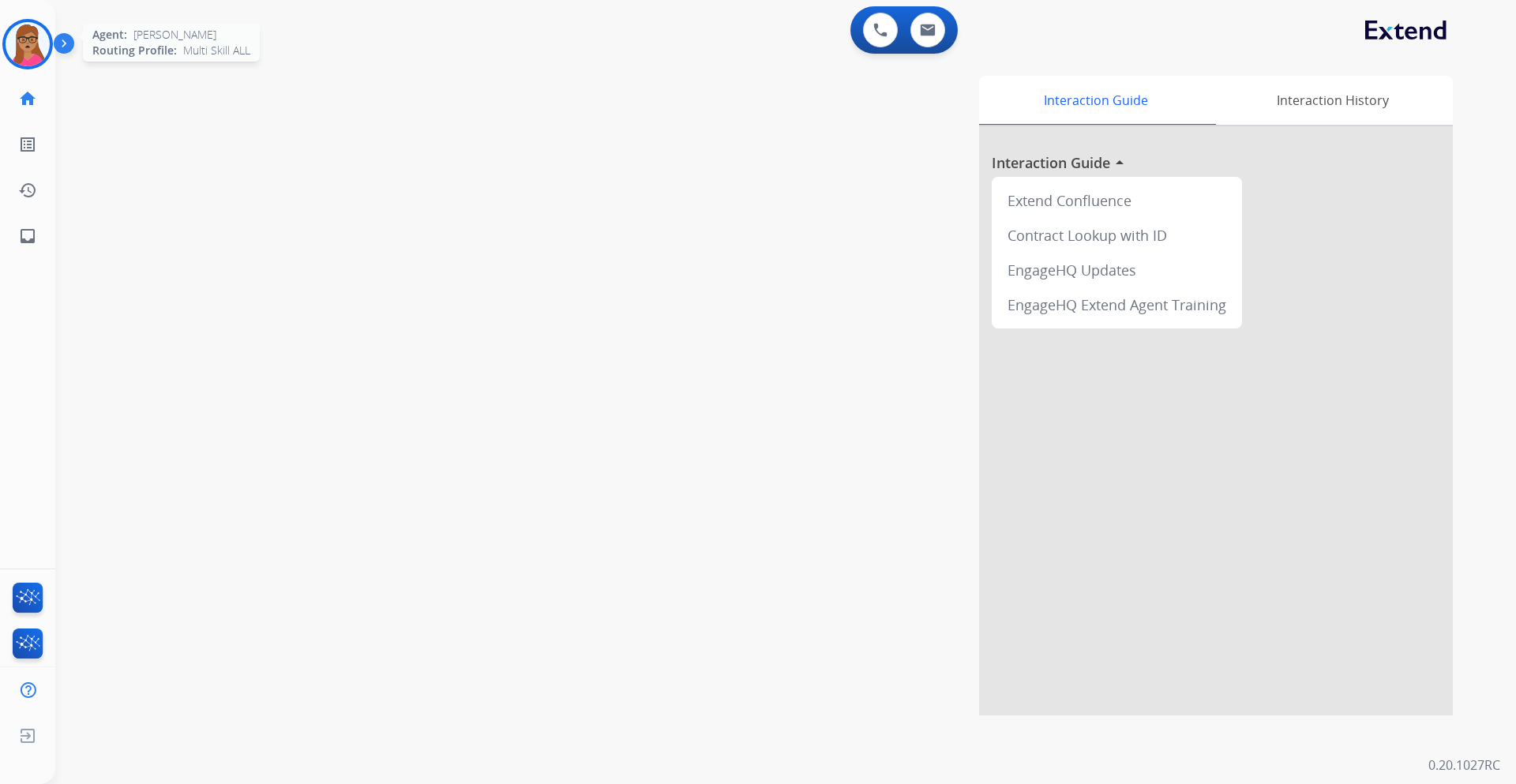
click at [27, 47] on img at bounding box center [27, 44] width 44 height 44
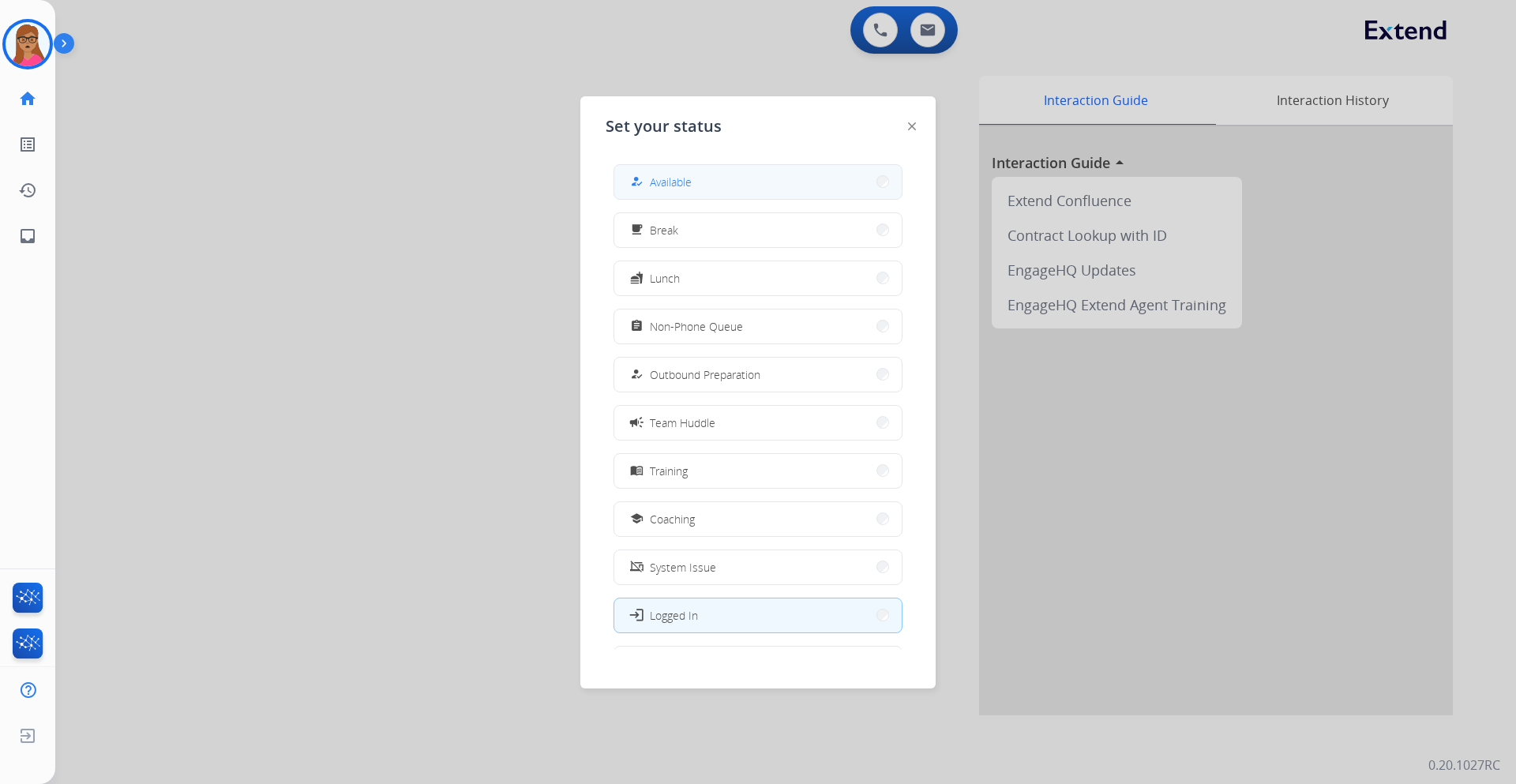
click at [788, 182] on button "how_to_reg Available" at bounding box center [757, 182] width 287 height 34
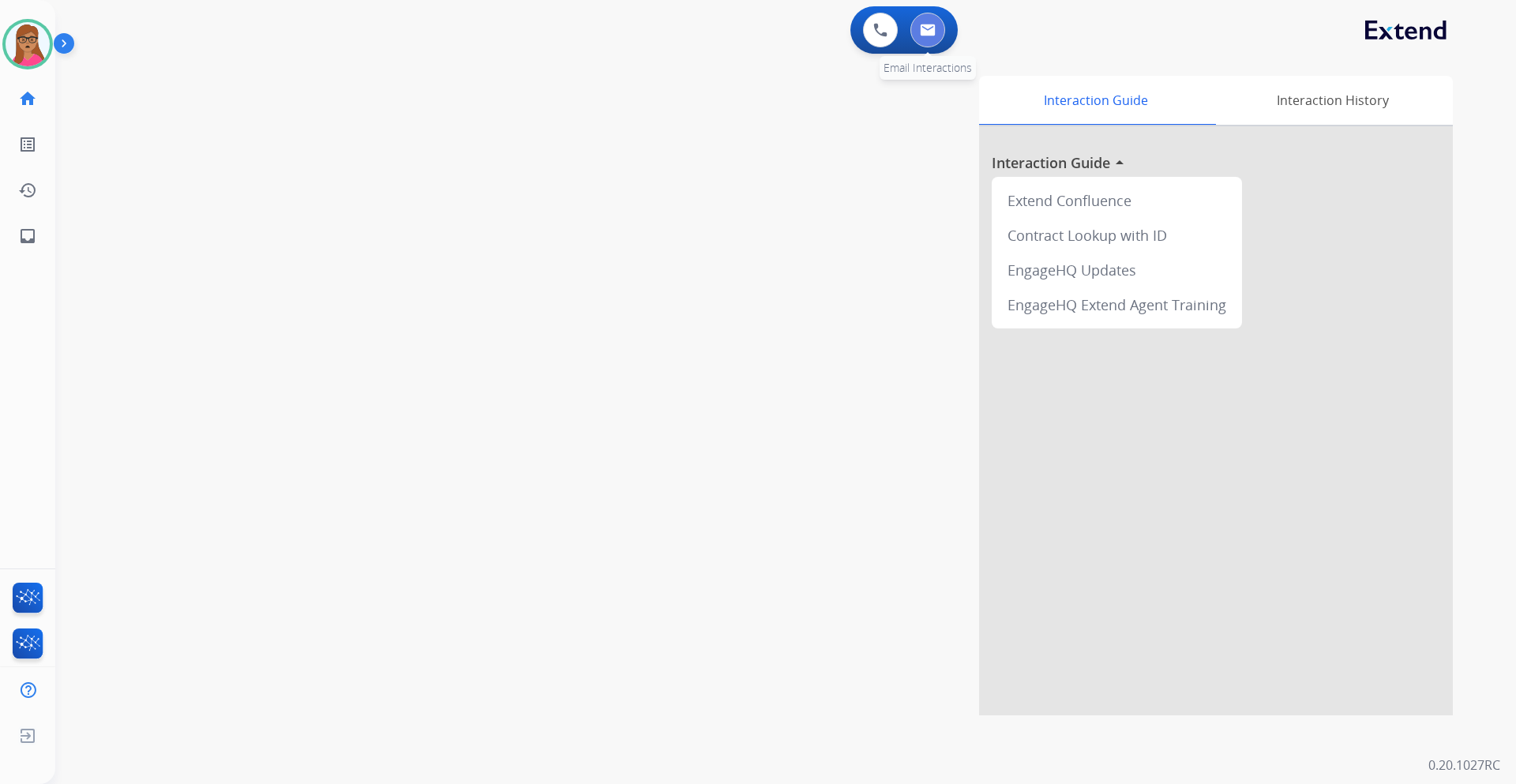
click at [931, 34] on img at bounding box center [928, 29] width 16 height 13
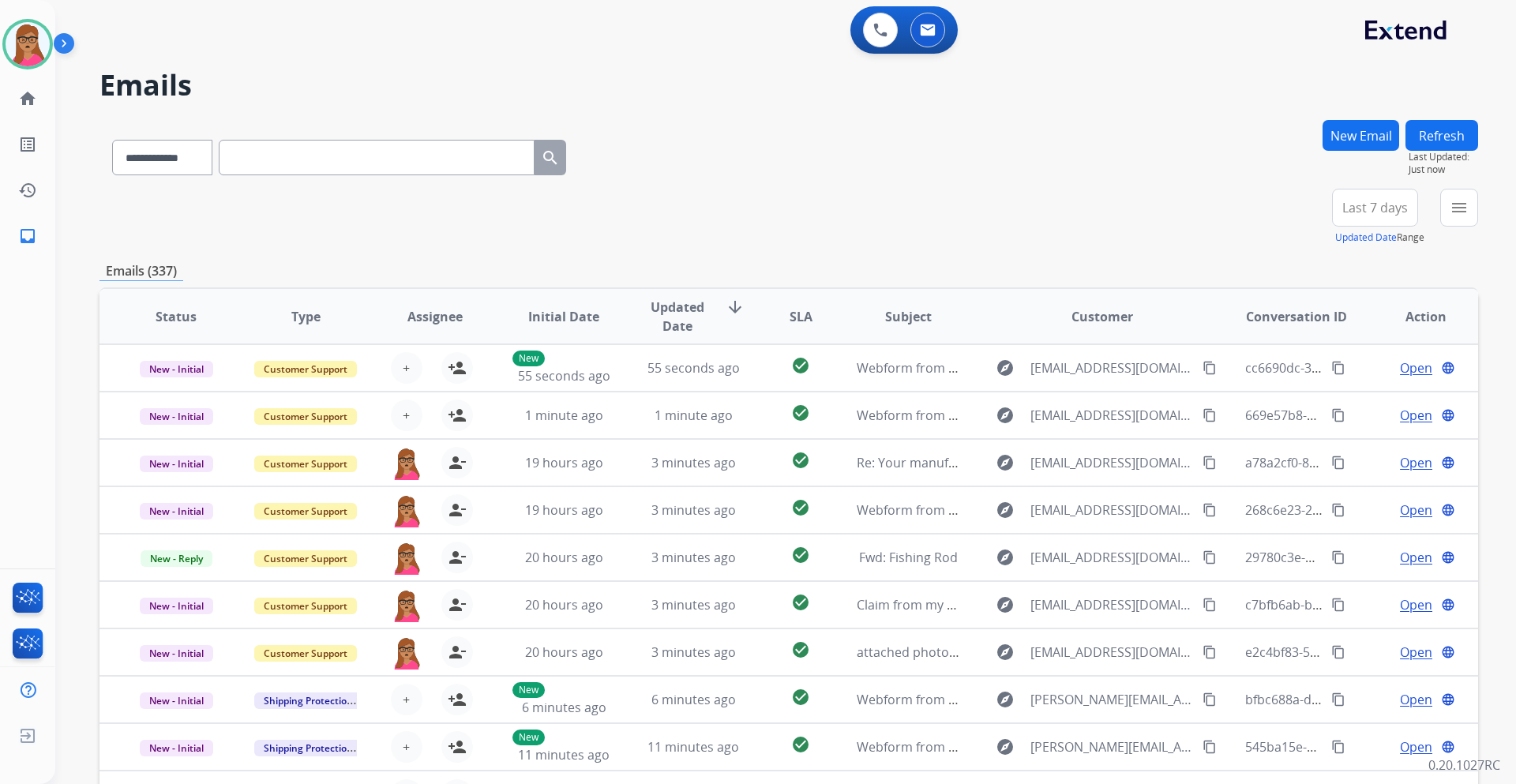
click at [1398, 211] on span "Last 7 days" at bounding box center [1375, 207] width 65 height 6
click at [1352, 403] on div "Last 90 days" at bounding box center [1370, 400] width 87 height 23
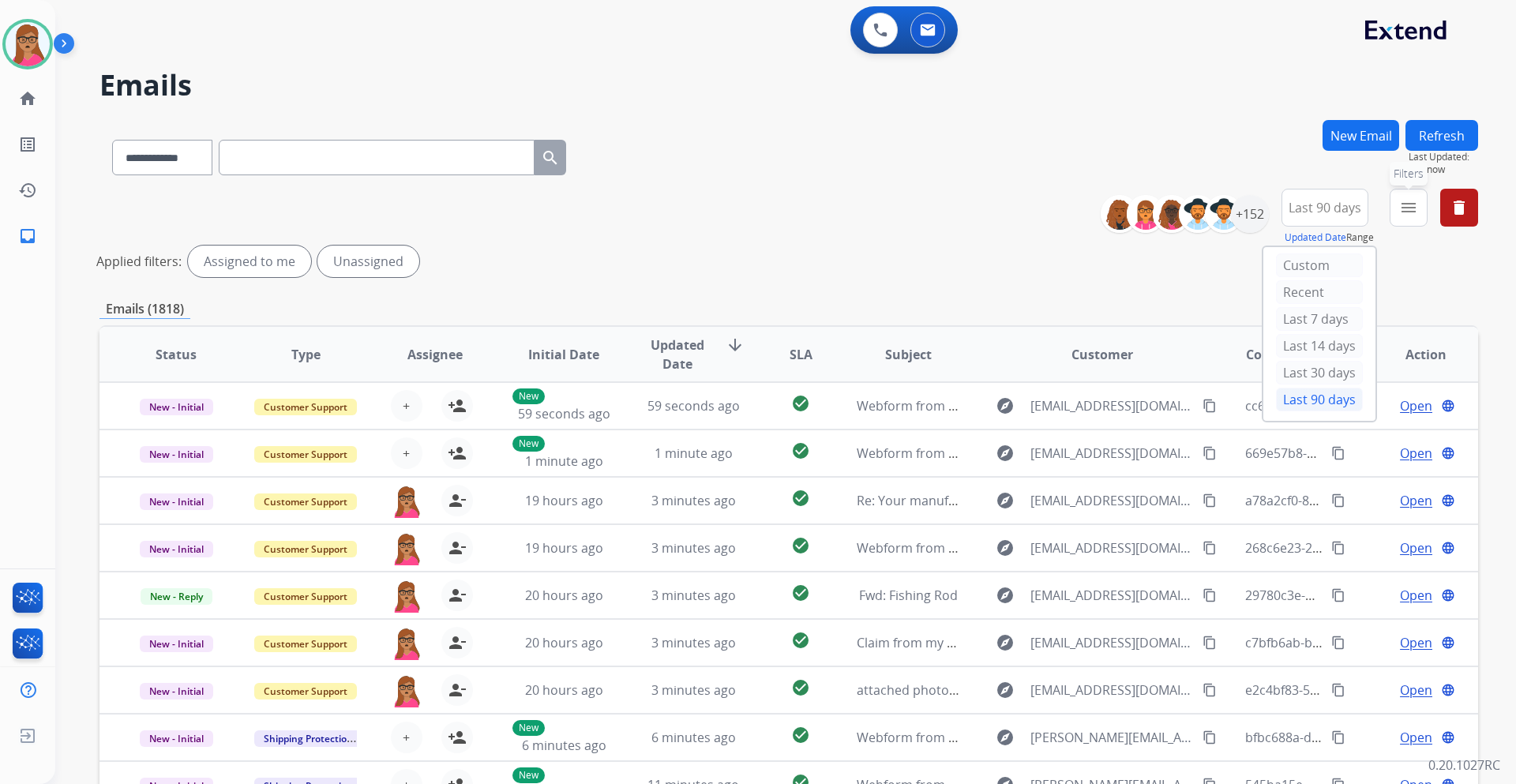
click at [1418, 212] on mat-icon "menu" at bounding box center [1408, 207] width 18 height 18
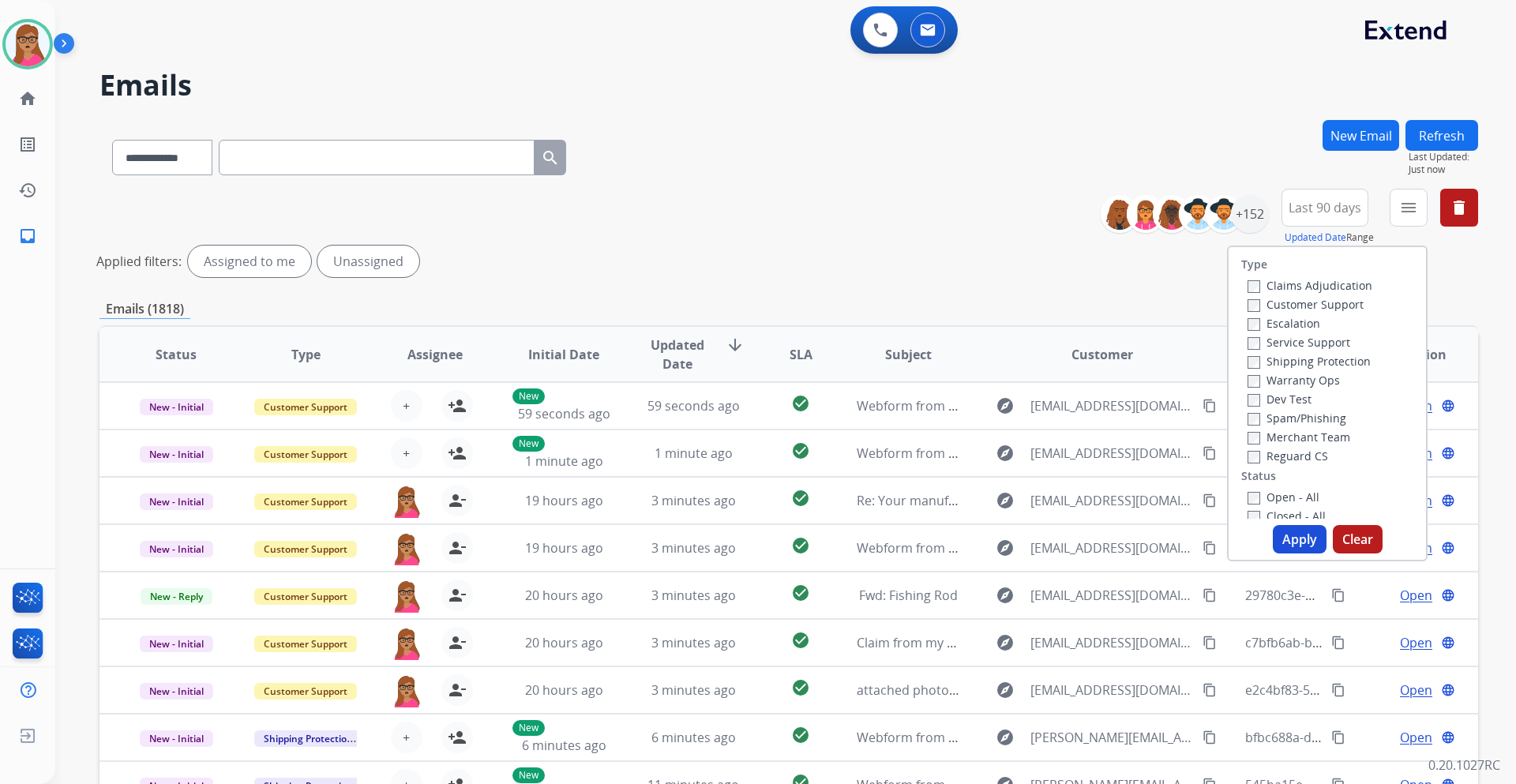
click at [1331, 301] on label "Customer Support" at bounding box center [1305, 303] width 116 height 15
click at [1341, 360] on label "Shipping Protection" at bounding box center [1309, 361] width 124 height 15
click at [1286, 456] on label "Reguard CS" at bounding box center [1287, 455] width 81 height 15
drag, startPoint x: 1266, startPoint y: 492, endPoint x: 1289, endPoint y: 522, distance: 37.8
click at [1264, 493] on label "Open - All" at bounding box center [1283, 496] width 72 height 15
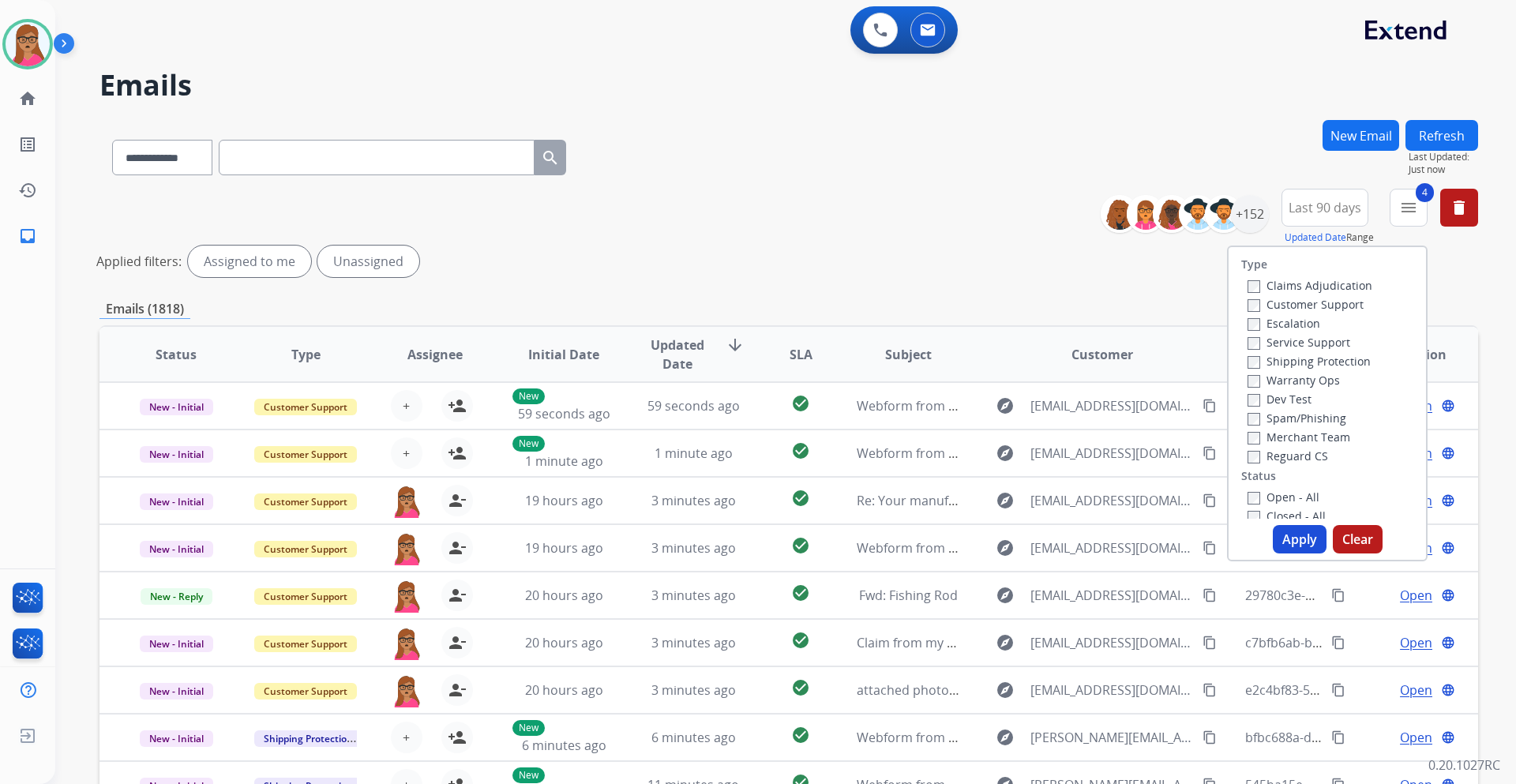
click at [1292, 544] on button "Apply" at bounding box center [1299, 539] width 54 height 28
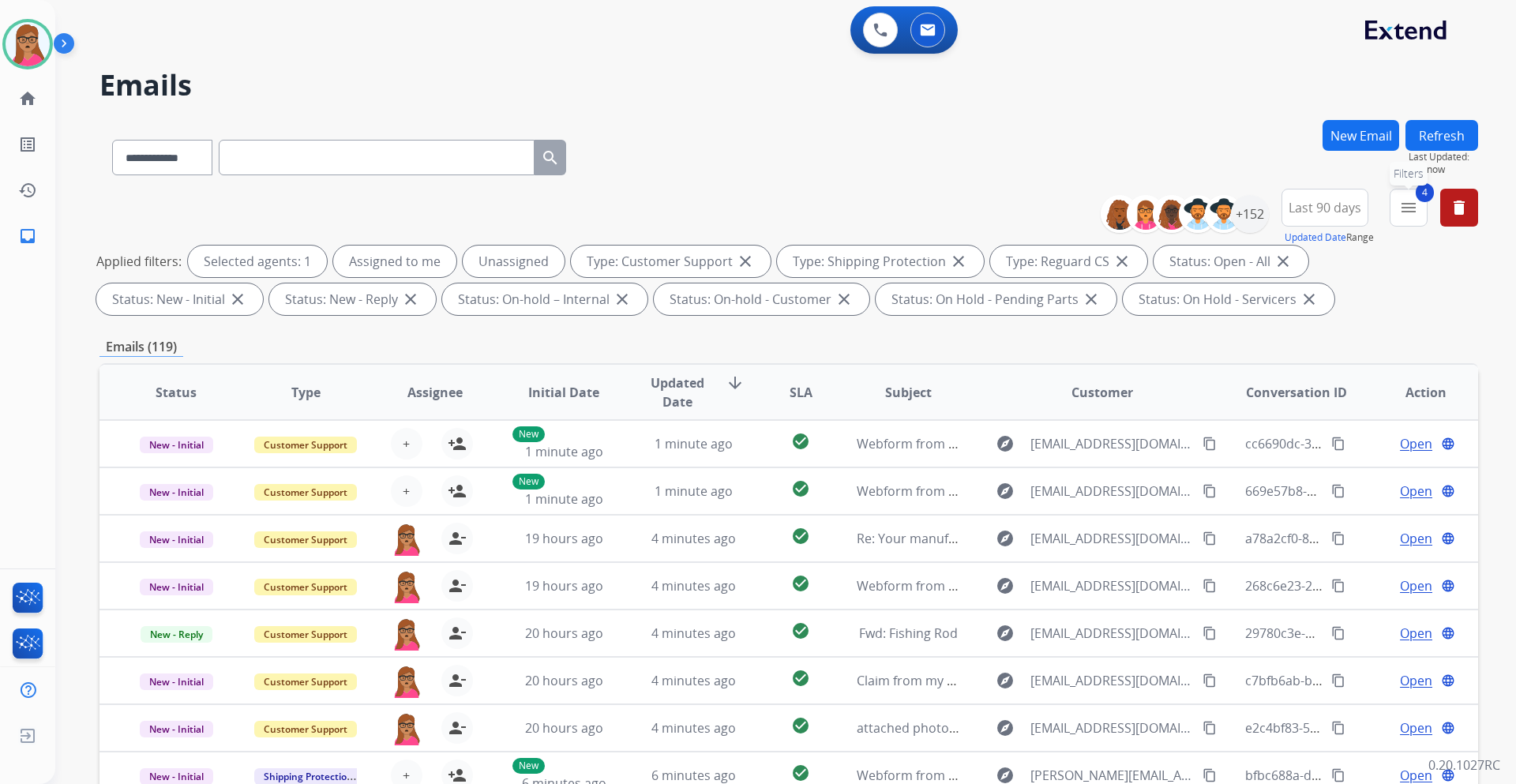
click at [1411, 219] on button "4 menu Filters" at bounding box center [1408, 207] width 38 height 38
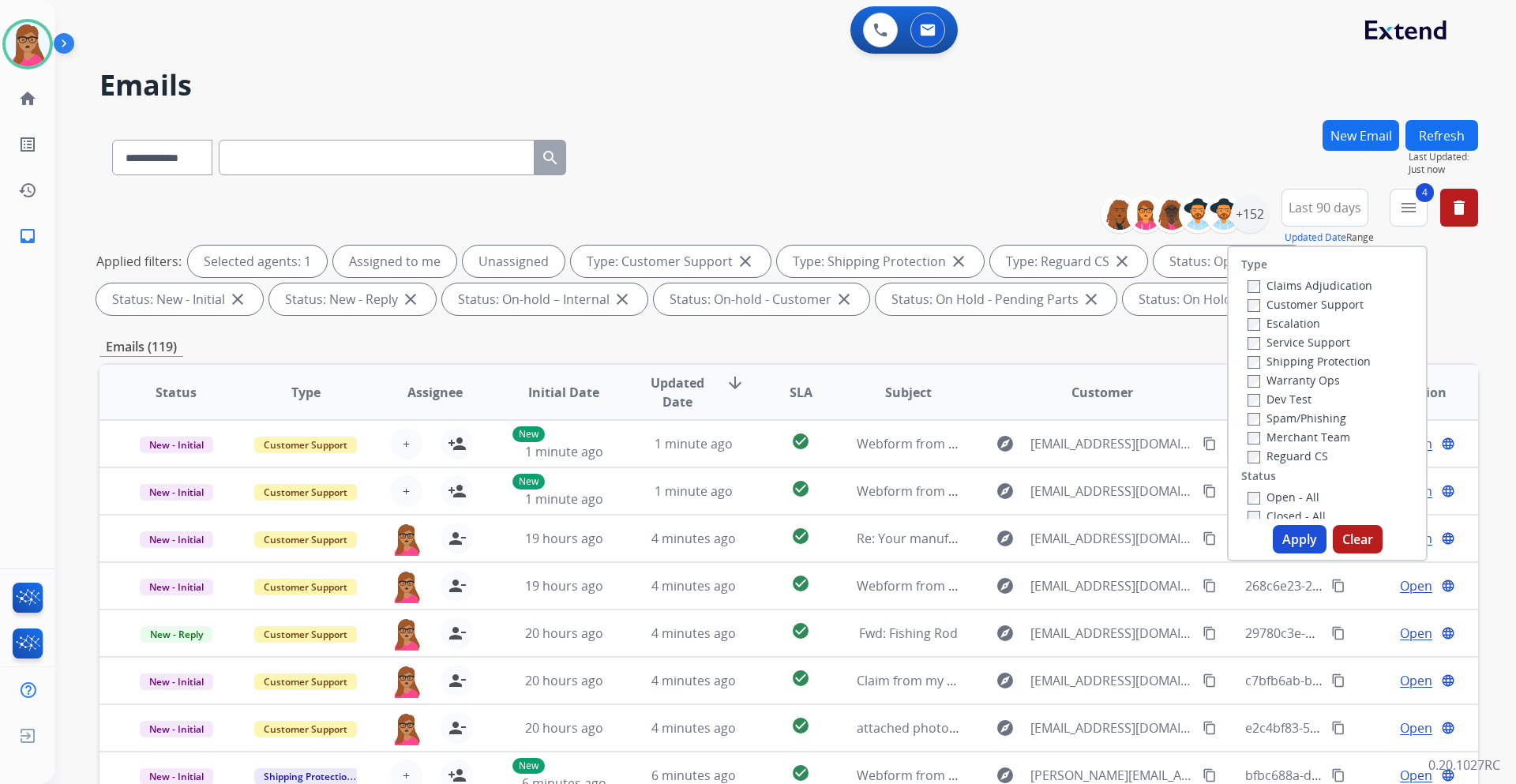
click at [1175, 133] on div "**********" at bounding box center [788, 154] width 1379 height 69
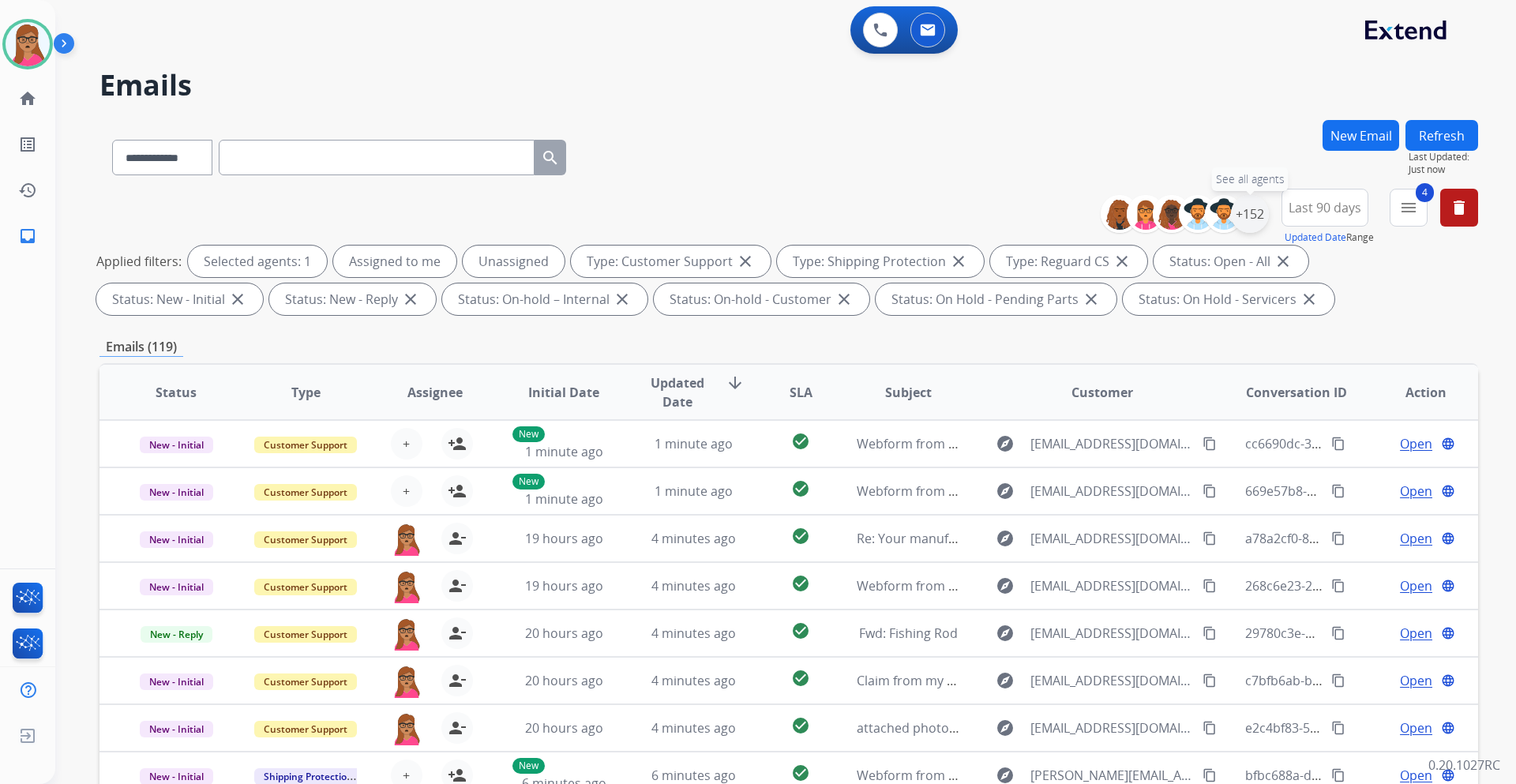
click at [1241, 214] on div "+152" at bounding box center [1249, 213] width 38 height 38
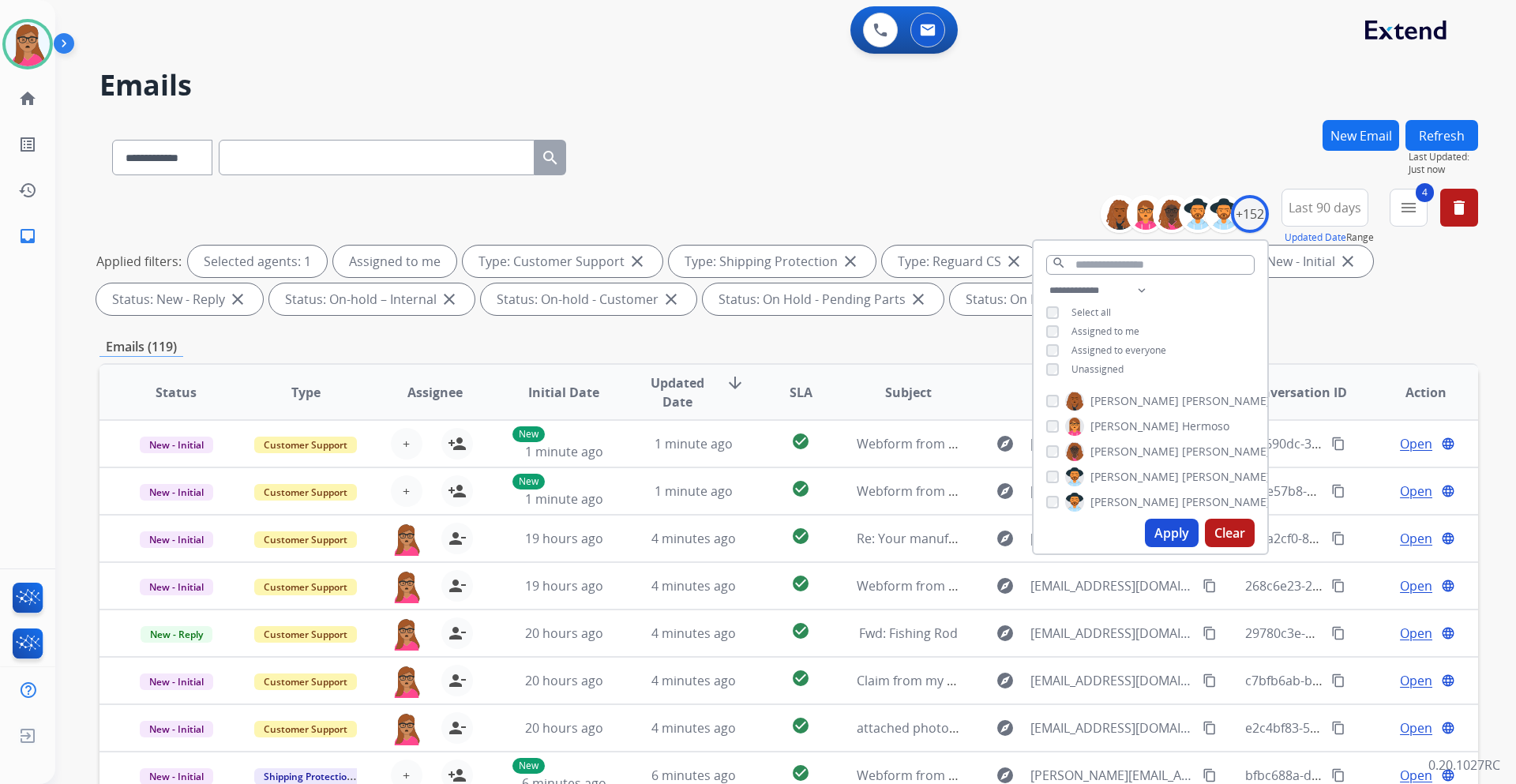
click at [1159, 534] on button "Apply" at bounding box center [1172, 532] width 54 height 28
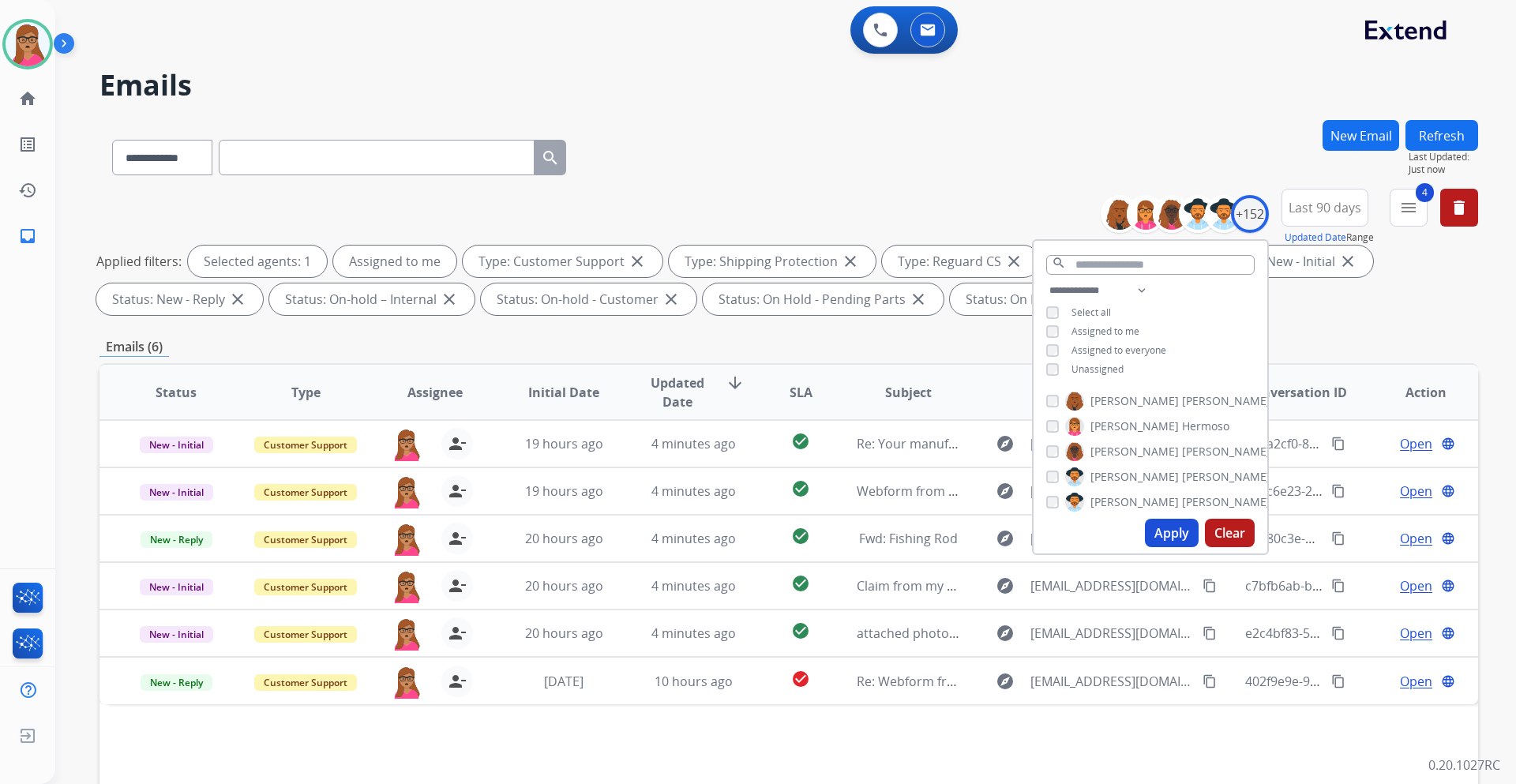
click at [755, 339] on div "Emails (6)" at bounding box center [788, 347] width 1379 height 19
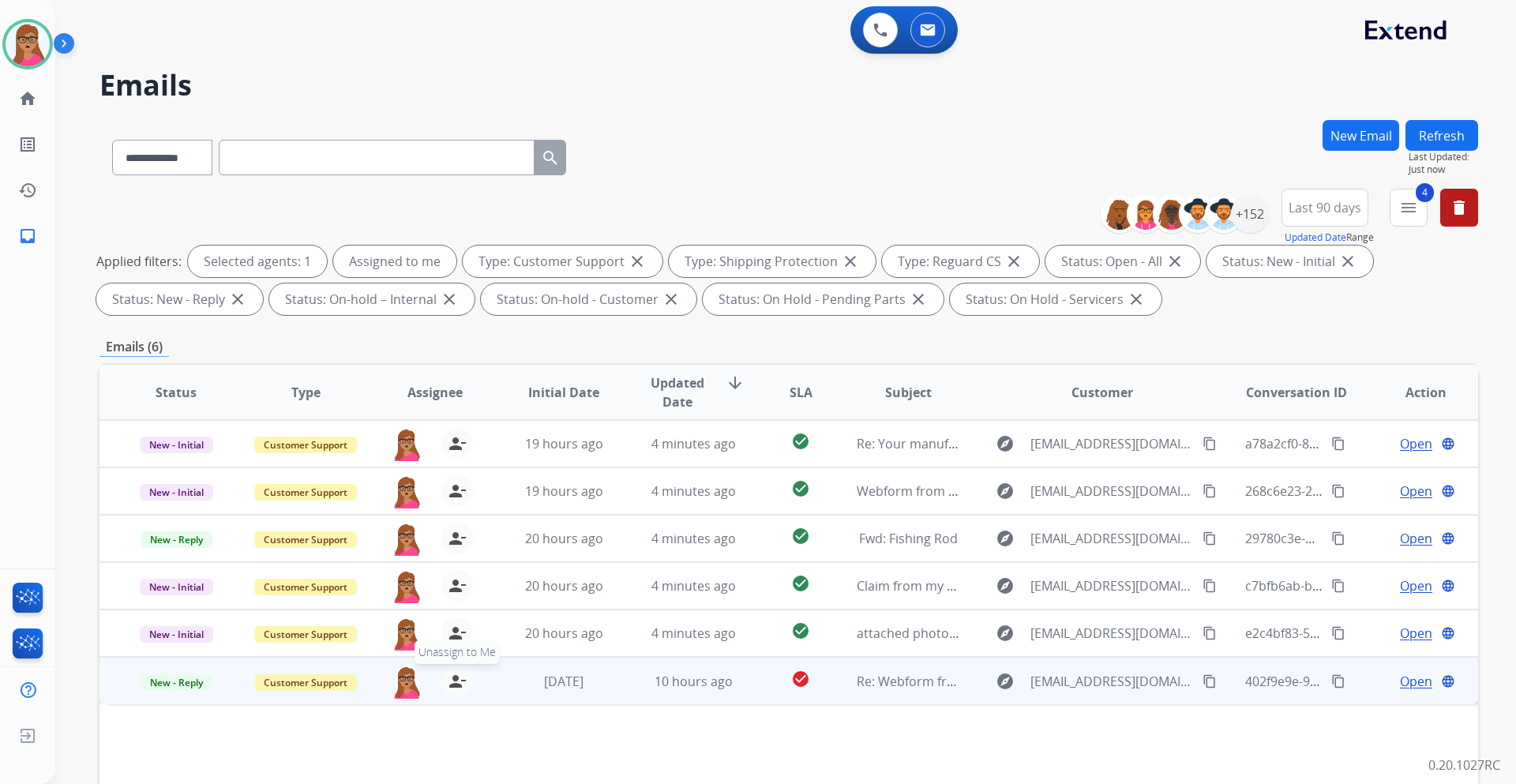
click at [455, 689] on mat-icon "person_remove" at bounding box center [456, 681] width 18 height 18
click at [455, 689] on mat-icon "person_add" at bounding box center [456, 681] width 18 height 18
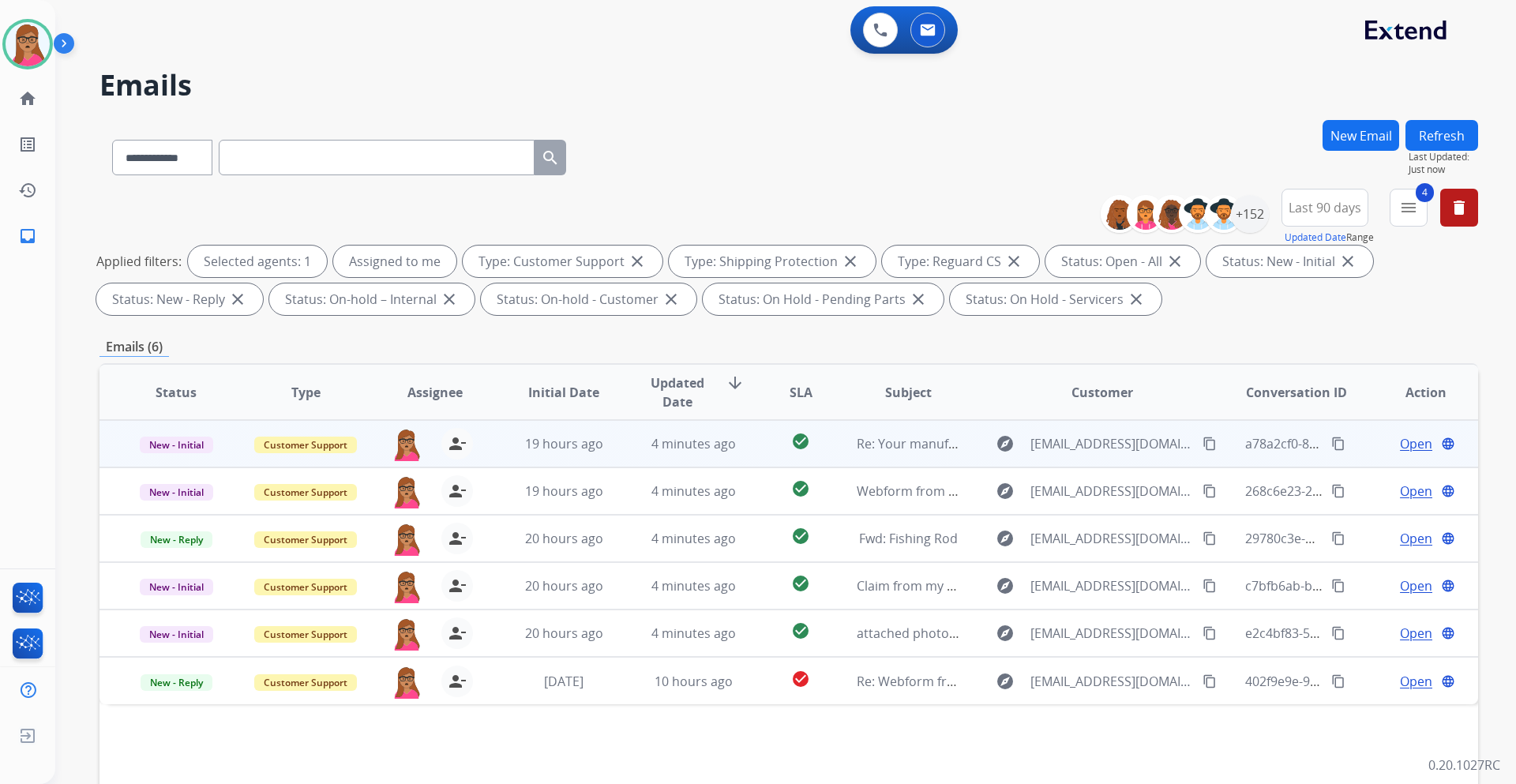
click at [1406, 445] on span "Open" at bounding box center [1416, 443] width 32 height 18
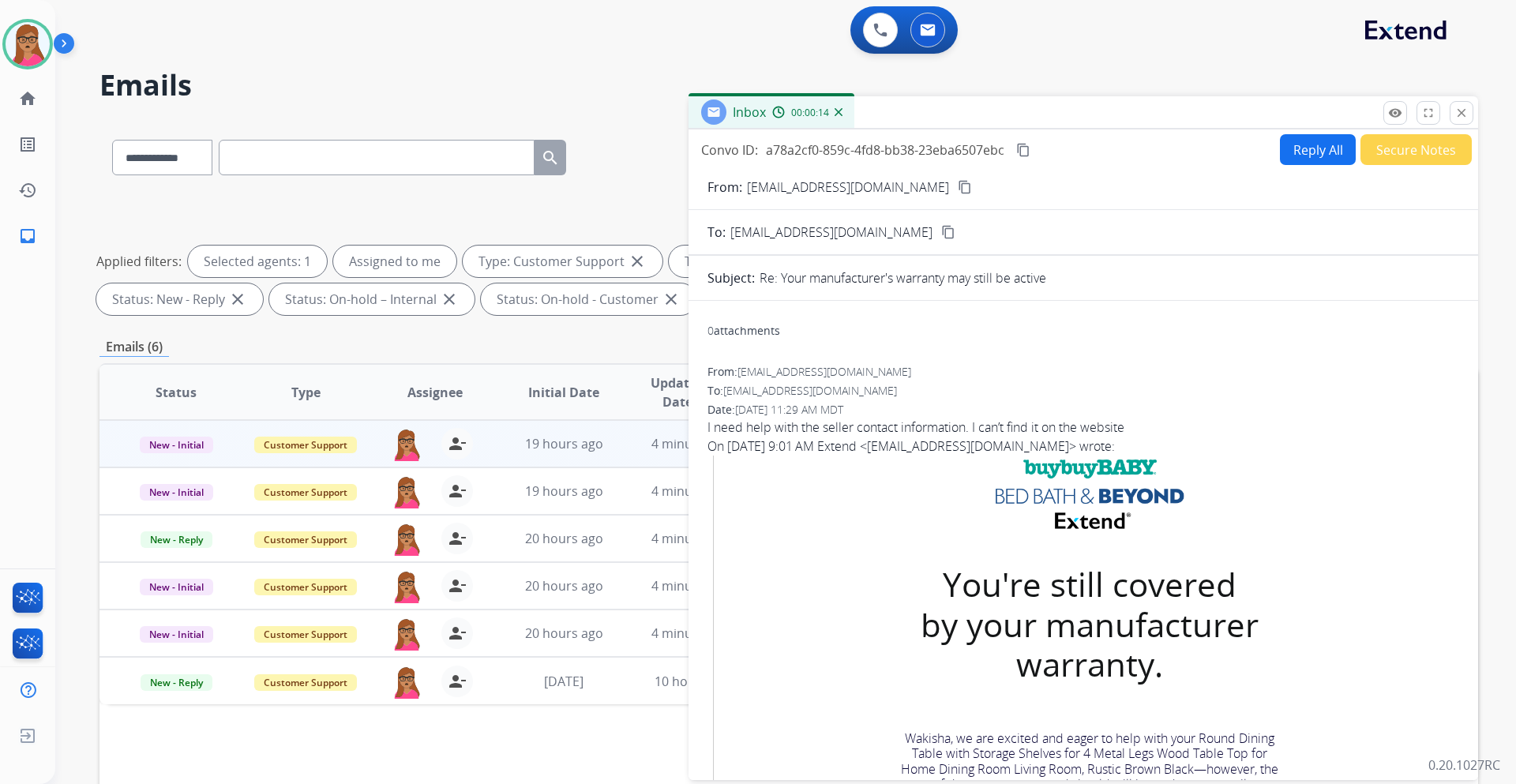
click at [957, 185] on mat-icon "content_copy" at bounding box center [964, 187] width 15 height 15
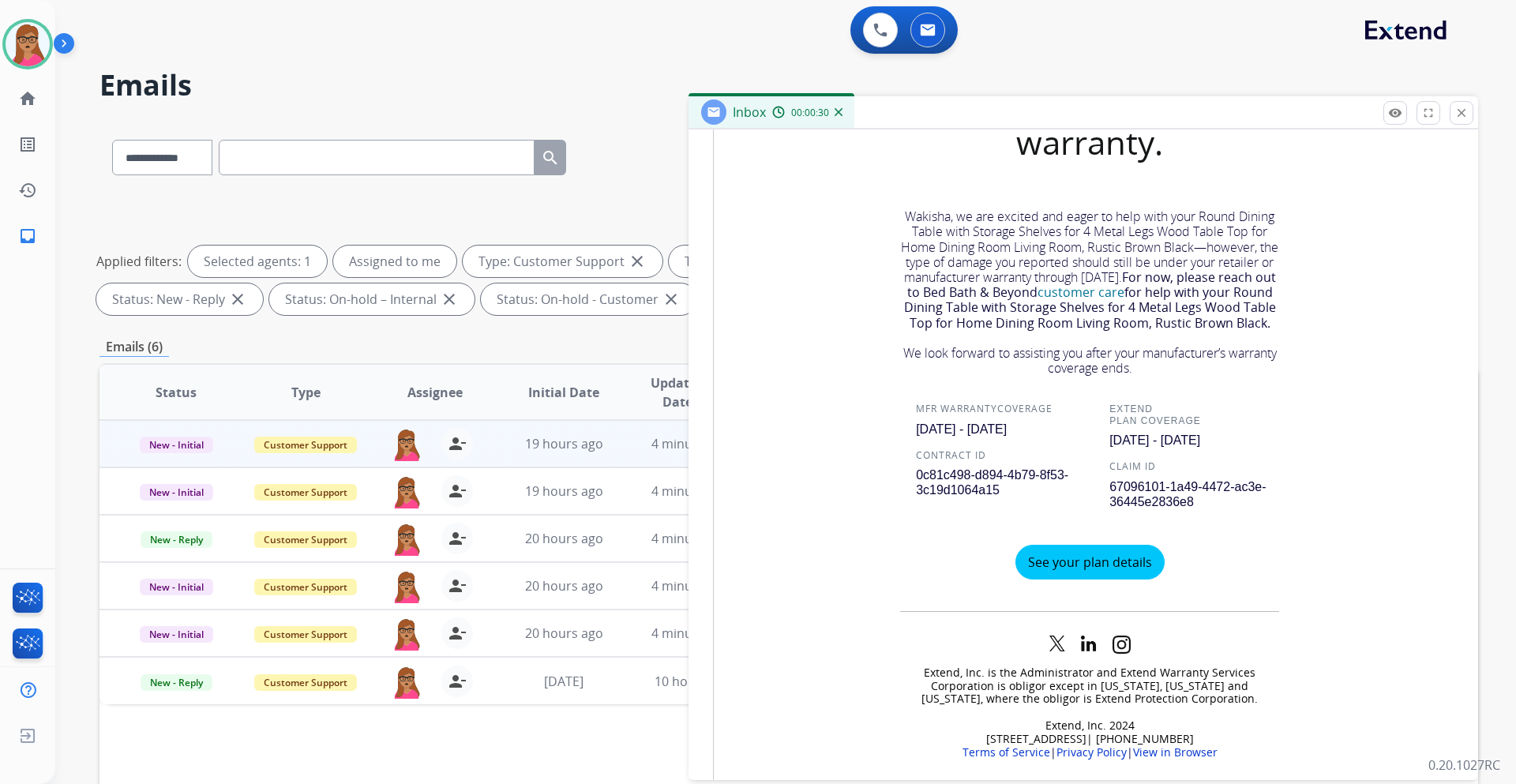
scroll to position [443, 0]
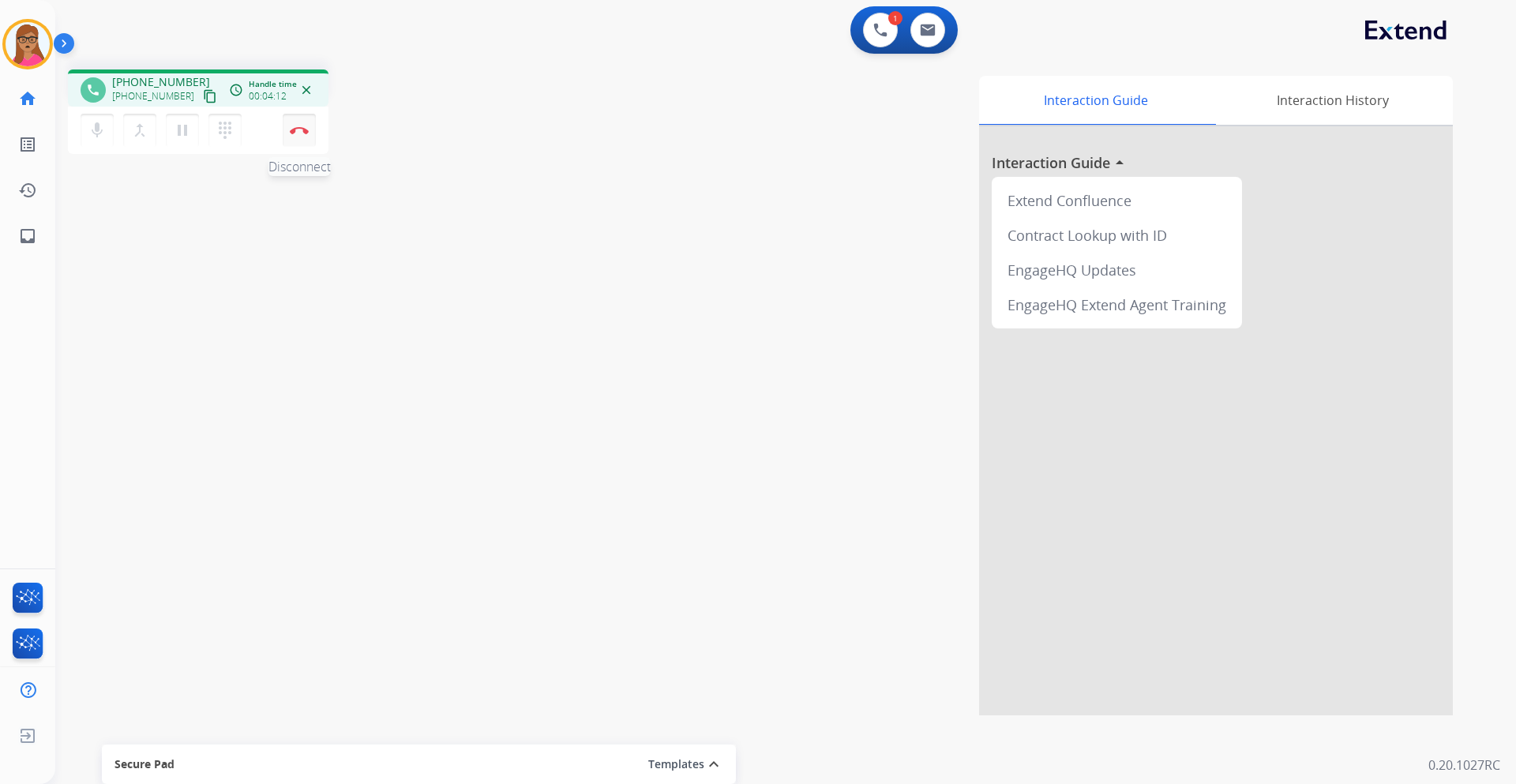
click at [302, 140] on button "Disconnect" at bounding box center [300, 130] width 33 height 33
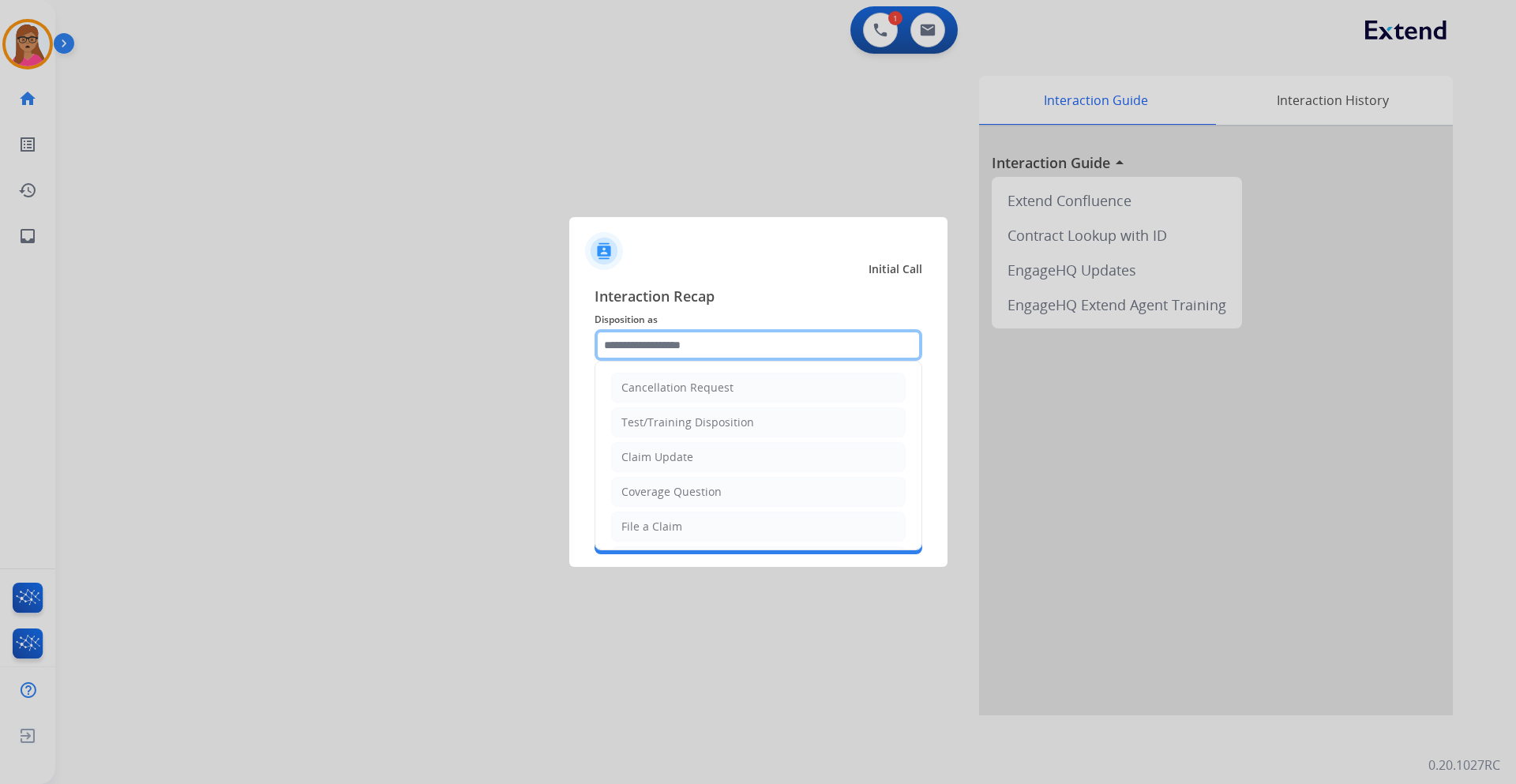
click at [696, 339] on input "text" at bounding box center [758, 344] width 328 height 31
click at [703, 393] on div "Cancellation Request" at bounding box center [677, 387] width 112 height 16
type input "**********"
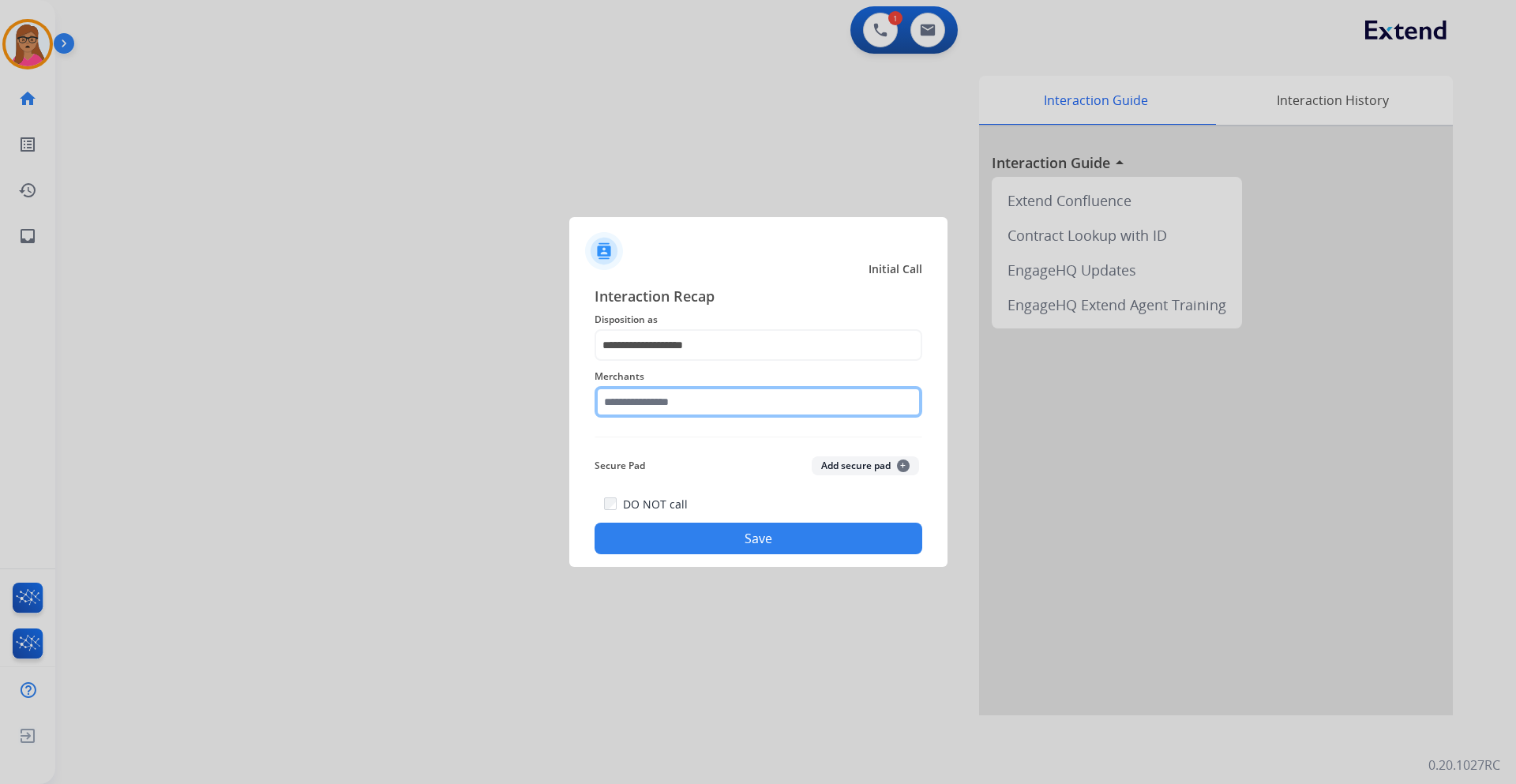
click at [675, 404] on input "text" at bounding box center [758, 402] width 328 height 31
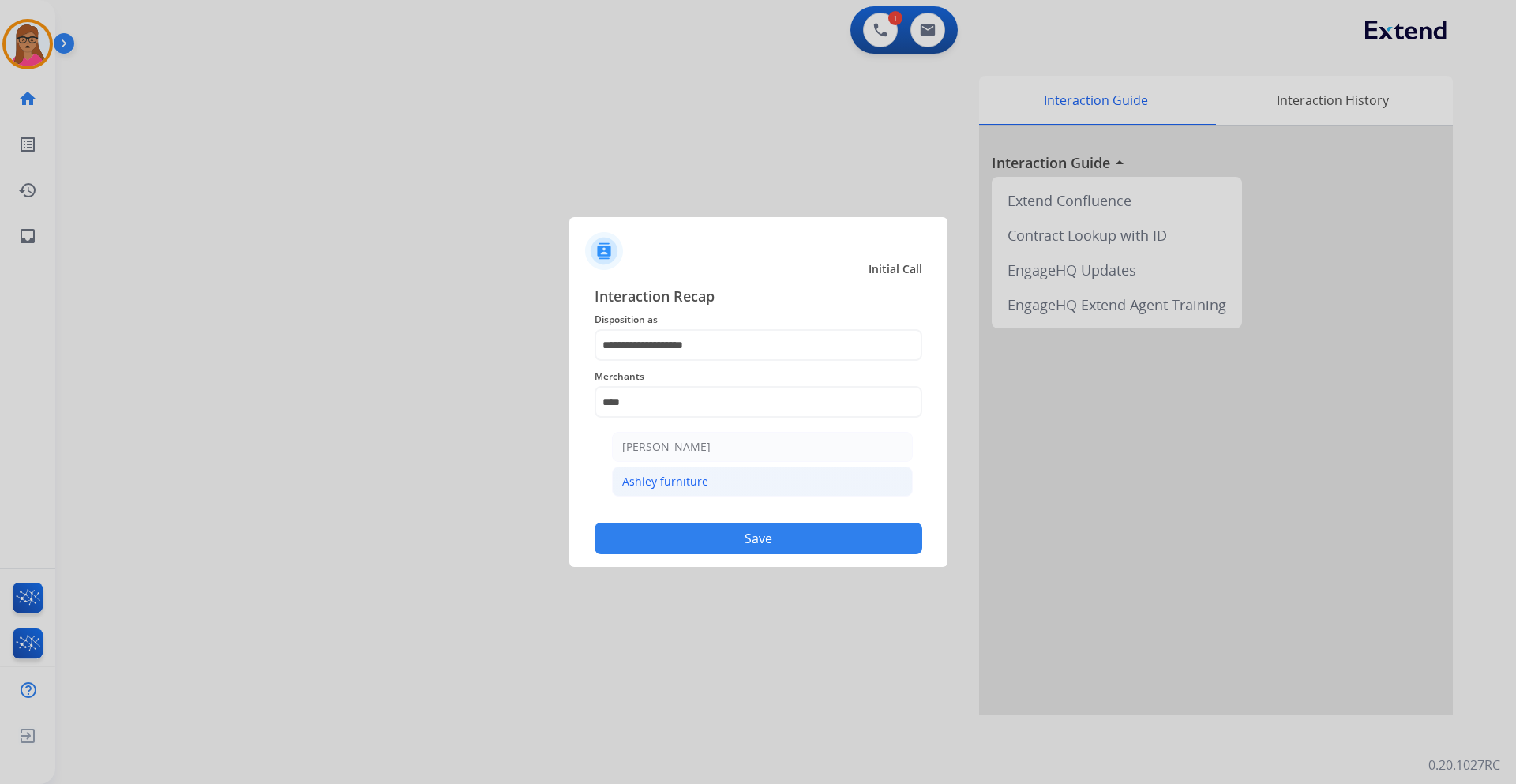
click at [676, 484] on div "Ashley furniture" at bounding box center [666, 481] width 86 height 16
type input "**********"
click at [691, 534] on button "Save" at bounding box center [758, 538] width 328 height 31
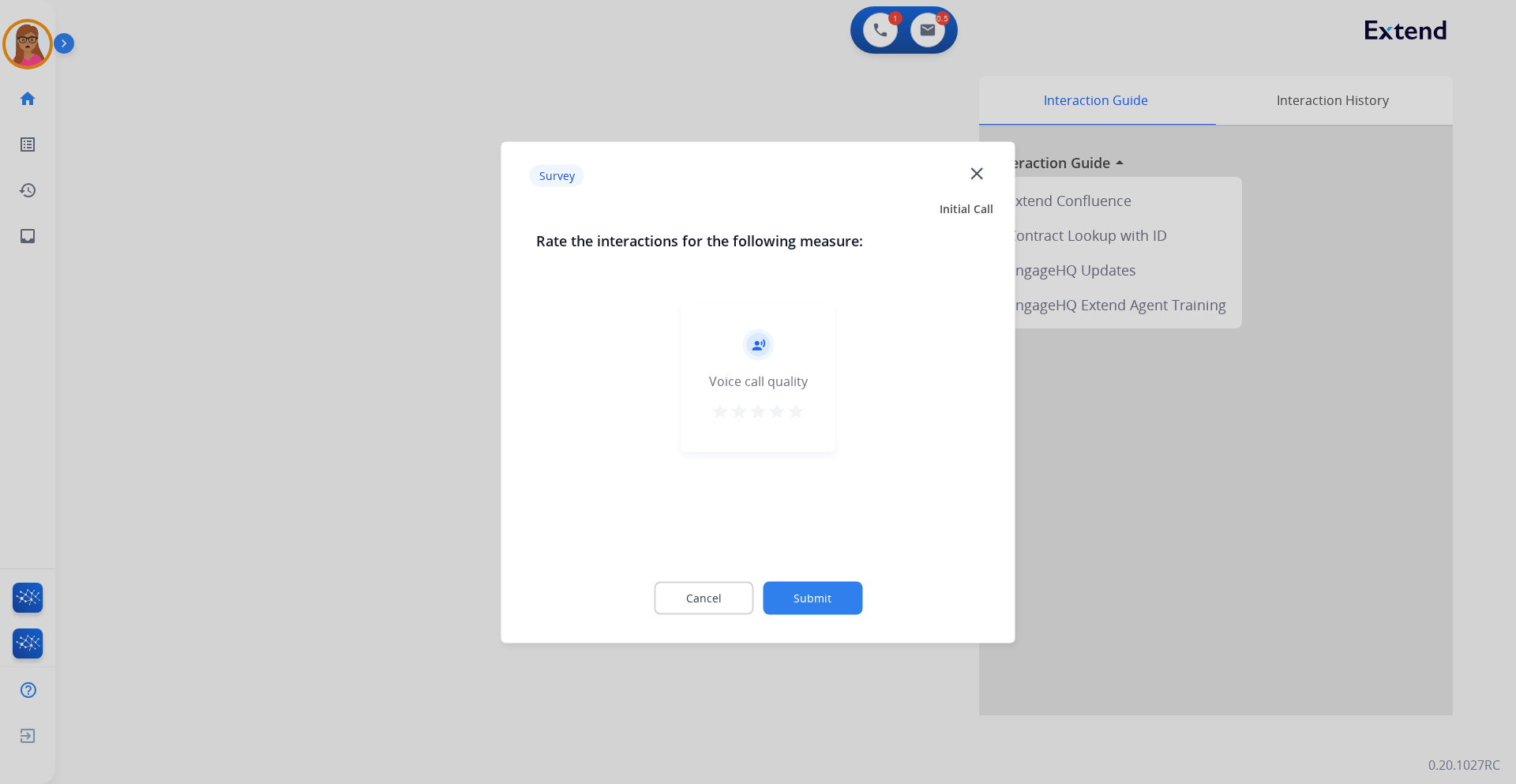
click at [237, 291] on div at bounding box center [758, 392] width 1516 height 784
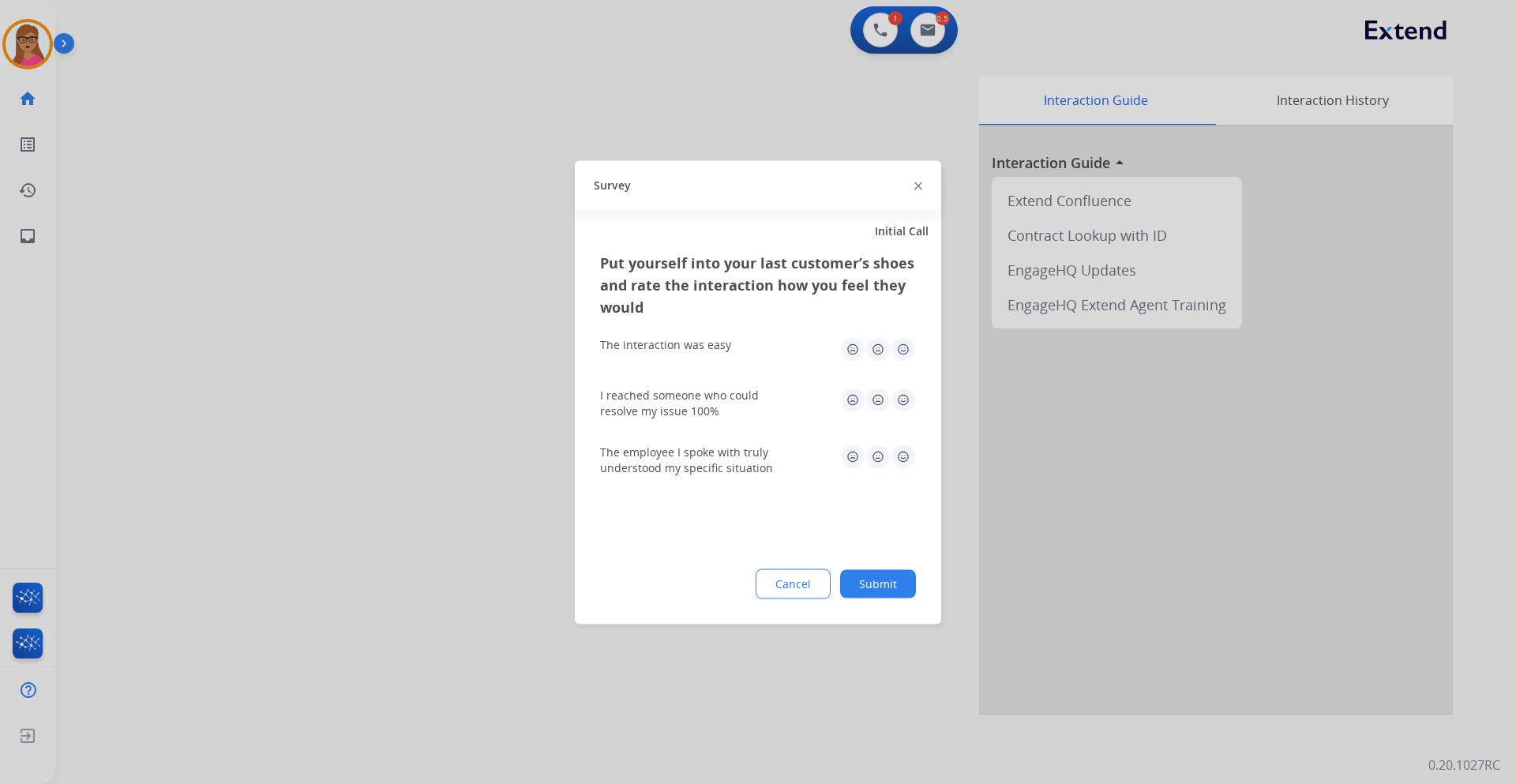
click at [237, 291] on div at bounding box center [758, 392] width 1516 height 784
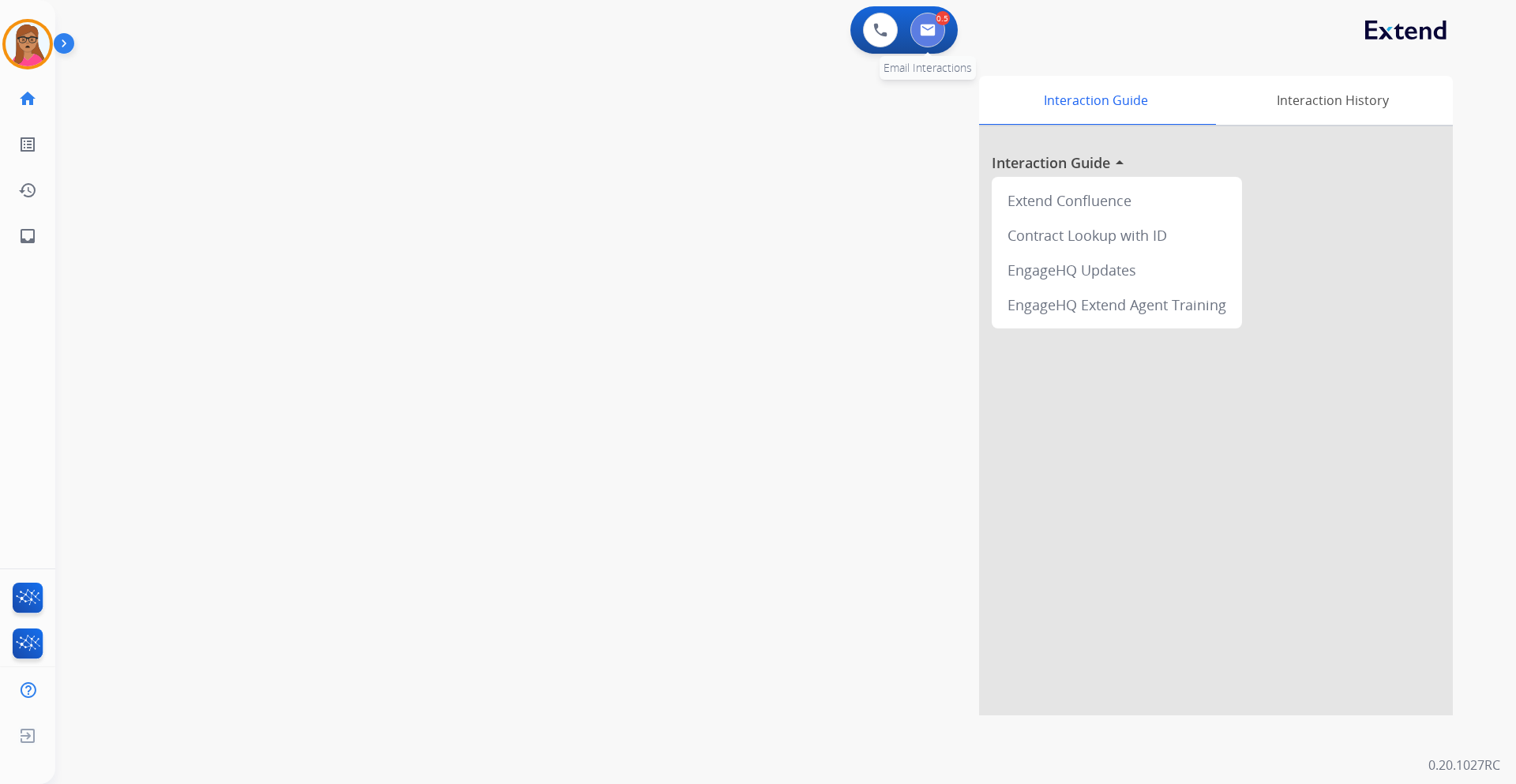
click at [928, 44] on button at bounding box center [928, 30] width 35 height 35
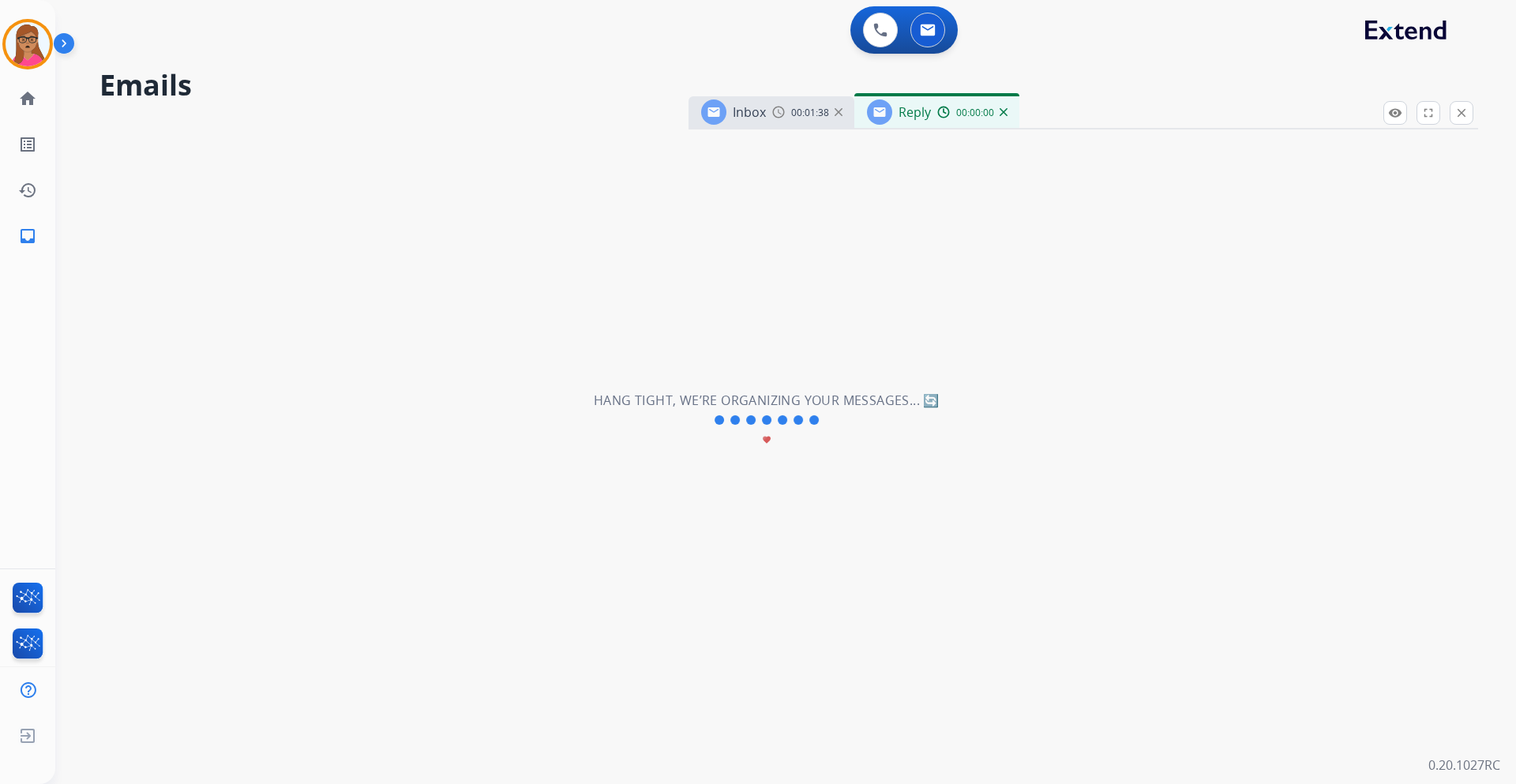
select select "**********"
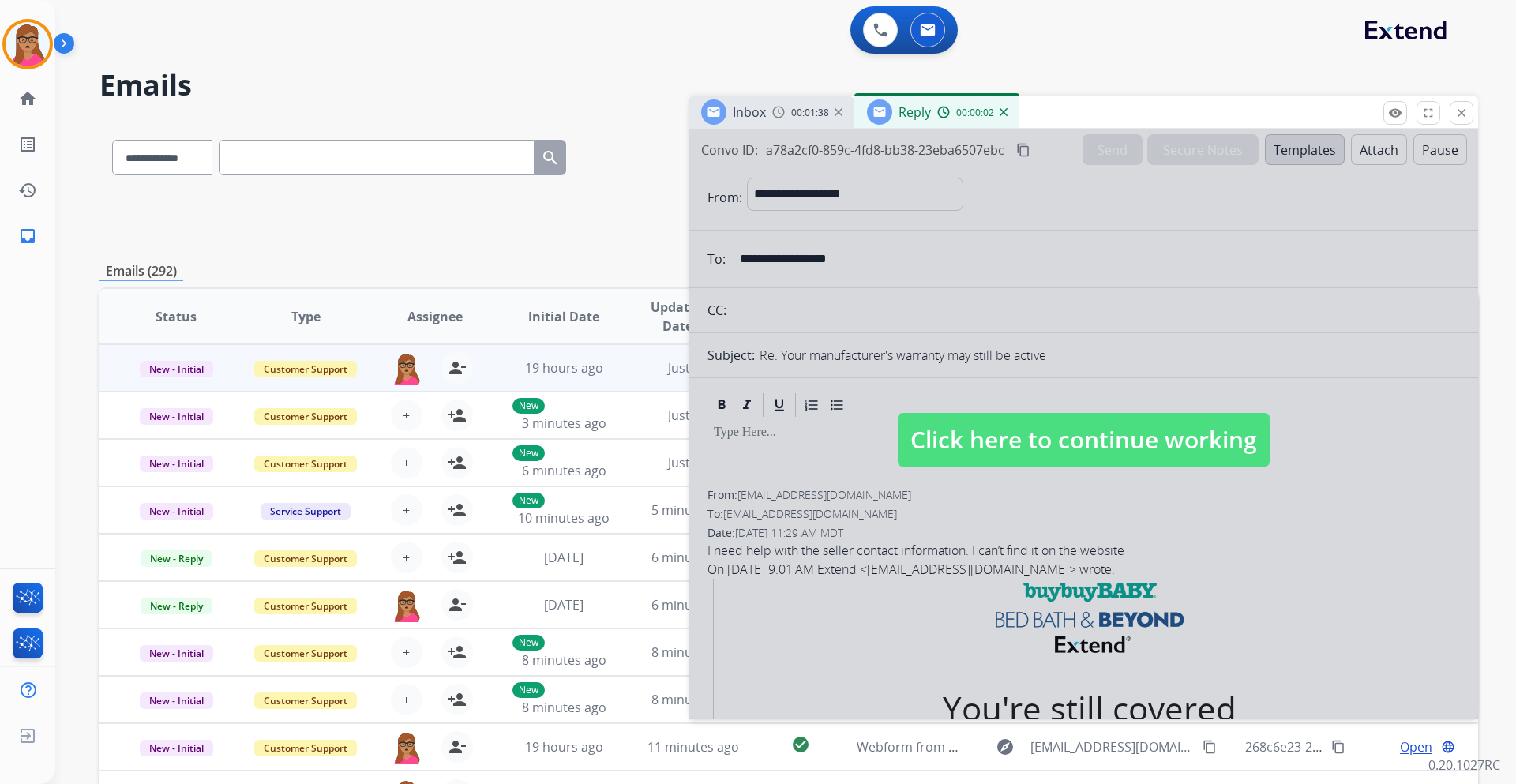
click at [1056, 458] on span "Click here to continue working" at bounding box center [1084, 439] width 372 height 53
select select
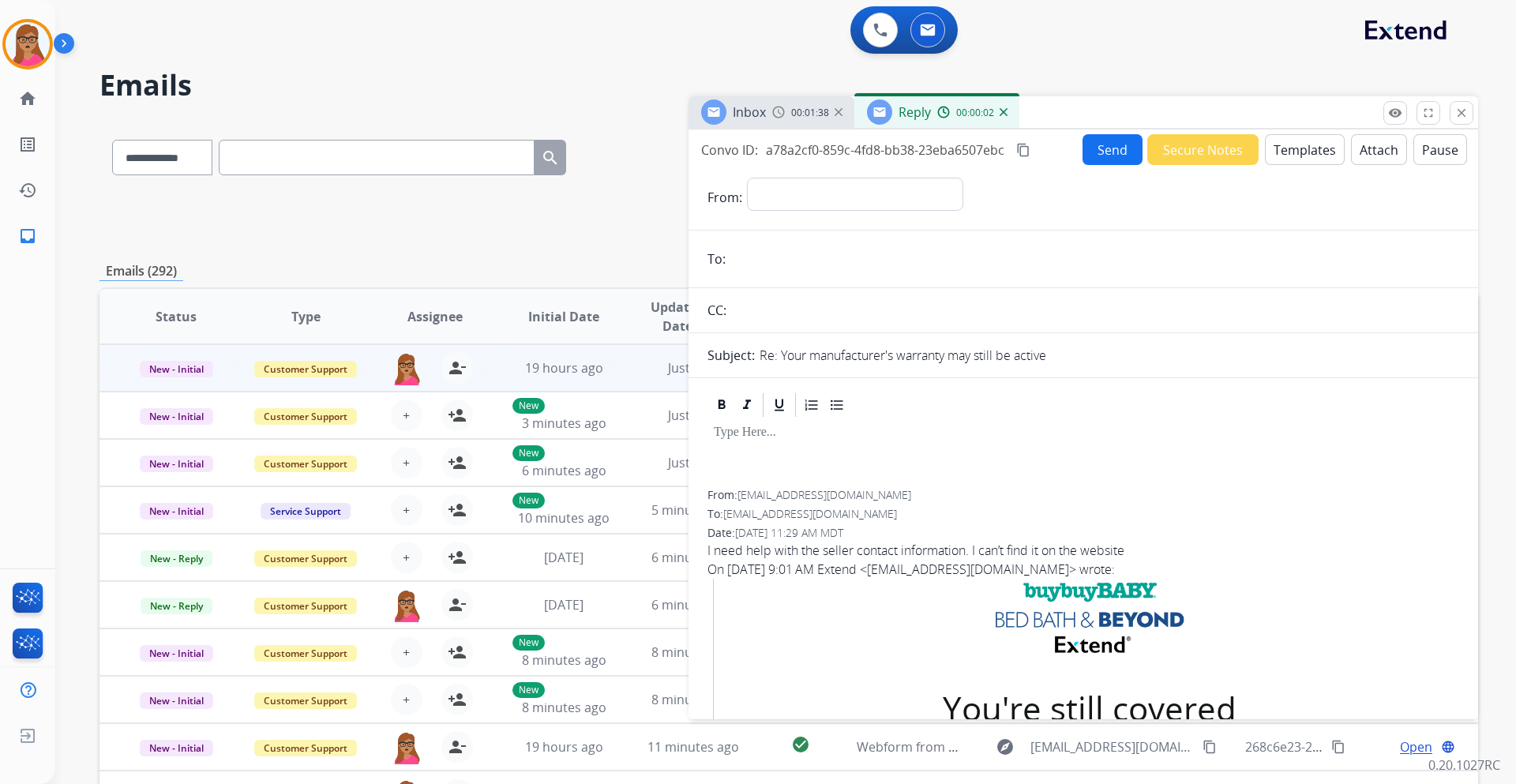
click at [762, 115] on span "Inbox" at bounding box center [749, 112] width 33 height 18
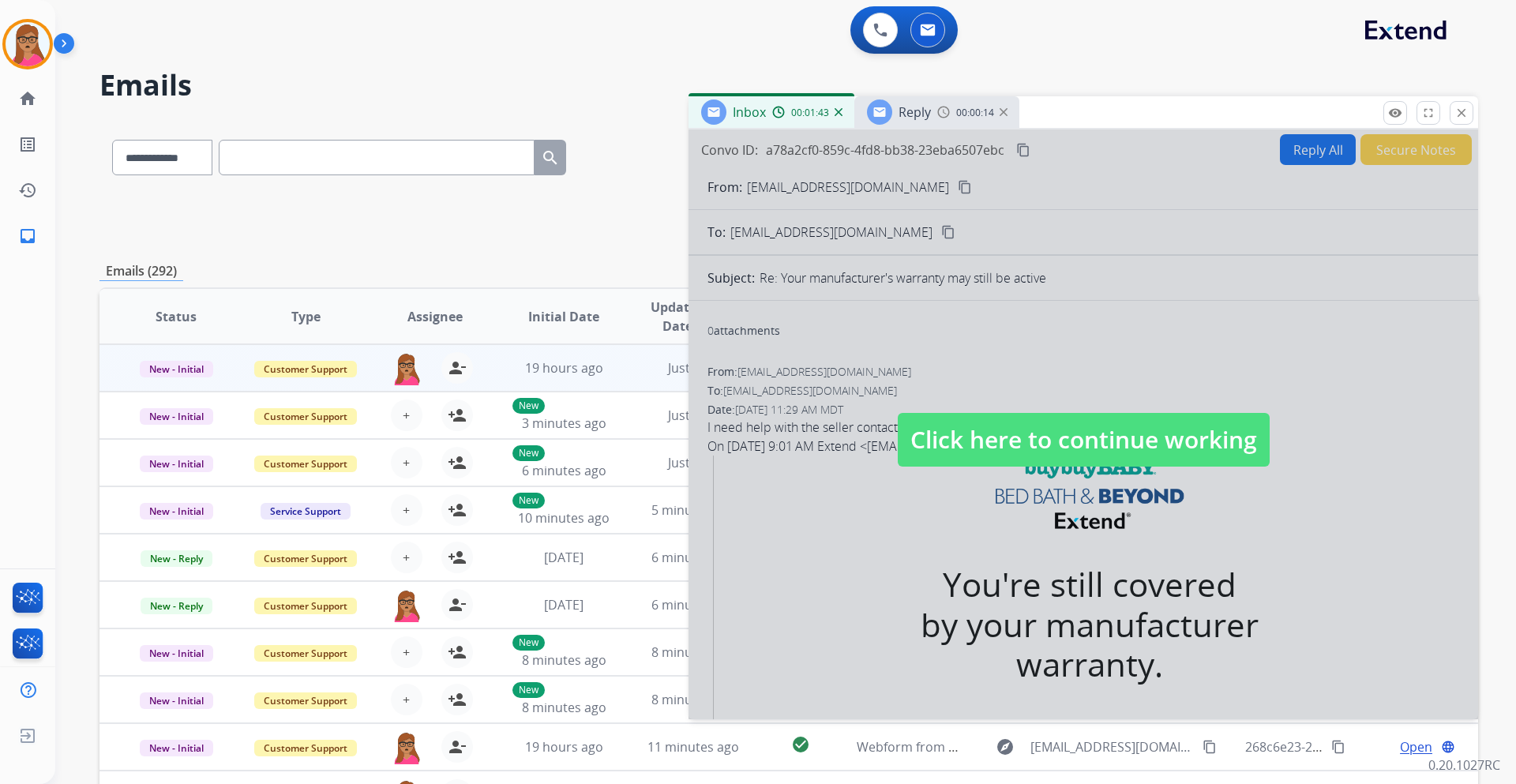
click at [1008, 421] on span "Click here to continue working" at bounding box center [1084, 439] width 372 height 53
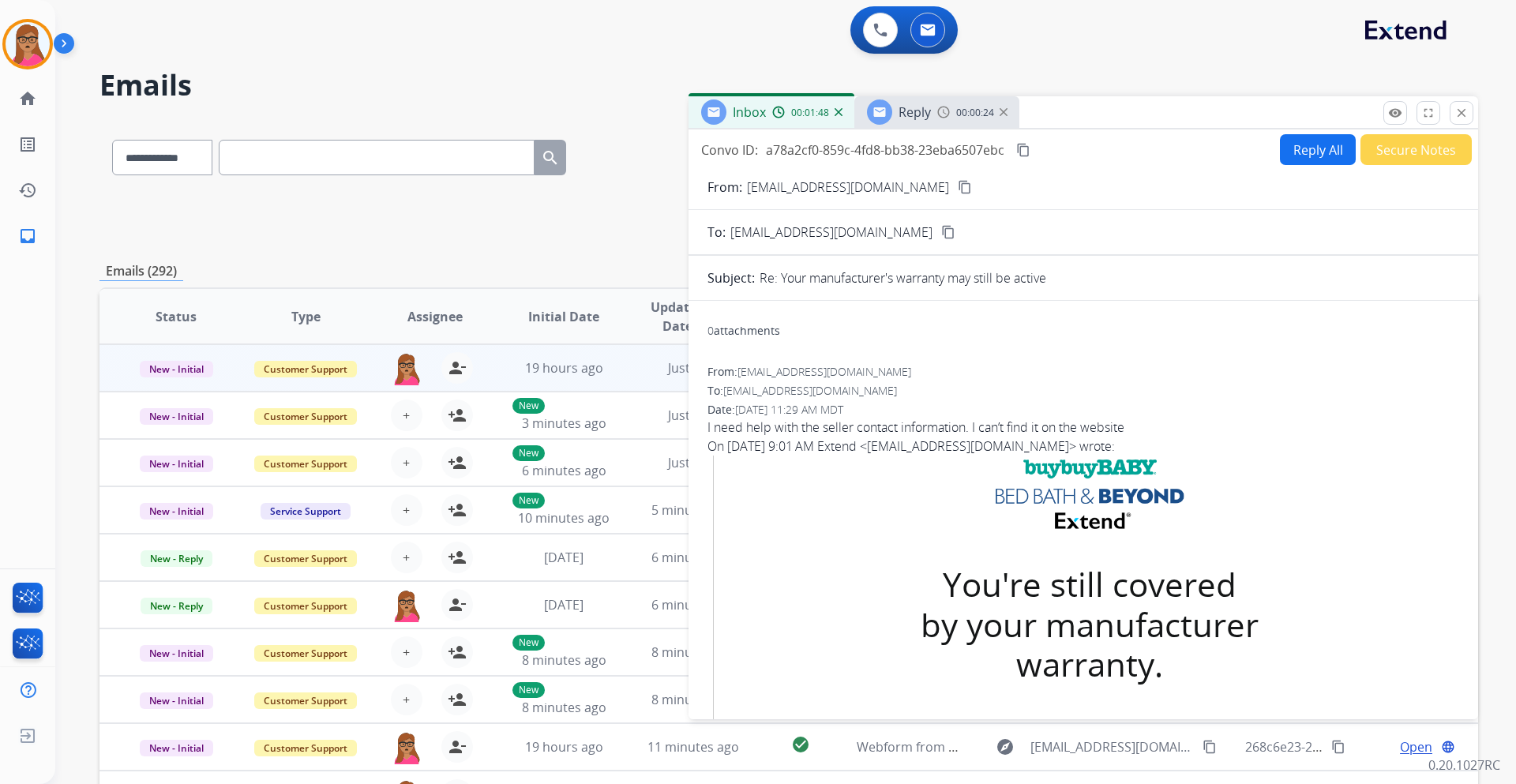
click at [903, 112] on span "Reply" at bounding box center [915, 112] width 32 height 18
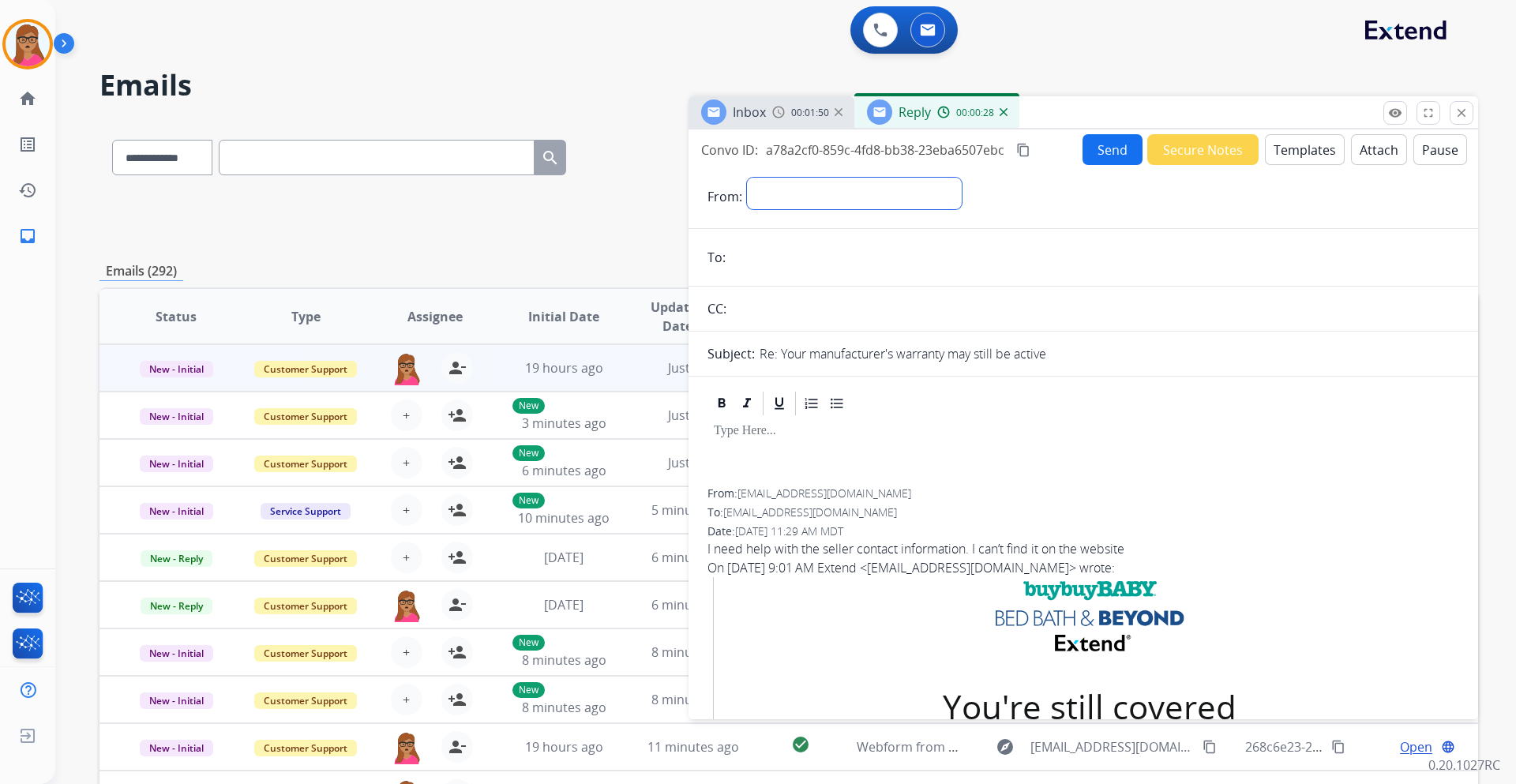
click at [776, 187] on select "**********" at bounding box center [854, 194] width 215 height 31
select select "**********"
click at [747, 178] on select "**********" at bounding box center [854, 194] width 215 height 31
click at [782, 109] on img at bounding box center [778, 112] width 13 height 13
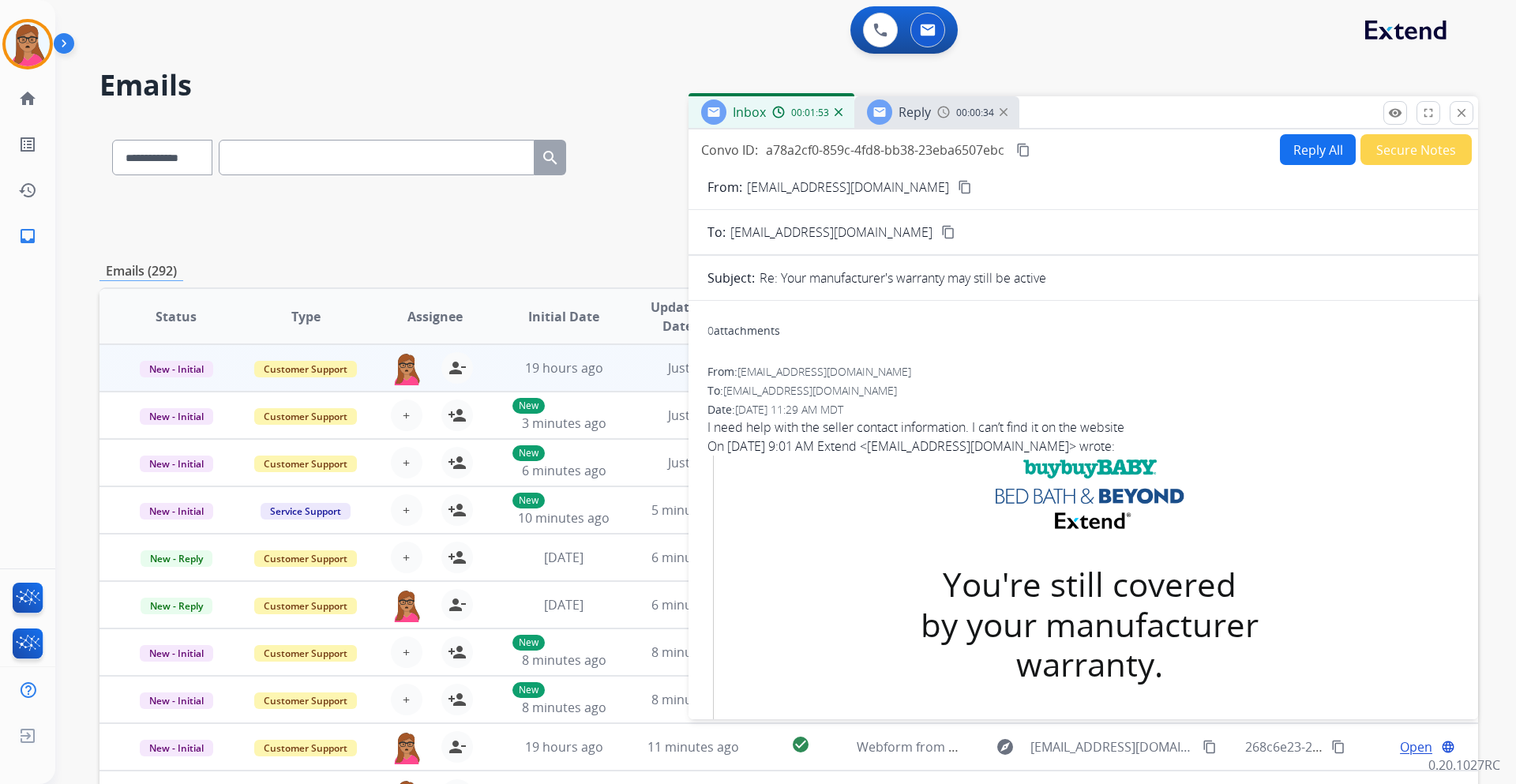
click at [957, 188] on mat-icon "content_copy" at bounding box center [964, 187] width 15 height 15
click at [908, 98] on div "Reply 00:00:34" at bounding box center [937, 112] width 165 height 31
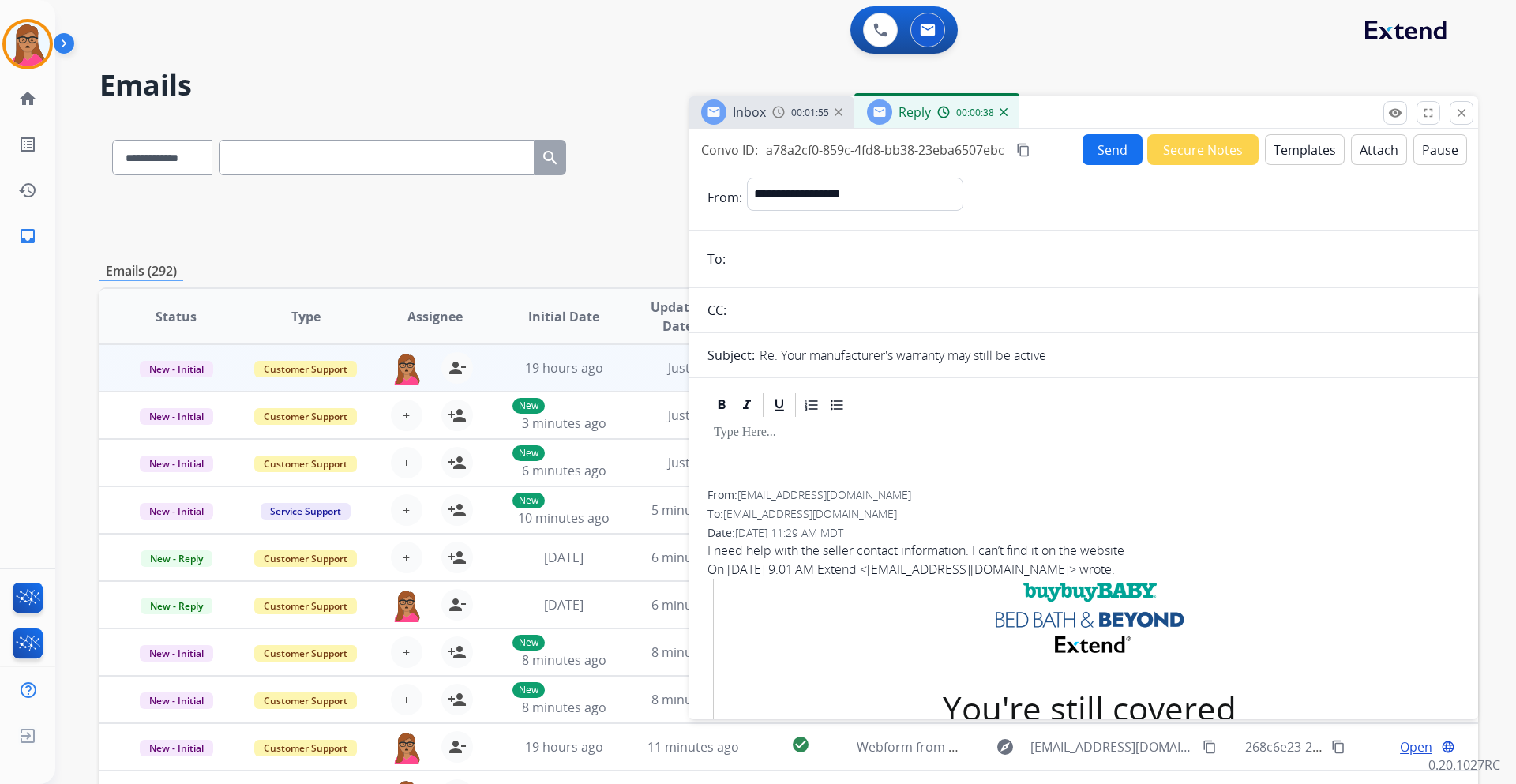
paste input "**********"
type input "**********"
click at [920, 116] on span "Reply" at bounding box center [915, 112] width 32 height 18
click at [912, 117] on span "Reply" at bounding box center [915, 112] width 32 height 18
click at [1286, 147] on button "Templates" at bounding box center [1305, 150] width 80 height 31
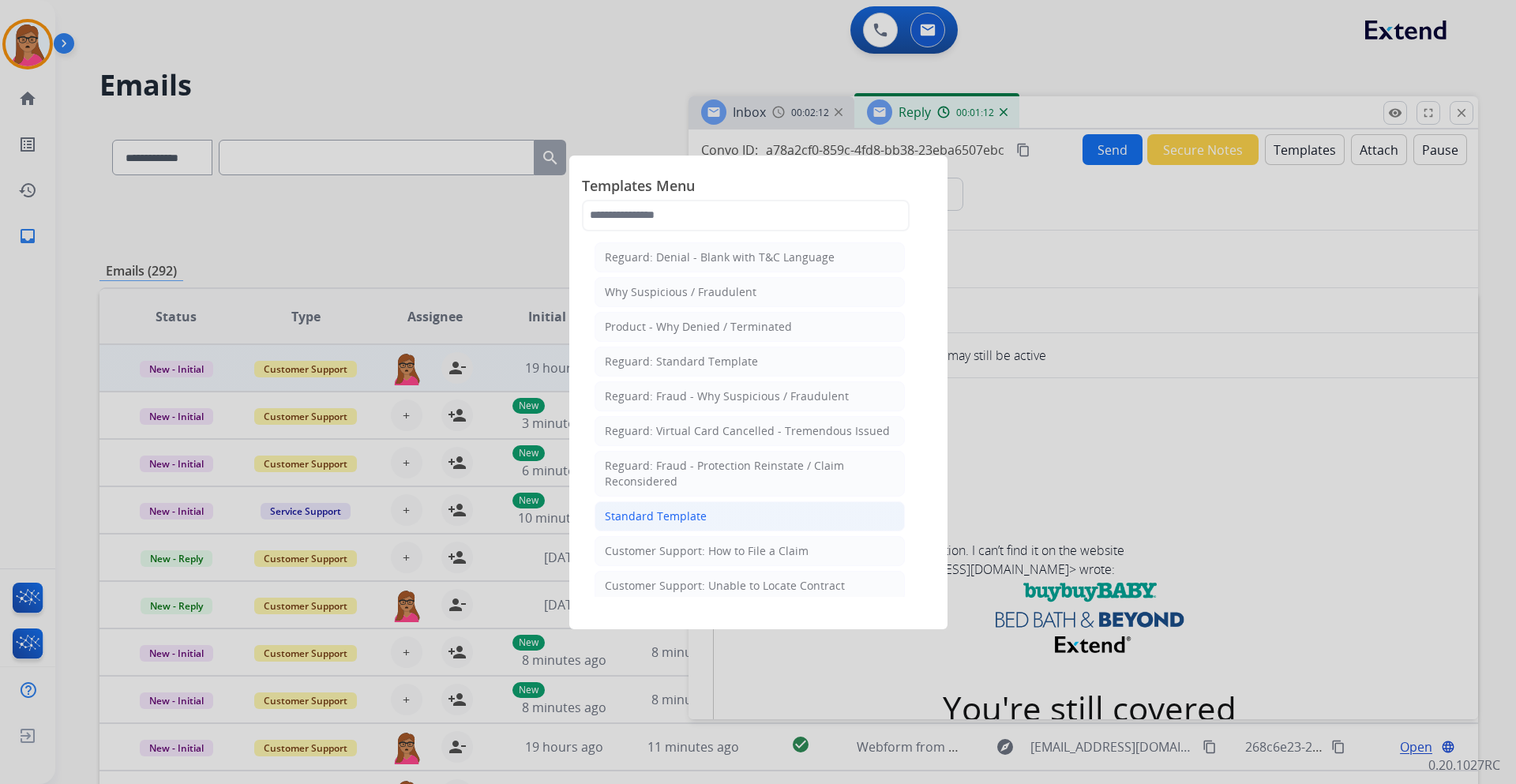
click at [666, 518] on div "Standard Template" at bounding box center [656, 517] width 102 height 16
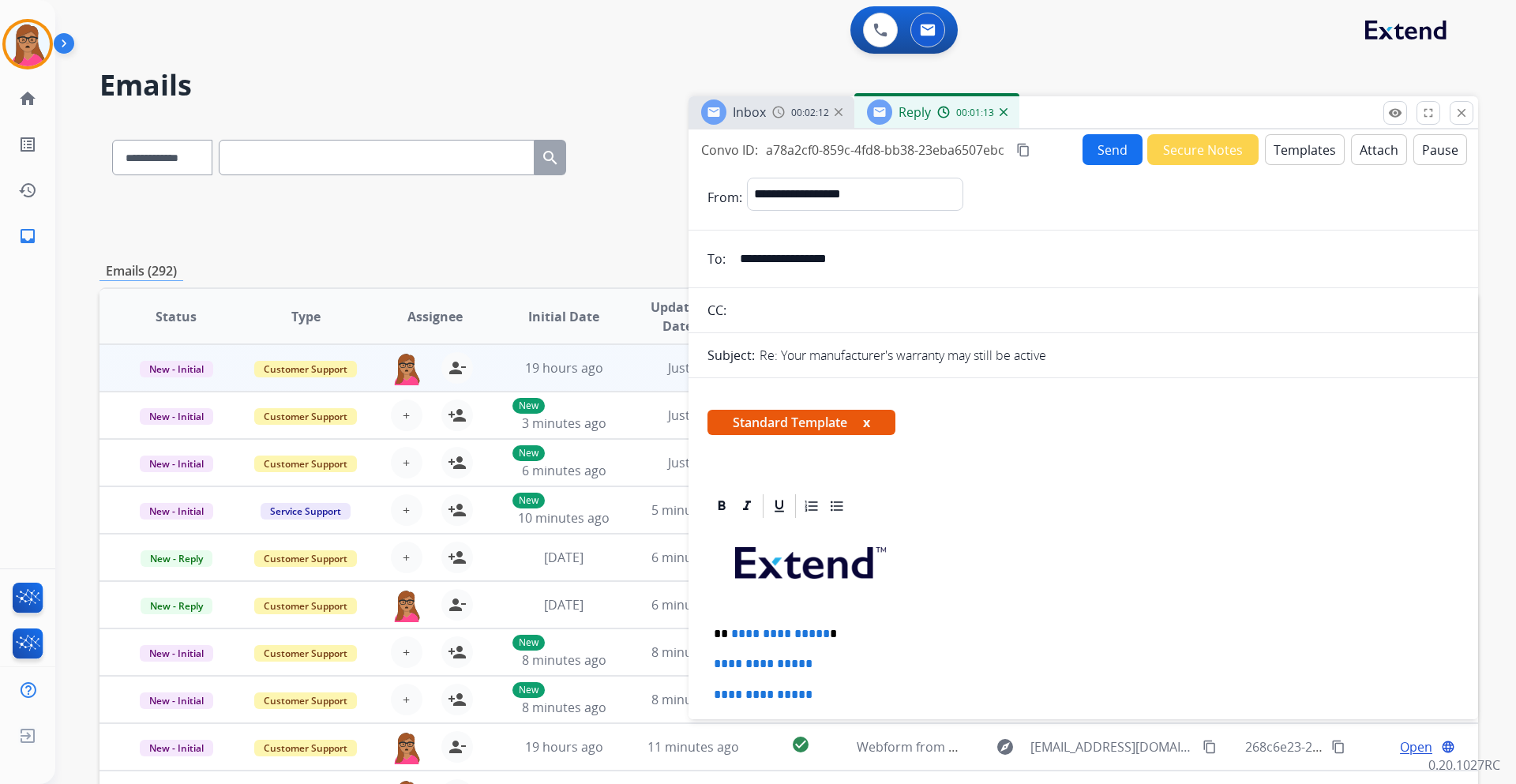
scroll to position [158, 0]
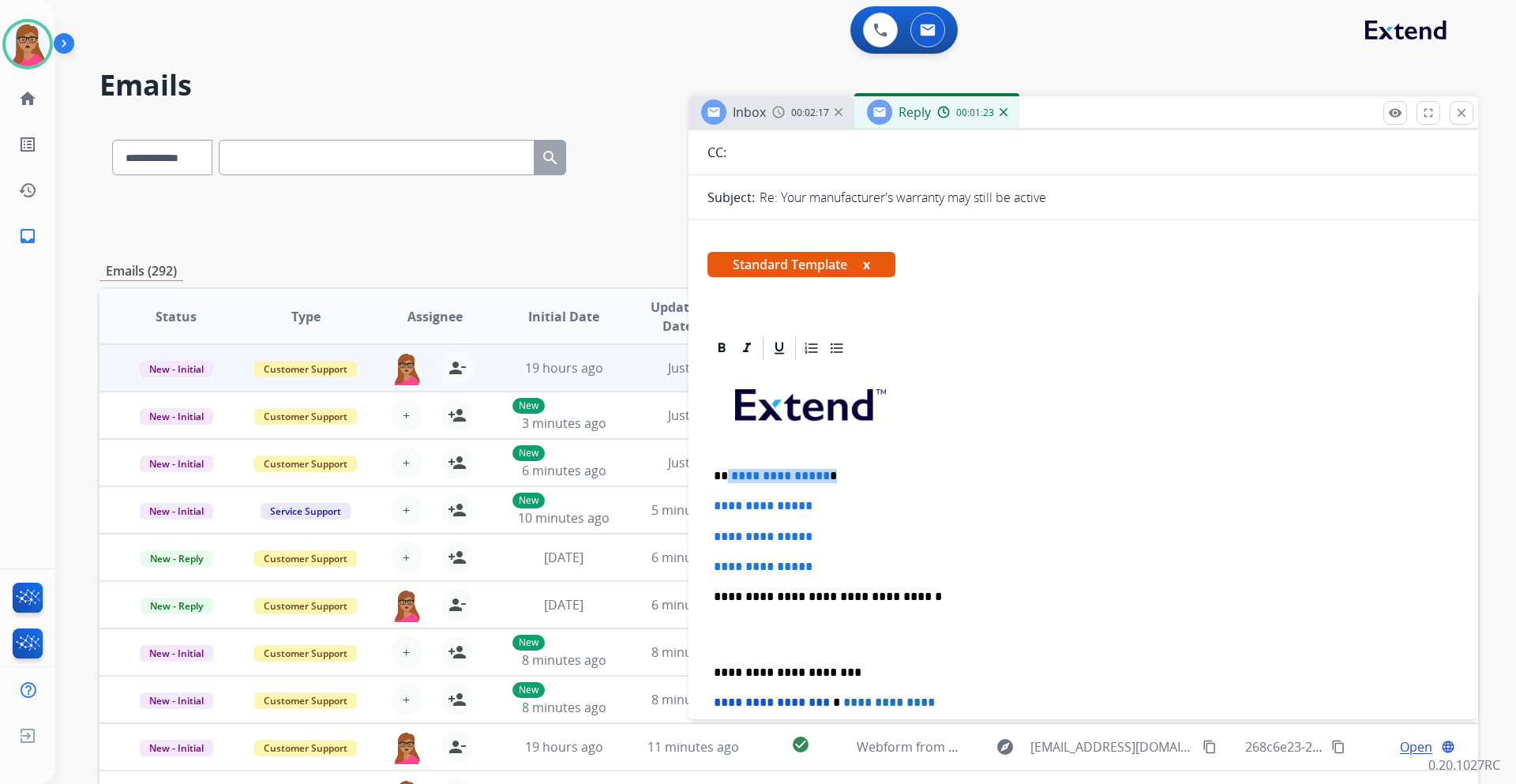
drag, startPoint x: 835, startPoint y: 475, endPoint x: 778, endPoint y: 476, distance: 57.0
click at [726, 479] on p "**********" at bounding box center [1077, 476] width 727 height 15
drag, startPoint x: 712, startPoint y: 506, endPoint x: 865, endPoint y: 565, distance: 164.0
click at [865, 565] on div "**********" at bounding box center [1083, 634] width 752 height 543
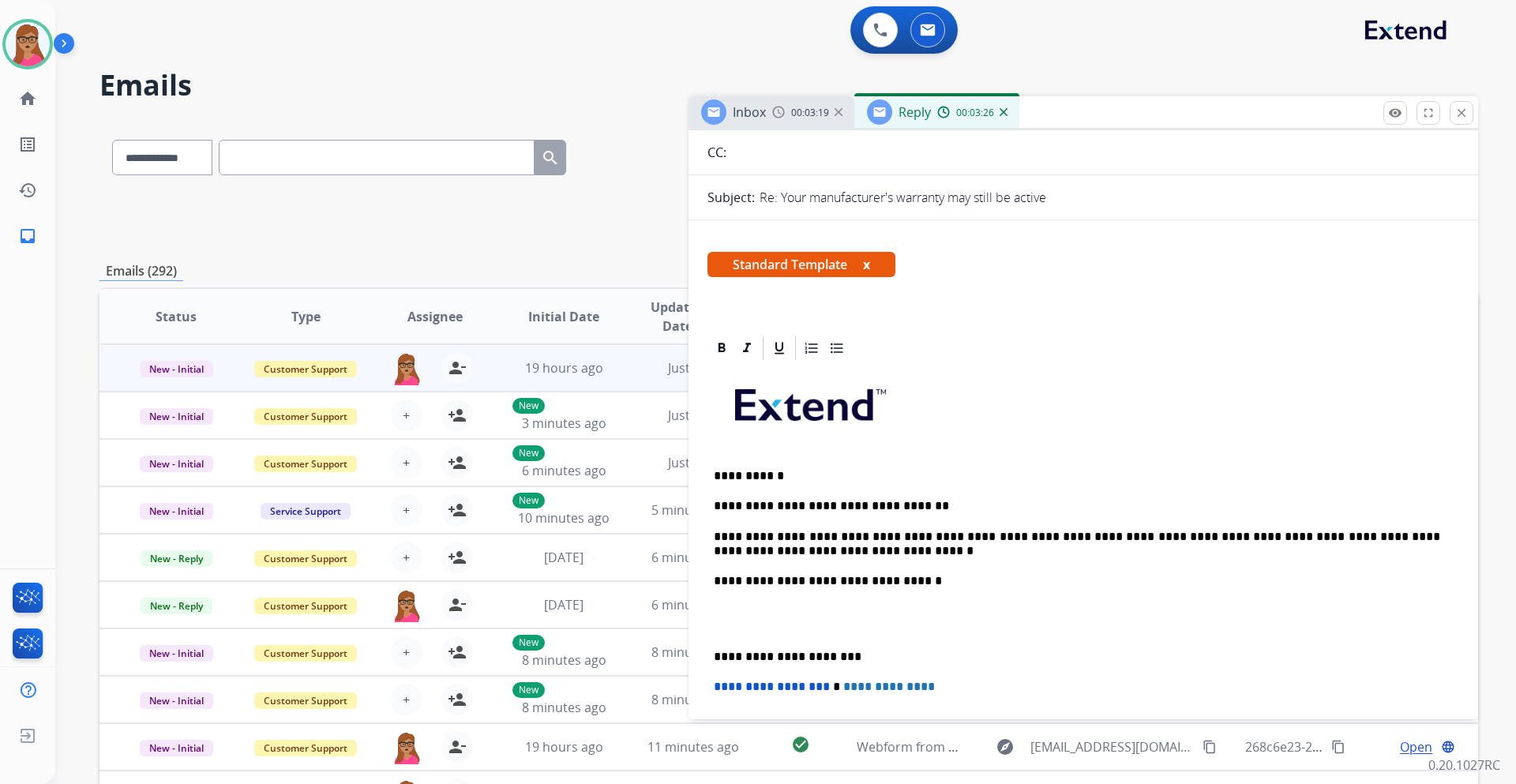
click at [707, 648] on div "**********" at bounding box center [1083, 626] width 752 height 527
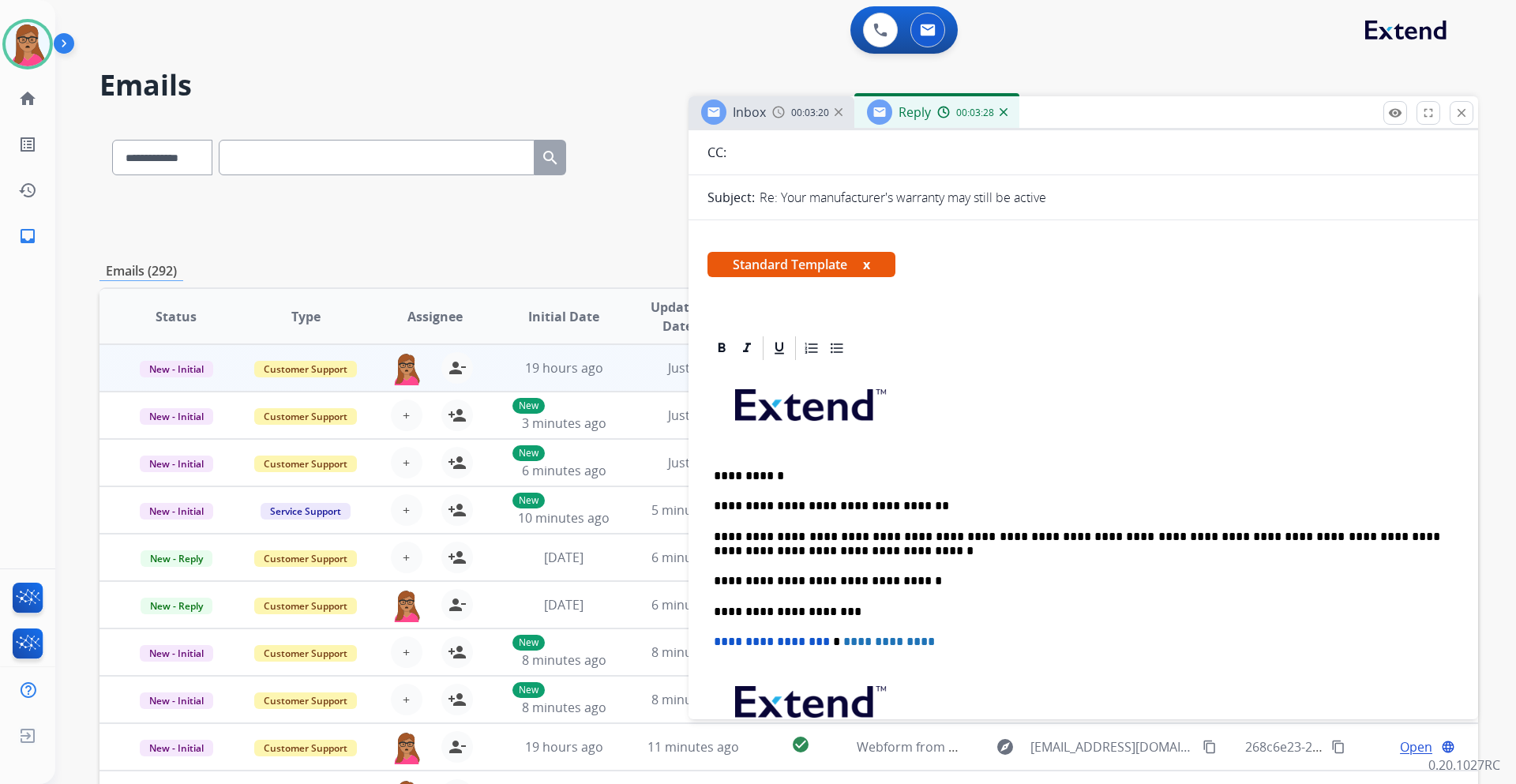
scroll to position [0, 0]
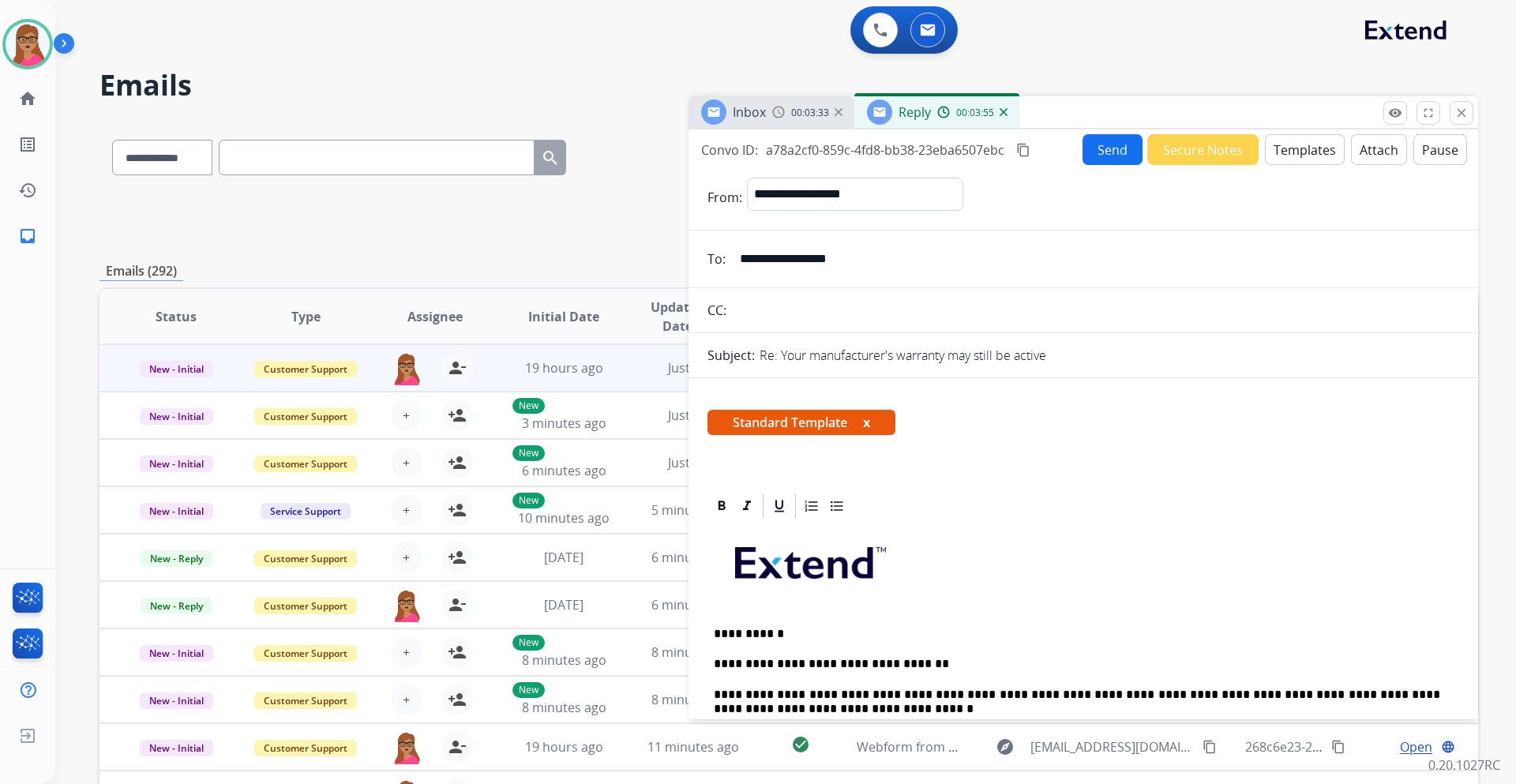
click at [1021, 149] on mat-icon "content_copy" at bounding box center [1024, 150] width 15 height 15
click at [1094, 146] on button "Send" at bounding box center [1113, 150] width 60 height 31
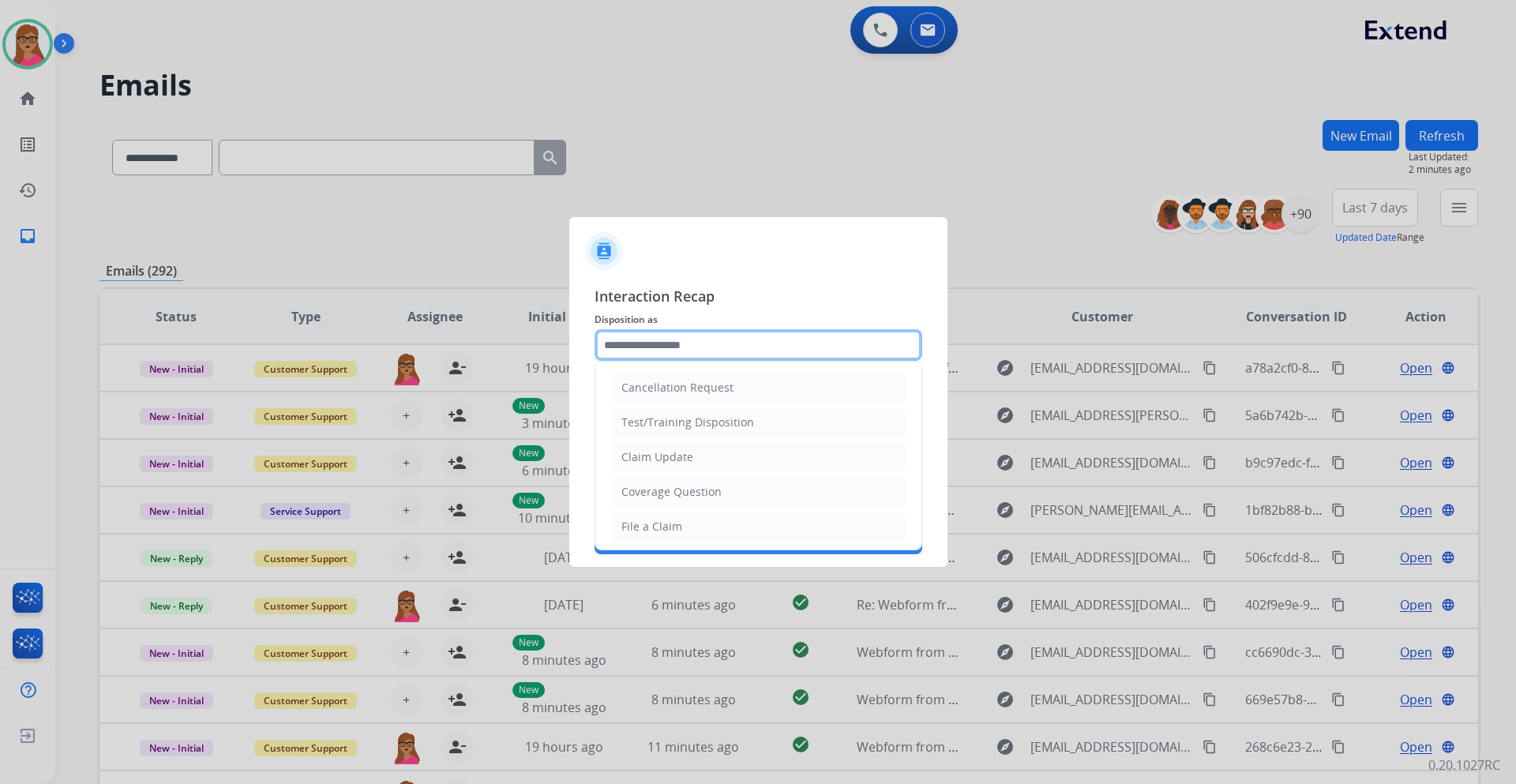
click at [709, 351] on input "text" at bounding box center [758, 344] width 328 height 31
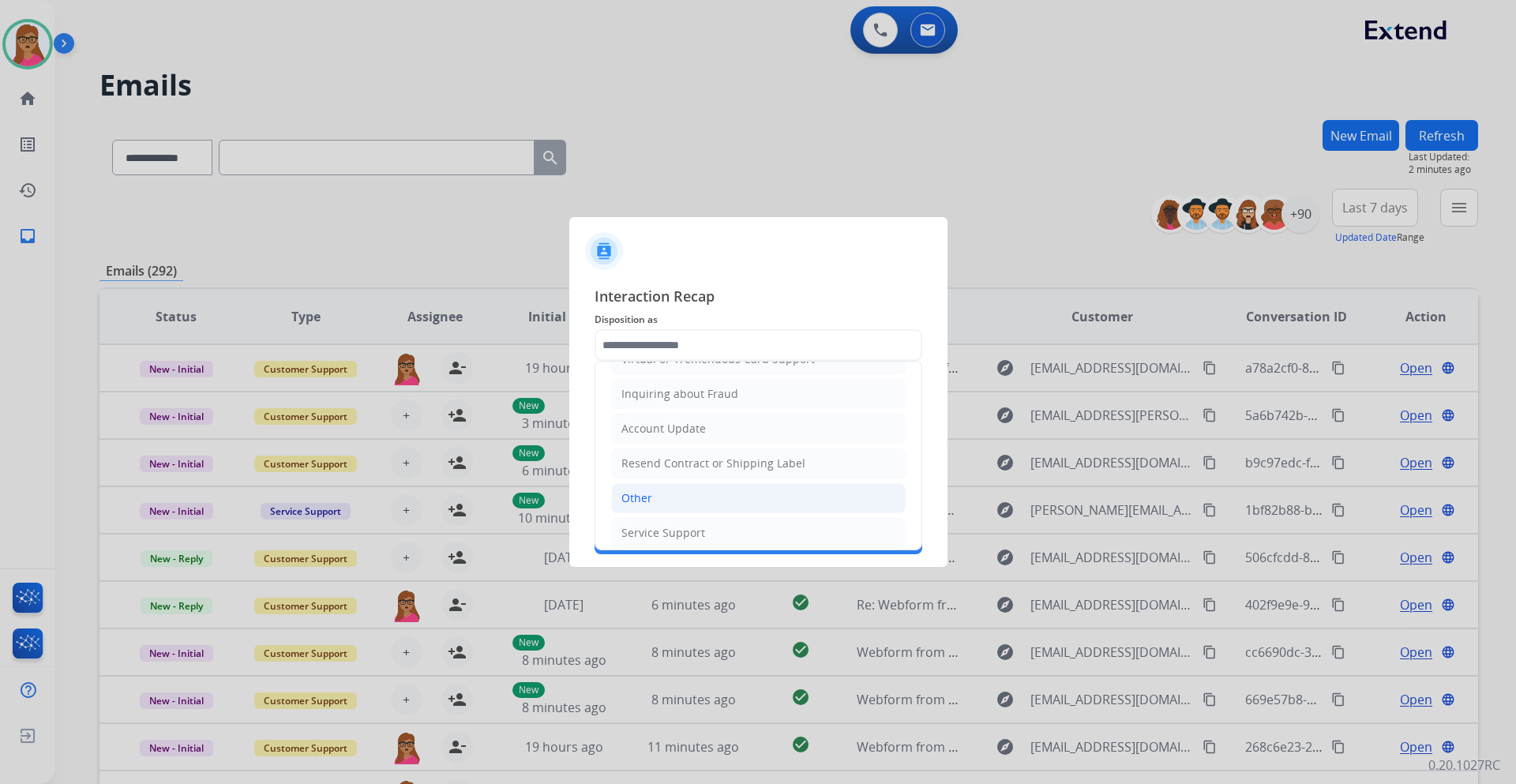
click at [662, 498] on li "Other" at bounding box center [758, 498] width 295 height 30
type input "*****"
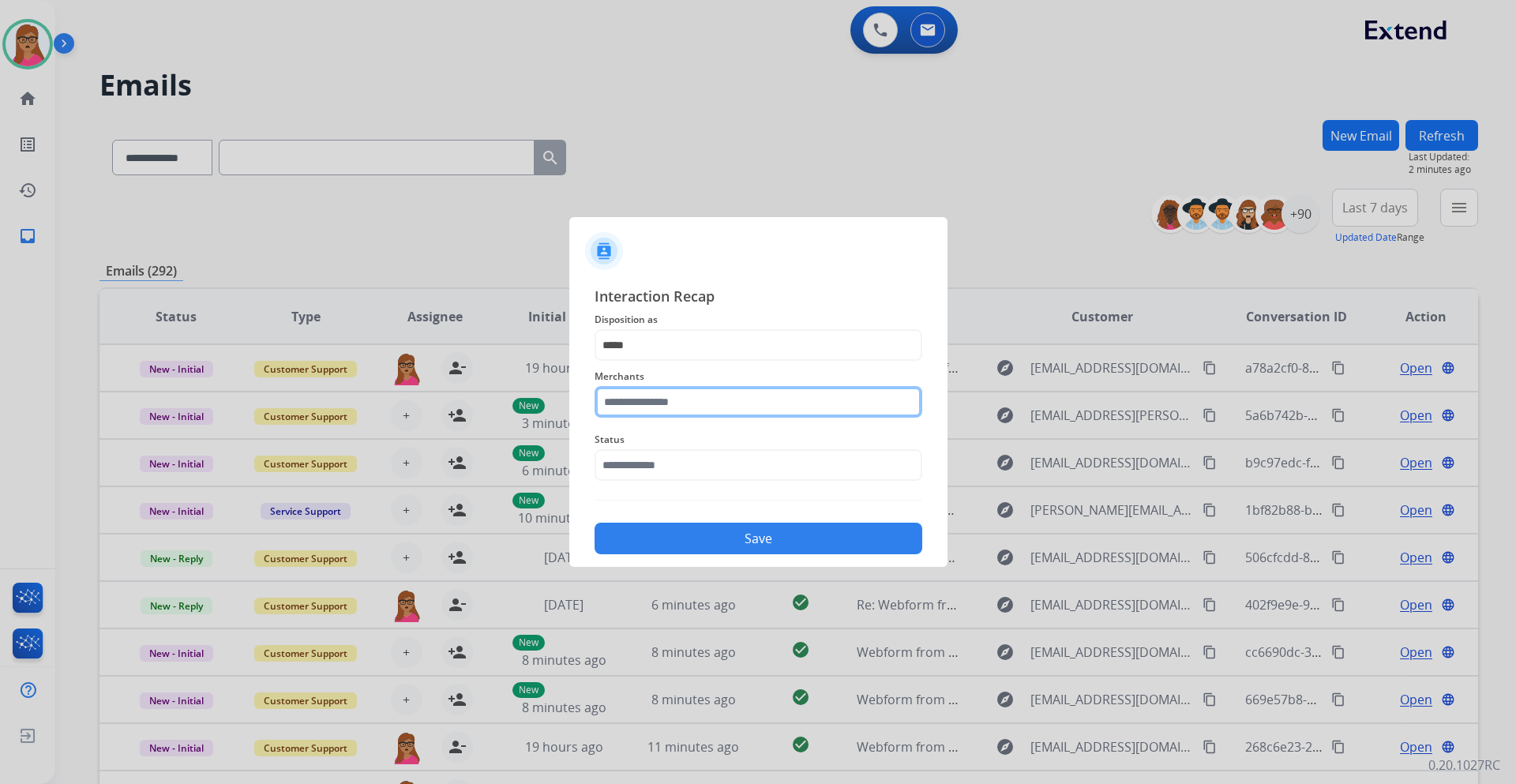
click at [701, 403] on input "text" at bounding box center [758, 402] width 328 height 31
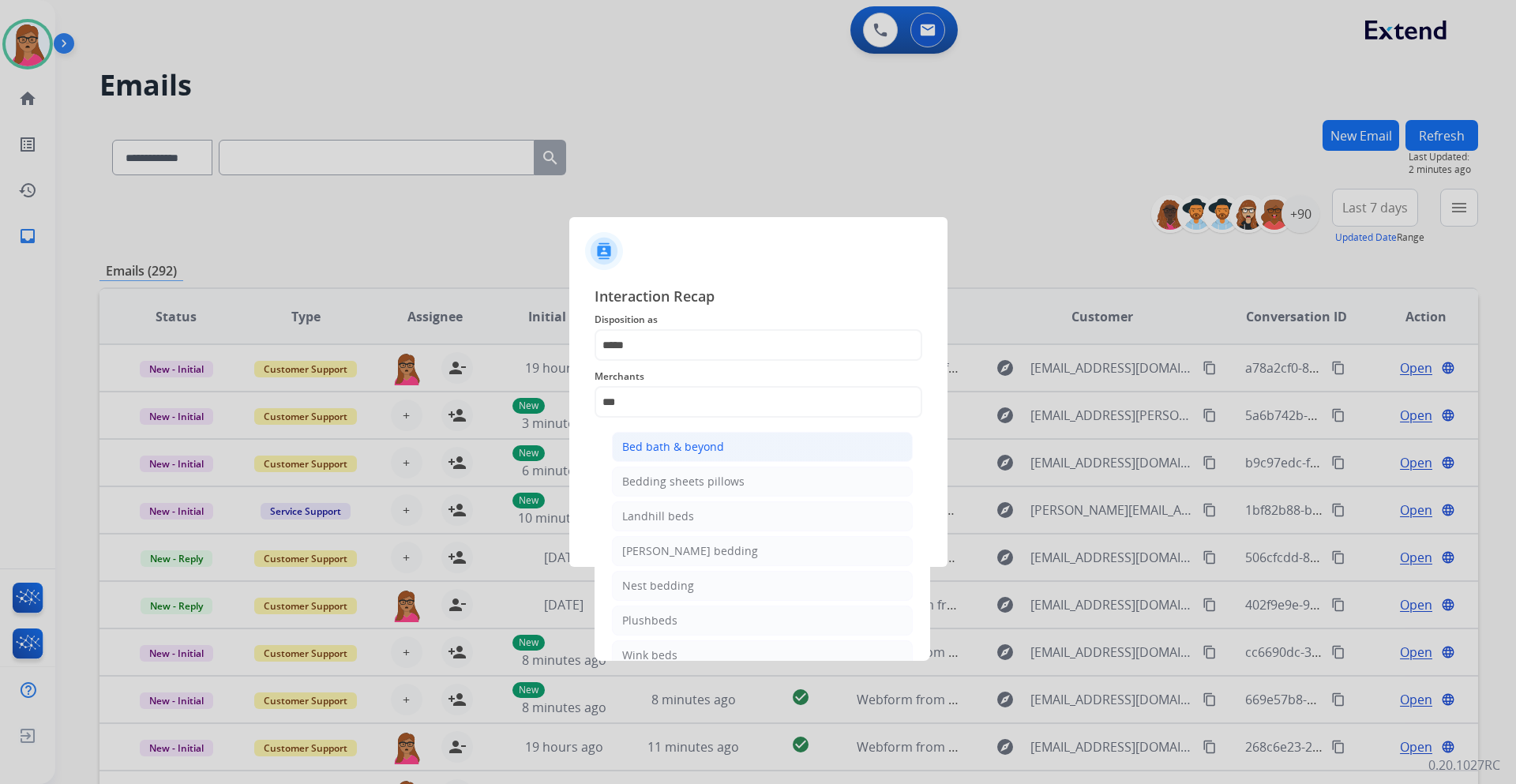
click at [698, 448] on div "Bed bath & beyond" at bounding box center [673, 446] width 102 height 16
type input "**********"
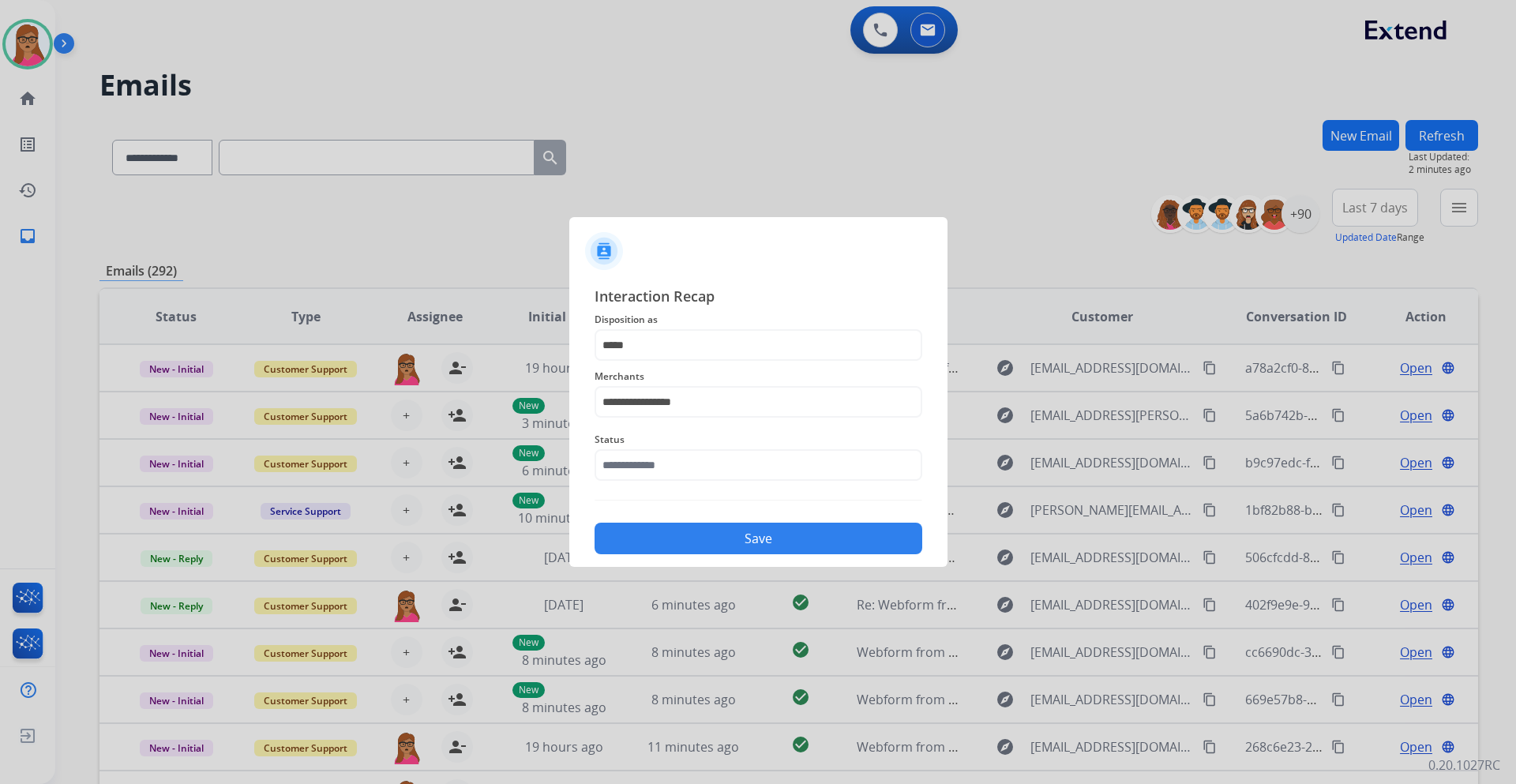
click at [704, 482] on div "Status" at bounding box center [758, 455] width 328 height 63
click at [706, 472] on input "text" at bounding box center [758, 465] width 328 height 31
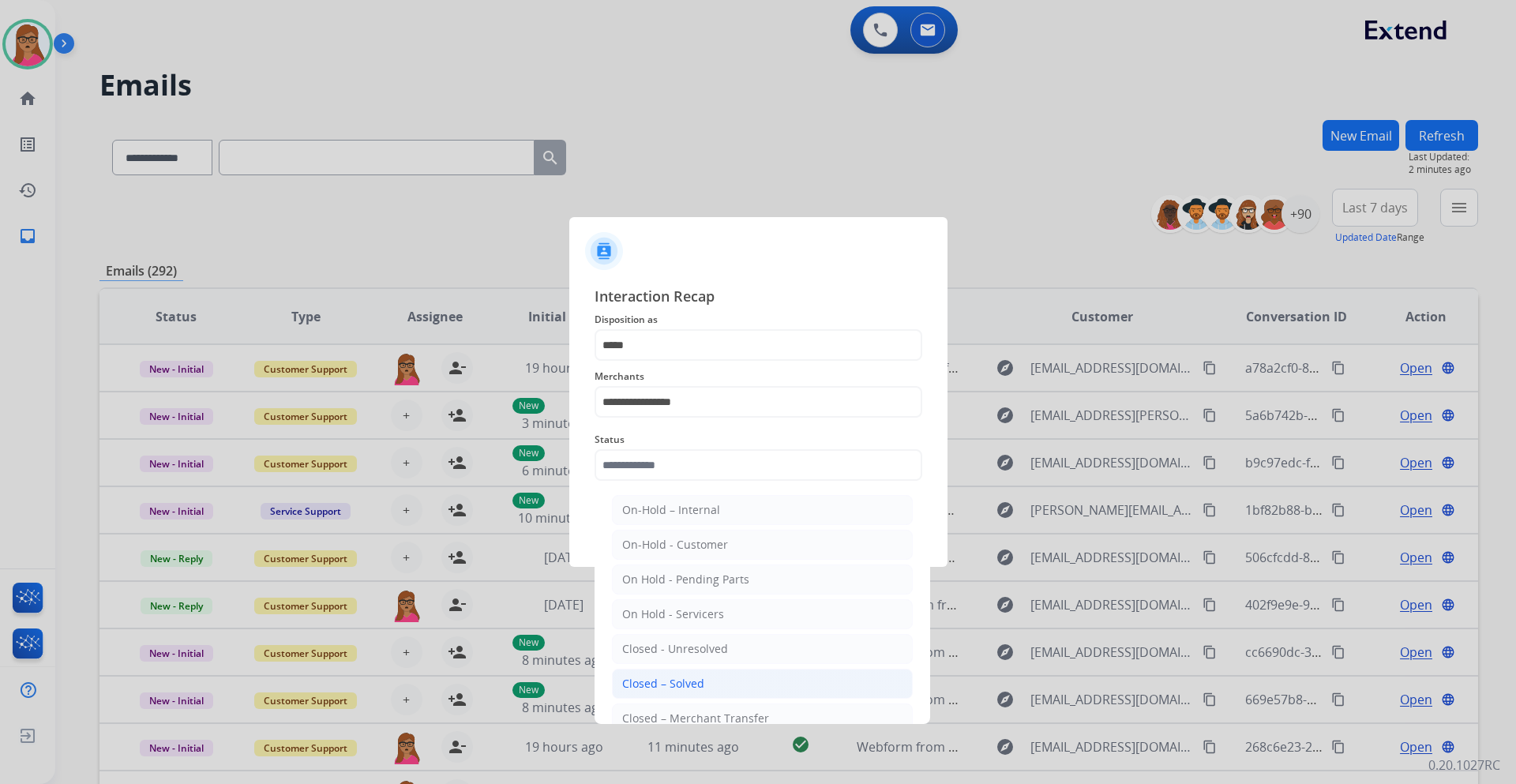
click at [715, 677] on li "Closed – Solved" at bounding box center [762, 683] width 301 height 30
type input "**********"
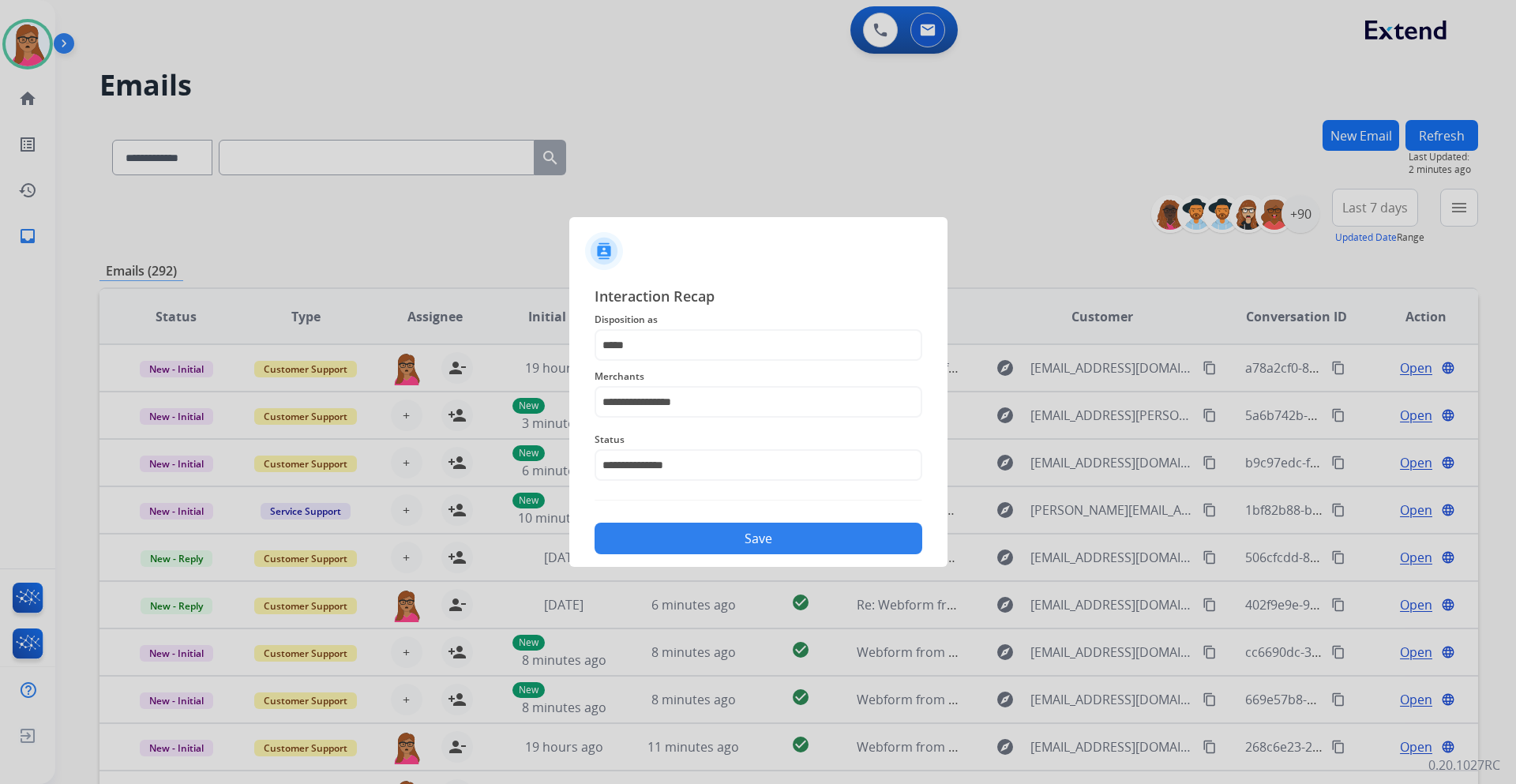
click at [703, 536] on button "Save" at bounding box center [758, 538] width 328 height 31
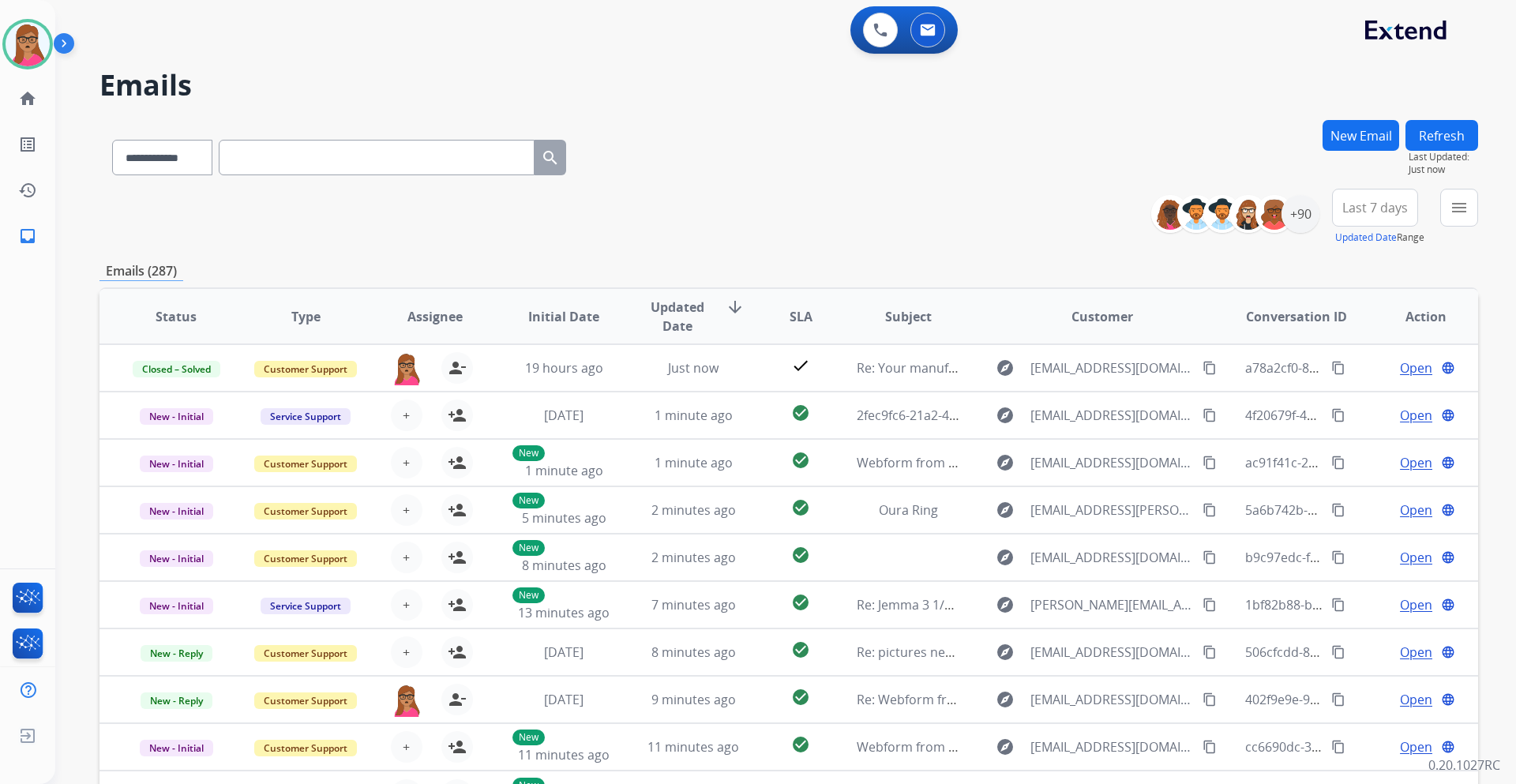
click at [1379, 204] on span "Last 7 days" at bounding box center [1375, 207] width 65 height 6
click at [1338, 407] on div "Last 90 days" at bounding box center [1370, 400] width 87 height 23
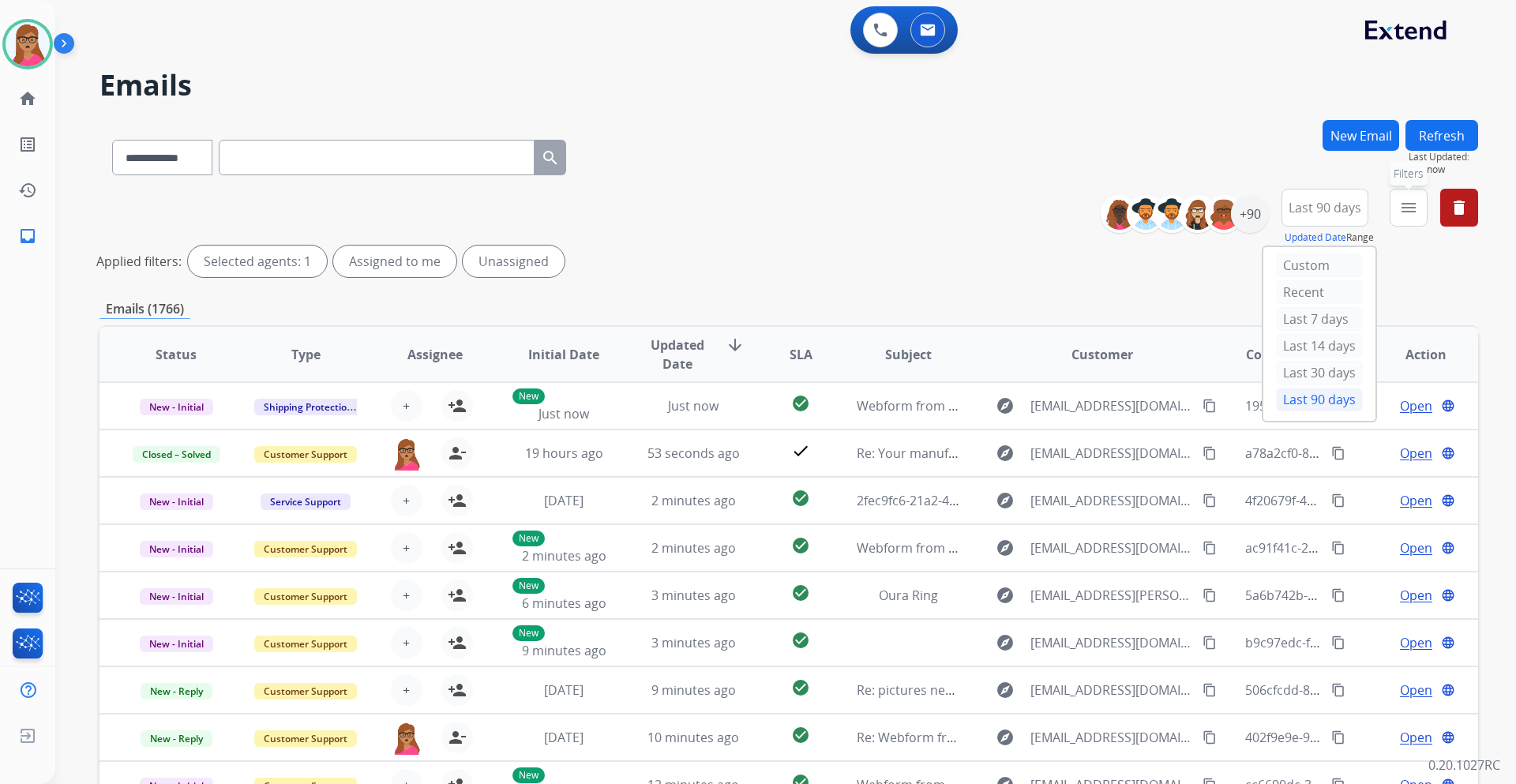
click at [1409, 216] on mat-icon "menu" at bounding box center [1408, 207] width 18 height 18
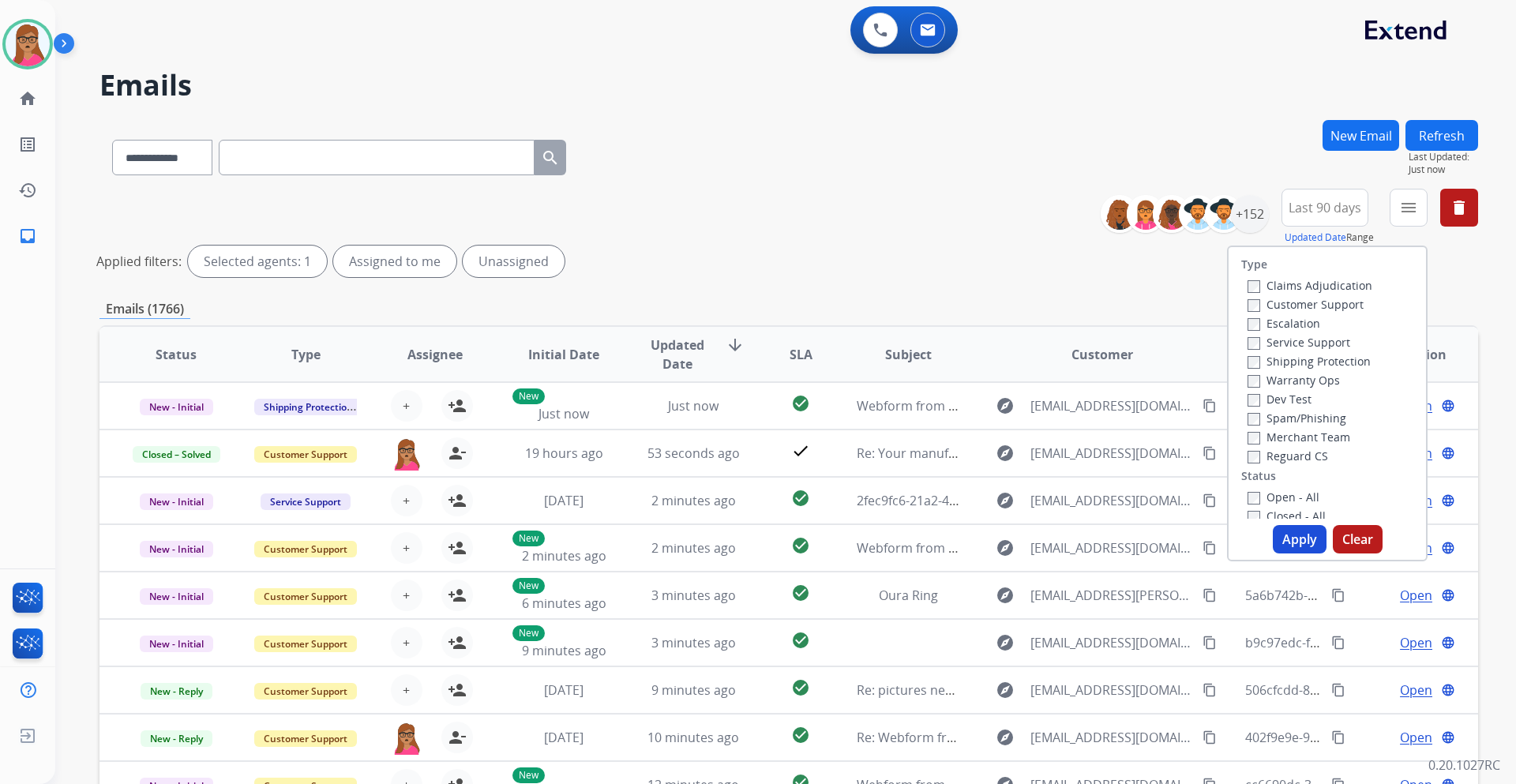
click at [1310, 306] on label "Customer Support" at bounding box center [1305, 303] width 116 height 15
click at [1308, 363] on label "Shipping Protection" at bounding box center [1309, 361] width 124 height 15
drag, startPoint x: 1266, startPoint y: 457, endPoint x: 1261, endPoint y: 474, distance: 17.7
click at [1266, 456] on label "Reguard CS" at bounding box center [1287, 455] width 81 height 15
click at [1289, 545] on button "Apply" at bounding box center [1299, 539] width 54 height 28
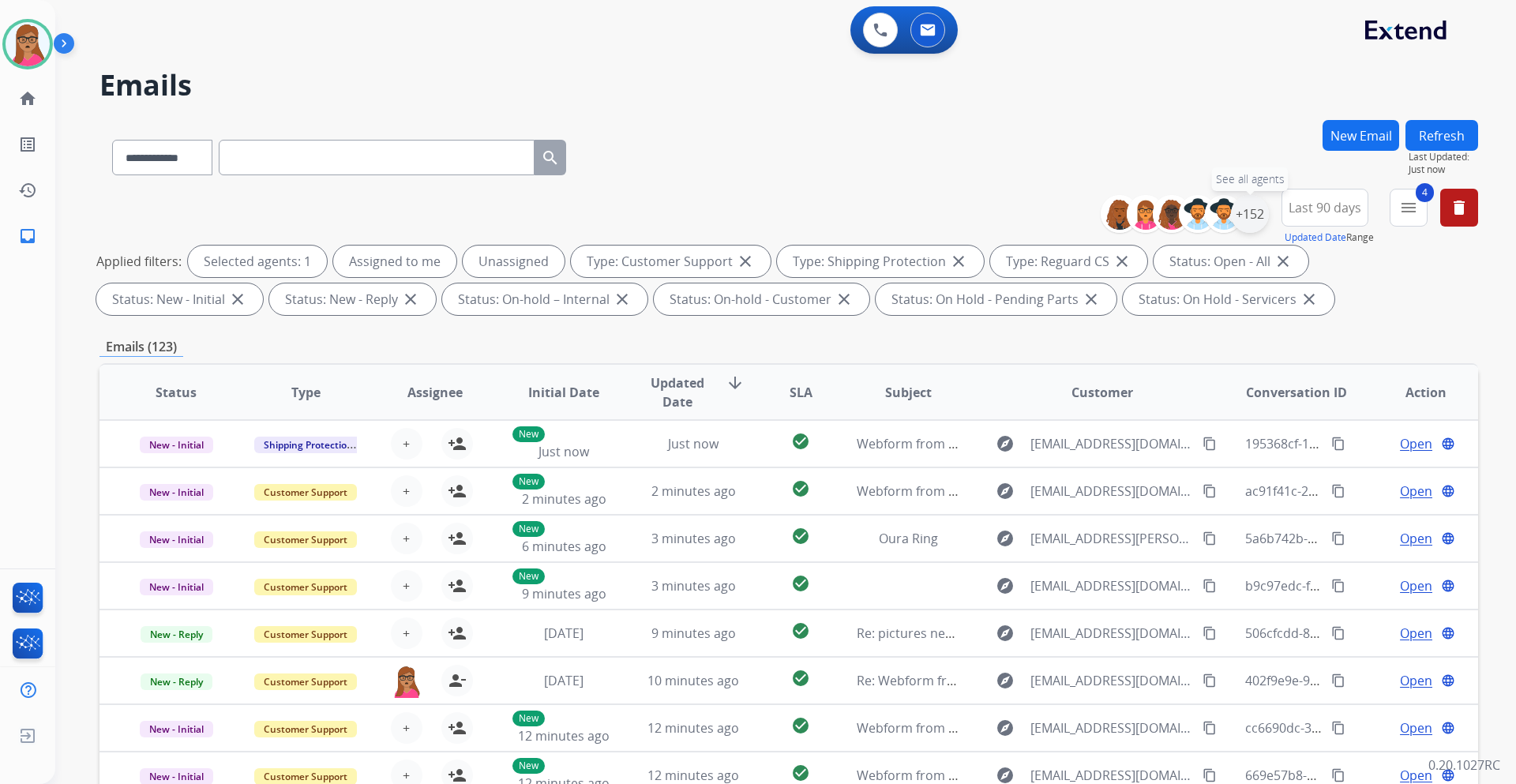
click at [1260, 206] on div "+152" at bounding box center [1249, 213] width 38 height 38
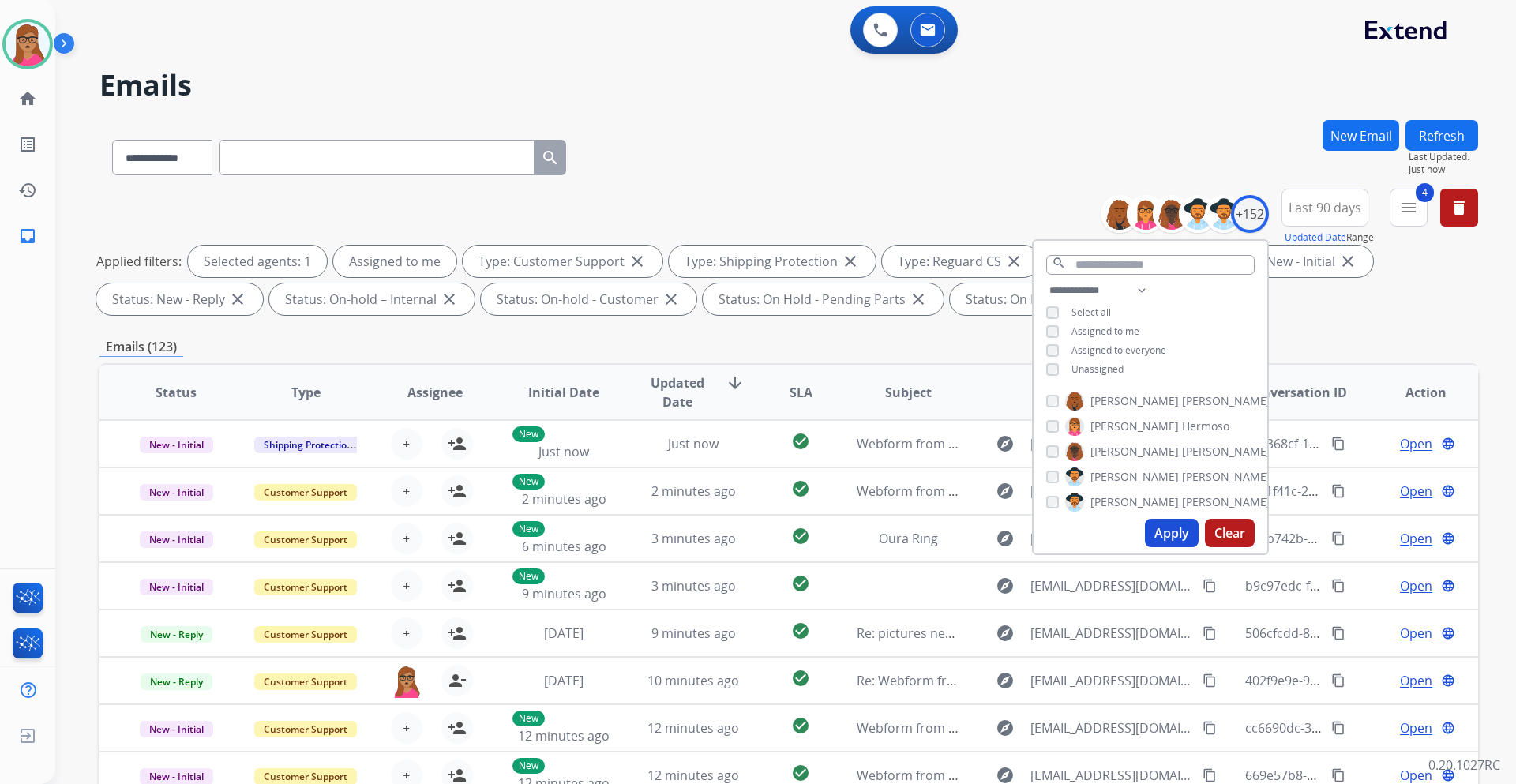
click at [1181, 534] on button "Apply" at bounding box center [1172, 532] width 54 height 28
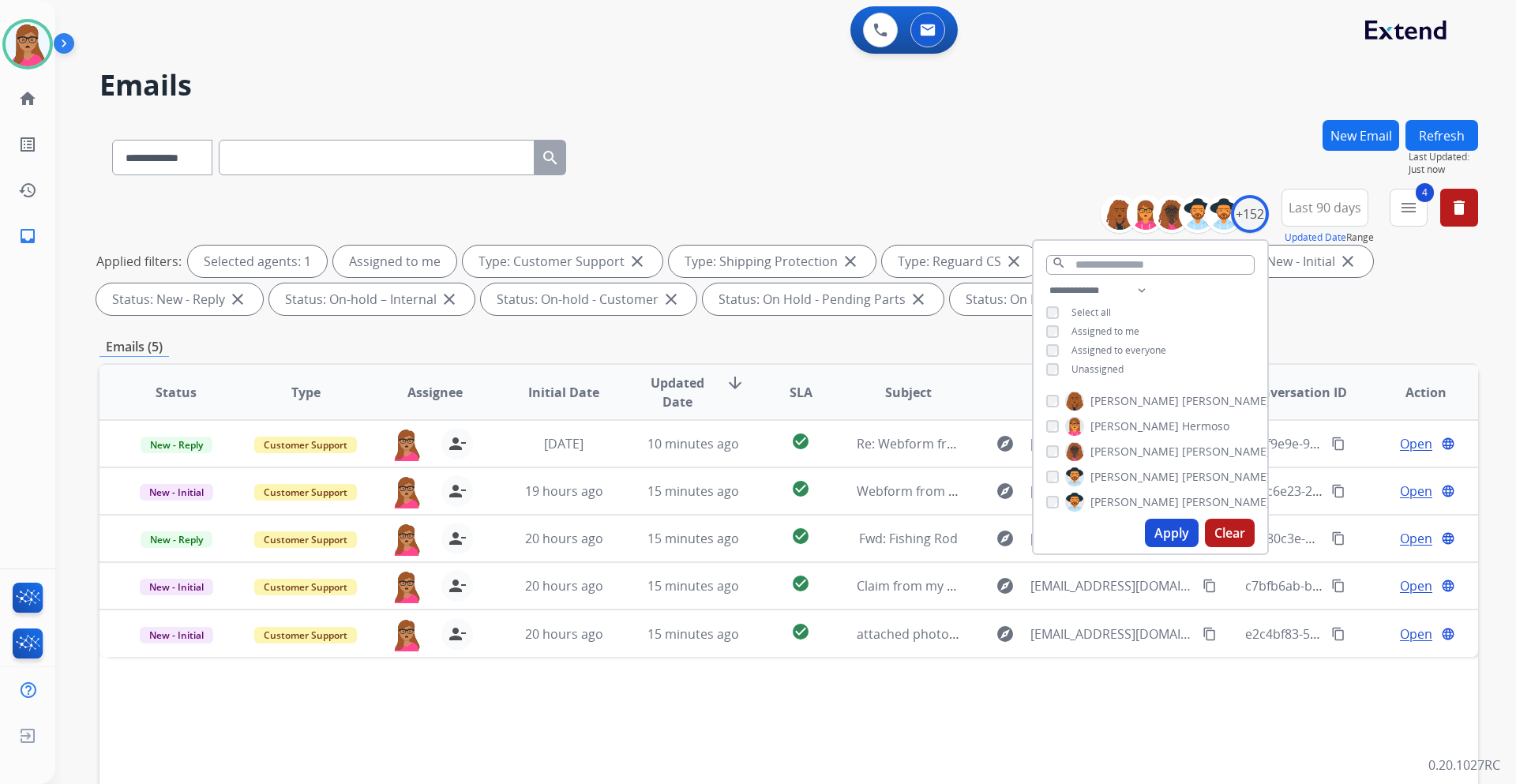
click at [1358, 344] on div "Emails (5)" at bounding box center [788, 347] width 1379 height 19
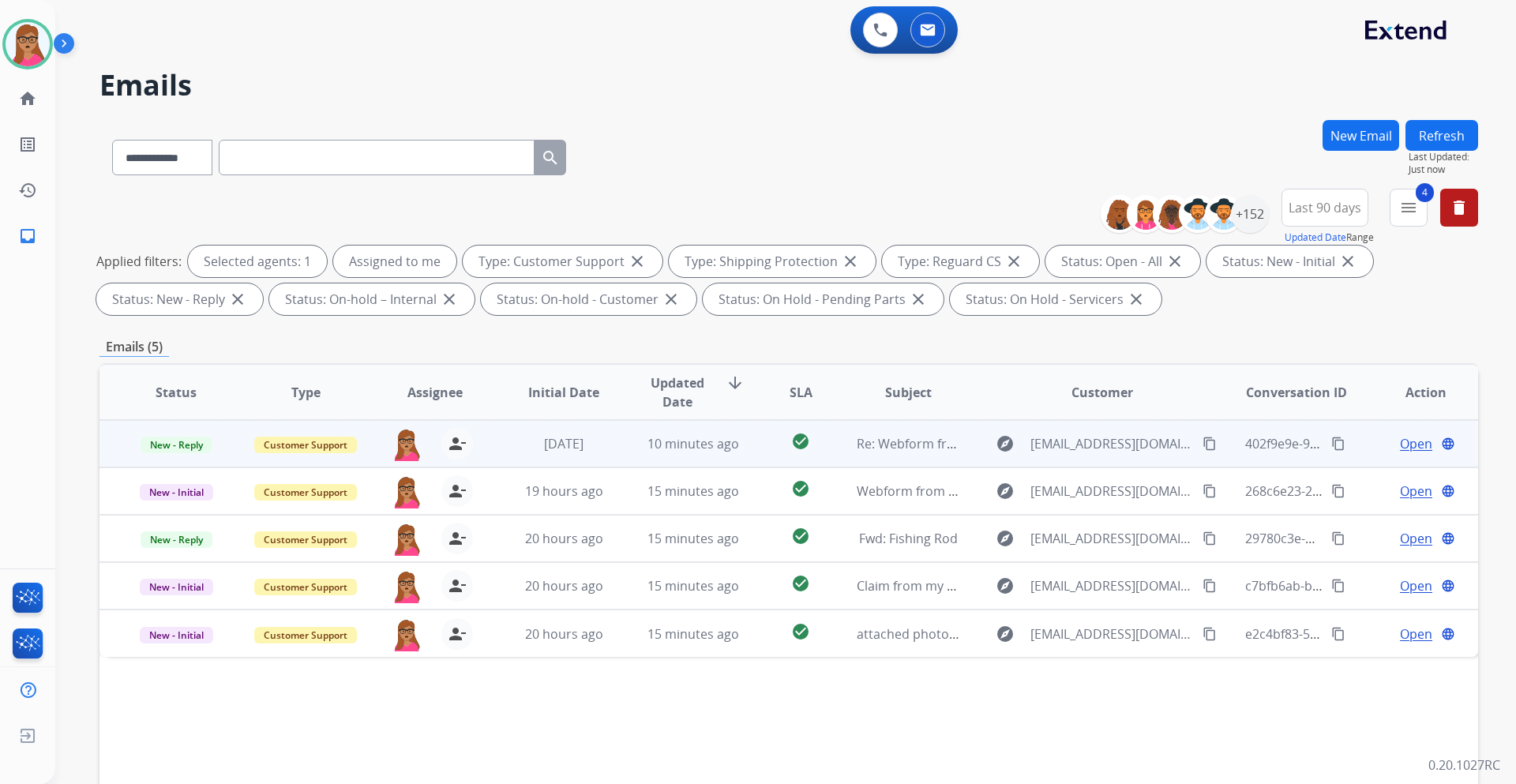
click at [1404, 447] on span "Open" at bounding box center [1416, 443] width 32 height 18
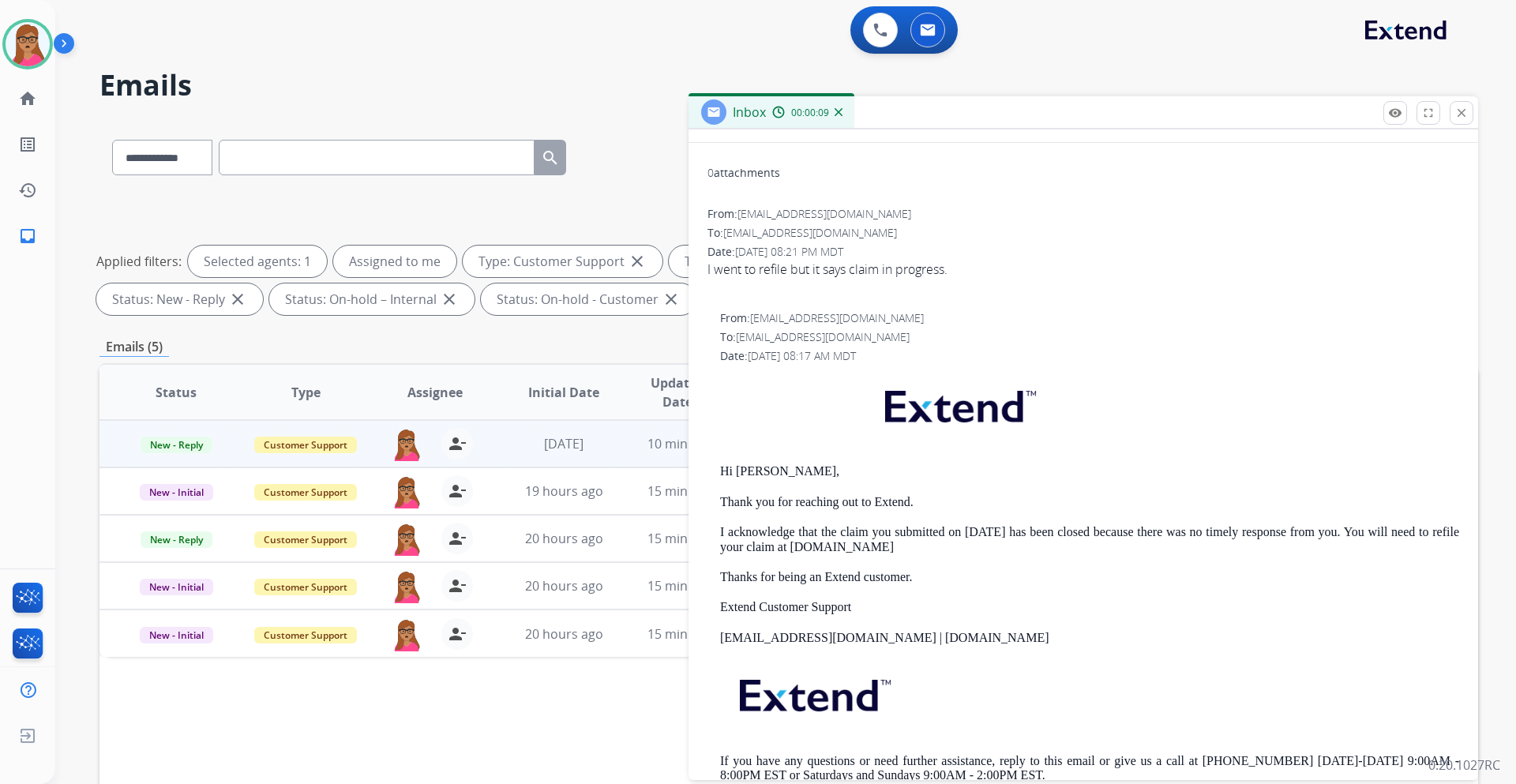
scroll to position [0, 0]
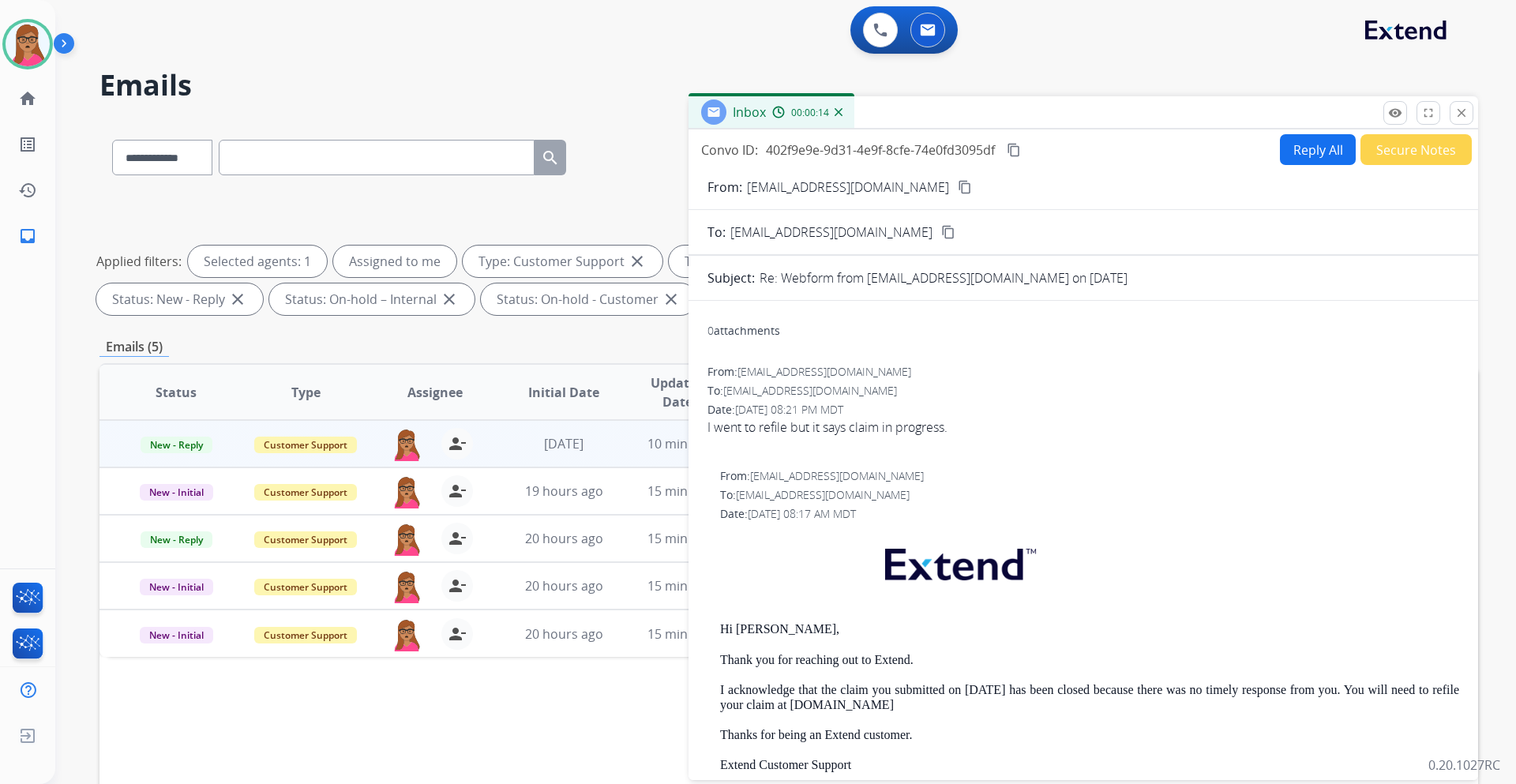
click at [957, 191] on mat-icon "content_copy" at bounding box center [964, 187] width 15 height 15
click at [1294, 160] on button "Reply All" at bounding box center [1318, 150] width 76 height 31
select select "**********"
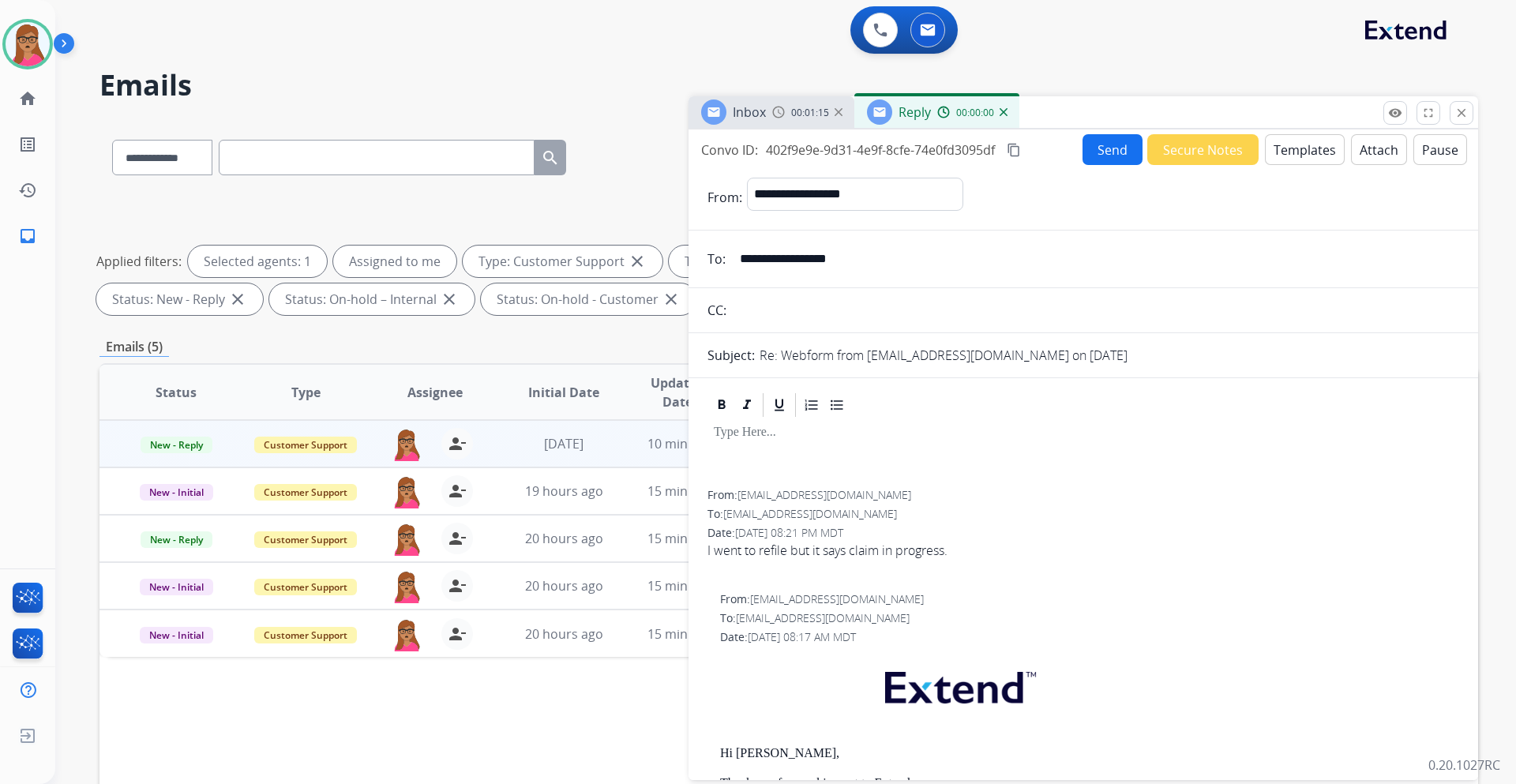
click at [1305, 153] on button "Templates" at bounding box center [1305, 150] width 80 height 31
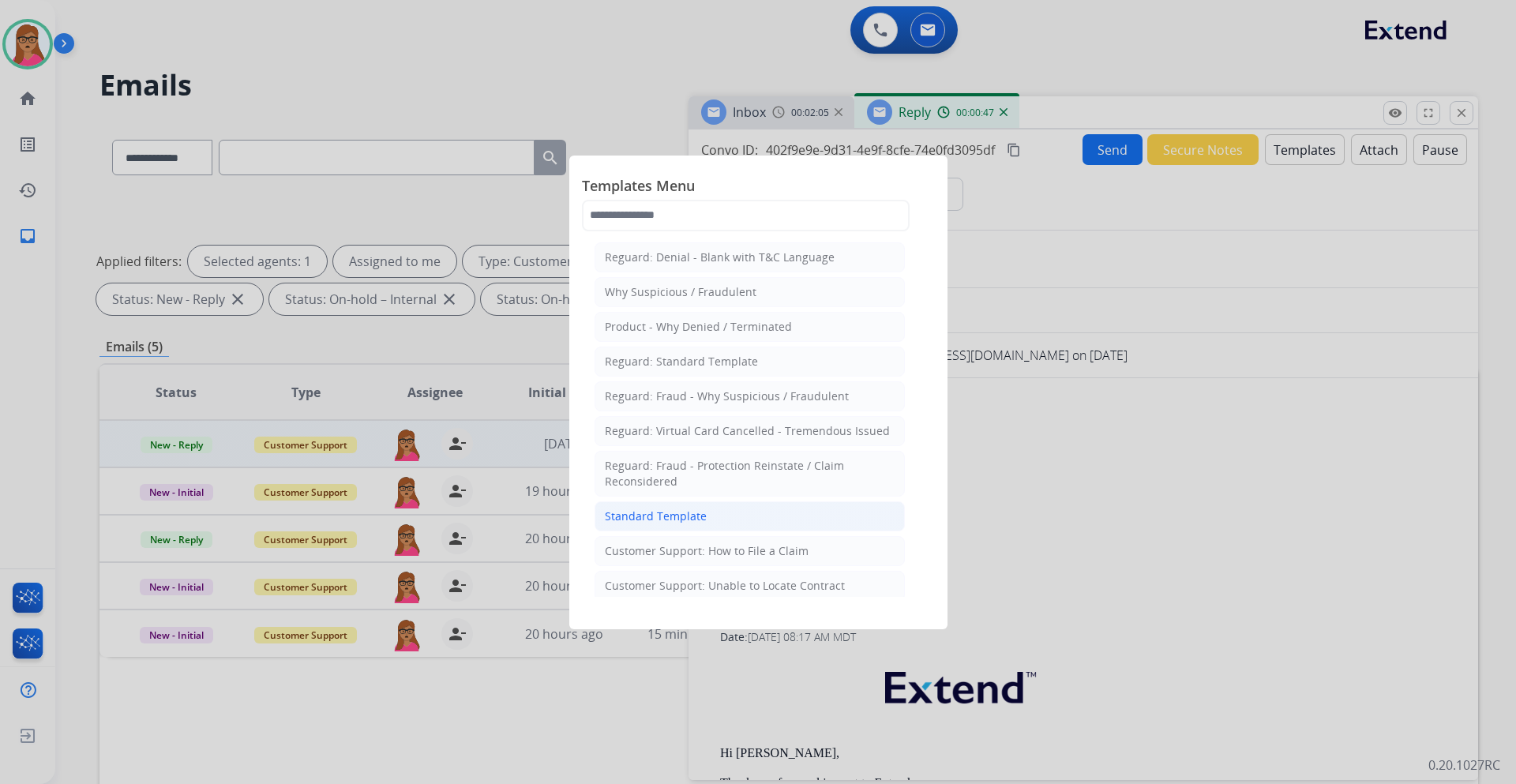
click at [698, 524] on li "Standard Template" at bounding box center [749, 516] width 310 height 30
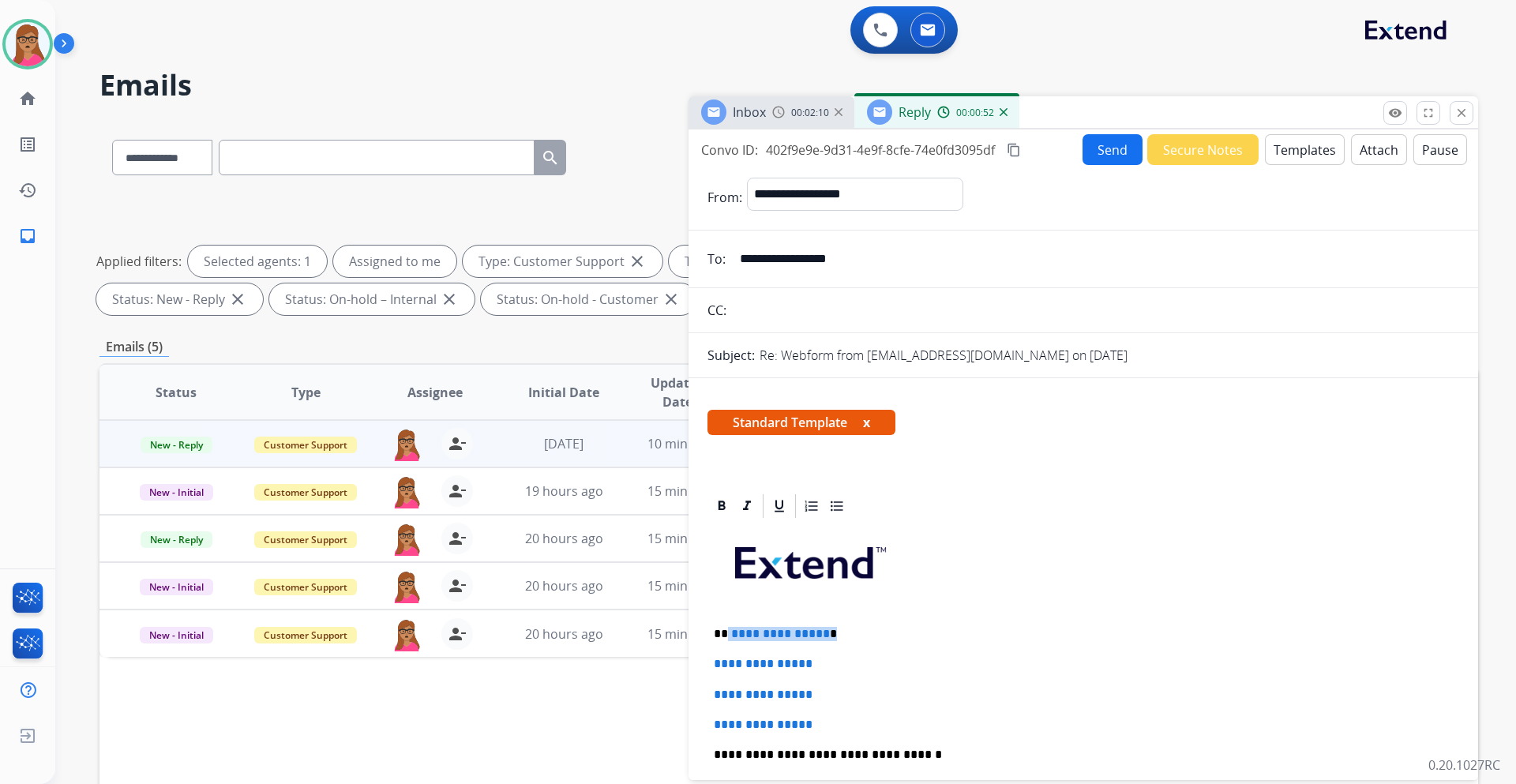
drag, startPoint x: 831, startPoint y: 629, endPoint x: 728, endPoint y: 634, distance: 103.1
click at [728, 634] on p "**********" at bounding box center [1077, 633] width 727 height 15
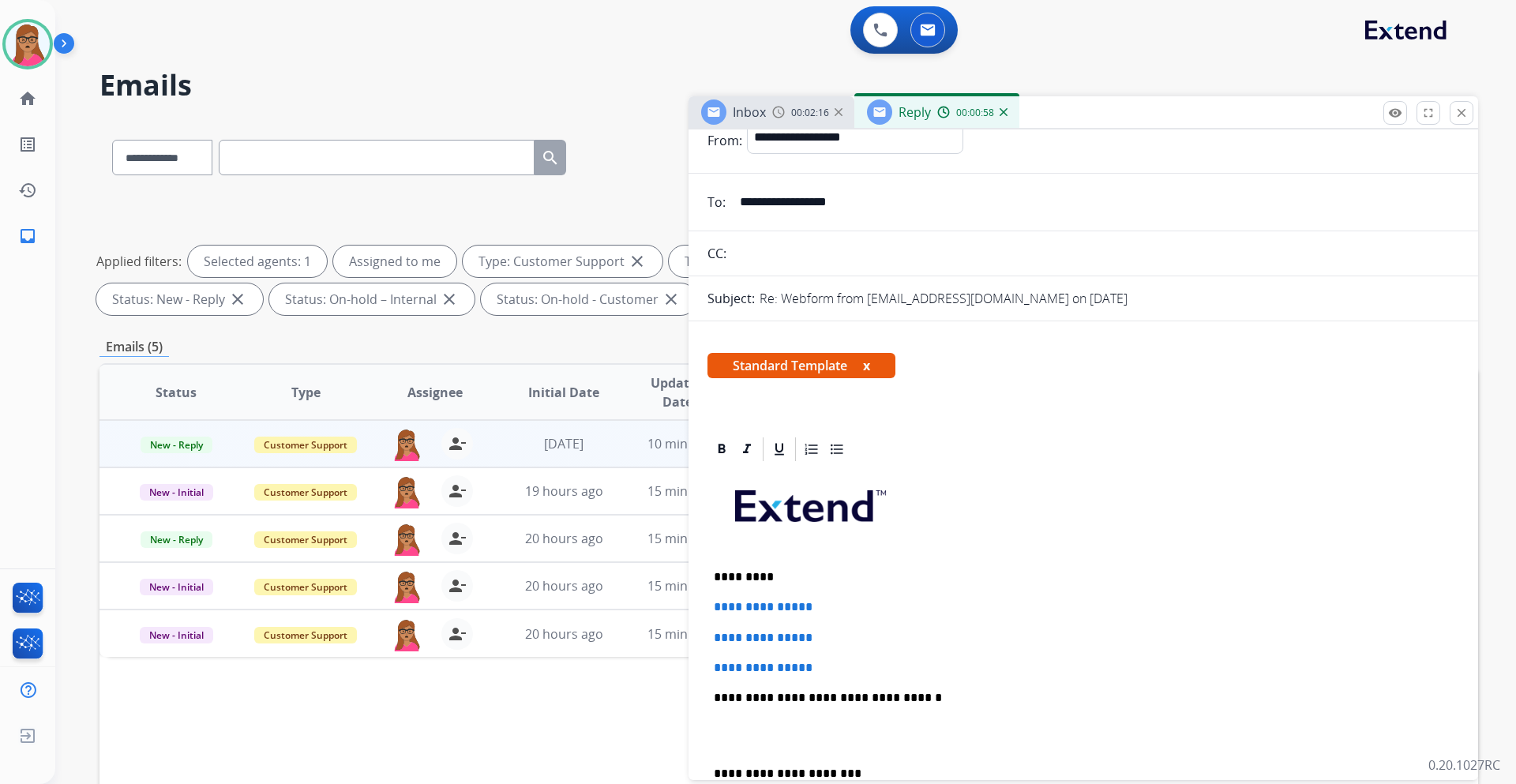
scroll to position [158, 0]
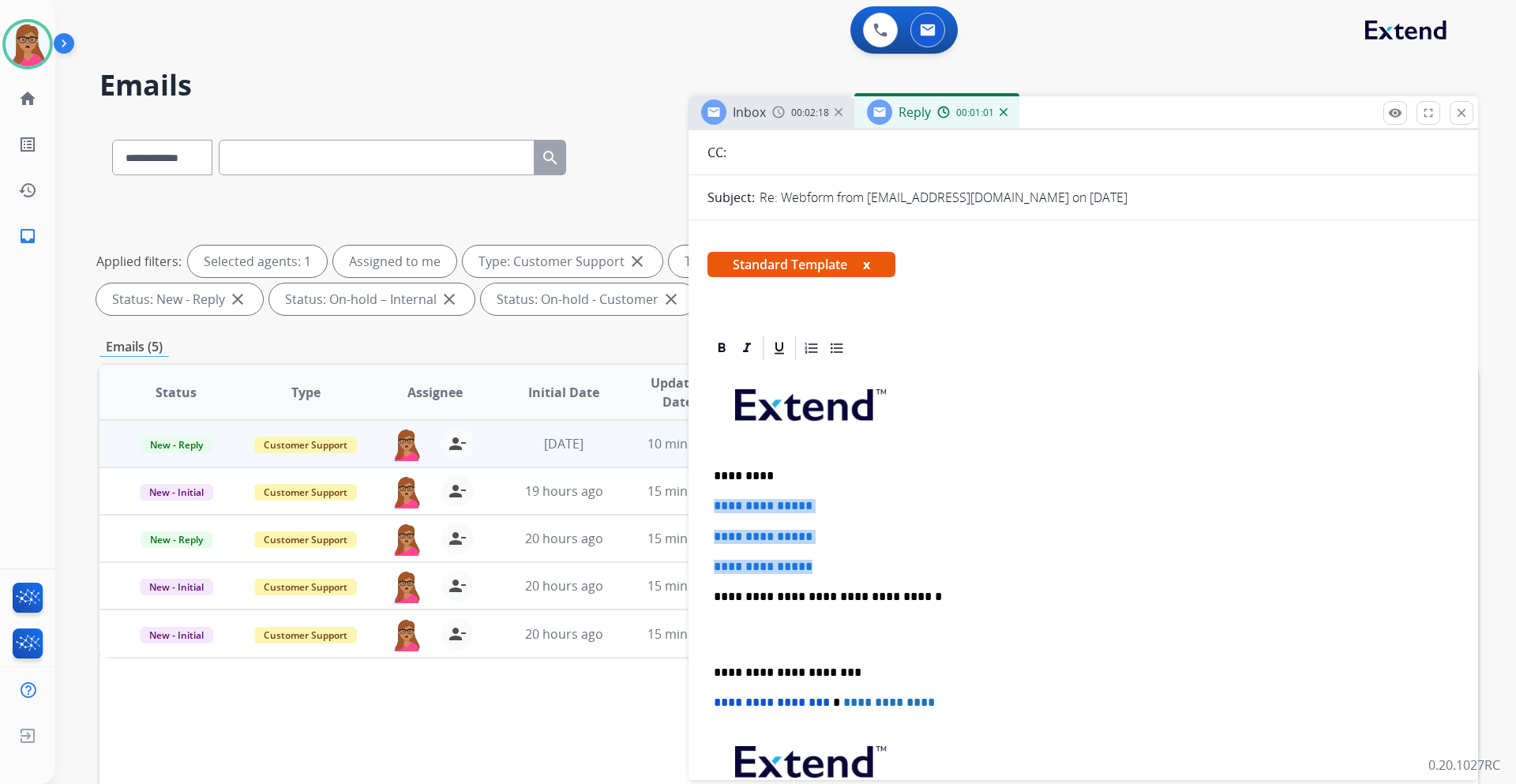
drag, startPoint x: 709, startPoint y: 501, endPoint x: 835, endPoint y: 563, distance: 140.4
click at [835, 563] on div "**********" at bounding box center [1083, 634] width 752 height 543
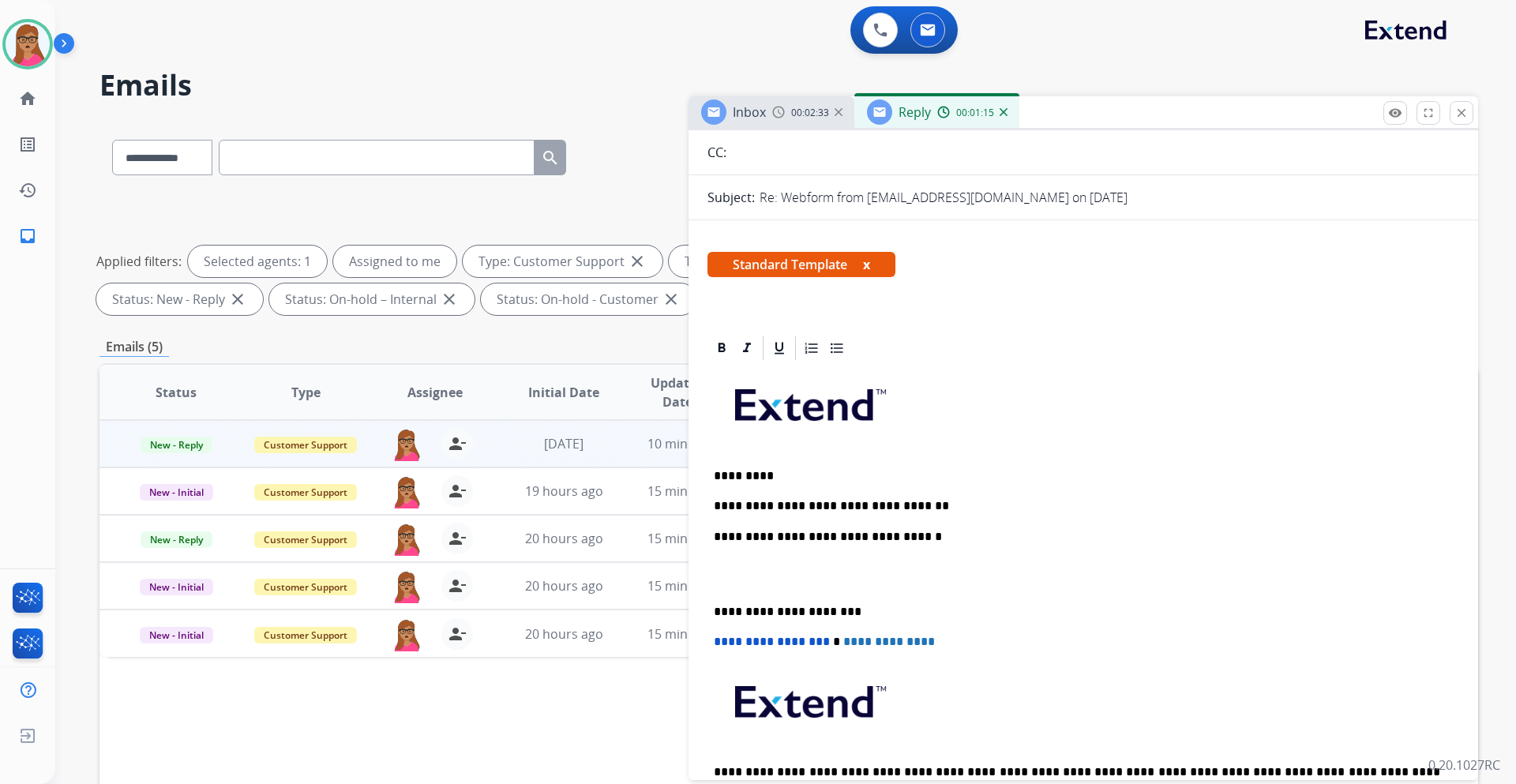
click at [757, 106] on span "Inbox" at bounding box center [749, 112] width 33 height 18
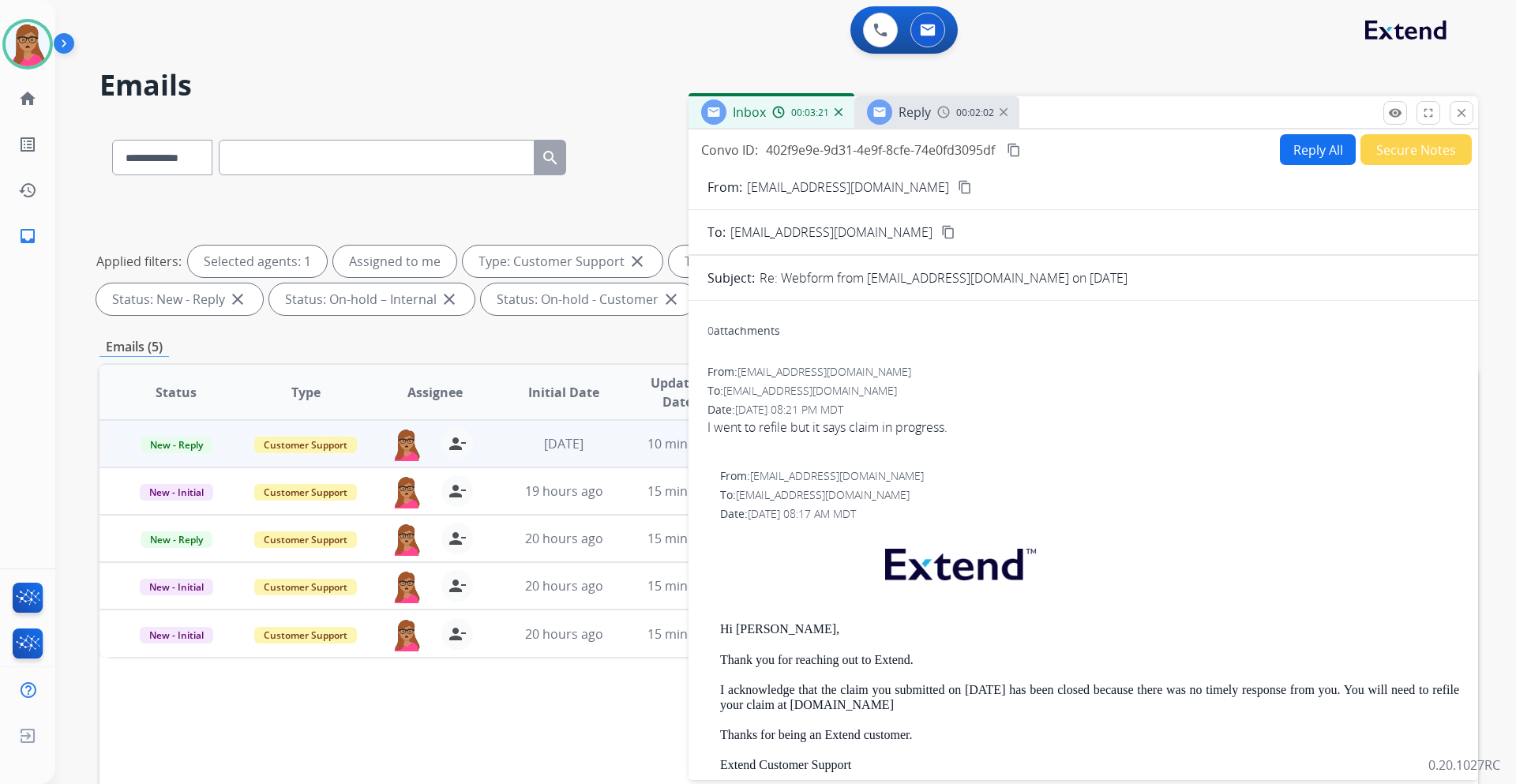
click at [910, 99] on div "Reply" at bounding box center [899, 112] width 64 height 25
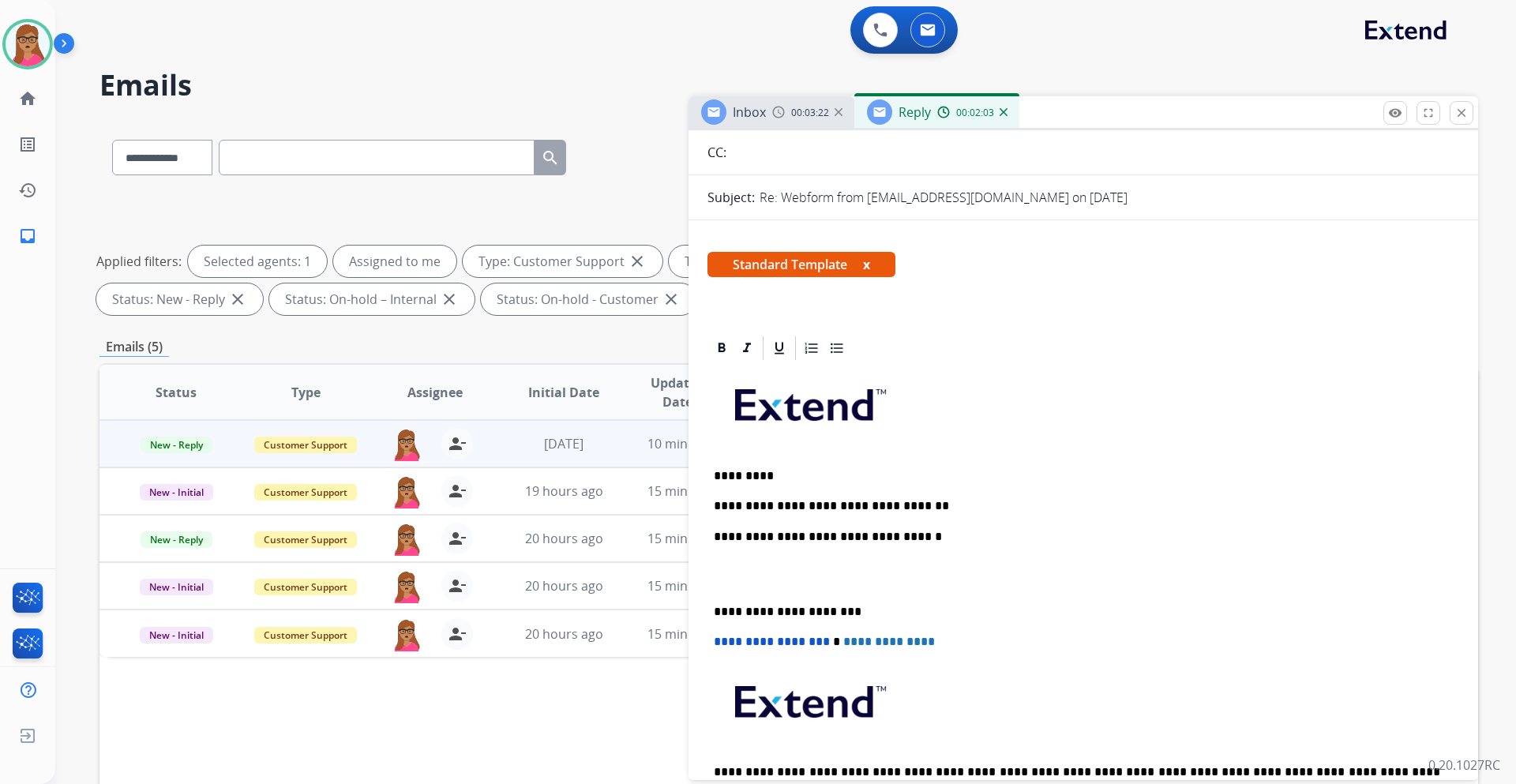
click at [954, 501] on p "**********" at bounding box center [1077, 506] width 727 height 15
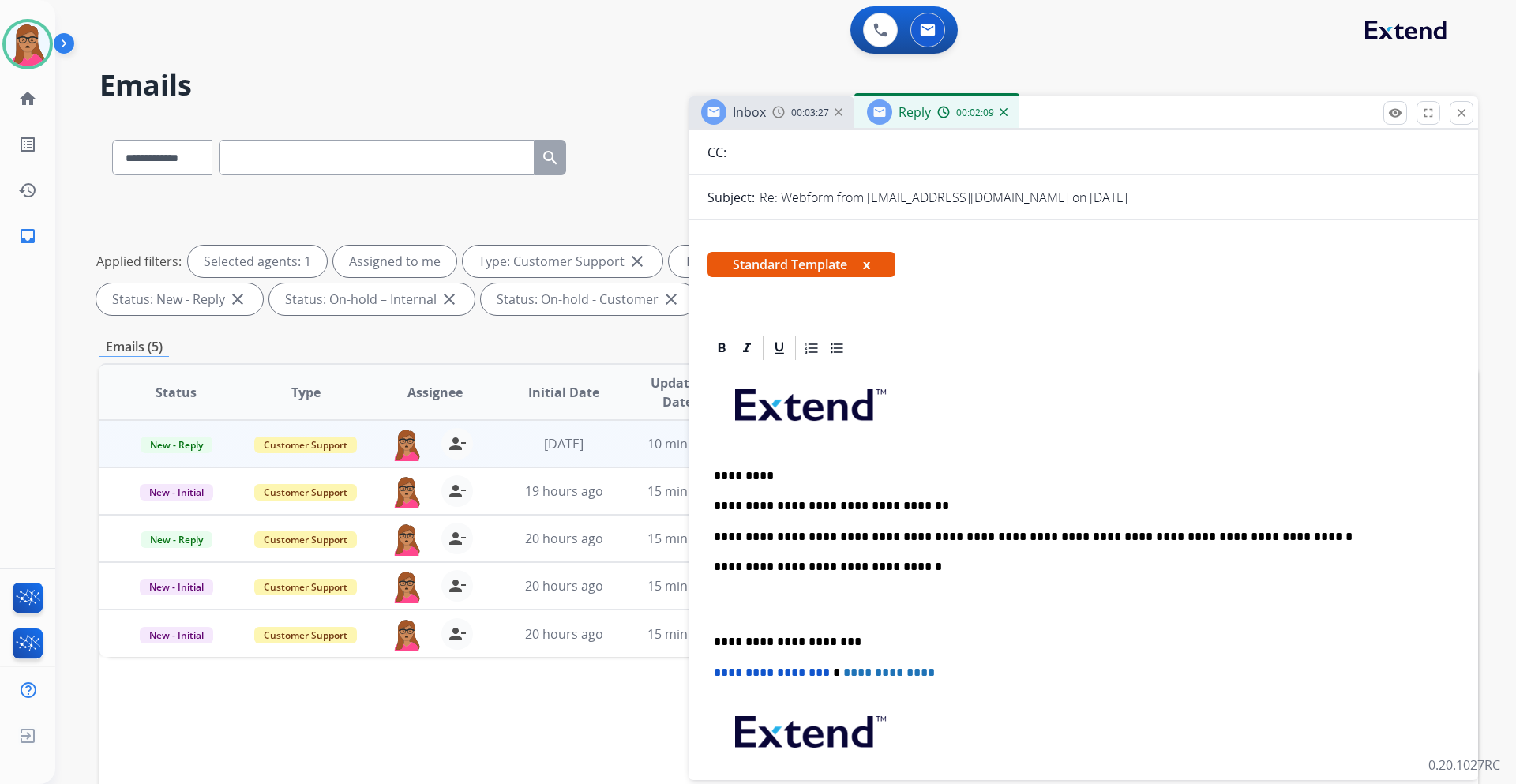
click at [712, 641] on div "**********" at bounding box center [1083, 620] width 752 height 514
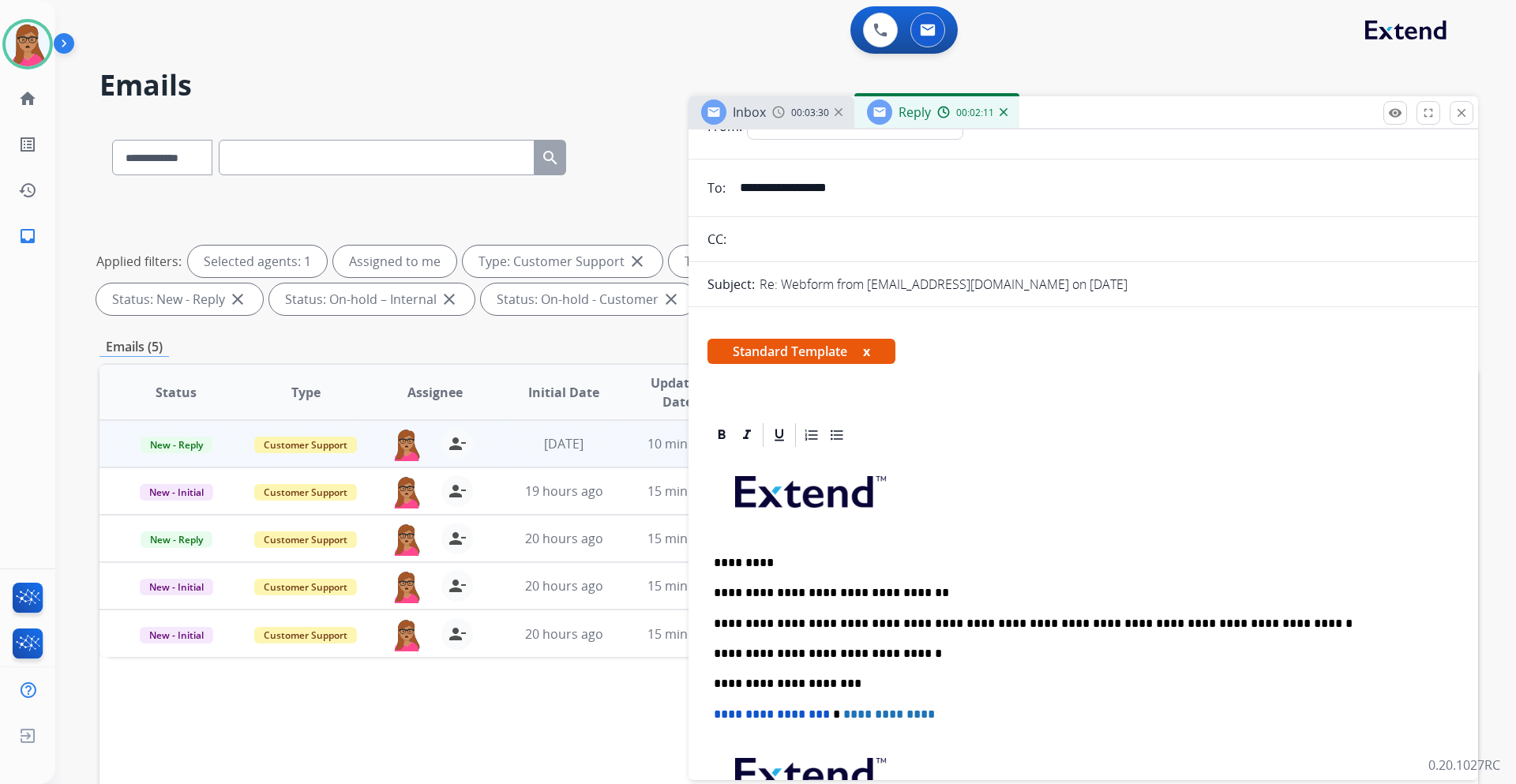
scroll to position [0, 0]
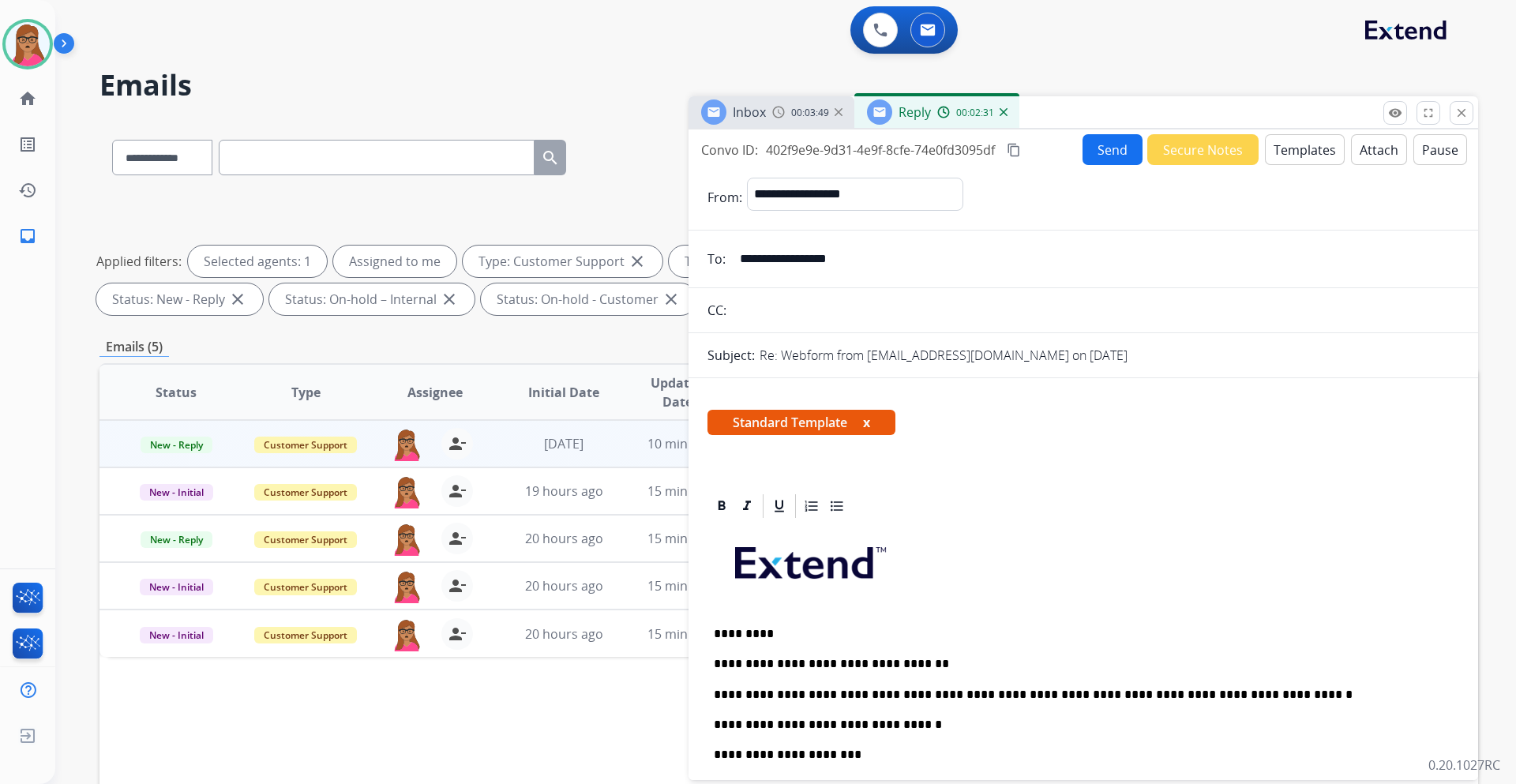
click at [1017, 153] on mat-icon "content_copy" at bounding box center [1014, 150] width 15 height 15
click at [1111, 149] on button "Send" at bounding box center [1113, 150] width 60 height 31
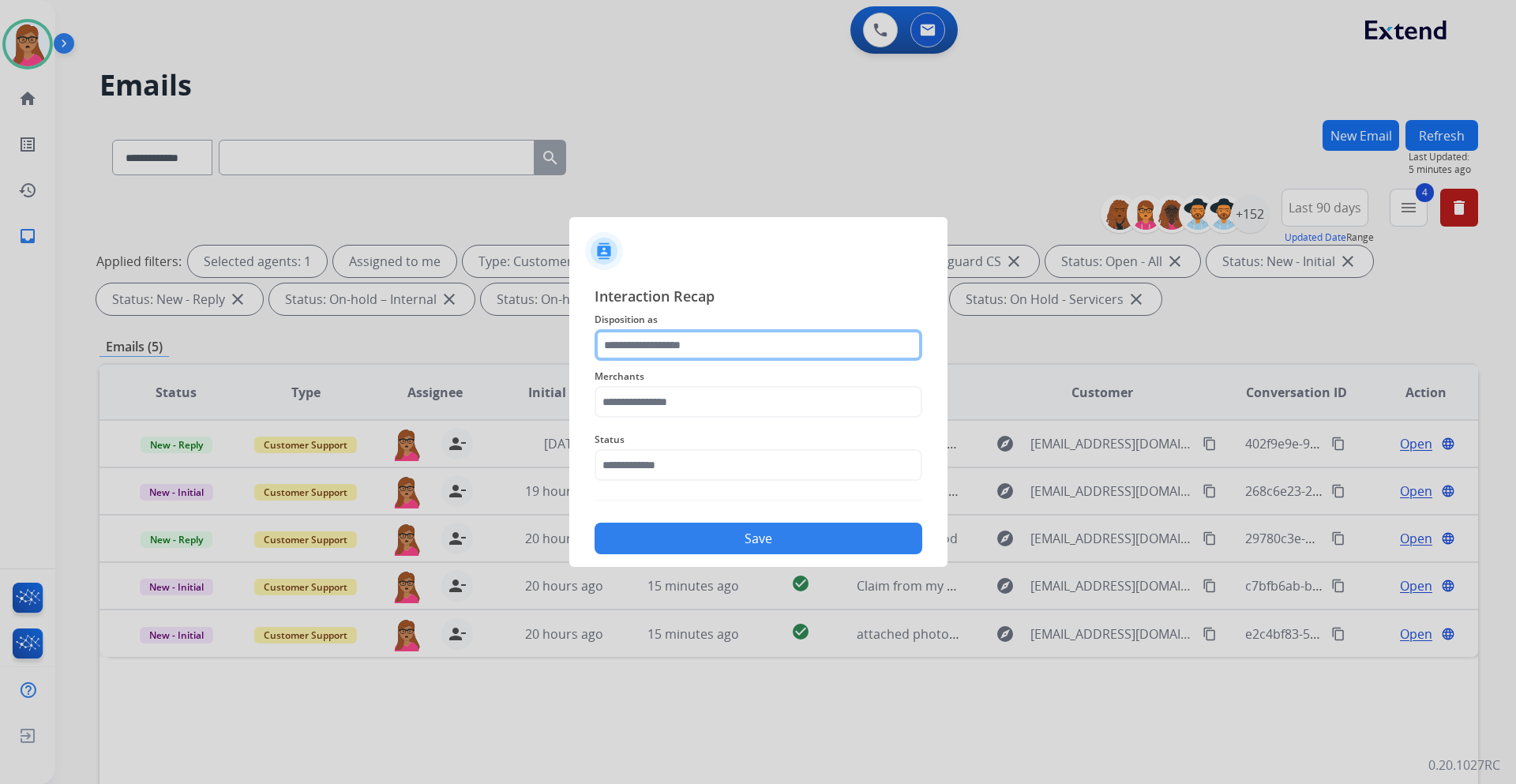
click at [711, 340] on input "text" at bounding box center [758, 344] width 328 height 31
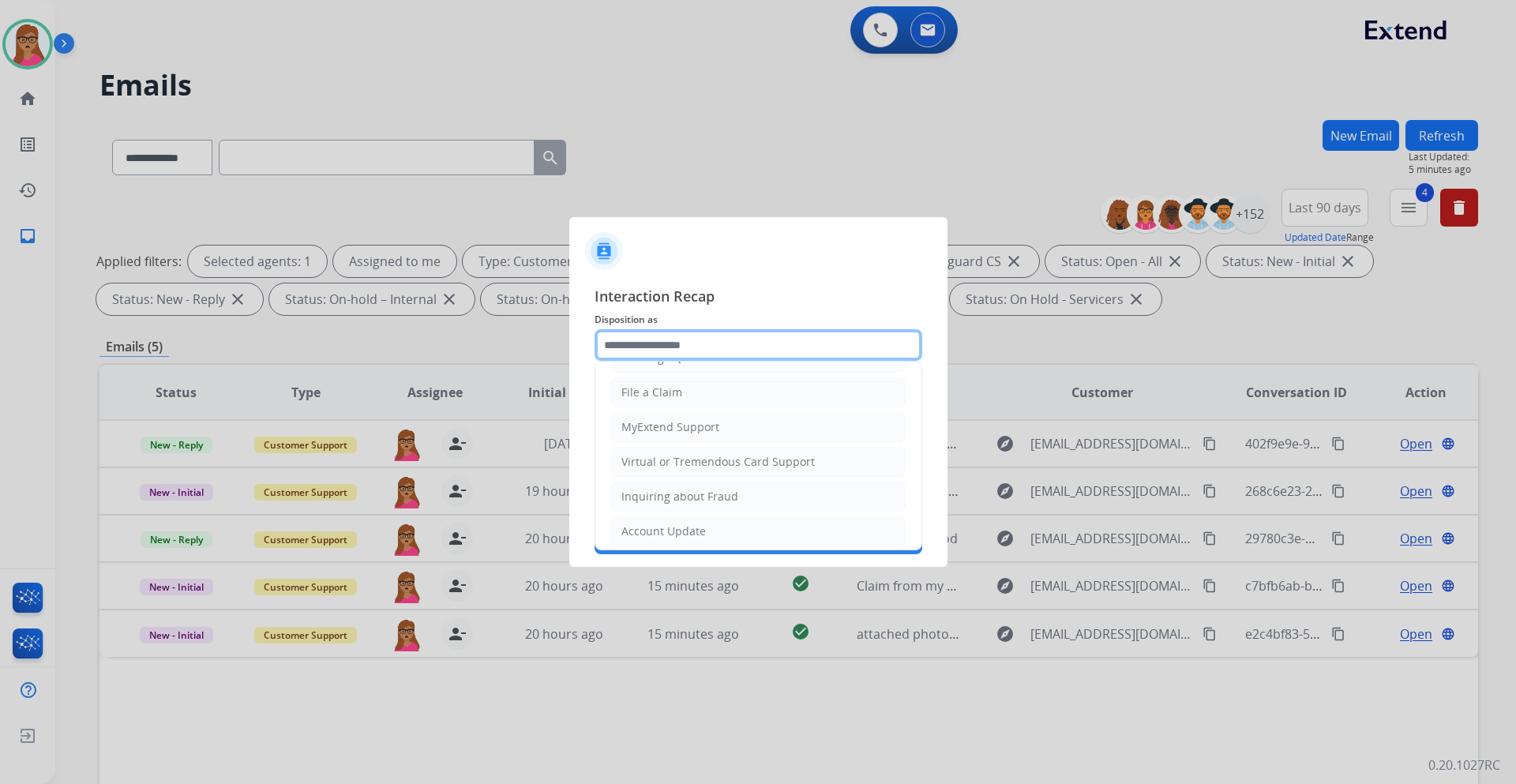
scroll to position [246, 0]
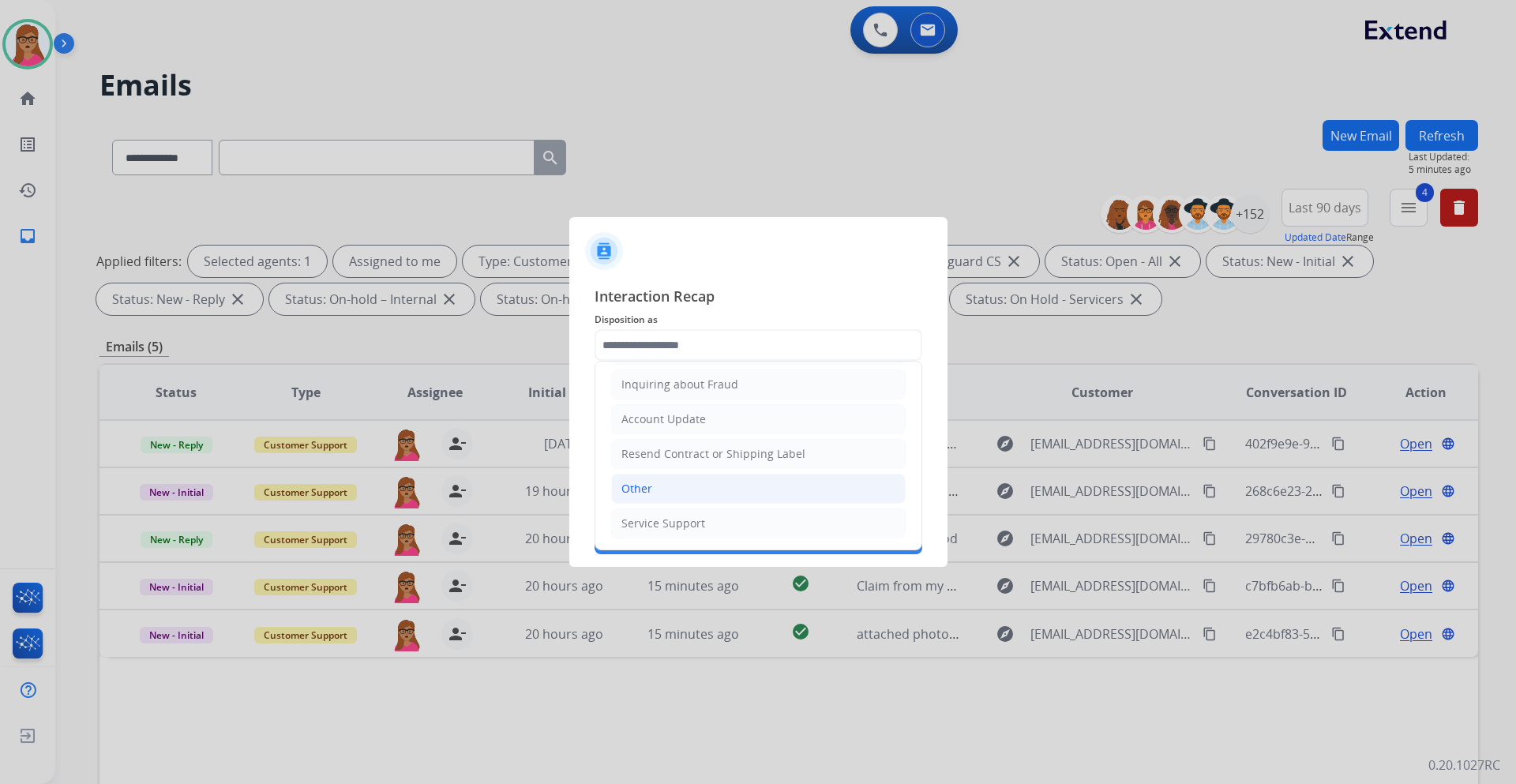
click at [655, 486] on li "Other" at bounding box center [758, 488] width 295 height 30
type input "*****"
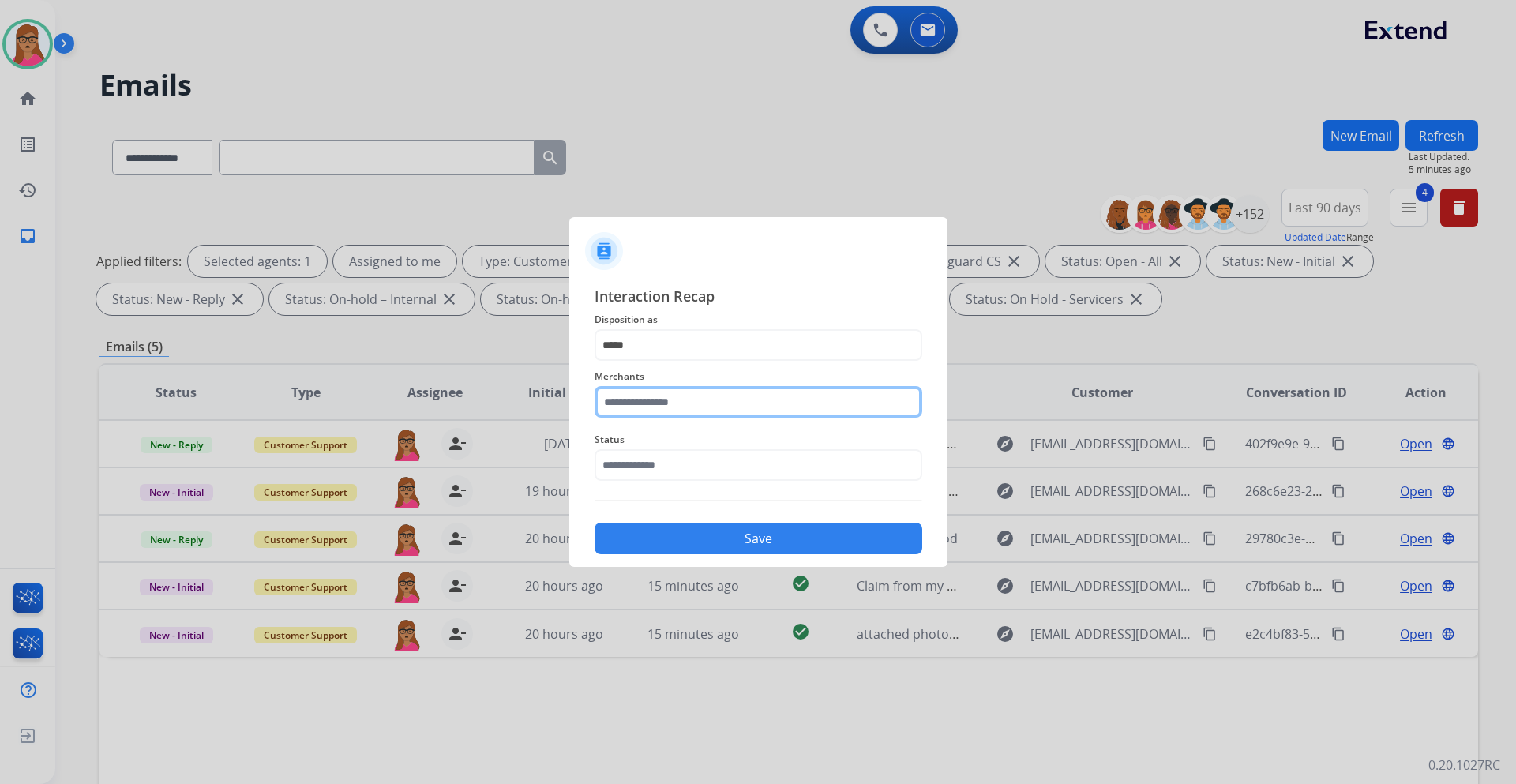
click at [677, 406] on input "text" at bounding box center [758, 402] width 328 height 31
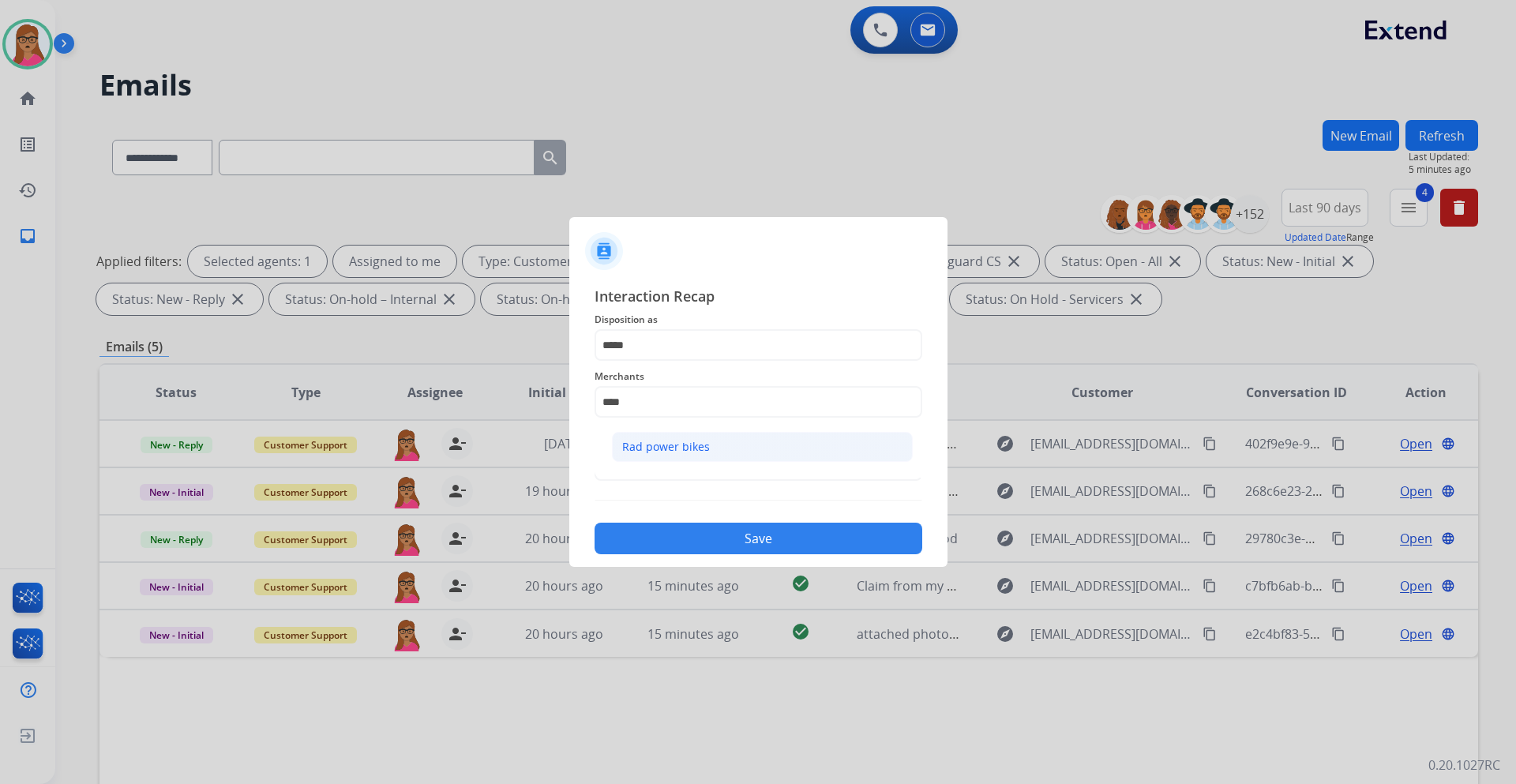
click at [688, 454] on div "Rad power bikes" at bounding box center [667, 446] width 88 height 16
type input "**********"
click at [651, 466] on input "text" at bounding box center [758, 465] width 328 height 31
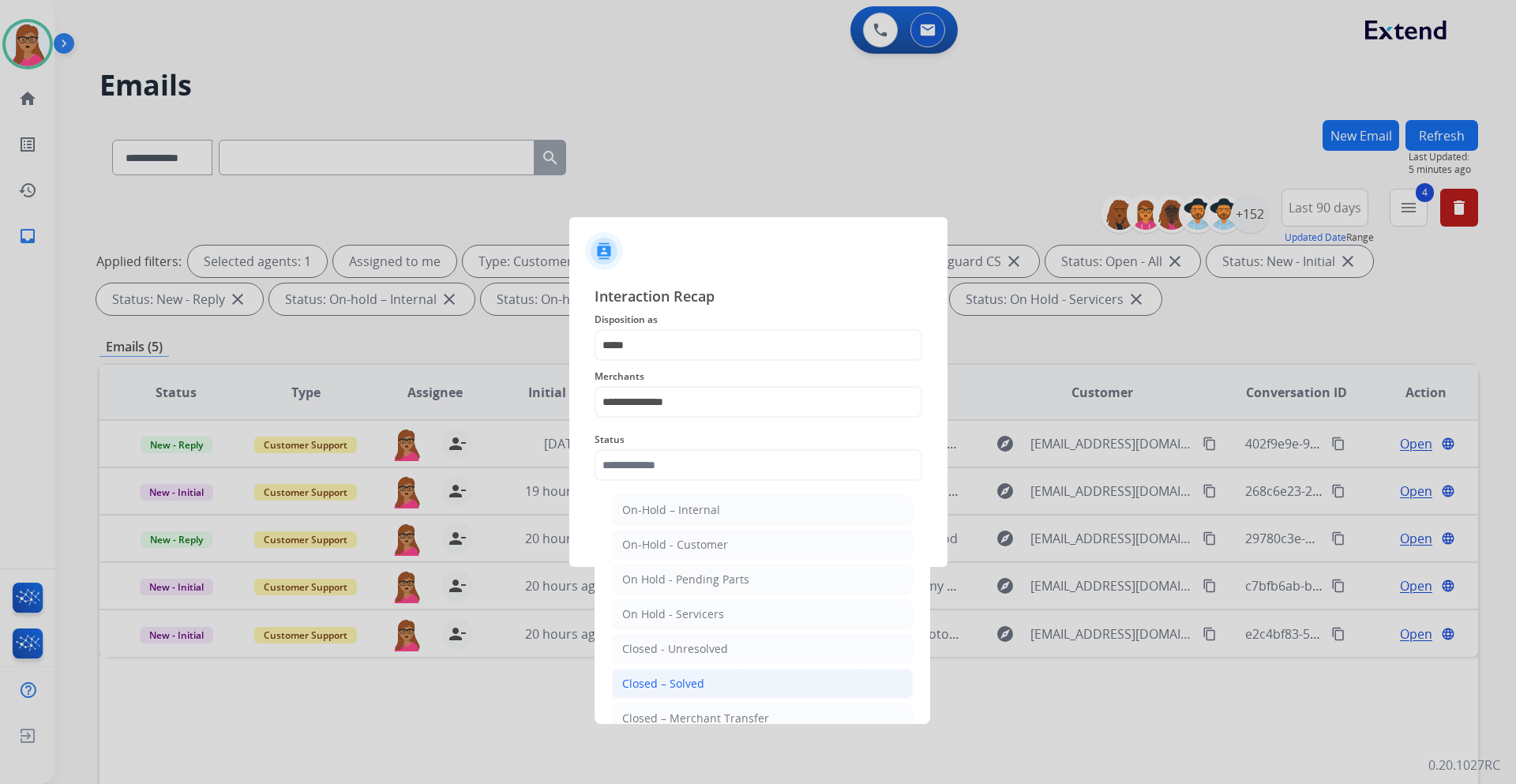
click at [682, 690] on div "Closed – Solved" at bounding box center [664, 684] width 82 height 16
type input "**********"
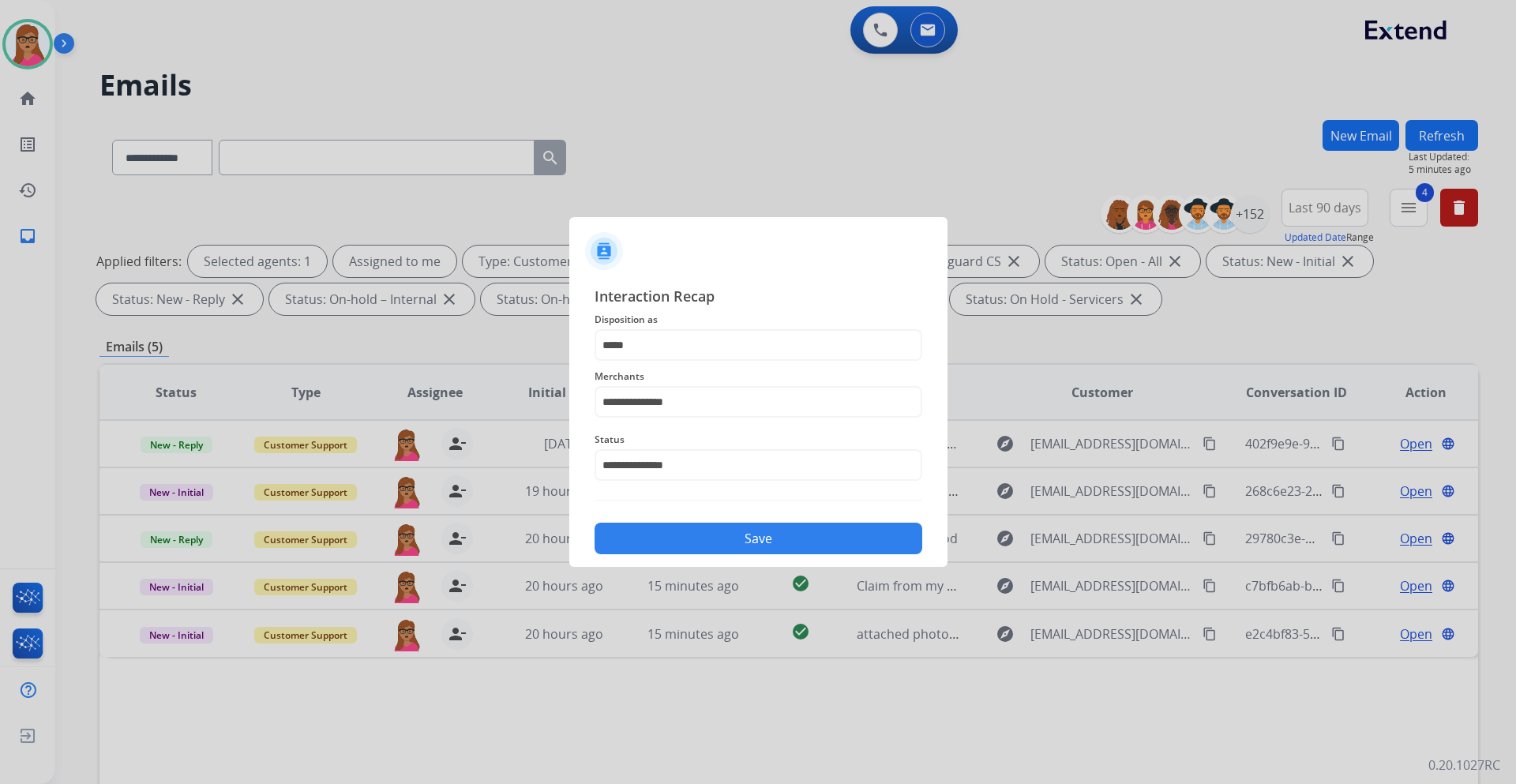
click at [736, 541] on button "Save" at bounding box center [758, 538] width 328 height 31
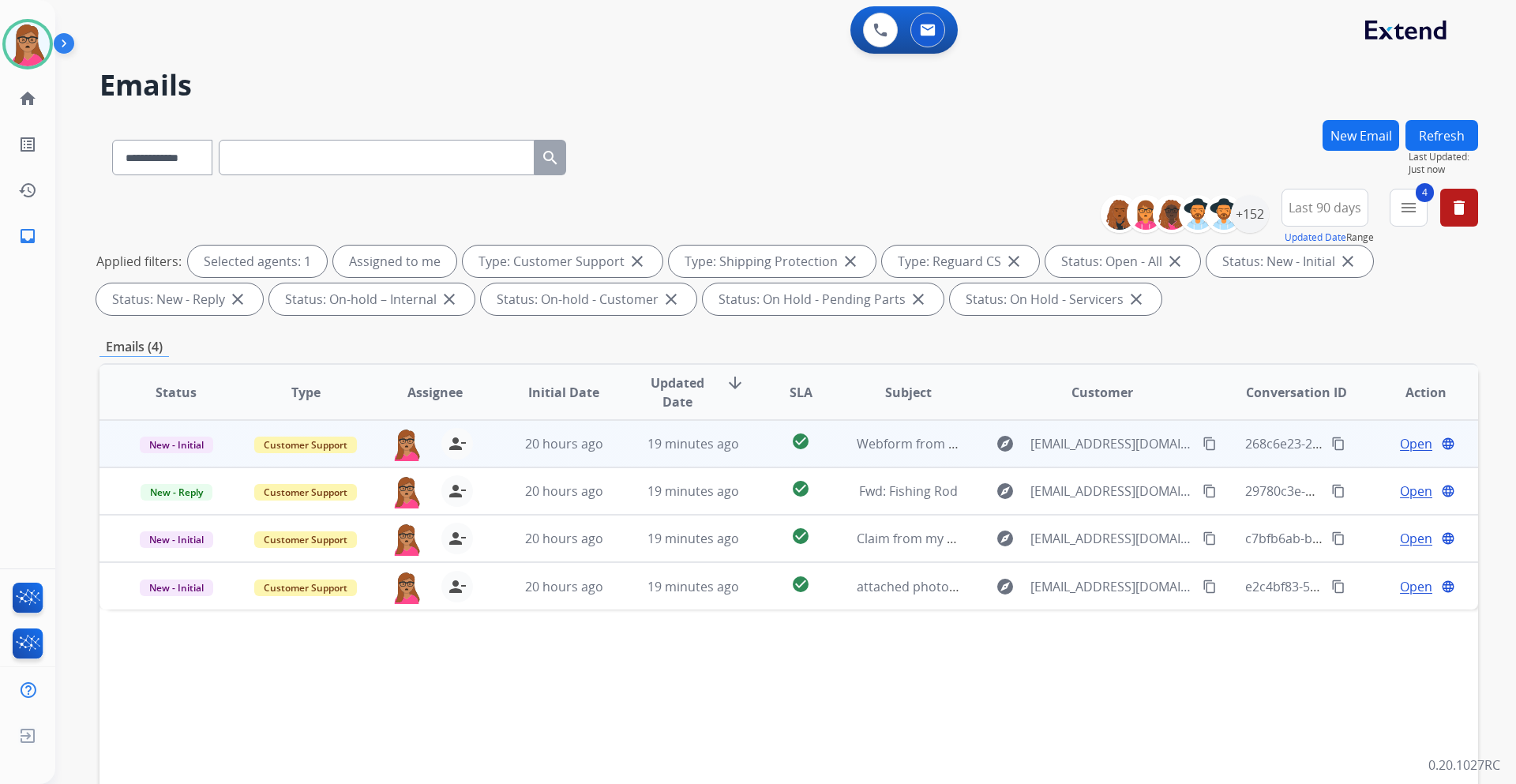
click at [1408, 443] on span "Open" at bounding box center [1416, 443] width 32 height 18
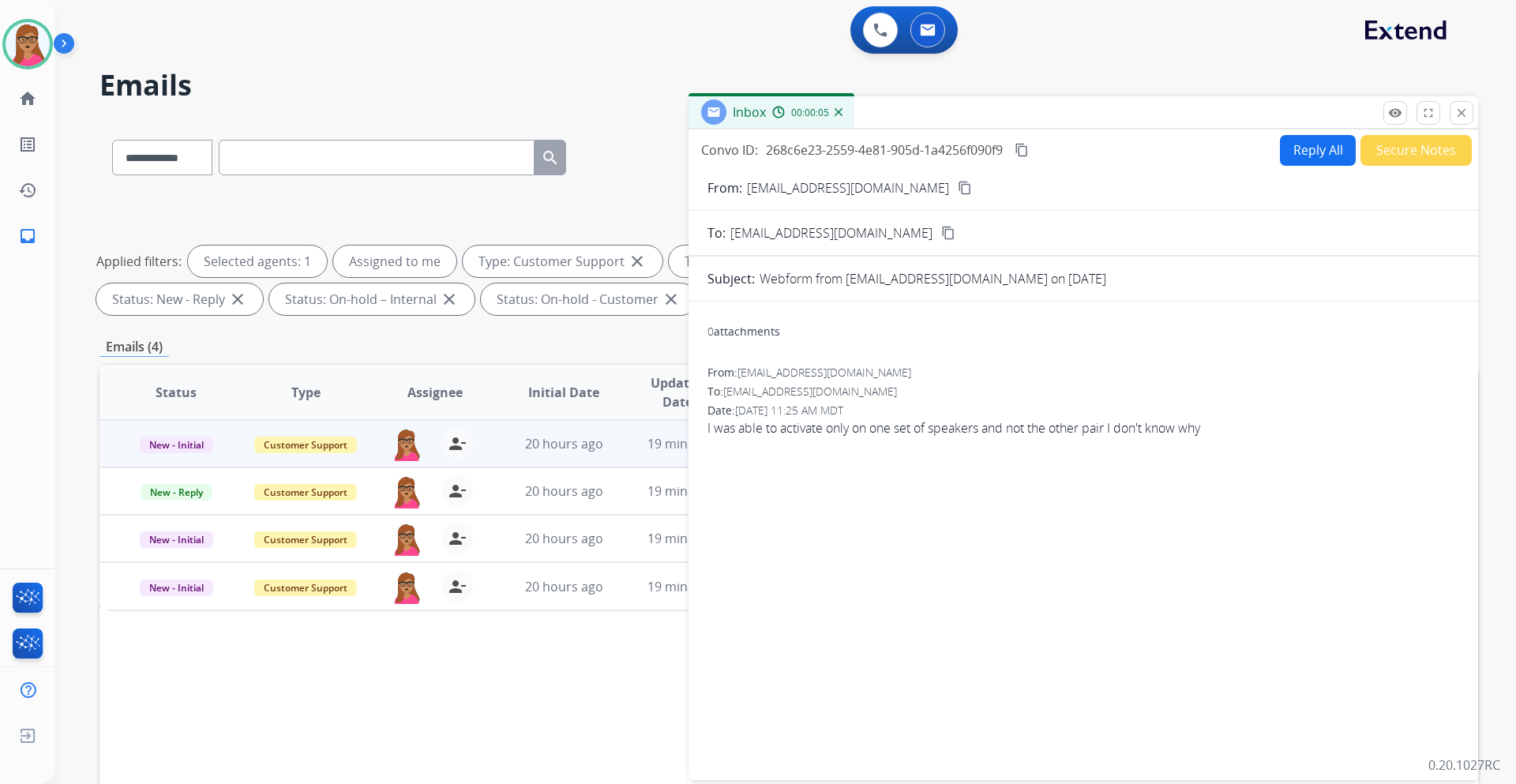
click at [957, 191] on mat-icon "content_copy" at bounding box center [964, 188] width 15 height 15
click at [1313, 145] on button "Reply All" at bounding box center [1318, 151] width 76 height 31
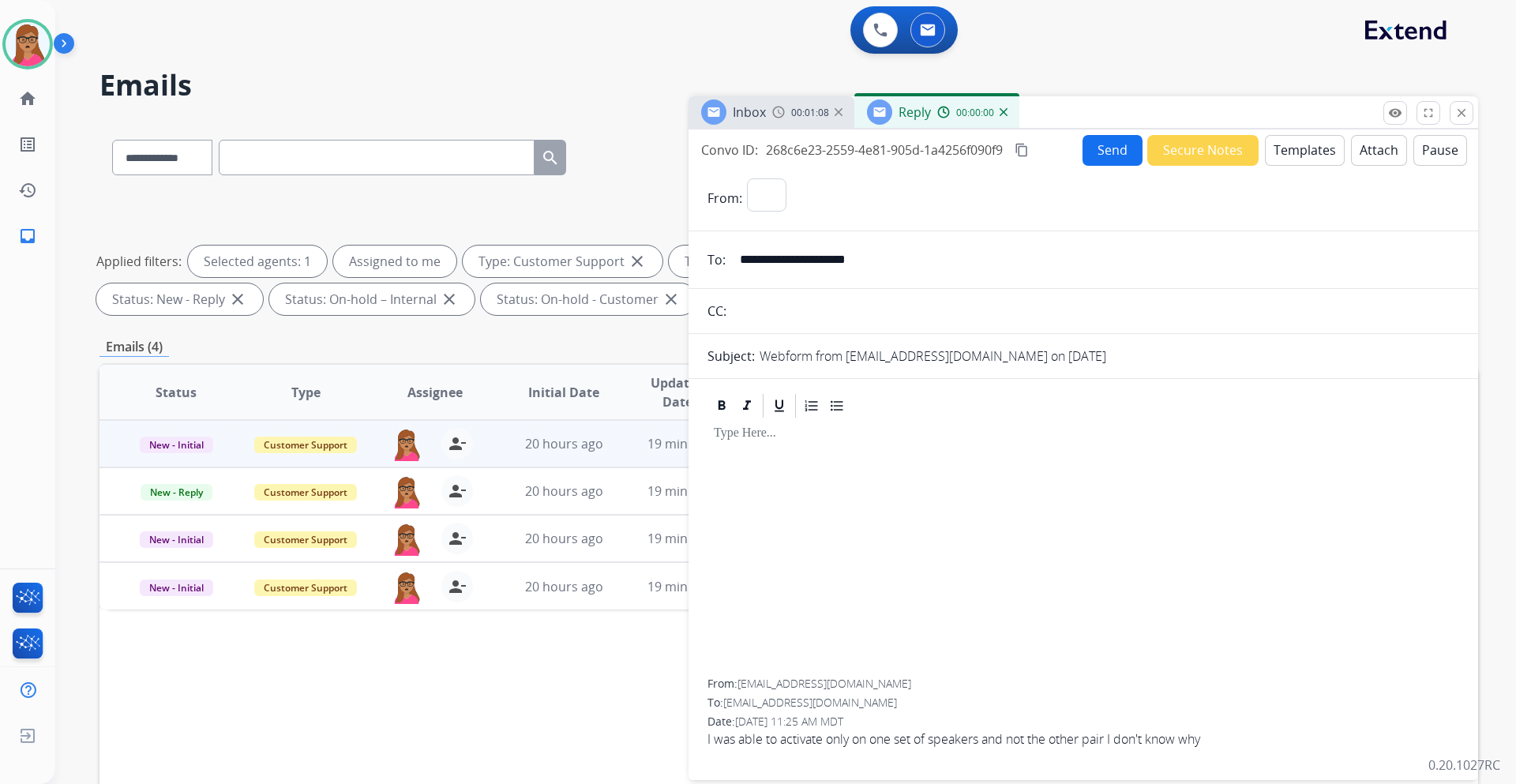
select select "**********"
click at [1306, 157] on button "Templates" at bounding box center [1305, 151] width 80 height 31
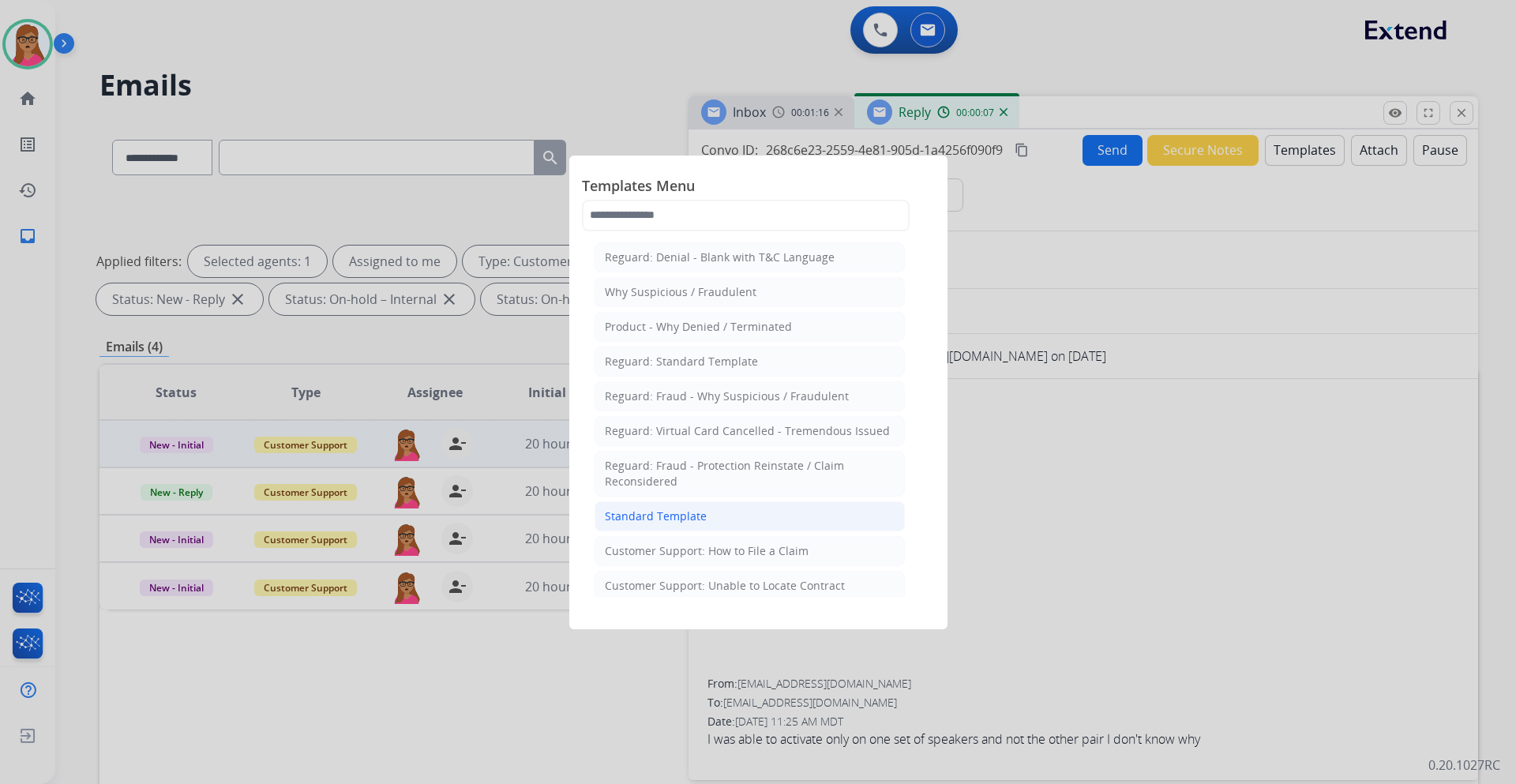
click at [674, 517] on div "Standard Template" at bounding box center [656, 517] width 102 height 16
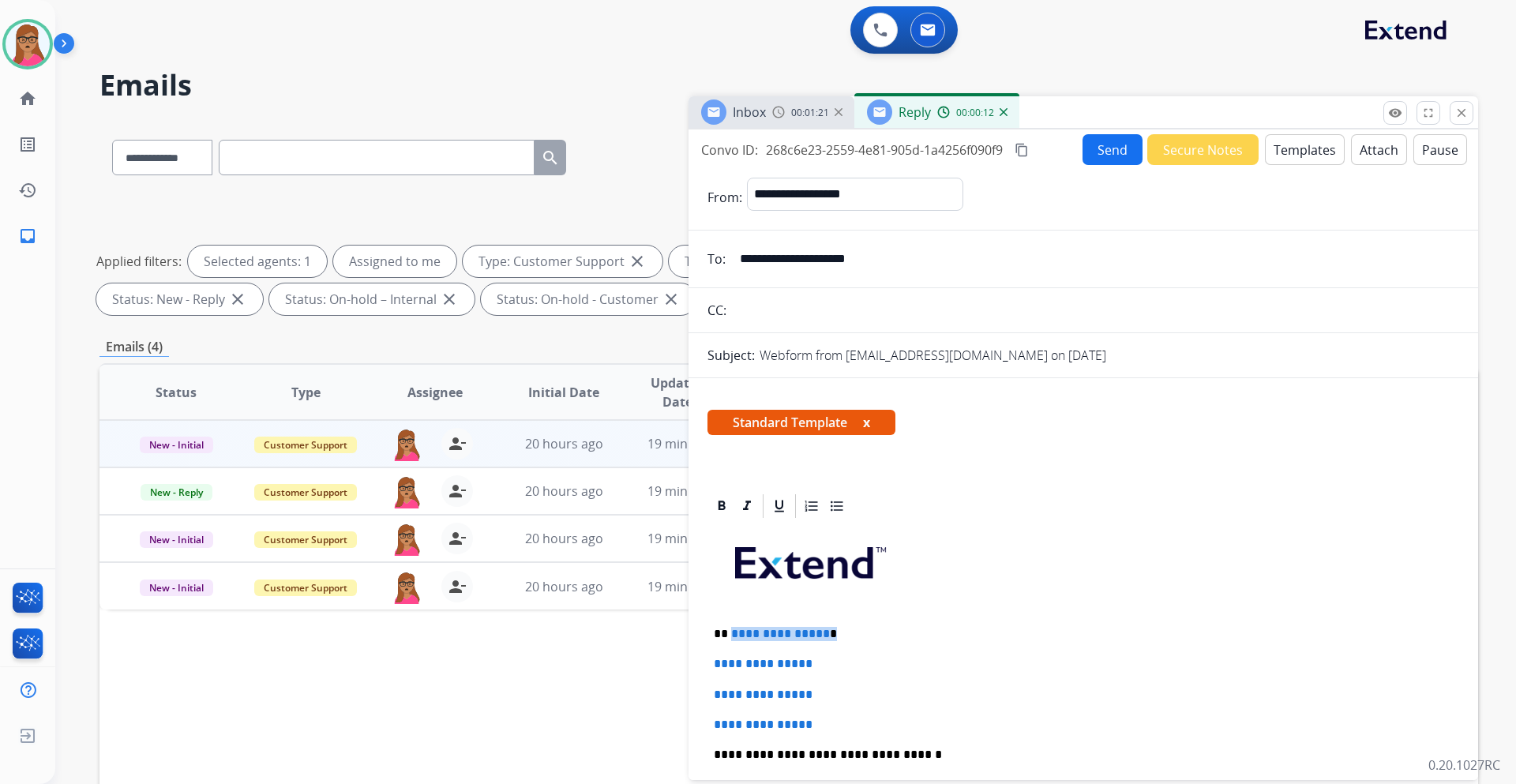
drag, startPoint x: 837, startPoint y: 634, endPoint x: 729, endPoint y: 637, distance: 108.0
click at [729, 637] on p "**********" at bounding box center [1077, 633] width 727 height 15
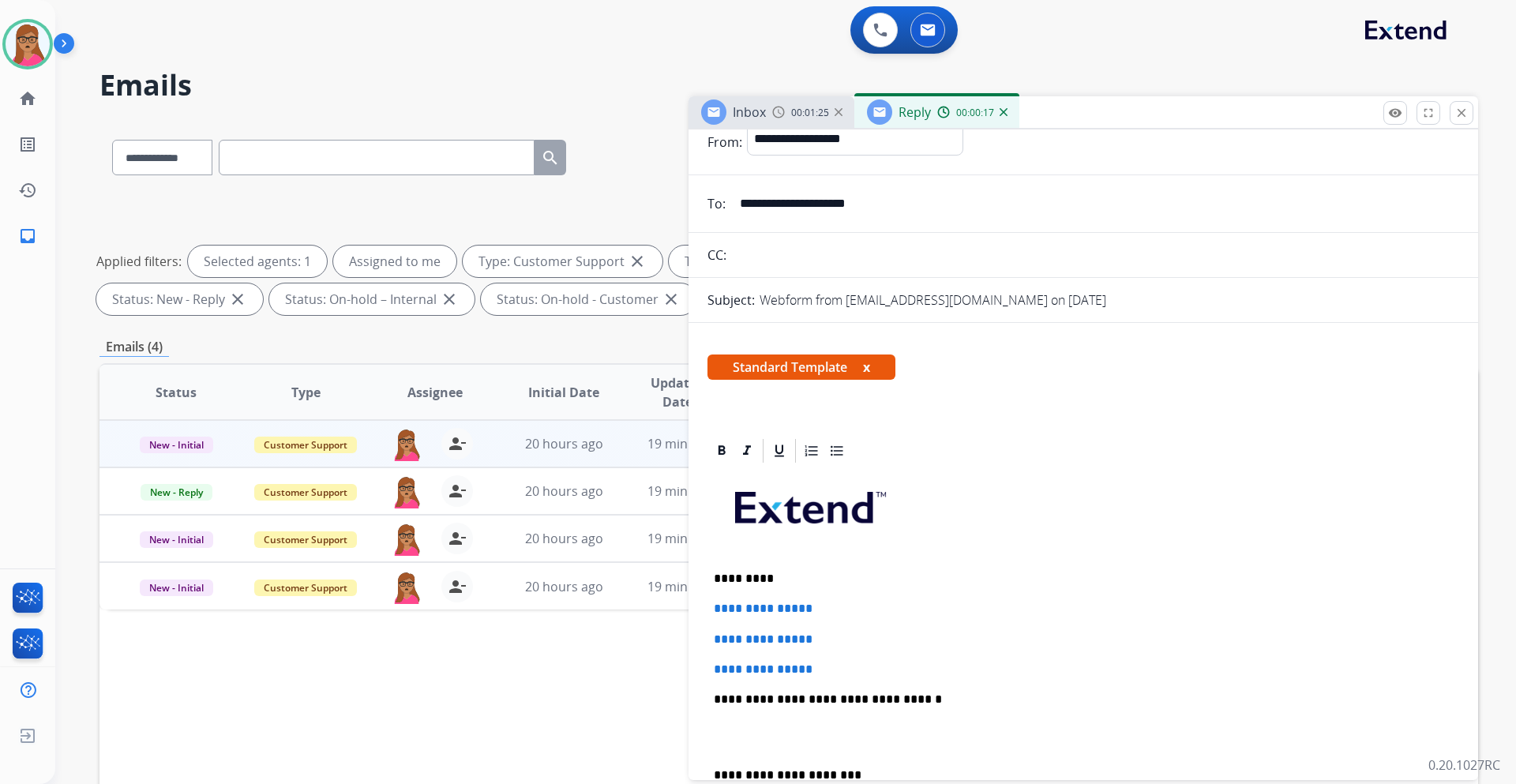
scroll to position [79, 0]
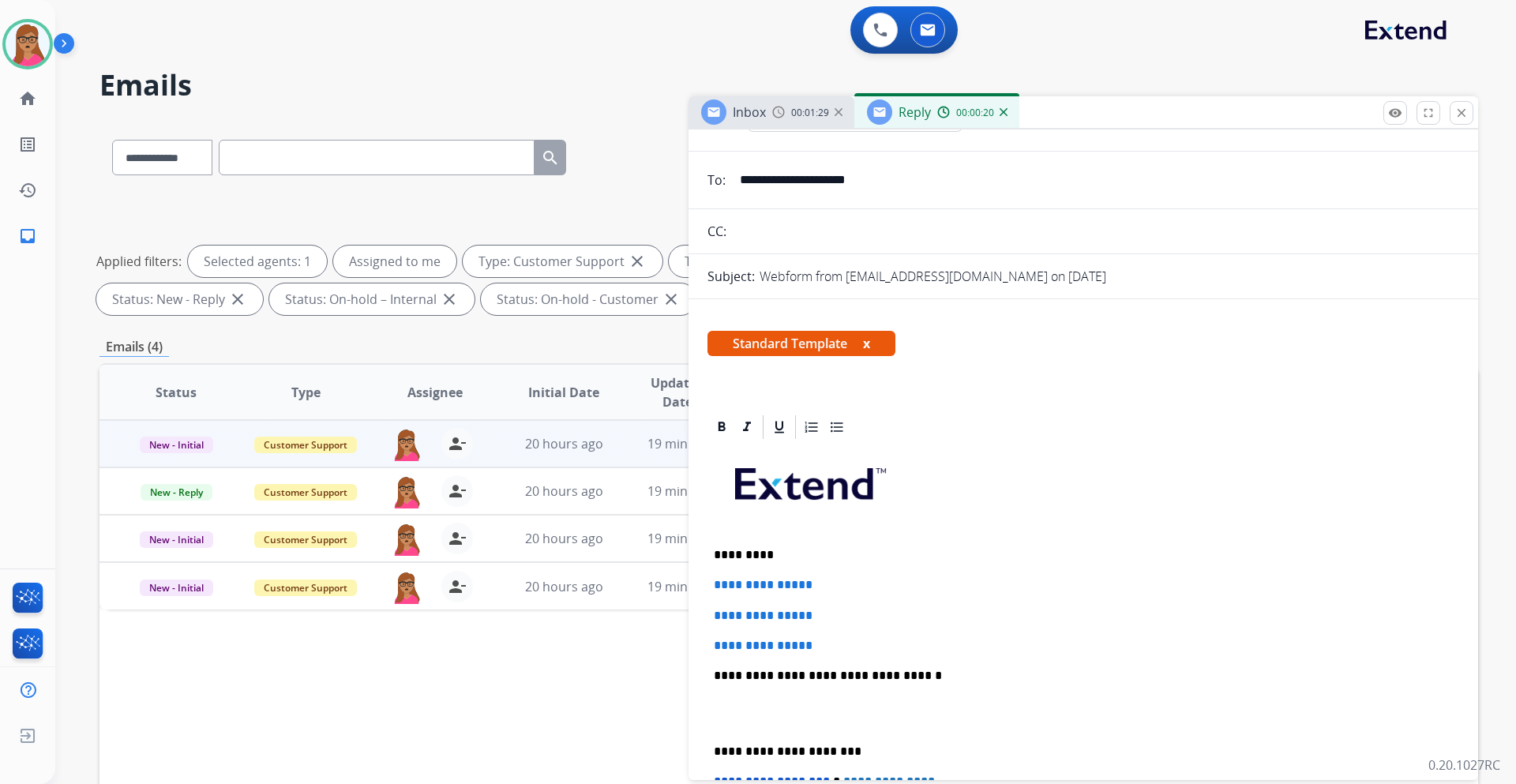
click at [1002, 113] on img at bounding box center [1003, 112] width 8 height 8
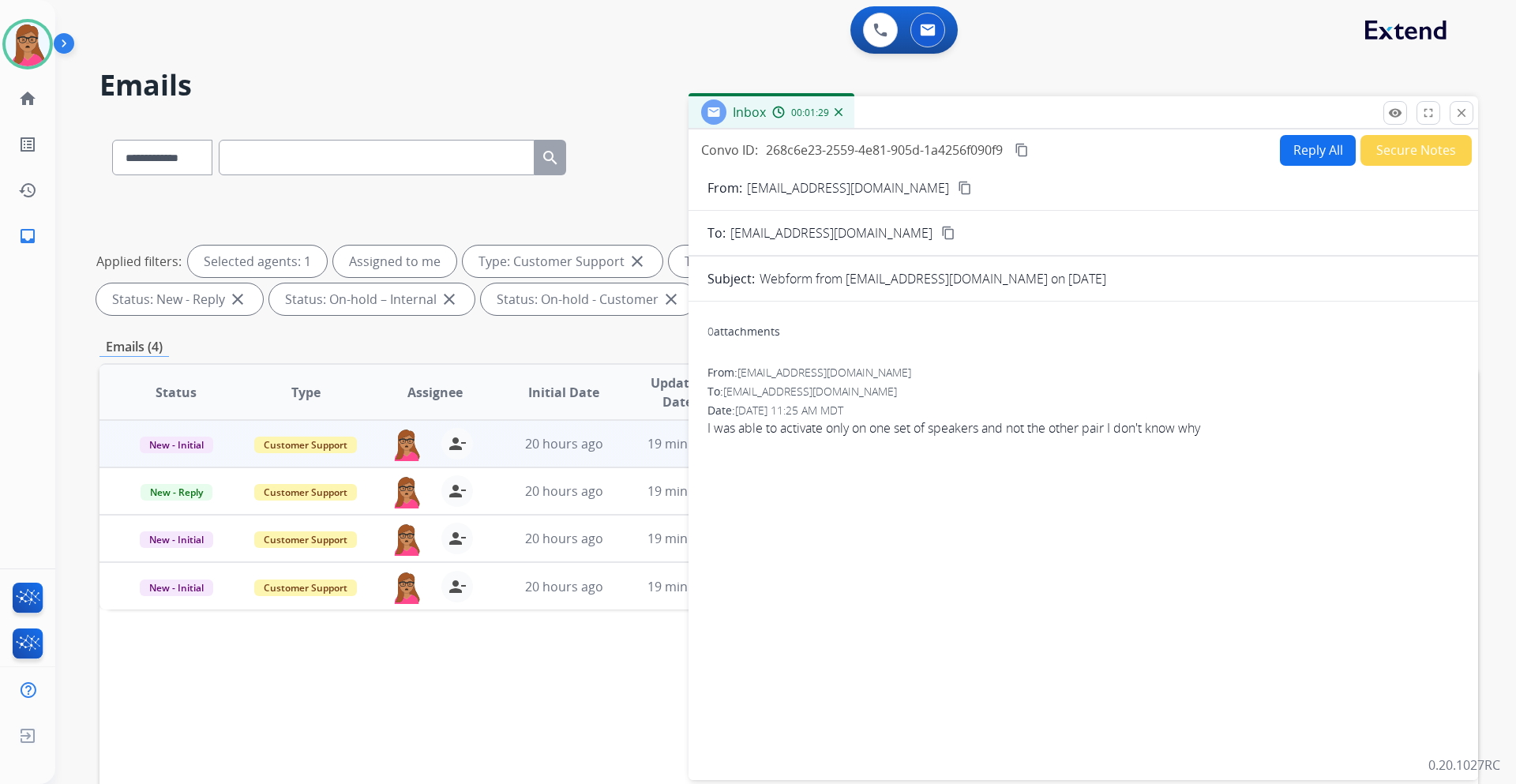
click at [1301, 152] on button "Reply All" at bounding box center [1318, 151] width 76 height 31
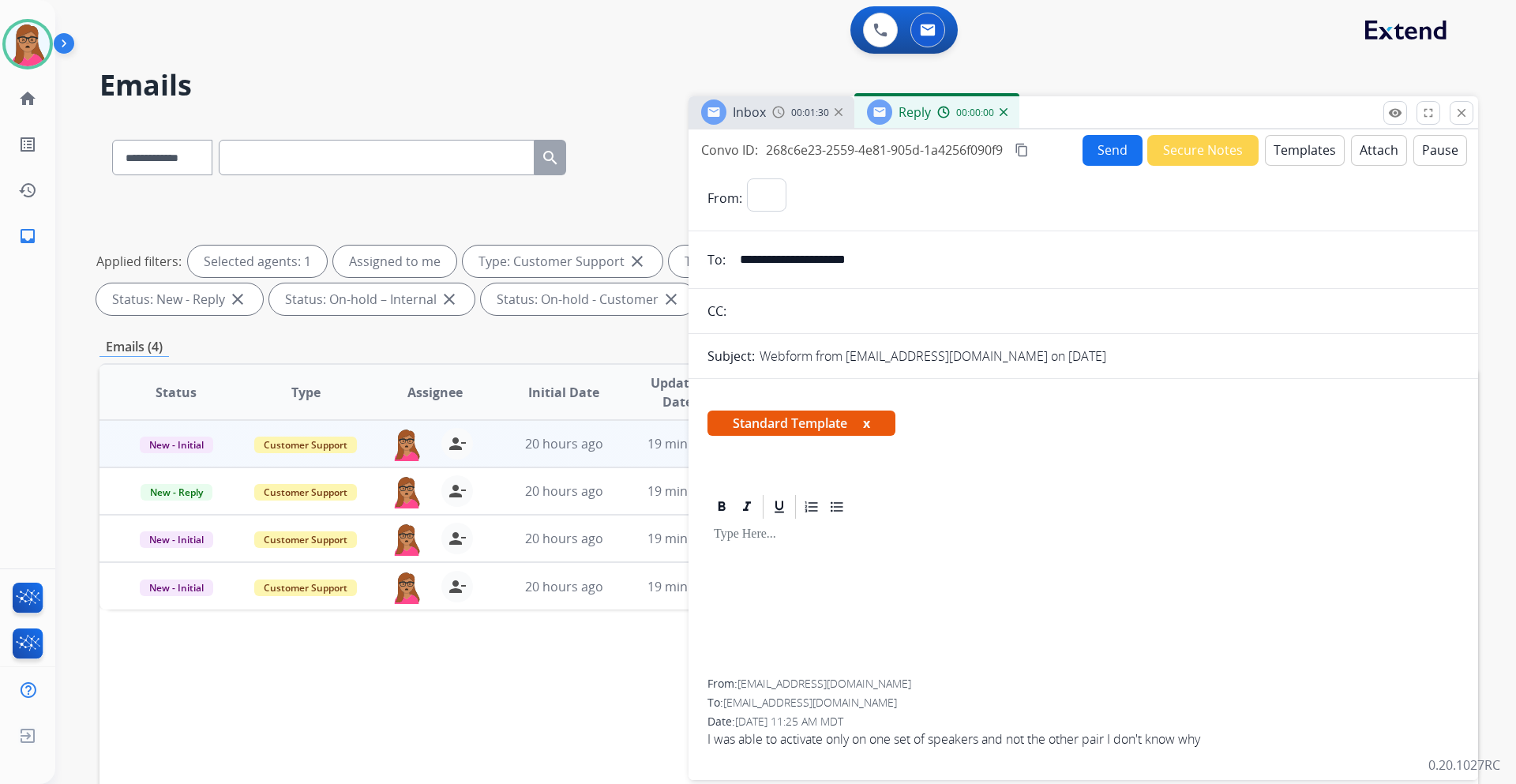
select select "**********"
click at [1285, 154] on button "Templates" at bounding box center [1305, 151] width 80 height 31
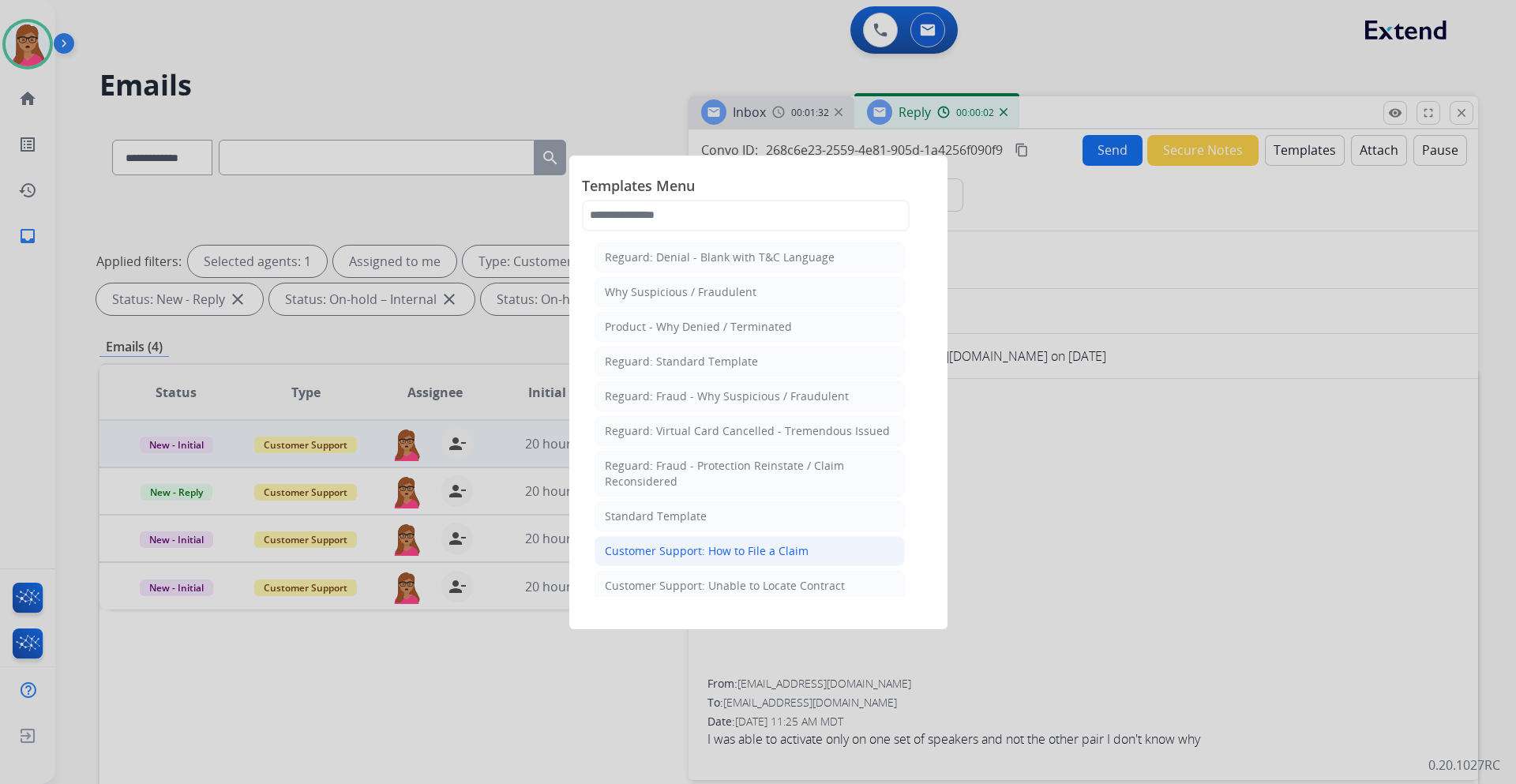
click at [758, 548] on div "Customer Support: How to File a Claim" at bounding box center [706, 551] width 203 height 16
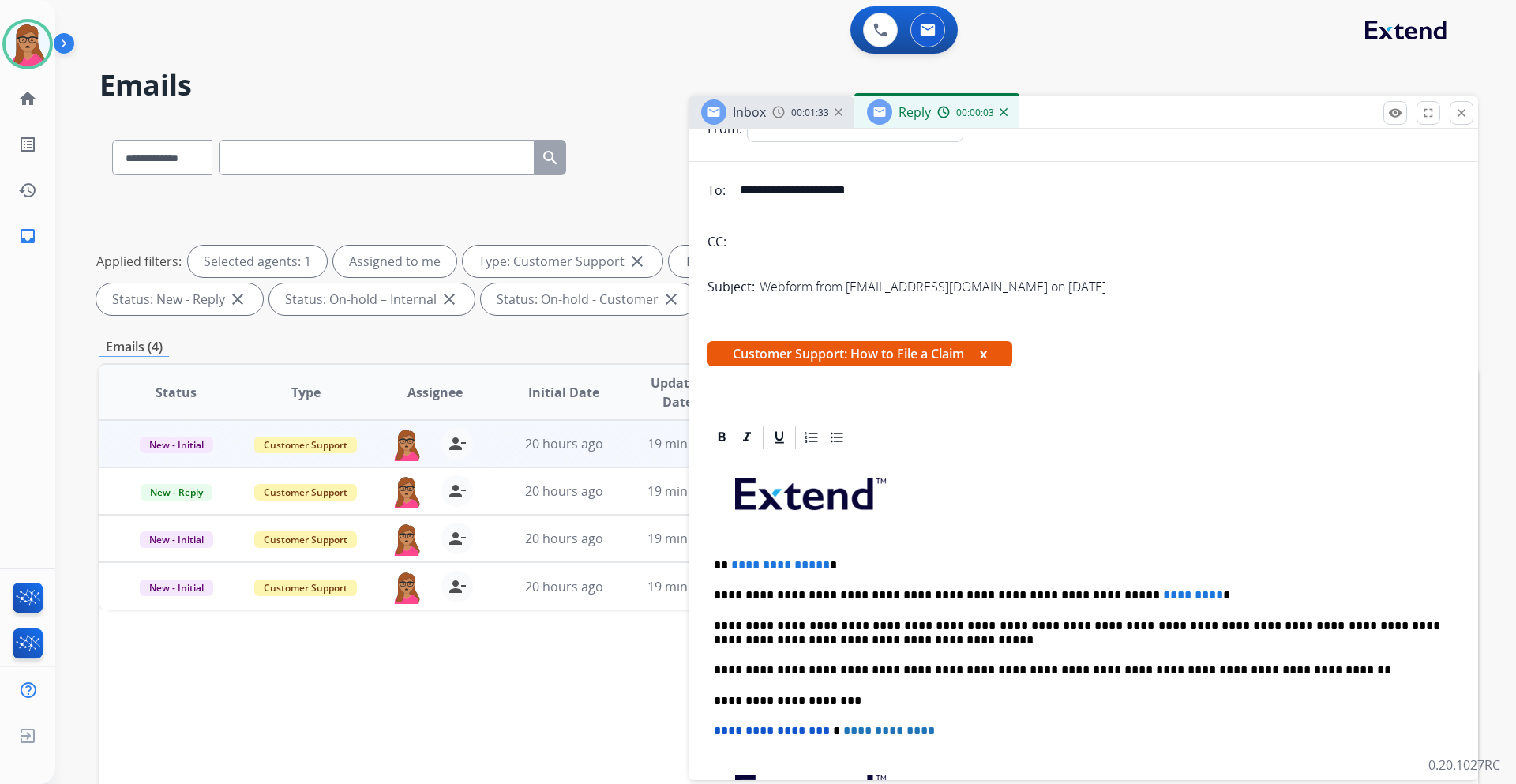
scroll to position [236, 0]
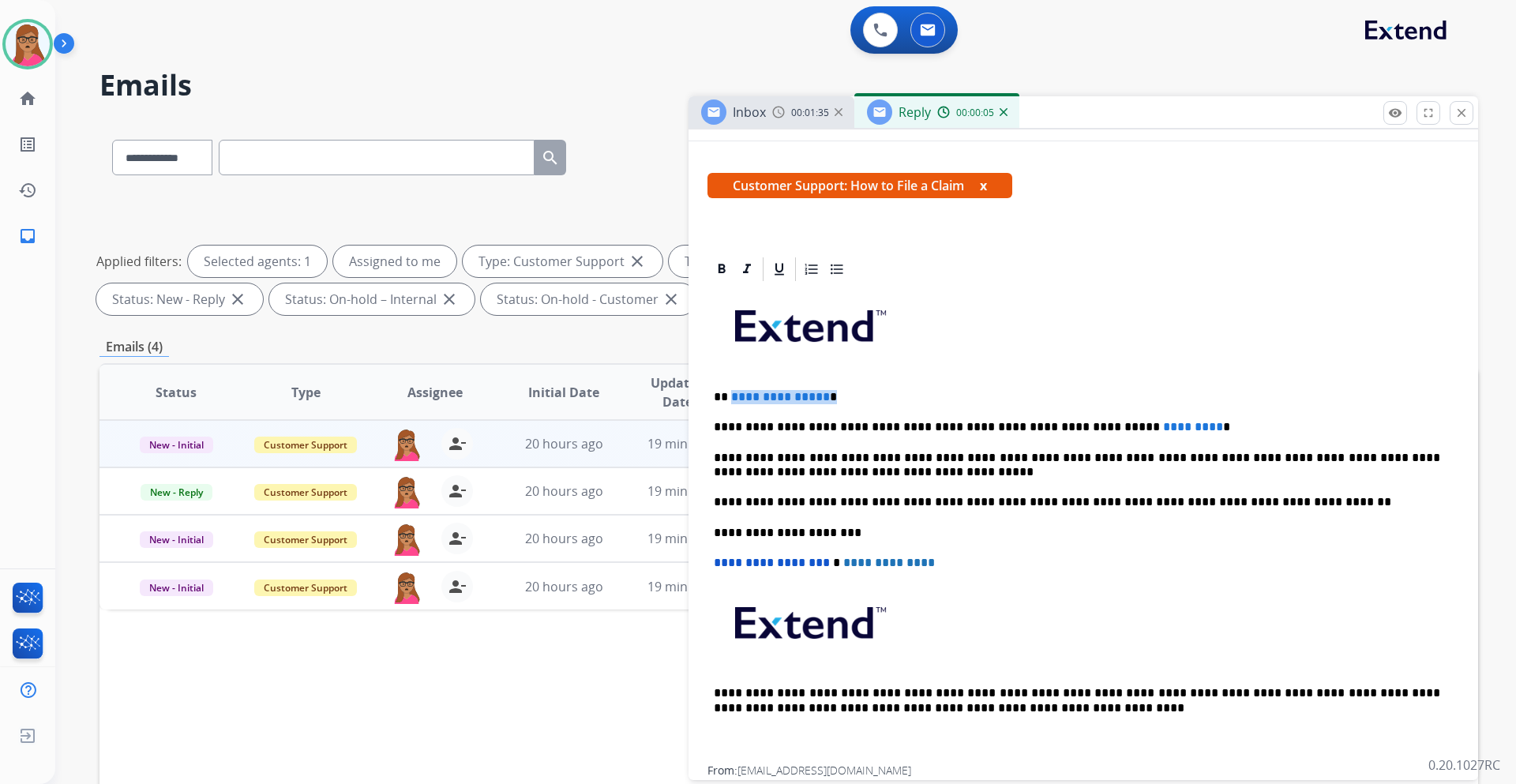
drag, startPoint x: 841, startPoint y: 397, endPoint x: 730, endPoint y: 400, distance: 111.0
click at [730, 400] on p "**********" at bounding box center [1077, 397] width 727 height 15
drag, startPoint x: 1152, startPoint y: 423, endPoint x: 1079, endPoint y: 424, distance: 73.0
click at [1079, 424] on p "**********" at bounding box center [1077, 427] width 727 height 15
drag, startPoint x: 1138, startPoint y: 421, endPoint x: 1075, endPoint y: 425, distance: 63.1
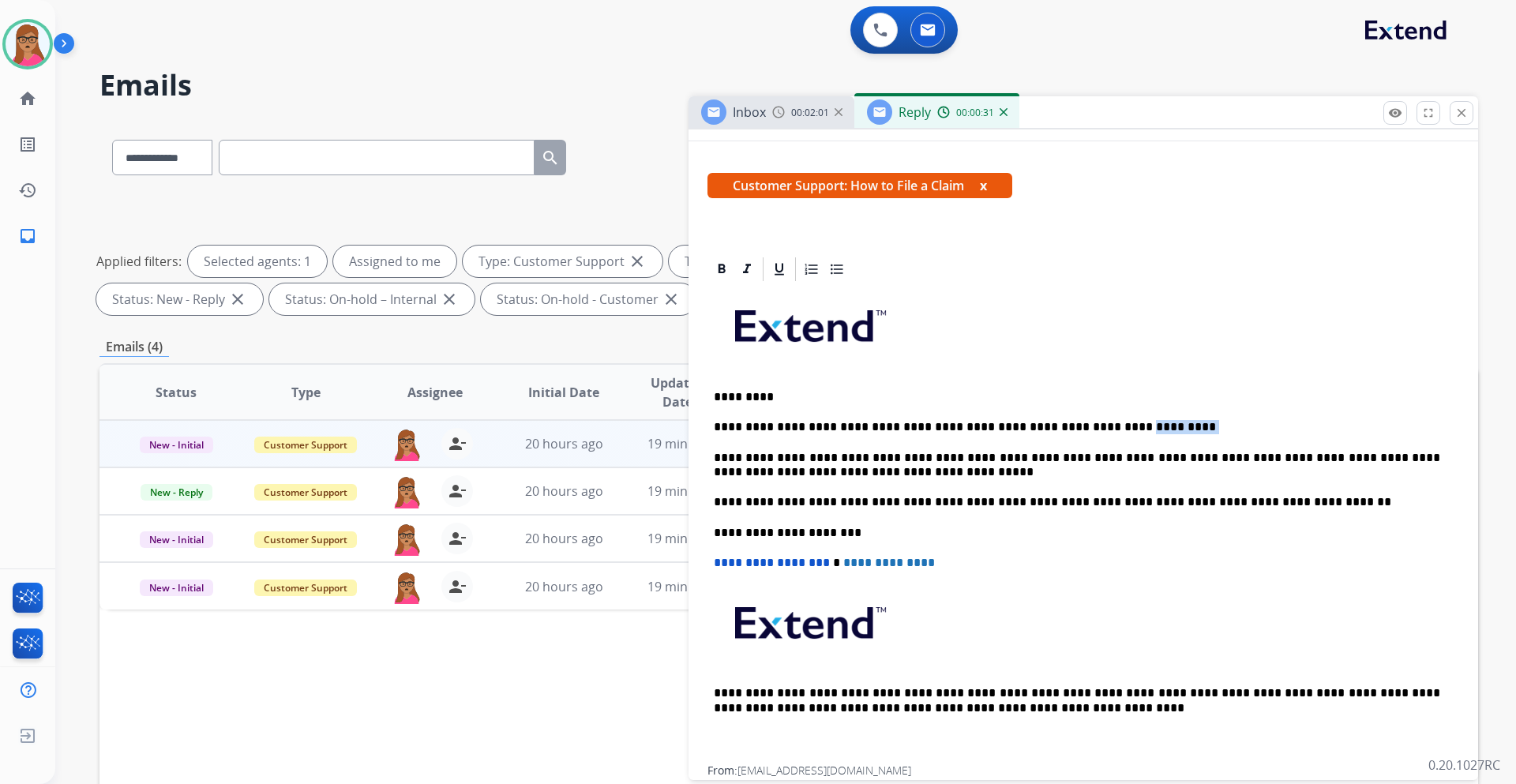
click at [1075, 425] on p "**********" at bounding box center [1077, 427] width 727 height 15
click at [1074, 423] on p "**********" at bounding box center [1077, 427] width 727 height 15
click at [1248, 429] on p "**********" at bounding box center [1077, 427] width 727 height 15
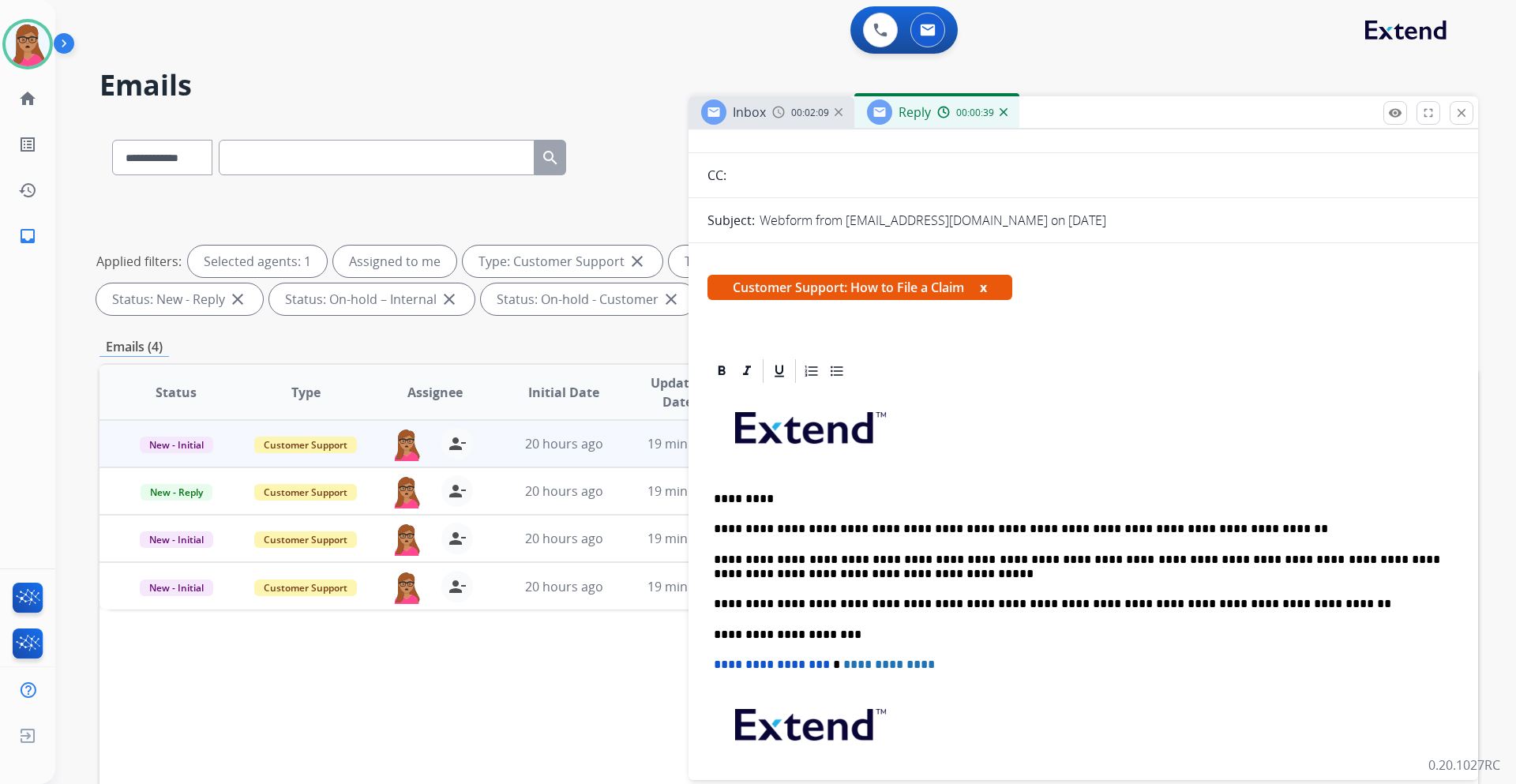
scroll to position [0, 0]
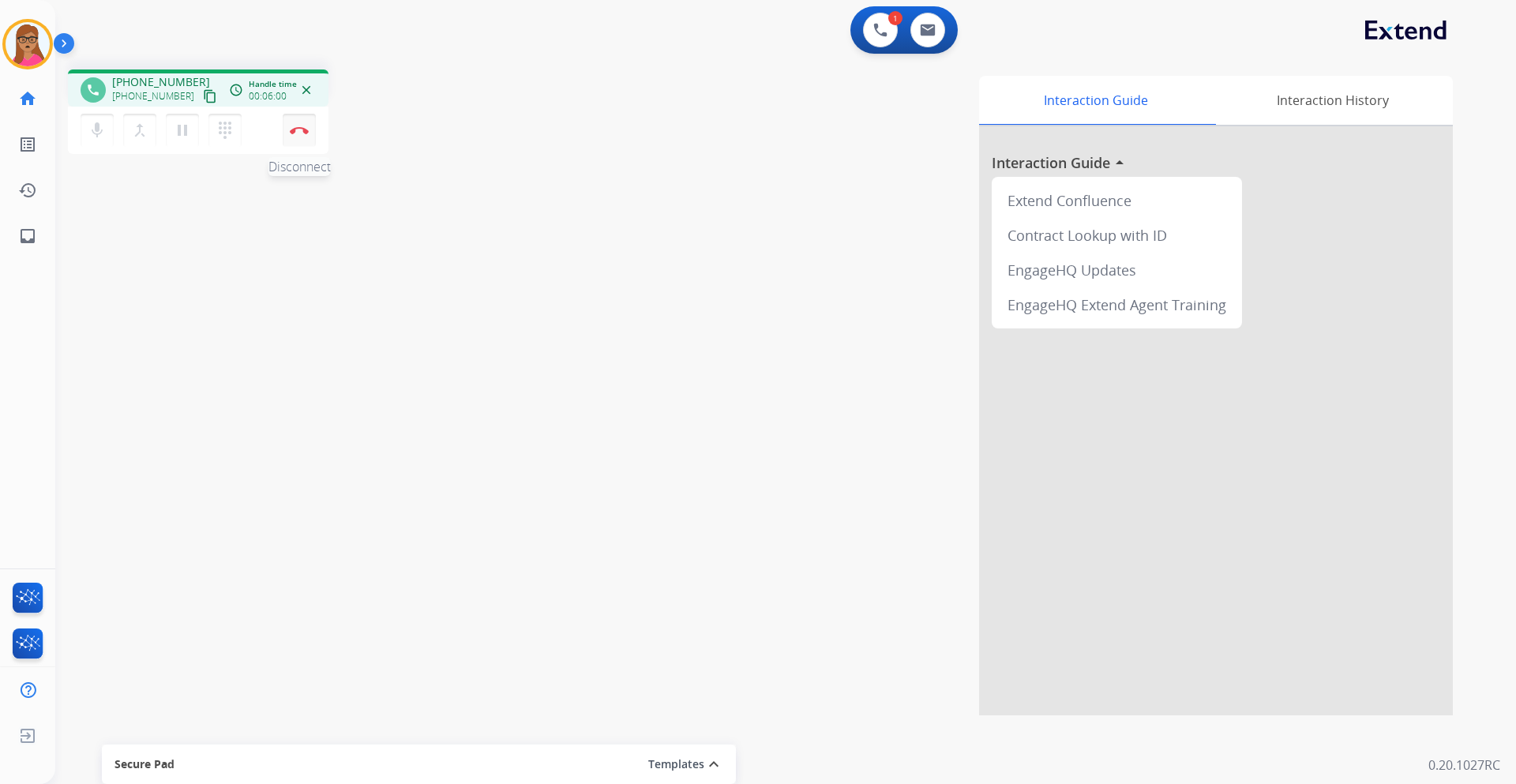
click at [299, 125] on button "Disconnect" at bounding box center [300, 130] width 33 height 33
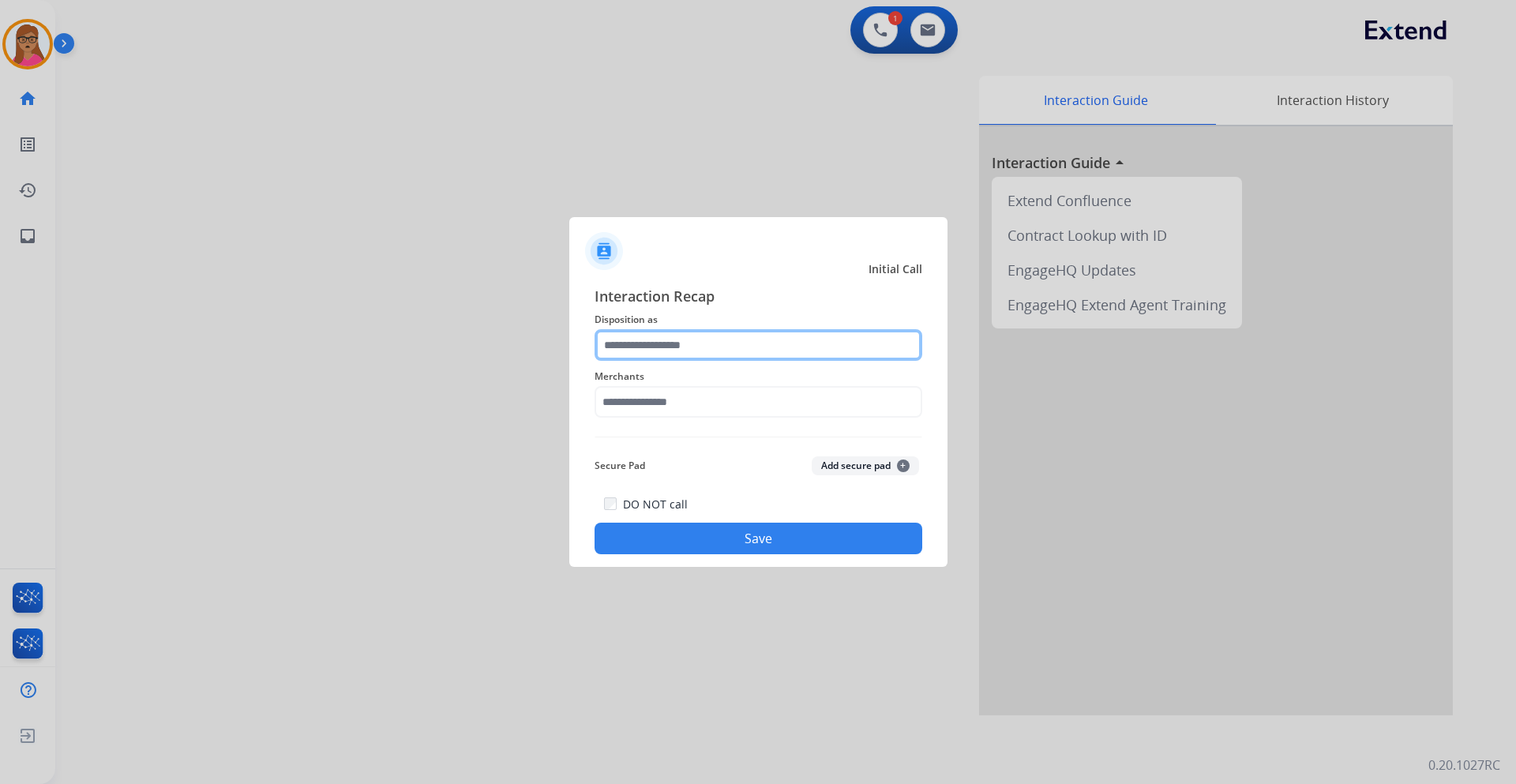
click at [748, 333] on input "text" at bounding box center [758, 344] width 328 height 31
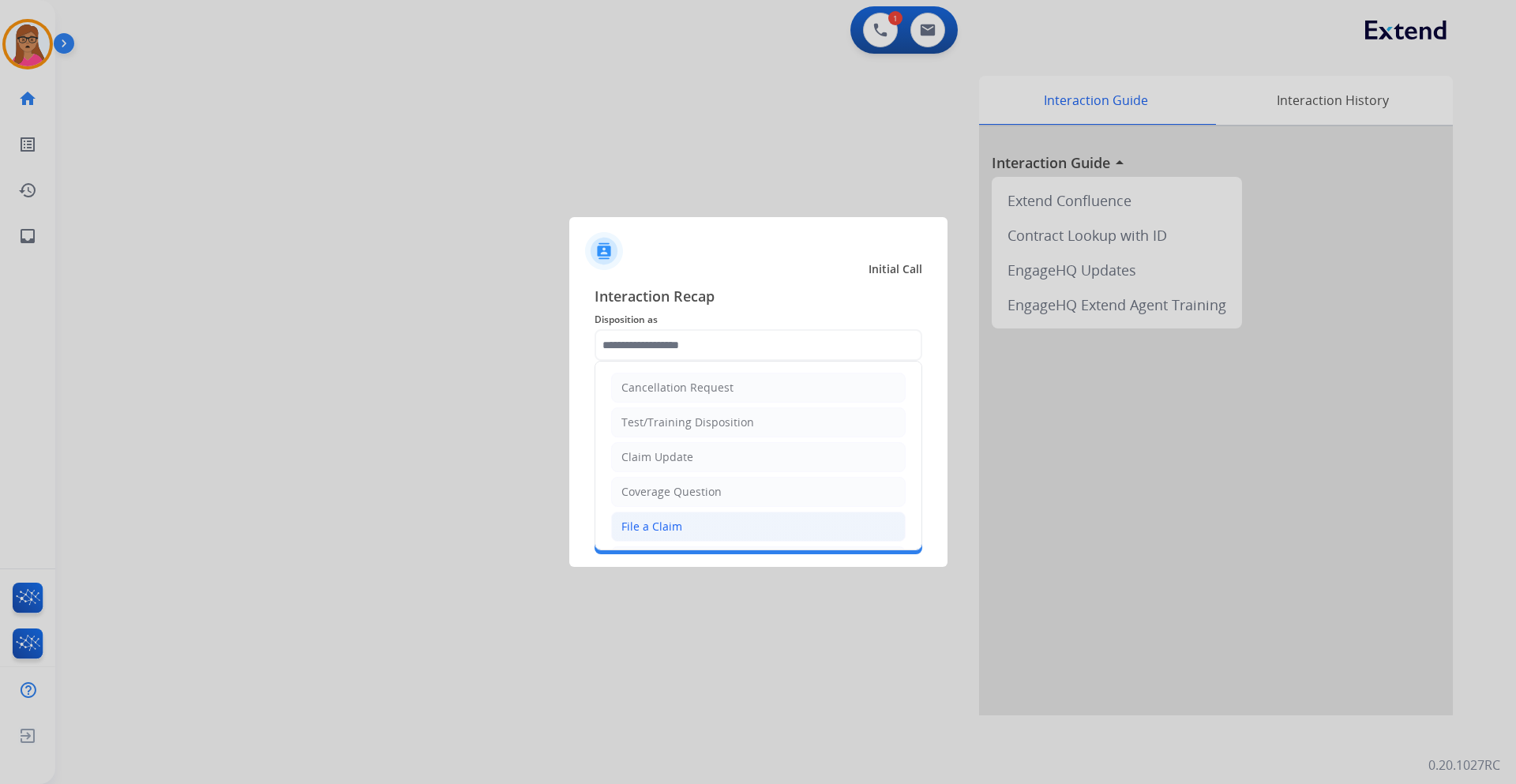
click at [683, 524] on li "File a Claim" at bounding box center [758, 526] width 295 height 30
type input "**********"
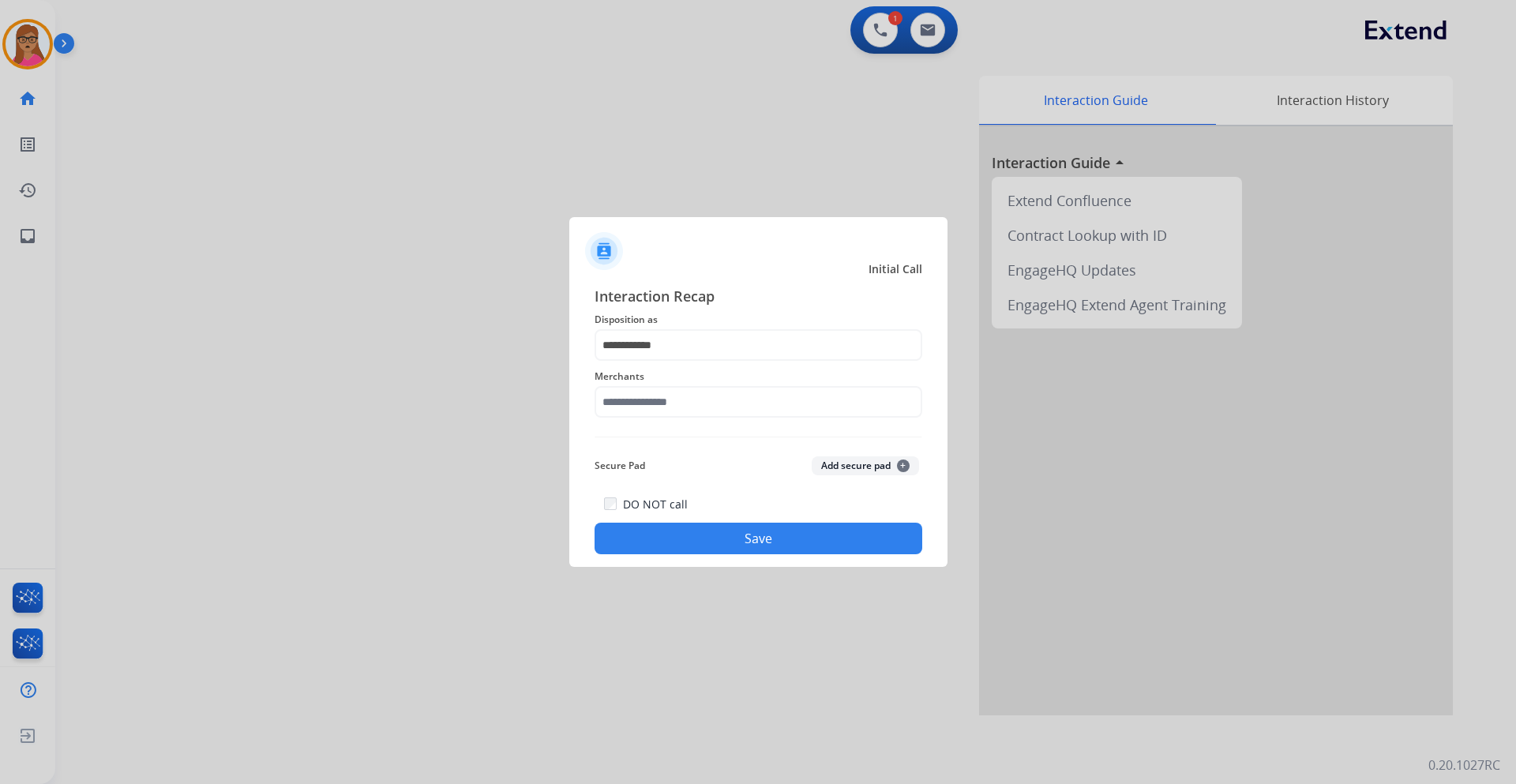
click at [695, 380] on span "Merchants" at bounding box center [758, 375] width 328 height 18
click at [690, 388] on input "text" at bounding box center [758, 402] width 328 height 31
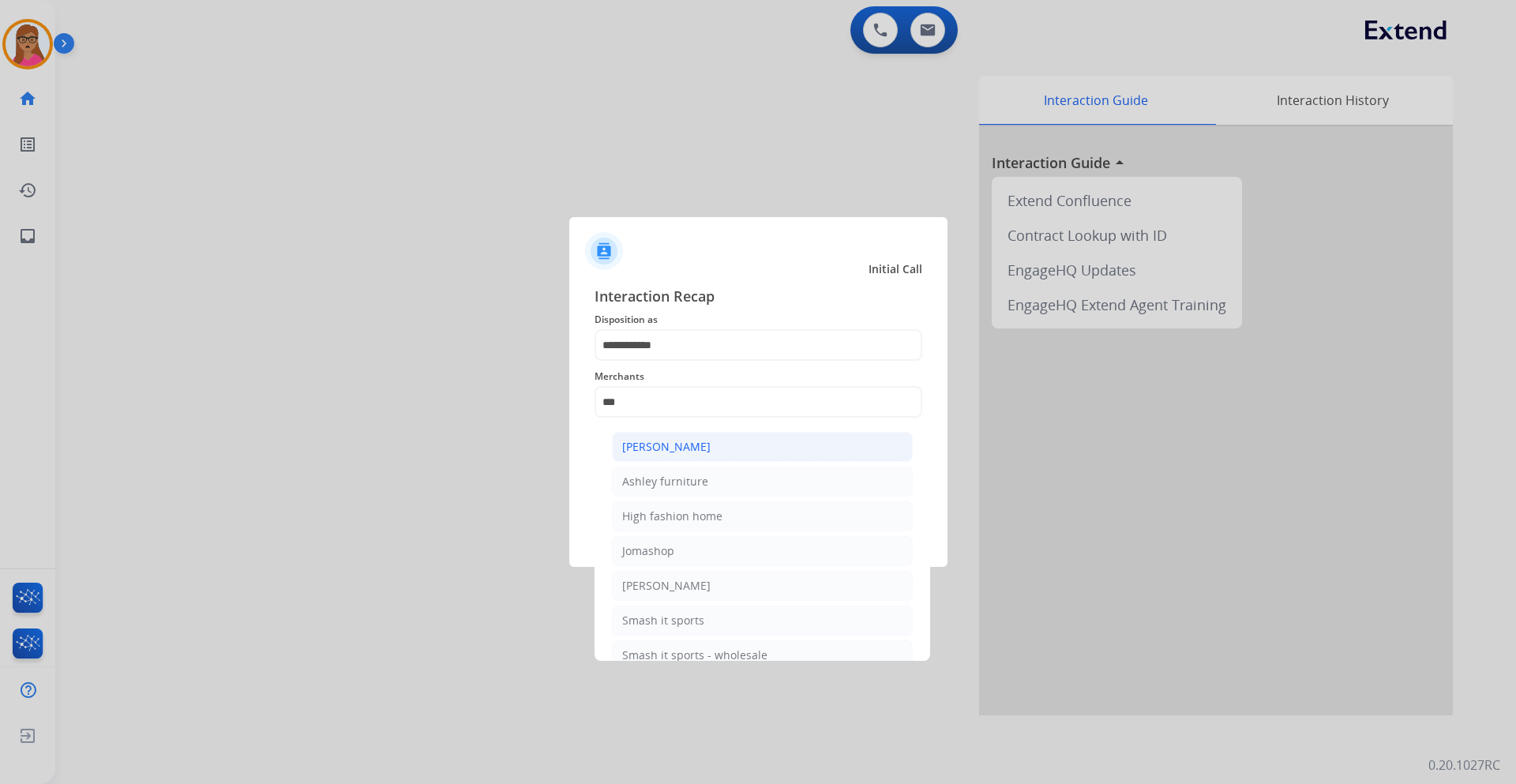
click at [694, 444] on div "[PERSON_NAME]" at bounding box center [667, 446] width 89 height 16
type input "**********"
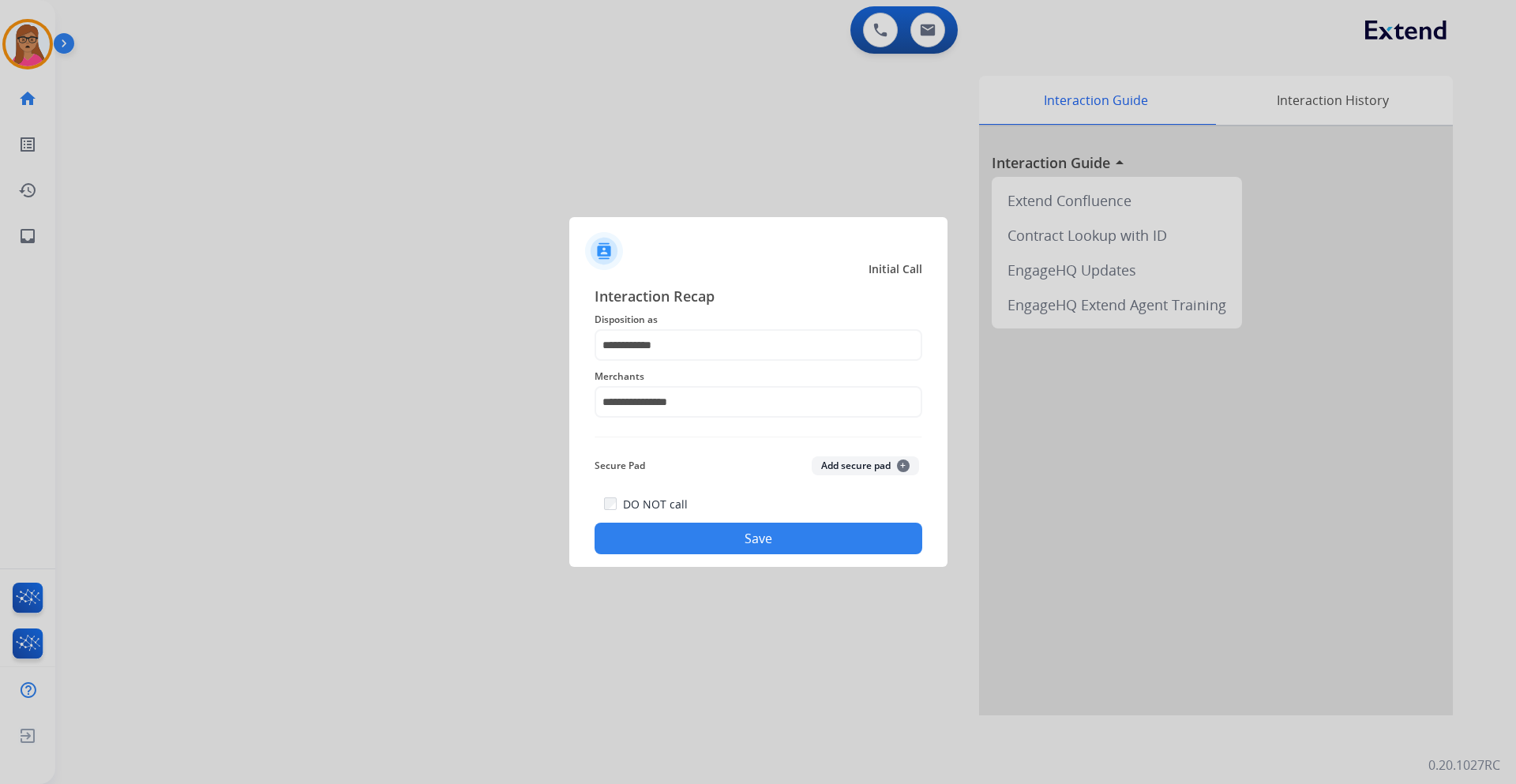
click at [717, 529] on button "Save" at bounding box center [758, 538] width 328 height 31
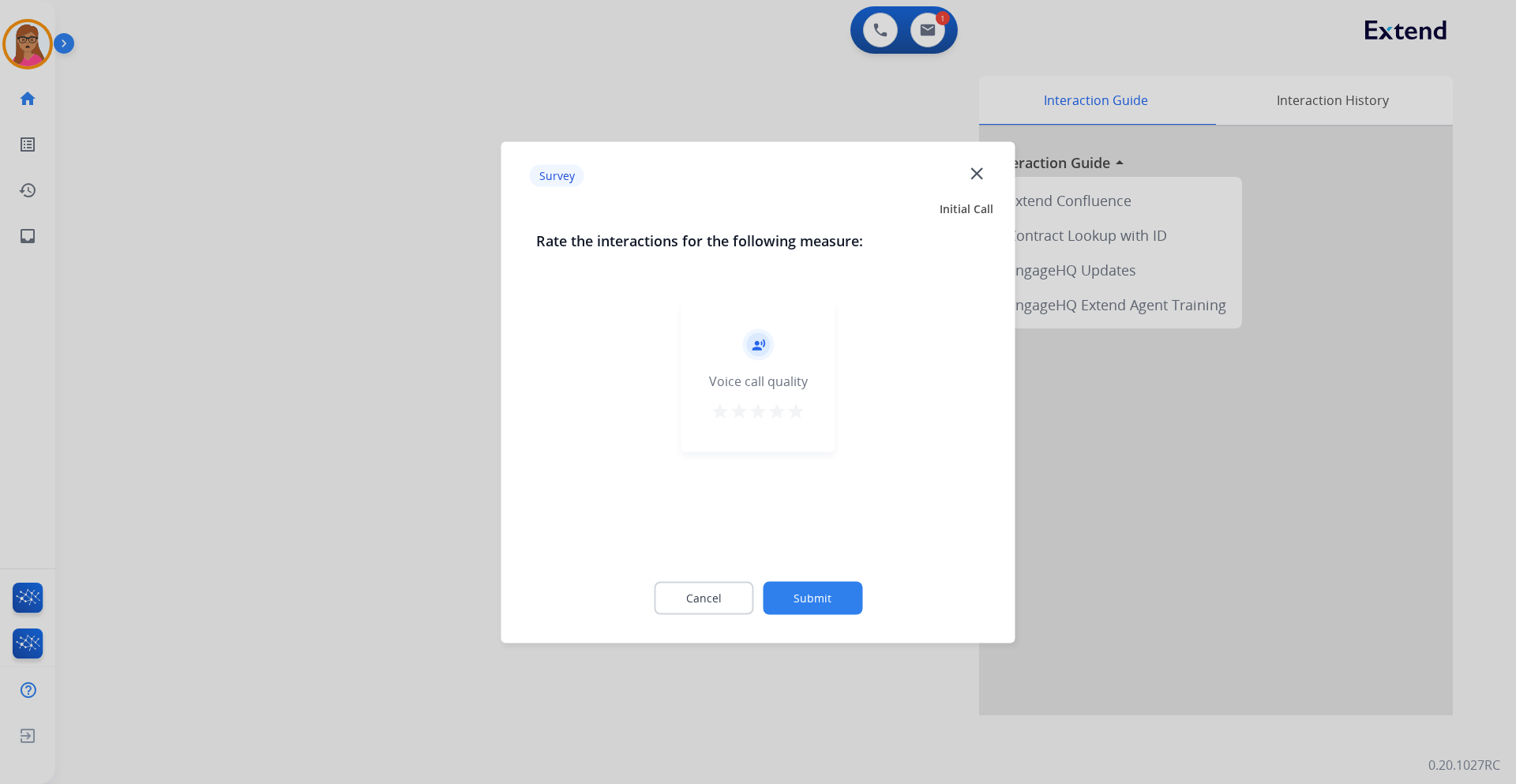
click at [166, 158] on div at bounding box center [758, 392] width 1516 height 784
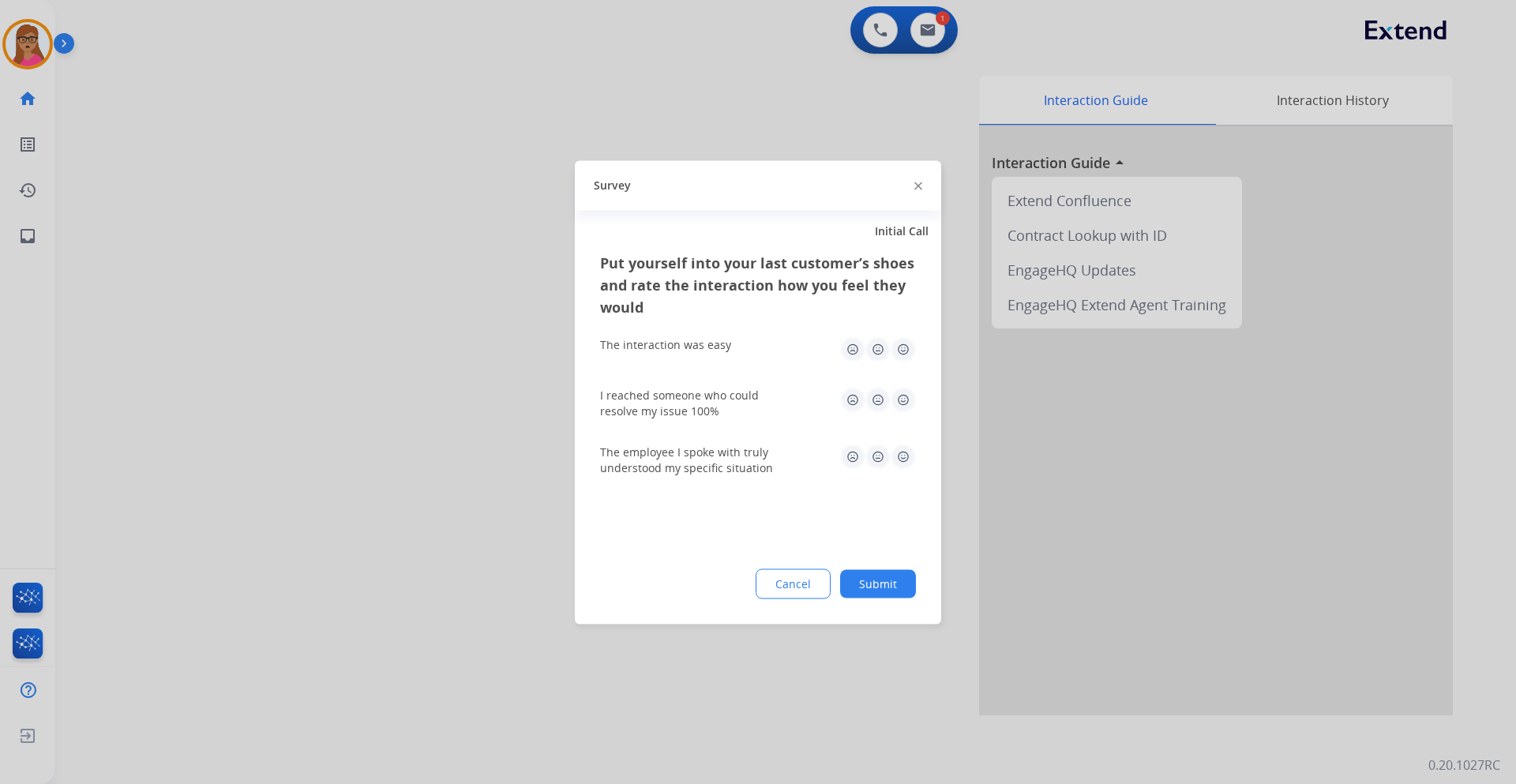
click at [166, 158] on div at bounding box center [758, 392] width 1516 height 784
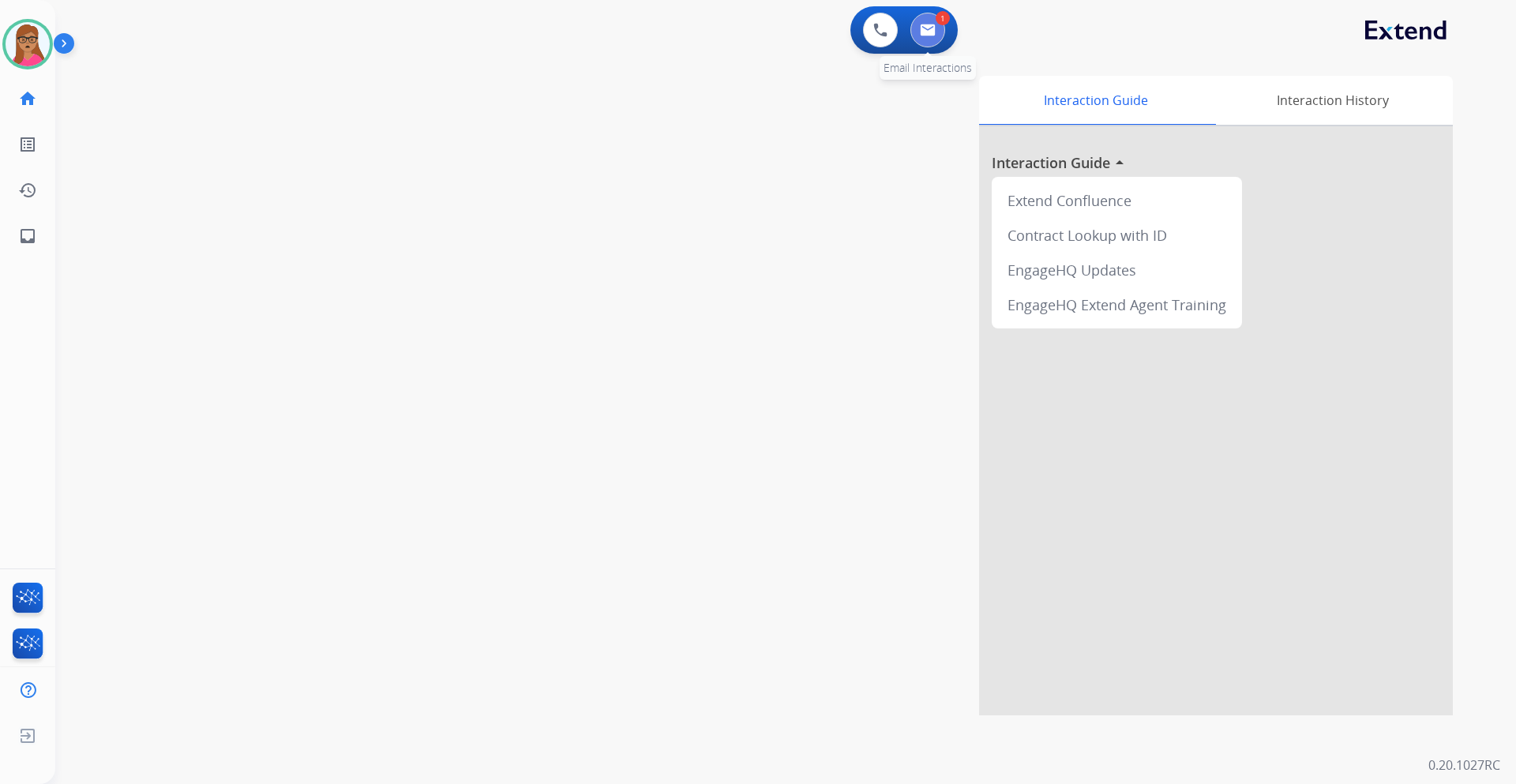
click at [920, 40] on button at bounding box center [928, 30] width 35 height 35
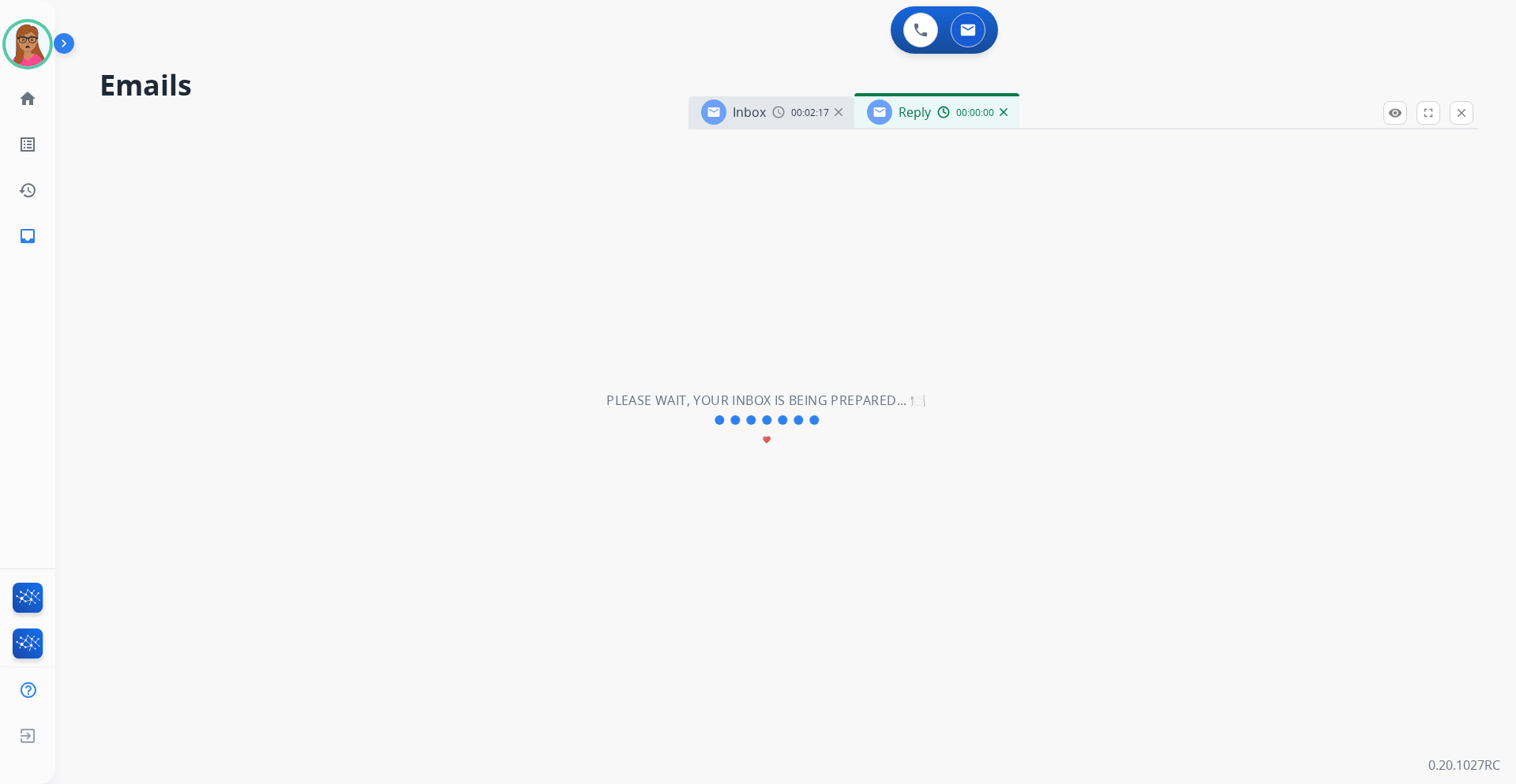
select select "**********"
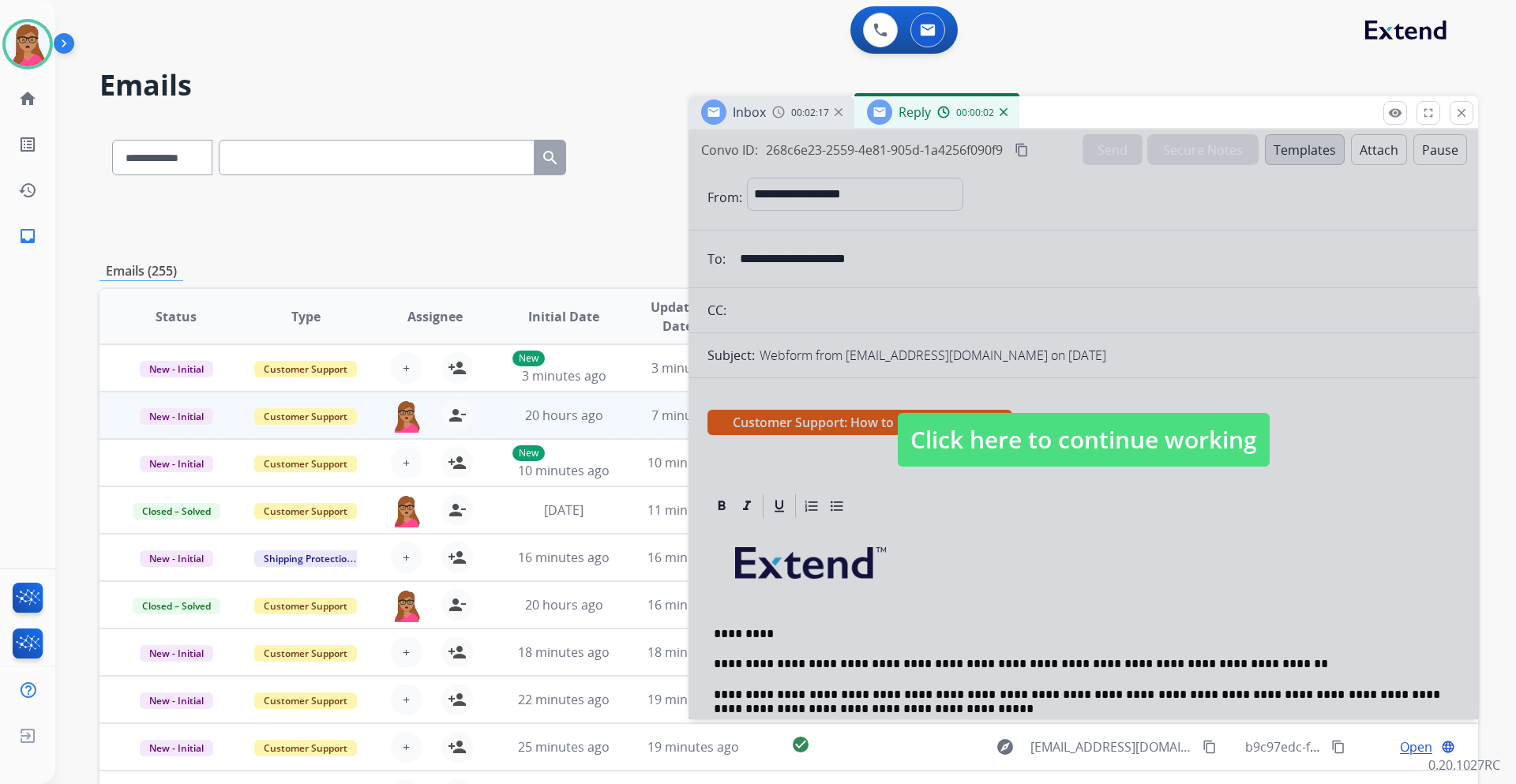
click at [1024, 425] on span "Click here to continue working" at bounding box center [1084, 439] width 372 height 53
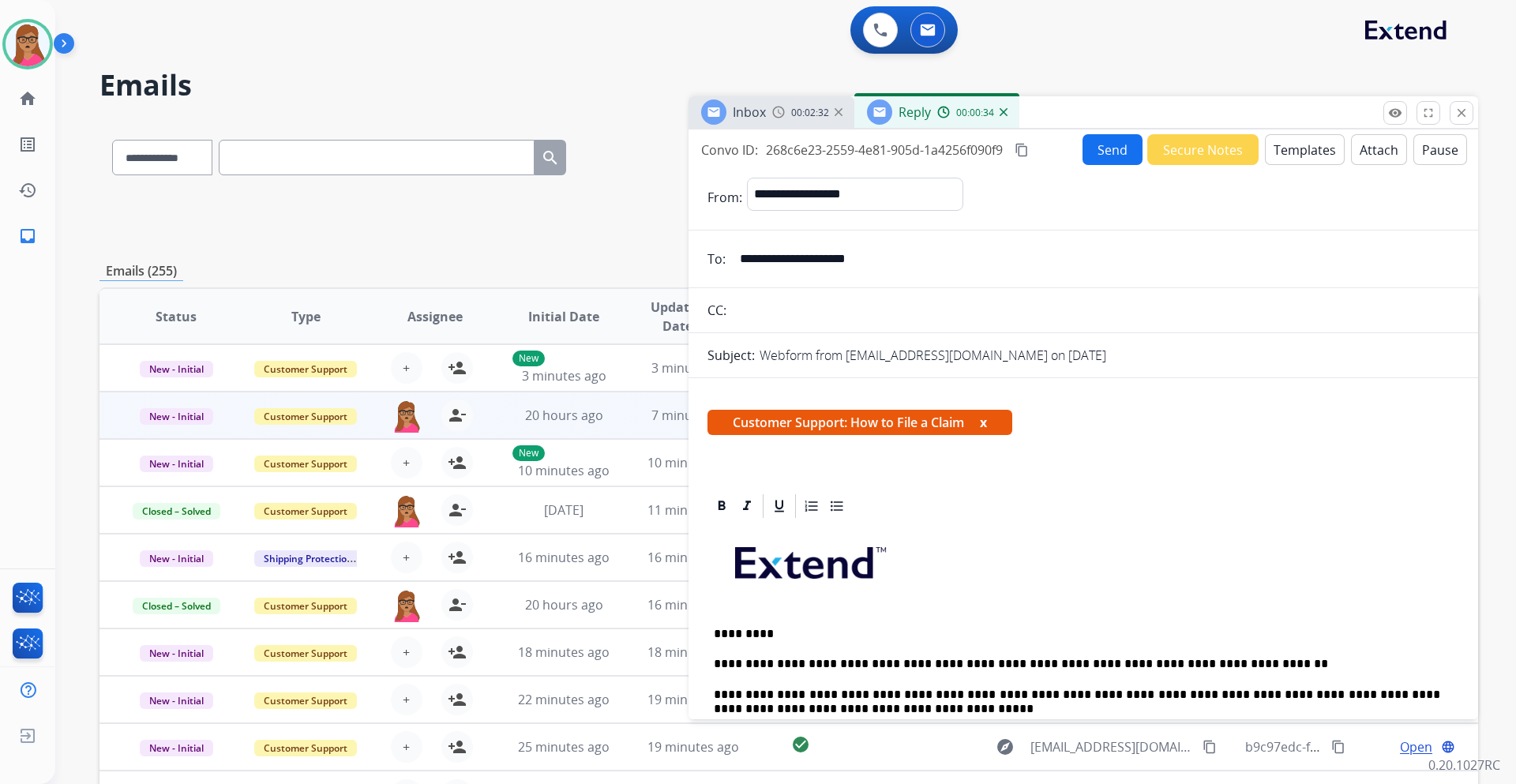
click at [1026, 147] on mat-icon "content_copy" at bounding box center [1022, 150] width 15 height 15
click at [1108, 160] on button "Send" at bounding box center [1113, 150] width 60 height 31
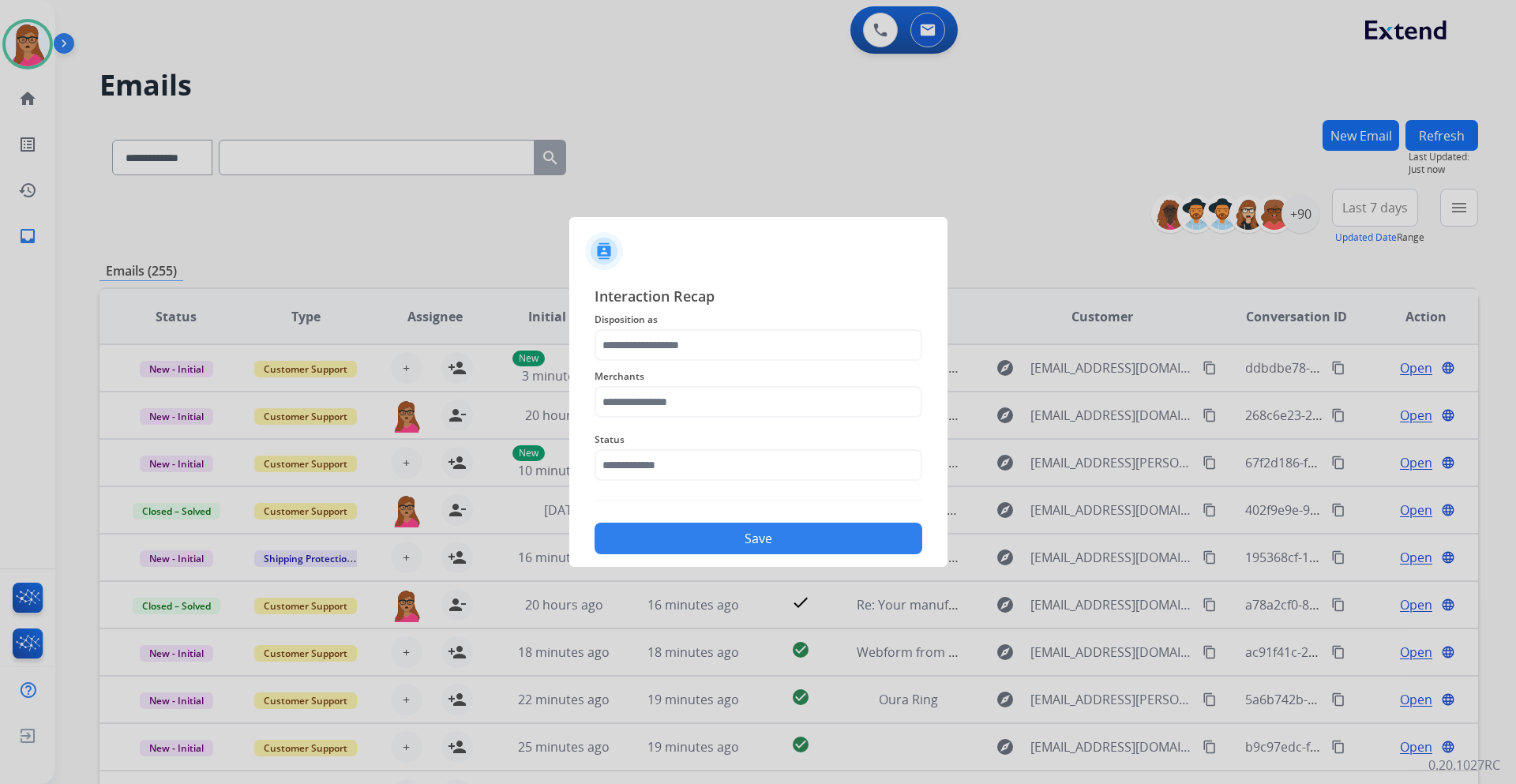
click at [689, 328] on span "Disposition as" at bounding box center [758, 319] width 328 height 18
click at [683, 341] on input "text" at bounding box center [758, 344] width 328 height 31
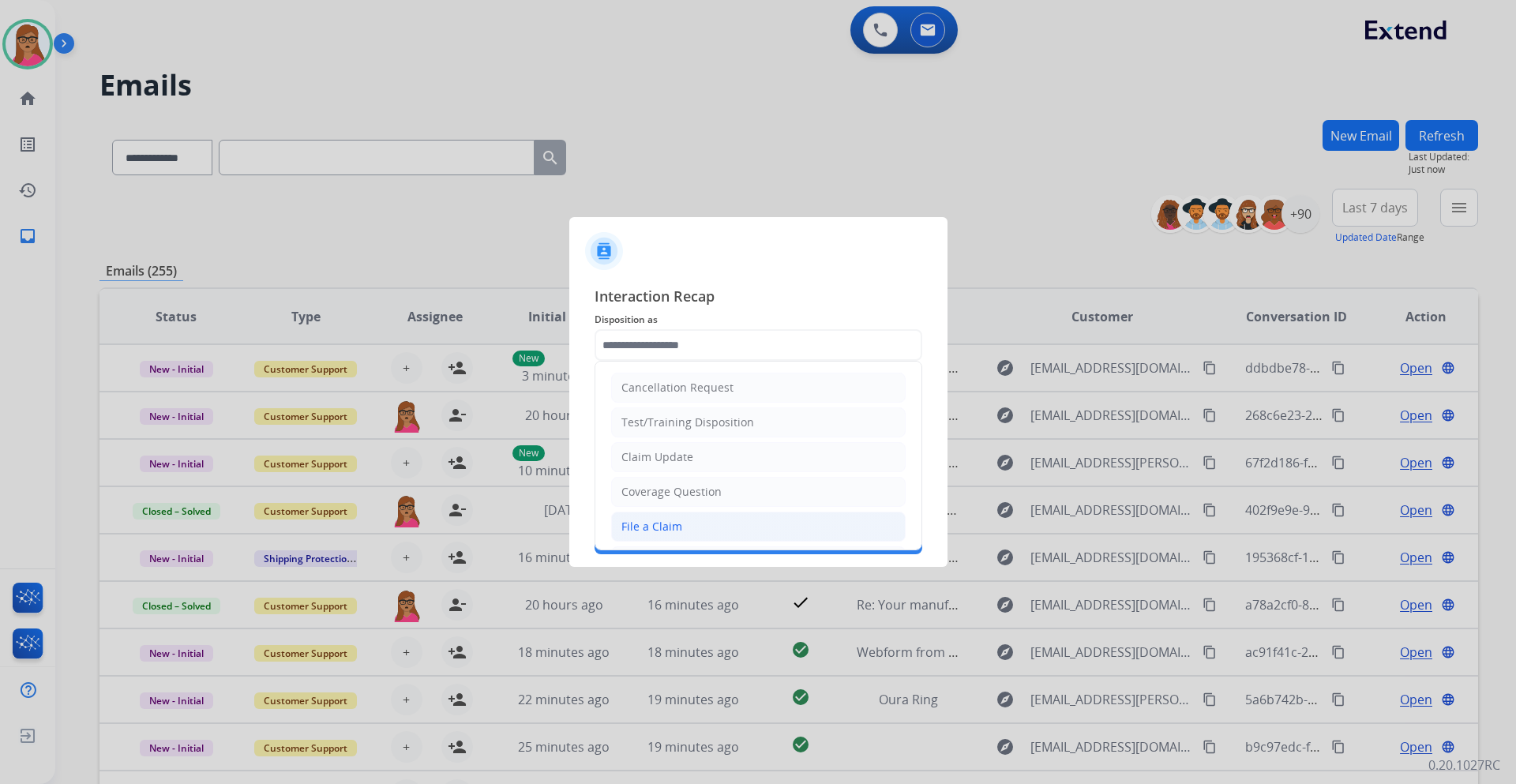
click at [663, 528] on div "File a Claim" at bounding box center [652, 526] width 60 height 16
type input "**********"
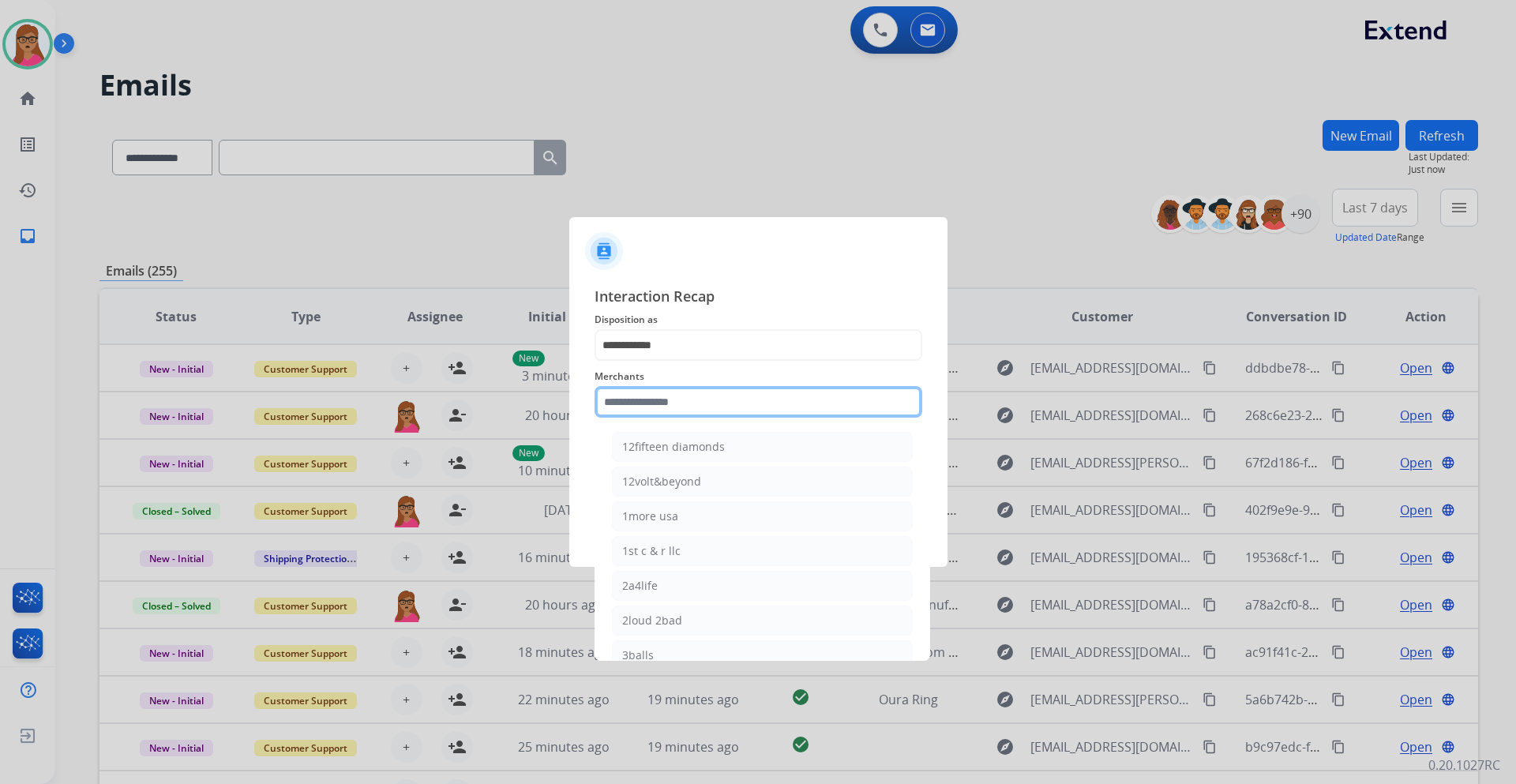
click at [701, 395] on input "text" at bounding box center [758, 402] width 328 height 31
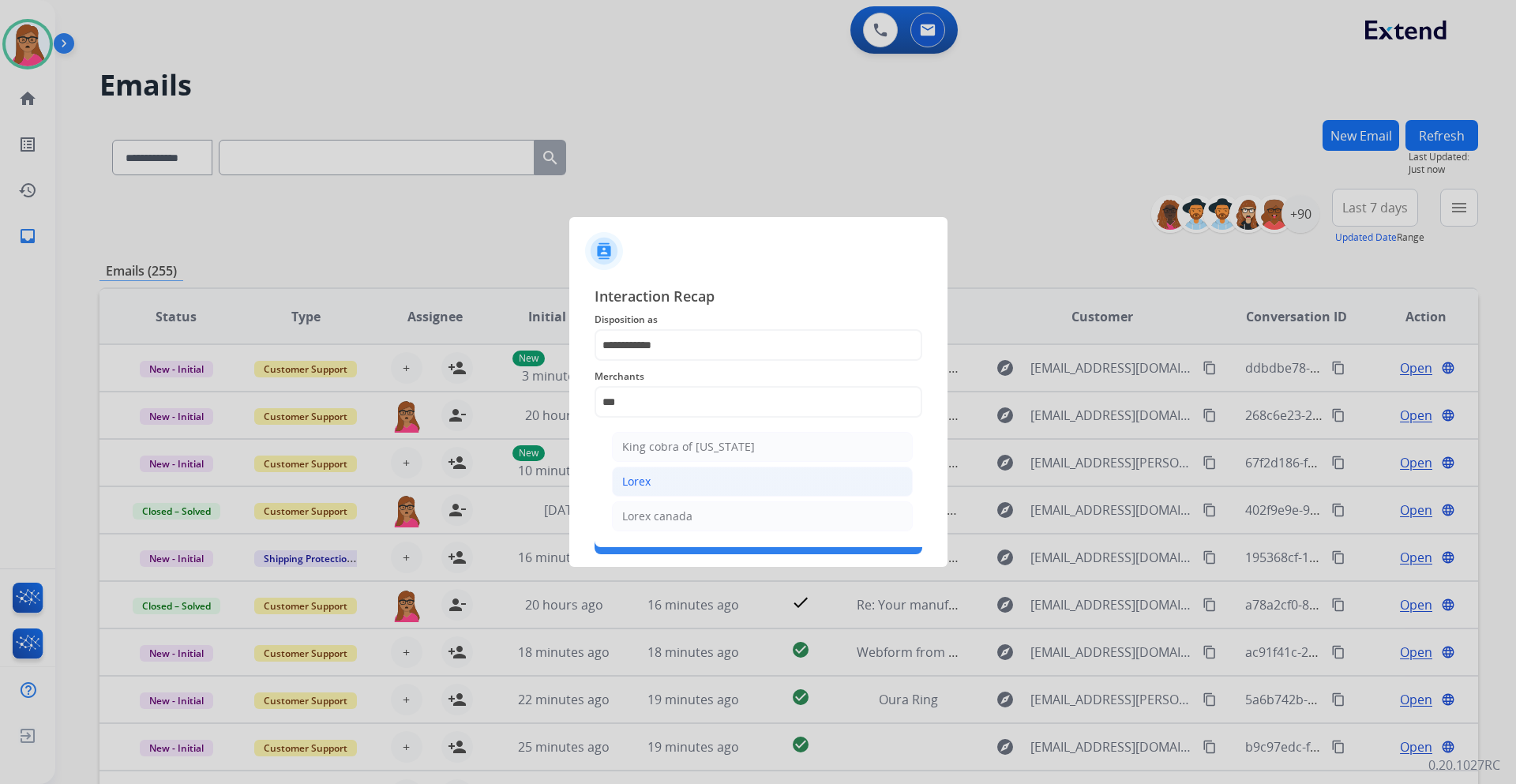
click at [658, 490] on li "Lorex" at bounding box center [762, 481] width 301 height 30
type input "*****"
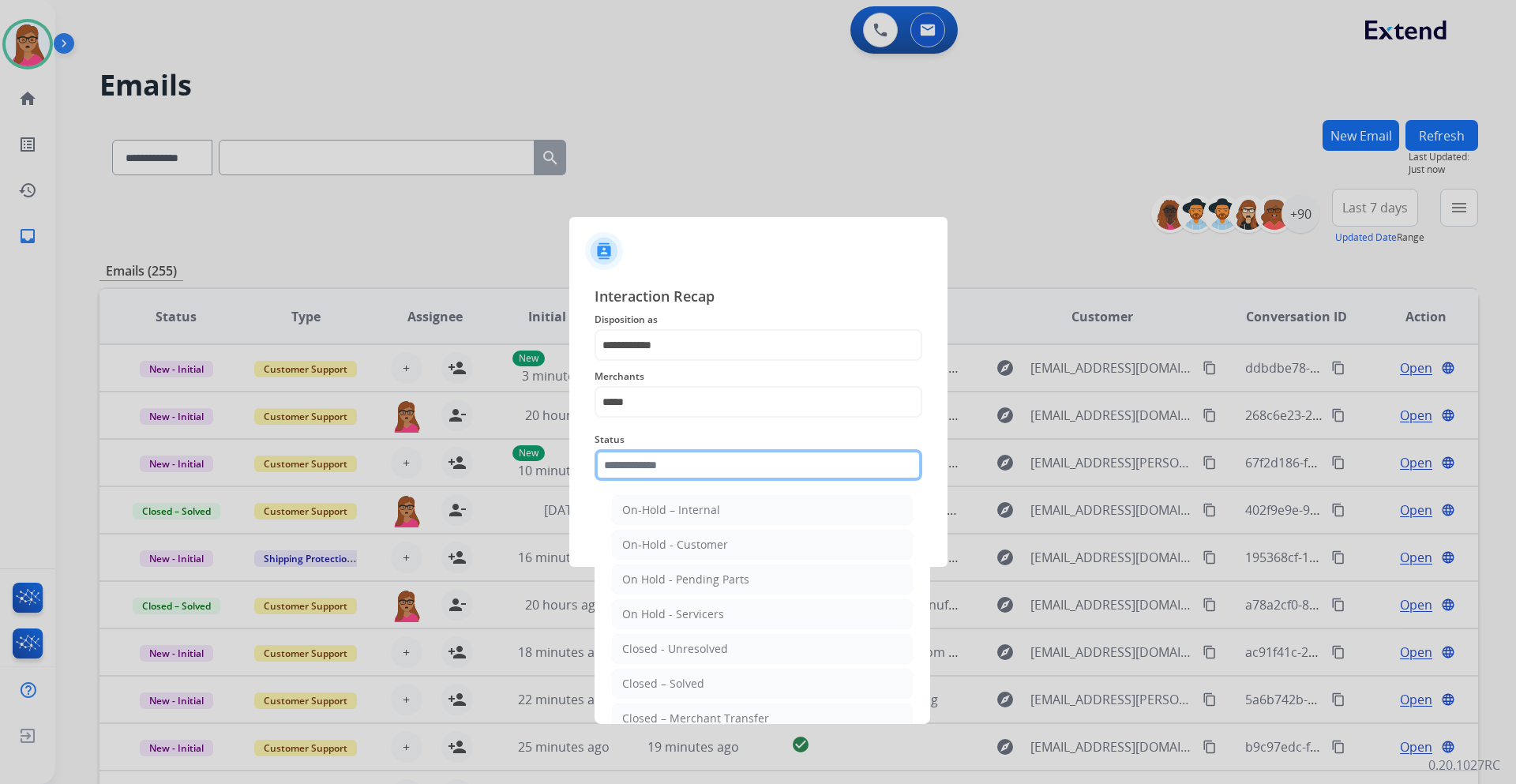
click at [641, 459] on input "text" at bounding box center [758, 465] width 328 height 31
click at [692, 686] on div "Closed – Solved" at bounding box center [664, 684] width 82 height 16
type input "**********"
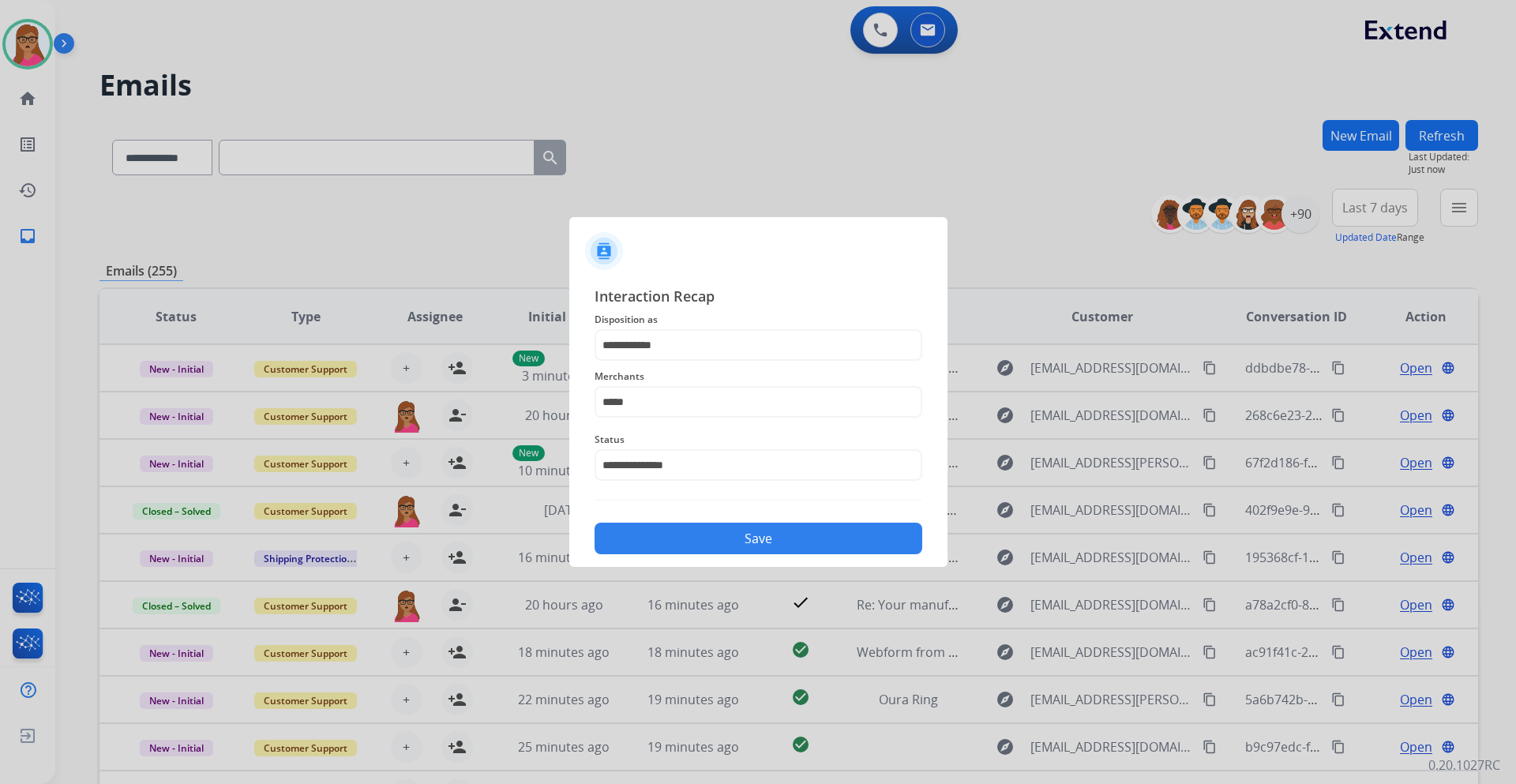
click at [777, 551] on button "Save" at bounding box center [758, 538] width 328 height 31
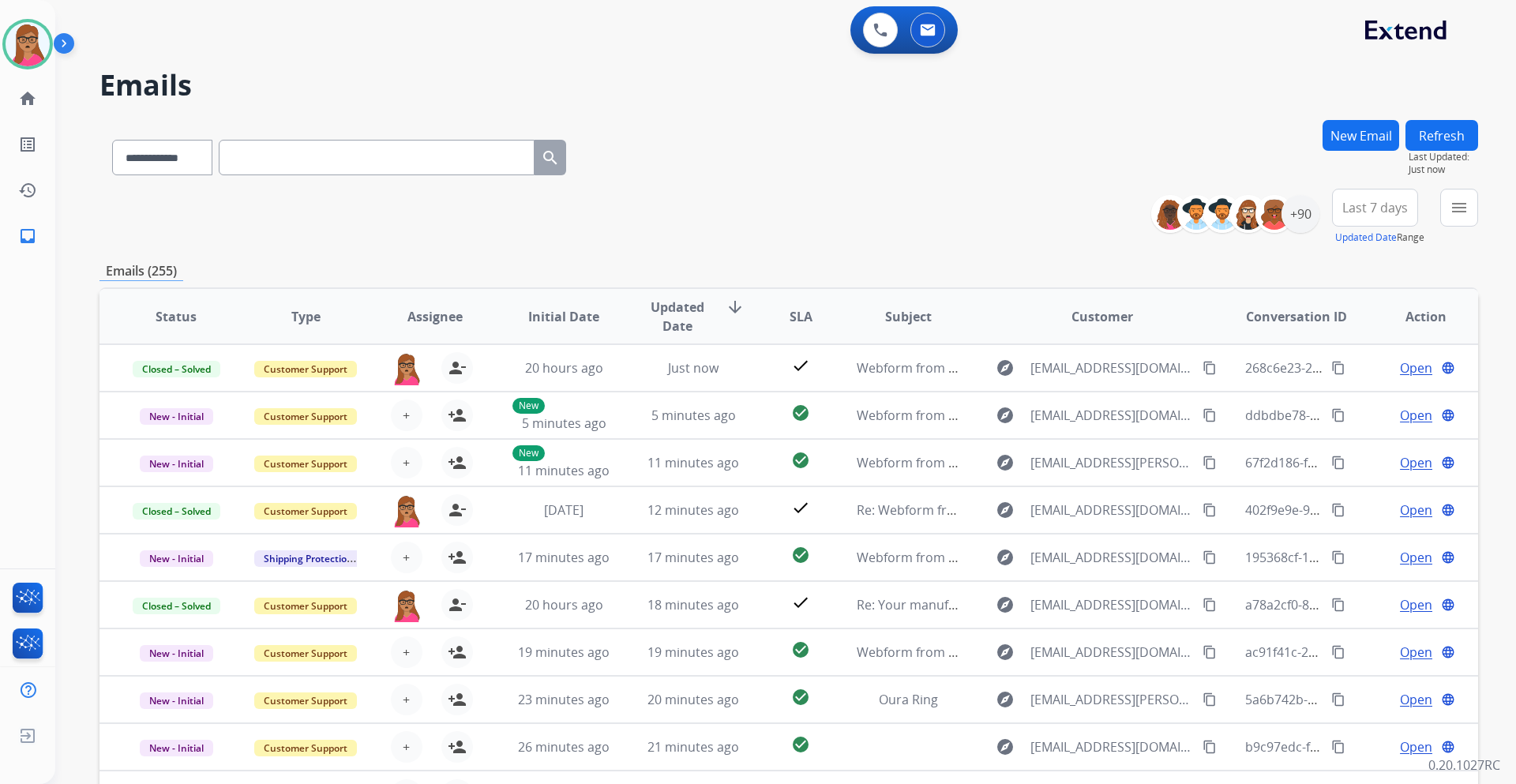
click at [1391, 211] on span "Last 7 days" at bounding box center [1375, 207] width 65 height 6
click at [1352, 392] on div "Last 90 days" at bounding box center [1370, 400] width 87 height 23
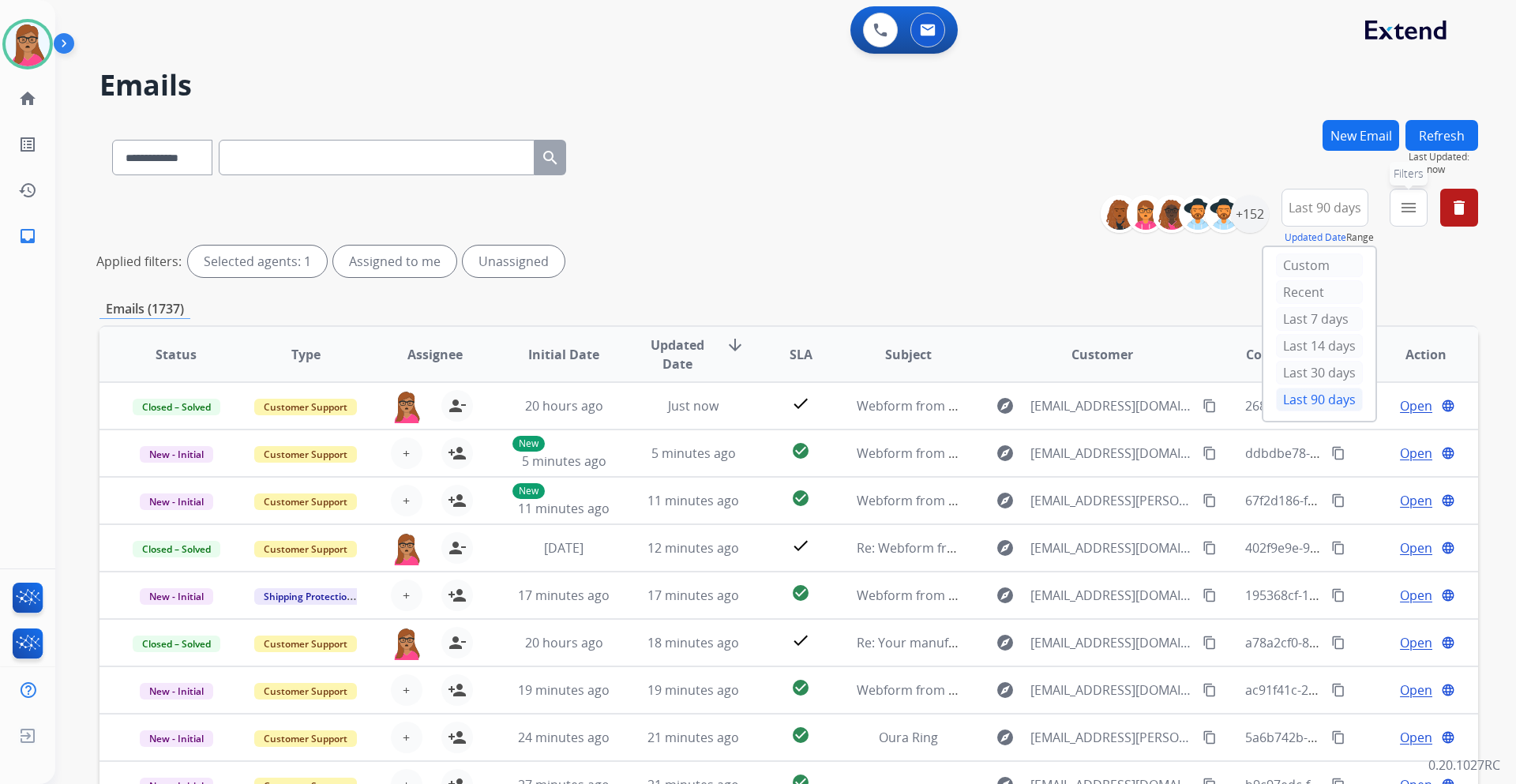
click at [1406, 207] on mat-icon "menu" at bounding box center [1408, 207] width 18 height 18
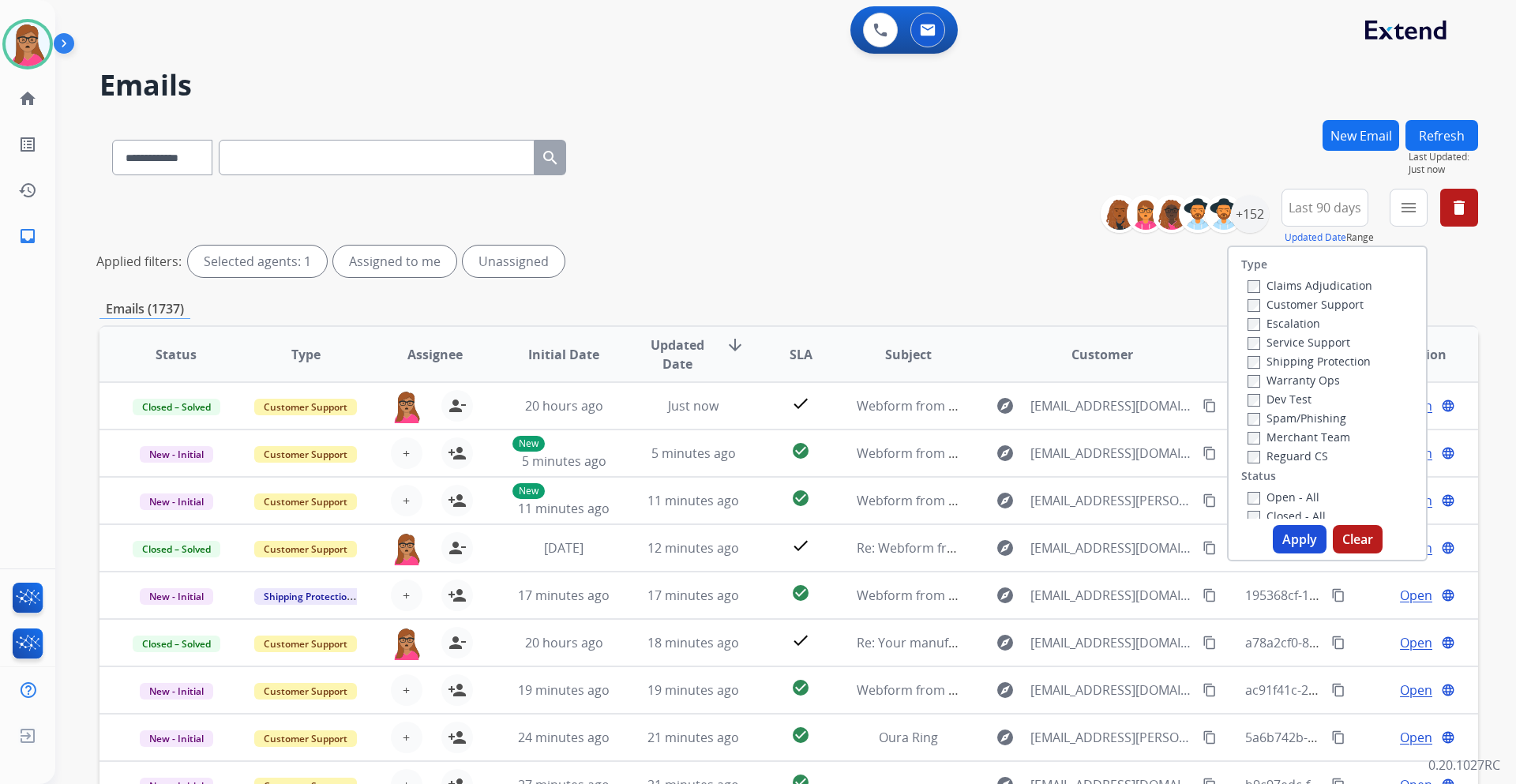
click at [1315, 302] on label "Customer Support" at bounding box center [1305, 303] width 116 height 15
click at [1343, 367] on label "Shipping Protection" at bounding box center [1309, 361] width 124 height 15
click at [1293, 464] on div "Reguard CS" at bounding box center [1310, 455] width 125 height 18
click at [1277, 461] on label "Reguard CS" at bounding box center [1287, 455] width 81 height 15
click at [1247, 490] on label "Open - All" at bounding box center [1283, 496] width 72 height 15
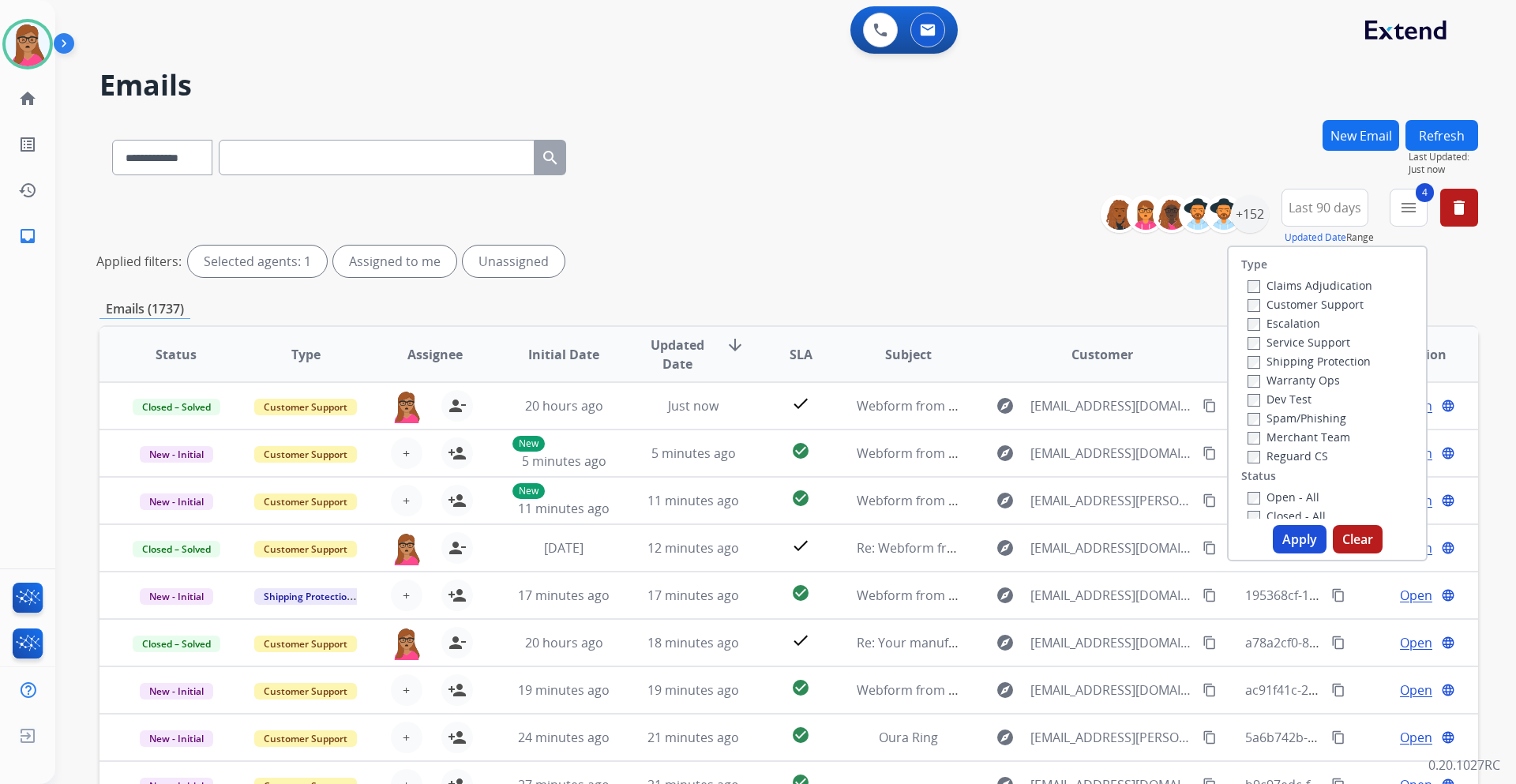
click at [1296, 543] on button "Apply" at bounding box center [1299, 539] width 54 height 28
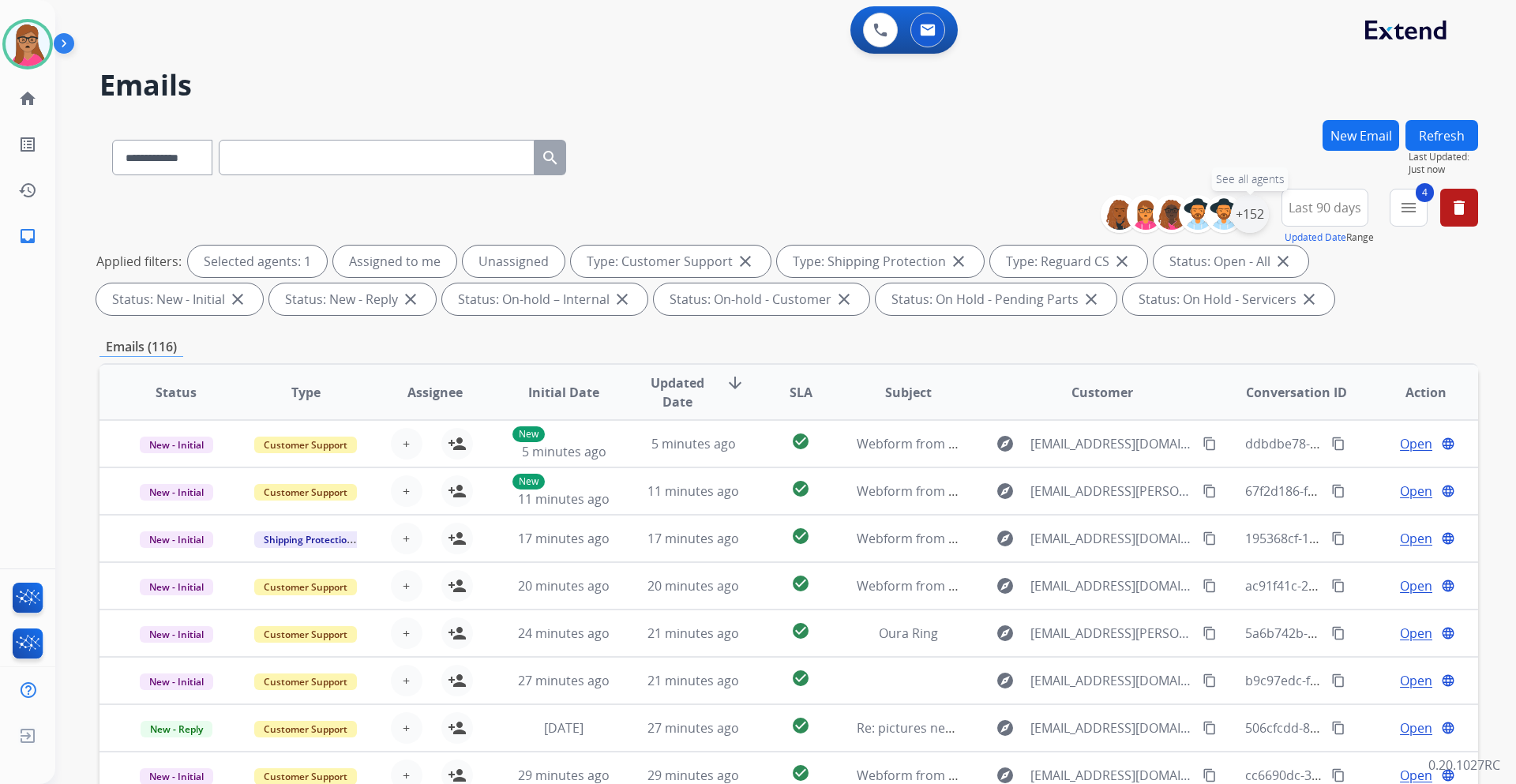
click at [1252, 220] on div "+152" at bounding box center [1249, 213] width 38 height 38
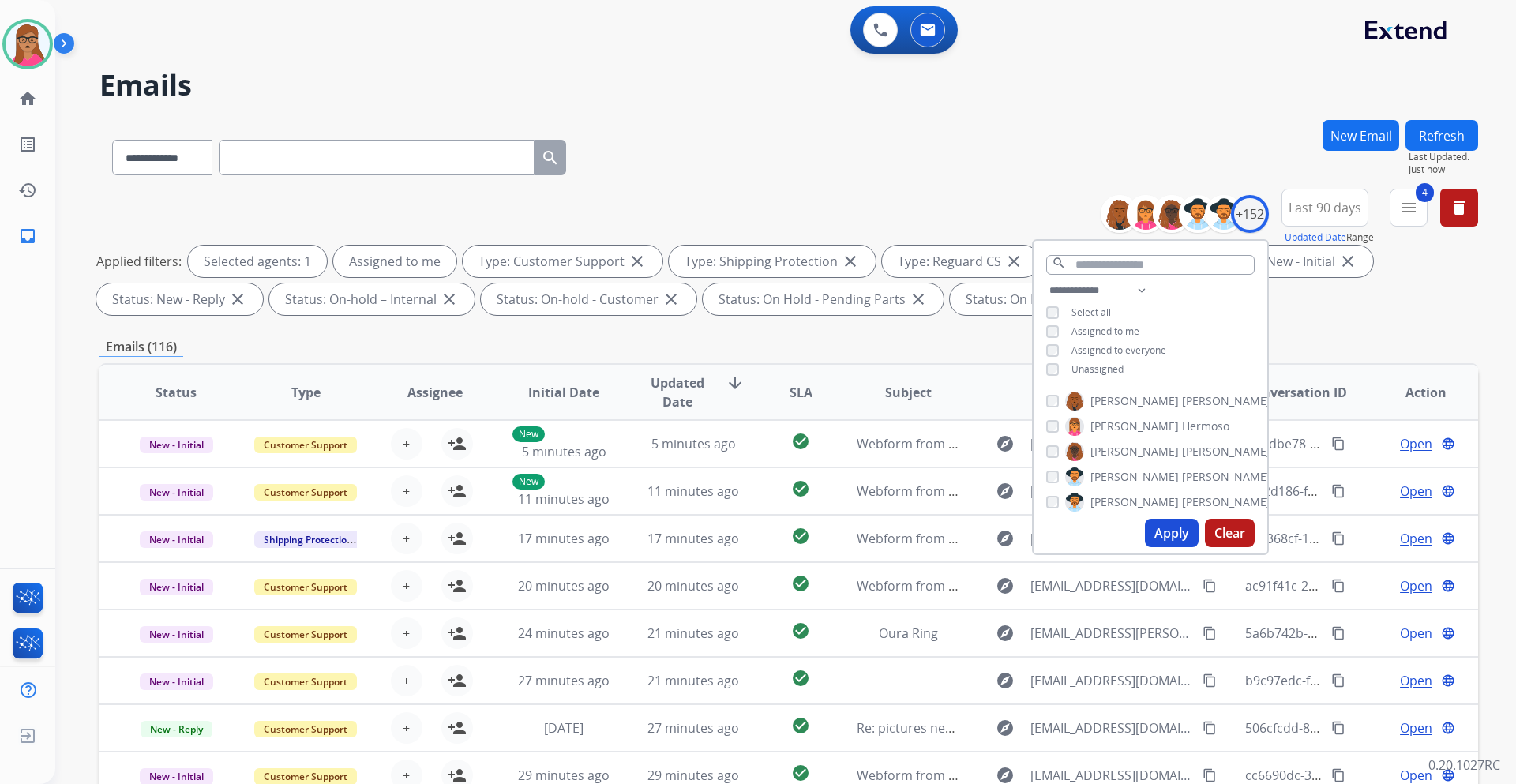
click at [1173, 541] on button "Apply" at bounding box center [1172, 532] width 54 height 28
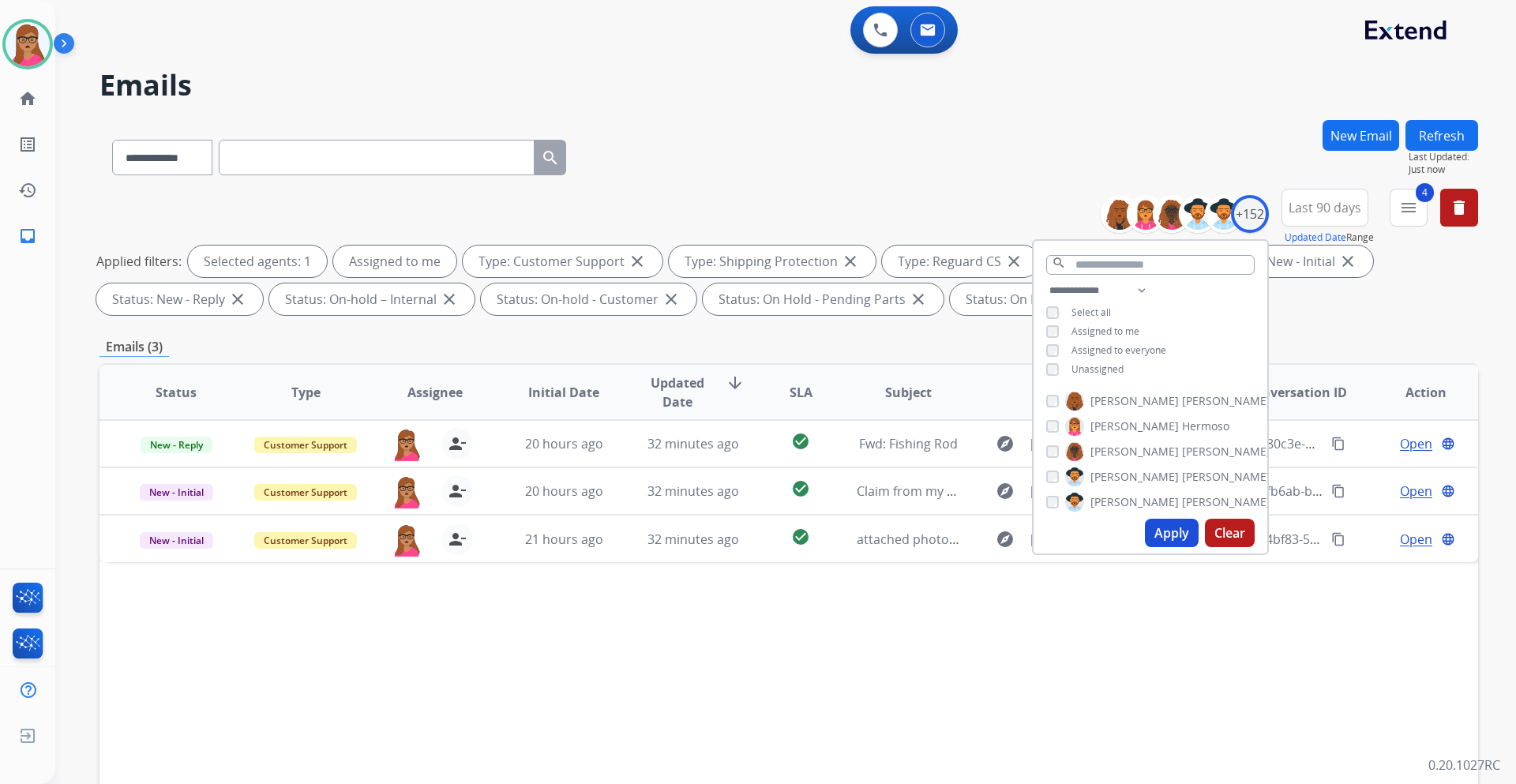
click at [914, 355] on div "Emails (3)" at bounding box center [788, 347] width 1379 height 19
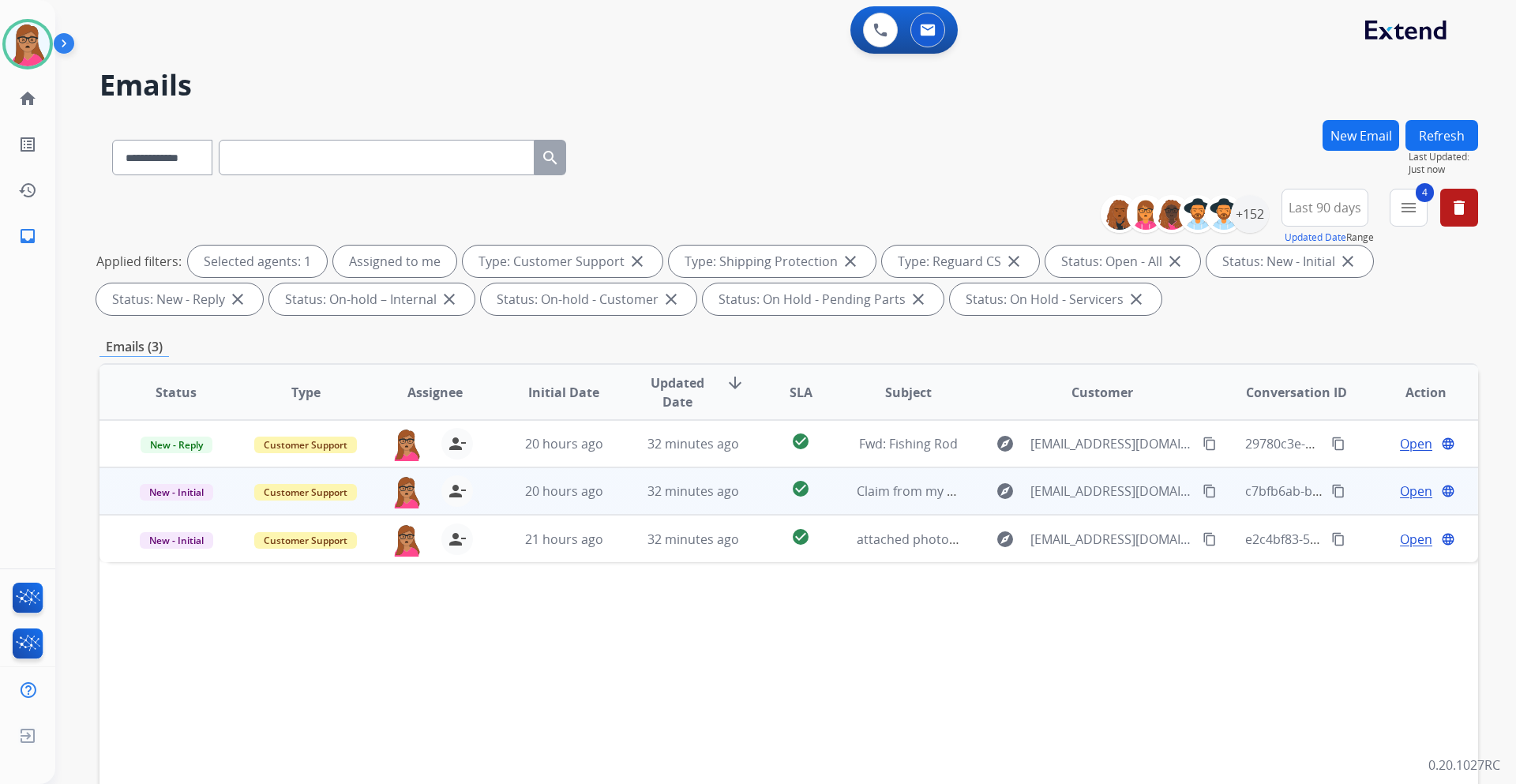
click at [1403, 493] on span "Open" at bounding box center [1416, 490] width 32 height 18
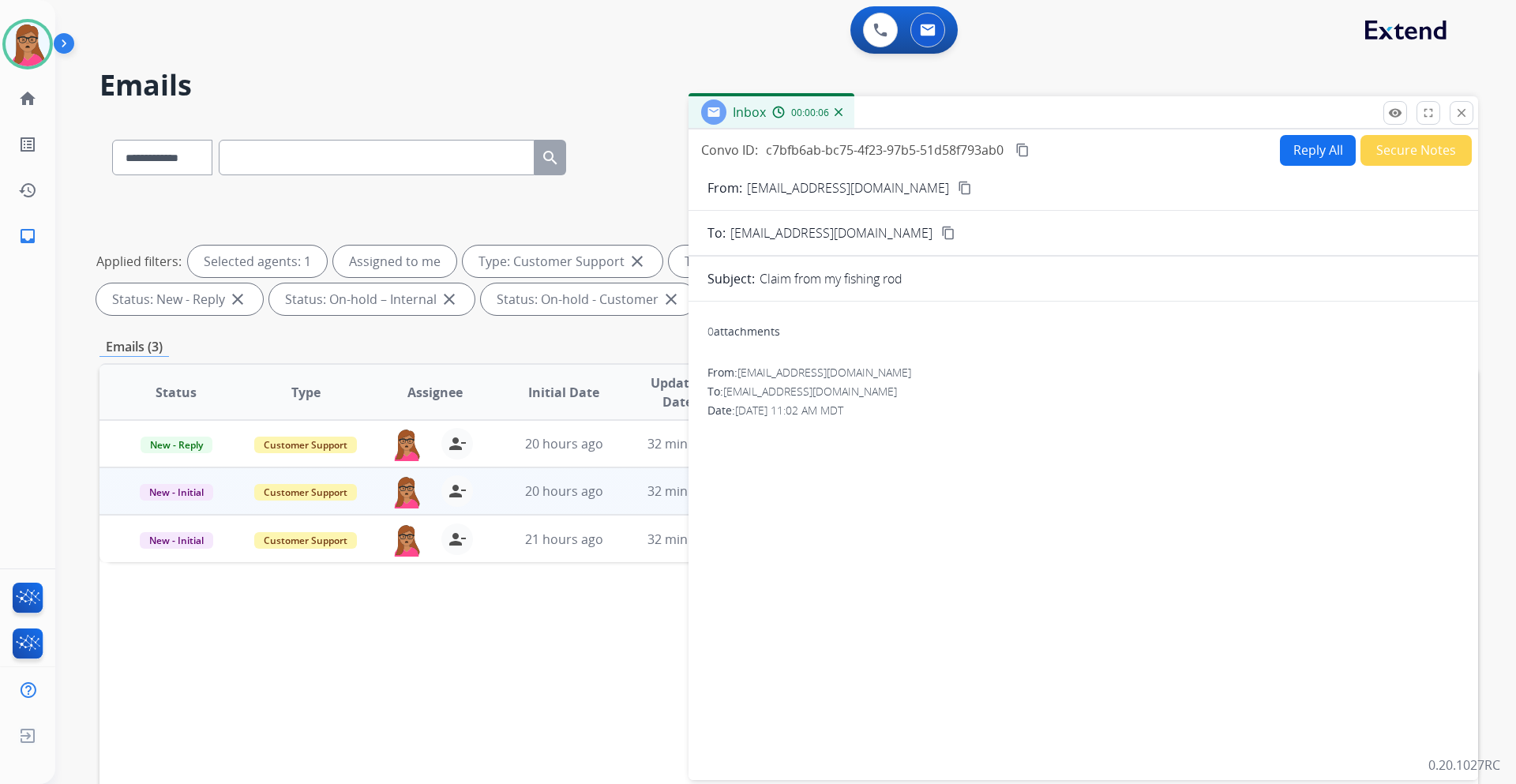
click at [1410, 149] on button "Secure Notes" at bounding box center [1416, 151] width 111 height 31
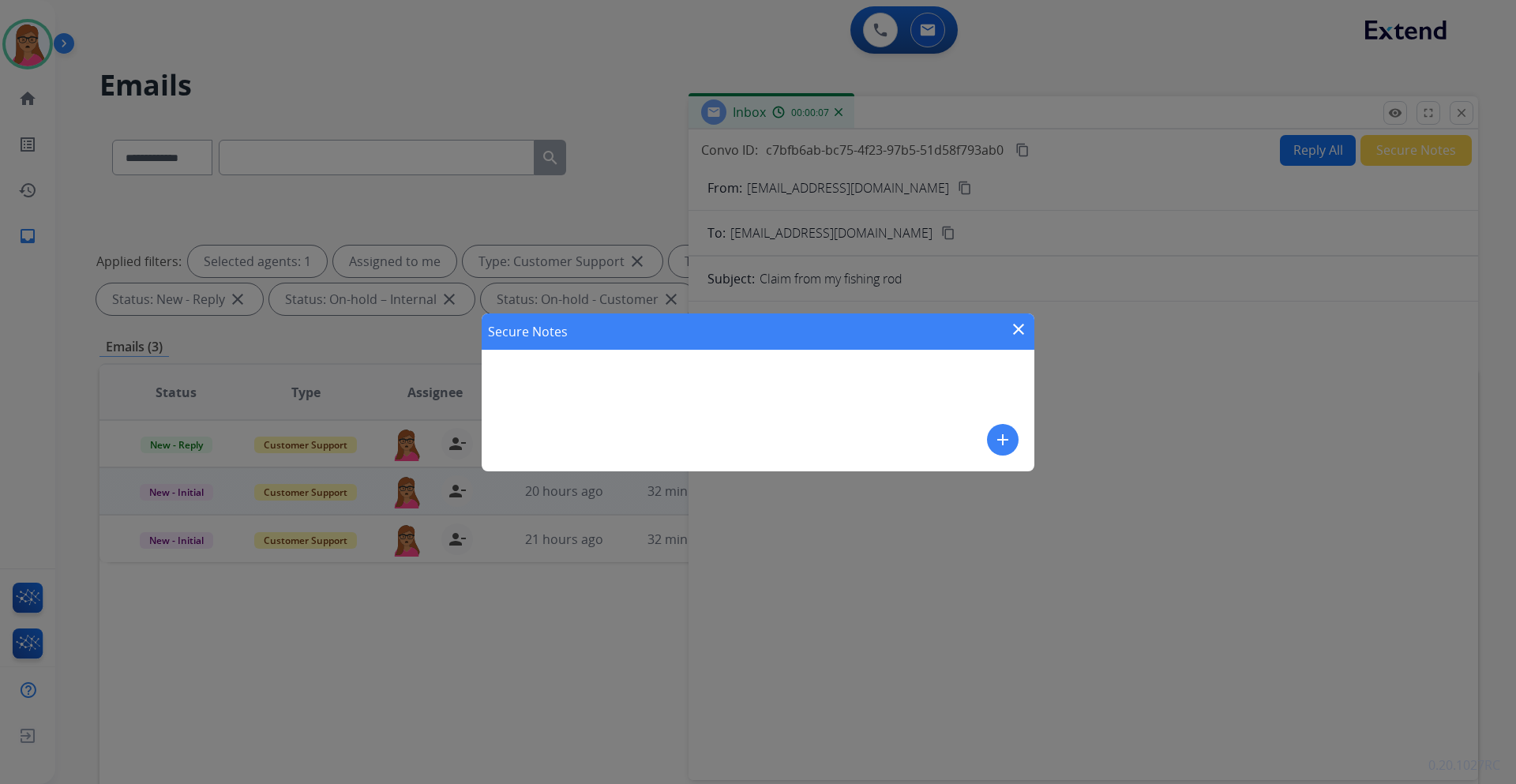
click at [991, 435] on button "add" at bounding box center [1003, 440] width 31 height 31
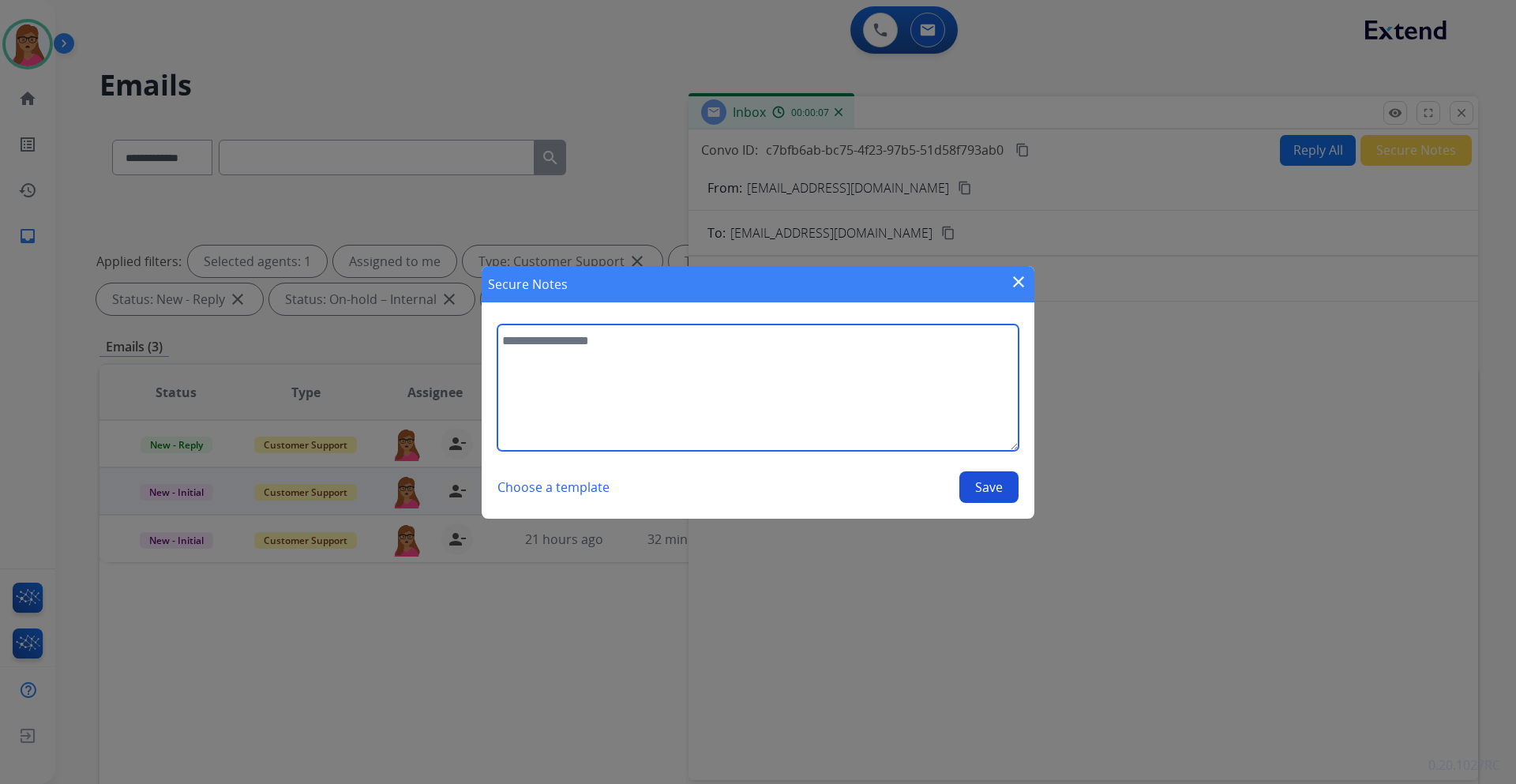
click at [776, 403] on textarea at bounding box center [758, 388] width 522 height 126
type textarea "**********"
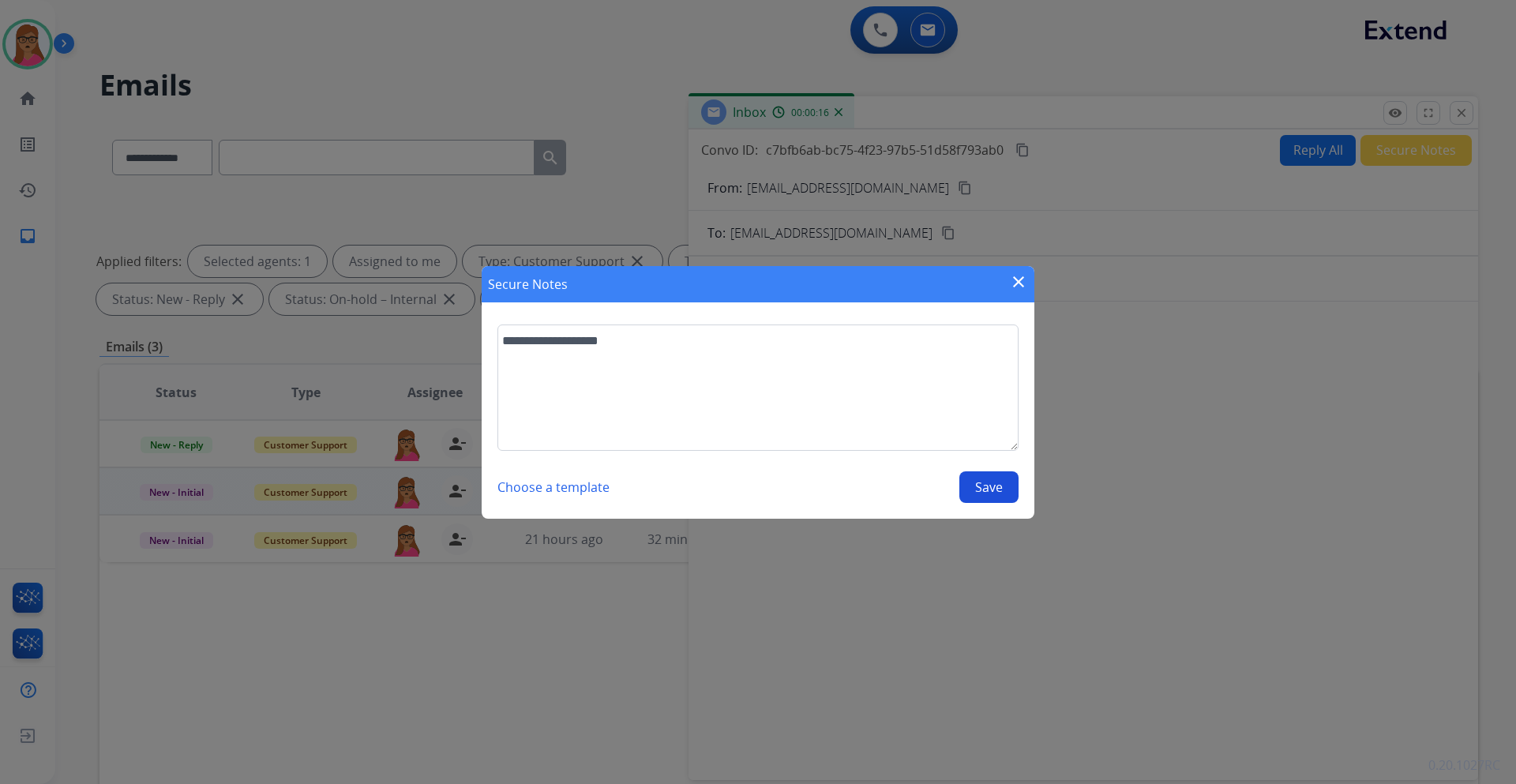
click at [987, 481] on button "Save" at bounding box center [989, 487] width 59 height 31
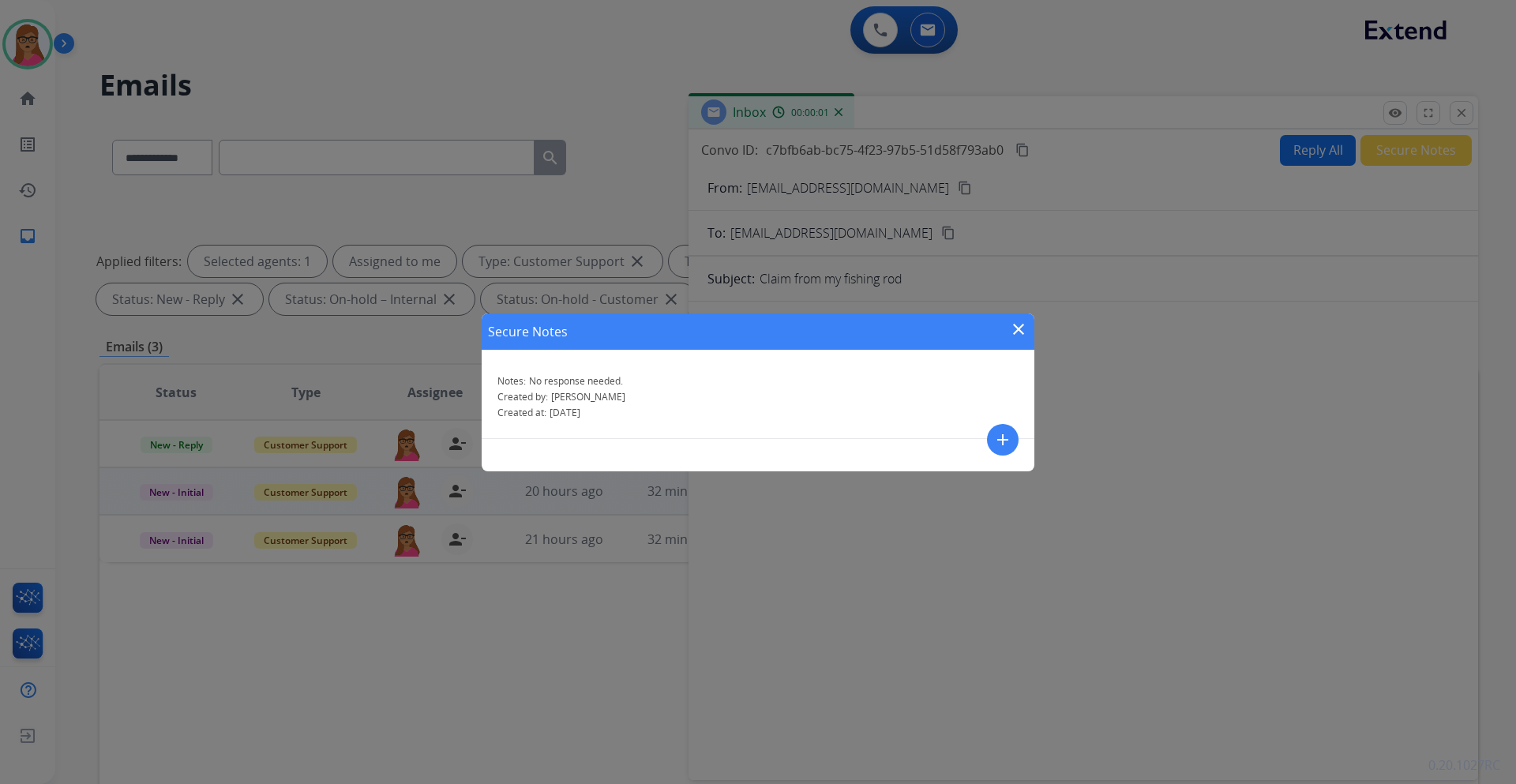
click at [1020, 336] on mat-icon "close" at bounding box center [1018, 329] width 18 height 18
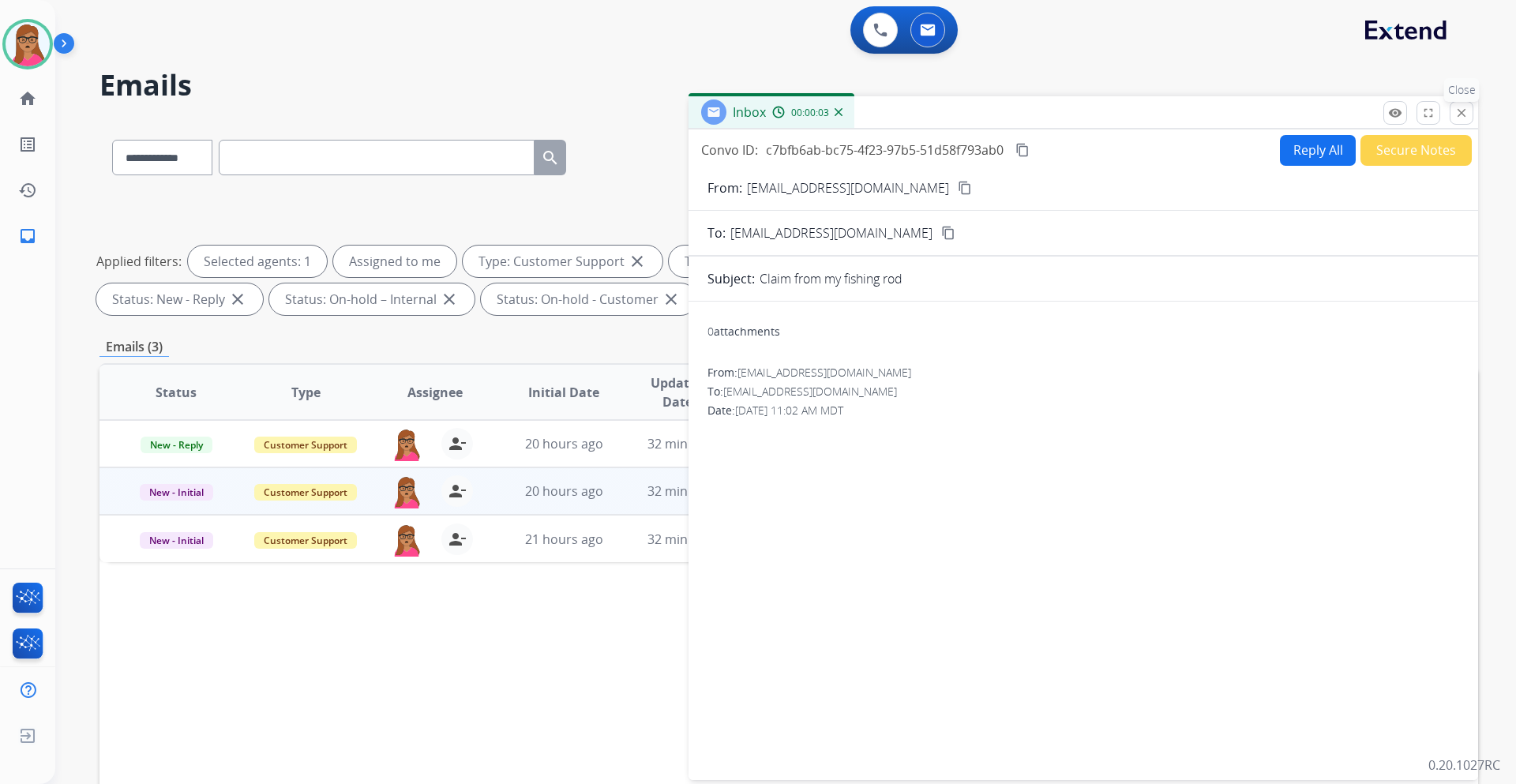
click at [1469, 111] on button "close Close" at bounding box center [1462, 113] width 23 height 23
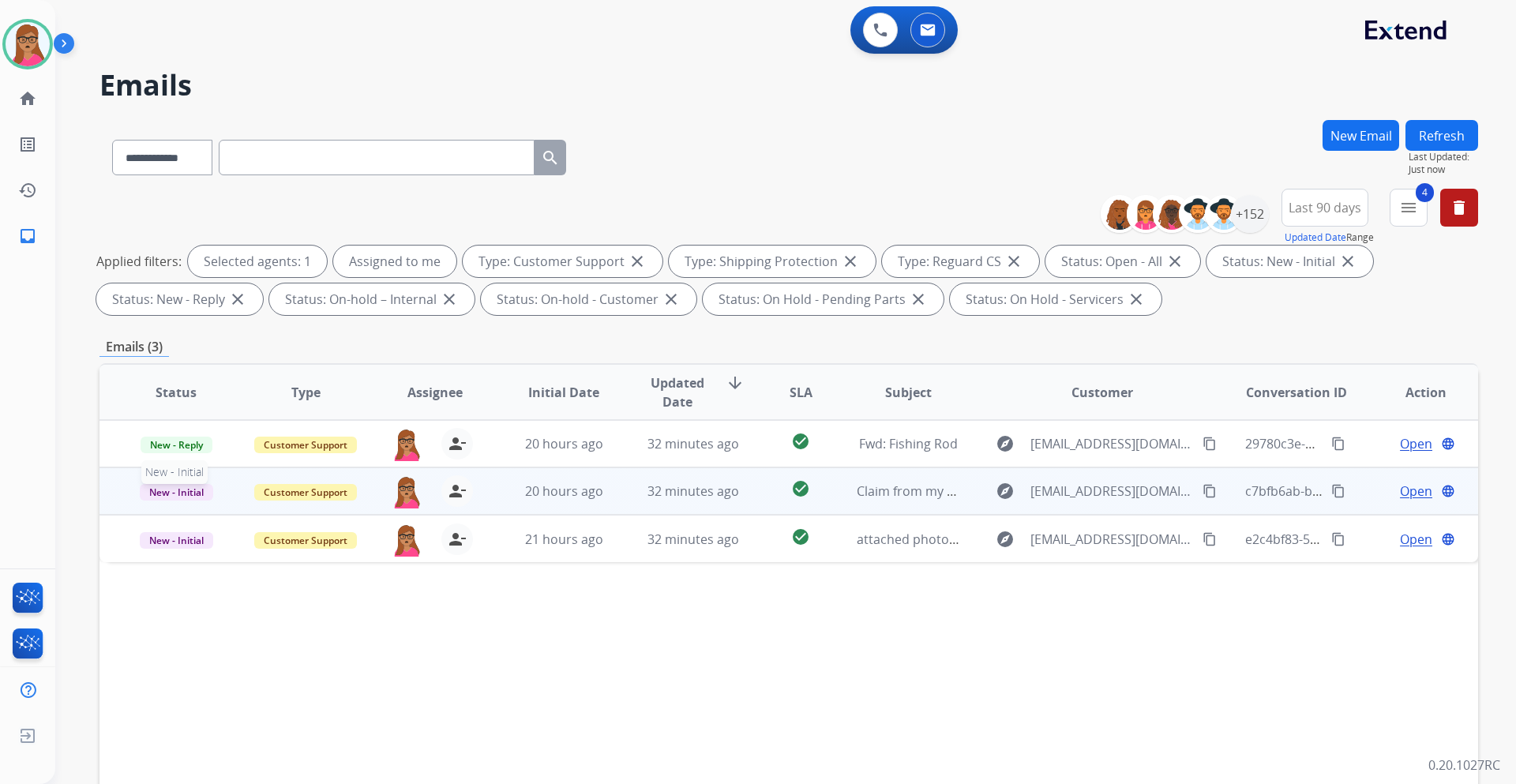
click at [167, 488] on span "New - Initial" at bounding box center [176, 492] width 73 height 17
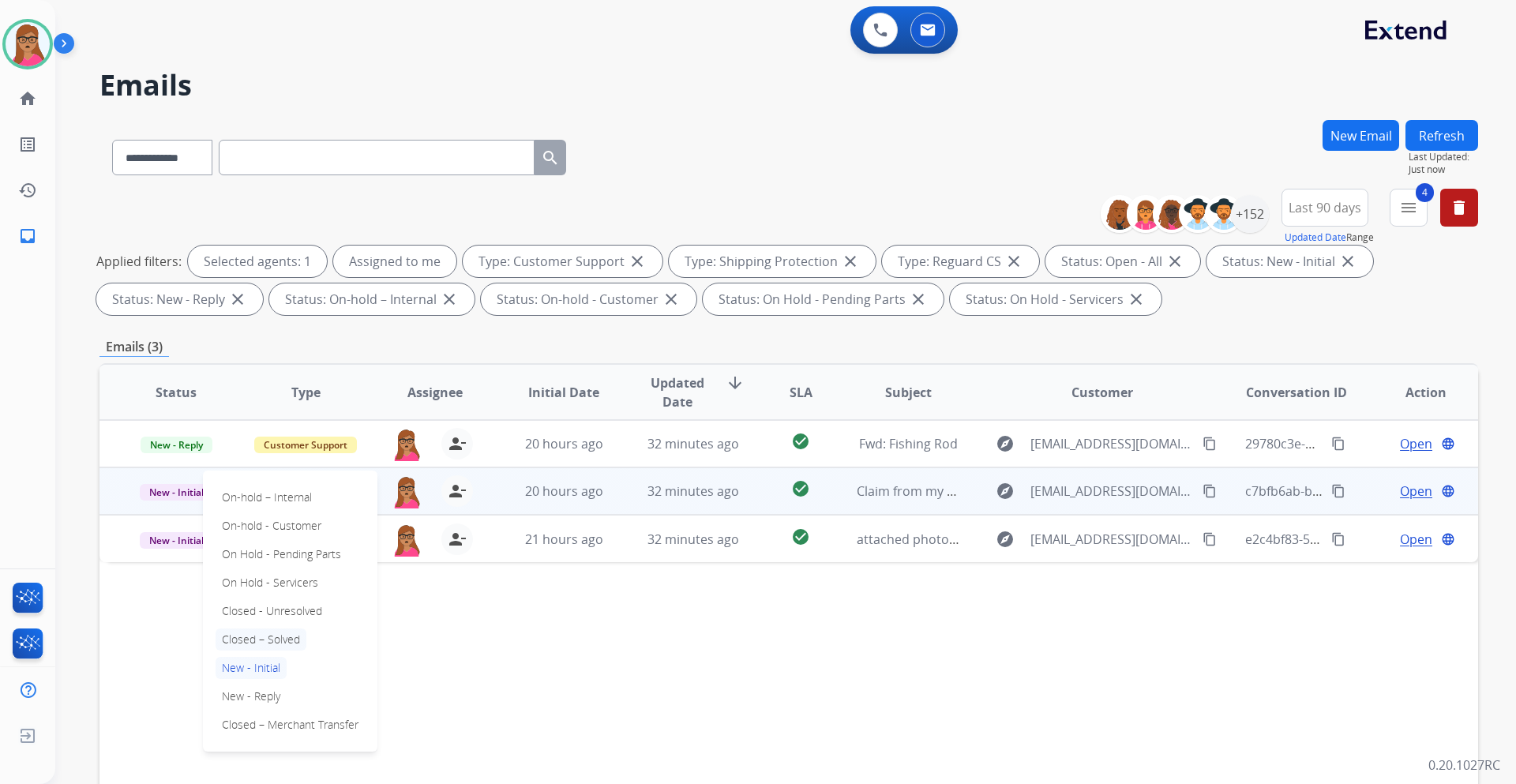
click at [289, 637] on p "Closed – Solved" at bounding box center [261, 639] width 90 height 22
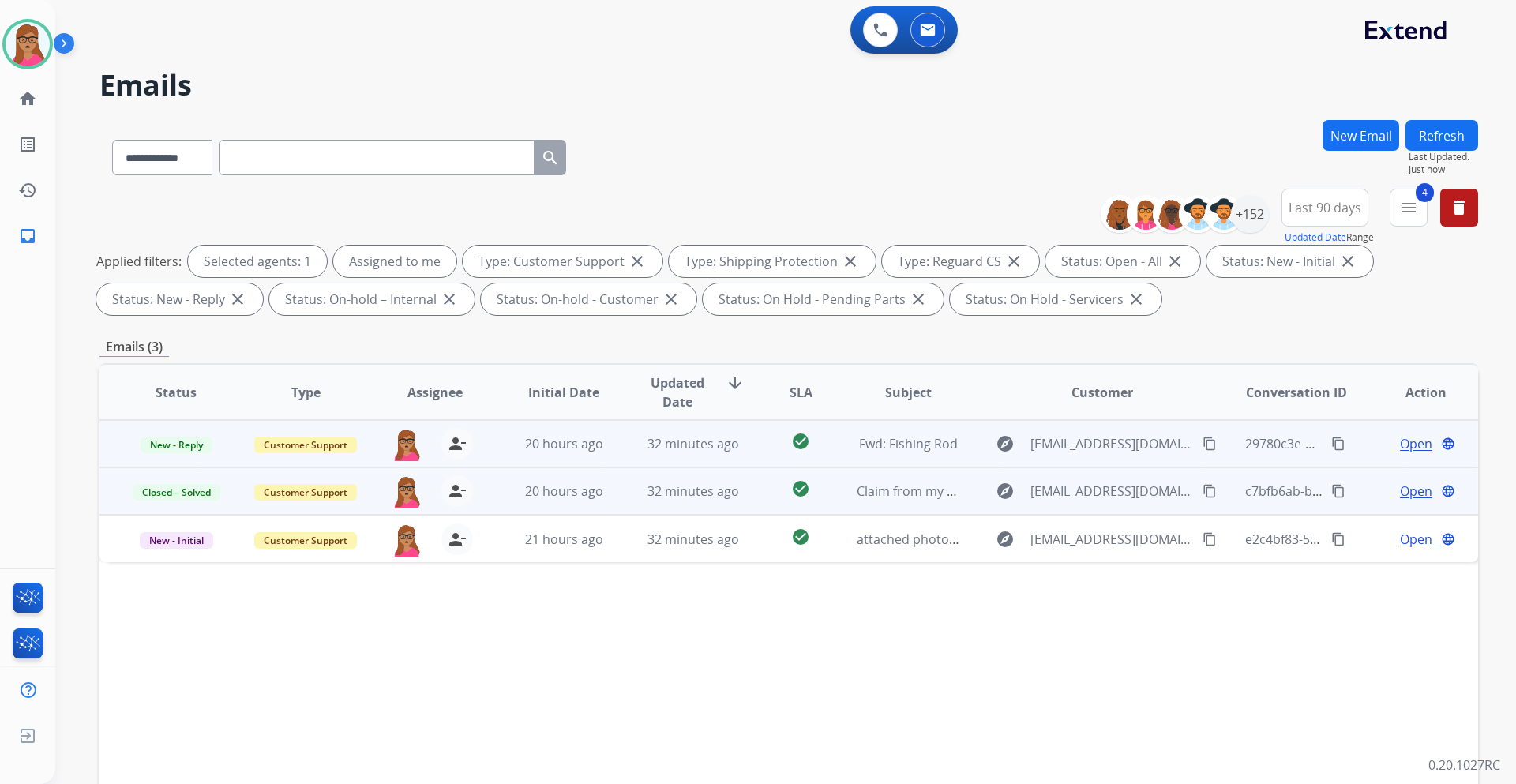
click at [1400, 440] on span "Open" at bounding box center [1416, 443] width 32 height 18
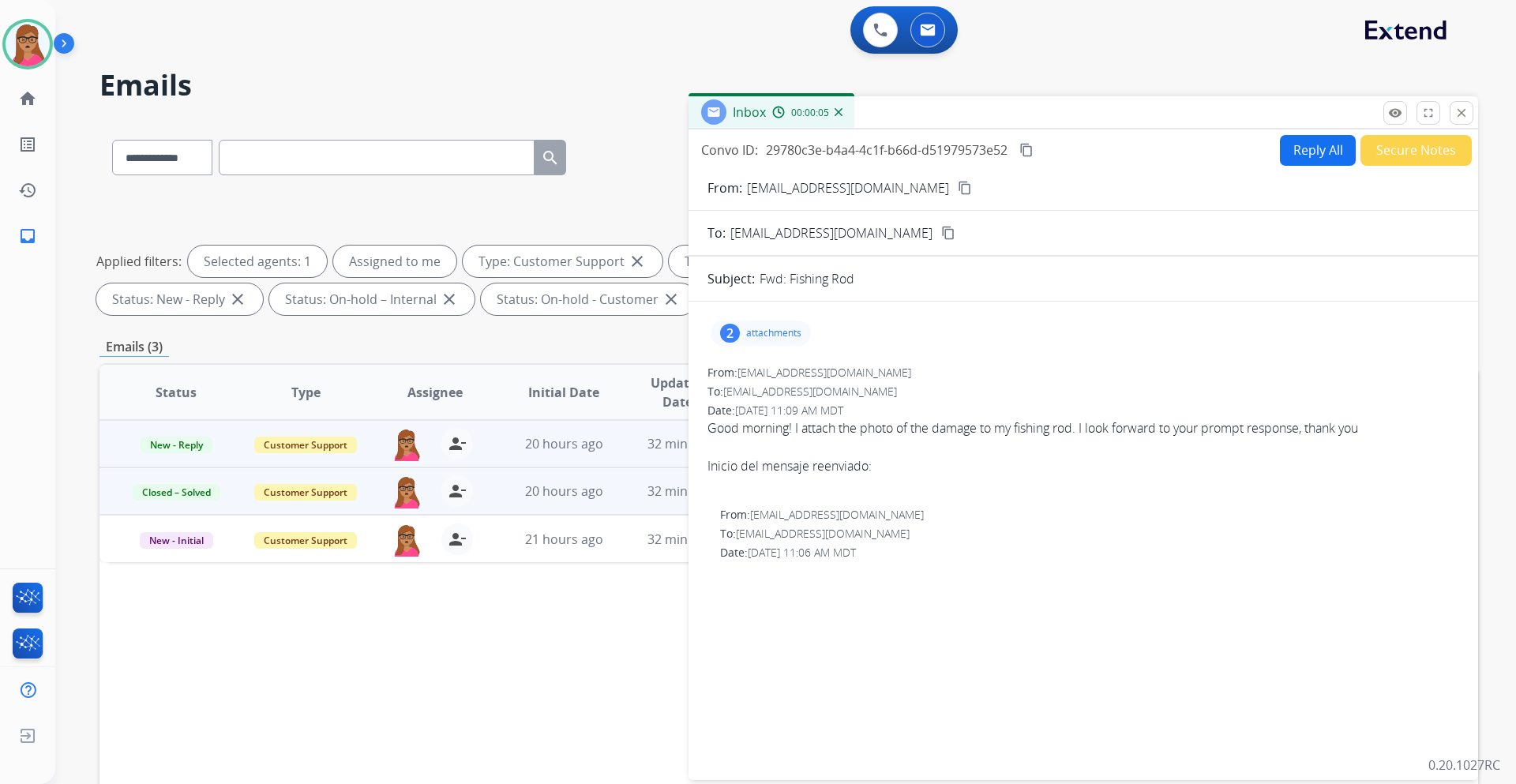
click at [957, 192] on mat-icon "content_copy" at bounding box center [964, 188] width 15 height 15
click at [756, 328] on p "attachments" at bounding box center [774, 333] width 55 height 13
click at [764, 380] on div at bounding box center [762, 373] width 79 height 55
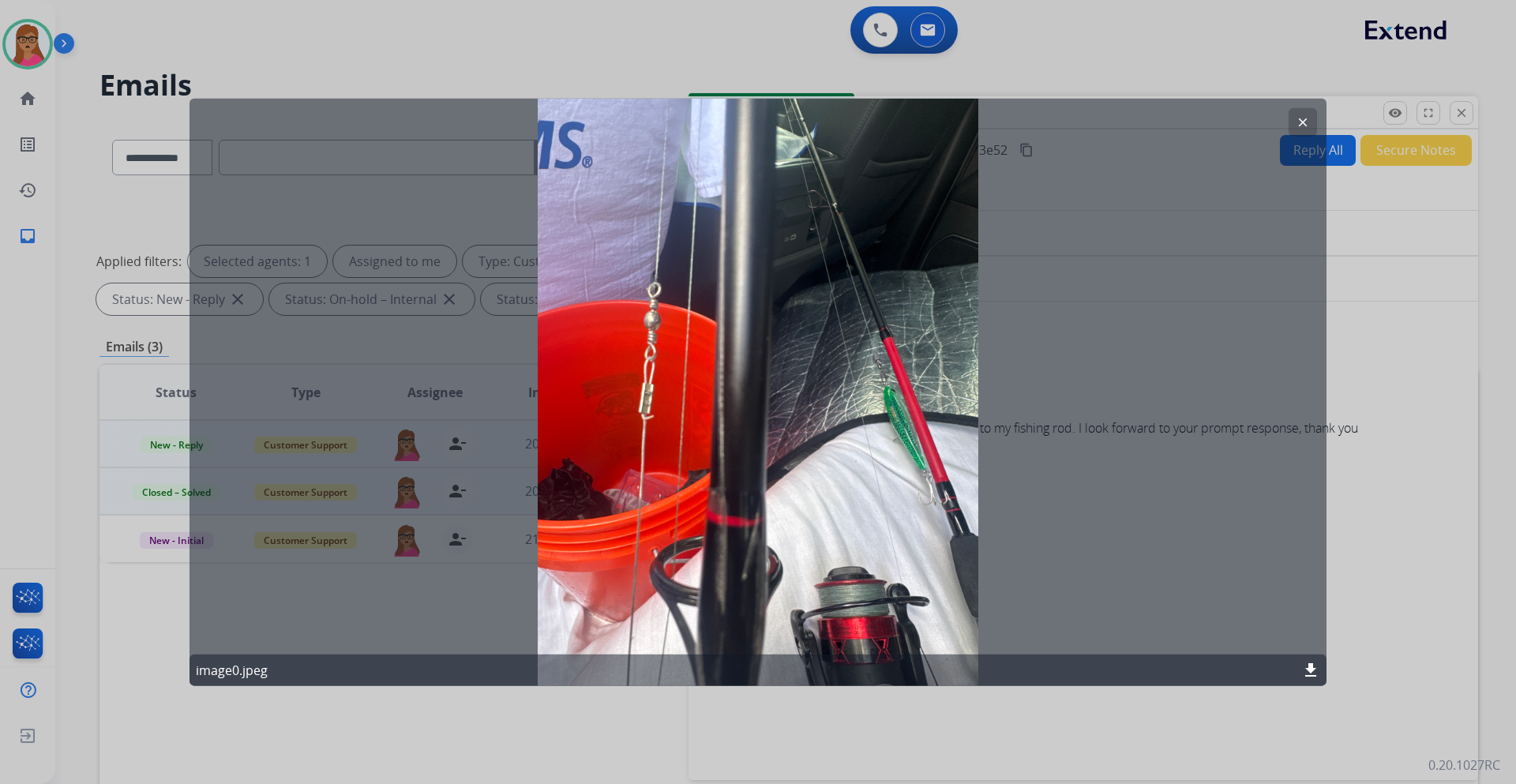
click at [1301, 122] on mat-icon "clear" at bounding box center [1303, 122] width 15 height 15
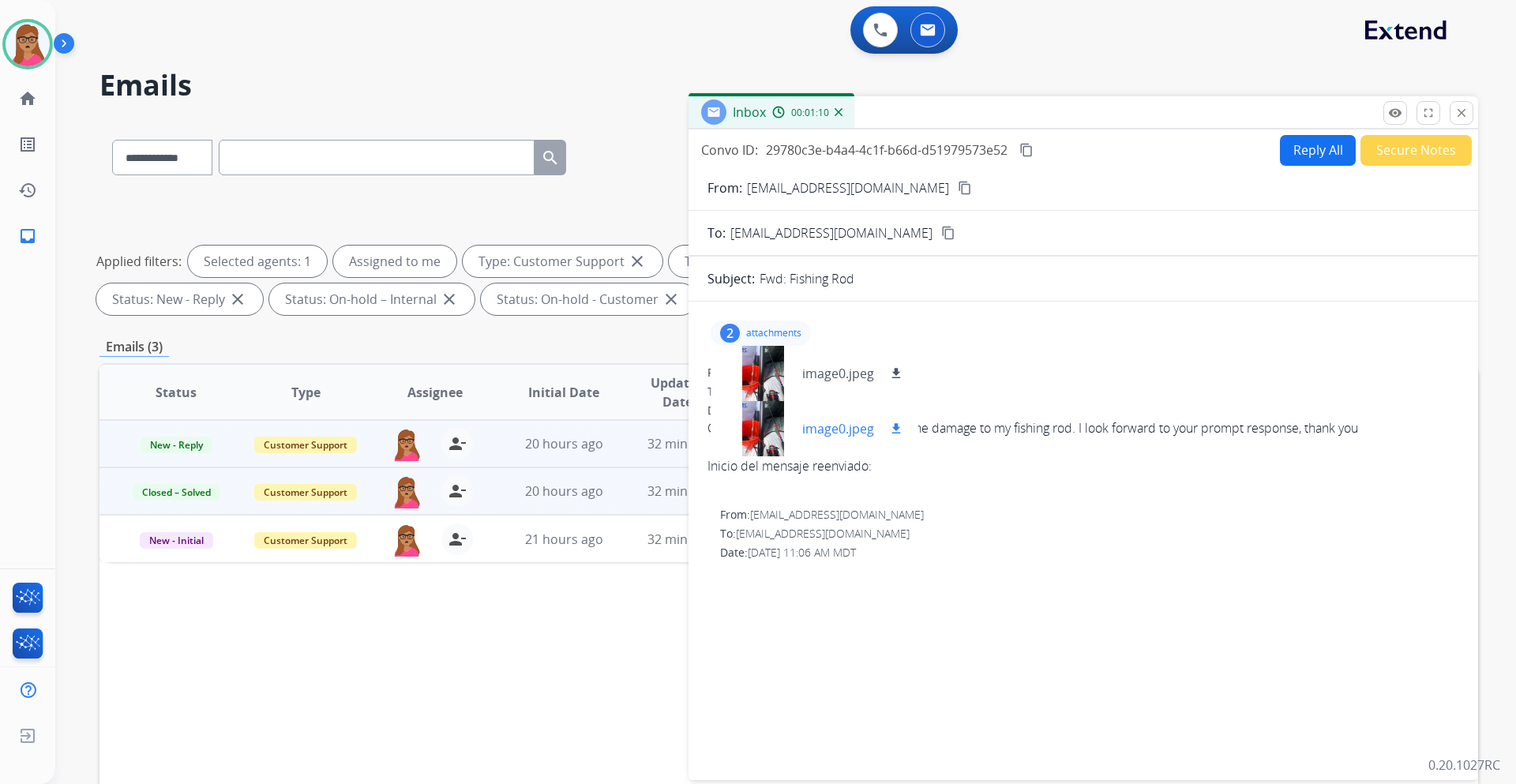
click at [777, 439] on div at bounding box center [762, 428] width 79 height 55
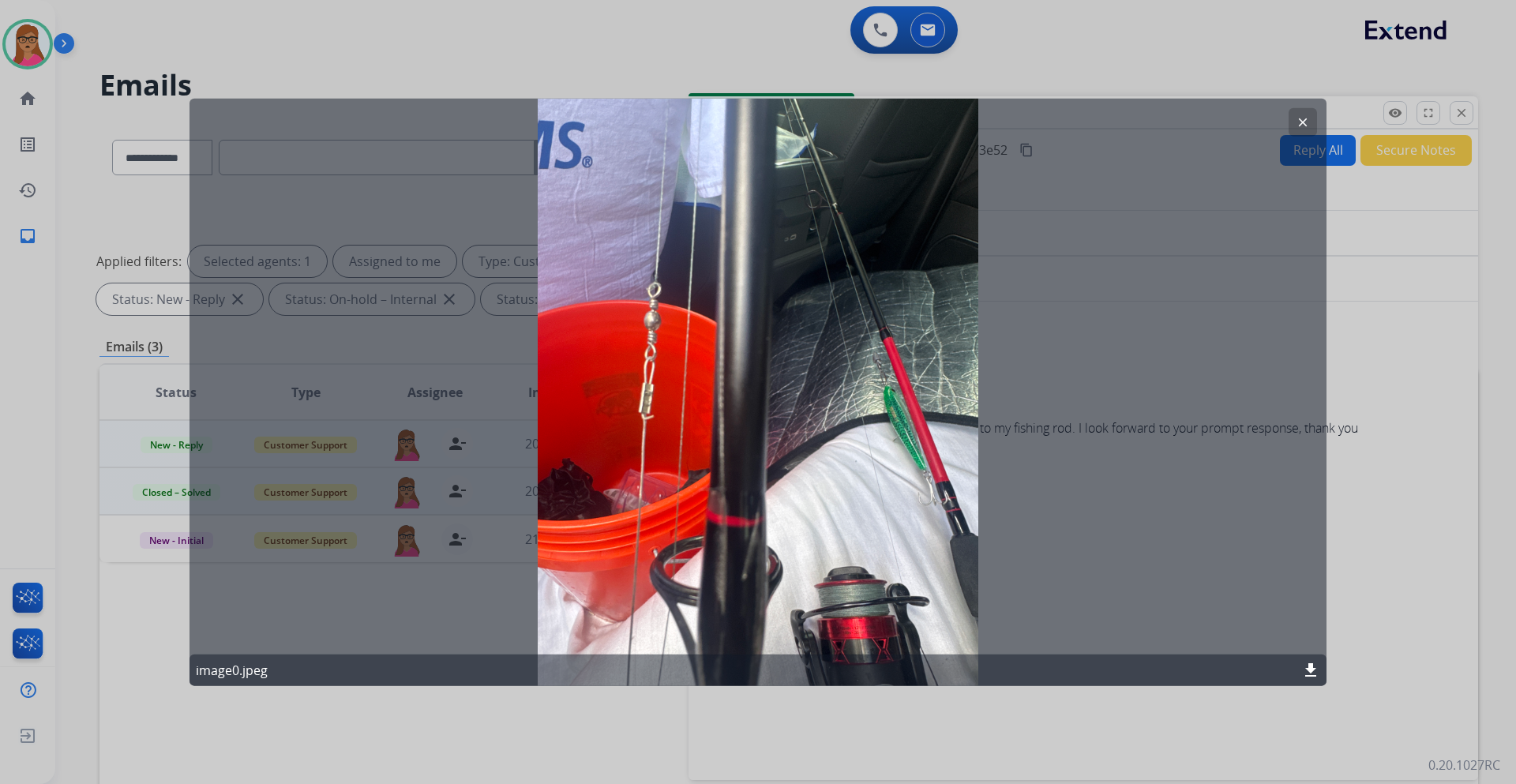
click at [1310, 120] on button "clear" at bounding box center [1303, 121] width 28 height 28
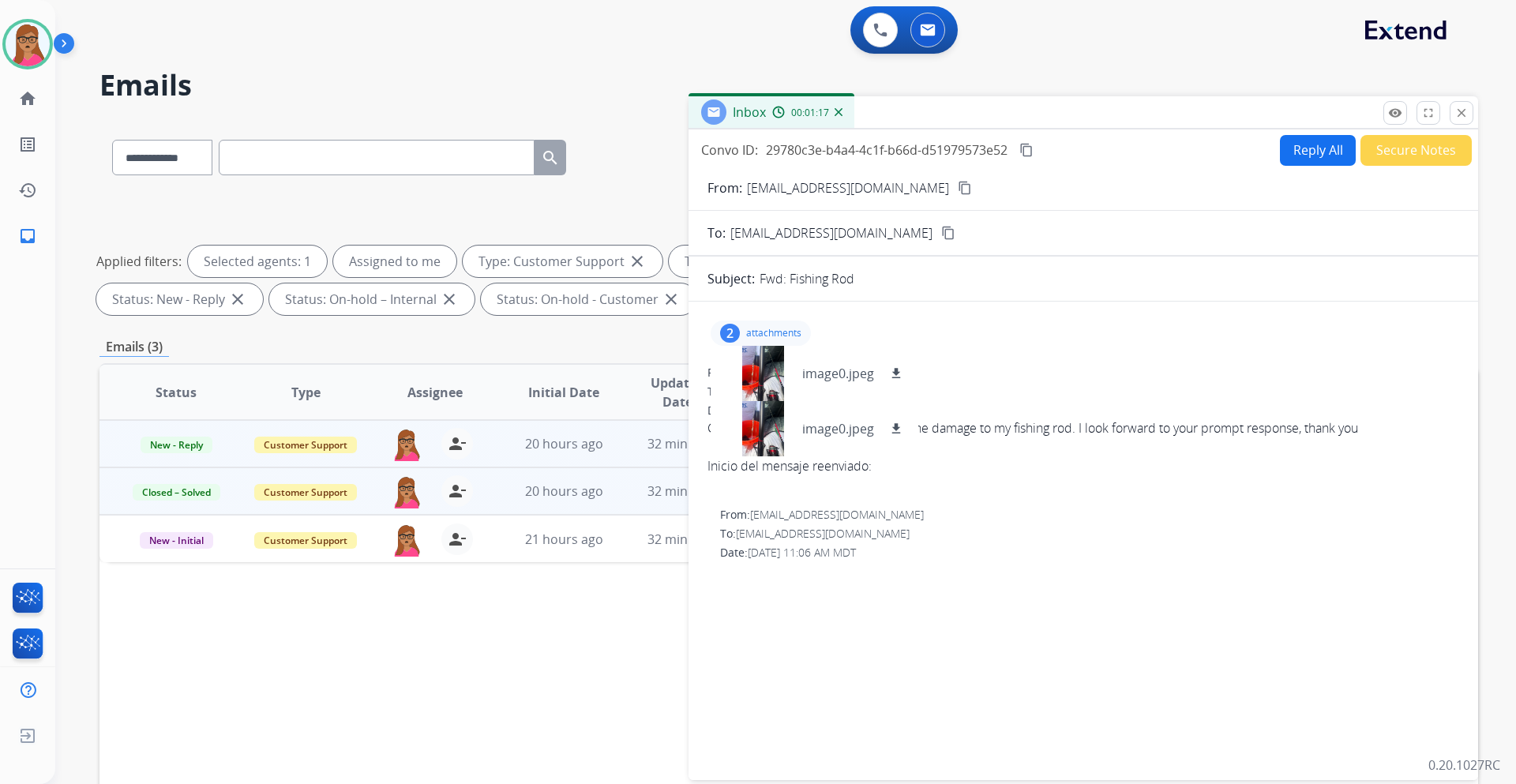
click at [1009, 365] on div "From: hugo.ulloazapata@icloud.com" at bounding box center [1083, 373] width 752 height 16
click at [748, 332] on p "attachments" at bounding box center [774, 333] width 55 height 13
click at [769, 334] on p "attachments" at bounding box center [774, 333] width 55 height 13
click at [768, 381] on div at bounding box center [762, 373] width 79 height 55
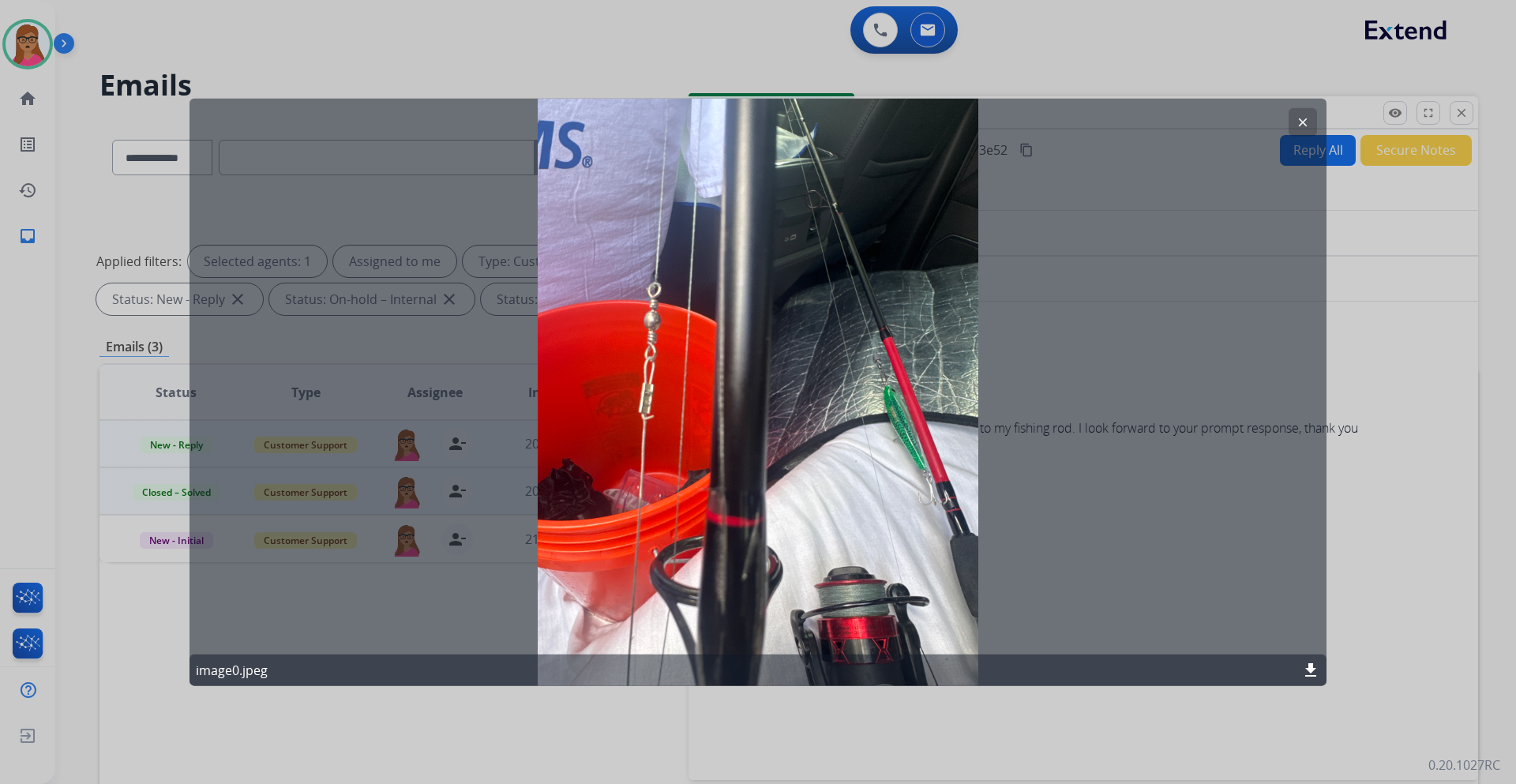
click at [1299, 120] on mat-icon "clear" at bounding box center [1303, 122] width 15 height 15
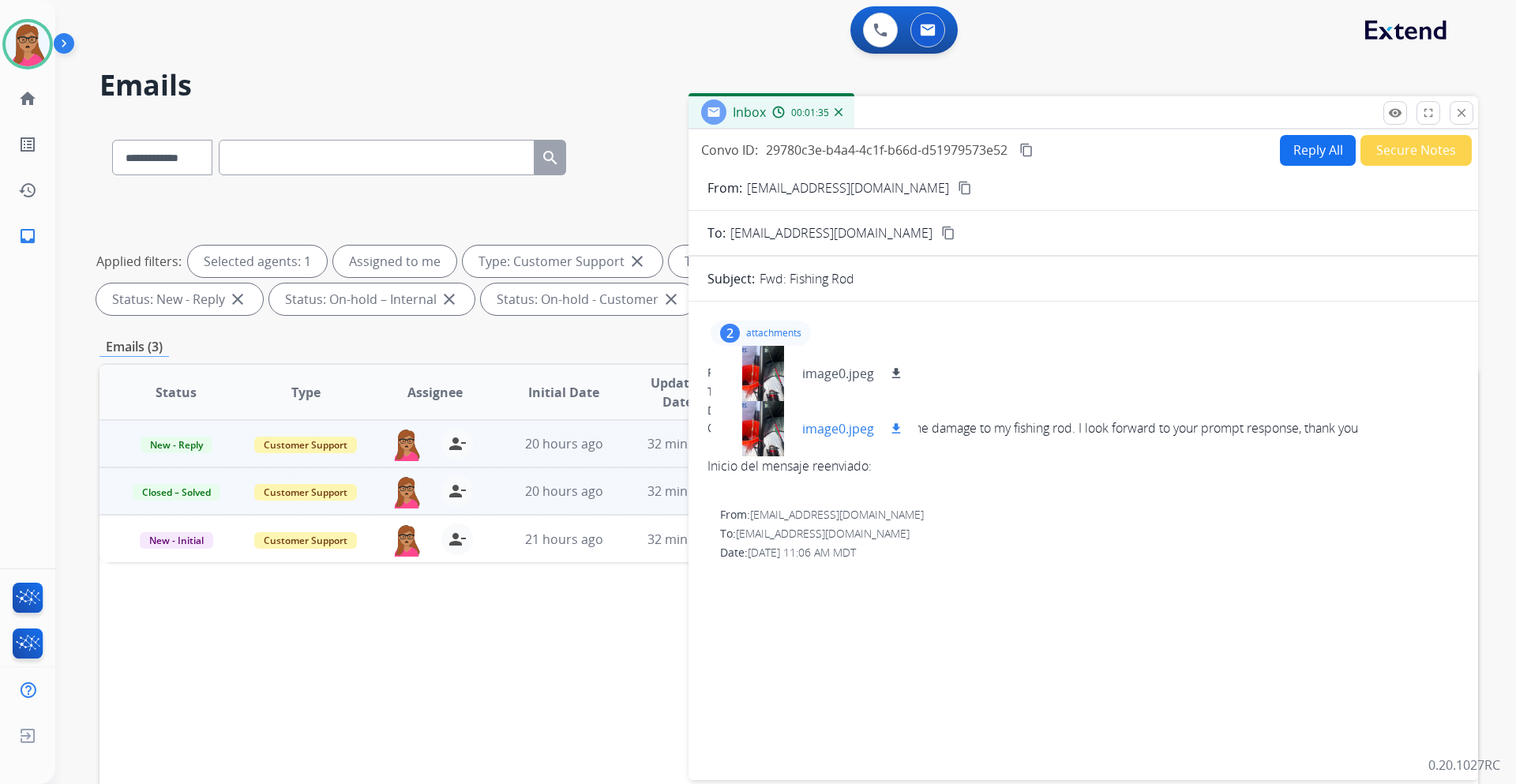
click at [756, 434] on div at bounding box center [762, 428] width 79 height 55
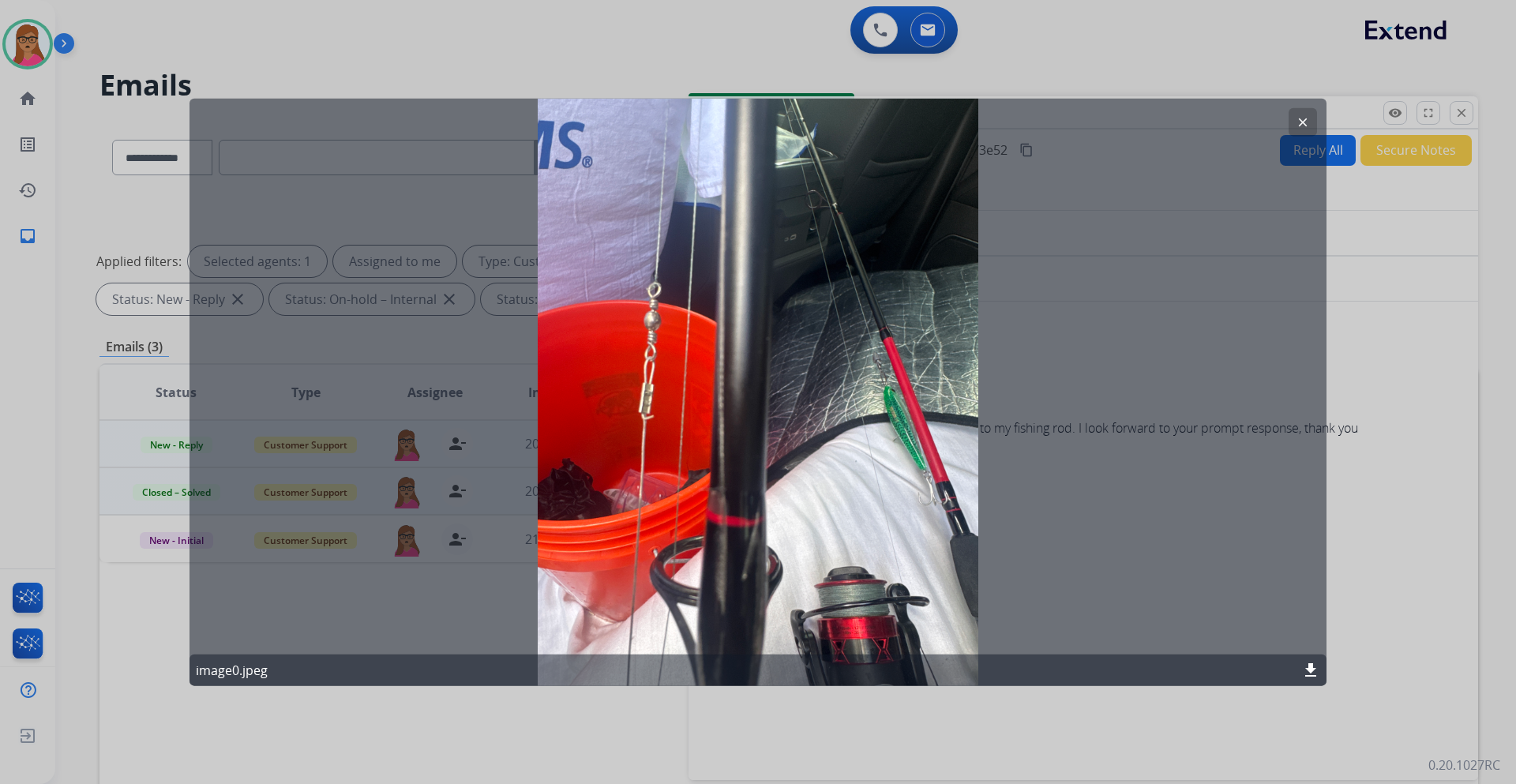
click at [1305, 115] on mat-icon "clear" at bounding box center [1303, 122] width 15 height 15
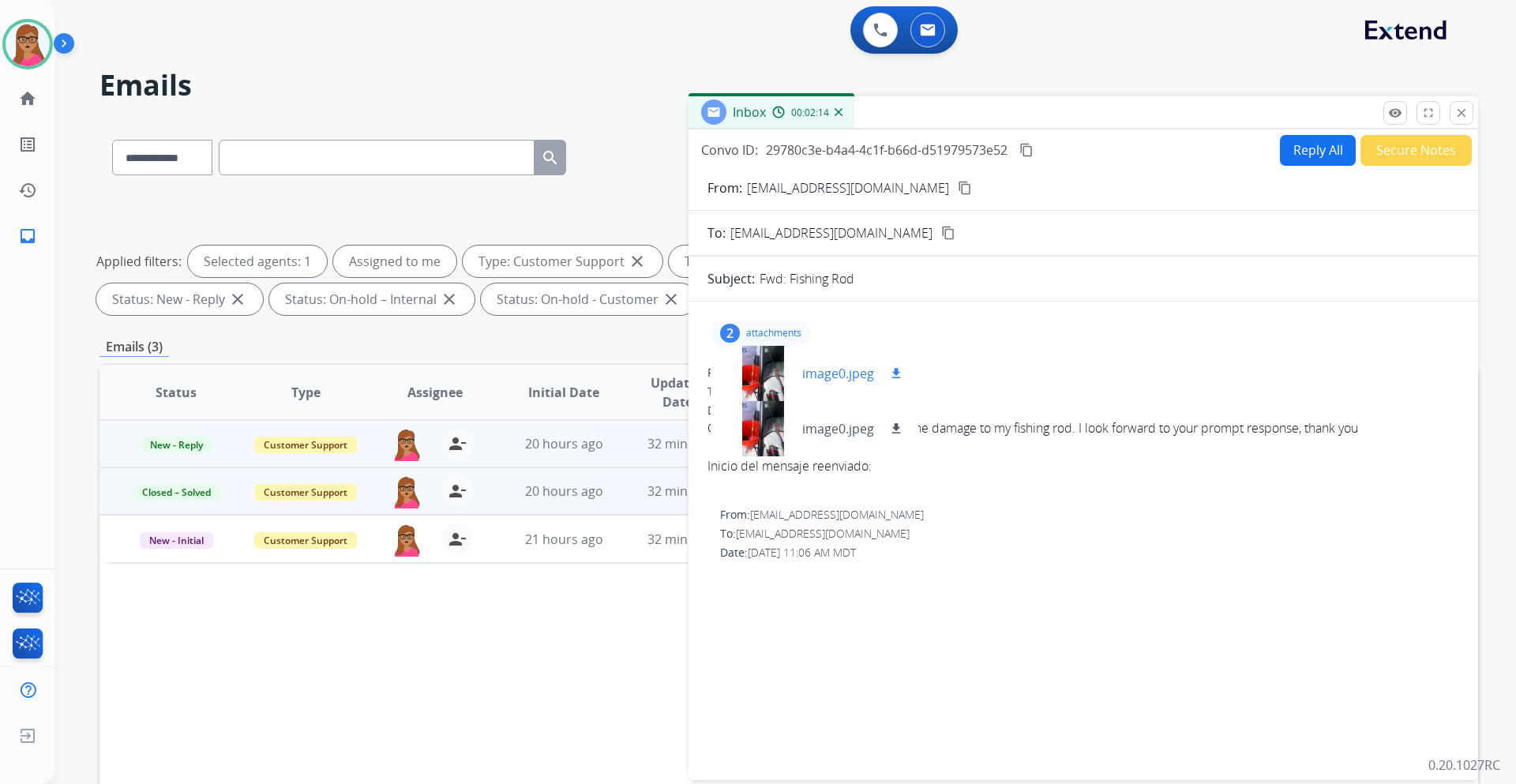
click at [761, 363] on div at bounding box center [762, 373] width 79 height 55
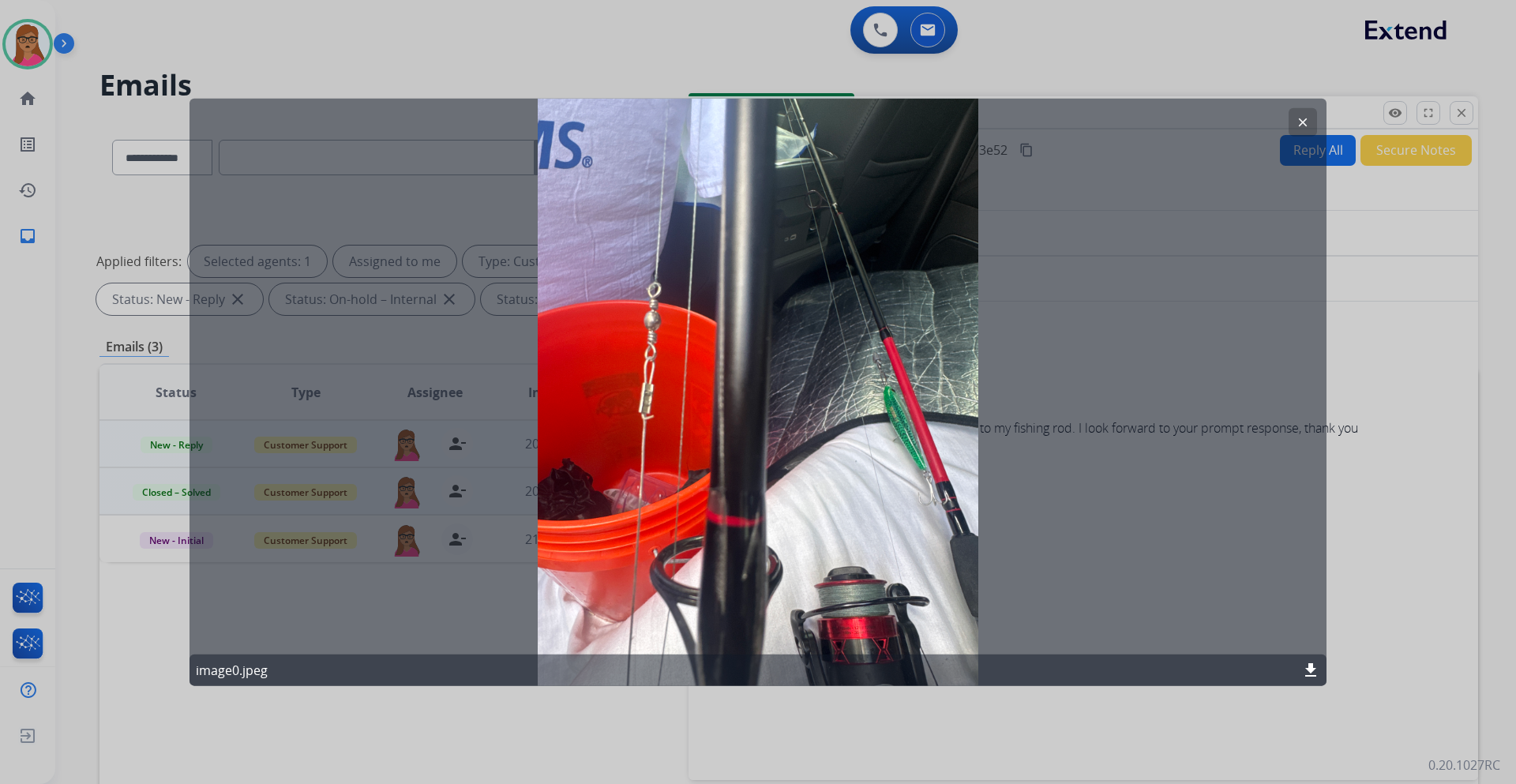
click at [1303, 125] on mat-icon "clear" at bounding box center [1303, 122] width 15 height 15
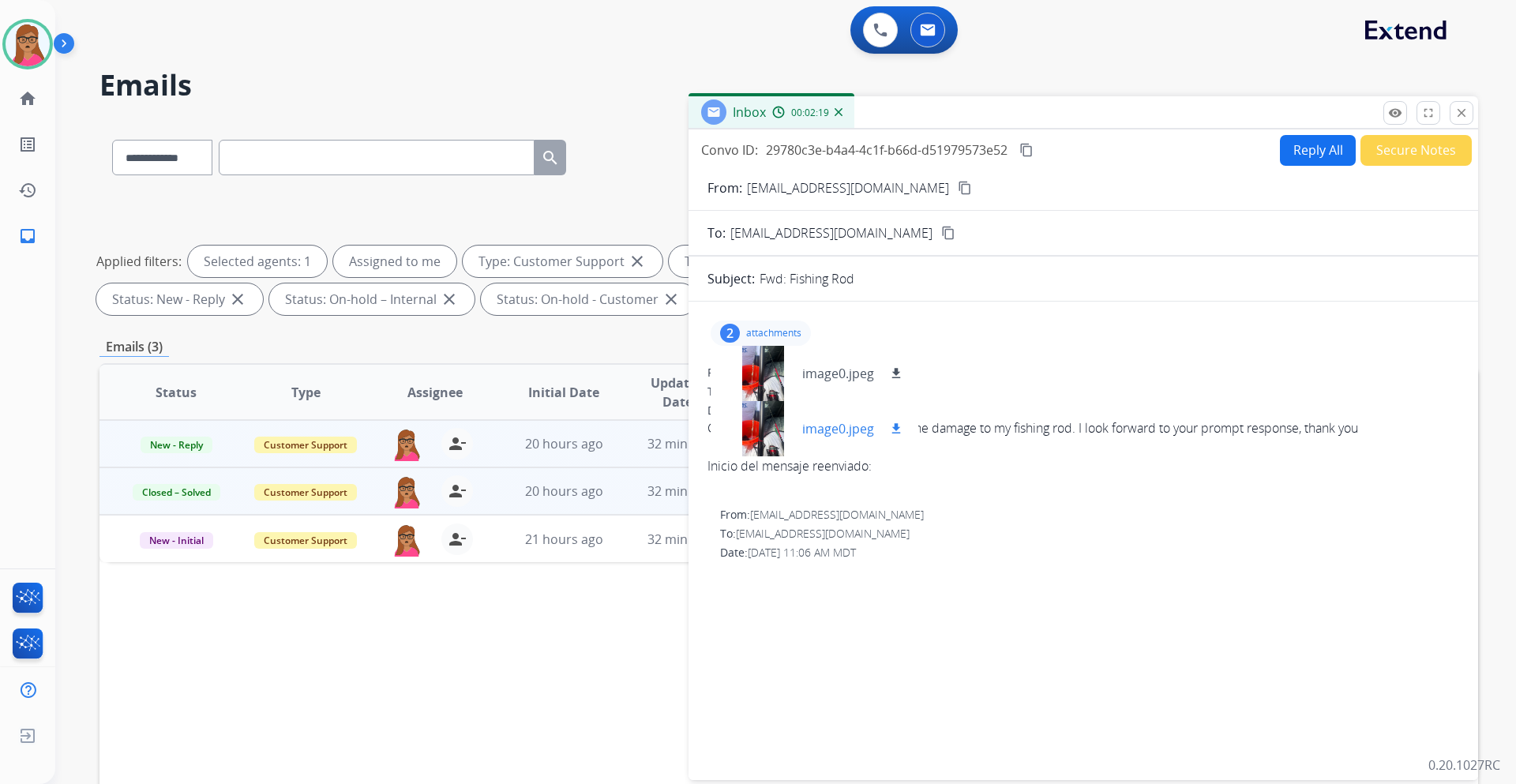
click at [756, 409] on div at bounding box center [762, 428] width 79 height 55
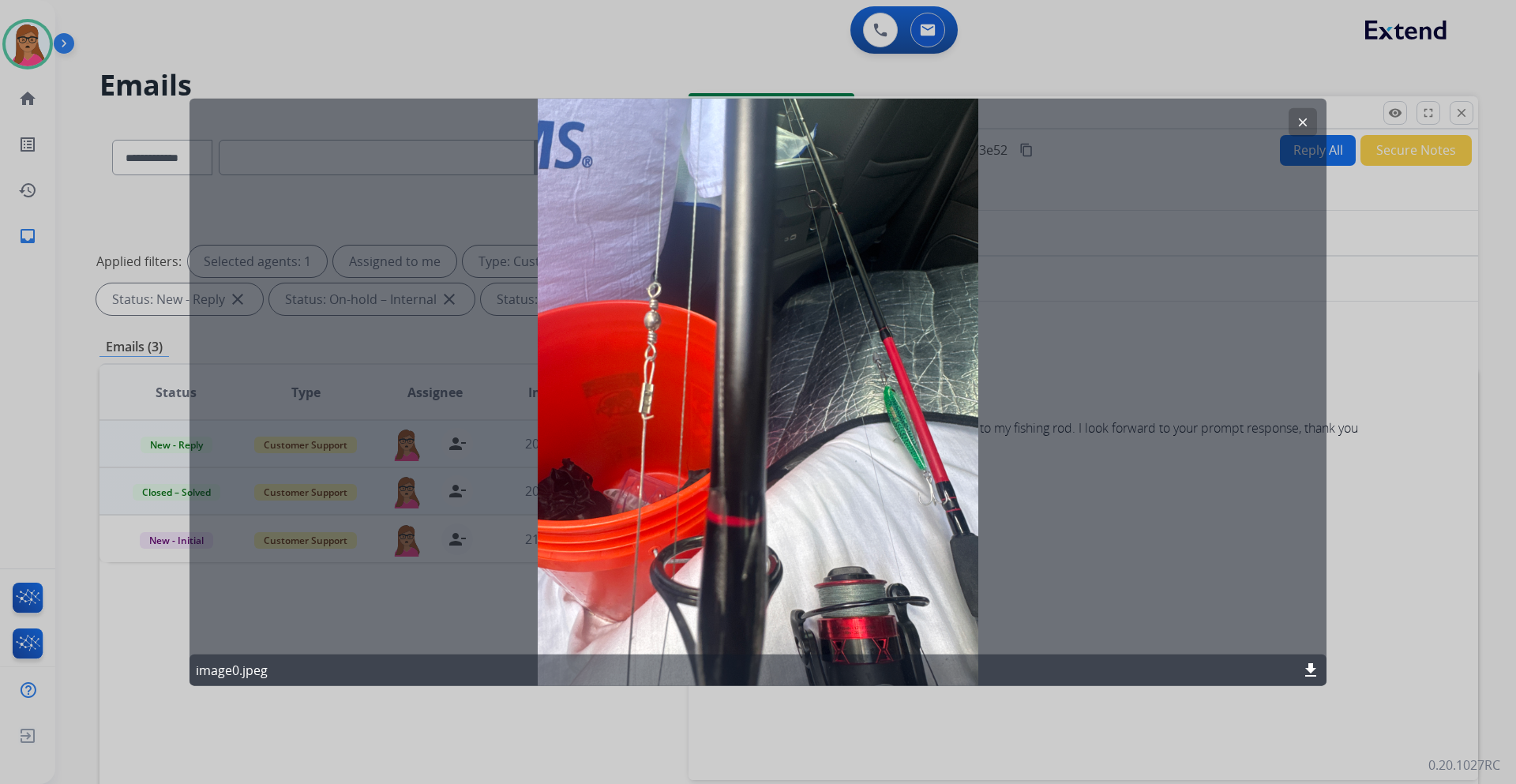
click at [1306, 125] on mat-icon "clear" at bounding box center [1303, 122] width 15 height 15
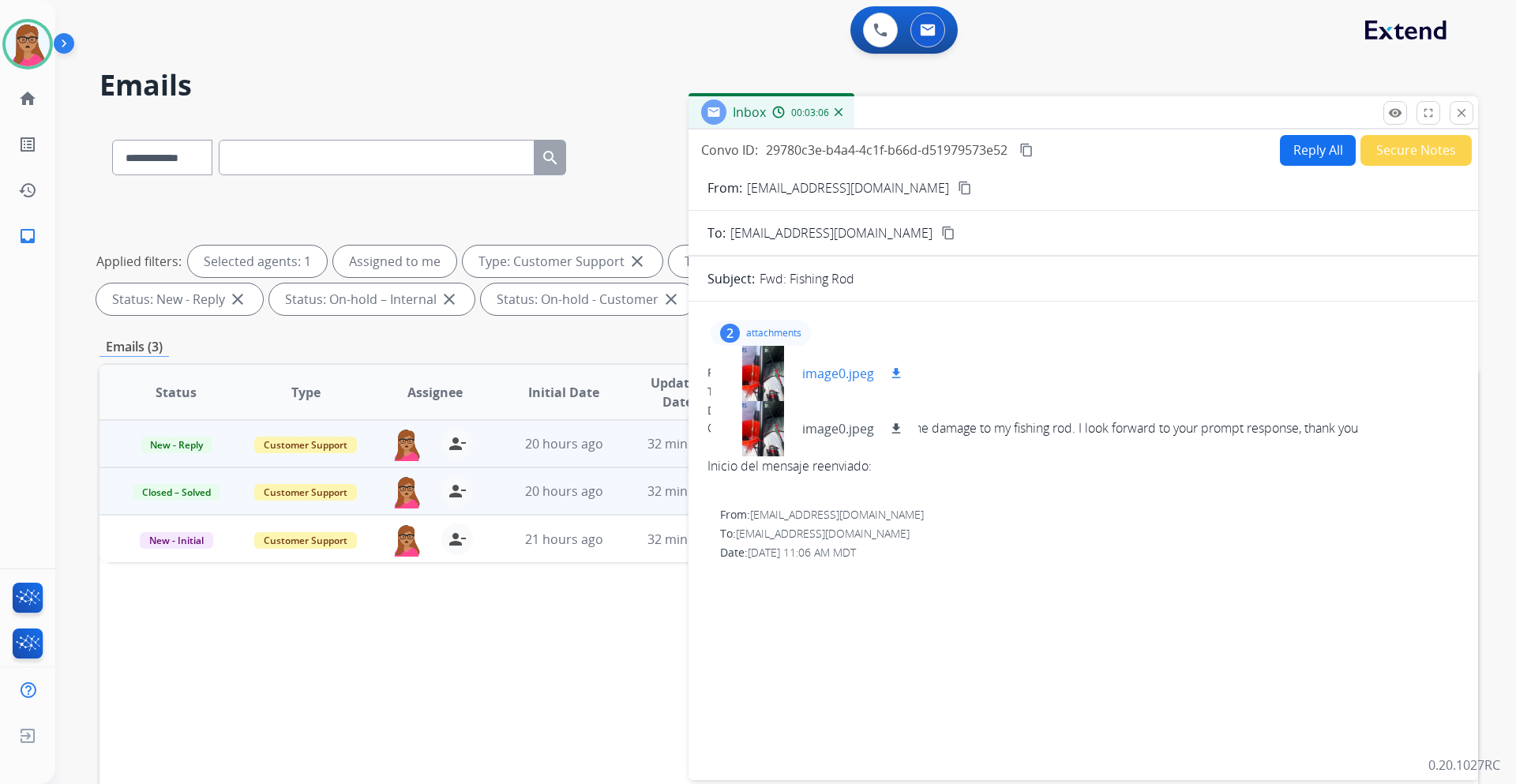
click at [897, 376] on mat-icon "download" at bounding box center [896, 374] width 15 height 15
click at [894, 429] on mat-icon "download" at bounding box center [896, 428] width 15 height 15
click at [777, 379] on div at bounding box center [762, 373] width 79 height 55
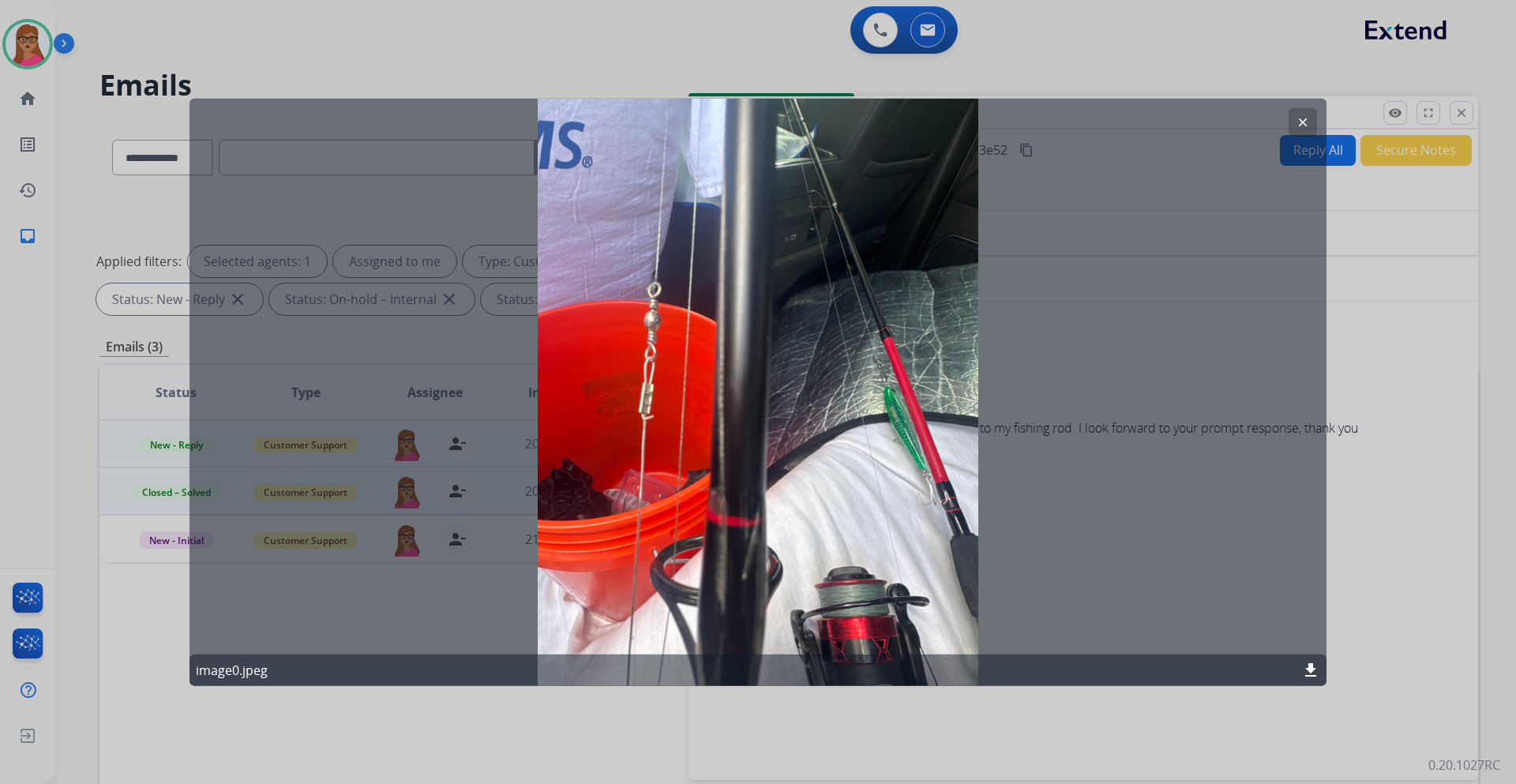
click at [1306, 121] on mat-icon "clear" at bounding box center [1303, 122] width 15 height 15
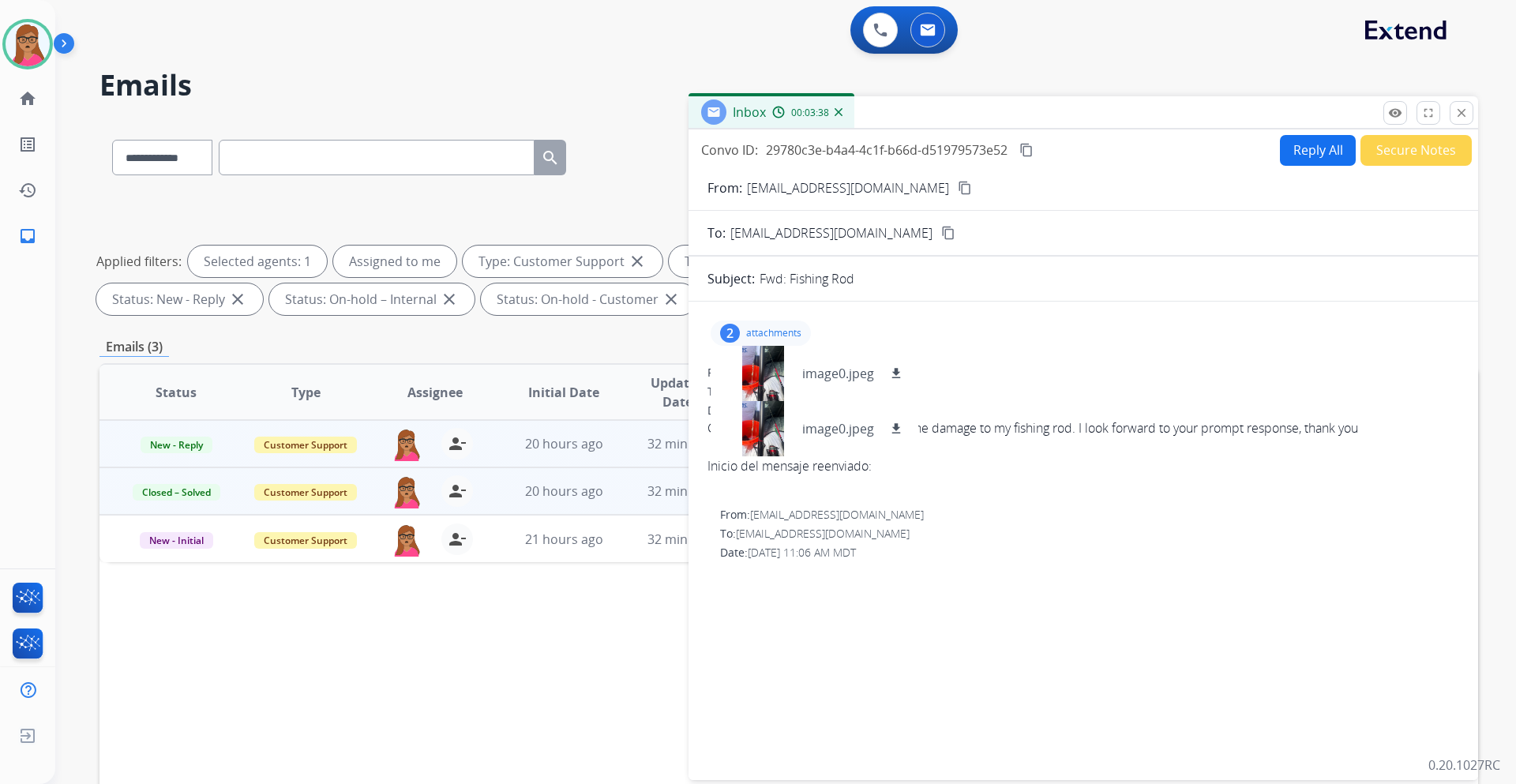
click at [1318, 158] on button "Reply All" at bounding box center [1318, 151] width 76 height 31
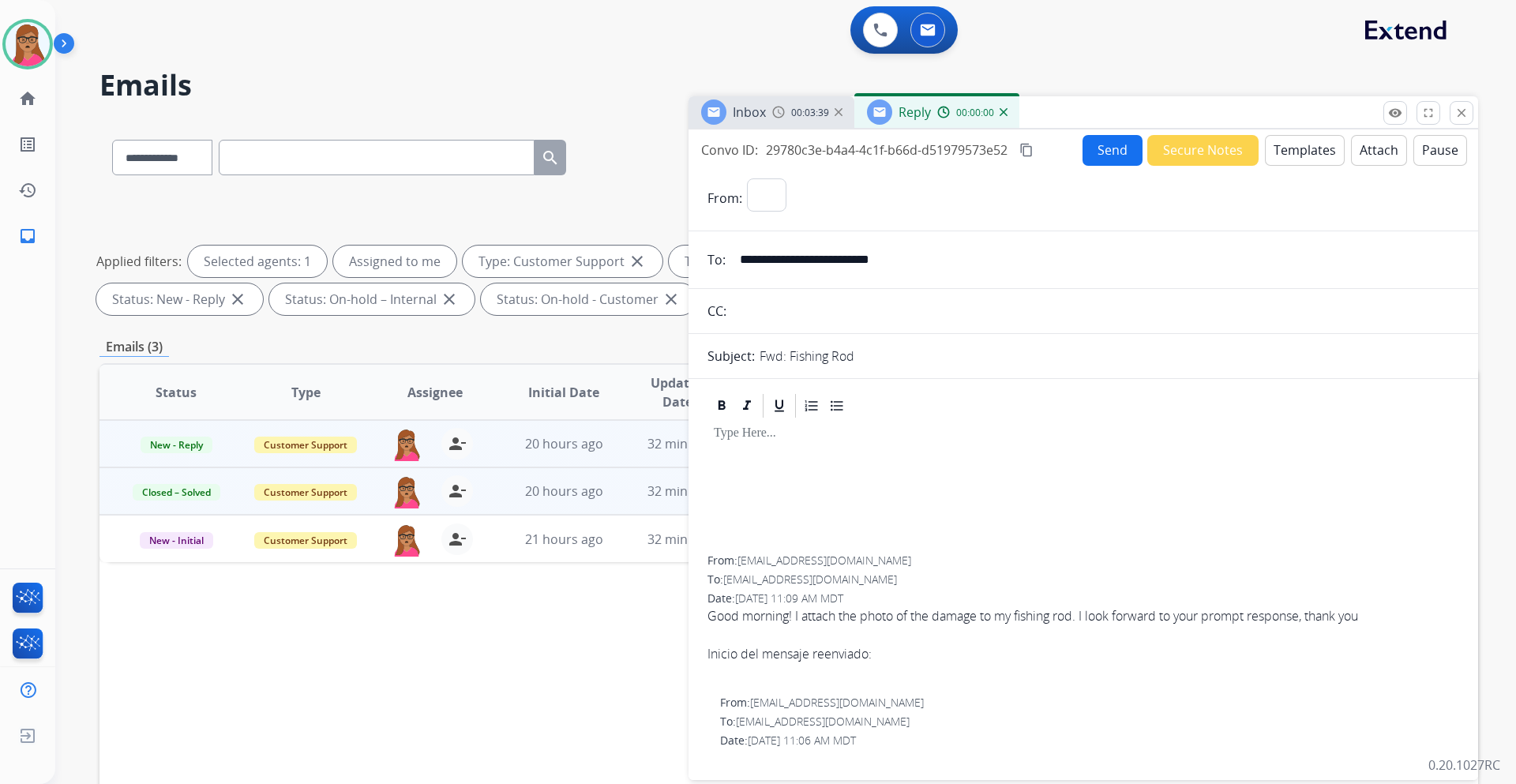
select select "**********"
click at [1288, 161] on button "Templates" at bounding box center [1305, 151] width 80 height 31
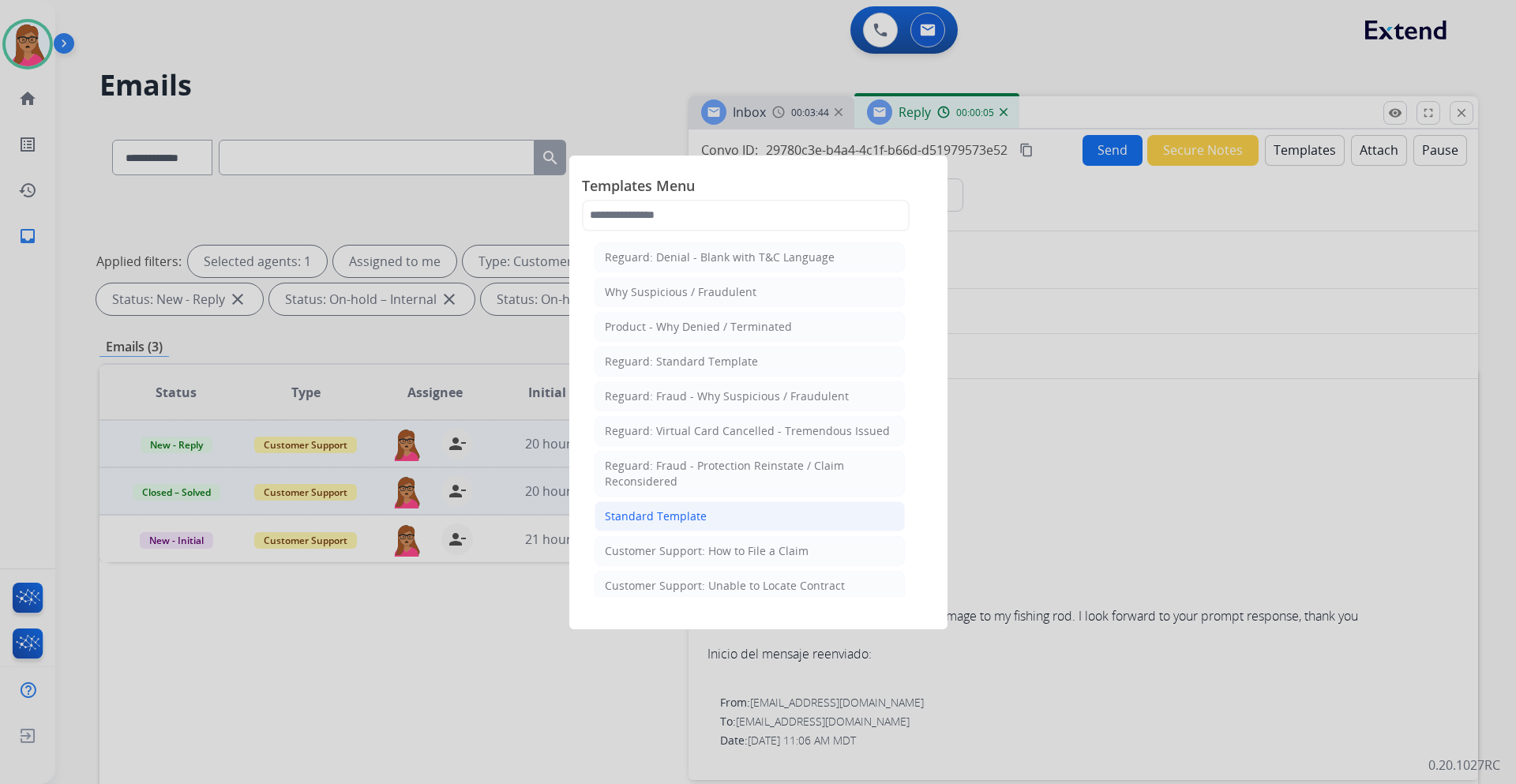
click at [652, 512] on div "Standard Template" at bounding box center [656, 517] width 102 height 16
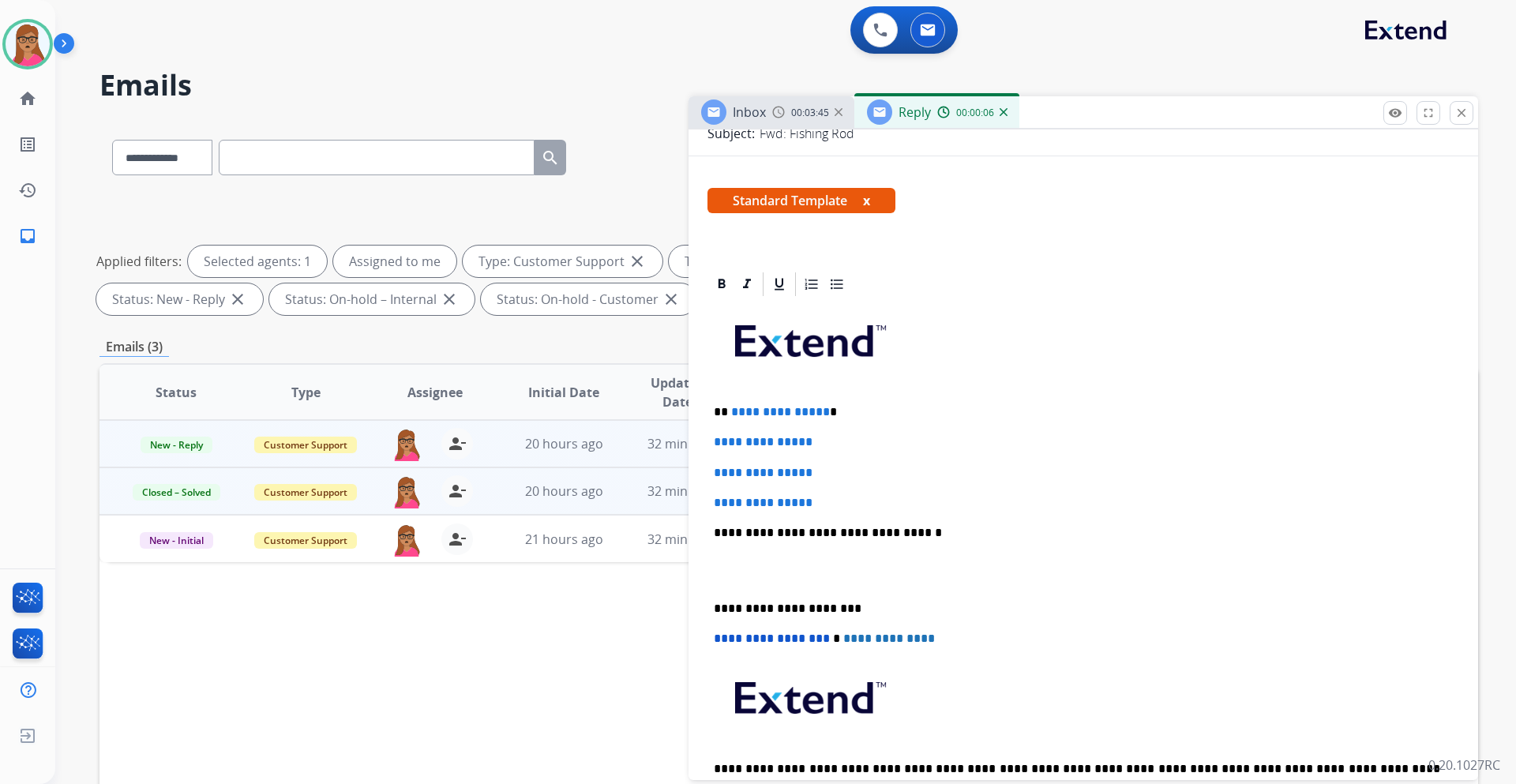
scroll to position [236, 0]
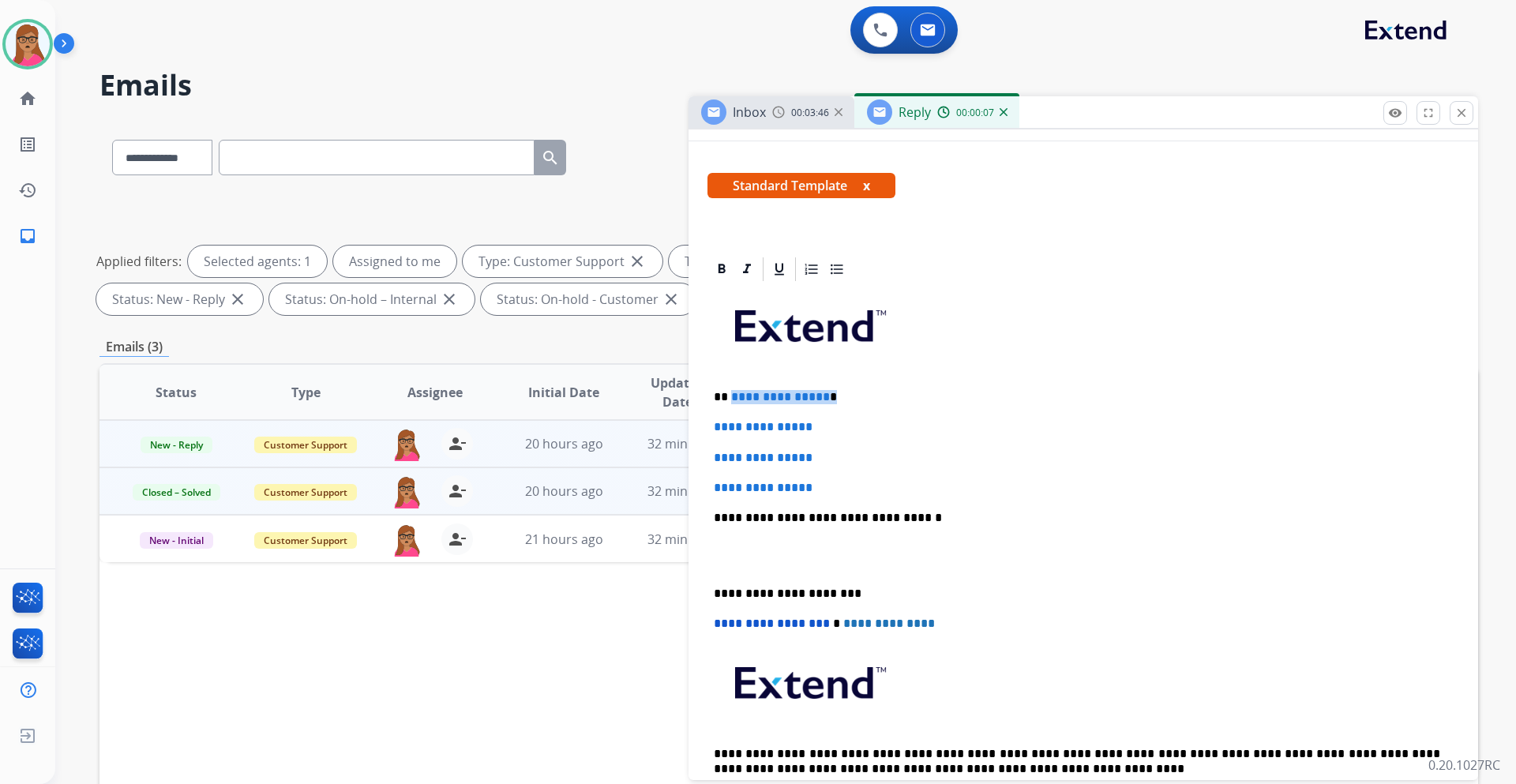
drag, startPoint x: 848, startPoint y: 400, endPoint x: 731, endPoint y: 396, distance: 117.1
click at [731, 396] on p "**********" at bounding box center [1077, 397] width 727 height 15
drag, startPoint x: 714, startPoint y: 423, endPoint x: 839, endPoint y: 479, distance: 137.0
click at [839, 479] on div "**********" at bounding box center [1083, 554] width 752 height 543
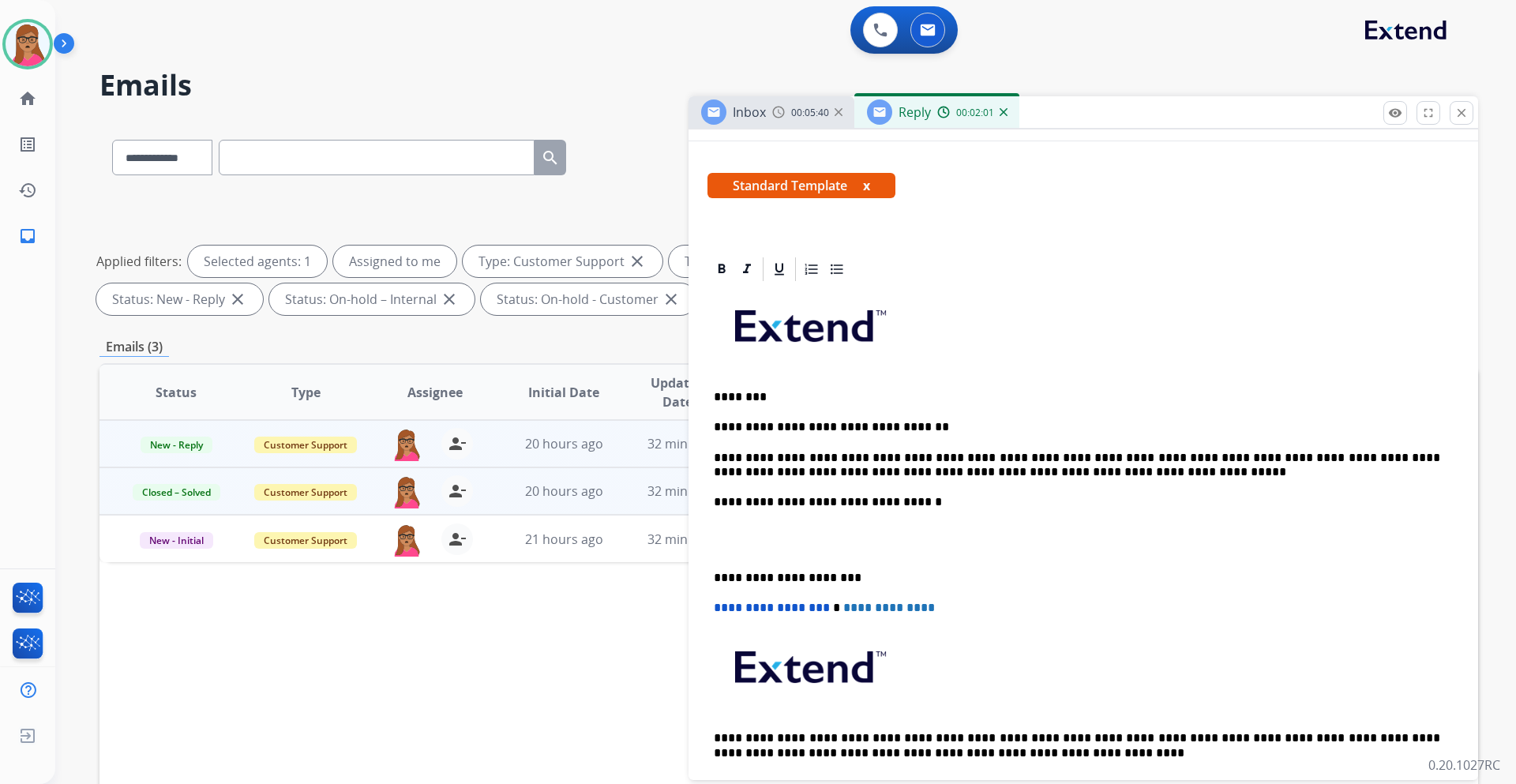
click at [710, 570] on div "**********" at bounding box center [1083, 547] width 752 height 527
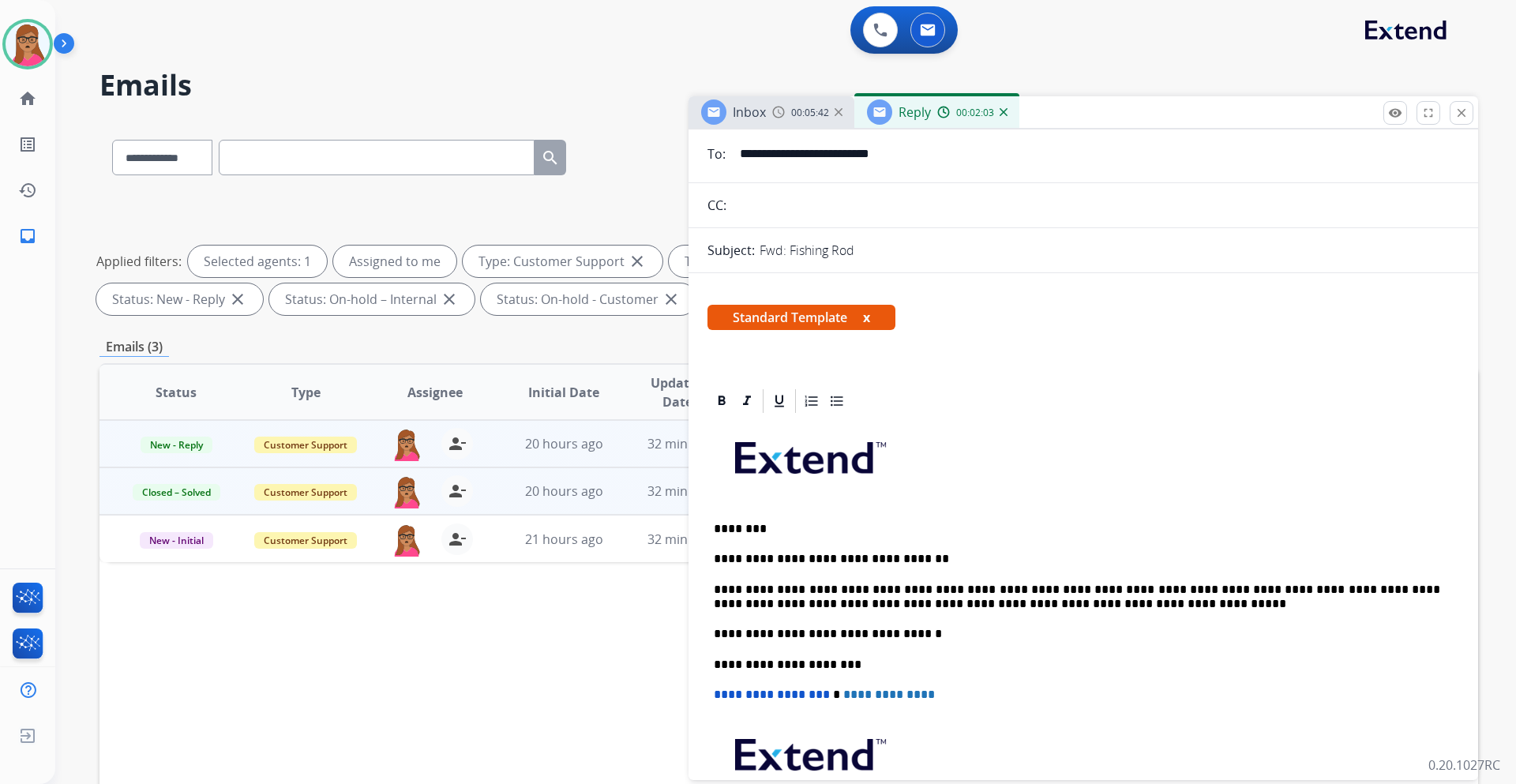
scroll to position [0, 0]
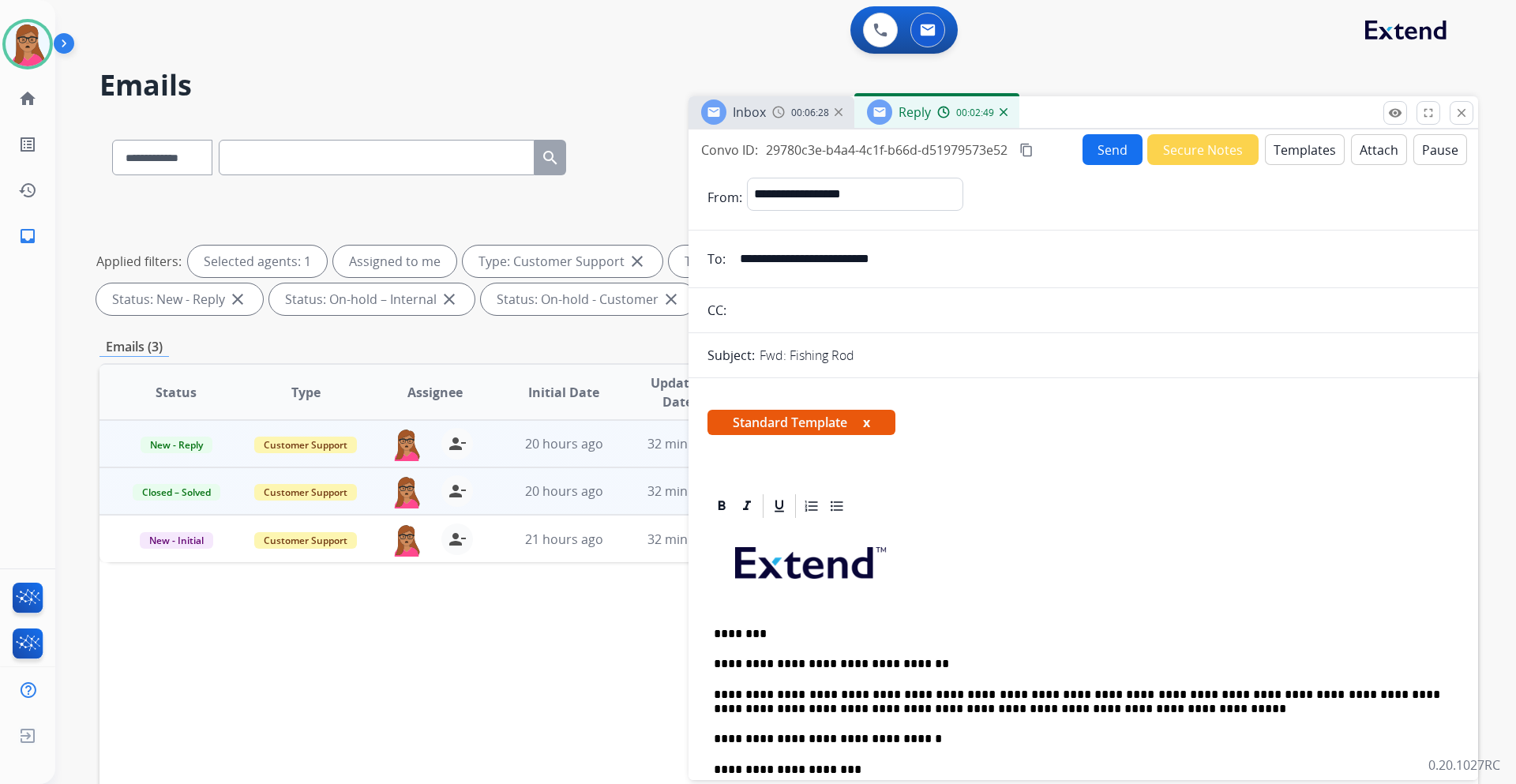
click at [1030, 151] on mat-icon "content_copy" at bounding box center [1027, 150] width 15 height 15
click at [1106, 149] on button "Send" at bounding box center [1113, 150] width 60 height 31
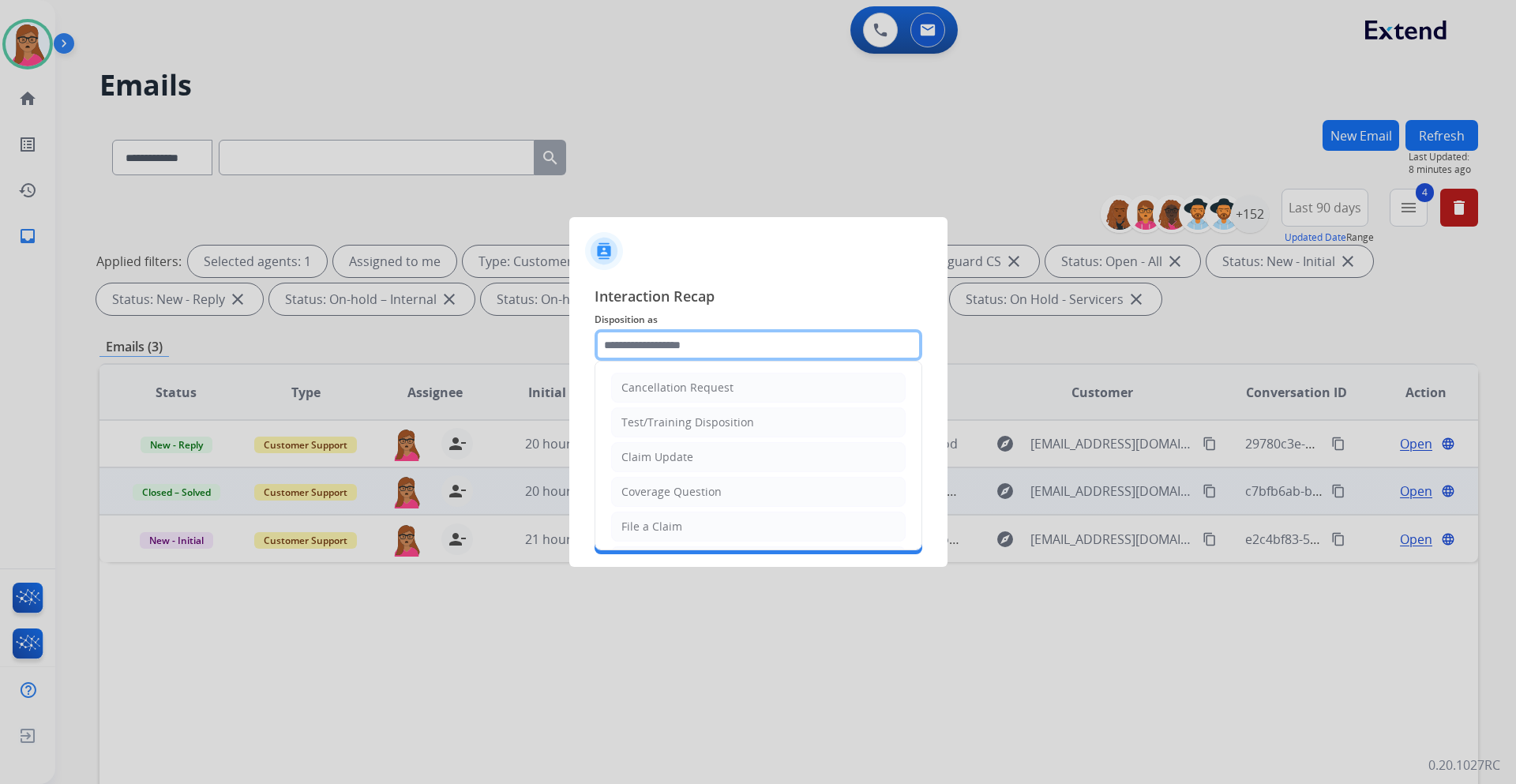
click at [699, 338] on input "text" at bounding box center [758, 344] width 328 height 31
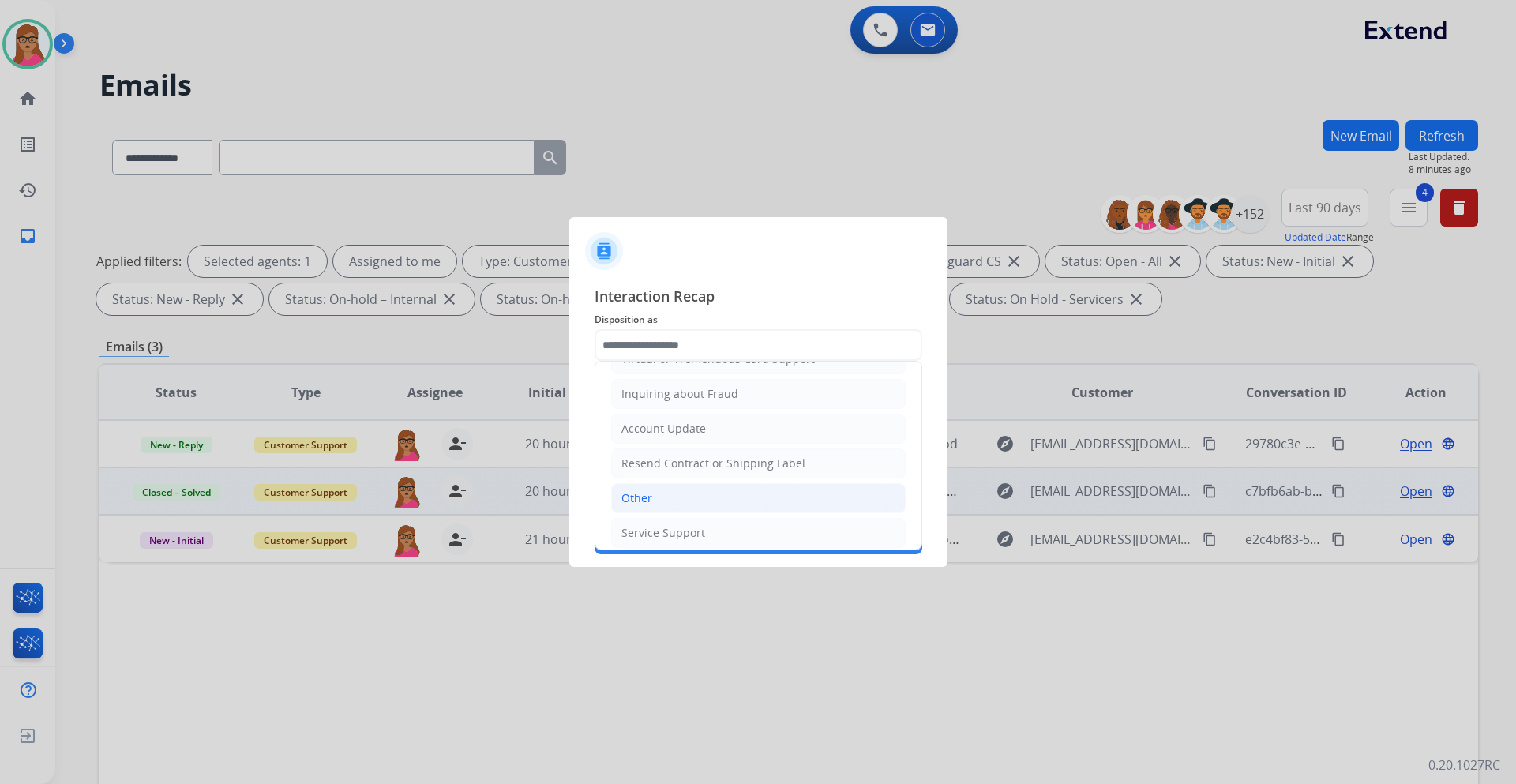
click at [645, 485] on li "Other" at bounding box center [758, 498] width 295 height 30
type input "*****"
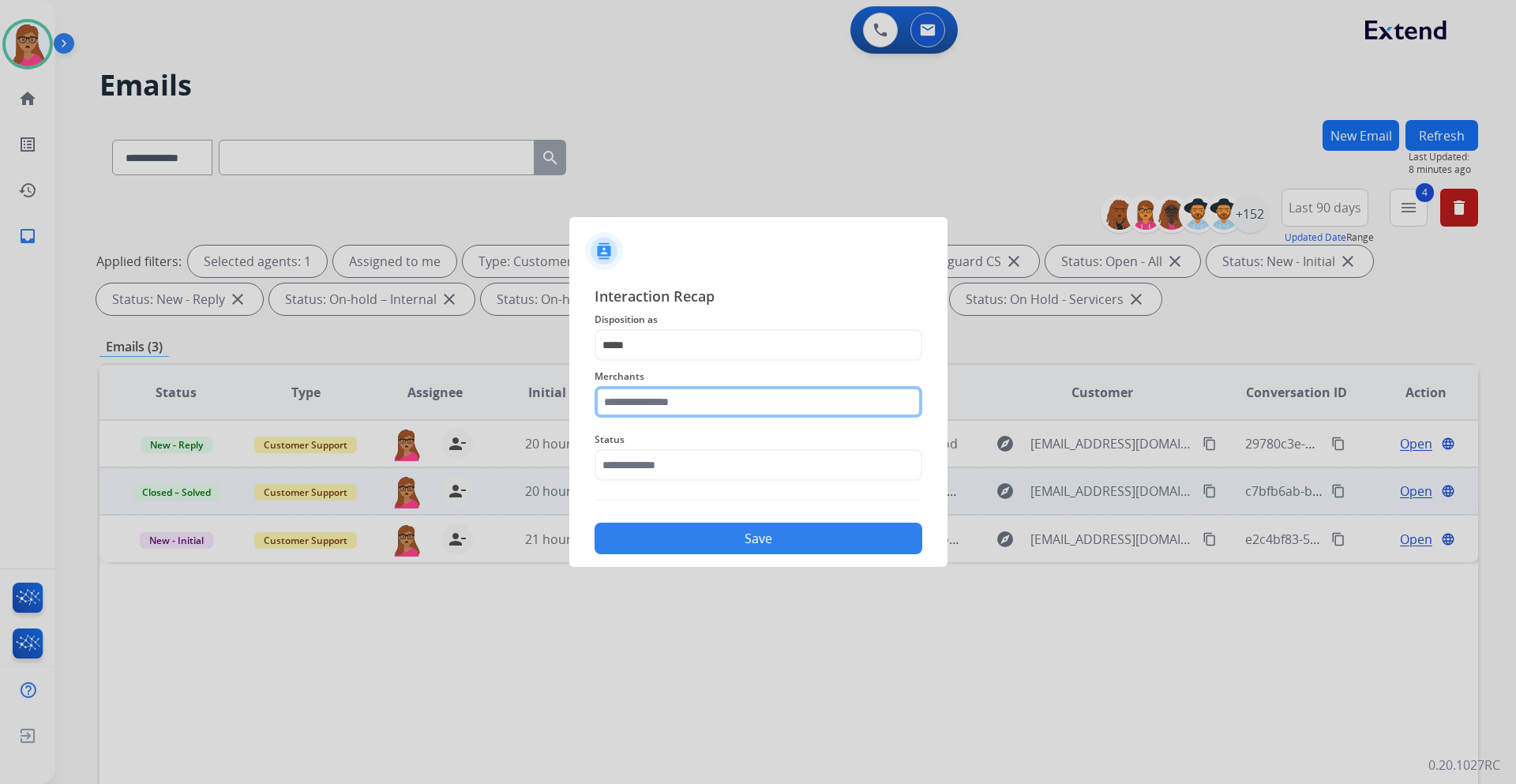
click at [661, 397] on input "text" at bounding box center [758, 402] width 328 height 31
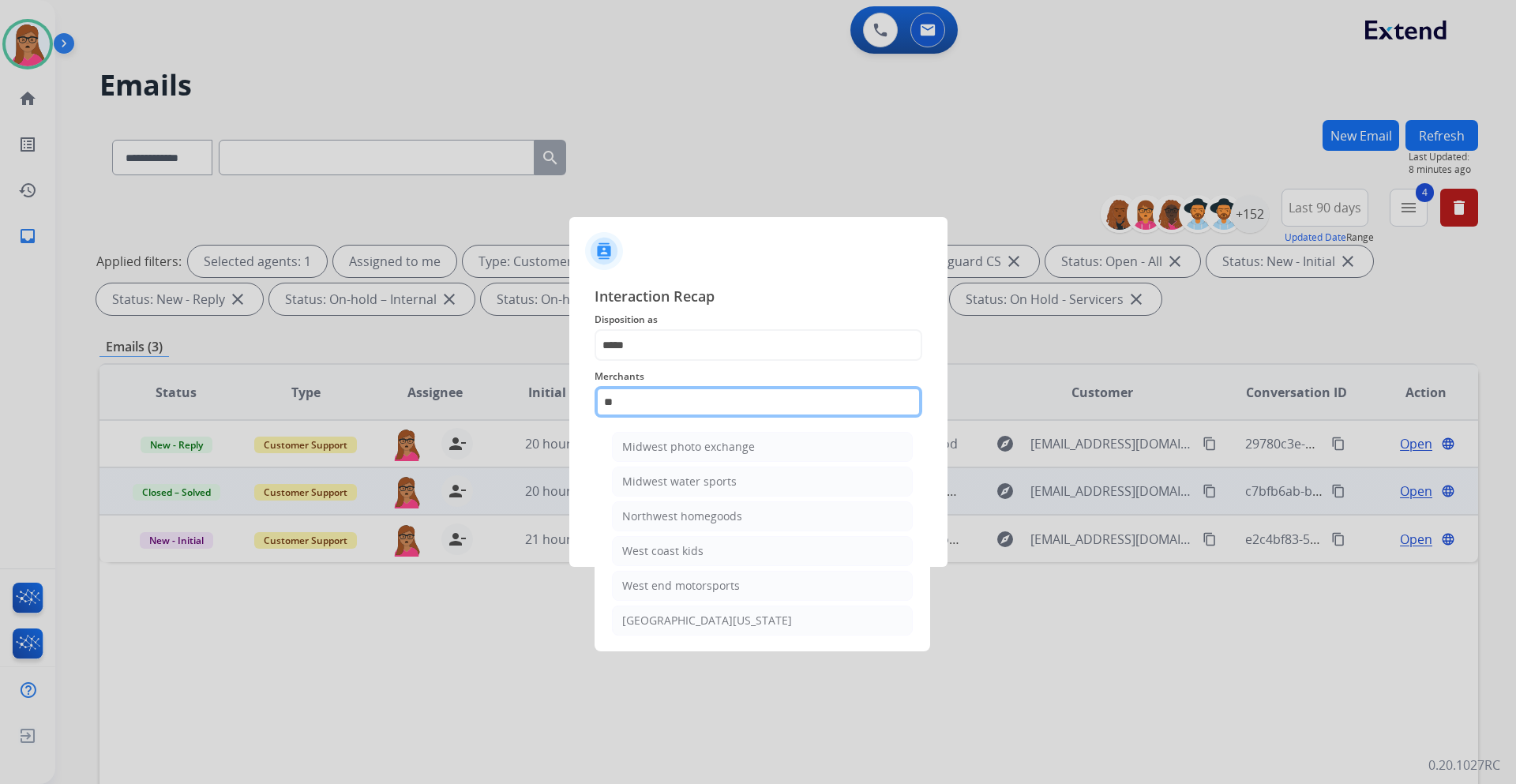
type input "*"
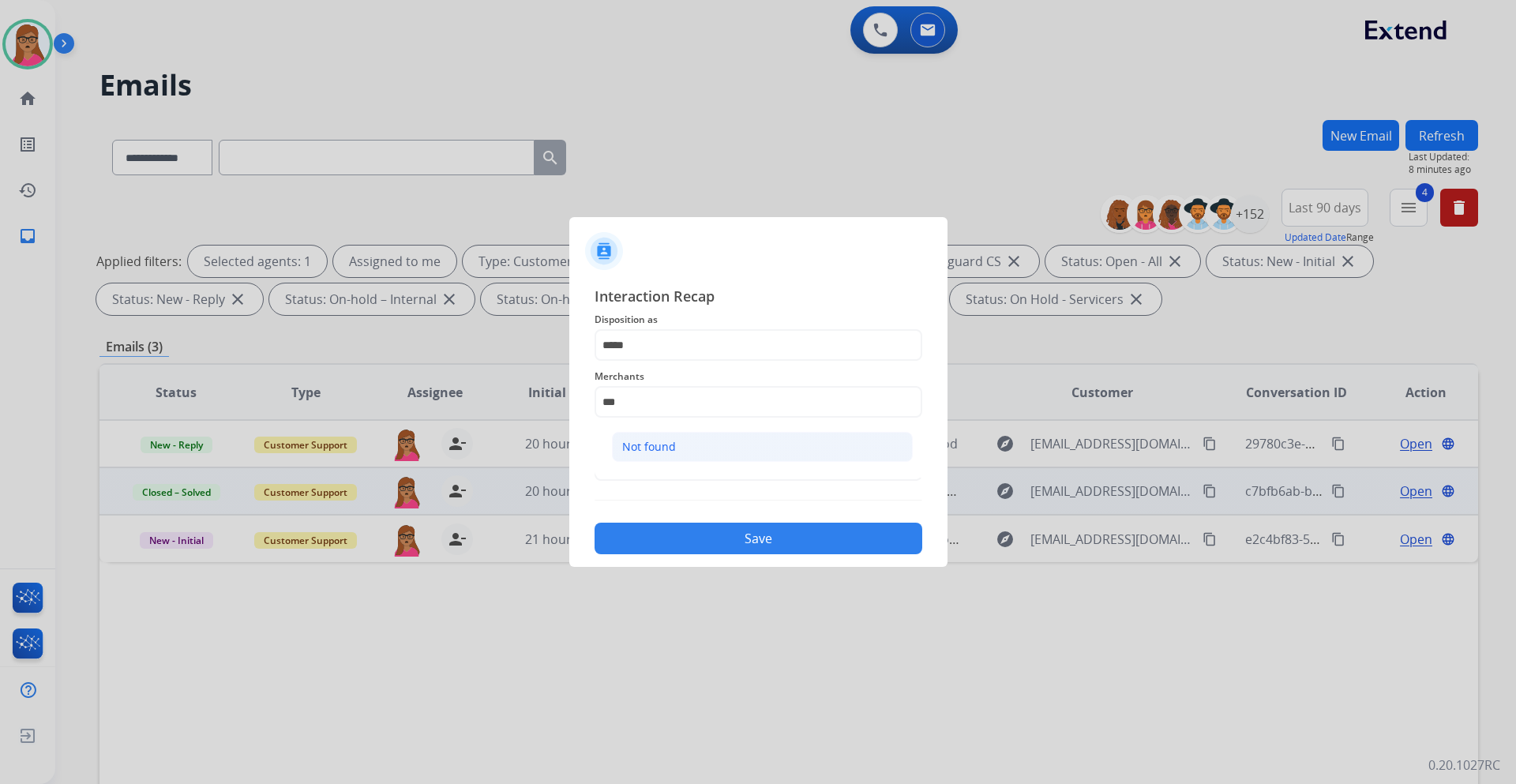
click at [661, 449] on div "Not found" at bounding box center [649, 446] width 54 height 16
type input "*********"
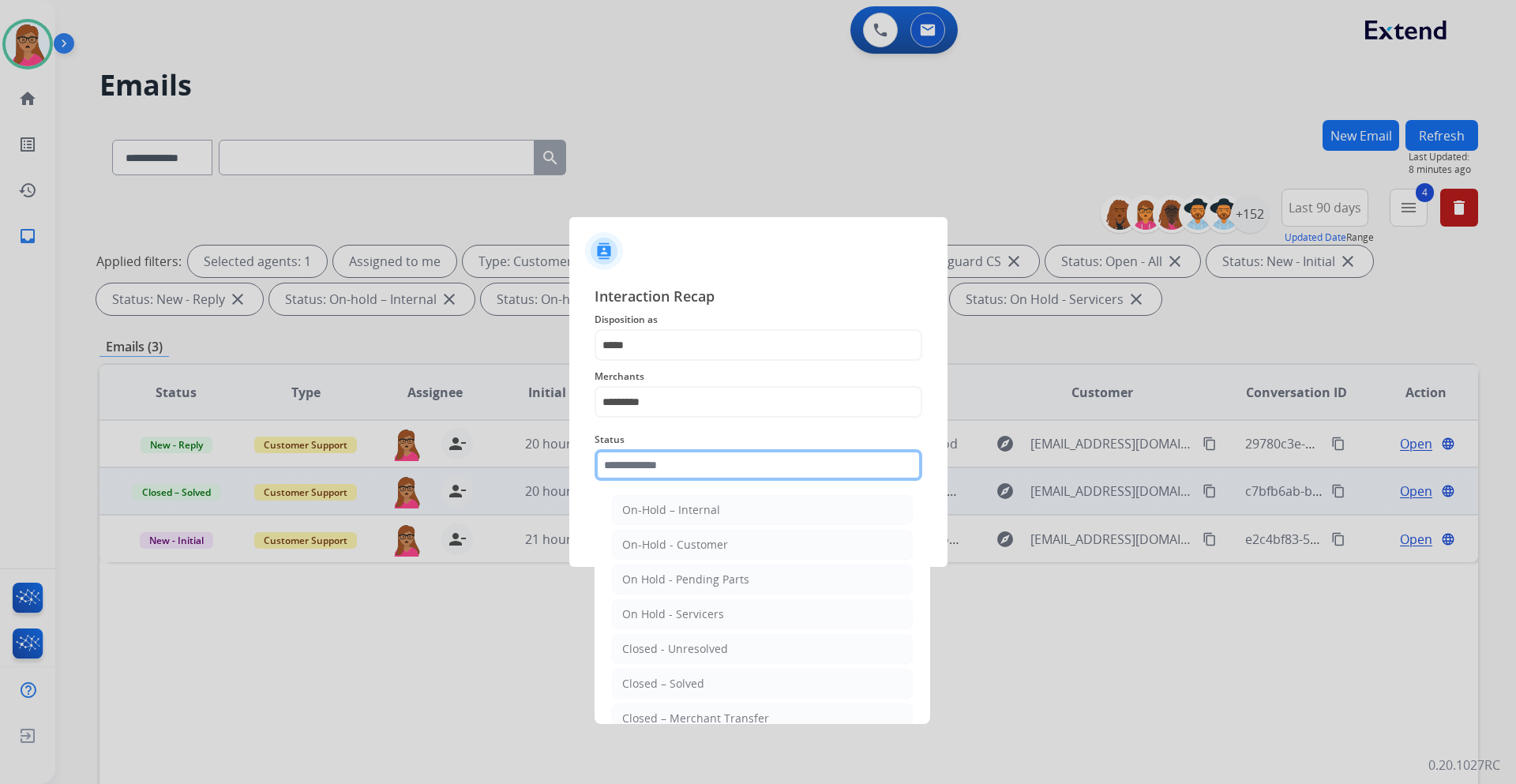
click at [661, 469] on input "text" at bounding box center [758, 465] width 328 height 31
click at [680, 685] on div "Closed – Solved" at bounding box center [664, 684] width 82 height 16
type input "**********"
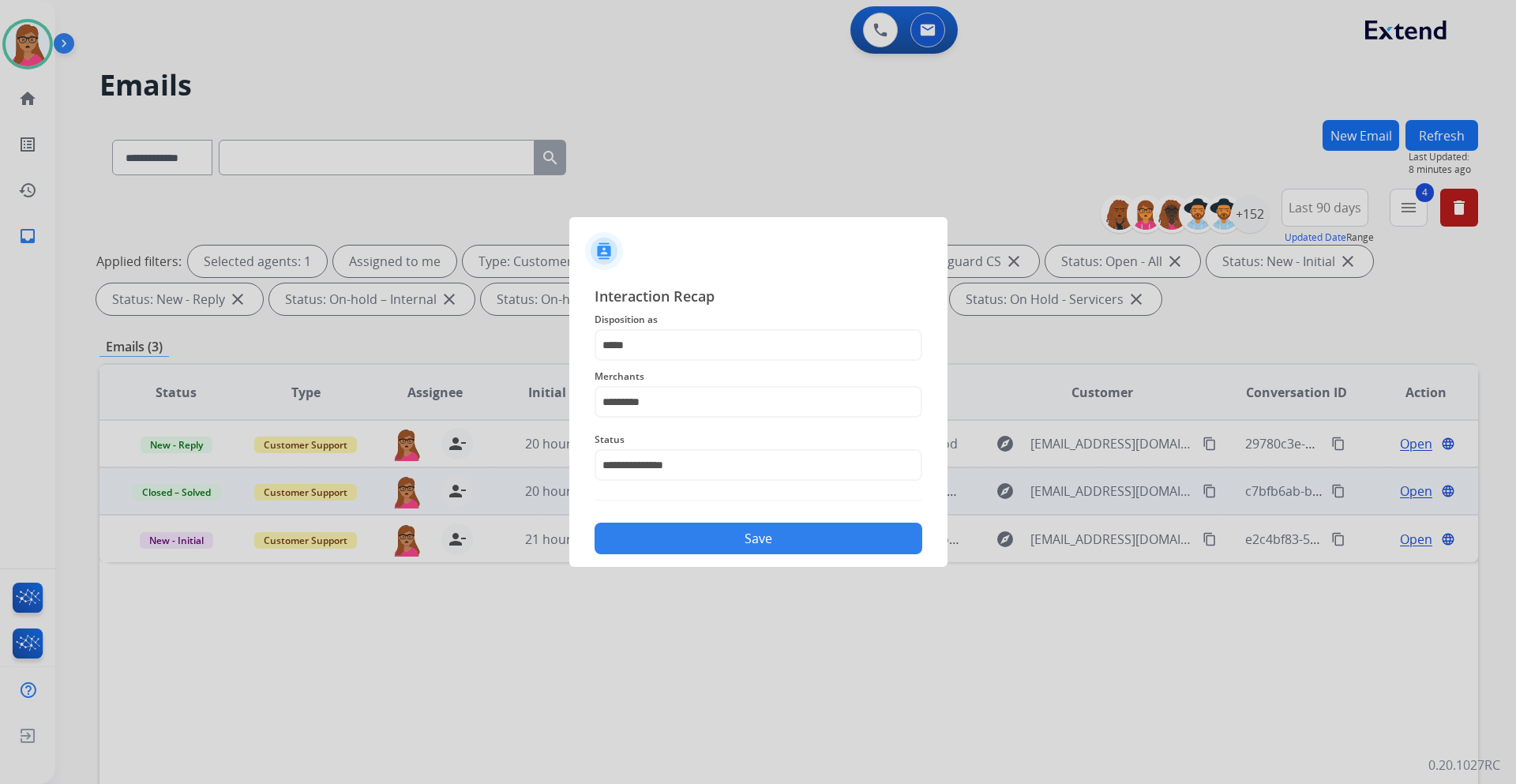
click at [779, 546] on button "Save" at bounding box center [758, 538] width 328 height 31
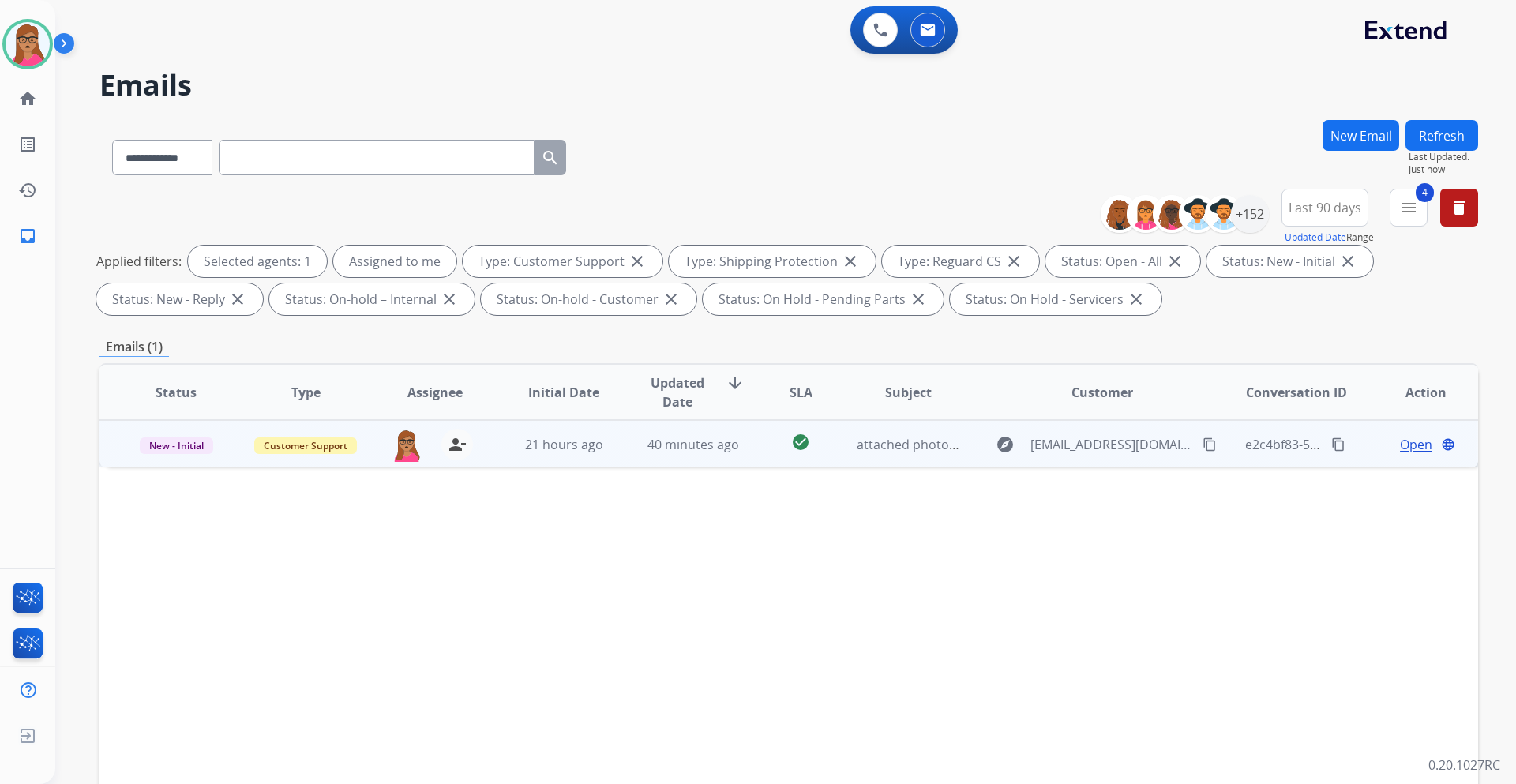
click at [1406, 445] on span "Open" at bounding box center [1416, 444] width 32 height 18
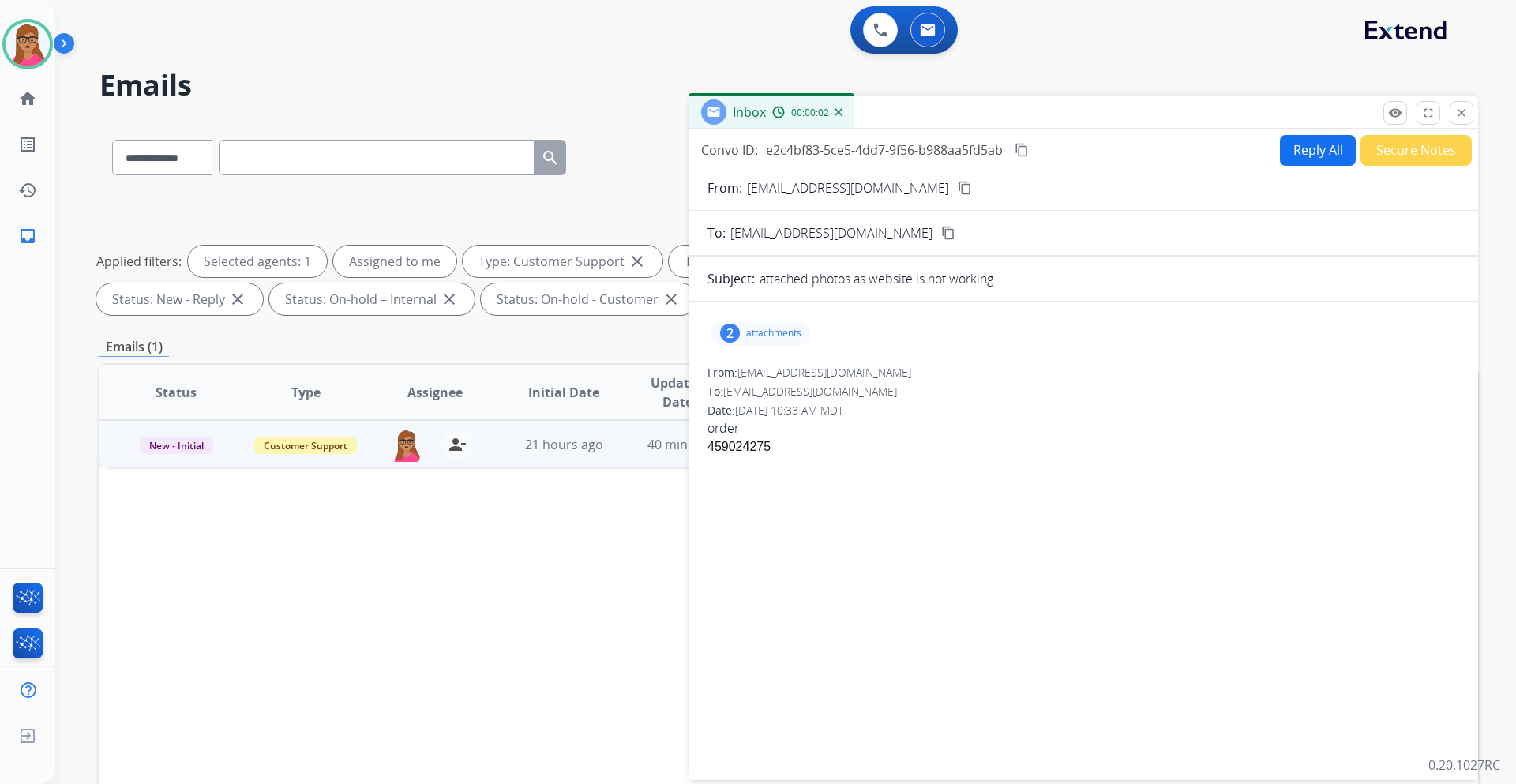
click at [757, 335] on p "attachments" at bounding box center [774, 333] width 55 height 13
click at [768, 418] on div at bounding box center [762, 428] width 79 height 55
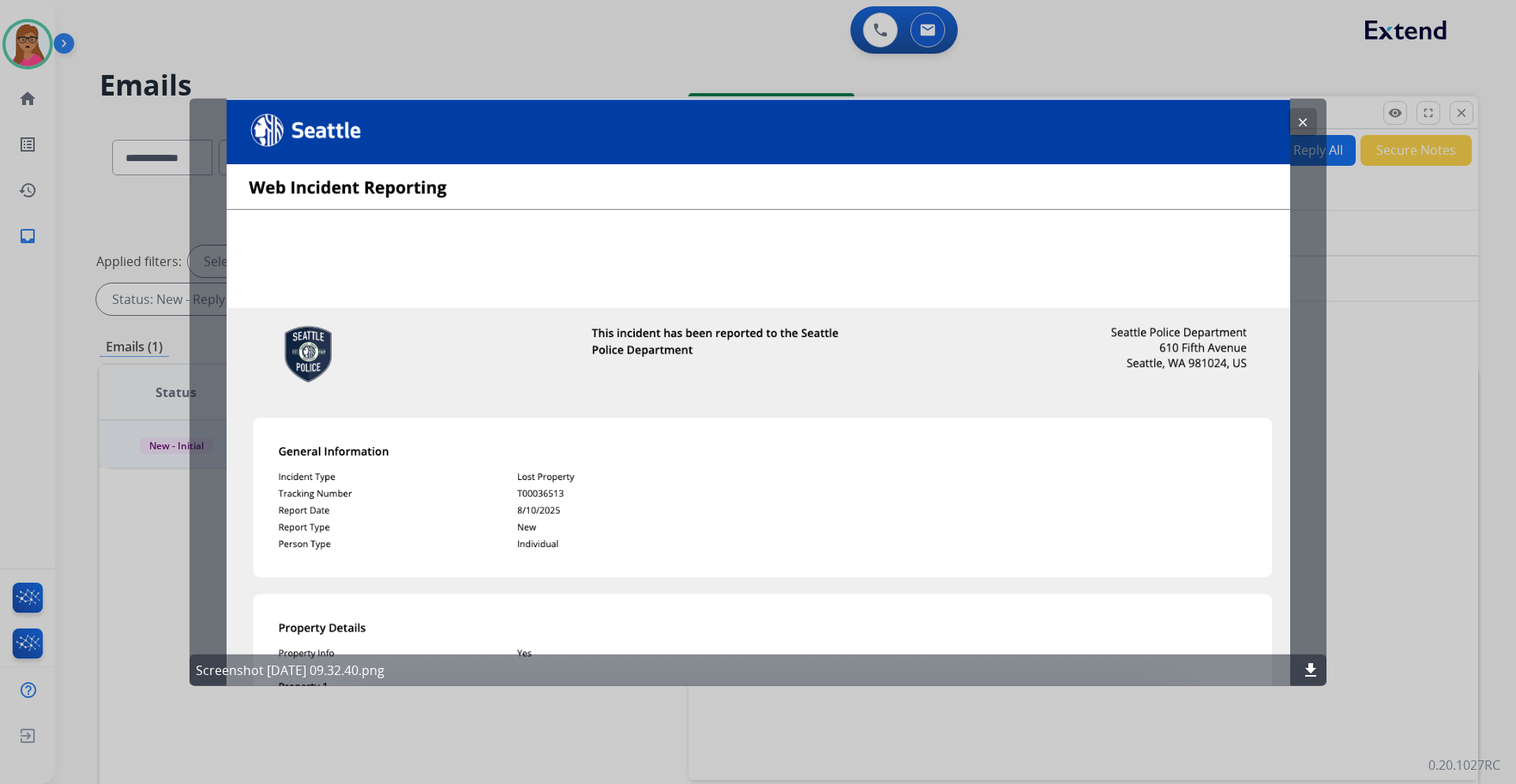
click at [1307, 124] on mat-icon "clear" at bounding box center [1303, 122] width 15 height 15
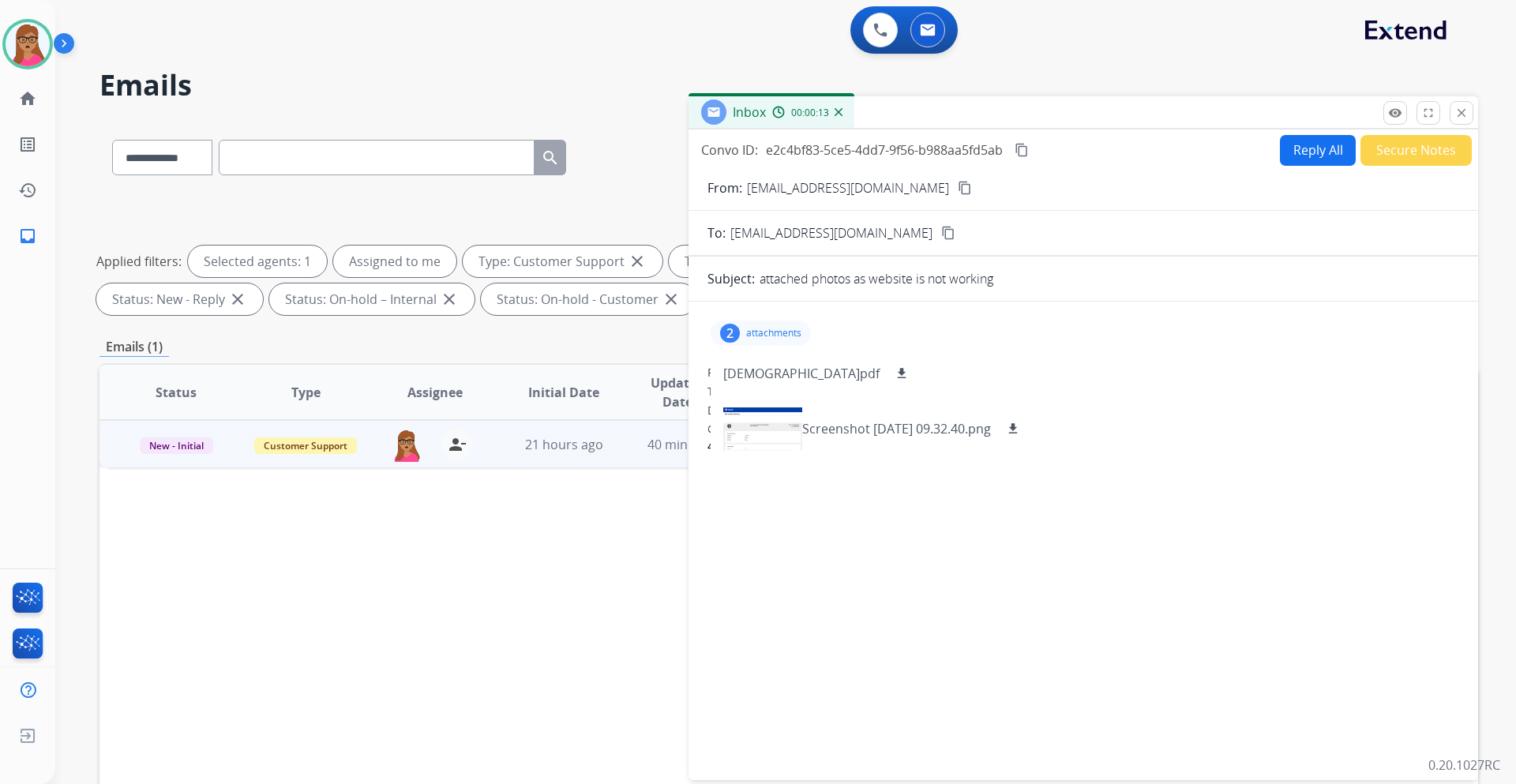
drag, startPoint x: 867, startPoint y: 190, endPoint x: 851, endPoint y: 56, distance: 135.0
click at [957, 188] on mat-icon "content_copy" at bounding box center [964, 188] width 15 height 15
click at [744, 425] on div at bounding box center [762, 428] width 79 height 55
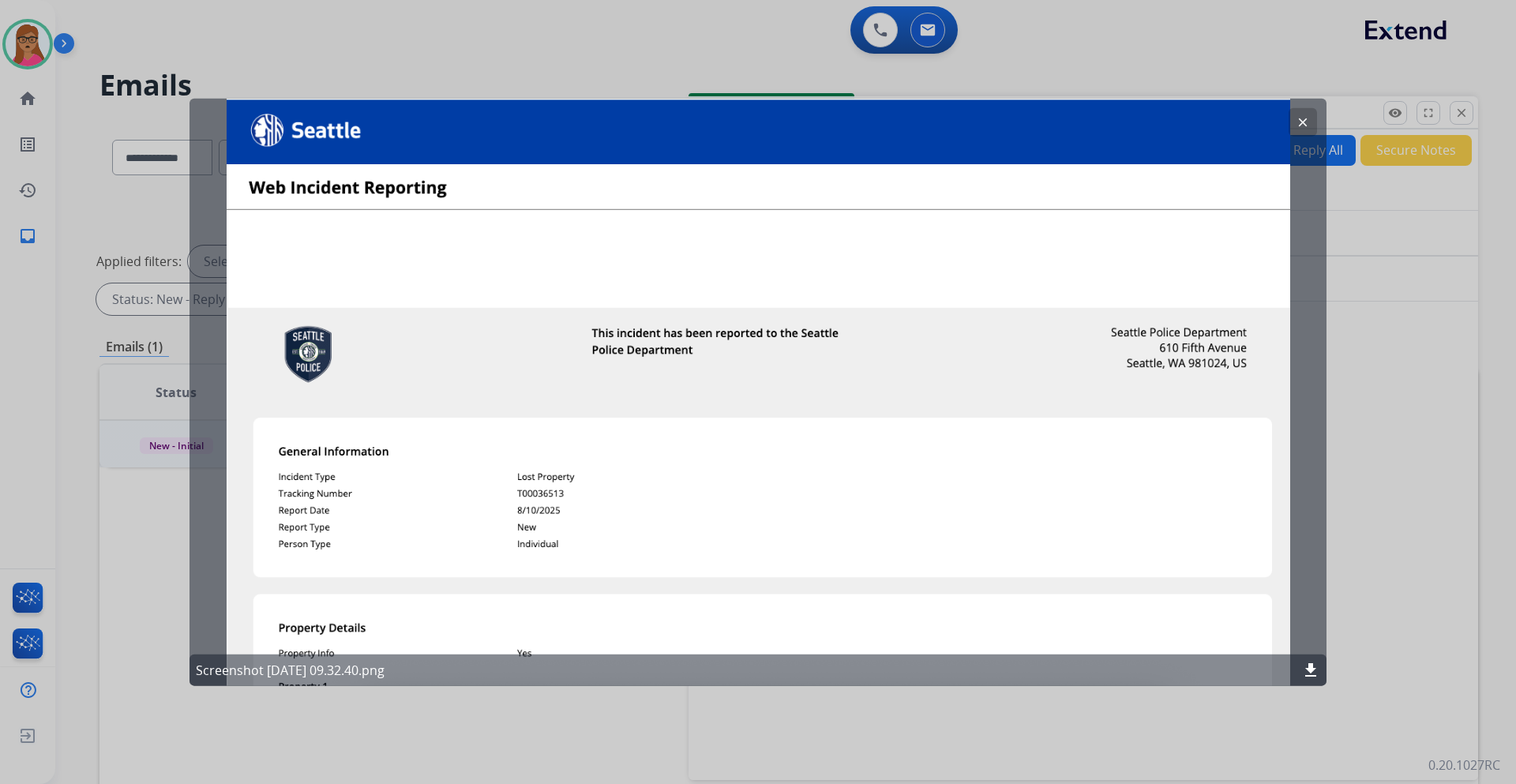
click at [1302, 120] on mat-icon "clear" at bounding box center [1303, 122] width 15 height 15
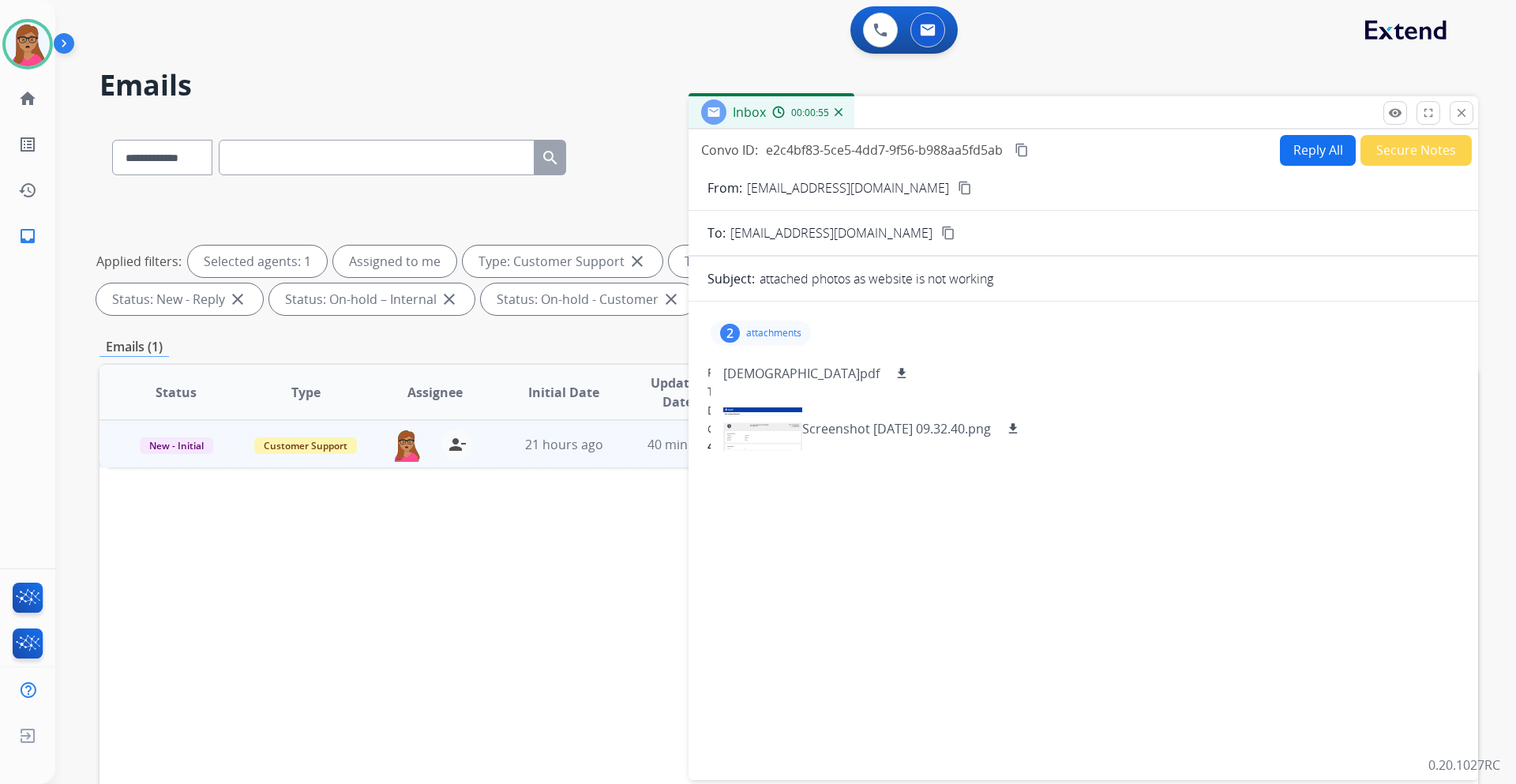
click at [1317, 153] on button "Reply All" at bounding box center [1318, 151] width 76 height 31
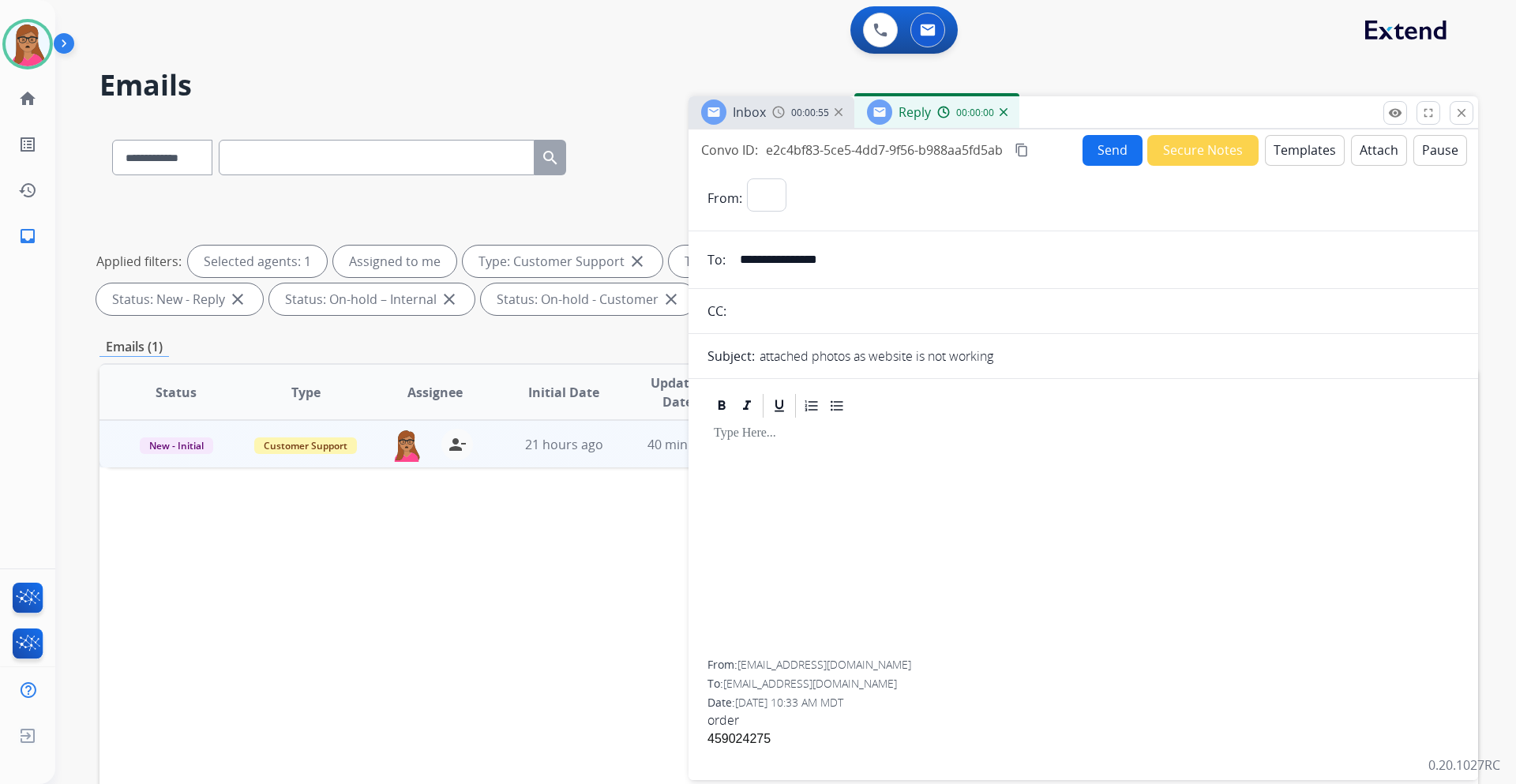
select select "**********"
click at [1033, 150] on div "Convo ID: e2c4bf83-5ce5-4dd7-9f56-b988aa5fd5ab content_copy Send Secure Notes T…" at bounding box center [1084, 150] width 790 height 31
click at [1025, 152] on mat-icon "content_copy" at bounding box center [1022, 150] width 15 height 15
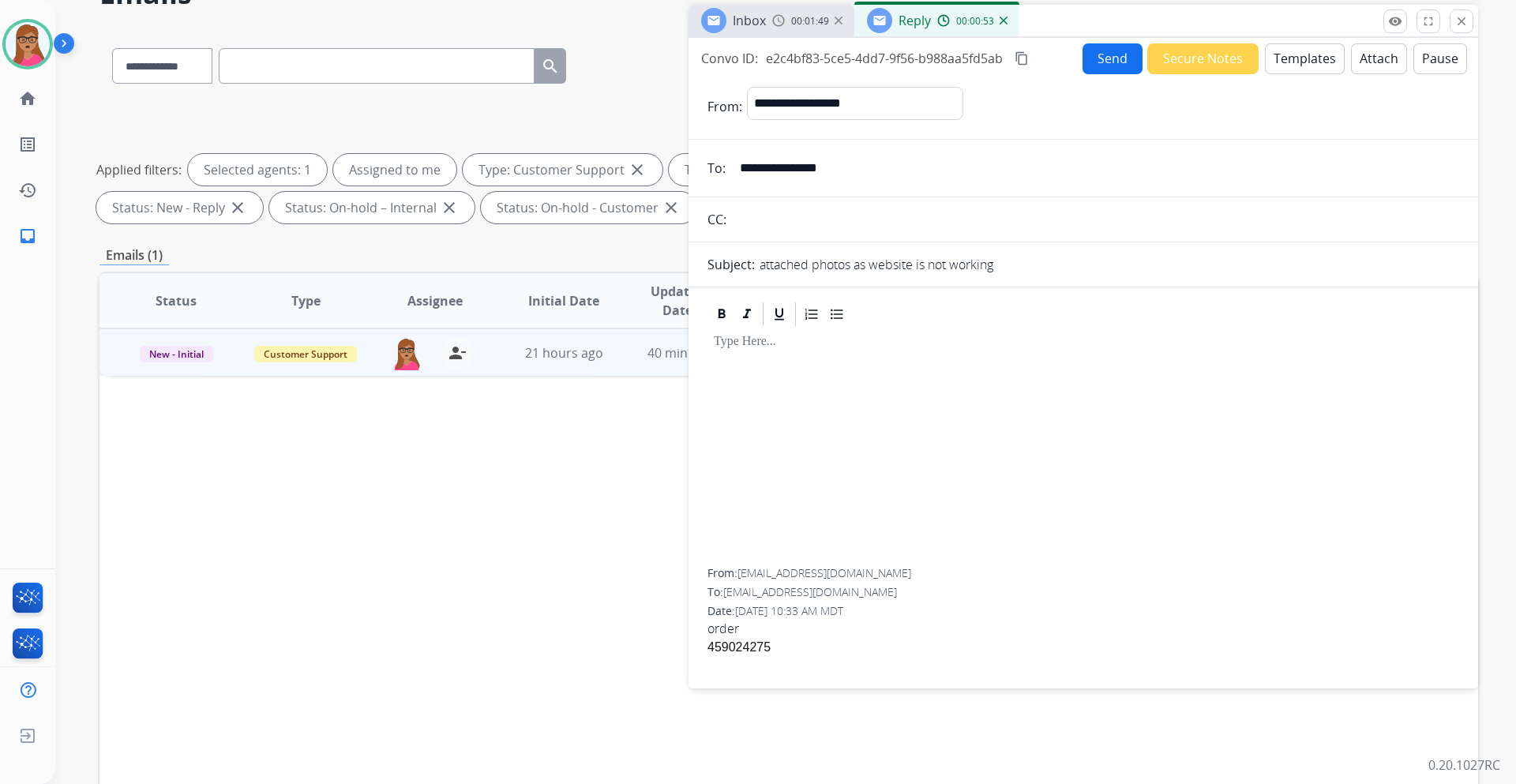
scroll to position [0, 0]
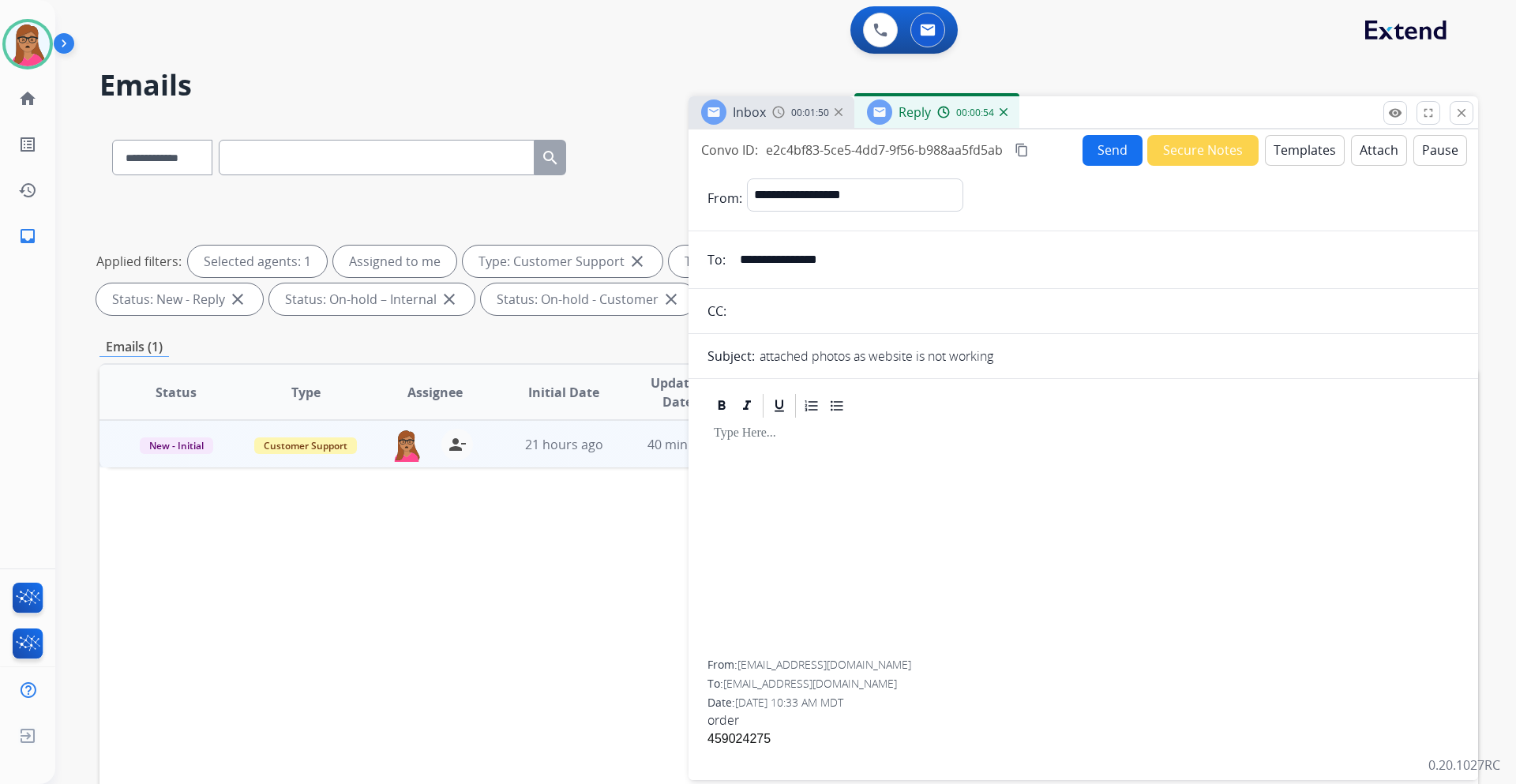
click at [1309, 153] on button "Templates" at bounding box center [1305, 151] width 80 height 31
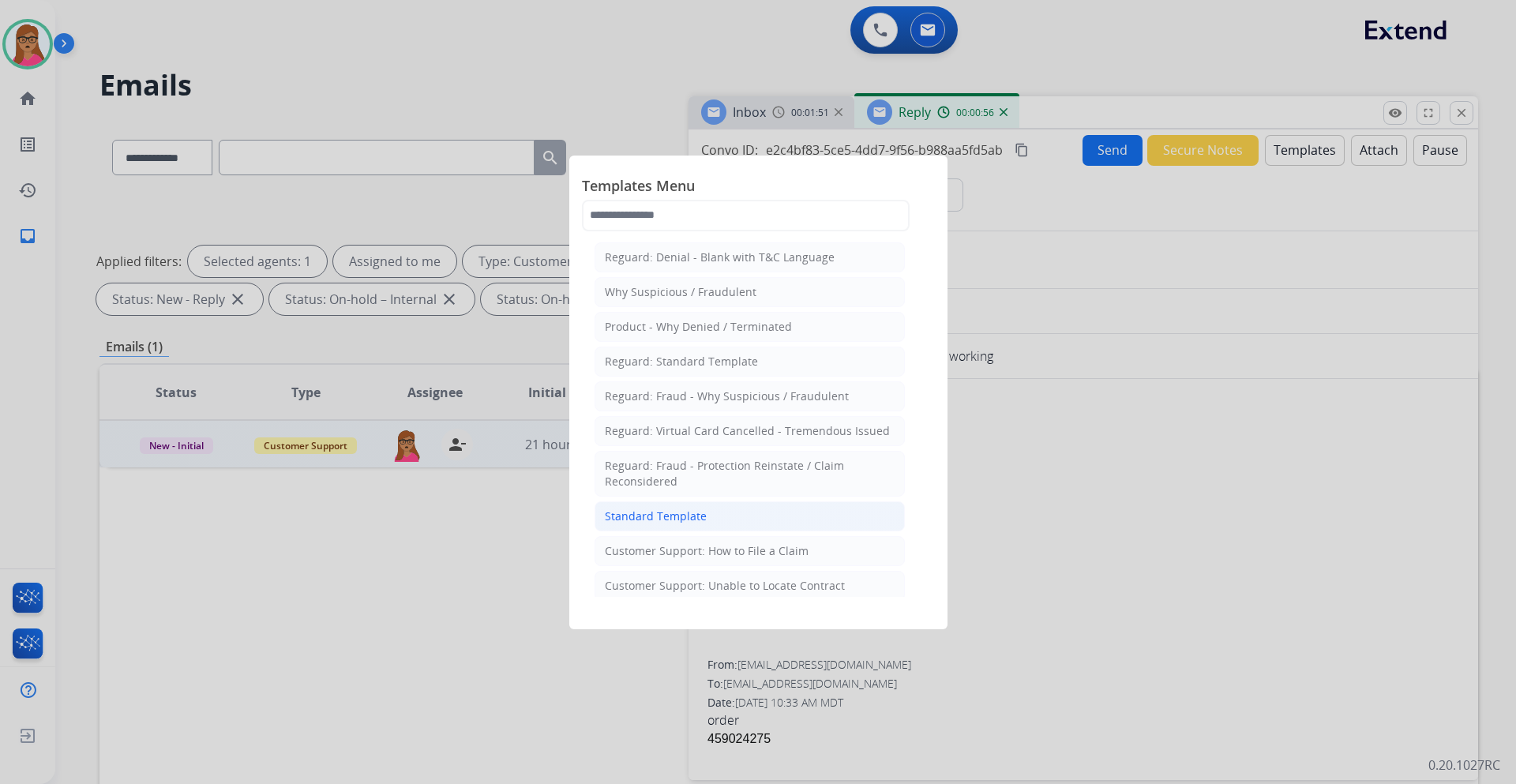
click at [683, 517] on div "Standard Template" at bounding box center [656, 517] width 102 height 16
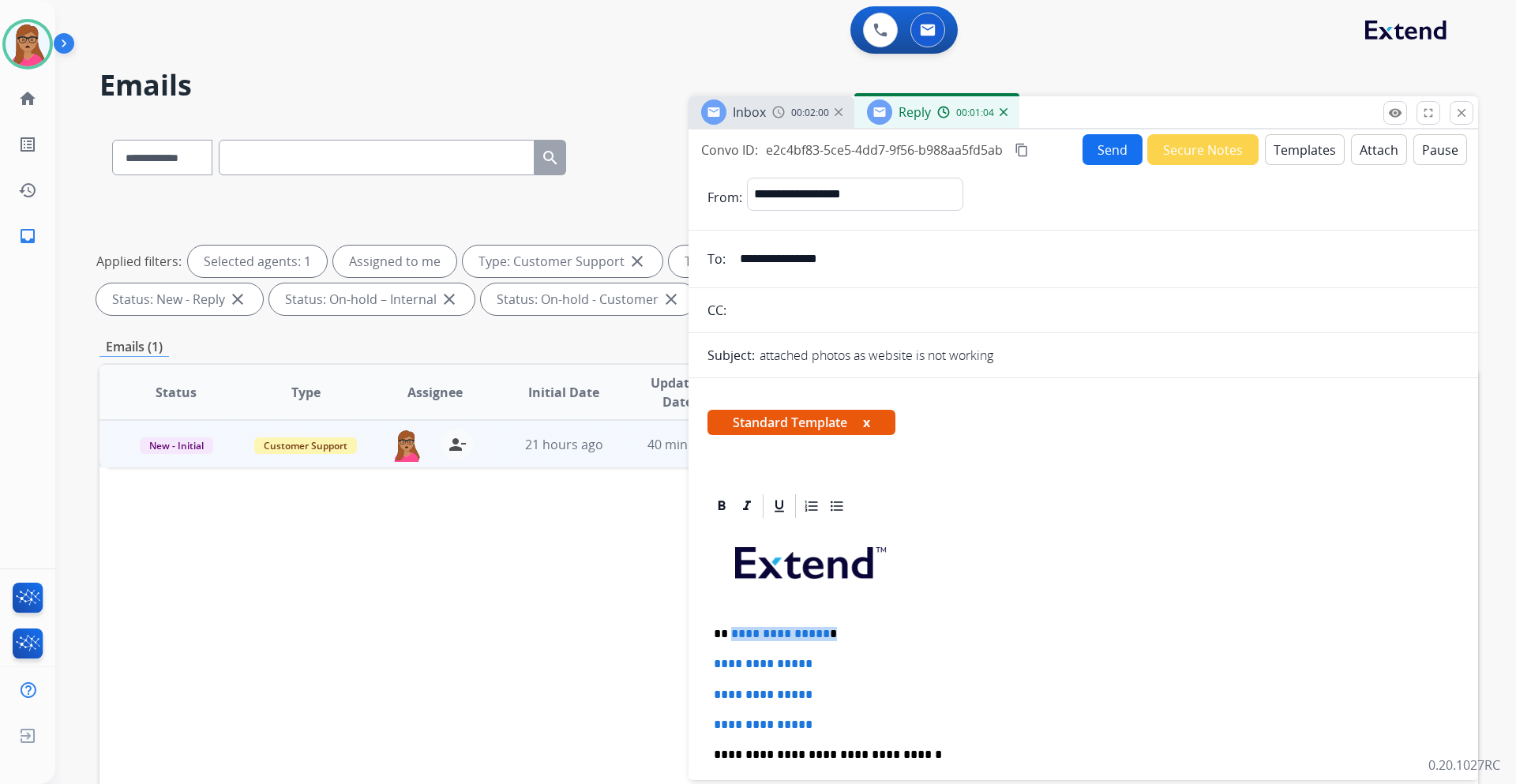
drag, startPoint x: 841, startPoint y: 637, endPoint x: 731, endPoint y: 639, distance: 110.0
click at [731, 639] on p "**********" at bounding box center [1077, 633] width 727 height 15
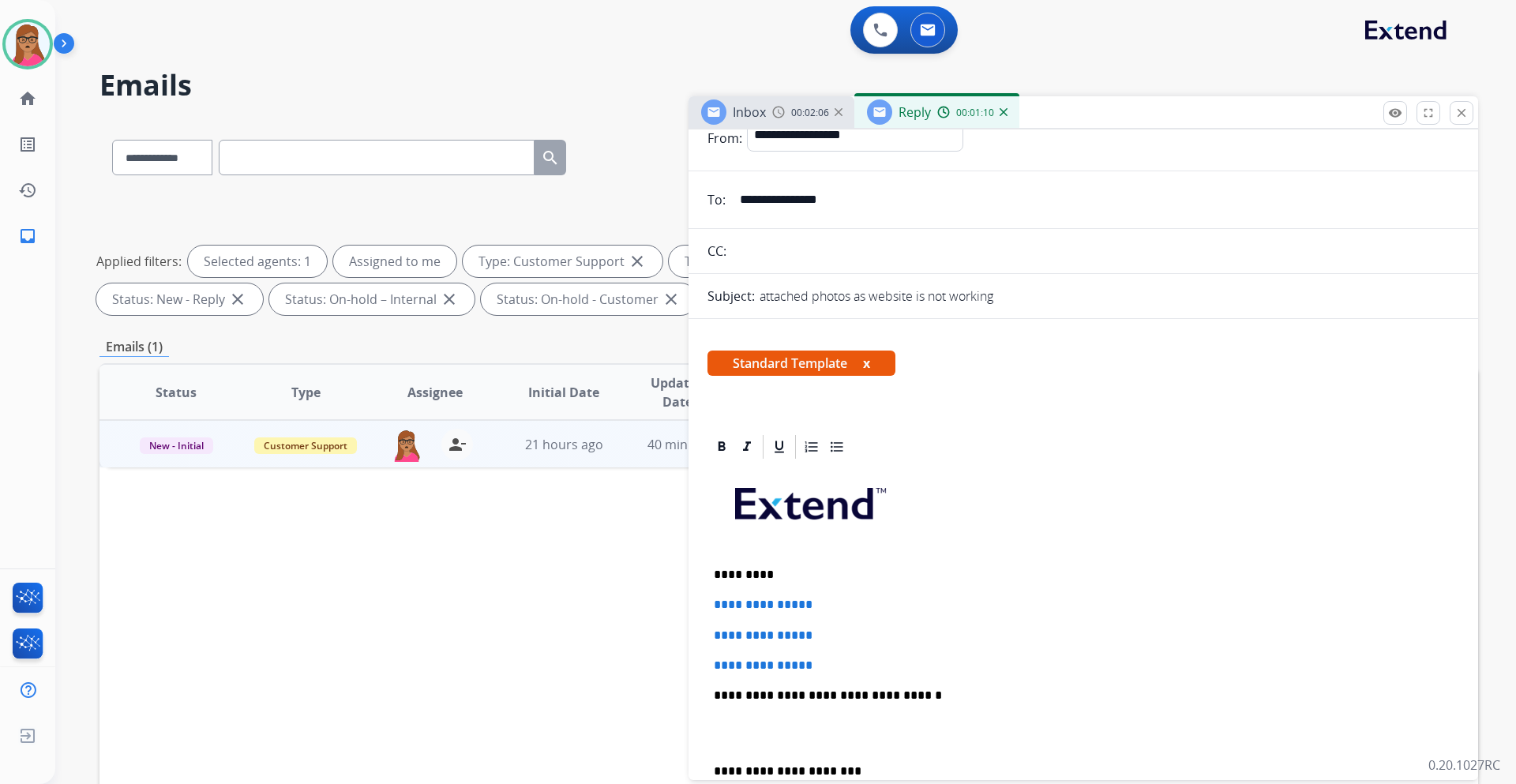
scroll to position [158, 0]
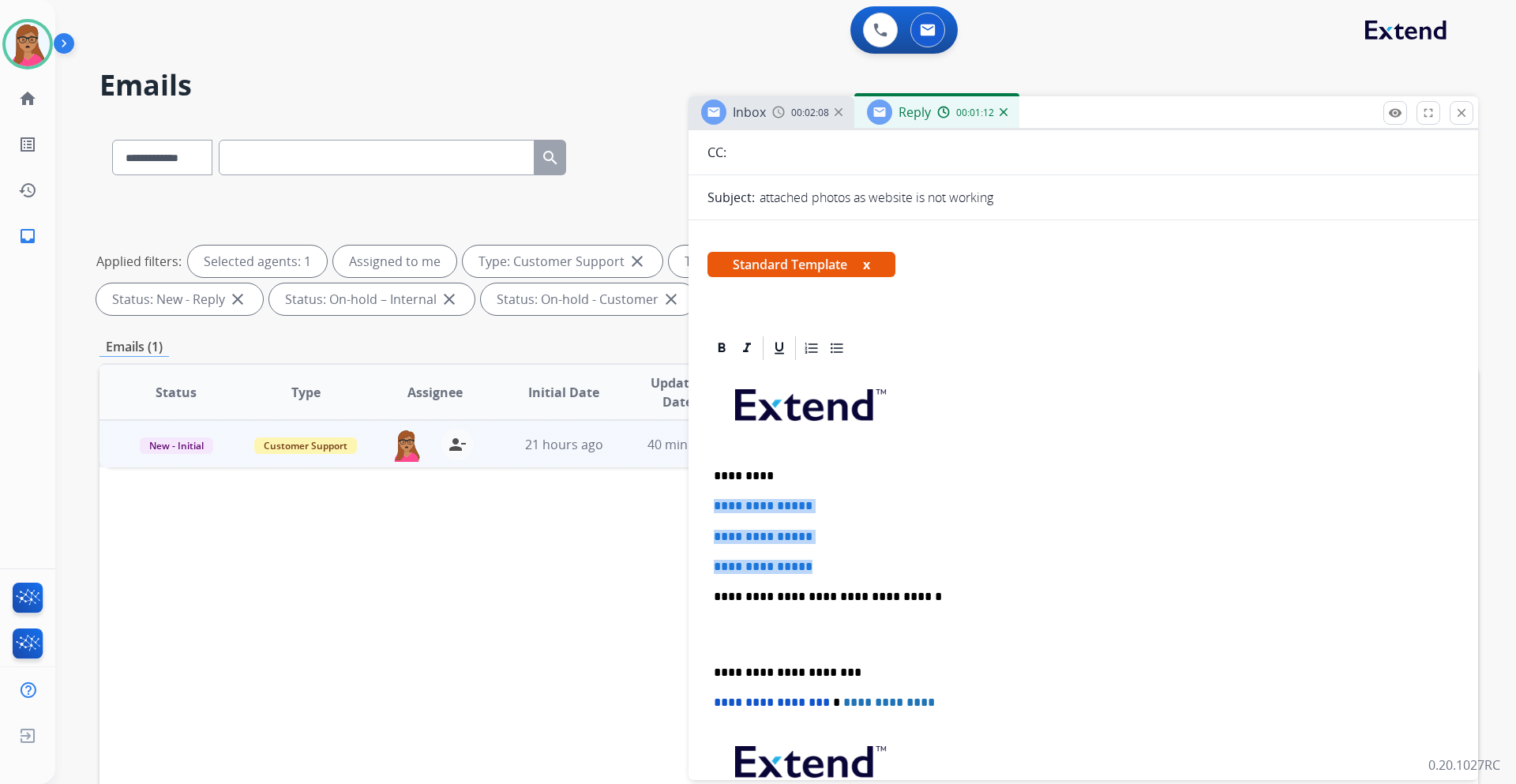
drag, startPoint x: 712, startPoint y: 501, endPoint x: 830, endPoint y: 562, distance: 132.8
click at [830, 562] on div "**********" at bounding box center [1083, 634] width 752 height 543
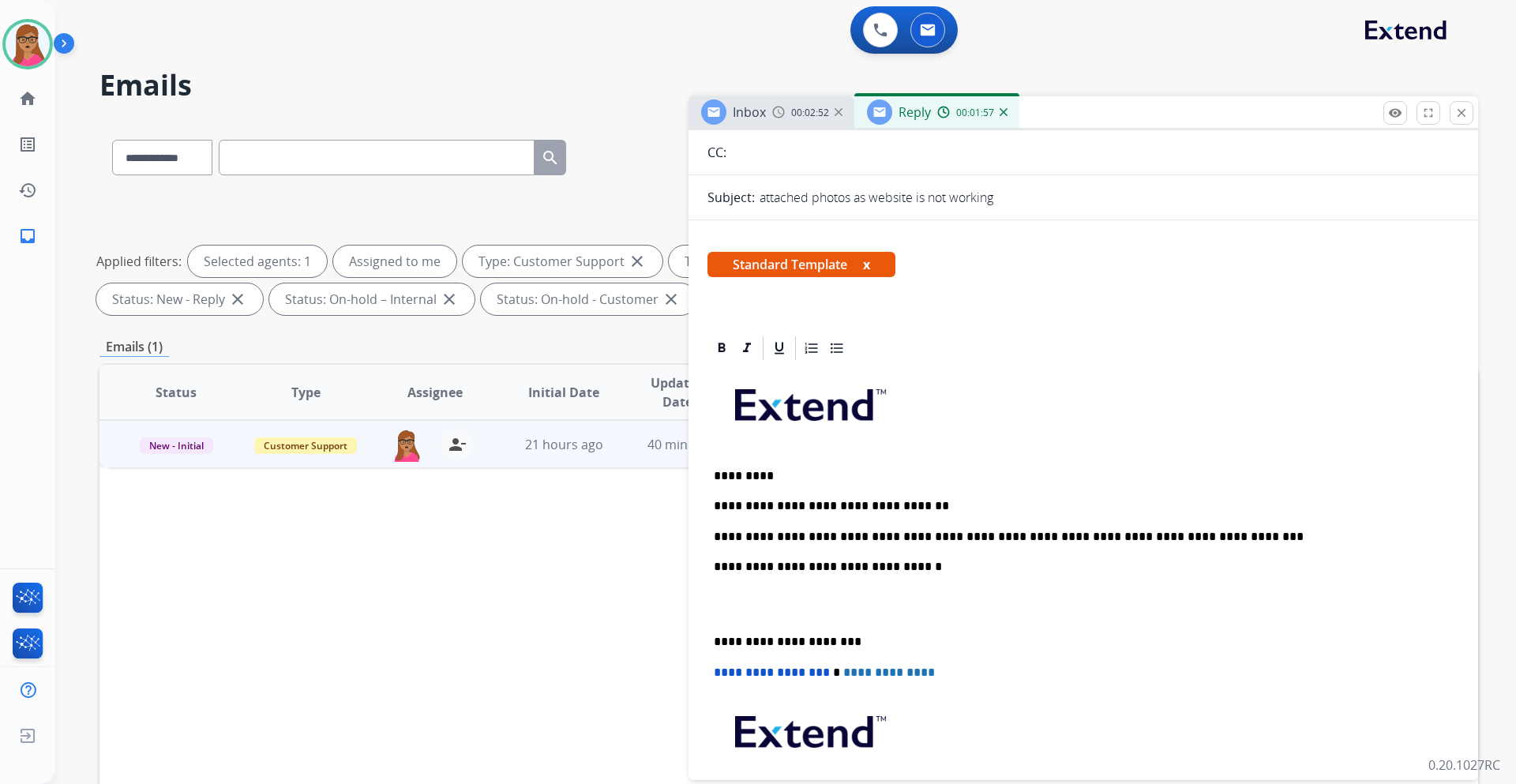
click at [715, 639] on p "**********" at bounding box center [1077, 642] width 727 height 15
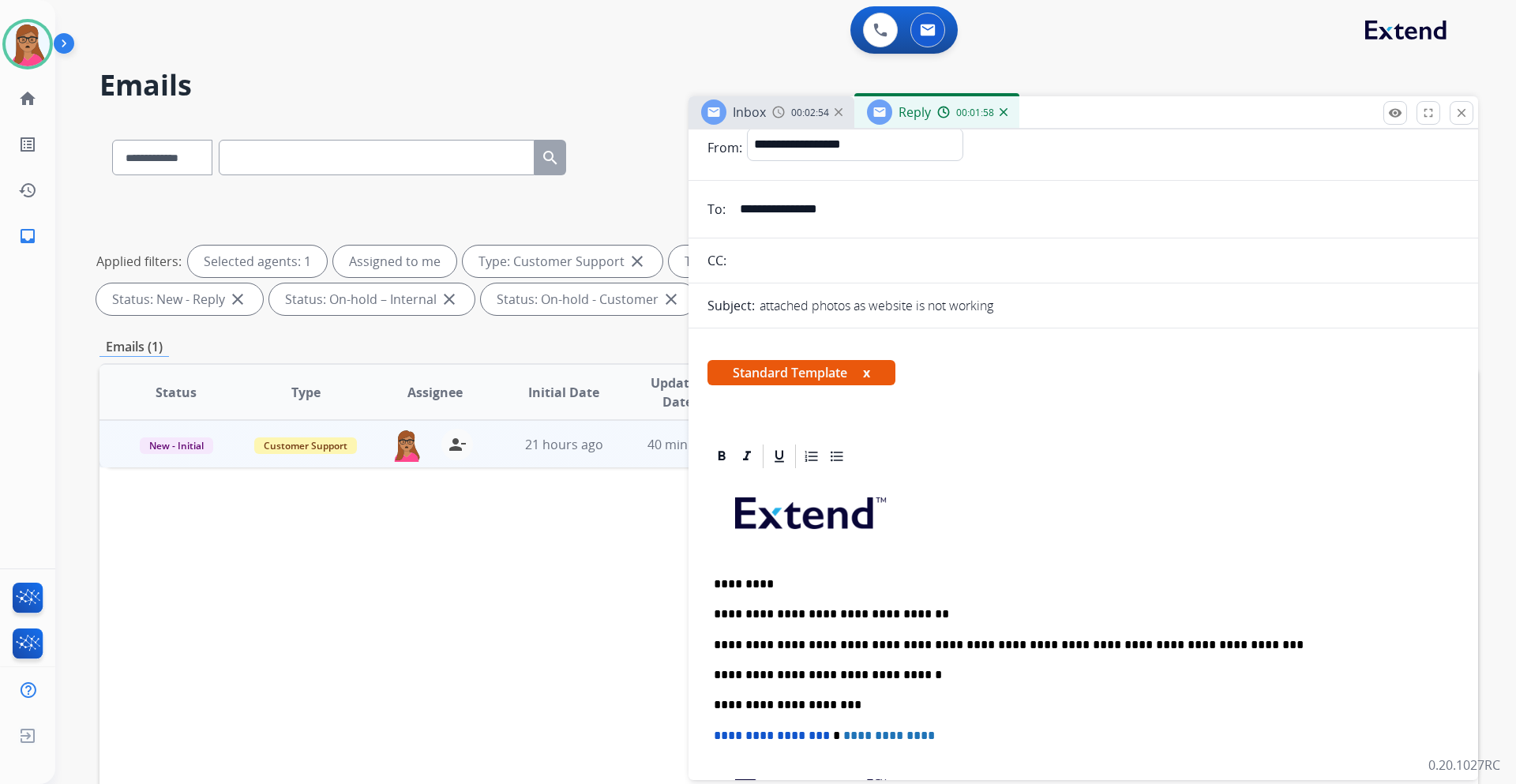
scroll to position [0, 0]
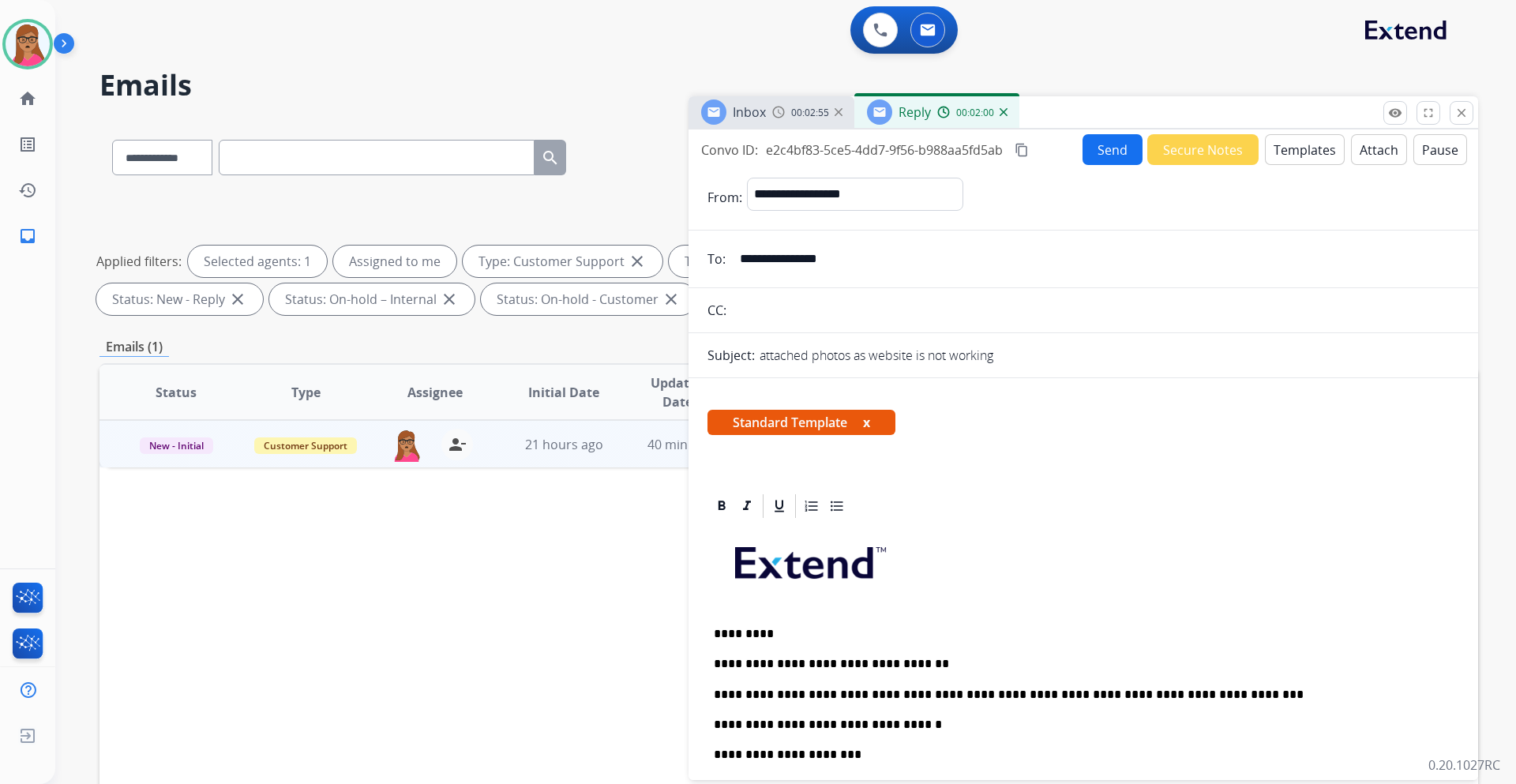
click at [1105, 148] on button "Send" at bounding box center [1113, 150] width 60 height 31
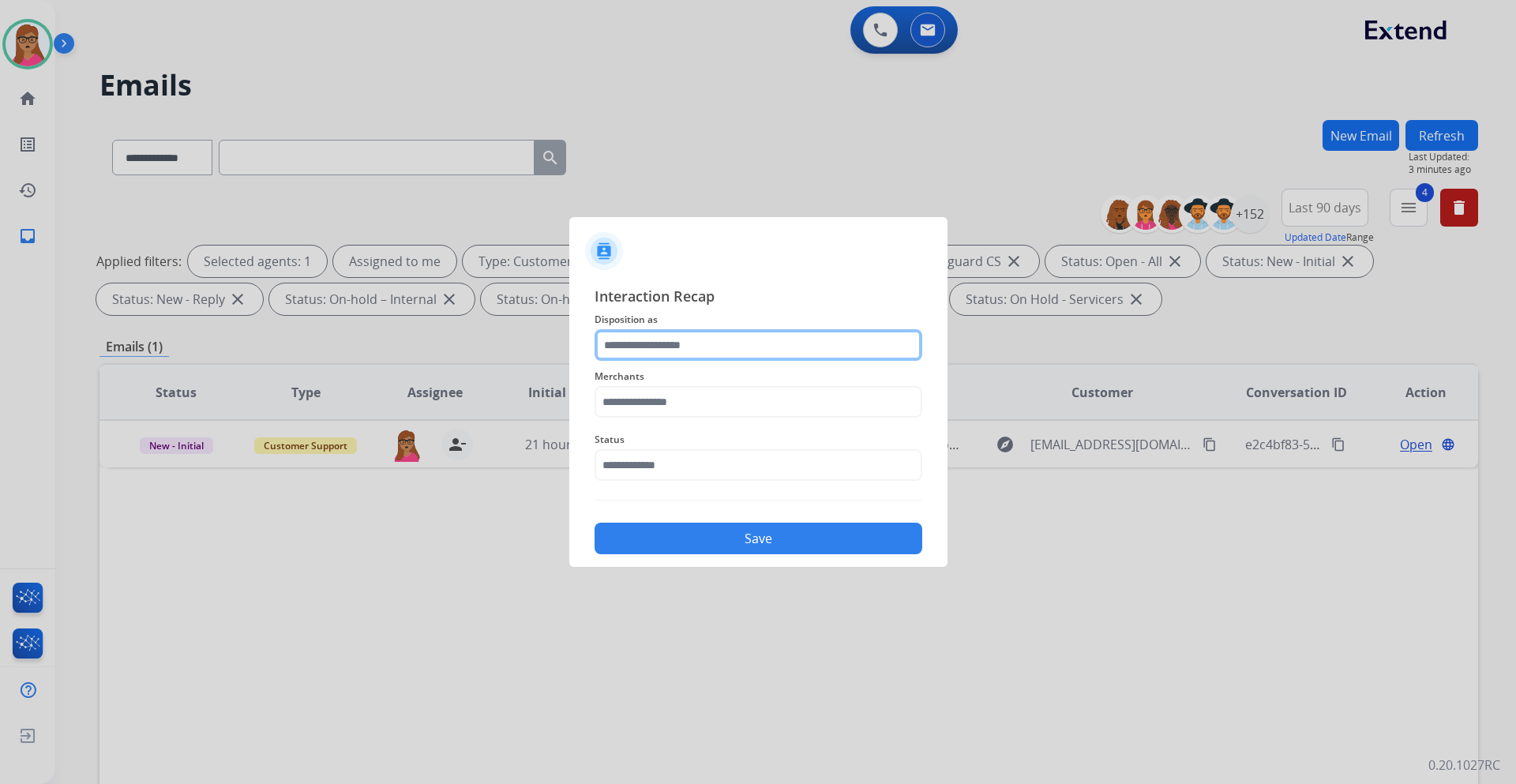
click at [680, 339] on input "text" at bounding box center [758, 344] width 328 height 31
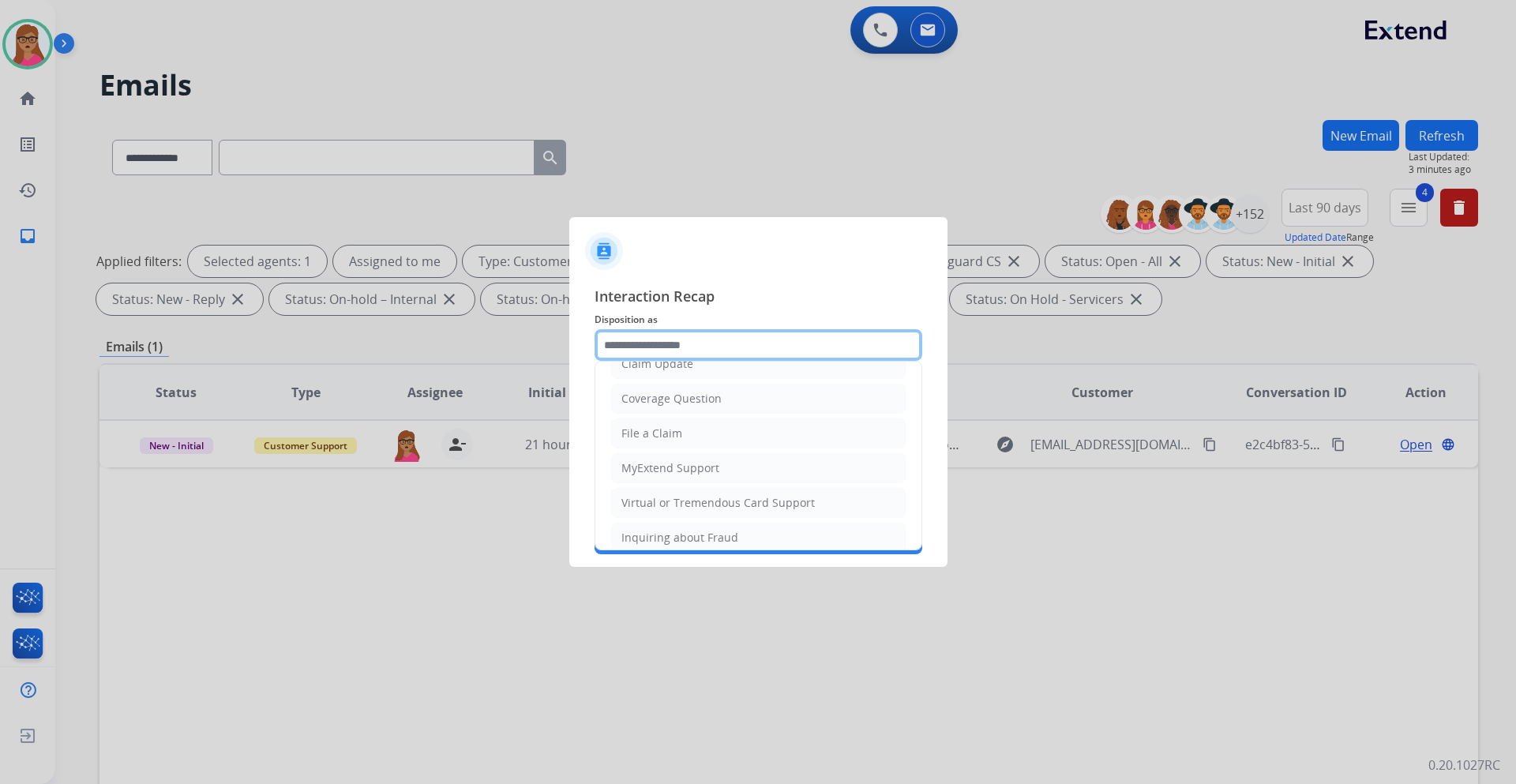
scroll to position [246, 0]
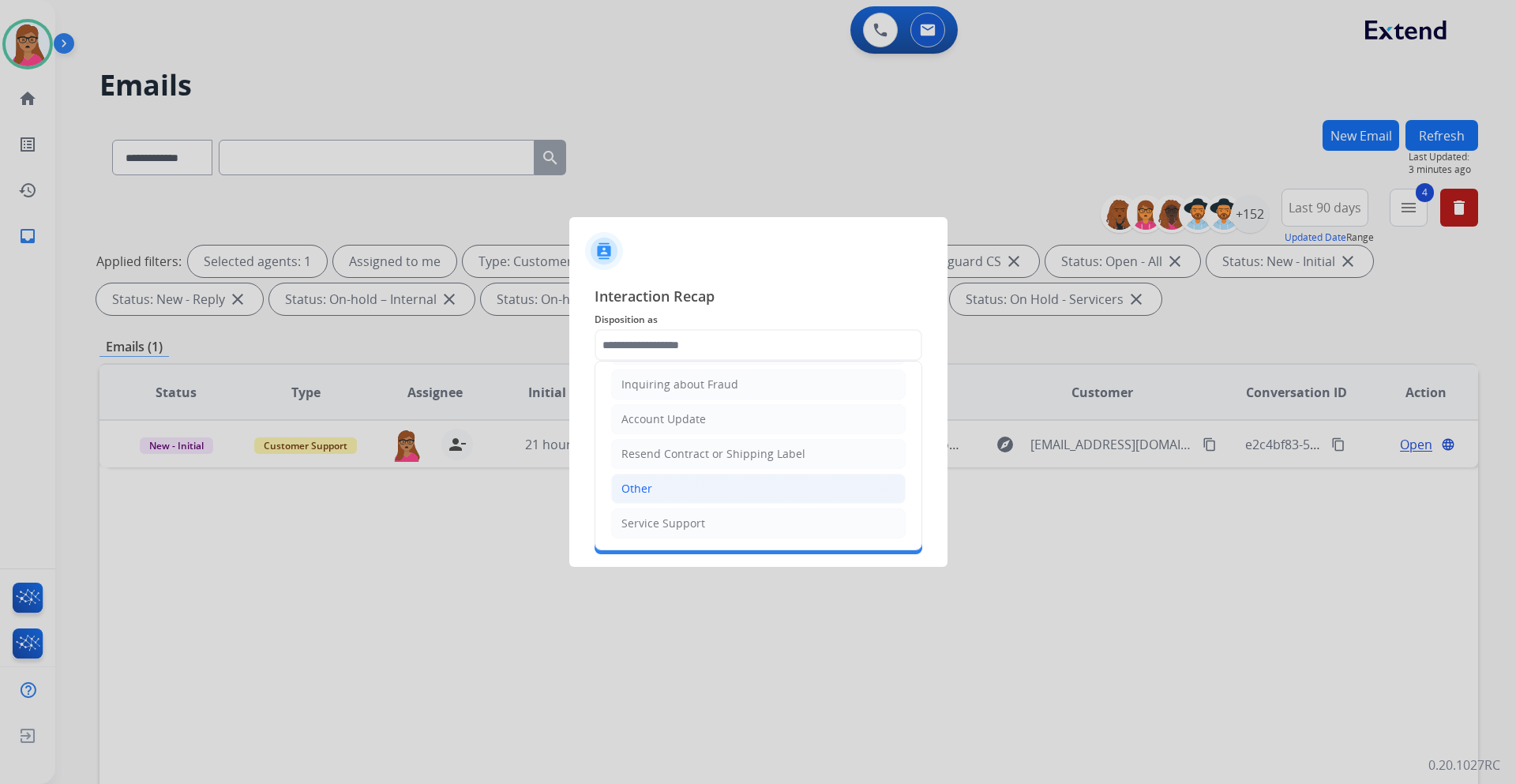
click at [660, 500] on li "Other" at bounding box center [758, 488] width 295 height 30
type input "*****"
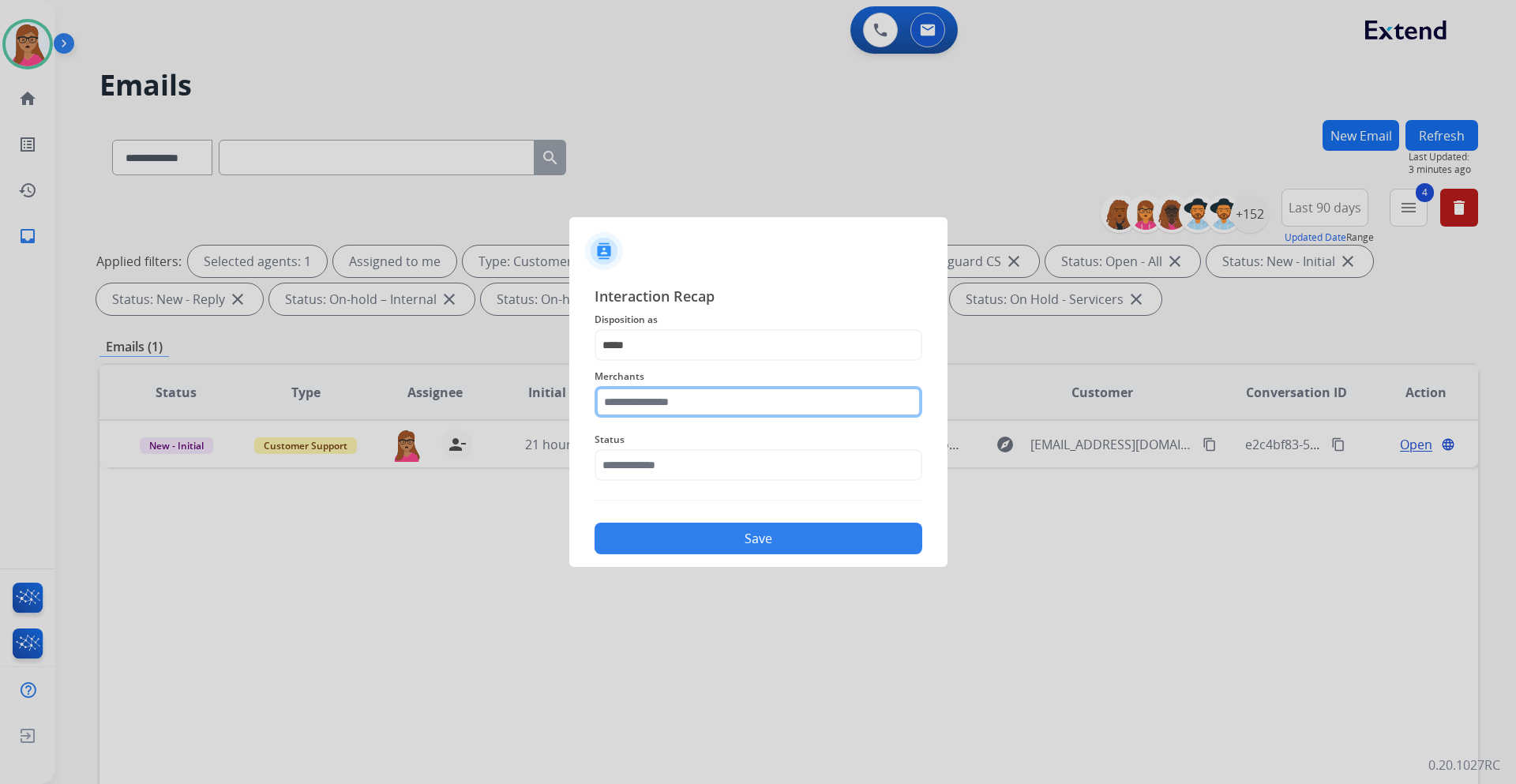
click at [696, 409] on input "text" at bounding box center [758, 402] width 328 height 31
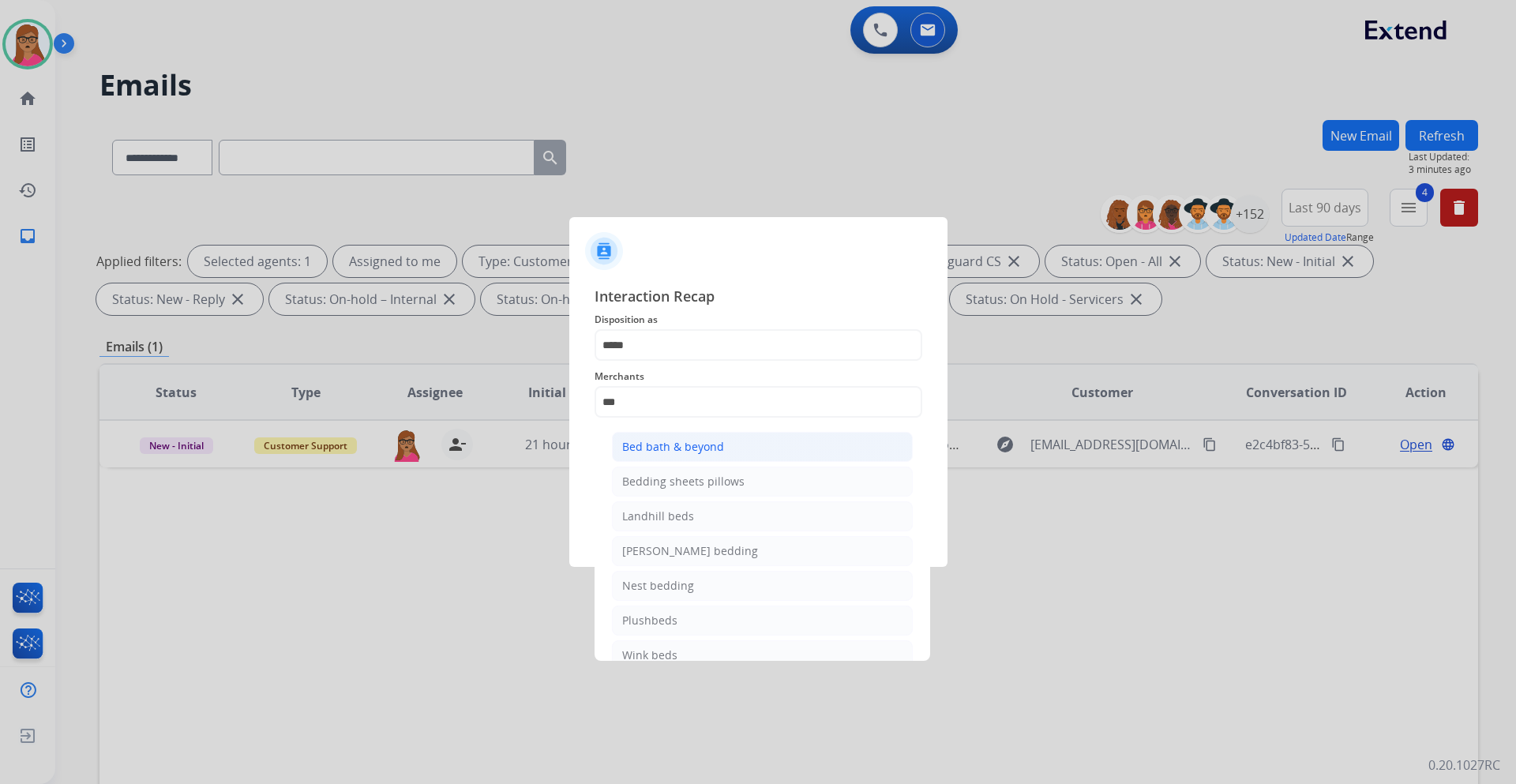
click at [662, 439] on div "Bed bath & beyond" at bounding box center [673, 446] width 102 height 16
type input "**********"
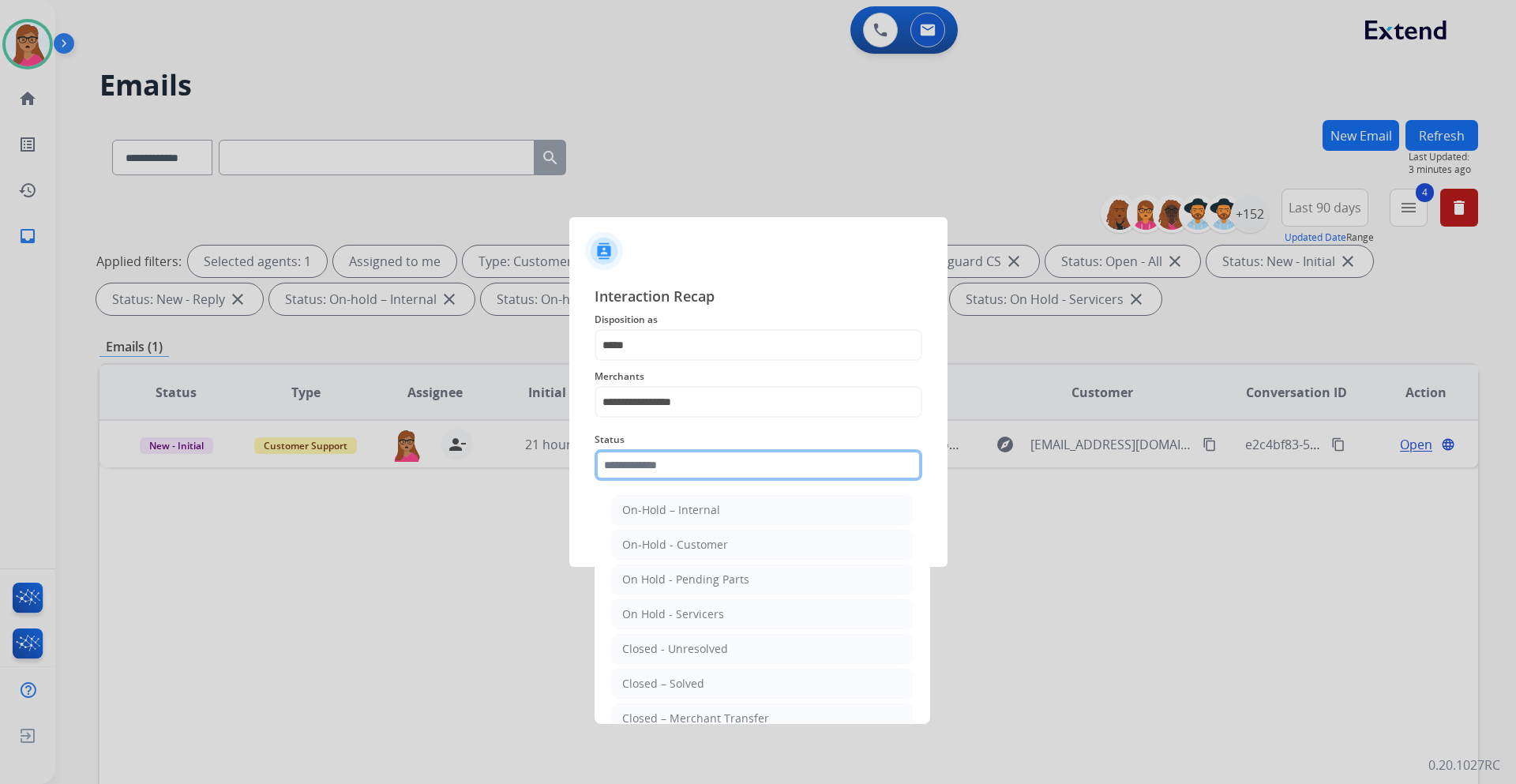
click at [643, 464] on input "text" at bounding box center [758, 465] width 328 height 31
click at [693, 677] on div "Closed – Solved" at bounding box center [664, 684] width 82 height 16
type input "**********"
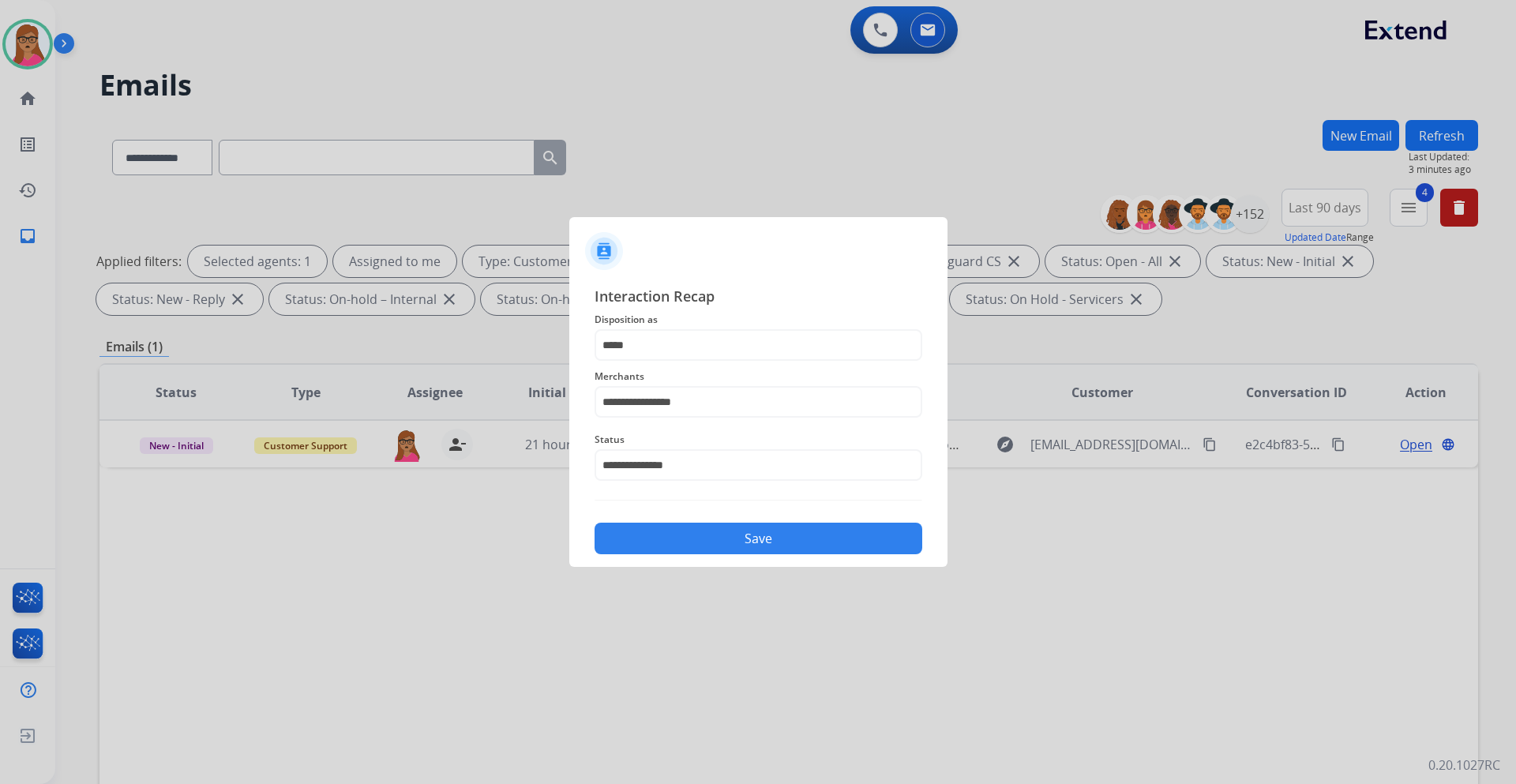
click at [744, 542] on button "Save" at bounding box center [758, 538] width 328 height 31
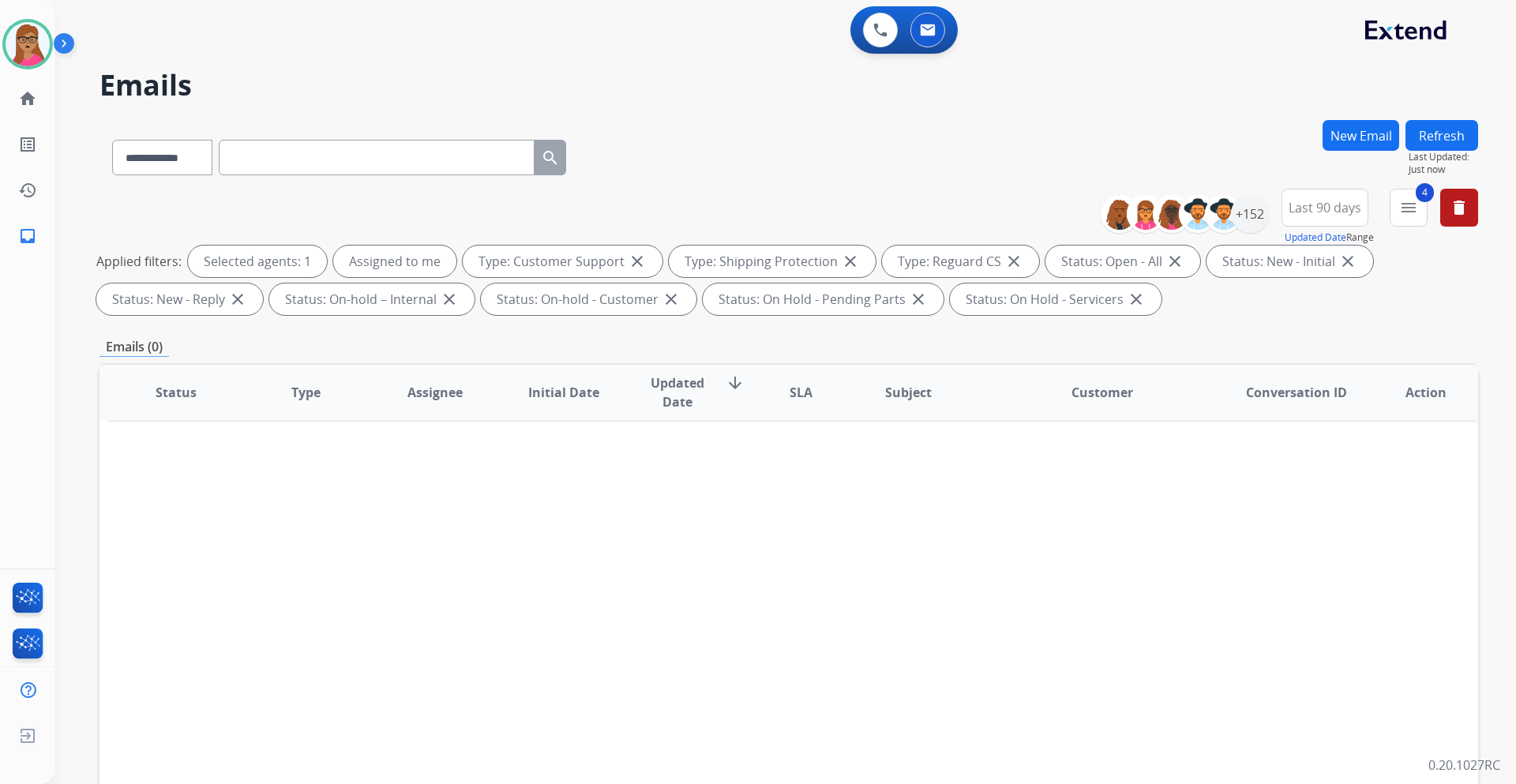
click at [1, 54] on div "Latisha Available Edit Avatar Agent: Latisha Routing Profile: Multi Skill ALL" at bounding box center [27, 44] width 55 height 51
click at [27, 49] on img at bounding box center [27, 44] width 44 height 44
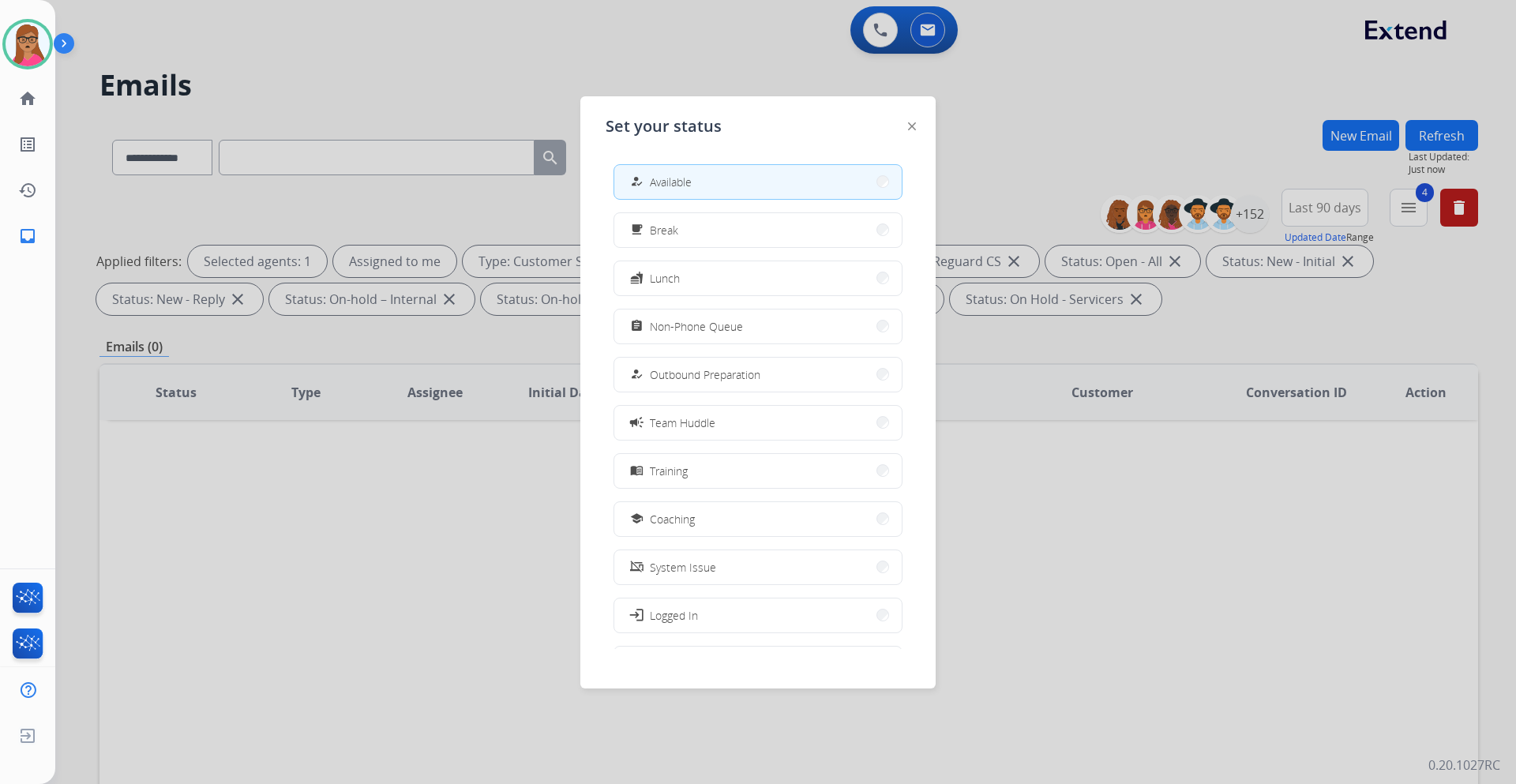
click at [704, 183] on button "how_to_reg Available" at bounding box center [757, 182] width 287 height 34
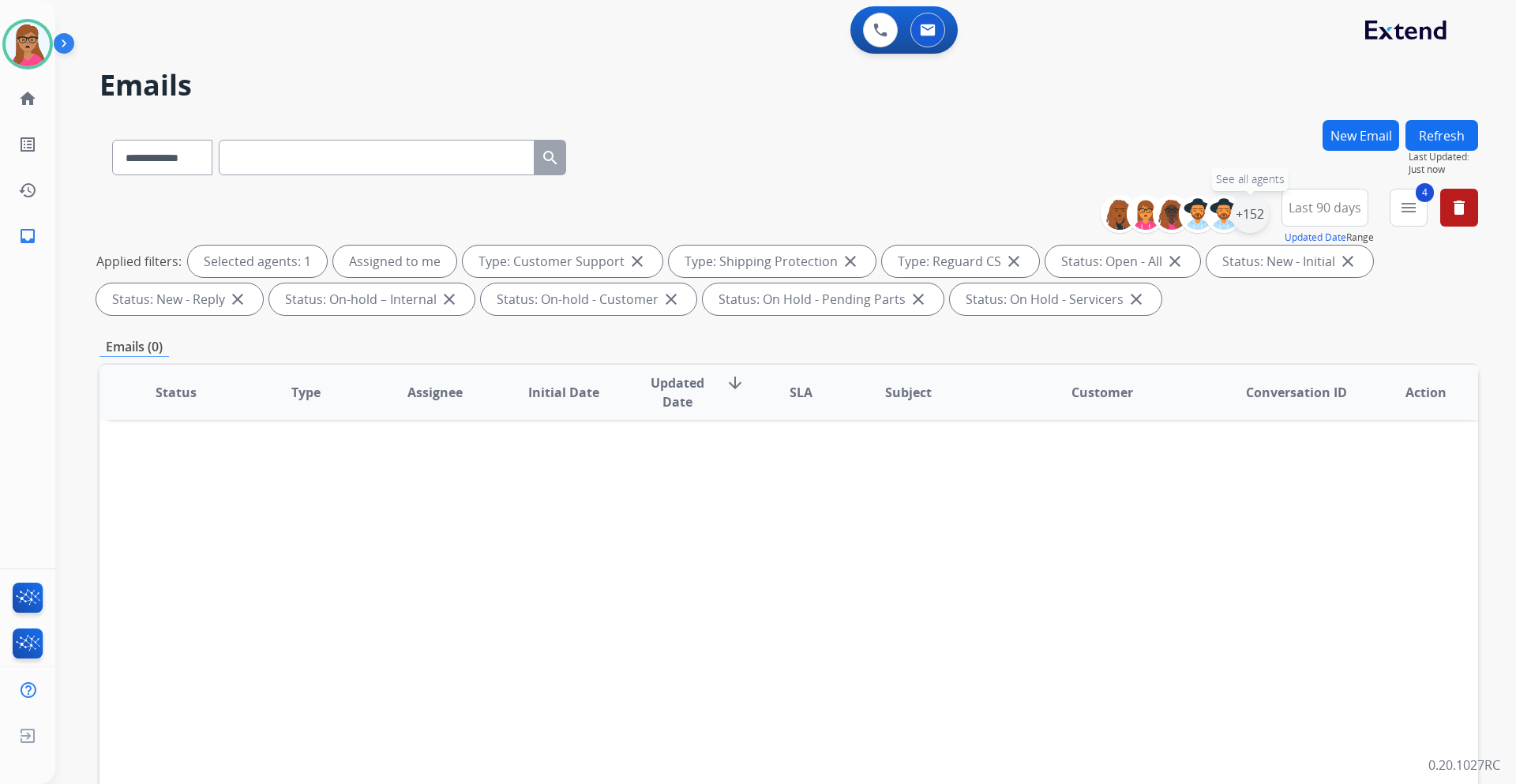
click at [1251, 222] on div "+152" at bounding box center [1249, 213] width 38 height 38
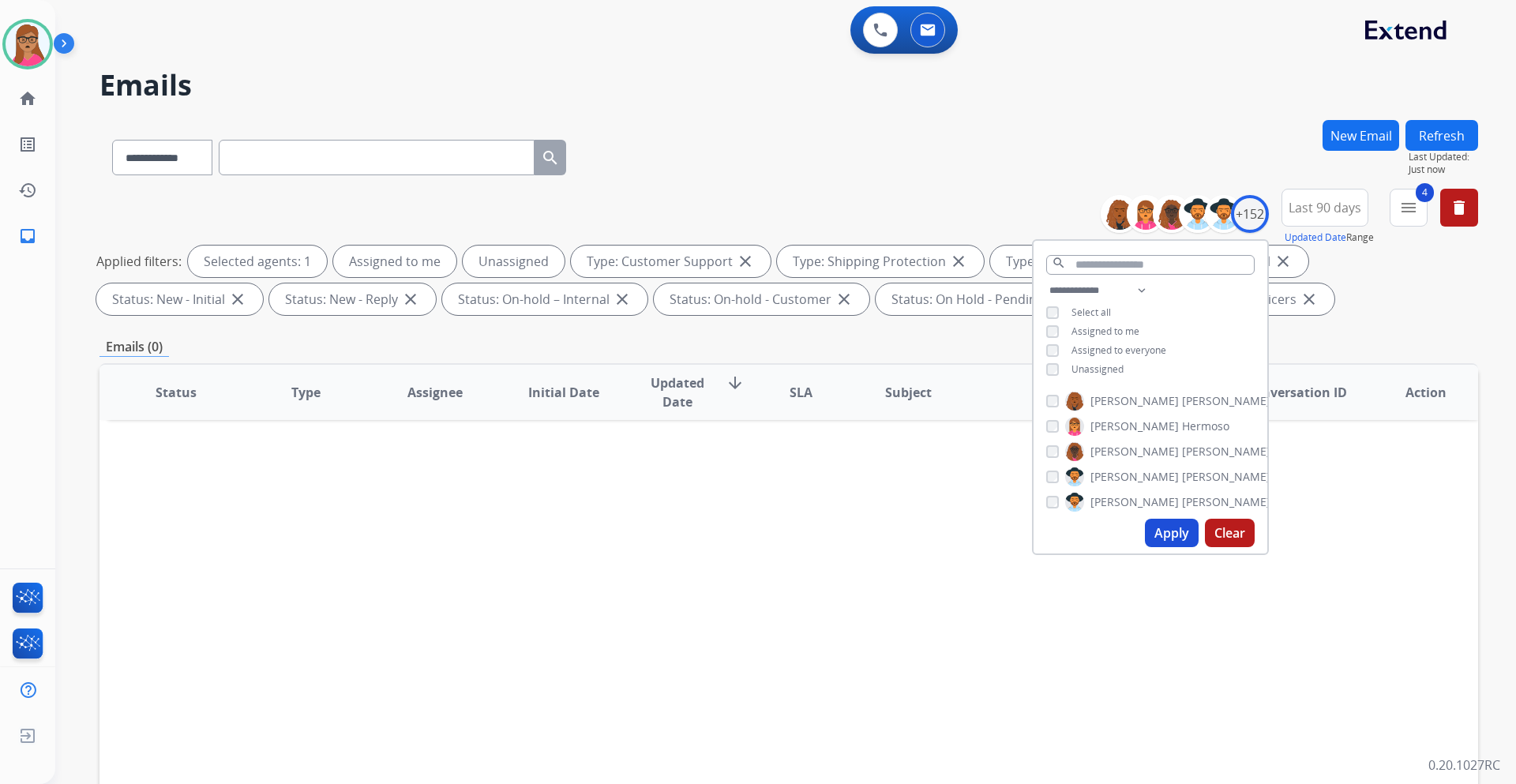
click at [1156, 533] on button "Apply" at bounding box center [1172, 532] width 54 height 28
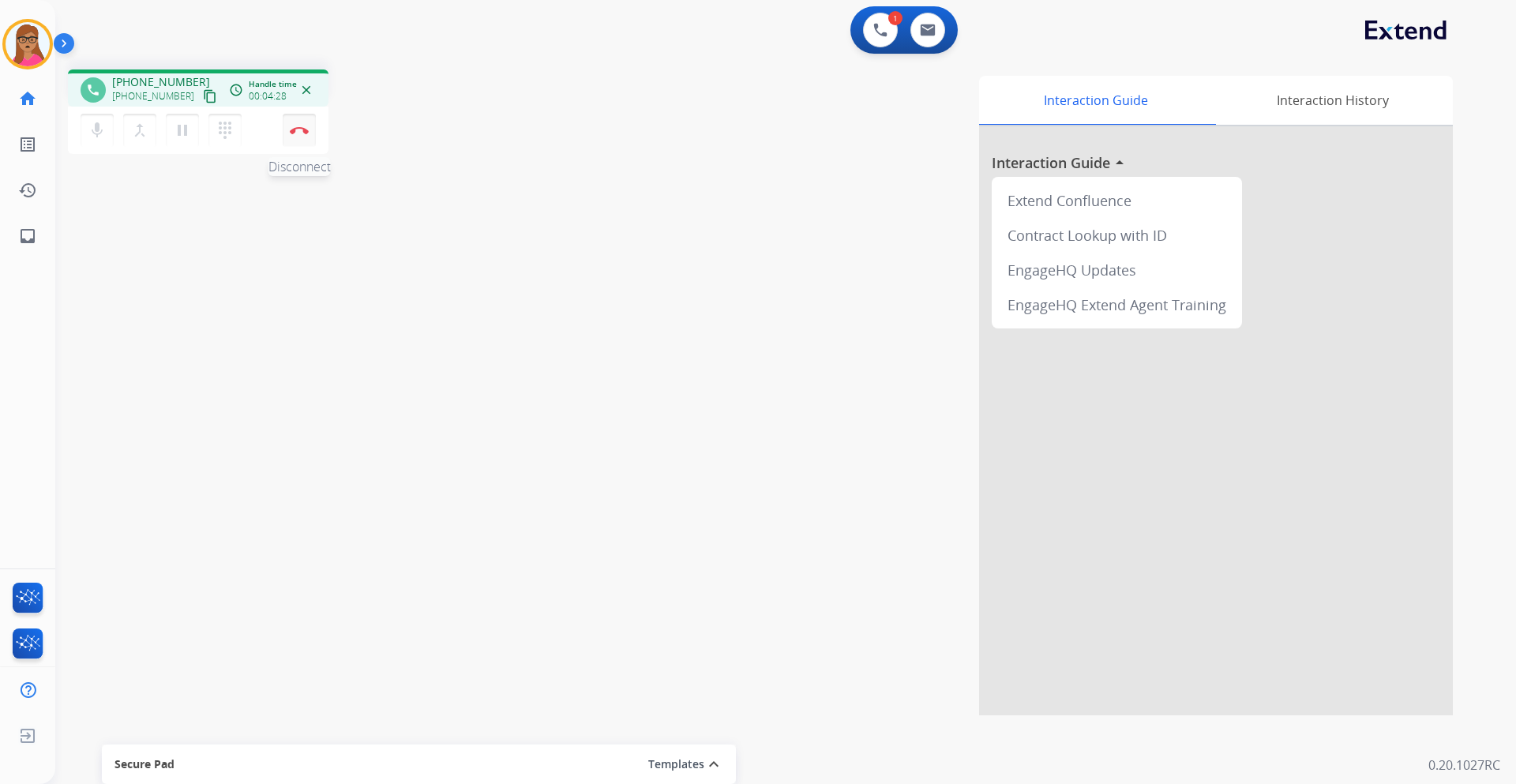
click at [305, 128] on img at bounding box center [299, 130] width 18 height 8
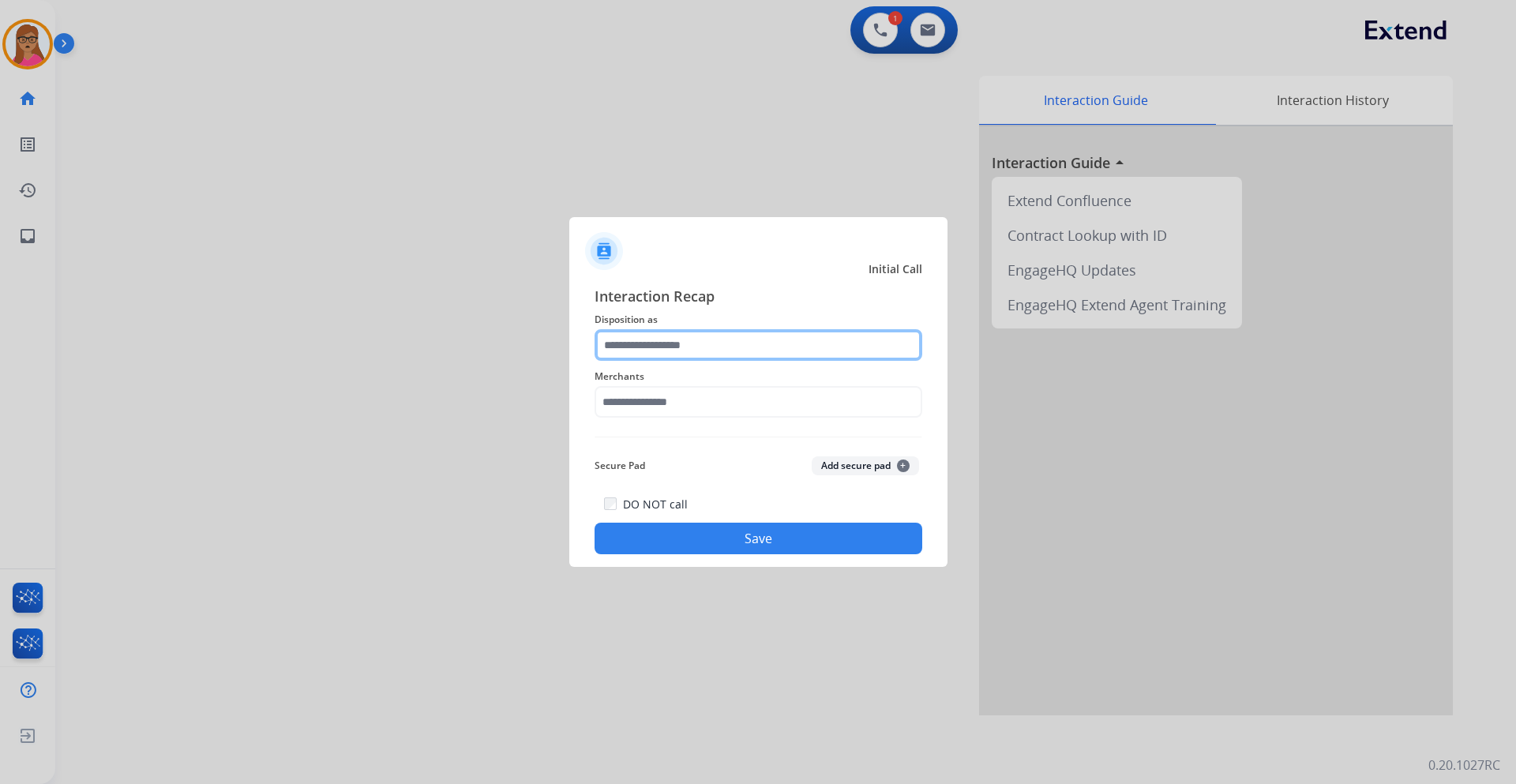
click at [658, 347] on input "text" at bounding box center [758, 344] width 328 height 31
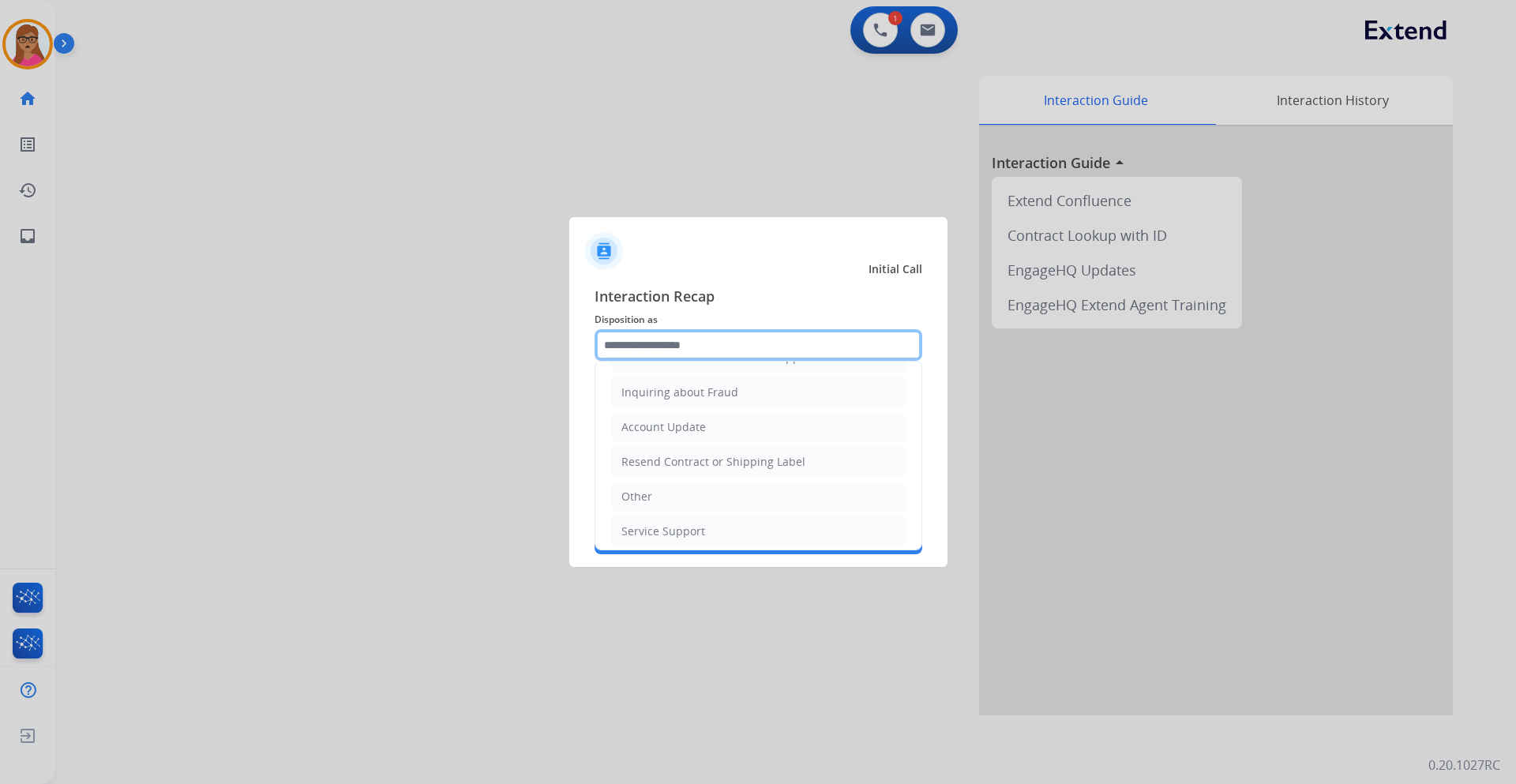
scroll to position [246, 0]
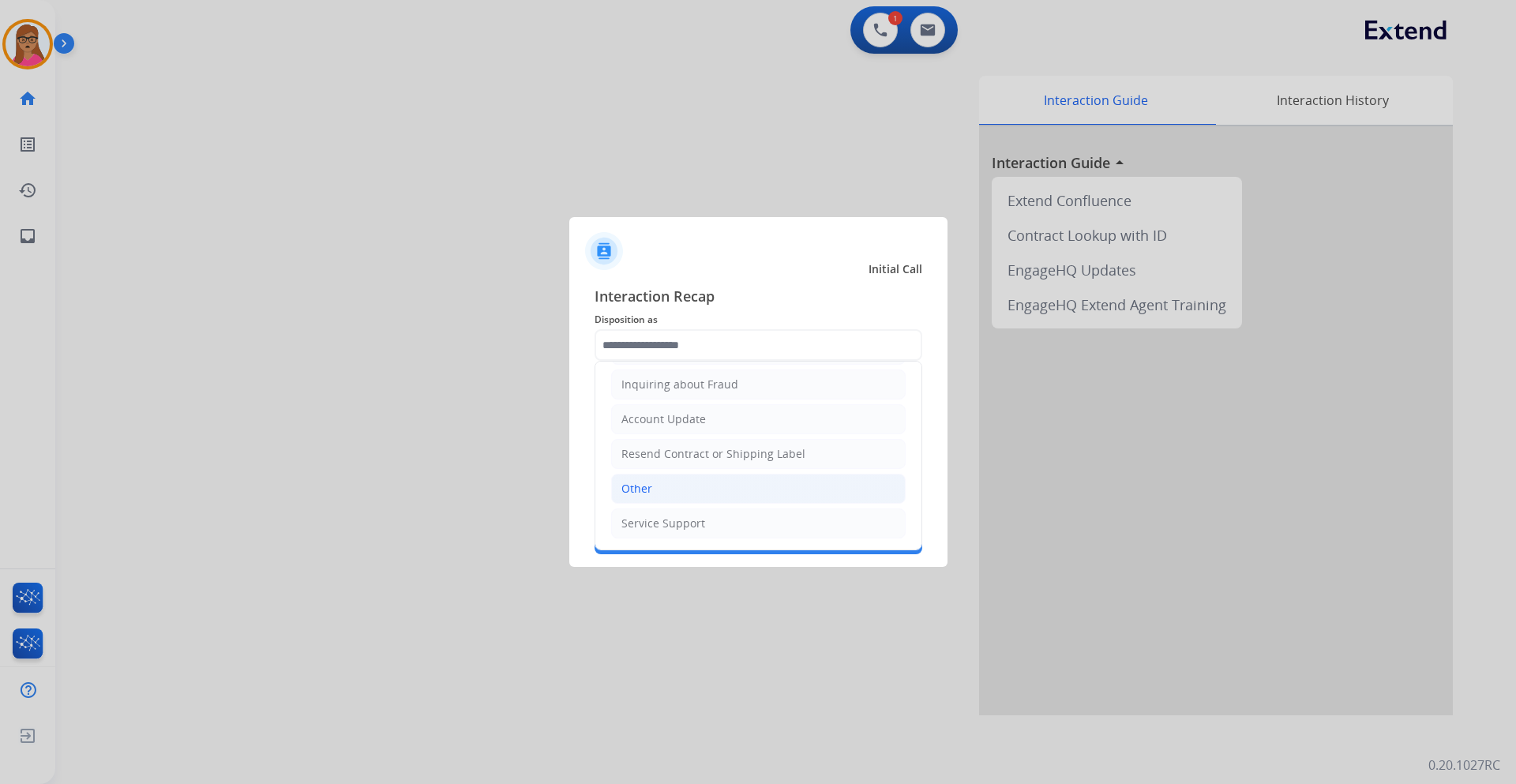
click at [668, 484] on li "Other" at bounding box center [758, 488] width 295 height 30
type input "*****"
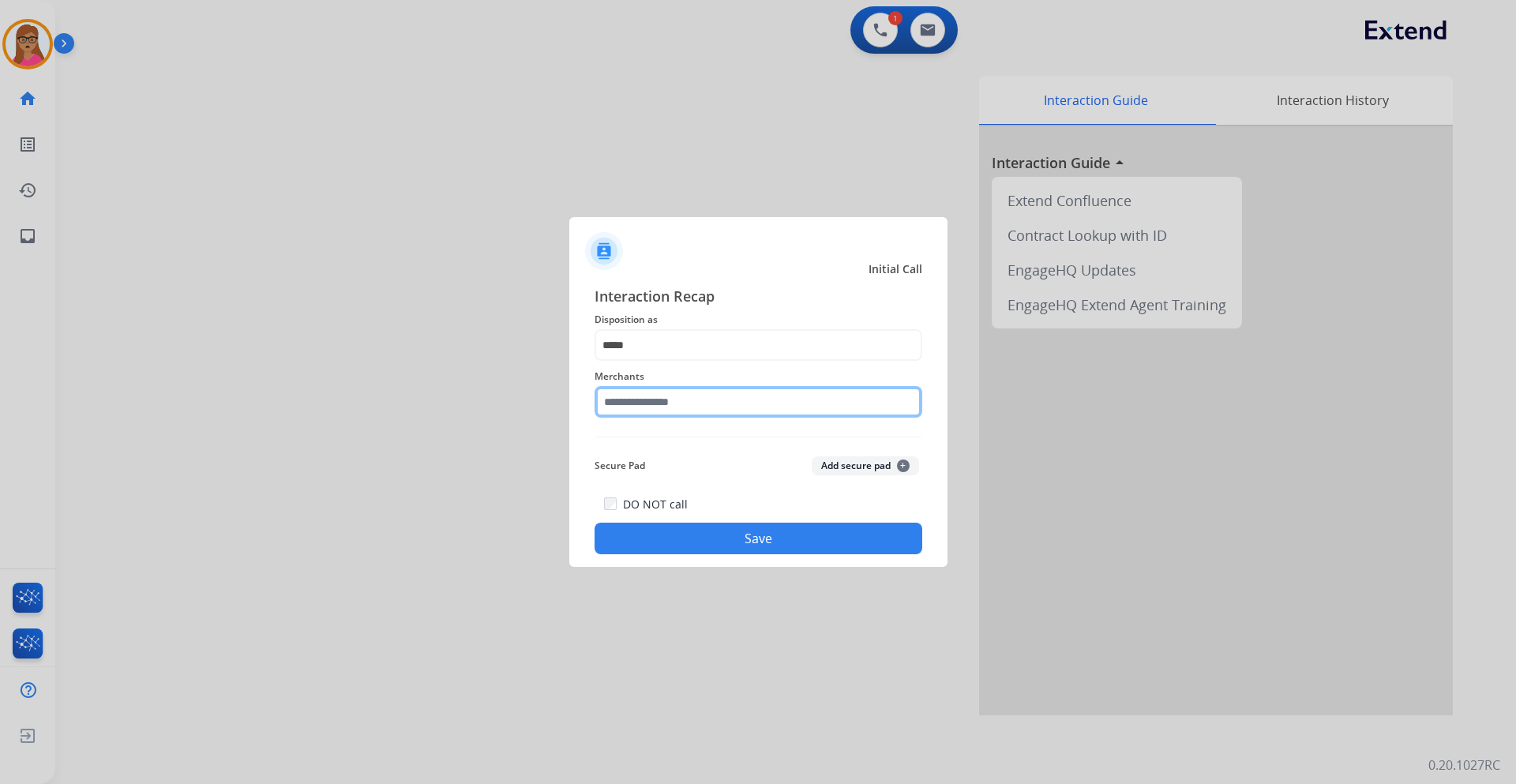
click at [662, 401] on input "text" at bounding box center [758, 402] width 328 height 31
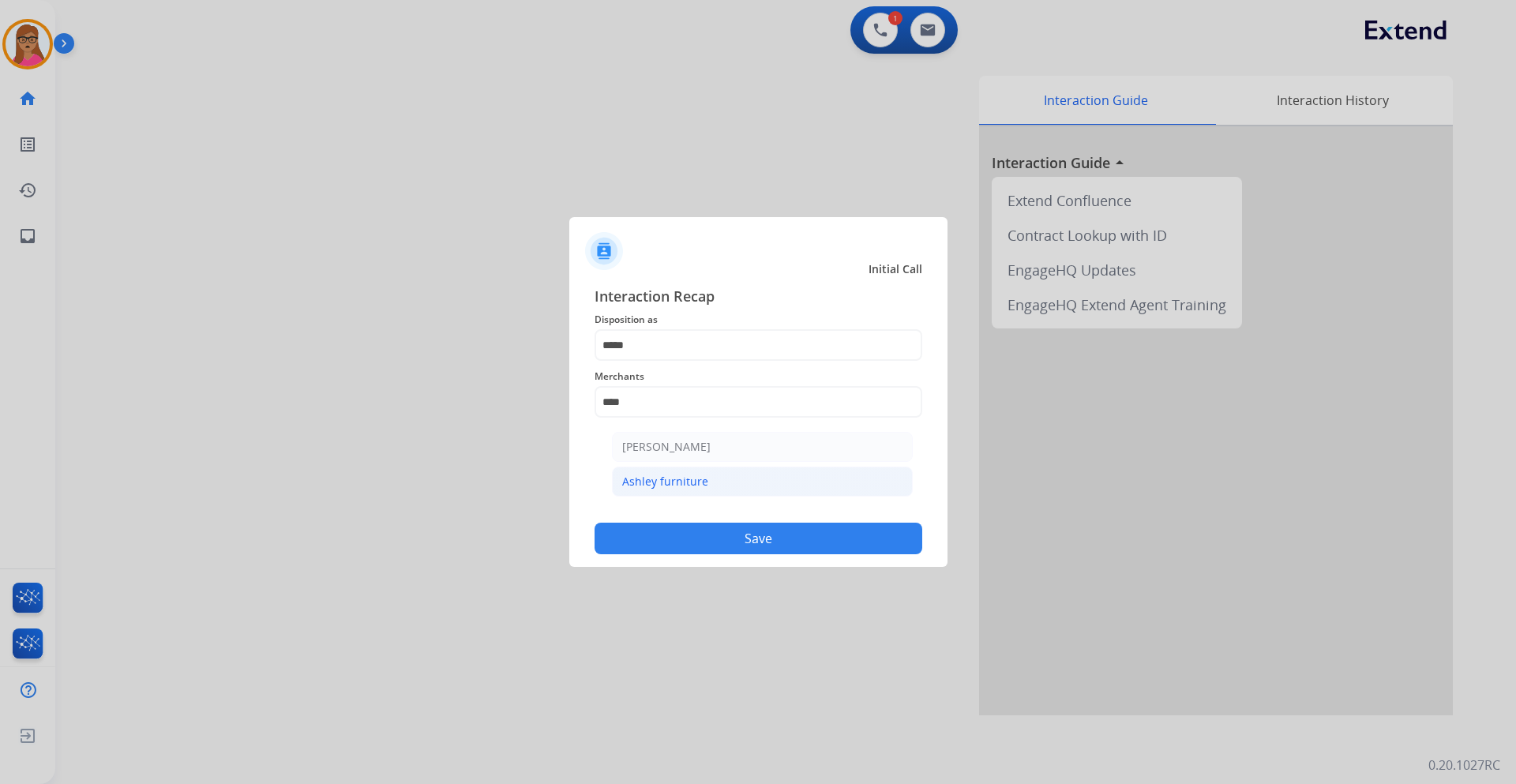
click at [690, 477] on div "Ashley furniture" at bounding box center [666, 481] width 86 height 16
type input "**********"
click at [748, 526] on button "Save" at bounding box center [758, 538] width 328 height 31
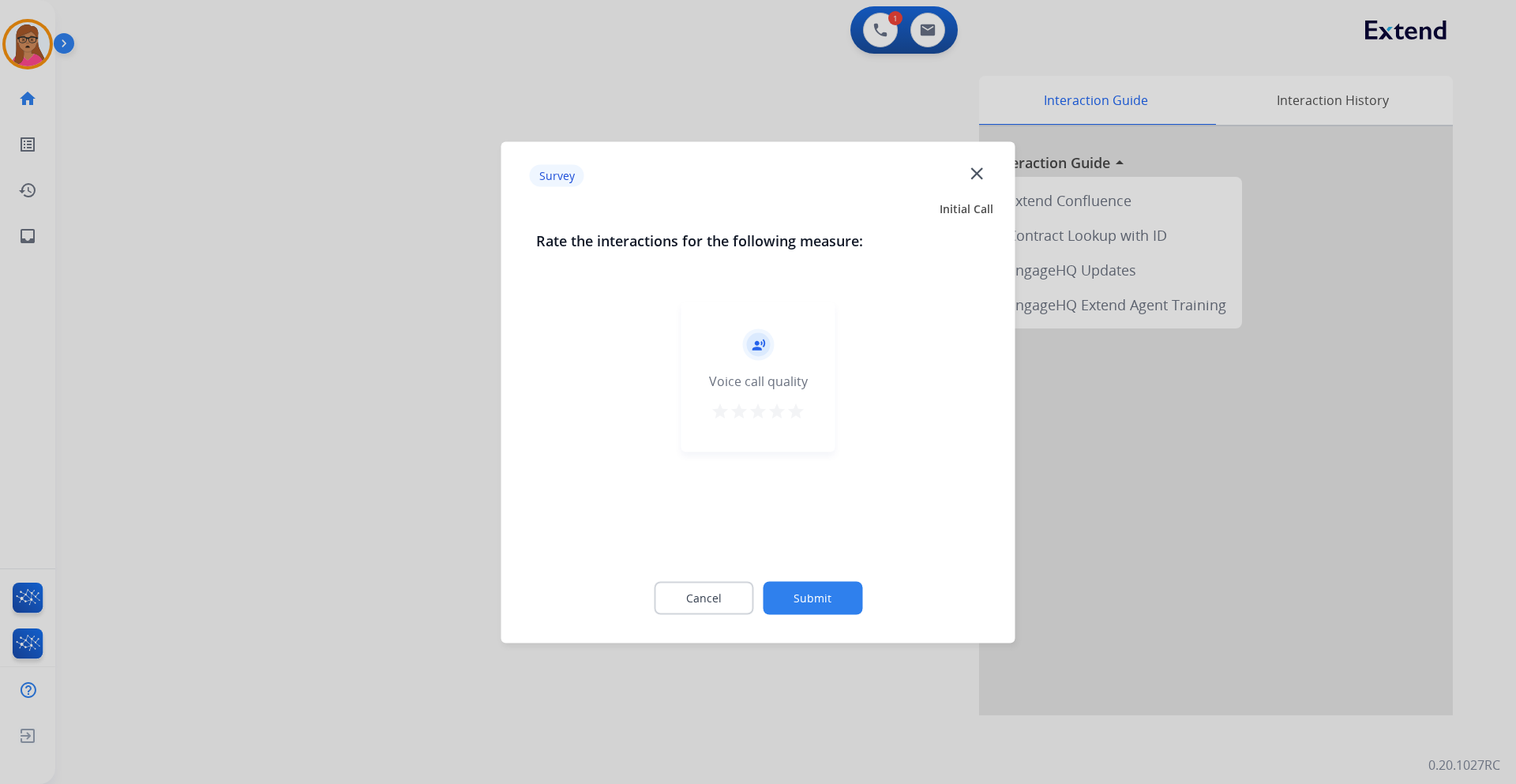
click at [391, 417] on div at bounding box center [758, 392] width 1516 height 784
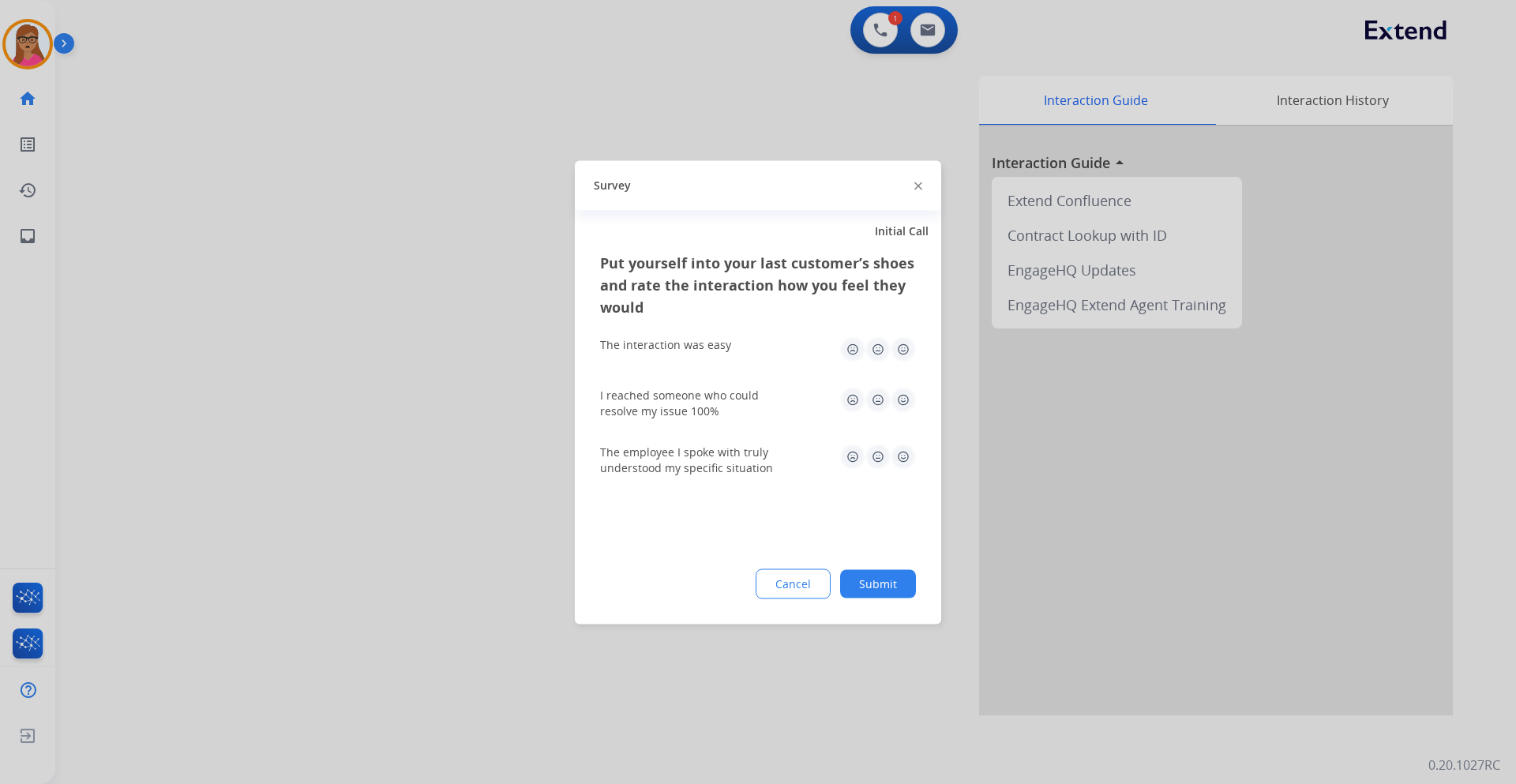
drag, startPoint x: 391, startPoint y: 417, endPoint x: 780, endPoint y: 120, distance: 489.4
click at [391, 414] on div at bounding box center [758, 392] width 1516 height 784
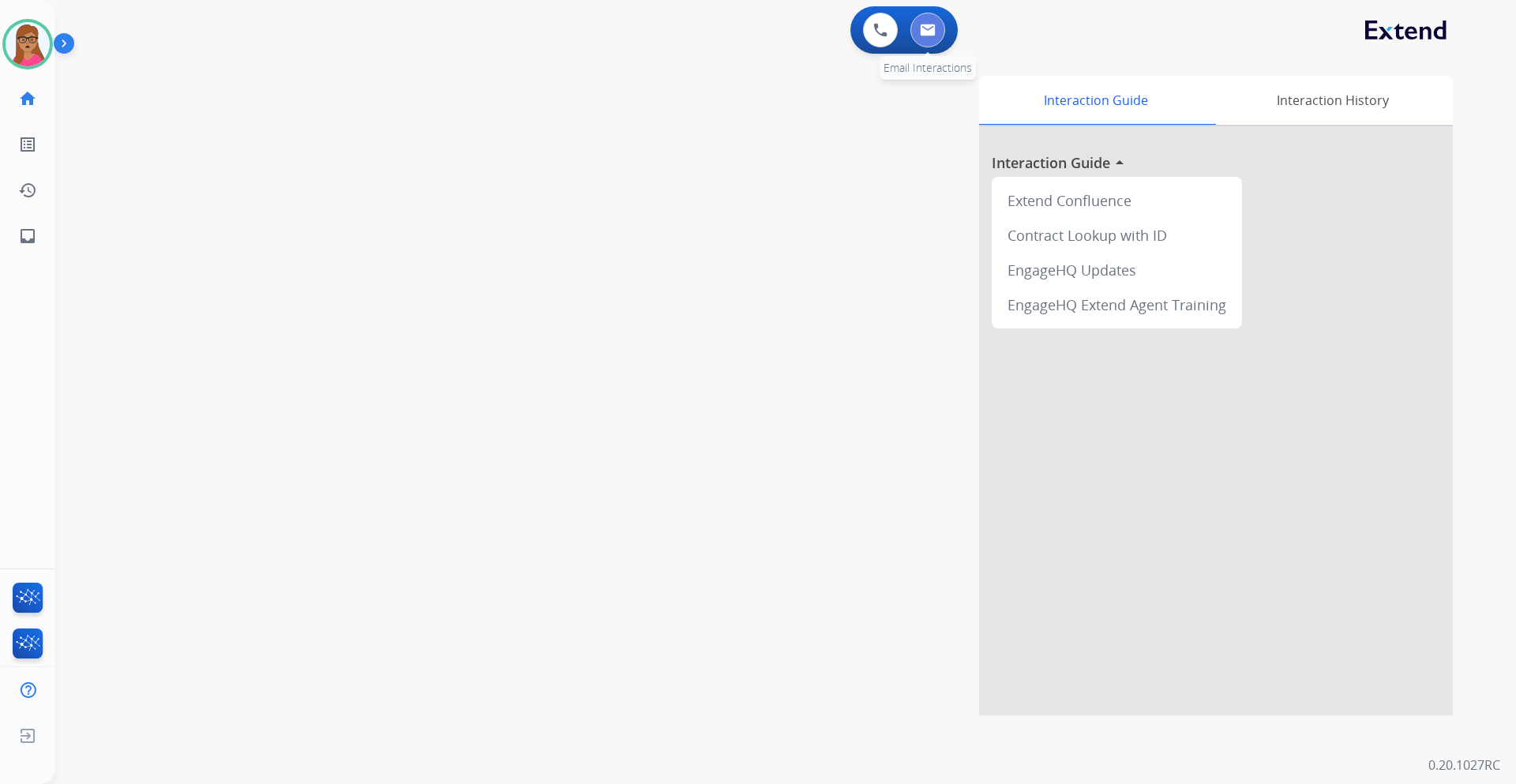
click at [933, 37] on button at bounding box center [928, 30] width 35 height 35
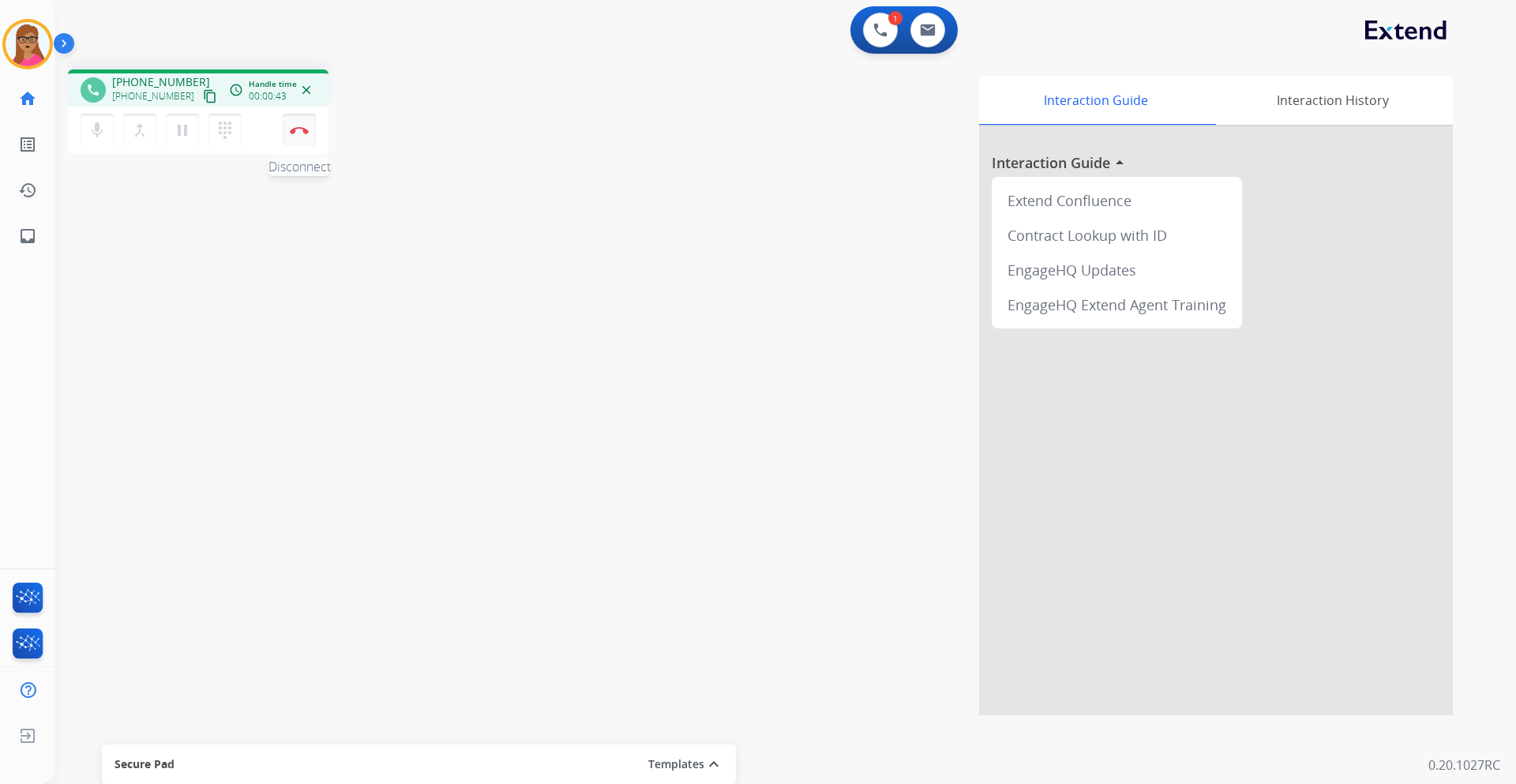
click at [293, 132] on img at bounding box center [299, 130] width 18 height 8
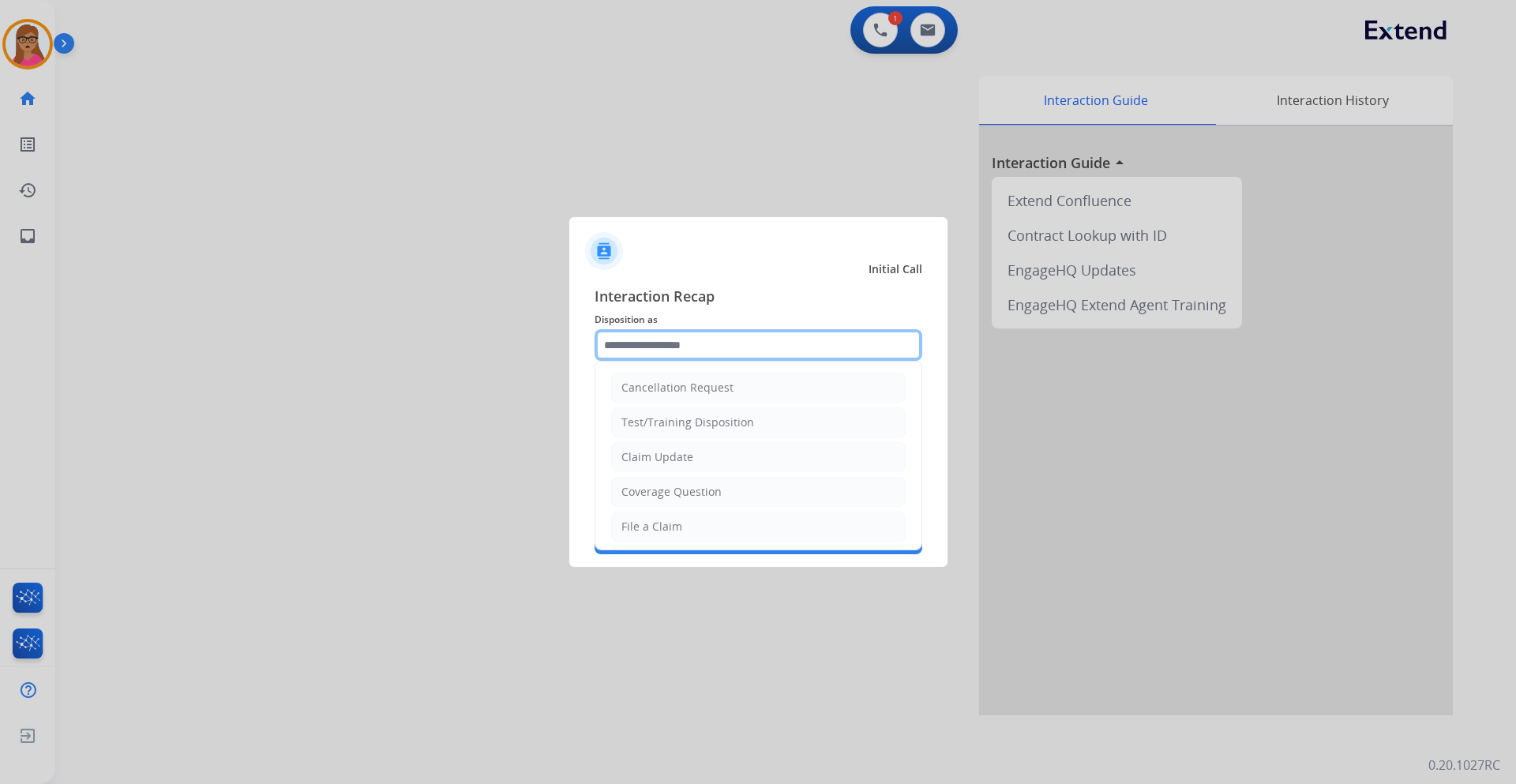
click at [681, 335] on input "text" at bounding box center [758, 344] width 328 height 31
click at [444, 236] on div at bounding box center [758, 392] width 1516 height 784
click at [715, 345] on input "text" at bounding box center [758, 344] width 328 height 31
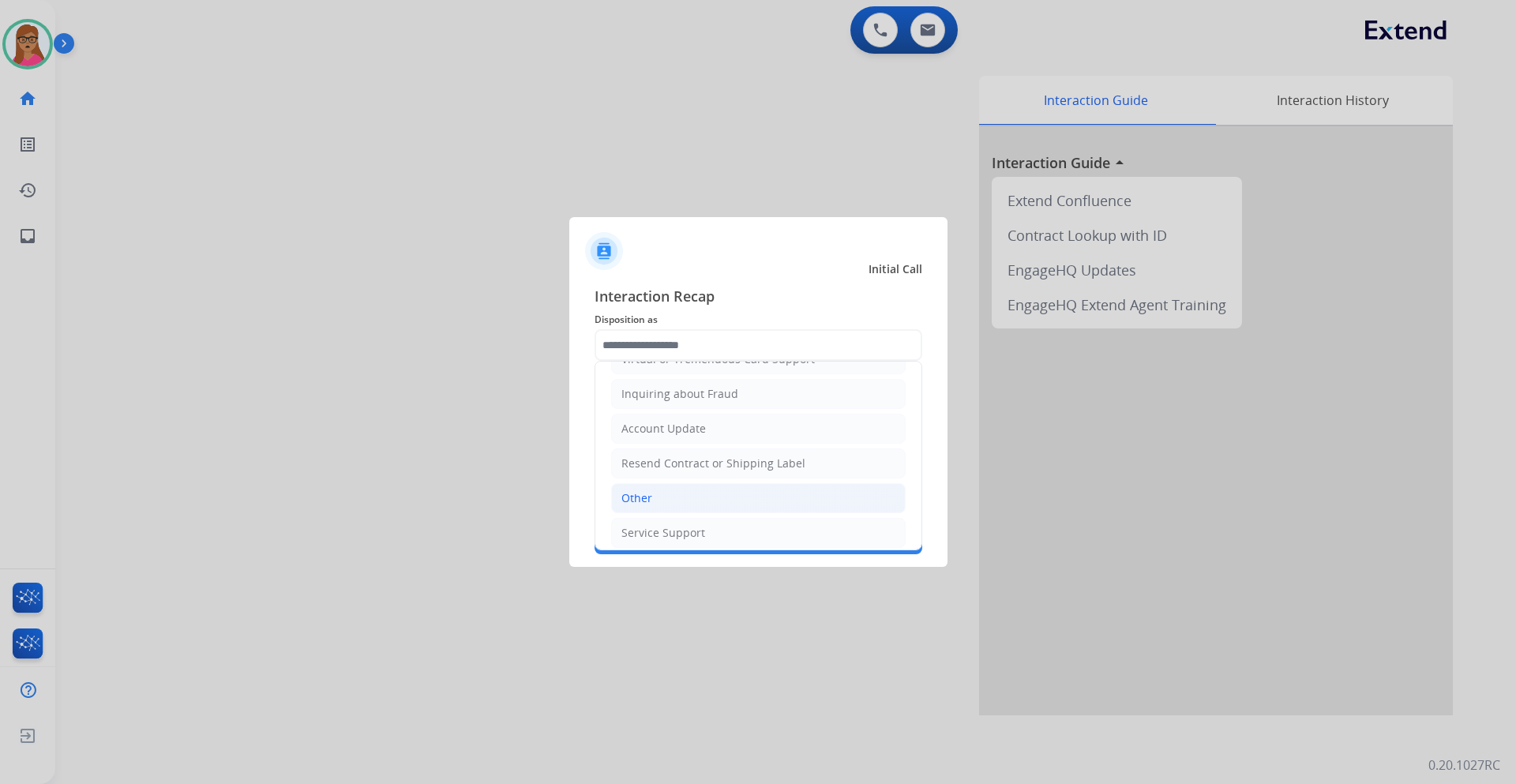
click at [658, 492] on li "Other" at bounding box center [758, 498] width 295 height 30
type input "*****"
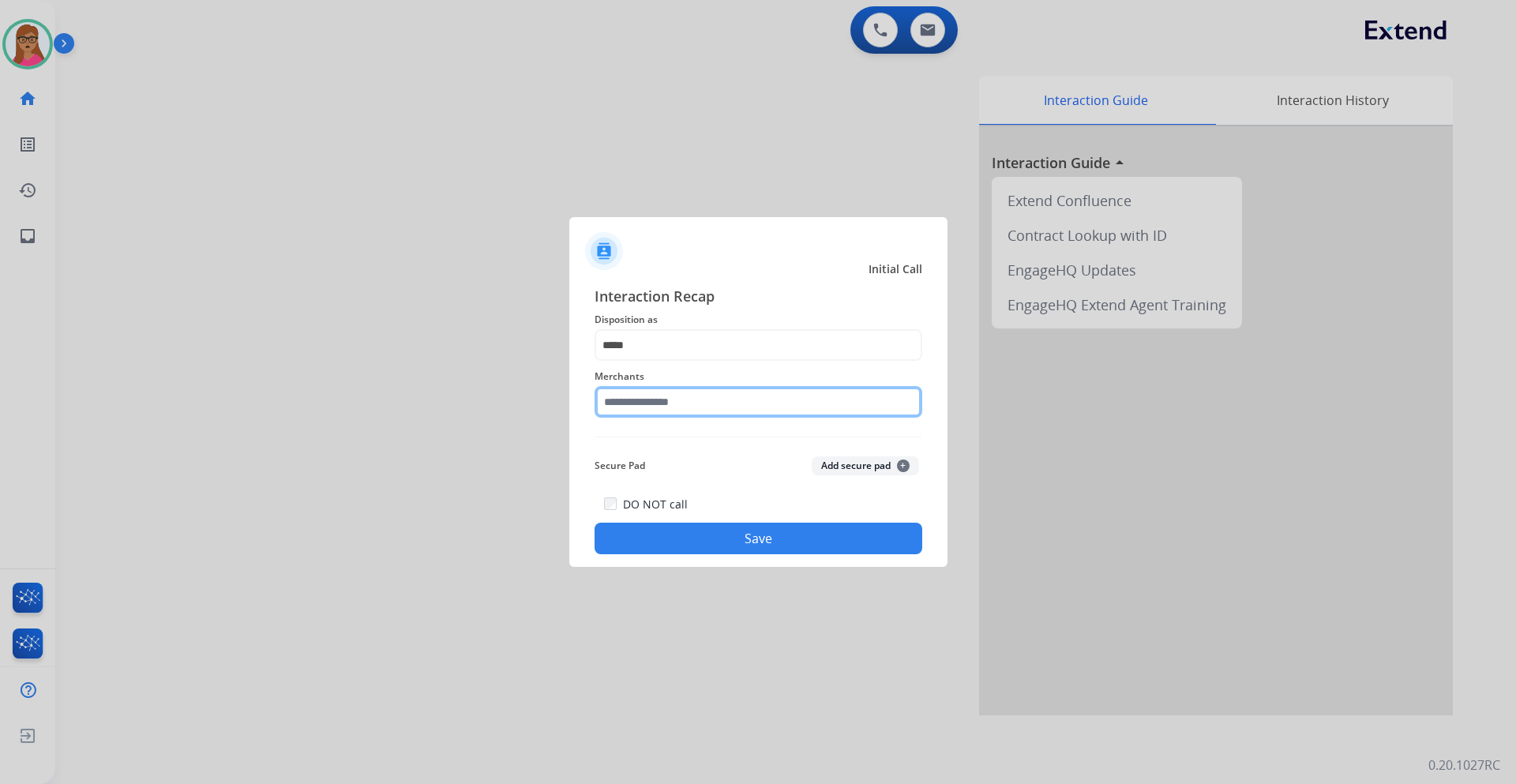
click at [716, 410] on input "text" at bounding box center [758, 402] width 328 height 31
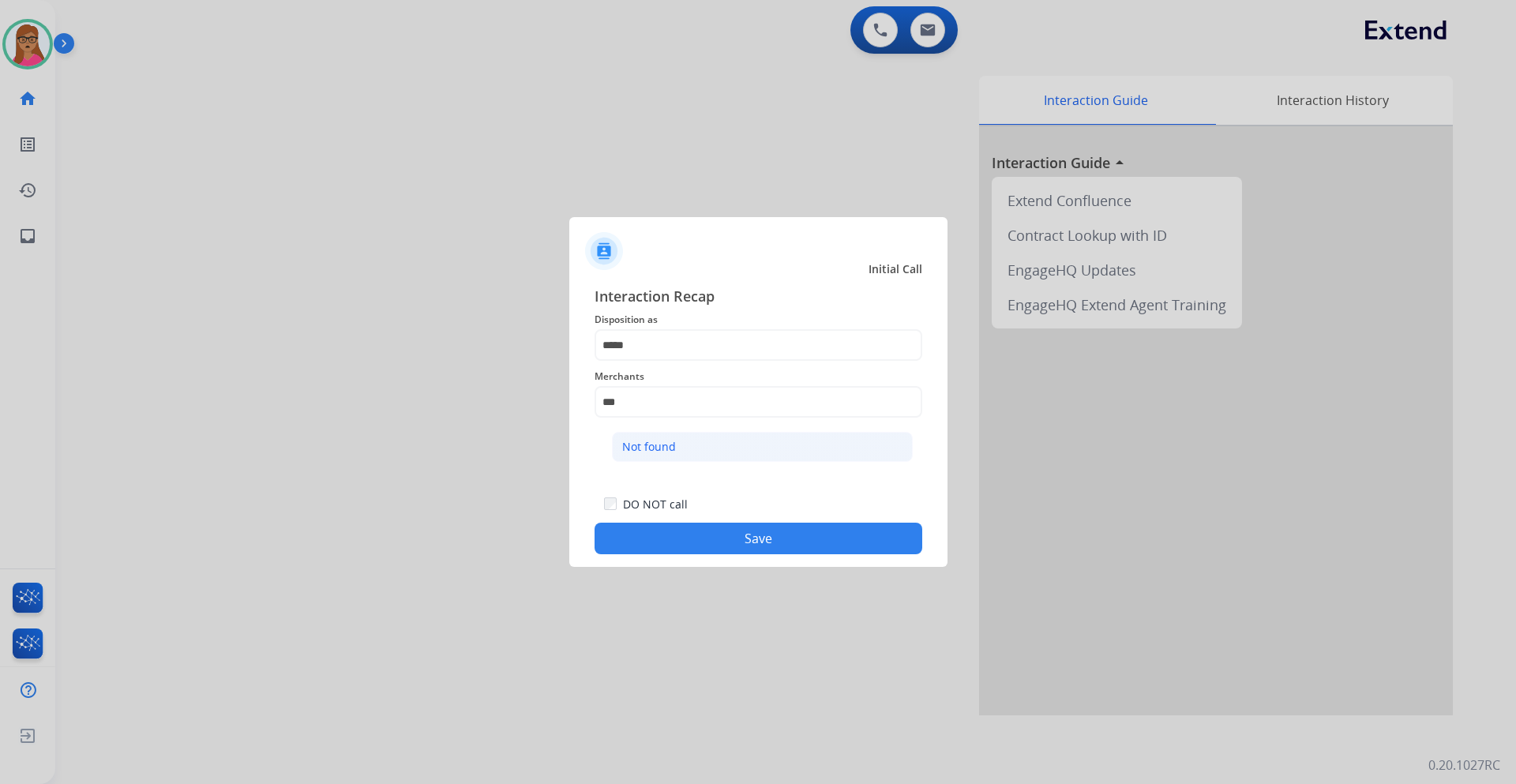
click at [686, 447] on li "Not found" at bounding box center [762, 446] width 301 height 30
type input "*********"
click at [758, 543] on button "Save" at bounding box center [758, 538] width 328 height 31
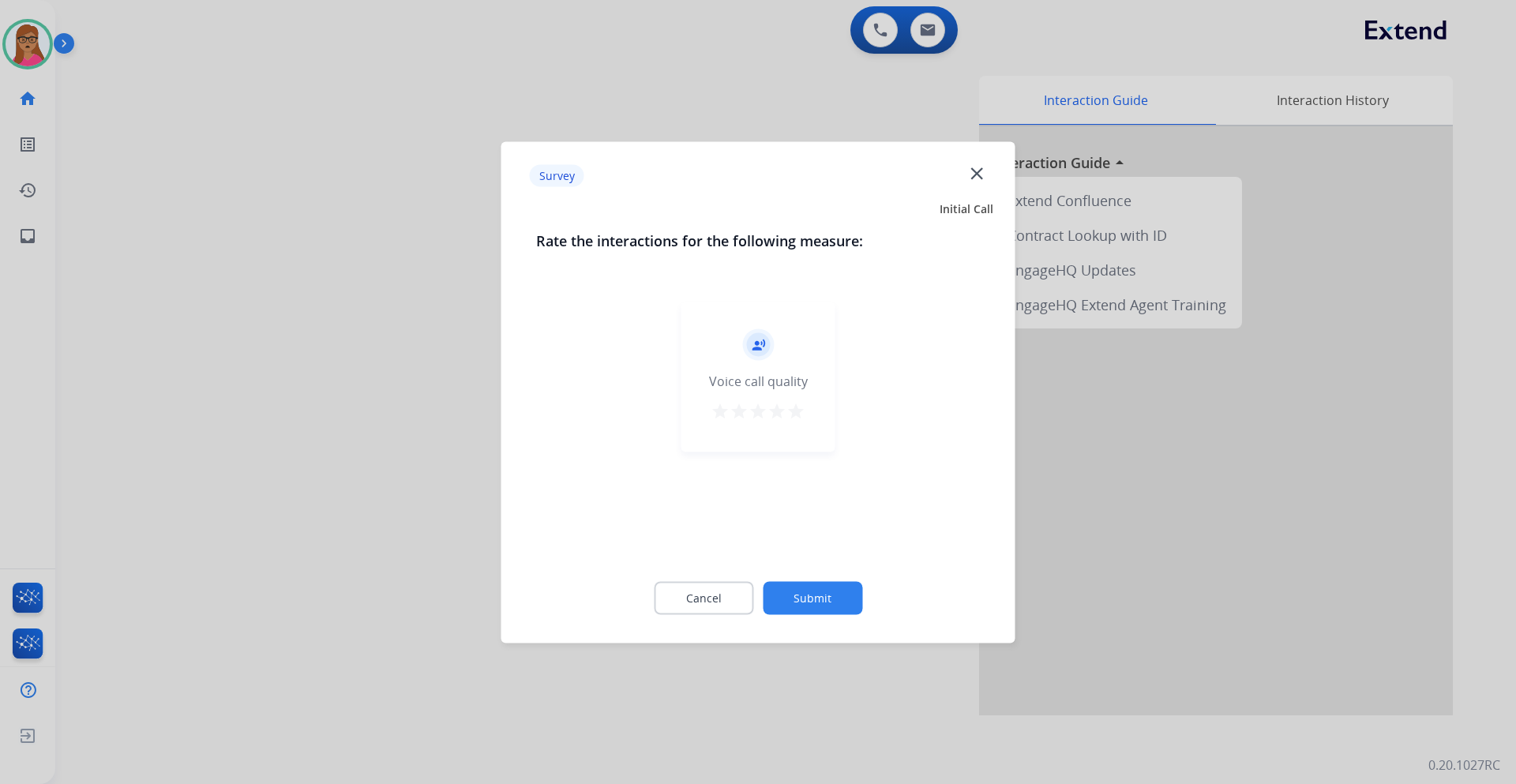
click at [179, 380] on div at bounding box center [758, 392] width 1516 height 784
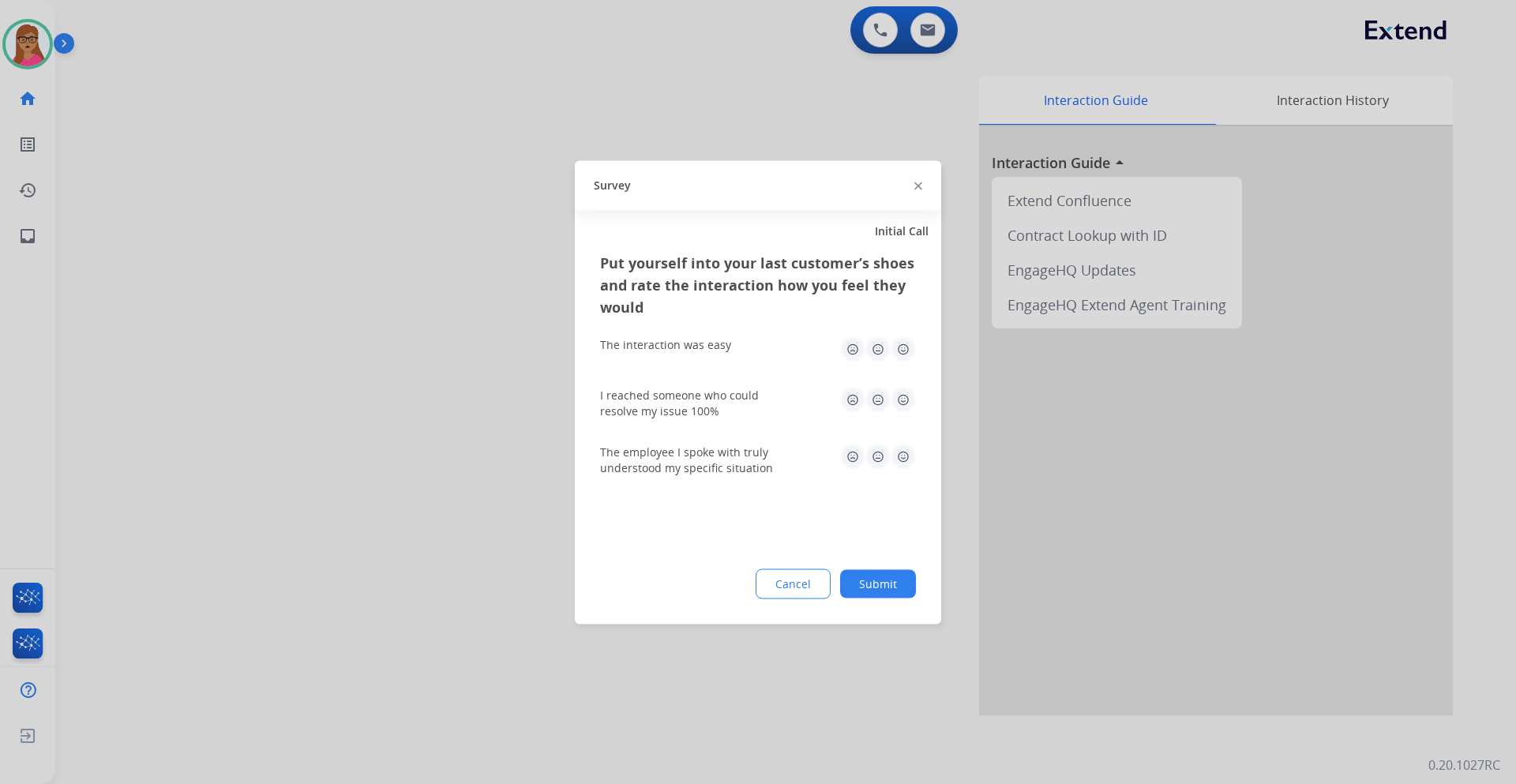
click at [180, 380] on div at bounding box center [758, 392] width 1516 height 784
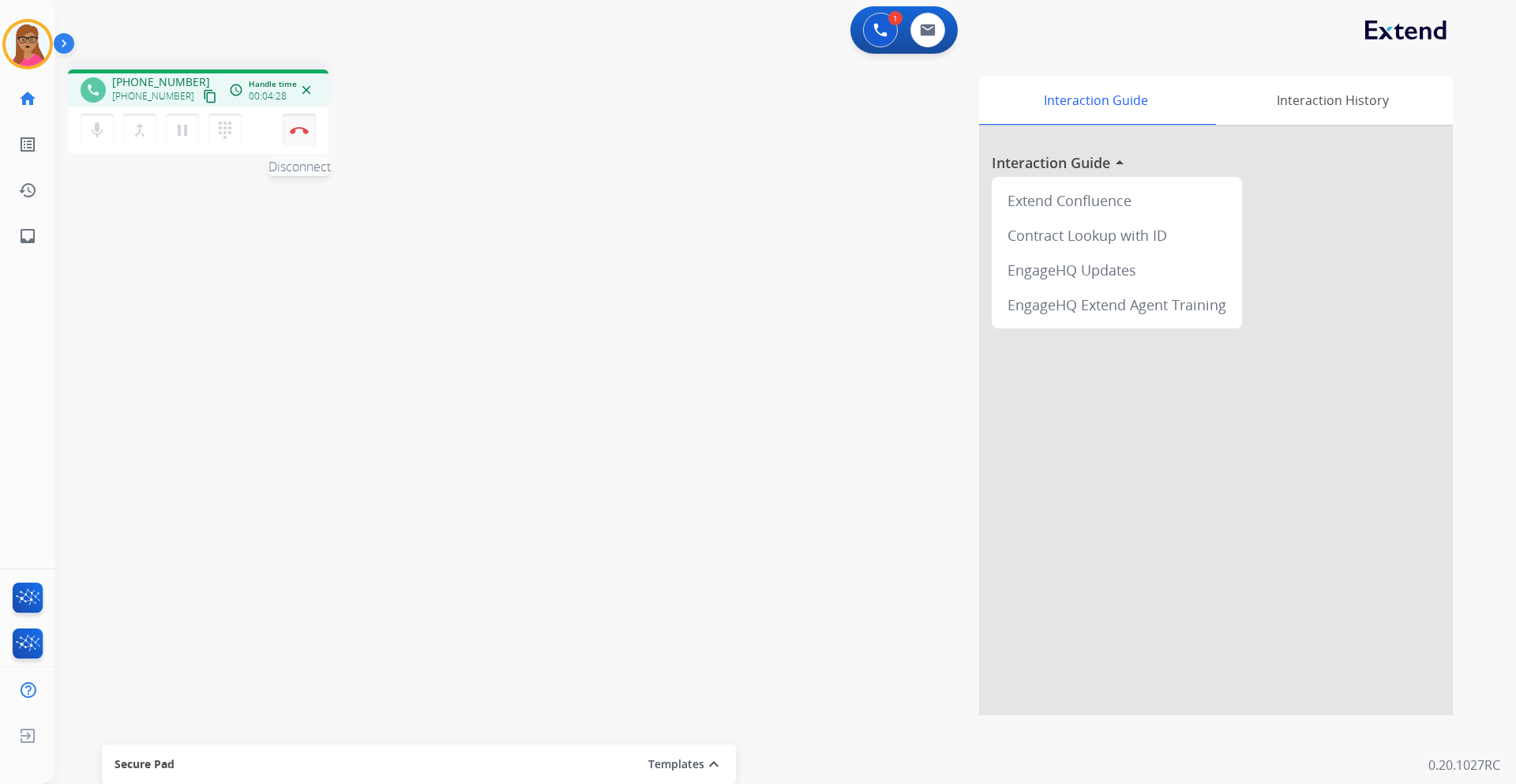
click at [305, 121] on button "Disconnect" at bounding box center [300, 130] width 33 height 33
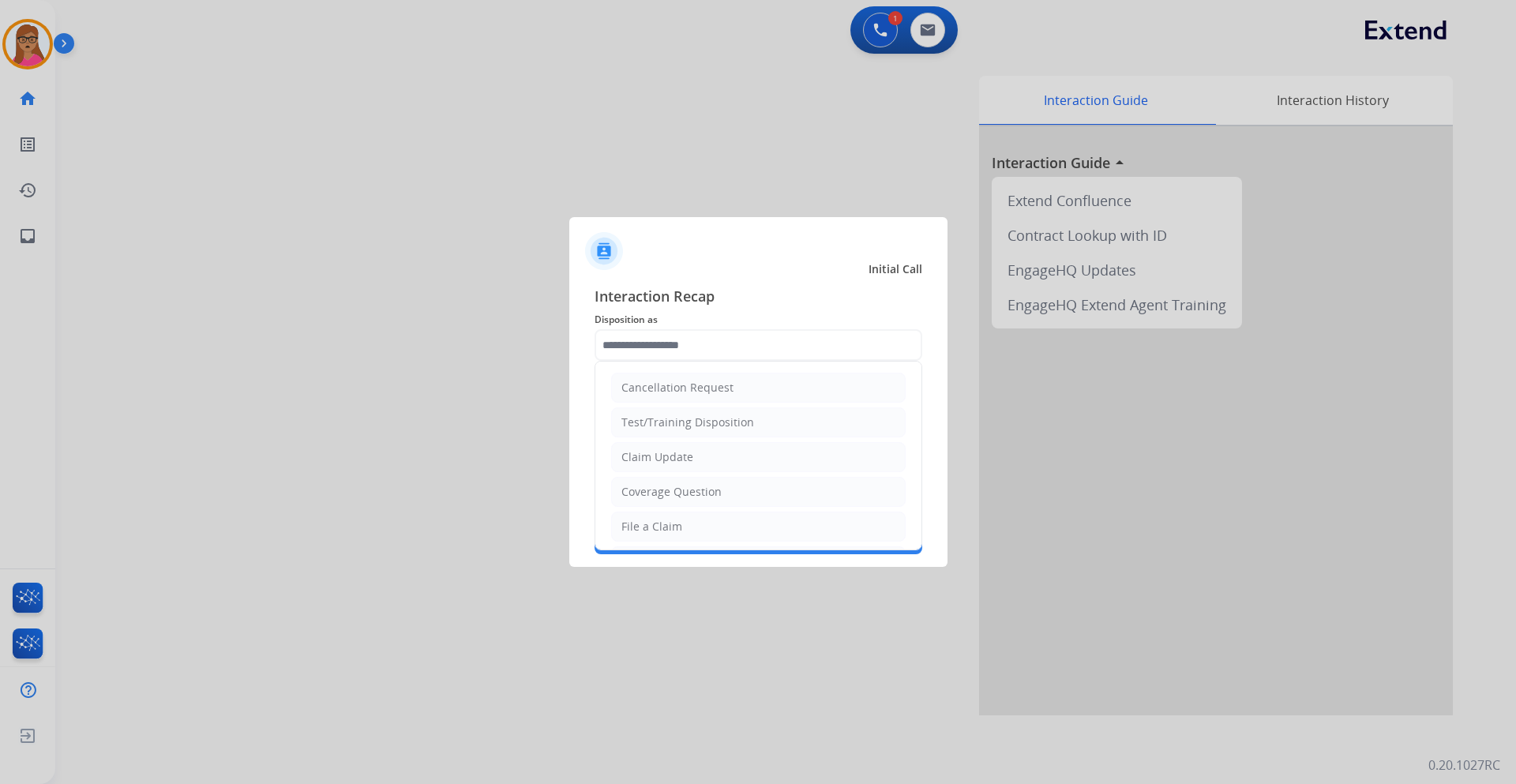
click at [710, 341] on input "text" at bounding box center [758, 344] width 328 height 31
click at [667, 526] on div "File a Claim" at bounding box center [652, 526] width 60 height 16
type input "**********"
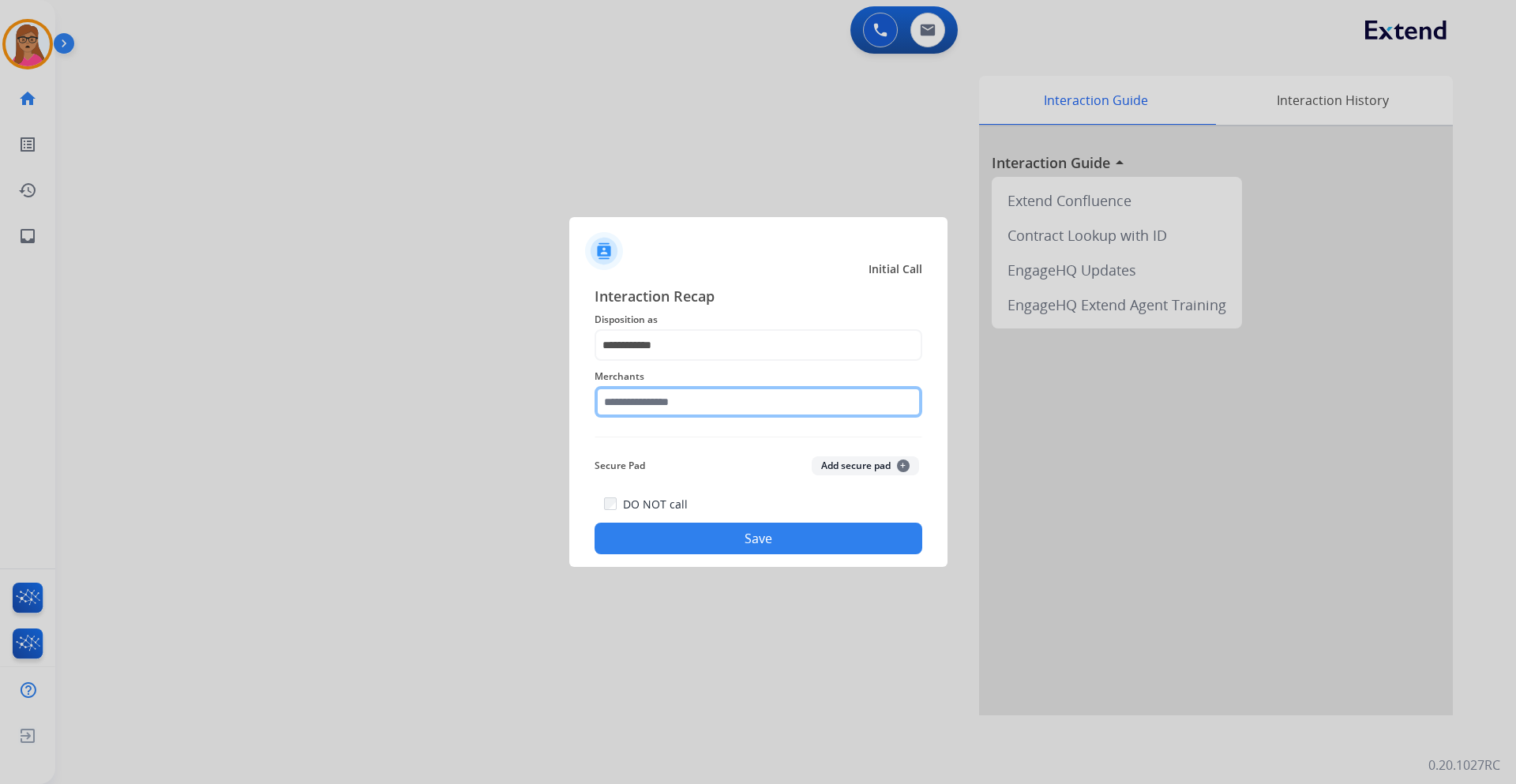
click at [684, 398] on input "text" at bounding box center [758, 402] width 328 height 31
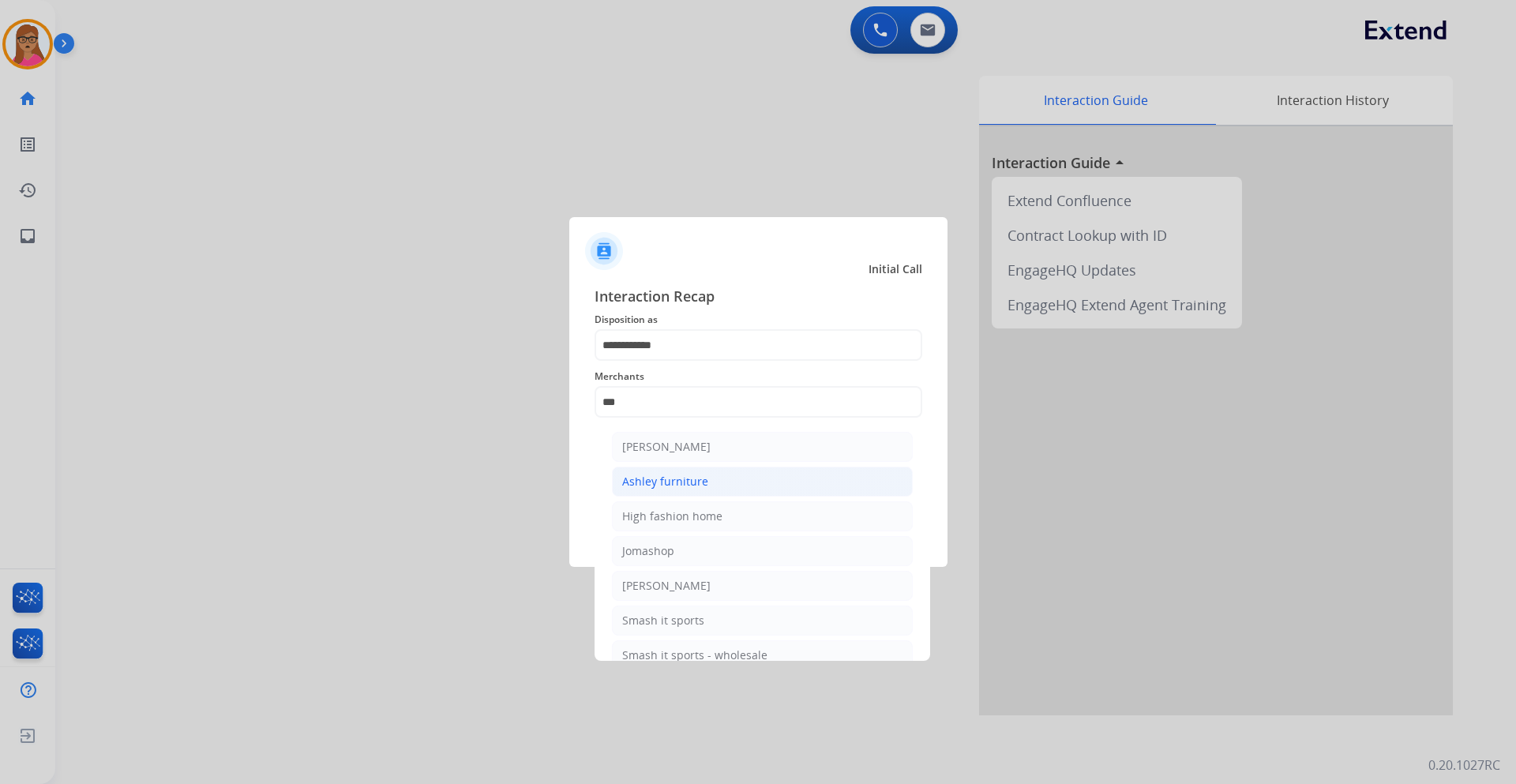
click at [685, 480] on div "Ashley furniture" at bounding box center [666, 481] width 86 height 16
type input "**********"
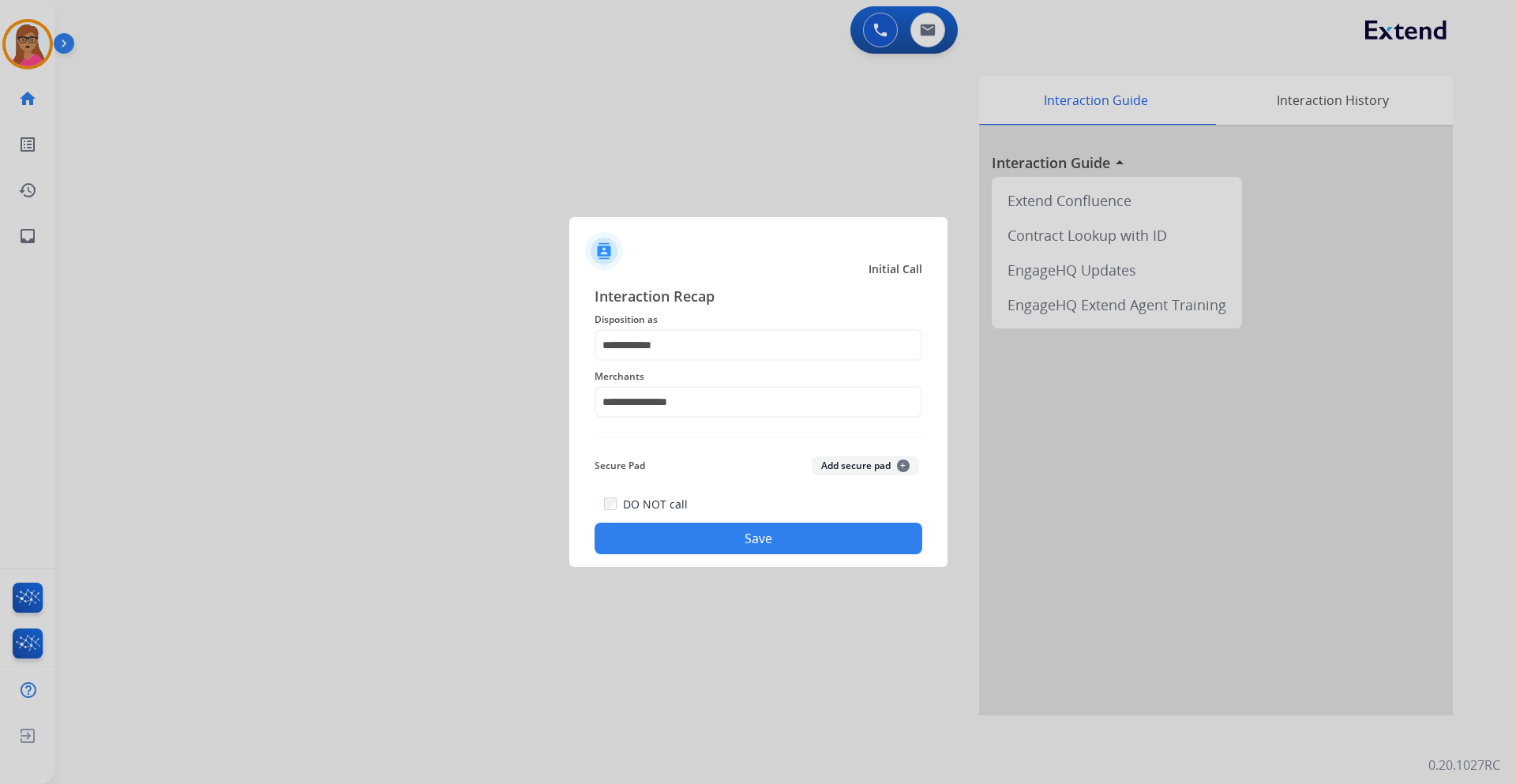
click at [744, 556] on div "**********" at bounding box center [758, 419] width 379 height 295
click at [762, 539] on button "Save" at bounding box center [758, 538] width 328 height 31
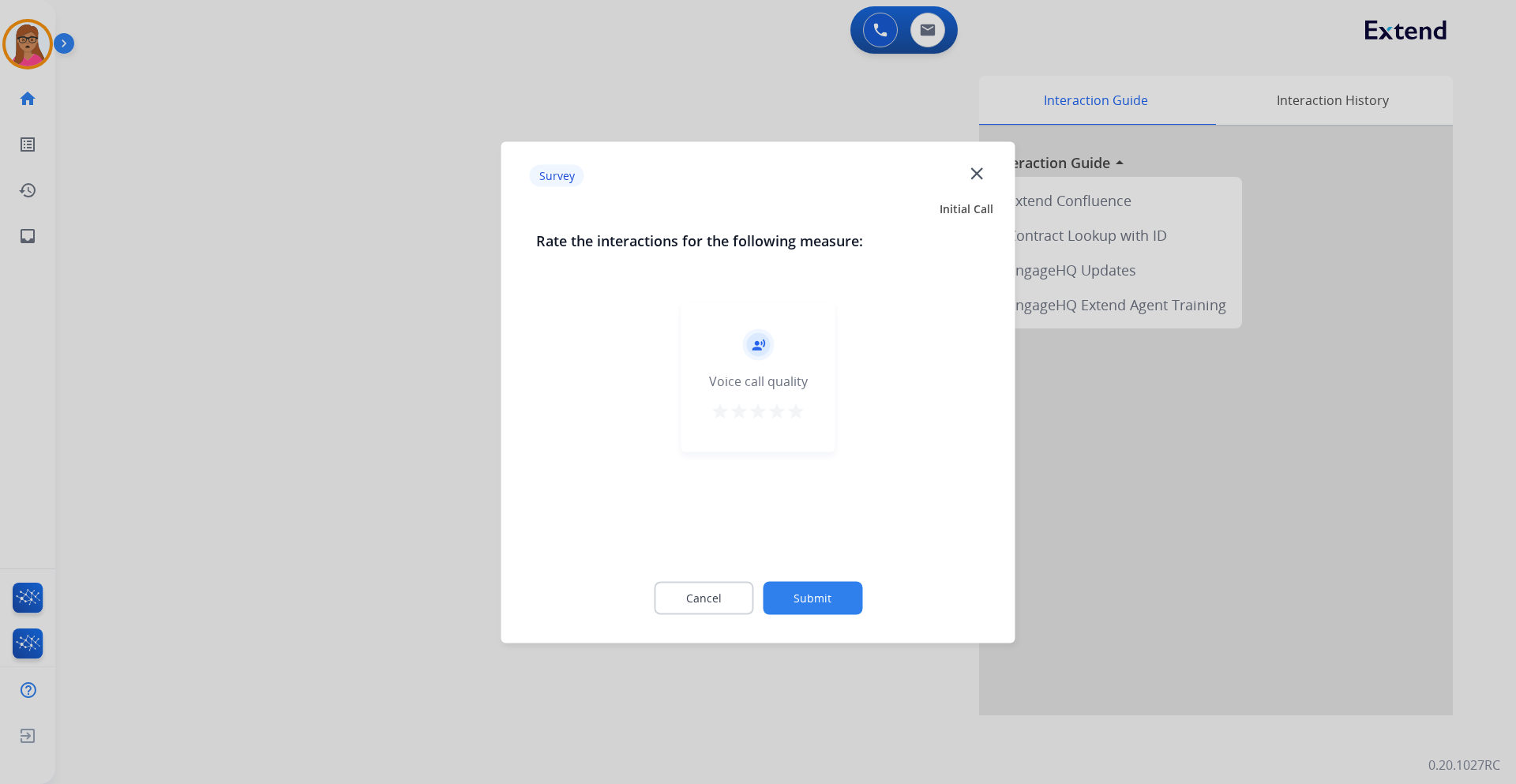
click at [363, 388] on div at bounding box center [758, 392] width 1516 height 784
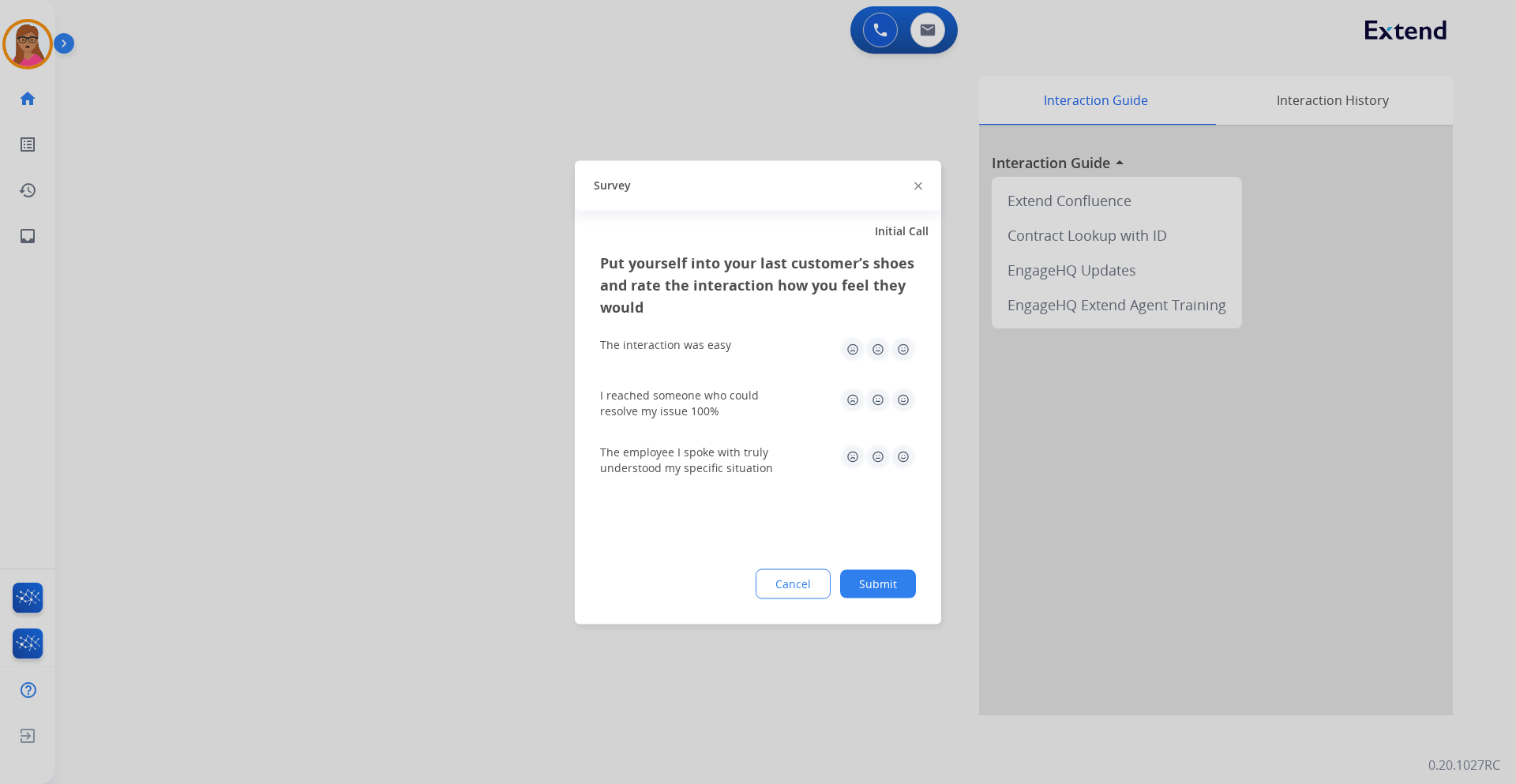
drag, startPoint x: 363, startPoint y: 388, endPoint x: 559, endPoint y: 236, distance: 248.0
click at [363, 388] on div at bounding box center [758, 392] width 1516 height 784
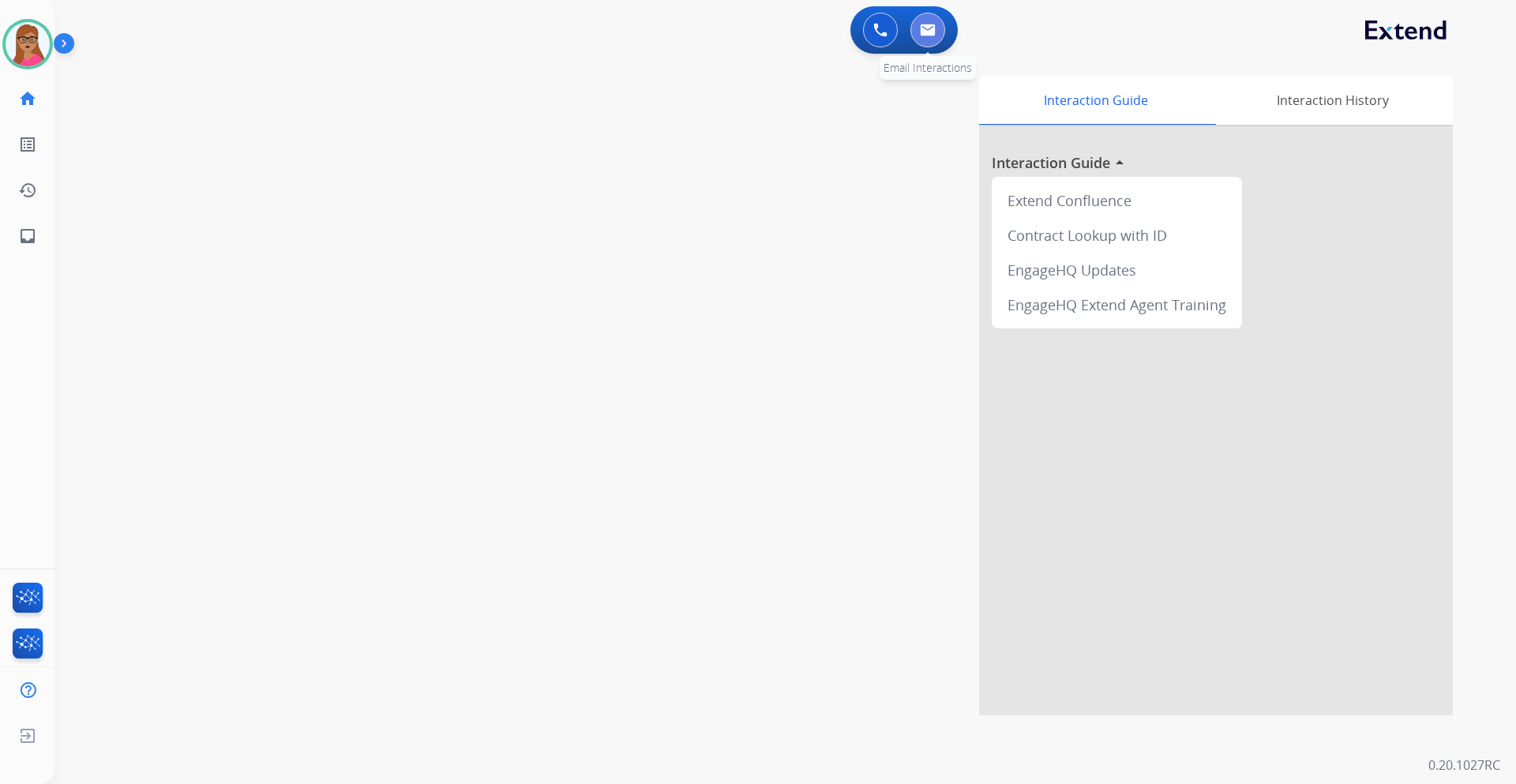
click at [923, 27] on img at bounding box center [928, 29] width 16 height 13
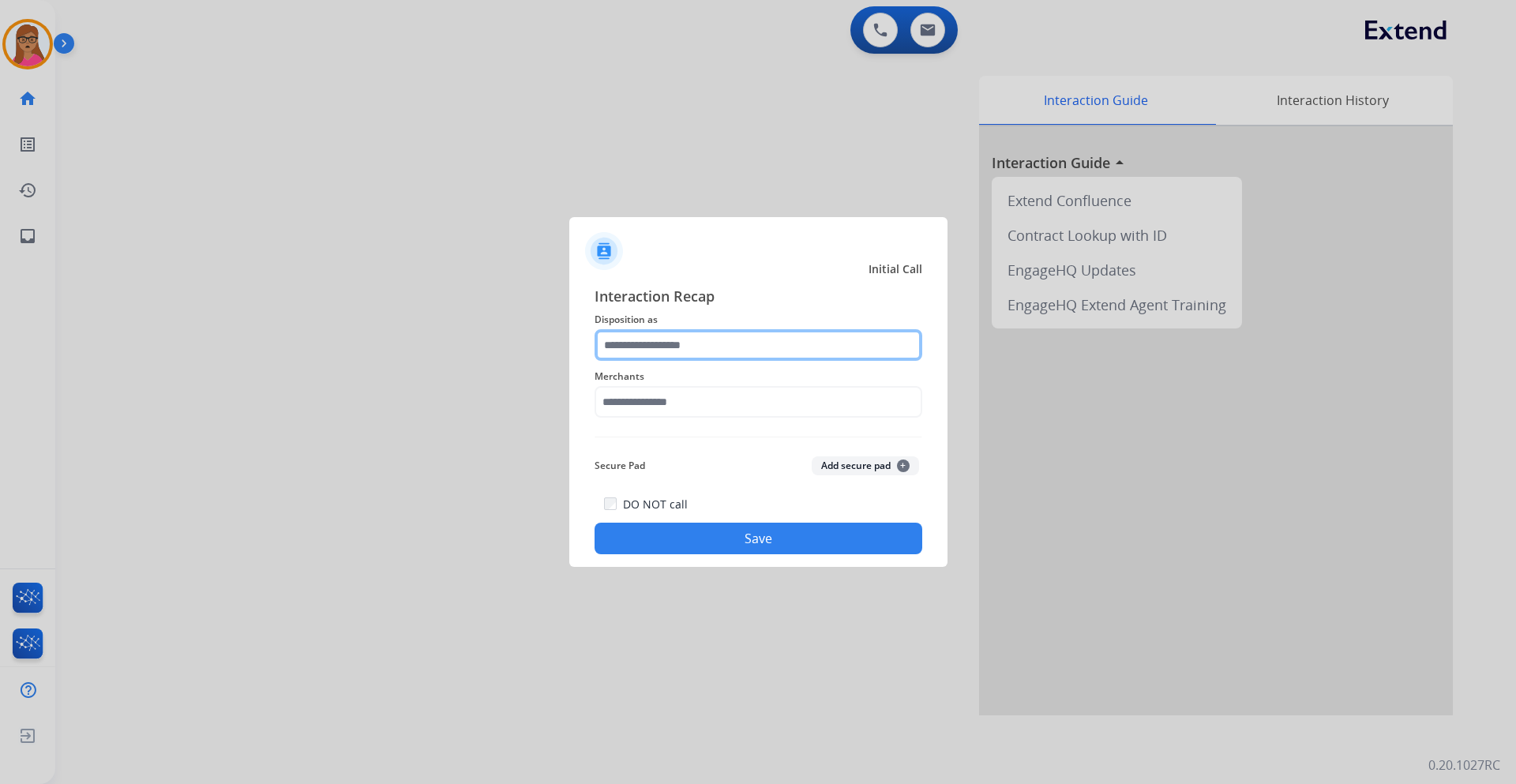
click at [689, 341] on input "text" at bounding box center [758, 344] width 328 height 31
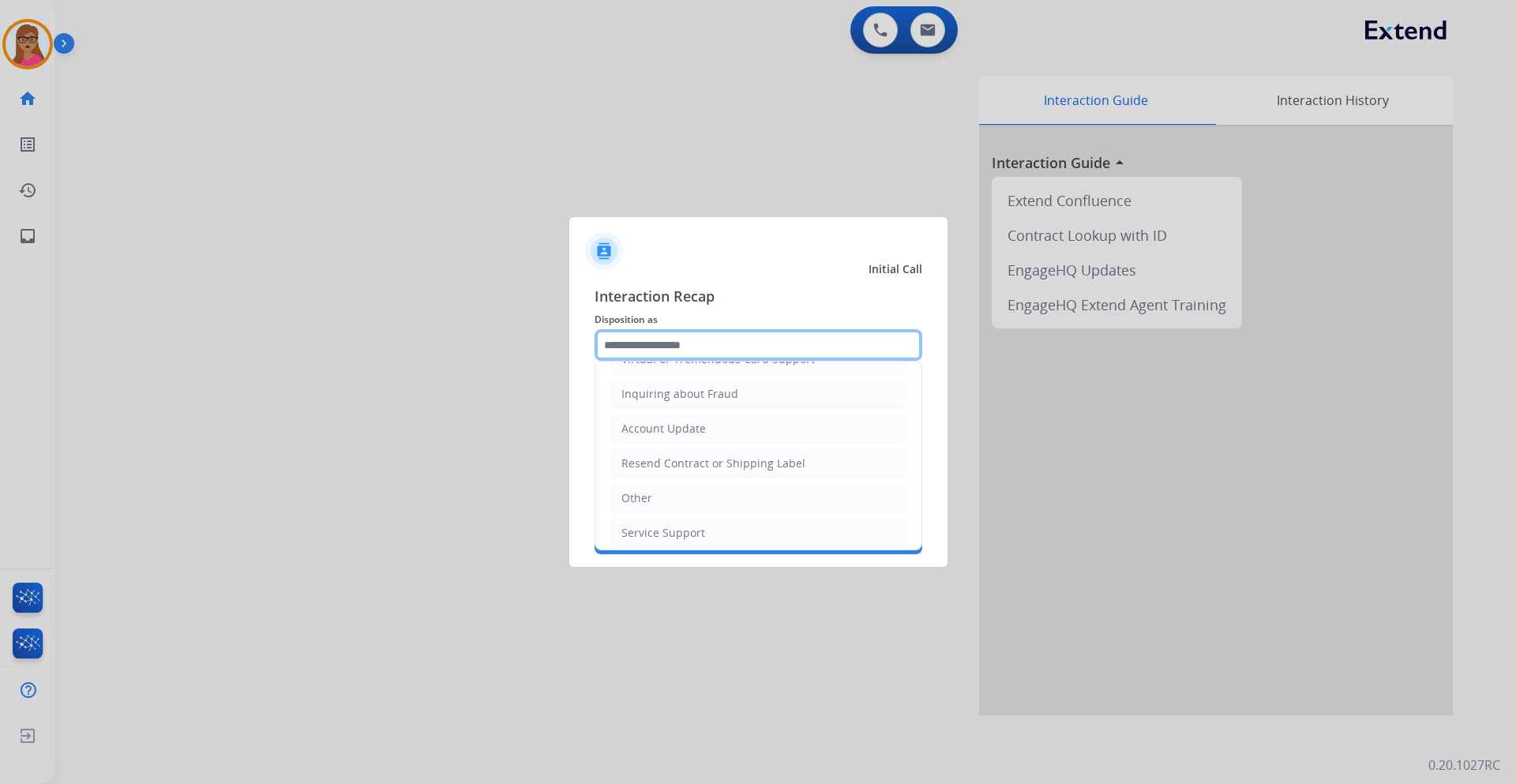
scroll to position [246, 0]
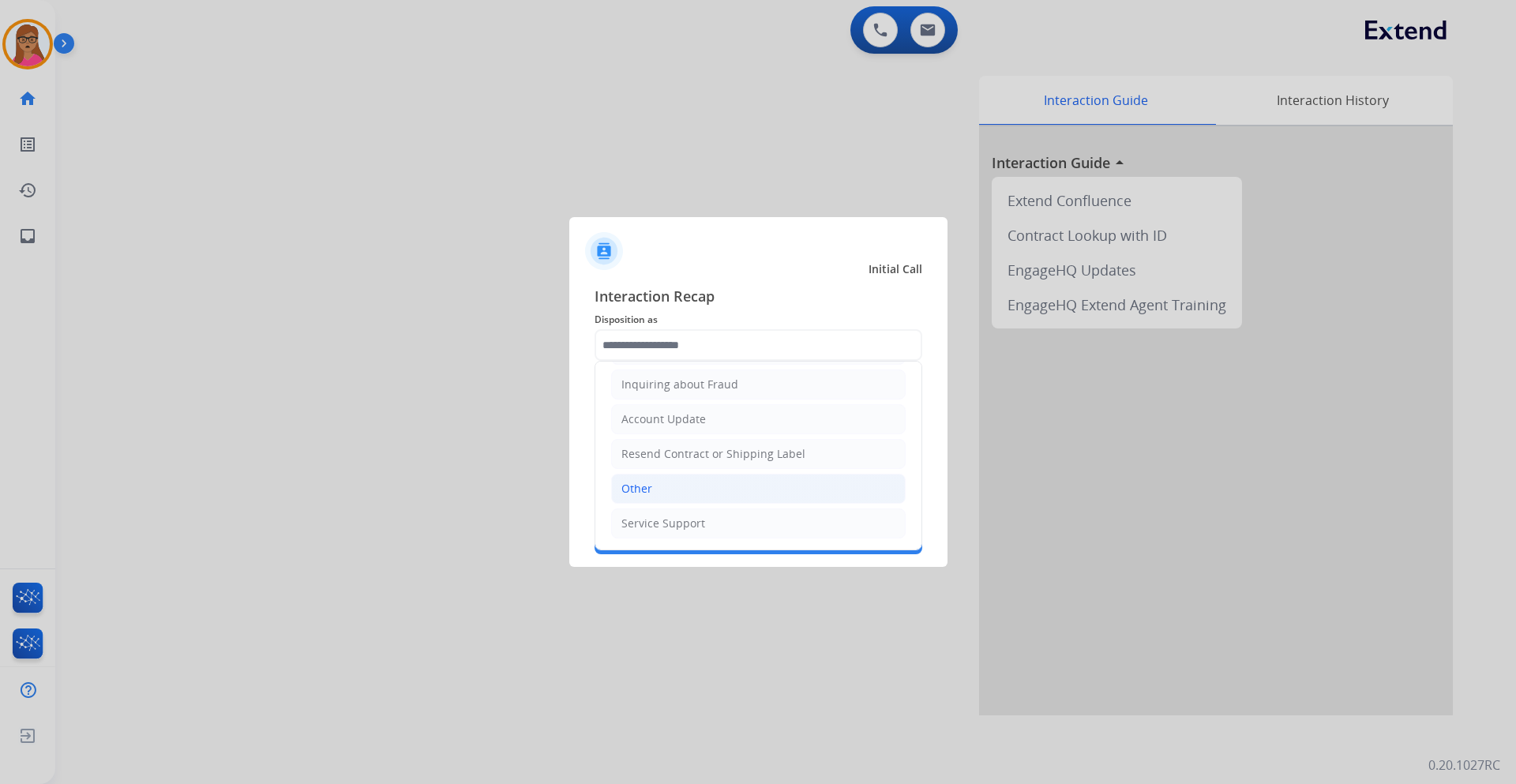
click at [645, 488] on div "Other" at bounding box center [637, 488] width 31 height 16
type input "*****"
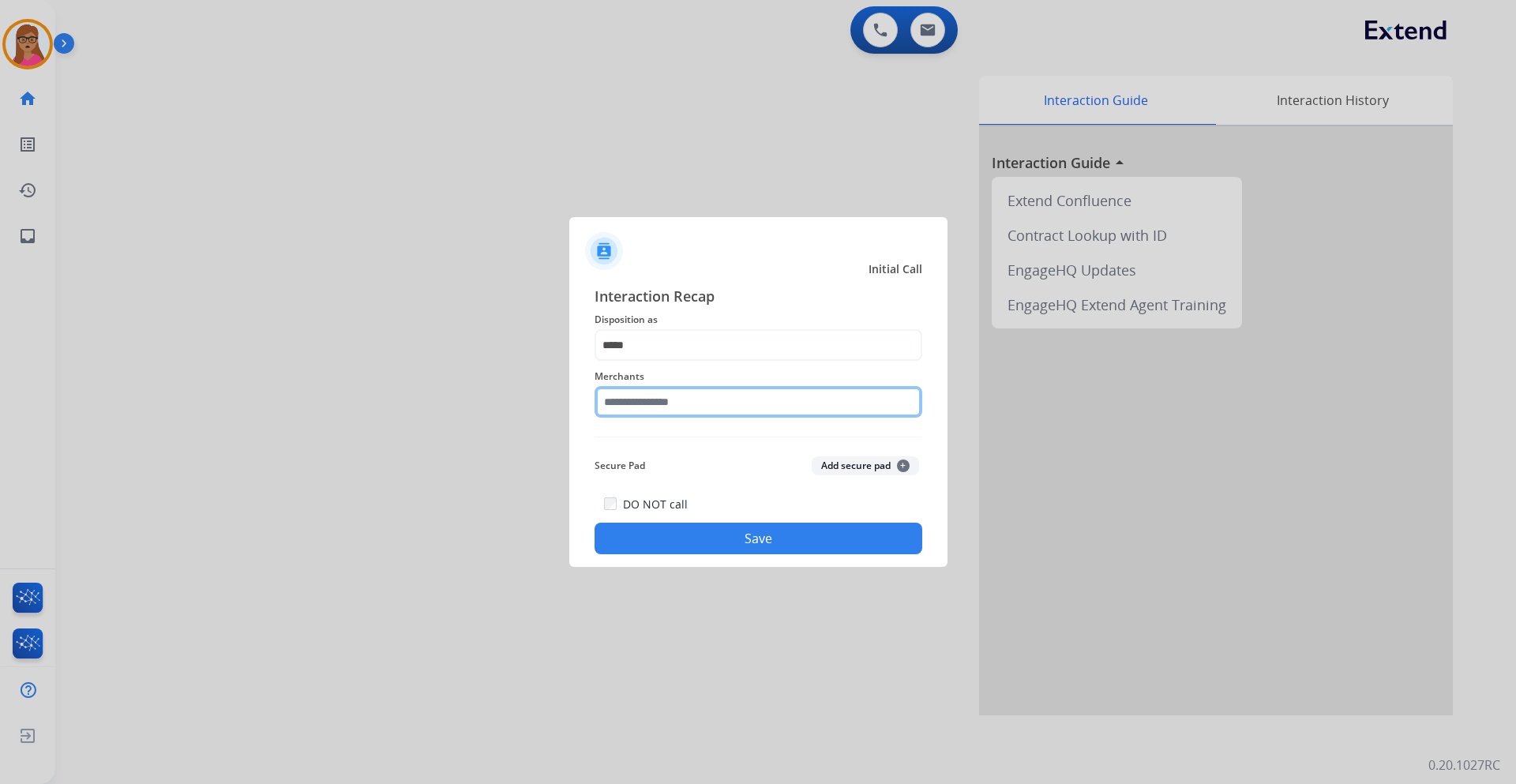
click at [689, 396] on input "text" at bounding box center [758, 402] width 328 height 31
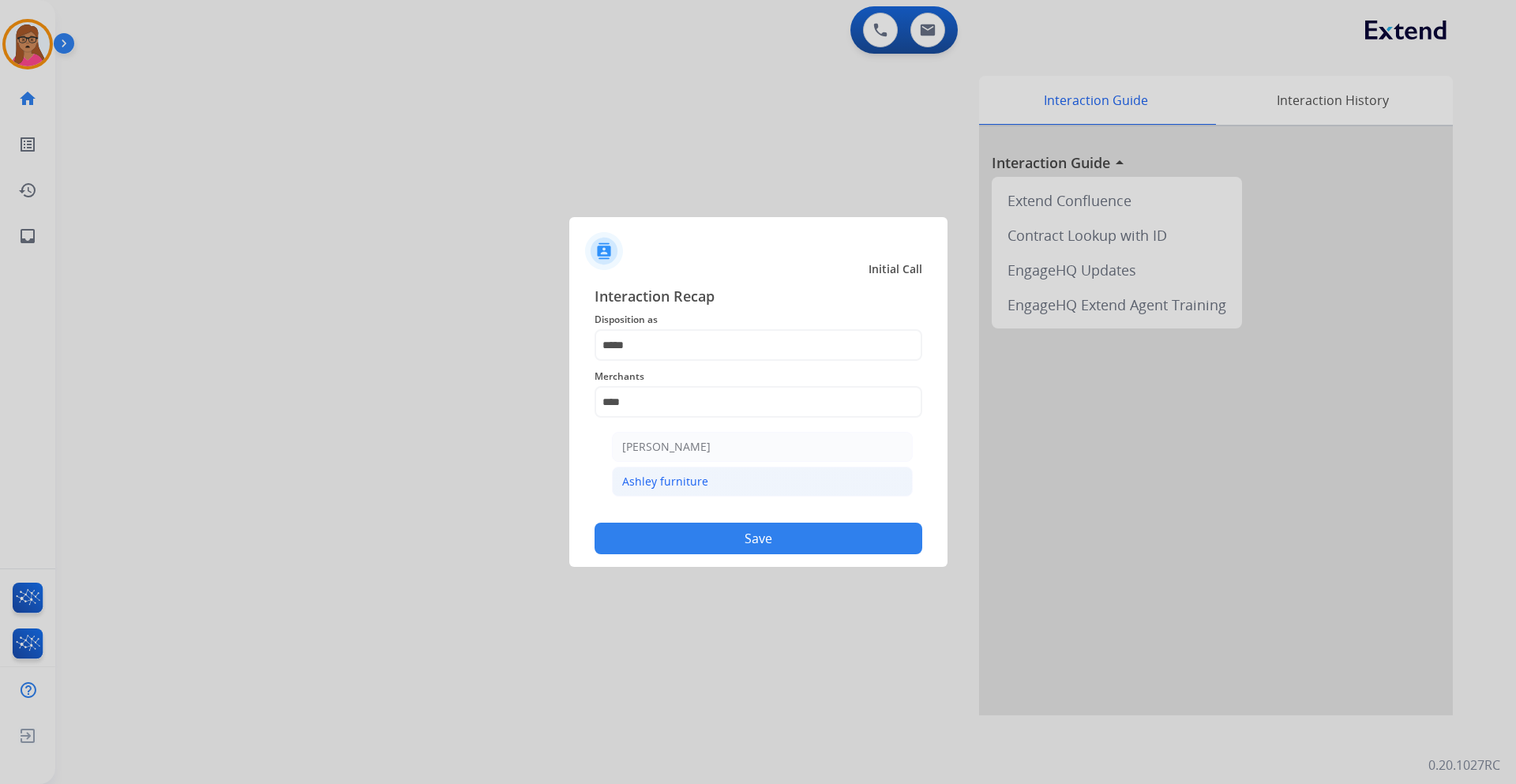
click at [679, 481] on div "Ashley furniture" at bounding box center [666, 481] width 86 height 16
type input "**********"
click at [706, 527] on button "Save" at bounding box center [758, 538] width 328 height 31
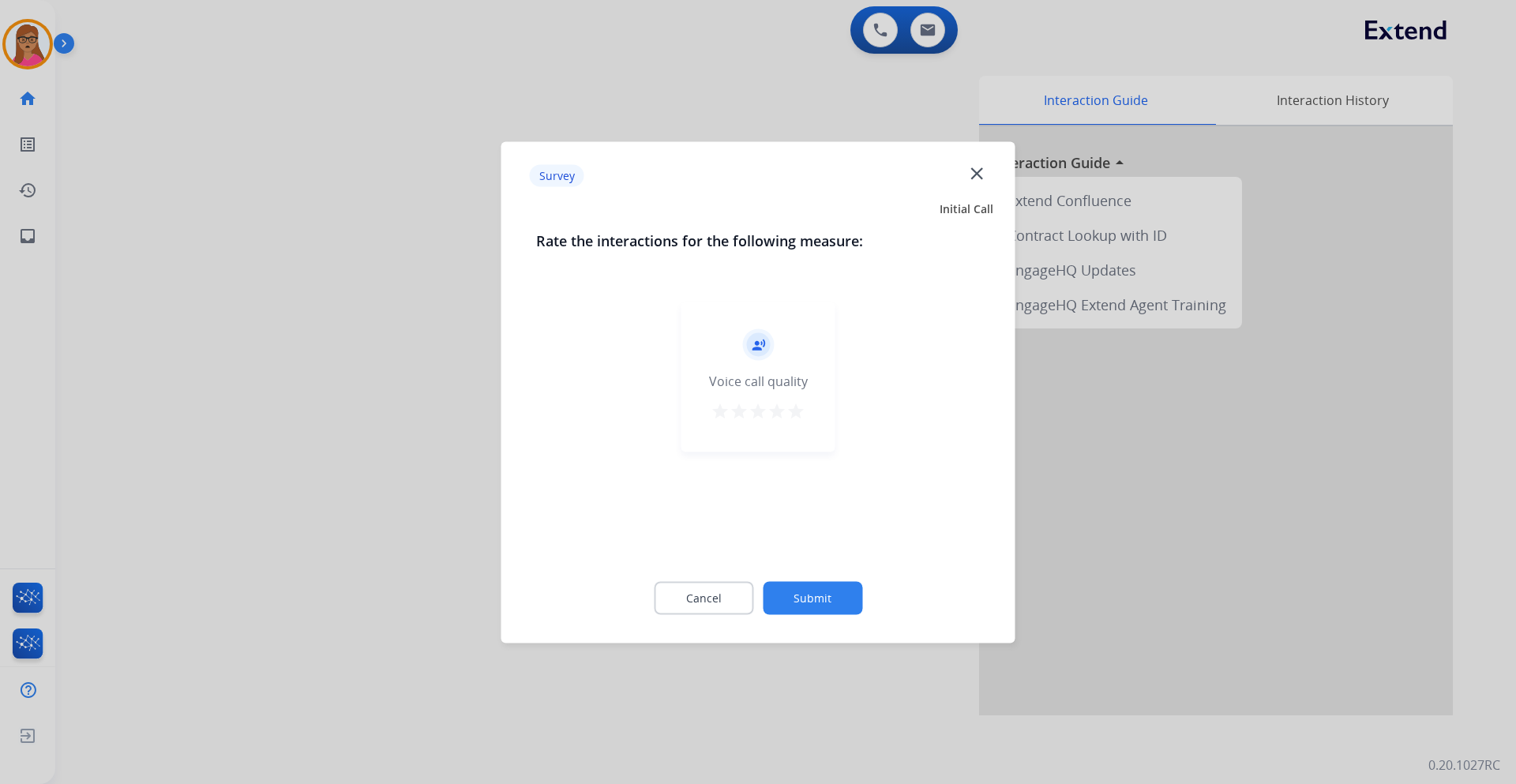
click at [370, 421] on div at bounding box center [758, 392] width 1516 height 784
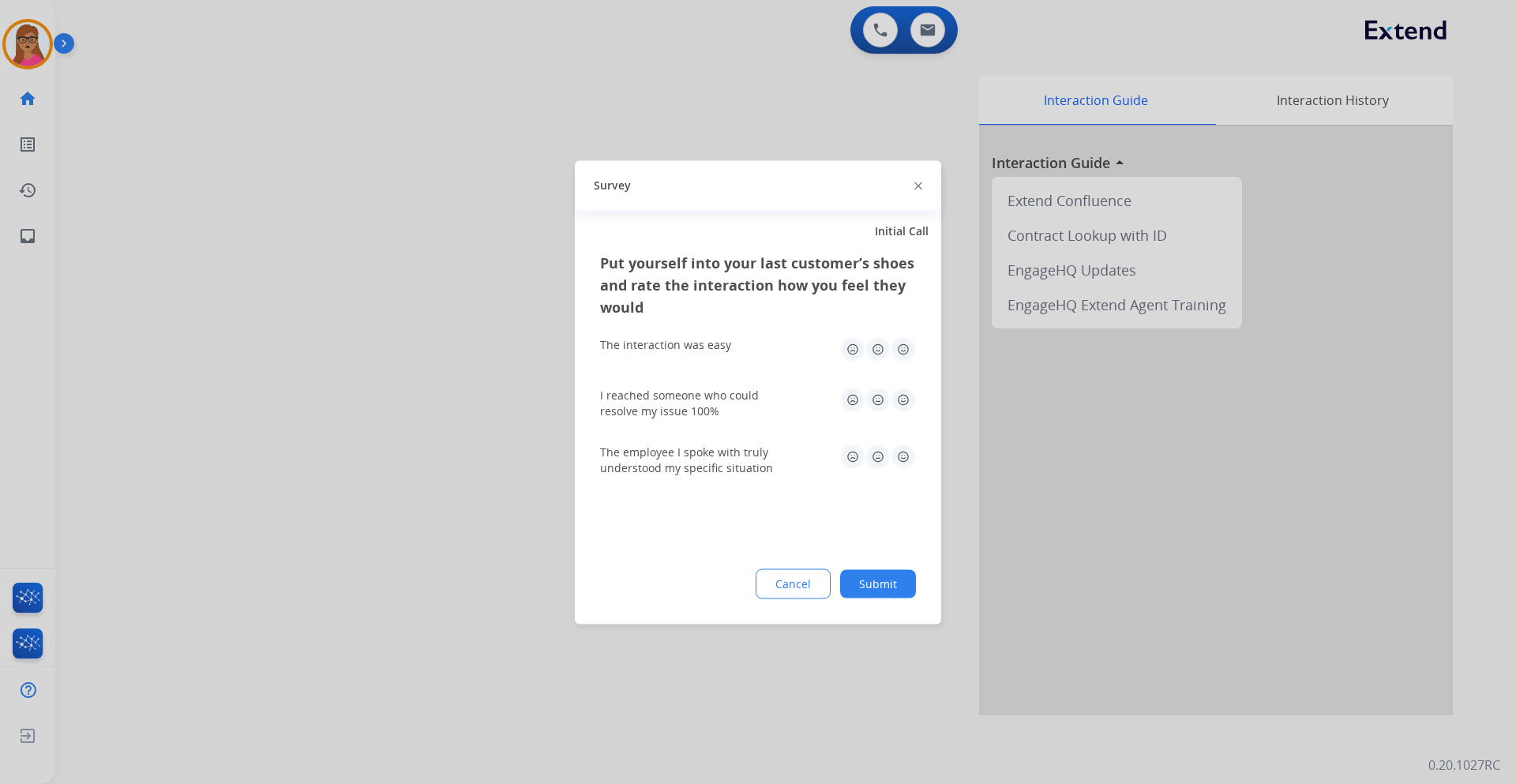
click at [369, 416] on div at bounding box center [758, 392] width 1516 height 784
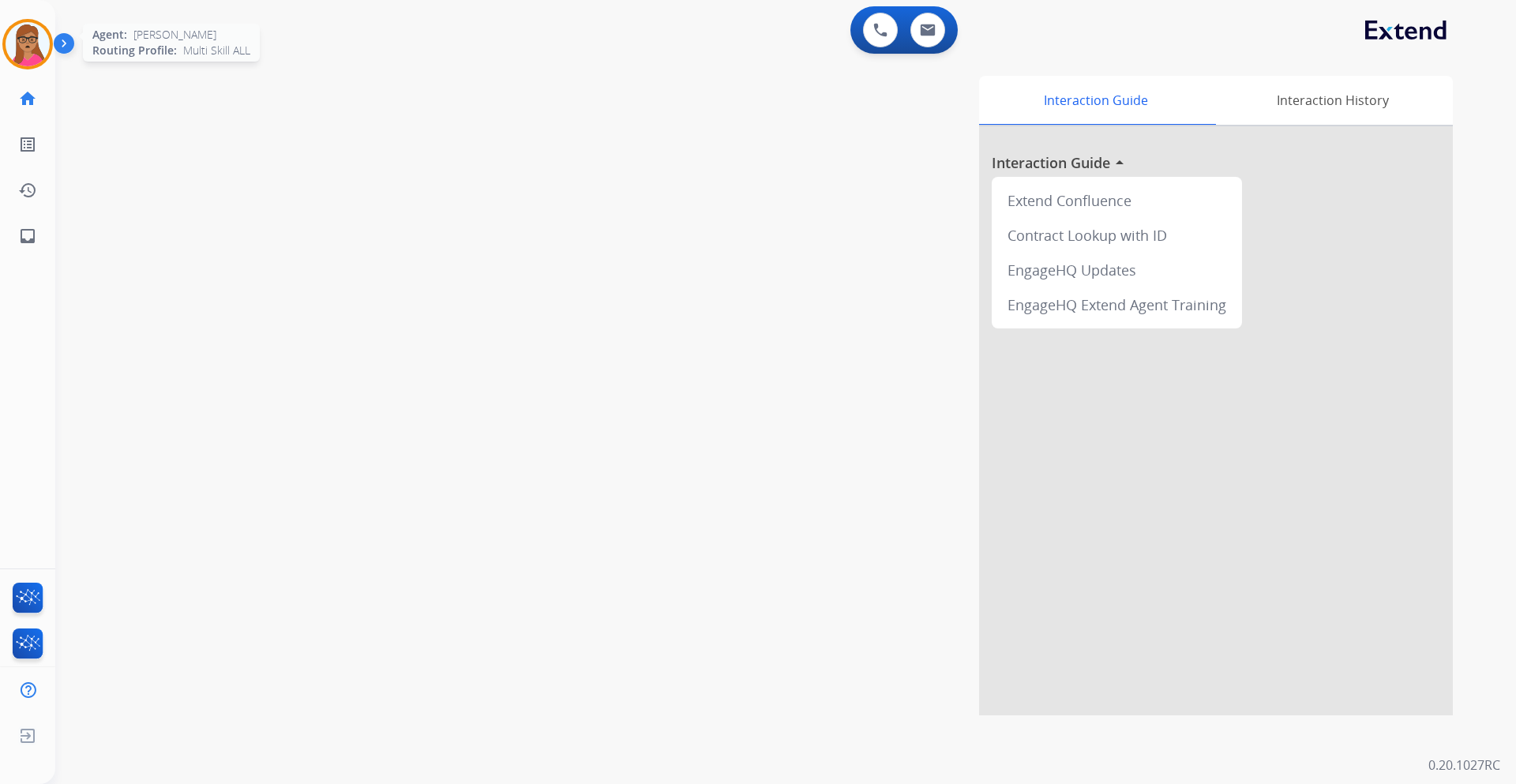
click at [38, 37] on img at bounding box center [27, 44] width 44 height 44
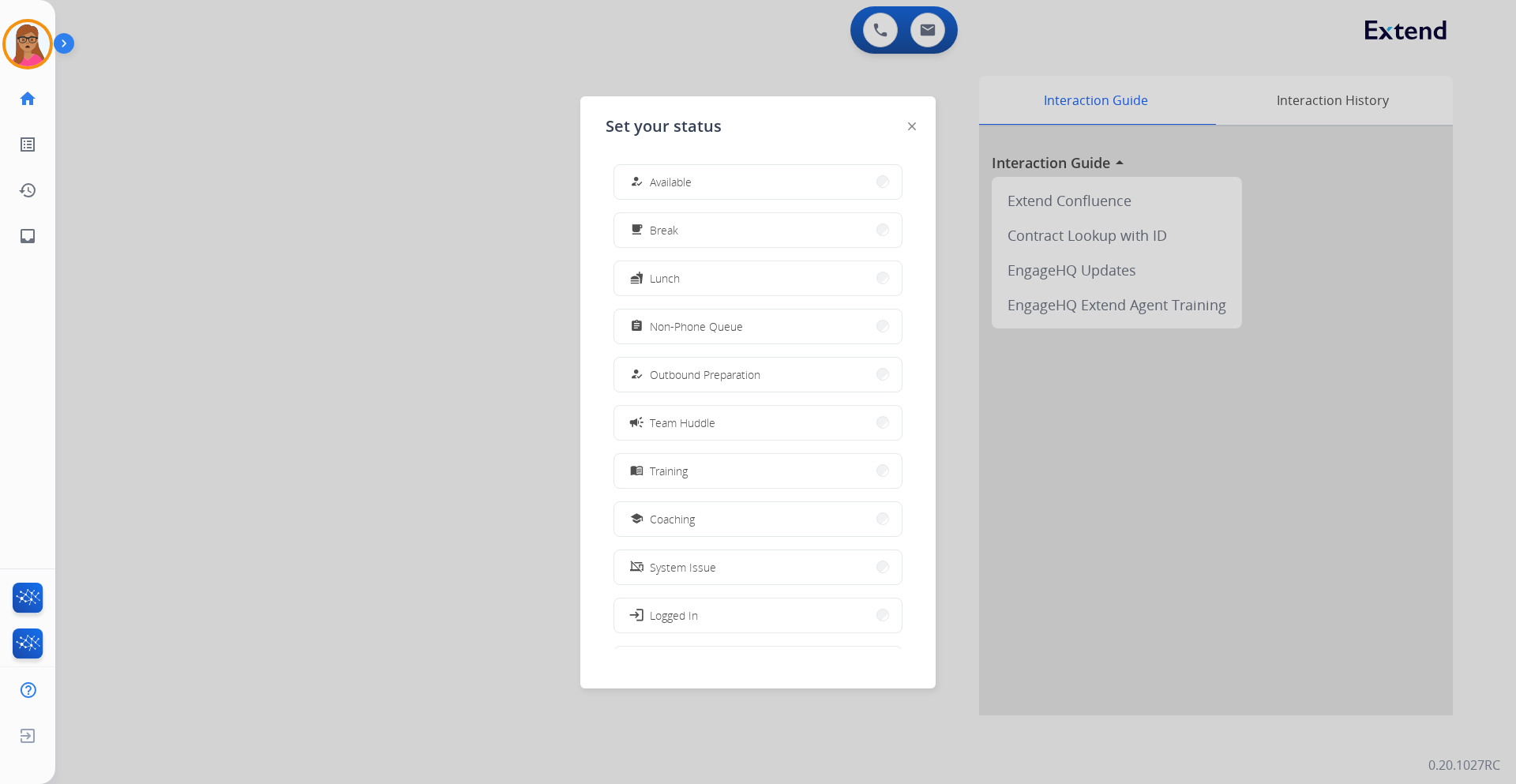
click at [886, 35] on div at bounding box center [758, 392] width 1516 height 784
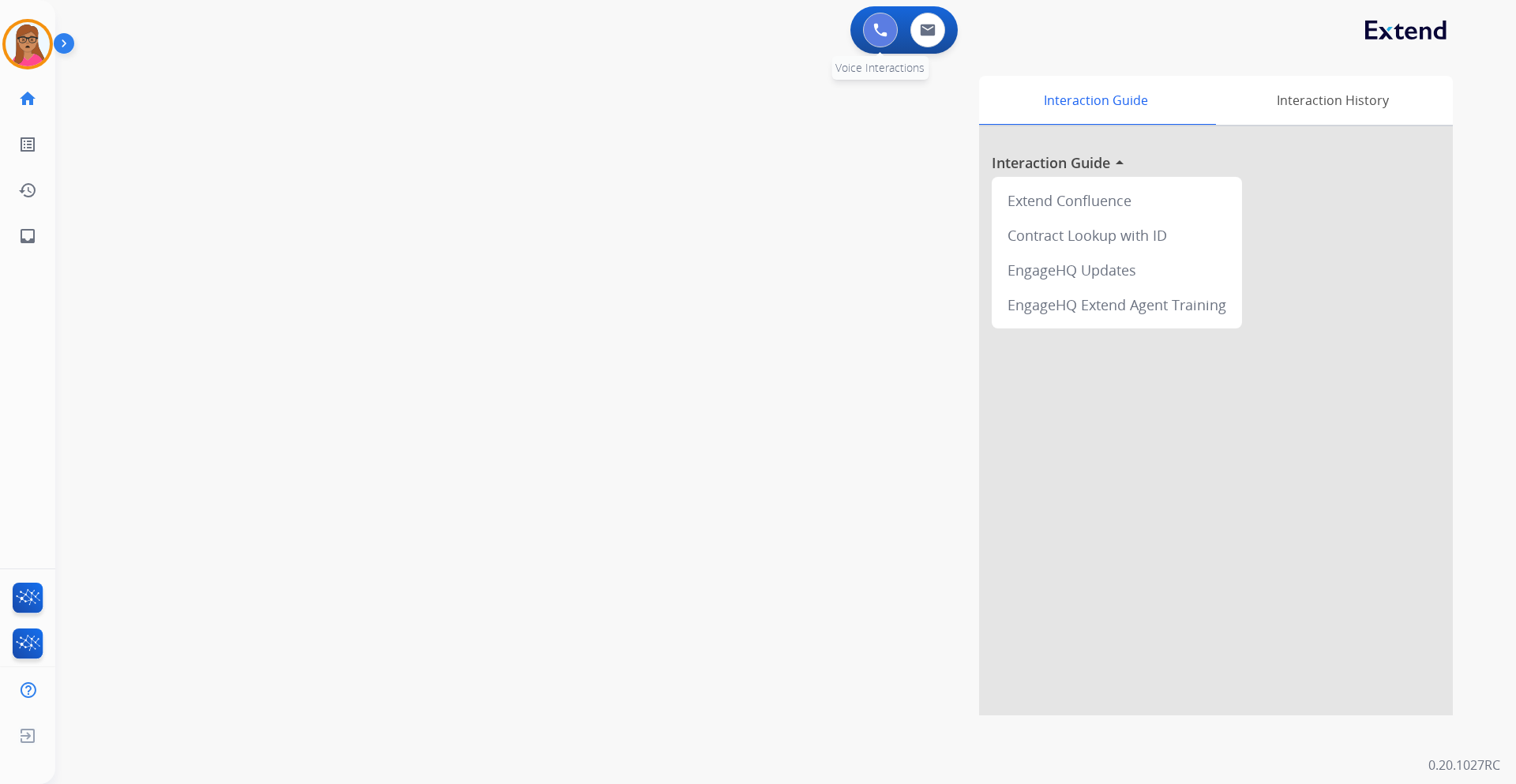
click at [886, 32] on img at bounding box center [881, 30] width 15 height 15
click at [866, 18] on div "0 Voice Interactions" at bounding box center [881, 30] width 48 height 35
click at [872, 33] on button at bounding box center [881, 30] width 35 height 35
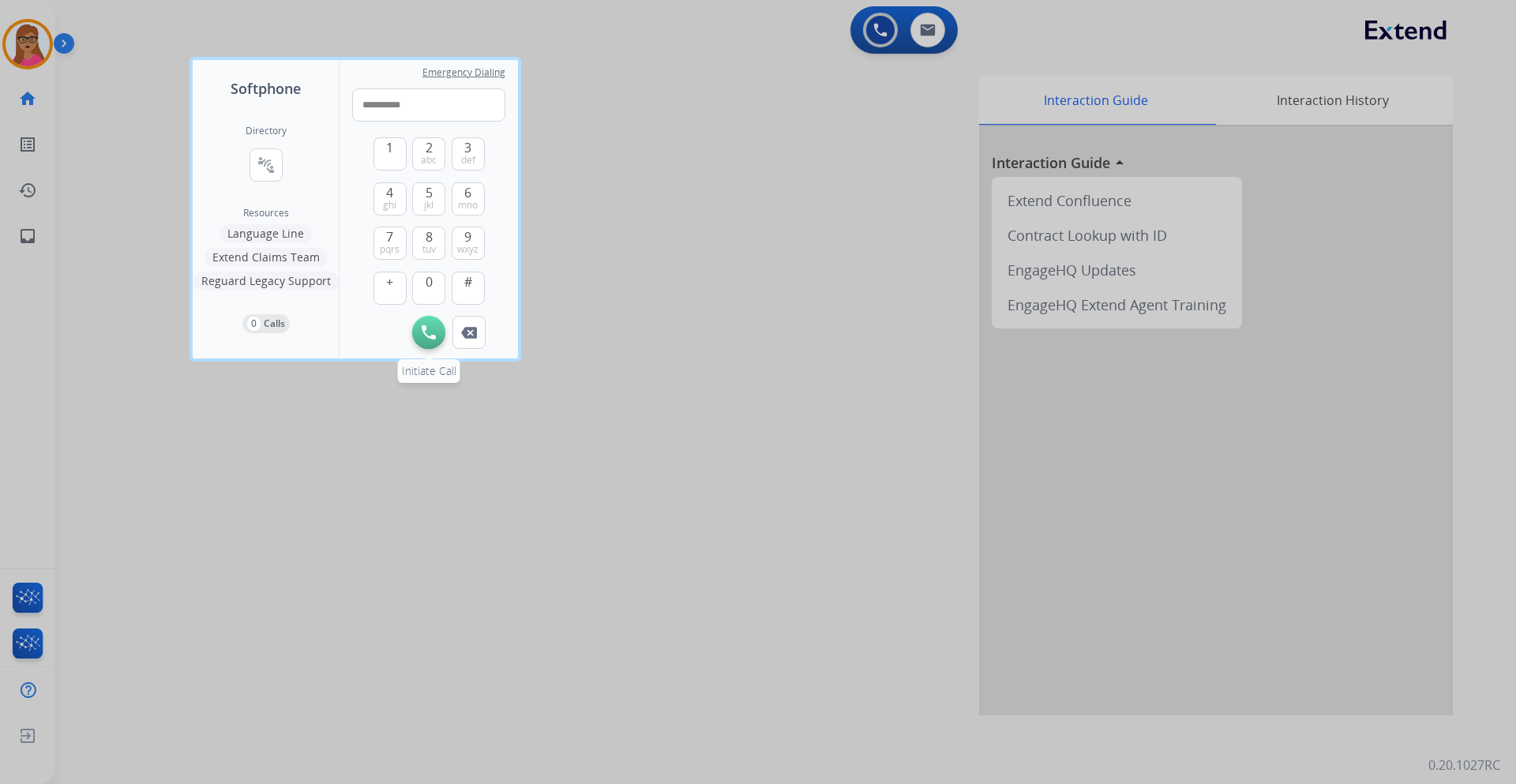
type input "**********"
click at [418, 339] on button "Initiate Call" at bounding box center [429, 333] width 33 height 33
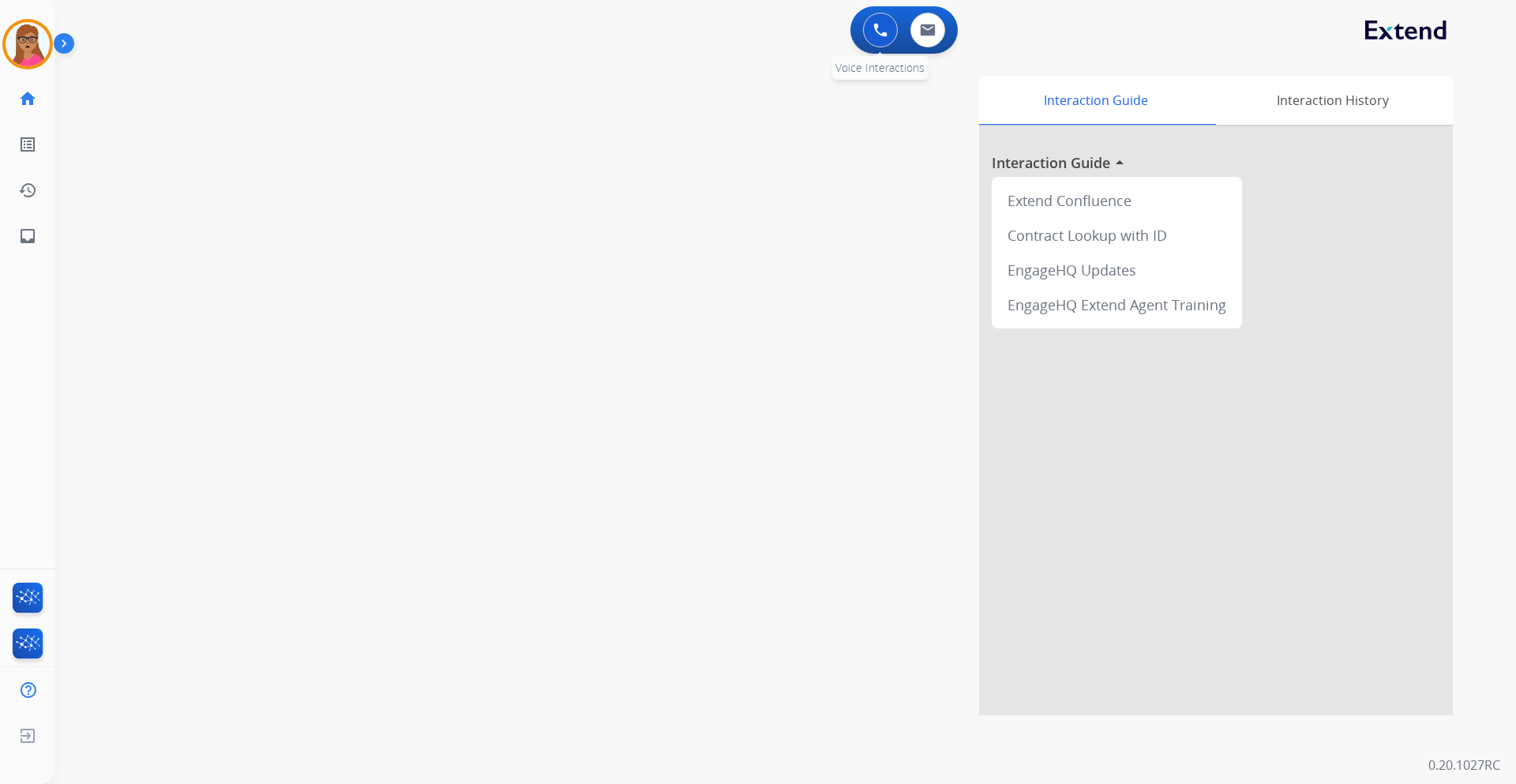
click at [875, 25] on img at bounding box center [881, 30] width 15 height 15
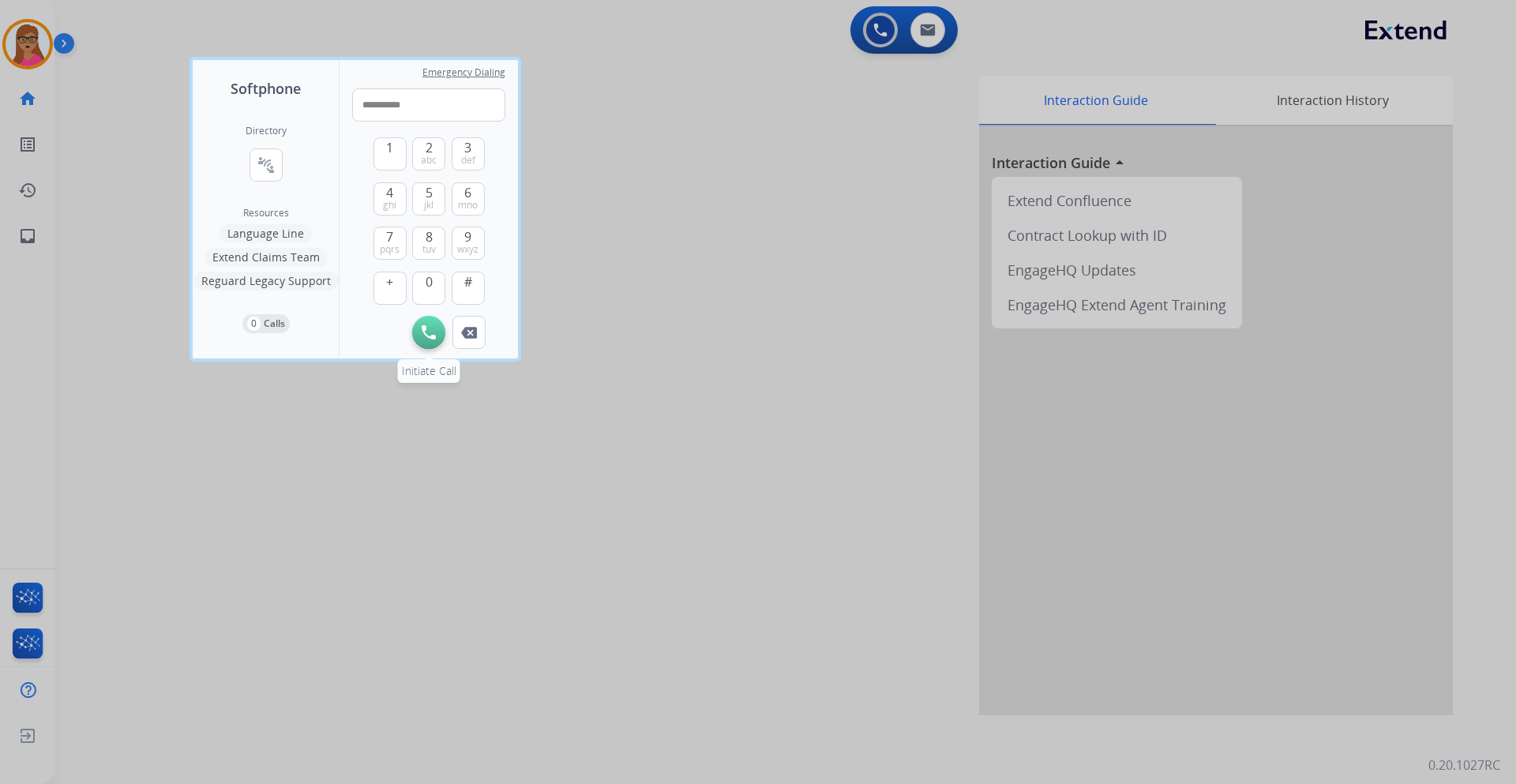
type input "**********"
click at [429, 329] on img at bounding box center [428, 332] width 15 height 15
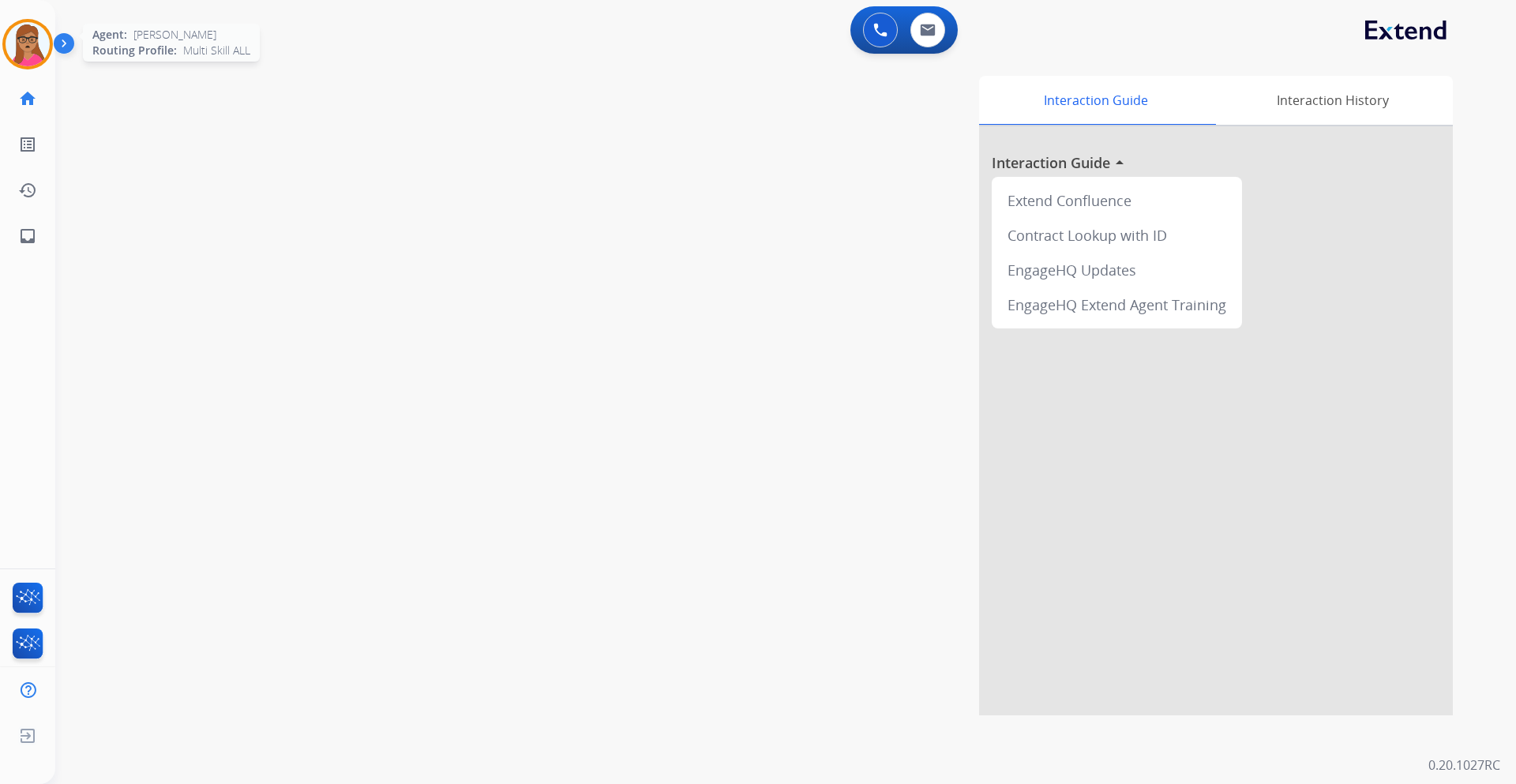
click at [29, 43] on img at bounding box center [27, 44] width 44 height 44
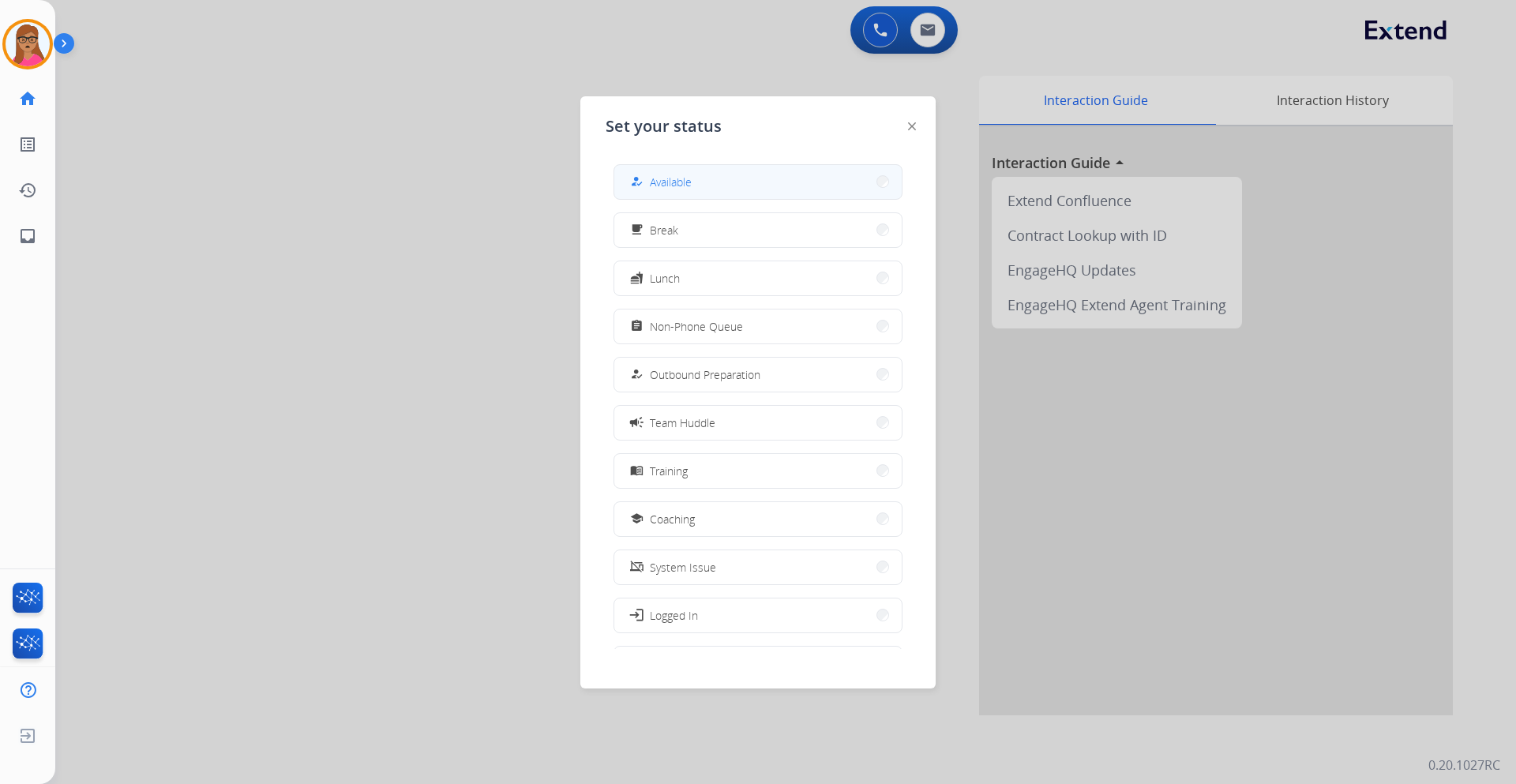
click at [685, 178] on span "Available" at bounding box center [670, 182] width 42 height 17
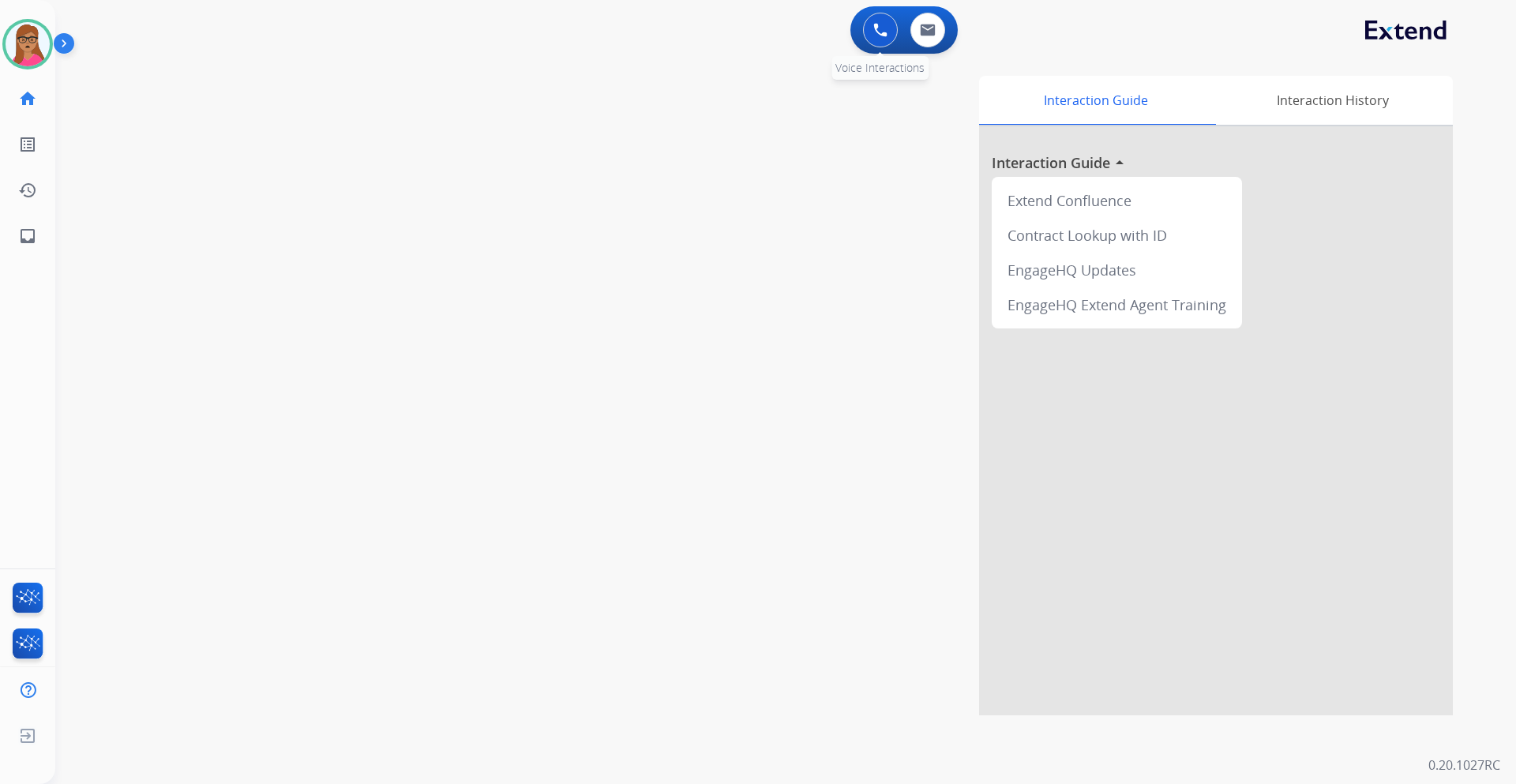
click at [883, 29] on img at bounding box center [881, 30] width 15 height 15
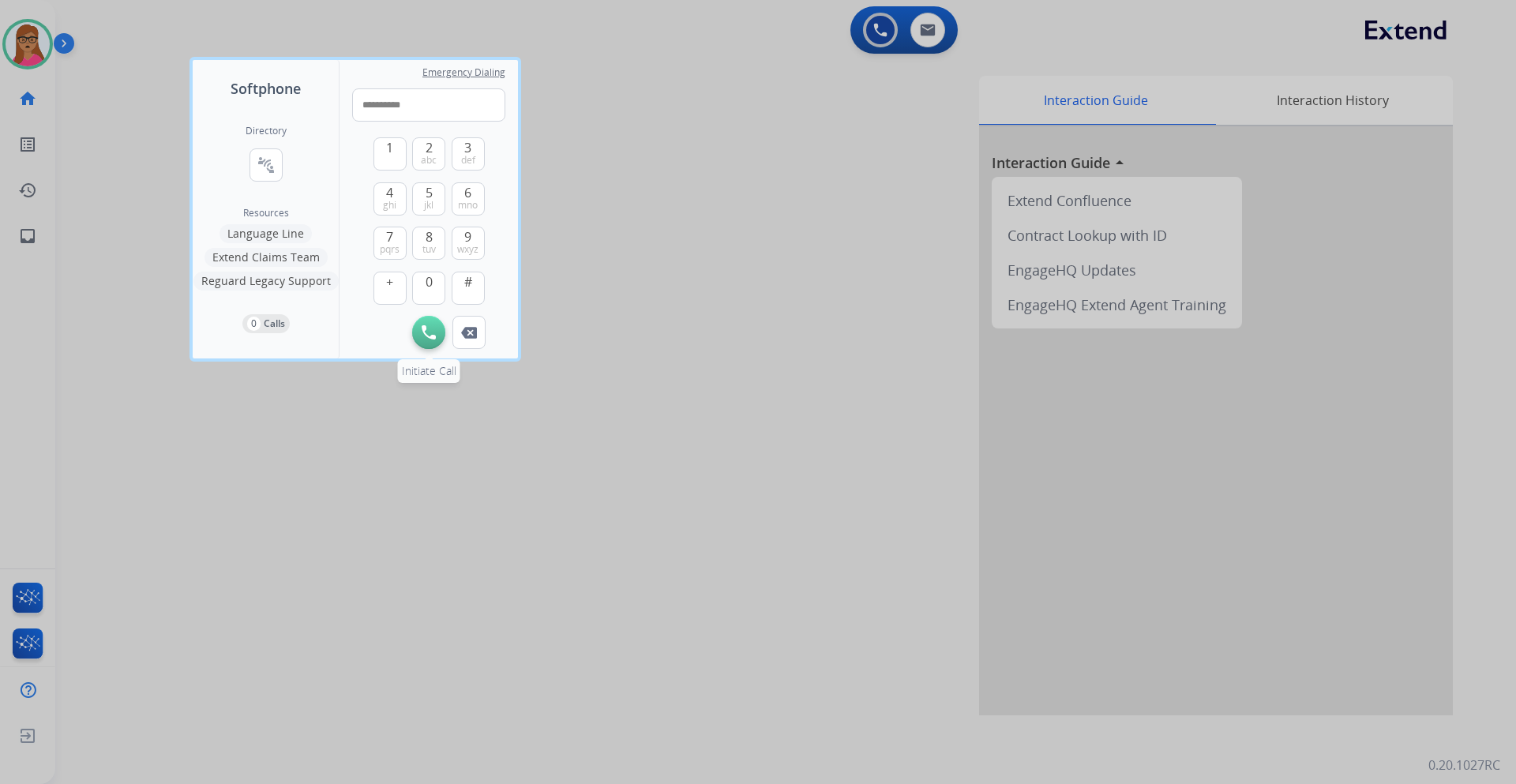
type input "**********"
click at [429, 329] on img at bounding box center [428, 332] width 15 height 15
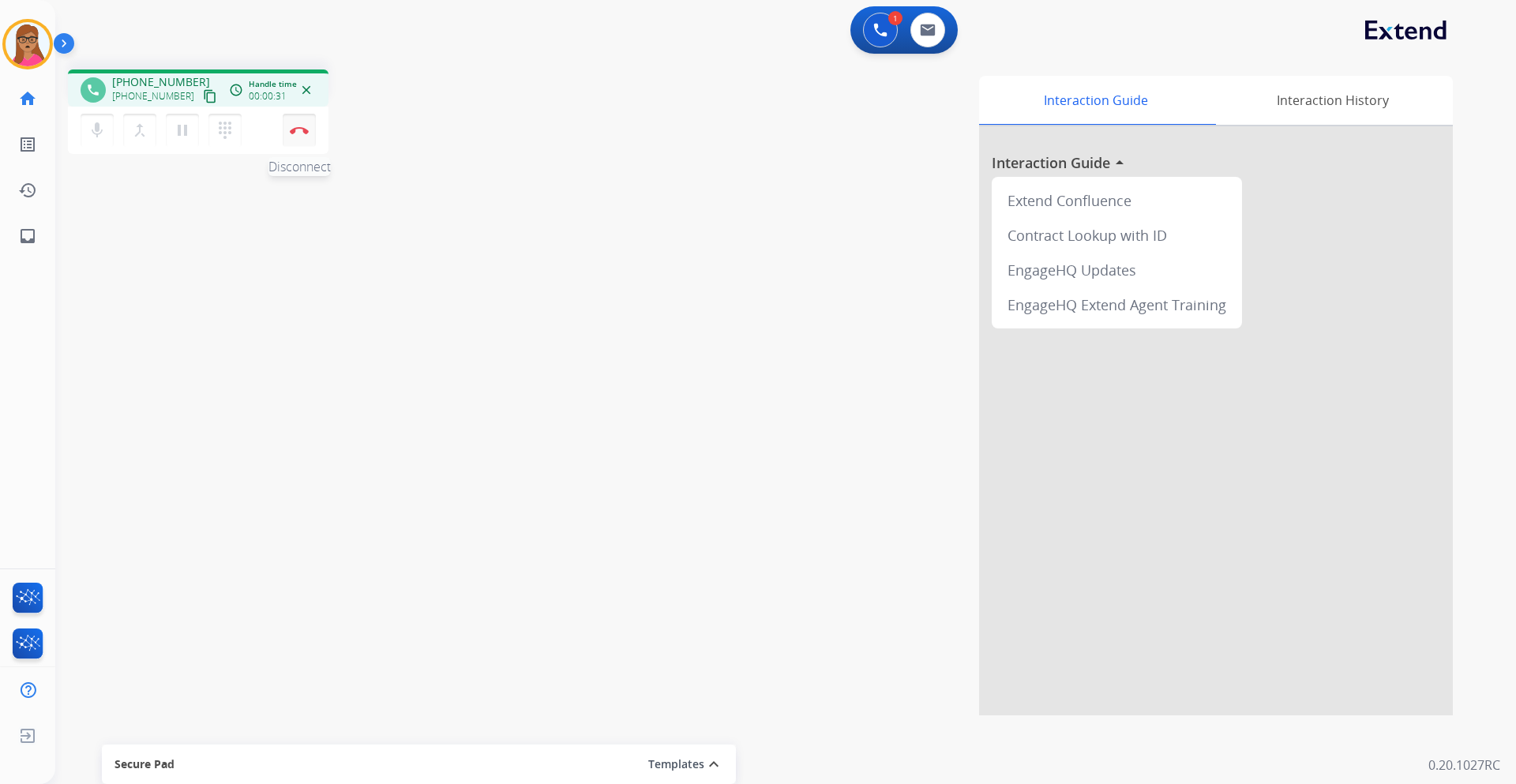
click at [311, 132] on button "Disconnect" at bounding box center [300, 130] width 33 height 33
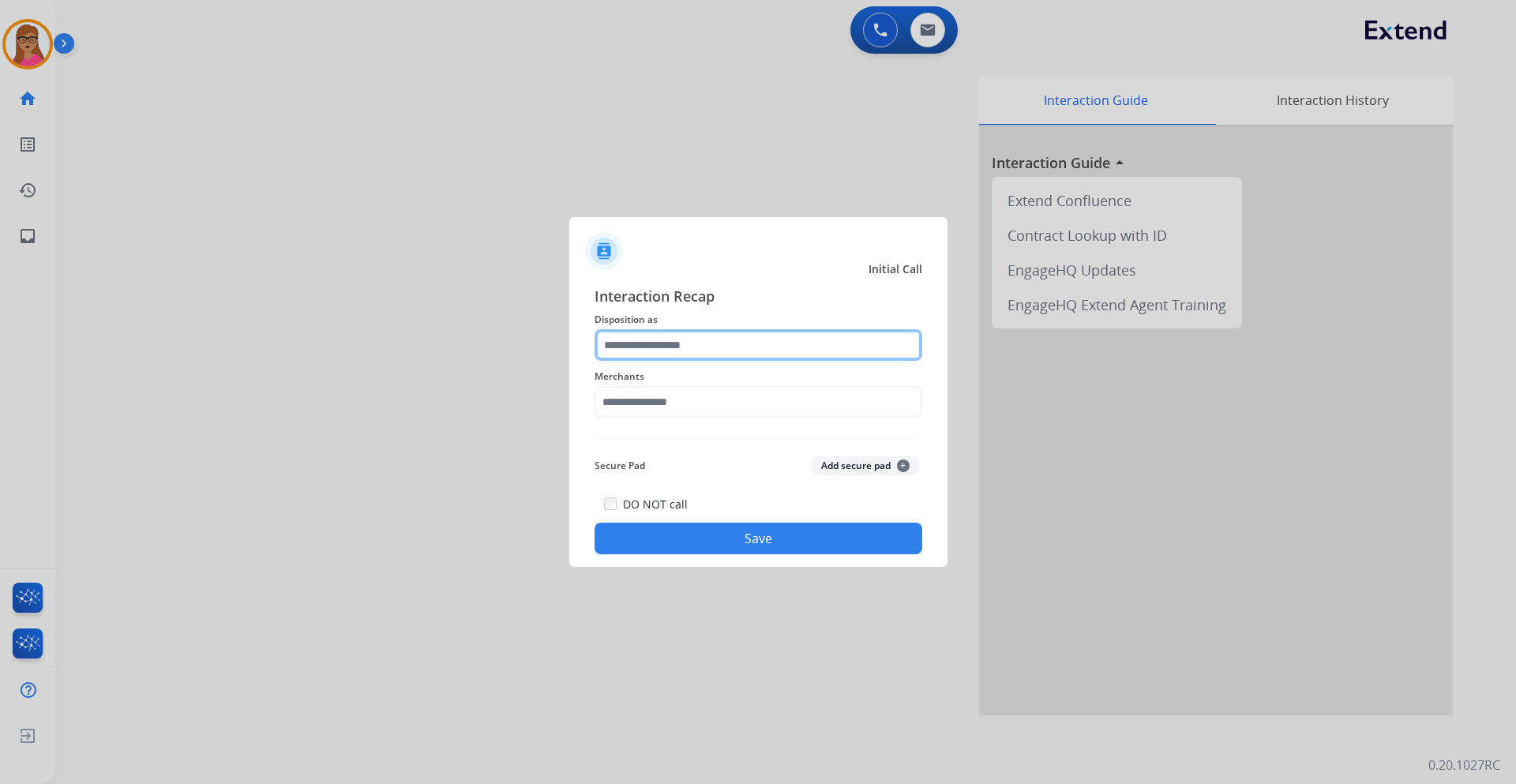
click at [694, 341] on input "text" at bounding box center [758, 344] width 328 height 31
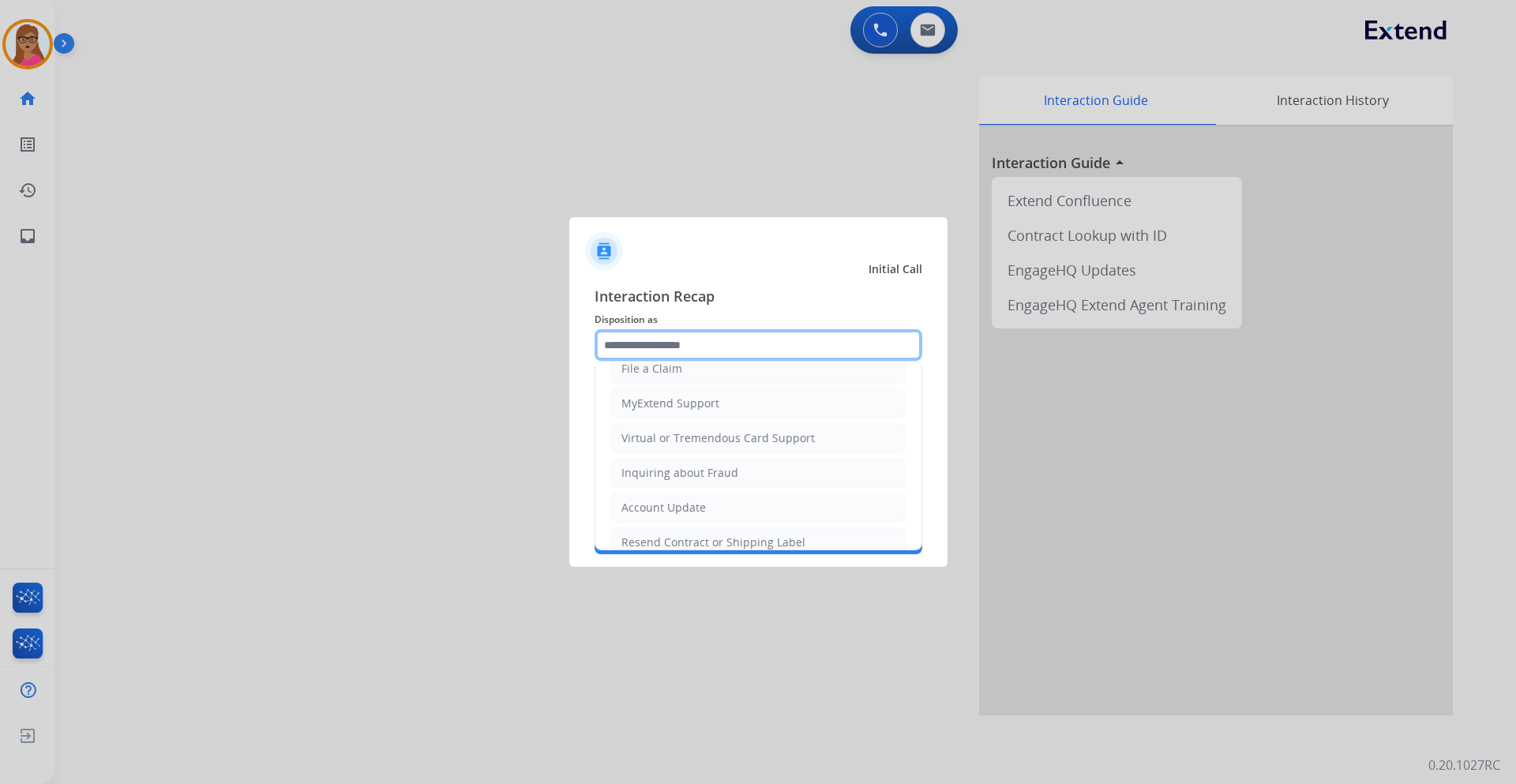
scroll to position [316, 0]
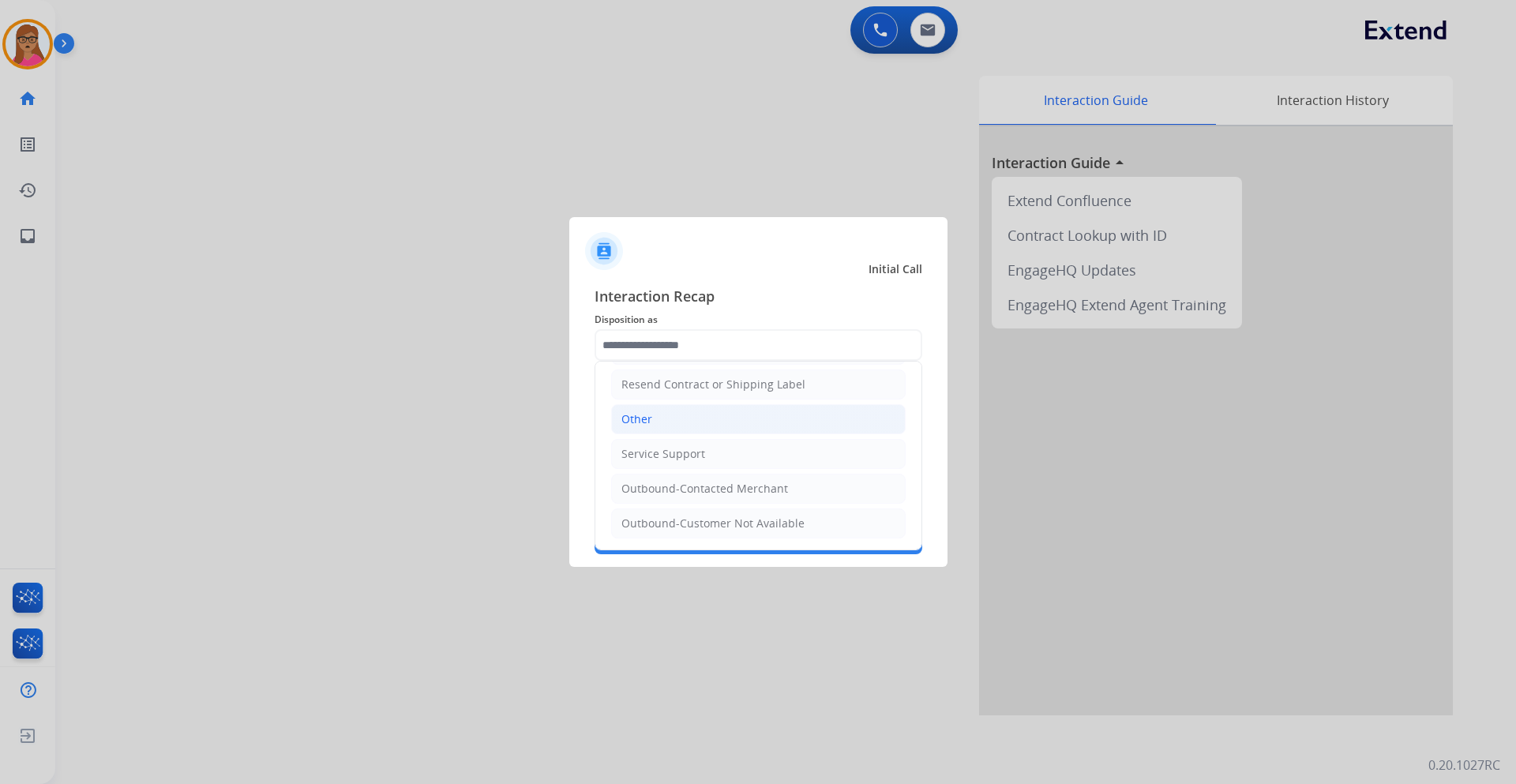
click at [673, 418] on li "Other" at bounding box center [758, 419] width 295 height 30
type input "*****"
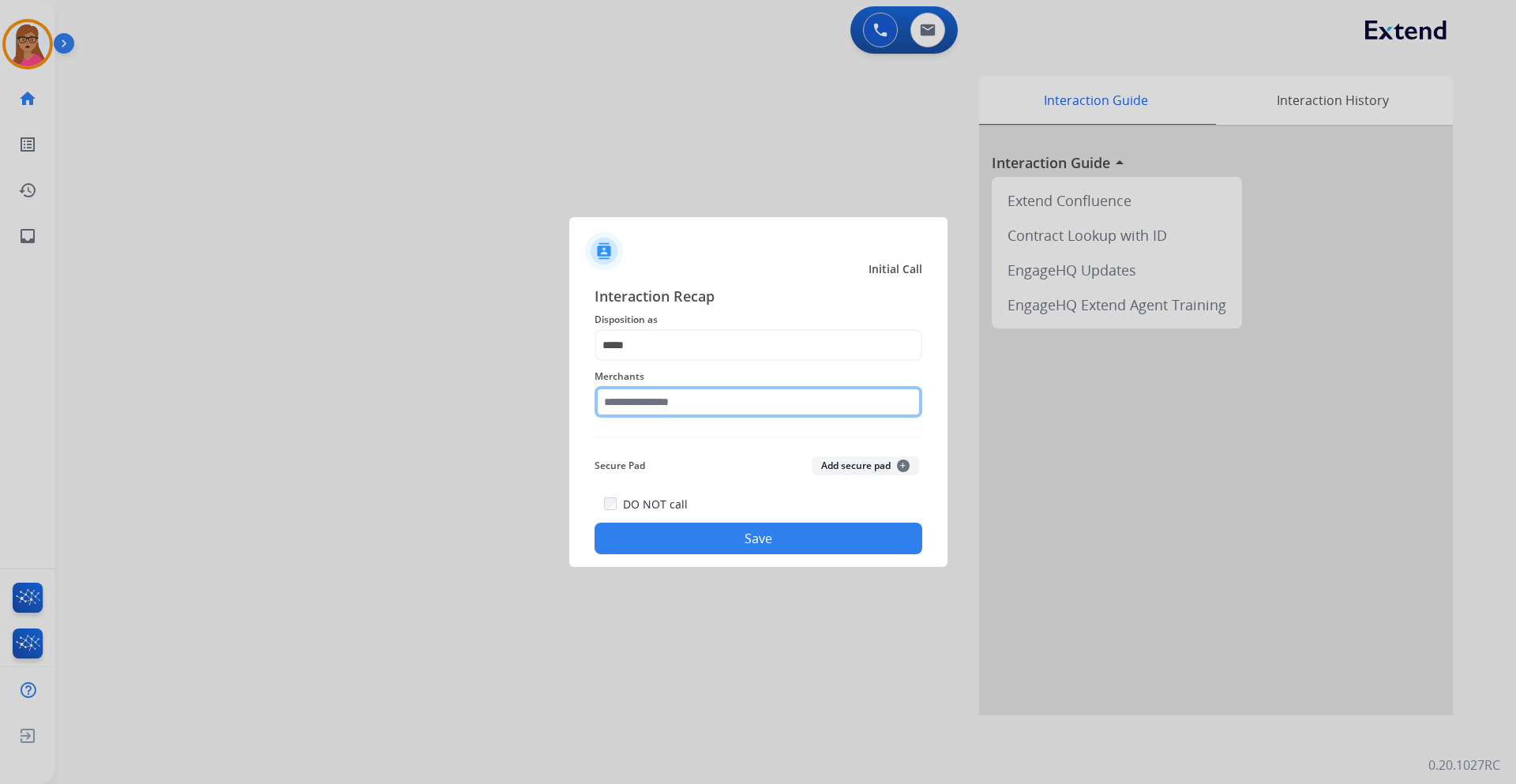
click at [694, 387] on input "text" at bounding box center [758, 402] width 328 height 31
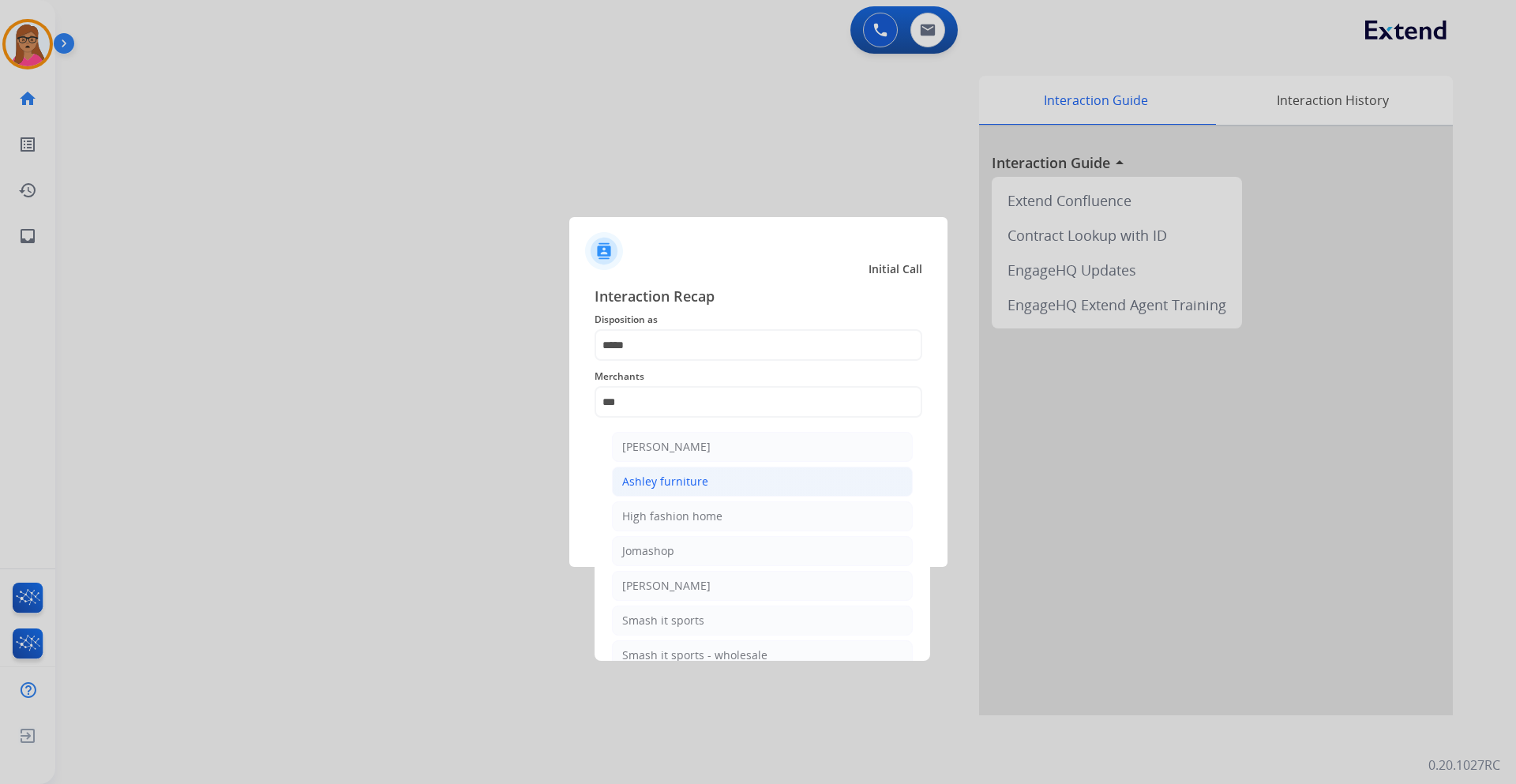
click at [685, 481] on div "Ashley furniture" at bounding box center [666, 481] width 86 height 16
type input "**********"
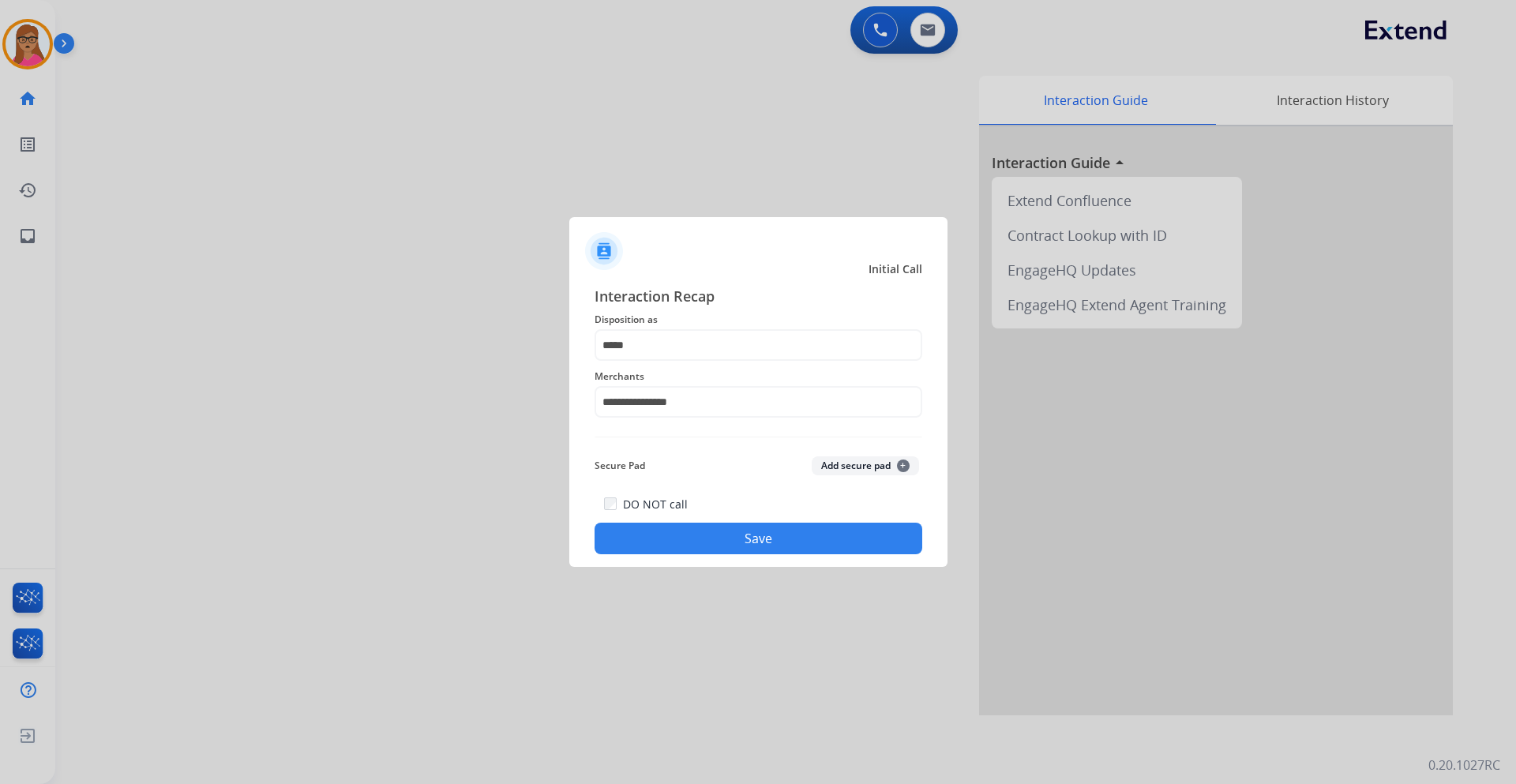
click at [447, 434] on div at bounding box center [758, 392] width 1516 height 784
click at [763, 543] on button "Save" at bounding box center [758, 538] width 328 height 31
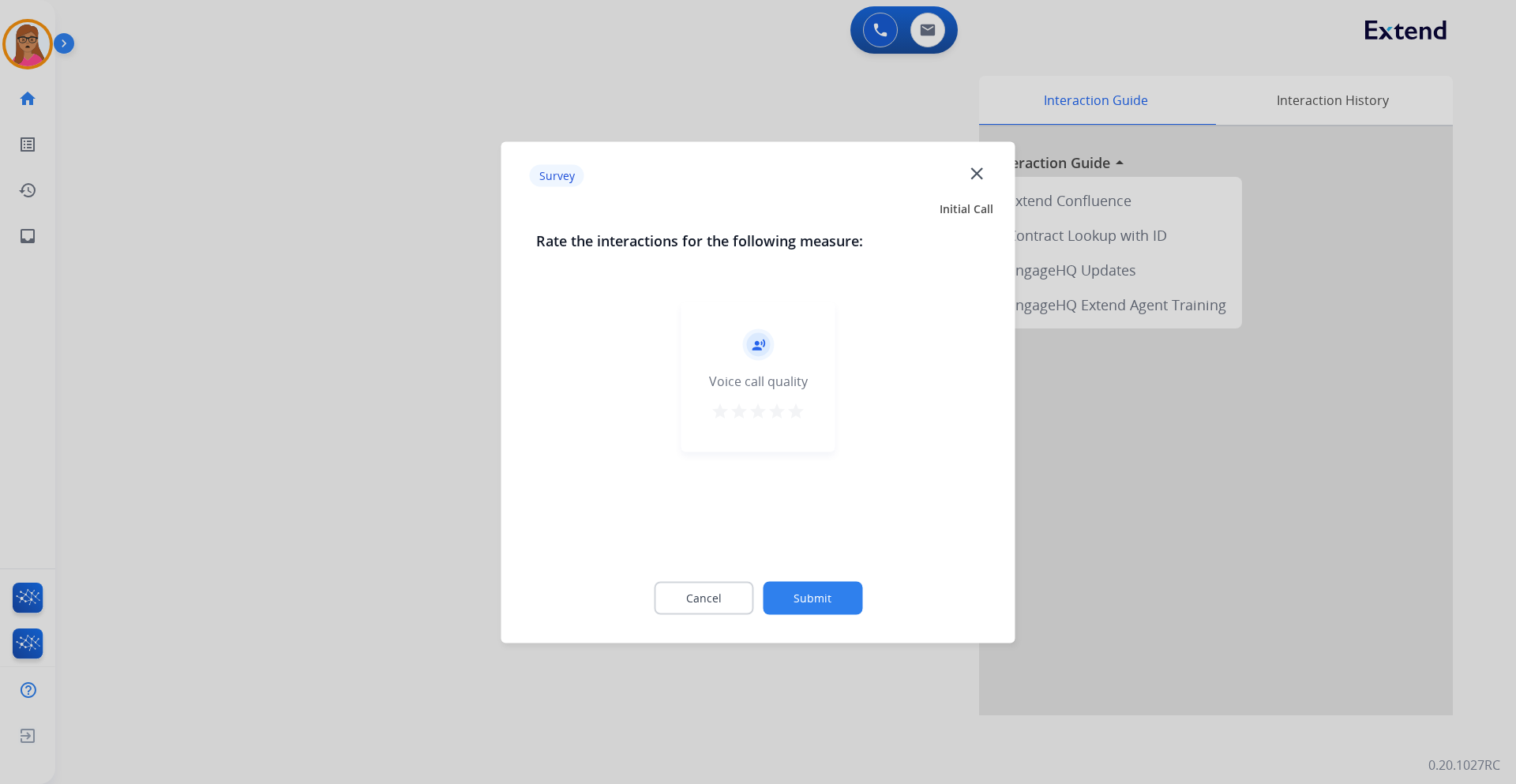
click at [351, 333] on div at bounding box center [758, 392] width 1516 height 784
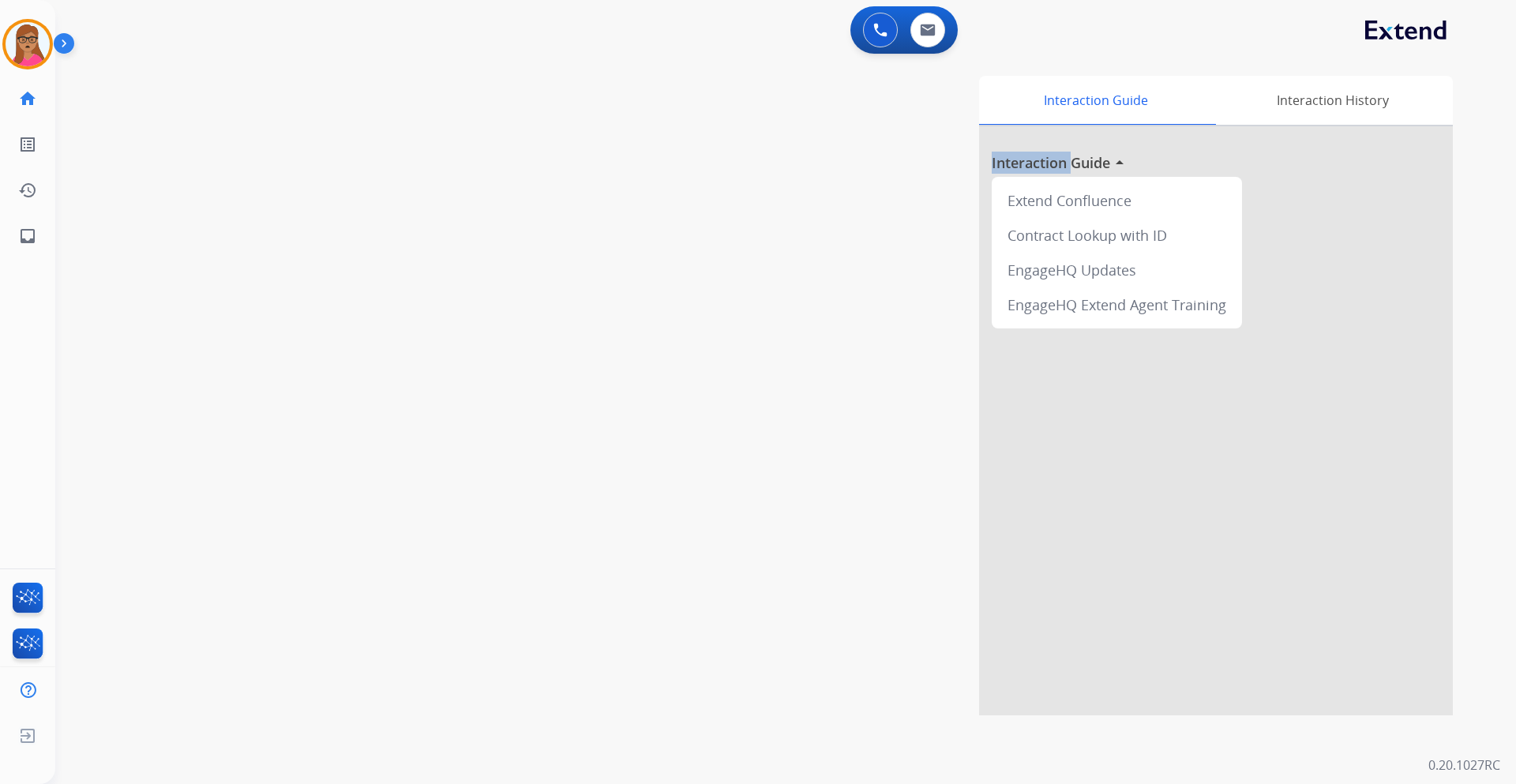
click at [351, 333] on div "swap_horiz Break voice bridge close_fullscreen Connect 3-Way Call merge_type Se…" at bounding box center [767, 385] width 1424 height 659
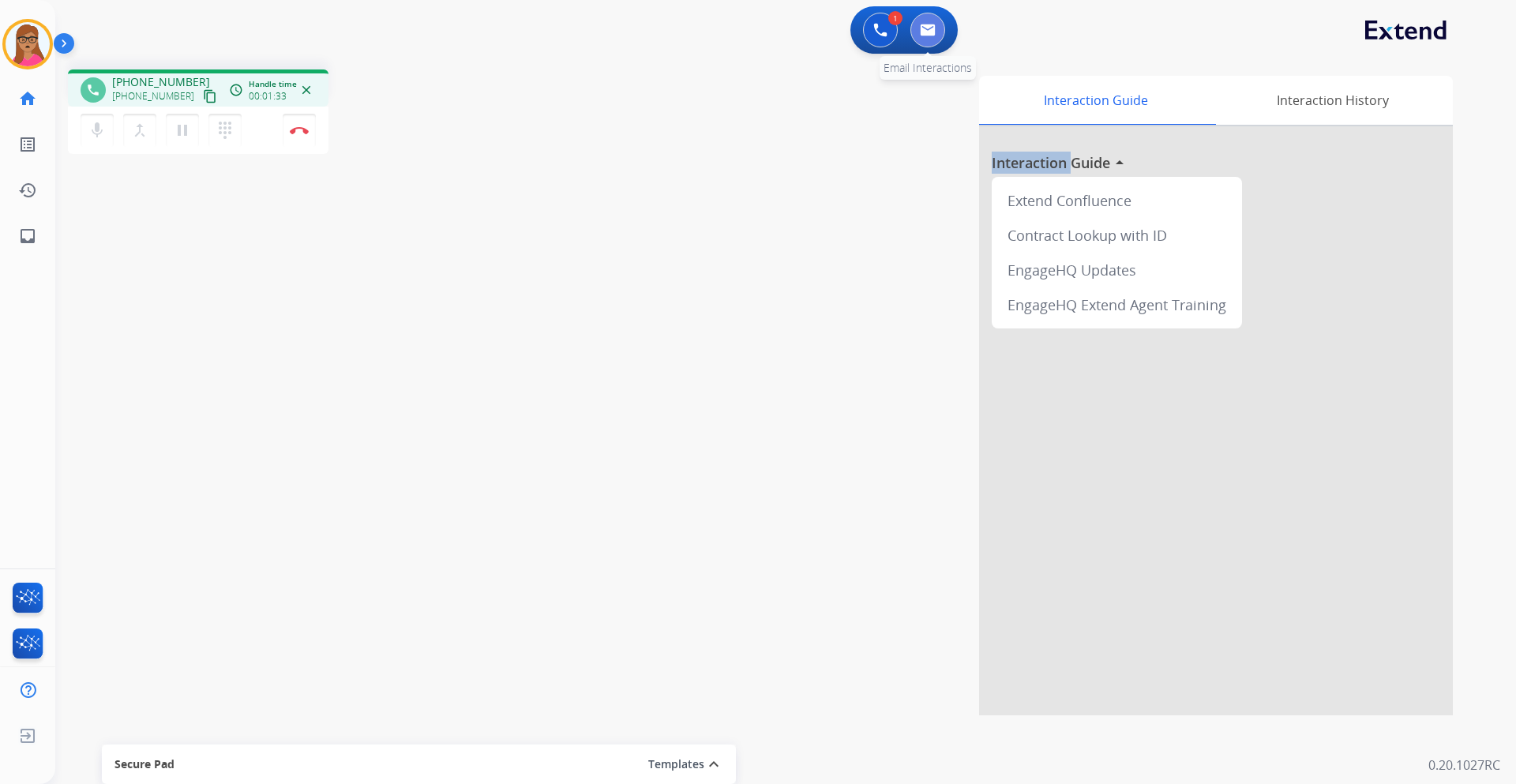
click at [932, 35] on img at bounding box center [928, 29] width 16 height 13
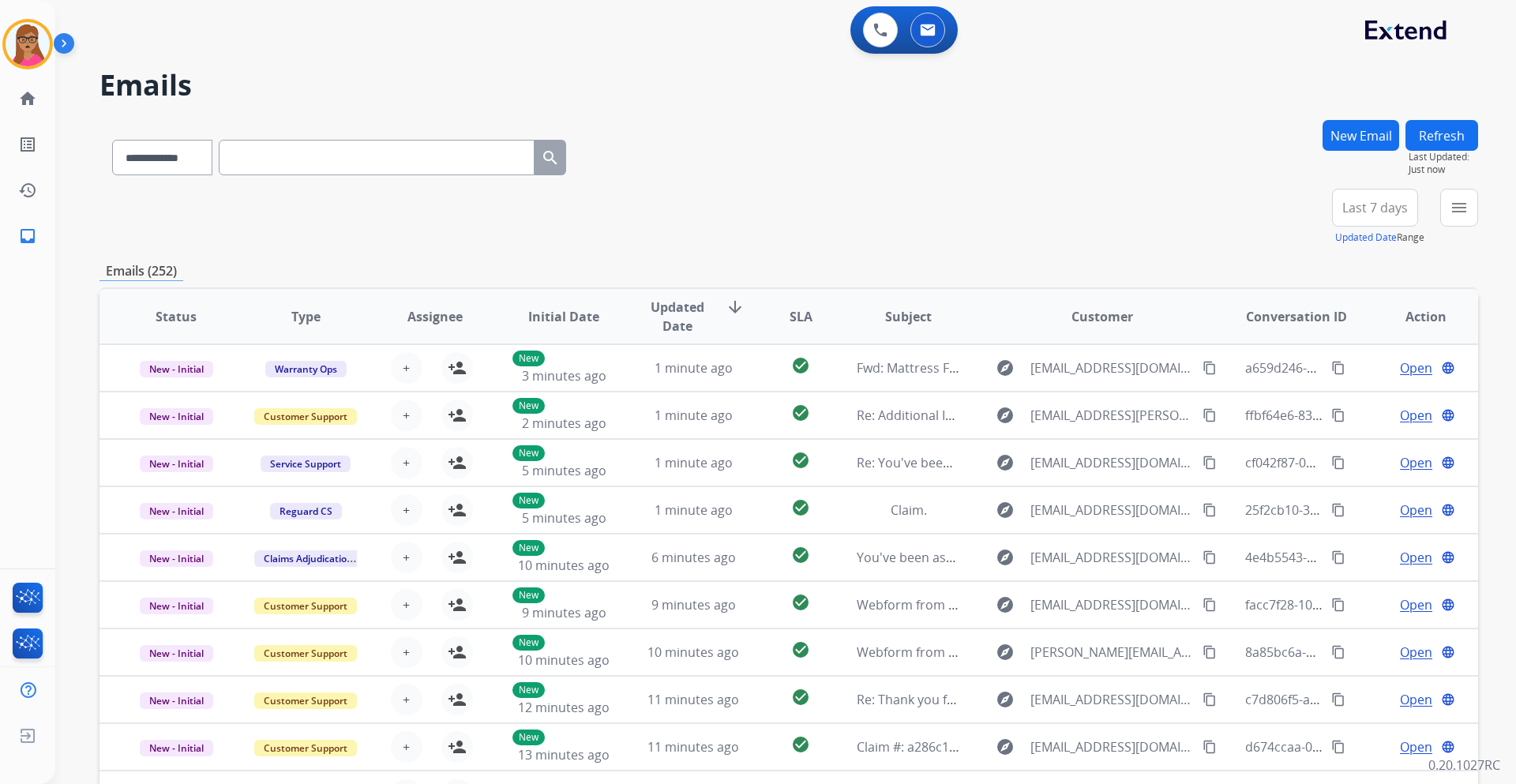
click at [1364, 124] on button "New Email" at bounding box center [1360, 135] width 77 height 31
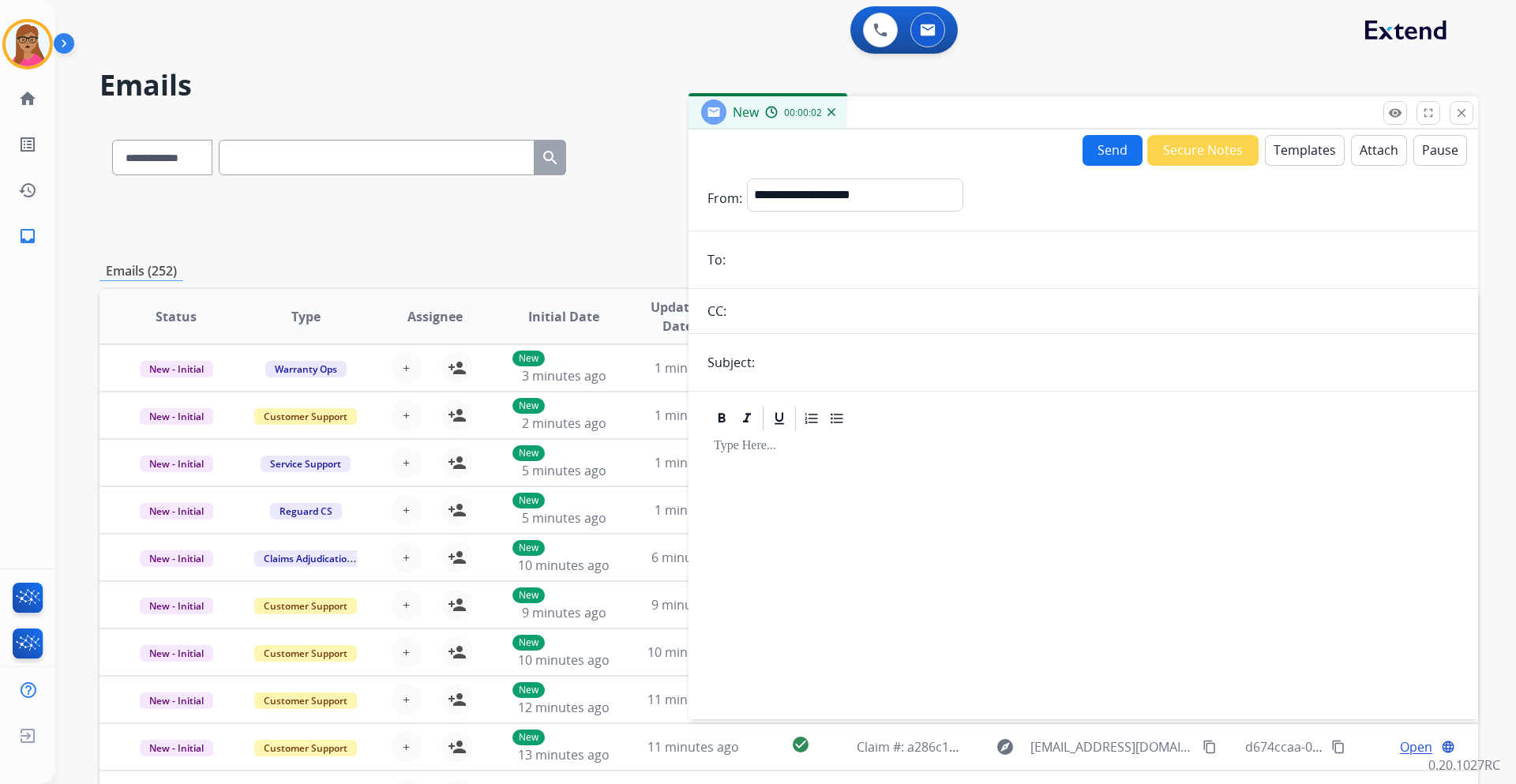
paste input "**********"
type input "**********"
click at [844, 191] on select "**********" at bounding box center [854, 194] width 215 height 31
select select "**********"
click at [747, 178] on select "**********" at bounding box center [854, 194] width 215 height 31
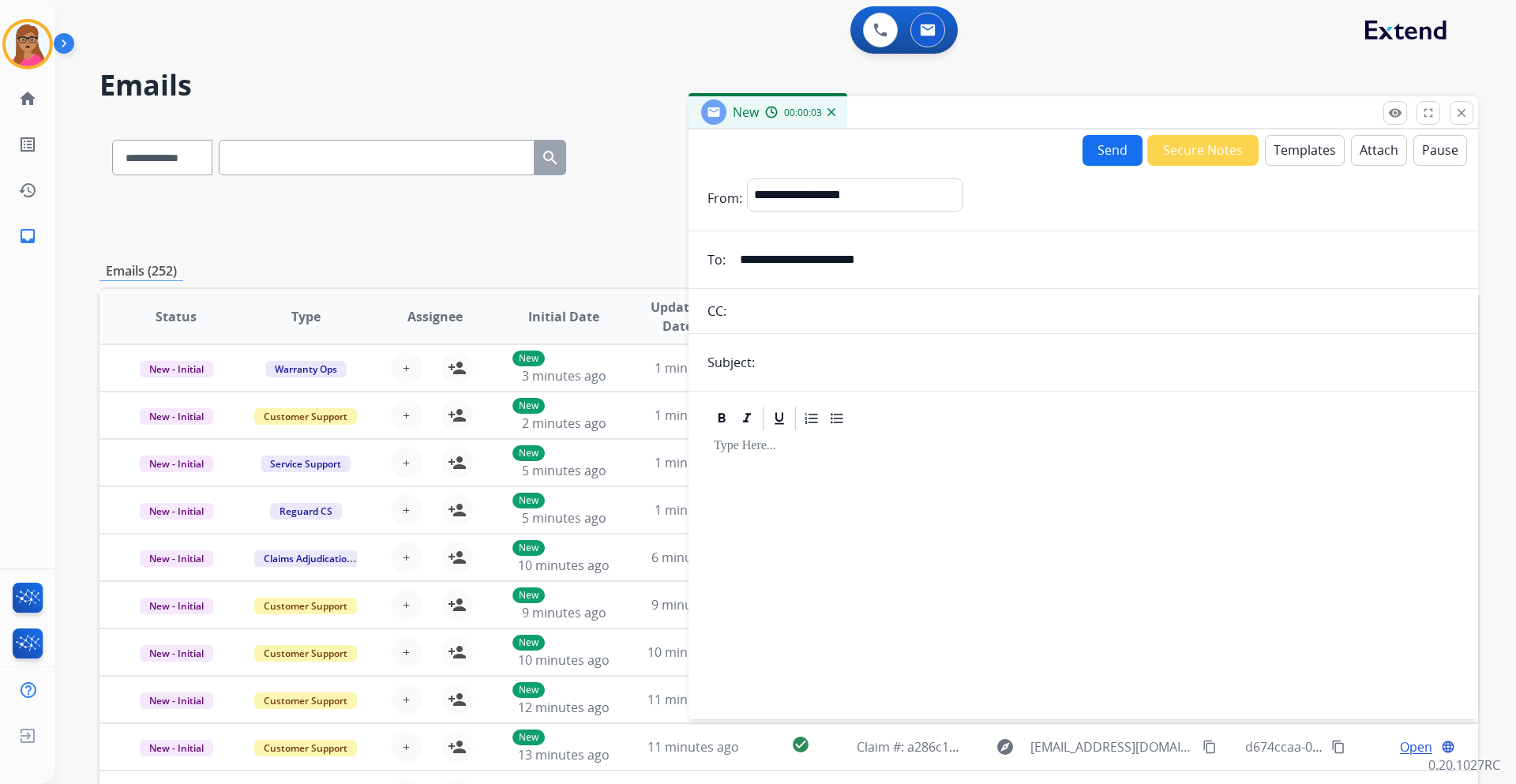
click at [829, 360] on input "text" at bounding box center [1109, 362] width 700 height 31
type input "**********"
click at [788, 463] on div at bounding box center [1083, 568] width 752 height 270
click at [1313, 152] on button "Templates" at bounding box center [1305, 151] width 80 height 31
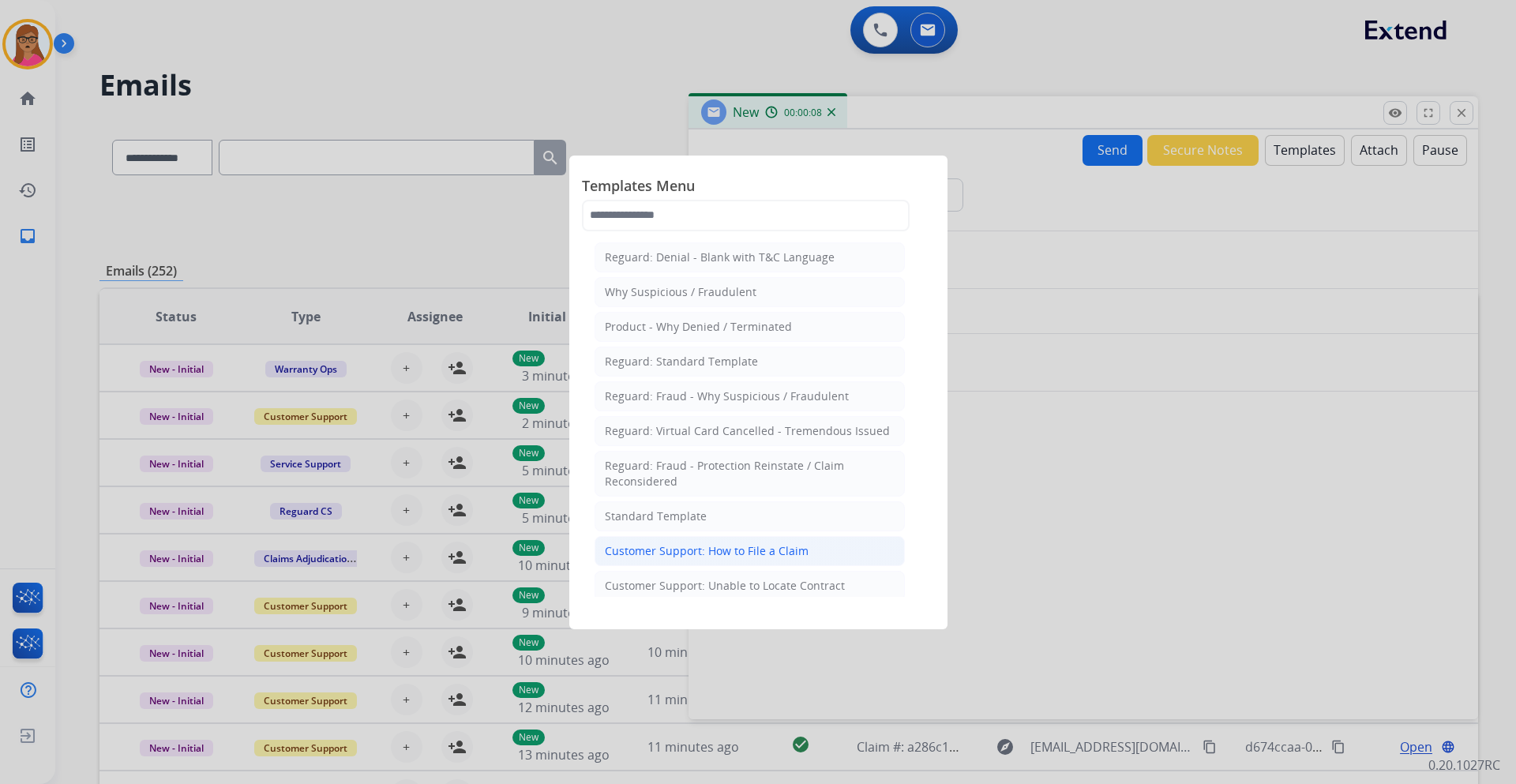
click at [758, 558] on div "Customer Support: How to File a Claim" at bounding box center [706, 551] width 203 height 16
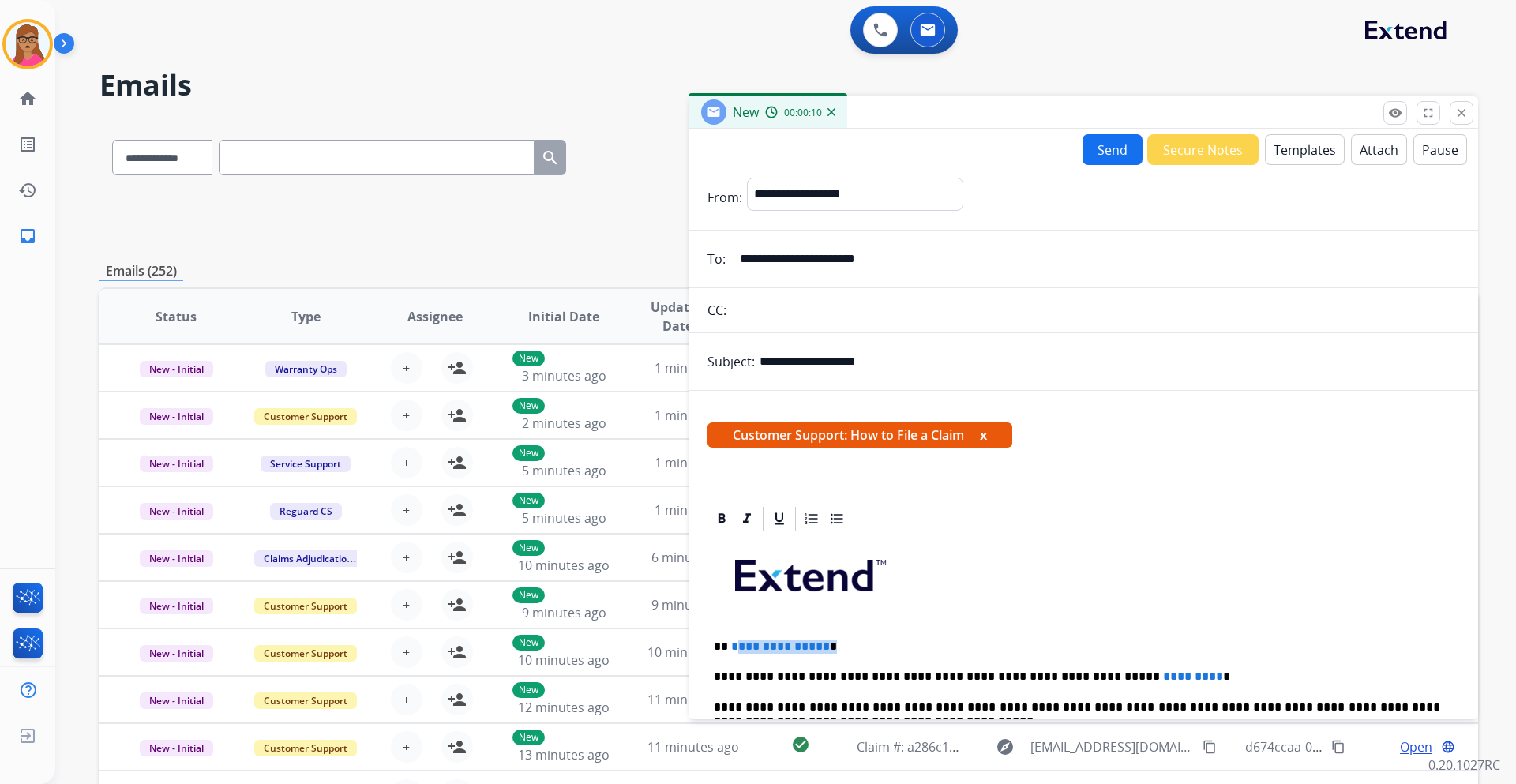
drag, startPoint x: 837, startPoint y: 643, endPoint x: 733, endPoint y: 646, distance: 104.0
click at [733, 646] on p "**********" at bounding box center [1077, 646] width 727 height 15
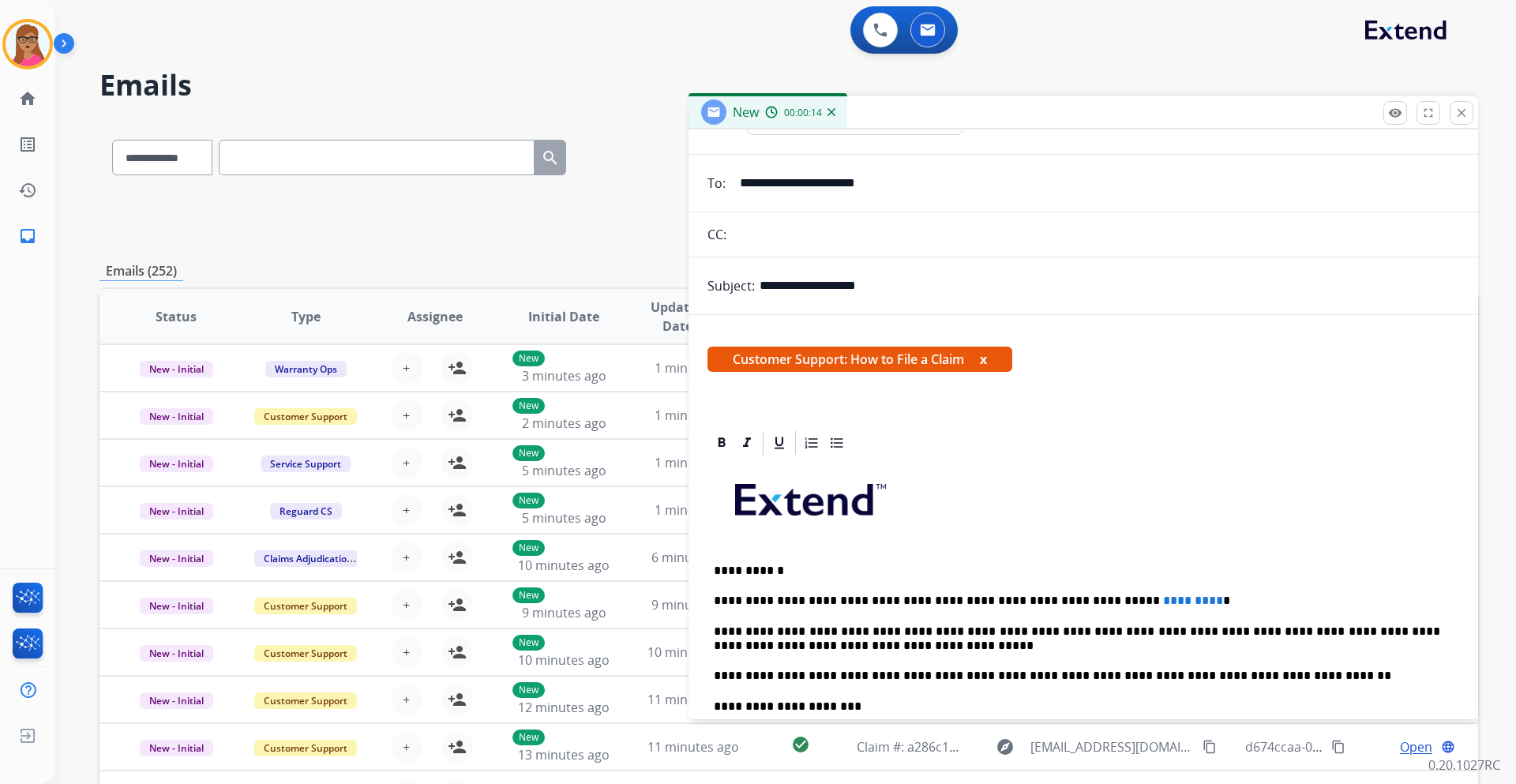
scroll to position [158, 0]
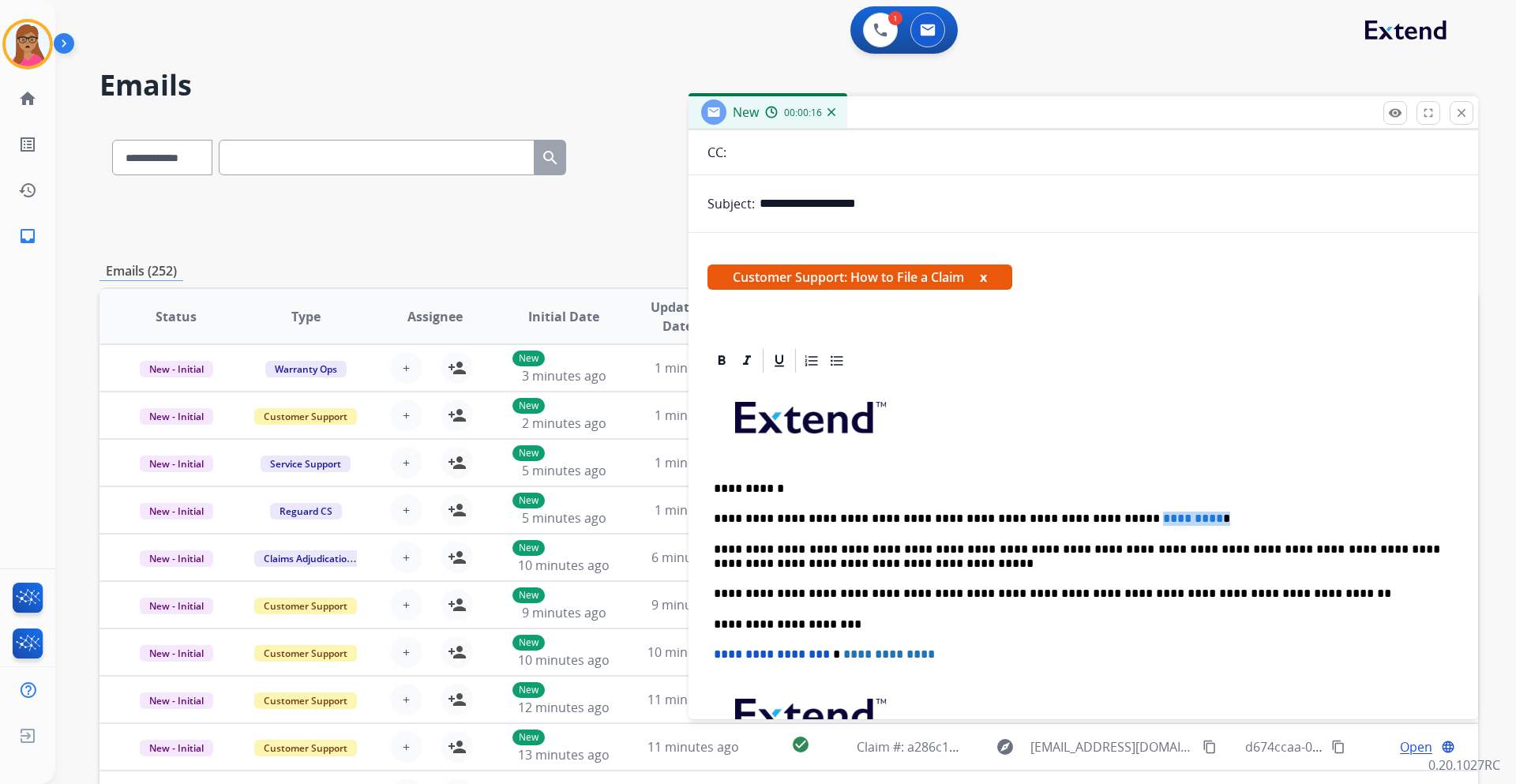
drag, startPoint x: 1100, startPoint y: 511, endPoint x: 1079, endPoint y: 517, distance: 21.8
click at [1079, 517] on p "**********" at bounding box center [1077, 518] width 727 height 15
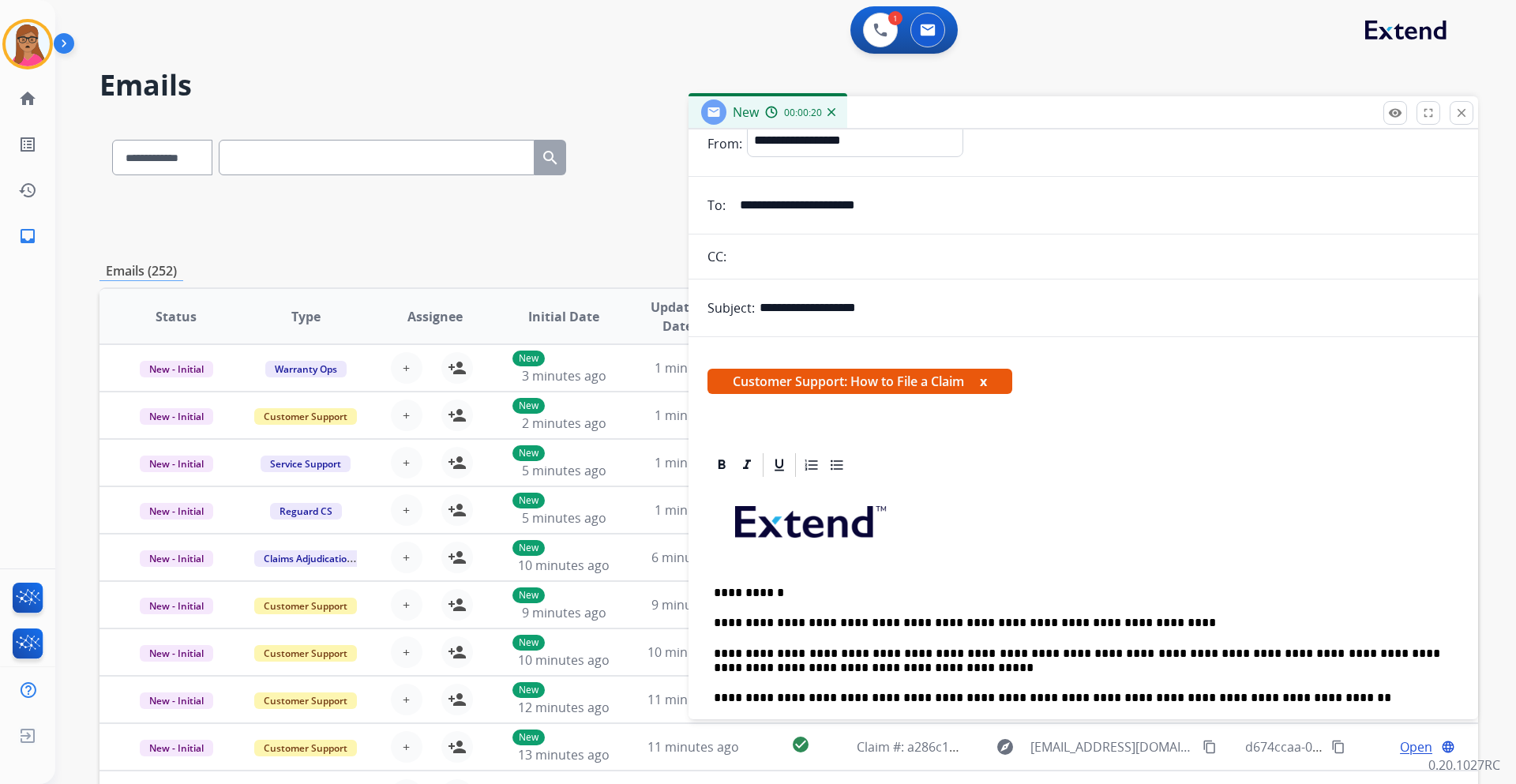
scroll to position [0, 0]
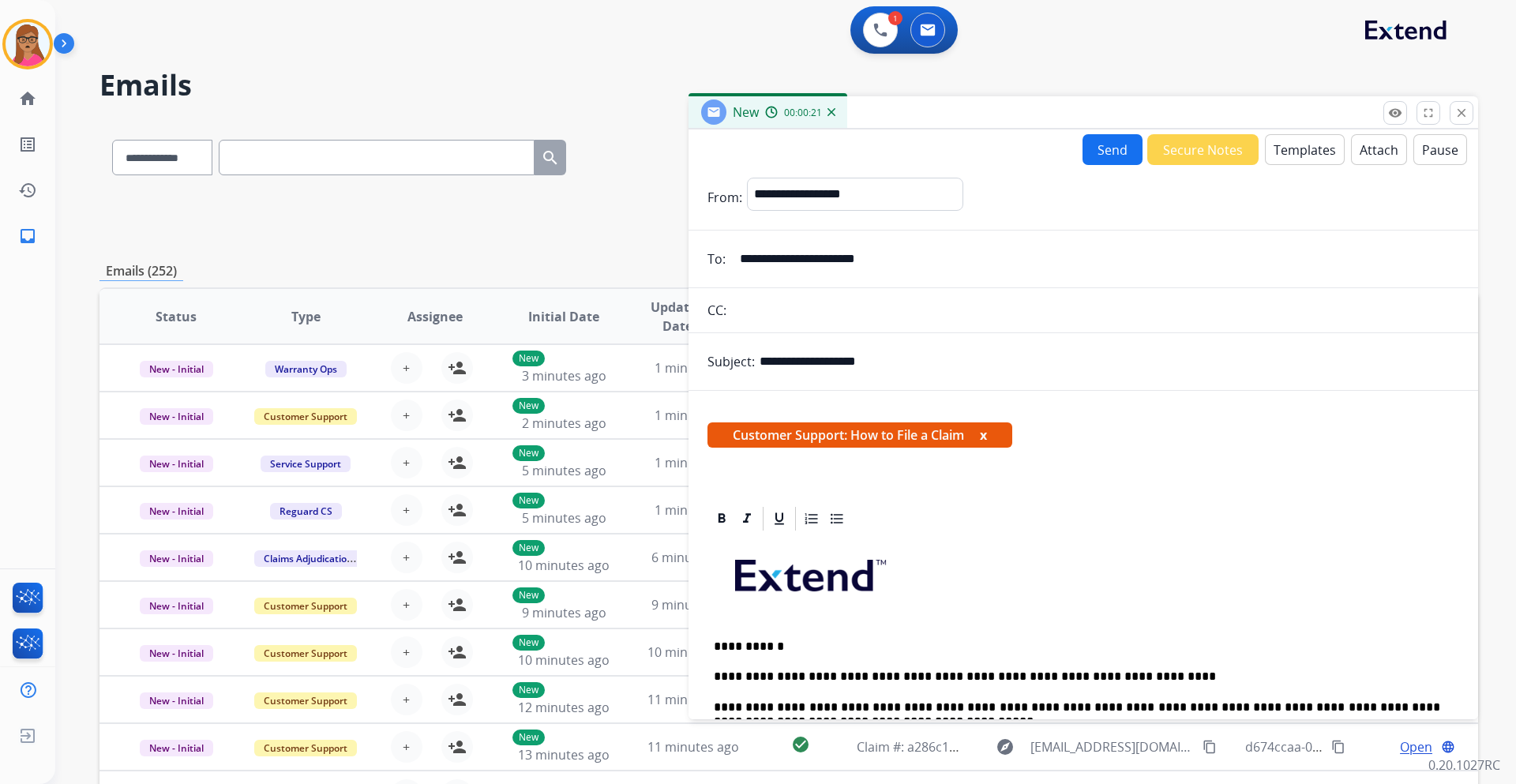
click at [1103, 159] on button "Send" at bounding box center [1113, 150] width 60 height 31
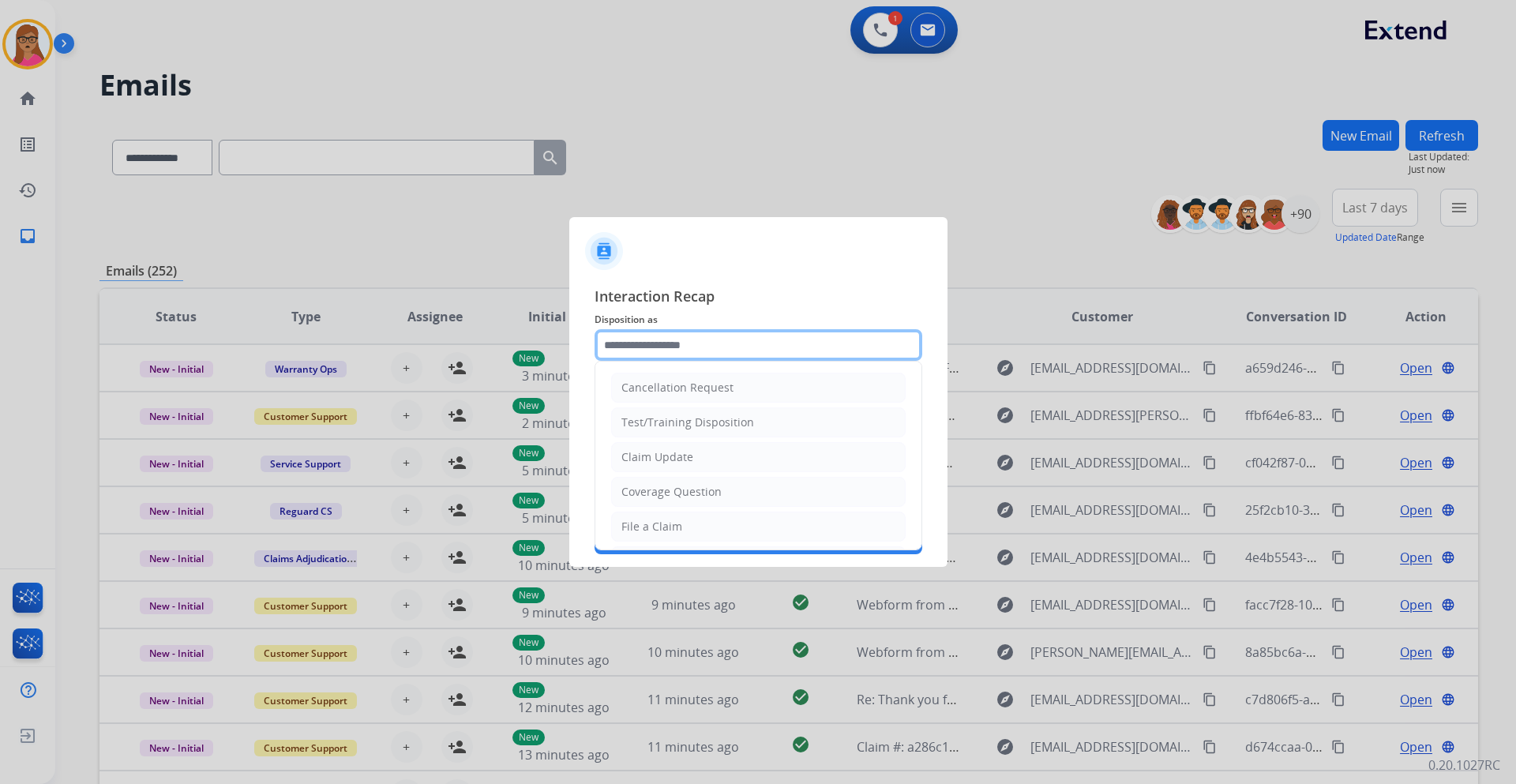
click at [748, 333] on input "text" at bounding box center [758, 344] width 328 height 31
click at [681, 520] on li "File a Claim" at bounding box center [758, 526] width 295 height 30
type input "**********"
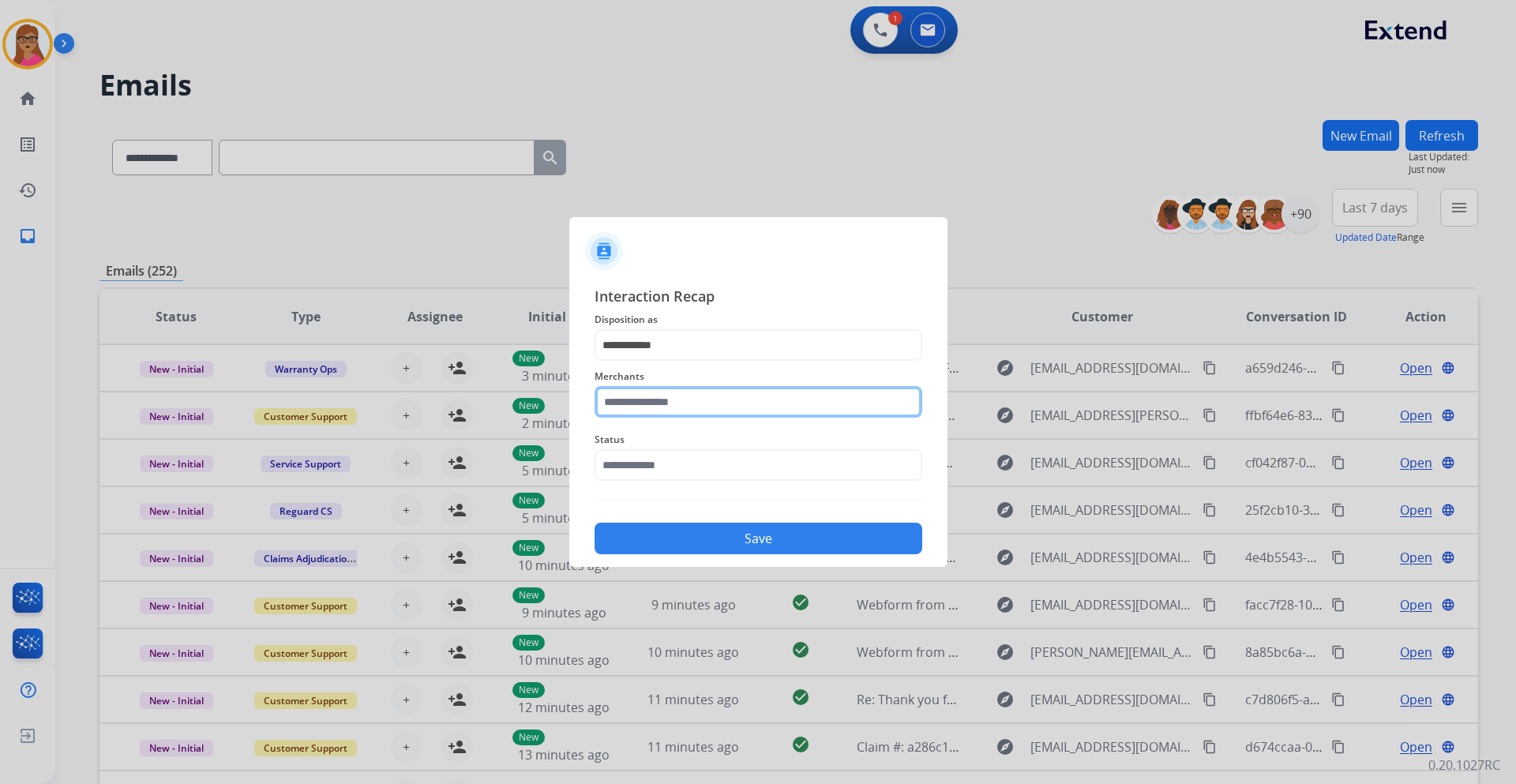
click at [723, 388] on input "text" at bounding box center [758, 402] width 328 height 31
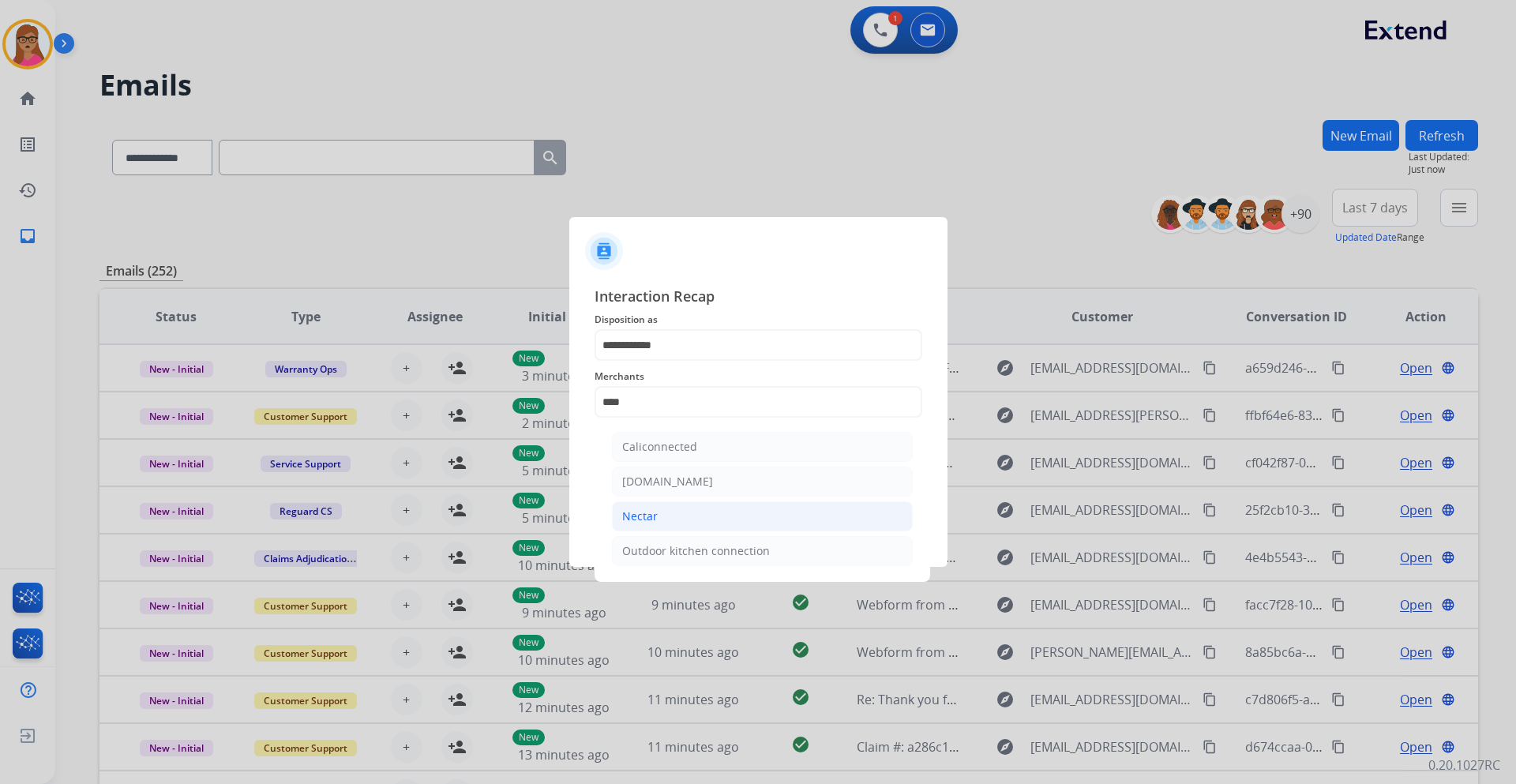
click at [674, 510] on li "Nectar" at bounding box center [762, 516] width 301 height 30
type input "******"
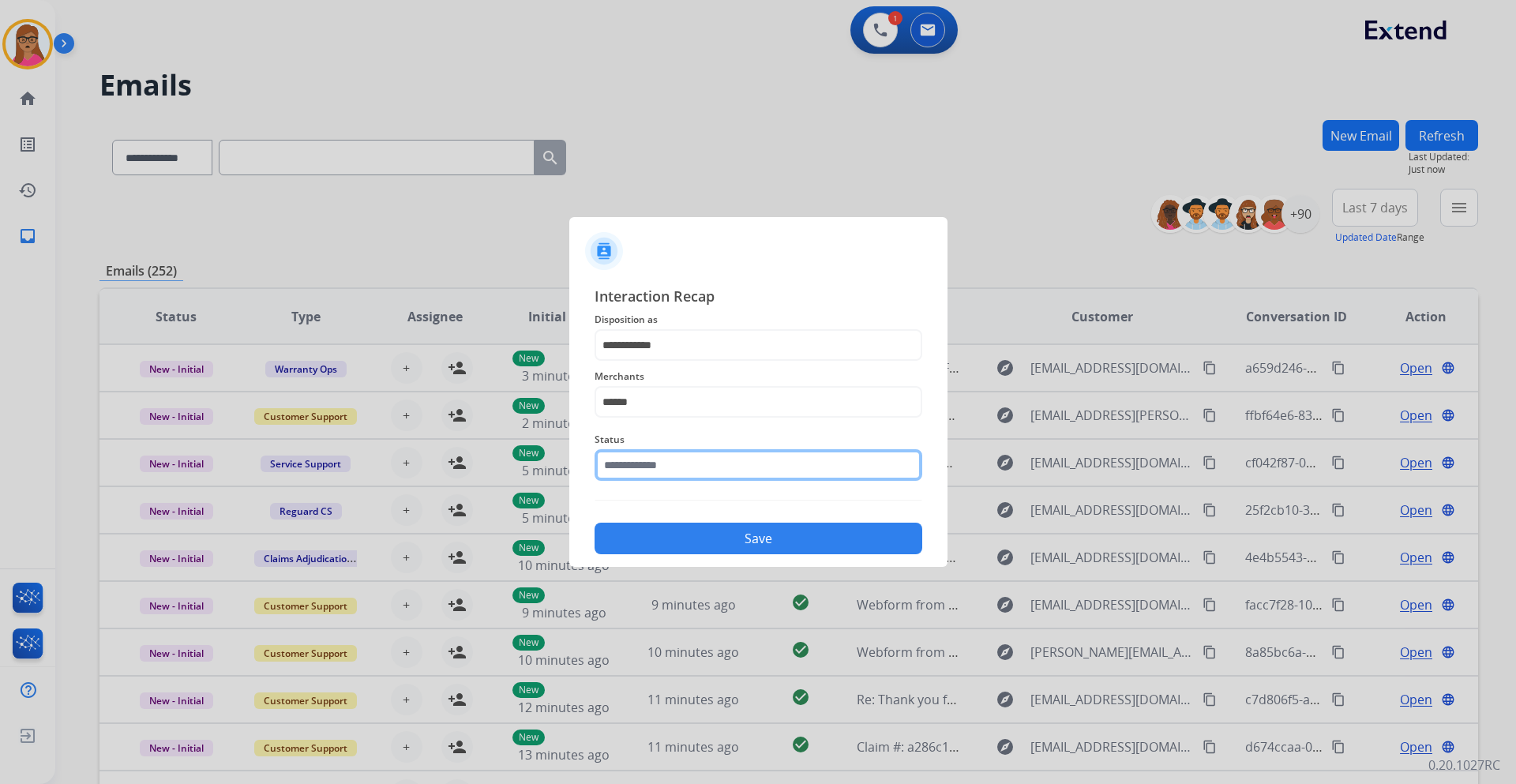
click at [695, 455] on input "text" at bounding box center [758, 465] width 328 height 31
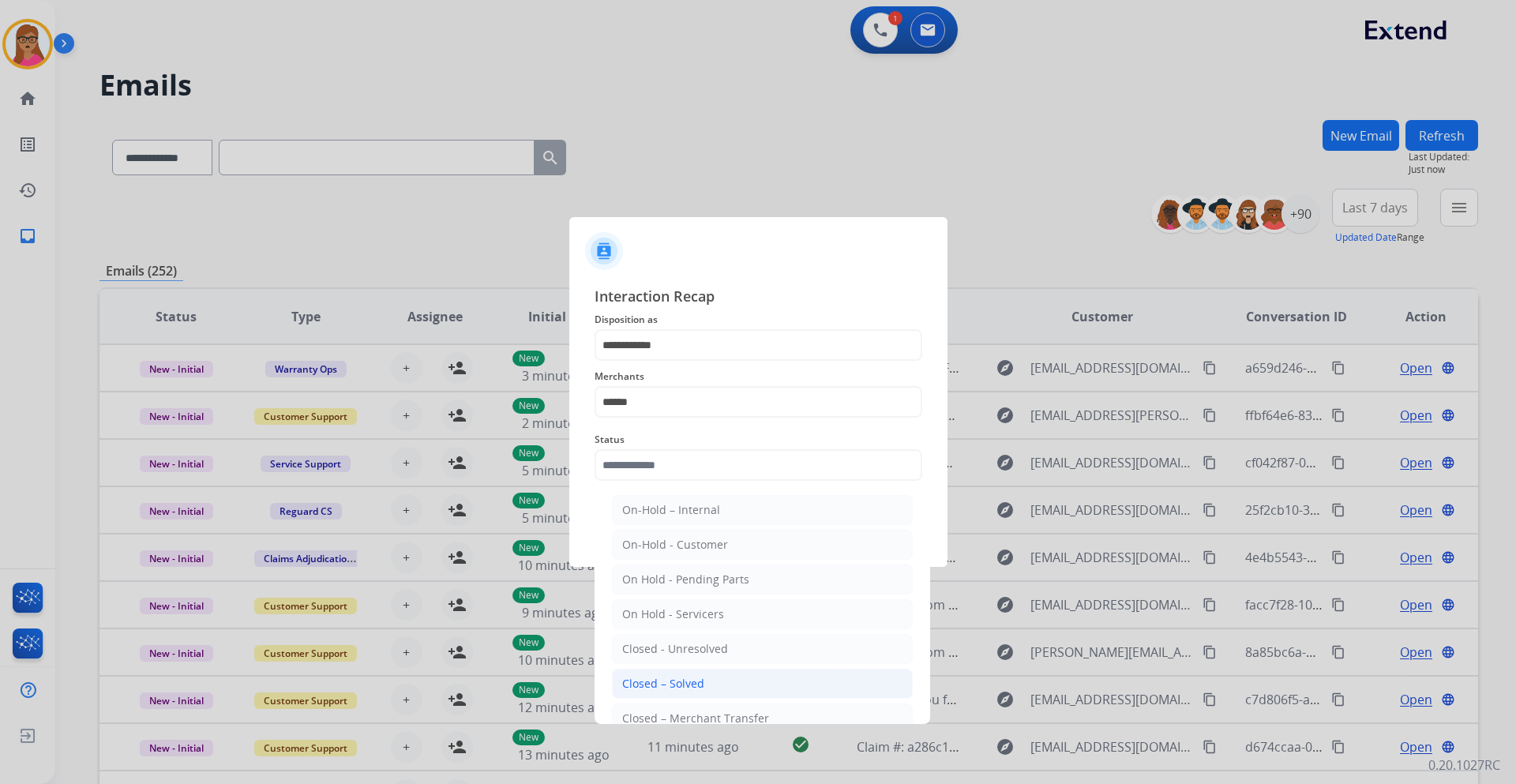
click at [668, 677] on div "Closed – Solved" at bounding box center [664, 684] width 82 height 16
type input "**********"
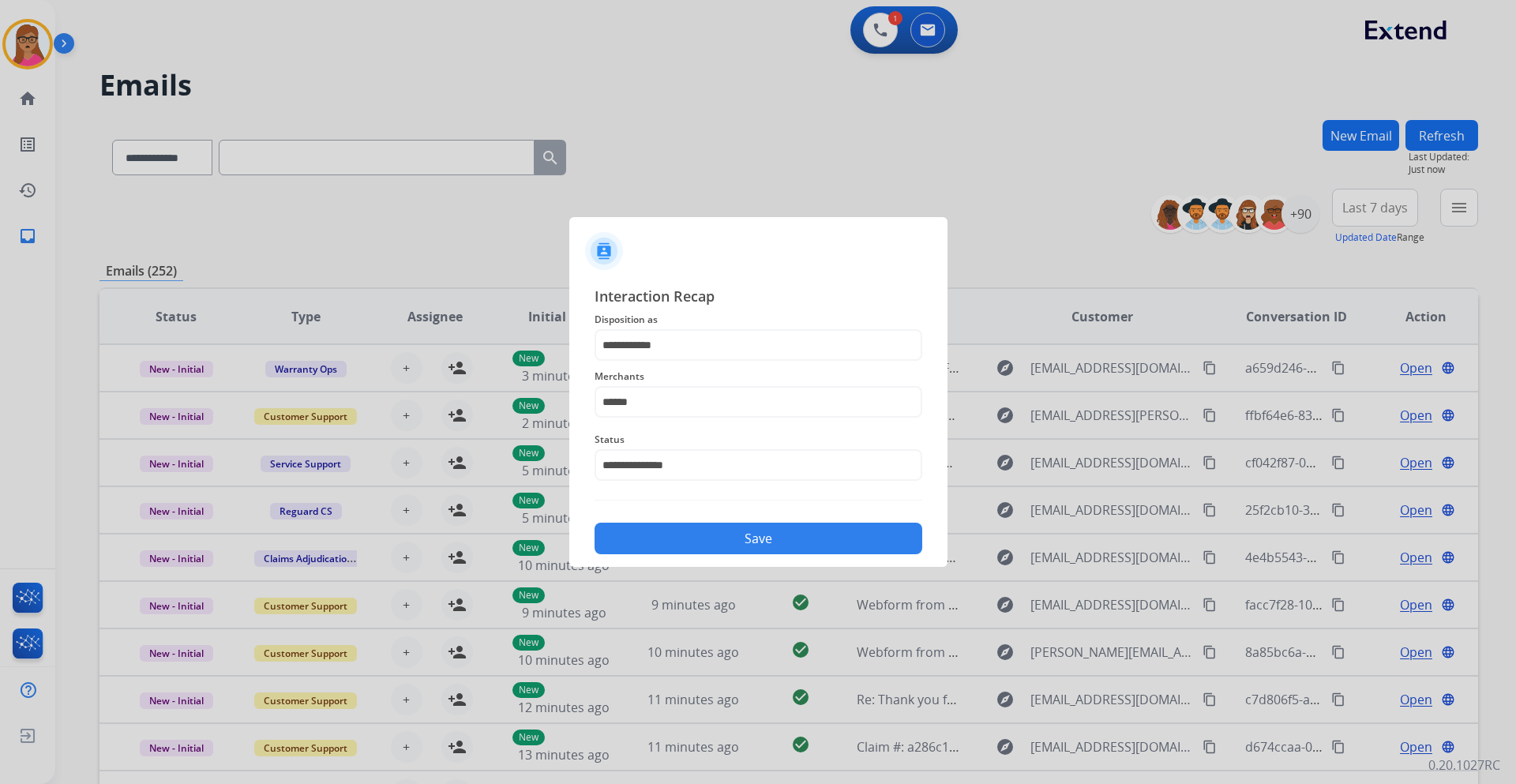
click at [790, 535] on button "Save" at bounding box center [758, 538] width 328 height 31
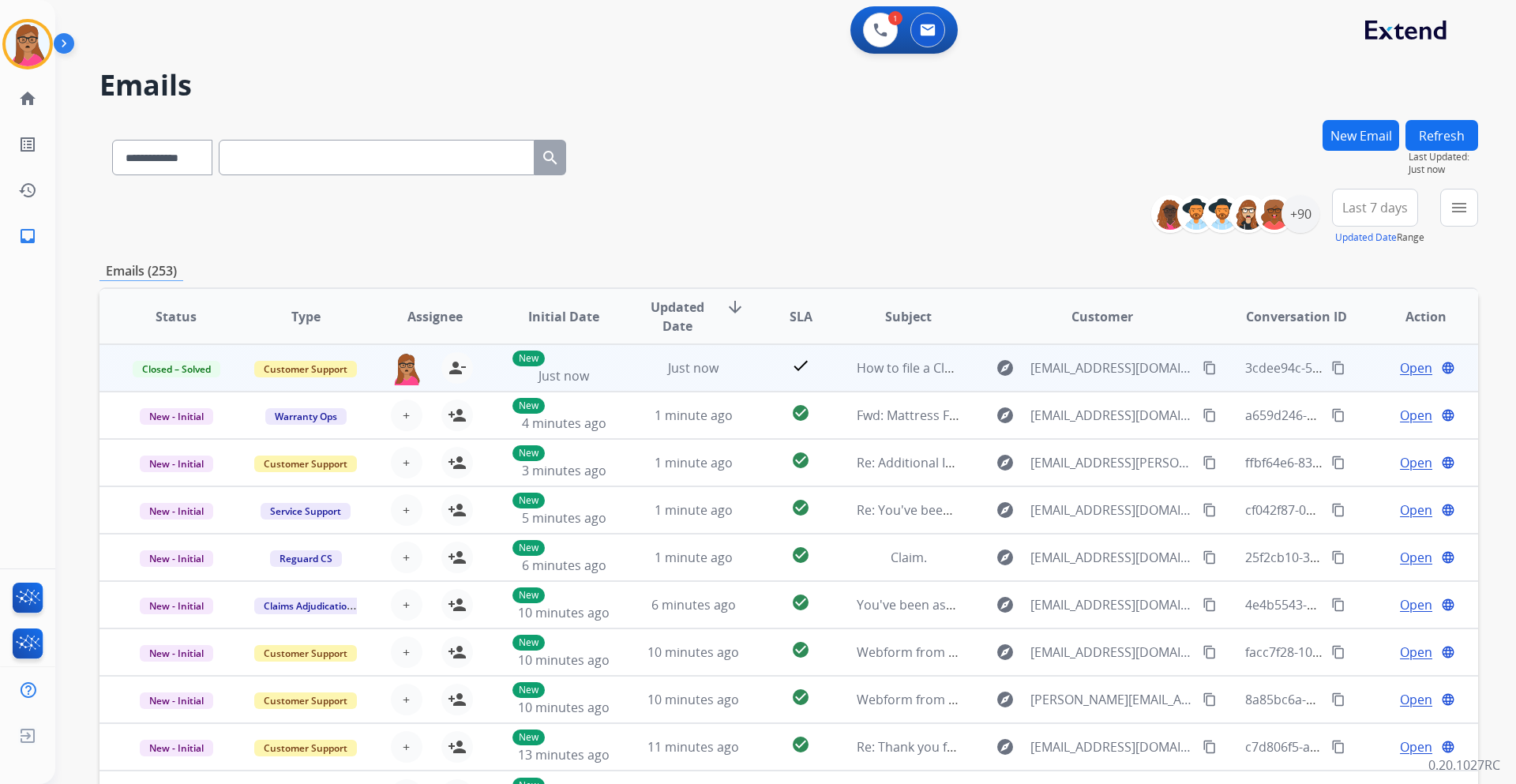
click at [1331, 367] on mat-icon "content_copy" at bounding box center [1338, 368] width 15 height 15
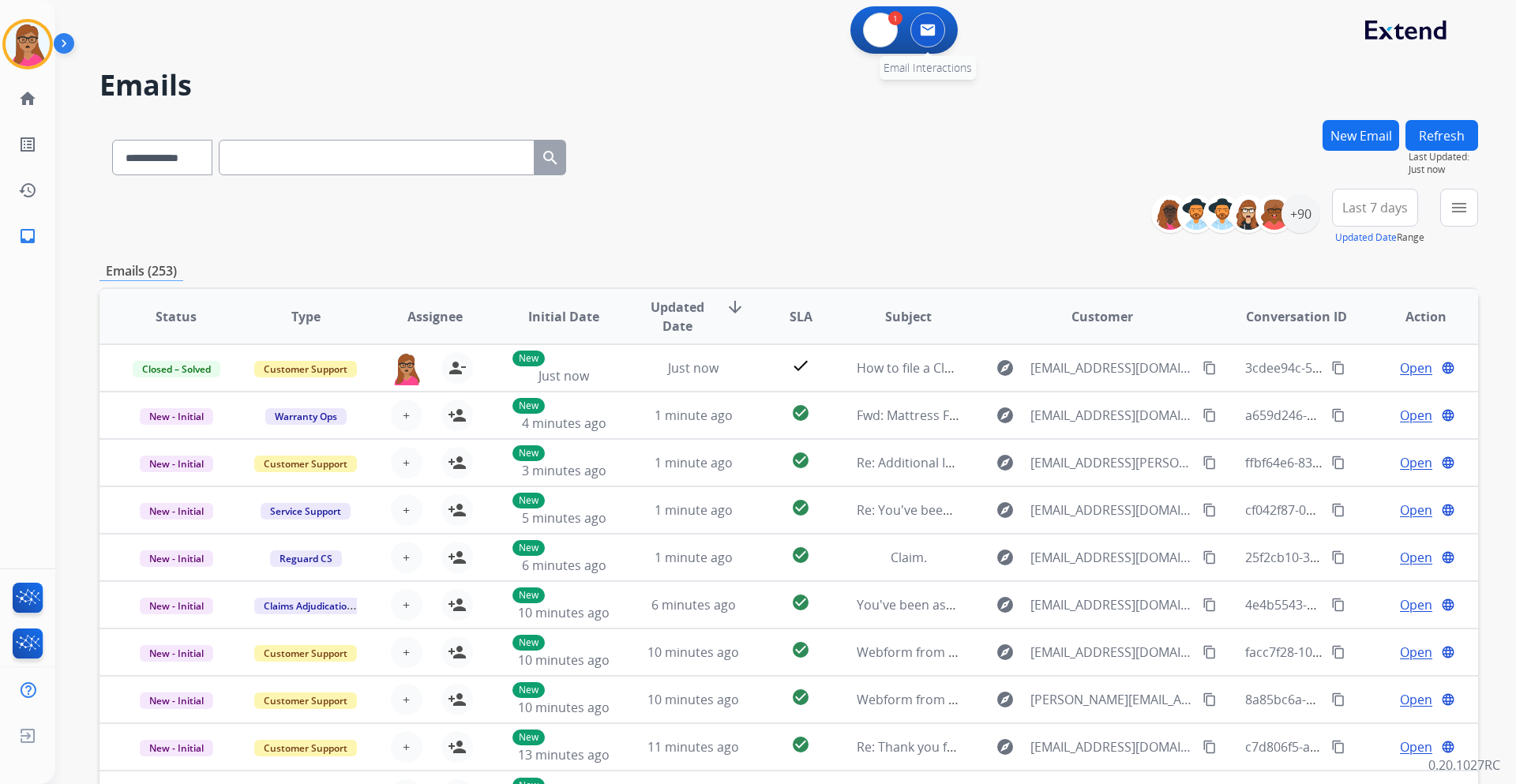
click at [904, 35] on div "0 Email Interactions" at bounding box center [927, 30] width 48 height 35
click at [883, 36] on img at bounding box center [881, 30] width 15 height 15
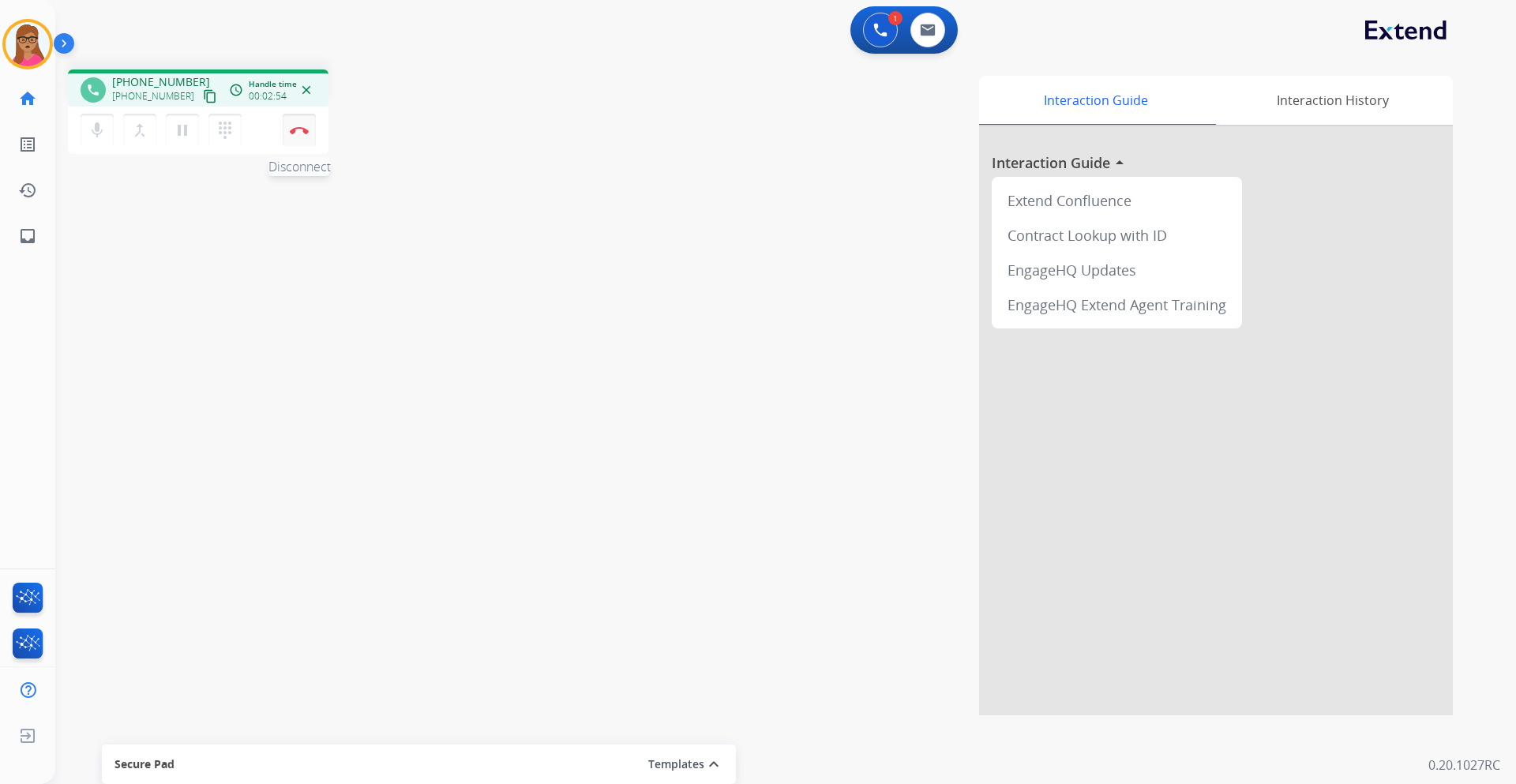
click at [300, 132] on img at bounding box center [299, 130] width 18 height 8
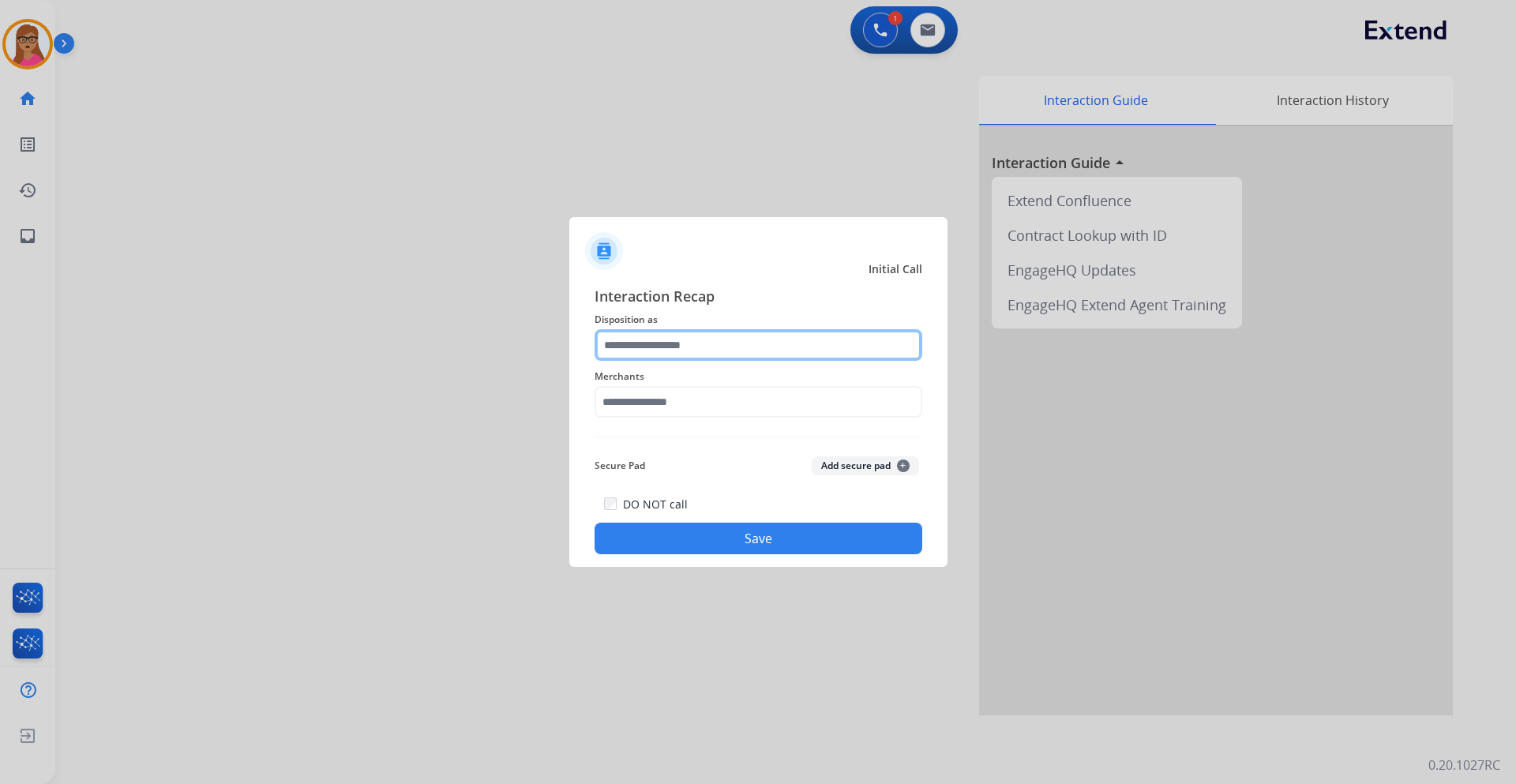
click at [624, 345] on input "text" at bounding box center [758, 344] width 328 height 31
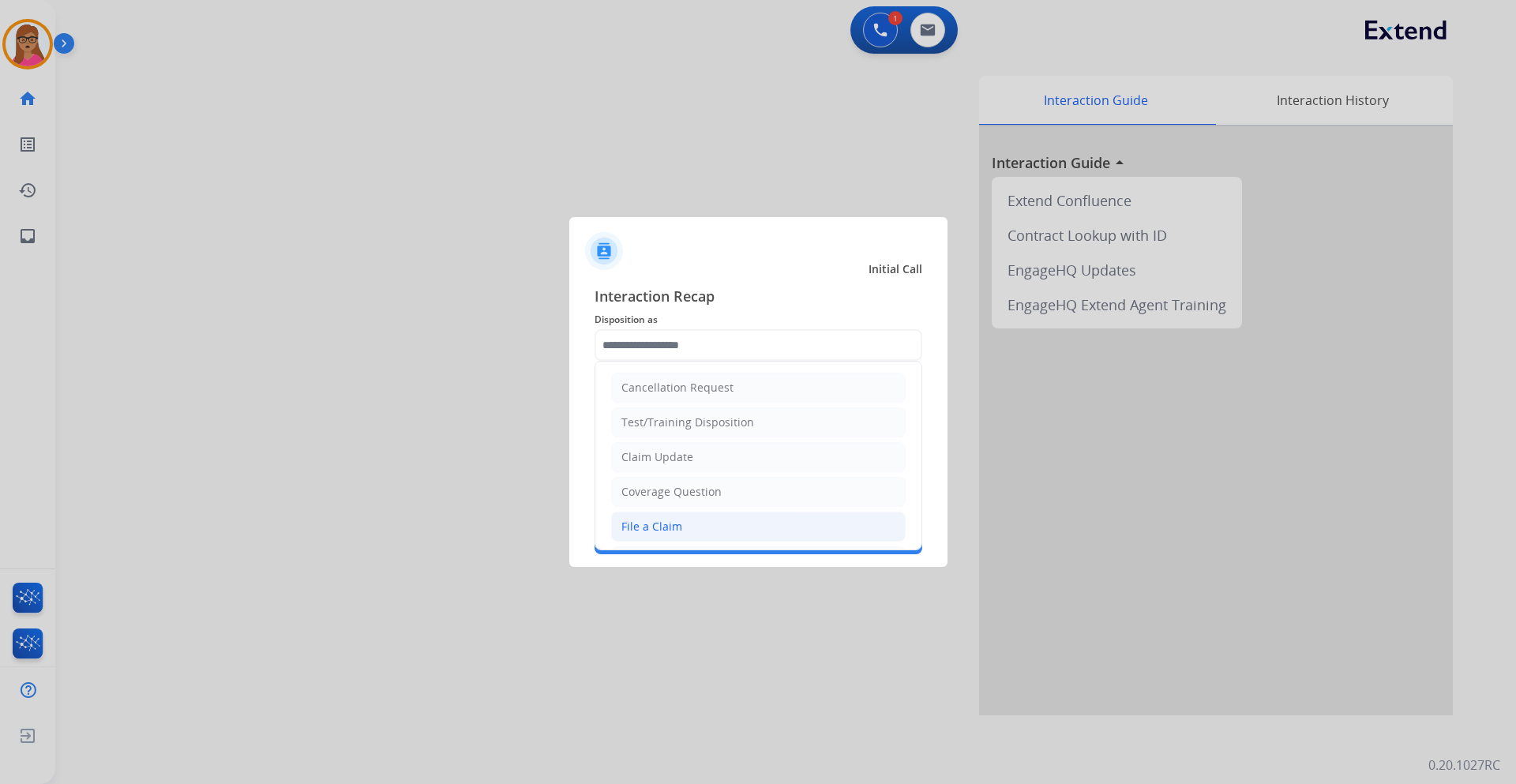
click at [688, 523] on li "File a Claim" at bounding box center [758, 526] width 295 height 30
type input "**********"
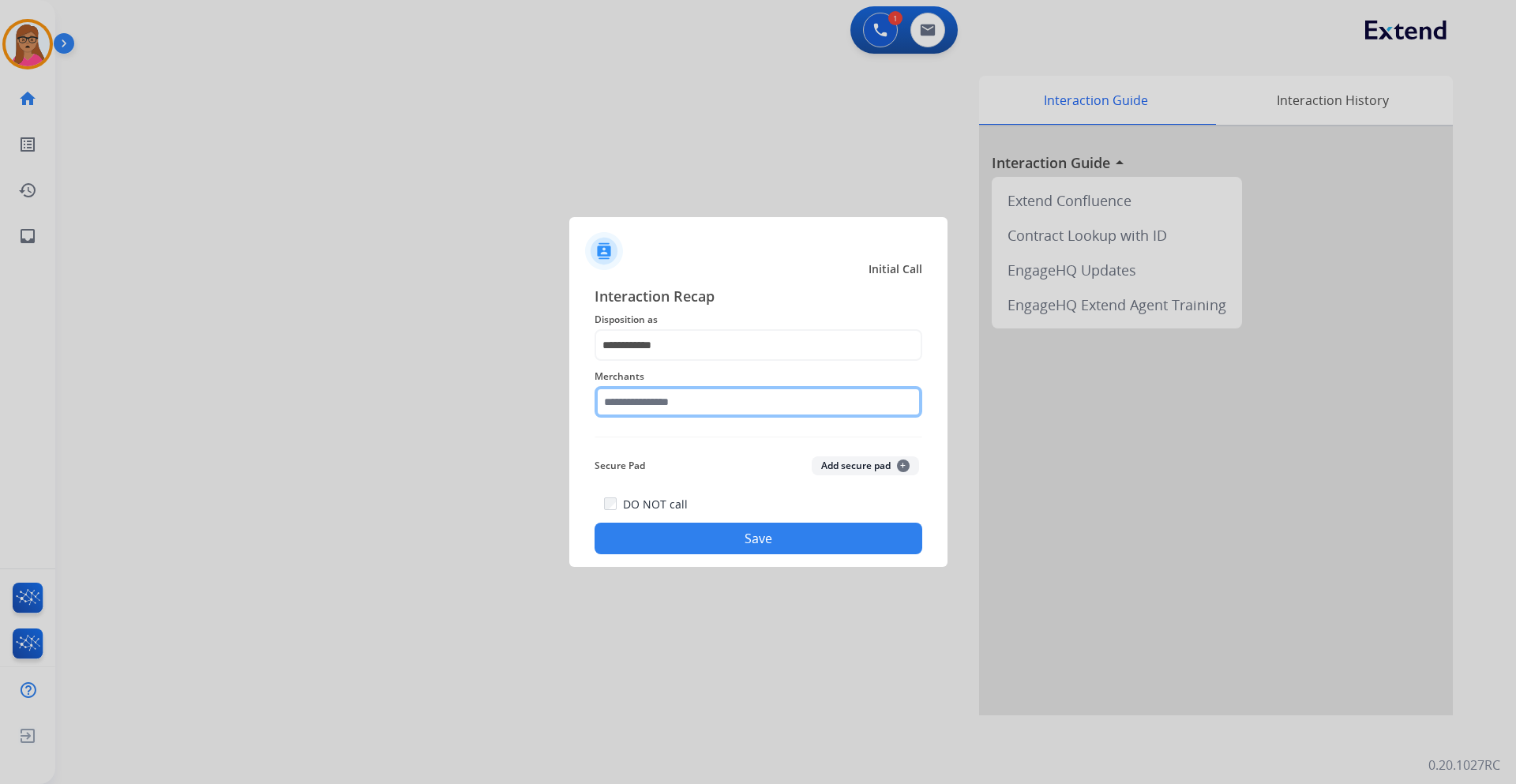
click at [723, 404] on input "text" at bounding box center [758, 402] width 328 height 31
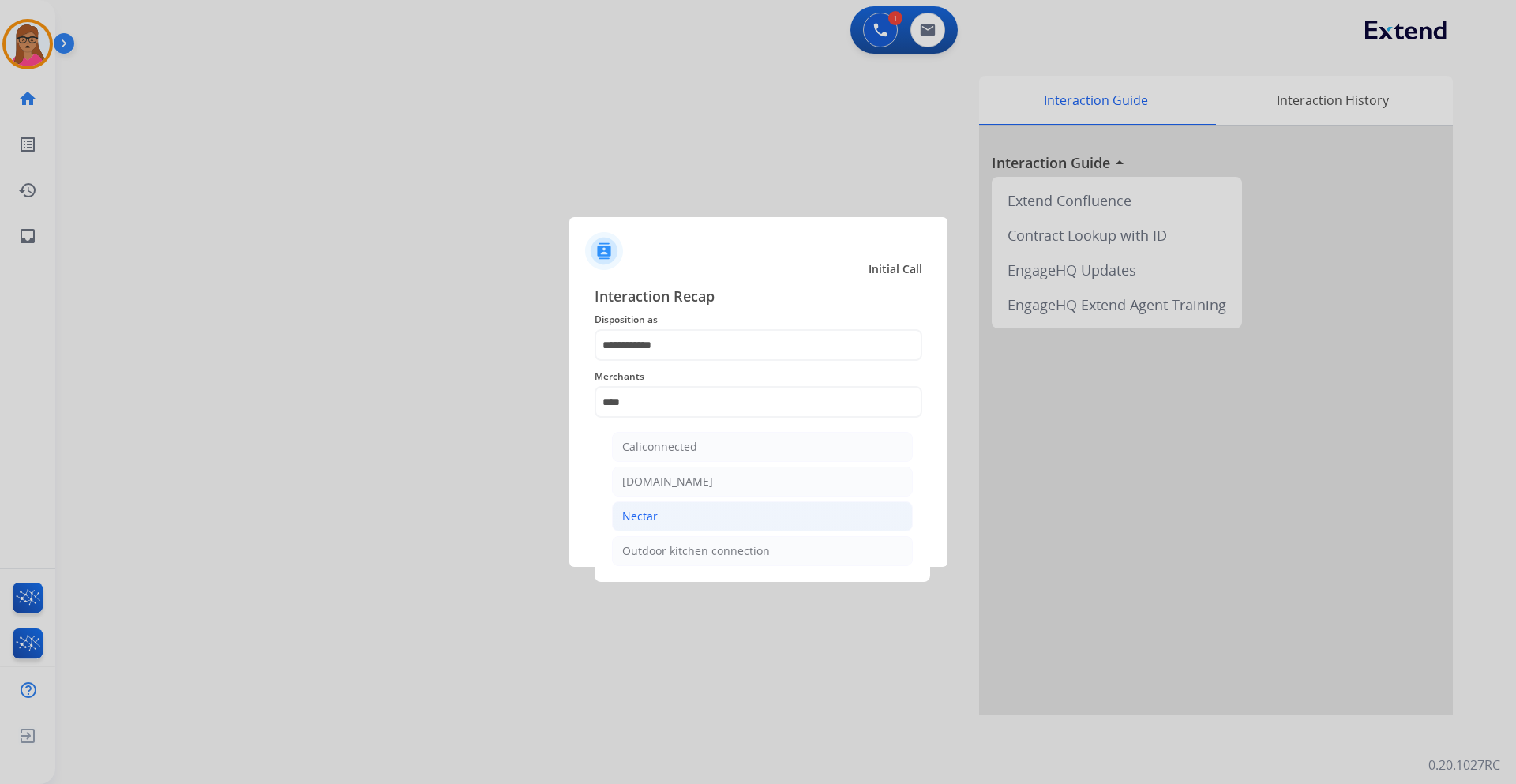
click at [639, 509] on div "Nectar" at bounding box center [640, 517] width 36 height 16
type input "******"
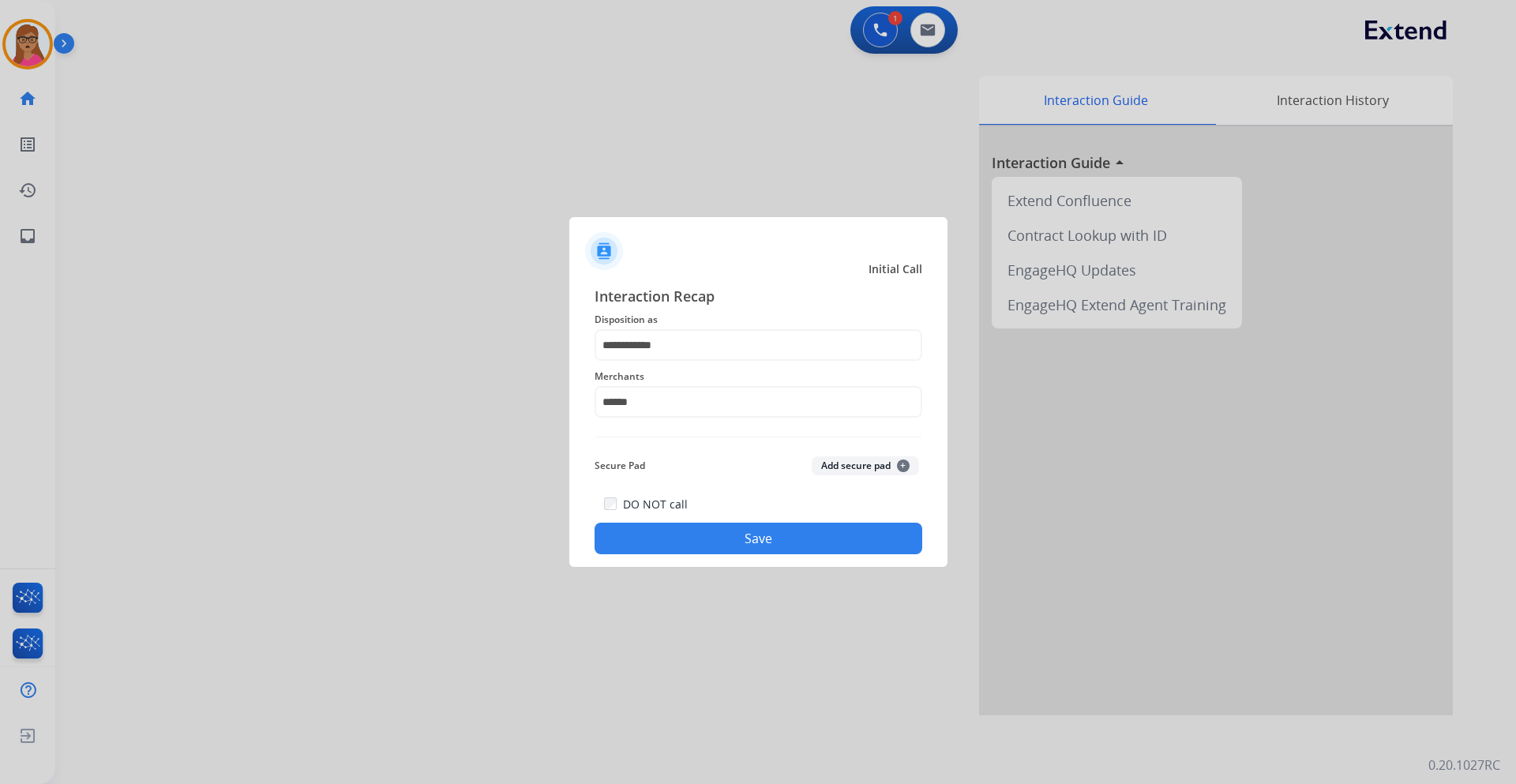
click at [719, 535] on button "Save" at bounding box center [758, 538] width 328 height 31
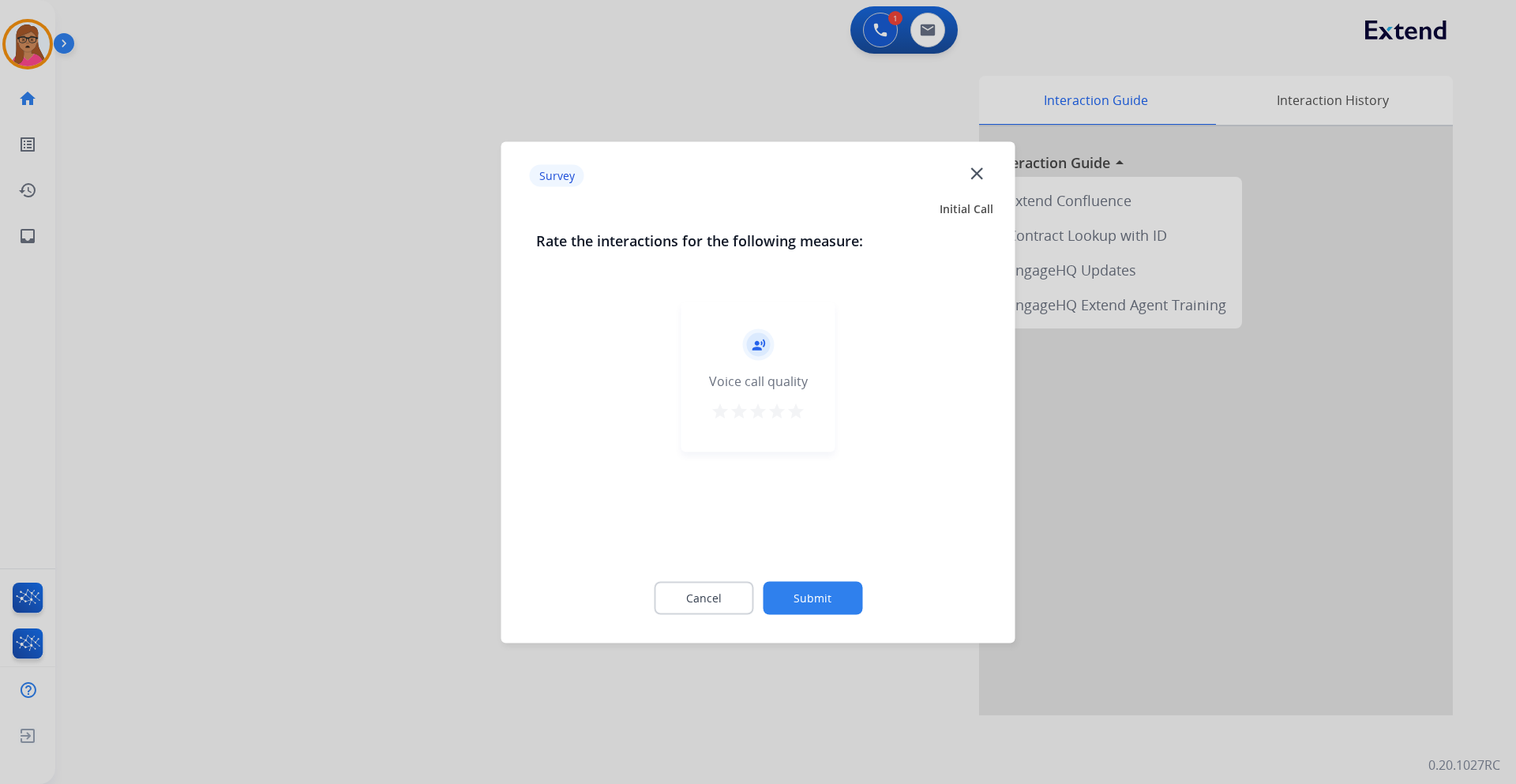
click at [400, 410] on div at bounding box center [758, 392] width 1516 height 784
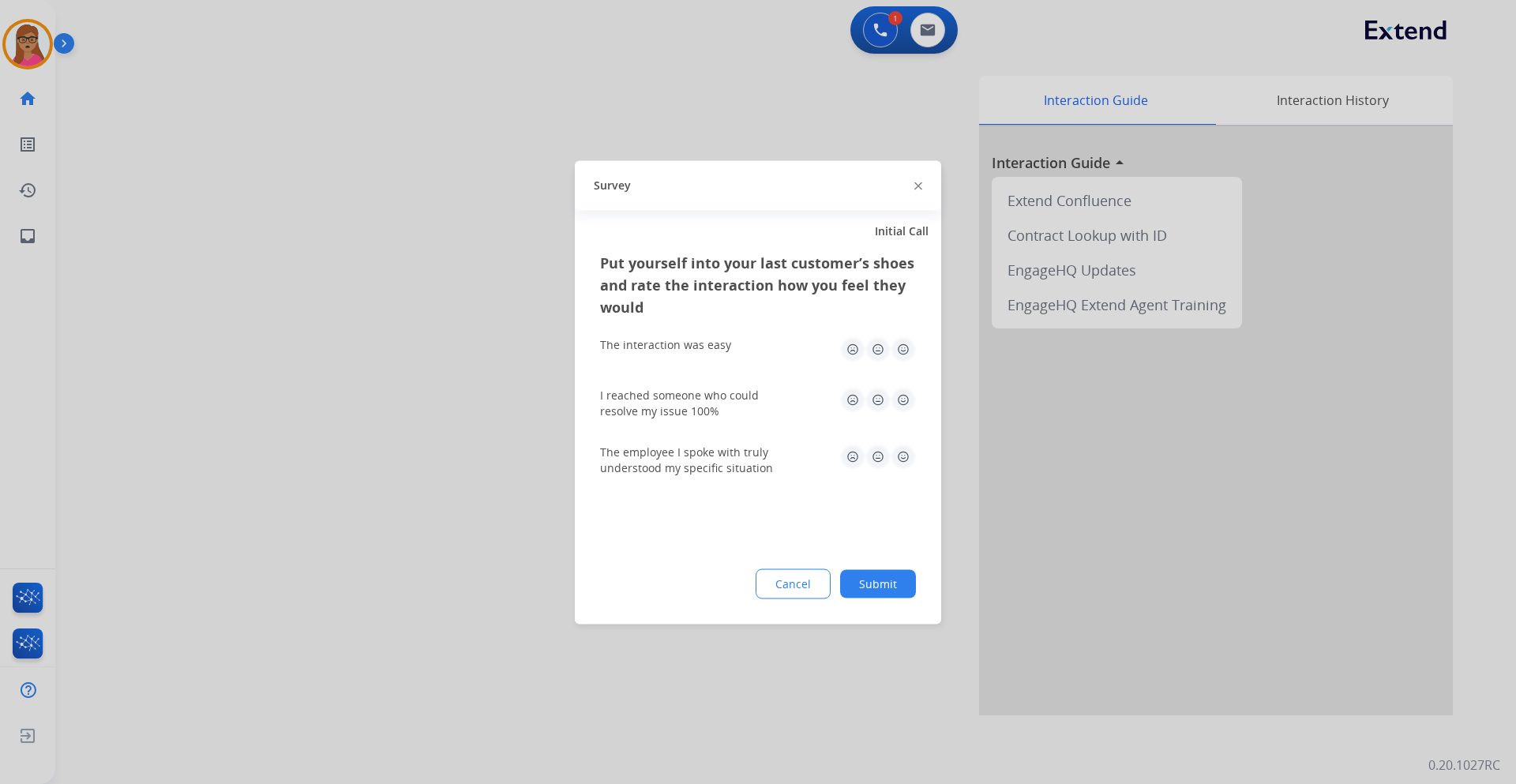
drag, startPoint x: 400, startPoint y: 410, endPoint x: 782, endPoint y: 82, distance: 503.5
click at [403, 400] on div at bounding box center [758, 392] width 1516 height 784
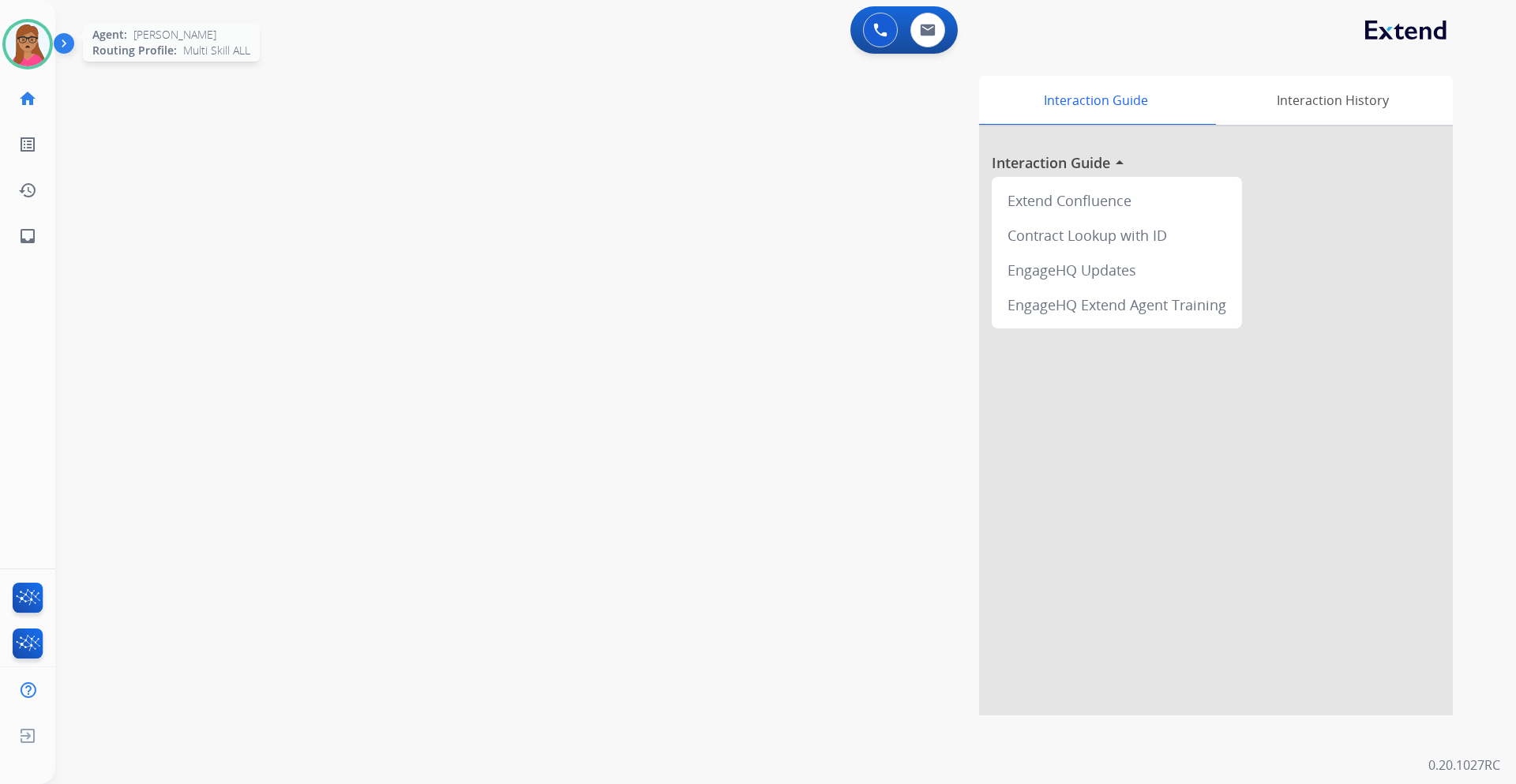
click at [41, 50] on img at bounding box center [27, 44] width 44 height 44
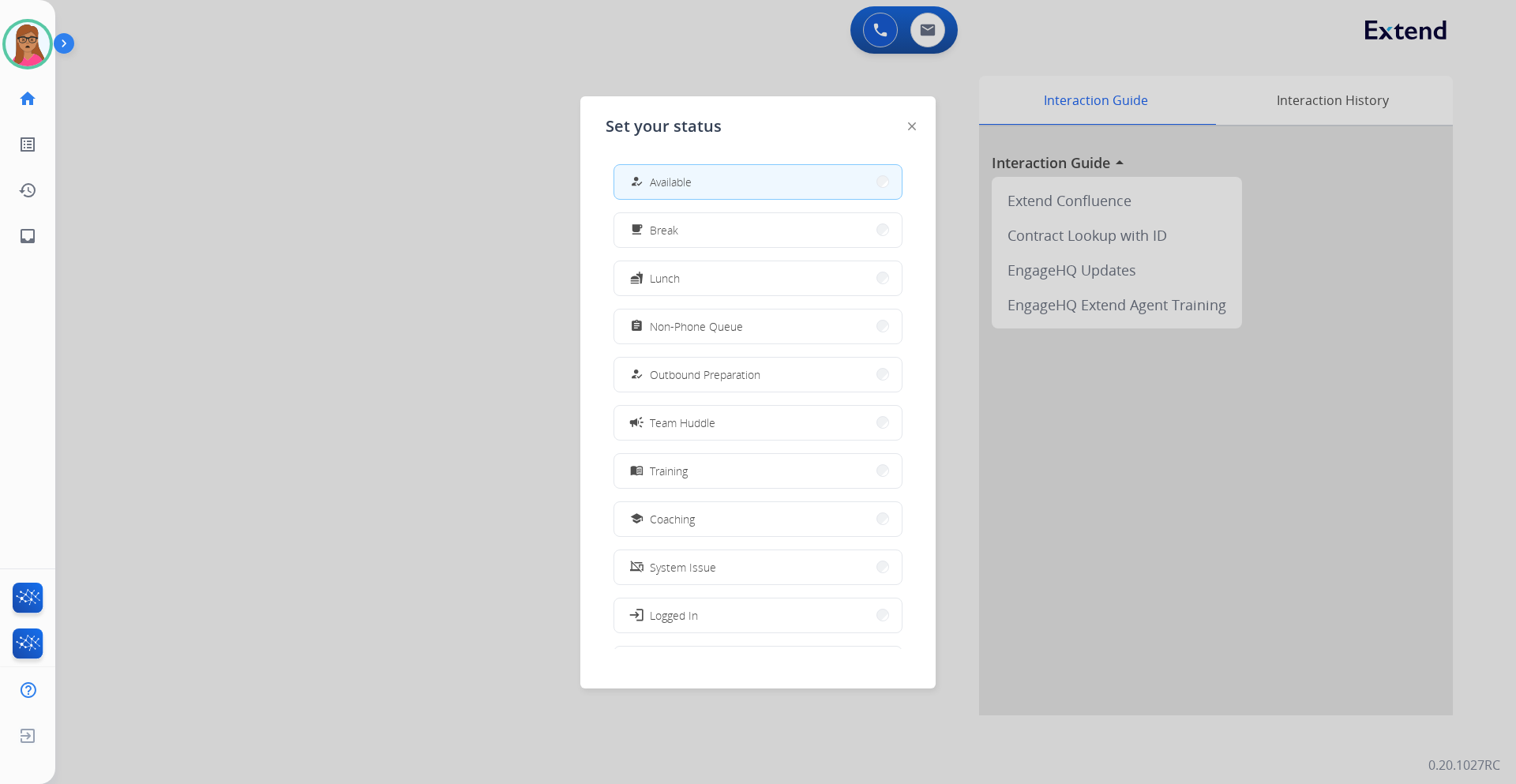
click at [356, 132] on div at bounding box center [758, 392] width 1516 height 784
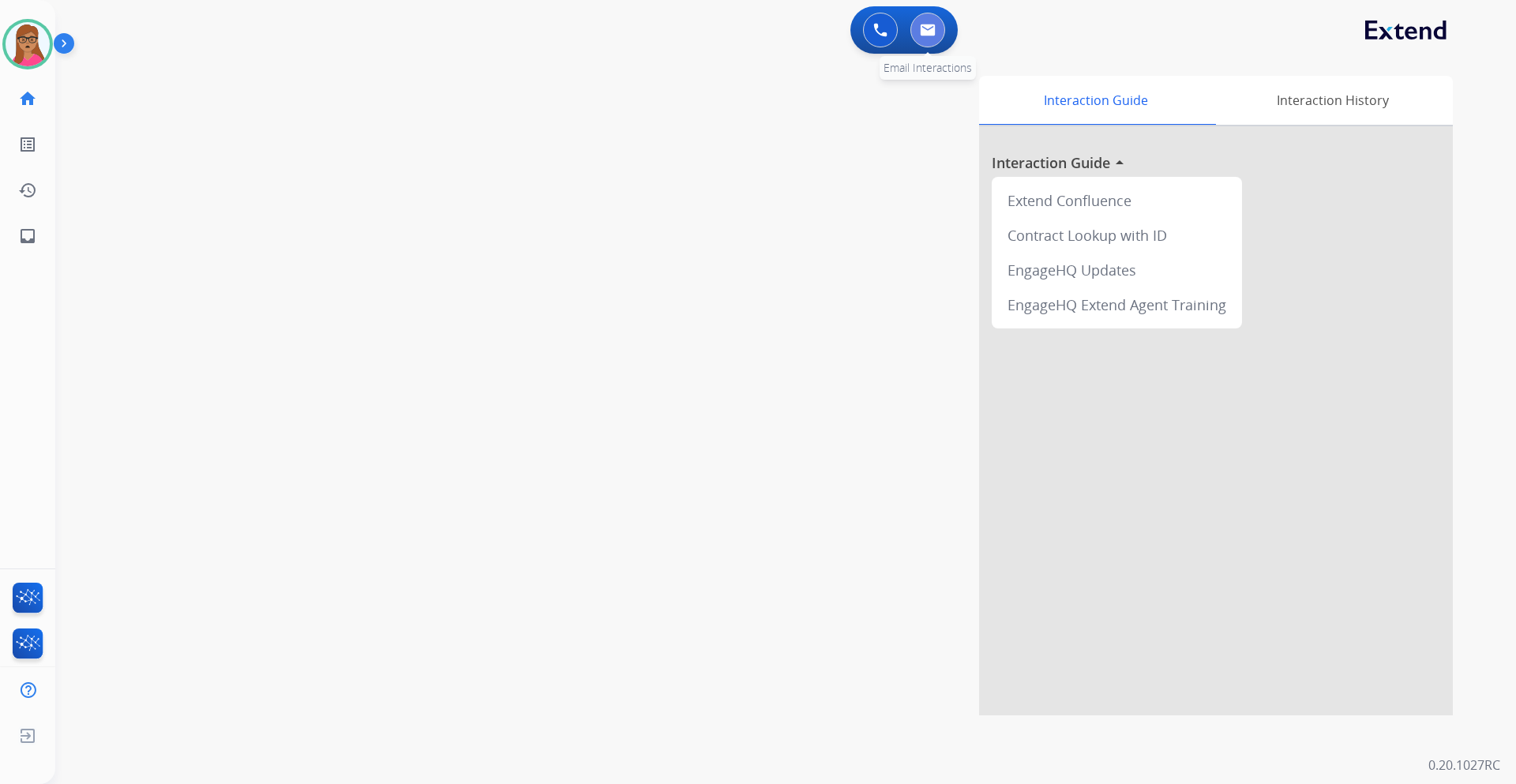
click at [926, 34] on img at bounding box center [928, 29] width 16 height 13
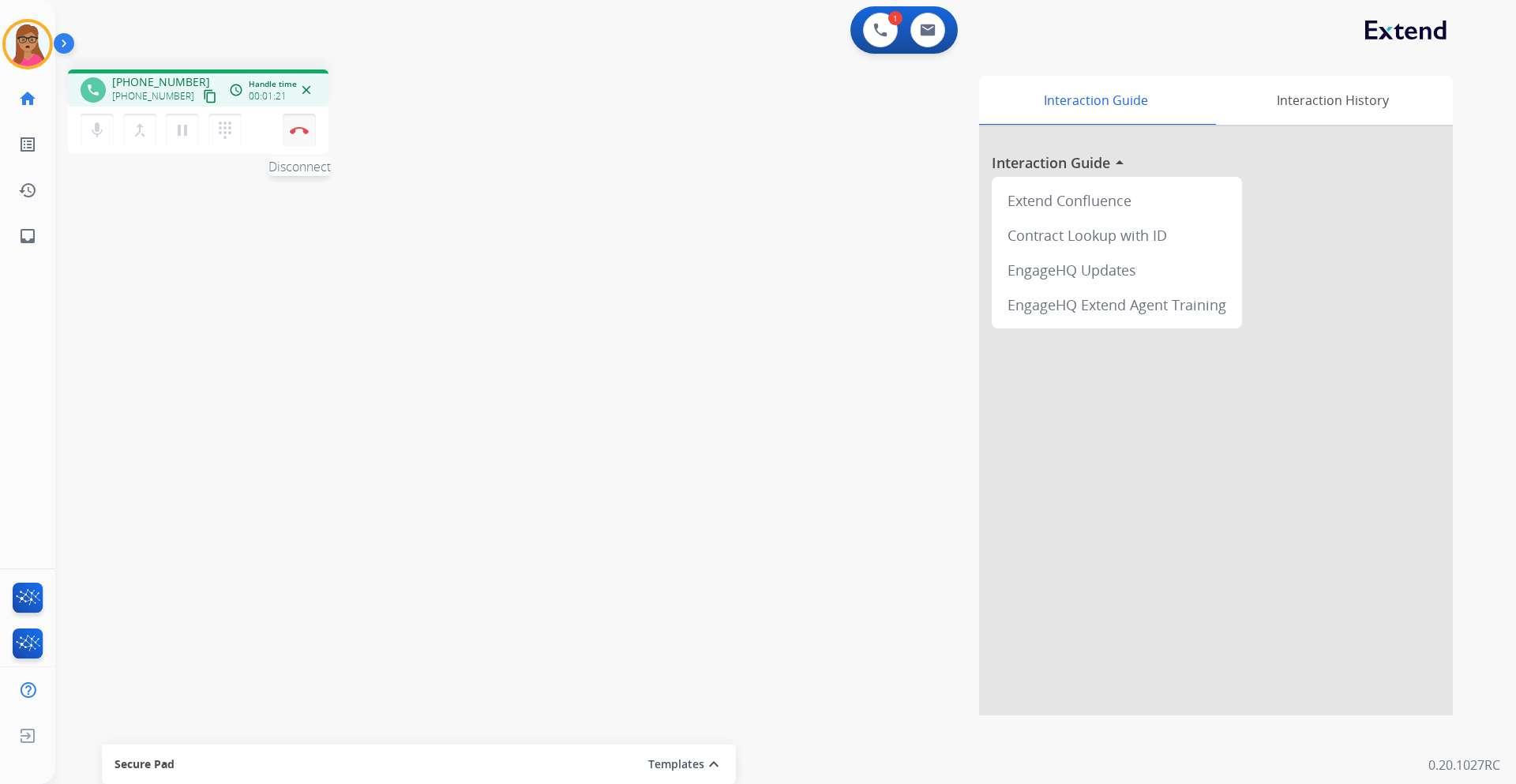
click at [309, 142] on button "Disconnect" at bounding box center [300, 130] width 33 height 33
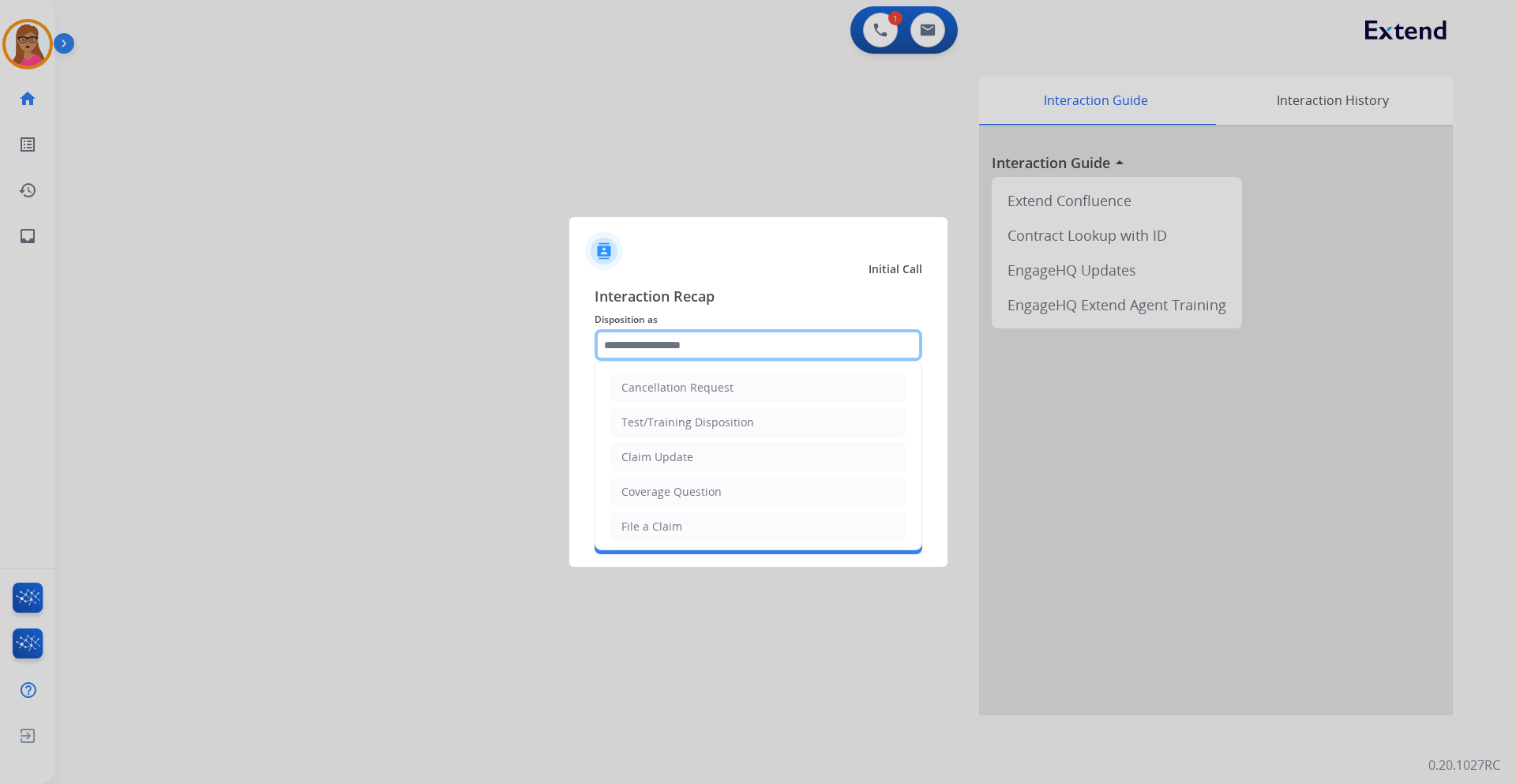
click at [661, 345] on input "text" at bounding box center [758, 344] width 328 height 31
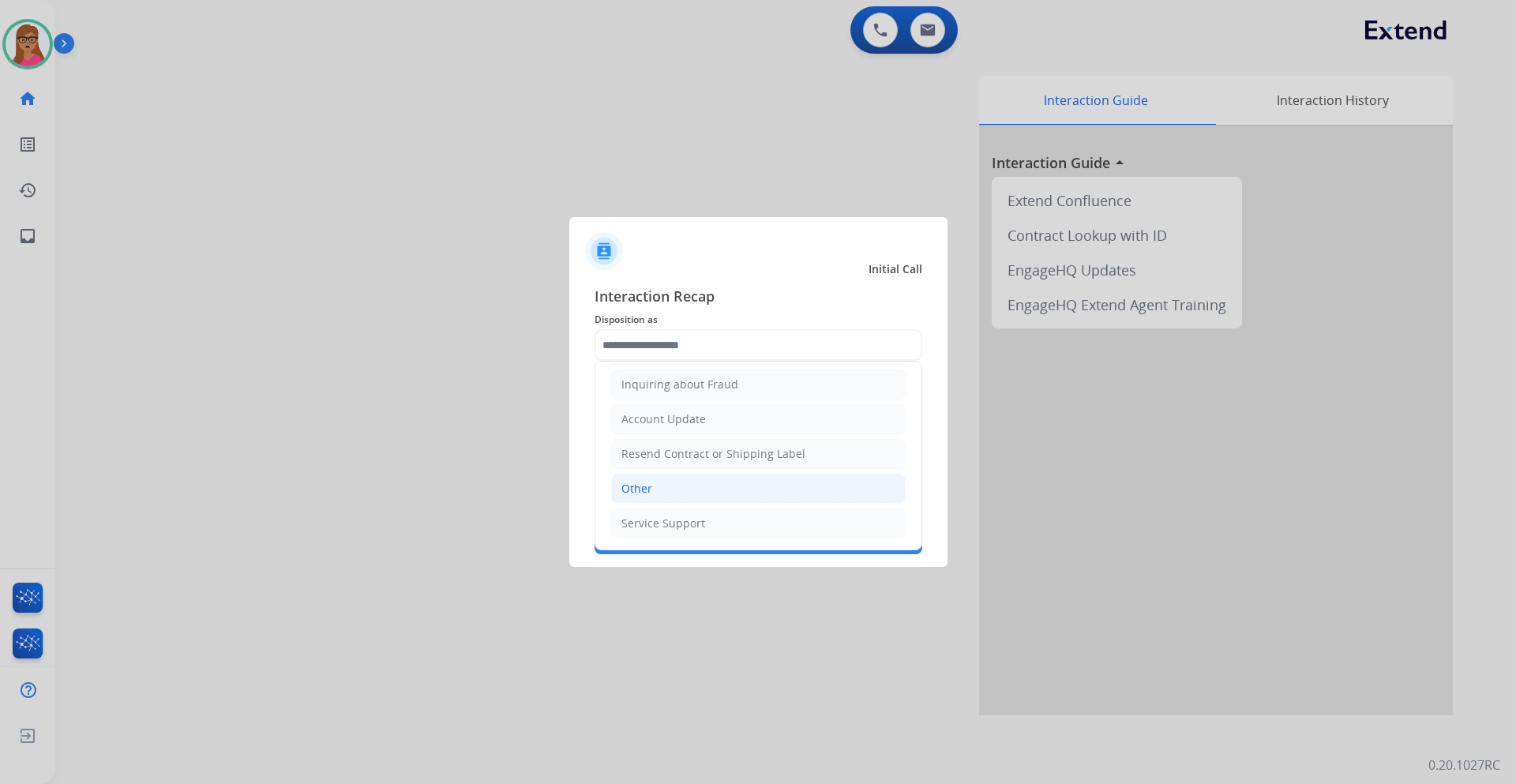
click at [655, 491] on li "Other" at bounding box center [758, 488] width 295 height 30
type input "*****"
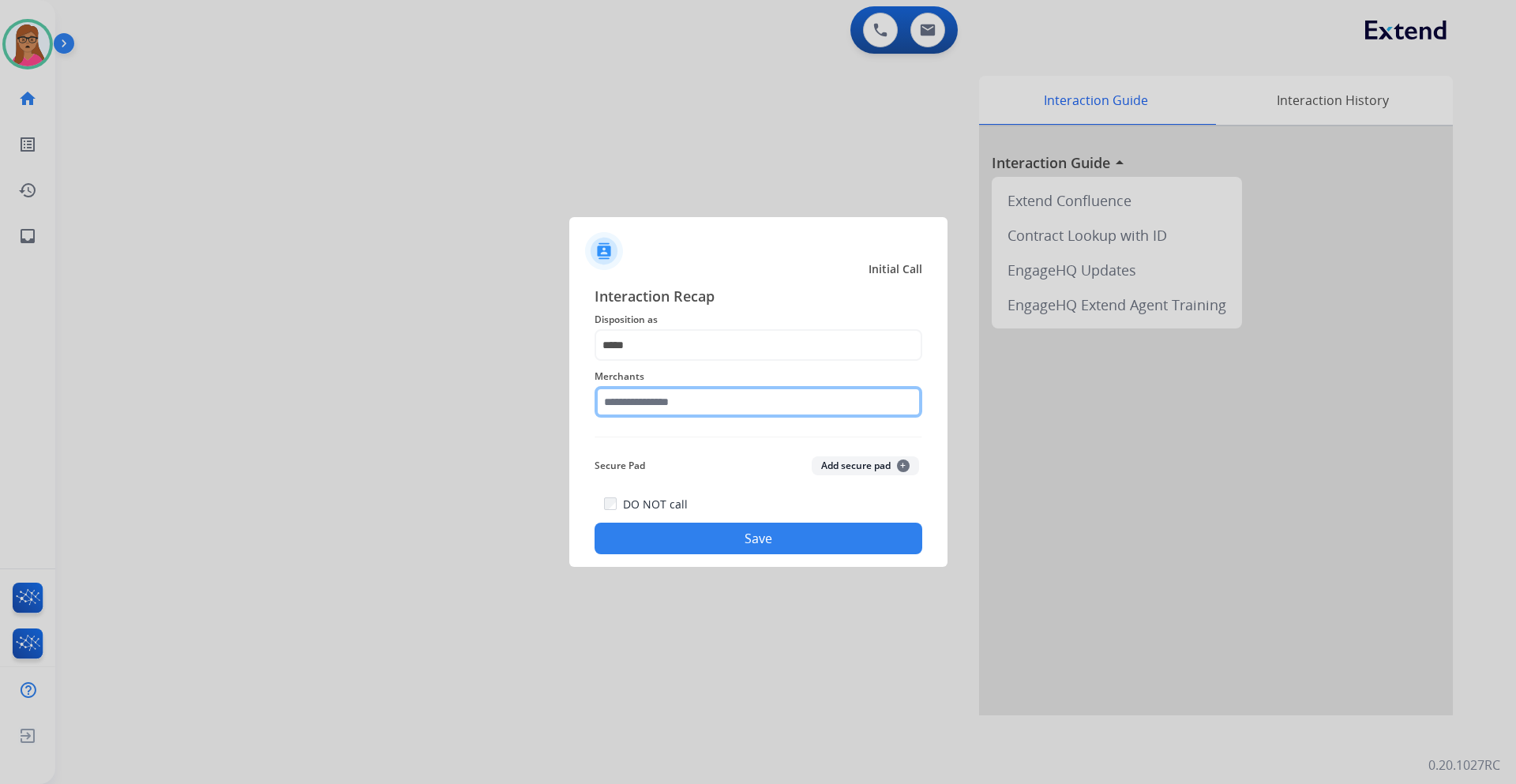
click at [674, 399] on input "text" at bounding box center [758, 402] width 328 height 31
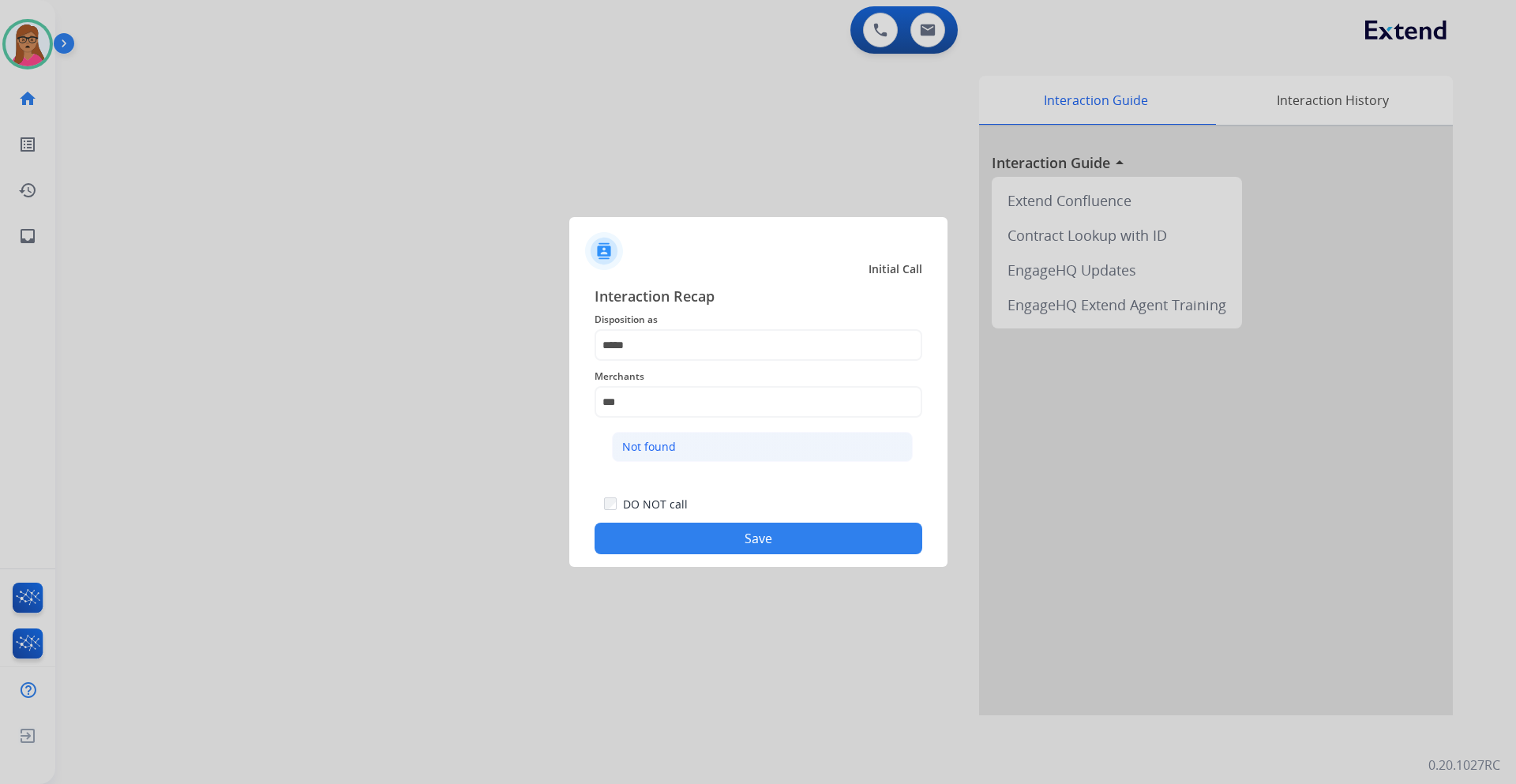
click at [648, 444] on div "Not found" at bounding box center [649, 446] width 54 height 16
type input "*********"
click at [668, 530] on button "Save" at bounding box center [758, 538] width 328 height 31
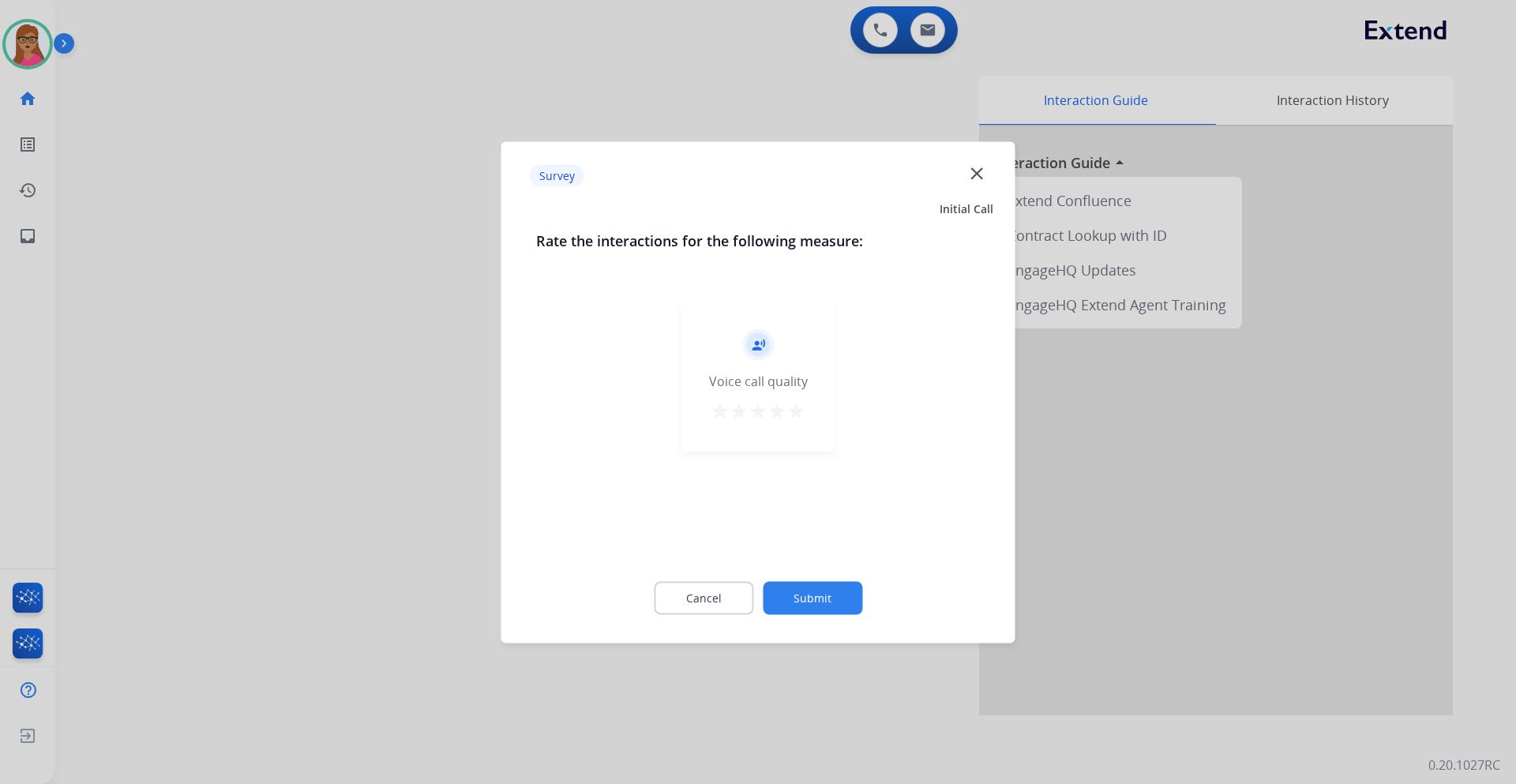
click at [353, 446] on div at bounding box center [758, 392] width 1516 height 784
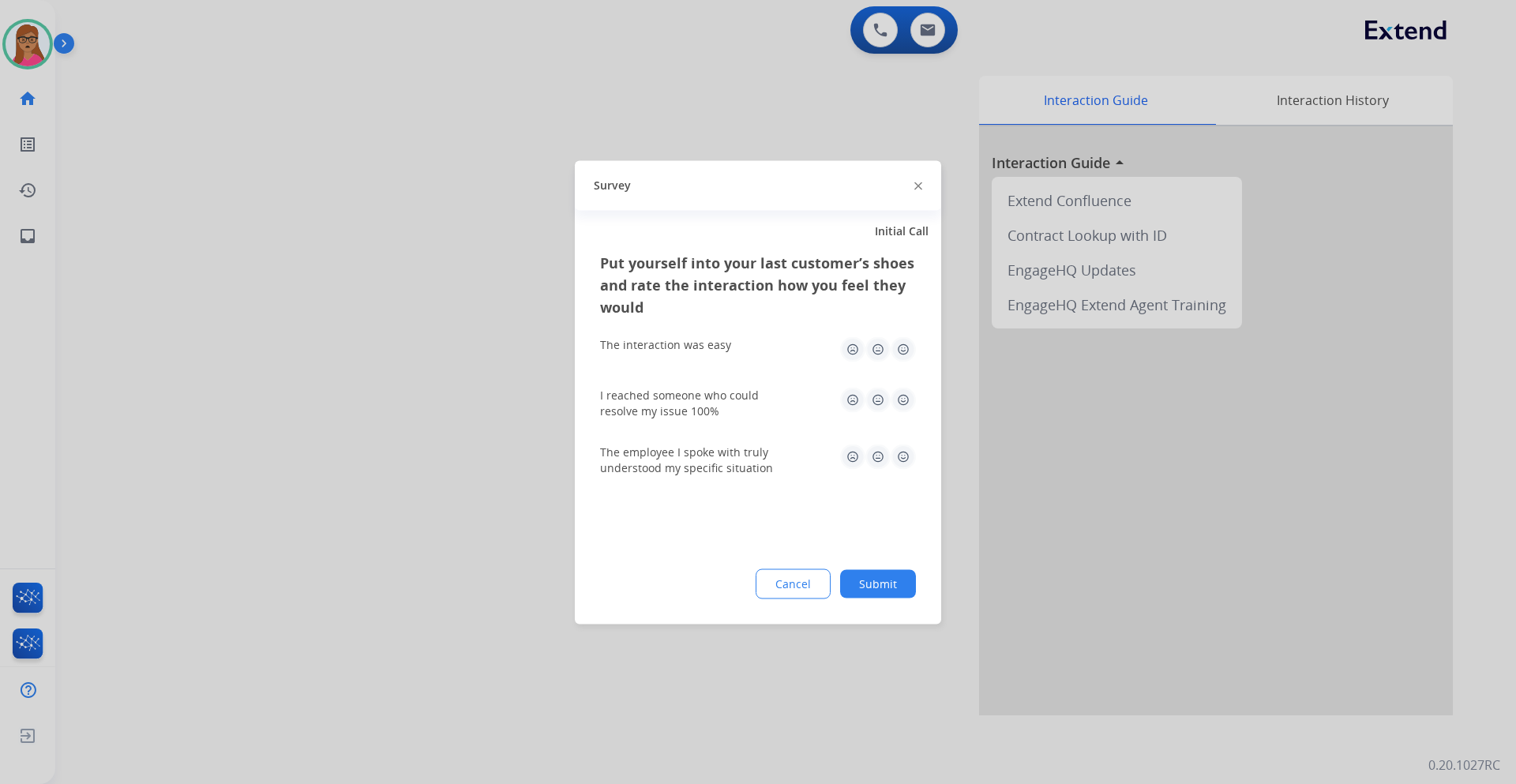
click at [353, 446] on div at bounding box center [758, 392] width 1516 height 784
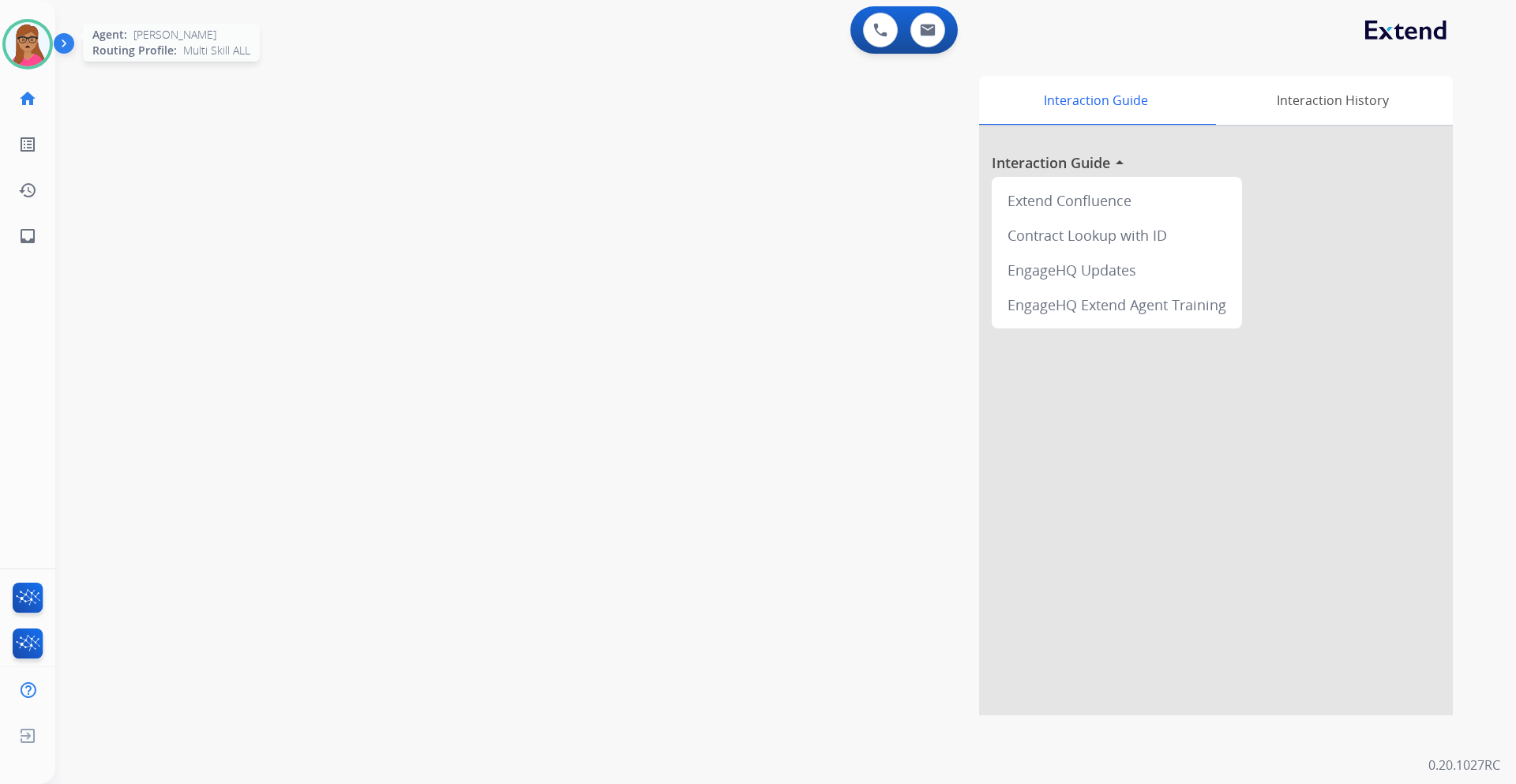
click at [50, 49] on div at bounding box center [27, 44] width 51 height 51
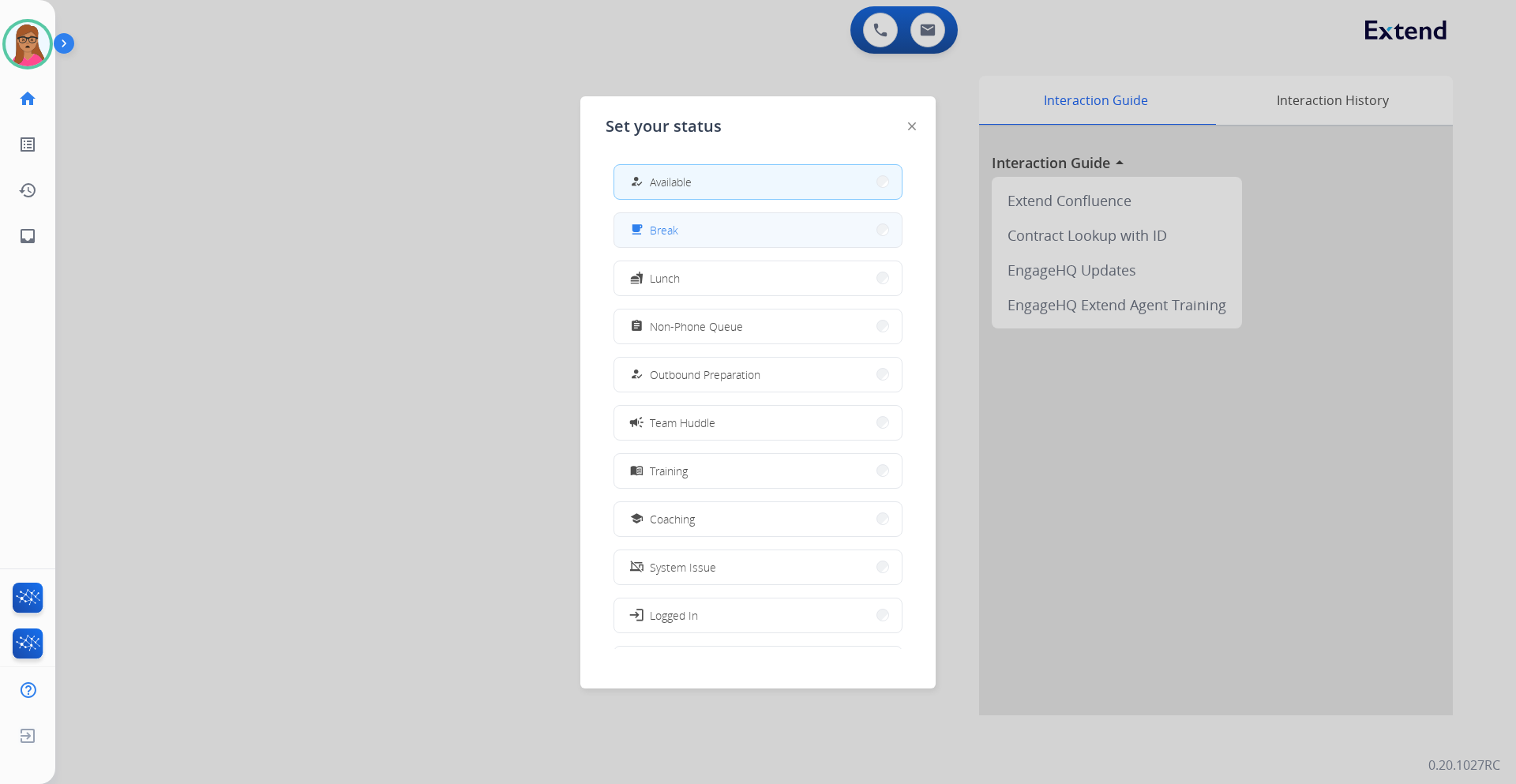
click at [718, 232] on button "free_breakfast Break" at bounding box center [757, 230] width 287 height 34
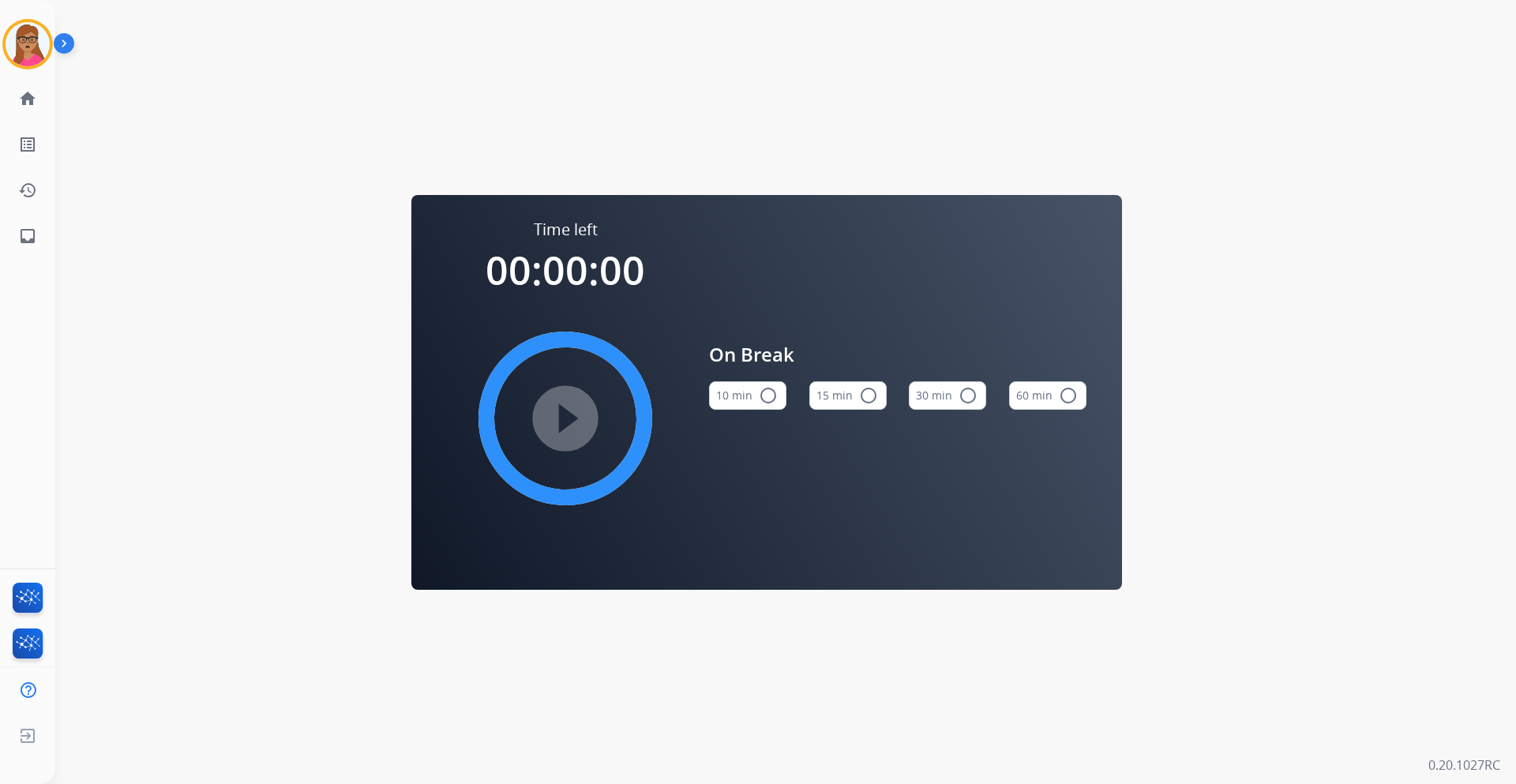
click at [836, 391] on button "15 min radio_button_unchecked" at bounding box center [848, 395] width 78 height 28
click at [563, 416] on mat-icon "play_circle_filled" at bounding box center [564, 417] width 18 height 18
click at [27, 49] on img at bounding box center [27, 44] width 44 height 44
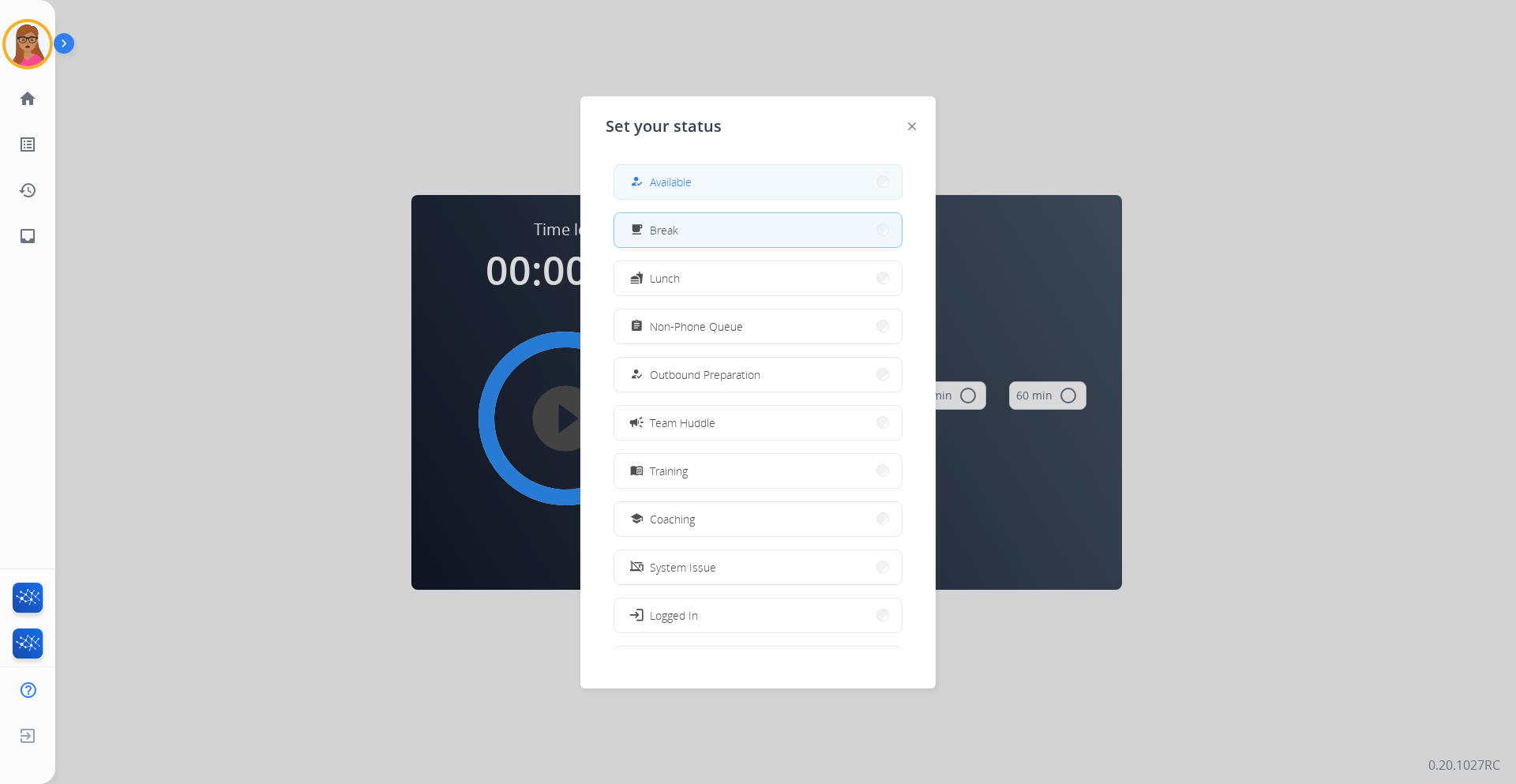
click at [805, 174] on button "how_to_reg Available" at bounding box center [757, 182] width 287 height 34
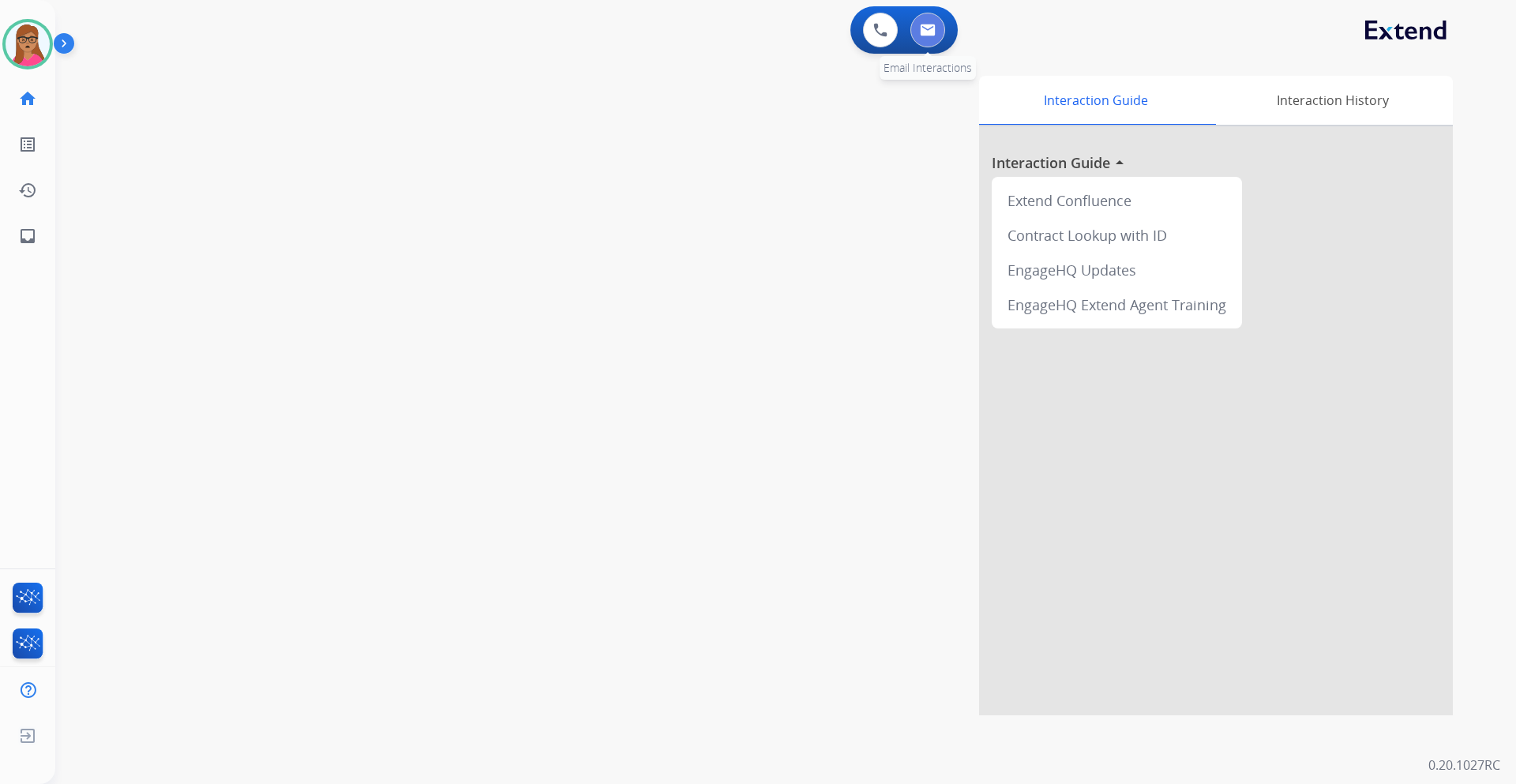
click at [927, 31] on img at bounding box center [928, 29] width 16 height 13
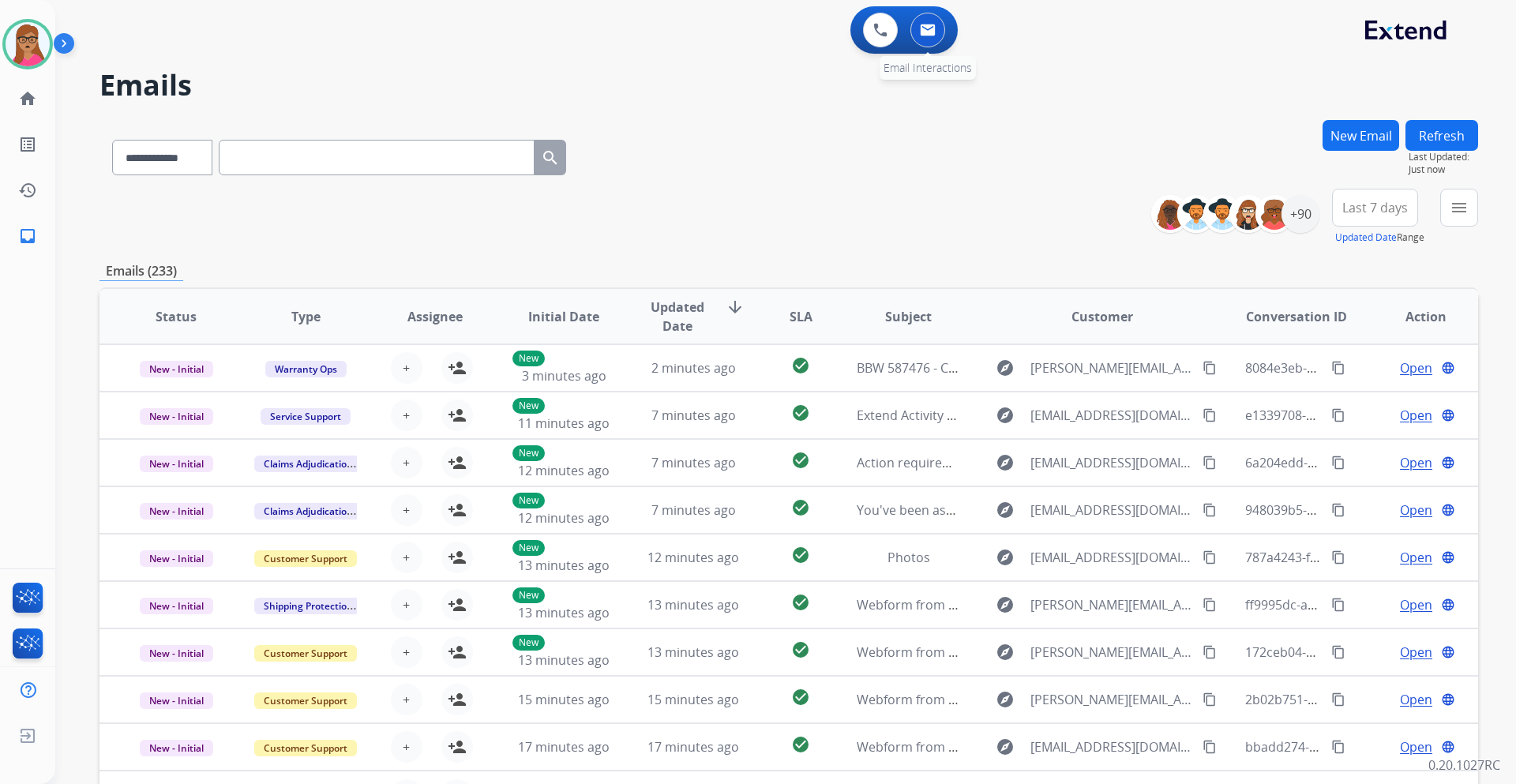
click at [928, 29] on img at bounding box center [928, 29] width 16 height 13
click at [1378, 211] on span "Last 7 days" at bounding box center [1375, 207] width 65 height 6
click at [1344, 395] on div "Last 90 days" at bounding box center [1370, 400] width 87 height 23
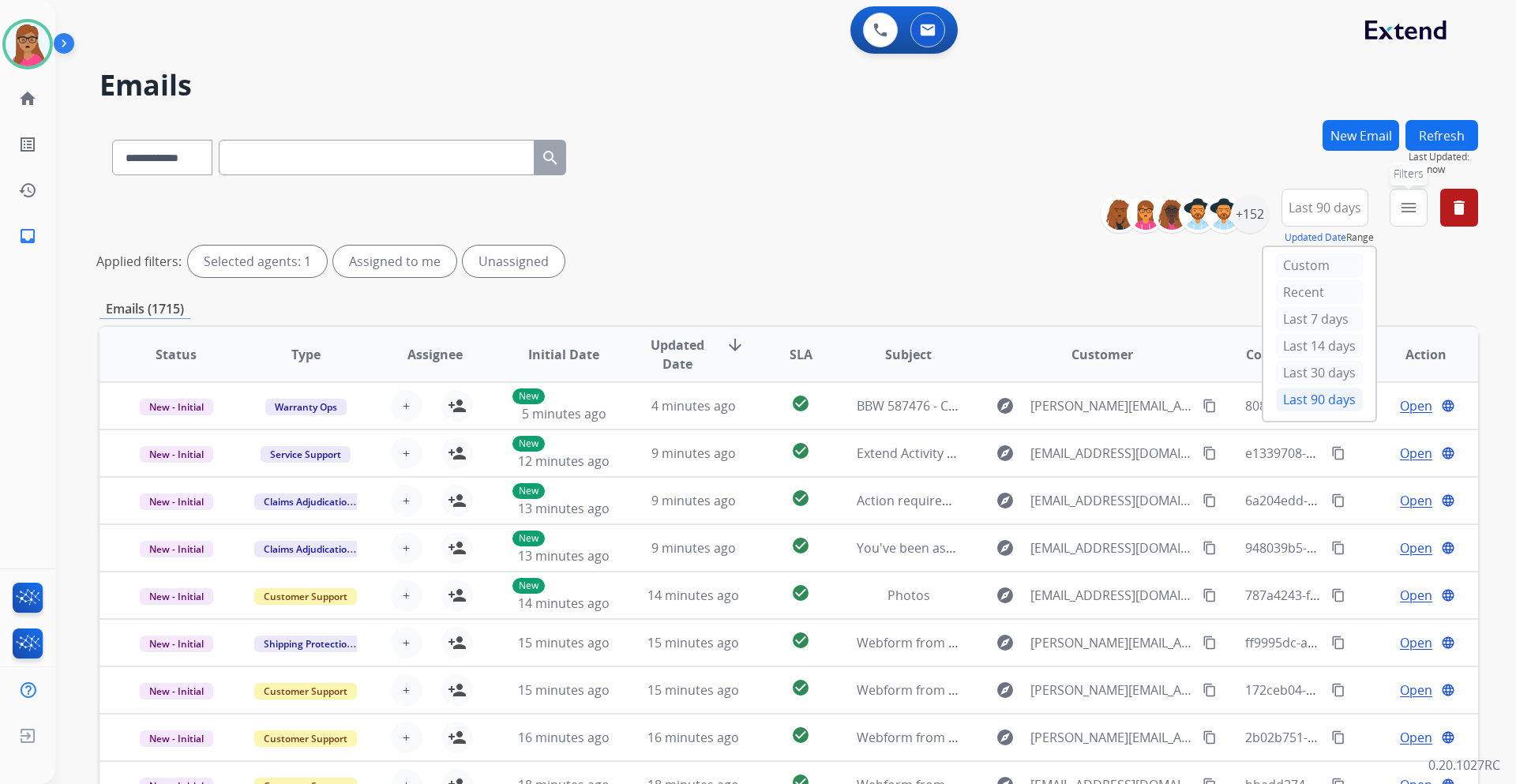
click at [1408, 216] on mat-icon "menu" at bounding box center [1408, 207] width 18 height 18
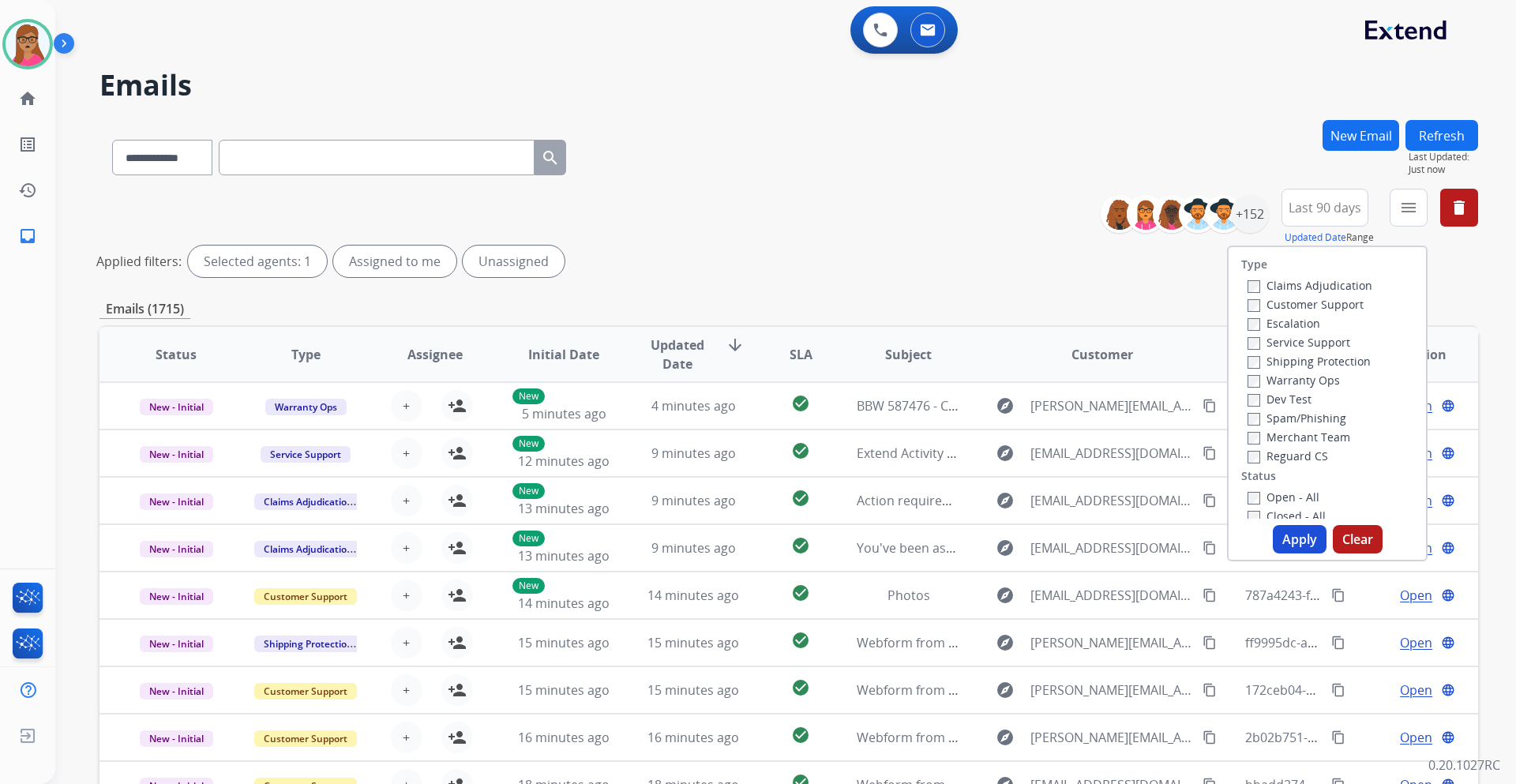
click at [1306, 307] on label "Customer Support" at bounding box center [1305, 303] width 116 height 15
click at [1250, 365] on label "Shipping Protection" at bounding box center [1309, 361] width 124 height 15
click at [1281, 538] on button "Apply" at bounding box center [1299, 539] width 54 height 28
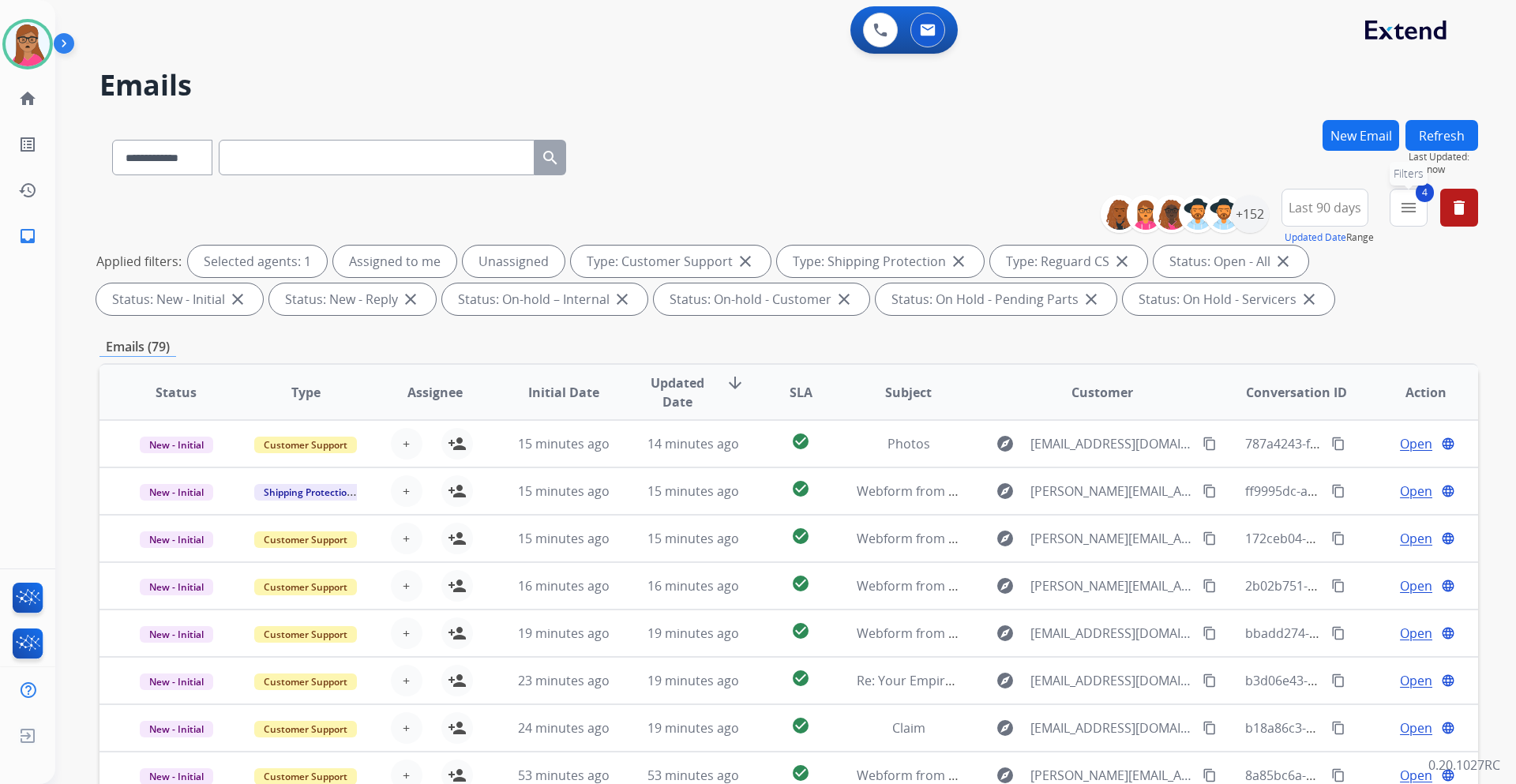
click at [1410, 203] on mat-icon "menu" at bounding box center [1408, 207] width 18 height 18
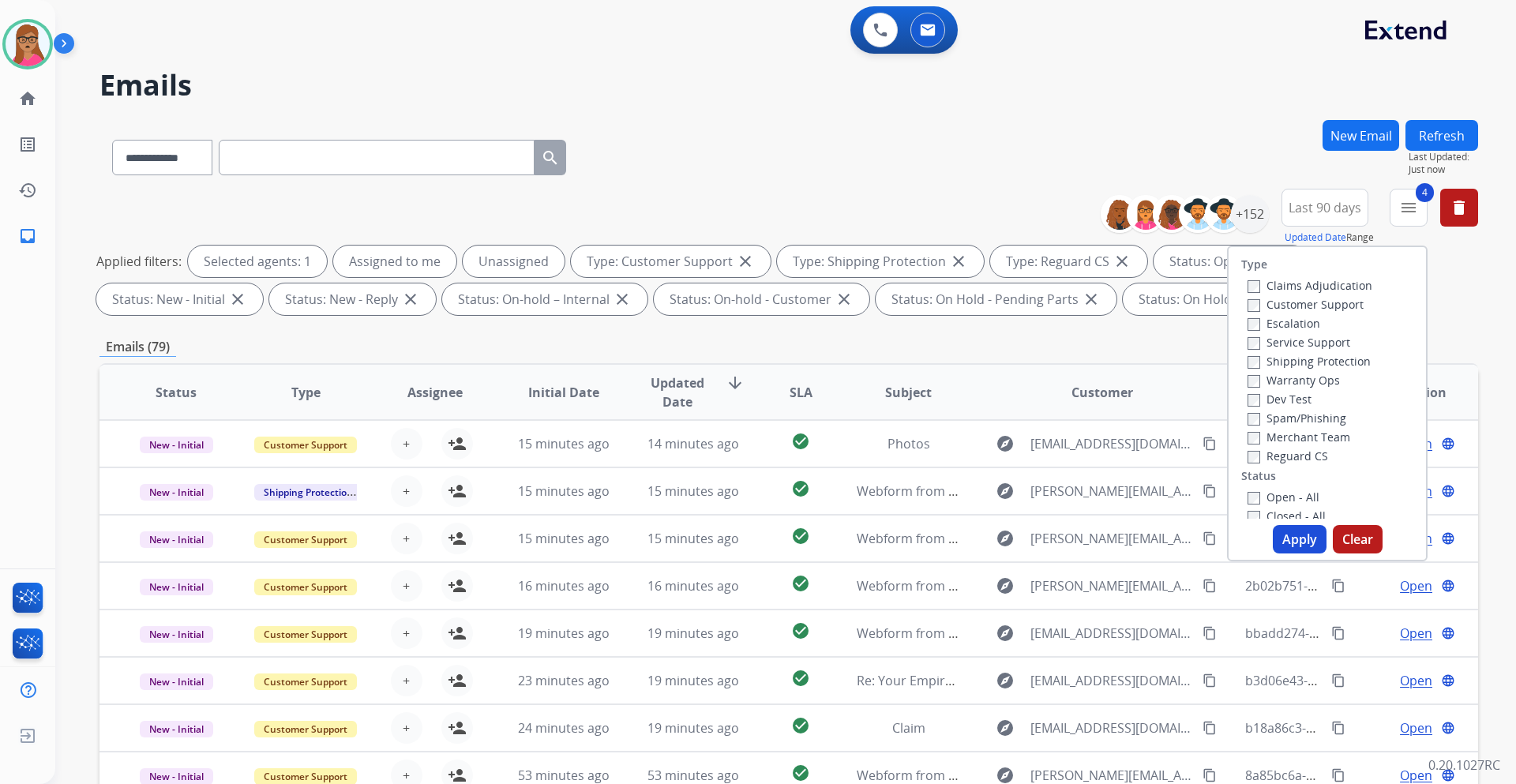
click at [1269, 153] on div "**********" at bounding box center [788, 154] width 1379 height 69
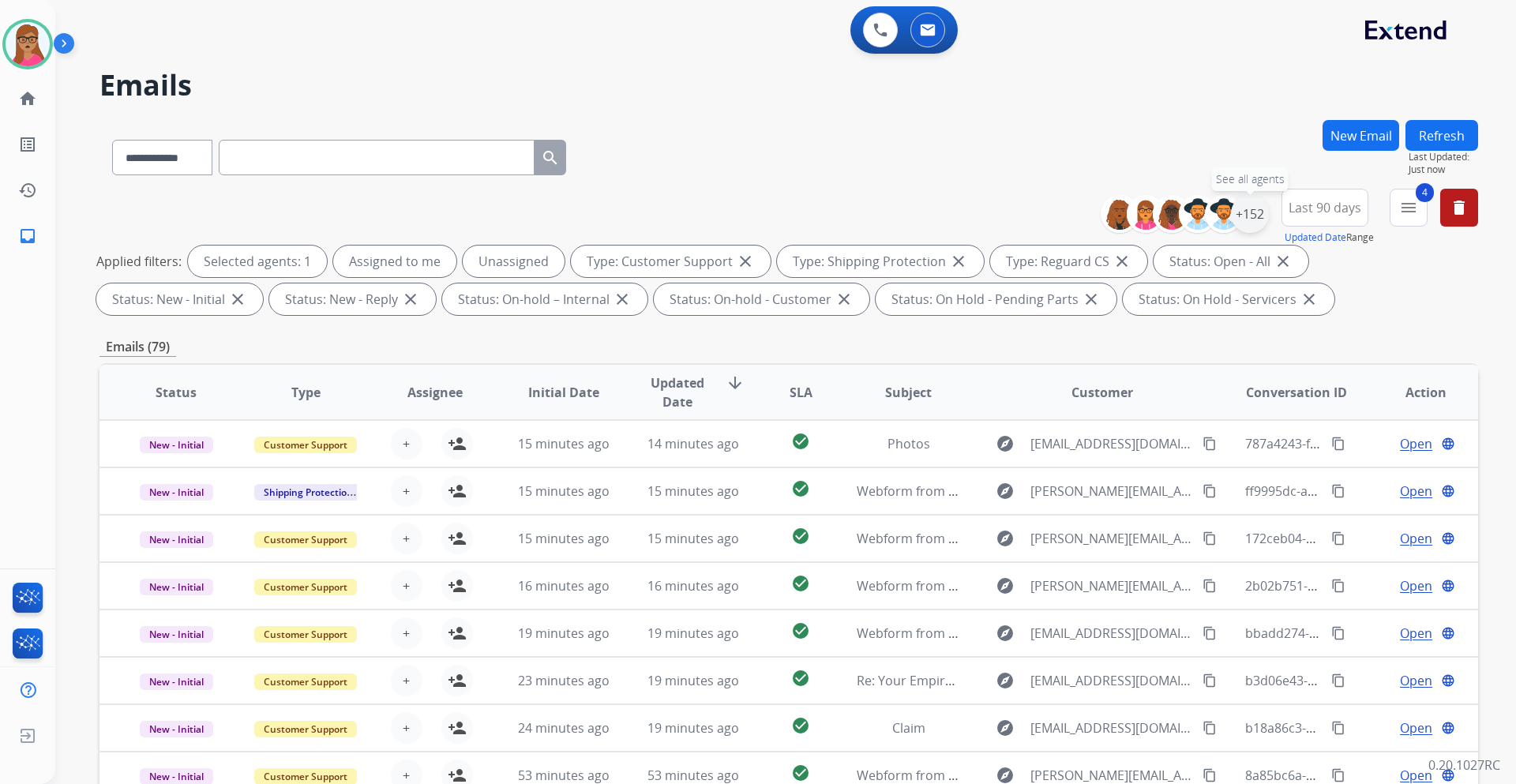
click at [1260, 216] on div "+152" at bounding box center [1249, 213] width 38 height 38
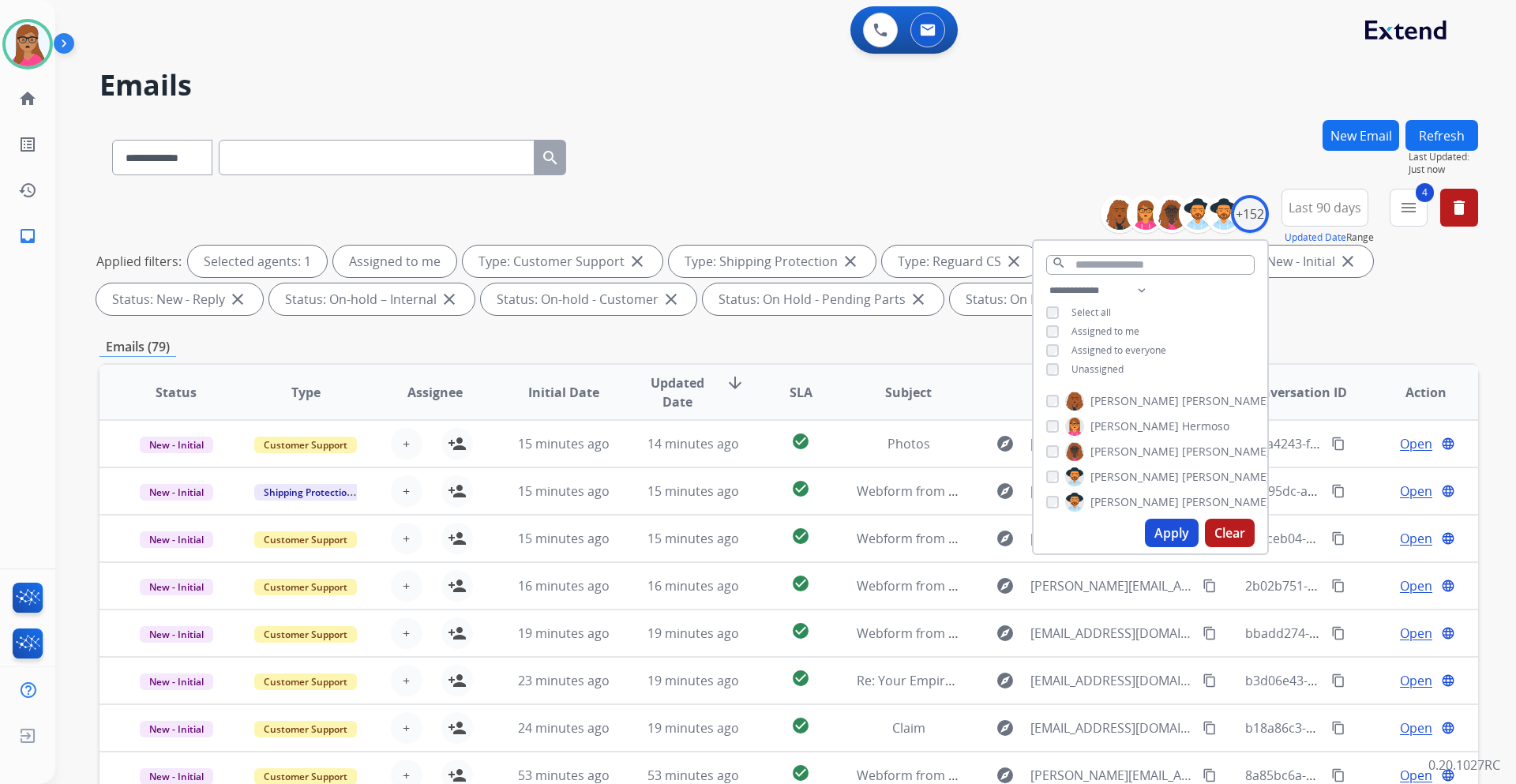
click at [1173, 539] on button "Apply" at bounding box center [1172, 532] width 54 height 28
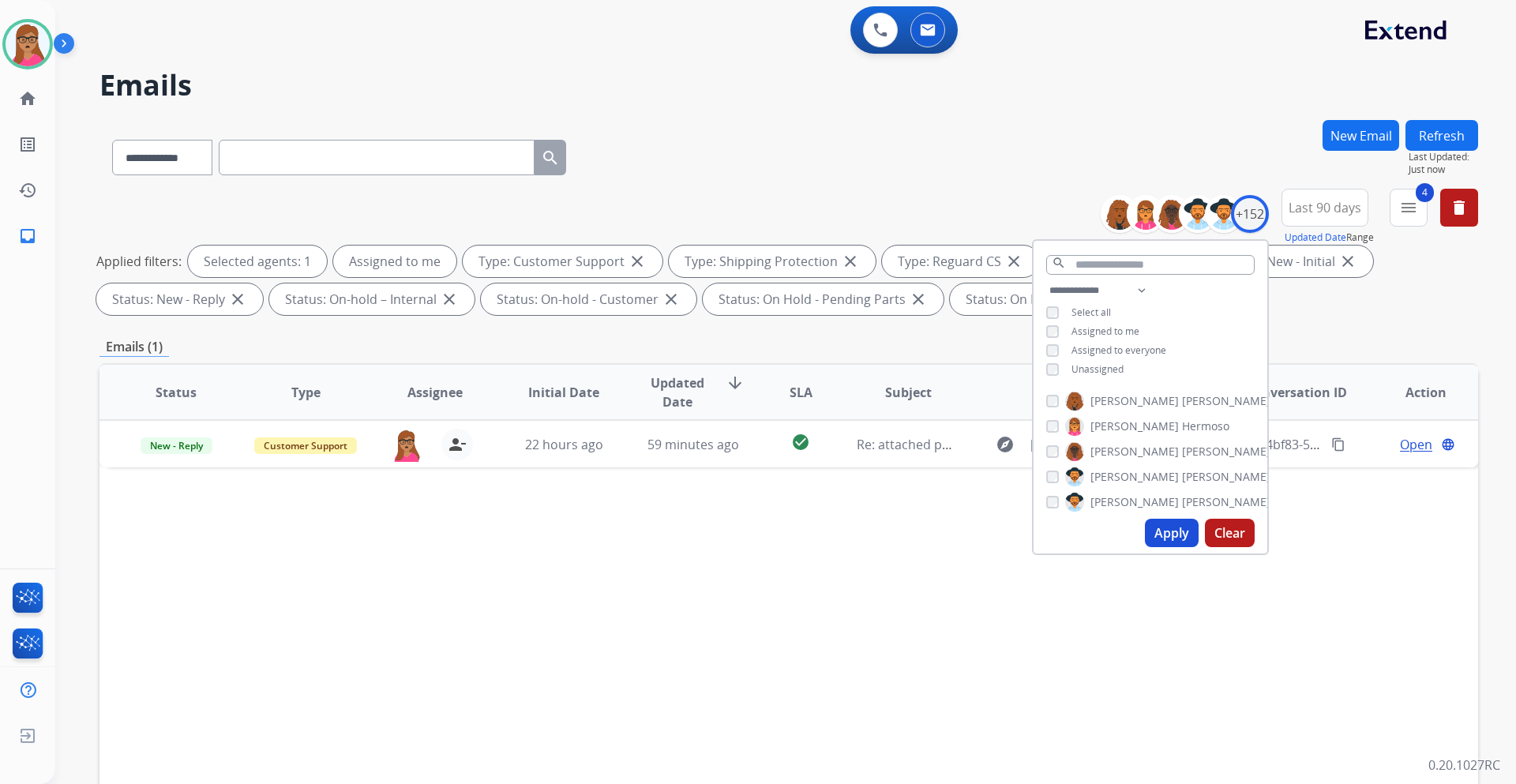
click at [770, 536] on div "Status Type Assignee Initial Date Updated Date arrow_downward SLA Subject Custo…" at bounding box center [788, 627] width 1379 height 529
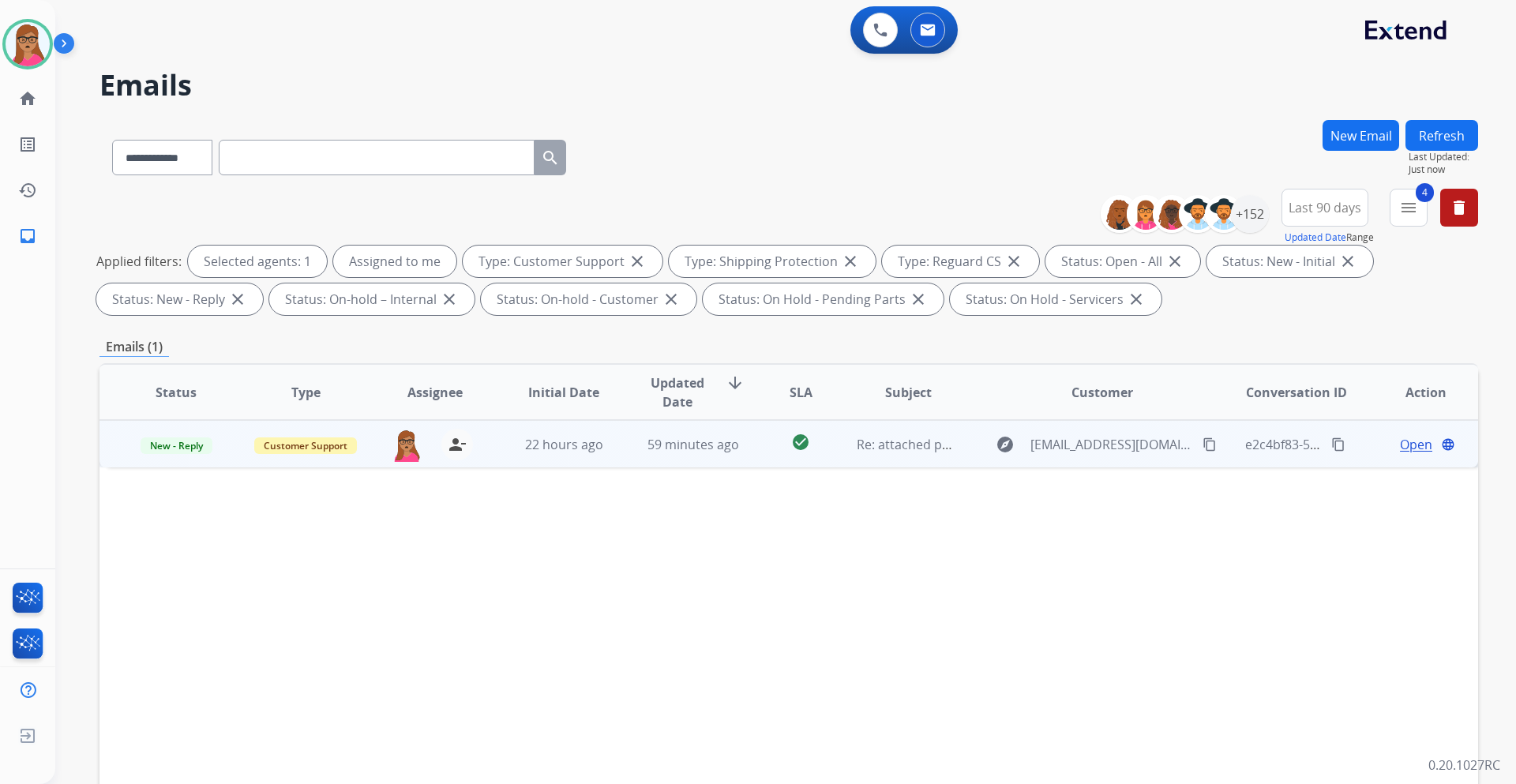
click at [1400, 448] on span "Open" at bounding box center [1416, 444] width 32 height 18
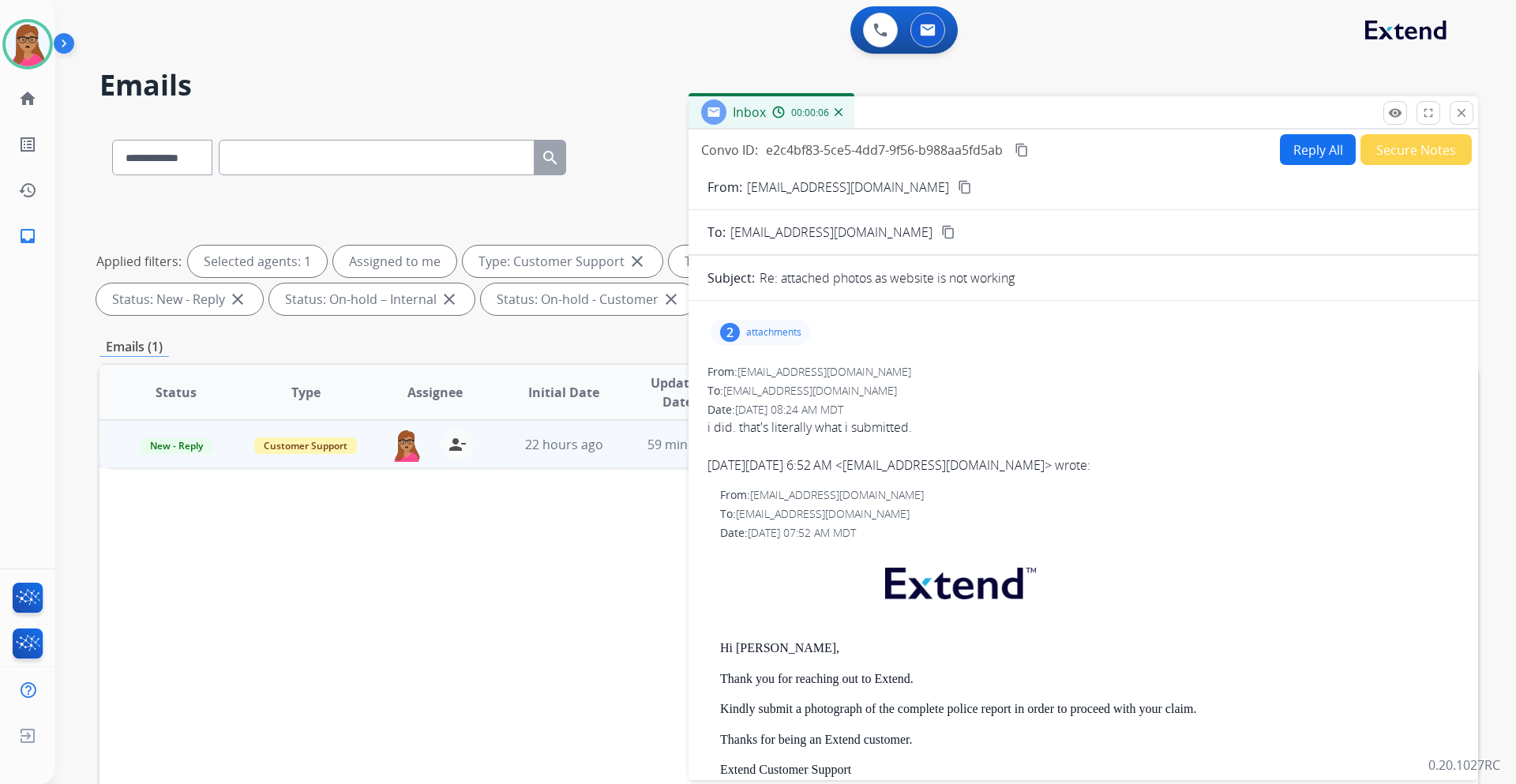
click at [766, 331] on p "attachments" at bounding box center [774, 332] width 55 height 13
click at [761, 436] on div at bounding box center [762, 427] width 79 height 55
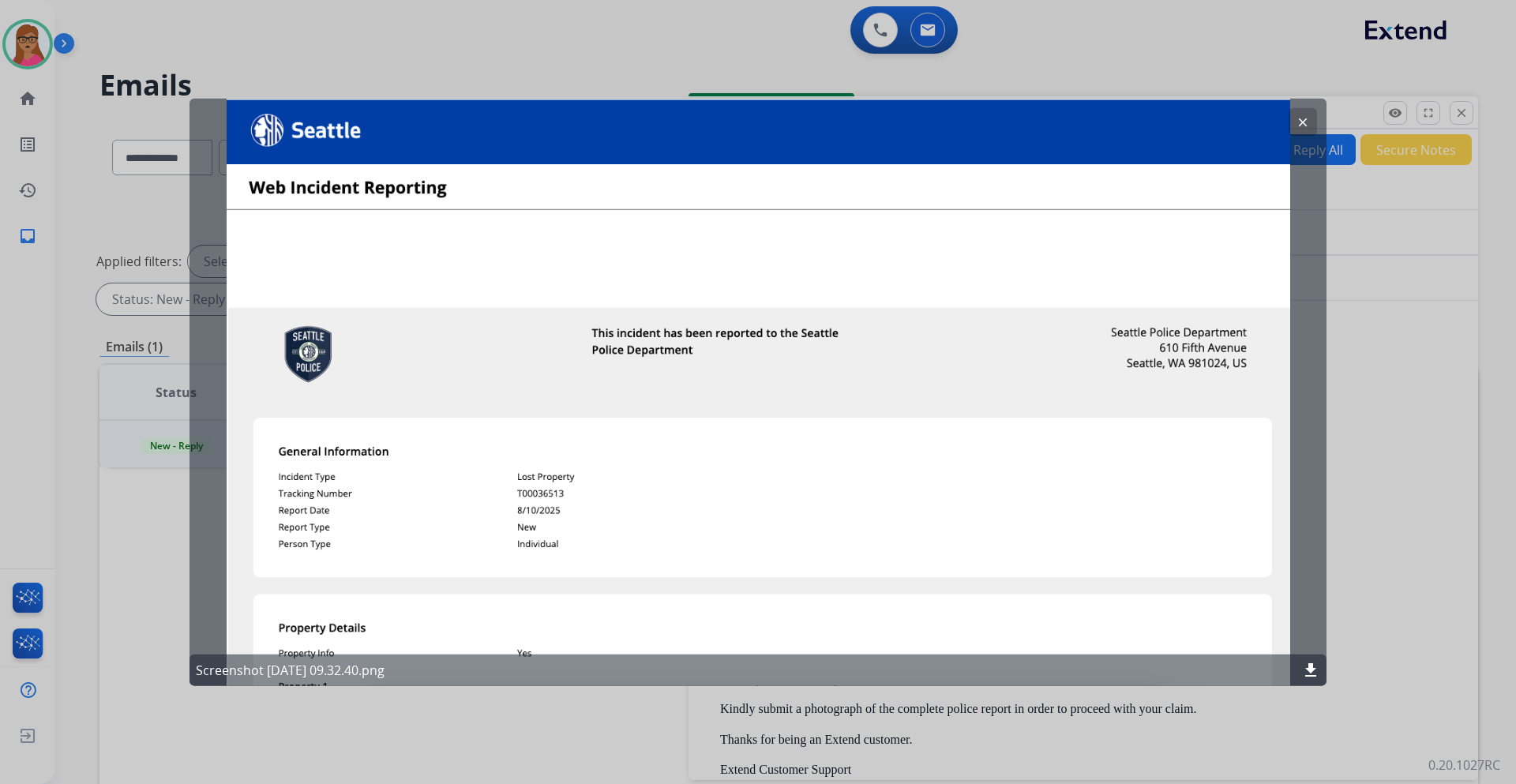
click at [870, 523] on div "clear Screenshot 2025-08-10 at 09.32.40.png download" at bounding box center [758, 392] width 1137 height 588
click at [1304, 121] on mat-icon "clear" at bounding box center [1303, 122] width 15 height 15
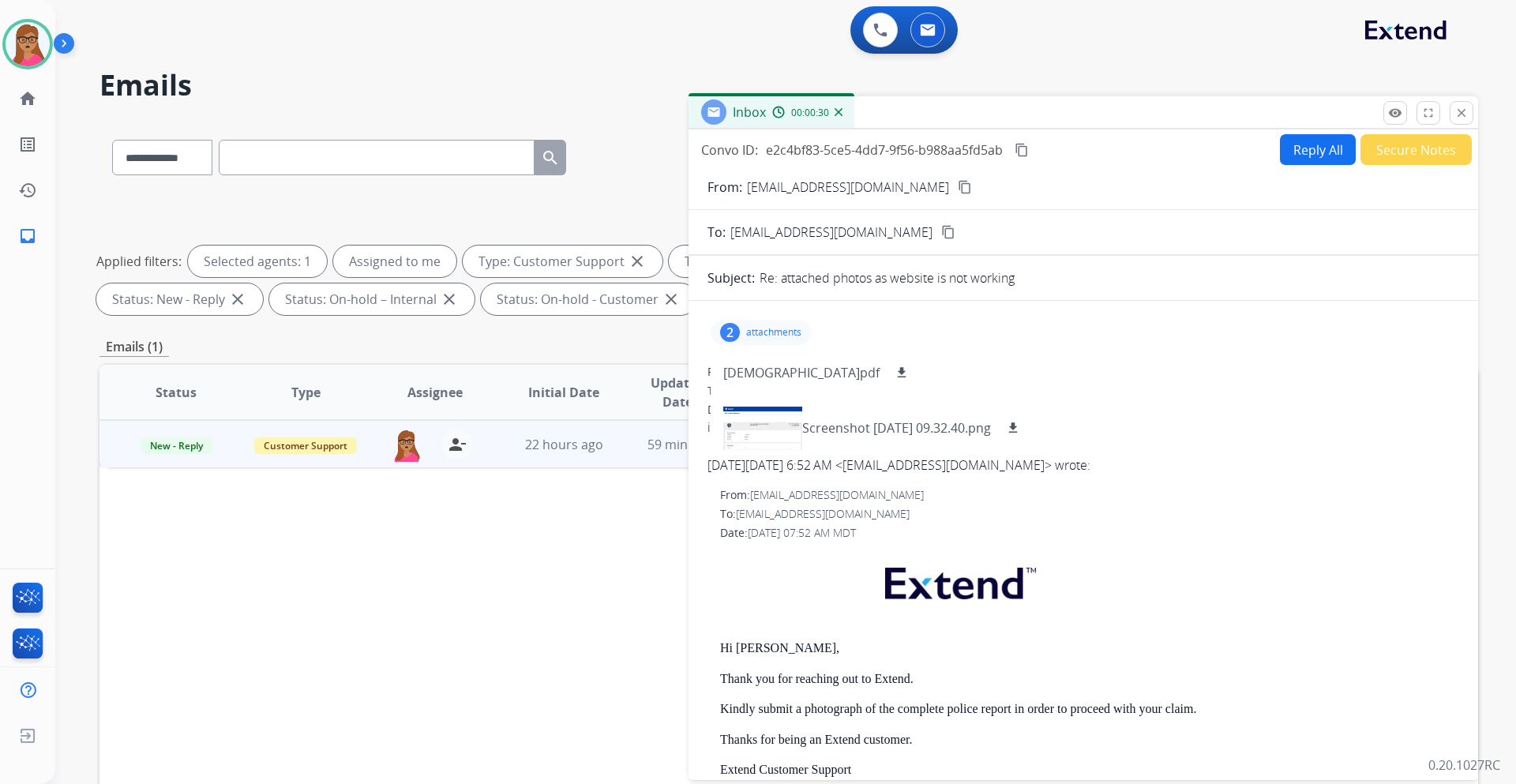
click at [752, 321] on div "2 attachments SeattlePoliceWebsite_bbb.pdf download Screenshot 2025-08-10 at 09…" at bounding box center [760, 333] width 100 height 25
click at [752, 321] on div "2 attachments" at bounding box center [760, 333] width 100 height 25
click at [785, 373] on p "SeattlePoliceWebsite_bbb.pdf" at bounding box center [801, 372] width 157 height 18
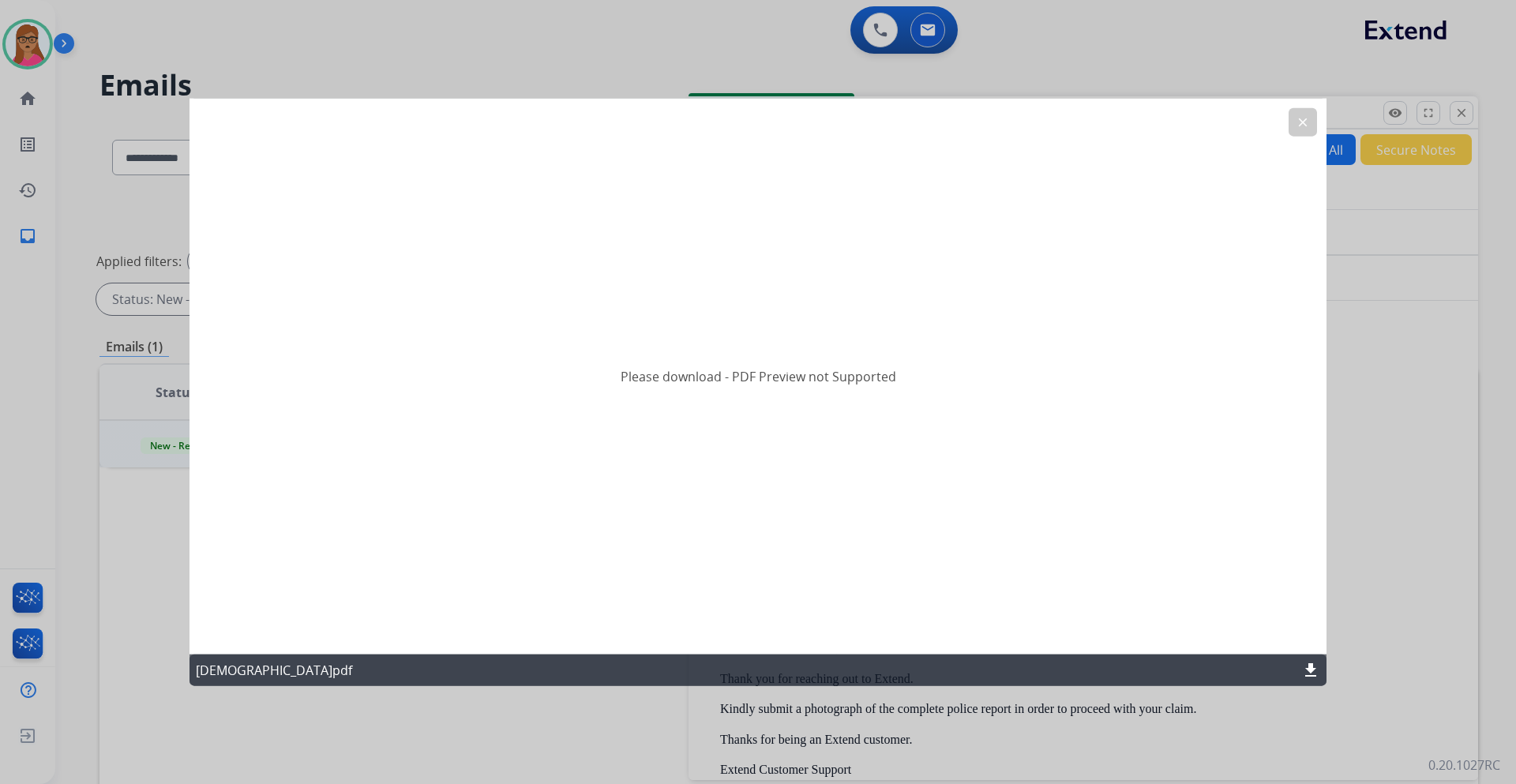
click at [1305, 122] on mat-icon "clear" at bounding box center [1303, 122] width 15 height 15
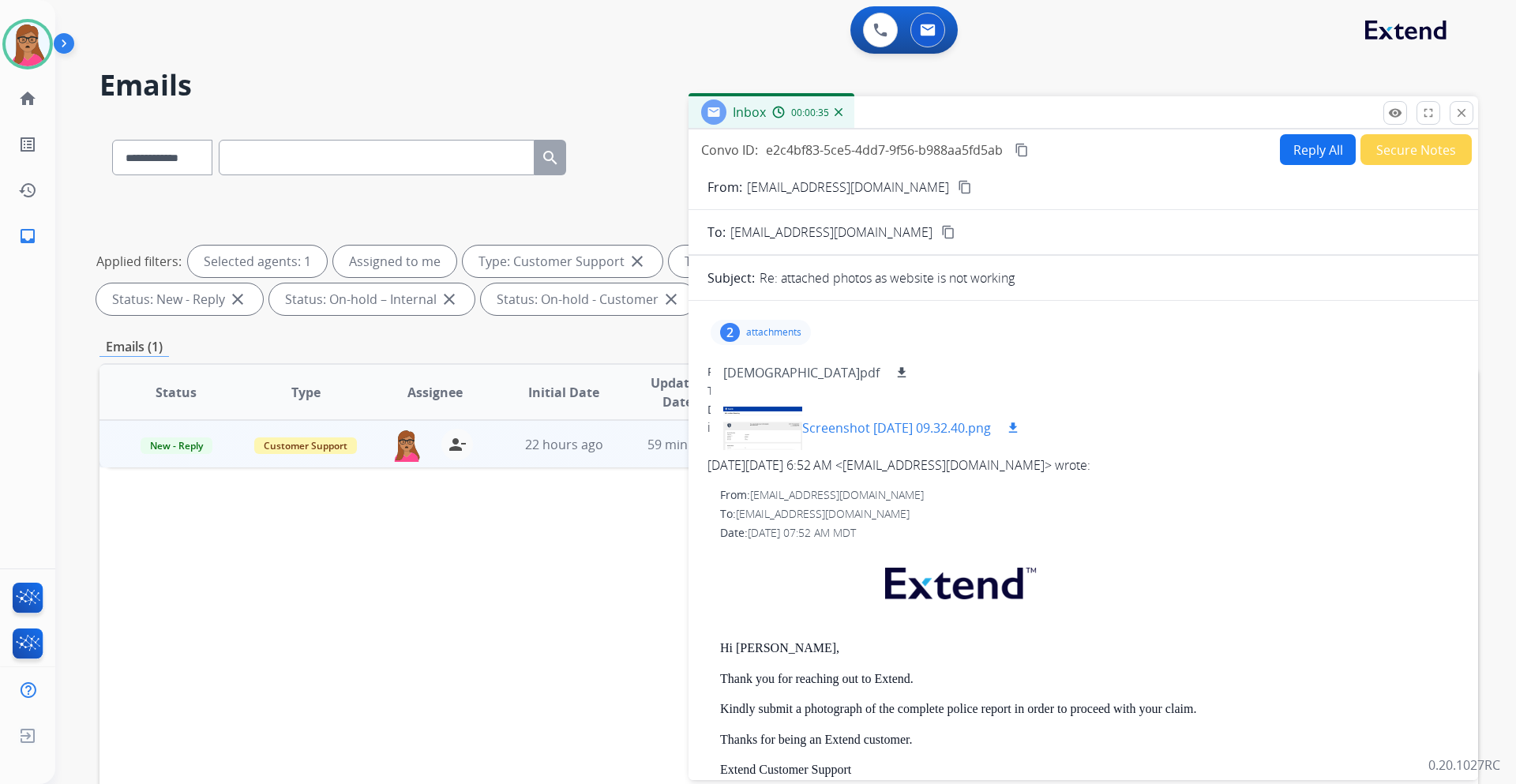
click at [761, 430] on div at bounding box center [762, 427] width 79 height 55
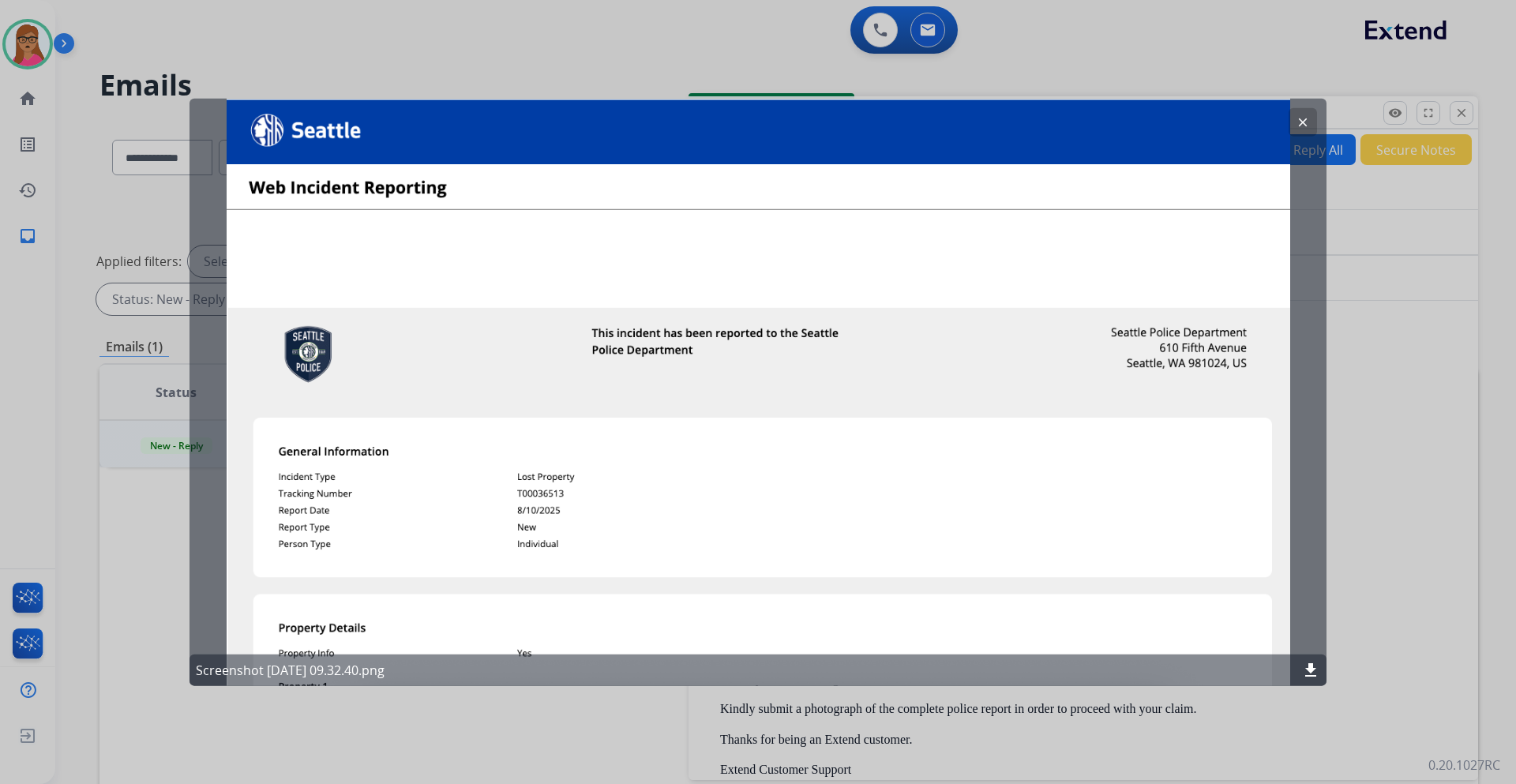
click at [853, 267] on div "clear Screenshot 2025-08-10 at 09.32.40.png download" at bounding box center [758, 392] width 1137 height 588
click at [1297, 119] on mat-icon "clear" at bounding box center [1303, 122] width 15 height 15
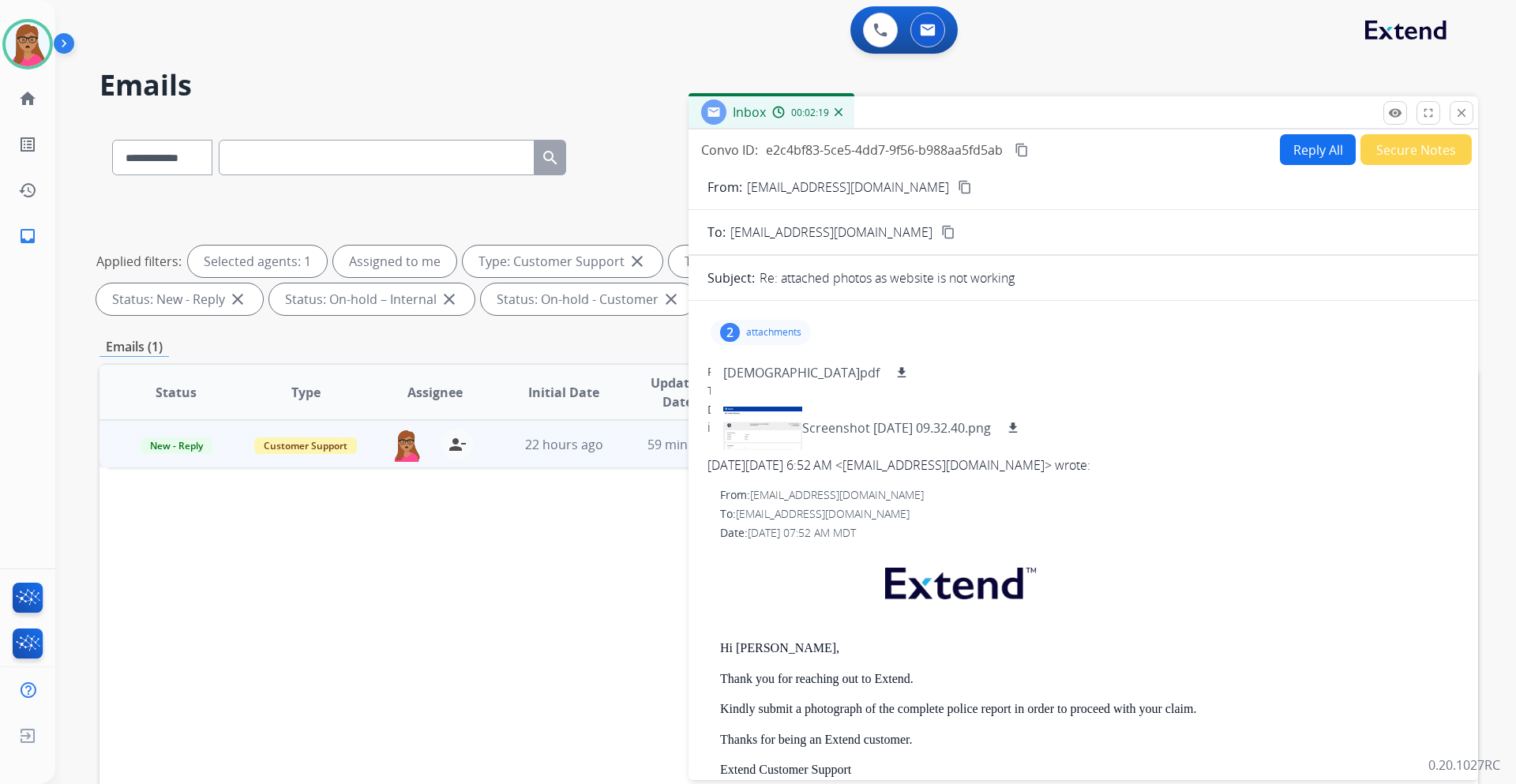
drag, startPoint x: 870, startPoint y: 189, endPoint x: 826, endPoint y: 17, distance: 177.5
click at [957, 186] on mat-icon "content_copy" at bounding box center [964, 187] width 15 height 15
click at [1302, 158] on button "Reply All" at bounding box center [1318, 150] width 76 height 31
select select "**********"
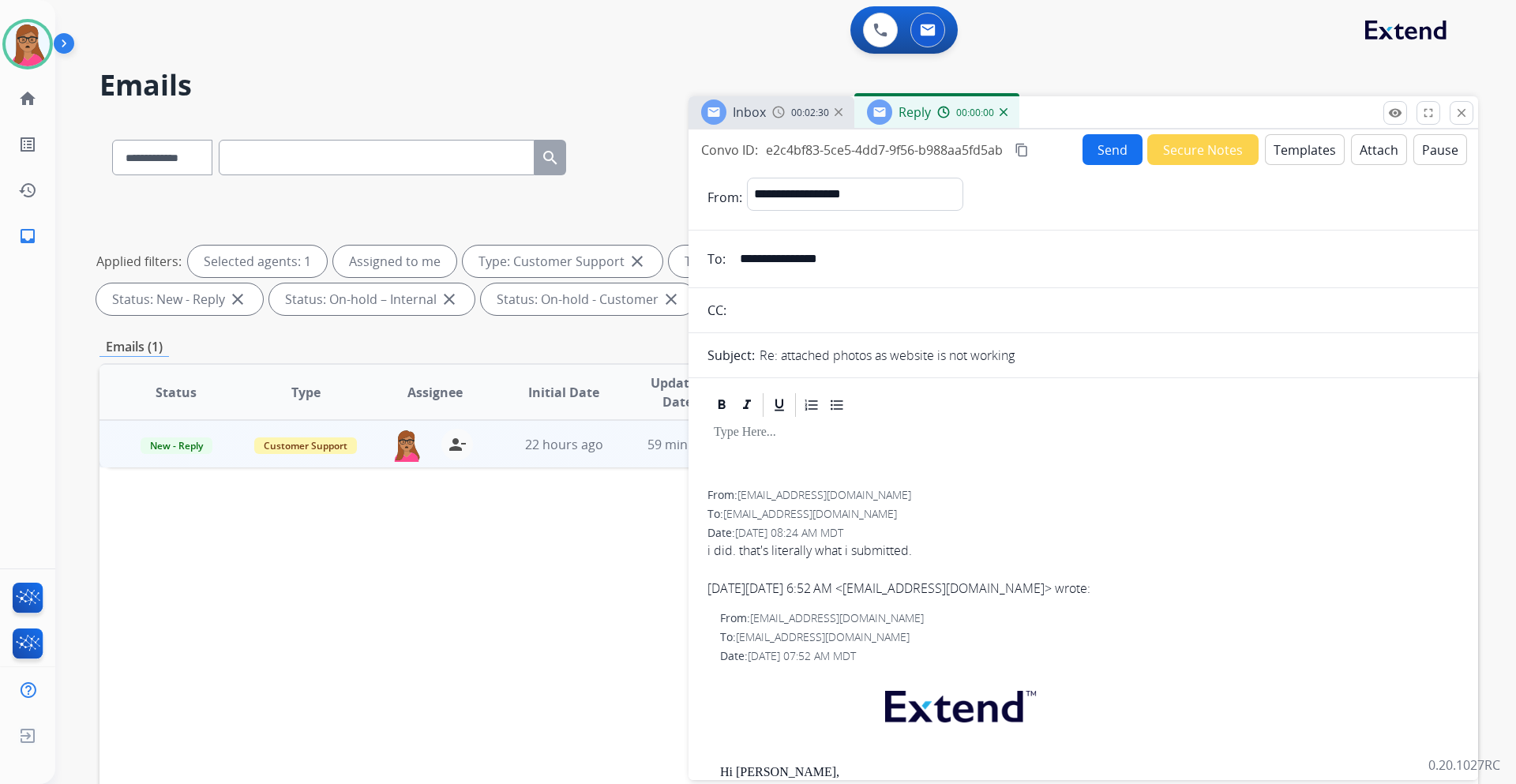
click at [1296, 149] on button "Templates" at bounding box center [1305, 150] width 80 height 31
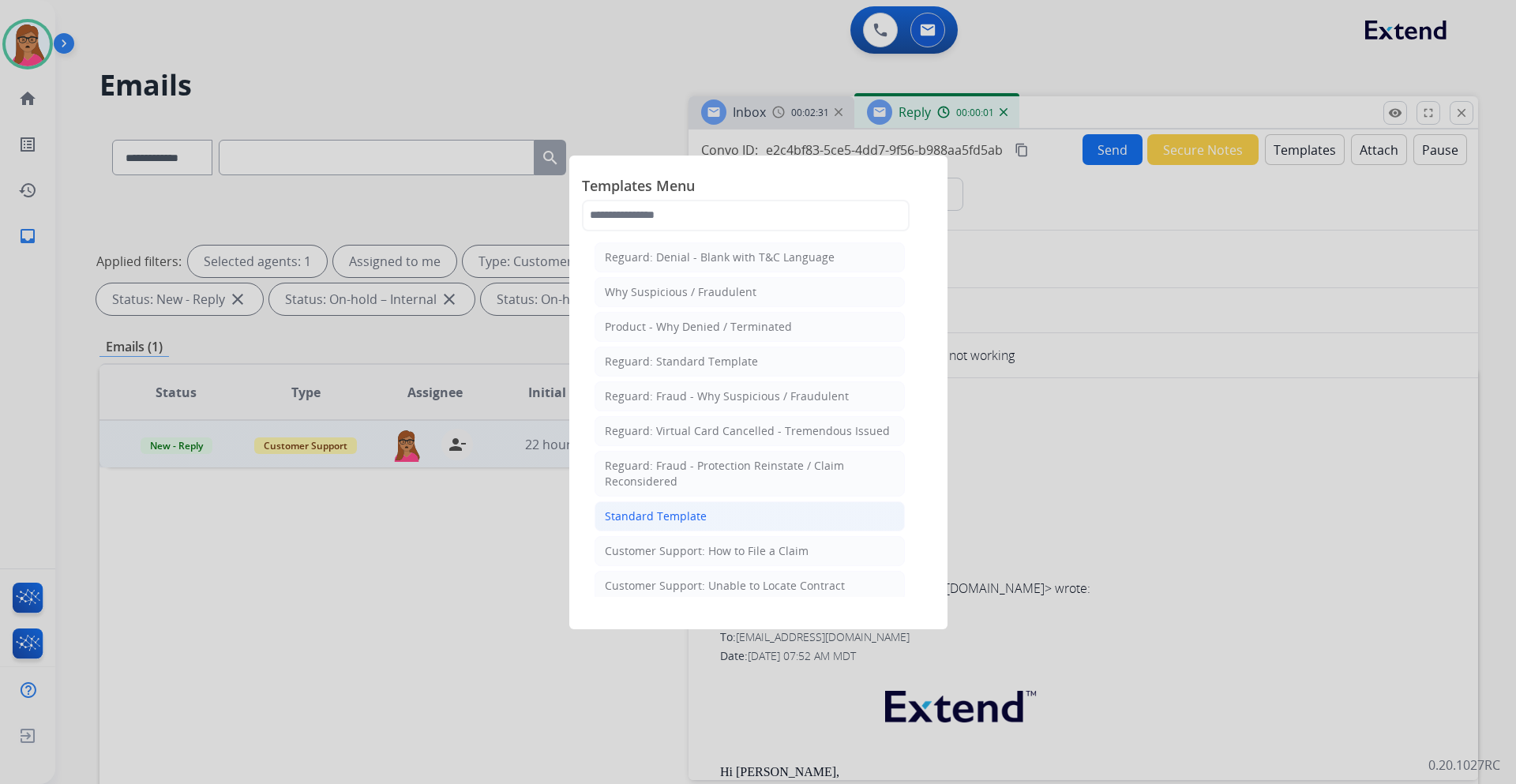
click at [670, 513] on div "Standard Template" at bounding box center [656, 517] width 102 height 16
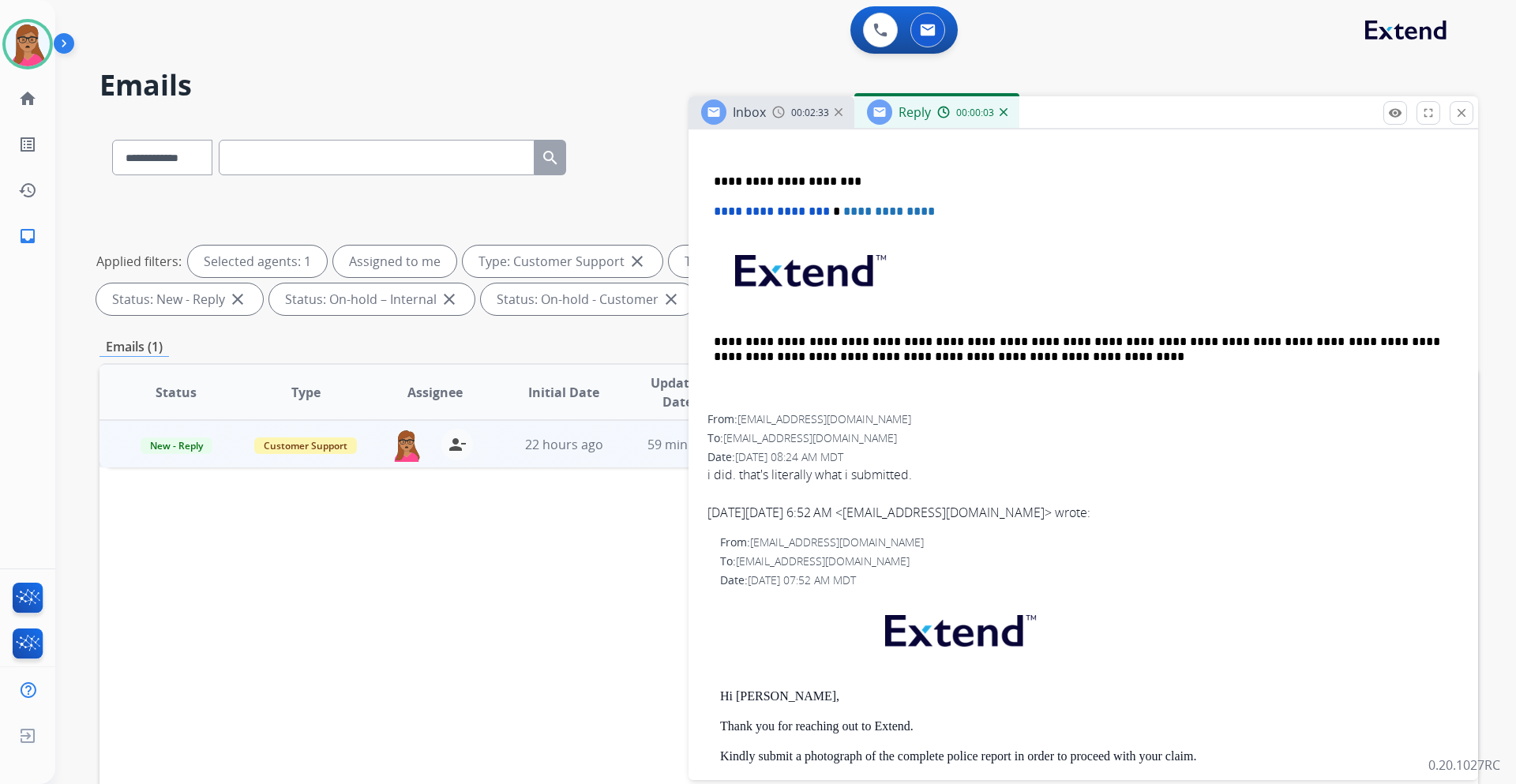
scroll to position [790, 0]
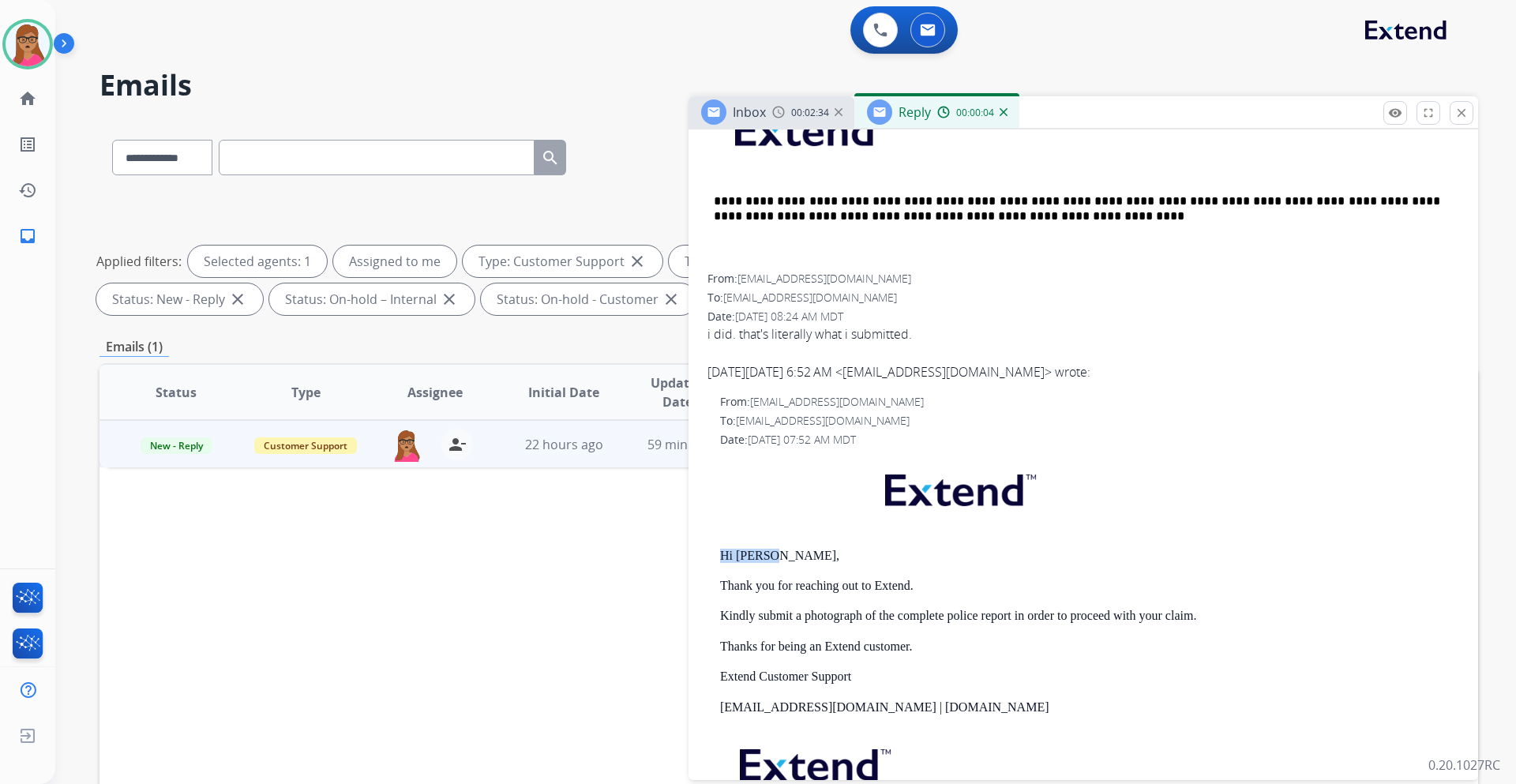
drag, startPoint x: 798, startPoint y: 559, endPoint x: 719, endPoint y: 559, distance: 79.0
click at [719, 559] on div "From: support@extend.com To: smonero@lyft.com Date: 08/11/2025 - 07:52 AM MDT H…" at bounding box center [1083, 635] width 752 height 483
copy p "Hi Shawn,"
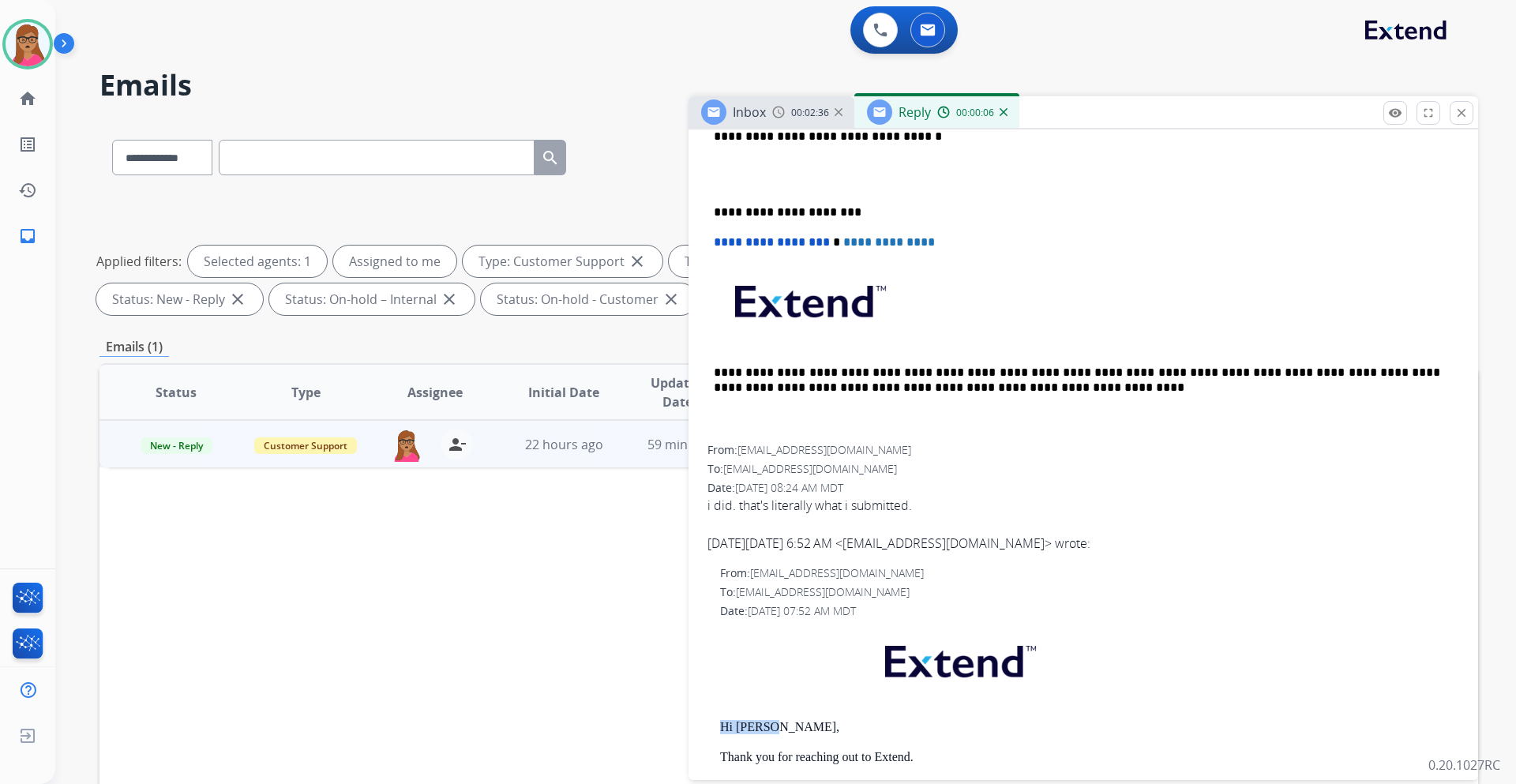
scroll to position [395, 0]
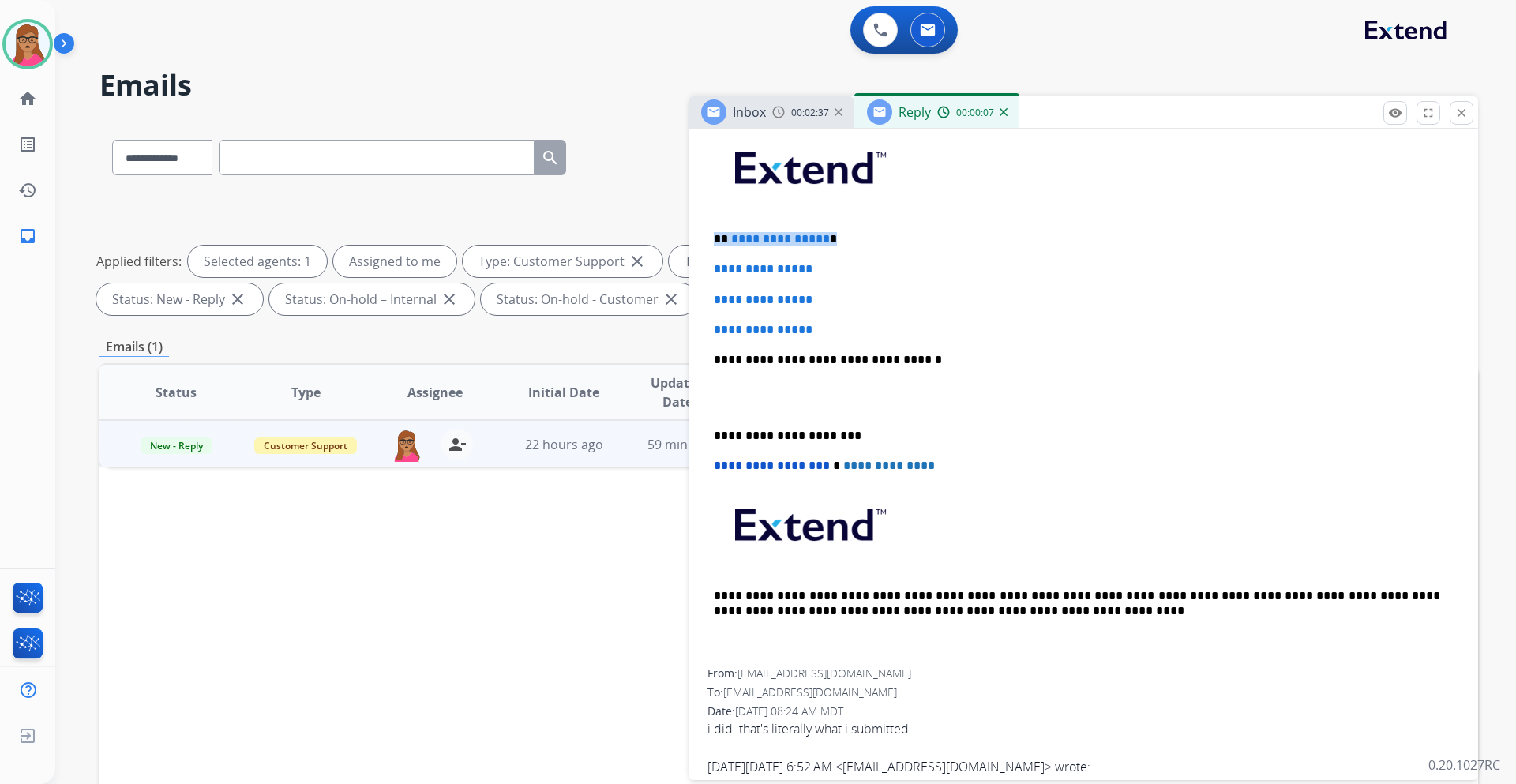
drag, startPoint x: 844, startPoint y: 232, endPoint x: 718, endPoint y: 232, distance: 126.0
click at [718, 232] on p "**********" at bounding box center [1077, 239] width 727 height 15
paste div
drag, startPoint x: 710, startPoint y: 270, endPoint x: 824, endPoint y: 334, distance: 130.7
click at [824, 334] on div "**********" at bounding box center [1083, 397] width 752 height 543
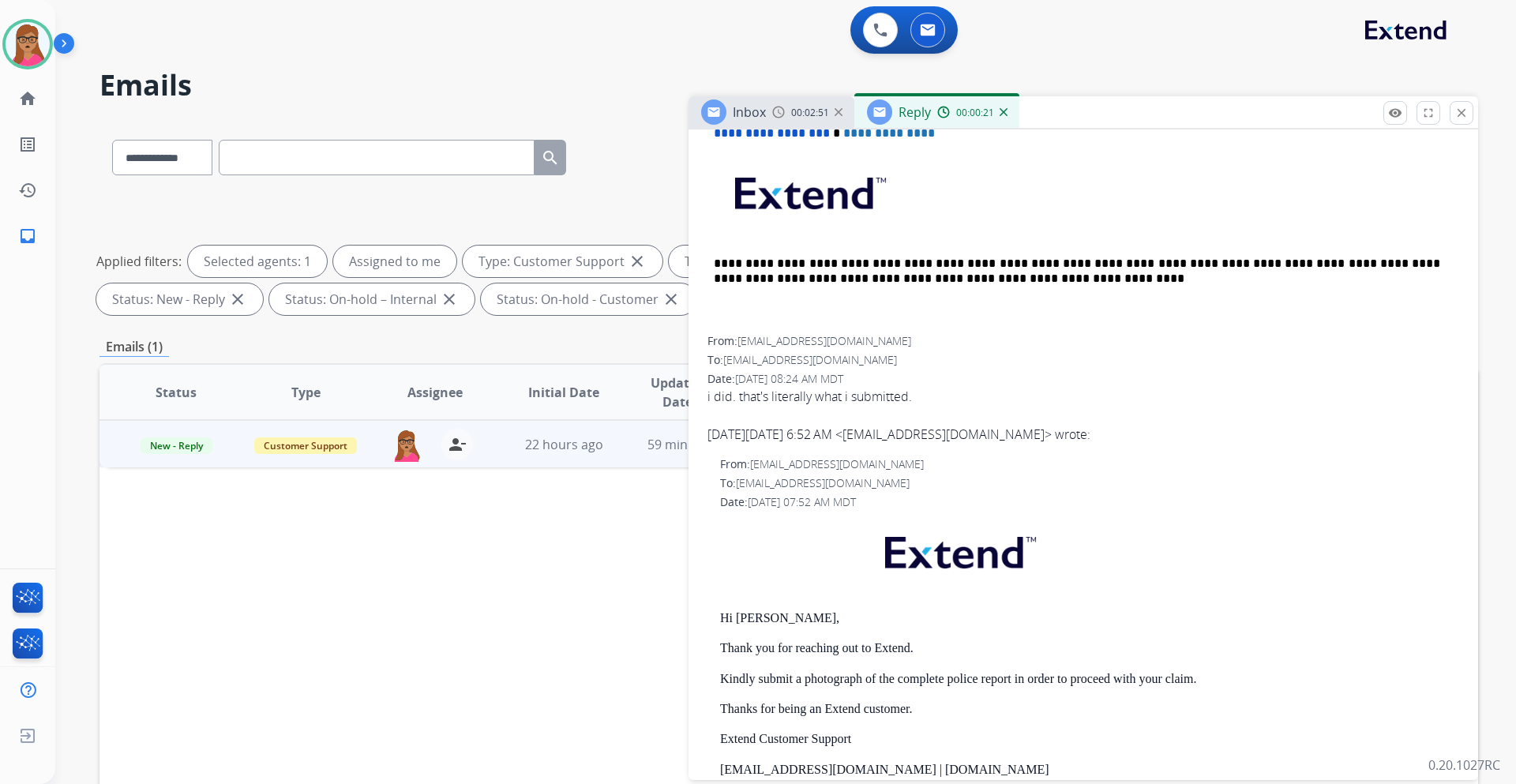
scroll to position [474, 0]
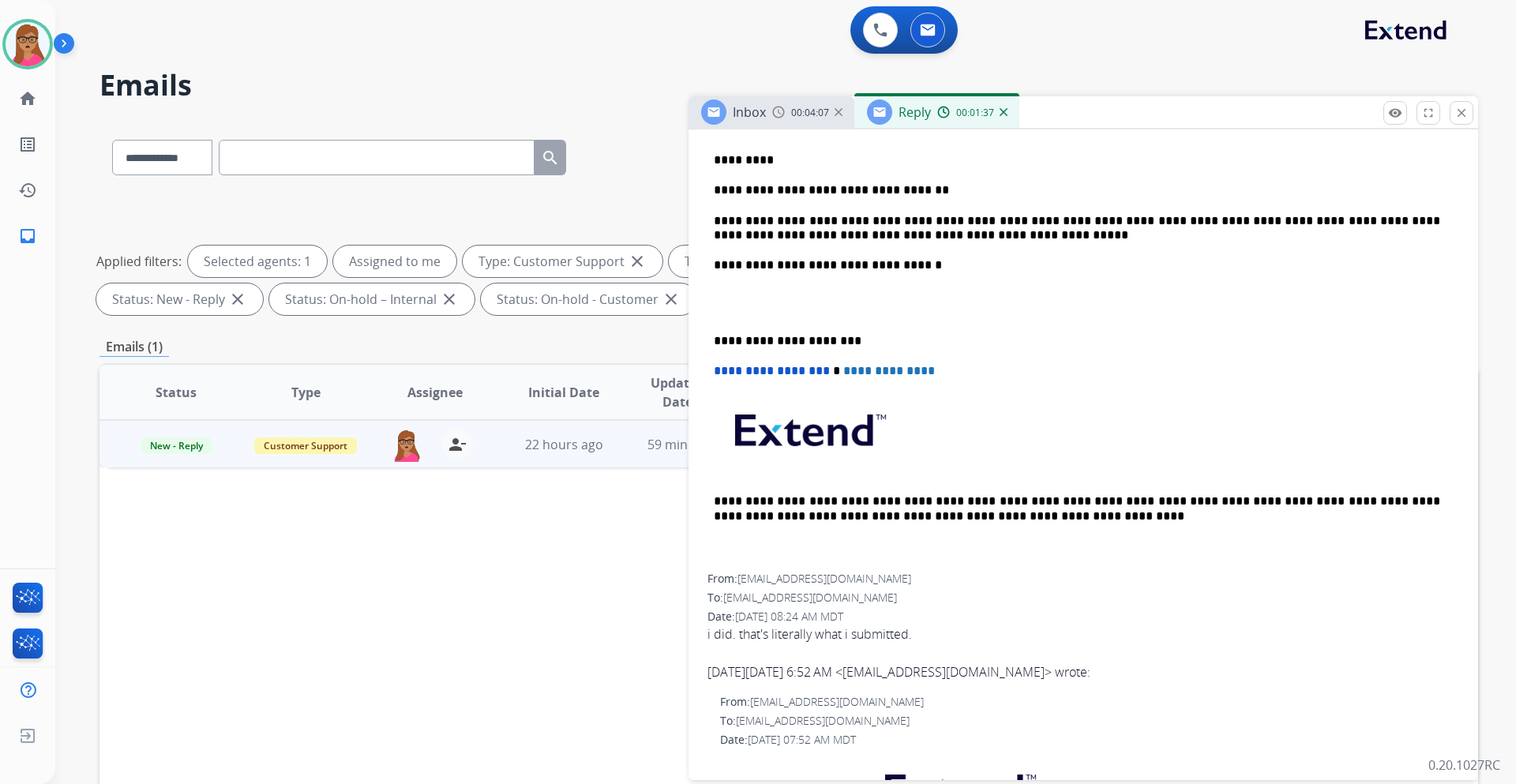
click at [712, 341] on div "**********" at bounding box center [1083, 310] width 752 height 527
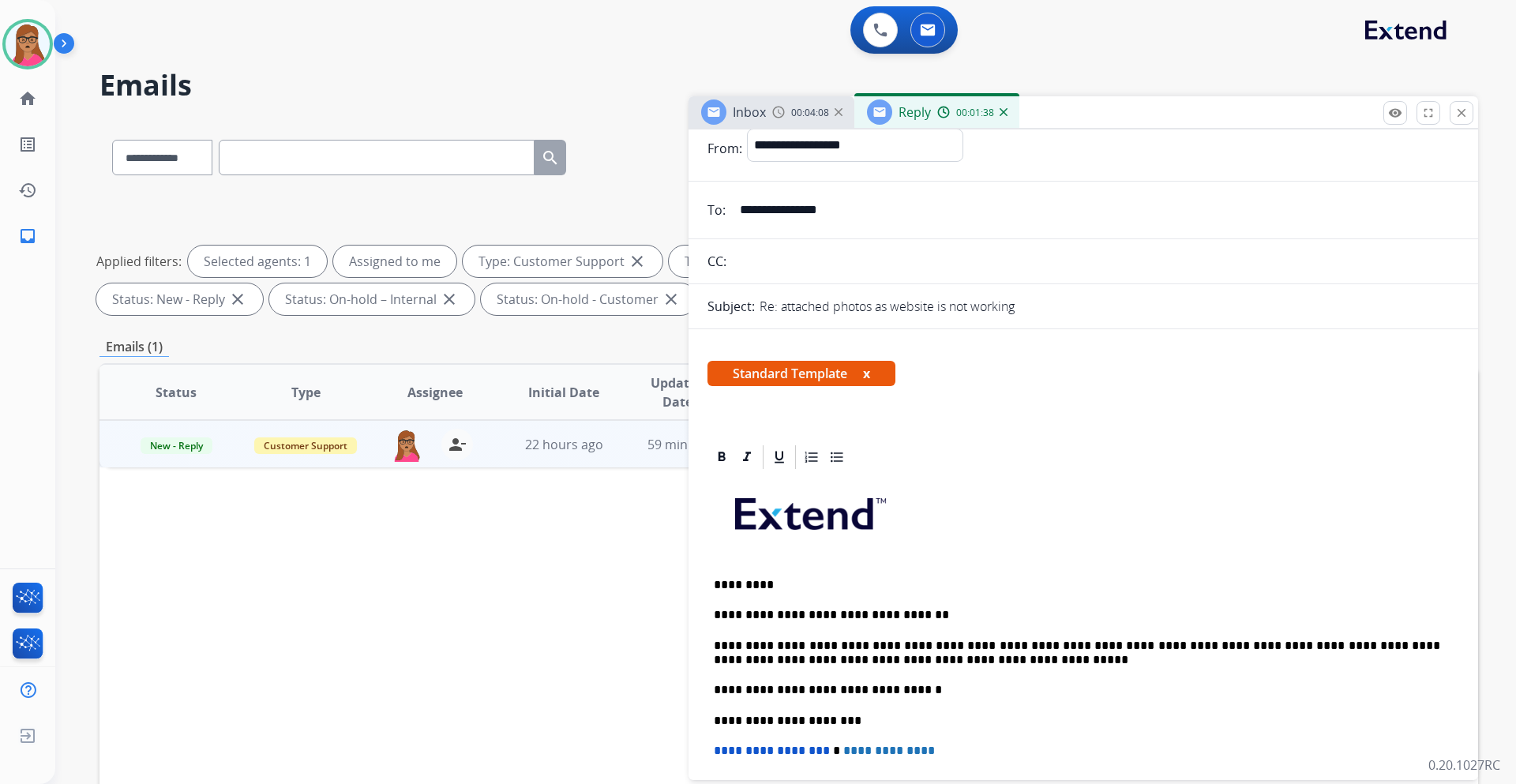
scroll to position [0, 0]
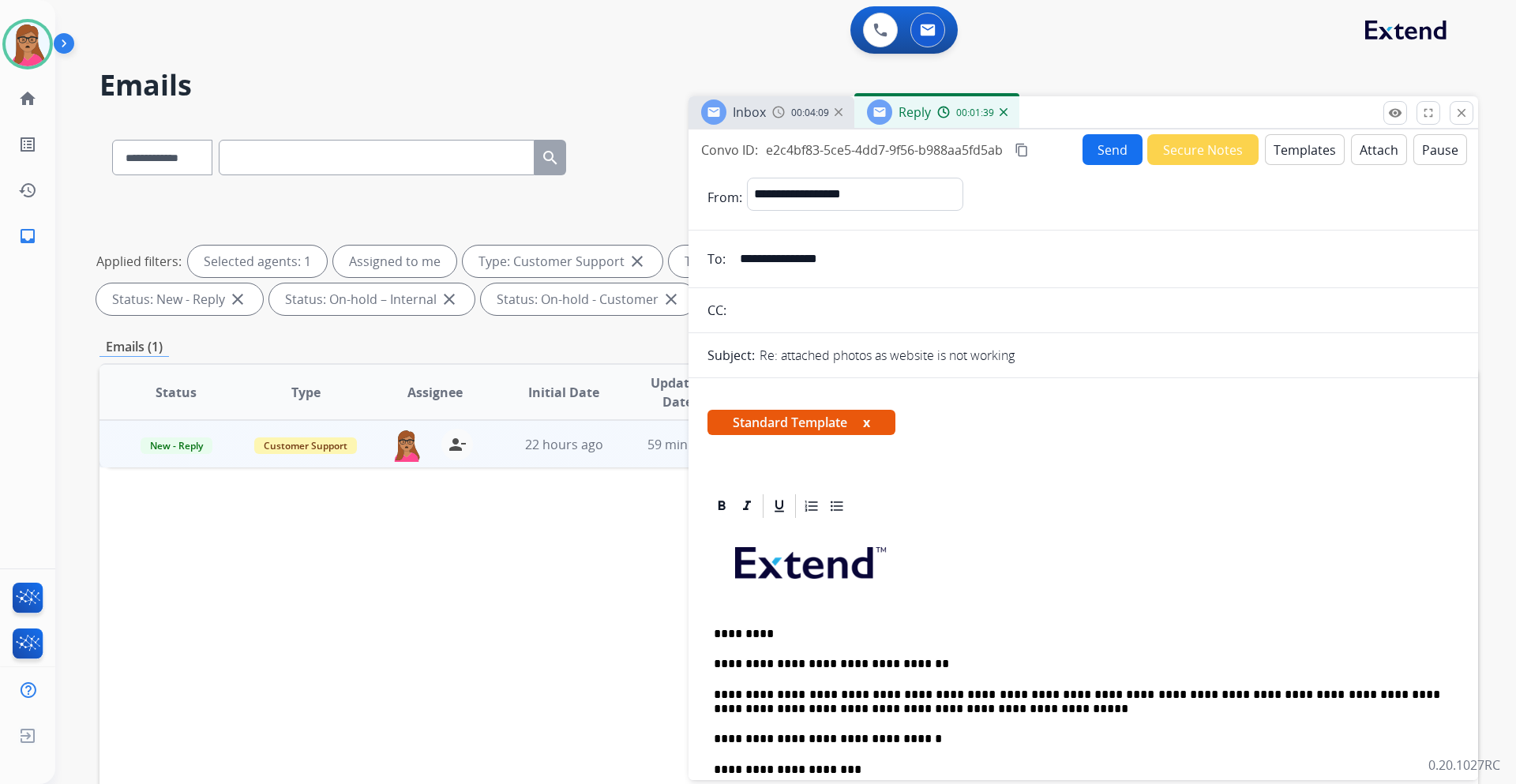
click at [1101, 149] on button "Send" at bounding box center [1113, 150] width 60 height 31
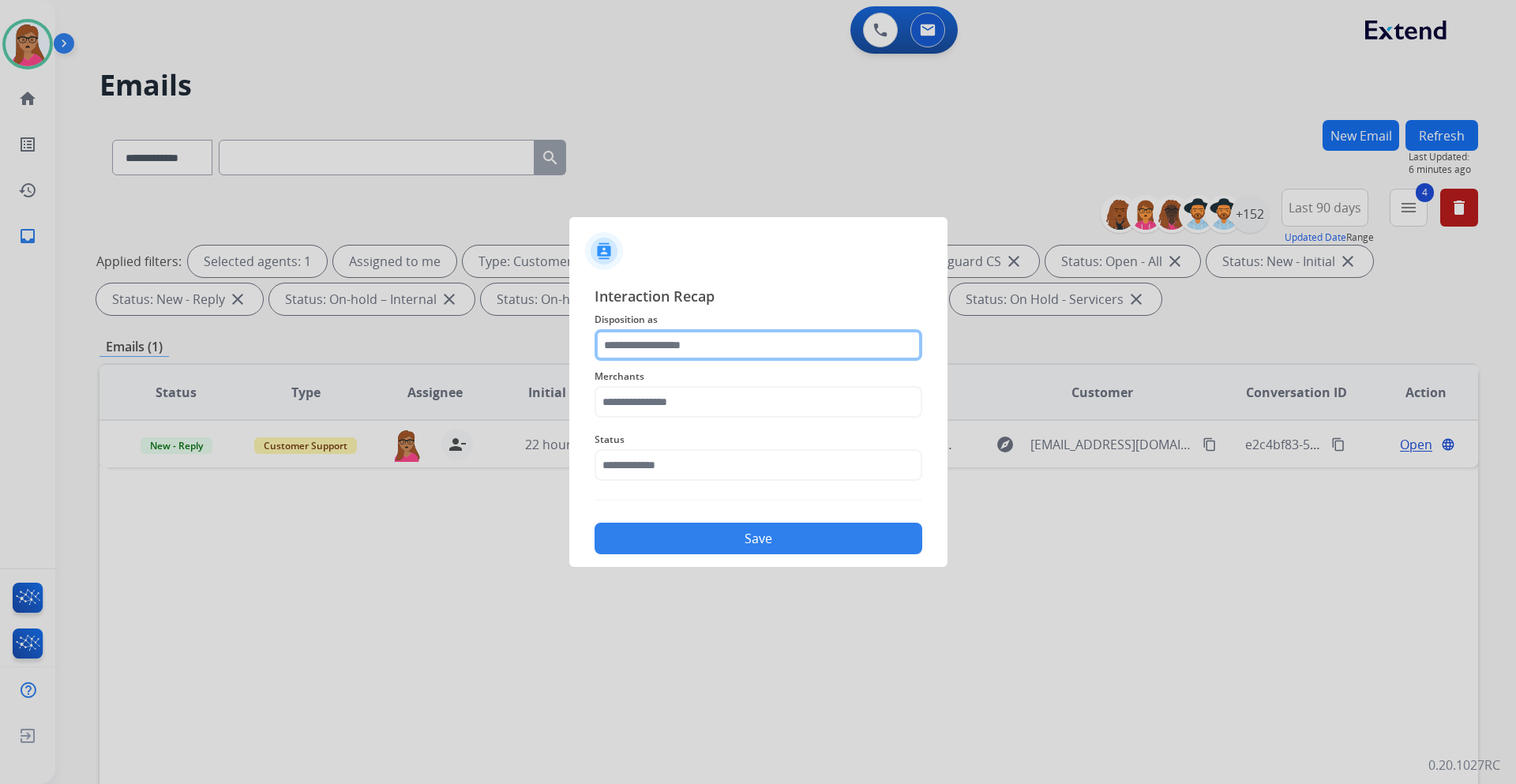
click at [656, 340] on input "text" at bounding box center [758, 344] width 328 height 31
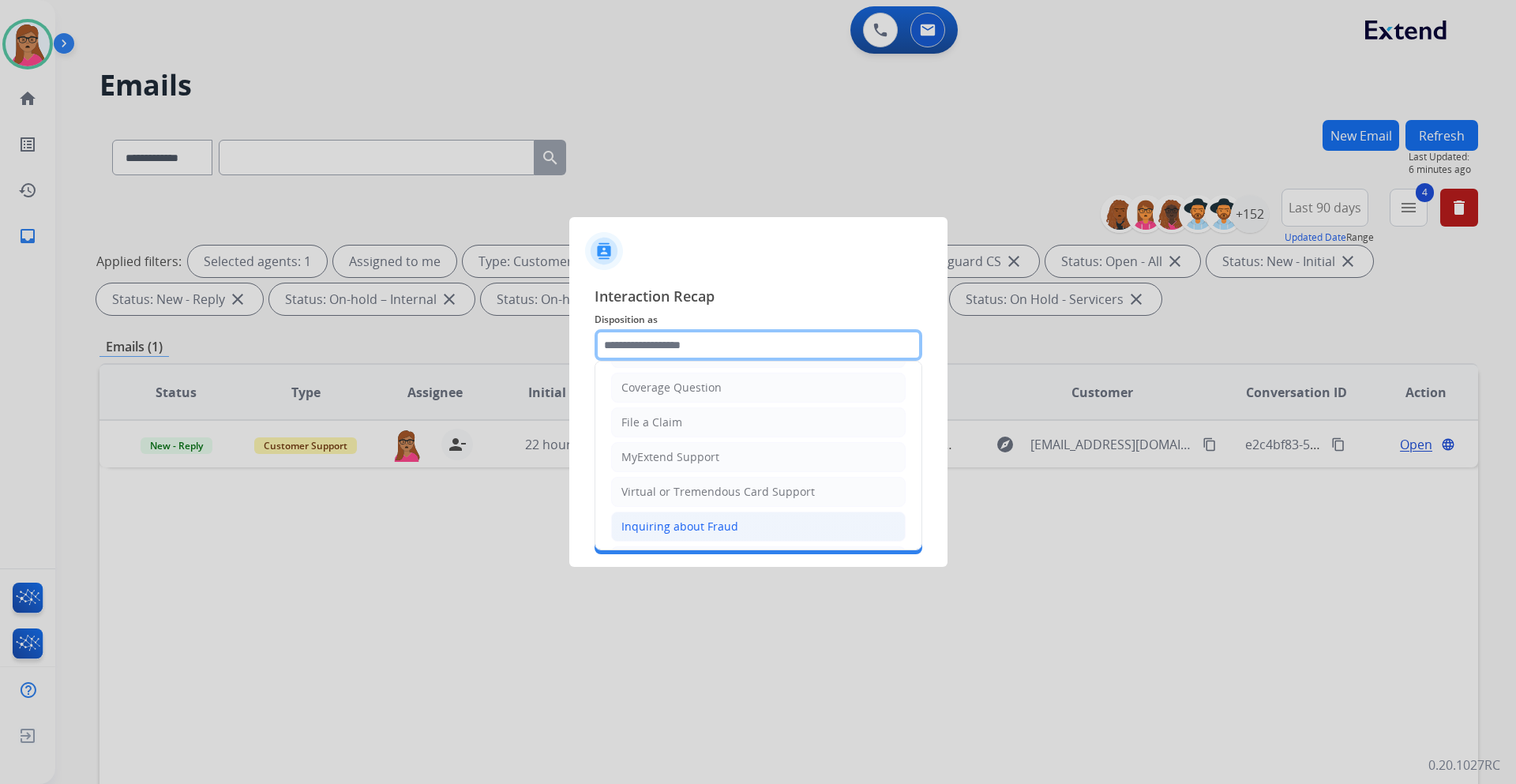
scroll to position [246, 0]
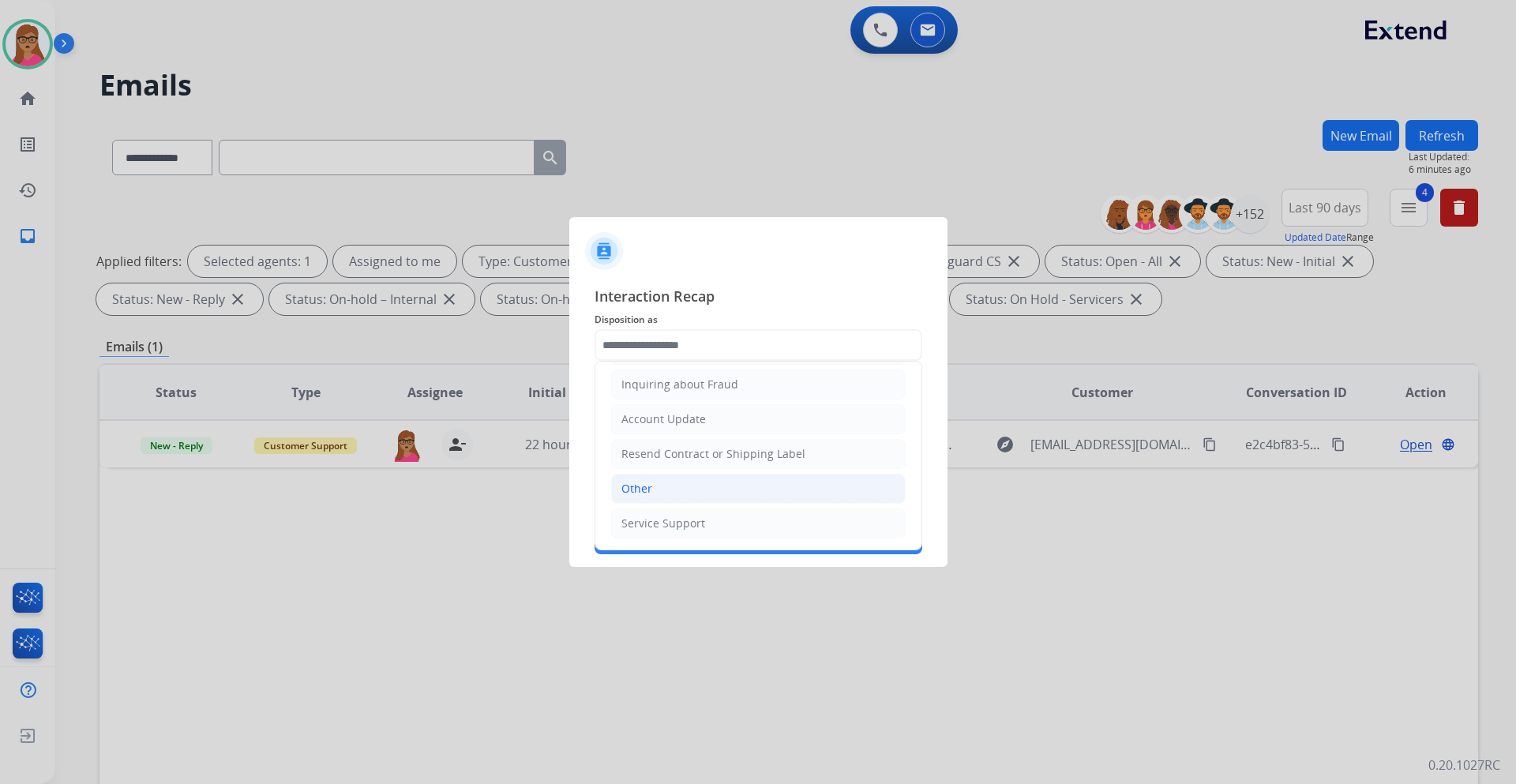
click at [672, 479] on li "Other" at bounding box center [758, 488] width 295 height 30
type input "*****"
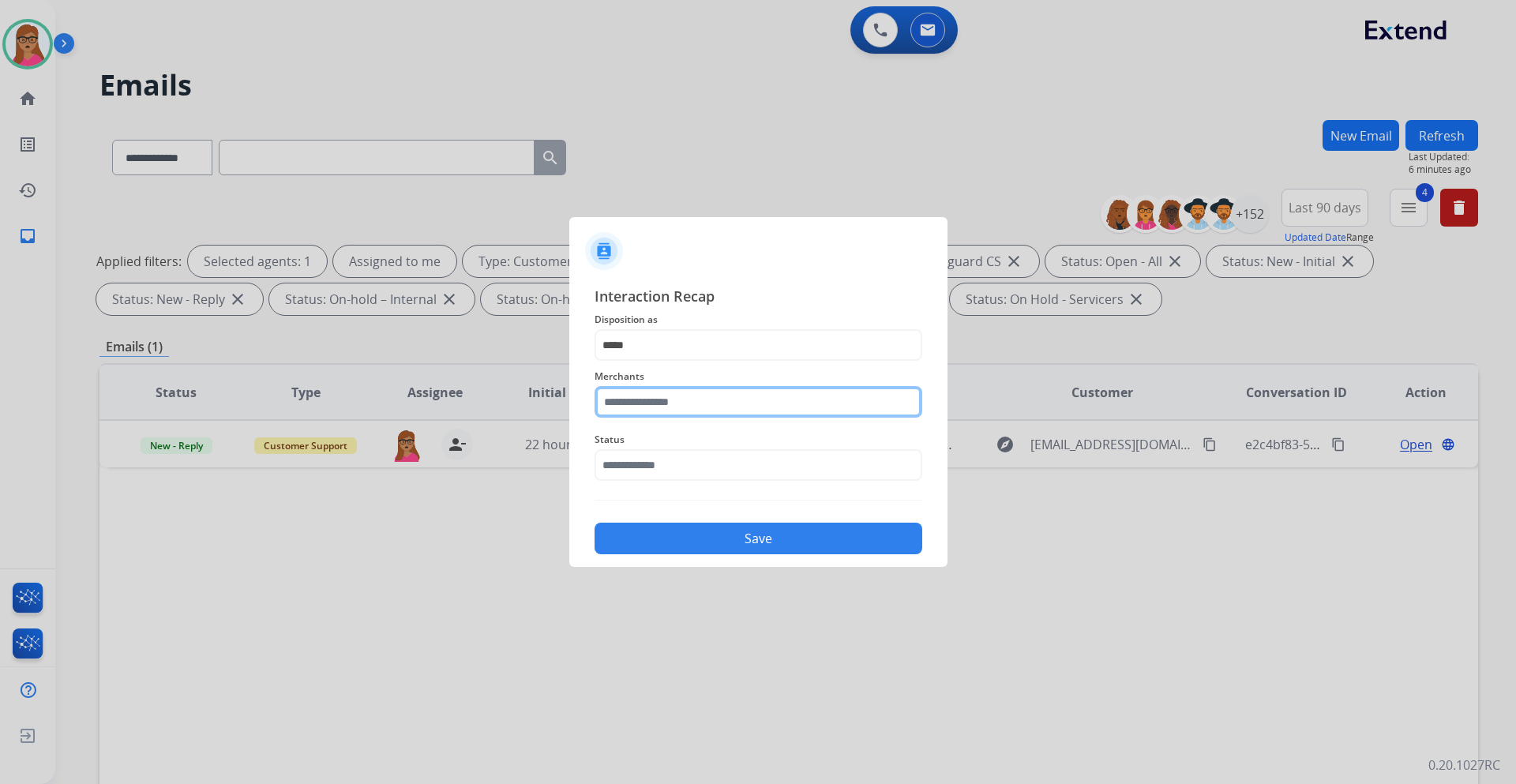
click at [680, 399] on input "text" at bounding box center [758, 402] width 328 height 31
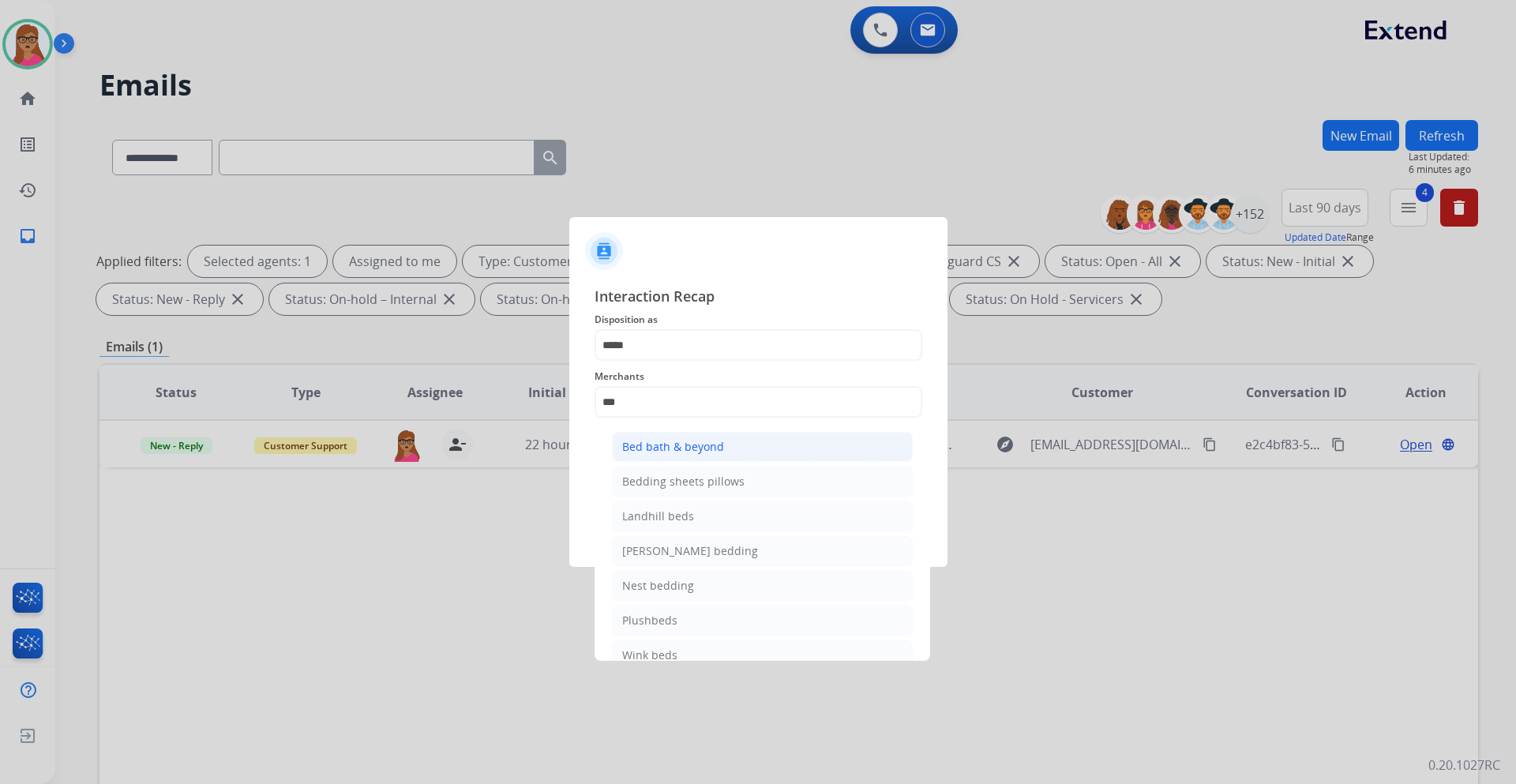
click at [668, 451] on div "Bed bath & beyond" at bounding box center [673, 446] width 102 height 16
type input "**********"
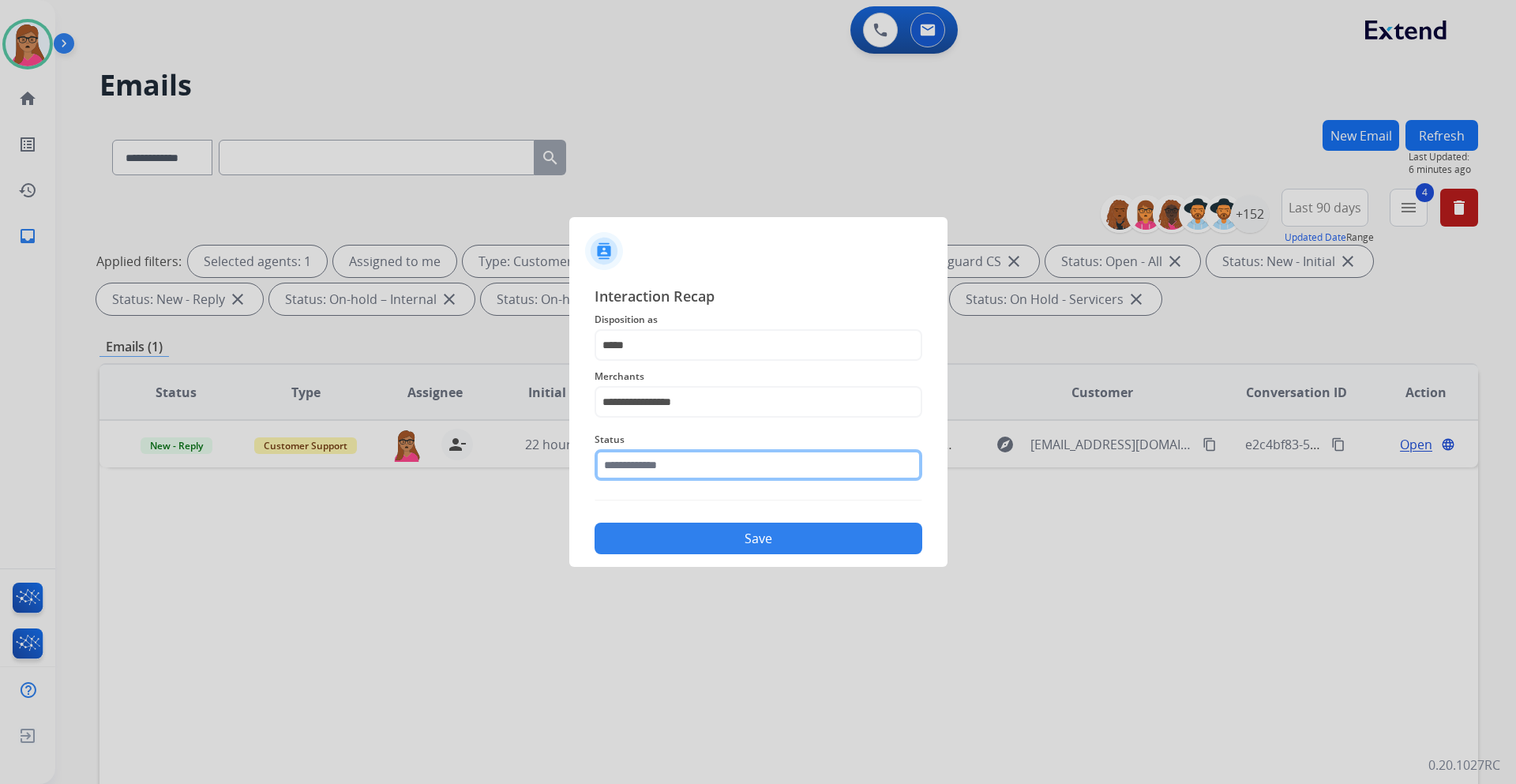
click at [707, 475] on input "text" at bounding box center [758, 465] width 328 height 31
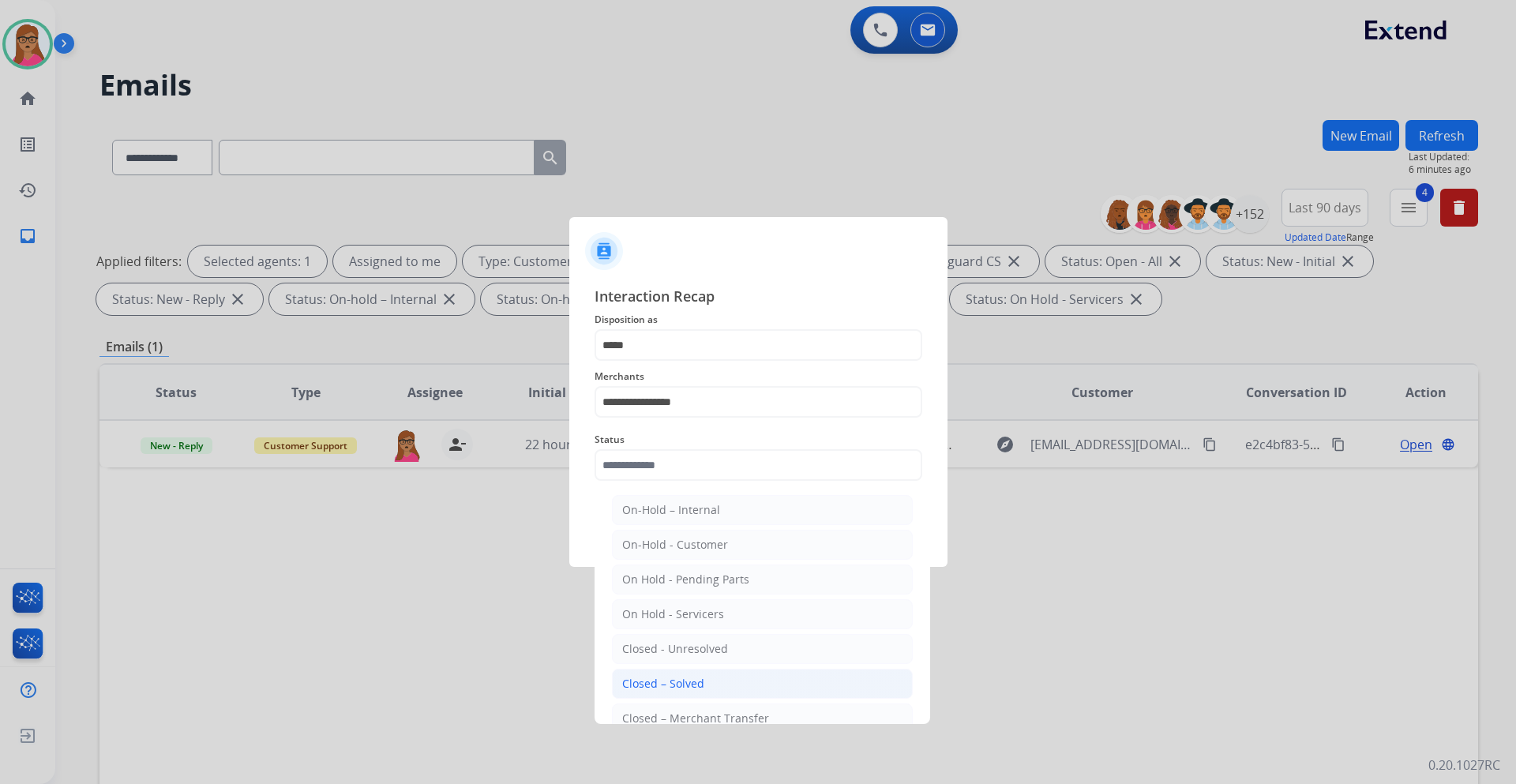
drag, startPoint x: 745, startPoint y: 688, endPoint x: 765, endPoint y: 659, distance: 35.2
click at [745, 687] on li "Closed – Solved" at bounding box center [762, 683] width 301 height 30
type input "**********"
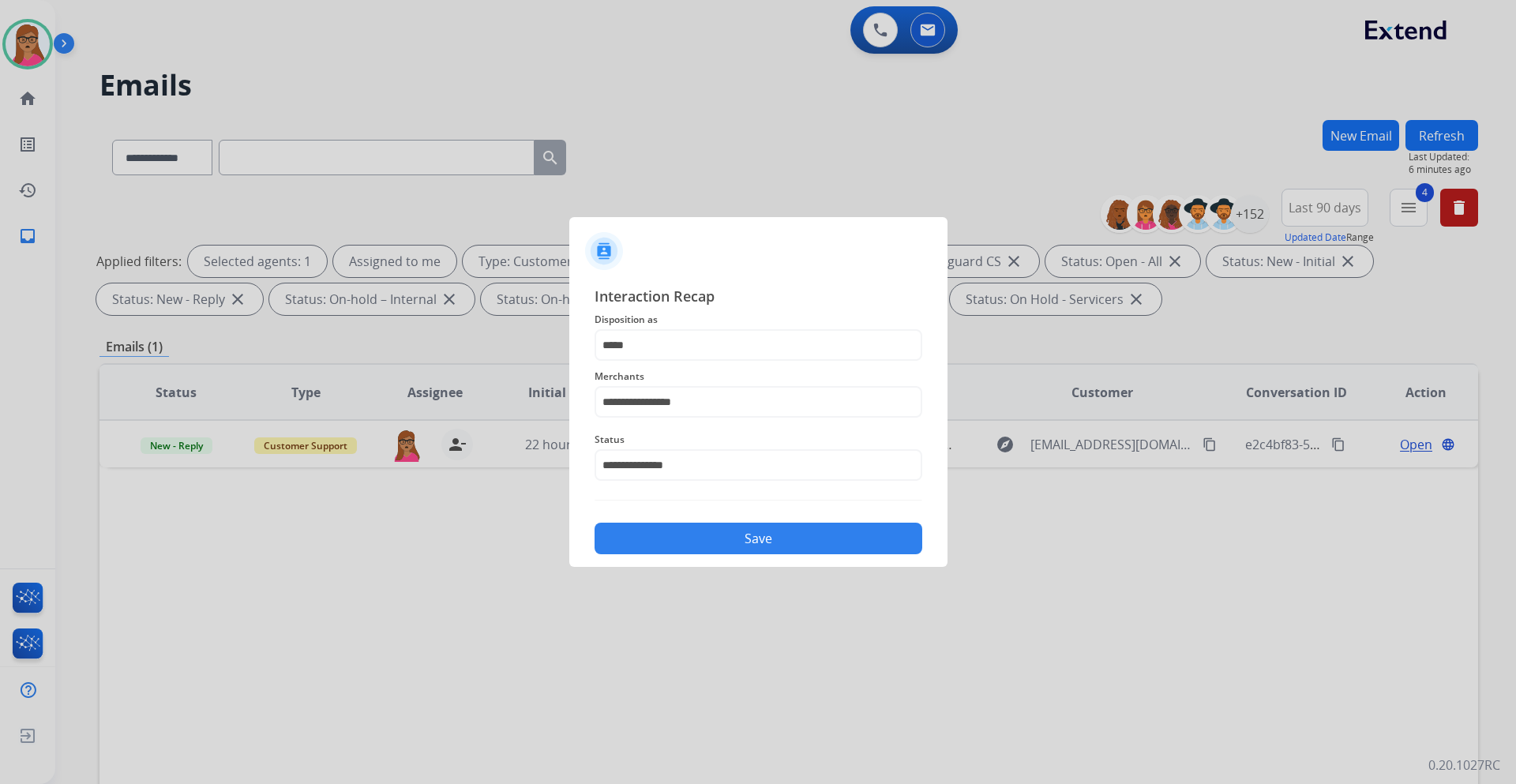
click at [827, 549] on button "Save" at bounding box center [758, 538] width 328 height 31
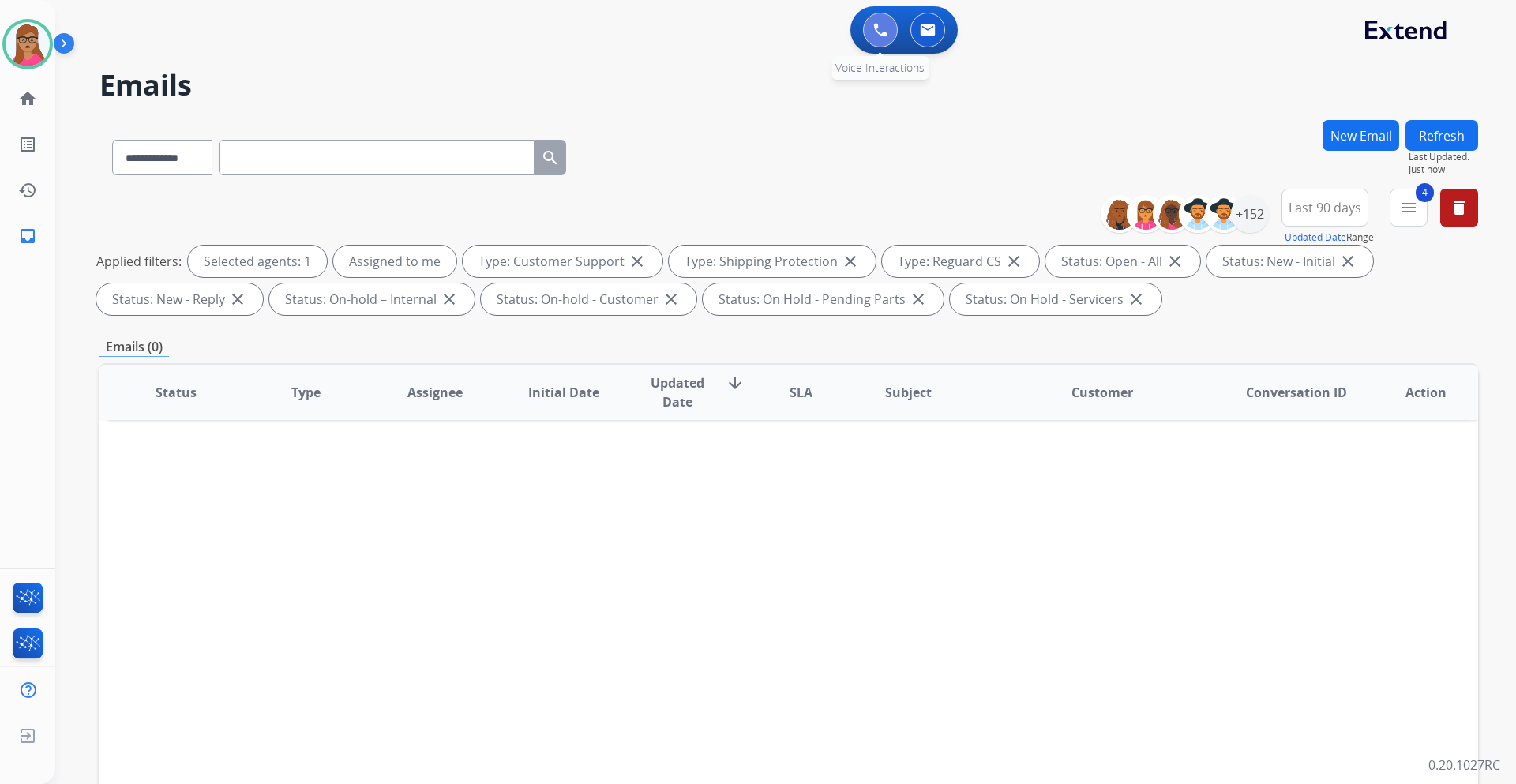
click at [872, 31] on button at bounding box center [881, 30] width 35 height 35
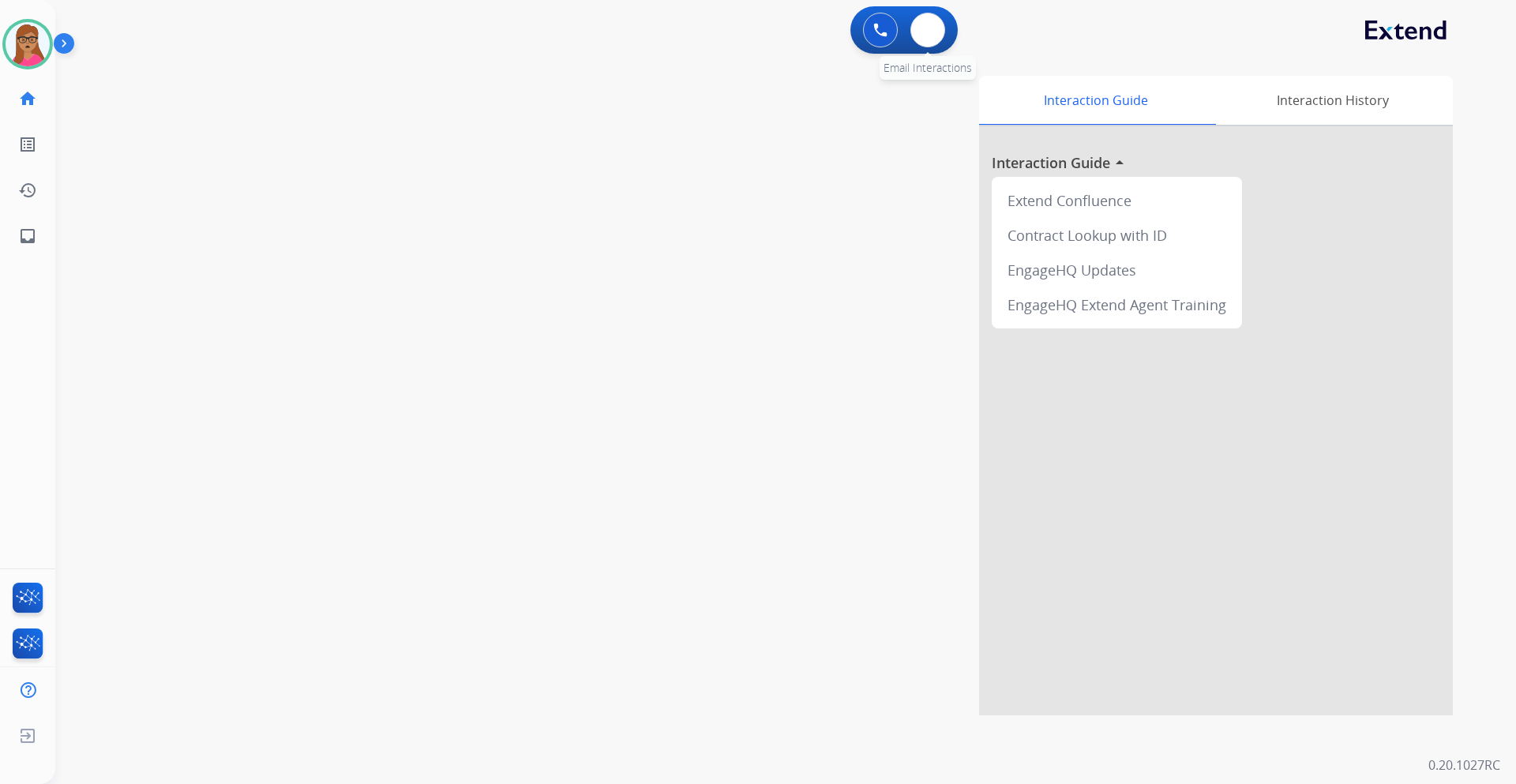
click at [950, 31] on div "0 Email Interactions" at bounding box center [927, 30] width 48 height 35
click at [939, 34] on button at bounding box center [928, 30] width 35 height 35
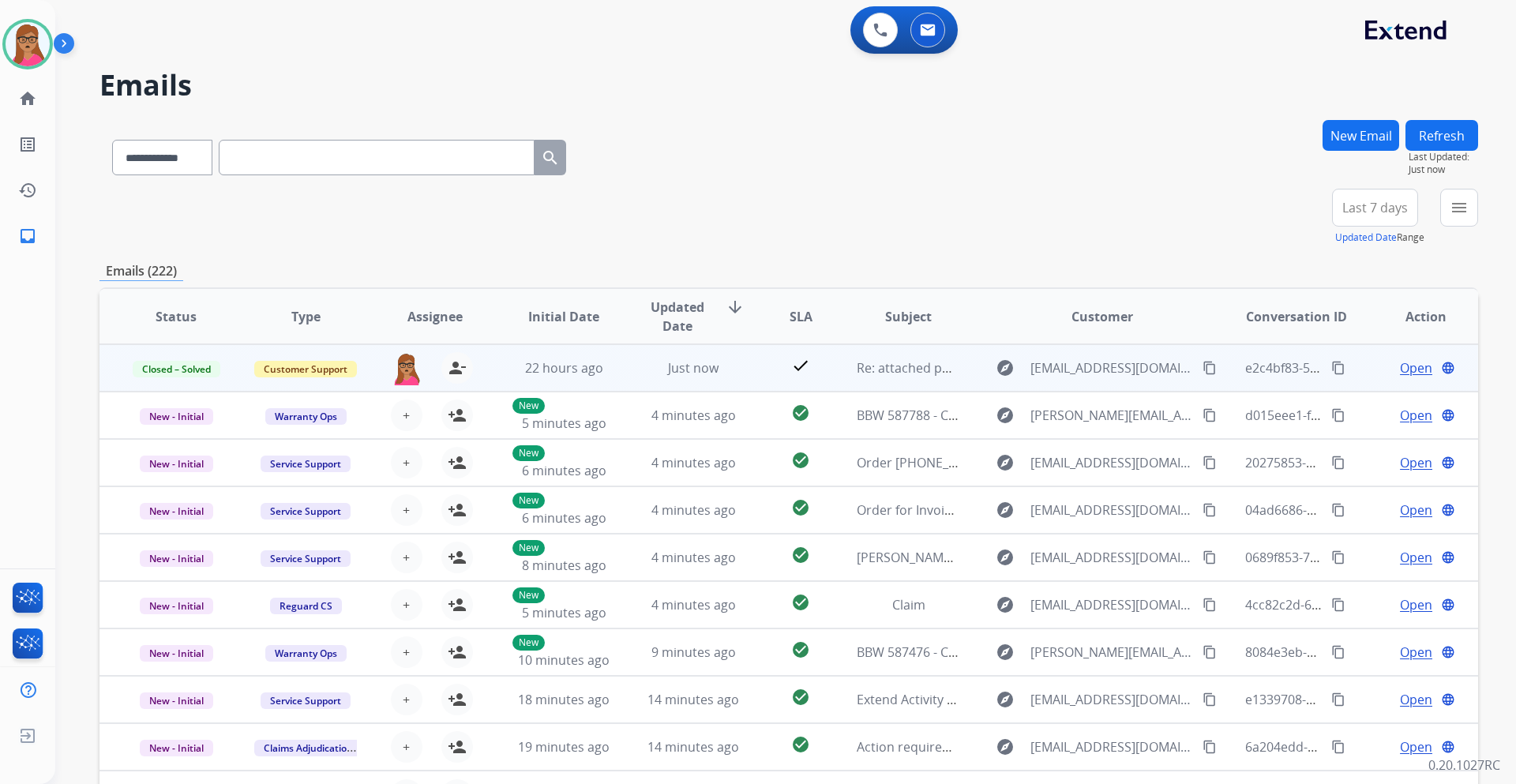
click at [1331, 365] on mat-icon "content_copy" at bounding box center [1338, 368] width 15 height 15
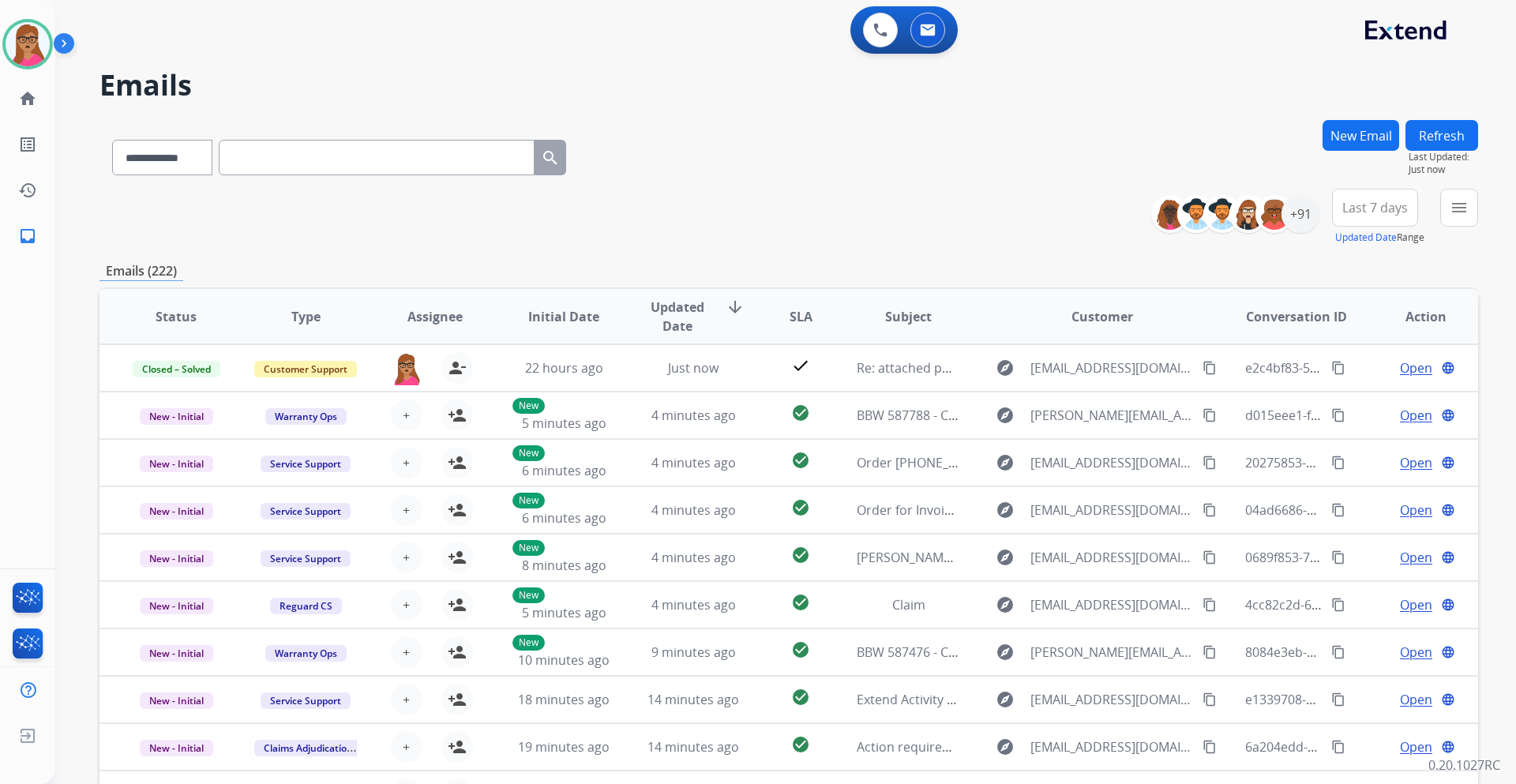
click at [1374, 206] on span "Last 7 days" at bounding box center [1375, 207] width 65 height 6
click at [1354, 400] on div "Last 90 days" at bounding box center [1370, 400] width 87 height 23
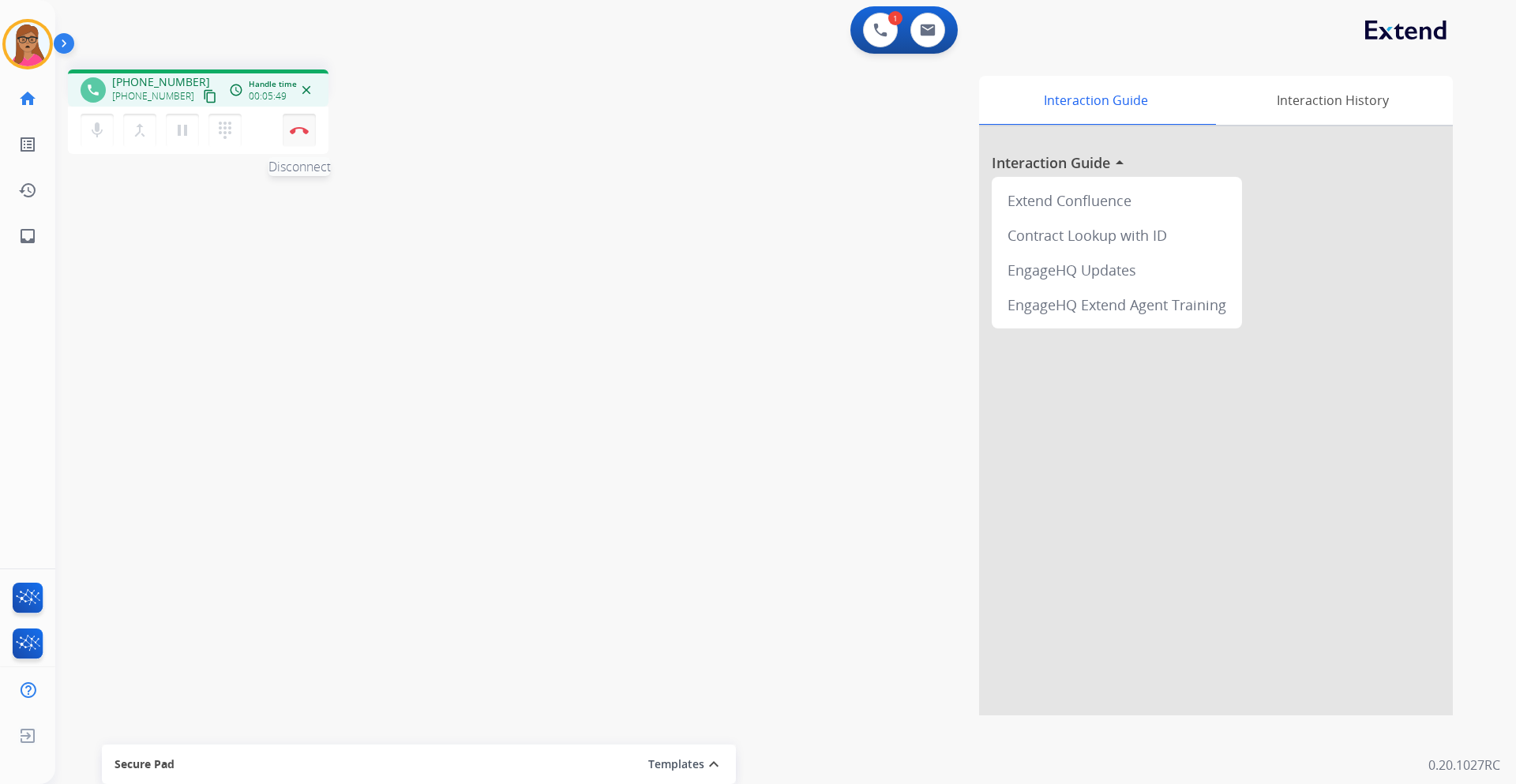
click at [304, 130] on img at bounding box center [299, 130] width 18 height 8
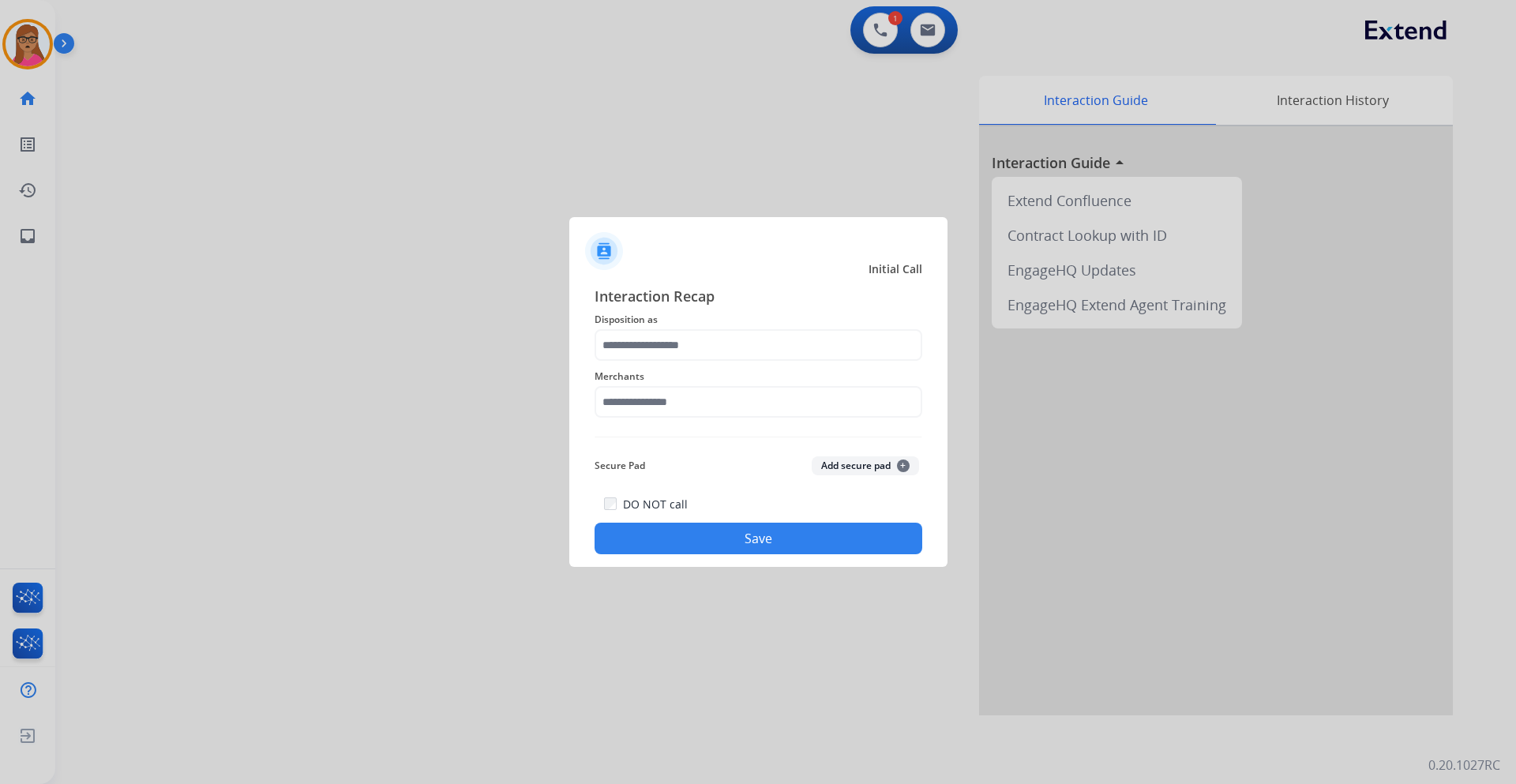
click at [696, 327] on span "Disposition as" at bounding box center [758, 319] width 328 height 18
click at [698, 338] on input "text" at bounding box center [758, 344] width 328 height 31
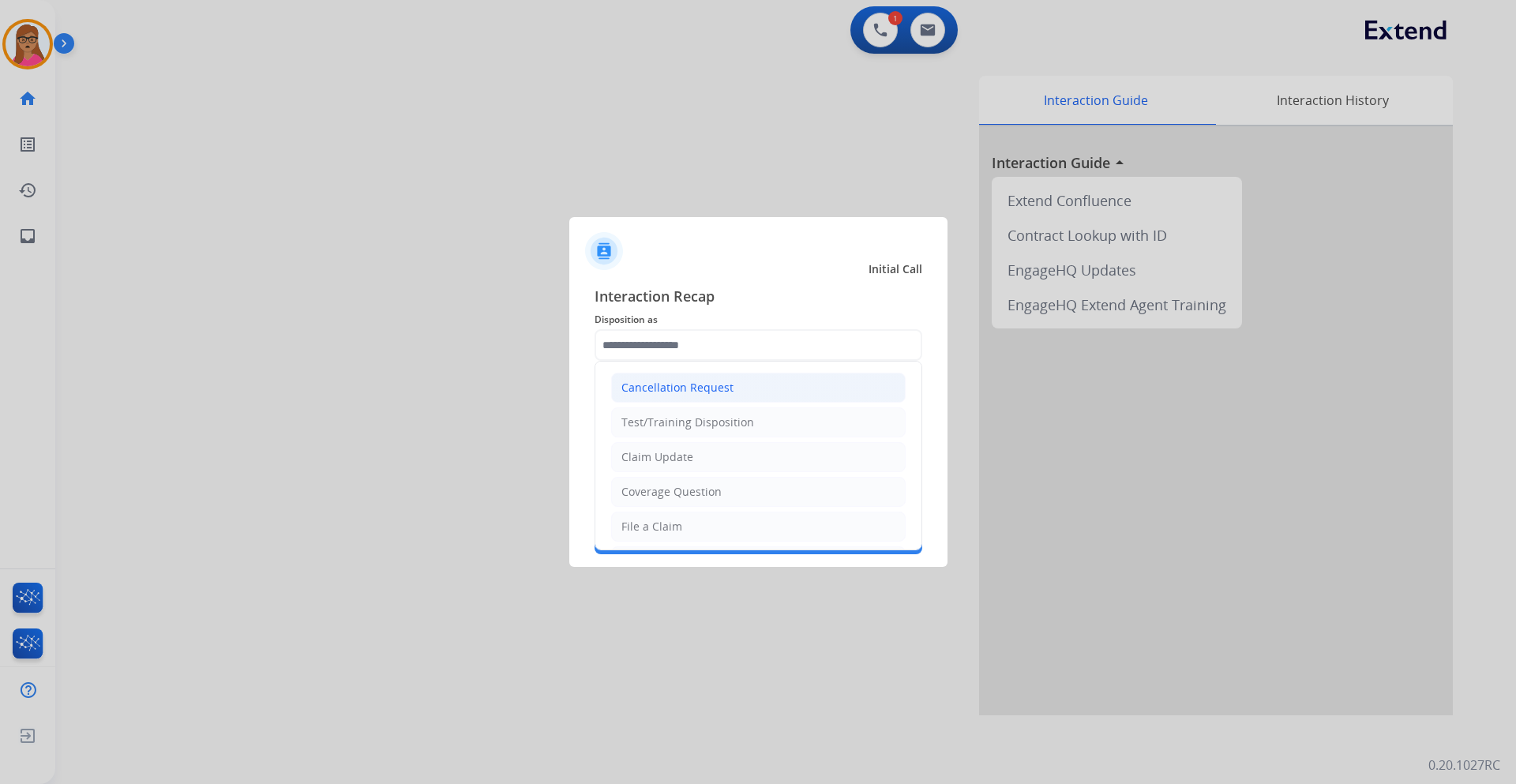
click at [693, 385] on div "Cancellation Request" at bounding box center [677, 387] width 112 height 16
type input "**********"
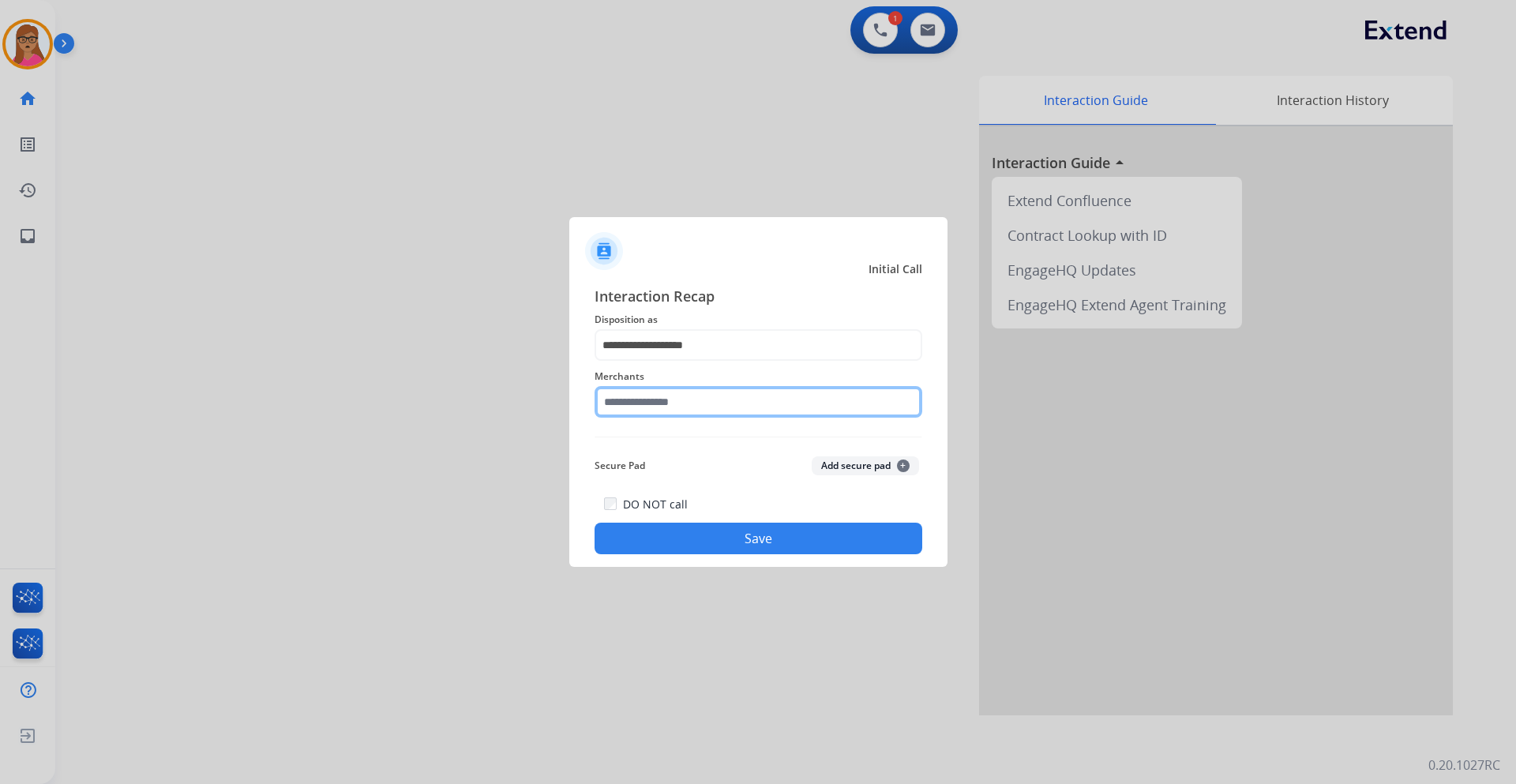
click at [699, 395] on input "text" at bounding box center [758, 402] width 328 height 31
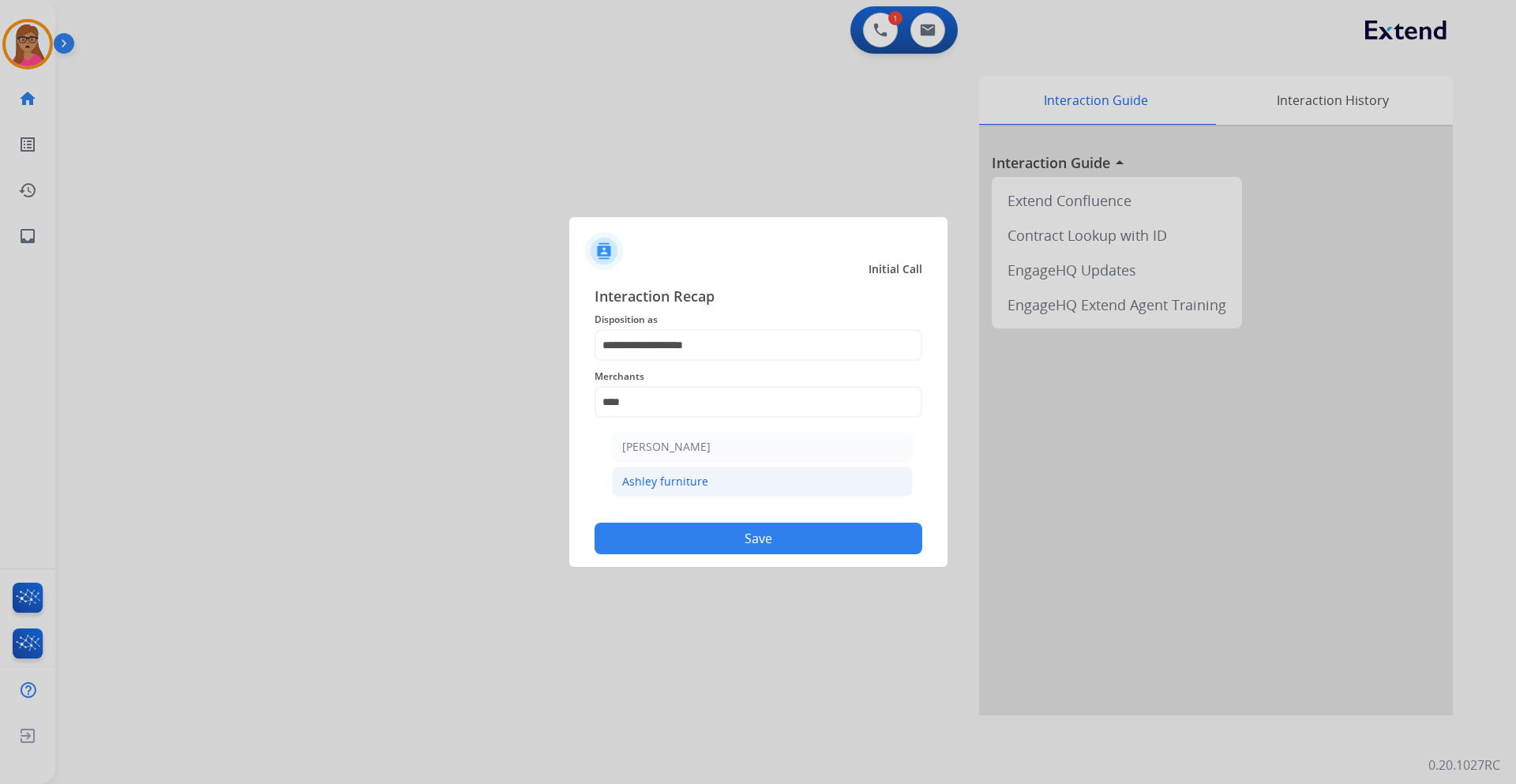
click at [684, 482] on div "Ashley furniture" at bounding box center [666, 481] width 86 height 16
type input "**********"
click at [760, 525] on button "Save" at bounding box center [758, 538] width 328 height 31
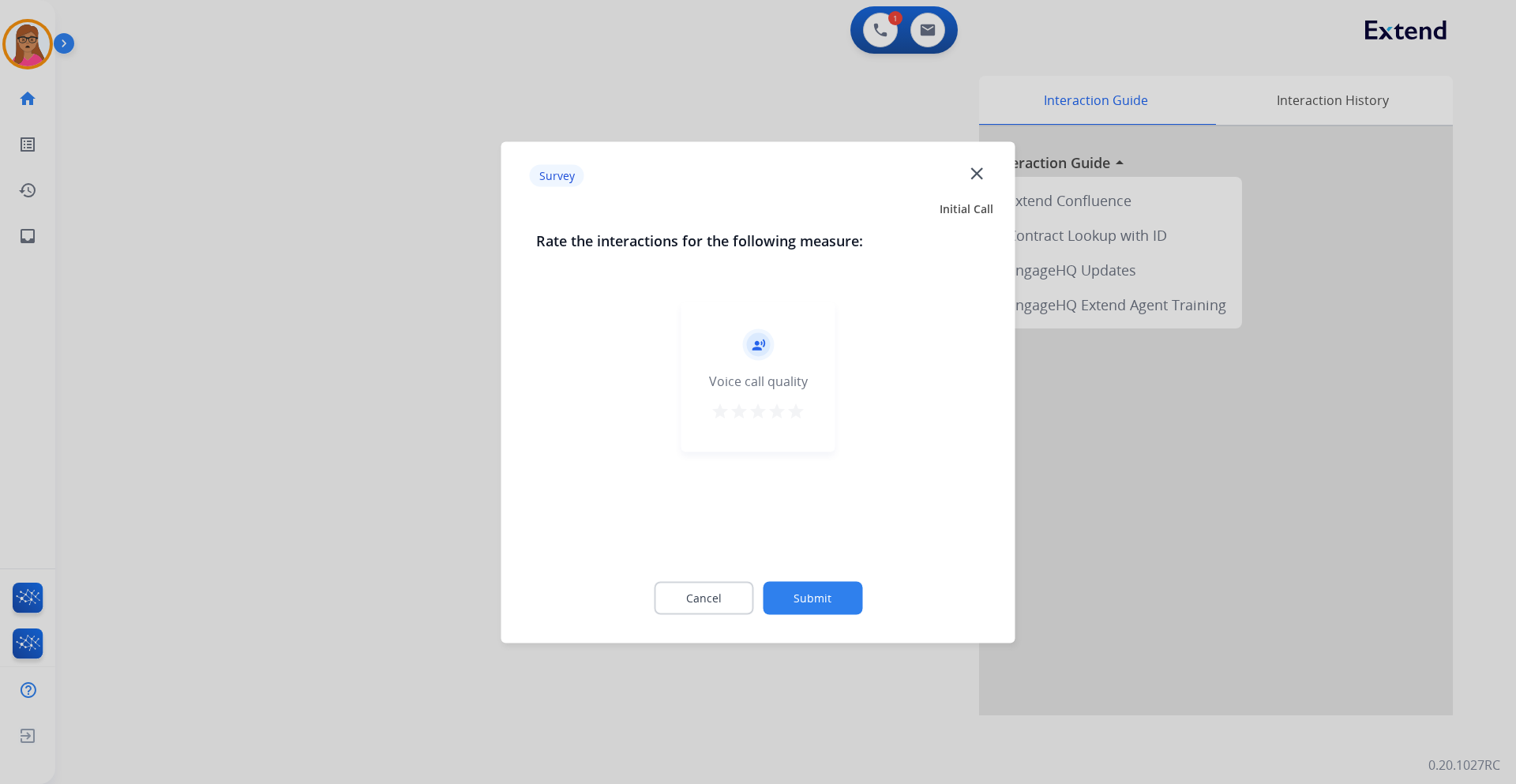
click at [393, 336] on div at bounding box center [758, 392] width 1516 height 784
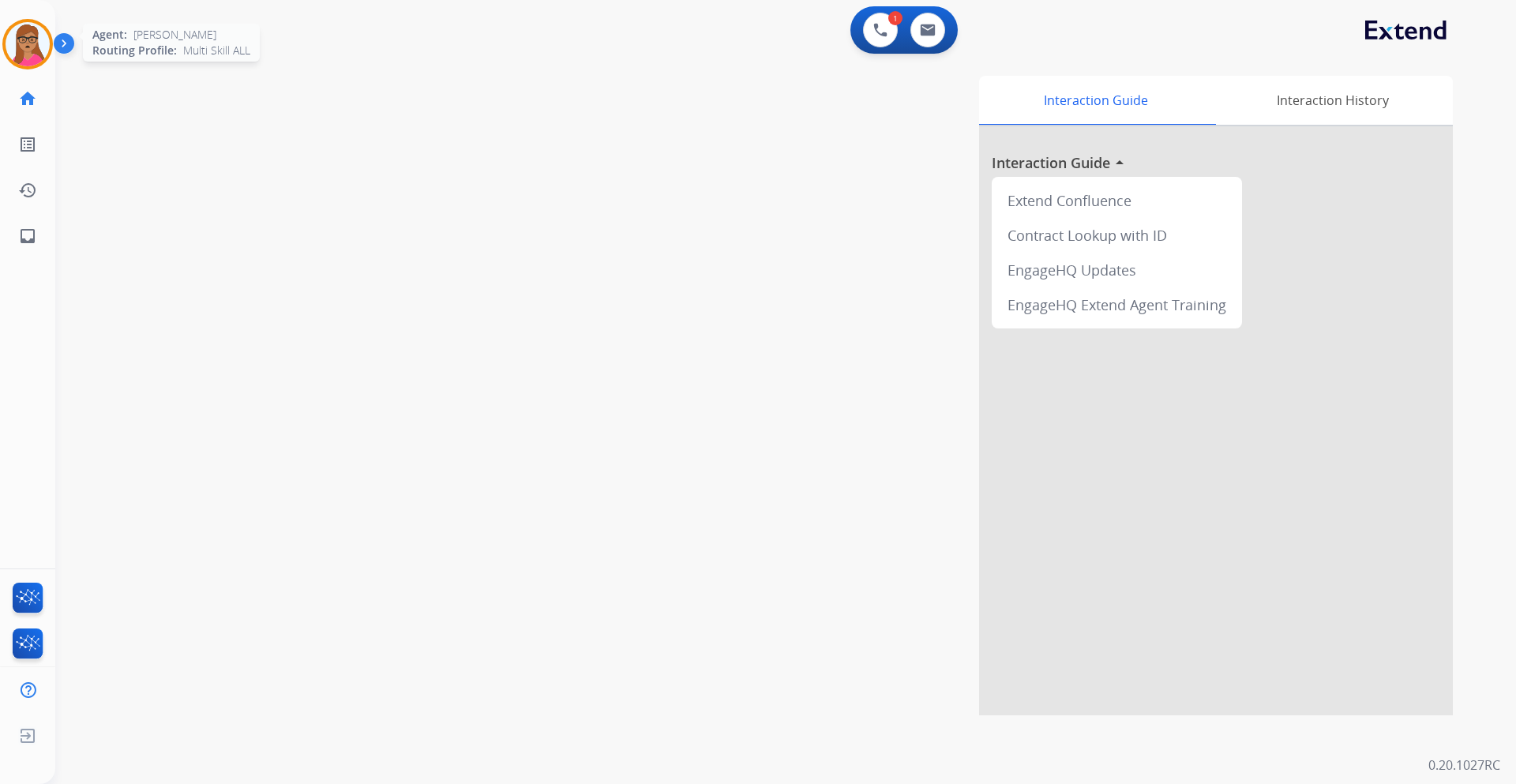
click at [44, 46] on img at bounding box center [27, 44] width 44 height 44
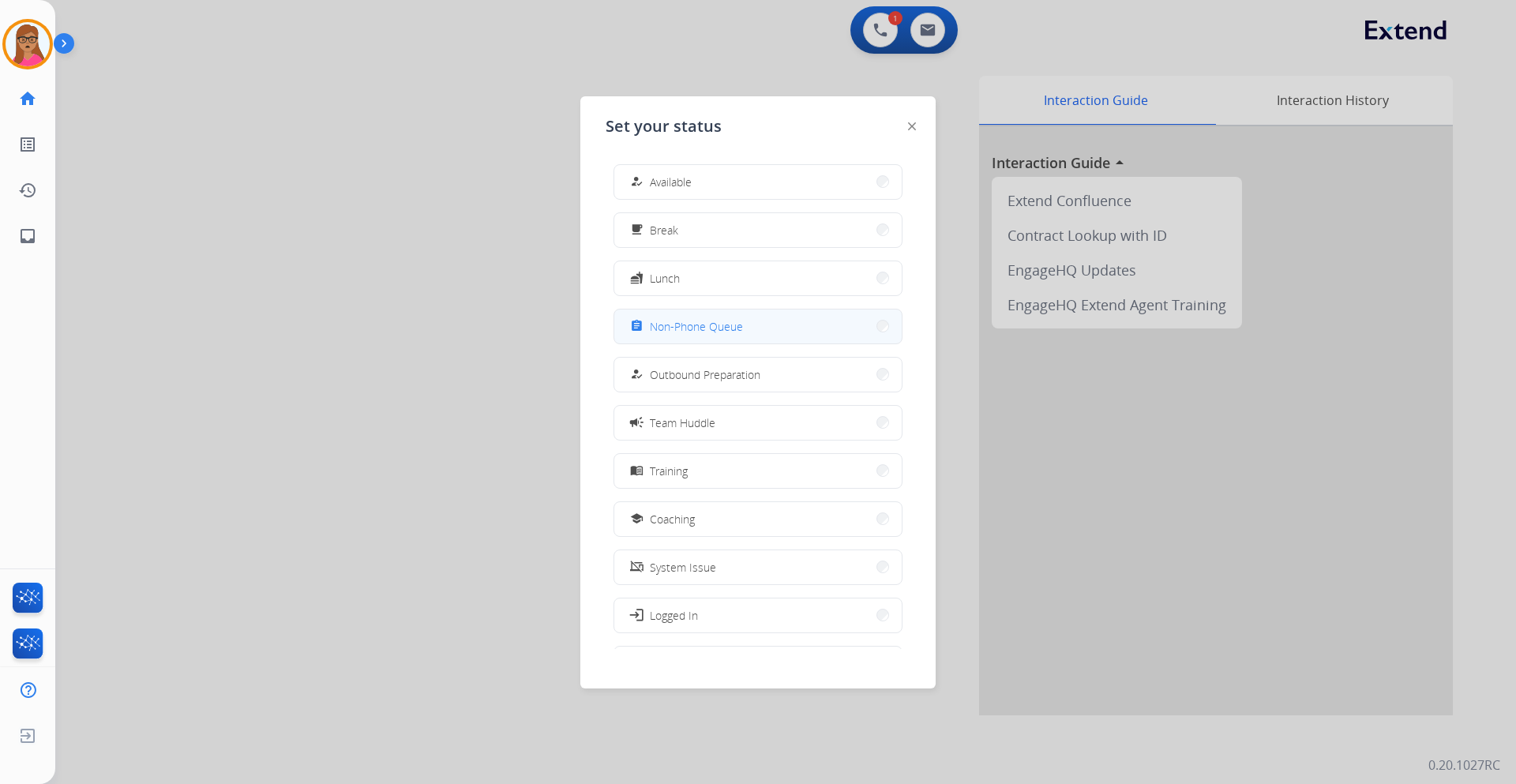
click at [706, 323] on span "Non-Phone Queue" at bounding box center [697, 326] width 93 height 17
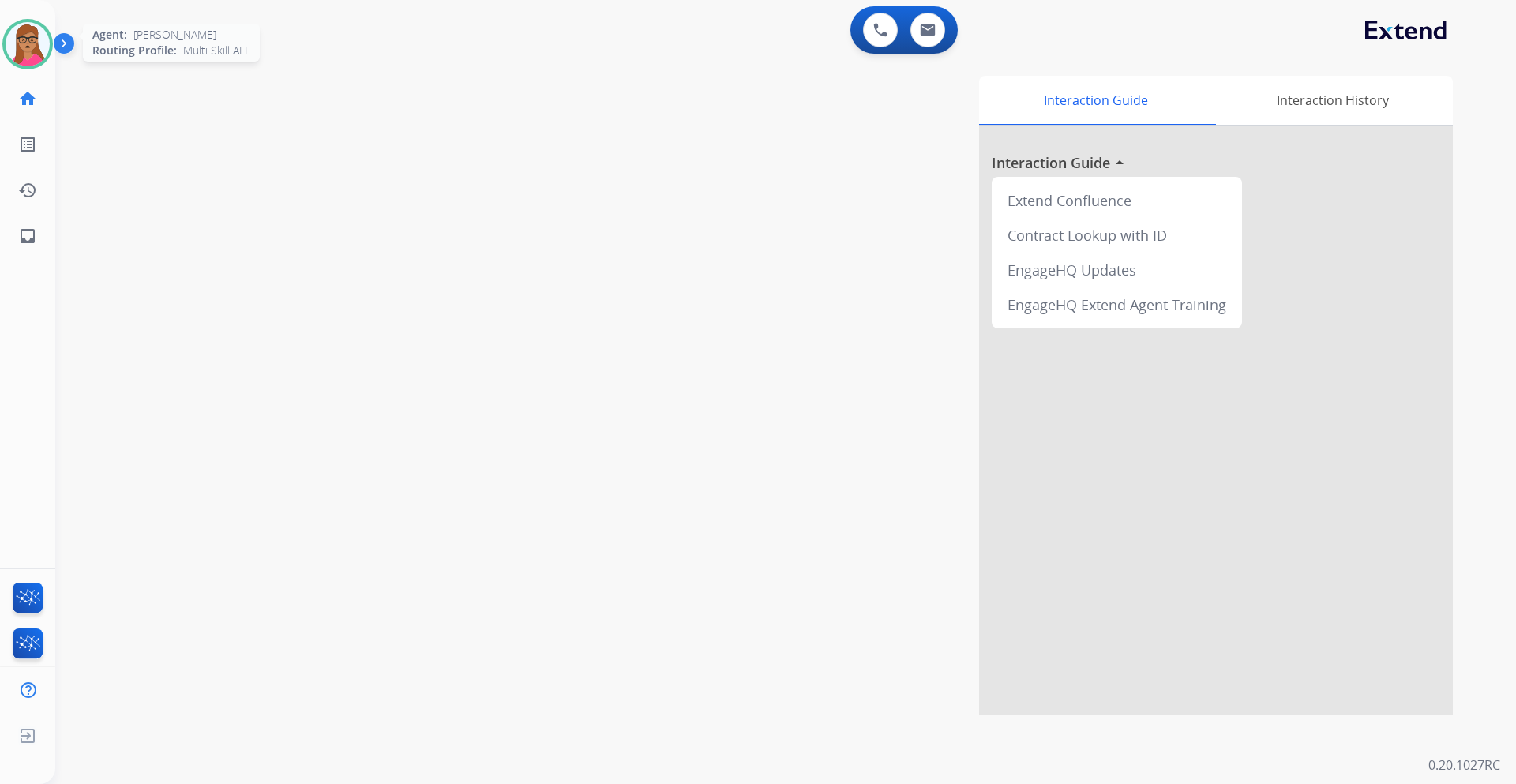
click at [40, 39] on img at bounding box center [27, 44] width 44 height 44
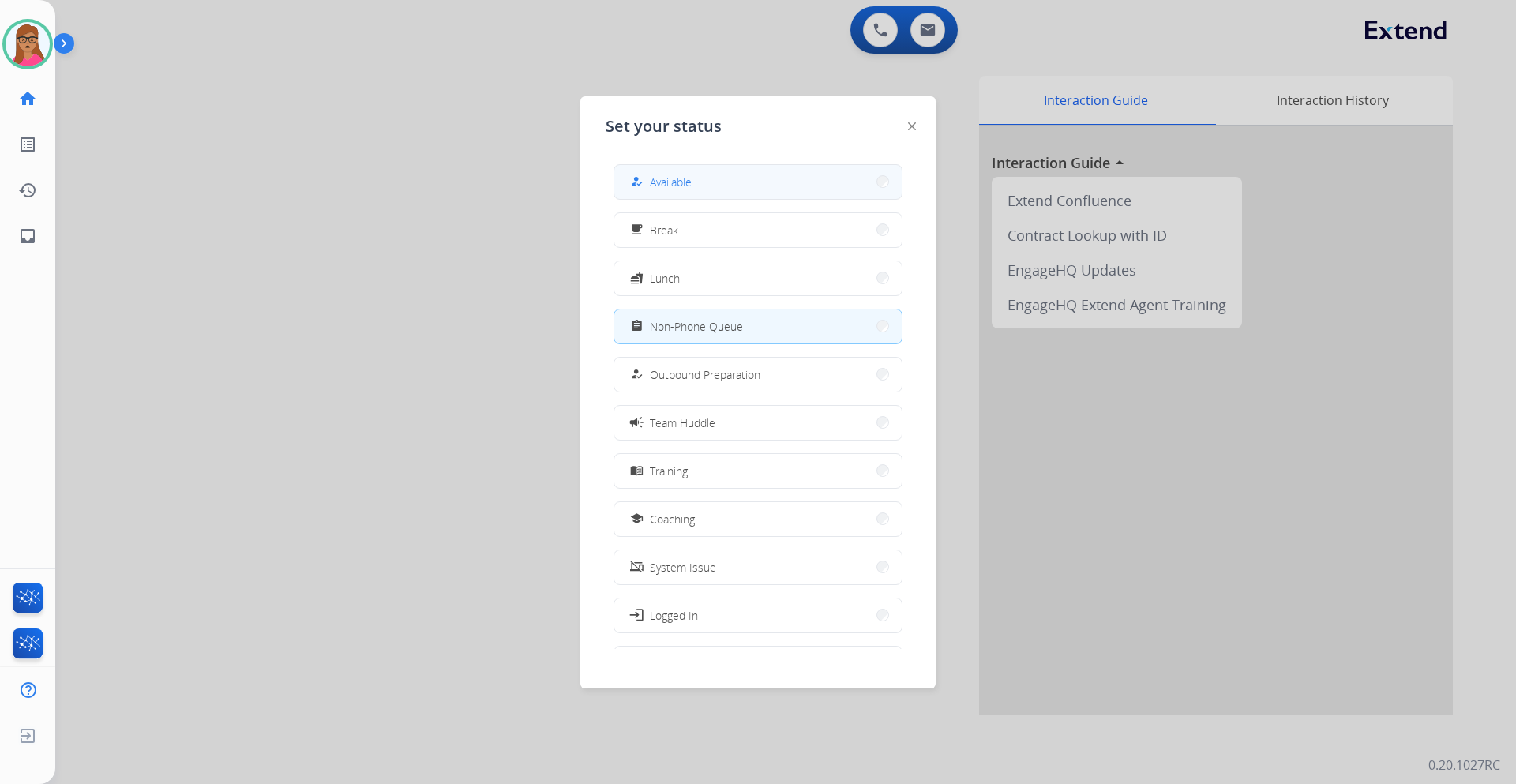
click at [729, 180] on button "how_to_reg Available" at bounding box center [757, 182] width 287 height 34
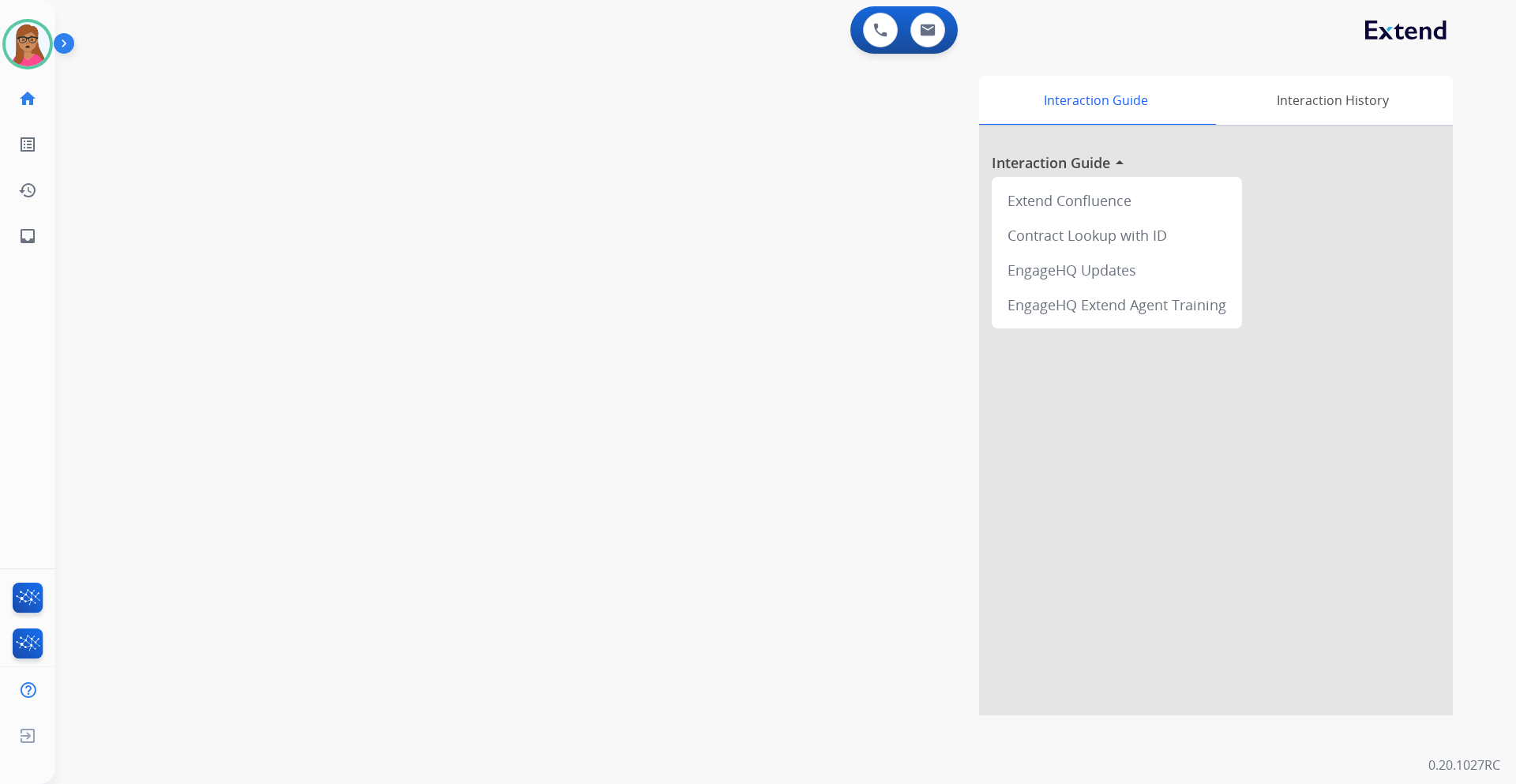
click at [402, 116] on div "swap_horiz Break voice bridge close_fullscreen Connect 3-Way Call merge_type Se…" at bounding box center [767, 385] width 1424 height 659
click at [928, 31] on img at bounding box center [928, 29] width 16 height 13
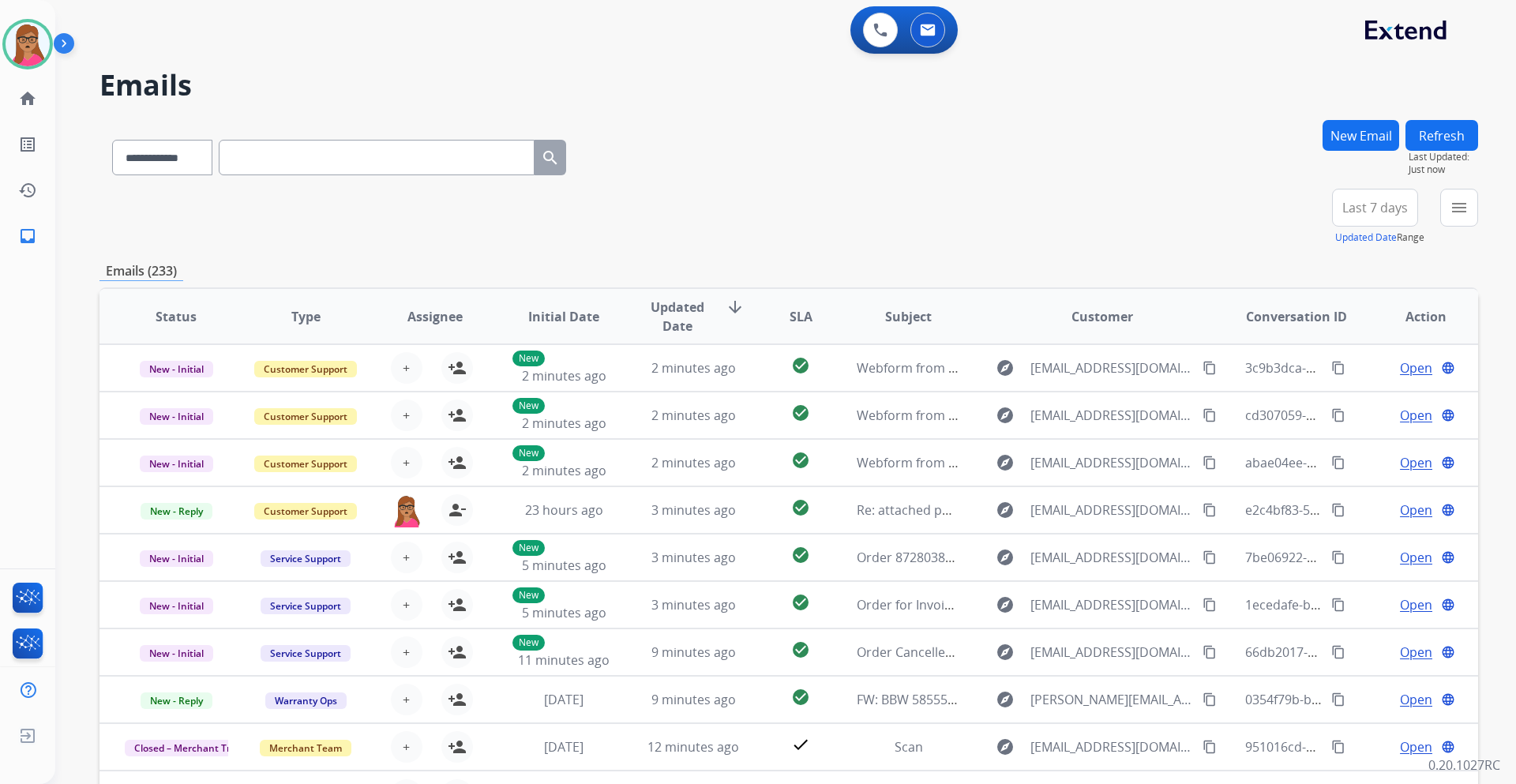
click at [1368, 206] on span "Last 7 days" at bounding box center [1375, 207] width 65 height 6
click at [1354, 402] on div "Last 90 days" at bounding box center [1370, 400] width 87 height 23
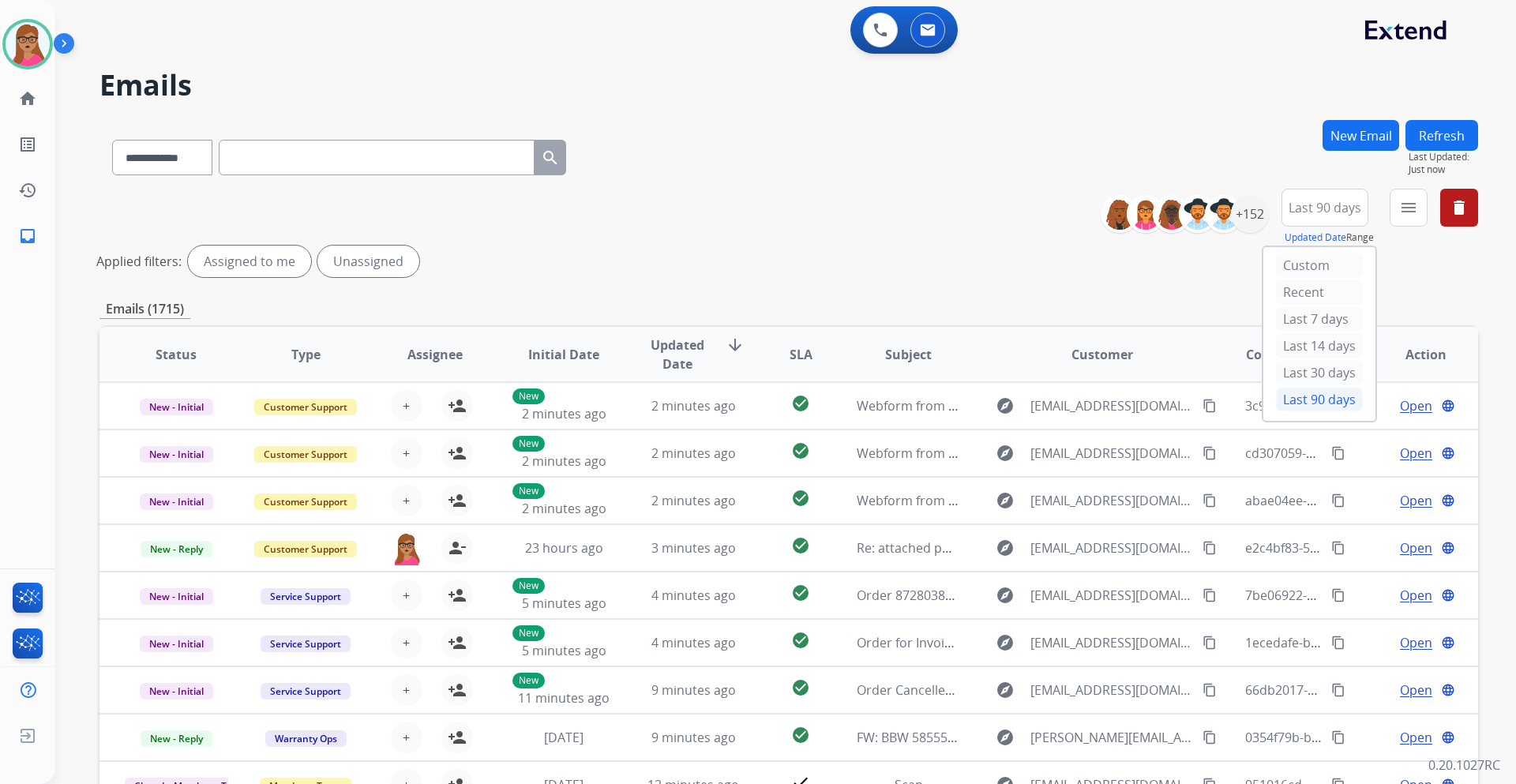
click at [804, 229] on div "**********" at bounding box center [788, 235] width 1379 height 94
click at [1399, 216] on mat-icon "menu" at bounding box center [1408, 207] width 18 height 18
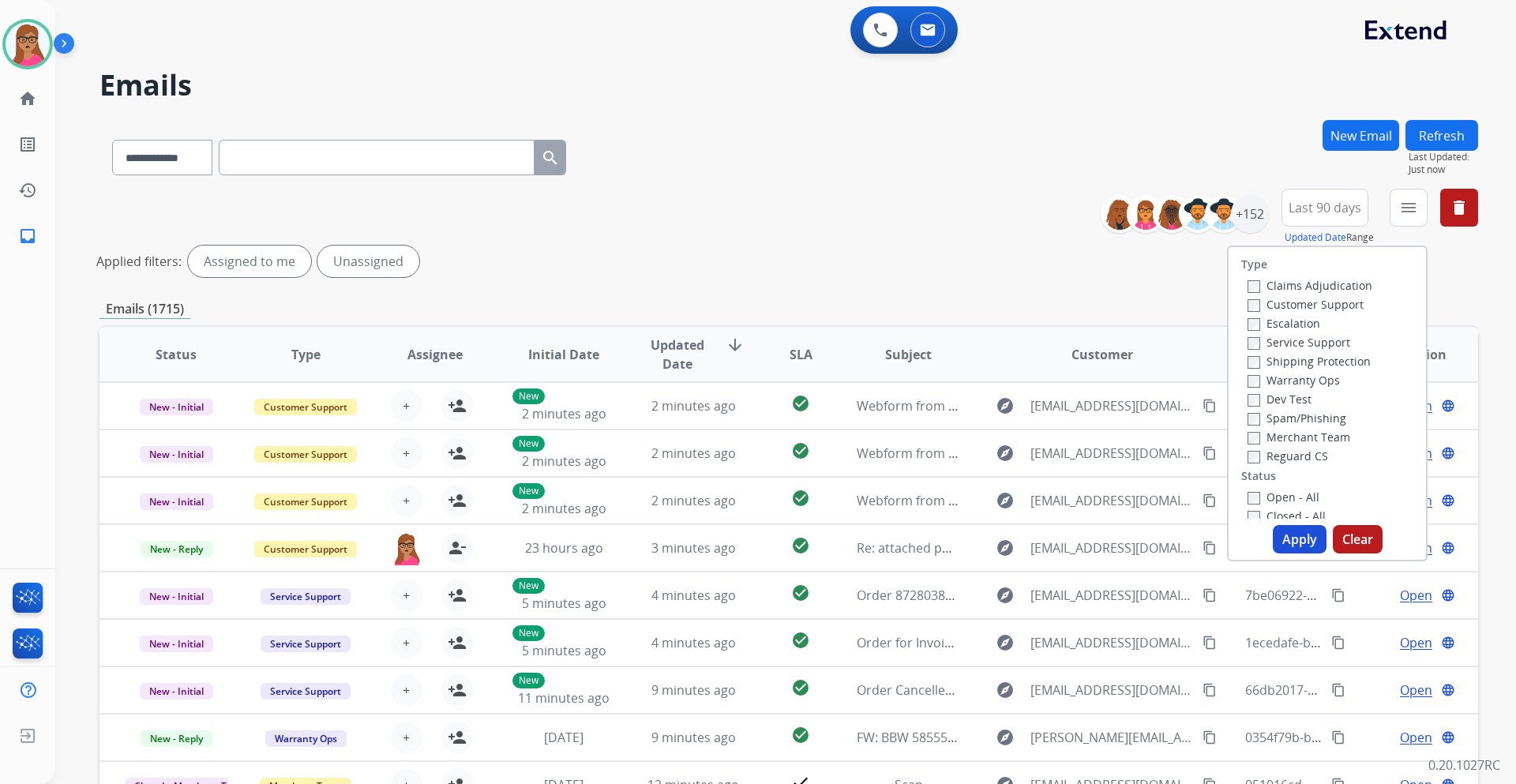
click at [1313, 307] on label "Customer Support" at bounding box center [1305, 303] width 116 height 15
click at [1338, 358] on label "Shipping Protection" at bounding box center [1309, 361] width 124 height 15
click at [1301, 456] on label "Reguard CS" at bounding box center [1287, 455] width 81 height 15
click at [1265, 499] on label "Open - All" at bounding box center [1283, 496] width 72 height 15
click at [1288, 541] on button "Apply" at bounding box center [1299, 539] width 54 height 28
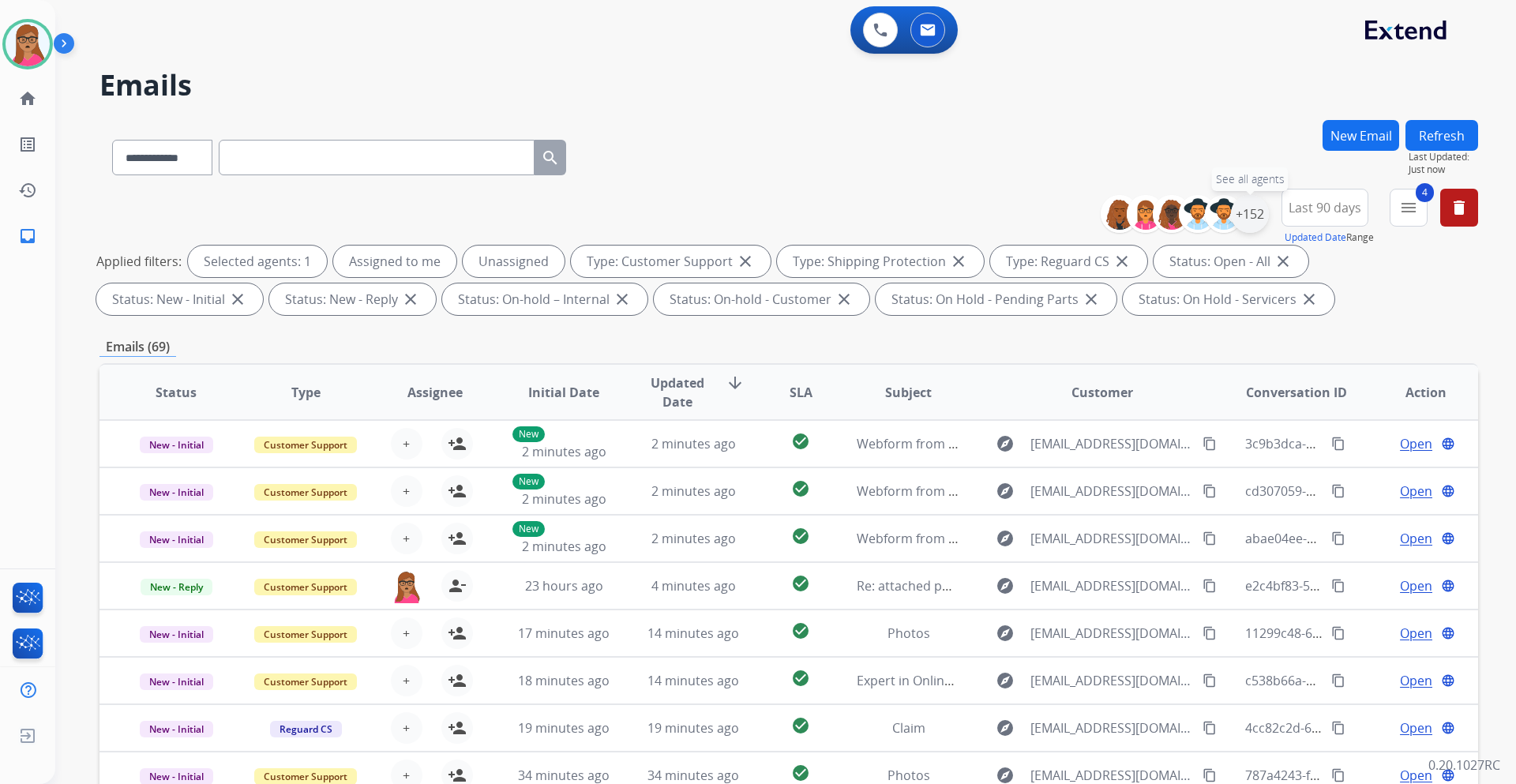
click at [1250, 209] on div "+152" at bounding box center [1249, 213] width 38 height 38
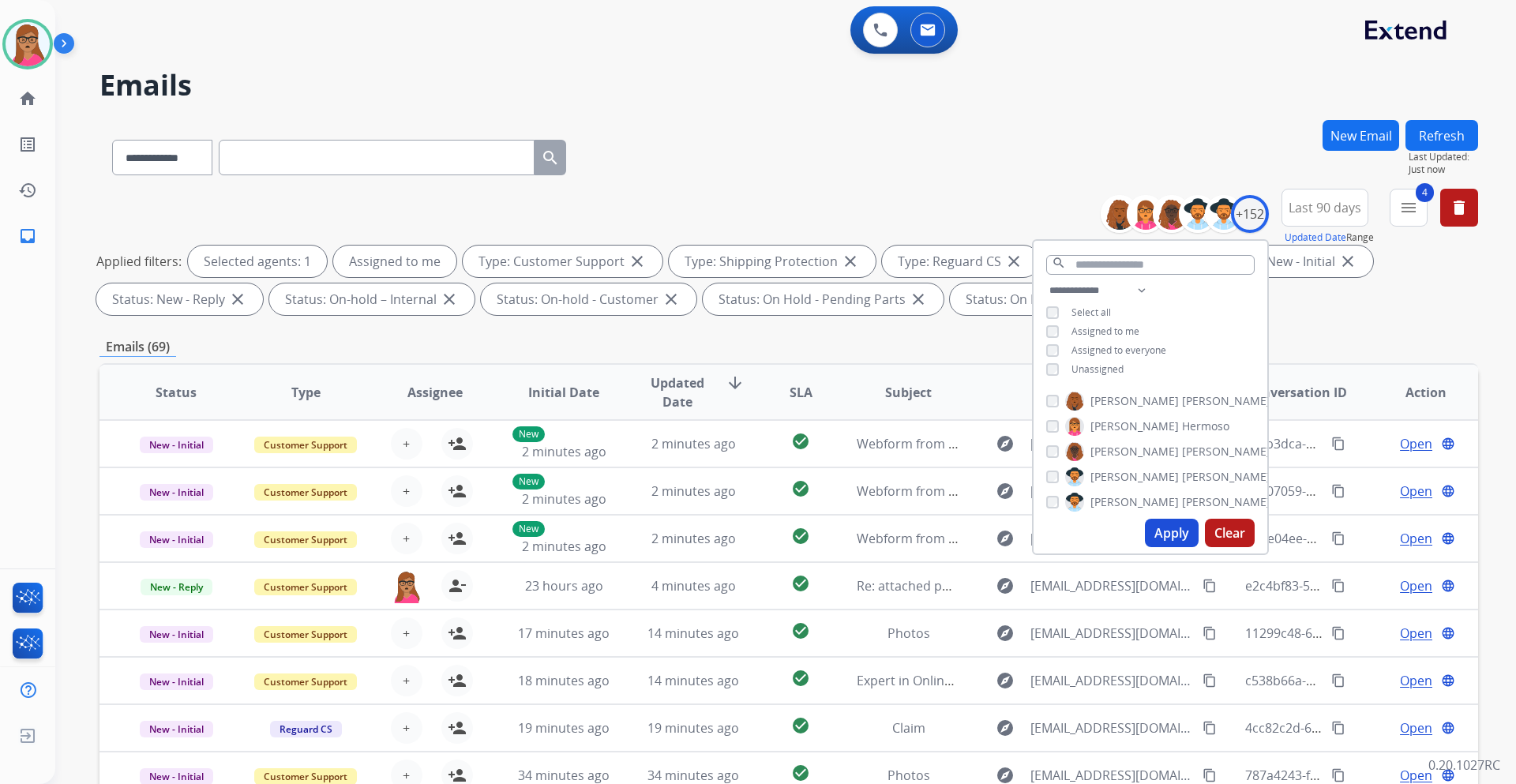
click at [1173, 539] on button "Apply" at bounding box center [1172, 532] width 54 height 28
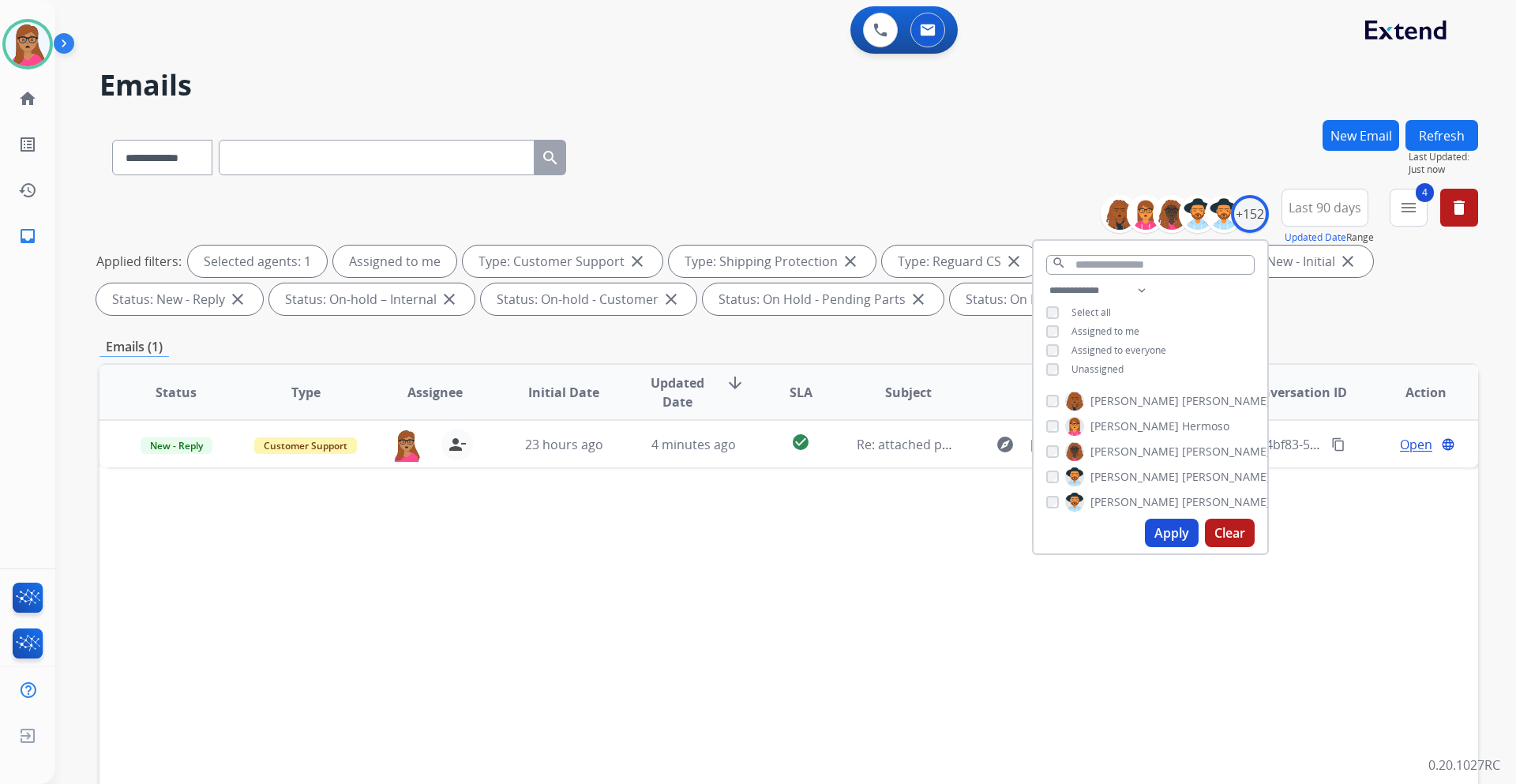
click at [1290, 514] on div "Status Type Assignee Initial Date Updated Date arrow_downward SLA Subject Custo…" at bounding box center [788, 627] width 1379 height 529
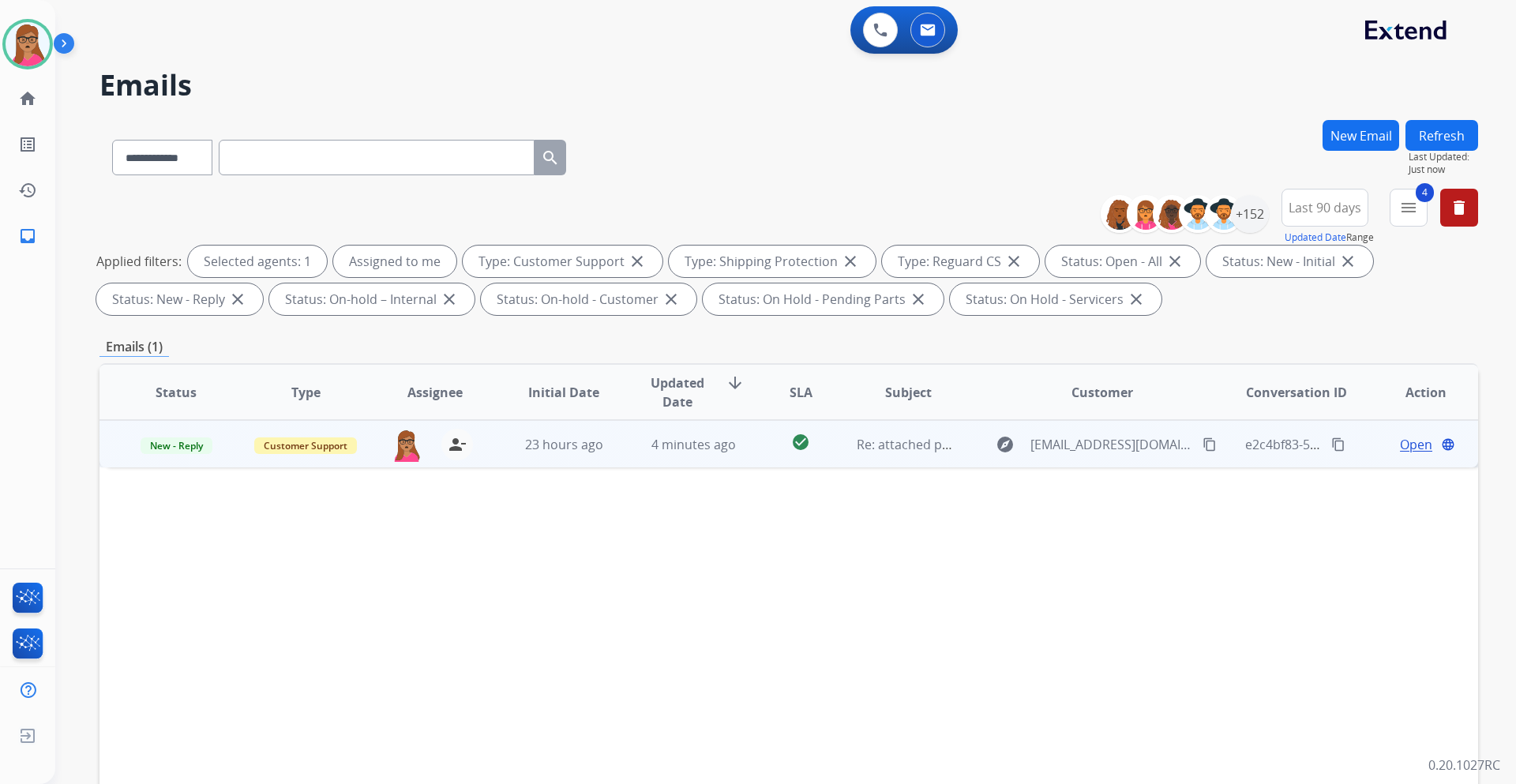
click at [1402, 441] on span "Open" at bounding box center [1416, 444] width 32 height 18
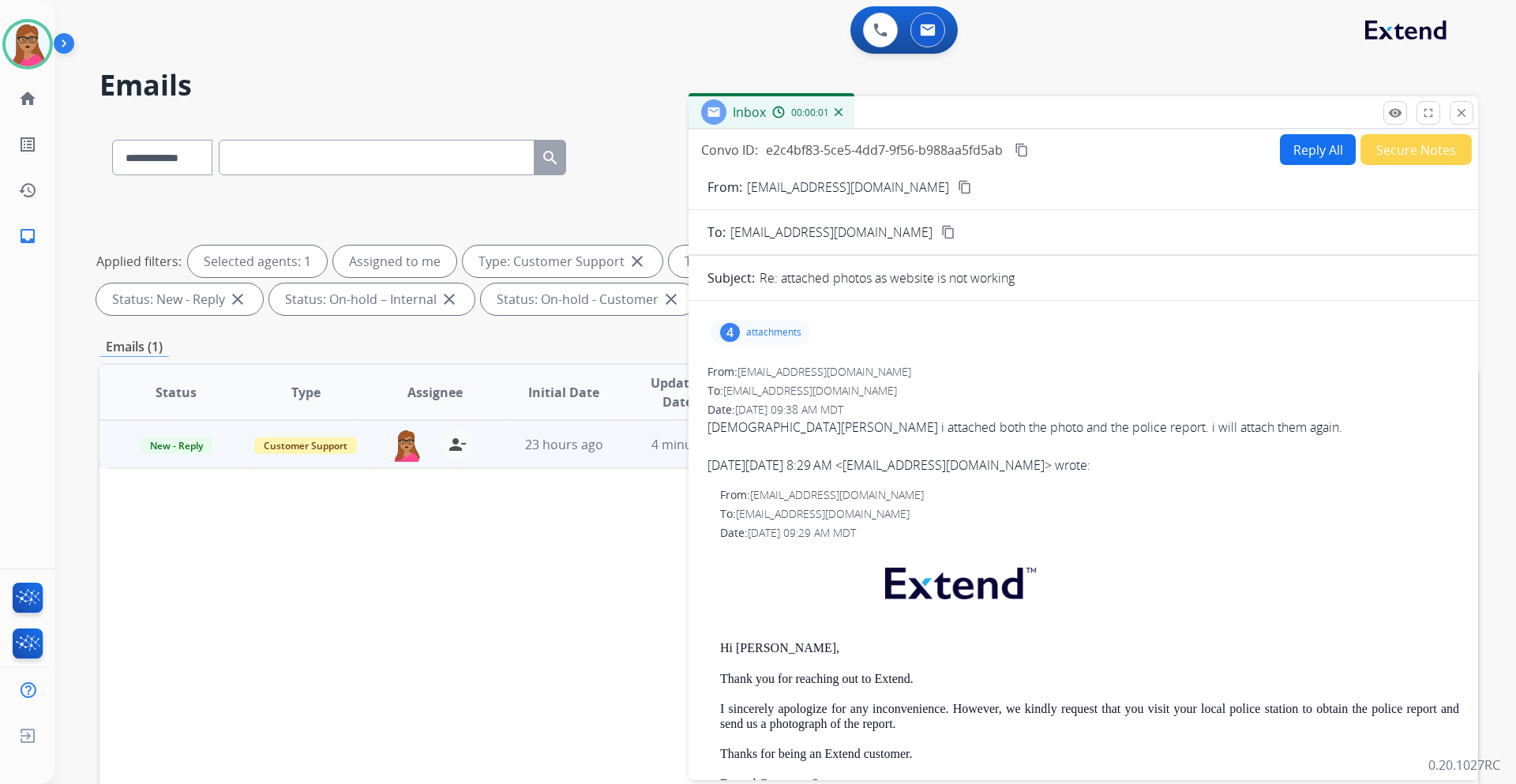
click at [1118, 543] on div "From: support@extend.com To: smonero@lyft.com Date: 08/11/2025 - 09:29 AM MDT H…" at bounding box center [1083, 735] width 752 height 497
click at [770, 336] on p "attachments" at bounding box center [774, 332] width 55 height 13
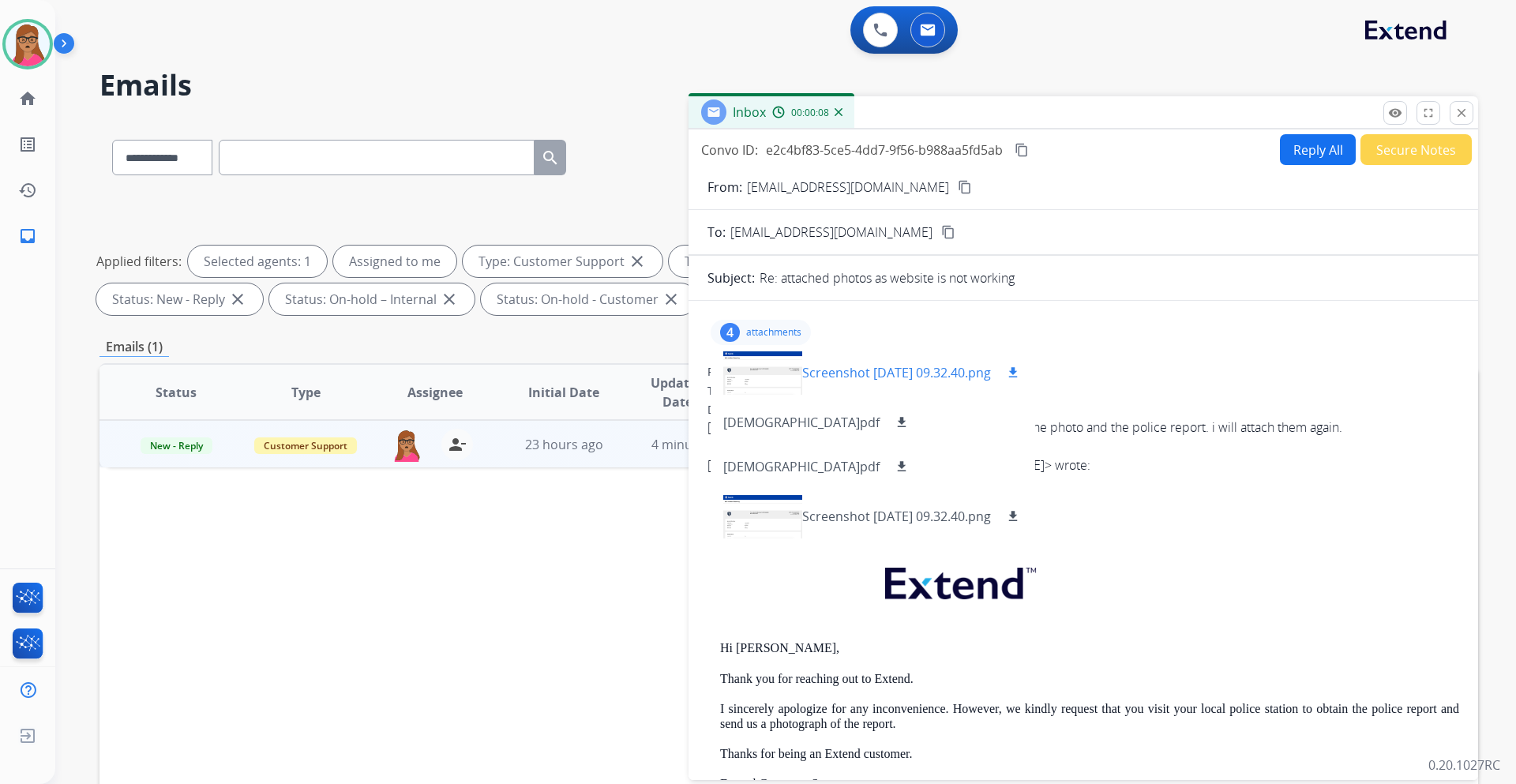
click at [751, 360] on div at bounding box center [762, 373] width 79 height 55
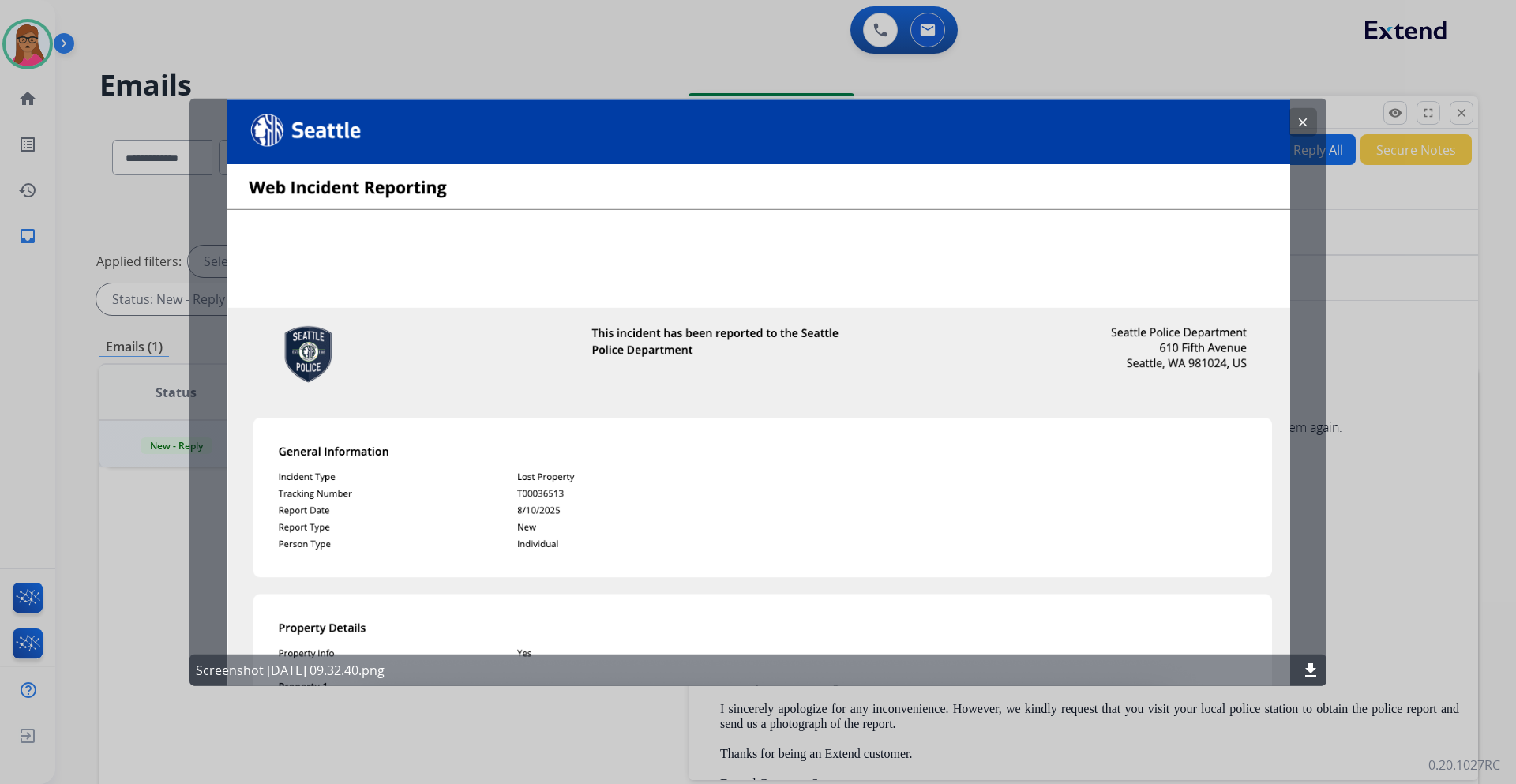
click at [1293, 120] on button "clear" at bounding box center [1303, 121] width 28 height 28
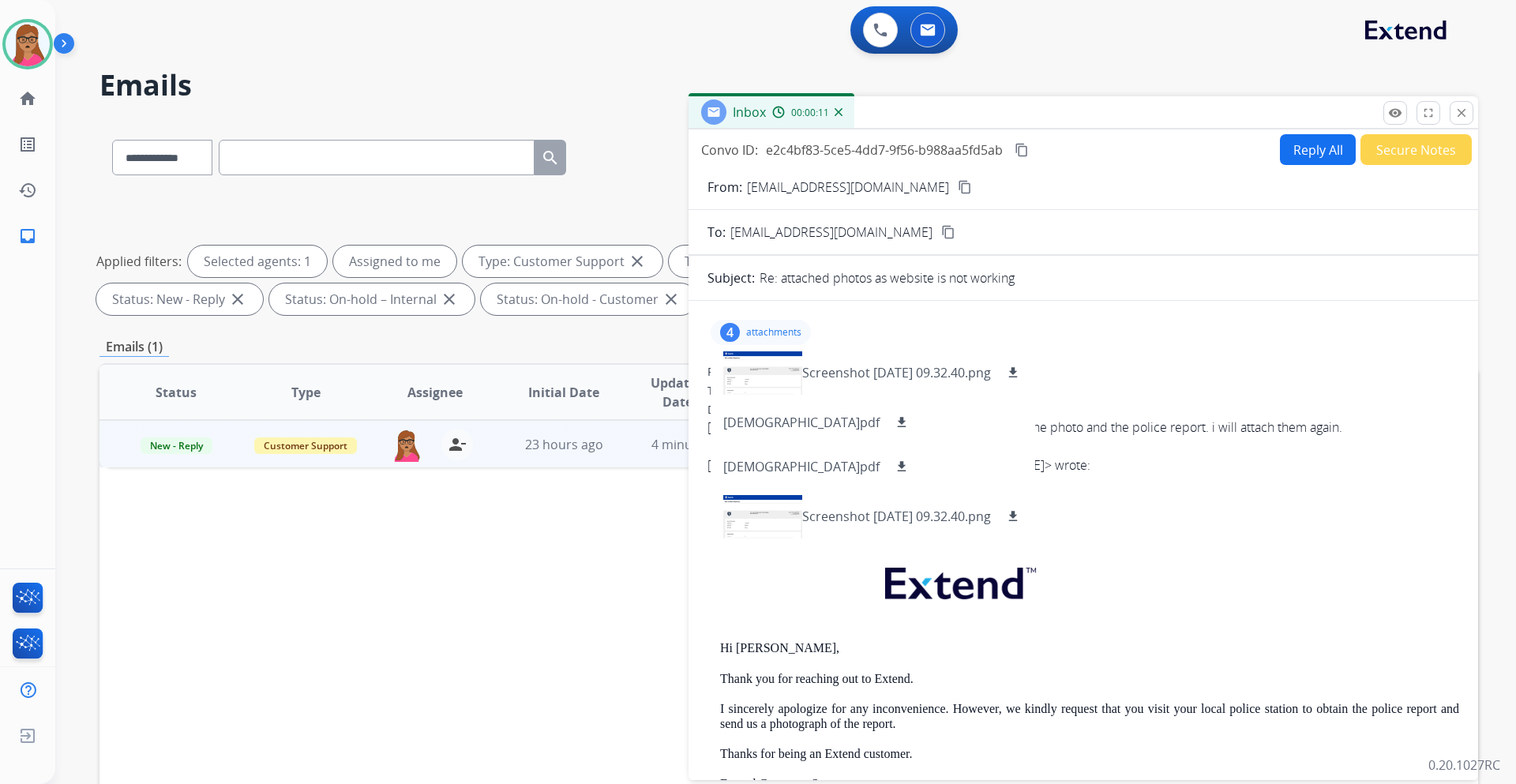
click at [778, 327] on p "attachments" at bounding box center [774, 332] width 55 height 13
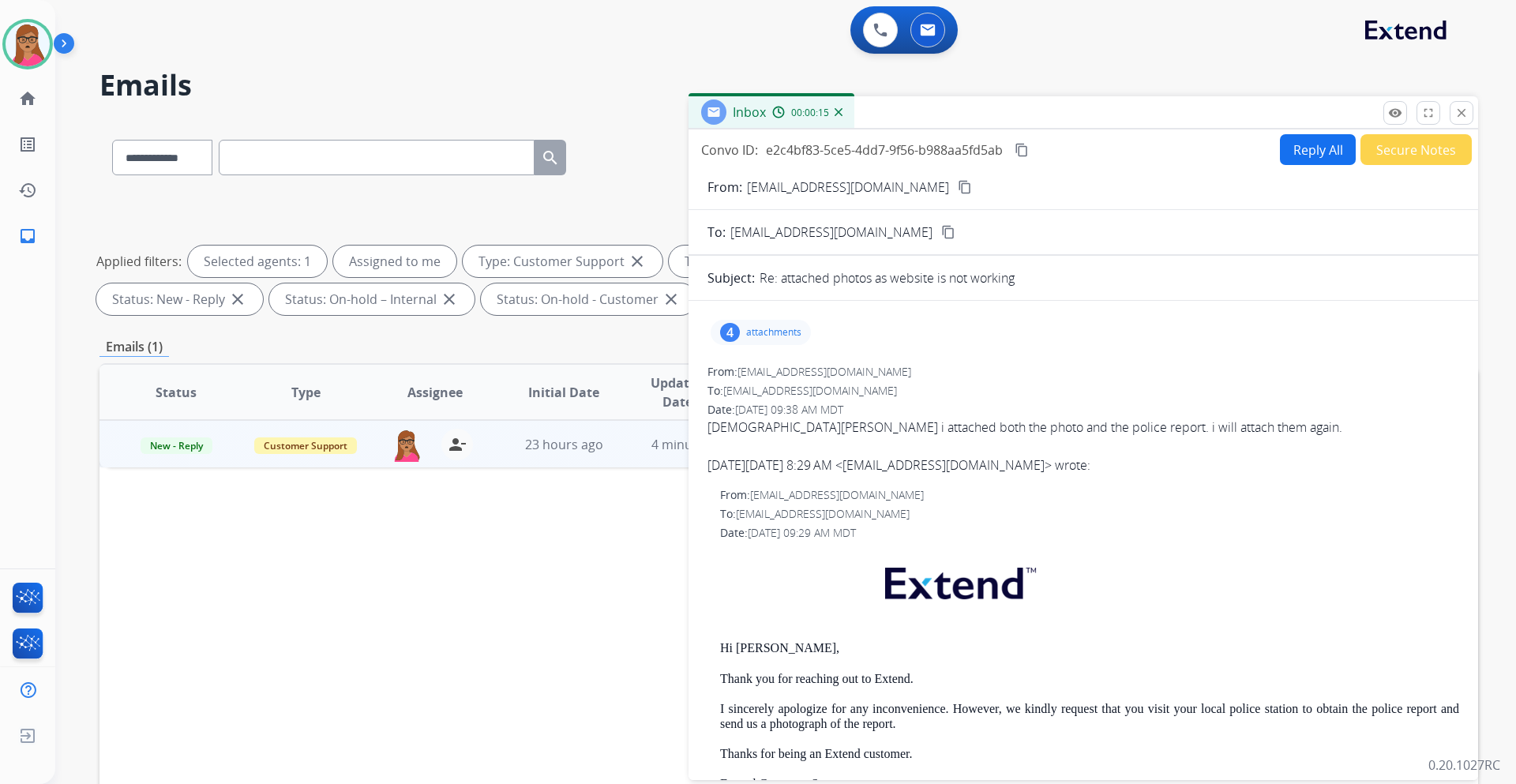
click at [776, 339] on div "4 attachments" at bounding box center [760, 333] width 100 height 25
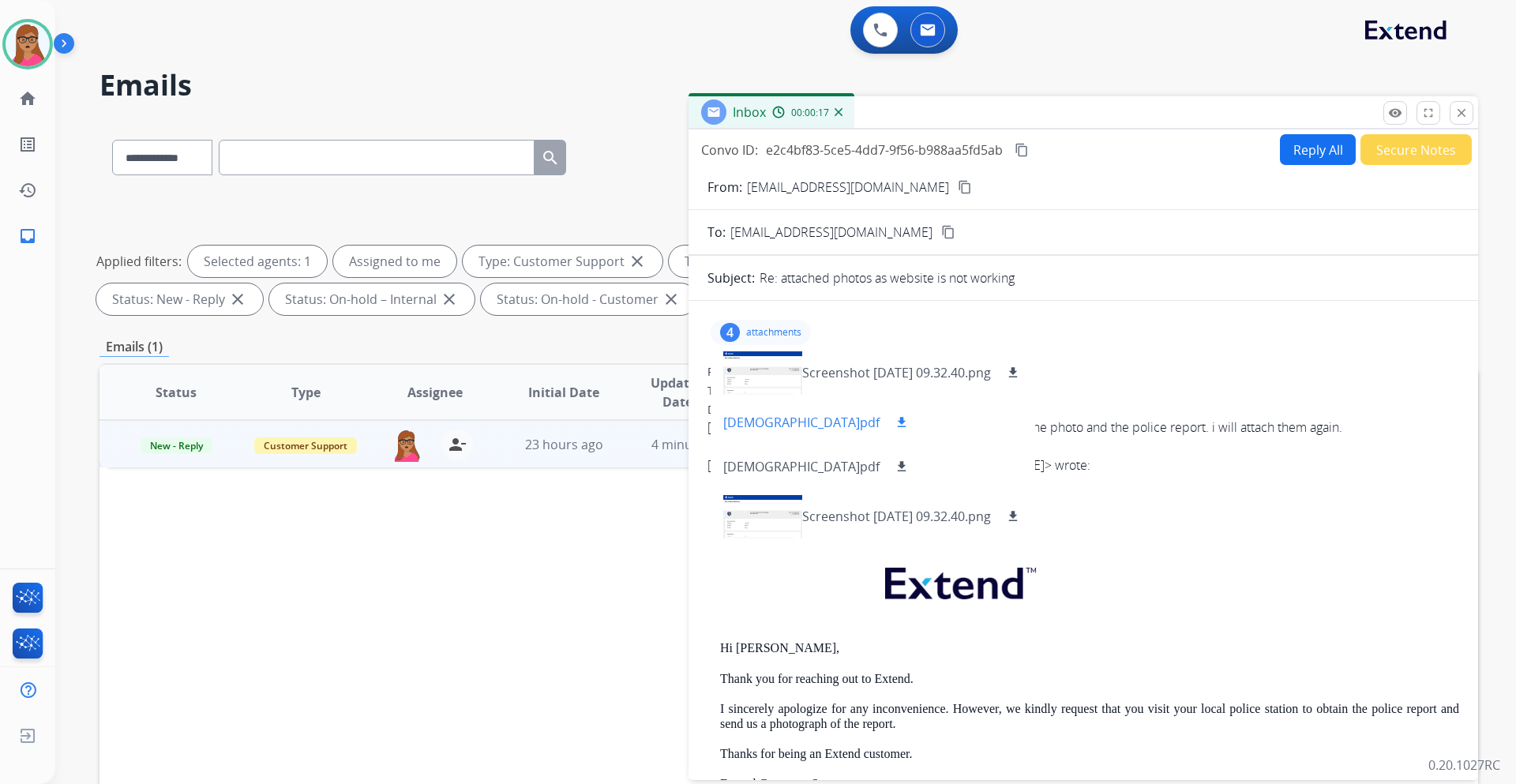
click at [909, 421] on mat-icon "download" at bounding box center [902, 422] width 15 height 15
click at [1272, 349] on div "4 attachments Screenshot 2025-08-10 at 09.32.40.png download SeattlePoliceWebsi…" at bounding box center [1083, 332] width 752 height 38
click at [1295, 153] on button "Reply All" at bounding box center [1318, 150] width 76 height 31
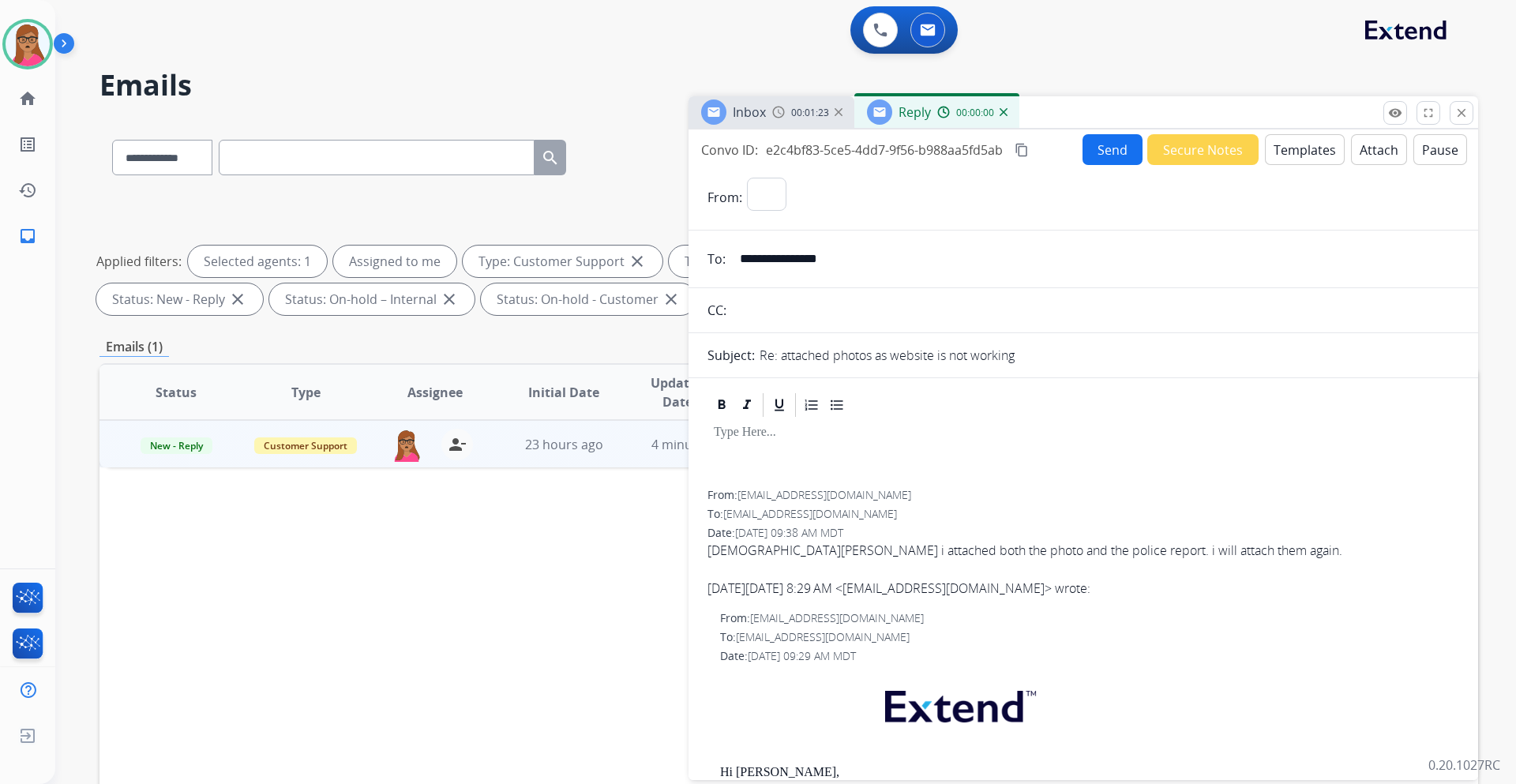
select select "**********"
click at [1295, 140] on button "Templates" at bounding box center [1305, 150] width 80 height 31
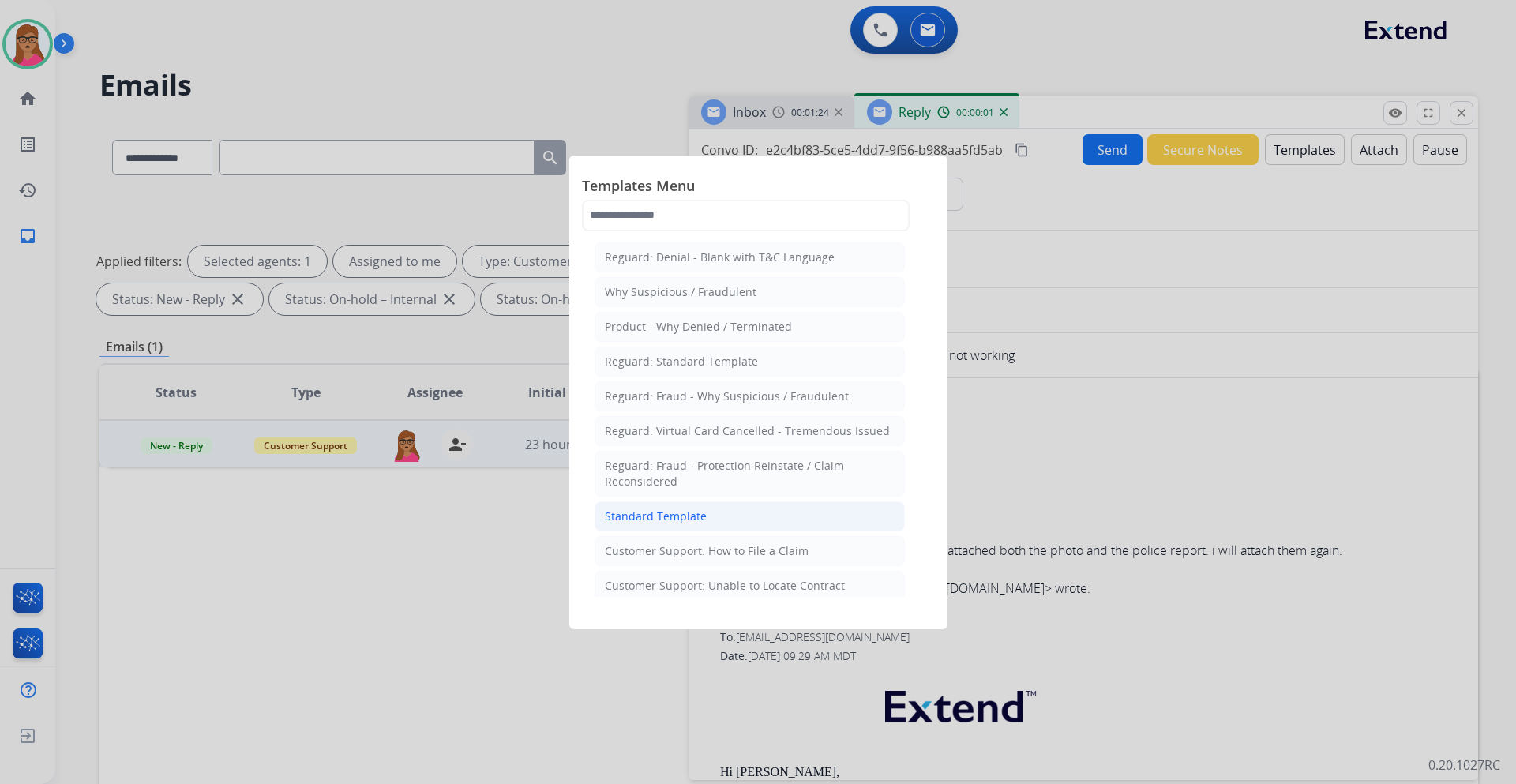
click at [644, 515] on div "Standard Template" at bounding box center [656, 517] width 102 height 16
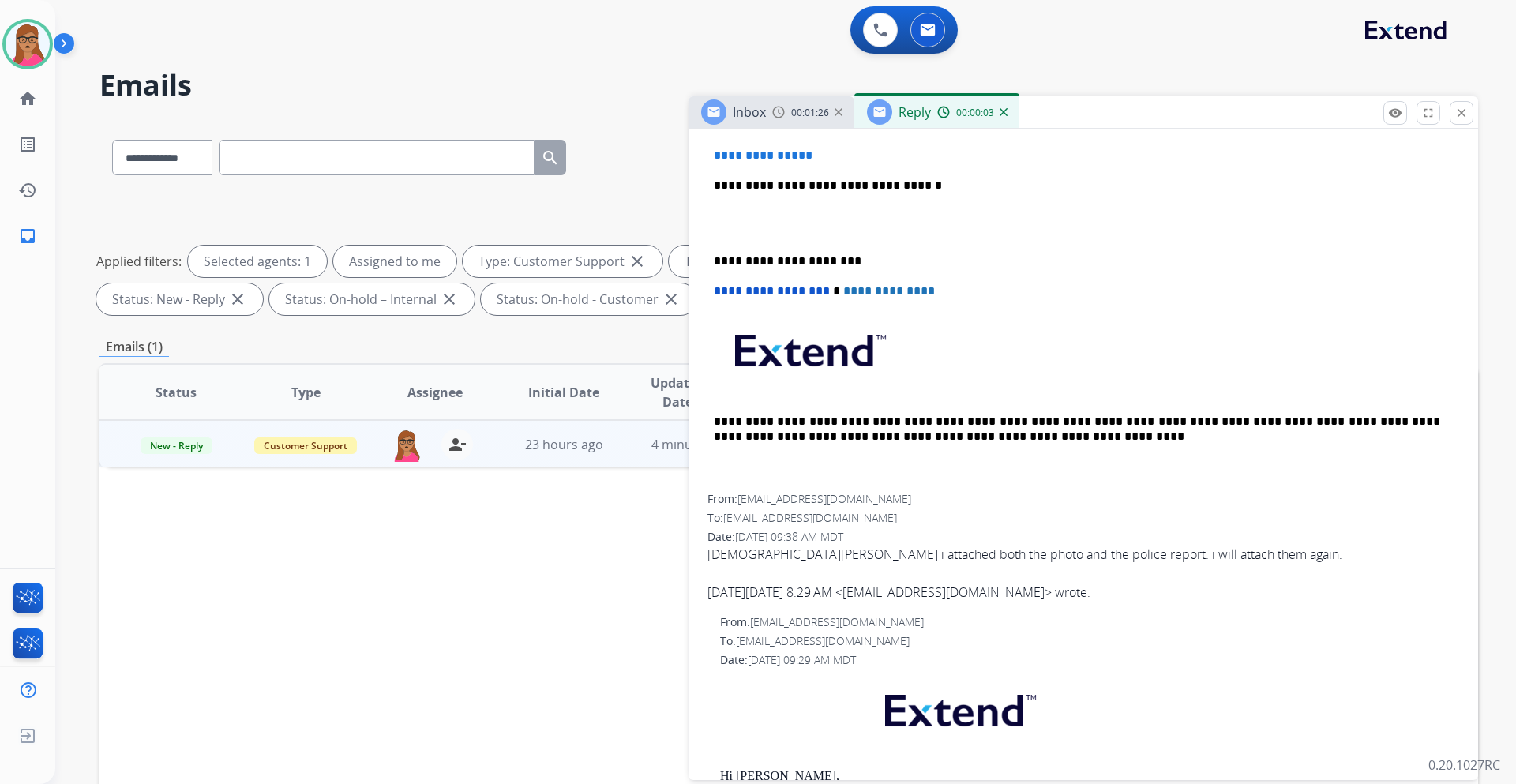
scroll to position [710, 0]
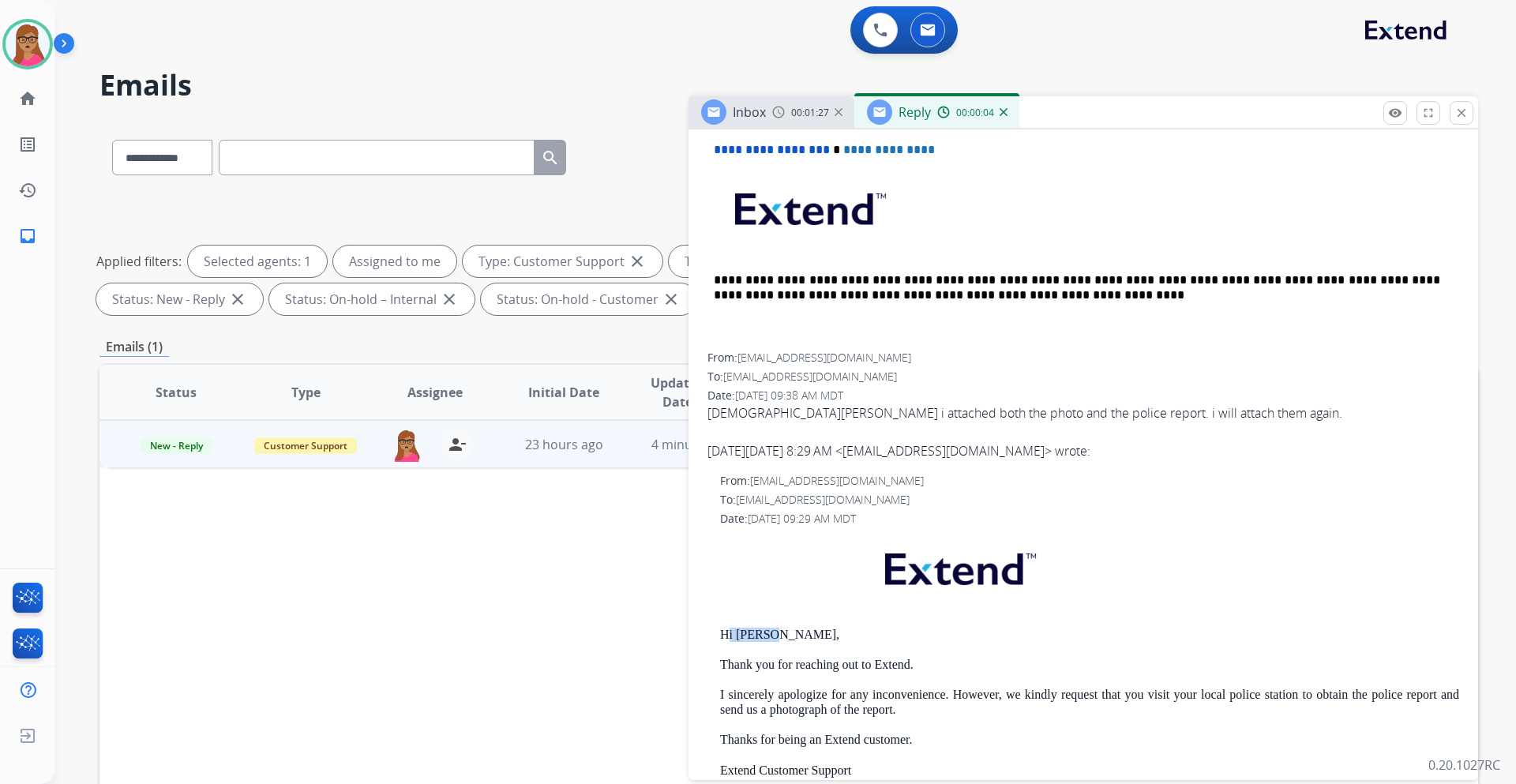
drag, startPoint x: 790, startPoint y: 632, endPoint x: 727, endPoint y: 634, distance: 63.0
click at [727, 634] on p "Hi Shawn," at bounding box center [1090, 634] width 740 height 15
click at [726, 634] on p "Hi Shawn," at bounding box center [1090, 634] width 740 height 15
click at [802, 636] on p "Hi Shawn," at bounding box center [1090, 634] width 740 height 15
drag, startPoint x: 802, startPoint y: 635, endPoint x: 717, endPoint y: 637, distance: 85.0
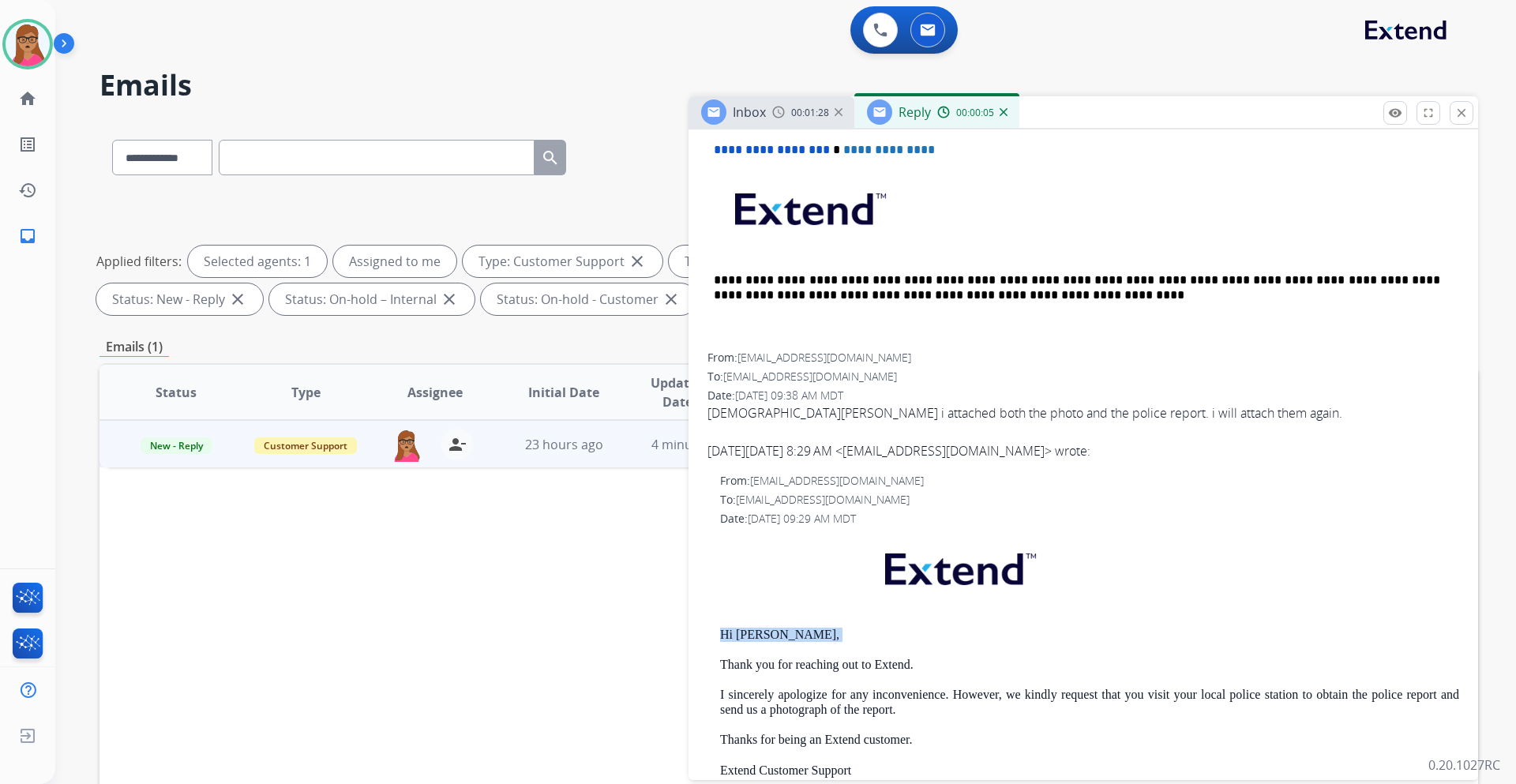
click at [717, 637] on div "From: support@extend.com To: smonero@lyft.com Date: 08/11/2025 - 09:29 AM MDT H…" at bounding box center [1083, 721] width 752 height 497
copy p "Hi Shawn,"
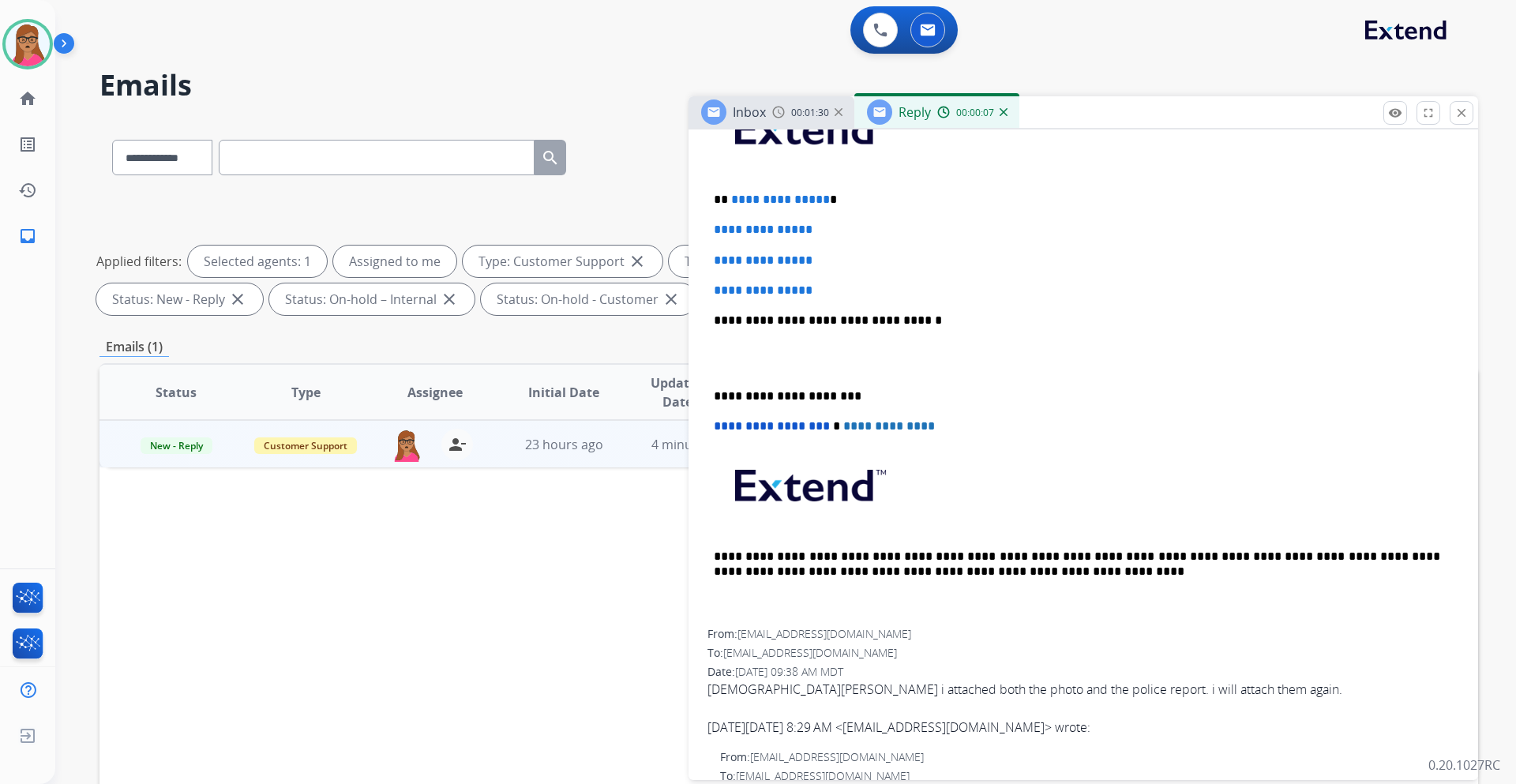
scroll to position [236, 0]
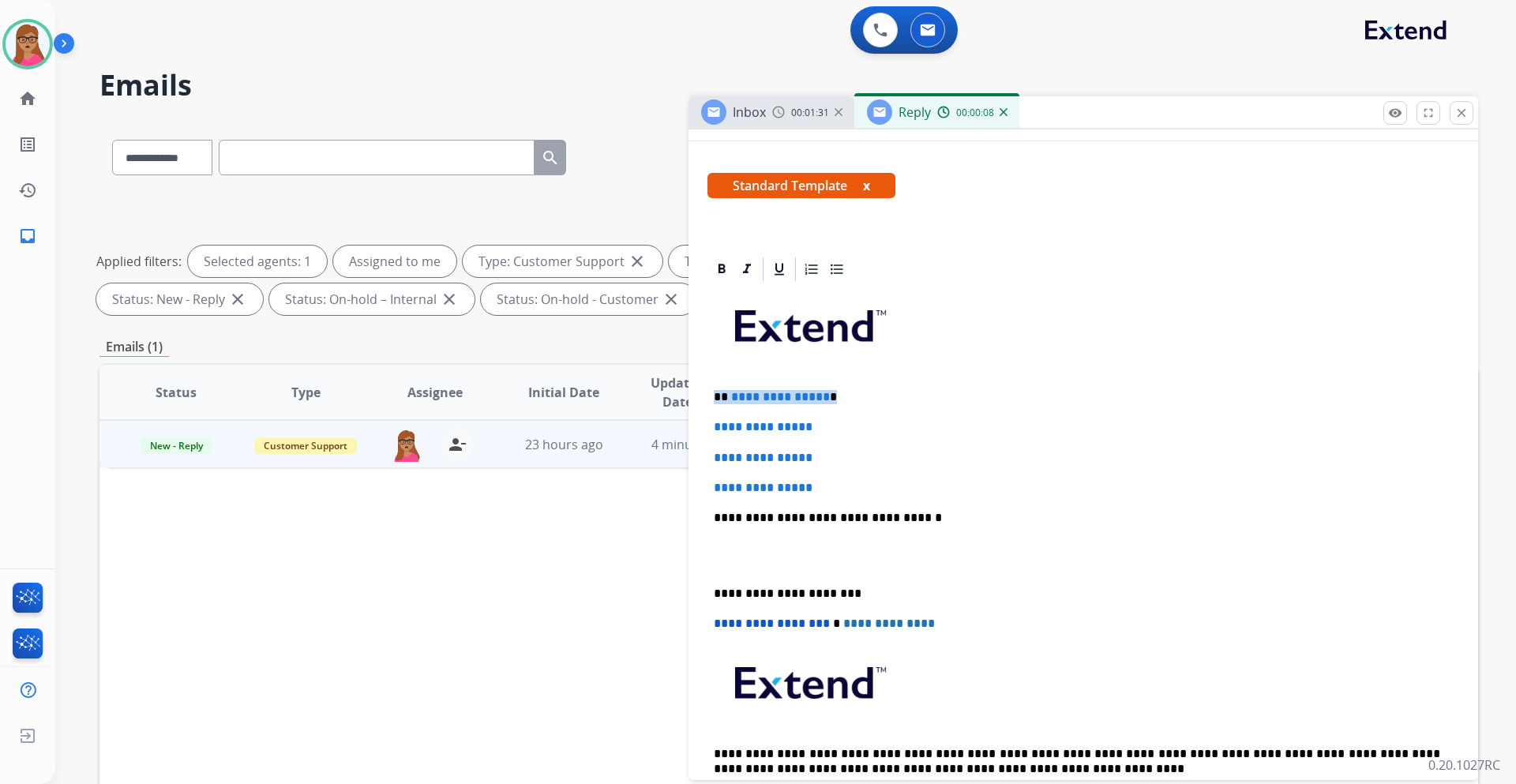
drag, startPoint x: 830, startPoint y: 394, endPoint x: 706, endPoint y: 394, distance: 124.0
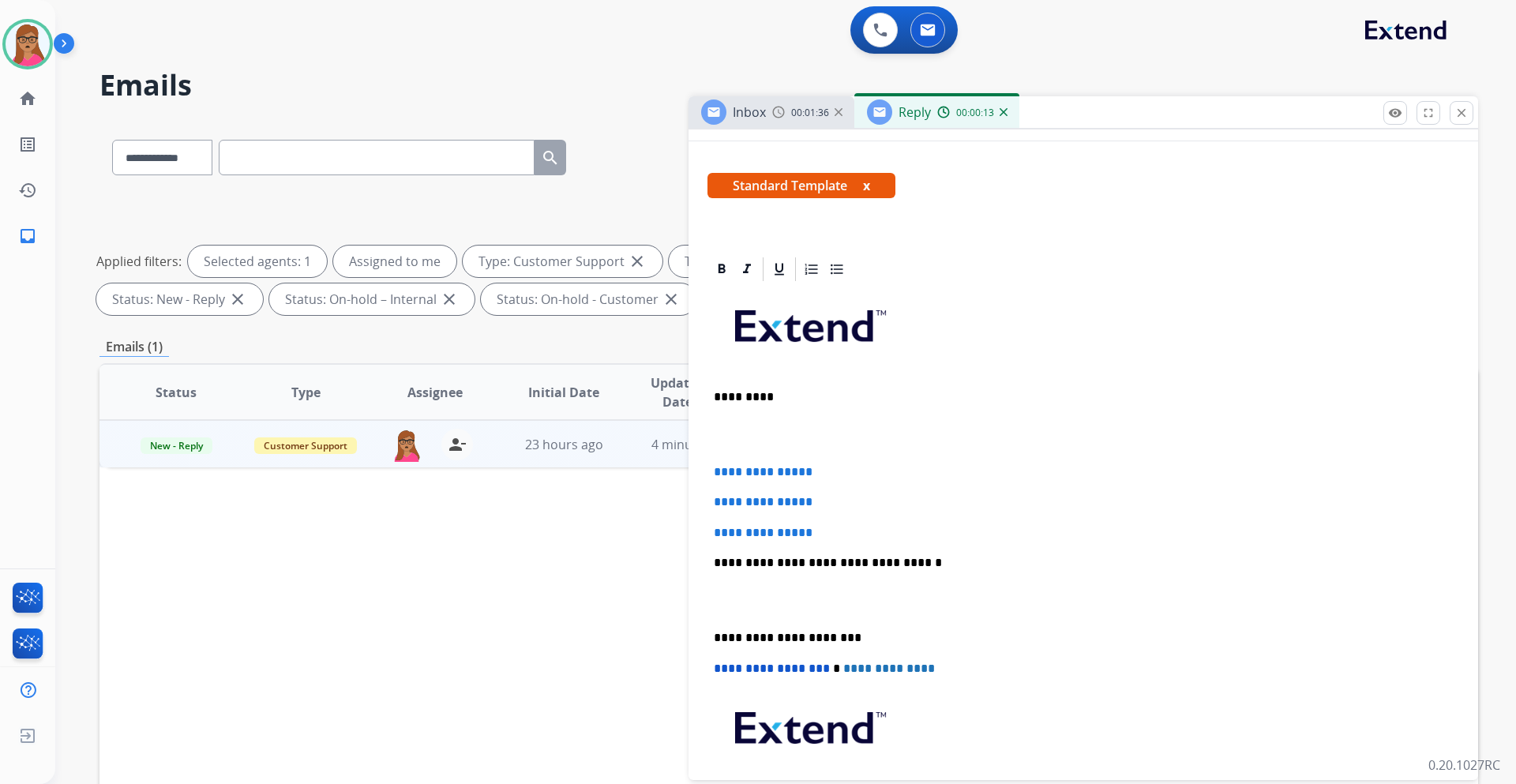
click at [708, 468] on div "**********" at bounding box center [1083, 577] width 752 height 588
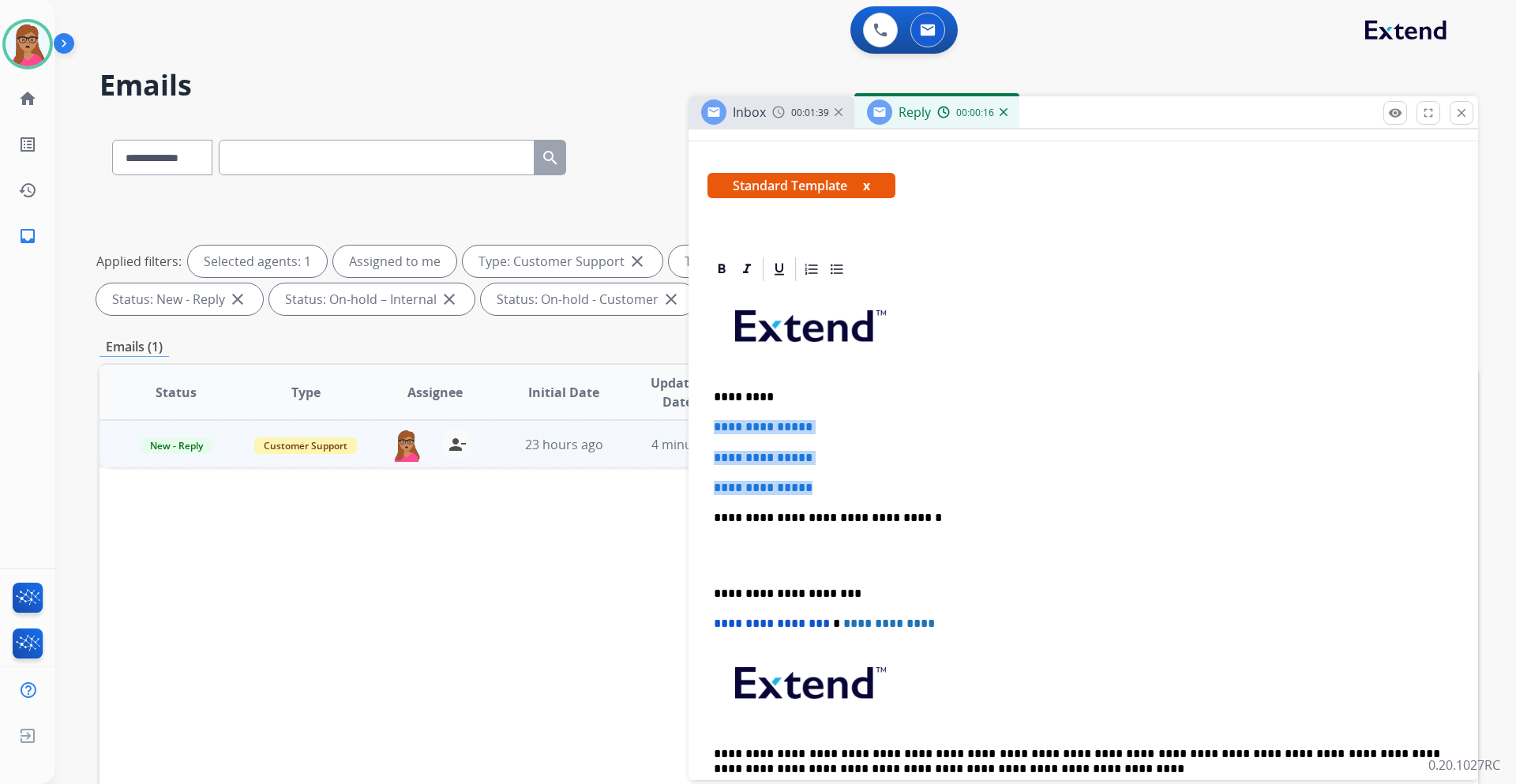
drag, startPoint x: 711, startPoint y: 425, endPoint x: 822, endPoint y: 475, distance: 121.7
click at [822, 475] on div "**********" at bounding box center [1083, 554] width 752 height 543
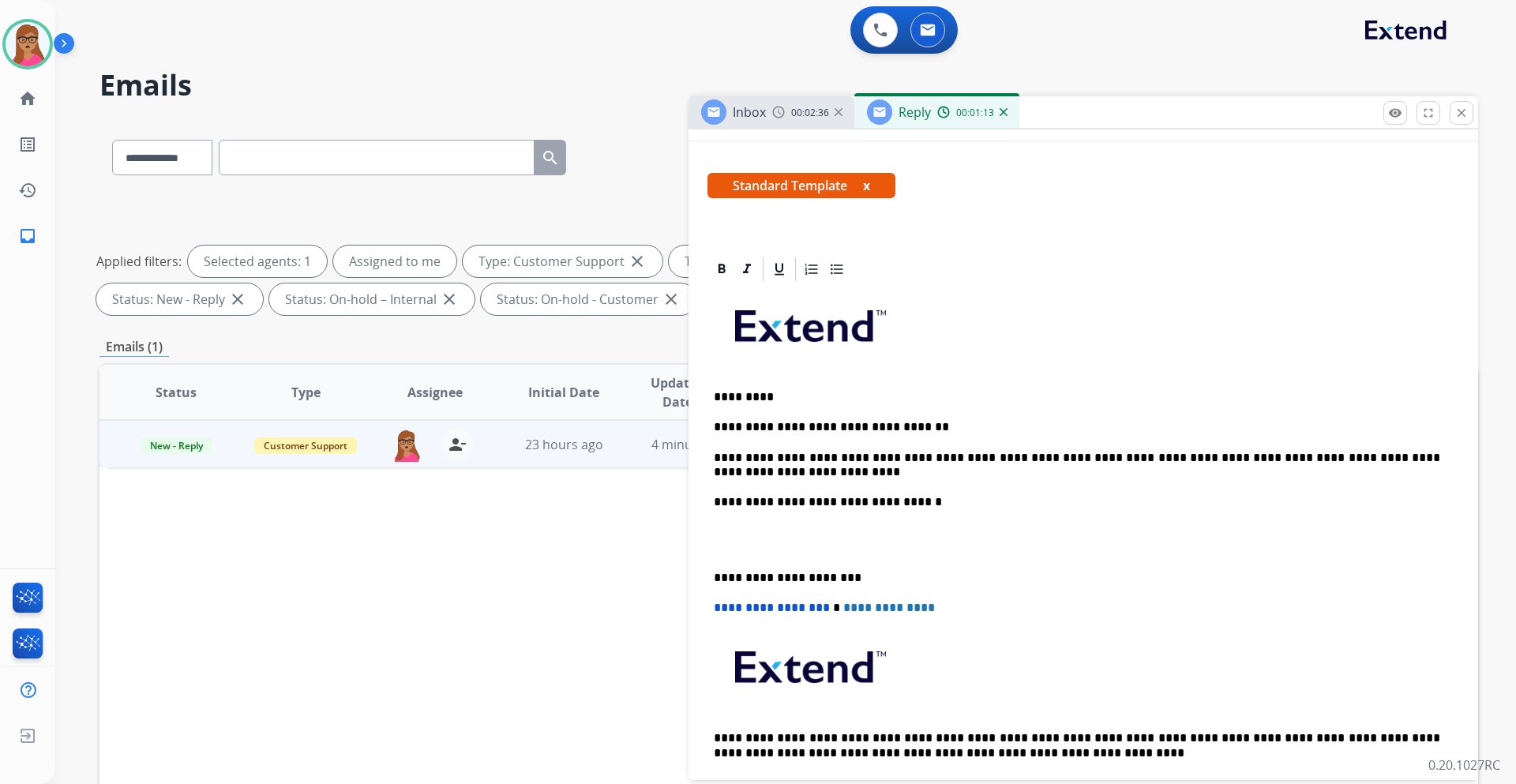
click at [710, 572] on div "**********" at bounding box center [1083, 547] width 752 height 527
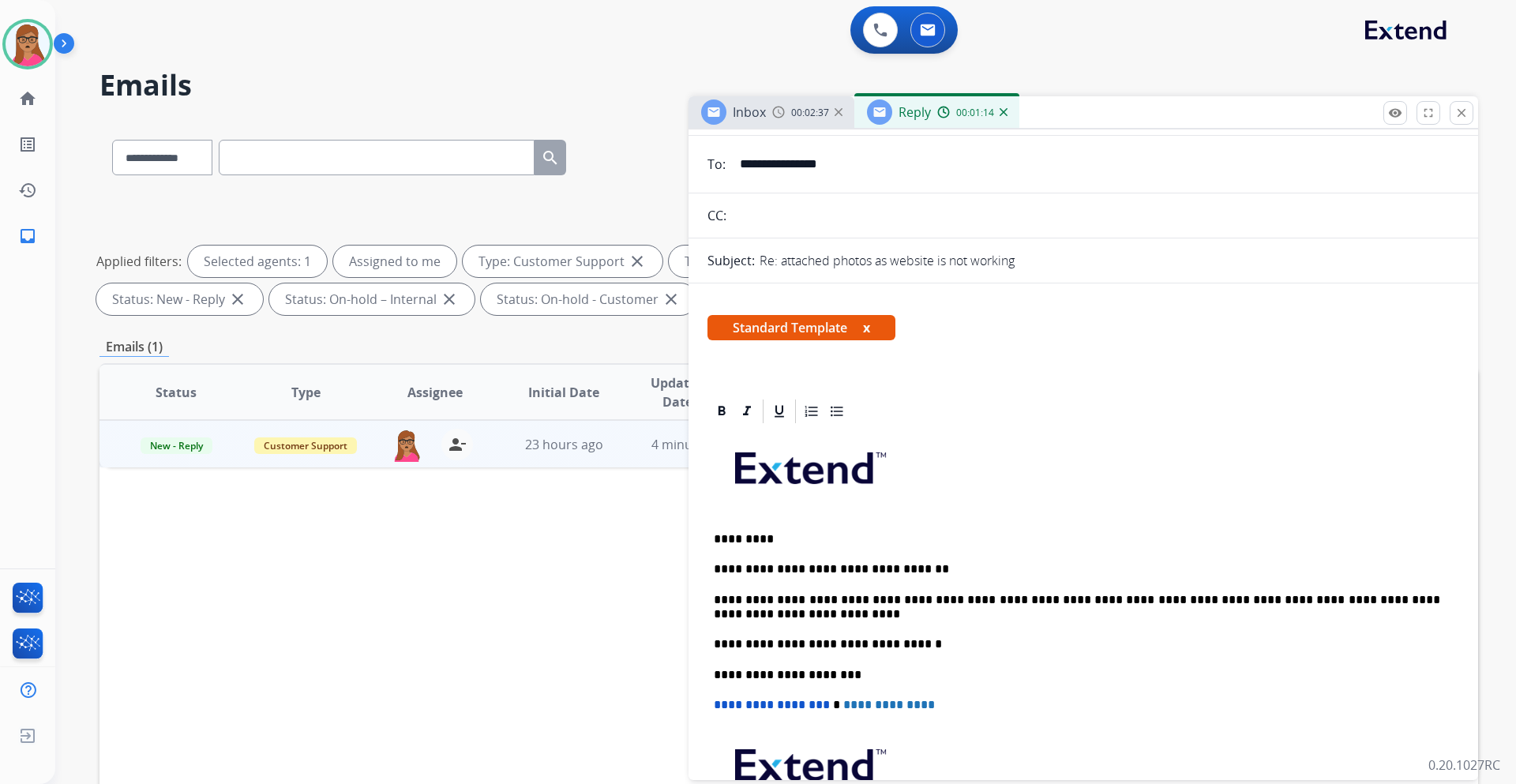
scroll to position [0, 0]
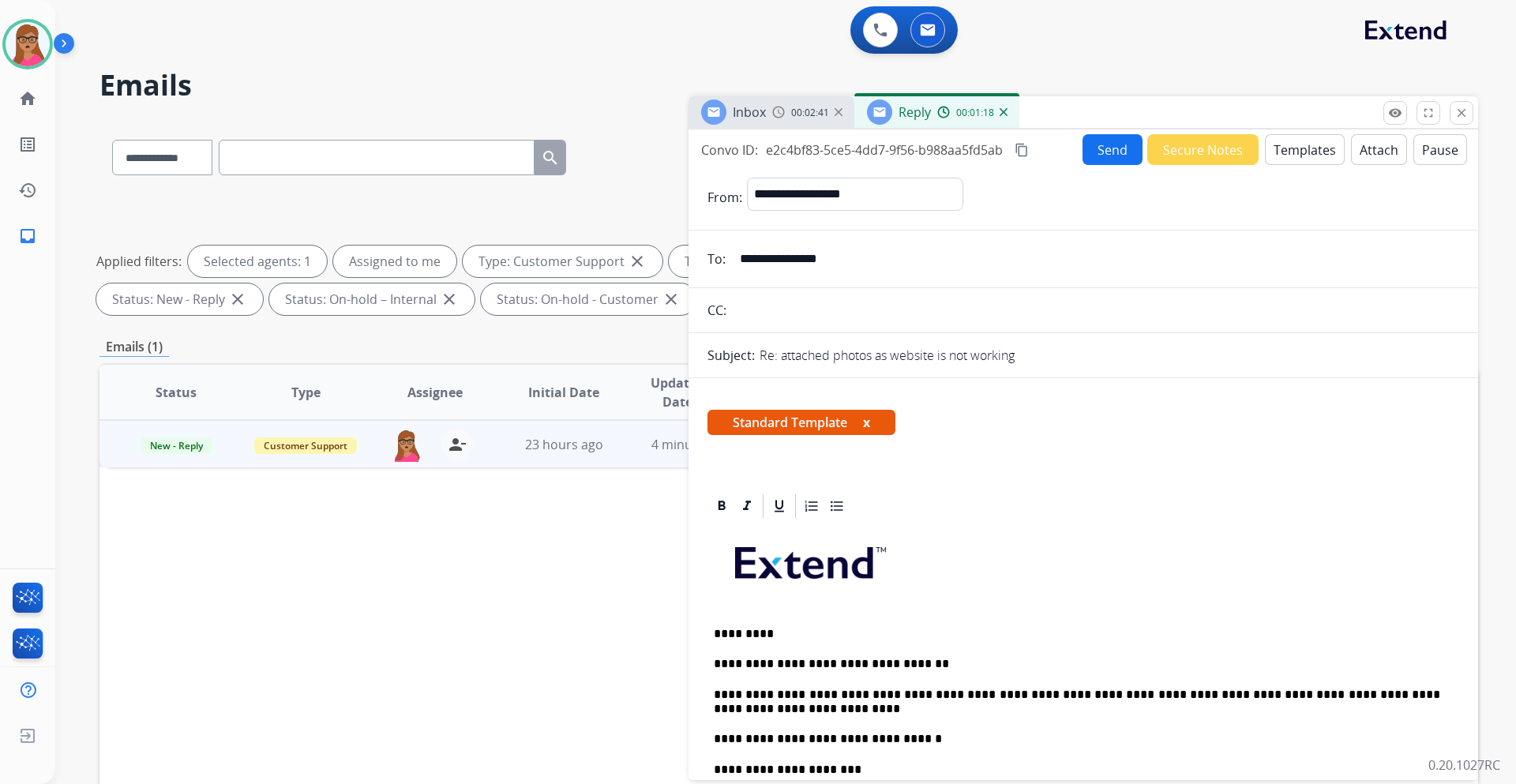
click at [784, 120] on div "Inbox 00:02:41" at bounding box center [772, 112] width 165 height 31
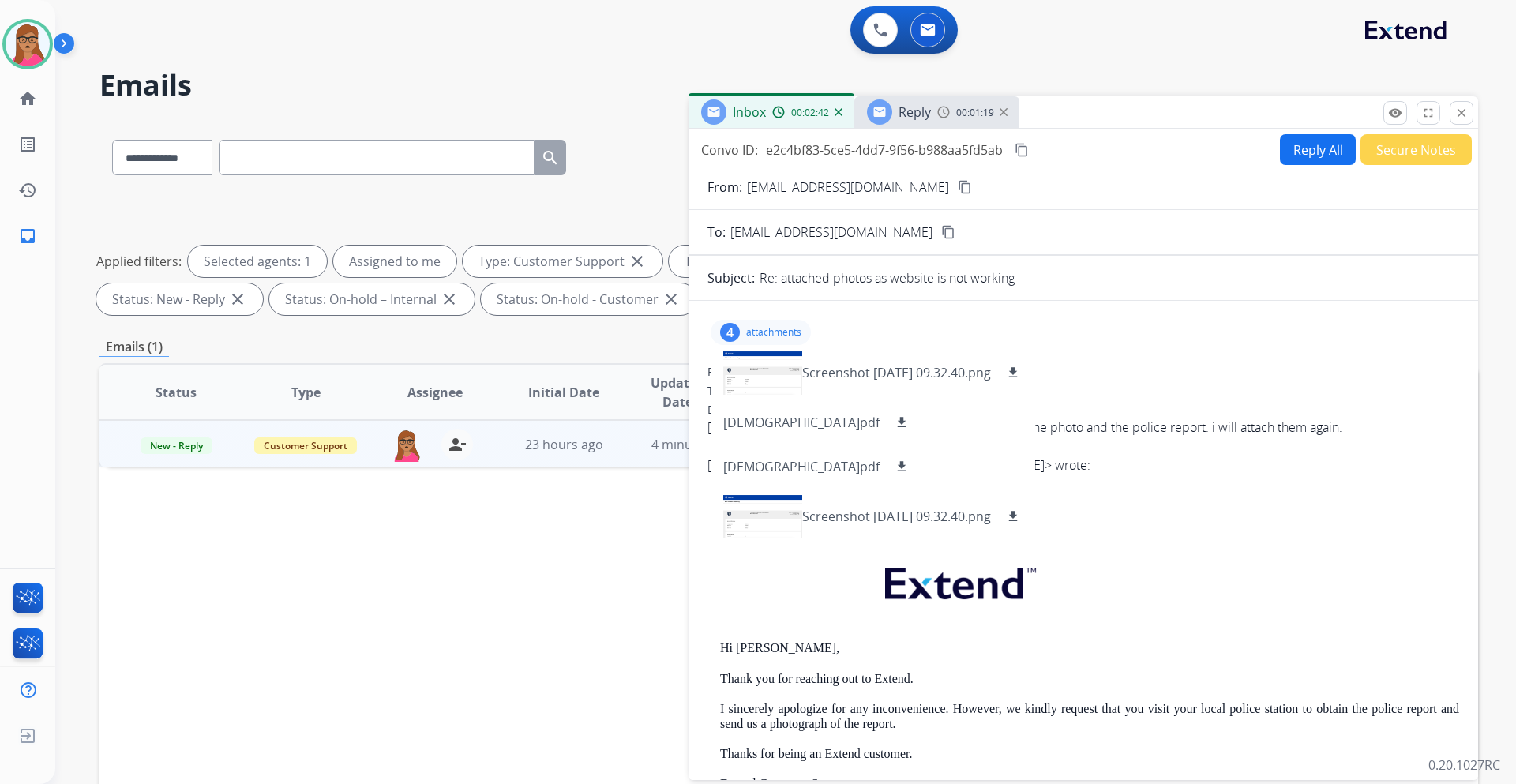
click at [957, 185] on mat-icon "content_copy" at bounding box center [964, 187] width 15 height 15
click at [1023, 153] on mat-icon "content_copy" at bounding box center [1022, 150] width 15 height 15
click at [892, 118] on div "Reply" at bounding box center [899, 112] width 64 height 25
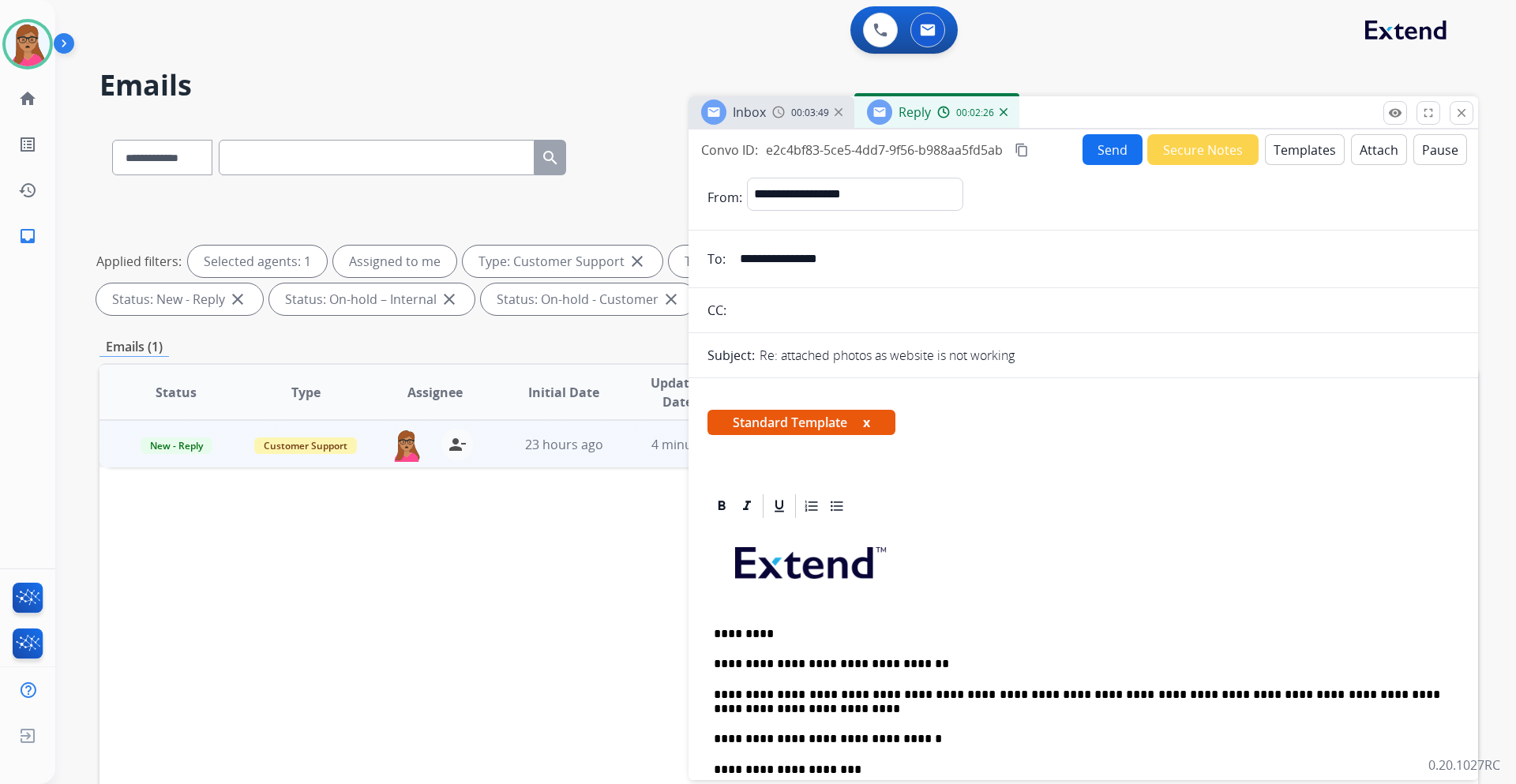
click at [1110, 149] on button "Send" at bounding box center [1113, 150] width 60 height 31
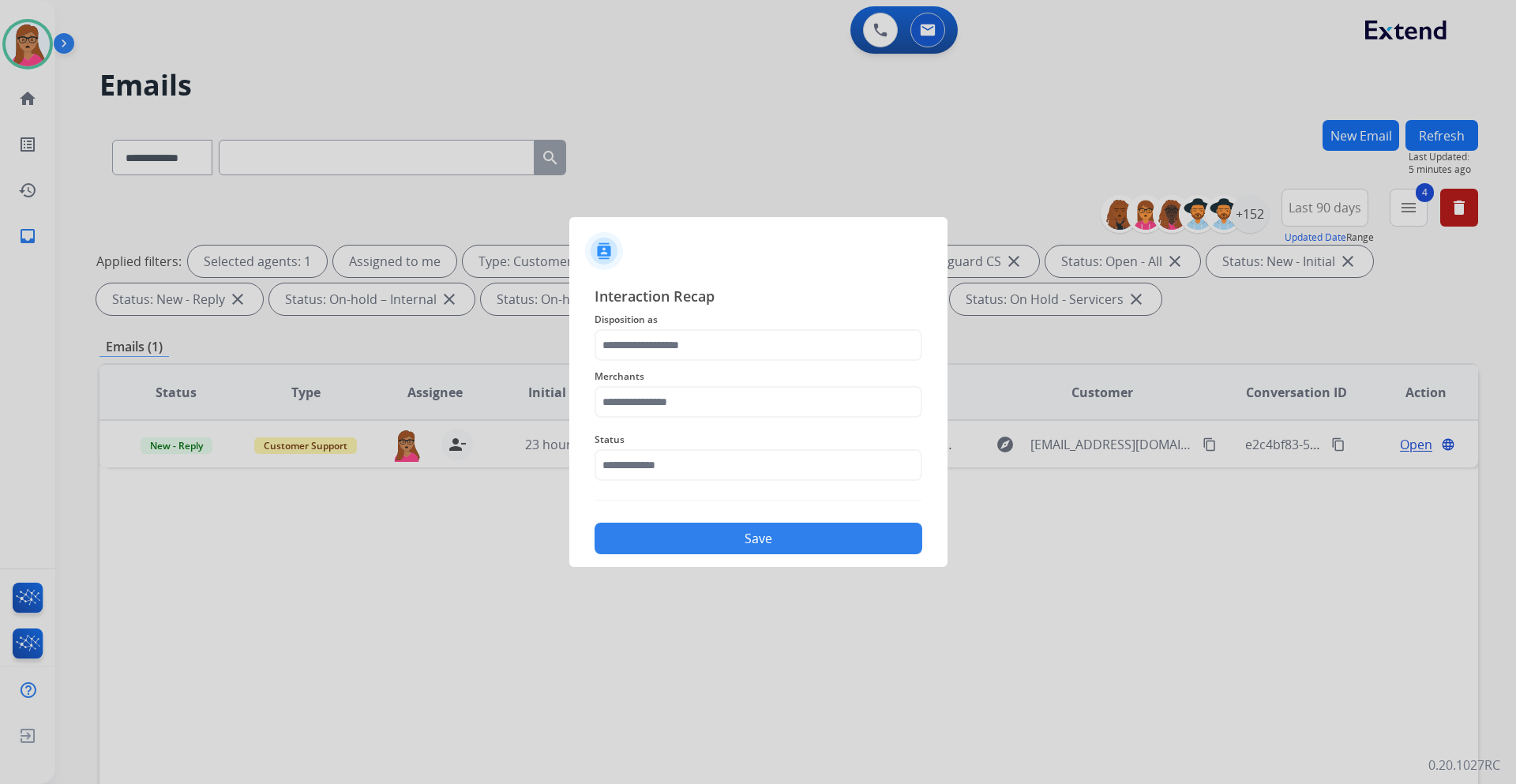
click at [738, 325] on span "Disposition as" at bounding box center [758, 319] width 328 height 18
click at [732, 338] on input "text" at bounding box center [758, 344] width 328 height 31
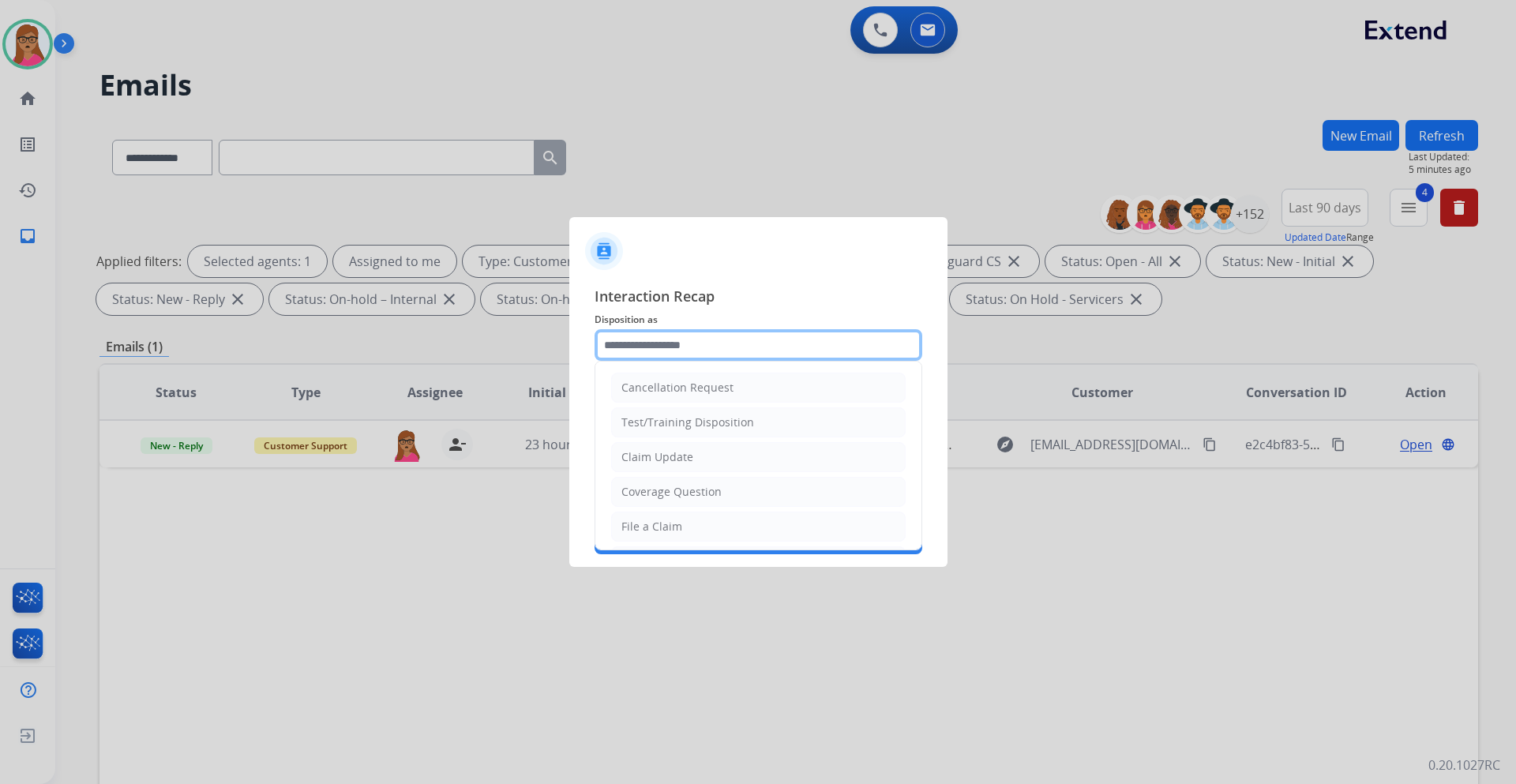
scroll to position [236, 0]
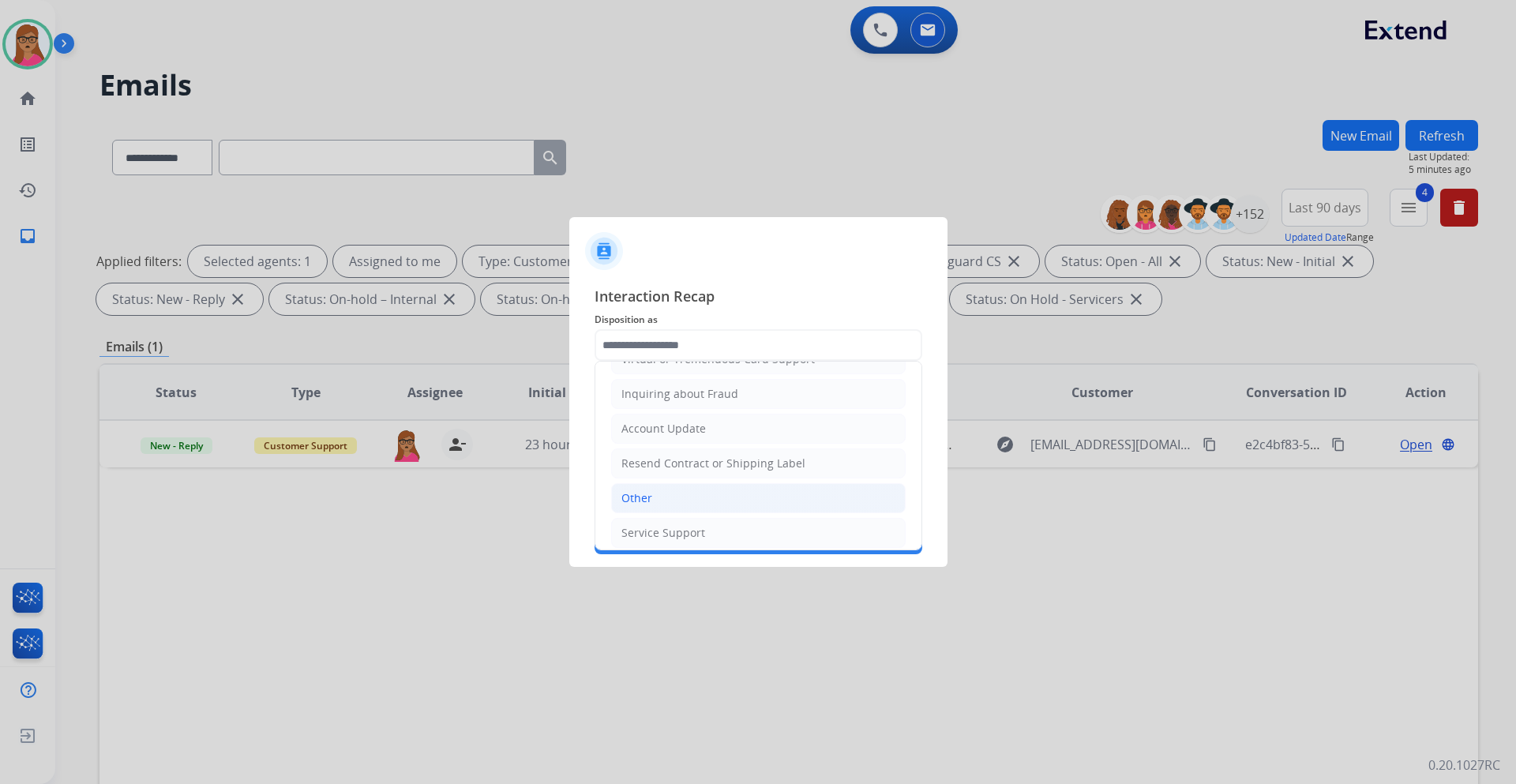
click at [657, 484] on li "Other" at bounding box center [758, 498] width 295 height 30
type input "*****"
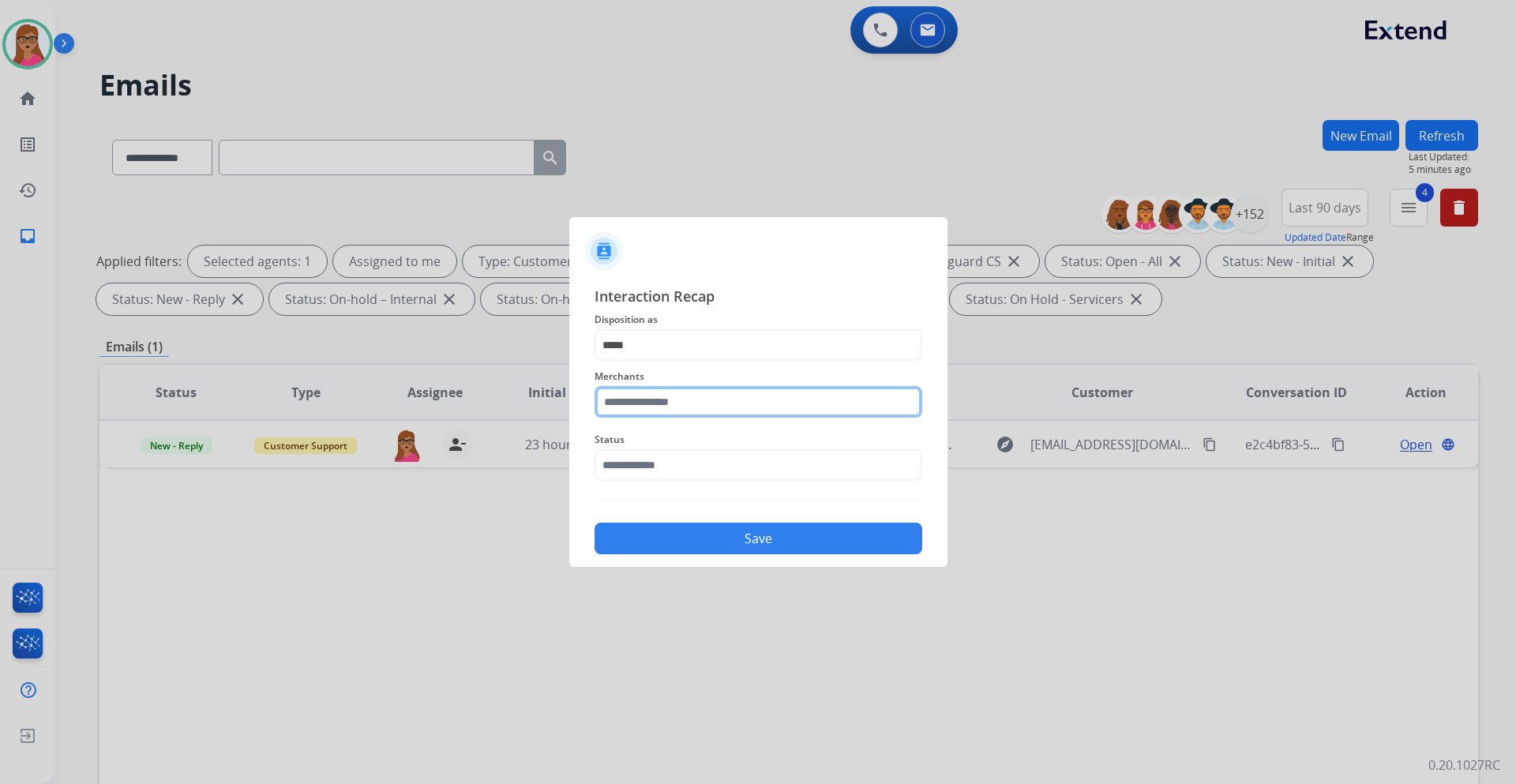
click at [705, 388] on input "text" at bounding box center [758, 402] width 328 height 31
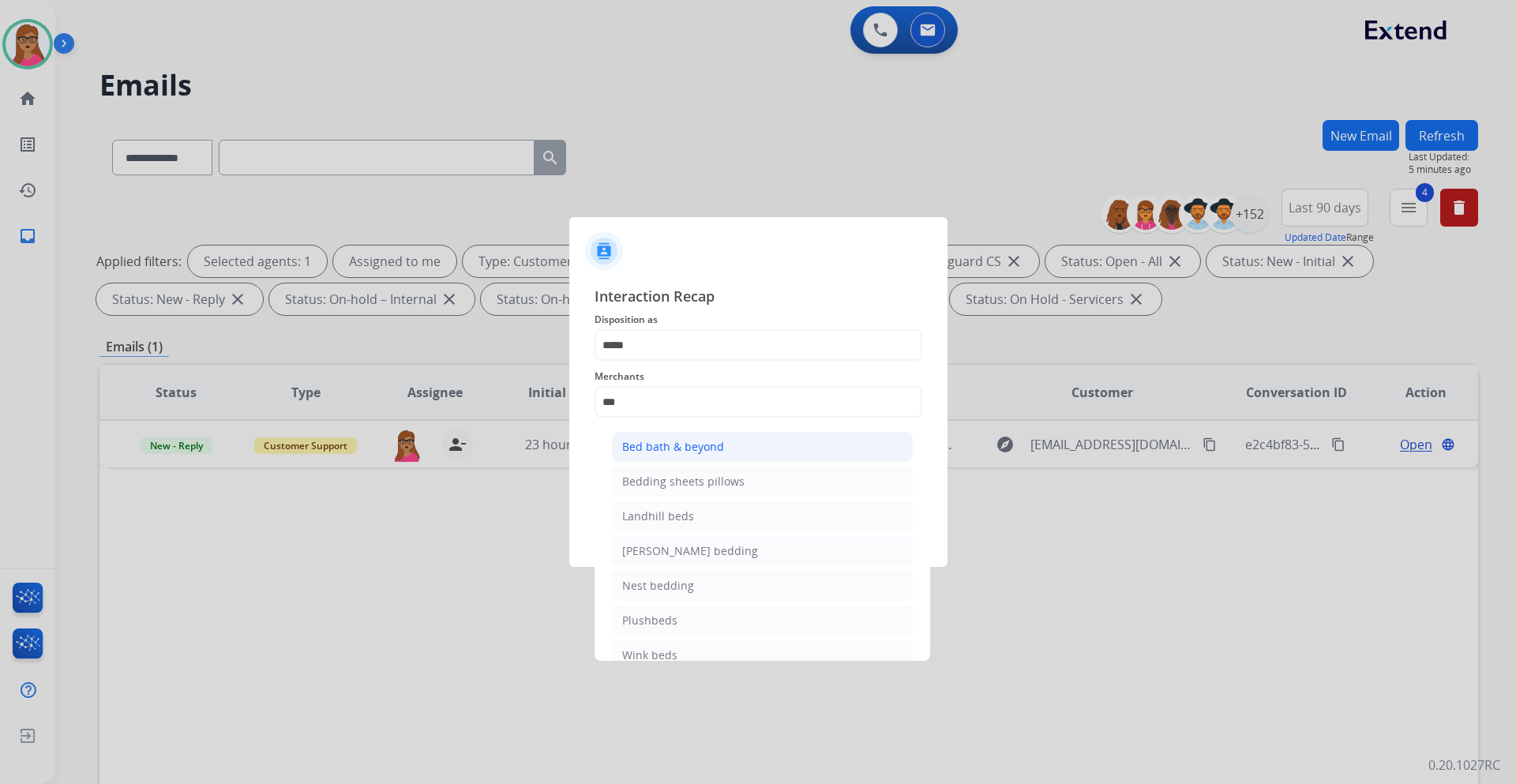
click at [740, 446] on li "Bed bath & beyond" at bounding box center [762, 446] width 301 height 30
type input "**********"
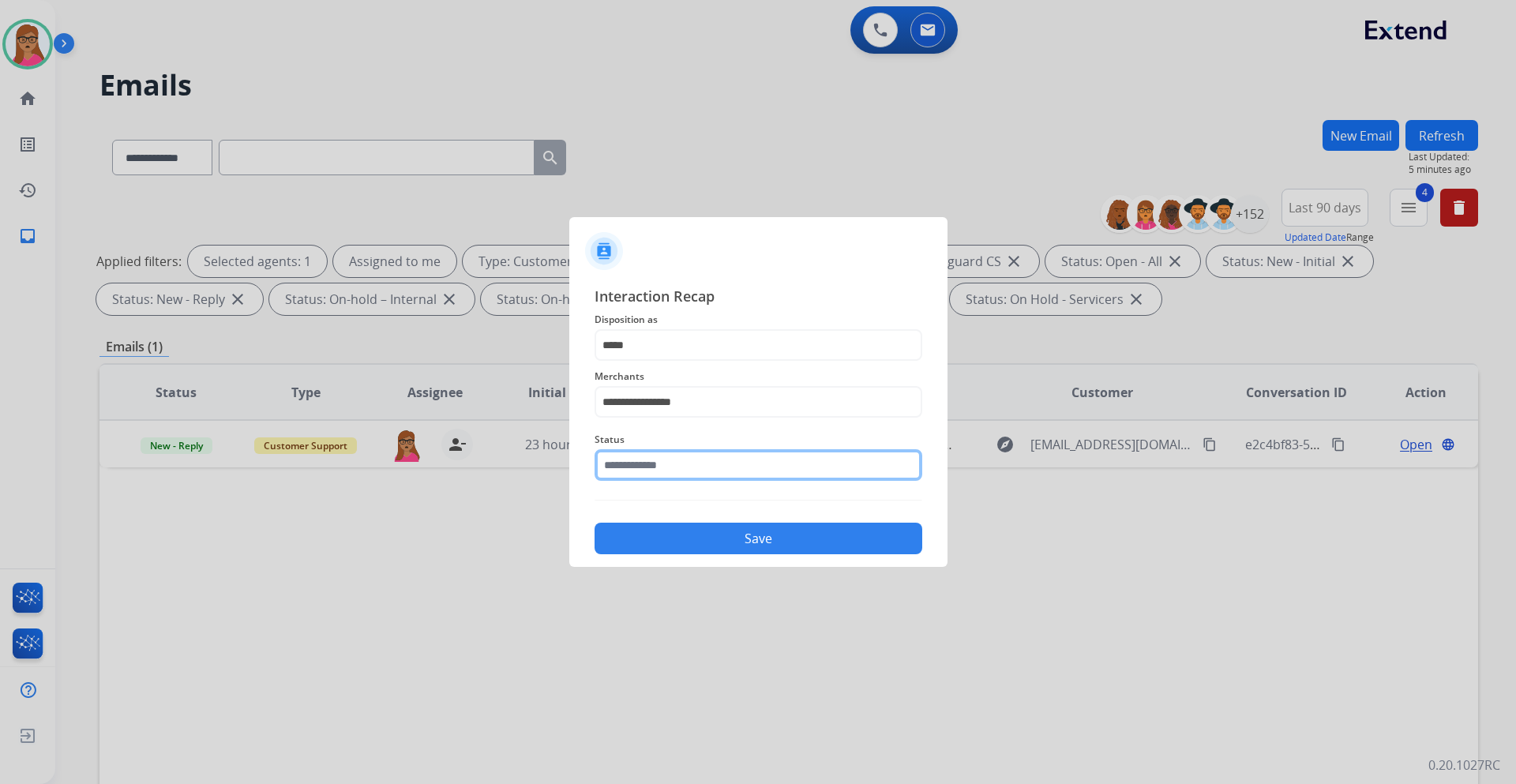
click at [718, 460] on input "text" at bounding box center [758, 465] width 328 height 31
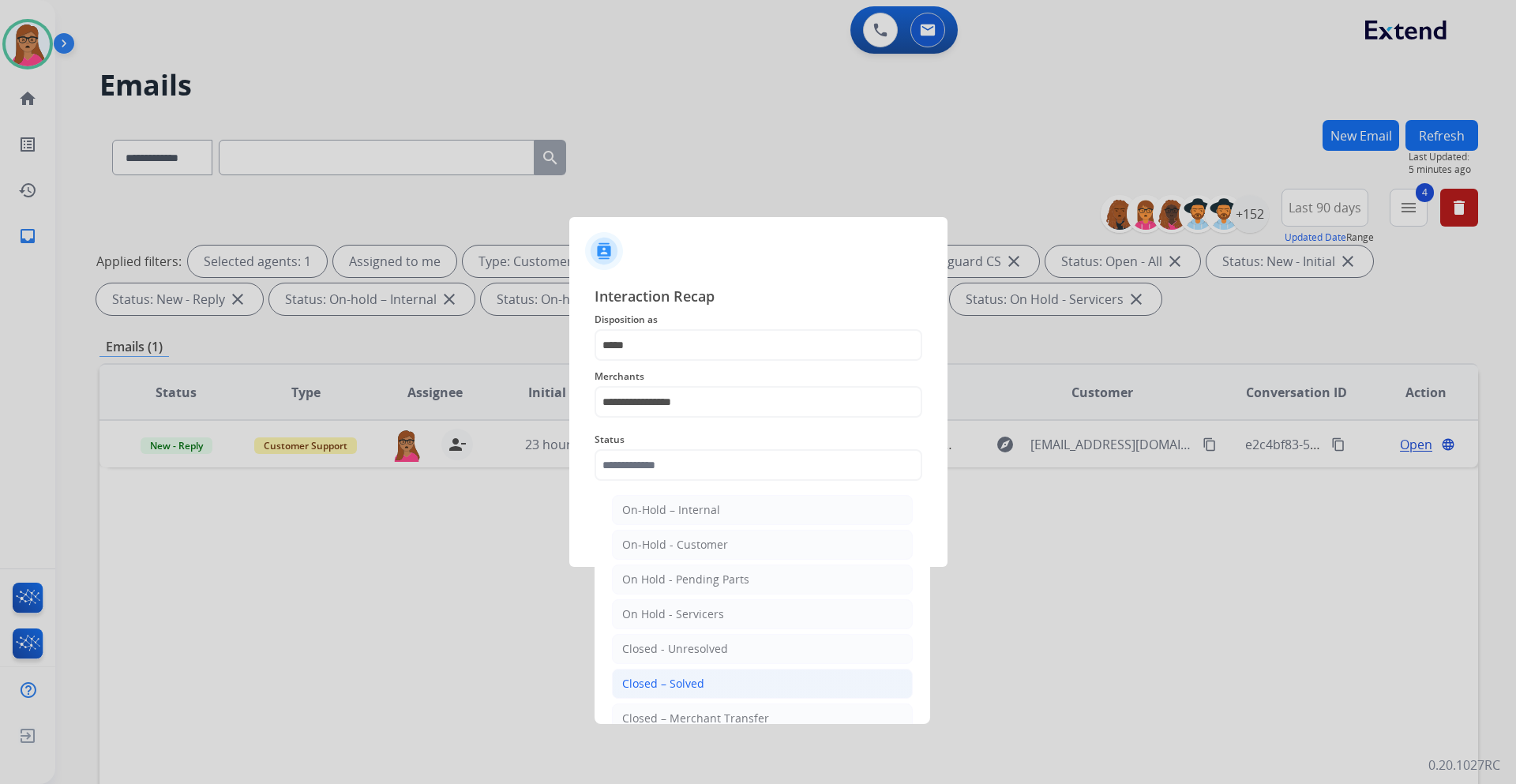
click at [704, 685] on li "Closed – Solved" at bounding box center [762, 683] width 301 height 30
type input "**********"
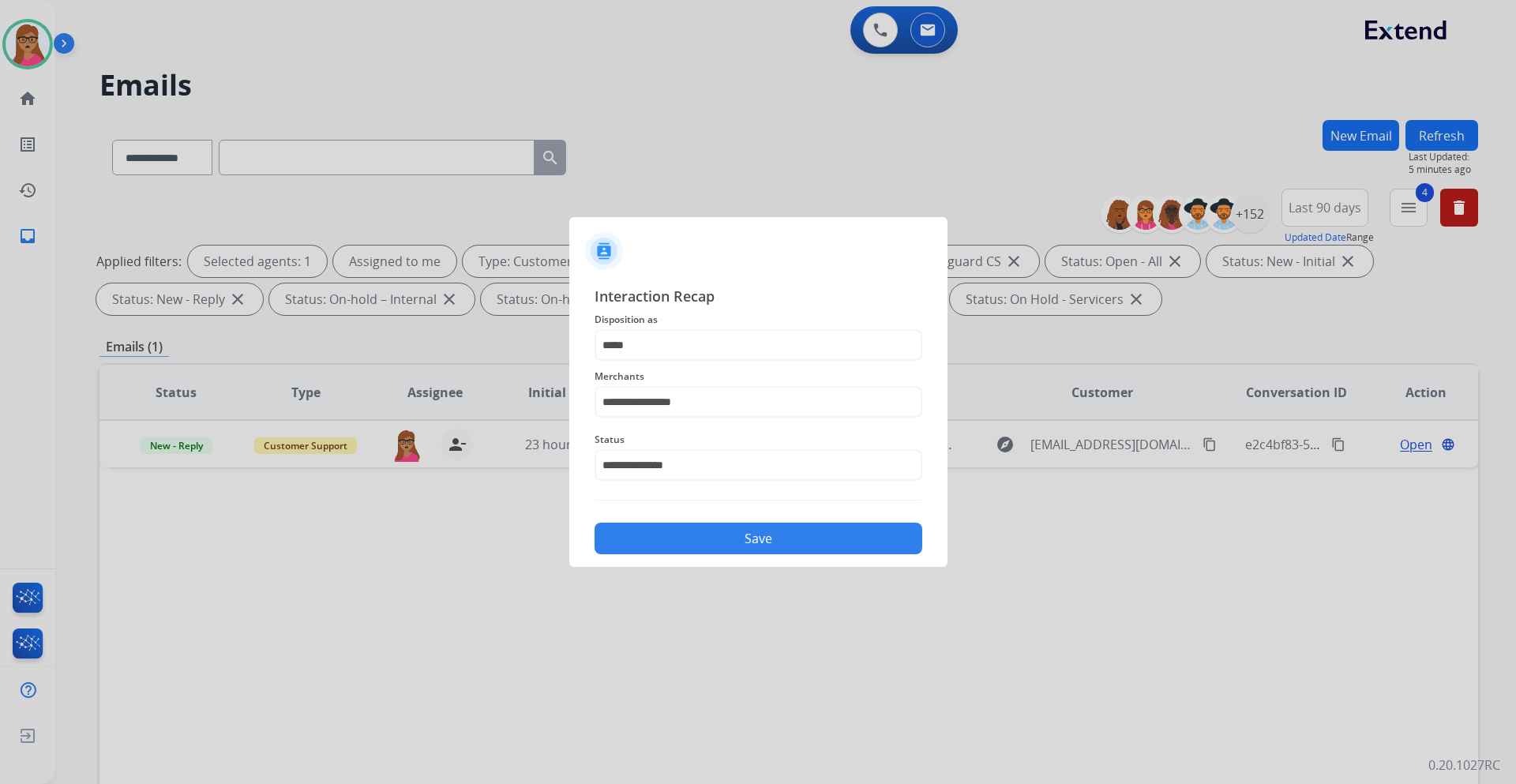
click at [783, 547] on button "Save" at bounding box center [758, 538] width 328 height 31
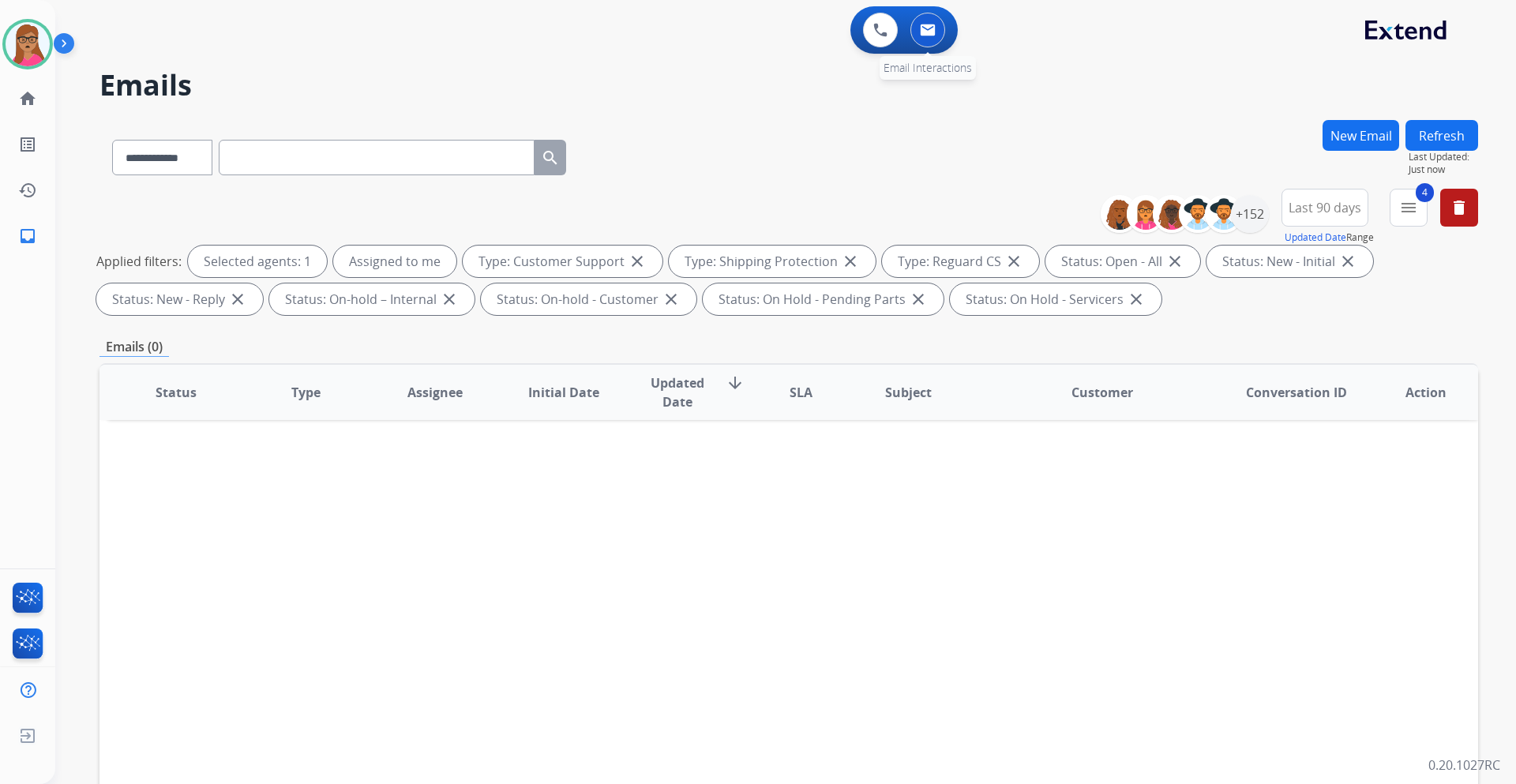
click at [924, 40] on button at bounding box center [928, 30] width 35 height 35
click at [1255, 210] on div "+152" at bounding box center [1249, 213] width 38 height 38
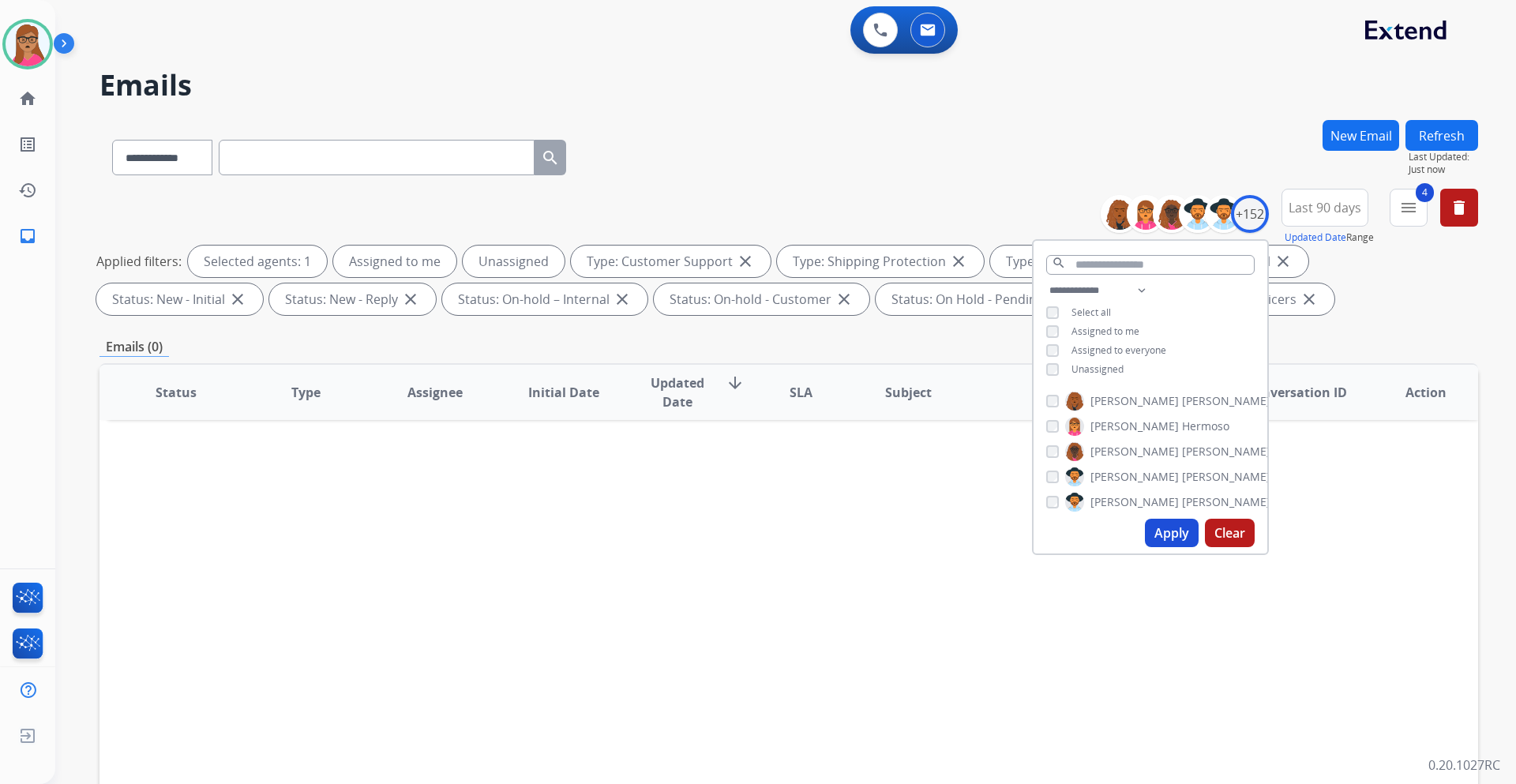
drag, startPoint x: 1170, startPoint y: 541, endPoint x: 1033, endPoint y: 103, distance: 458.9
click at [1170, 539] on button "Apply" at bounding box center [1172, 532] width 54 height 28
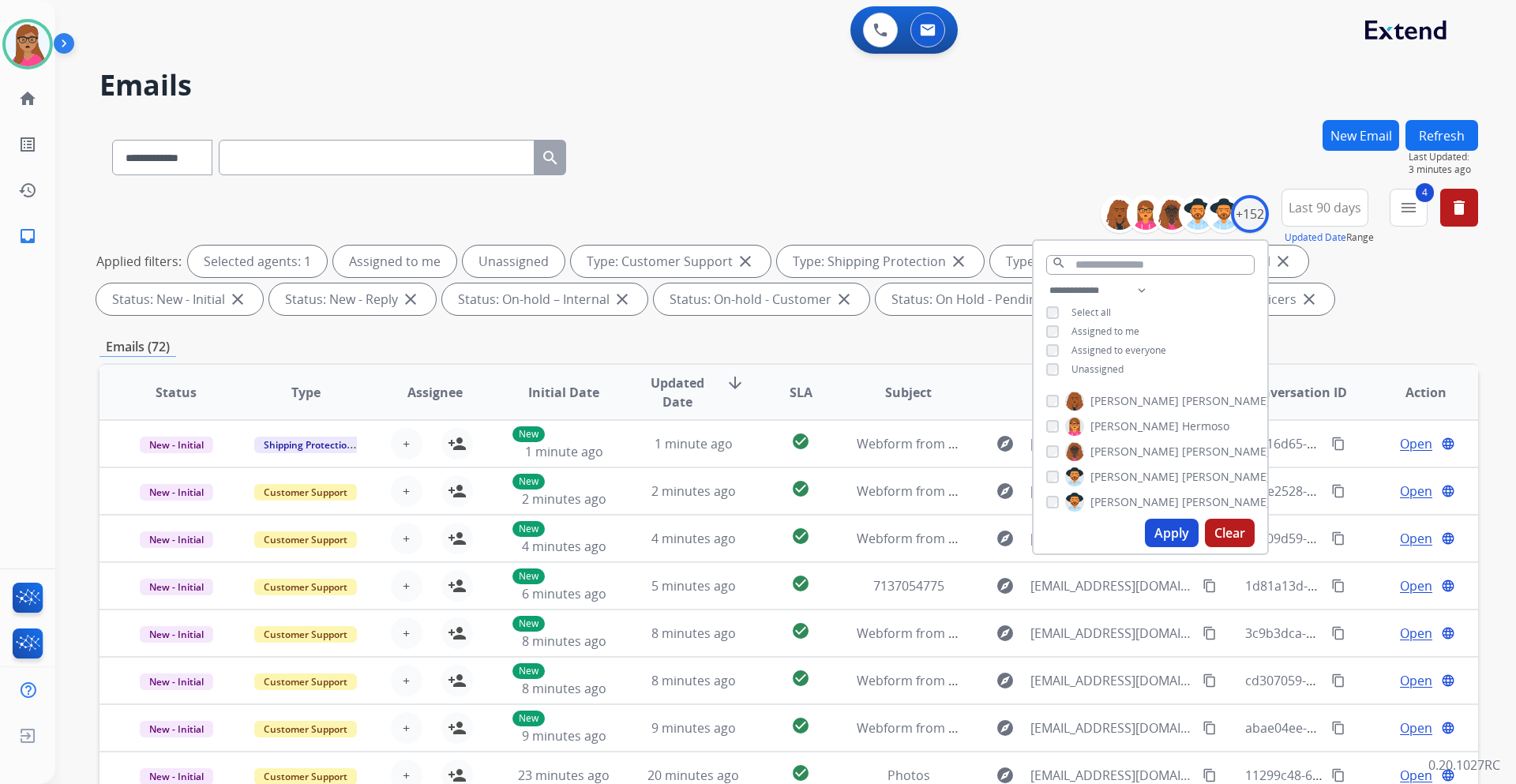
click at [1360, 128] on button "New Email" at bounding box center [1360, 135] width 77 height 31
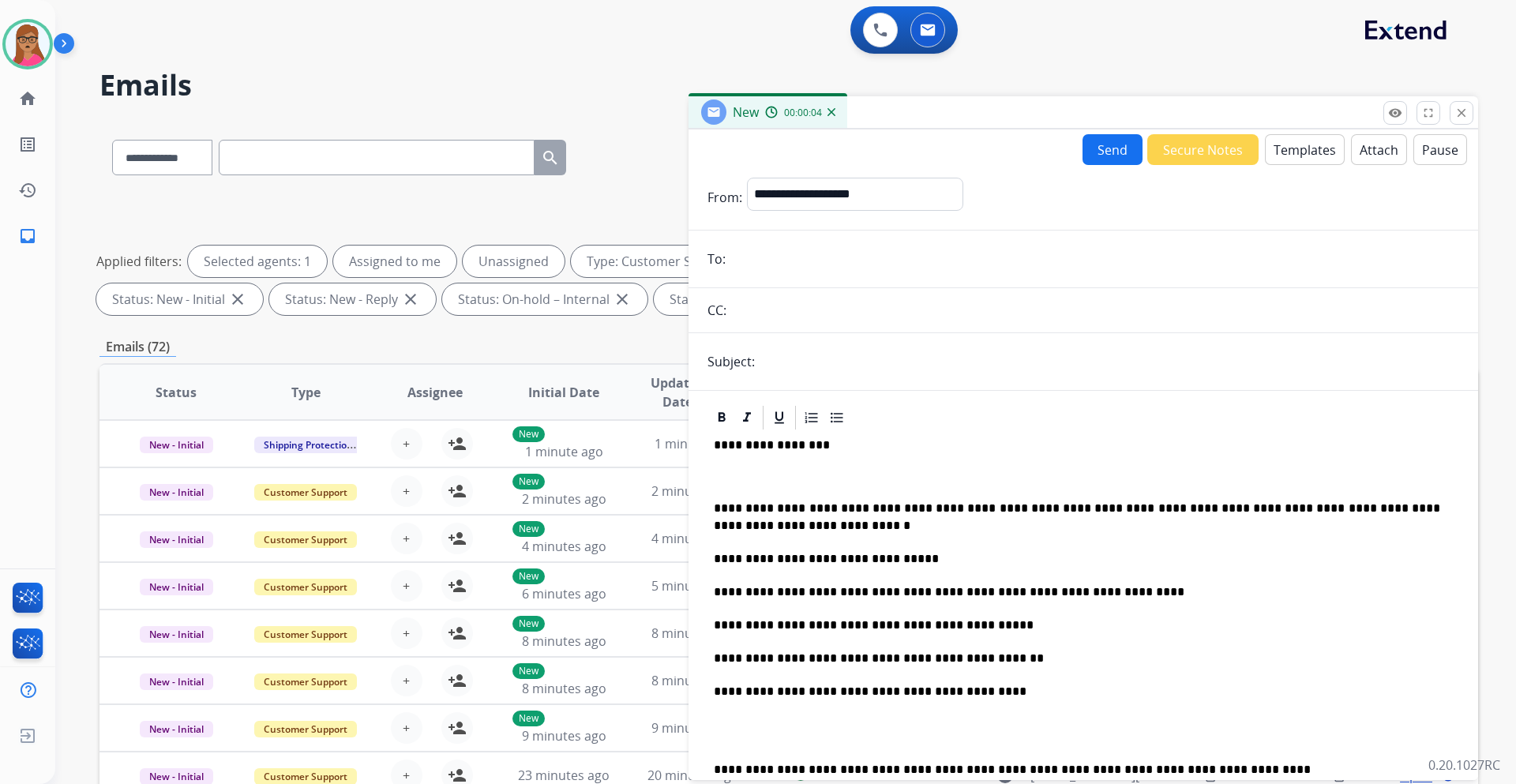
click at [714, 446] on p "**********" at bounding box center [1077, 445] width 727 height 15
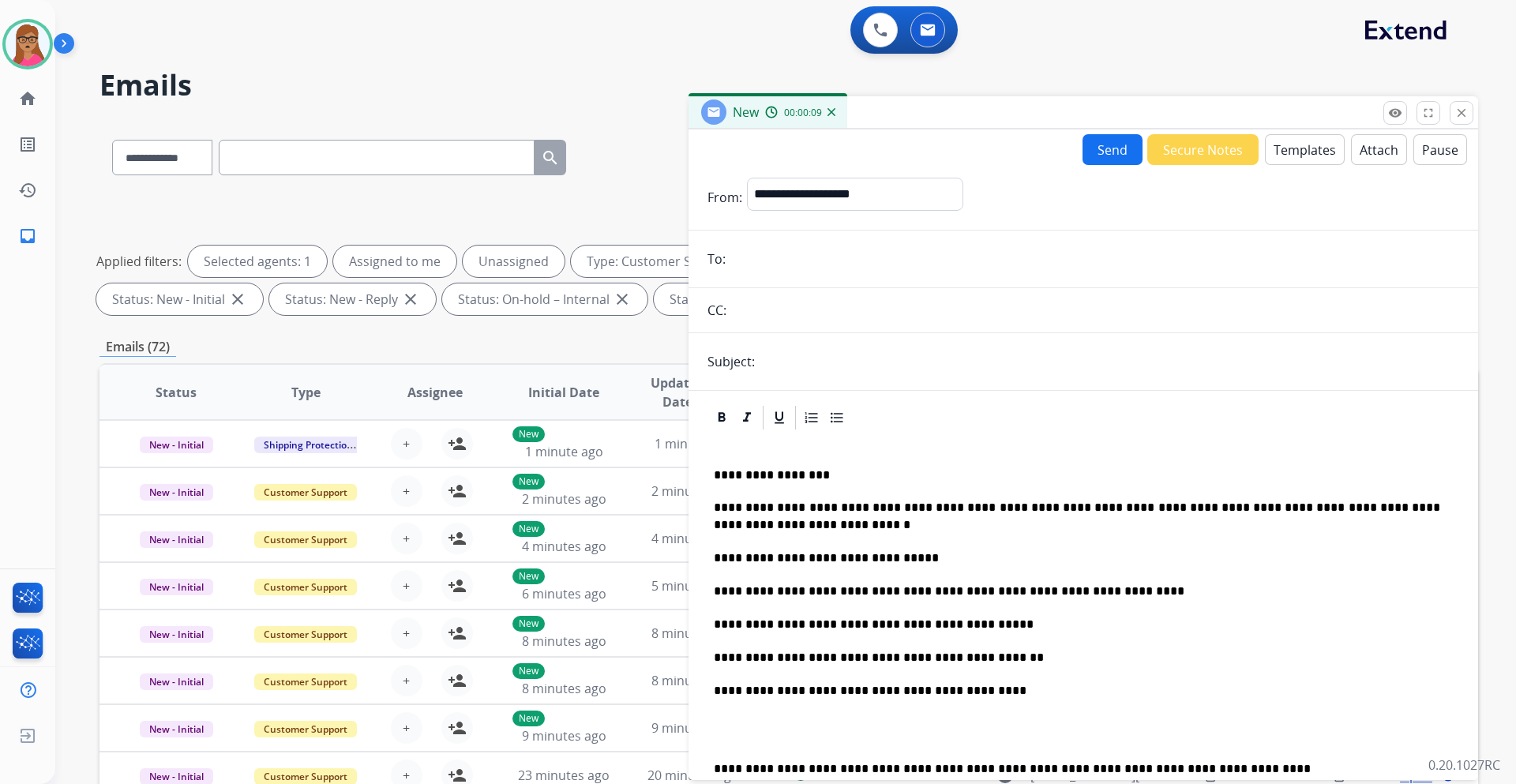
click at [841, 476] on p "**********" at bounding box center [1077, 475] width 727 height 15
drag, startPoint x: 844, startPoint y: 476, endPoint x: 732, endPoint y: 476, distance: 112.0
click at [732, 476] on p "**********" at bounding box center [1077, 475] width 727 height 15
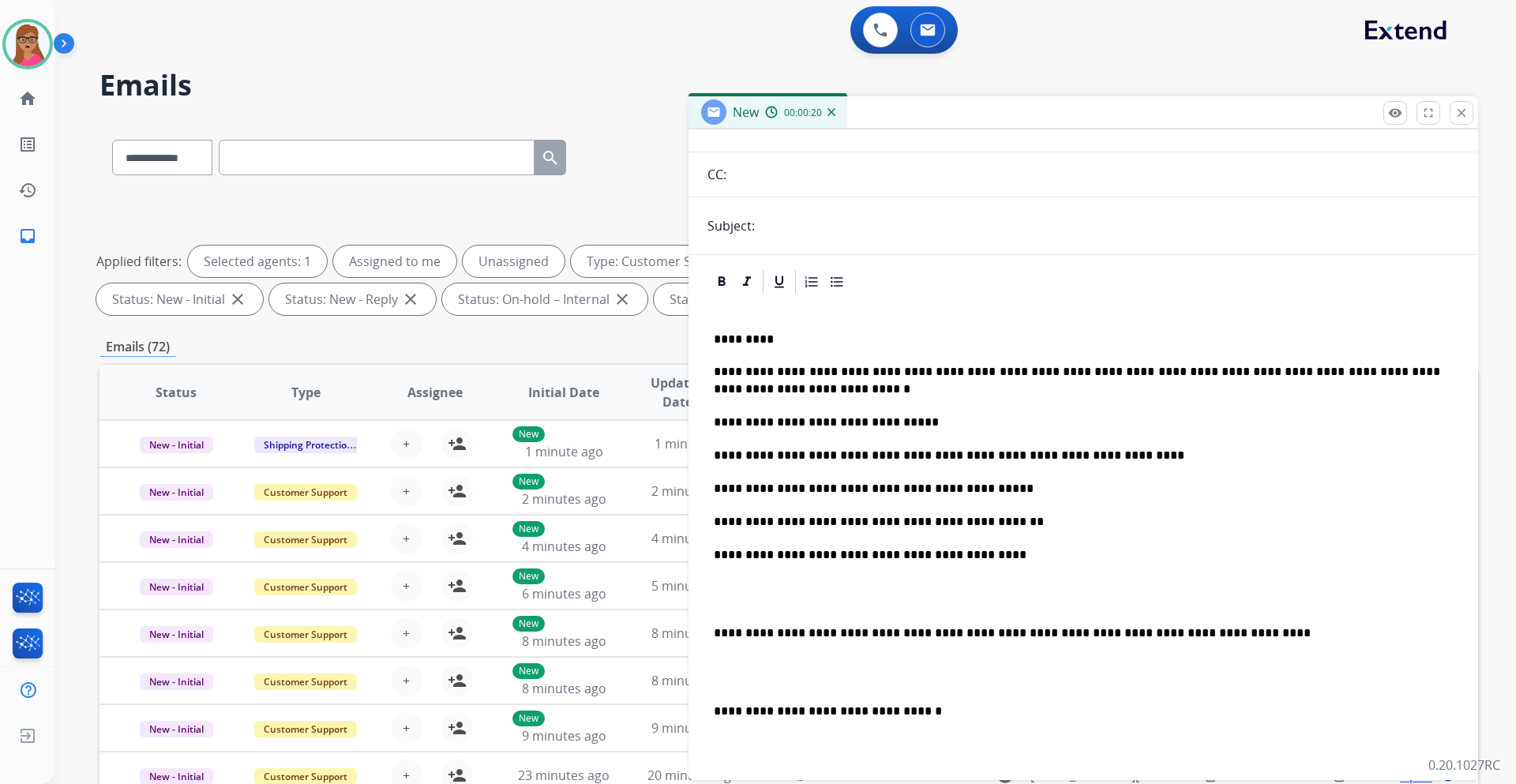
scroll to position [158, 0]
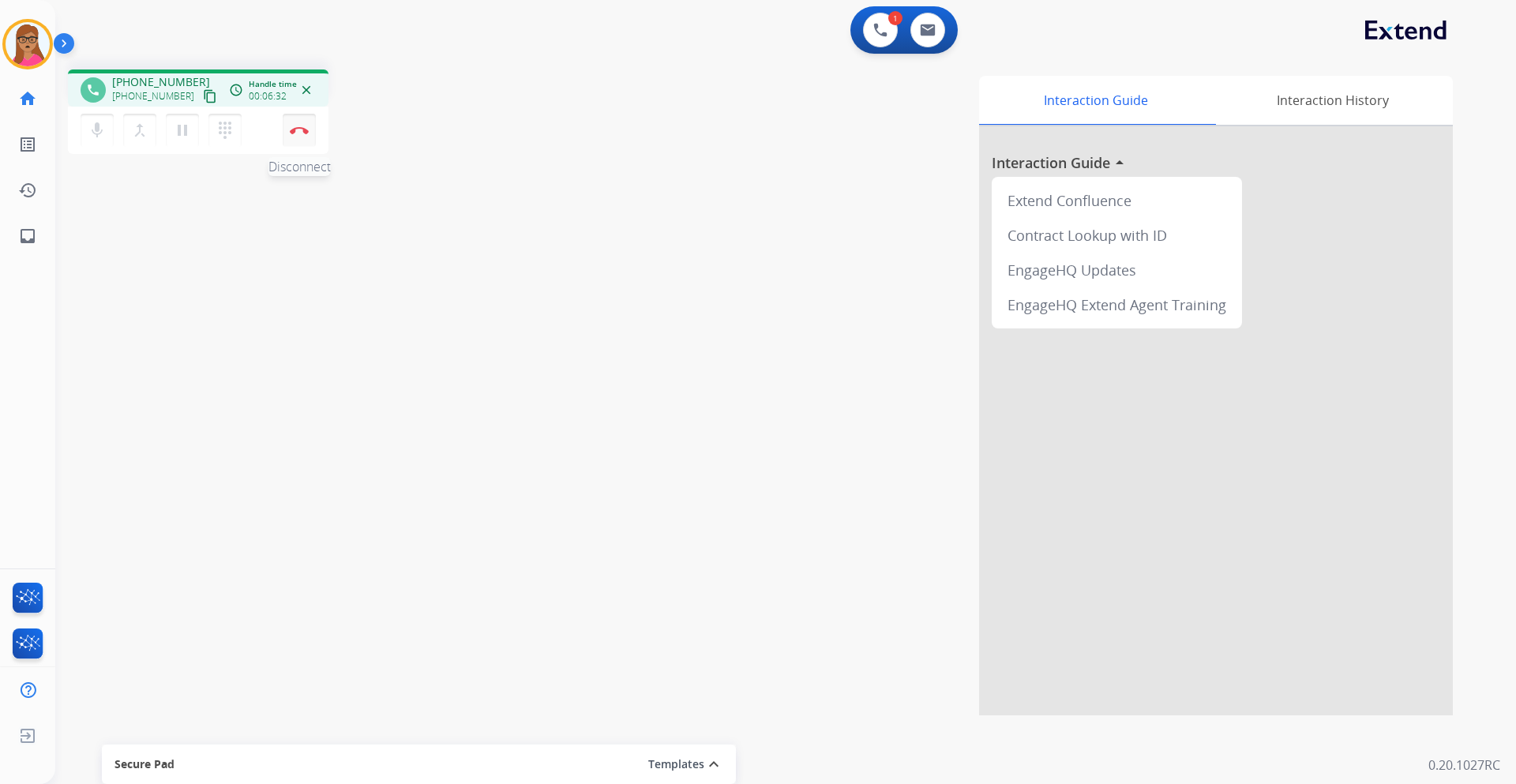
click at [300, 124] on button "Disconnect" at bounding box center [300, 130] width 33 height 33
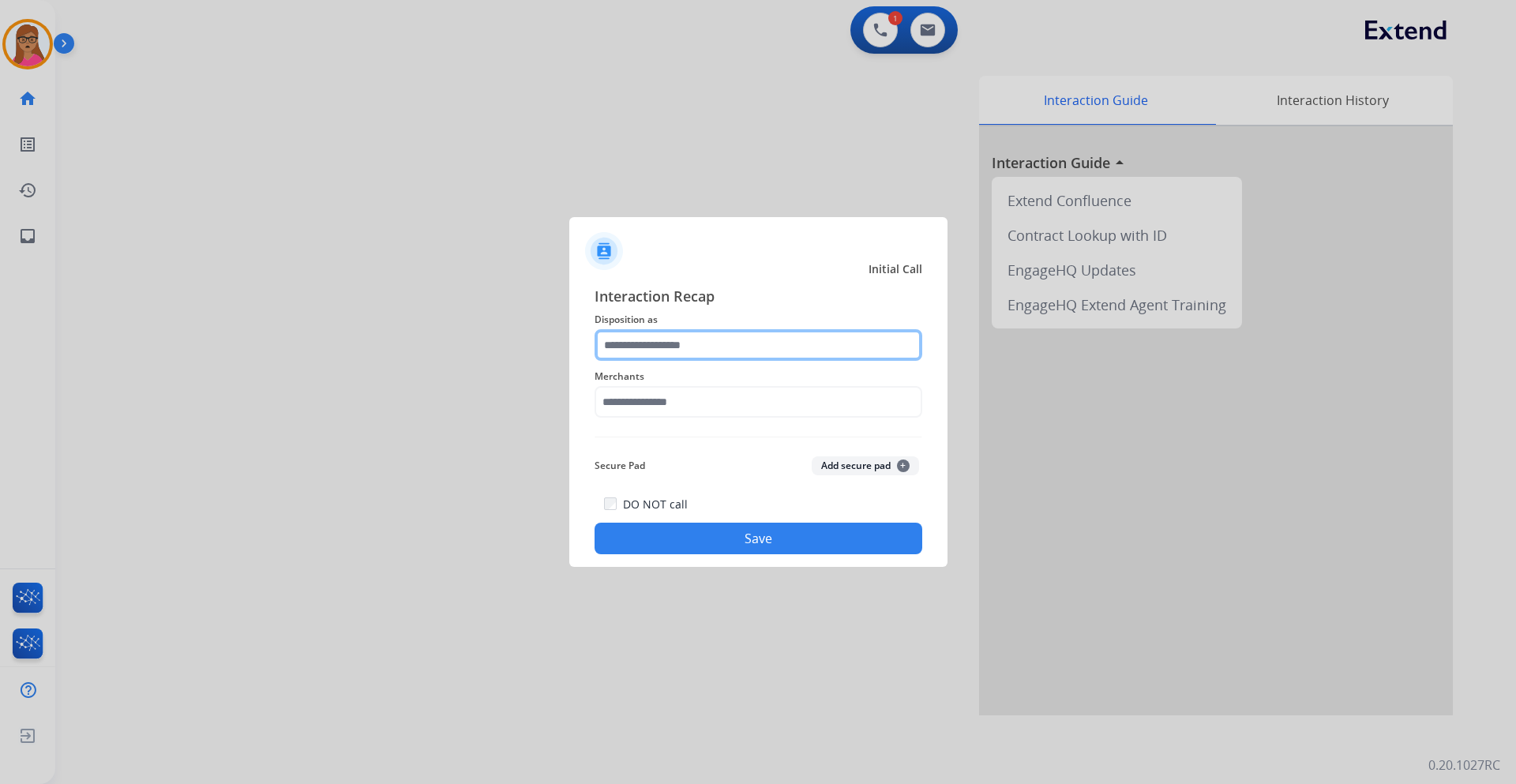
click at [774, 350] on input "text" at bounding box center [758, 344] width 328 height 31
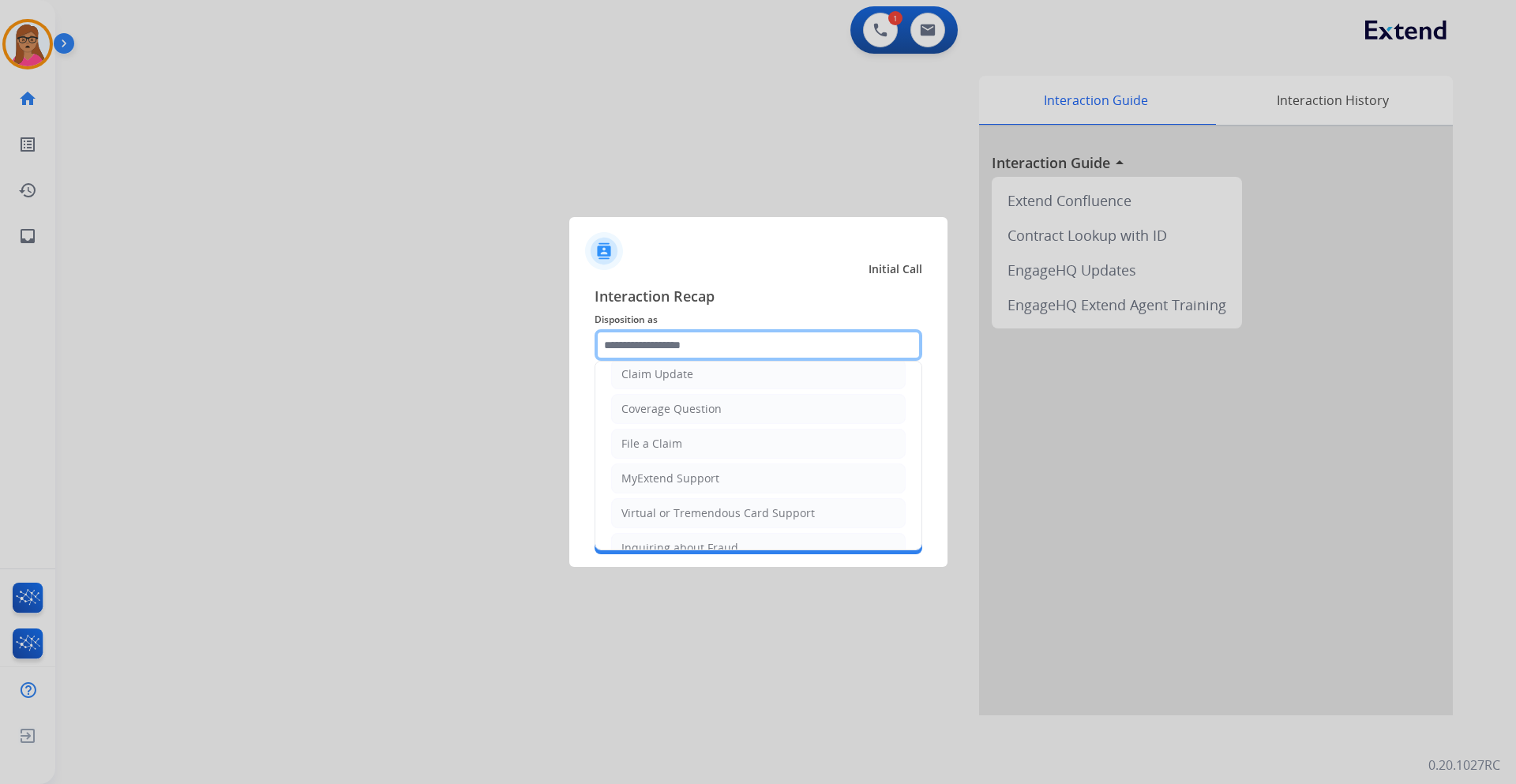
scroll to position [79, 0]
click at [668, 446] on div "File a Claim" at bounding box center [652, 447] width 60 height 16
type input "**********"
drag, startPoint x: 686, startPoint y: 344, endPoint x: 662, endPoint y: 349, distance: 24.5
click at [662, 349] on input "**********" at bounding box center [758, 344] width 328 height 31
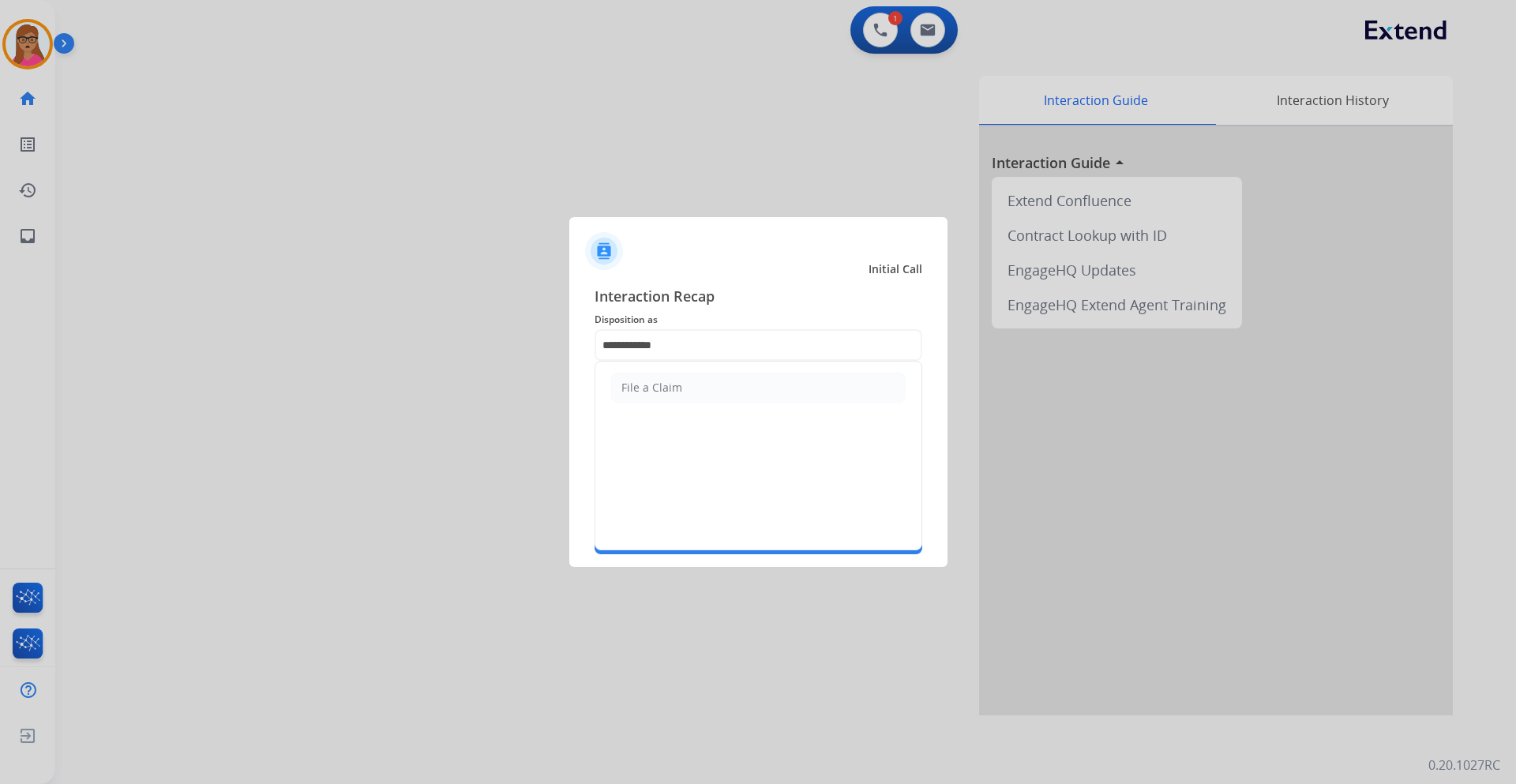
click at [759, 304] on span "Interaction Recap" at bounding box center [758, 298] width 328 height 25
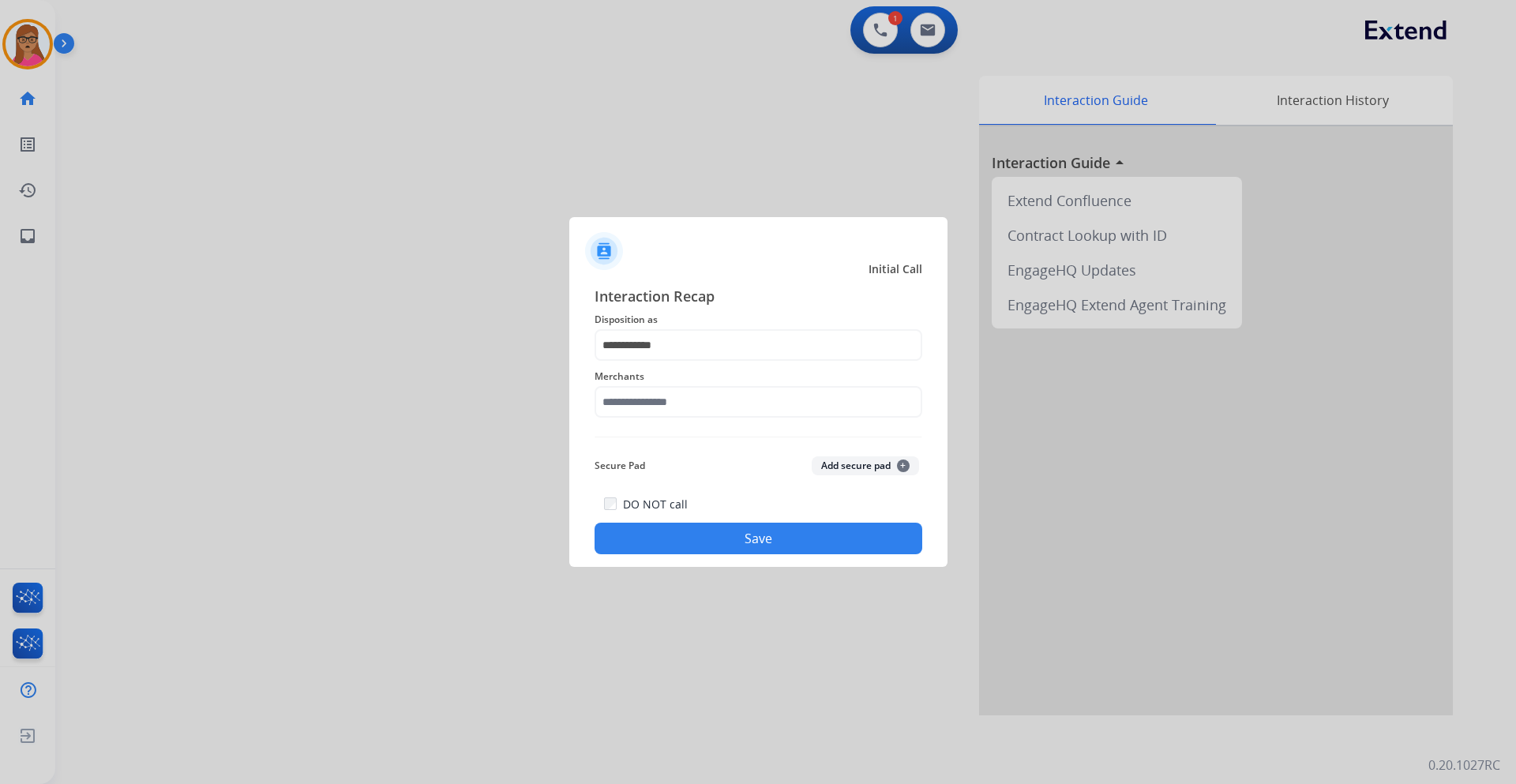
click at [487, 418] on div at bounding box center [758, 392] width 1516 height 784
click at [661, 393] on input "text" at bounding box center [758, 402] width 328 height 31
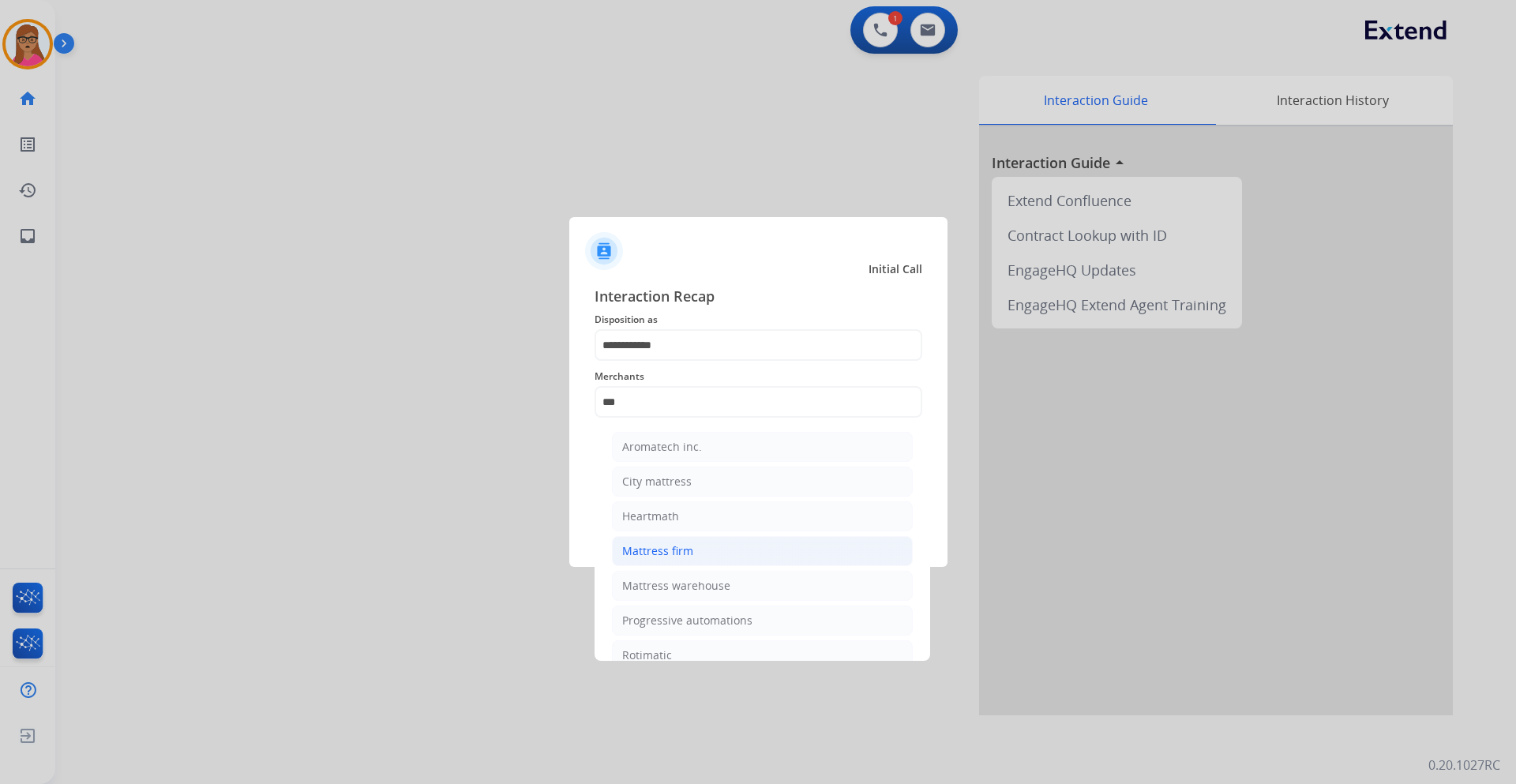
click at [688, 549] on div "Mattress firm" at bounding box center [658, 551] width 71 height 16
type input "**********"
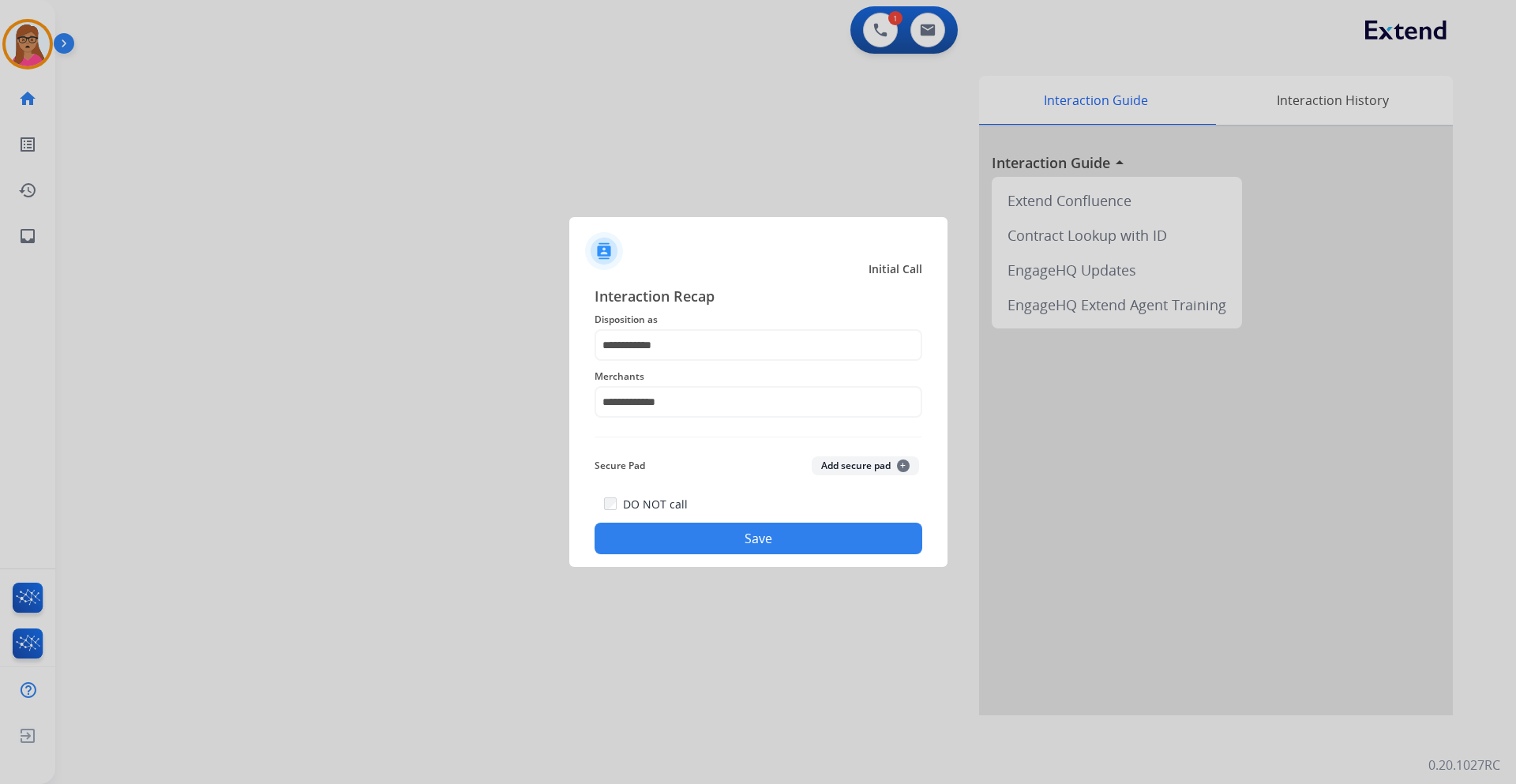
click at [697, 537] on button "Save" at bounding box center [758, 538] width 328 height 31
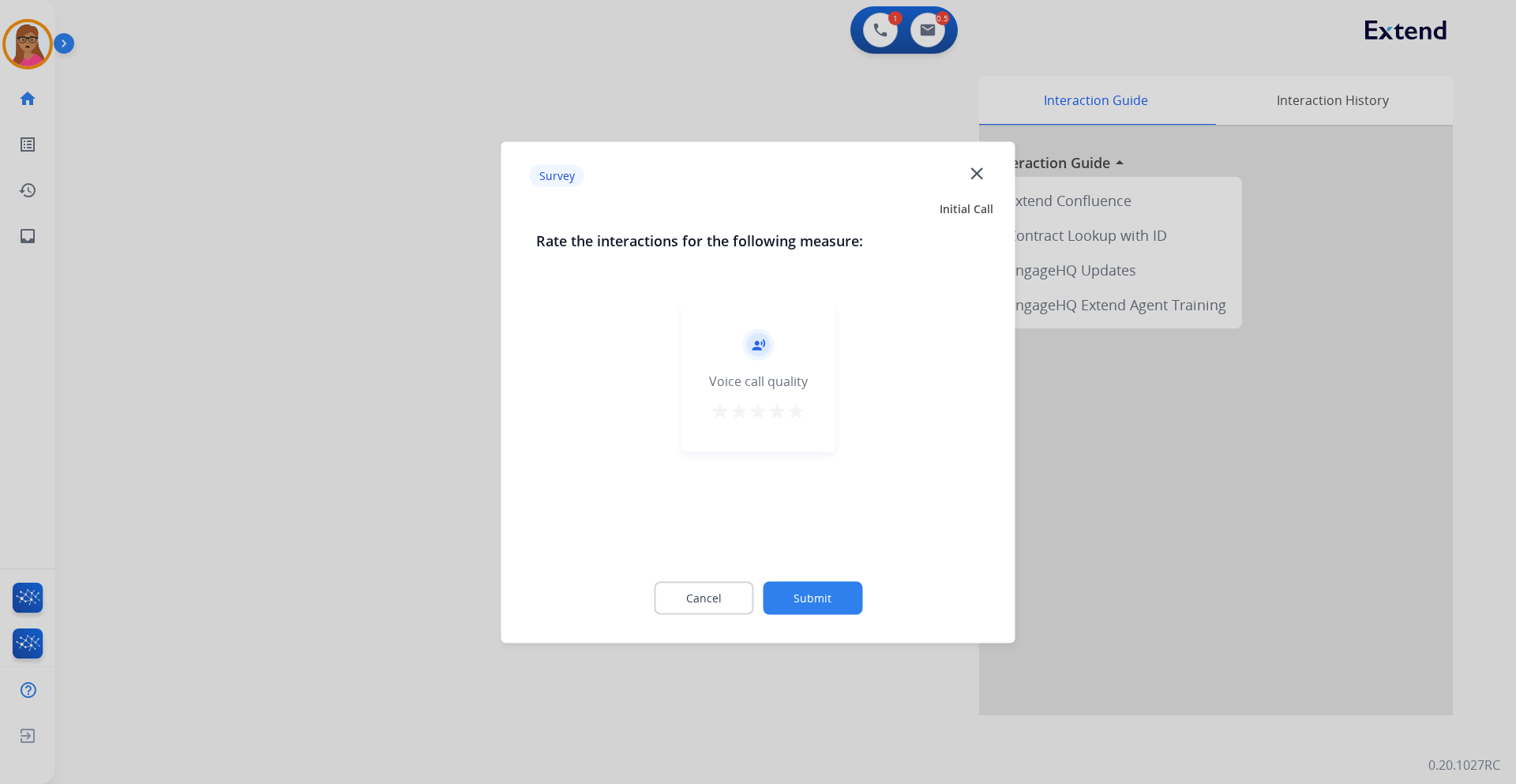
click at [373, 429] on div at bounding box center [758, 392] width 1516 height 784
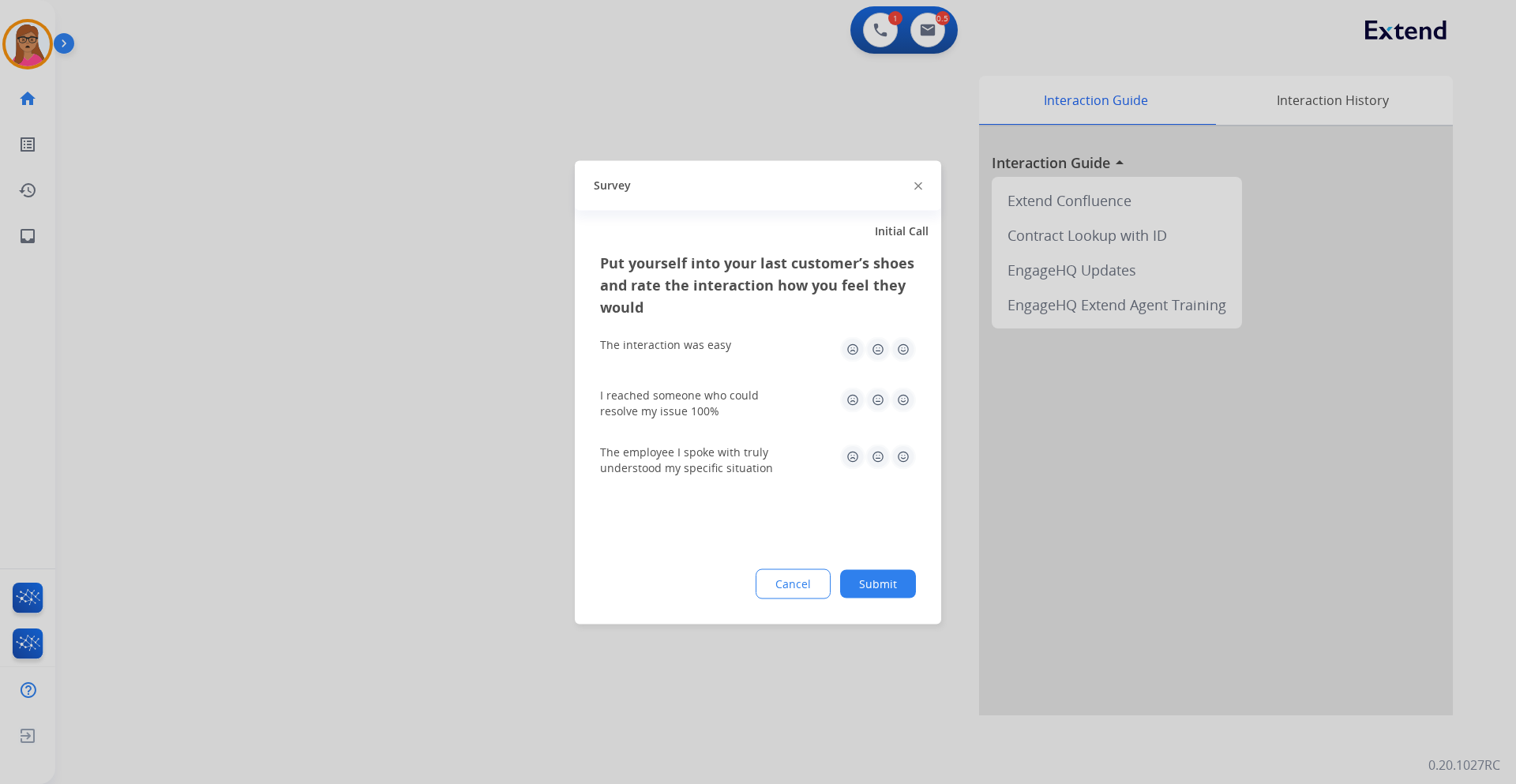
click at [373, 429] on div at bounding box center [758, 392] width 1516 height 784
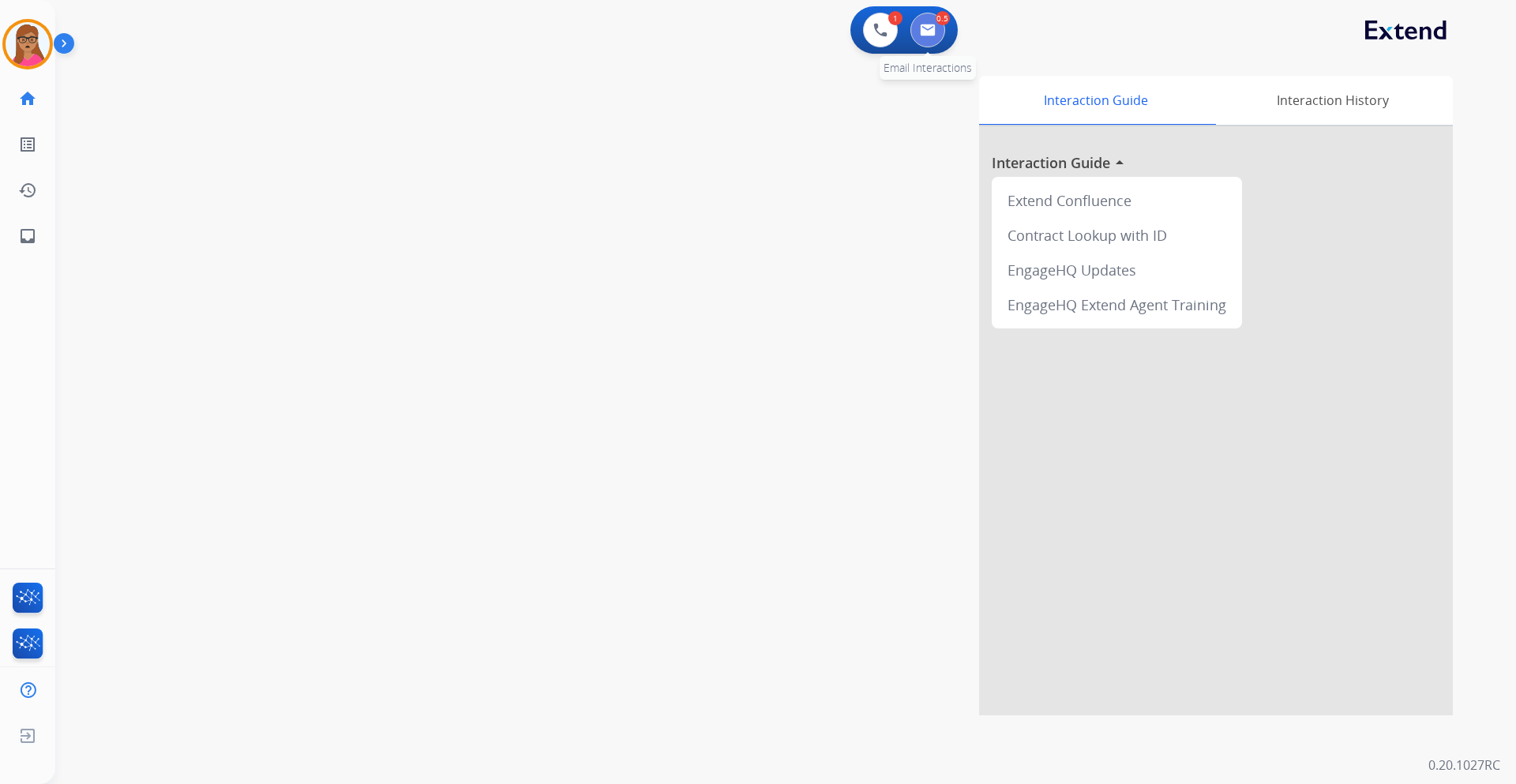
click at [937, 41] on button at bounding box center [928, 30] width 35 height 35
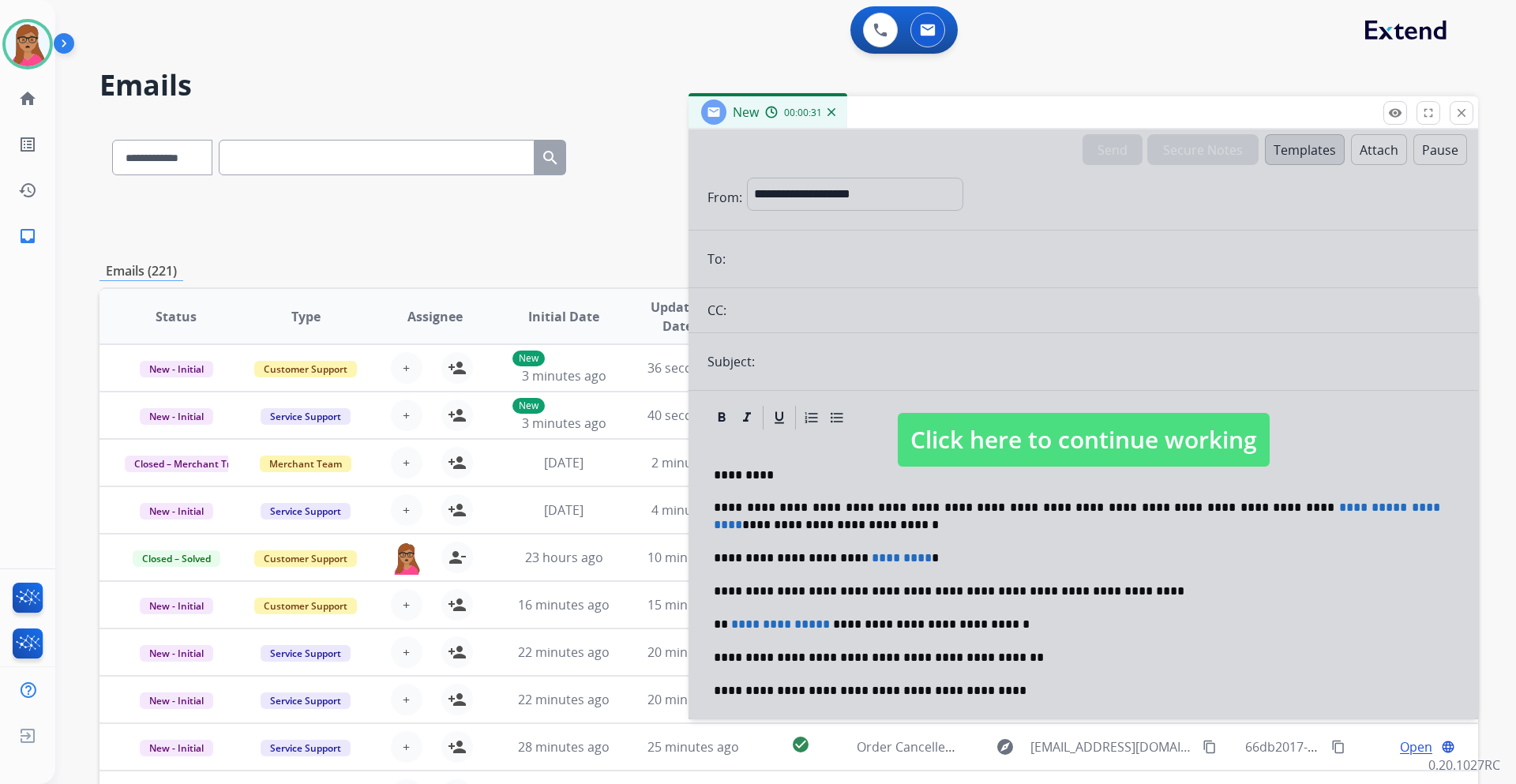
click at [1006, 435] on span "Click here to continue working" at bounding box center [1084, 439] width 372 height 53
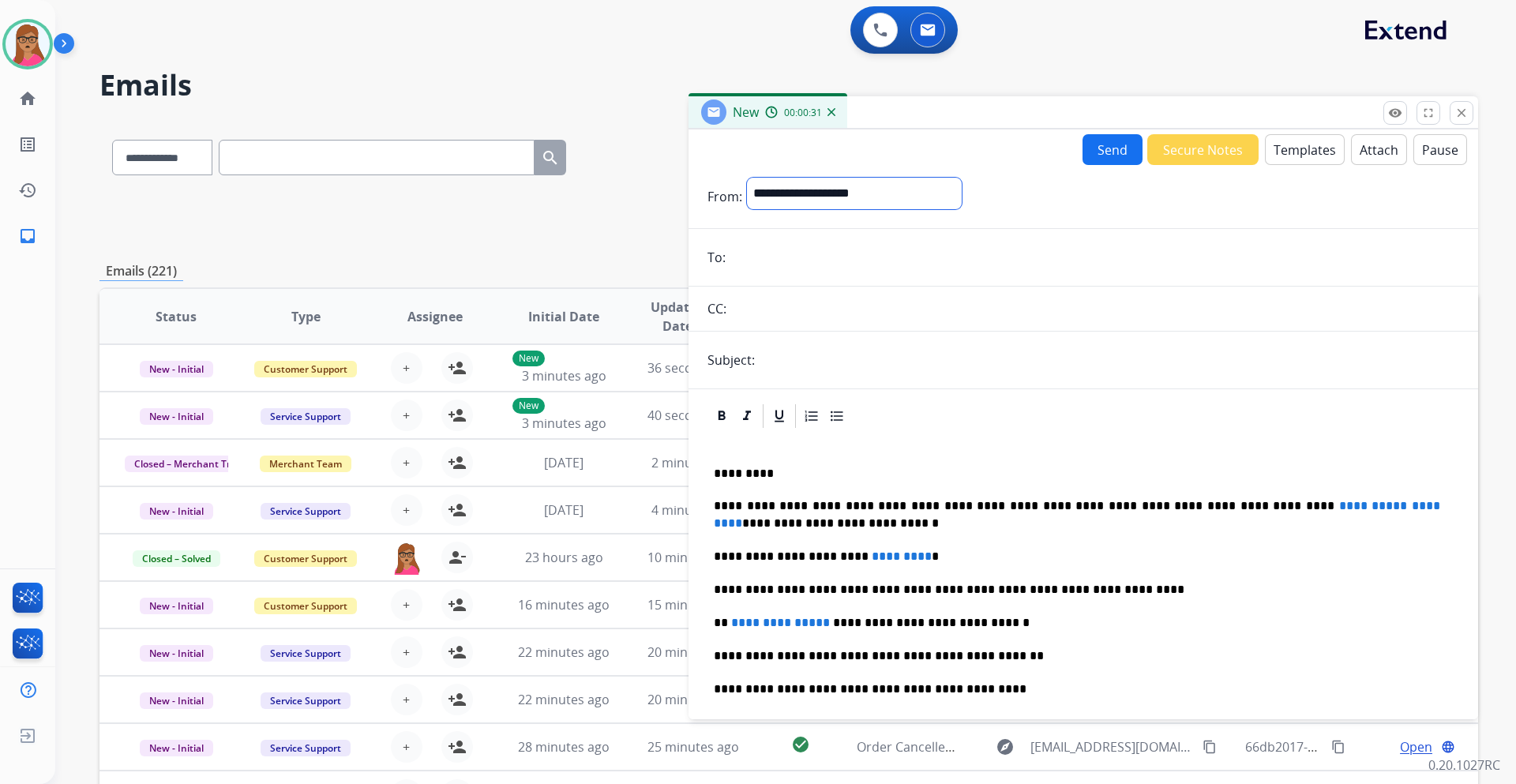
click at [835, 199] on select "**********" at bounding box center [854, 194] width 215 height 31
select select "**********"
click at [747, 178] on select "**********" at bounding box center [854, 194] width 215 height 31
paste input "**********"
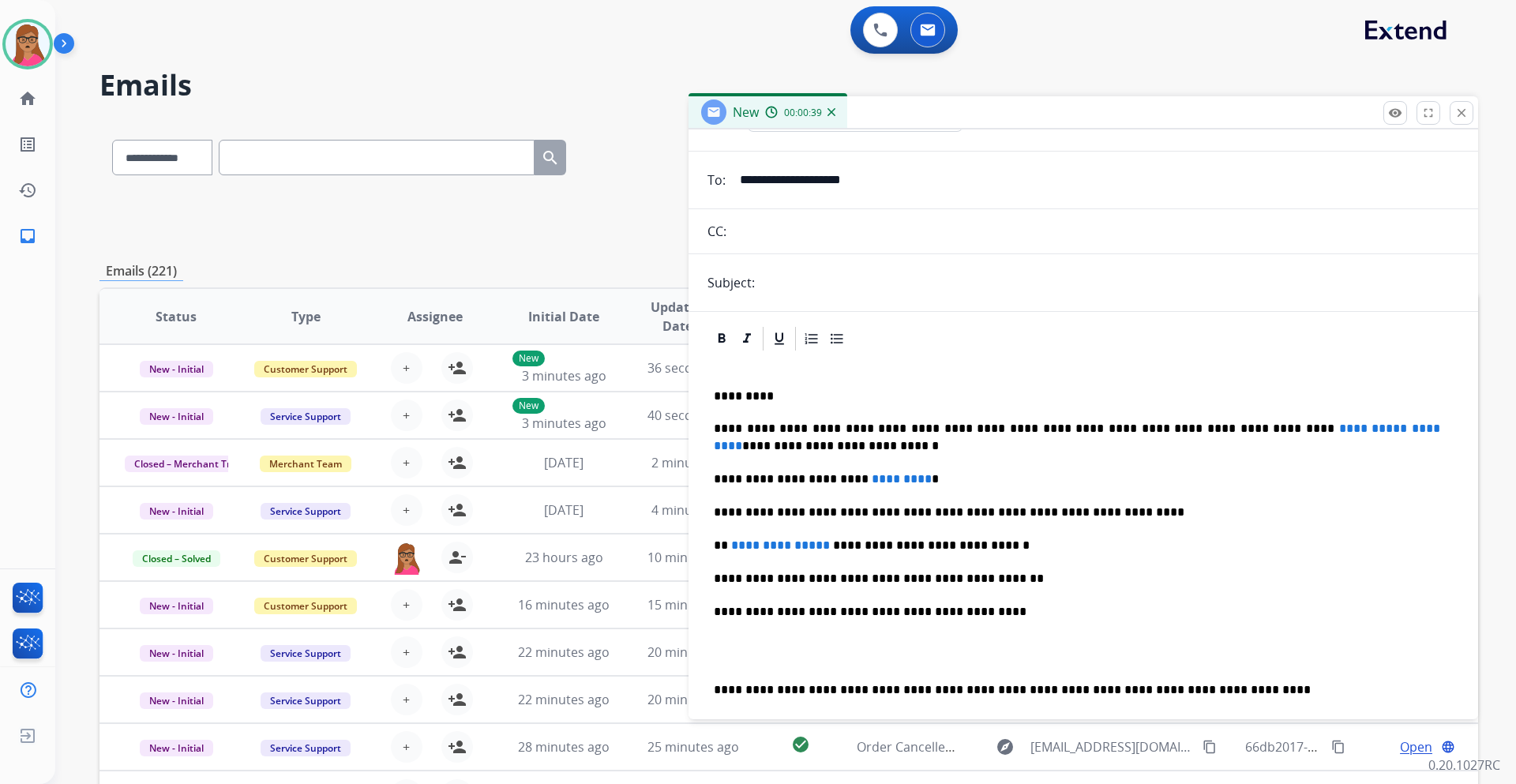
type input "**********"
drag, startPoint x: 1344, startPoint y: 430, endPoint x: 1317, endPoint y: 421, distance: 28.5
click at [1339, 427] on span "*********" at bounding box center [1079, 437] width 730 height 29
drag, startPoint x: 1346, startPoint y: 427, endPoint x: 1197, endPoint y: 423, distance: 149.1
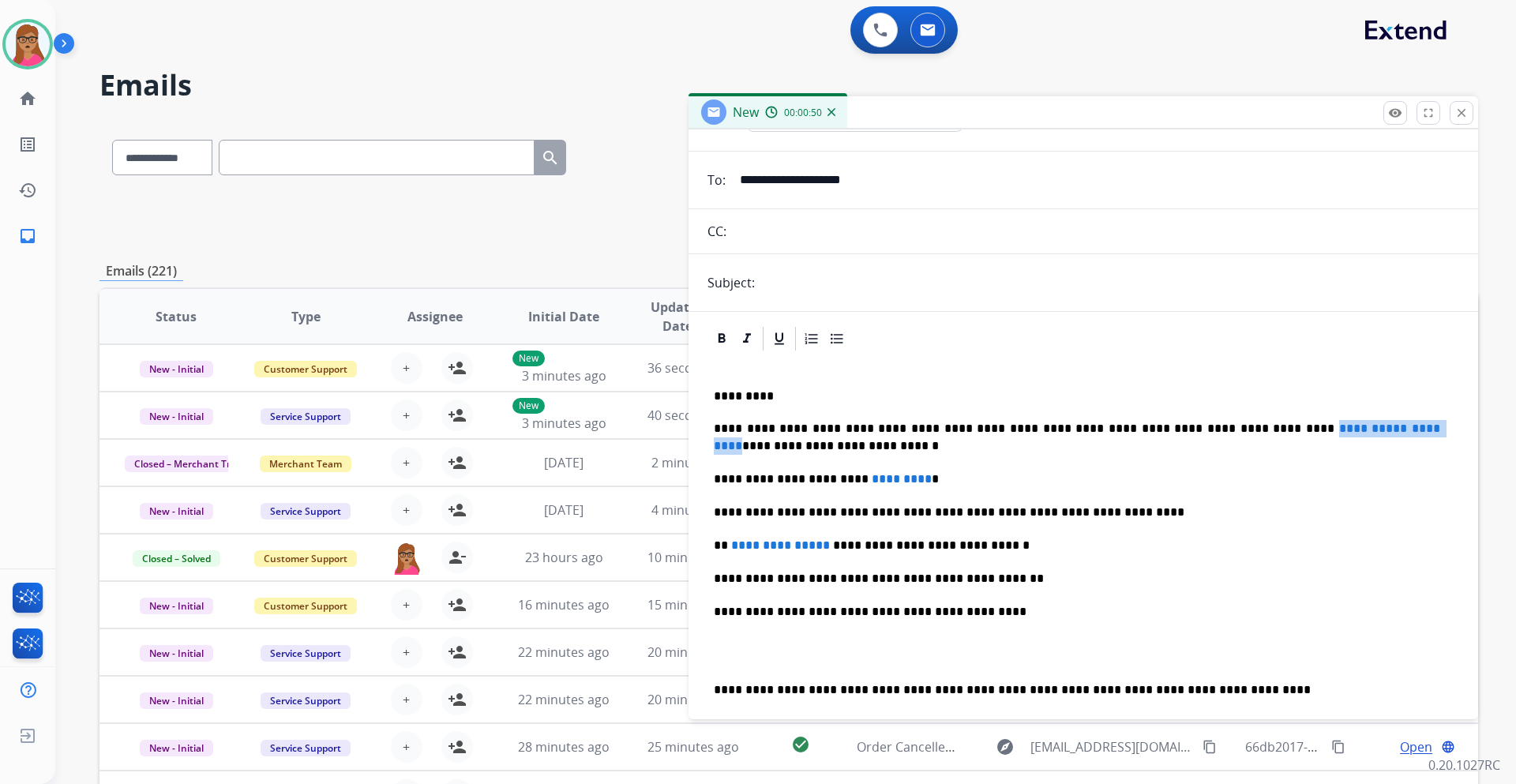
click at [1197, 423] on p "**********" at bounding box center [1077, 438] width 727 height 35
copy p "**********"
drag, startPoint x: 1344, startPoint y: 429, endPoint x: 1282, endPoint y: 430, distance: 62.0
click at [1268, 430] on p "**********" at bounding box center [1077, 438] width 727 height 35
click at [1333, 430] on p "**********" at bounding box center [1077, 438] width 727 height 35
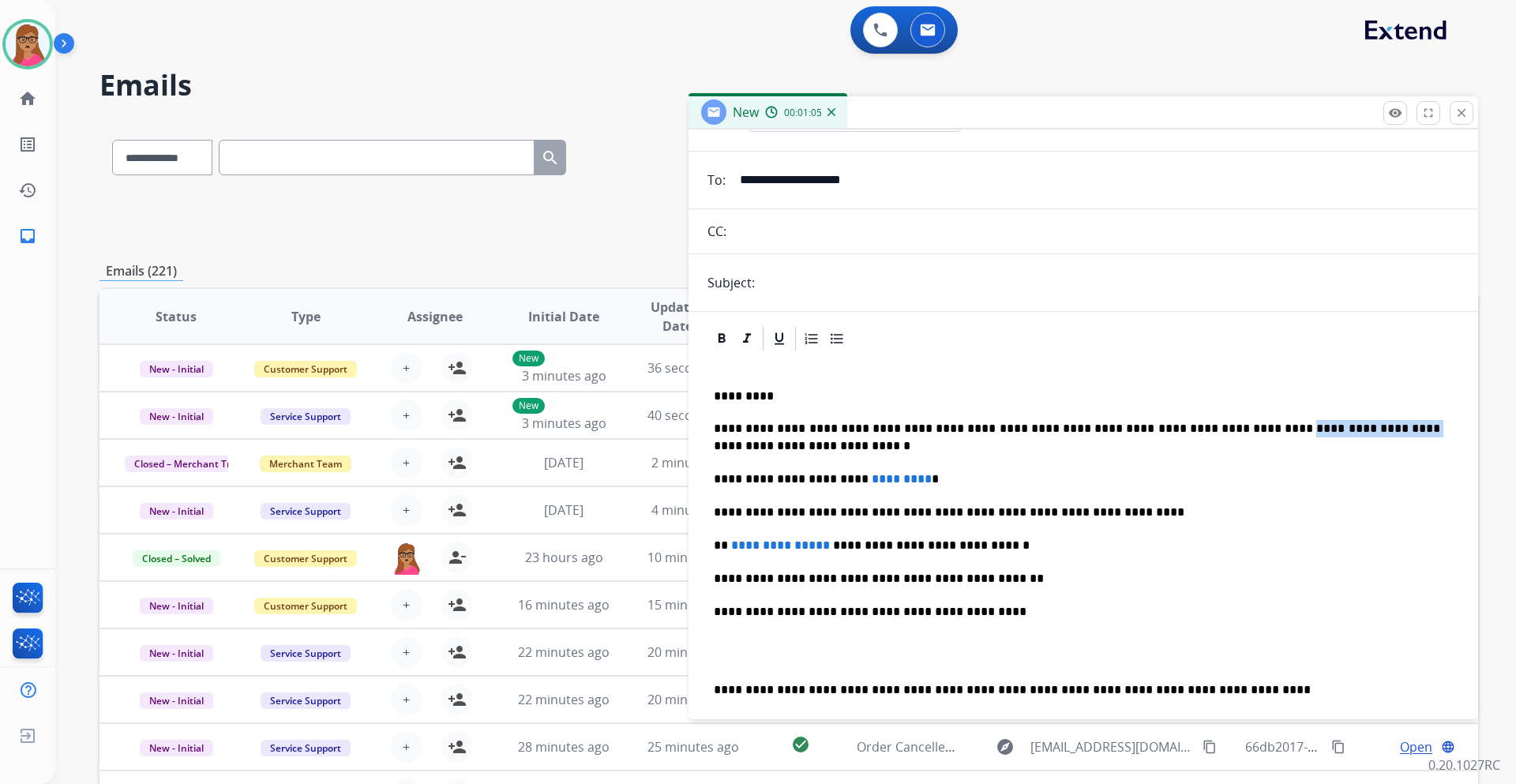
drag, startPoint x: 1347, startPoint y: 430, endPoint x: 1196, endPoint y: 433, distance: 151.0
click at [1196, 433] on p "**********" at bounding box center [1077, 438] width 727 height 35
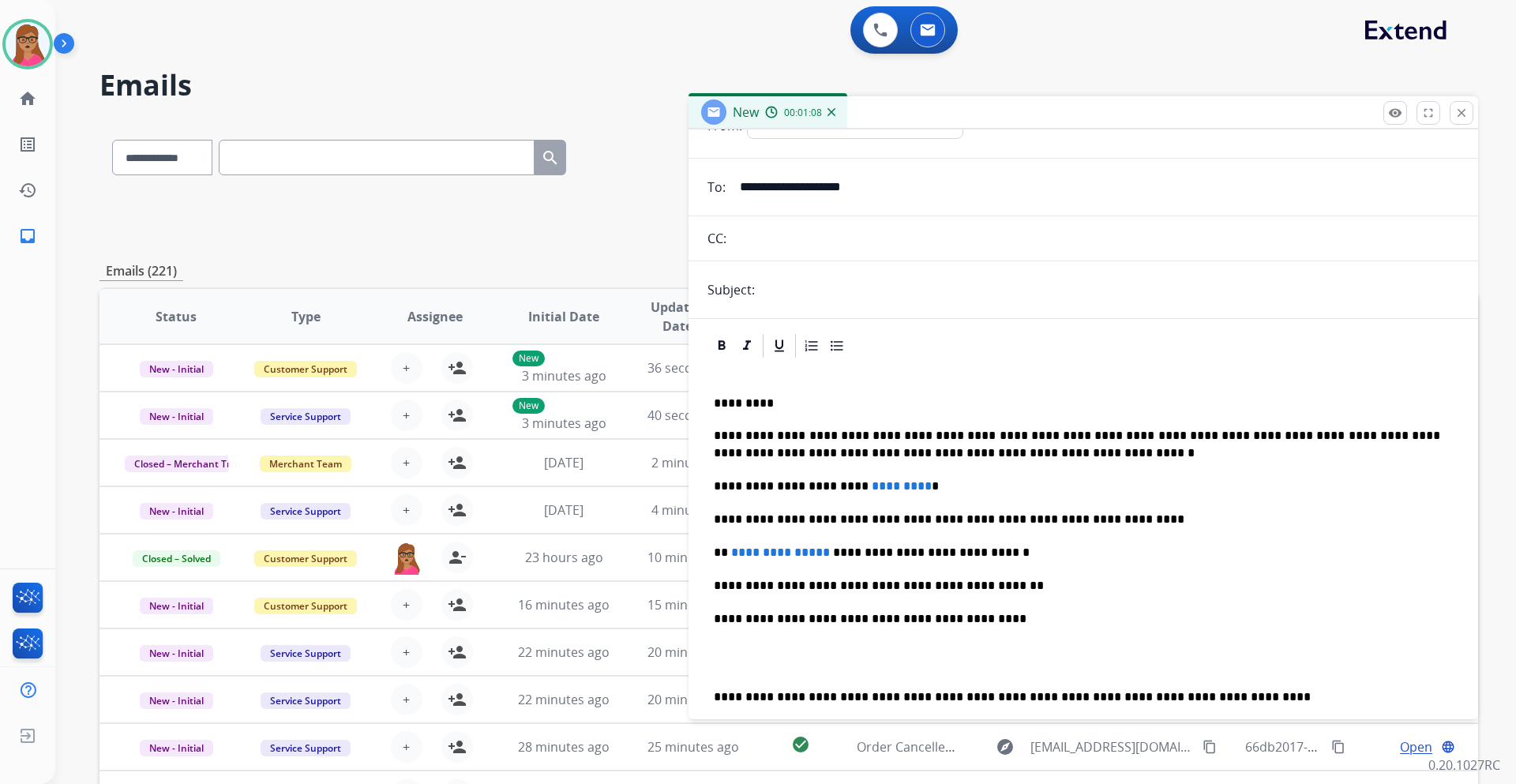
scroll to position [0, 0]
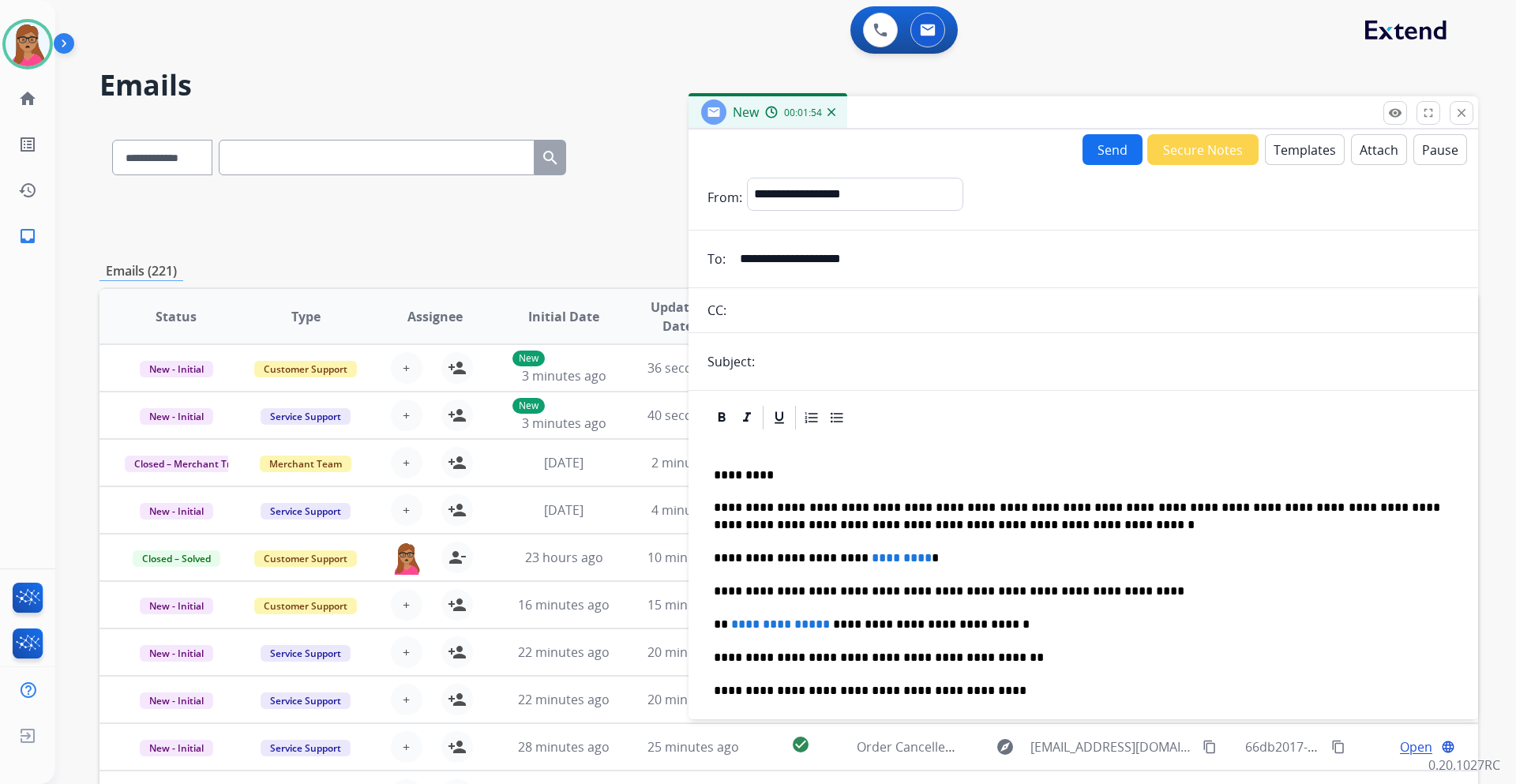
click at [1101, 147] on button "Send" at bounding box center [1113, 150] width 60 height 31
click at [785, 355] on input "text" at bounding box center [1109, 362] width 700 height 33
type input "**********"
click at [1109, 150] on button "Send" at bounding box center [1113, 150] width 60 height 31
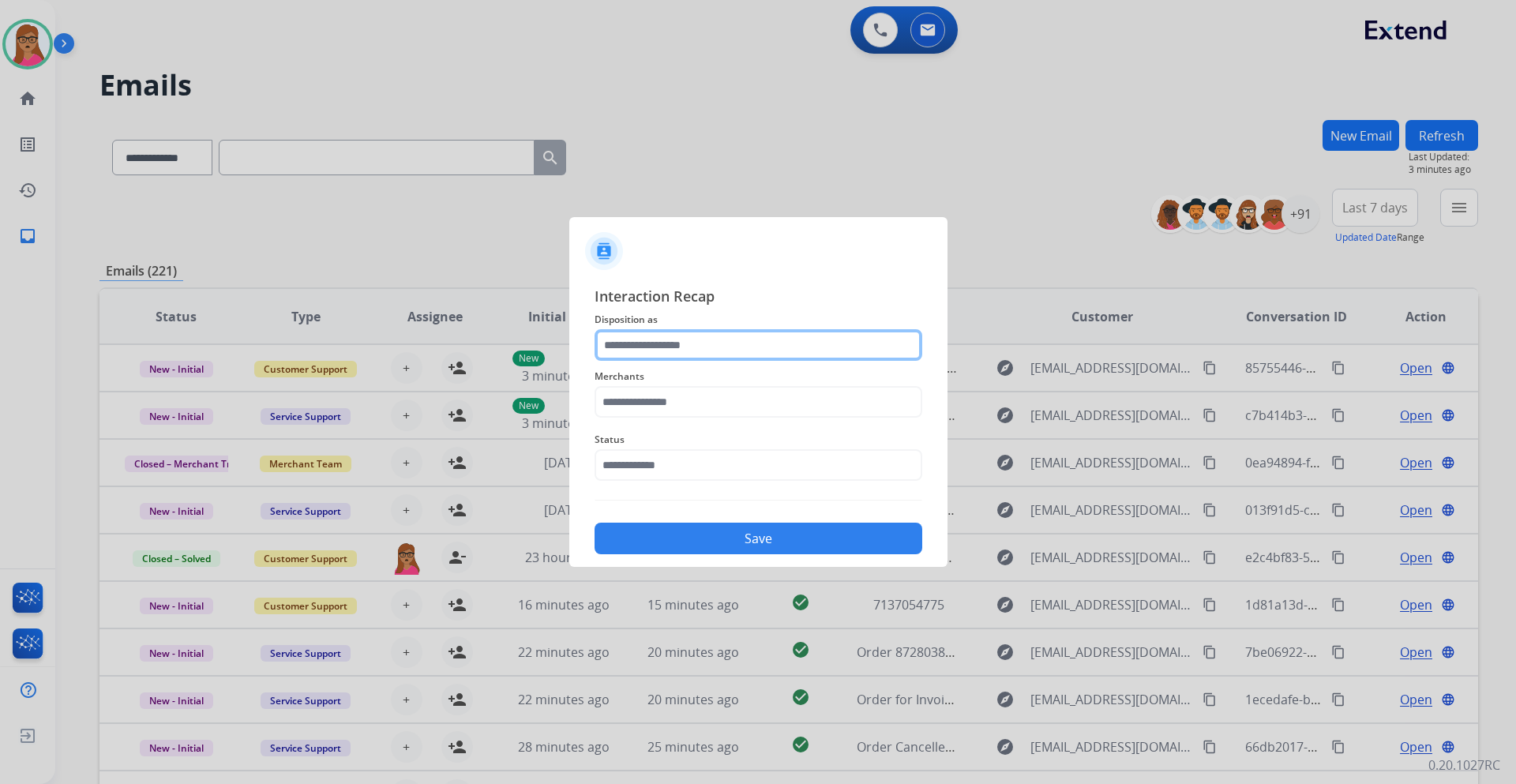
click at [711, 347] on input "text" at bounding box center [758, 344] width 328 height 31
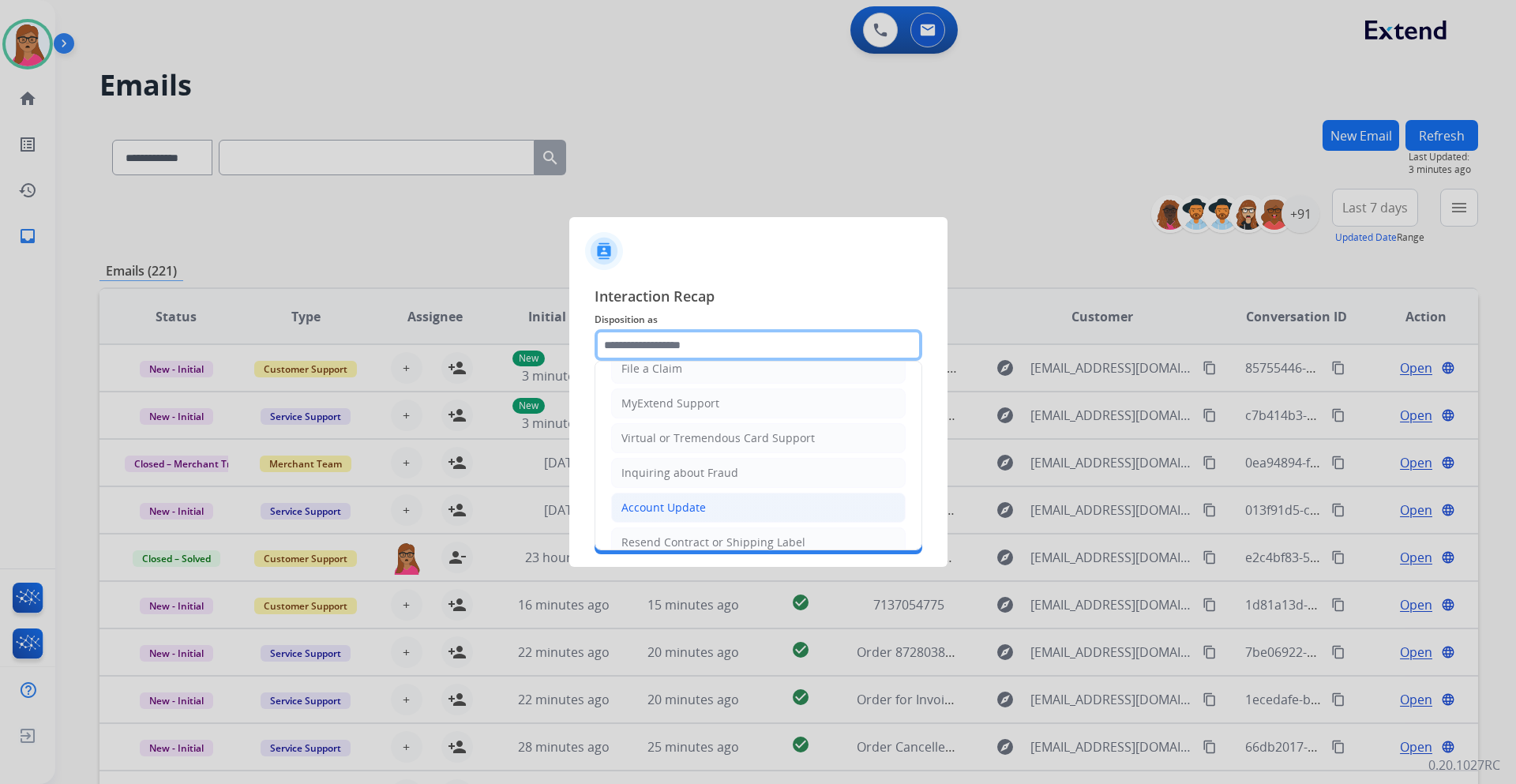
scroll to position [246, 0]
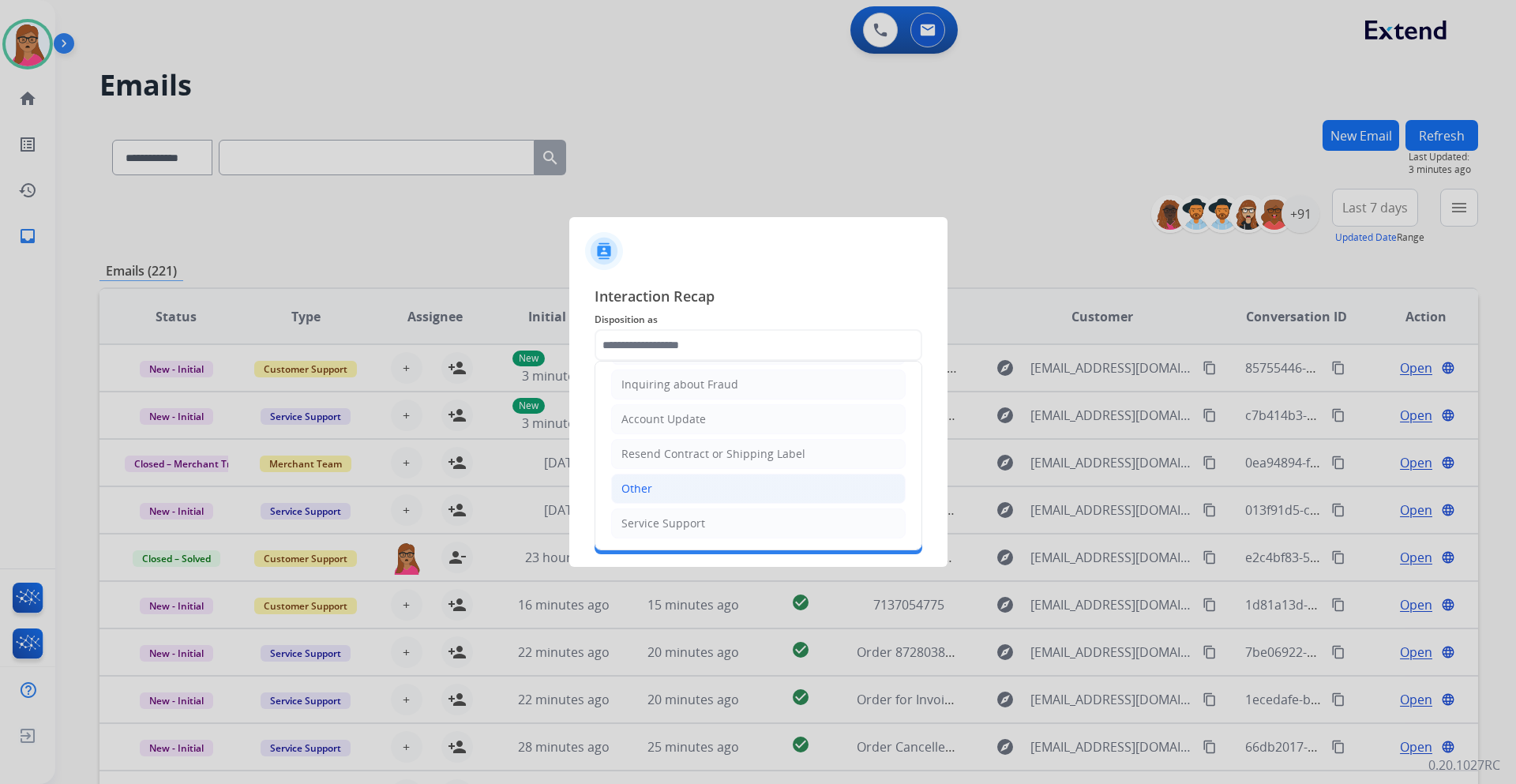
click at [662, 490] on li "Other" at bounding box center [758, 488] width 295 height 30
type input "*****"
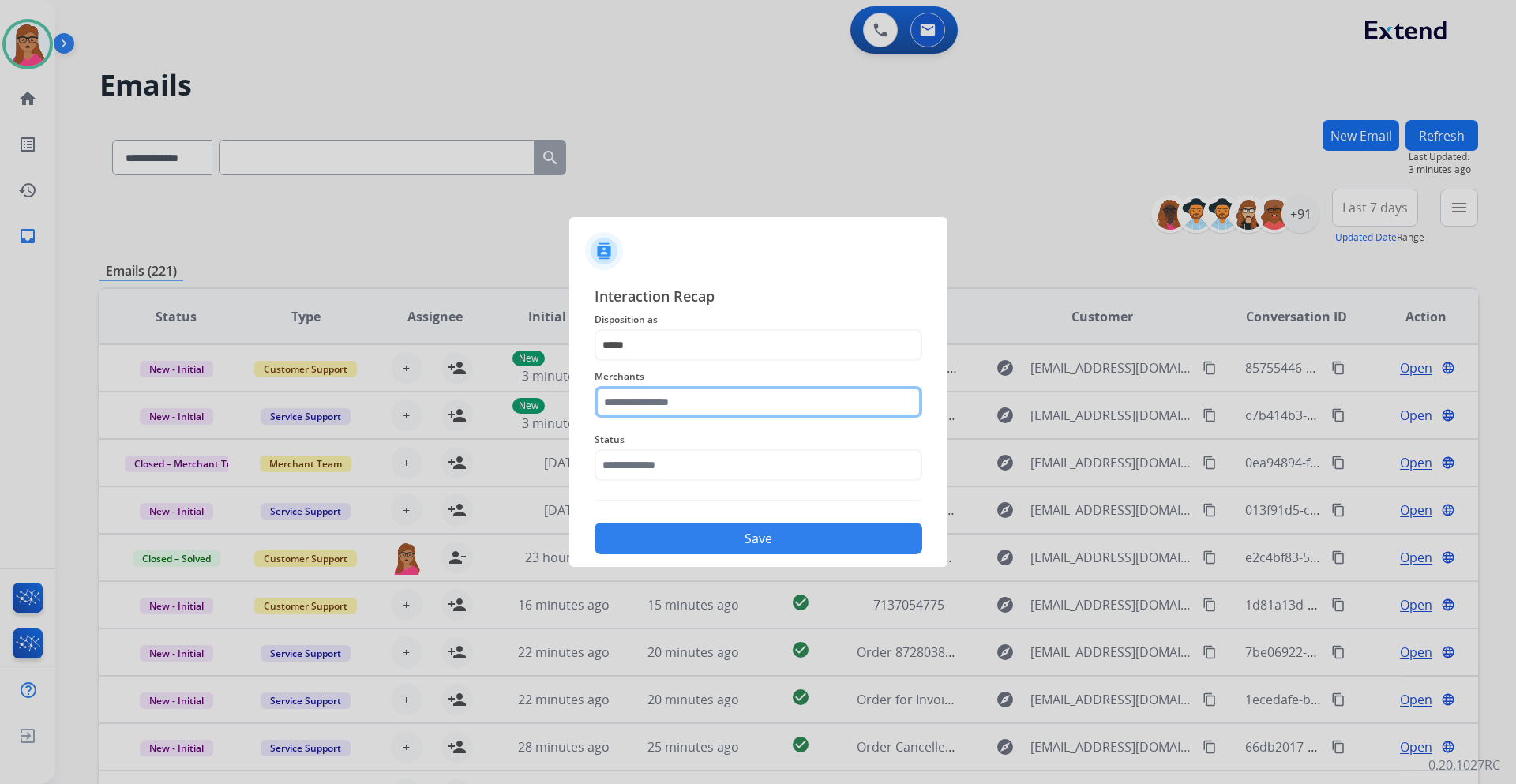
click at [678, 405] on input "text" at bounding box center [758, 402] width 328 height 31
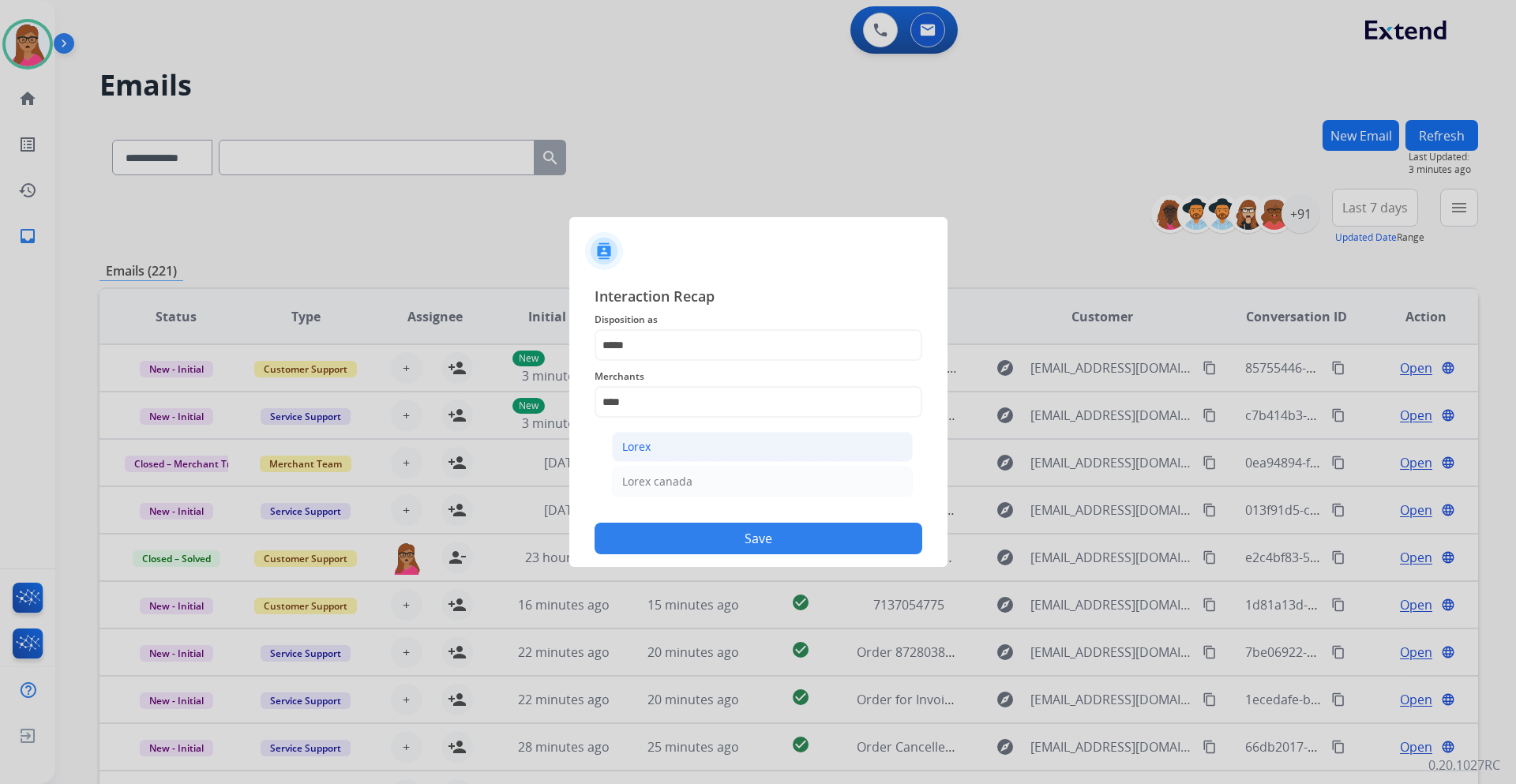
click at [706, 443] on li "Lorex" at bounding box center [762, 446] width 301 height 30
type input "*****"
click at [703, 475] on input "text" at bounding box center [758, 465] width 328 height 31
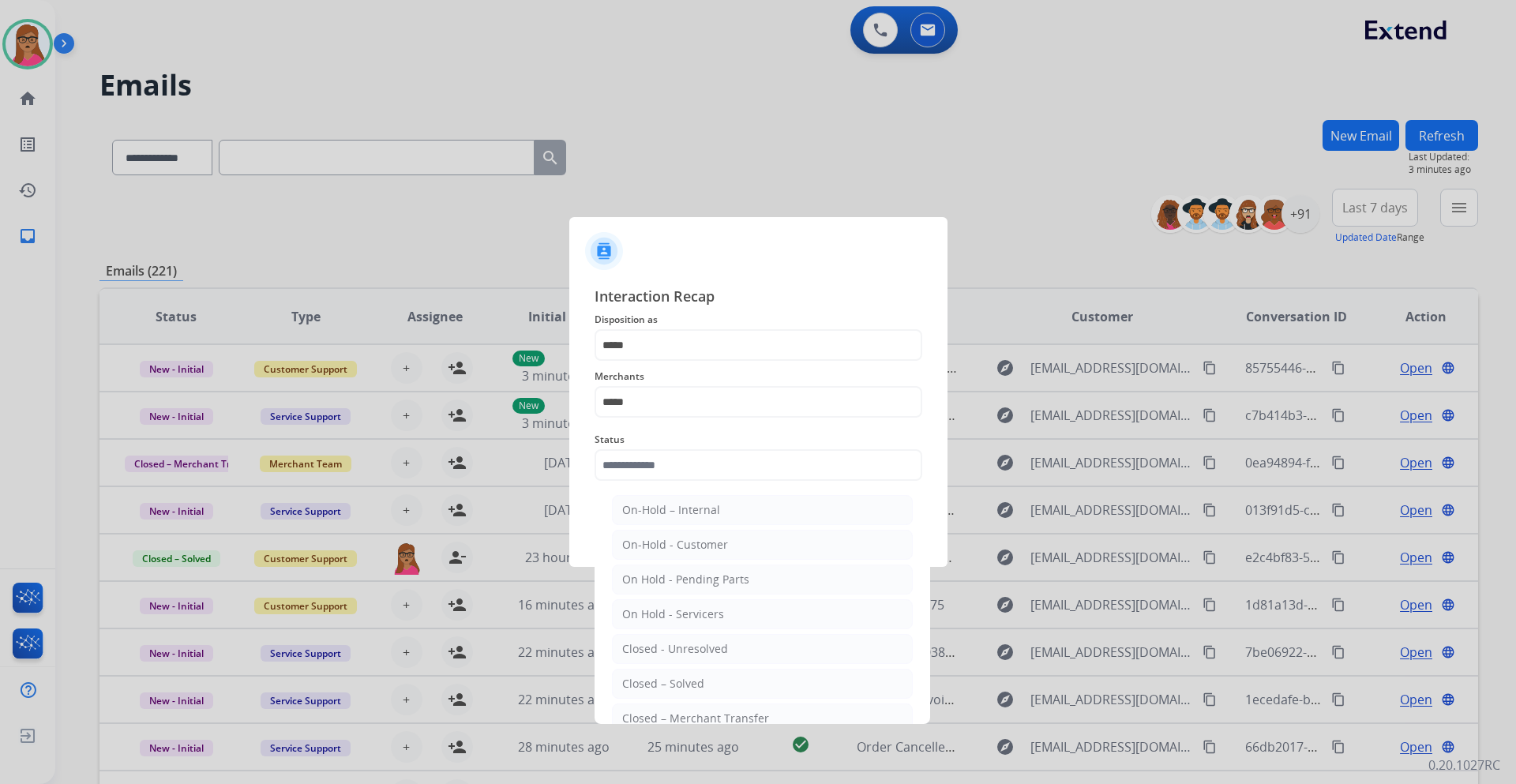
click at [709, 685] on li "Closed – Solved" at bounding box center [762, 683] width 301 height 30
type input "**********"
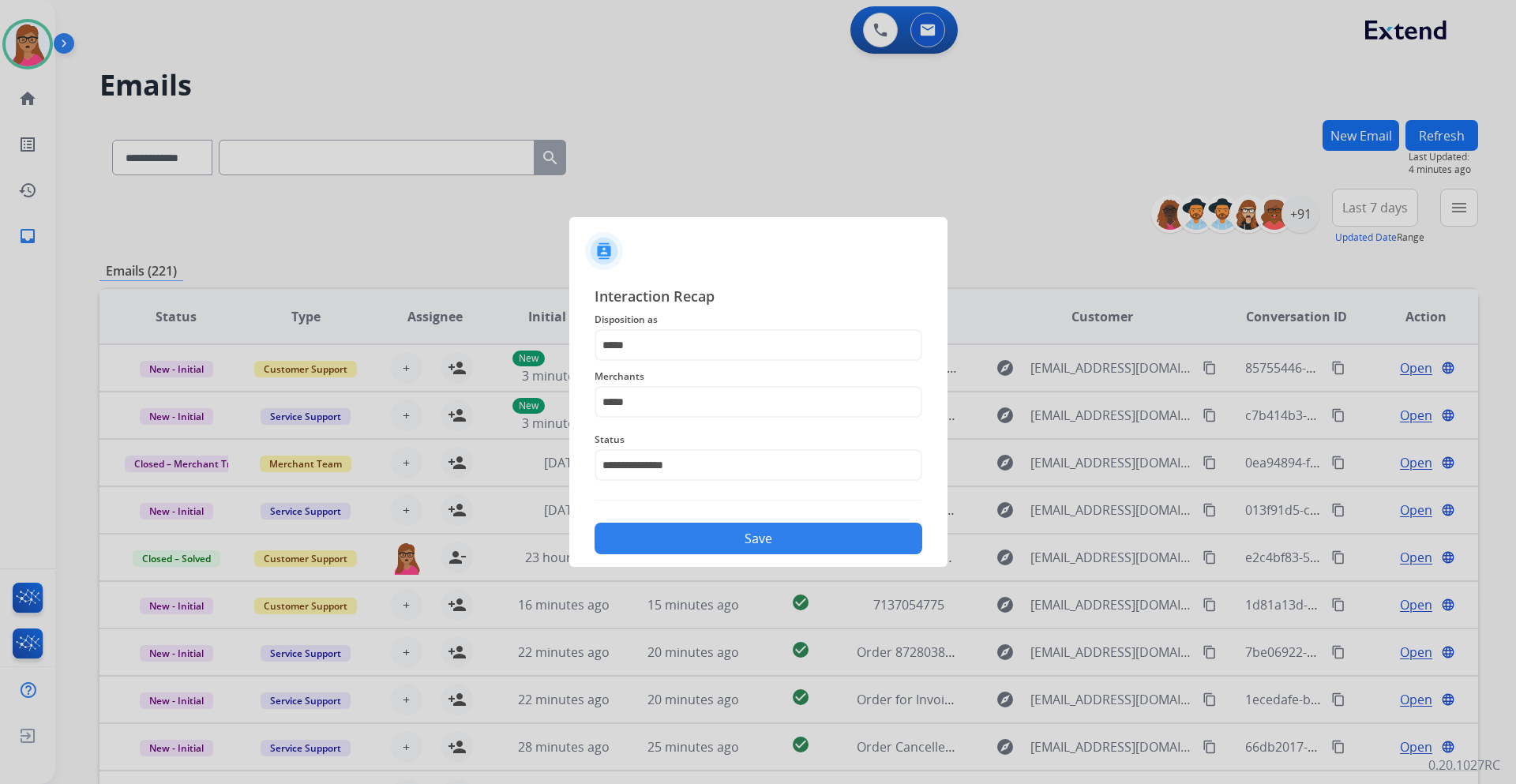
click at [779, 553] on div "Save" at bounding box center [758, 534] width 328 height 41
click at [753, 536] on button "Save" at bounding box center [758, 538] width 328 height 31
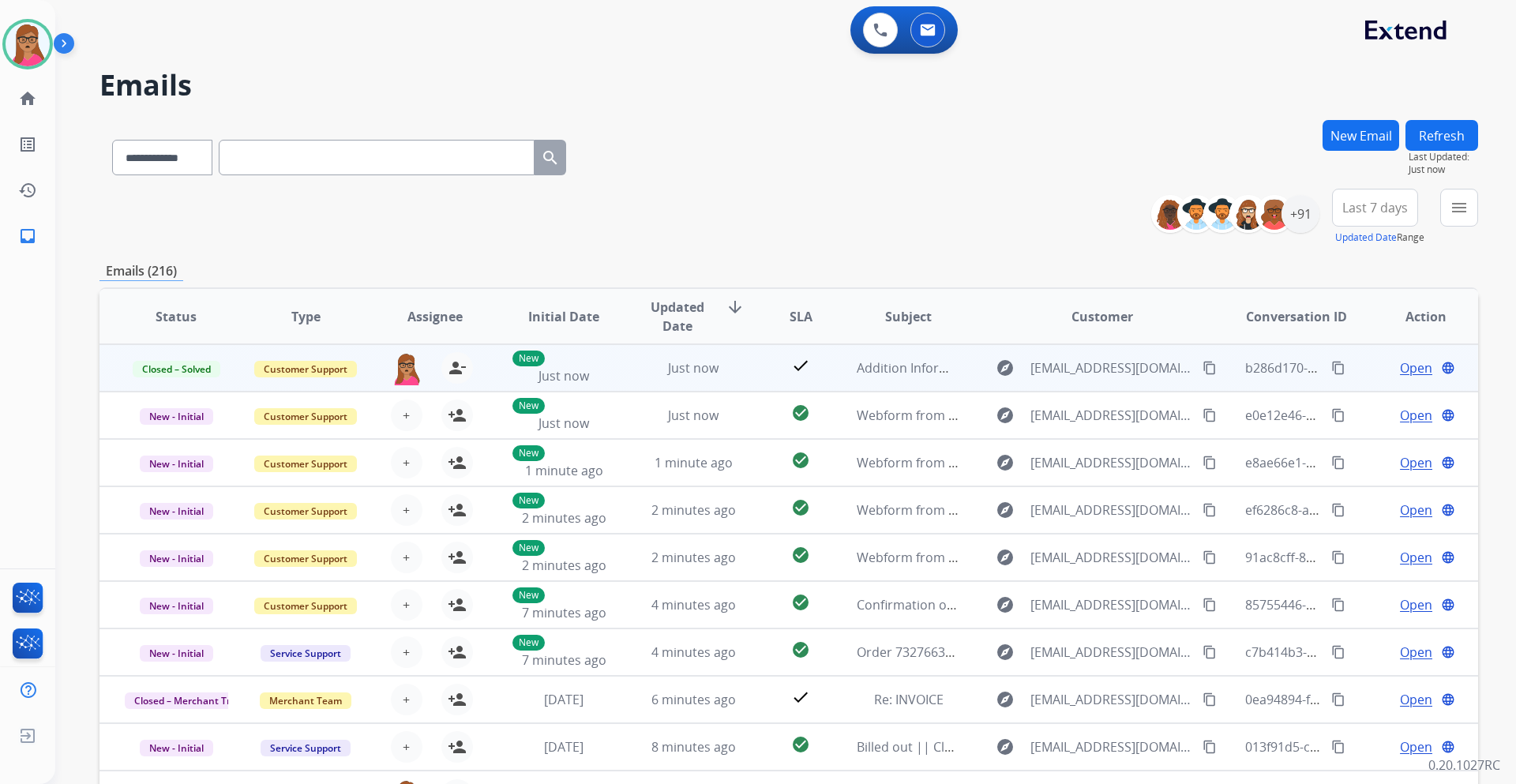
click at [1331, 370] on mat-icon "content_copy" at bounding box center [1338, 368] width 15 height 15
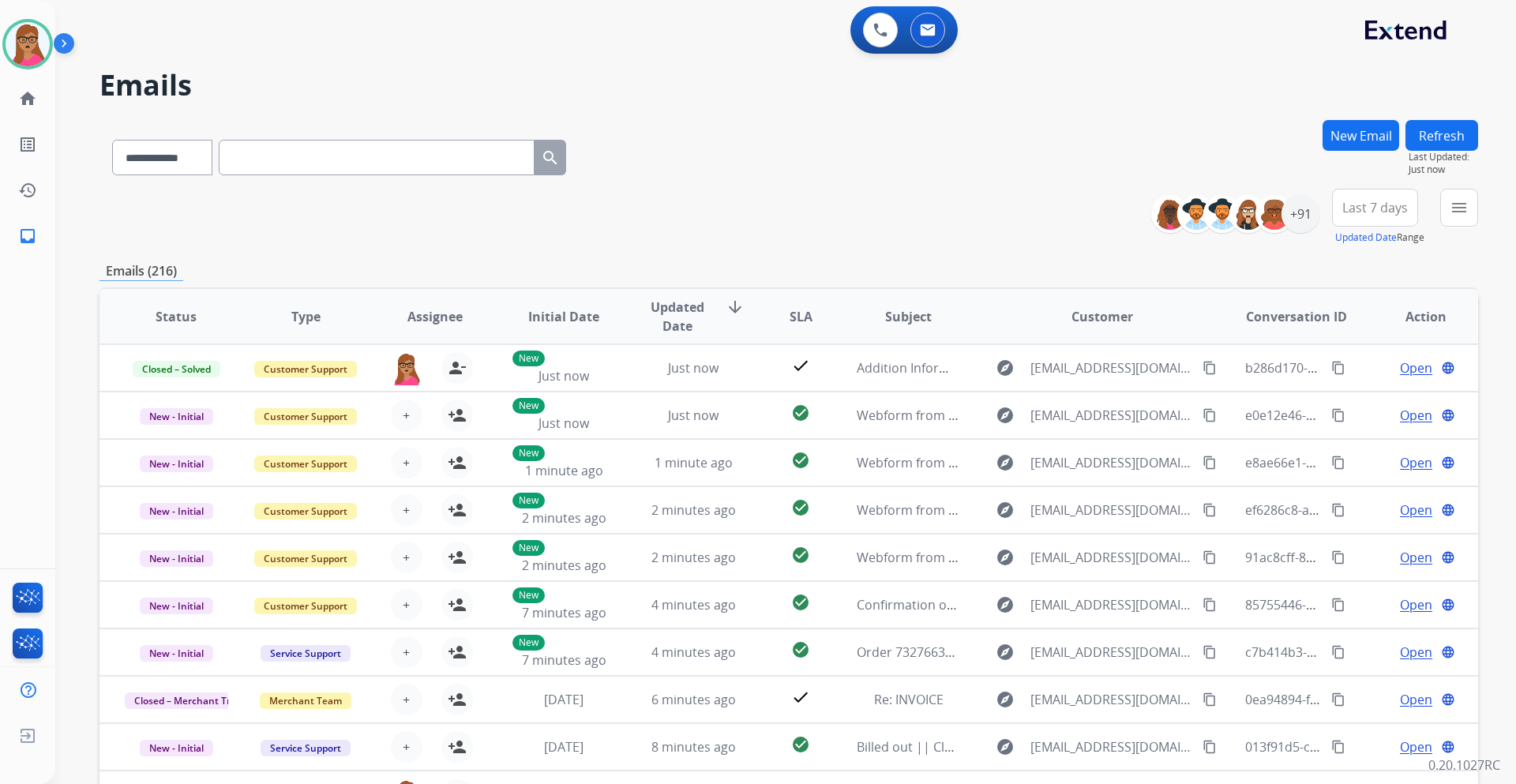
click at [1356, 208] on span "Last 7 days" at bounding box center [1375, 207] width 65 height 6
click at [1356, 405] on div "Last 90 days" at bounding box center [1370, 400] width 87 height 23
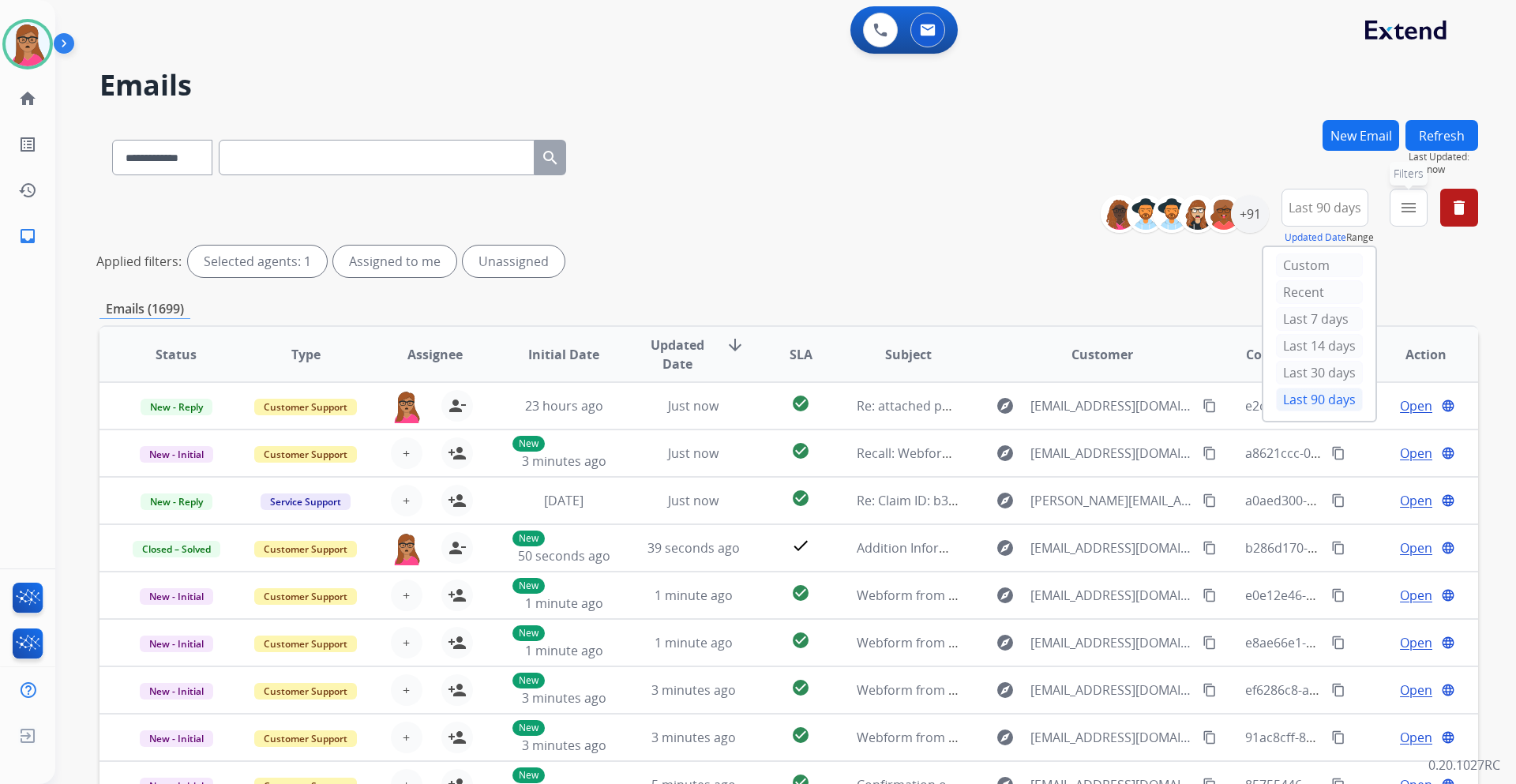
click at [1413, 214] on mat-icon "menu" at bounding box center [1408, 207] width 18 height 18
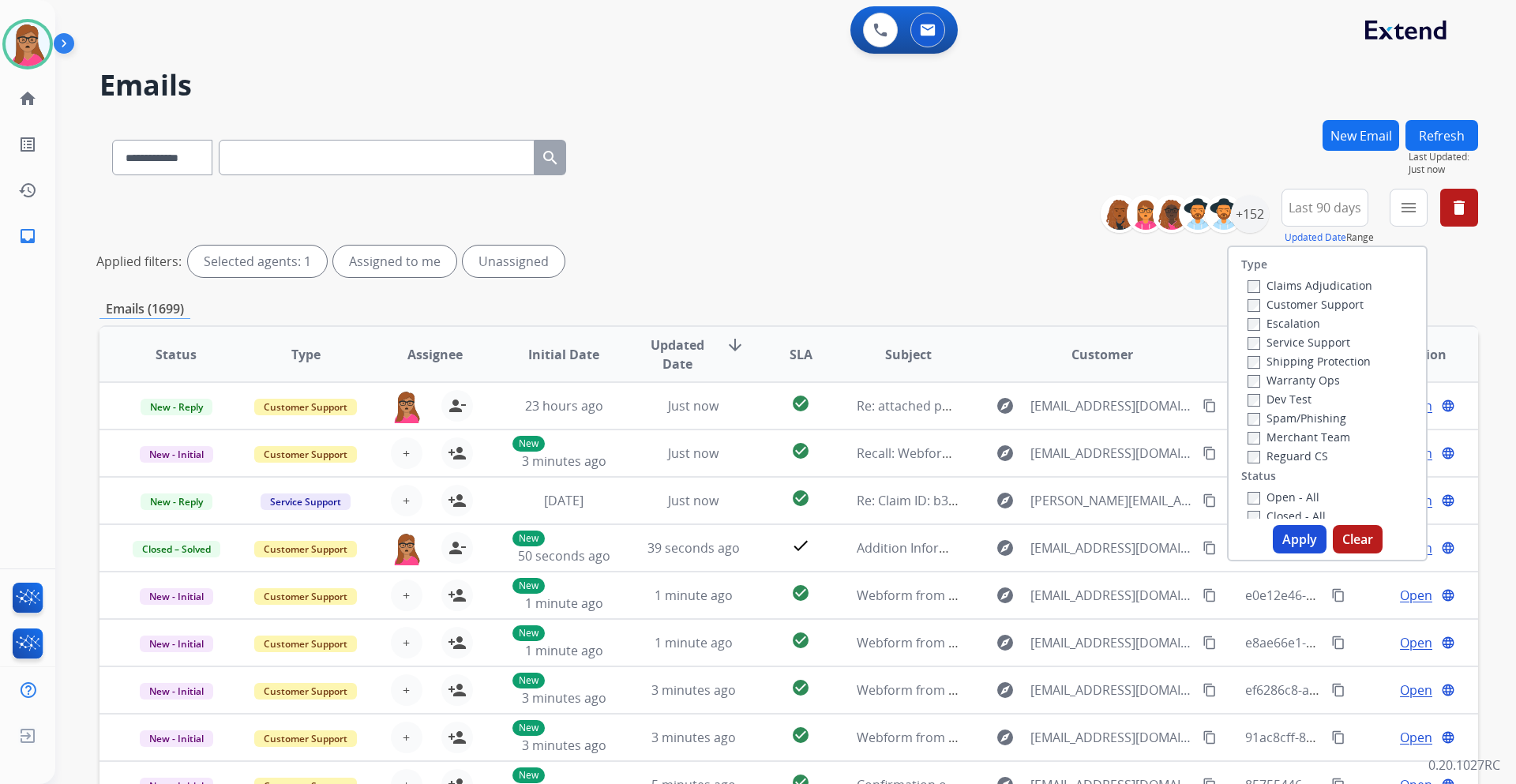
click at [1324, 302] on label "Customer Support" at bounding box center [1305, 303] width 116 height 15
click at [1348, 365] on label "Shipping Protection" at bounding box center [1309, 361] width 124 height 15
click at [1296, 456] on label "Reguard CS" at bounding box center [1287, 455] width 81 height 15
click at [1295, 543] on button "Apply" at bounding box center [1299, 539] width 54 height 28
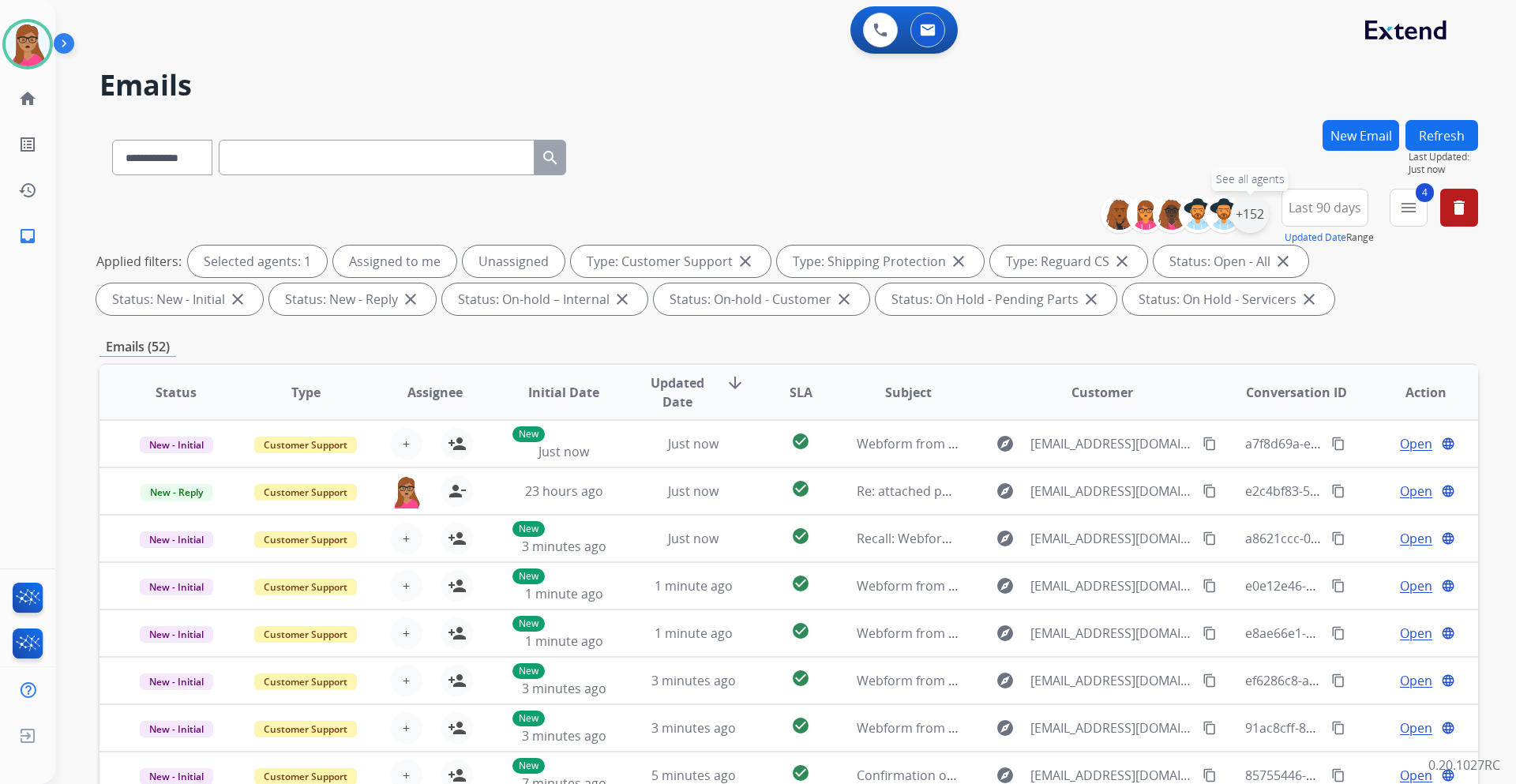
click at [1264, 221] on div "+152" at bounding box center [1249, 213] width 38 height 38
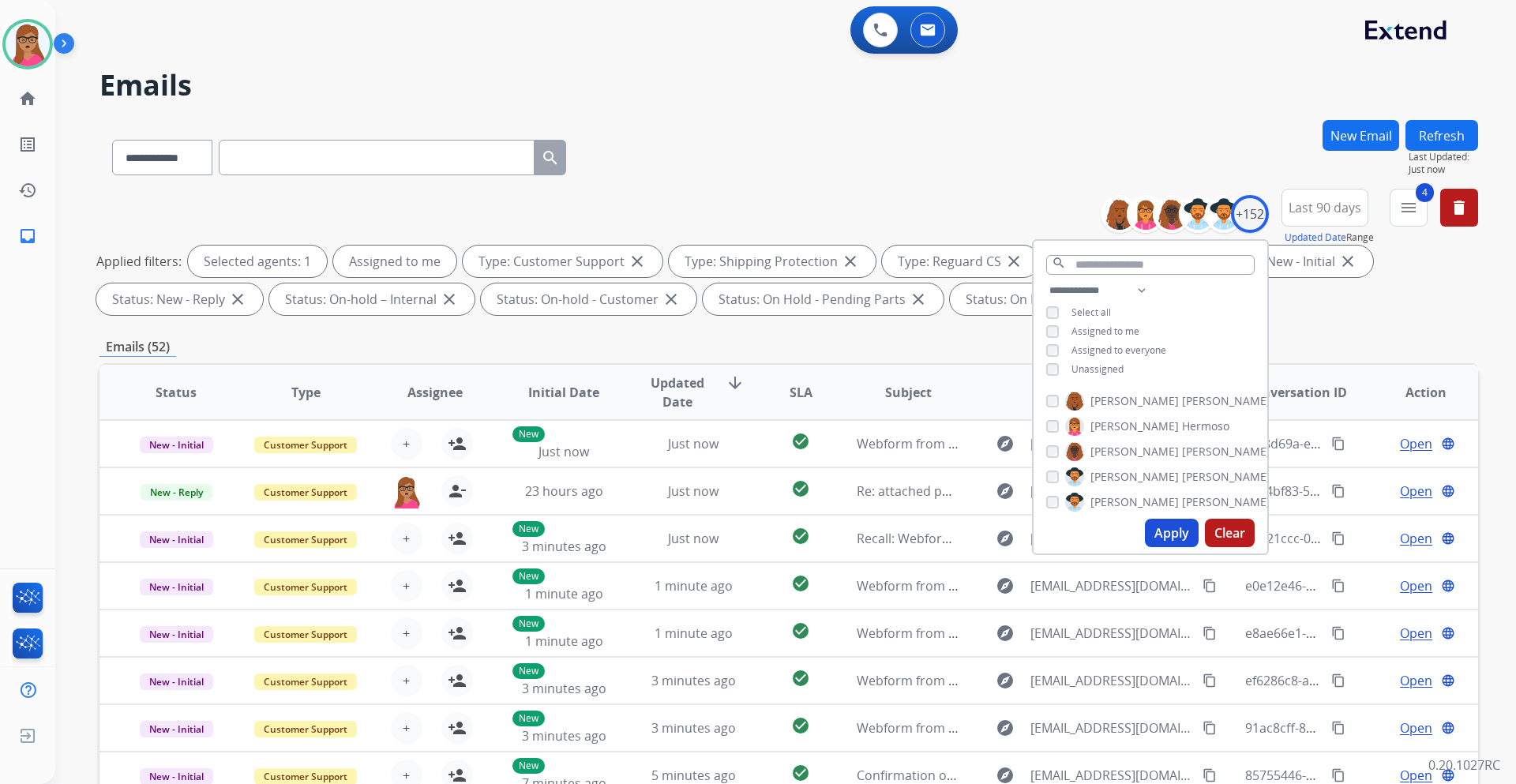
click at [1167, 529] on button "Apply" at bounding box center [1172, 532] width 54 height 28
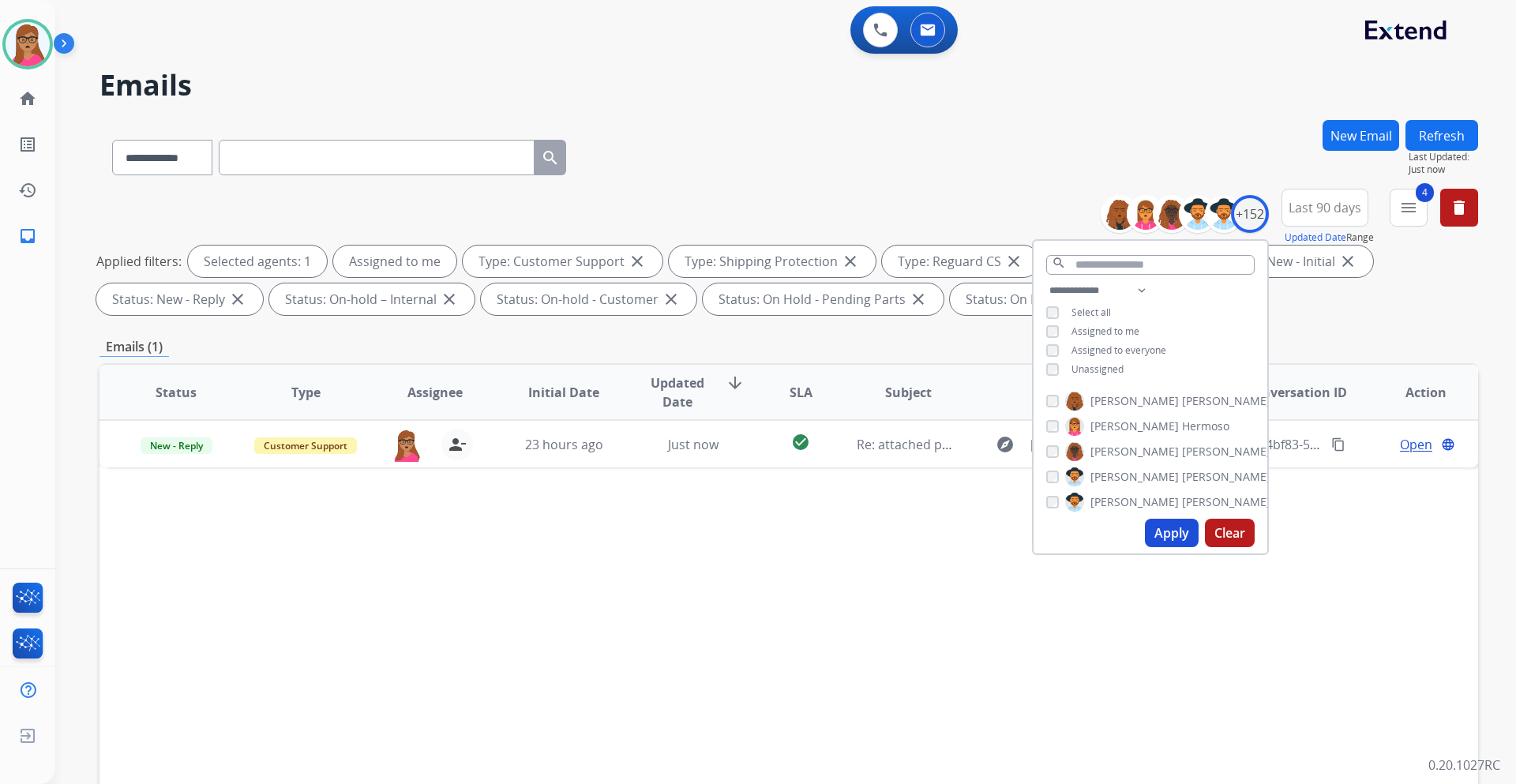
drag, startPoint x: 798, startPoint y: 568, endPoint x: 803, endPoint y: 547, distance: 21.6
click at [798, 563] on div "Status Type Assignee Initial Date Updated Date arrow_downward SLA Subject Custo…" at bounding box center [788, 627] width 1379 height 529
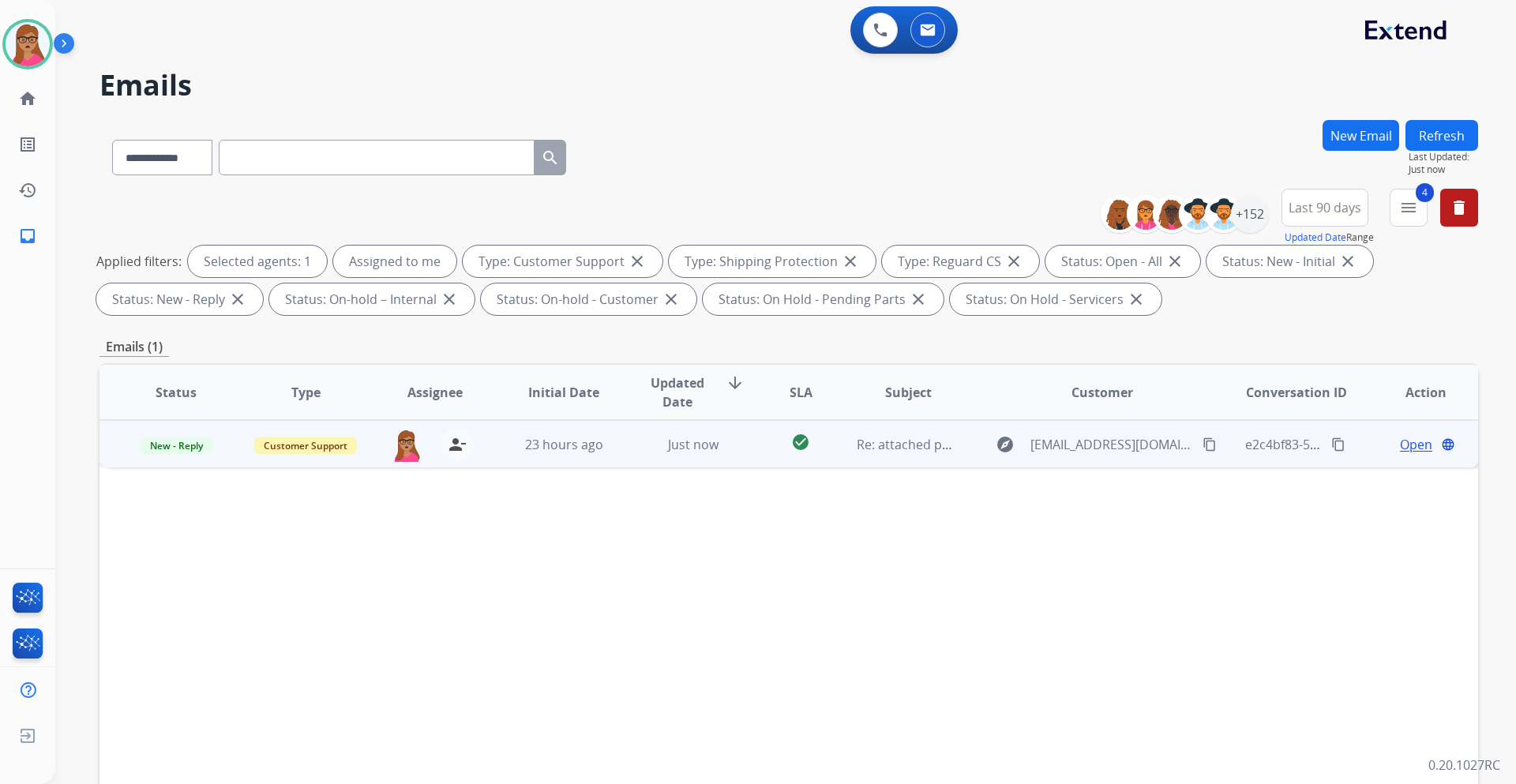
click at [1404, 448] on span "Open" at bounding box center [1416, 444] width 32 height 18
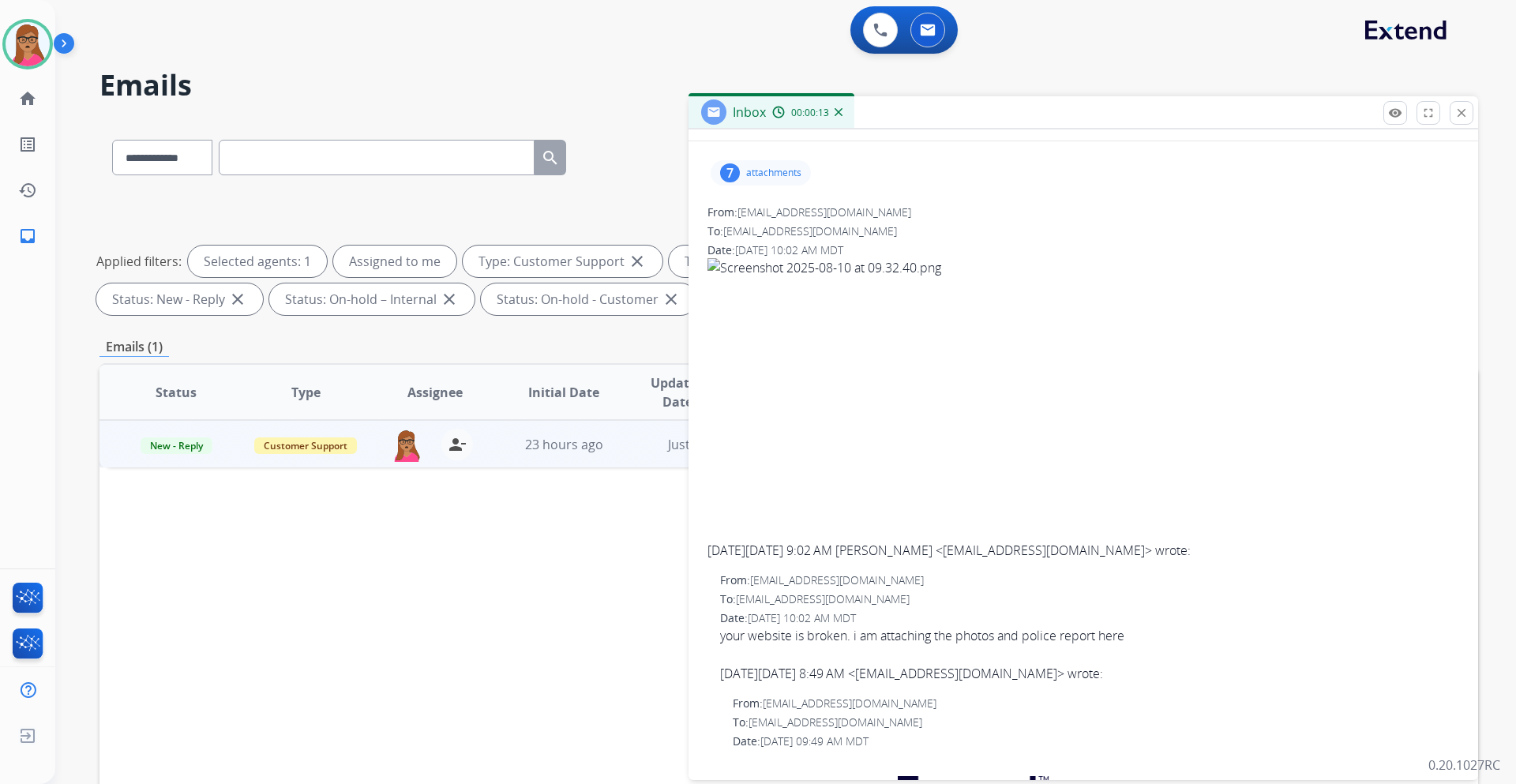
scroll to position [0, 0]
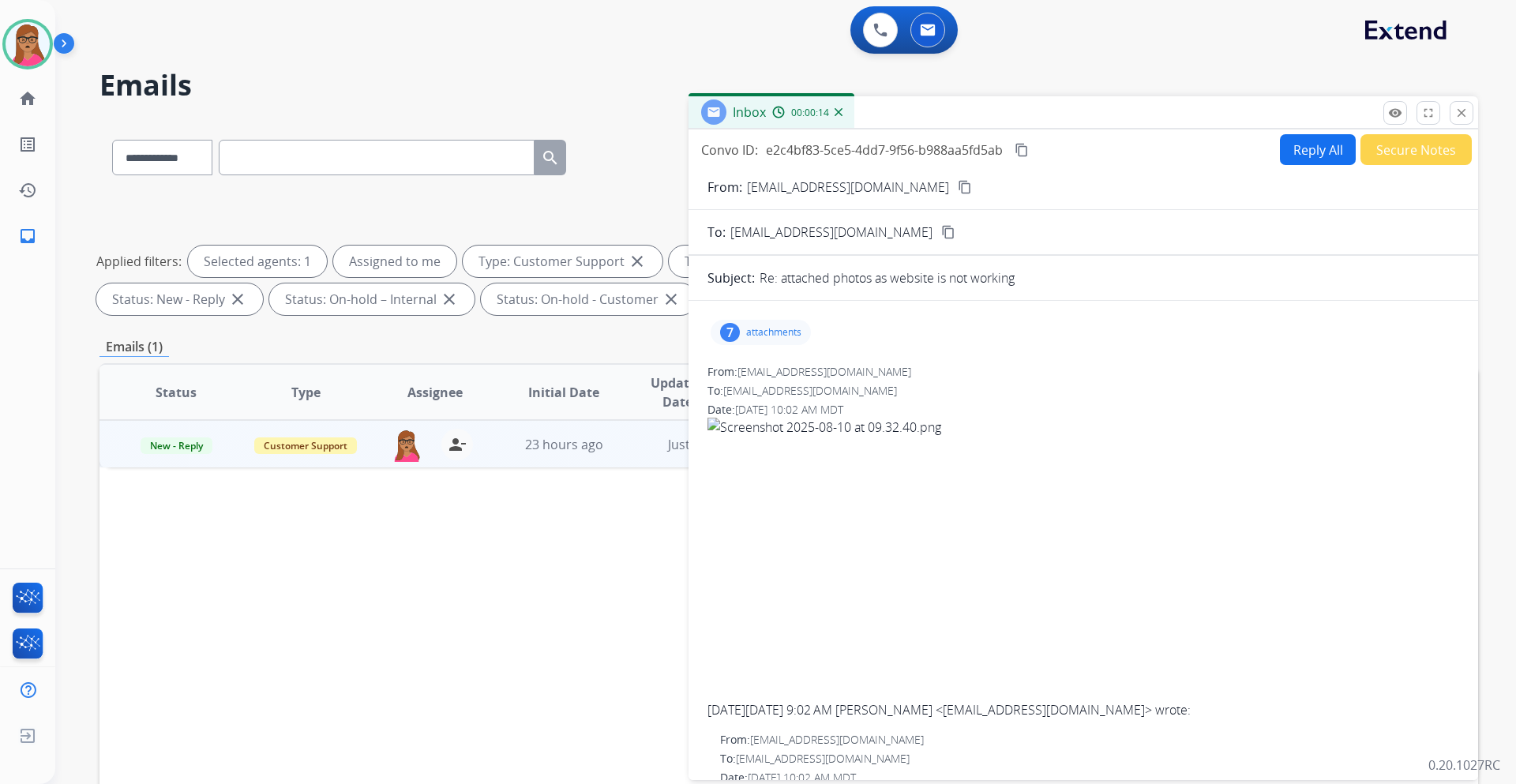
click at [1420, 154] on button "Secure Notes" at bounding box center [1416, 150] width 111 height 31
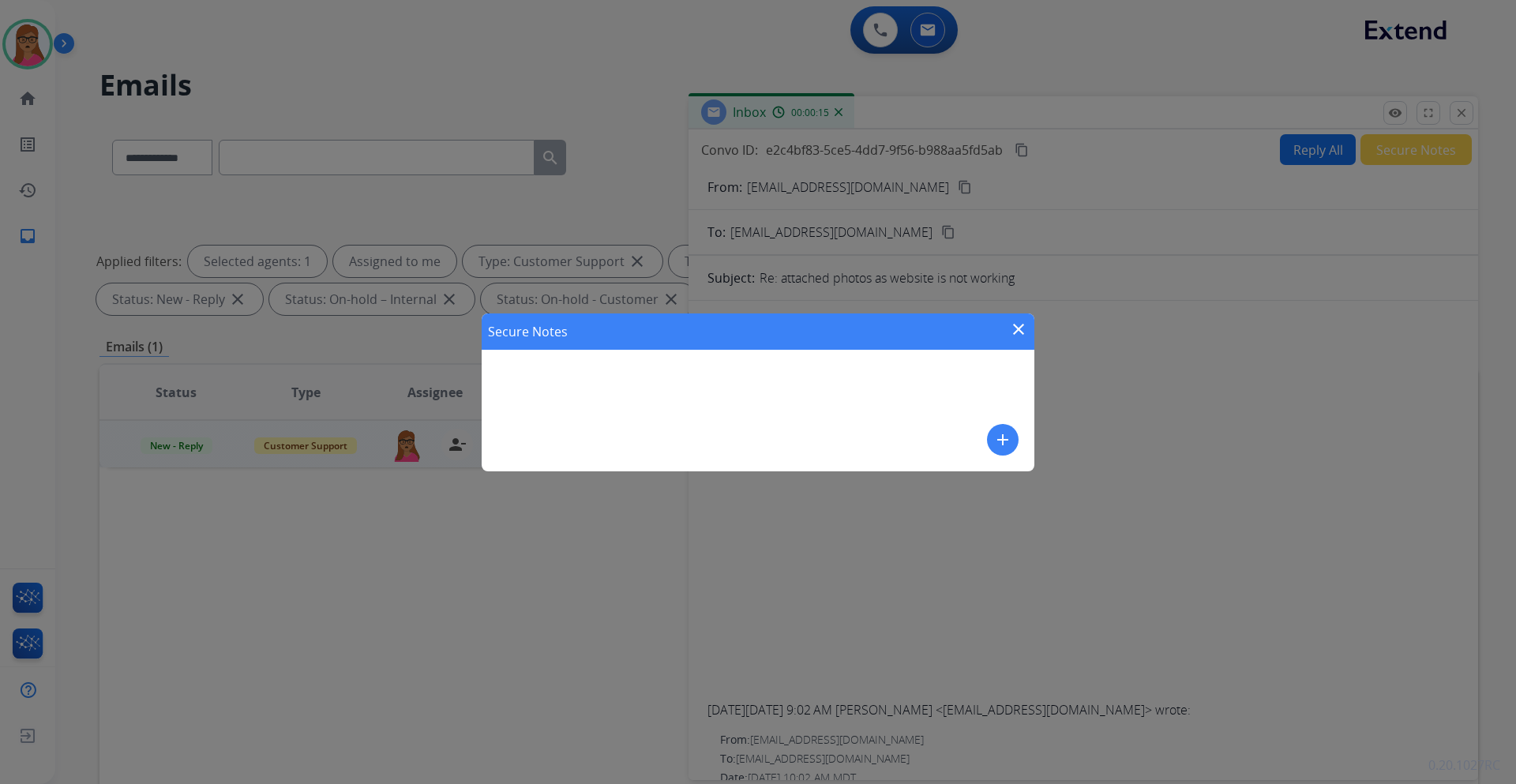
click at [992, 444] on button "add" at bounding box center [1003, 440] width 31 height 31
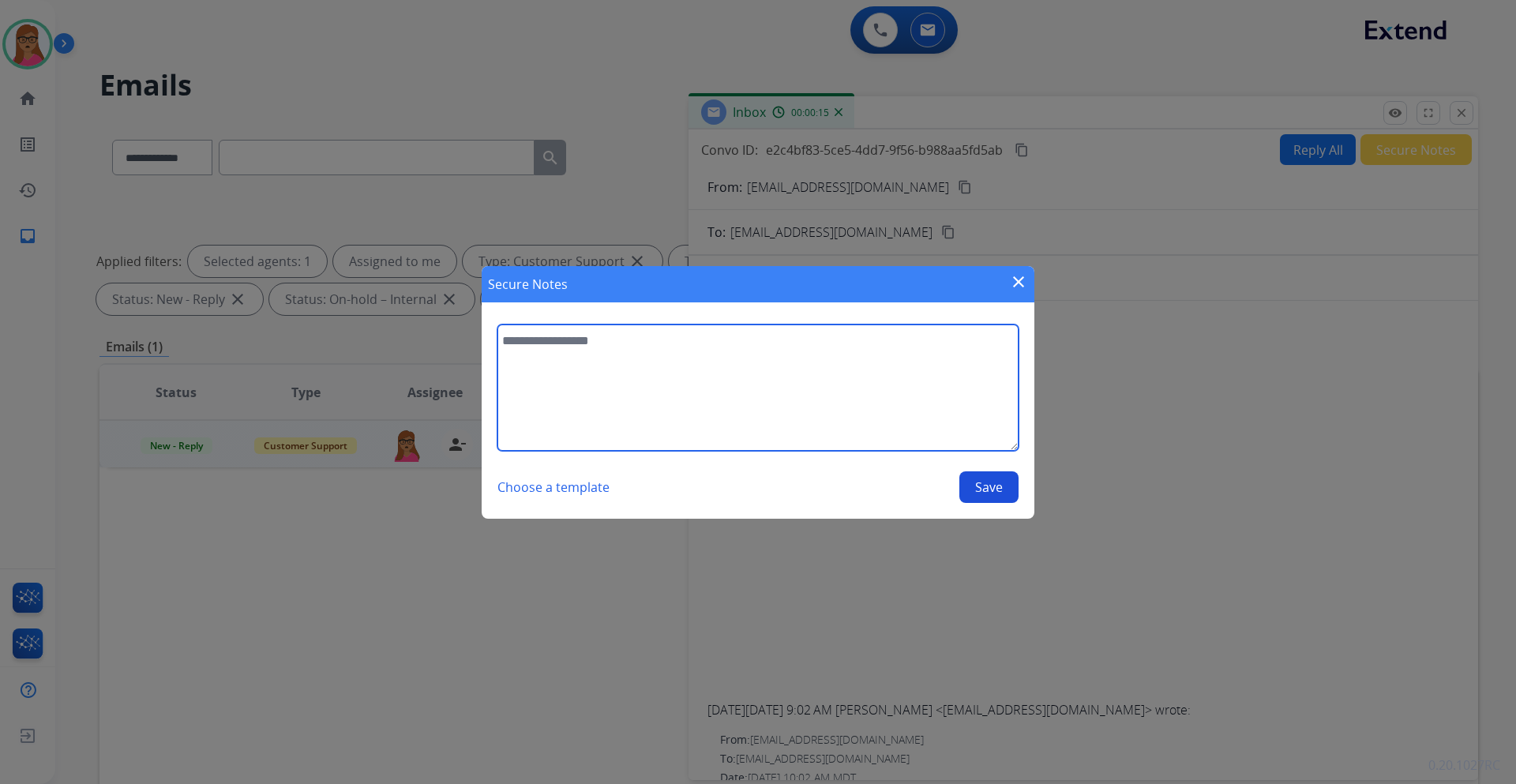
click at [693, 405] on textarea at bounding box center [758, 388] width 522 height 126
type textarea "*"
type textarea "**********"
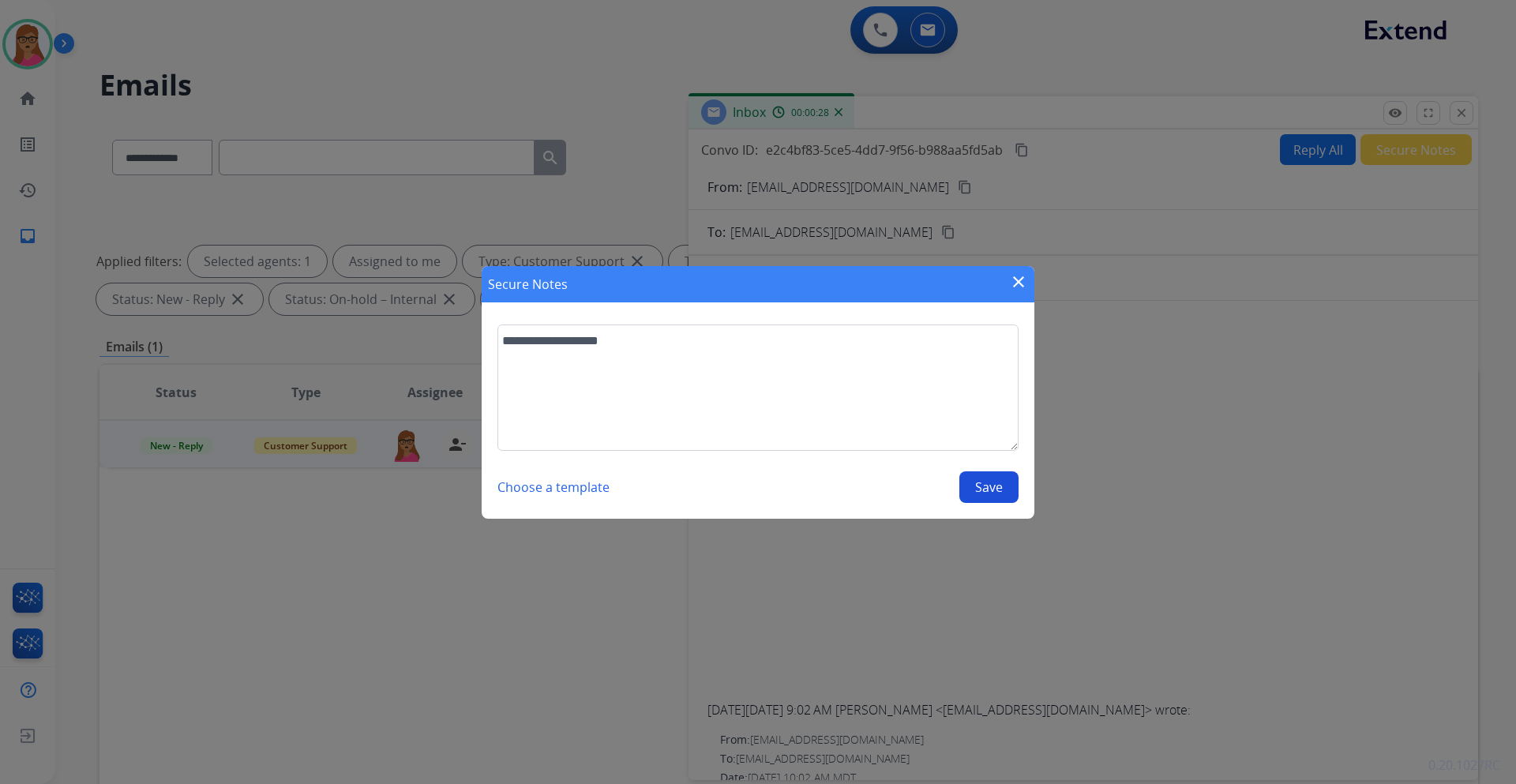
click at [992, 492] on button "Save" at bounding box center [989, 487] width 59 height 31
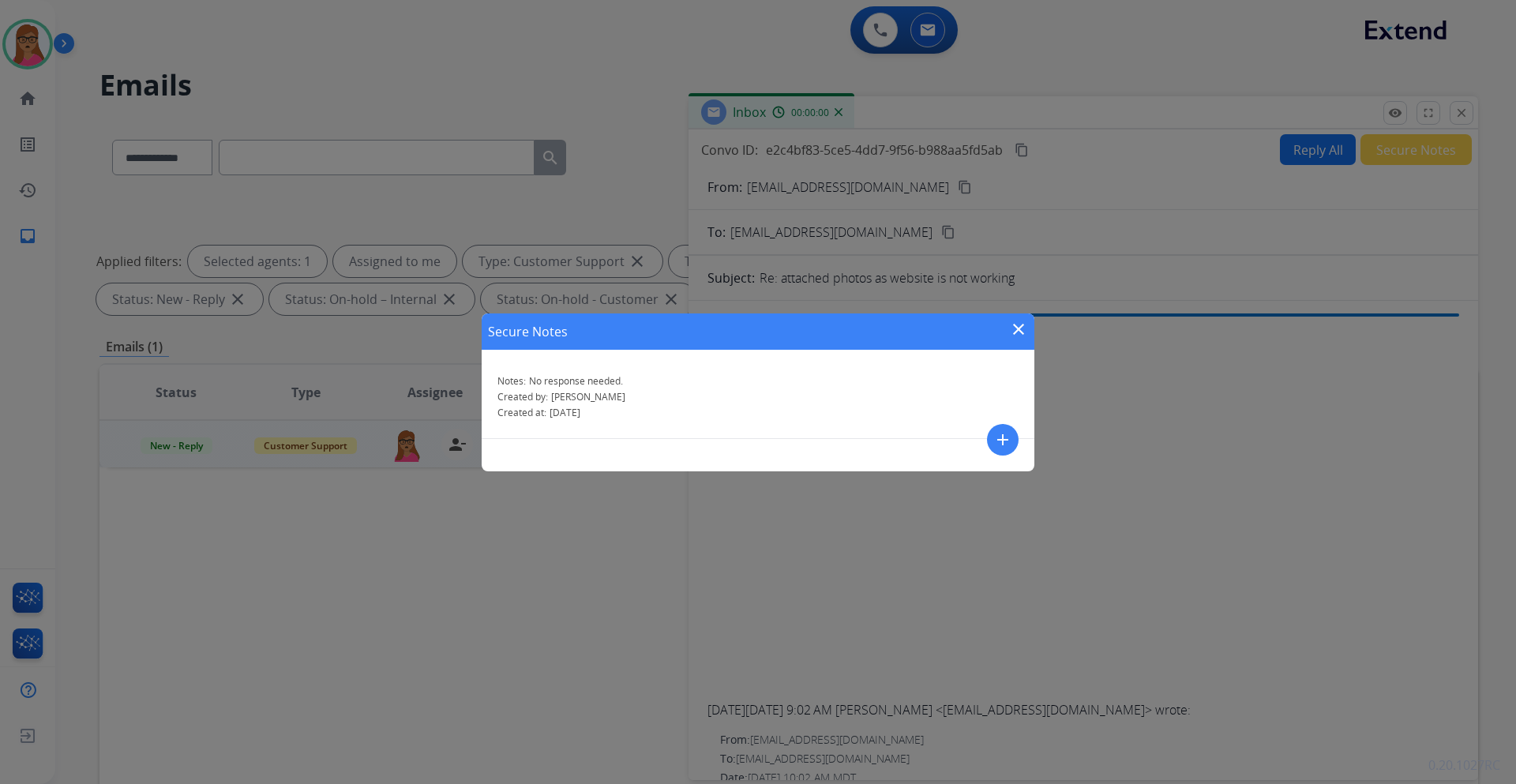
click at [1019, 334] on mat-icon "close" at bounding box center [1018, 329] width 18 height 18
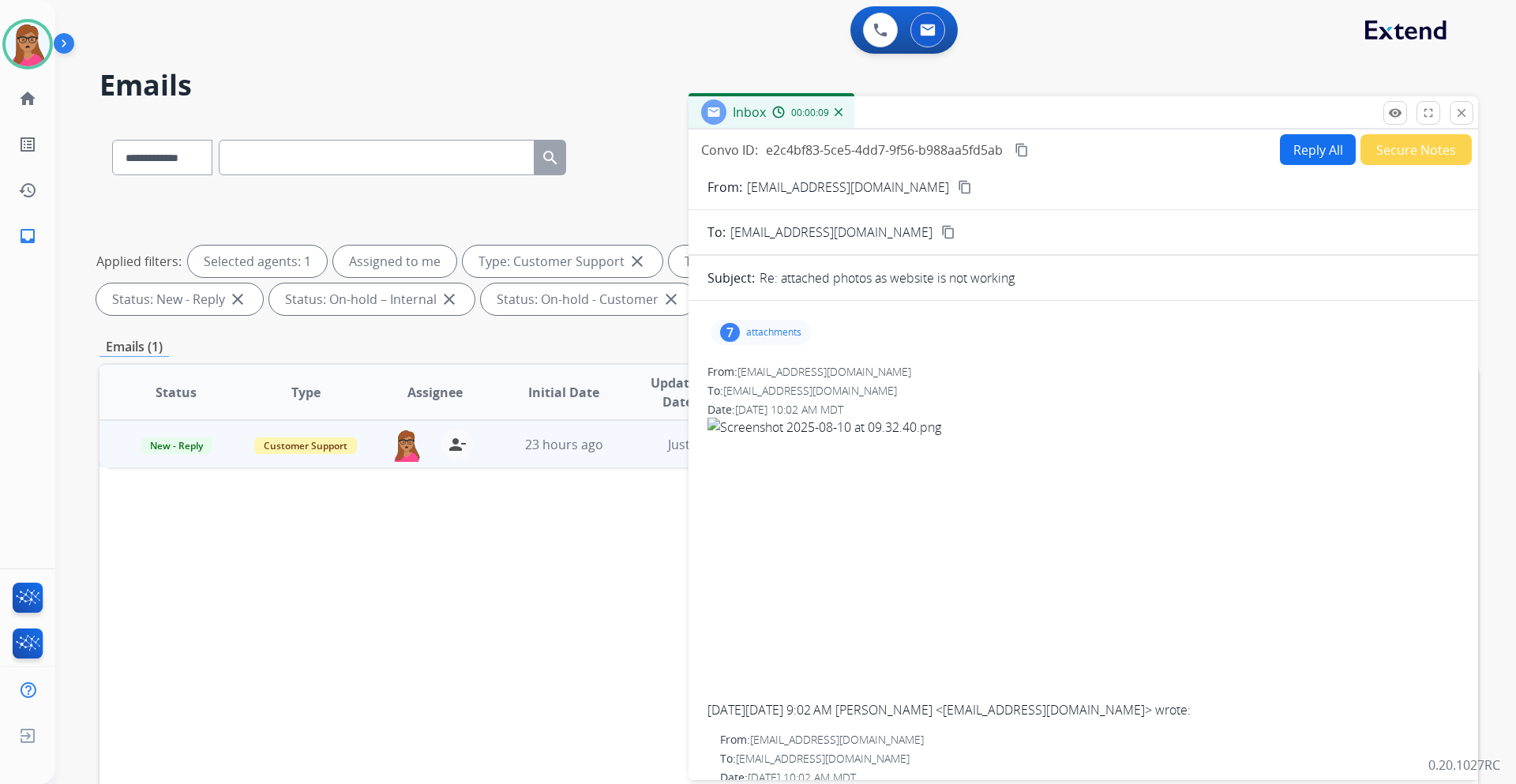
drag, startPoint x: 1461, startPoint y: 110, endPoint x: 1452, endPoint y: 116, distance: 10.8
click at [1461, 111] on mat-icon "close" at bounding box center [1462, 113] width 15 height 15
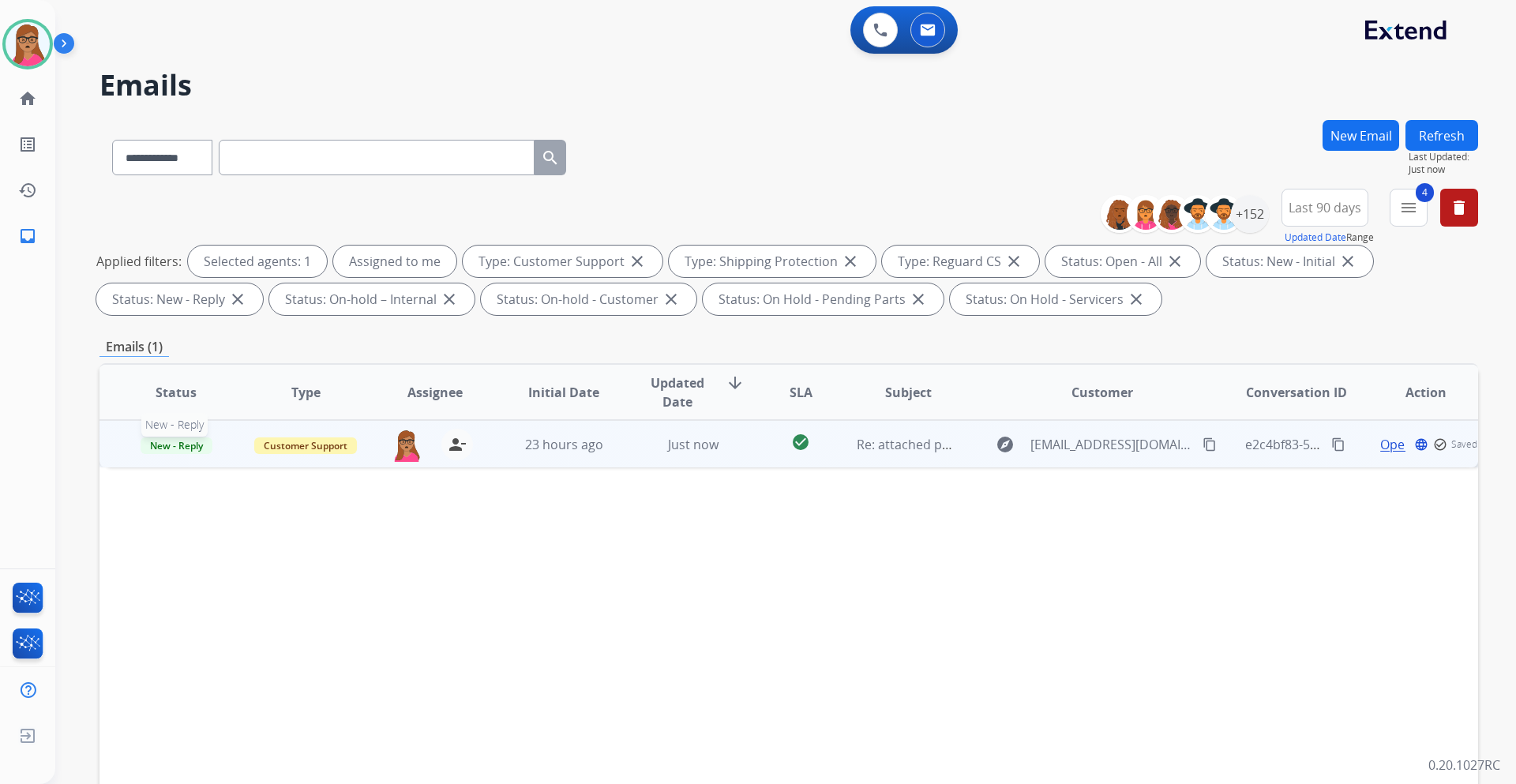
click at [171, 441] on span "New - Reply" at bounding box center [176, 445] width 72 height 17
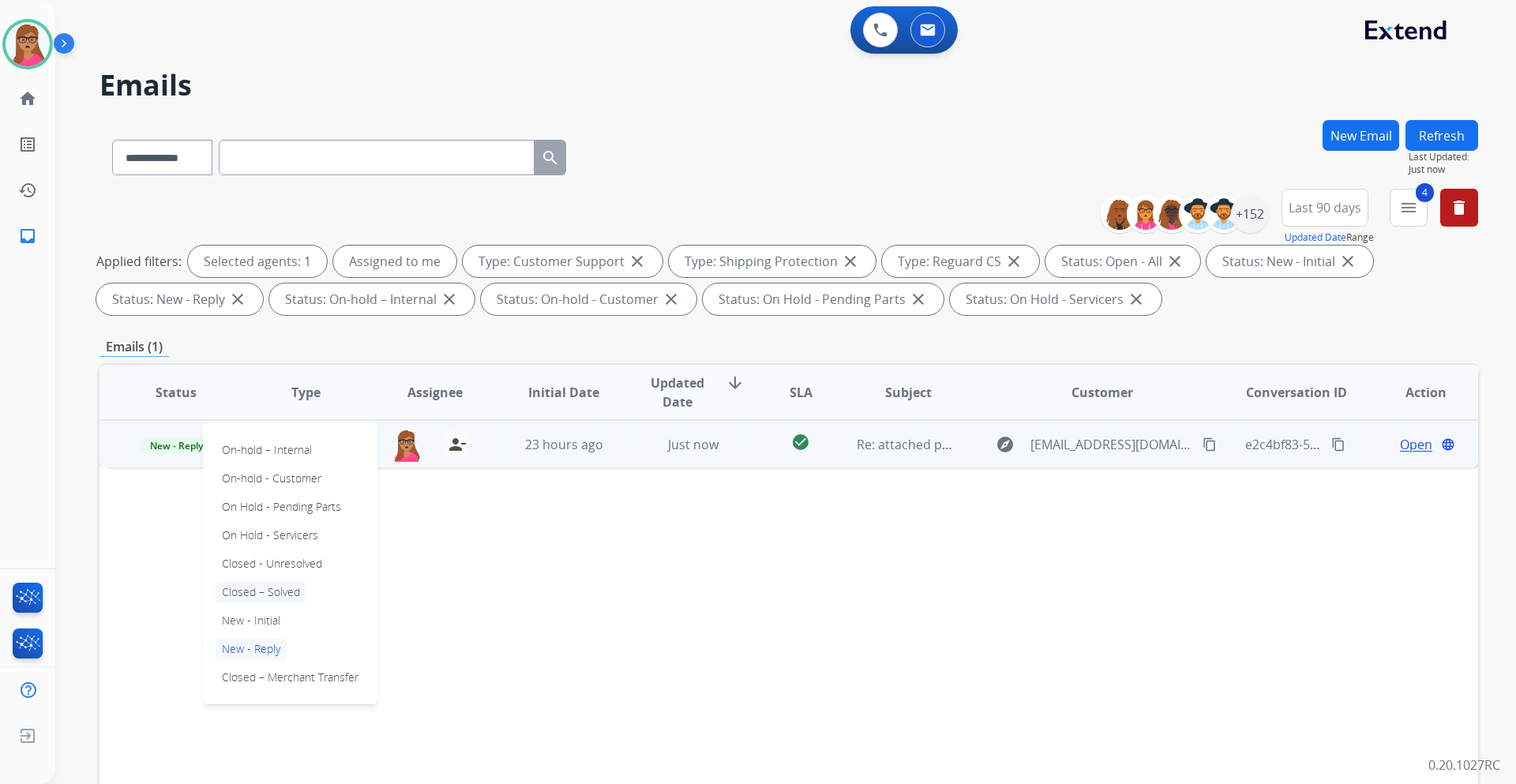
click at [271, 593] on p "Closed – Solved" at bounding box center [261, 591] width 90 height 22
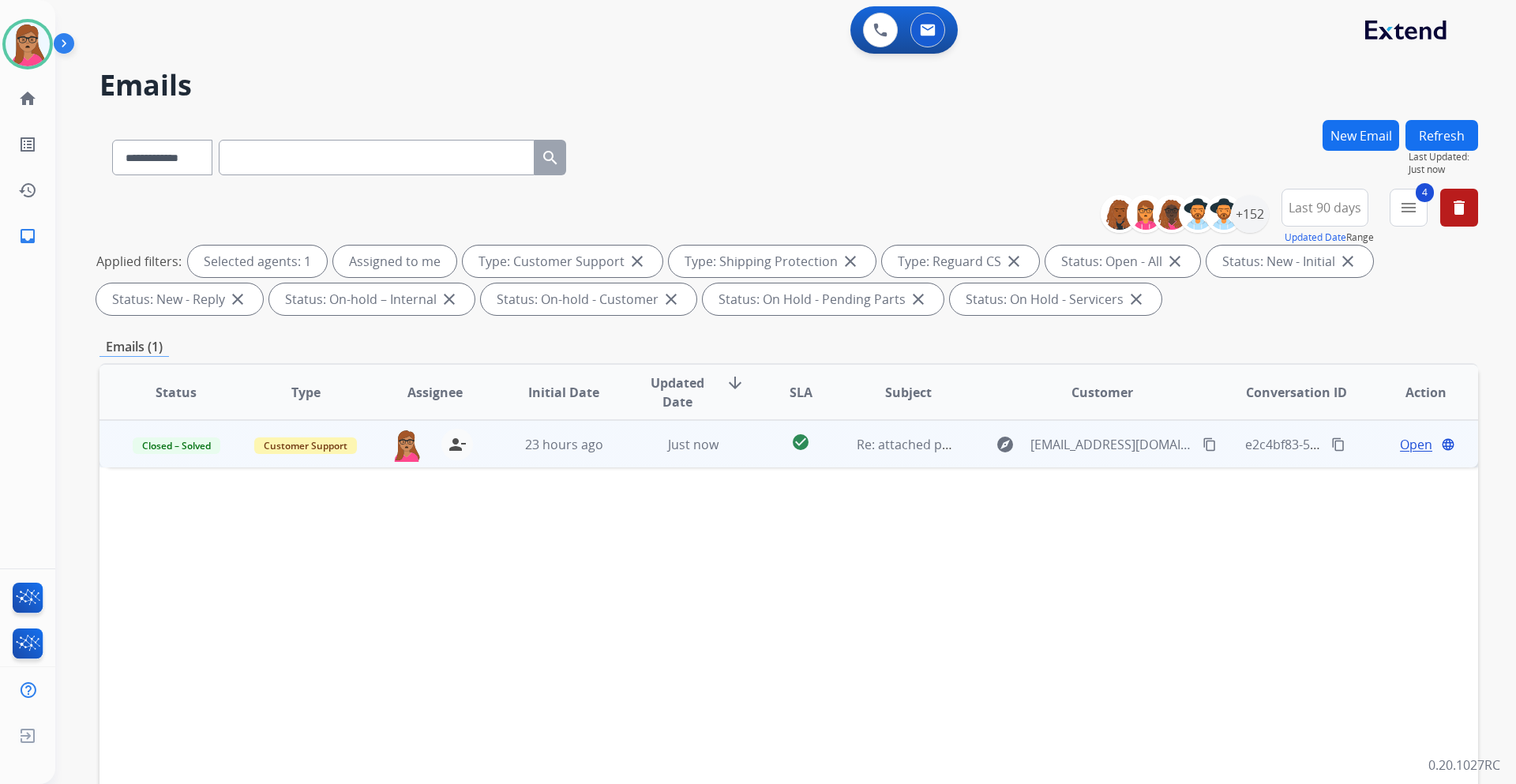
click at [796, 542] on div "Status Type Assignee Initial Date Updated Date arrow_downward SLA Subject Custo…" at bounding box center [788, 627] width 1379 height 529
click at [1314, 211] on span "Last 90 days" at bounding box center [1325, 207] width 73 height 6
click at [1310, 271] on div "Custom" at bounding box center [1319, 266] width 87 height 23
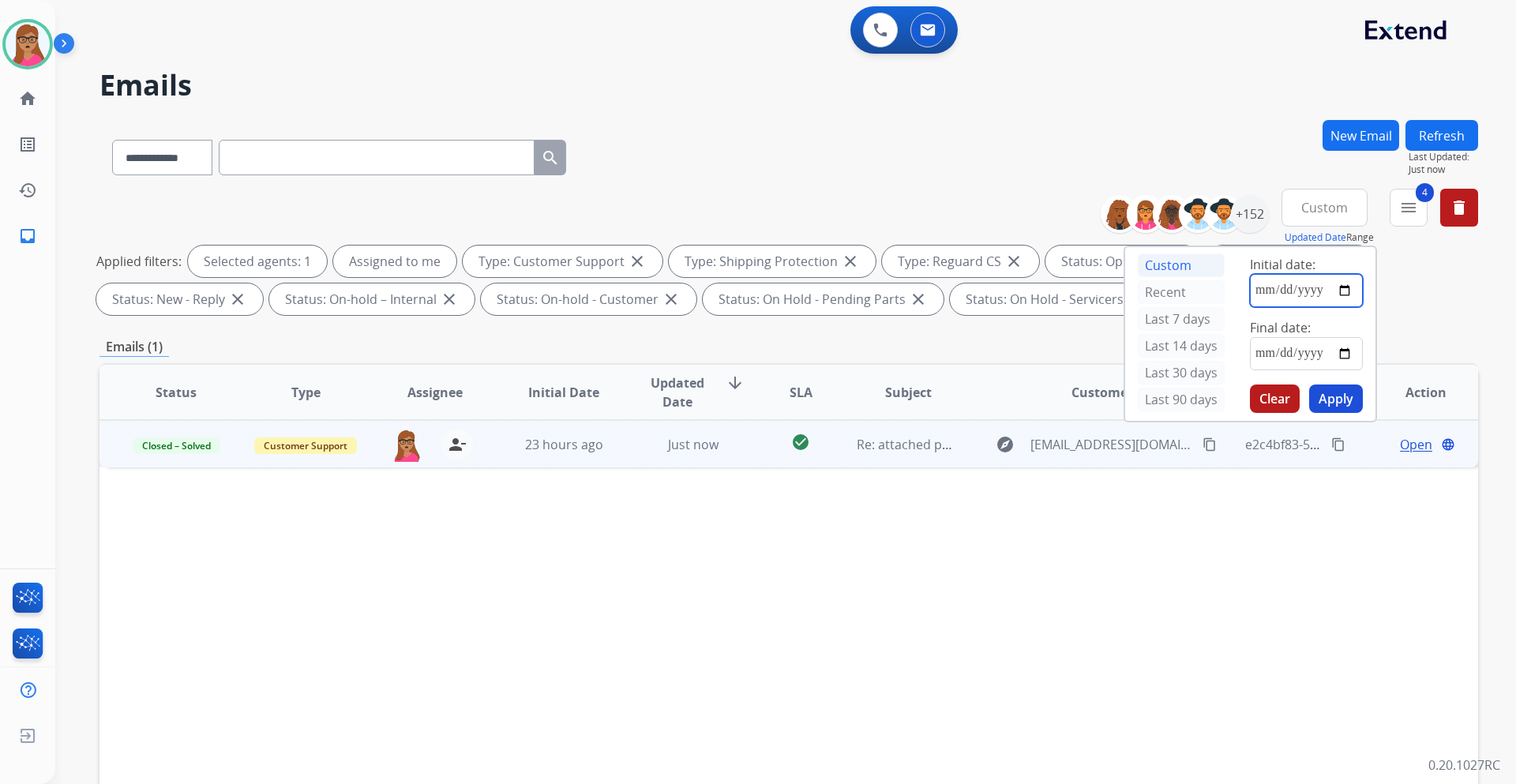
click at [1344, 291] on input "date" at bounding box center [1307, 291] width 113 height 33
type input "**********"
click at [1350, 351] on input "date" at bounding box center [1307, 354] width 113 height 33
click at [1348, 353] on input "**********" at bounding box center [1307, 354] width 113 height 33
type input "**********"
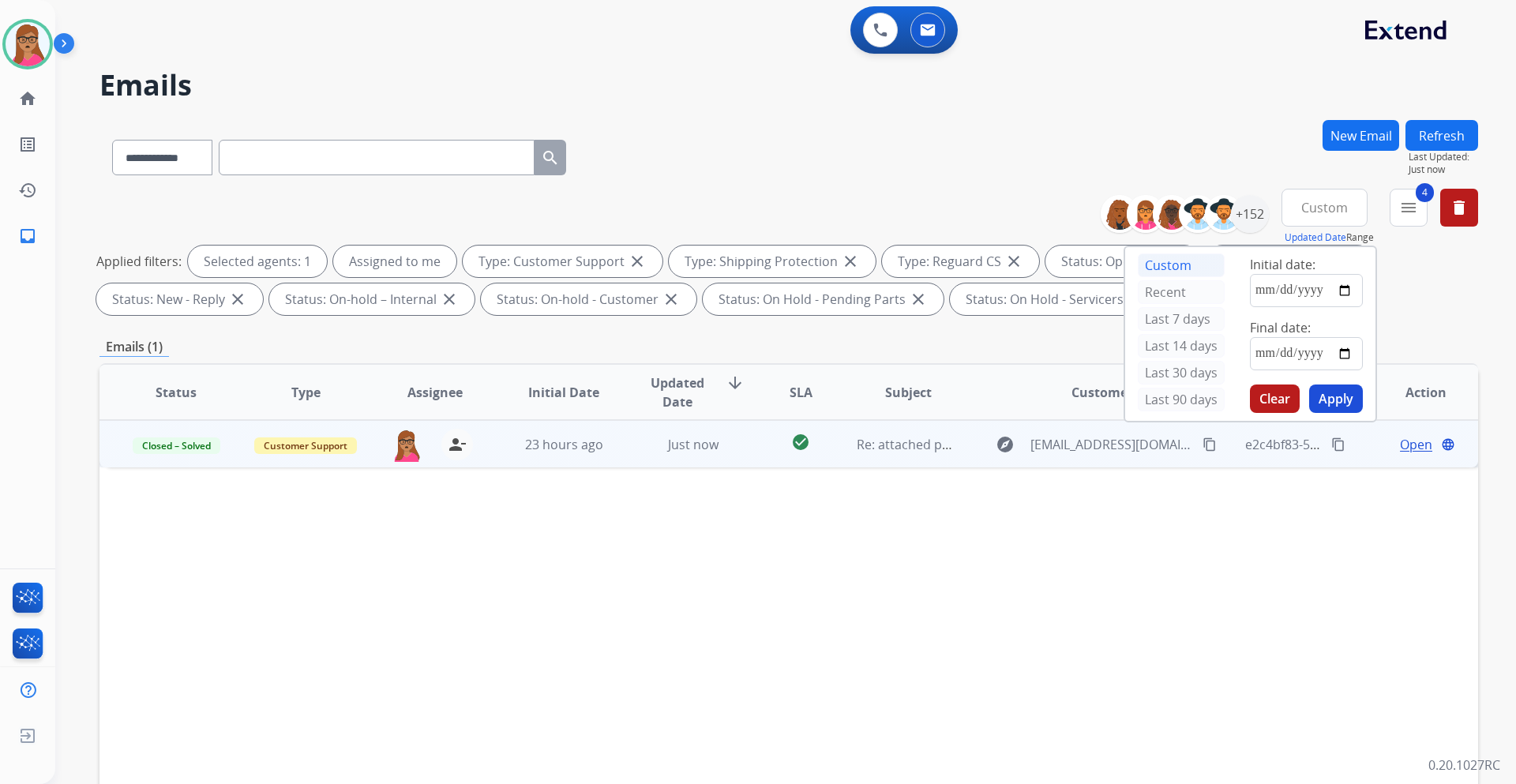
click at [1348, 400] on button "Apply" at bounding box center [1336, 398] width 54 height 28
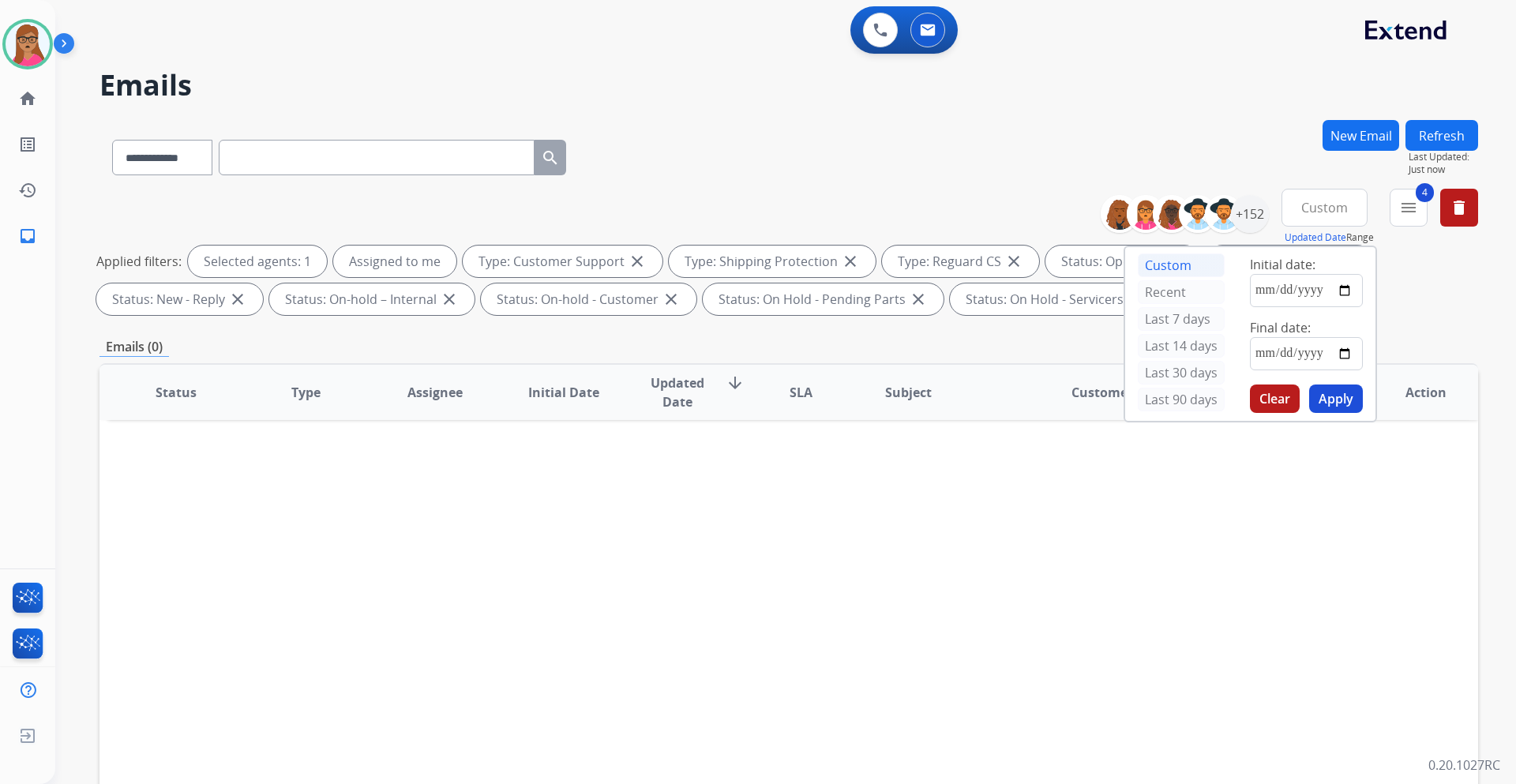
click at [1406, 215] on mat-icon "menu" at bounding box center [1408, 207] width 18 height 18
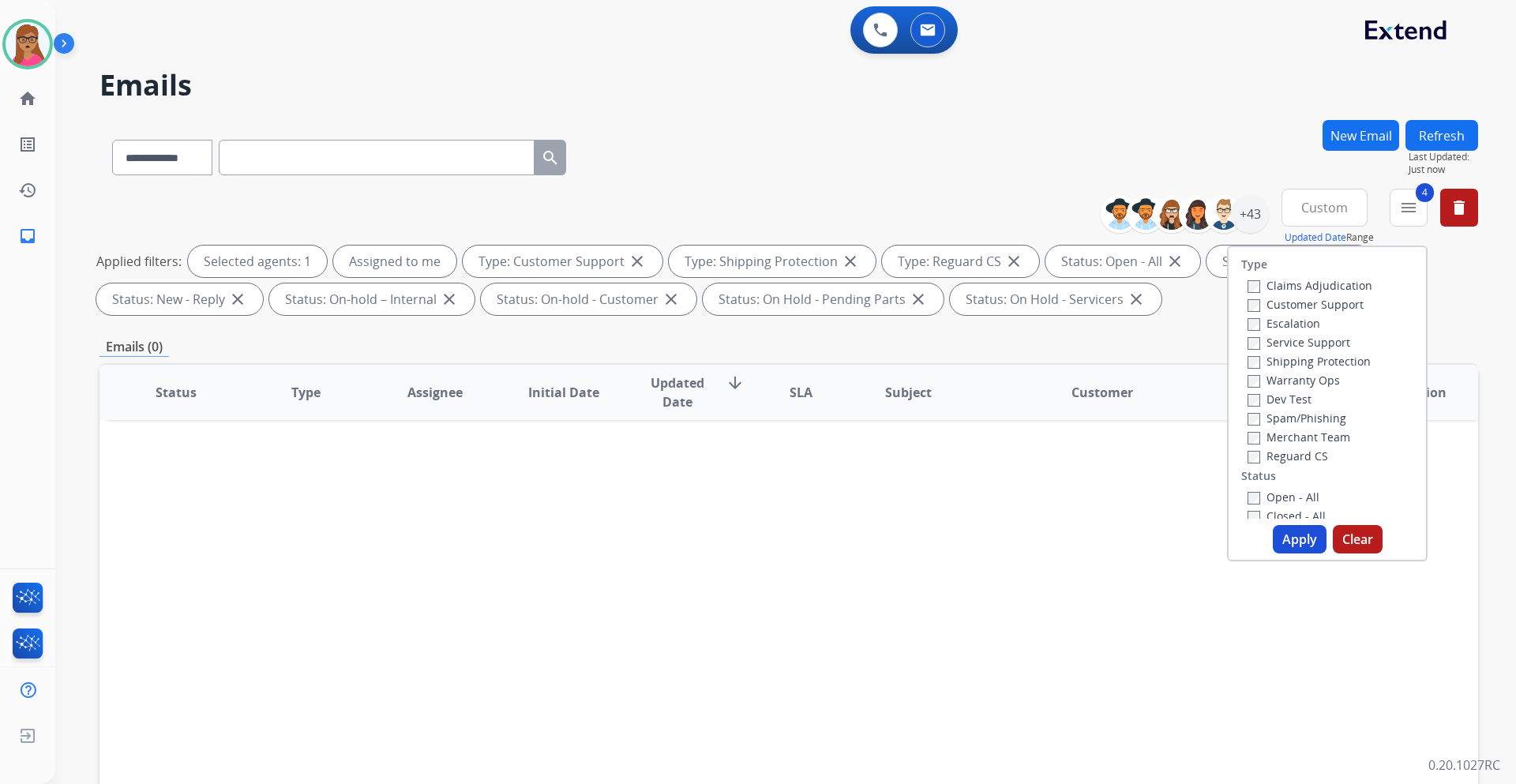
click at [1298, 537] on button "Apply" at bounding box center [1299, 539] width 54 height 28
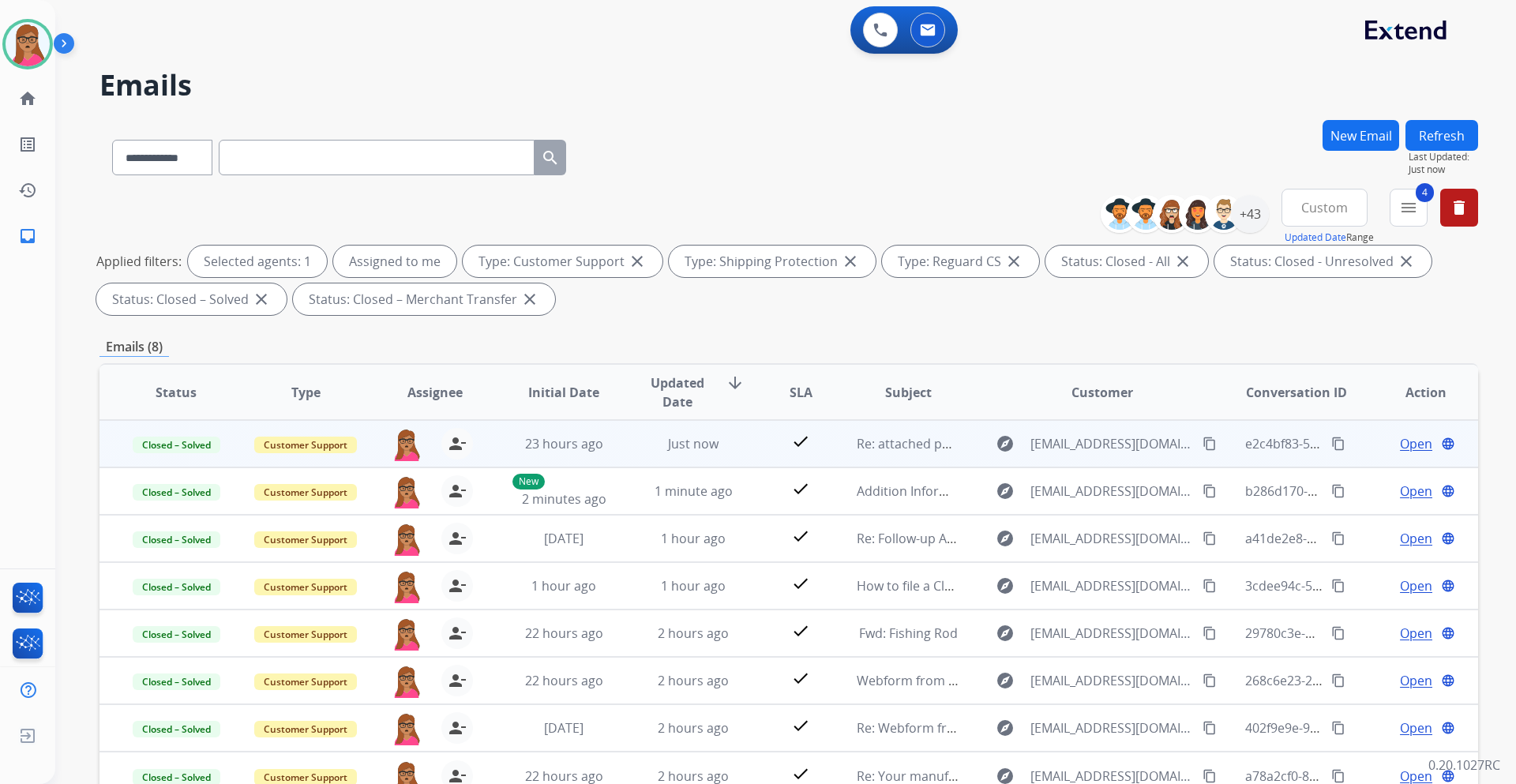
click at [1327, 211] on span "Custom" at bounding box center [1325, 207] width 47 height 6
click at [1287, 400] on div "Last 90 days" at bounding box center [1319, 400] width 87 height 23
click at [1241, 216] on div "+43" at bounding box center [1249, 213] width 38 height 38
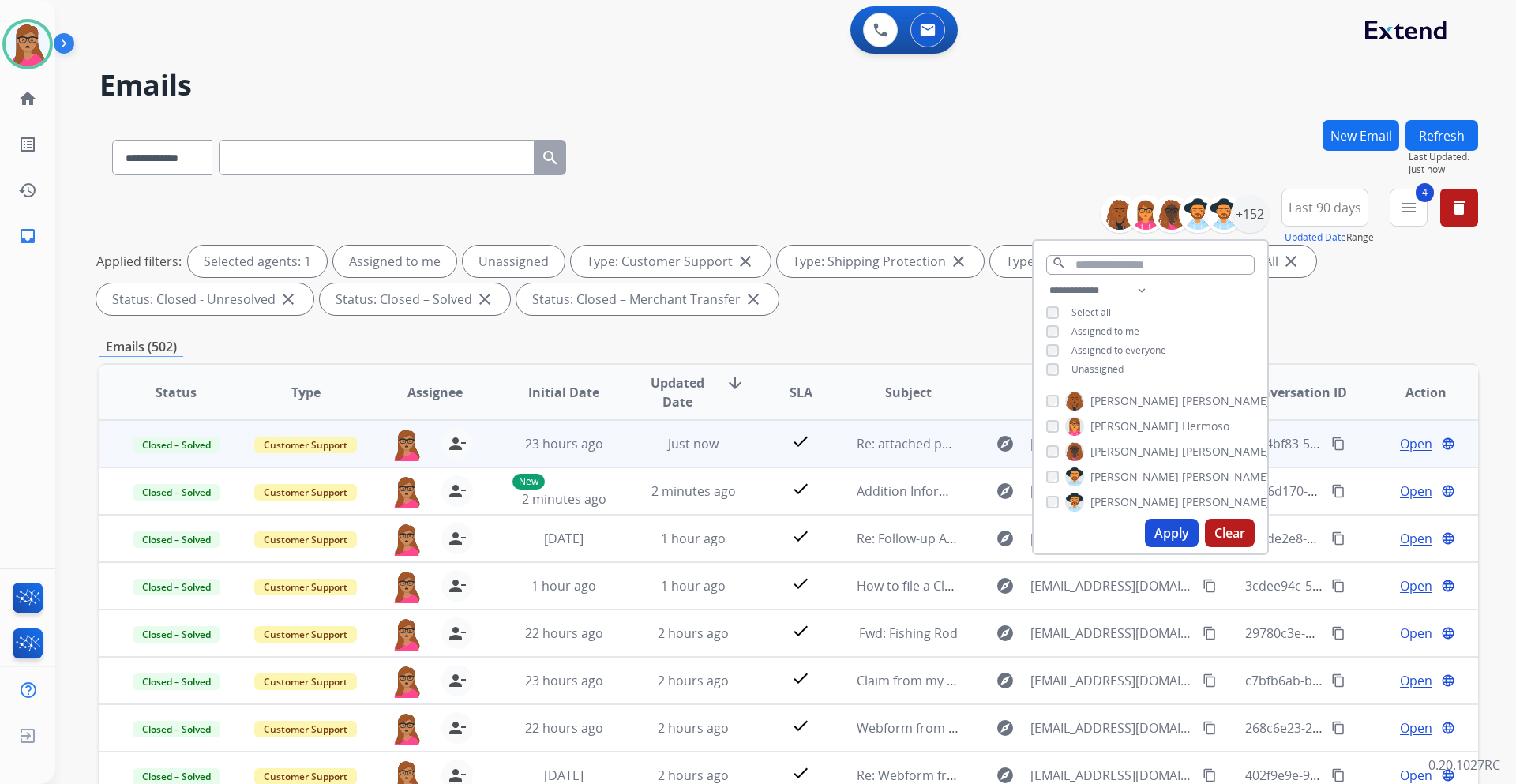
click at [1179, 534] on button "Apply" at bounding box center [1172, 532] width 54 height 28
click at [1412, 206] on mat-icon "menu" at bounding box center [1408, 207] width 18 height 18
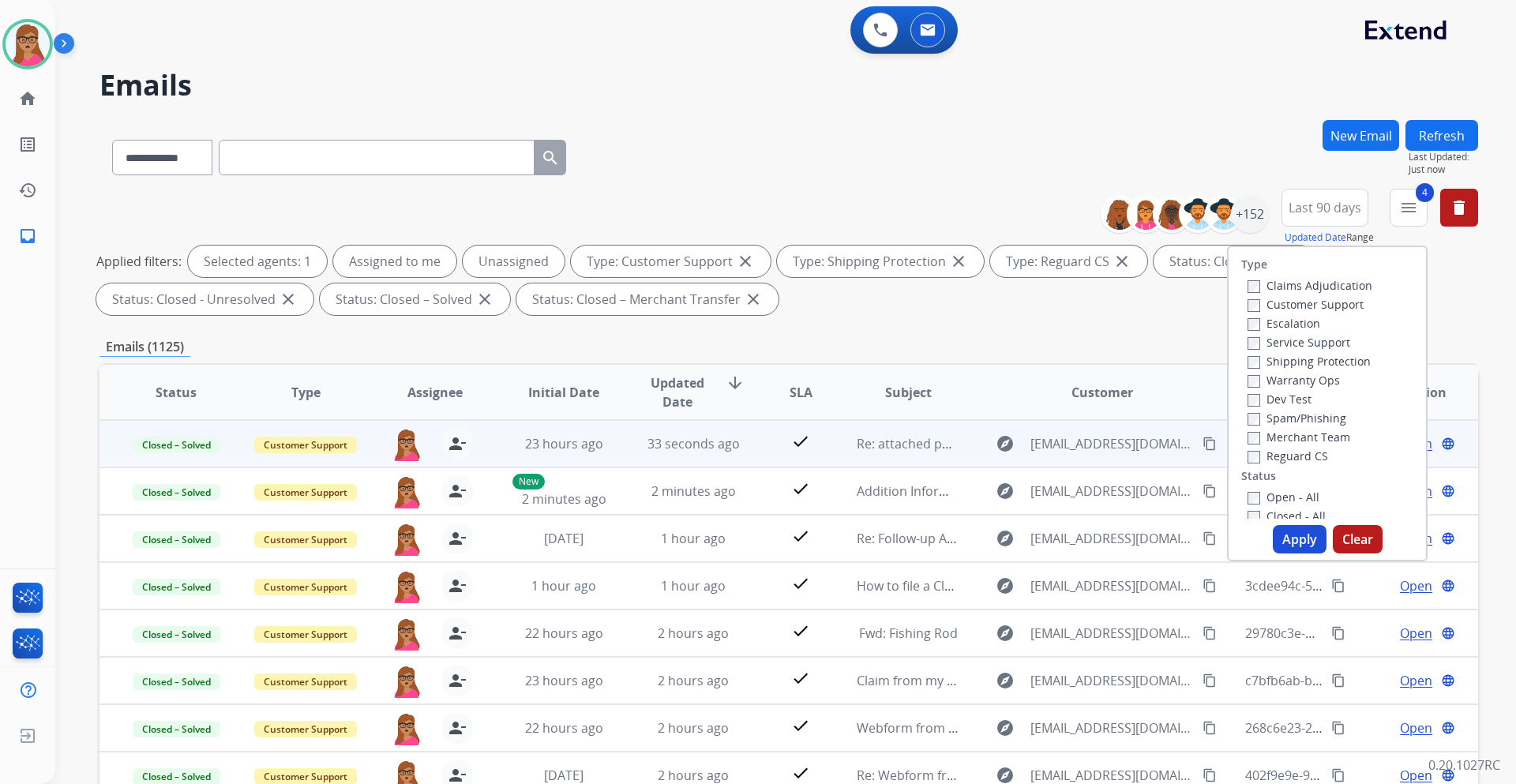
click at [1293, 533] on button "Apply" at bounding box center [1299, 539] width 54 height 28
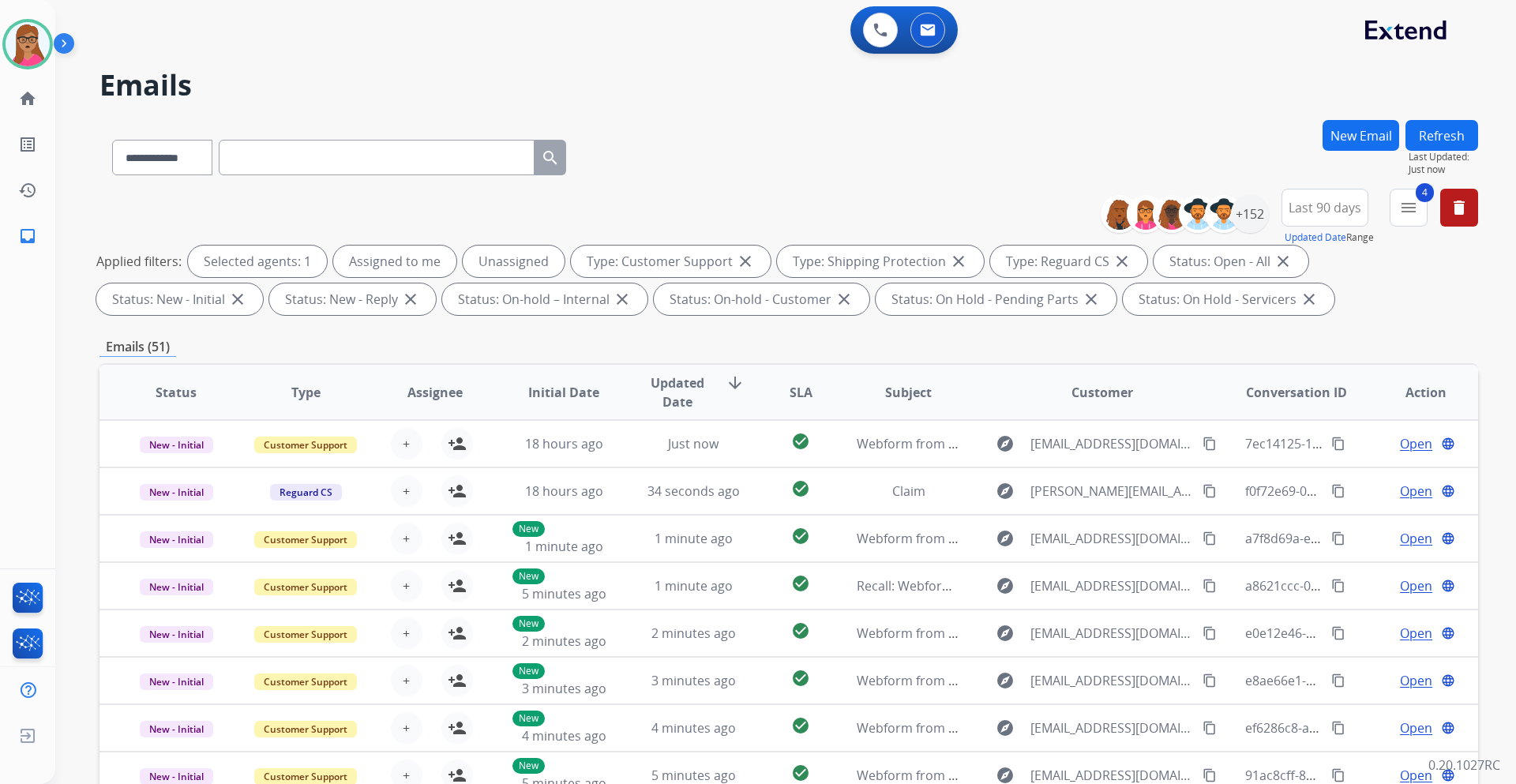
click at [506, 352] on div "Emails (51)" at bounding box center [788, 347] width 1379 height 19
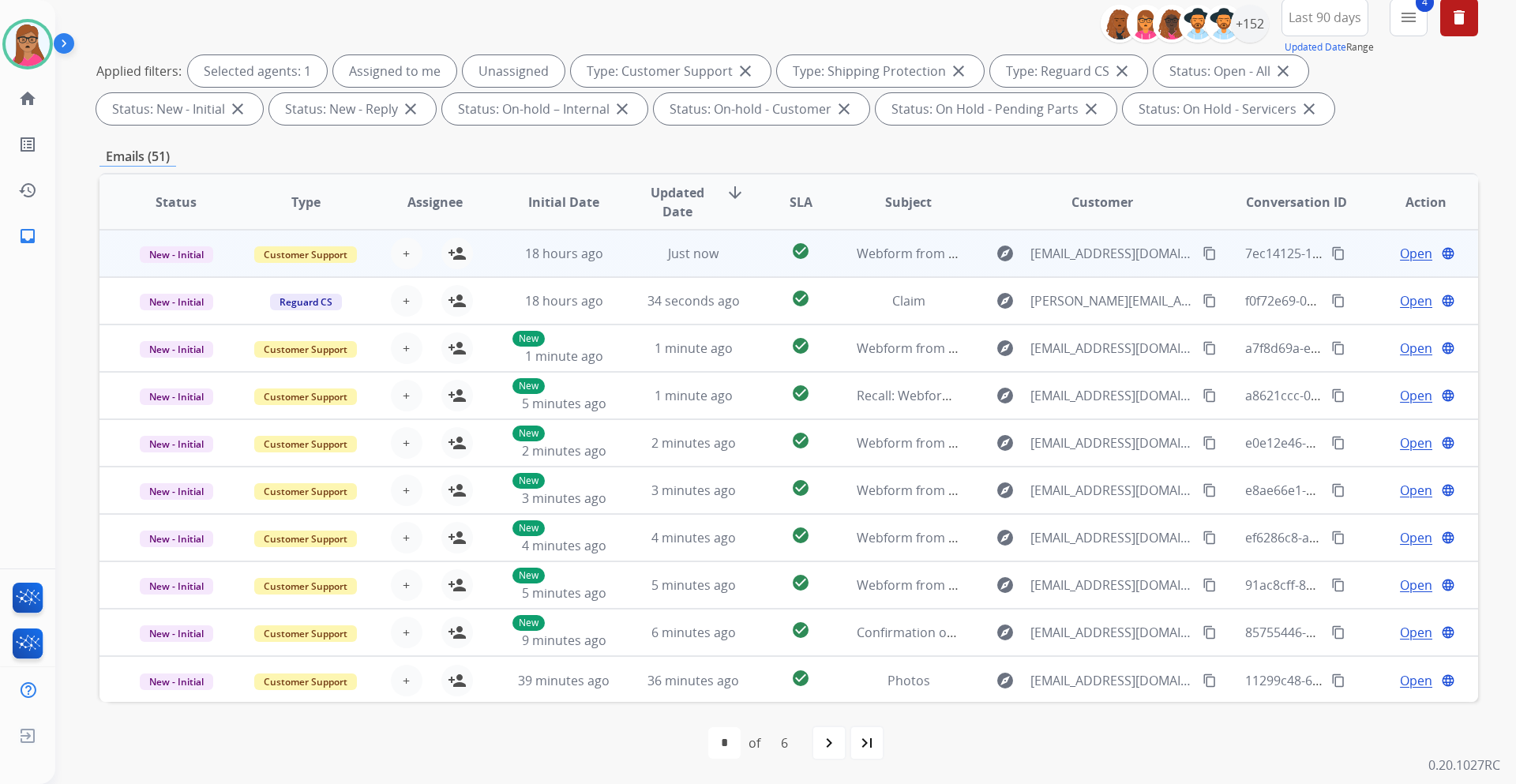
click at [187, 274] on td "New - Initial" at bounding box center [163, 253] width 129 height 48
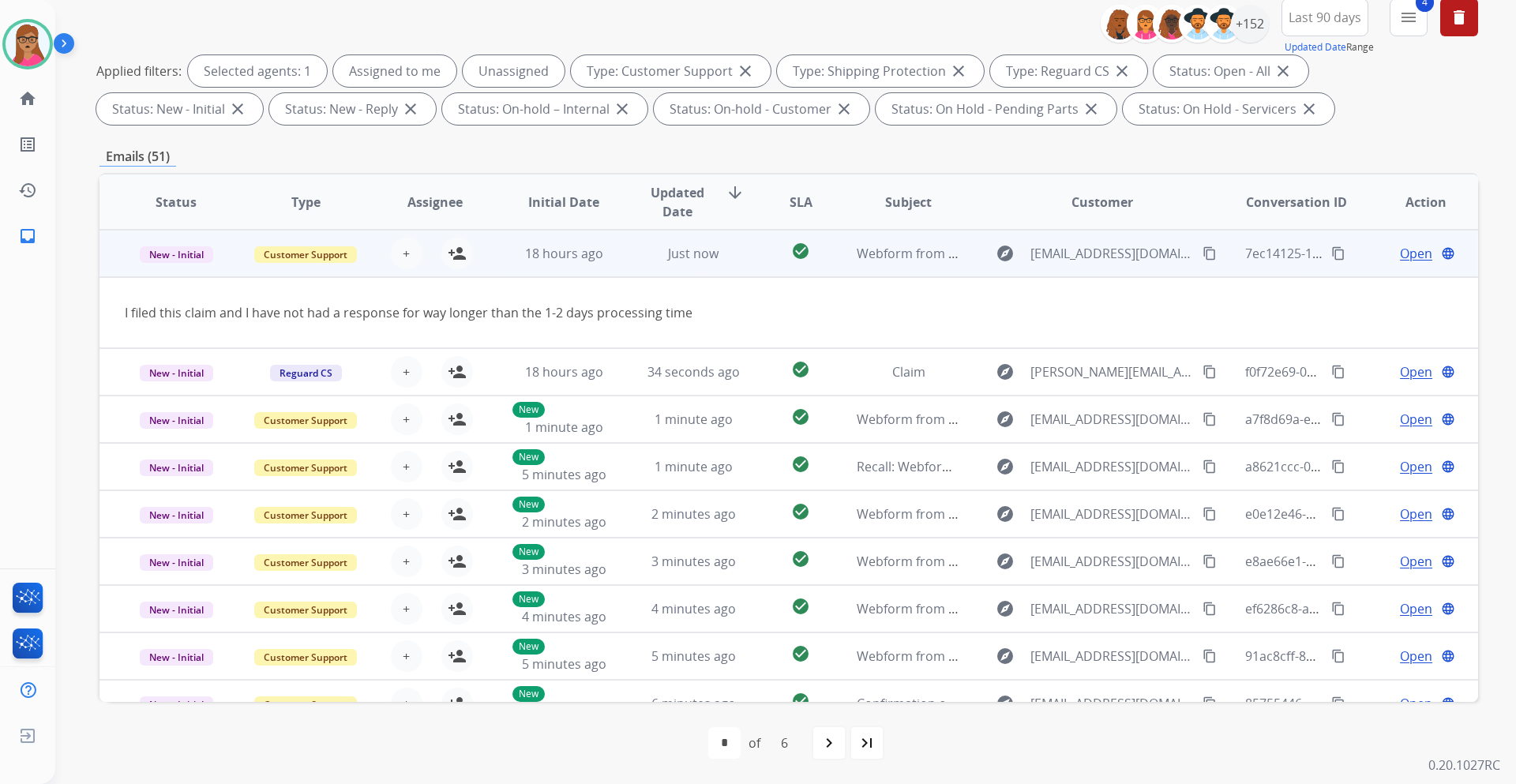
click at [172, 274] on td "New - Initial" at bounding box center [163, 253] width 129 height 48
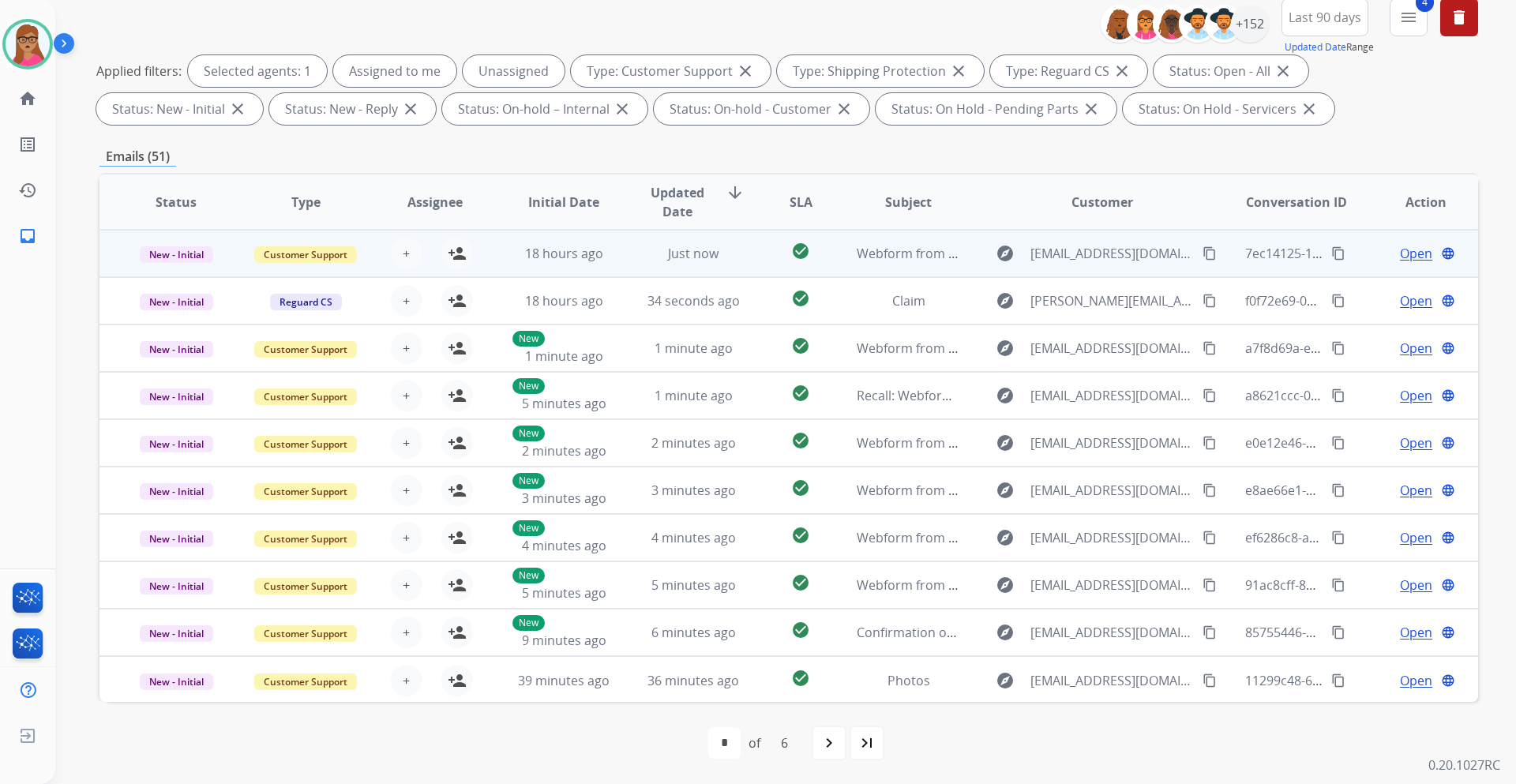
click at [1203, 252] on mat-icon "content_copy" at bounding box center [1209, 253] width 15 height 15
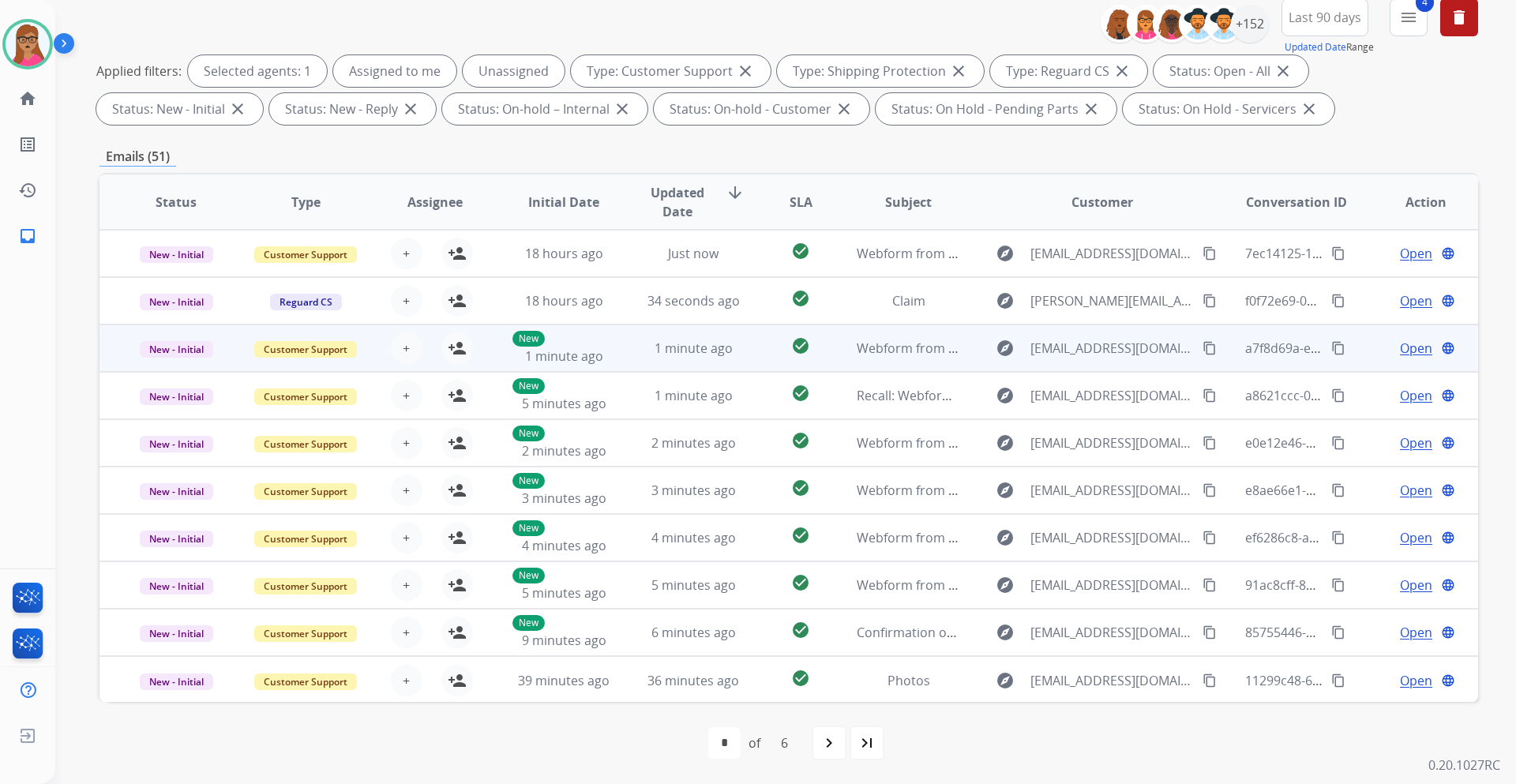
click at [165, 367] on td "New - Initial" at bounding box center [163, 348] width 129 height 48
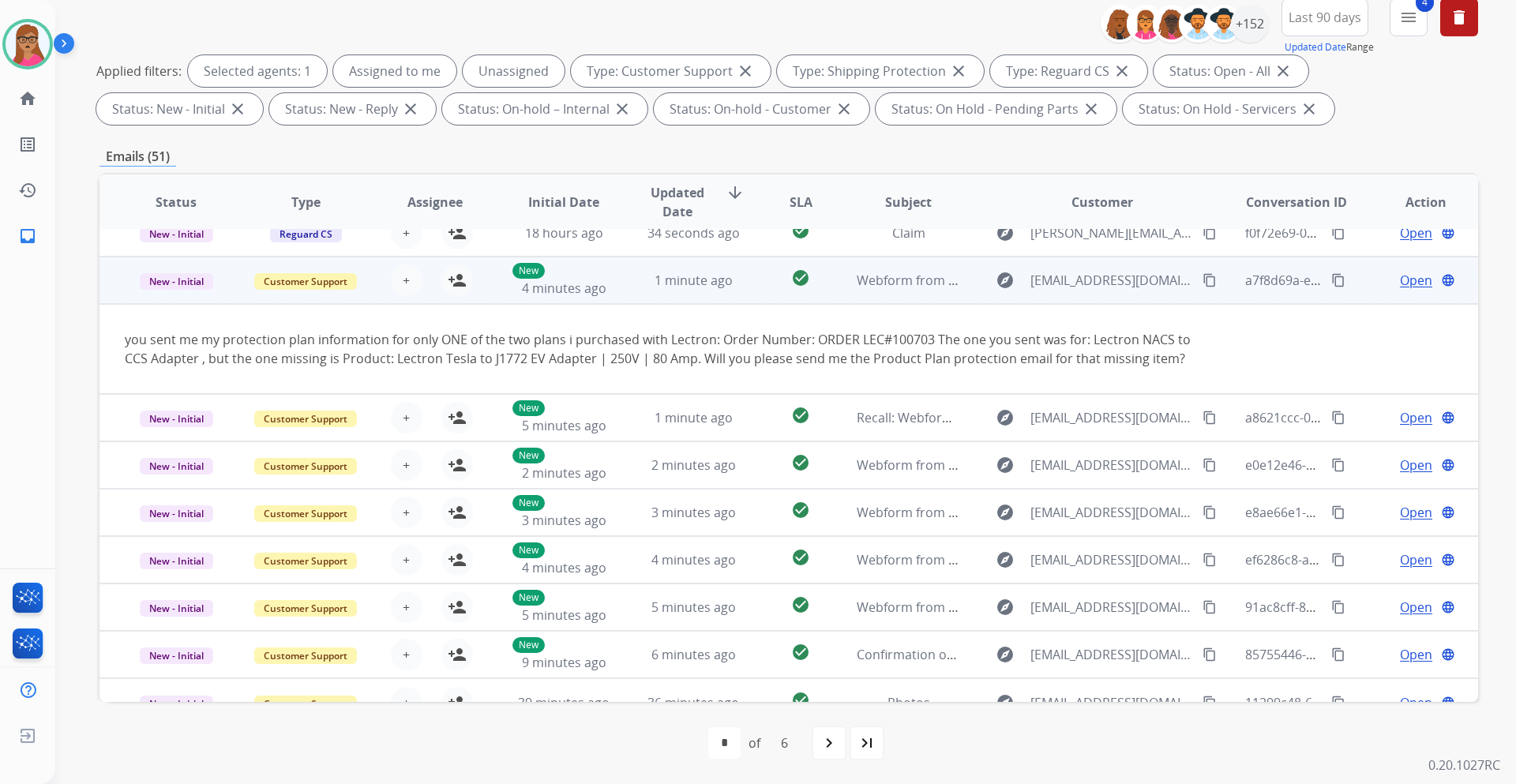
scroll to position [91, 0]
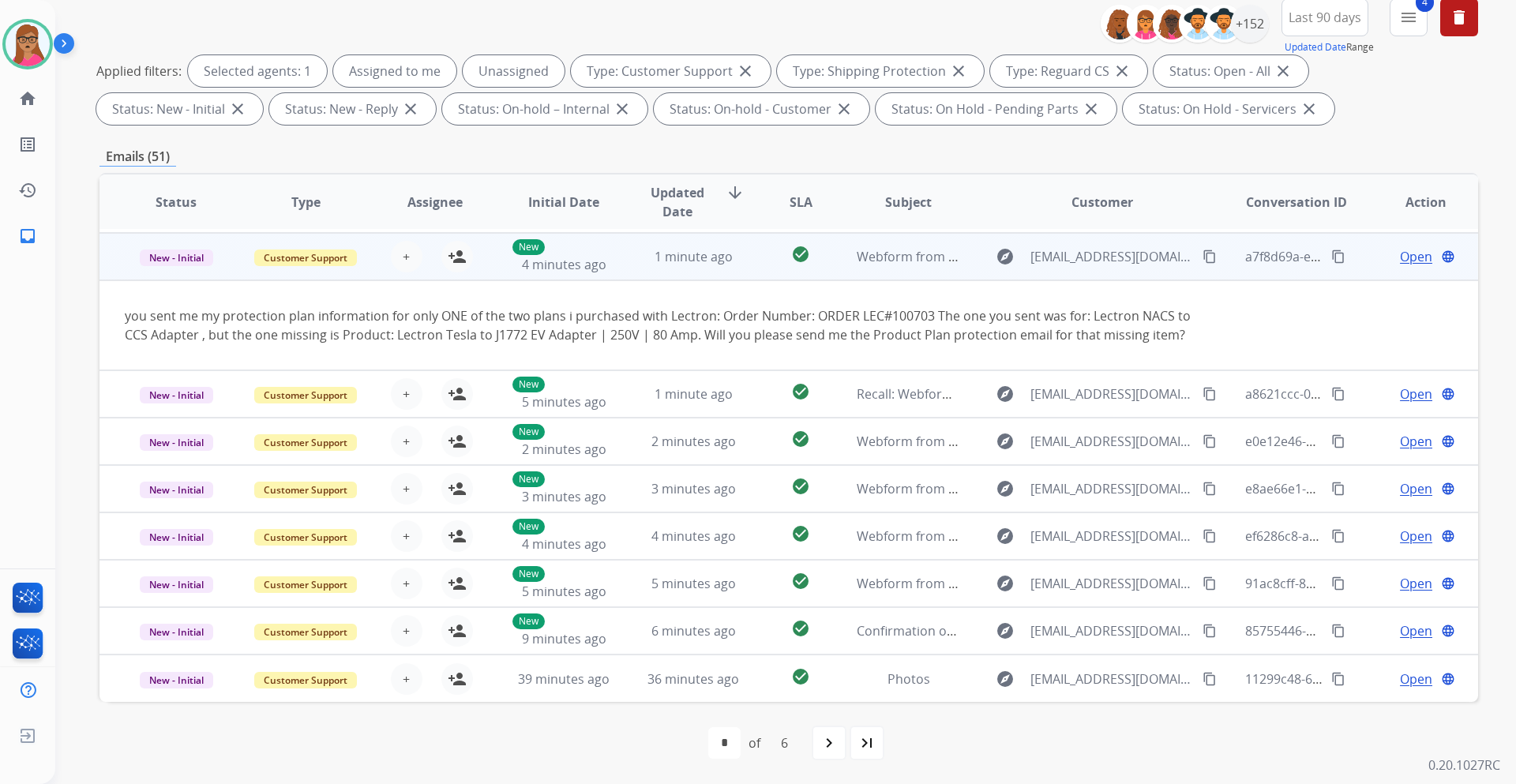
click at [184, 271] on td "New - Initial" at bounding box center [163, 256] width 129 height 48
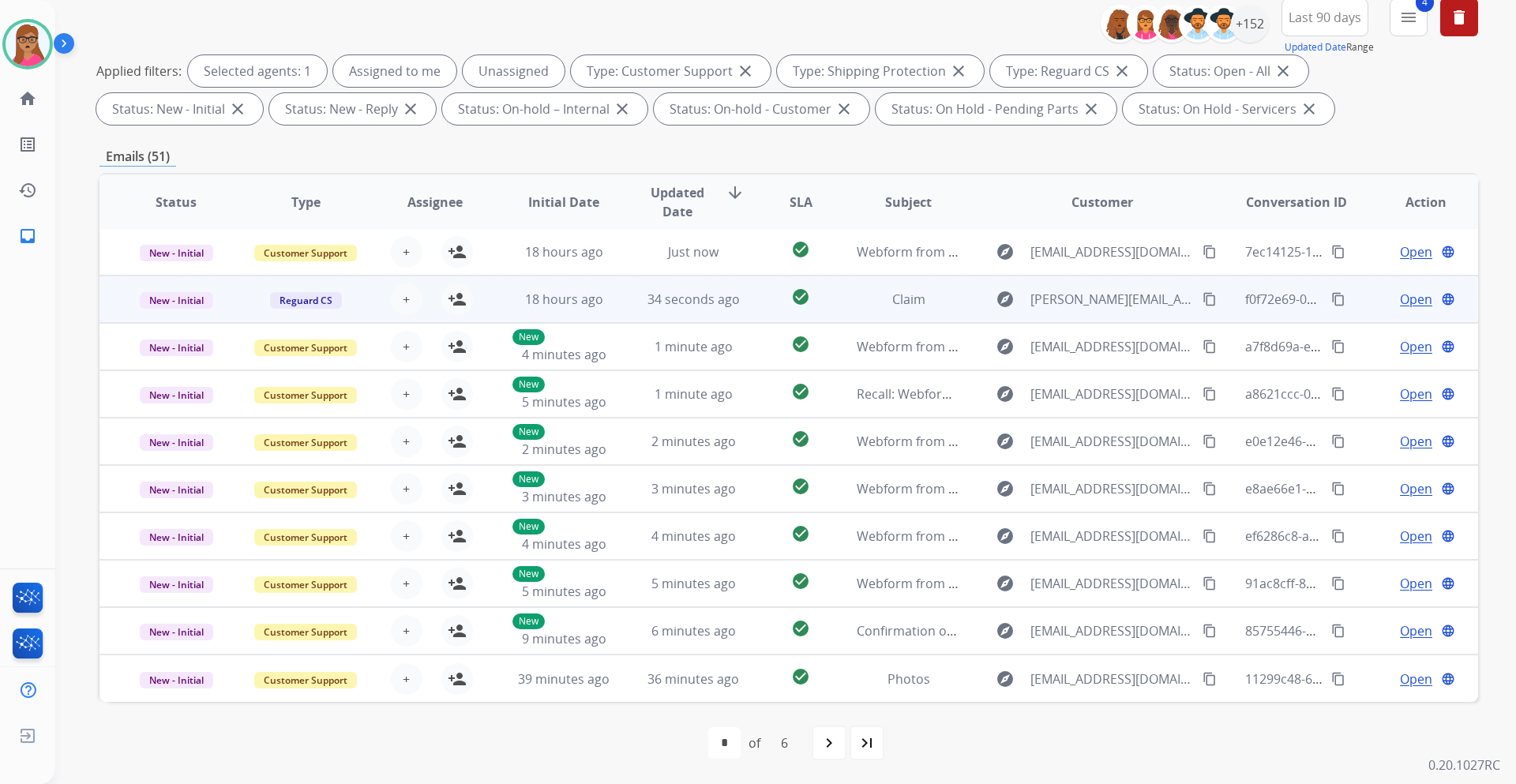
scroll to position [2, 0]
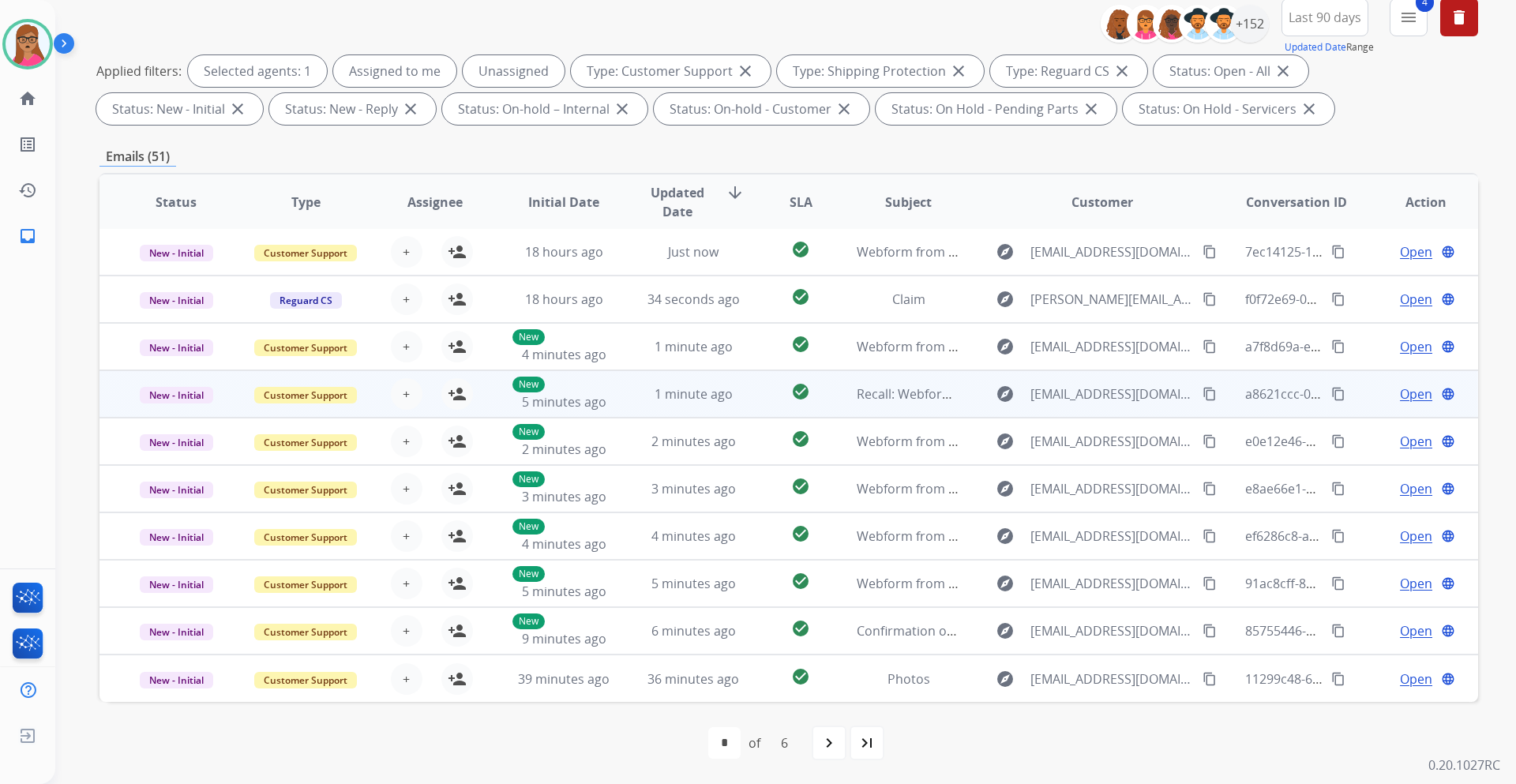
click at [182, 410] on td "New - Initial" at bounding box center [163, 394] width 129 height 48
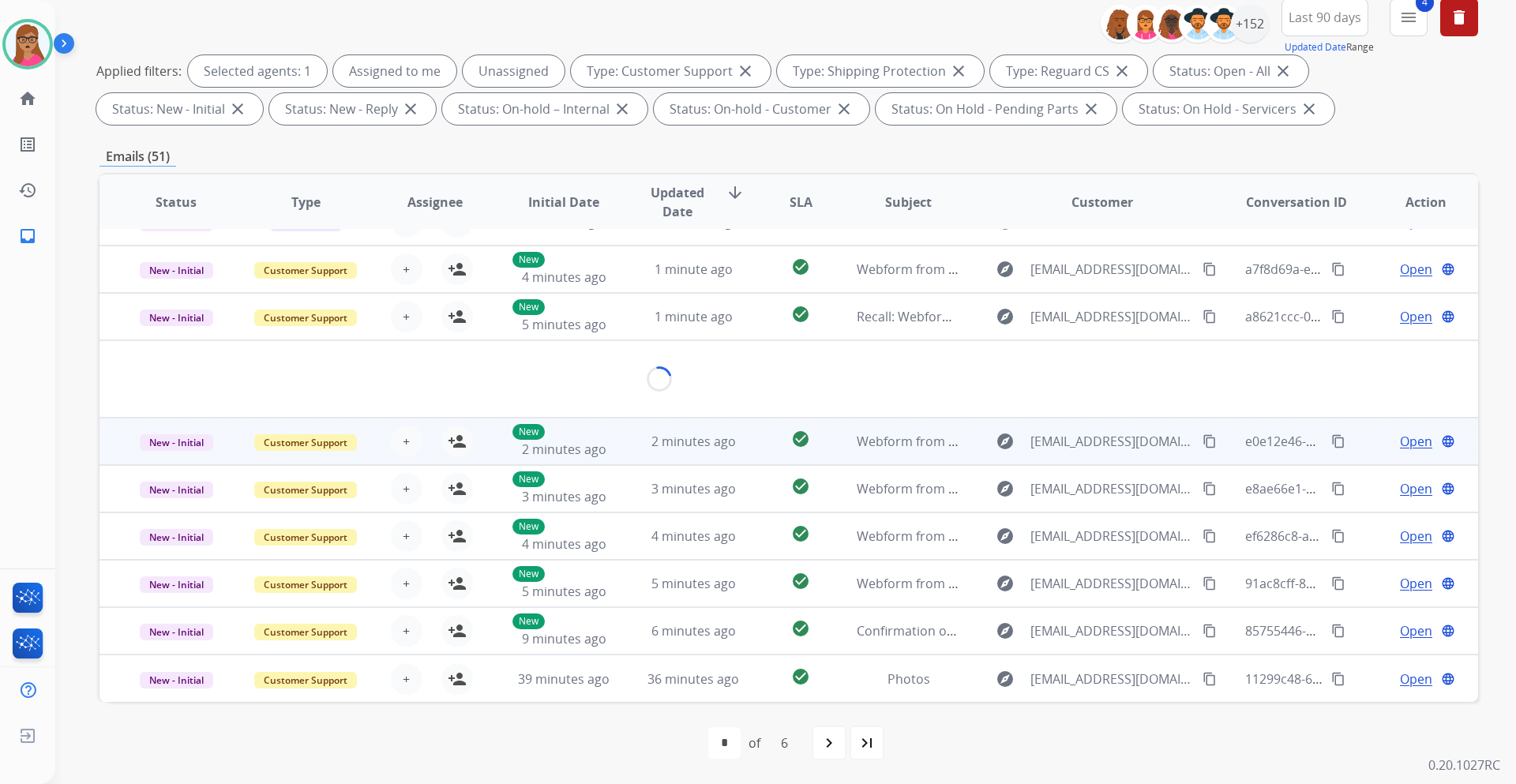
scroll to position [73, 0]
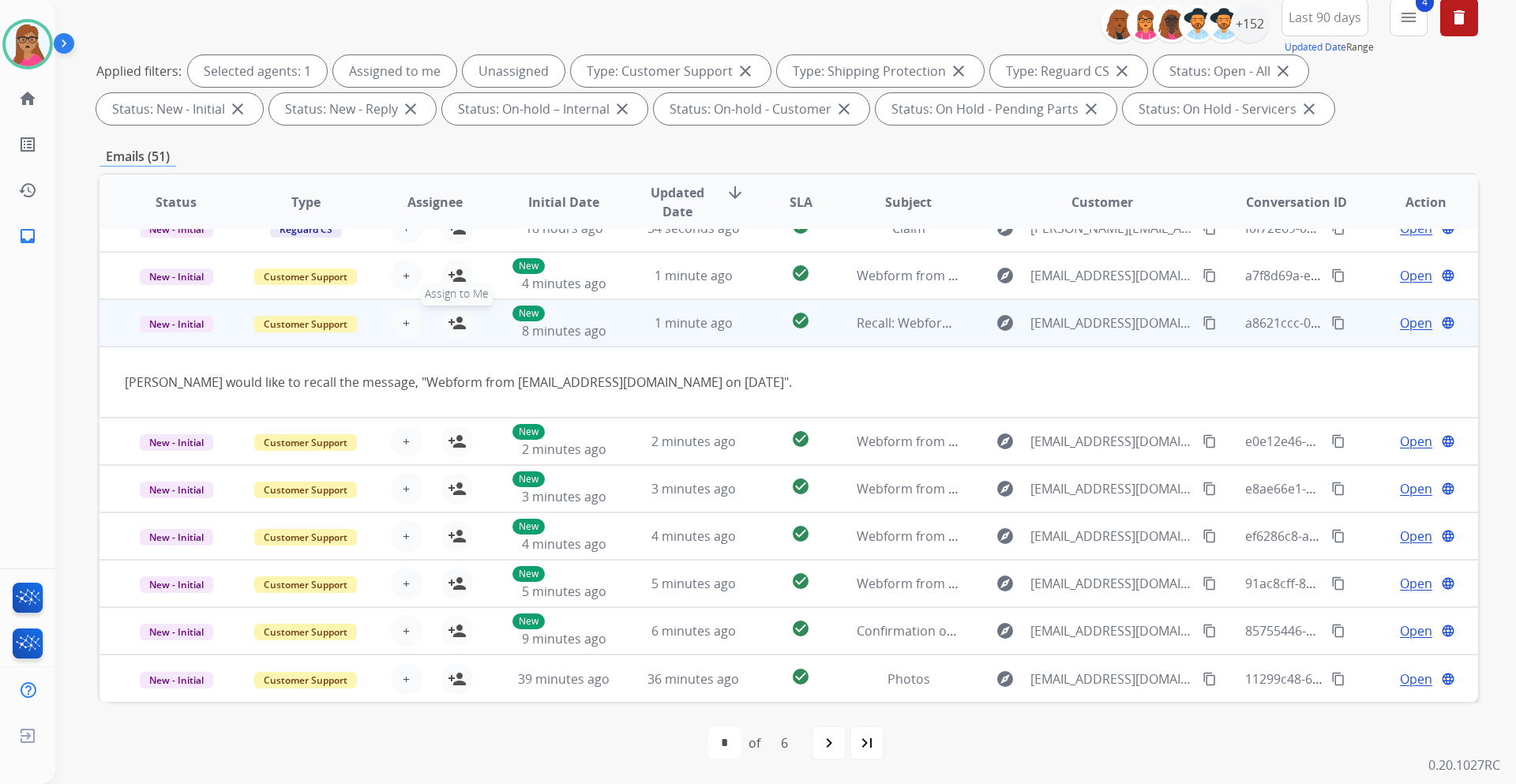
click at [451, 329] on mat-icon "person_add" at bounding box center [456, 322] width 18 height 18
click at [1413, 316] on span "Open" at bounding box center [1416, 322] width 32 height 18
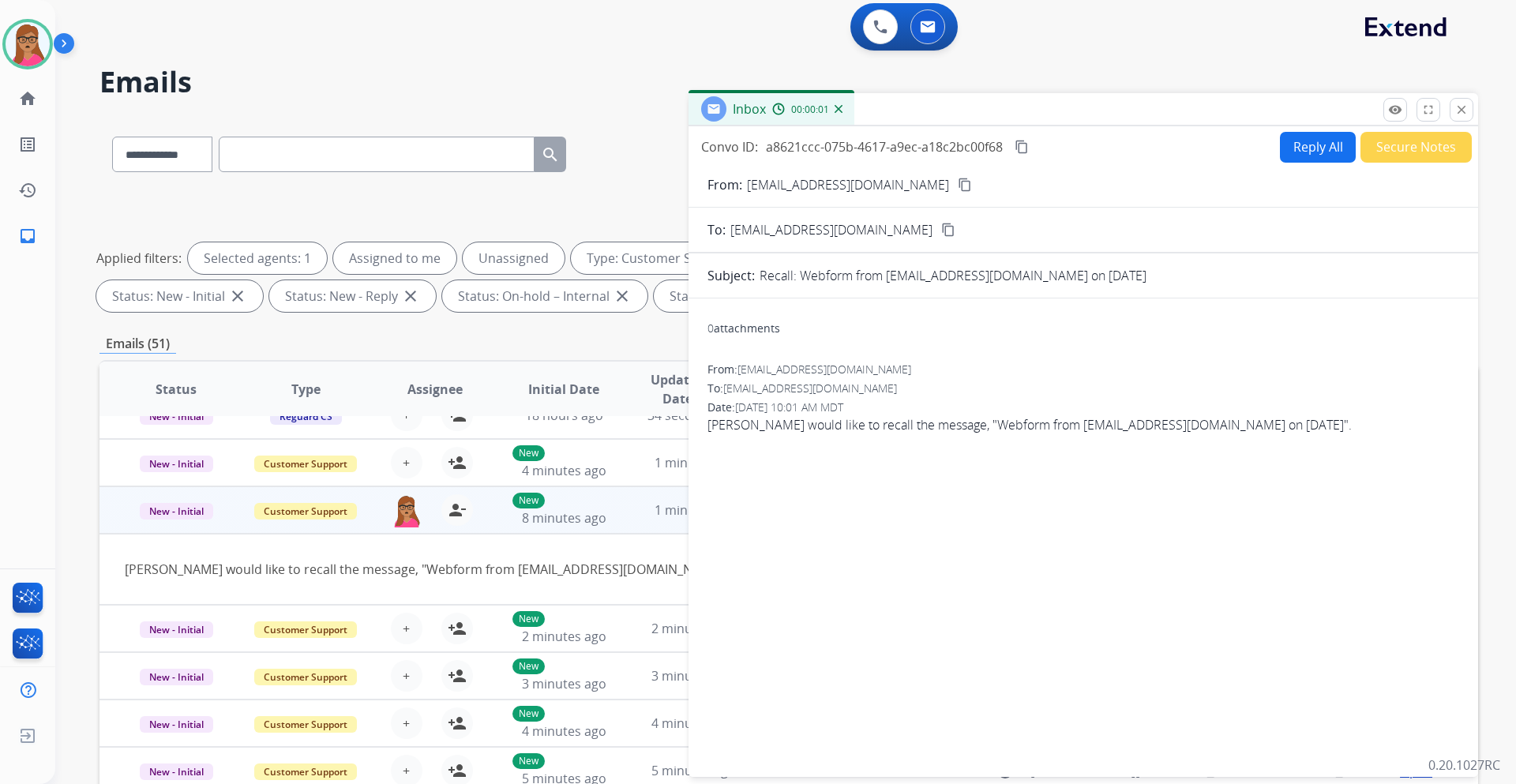
scroll to position [0, 0]
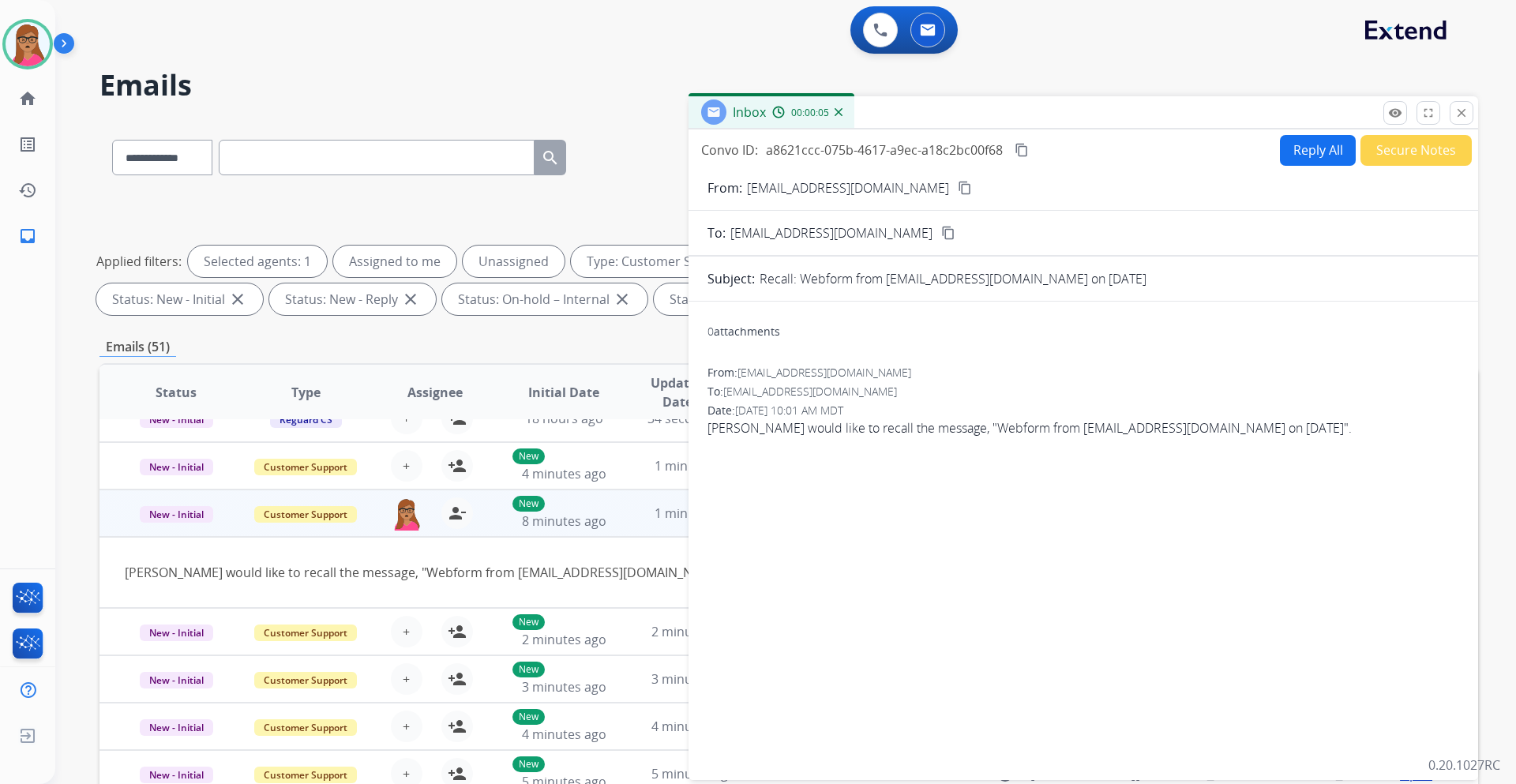
click at [957, 190] on mat-icon "content_copy" at bounding box center [964, 188] width 15 height 15
drag, startPoint x: 1065, startPoint y: 431, endPoint x: 1092, endPoint y: 434, distance: 27.2
click at [1092, 434] on span "Ian McIntosh would like to recall the message, "Webform from imcintosh0269@hotm…" at bounding box center [1083, 427] width 752 height 18
click at [1124, 492] on div "0 attachments From: imcintosh0269@hotmail.com To: support@extend.com Date: 08/1…" at bounding box center [1084, 537] width 790 height 446
drag, startPoint x: 1063, startPoint y: 430, endPoint x: 1223, endPoint y: 437, distance: 160.2
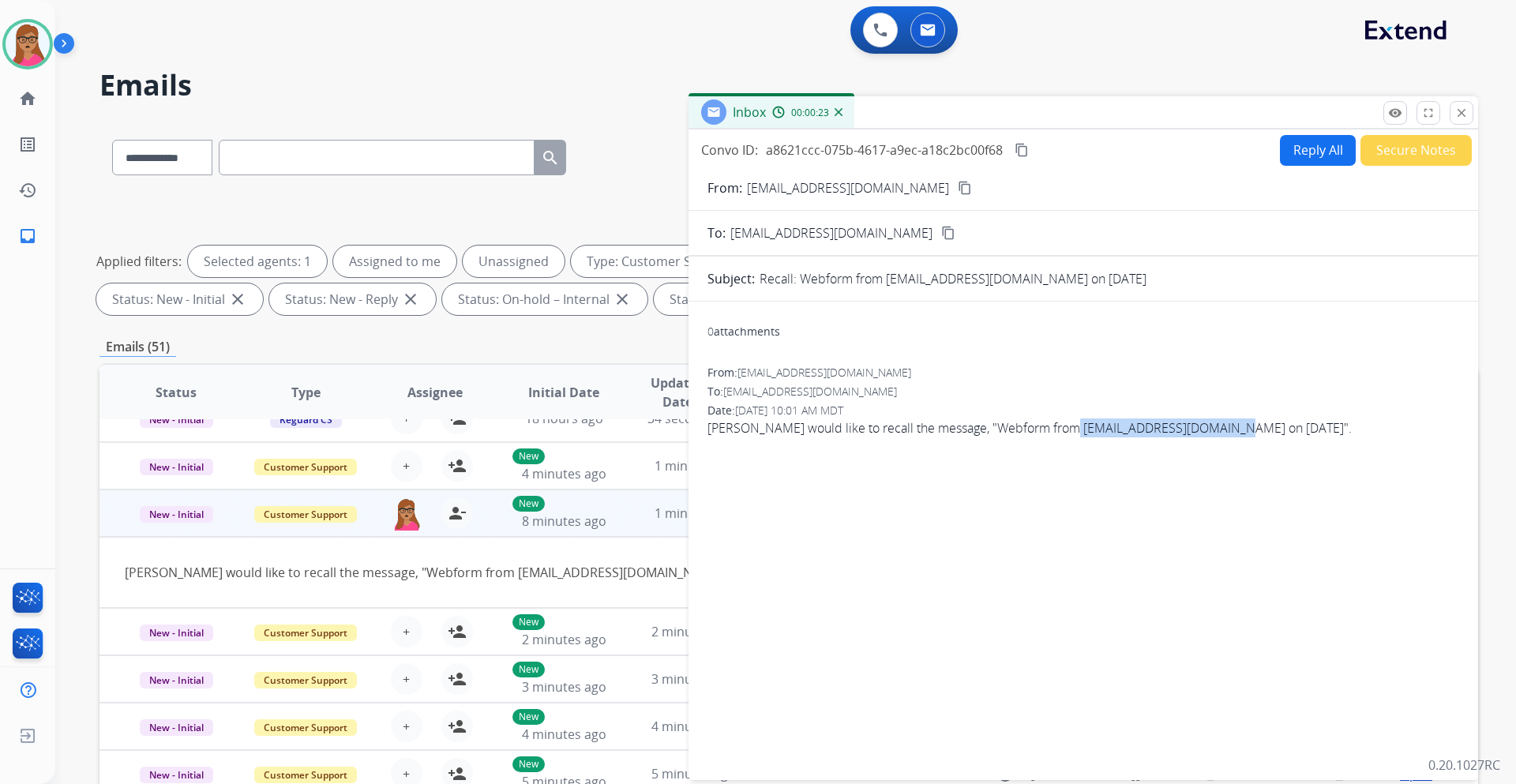
click at [1223, 437] on span "Ian McIntosh would like to recall the message, "Webform from imcintosh0269@hotm…" at bounding box center [1083, 427] width 752 height 18
copy span "imcintosh0269@hotmail.com"
click at [1315, 505] on div "0 attachments From: imcintosh0269@hotmail.com To: support@extend.com Date: 08/1…" at bounding box center [1084, 537] width 790 height 446
click at [1419, 150] on button "Secure Notes" at bounding box center [1416, 151] width 111 height 31
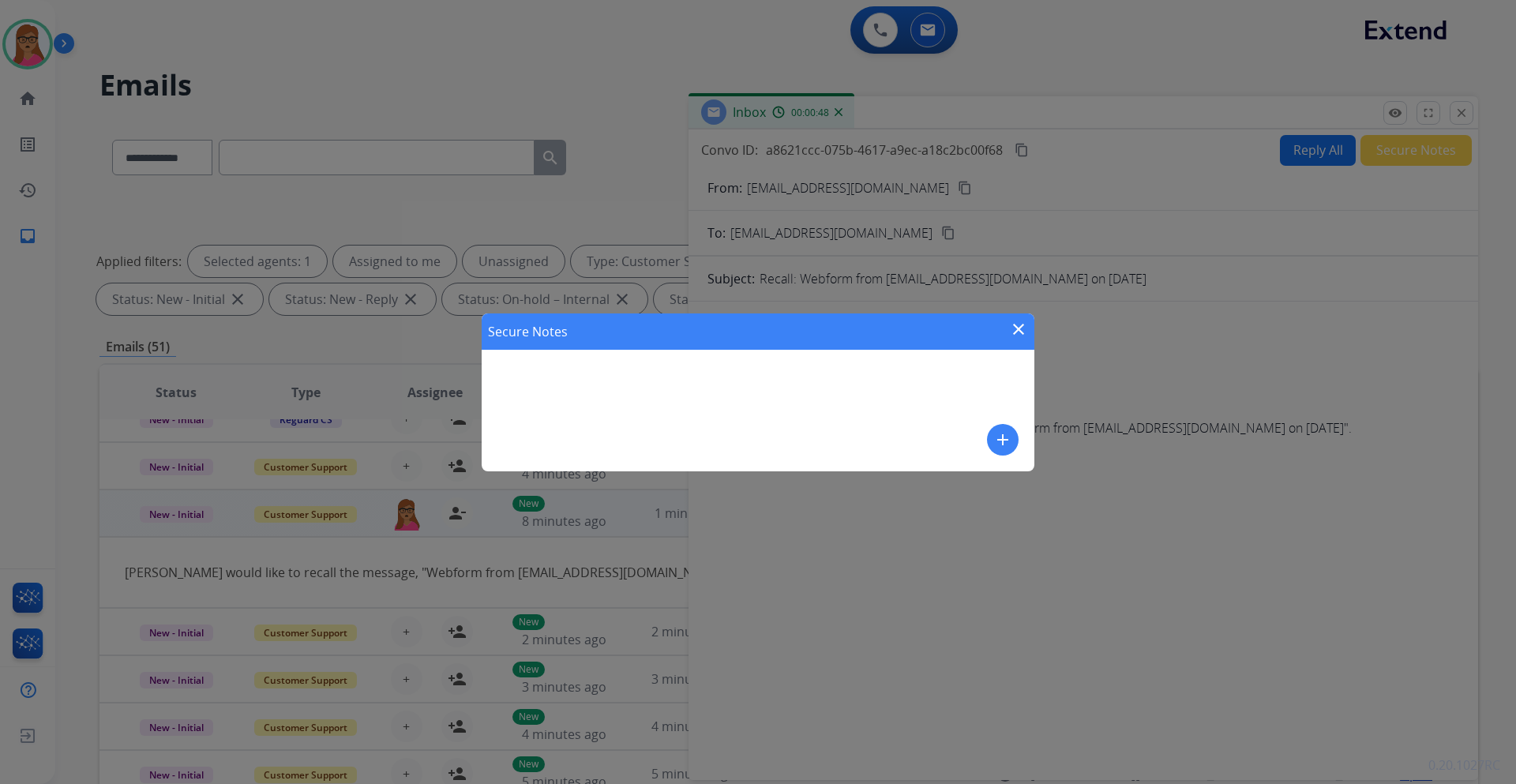
click at [1017, 441] on button "add" at bounding box center [1003, 440] width 31 height 31
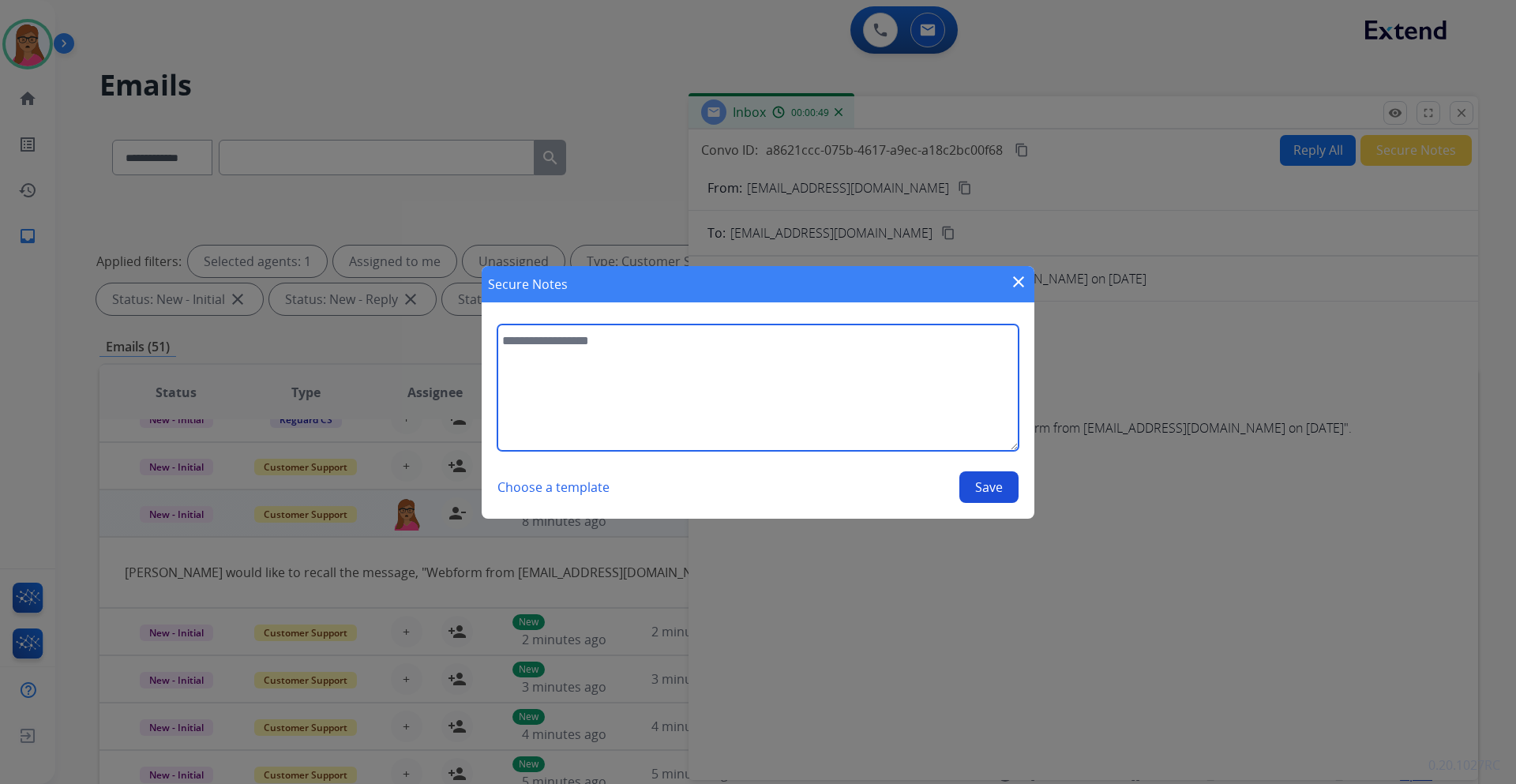
click at [685, 379] on textarea at bounding box center [758, 388] width 522 height 126
type textarea "**********"
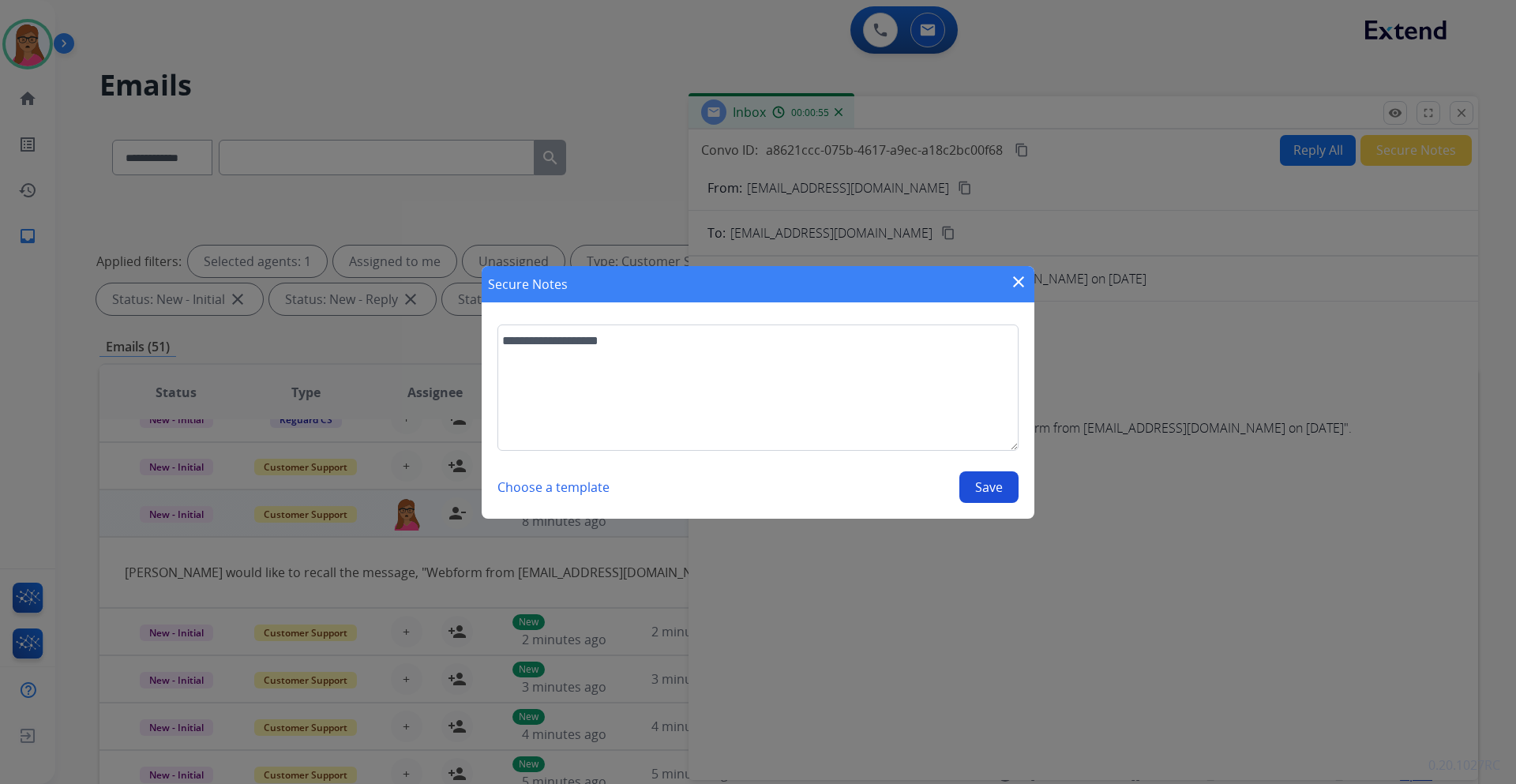
click at [983, 492] on button "Save" at bounding box center [989, 487] width 59 height 31
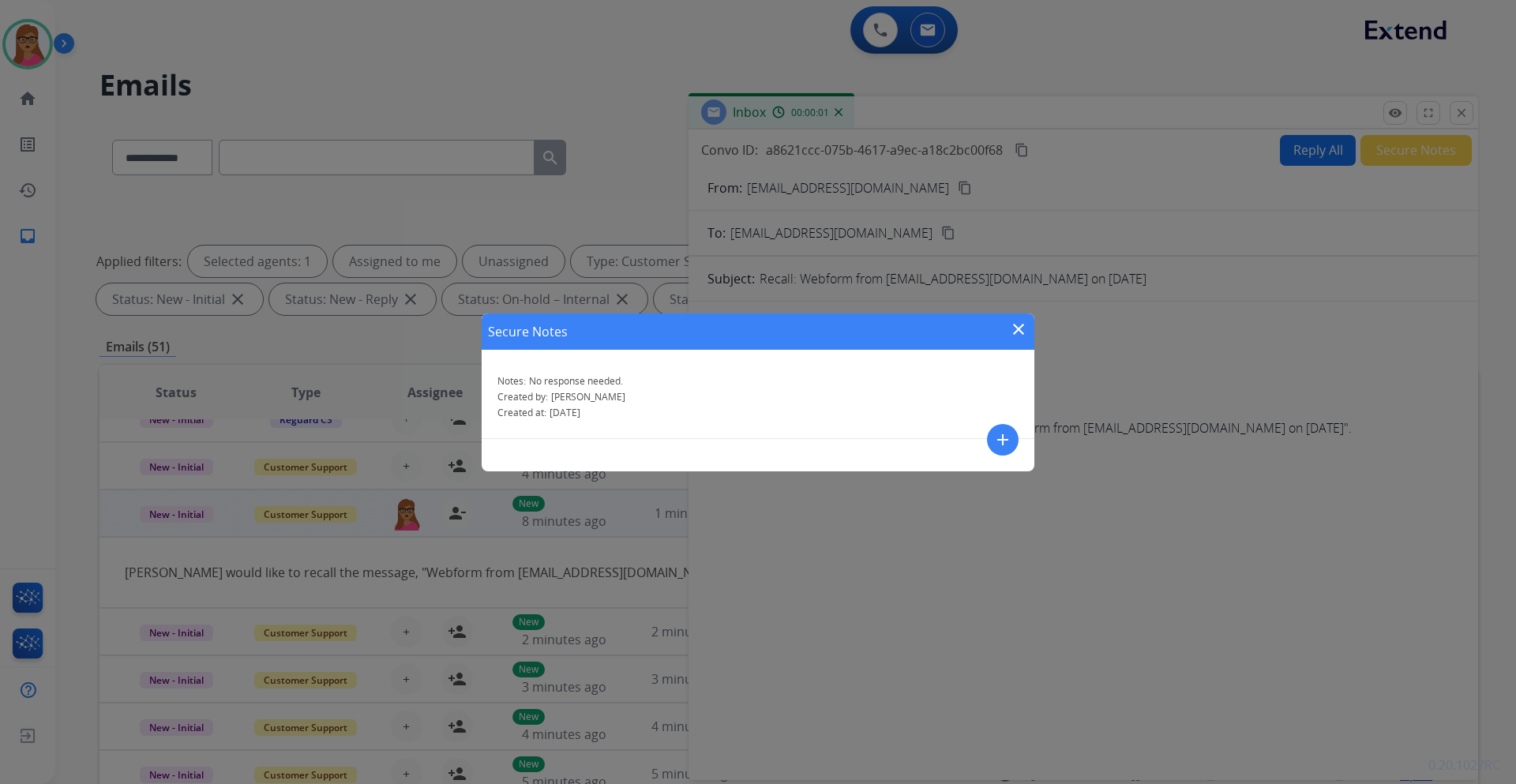
click at [1018, 327] on mat-icon "close" at bounding box center [1018, 329] width 18 height 18
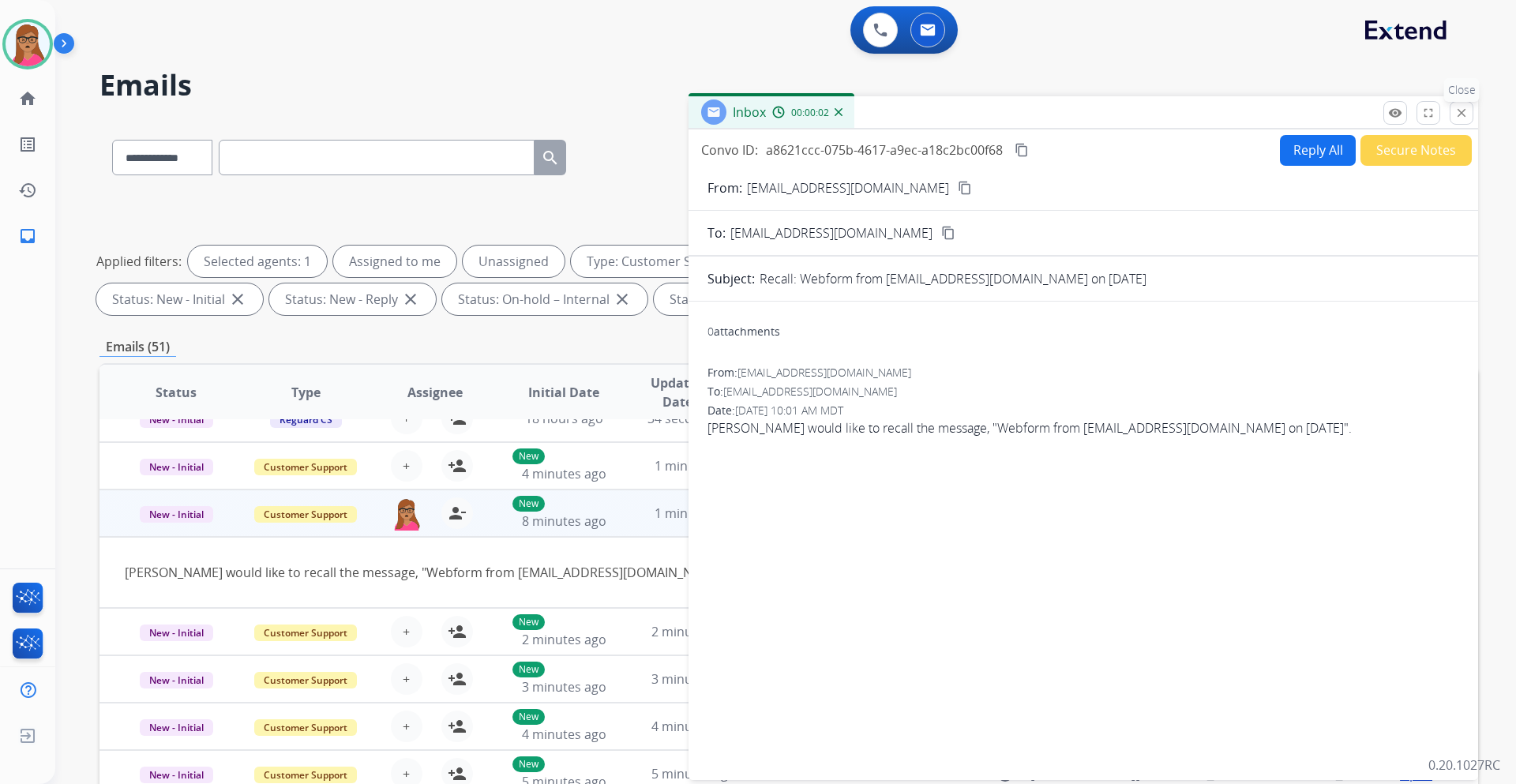
click at [1465, 111] on mat-icon "close" at bounding box center [1462, 113] width 15 height 15
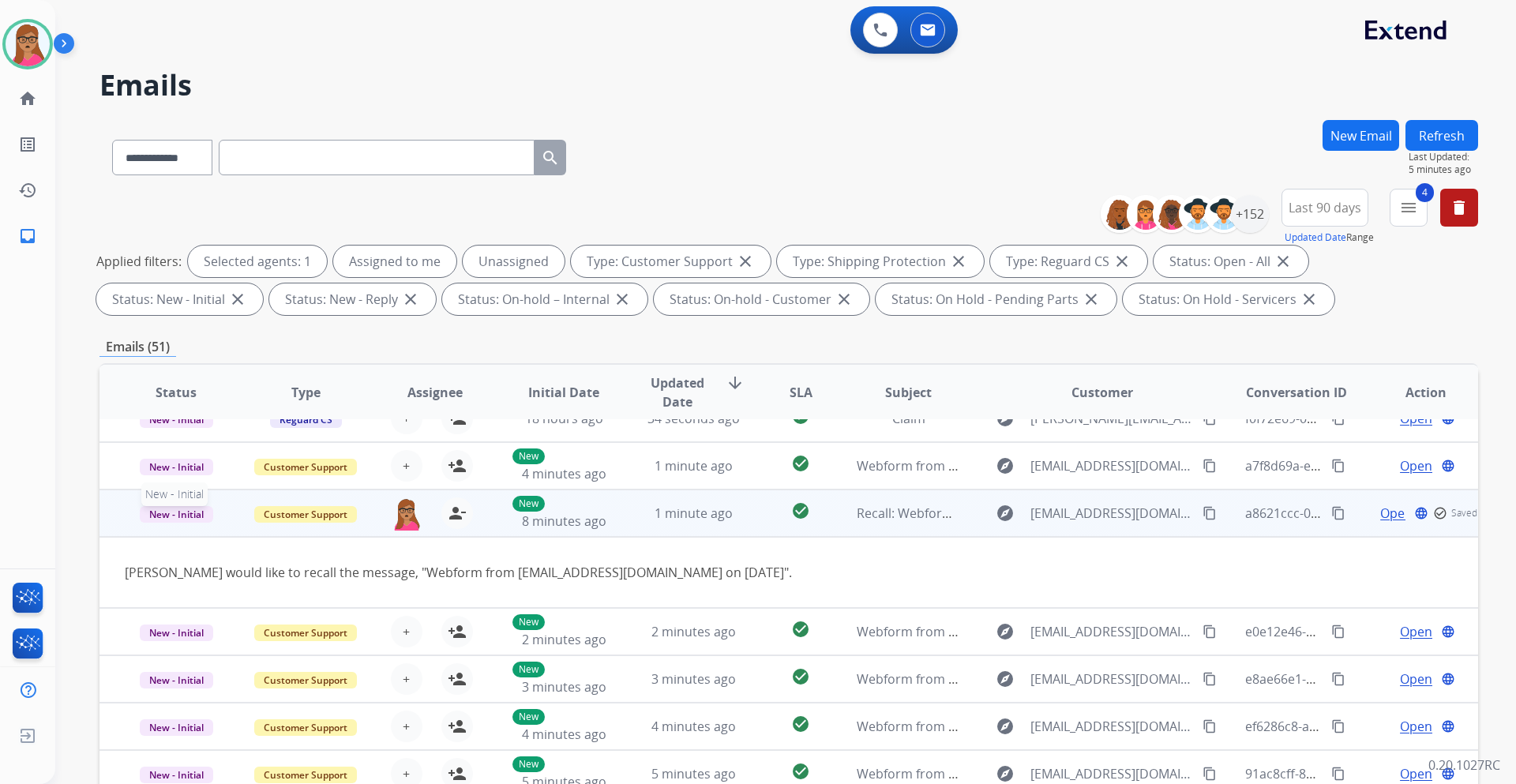
click at [196, 514] on span "New - Initial" at bounding box center [176, 514] width 73 height 17
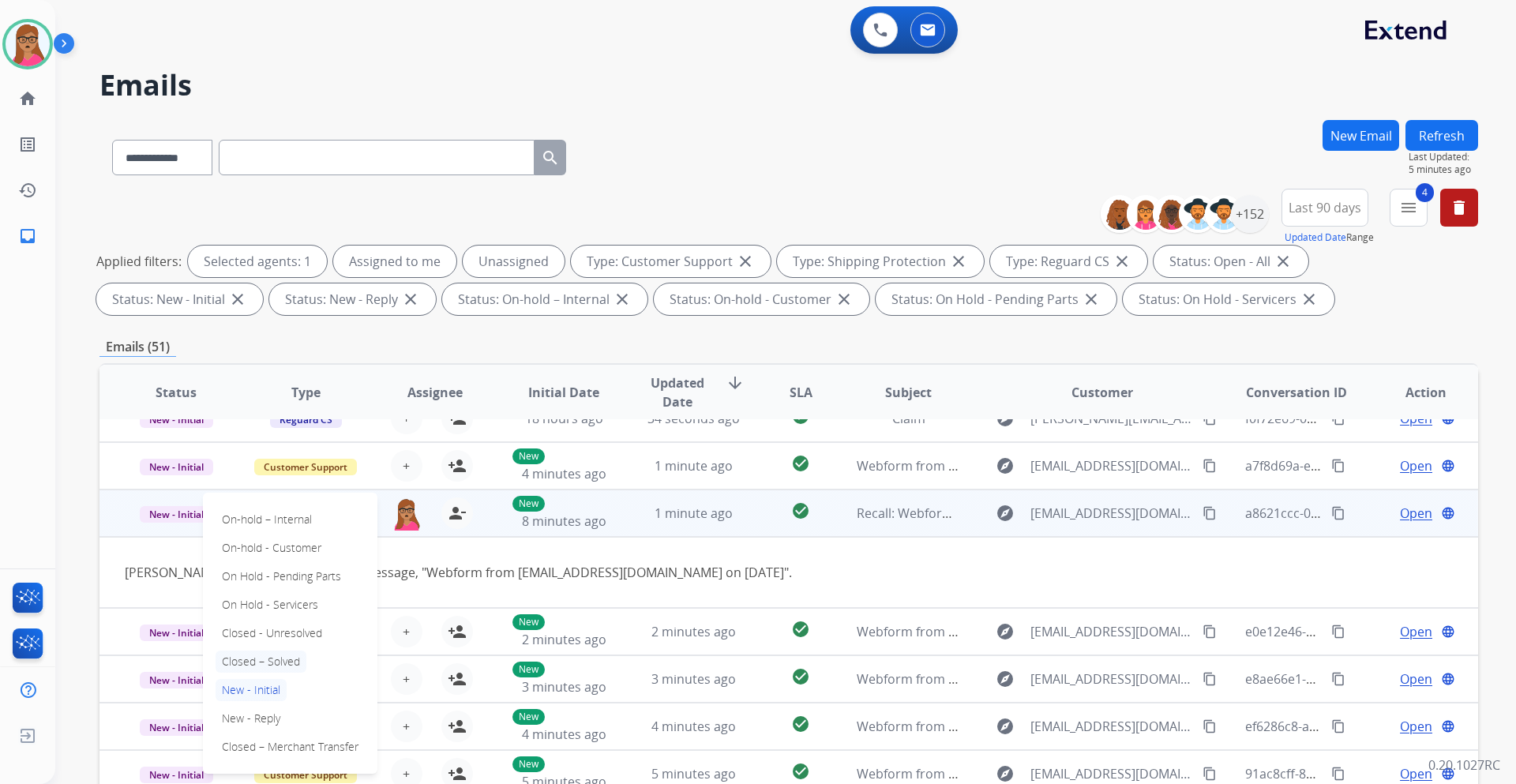
click at [281, 655] on p "Closed – Solved" at bounding box center [261, 661] width 90 height 22
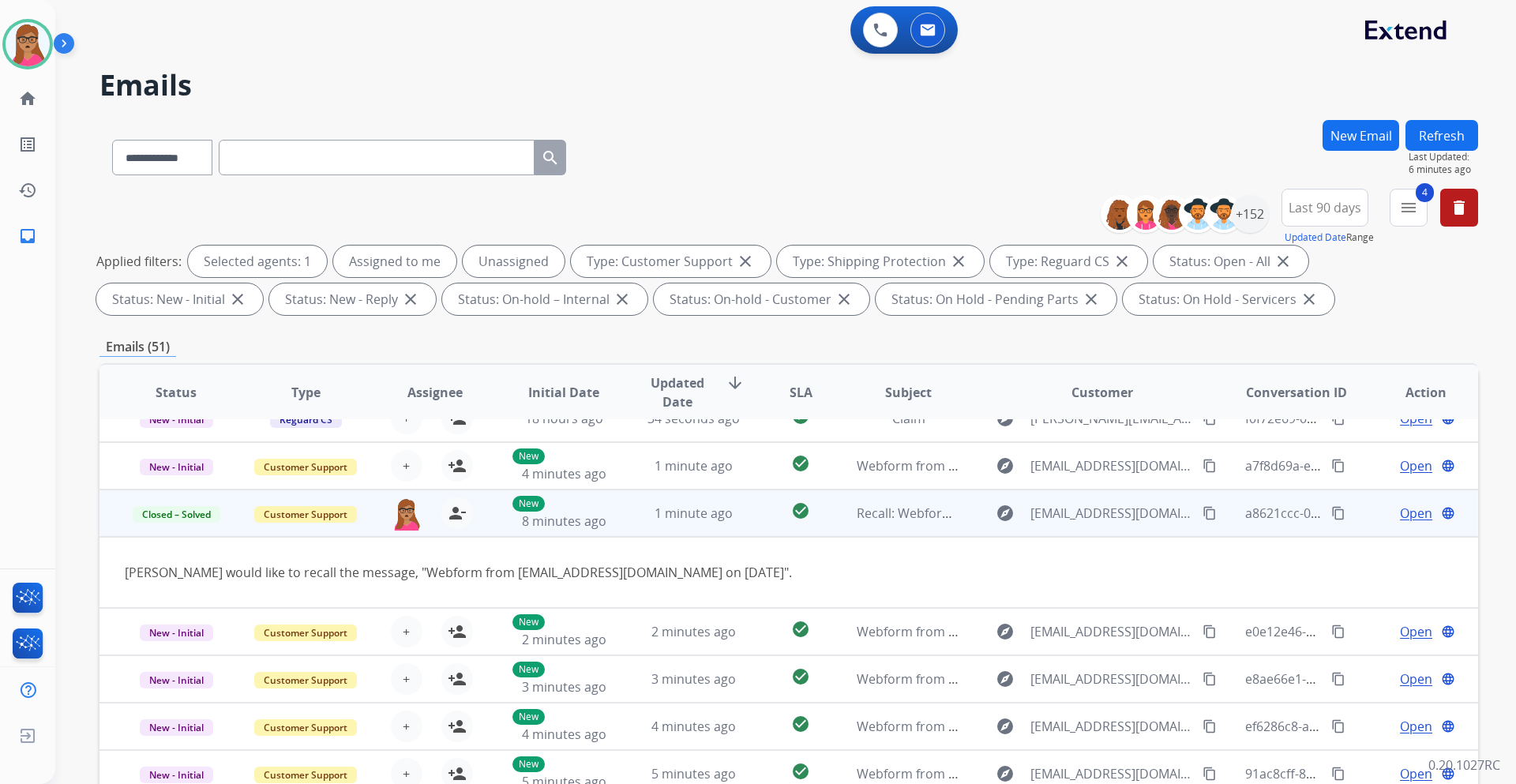
click at [173, 523] on td "Closed – Solved" at bounding box center [163, 513] width 129 height 48
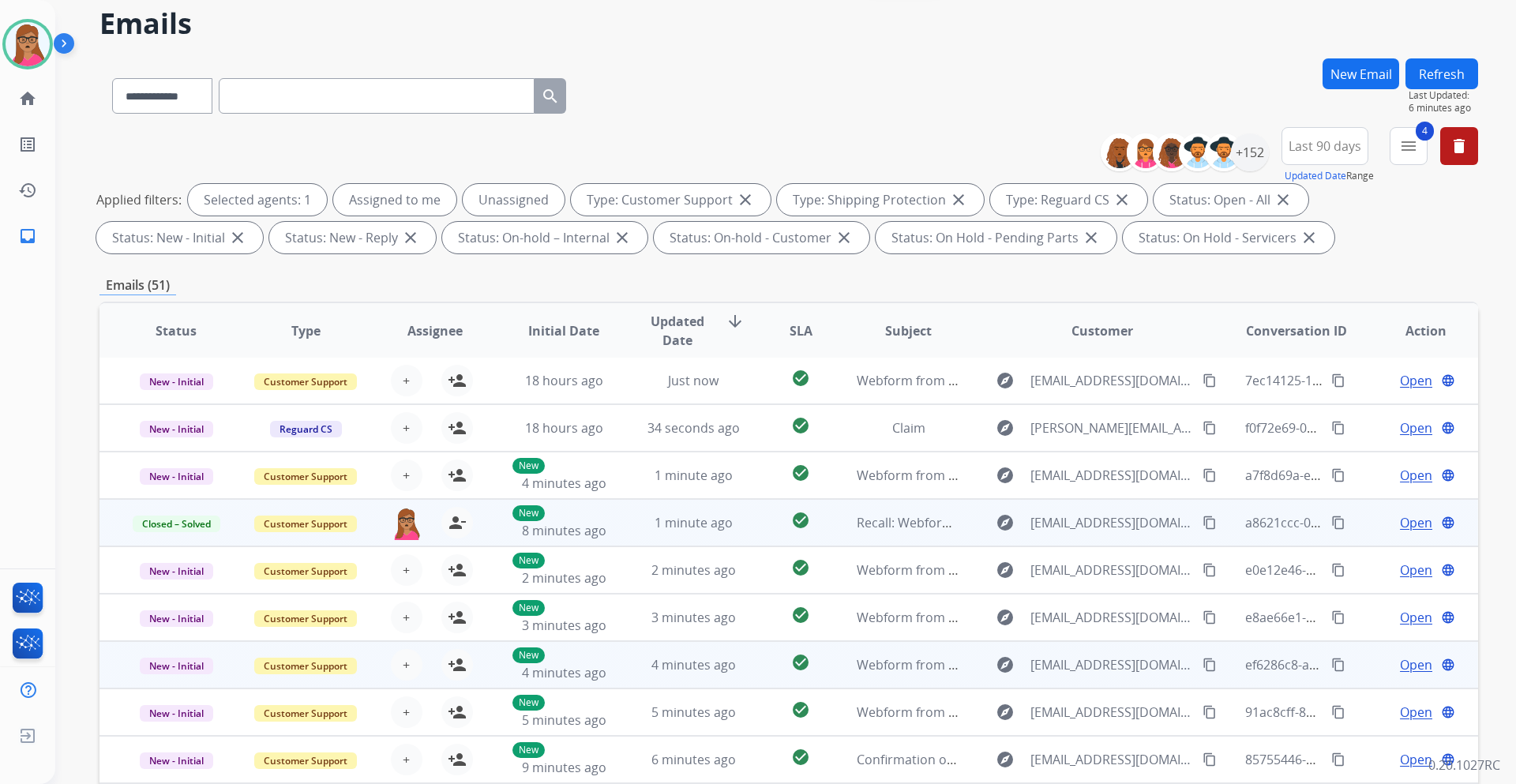
scroll to position [79, 0]
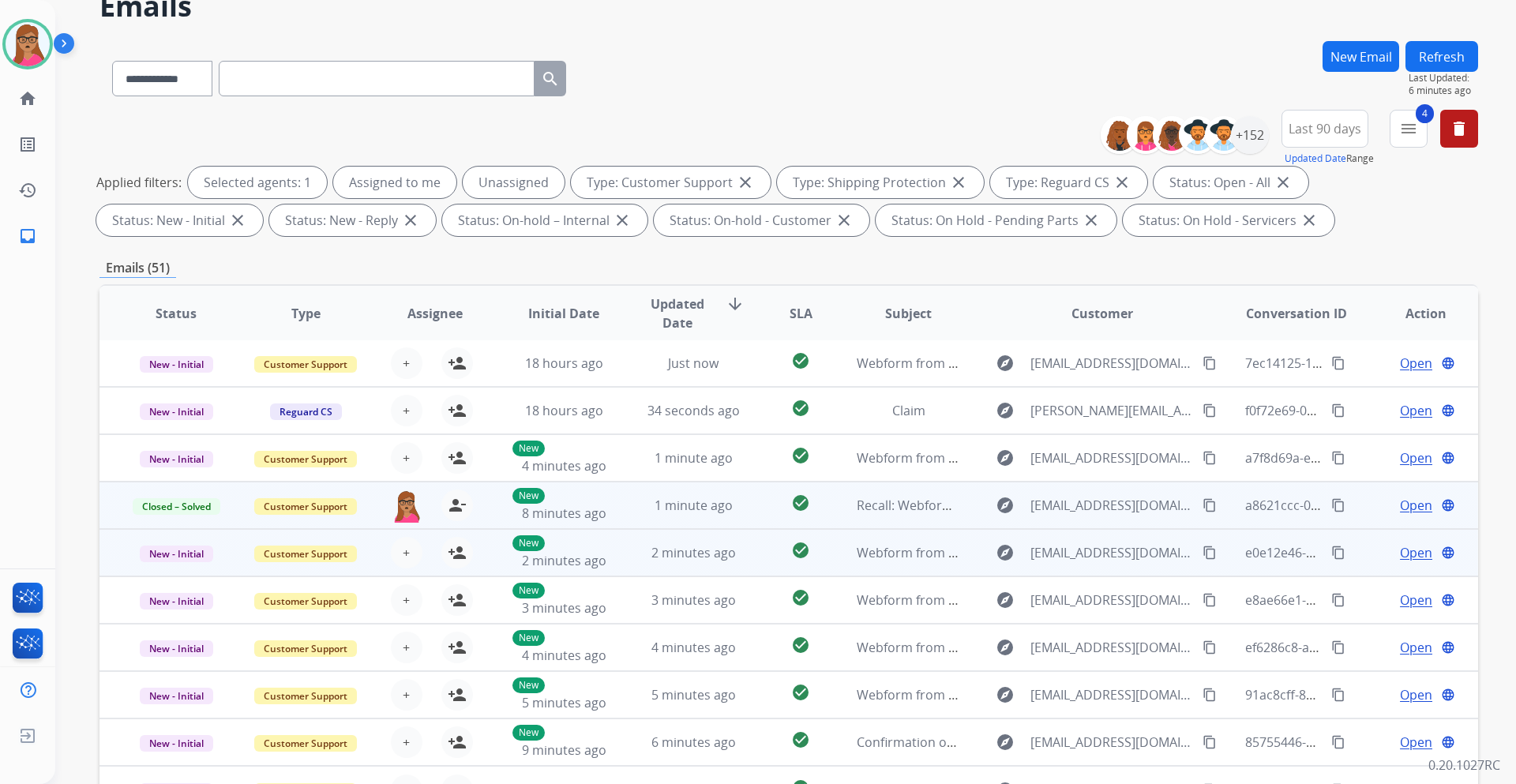
click at [180, 572] on td "New - Initial" at bounding box center [163, 552] width 129 height 48
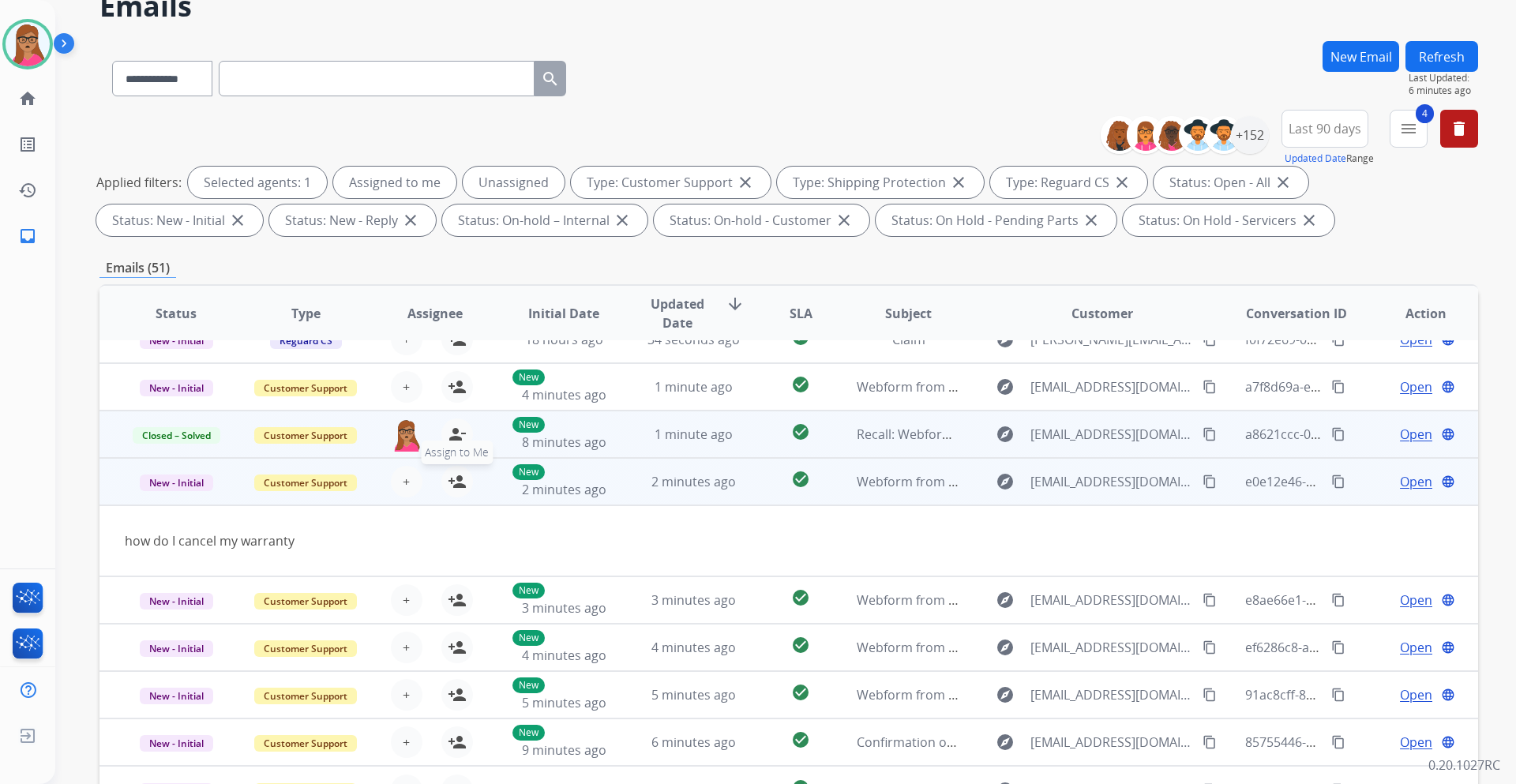
click at [451, 477] on mat-icon "person_add" at bounding box center [456, 481] width 18 height 18
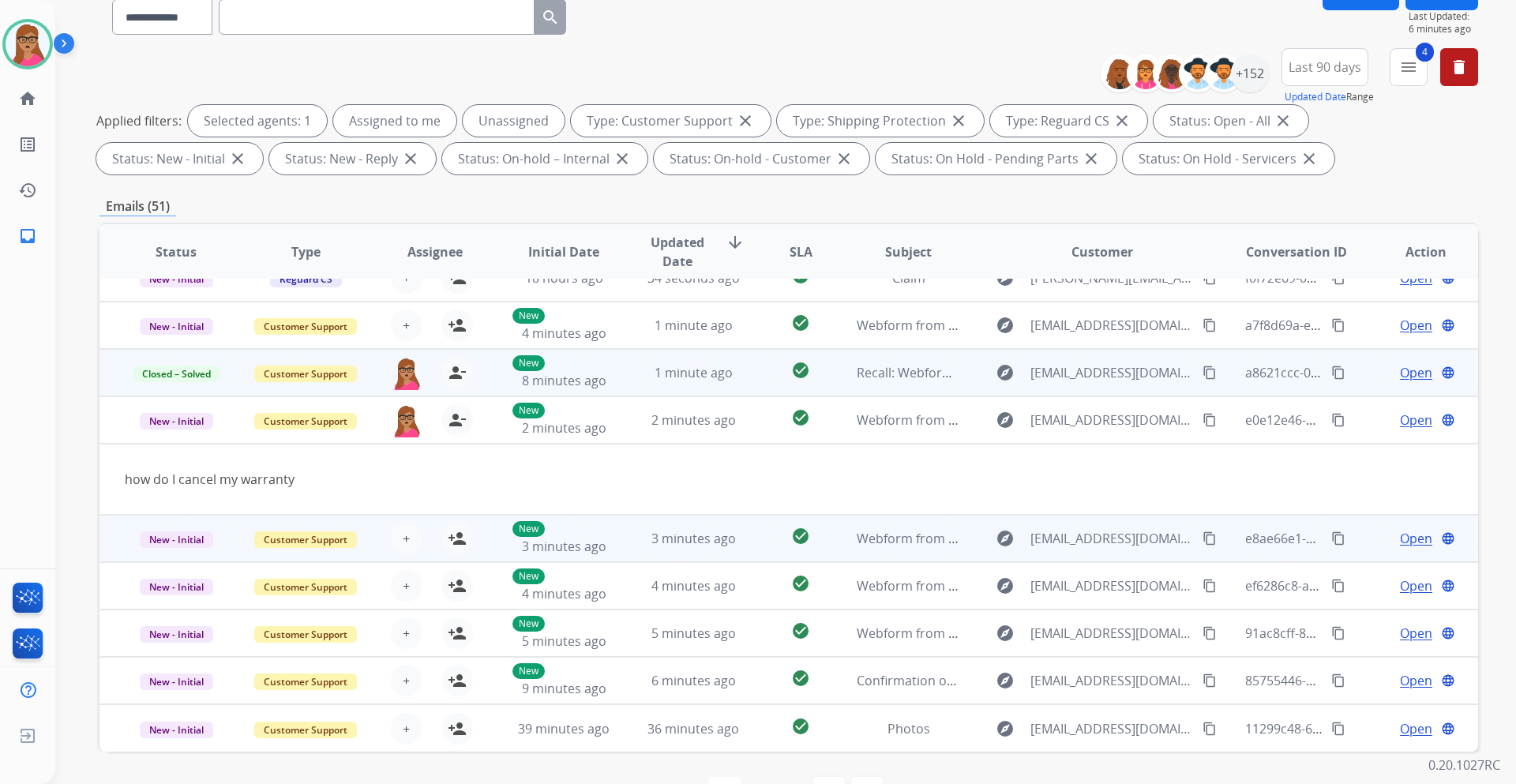
scroll to position [158, 0]
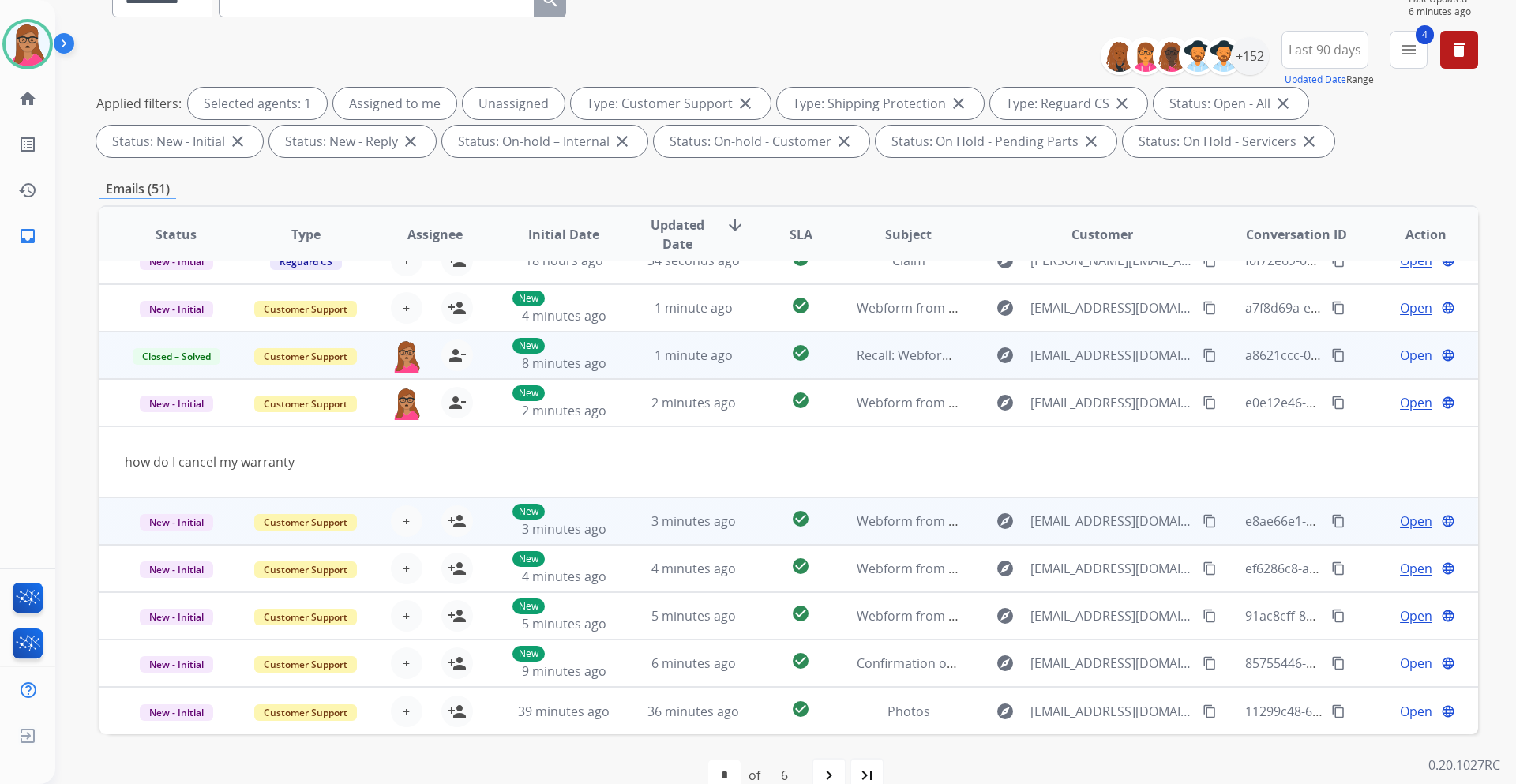
click at [182, 535] on td "New - Initial" at bounding box center [163, 520] width 129 height 48
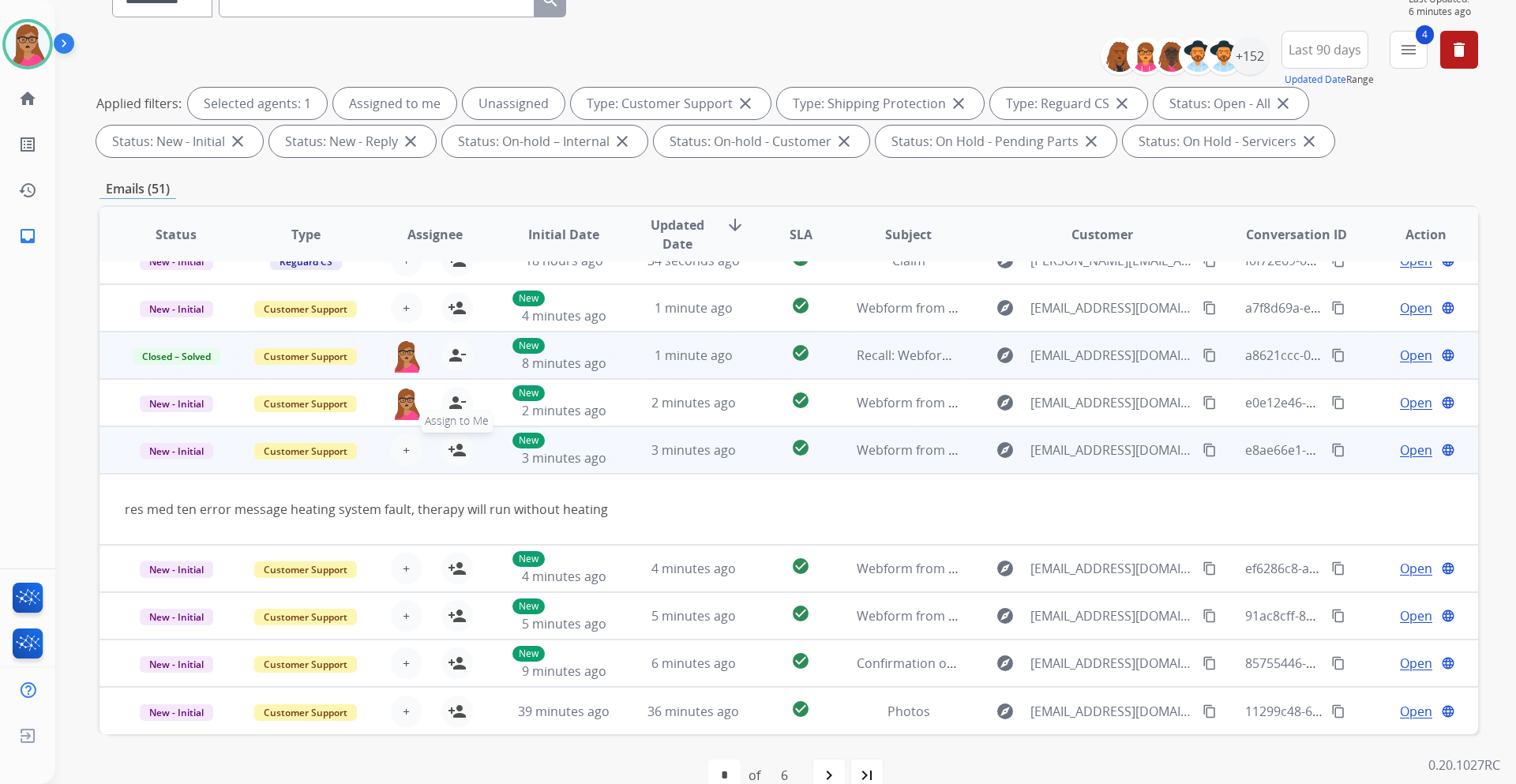
click at [451, 451] on mat-icon "person_add" at bounding box center [456, 449] width 18 height 18
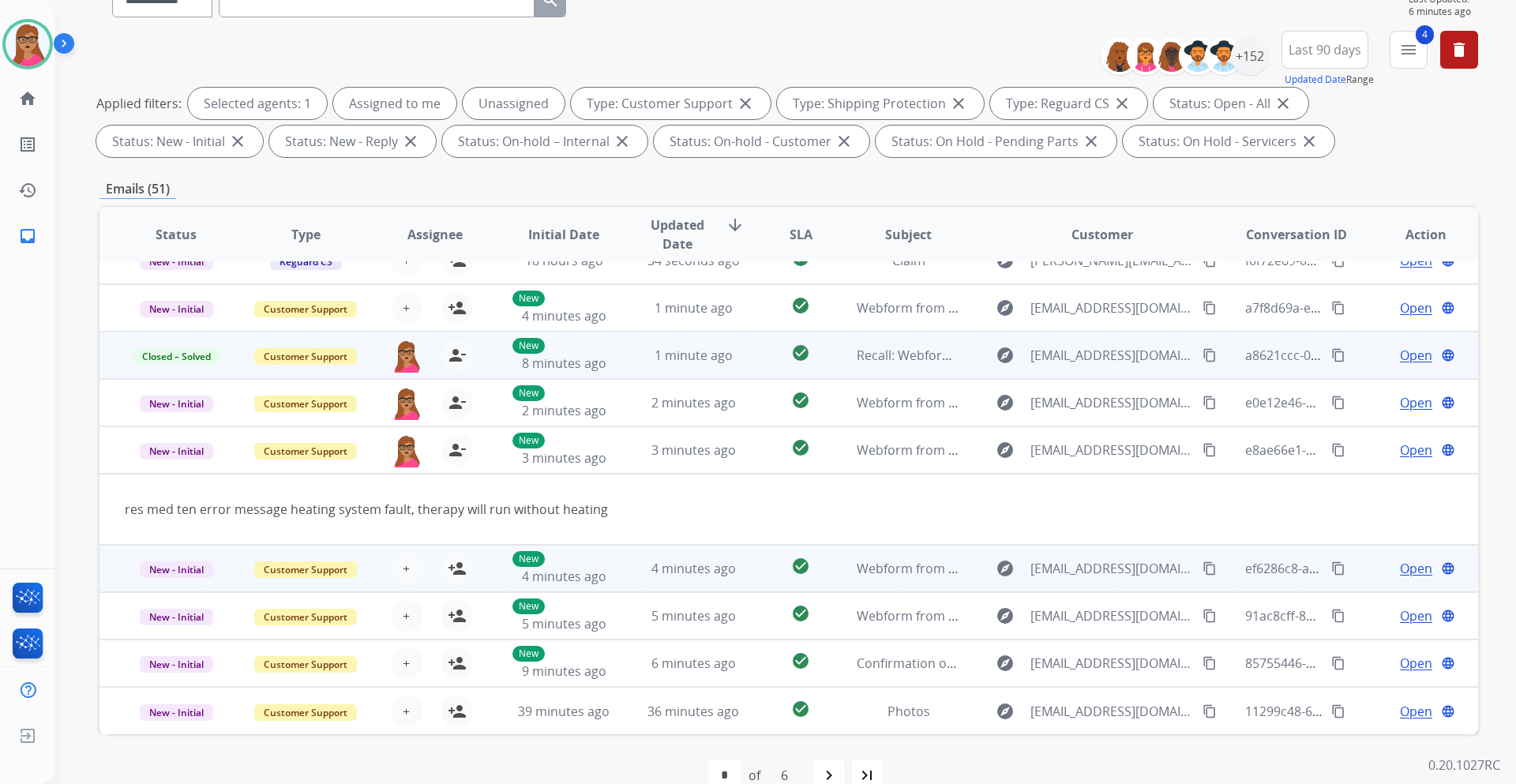
click at [178, 588] on td "New - Initial" at bounding box center [163, 568] width 129 height 48
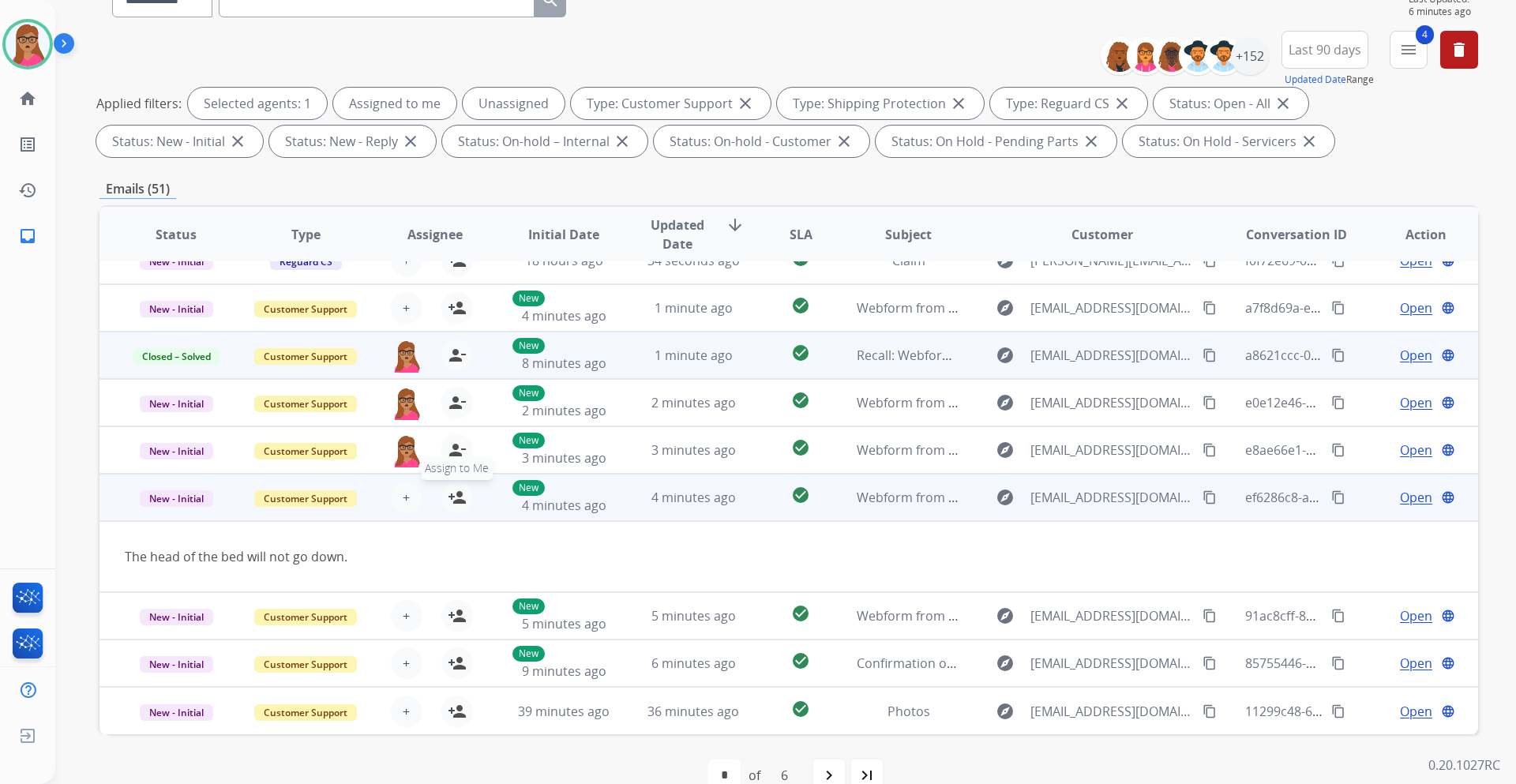
click at [460, 499] on mat-icon "person_add" at bounding box center [456, 497] width 18 height 18
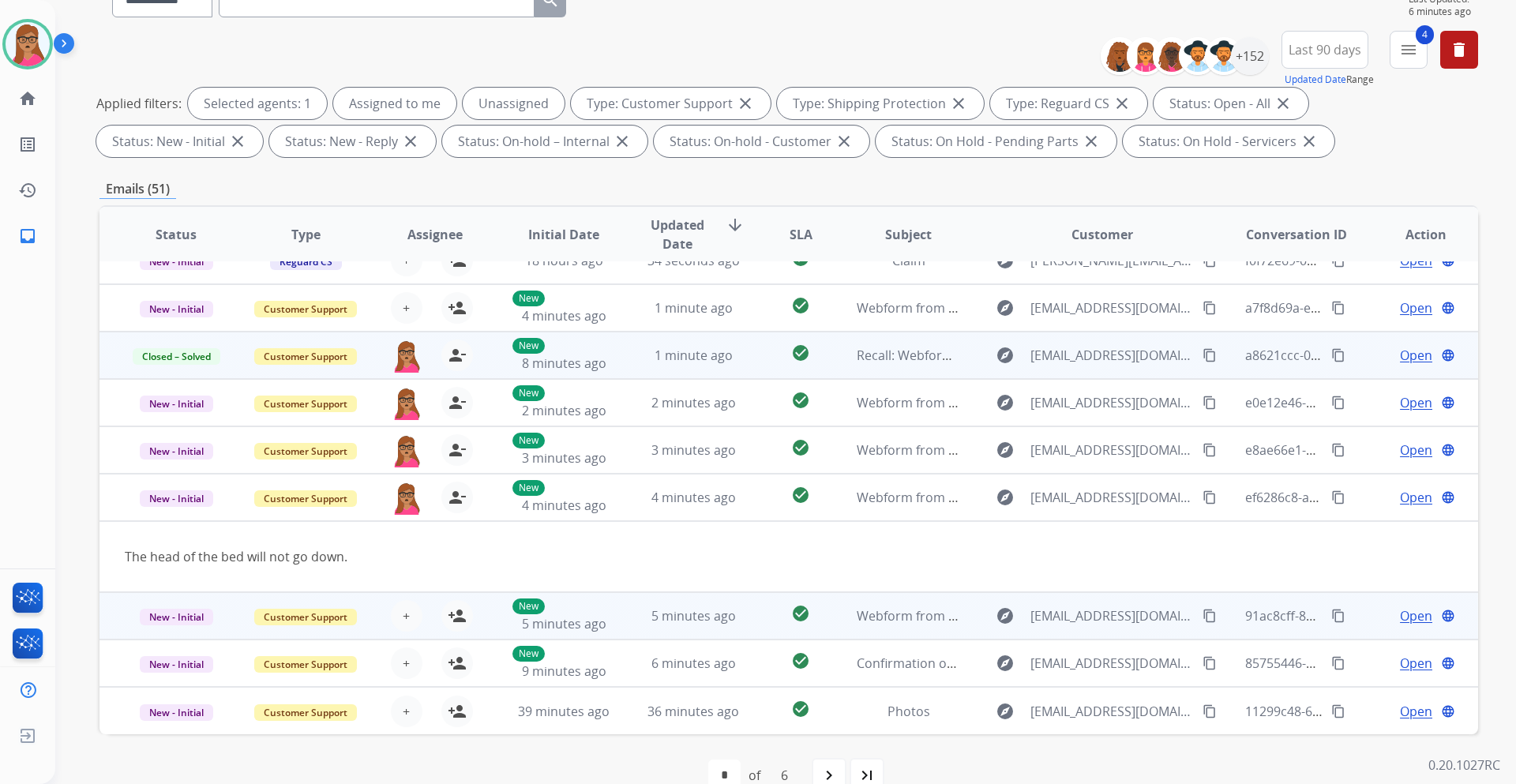
scroll to position [191, 0]
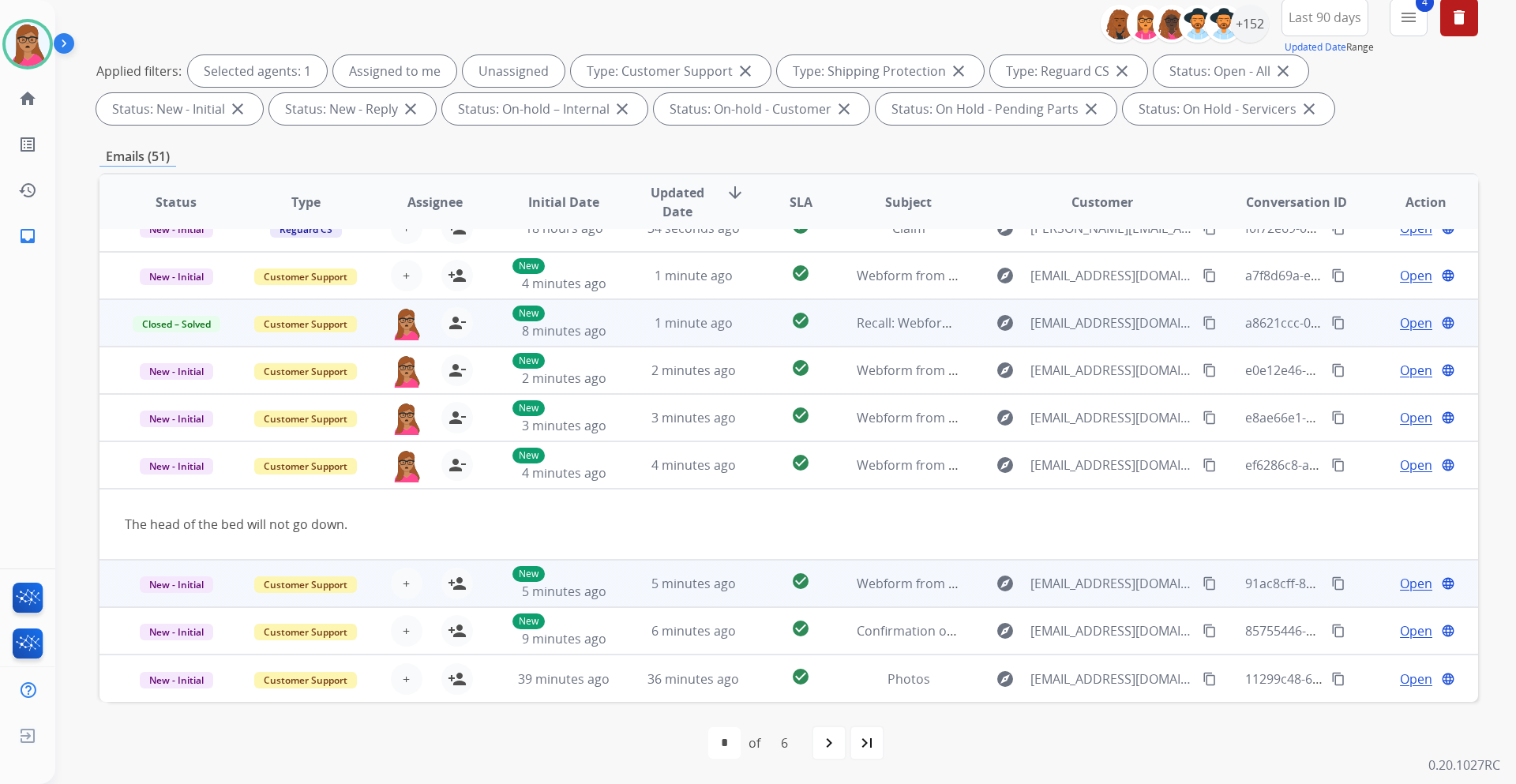
click at [202, 603] on td "New - Initial" at bounding box center [163, 583] width 129 height 48
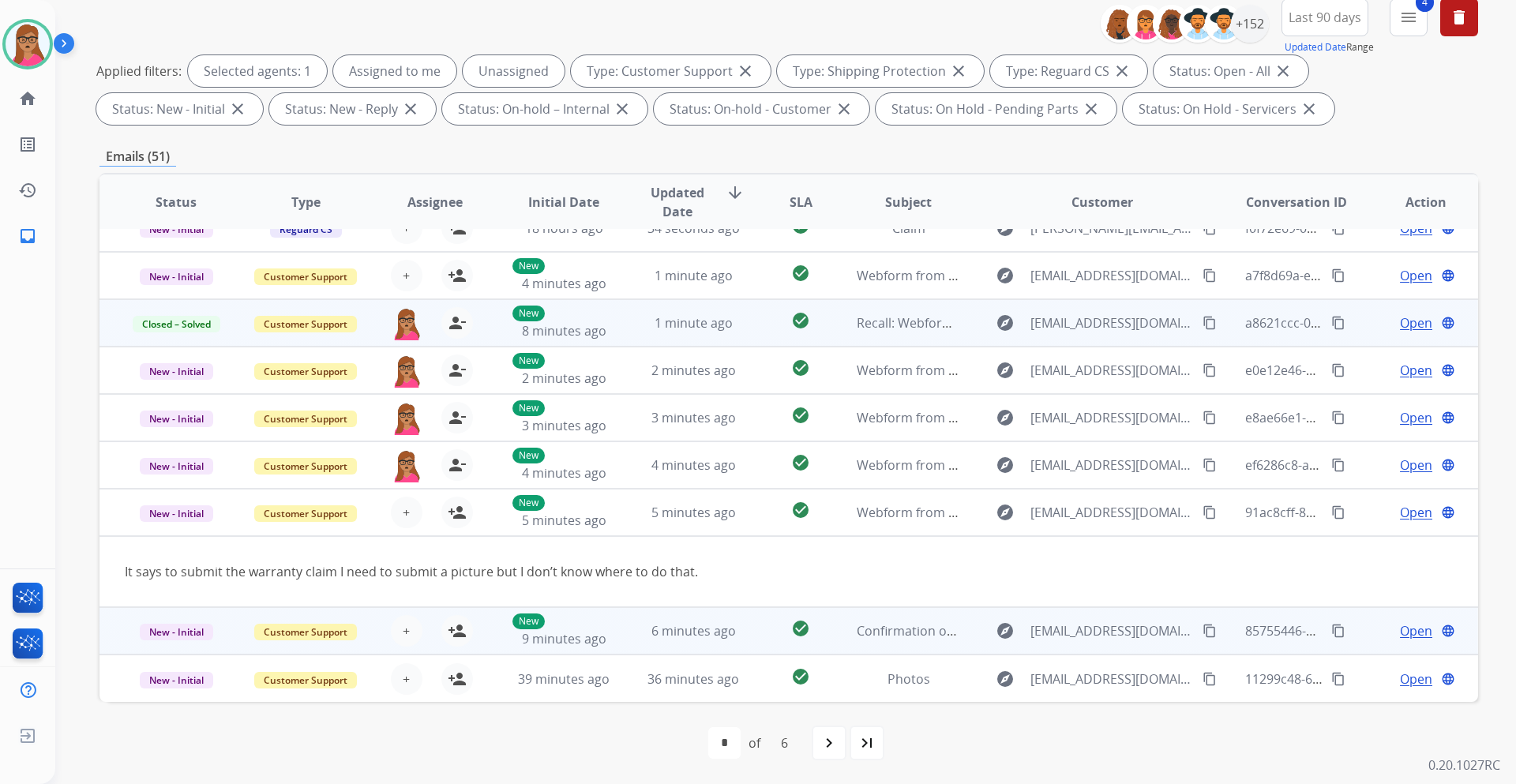
click at [173, 648] on td "New - Initial" at bounding box center [163, 630] width 129 height 48
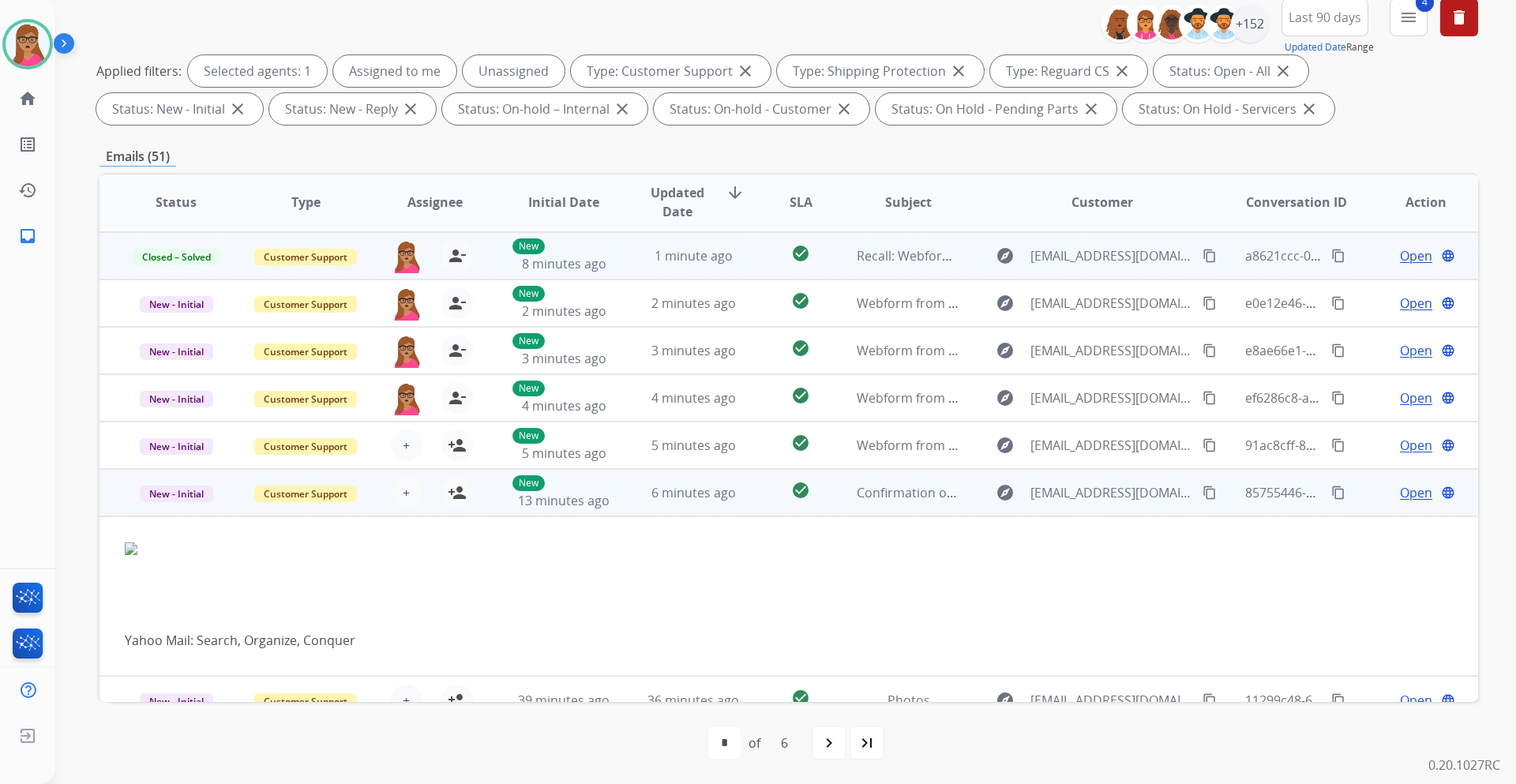
scroll to position [161, 0]
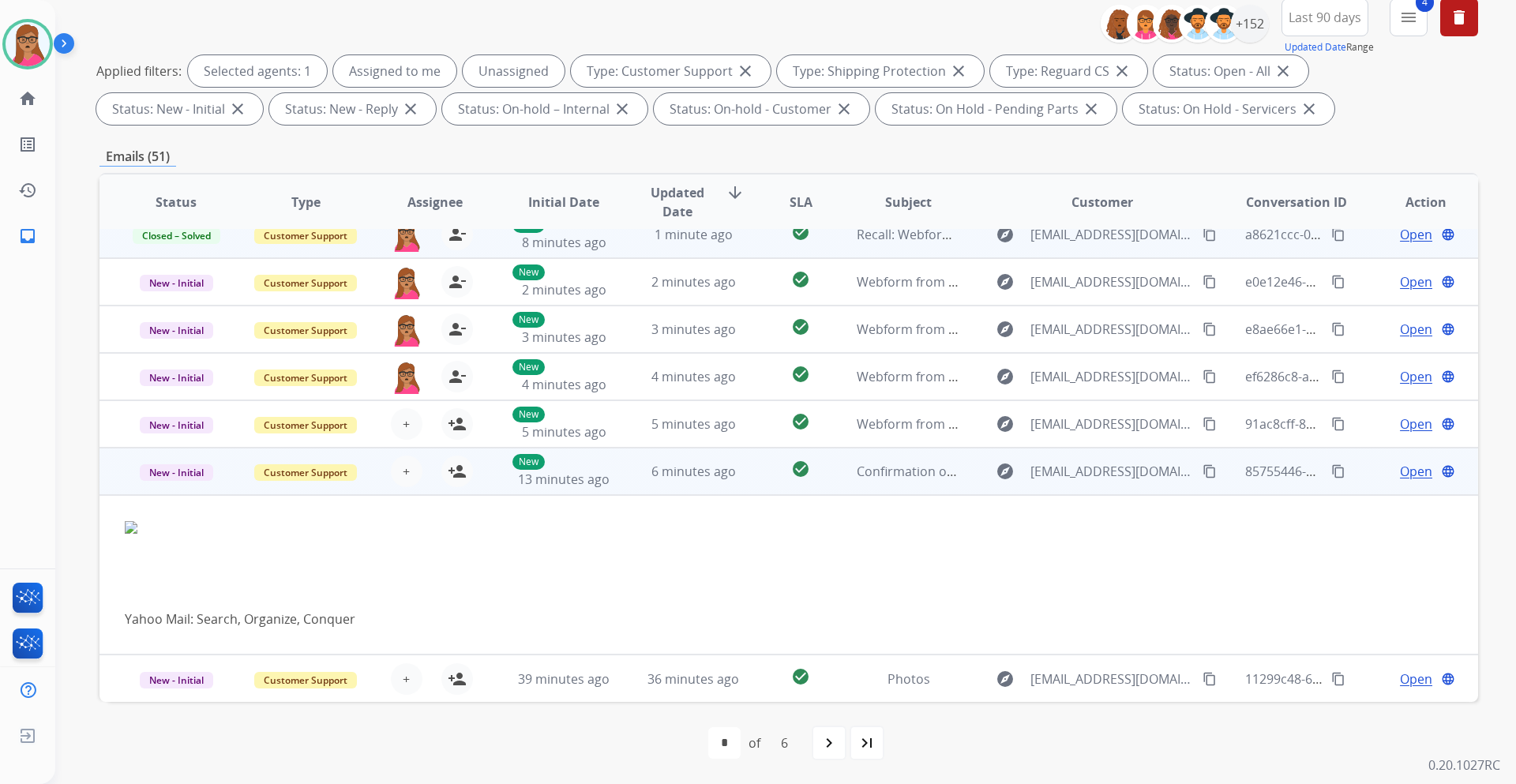
click at [1409, 473] on span "Open" at bounding box center [1416, 471] width 32 height 18
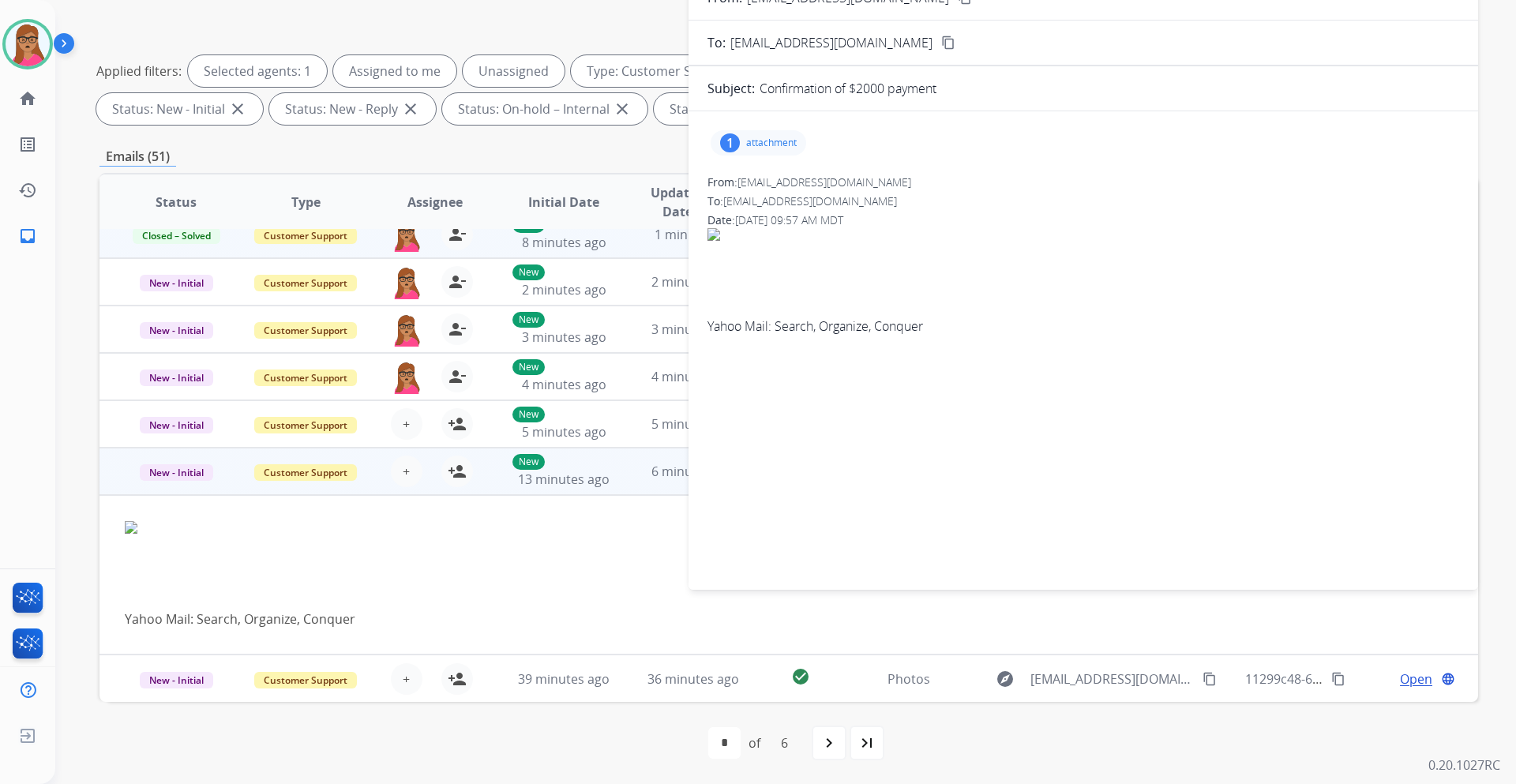
scroll to position [0, 0]
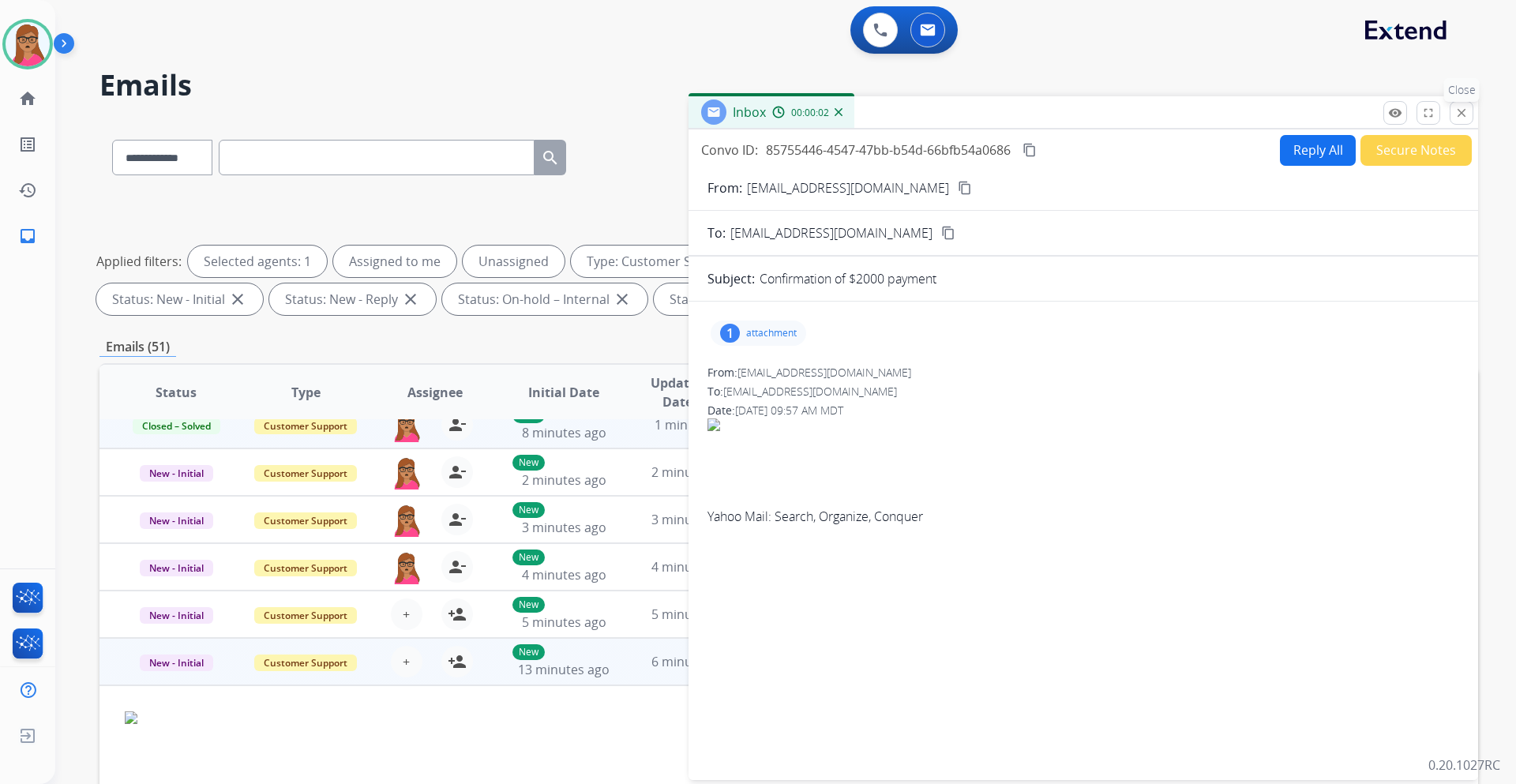
click at [1457, 112] on mat-icon "close" at bounding box center [1462, 113] width 15 height 15
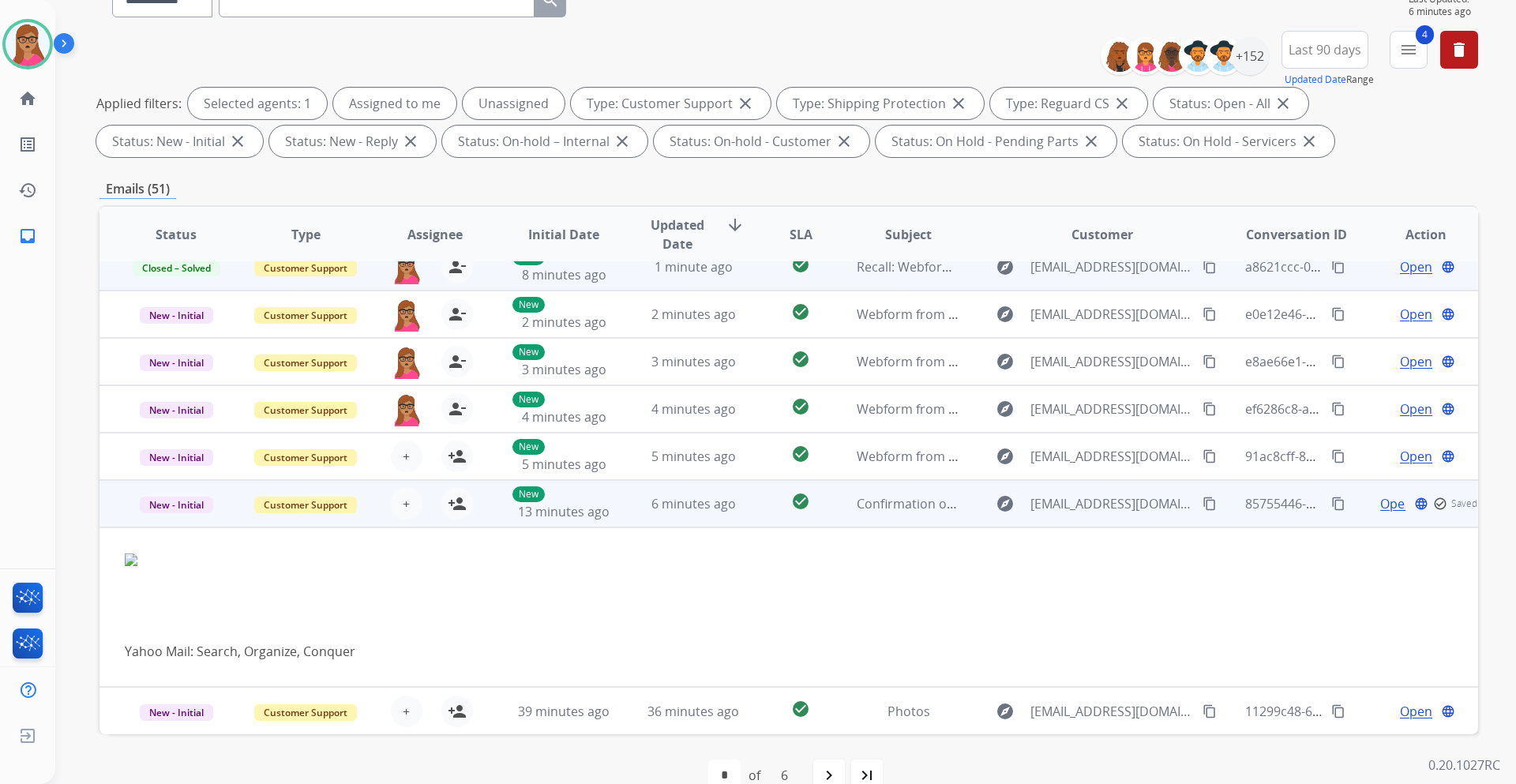
scroll to position [191, 0]
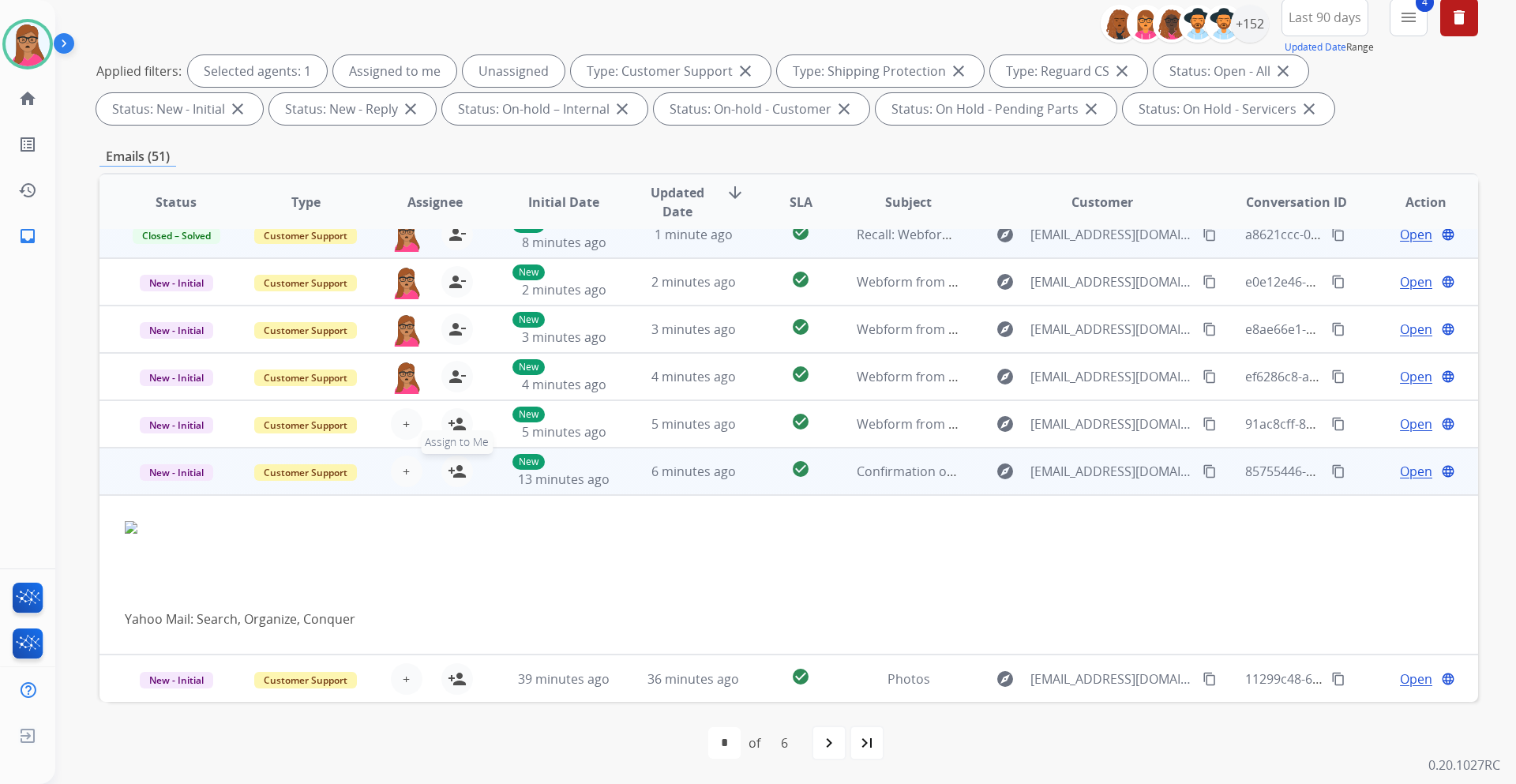
click at [453, 477] on mat-icon "person_add" at bounding box center [456, 471] width 18 height 18
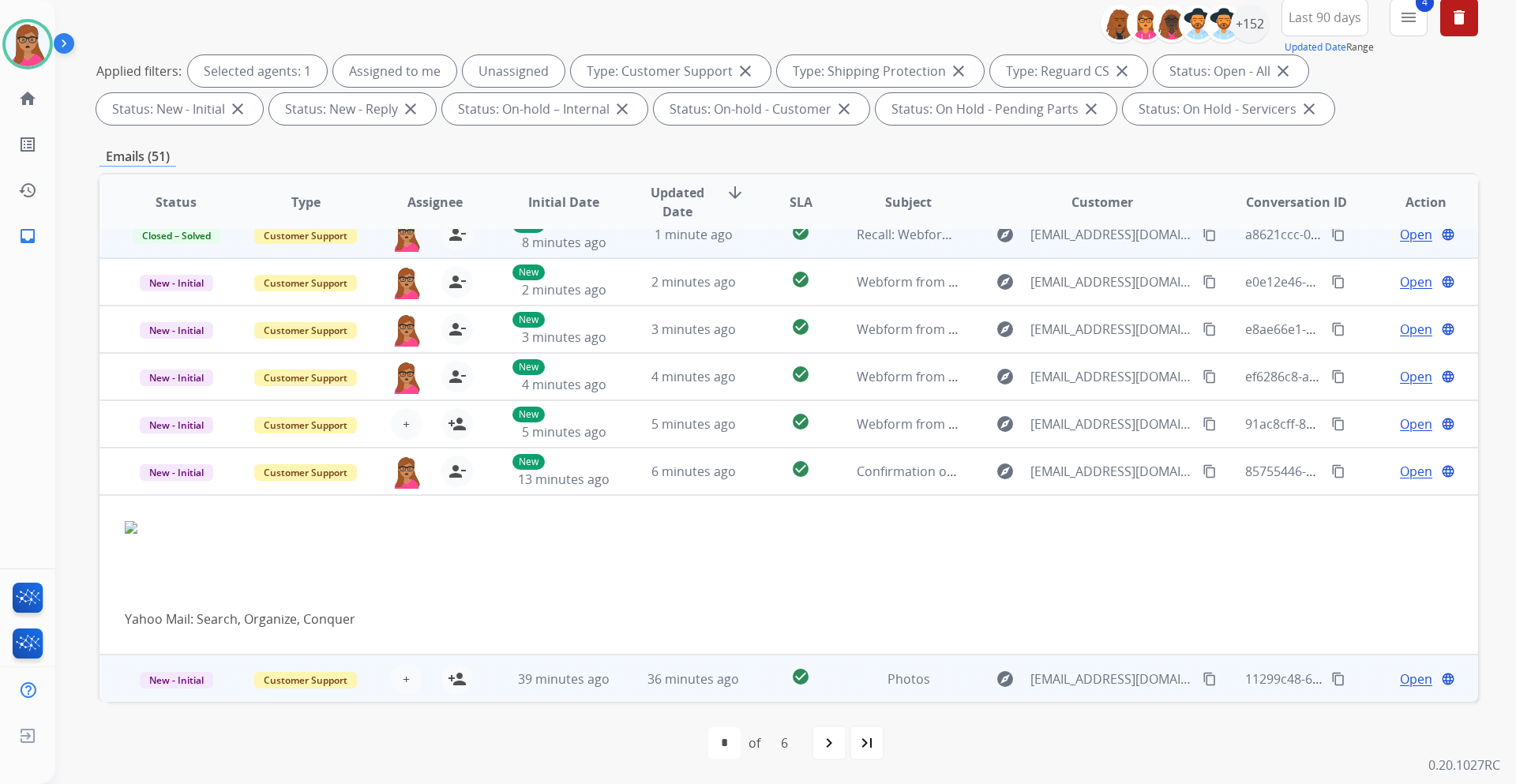
click at [177, 695] on td "New - Initial" at bounding box center [163, 678] width 129 height 48
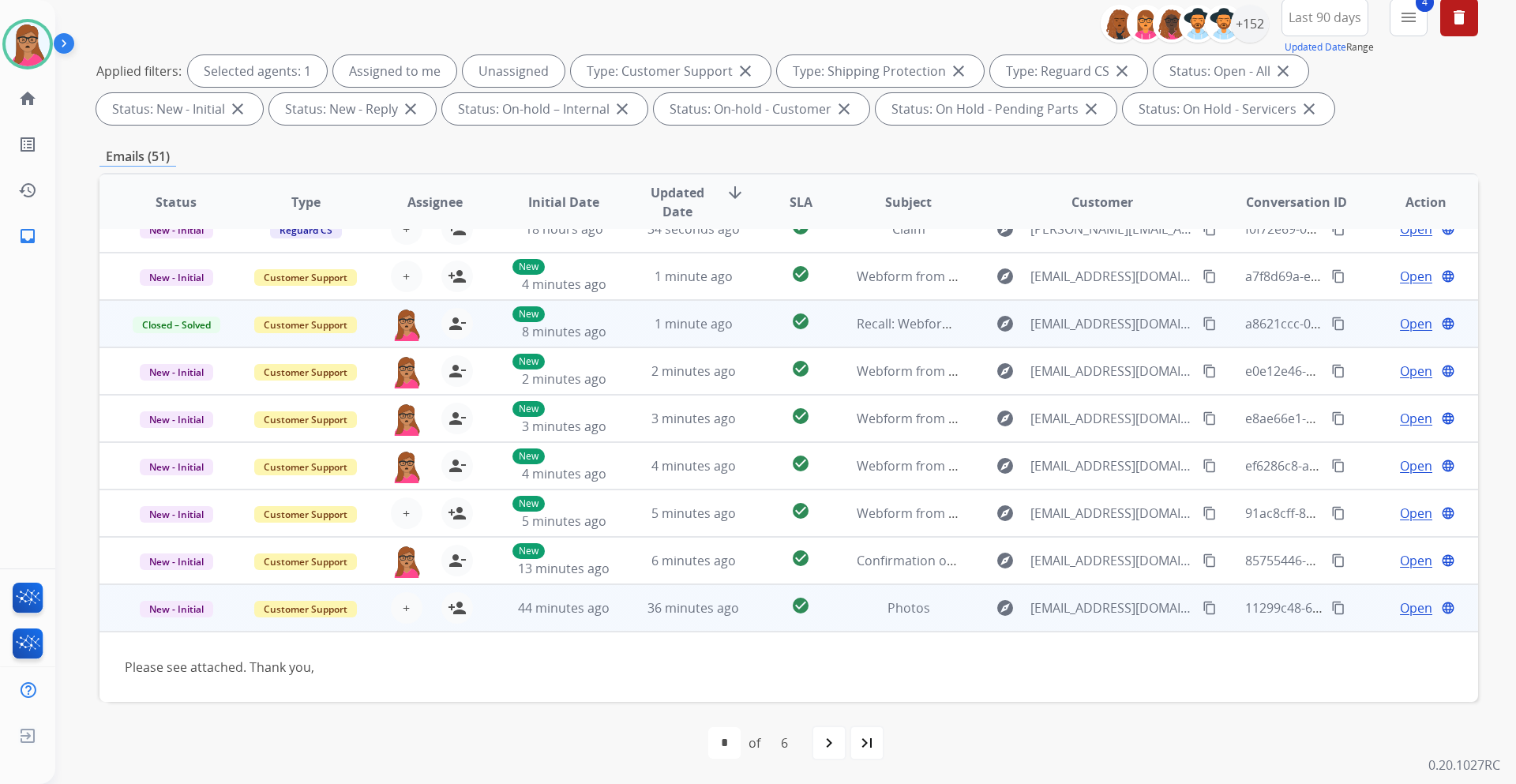
scroll to position [72, 0]
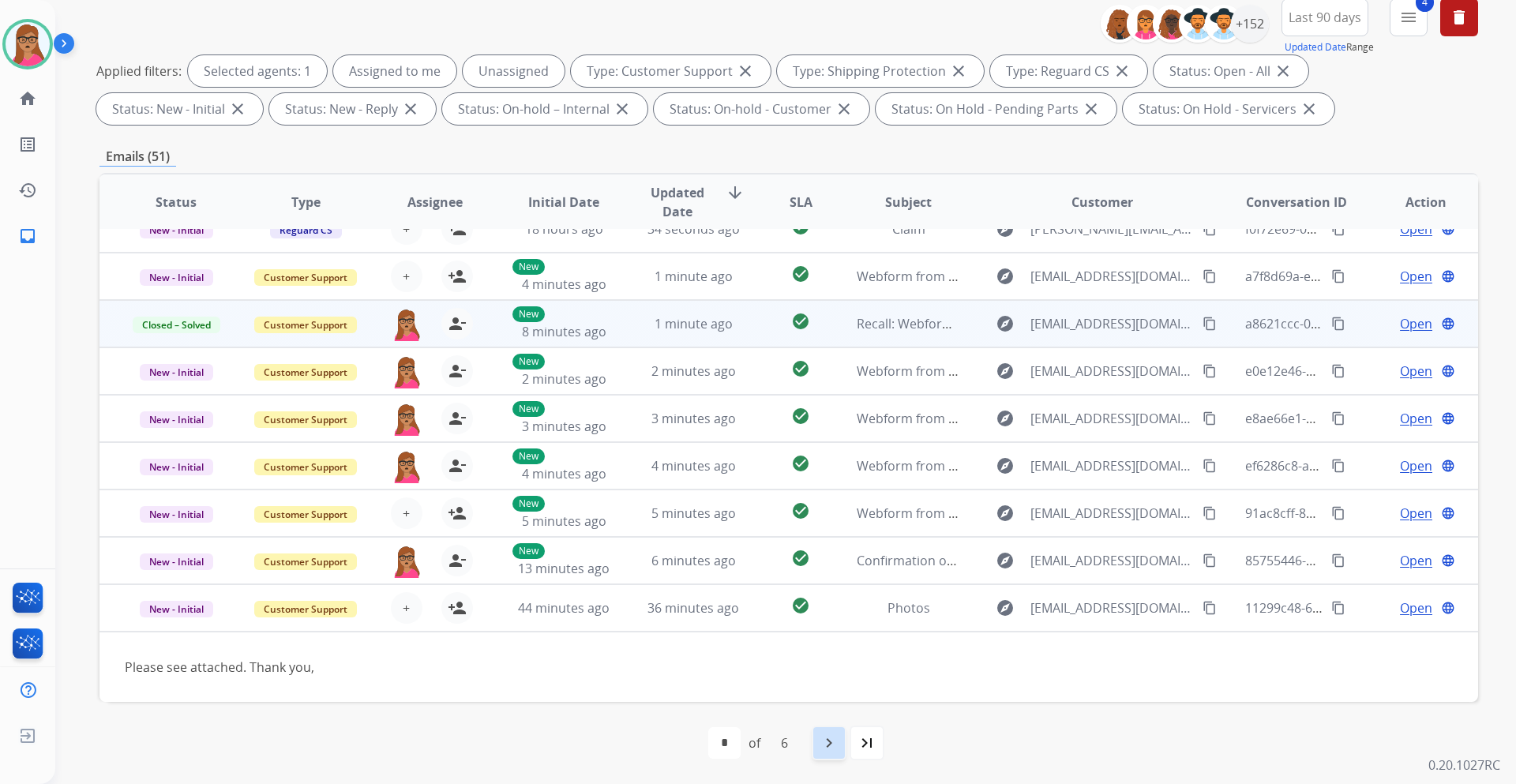
click at [819, 745] on mat-icon "navigate_next" at bounding box center [828, 742] width 18 height 18
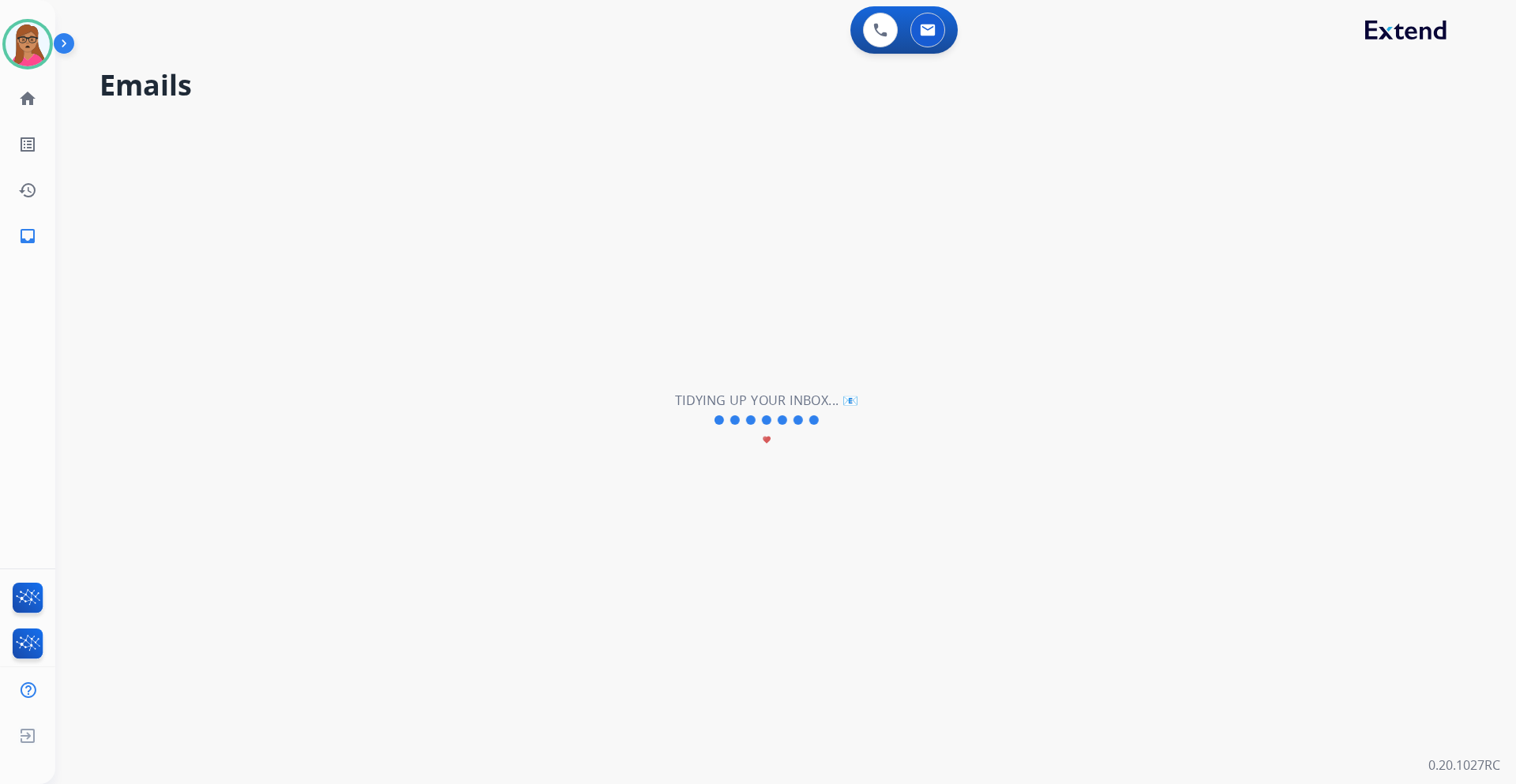
scroll to position [53, 0]
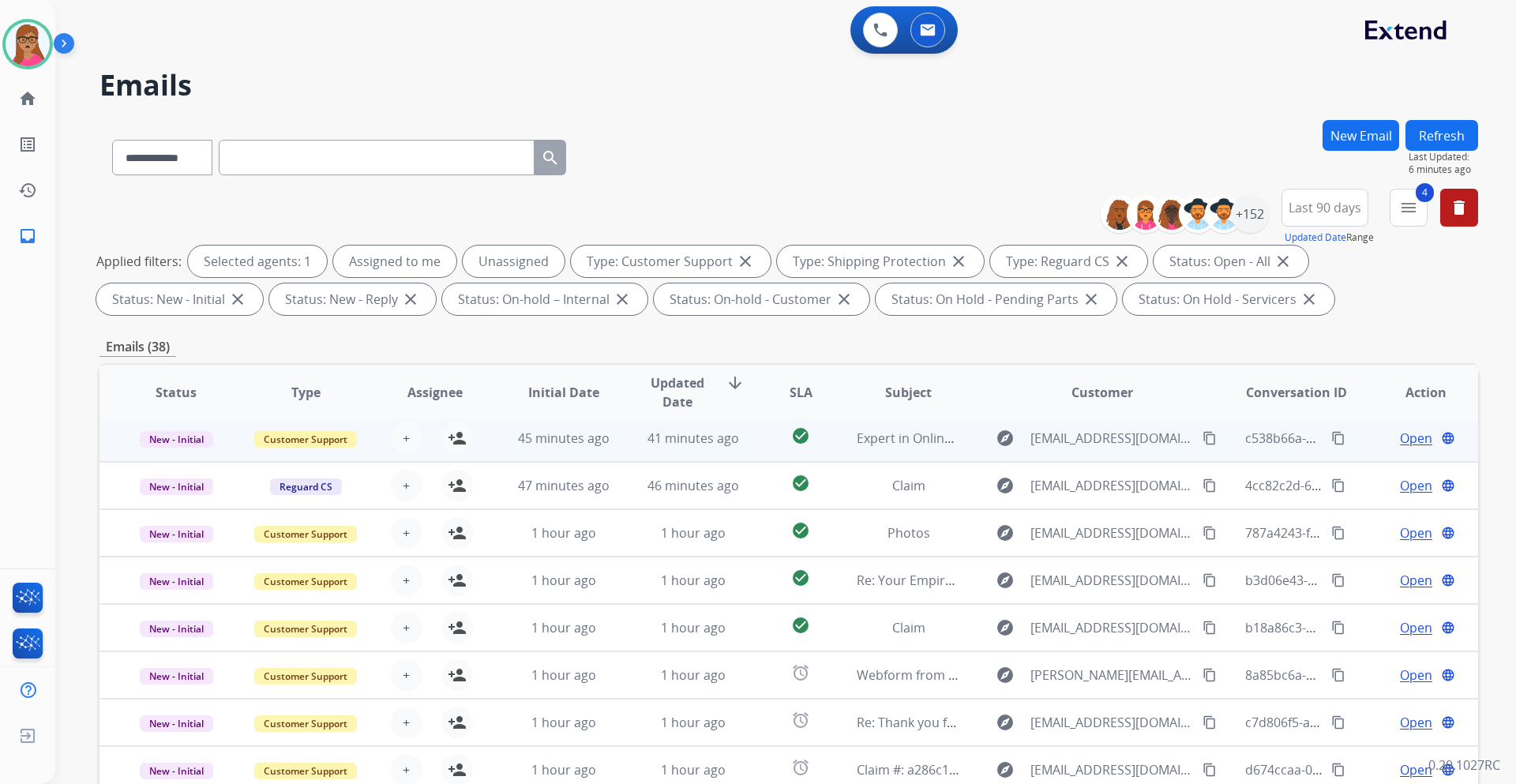
click at [162, 454] on td "New - Initial" at bounding box center [163, 438] width 129 height 48
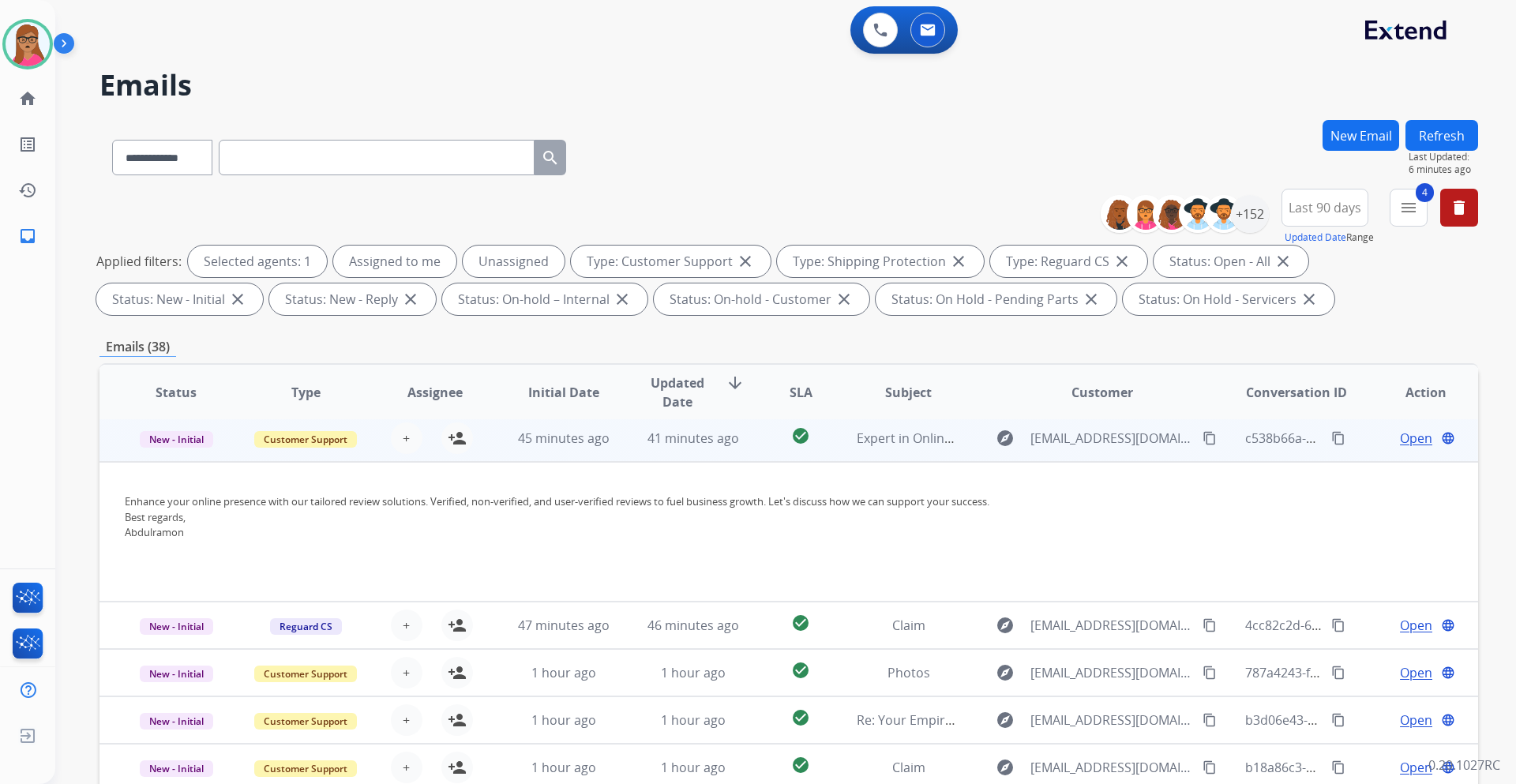
scroll to position [48, 0]
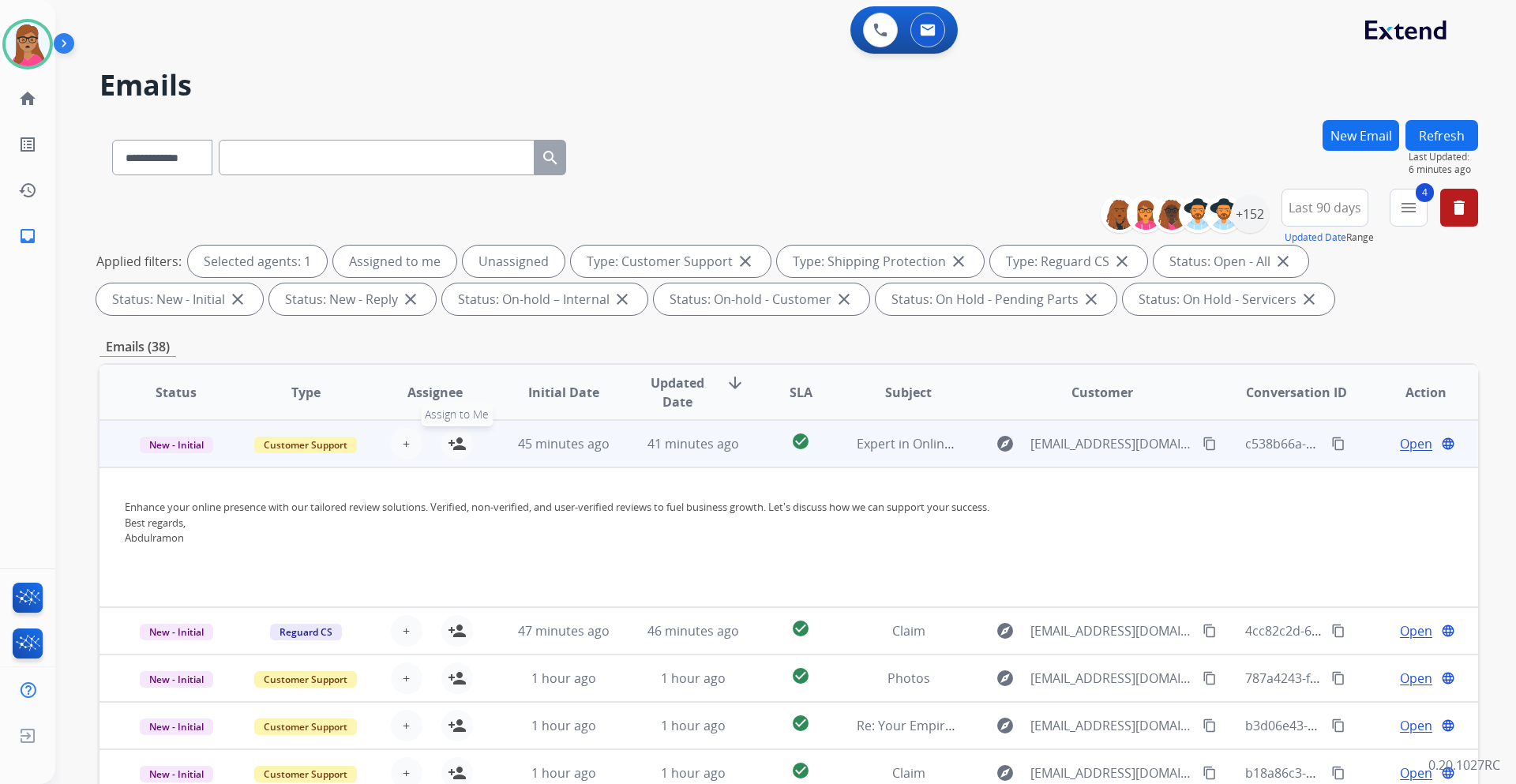
click at [456, 445] on mat-icon "person_add" at bounding box center [456, 443] width 18 height 18
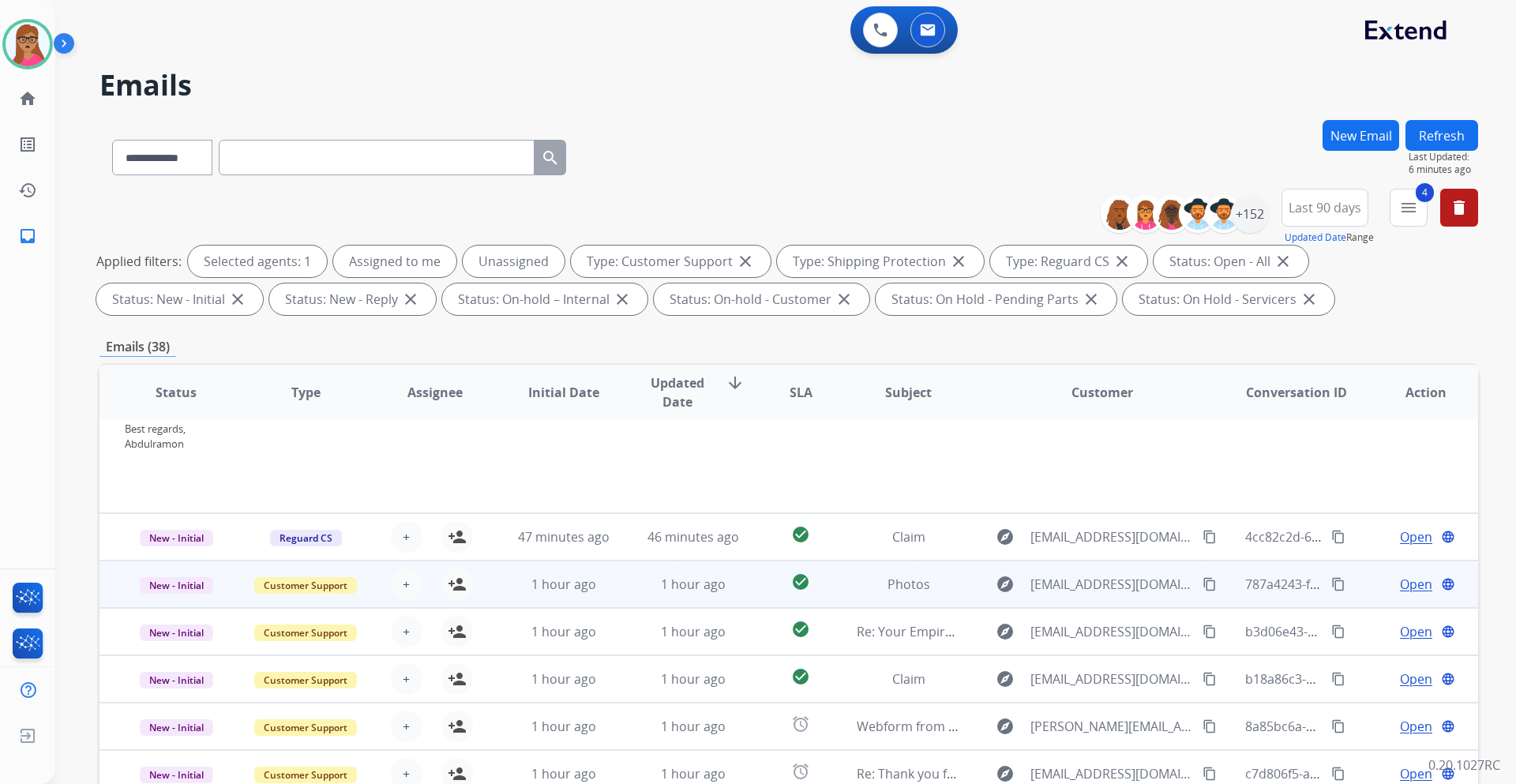
click at [173, 604] on td "New - Initial" at bounding box center [163, 584] width 129 height 48
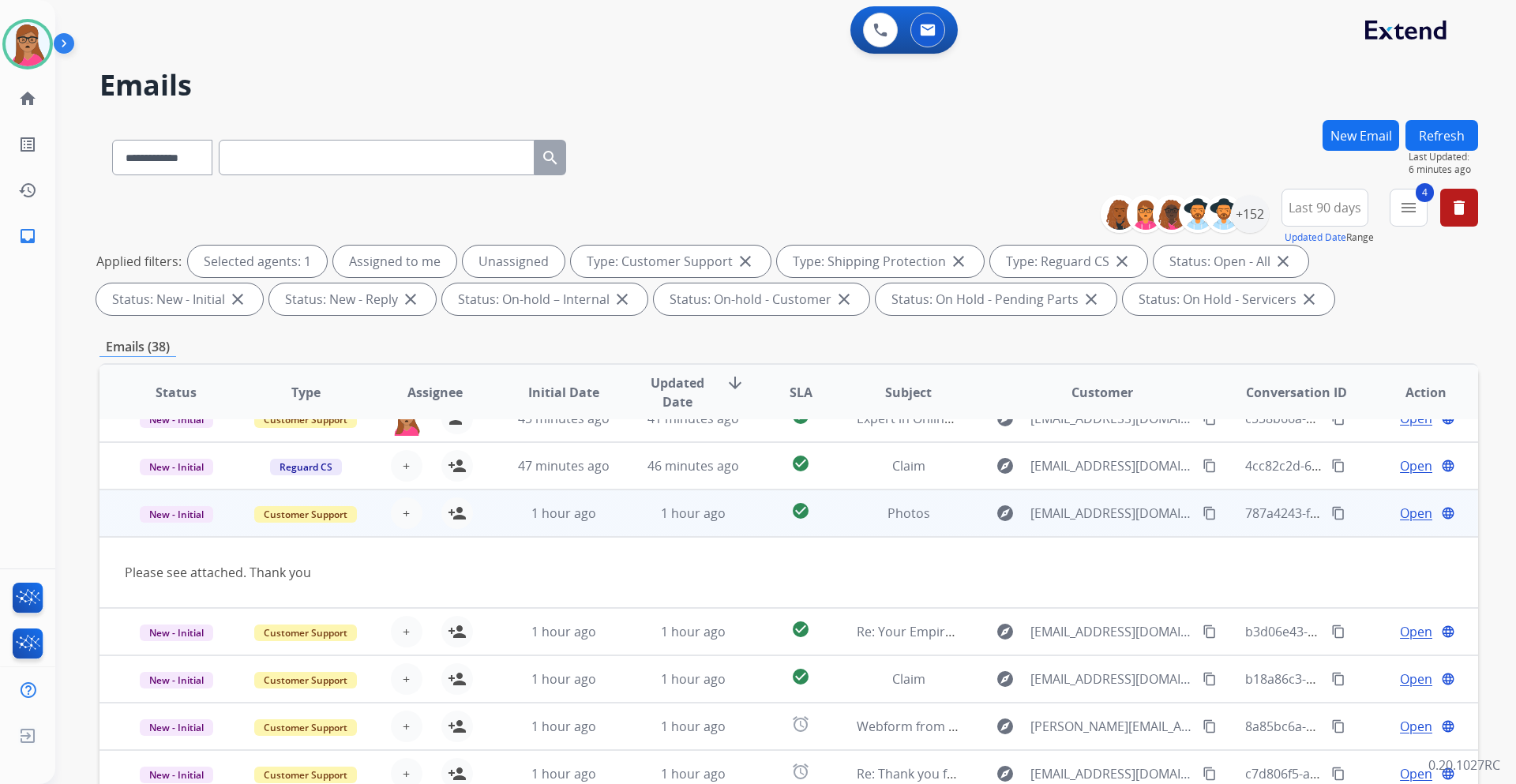
scroll to position [79, 0]
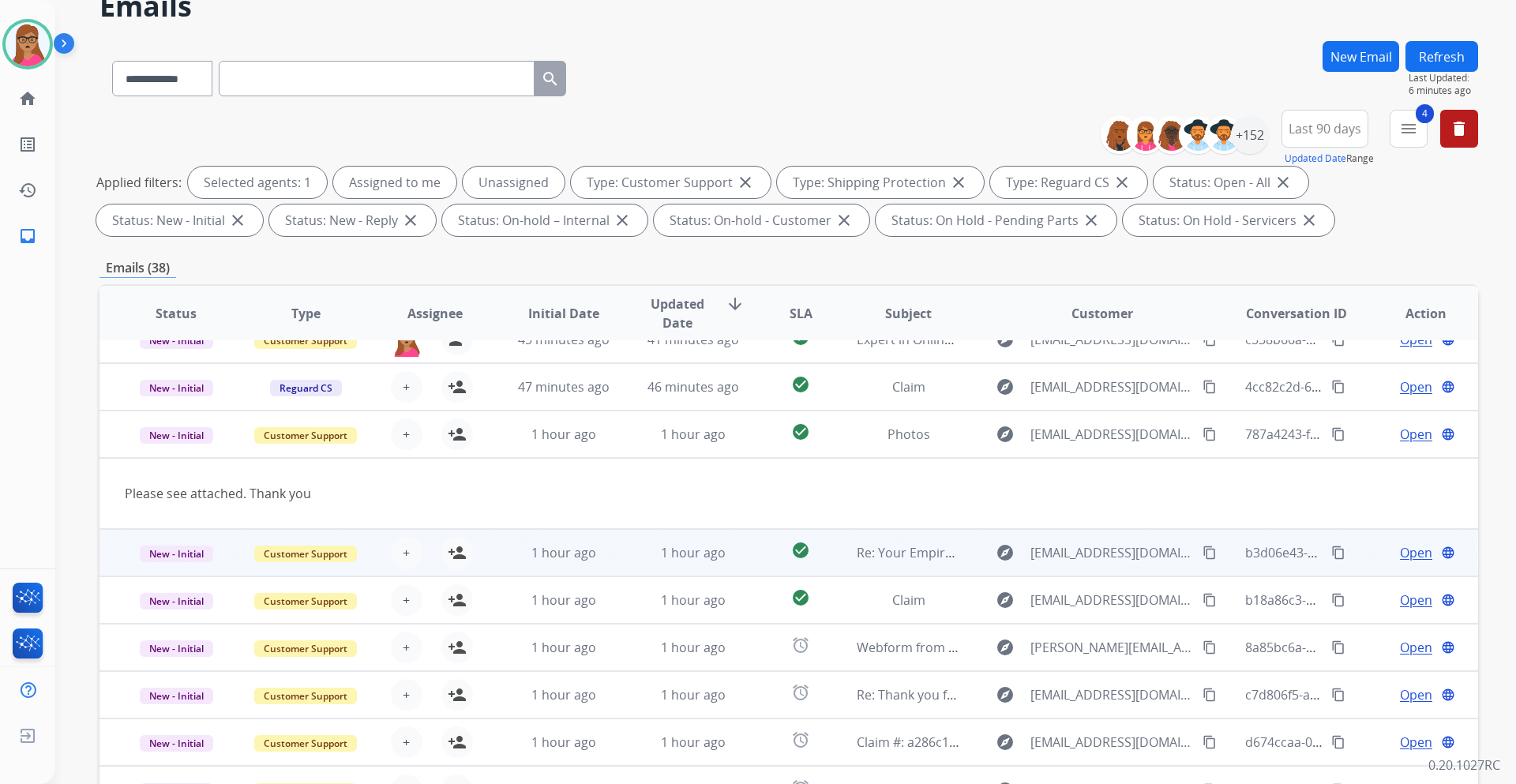
click at [181, 572] on td "New - Initial" at bounding box center [163, 552] width 129 height 48
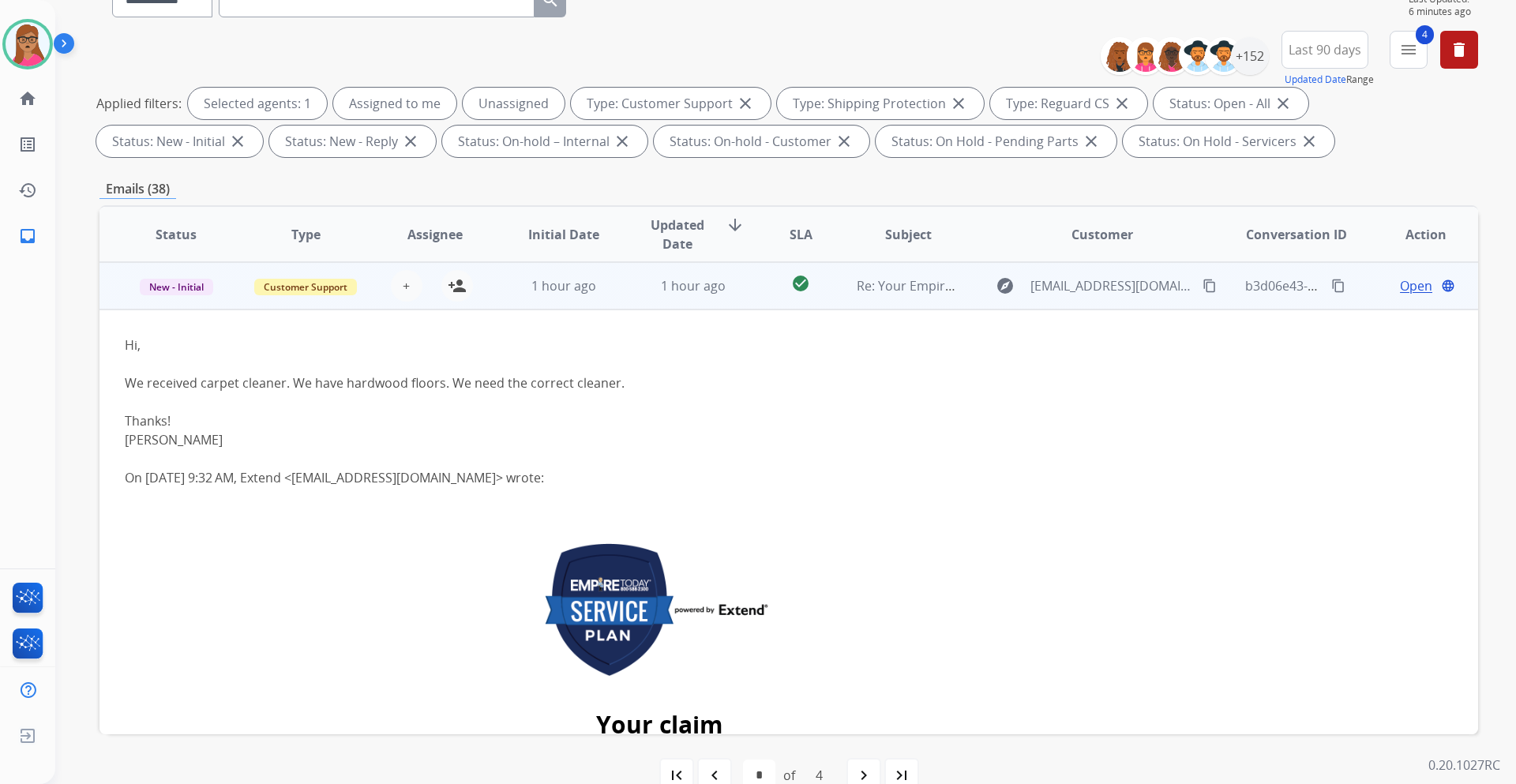
scroll to position [111, 0]
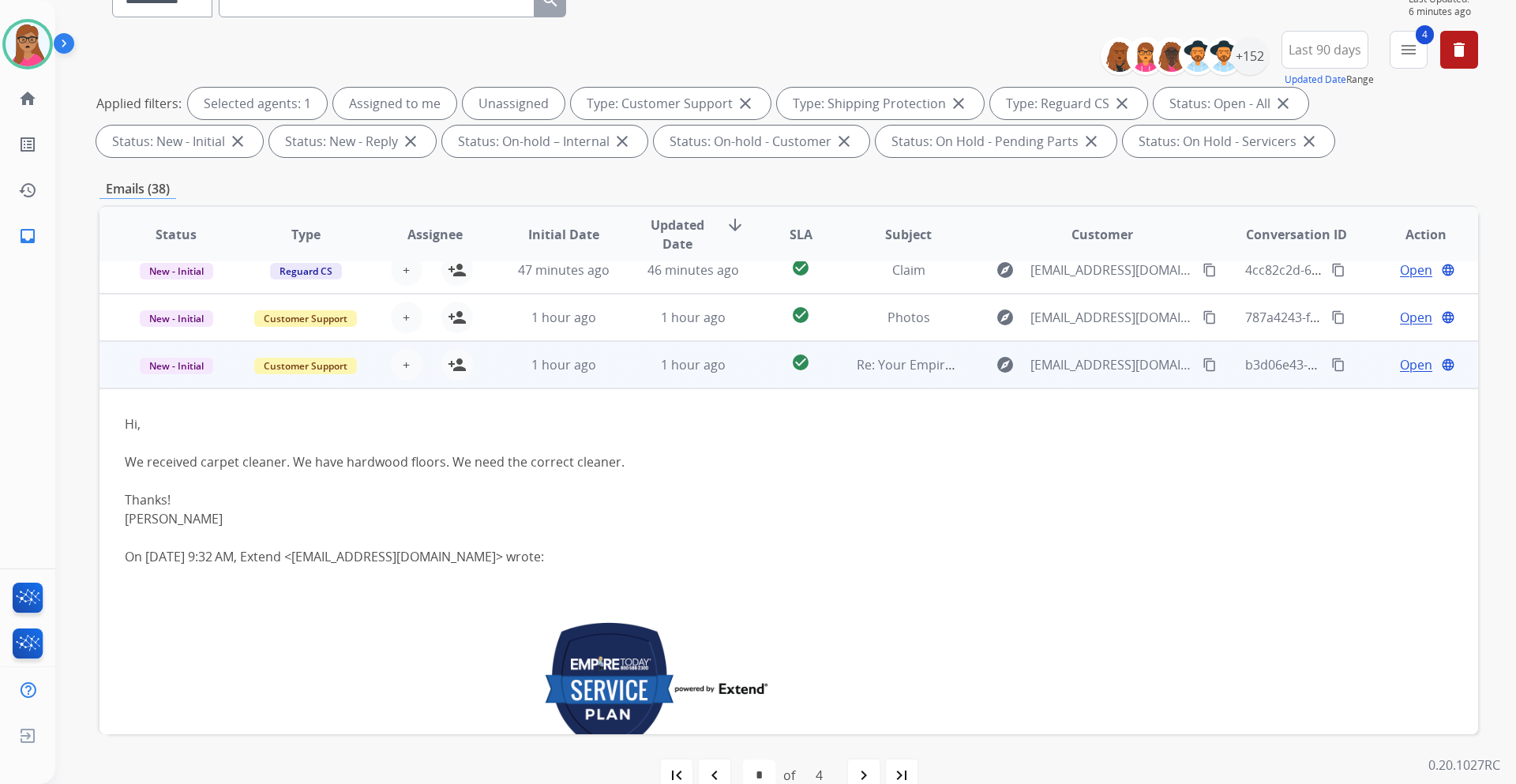
click at [172, 383] on td "New - Initial" at bounding box center [163, 365] width 129 height 48
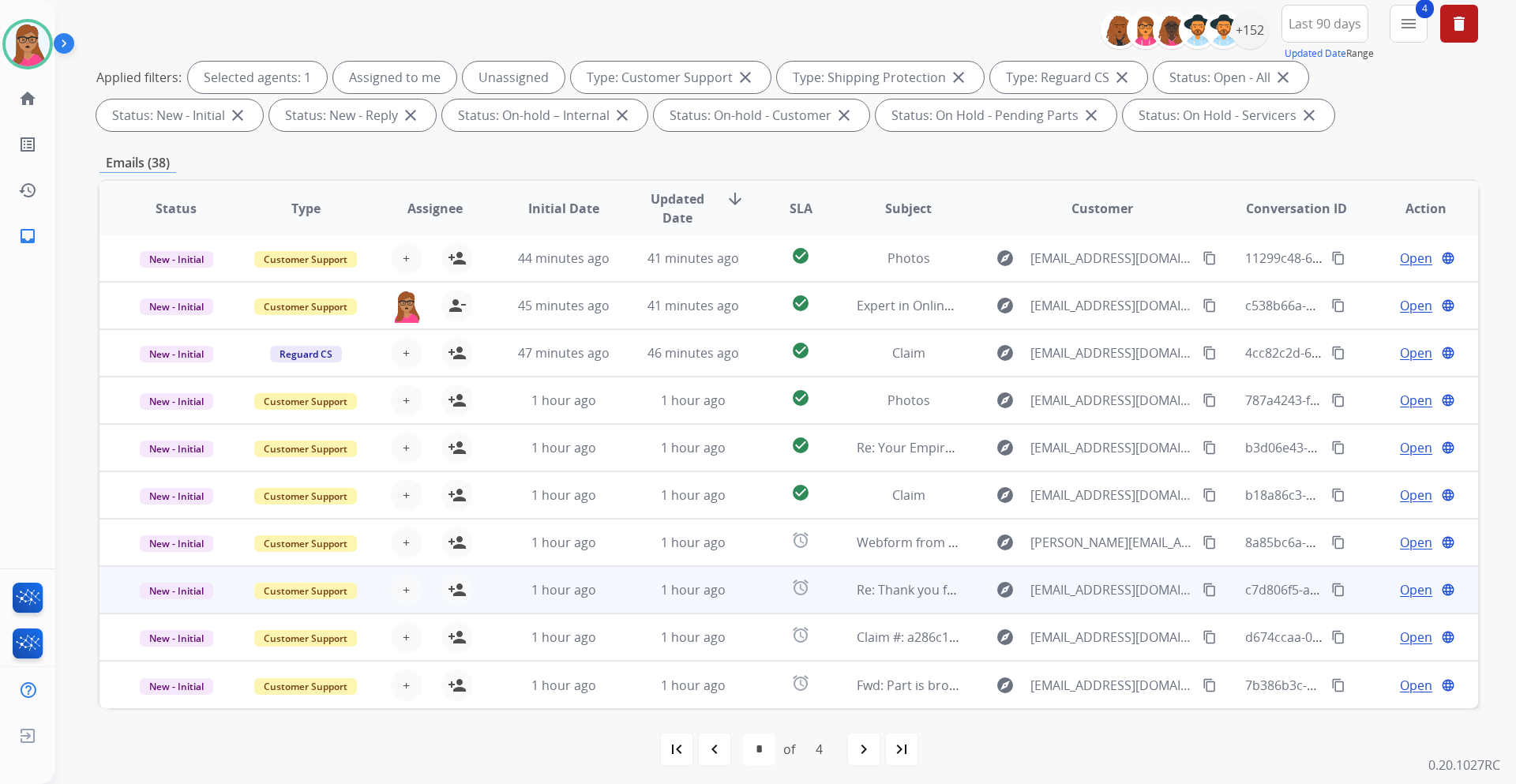
scroll to position [191, 0]
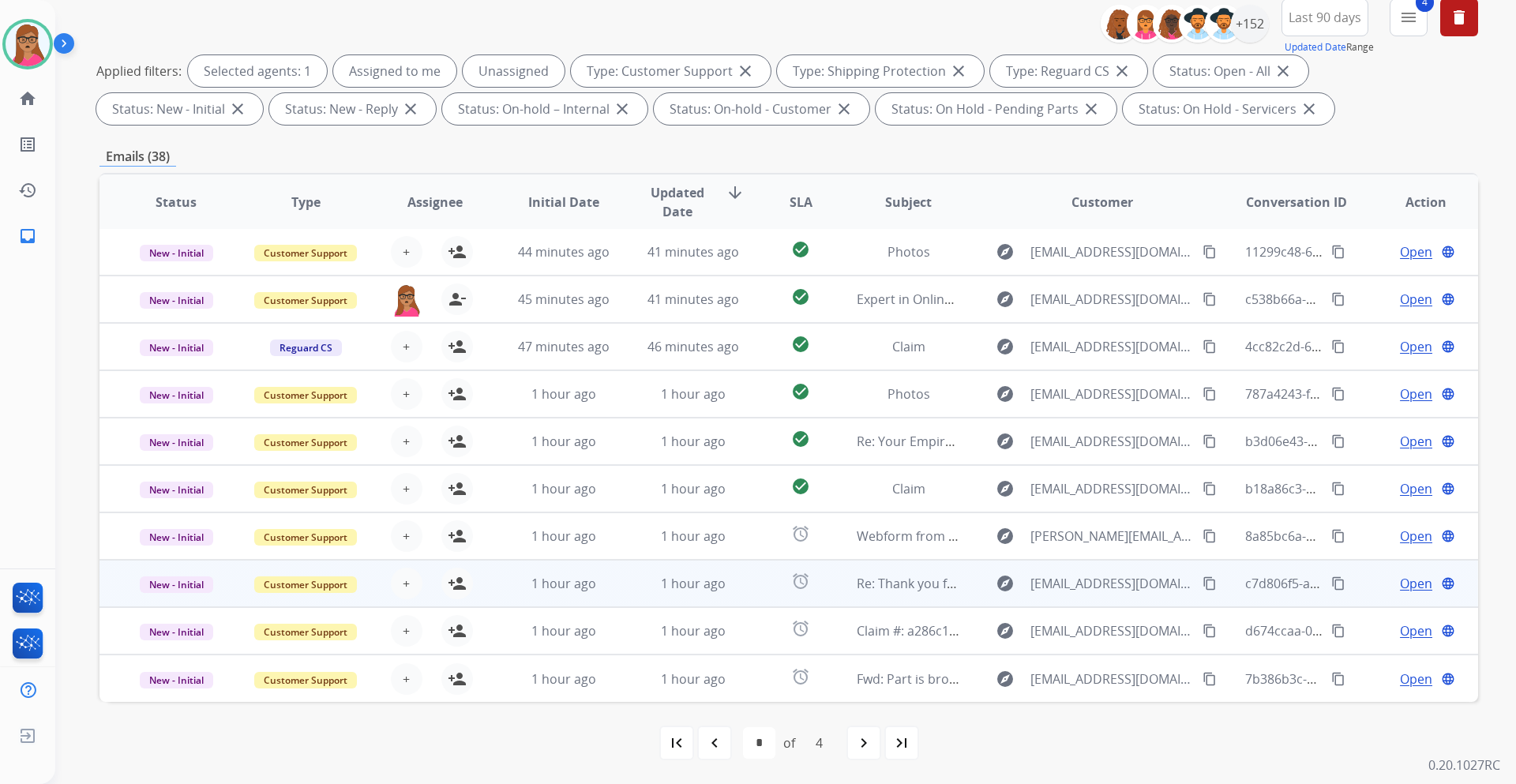
click at [176, 598] on td "New - Initial" at bounding box center [163, 583] width 129 height 48
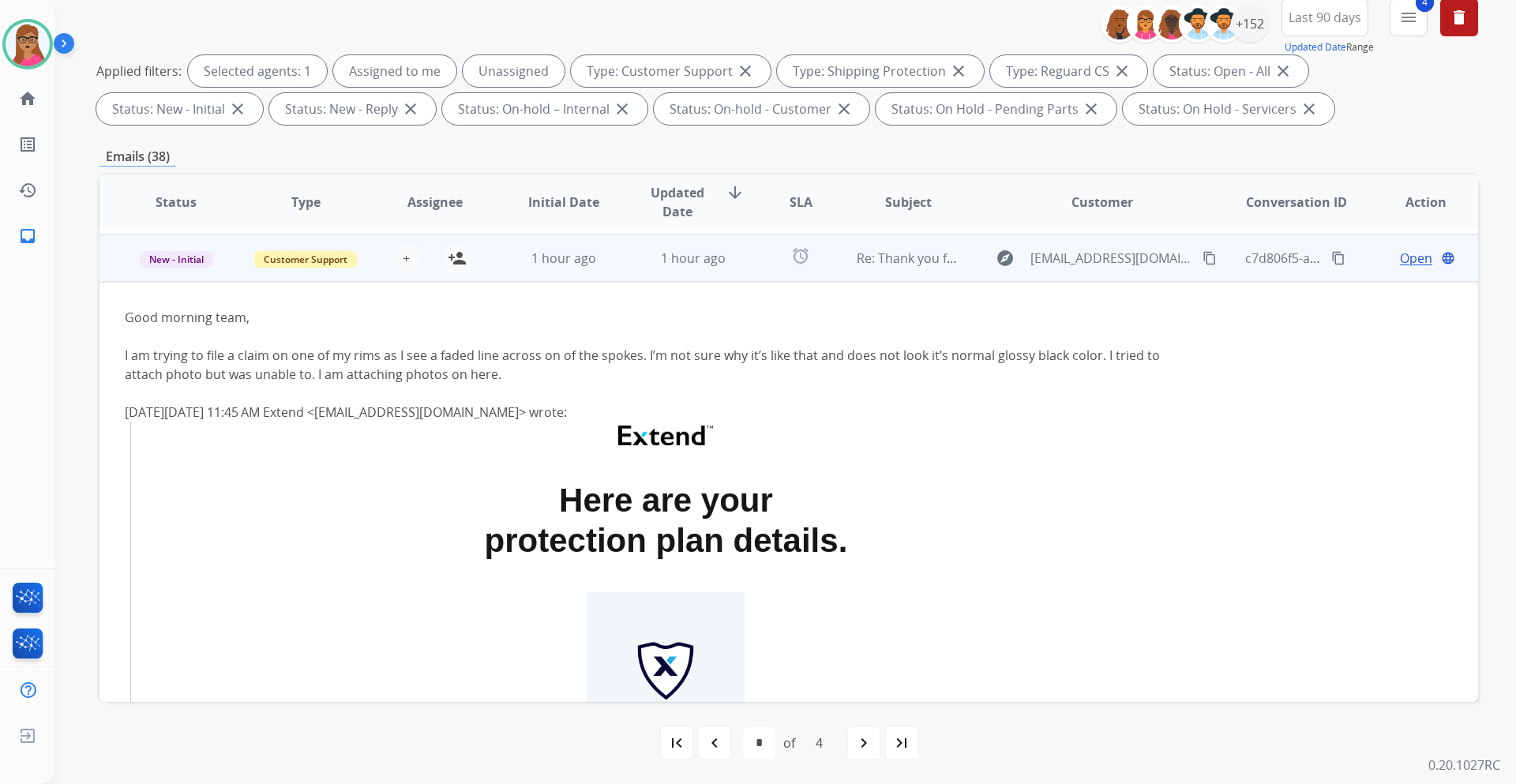
scroll to position [332, 0]
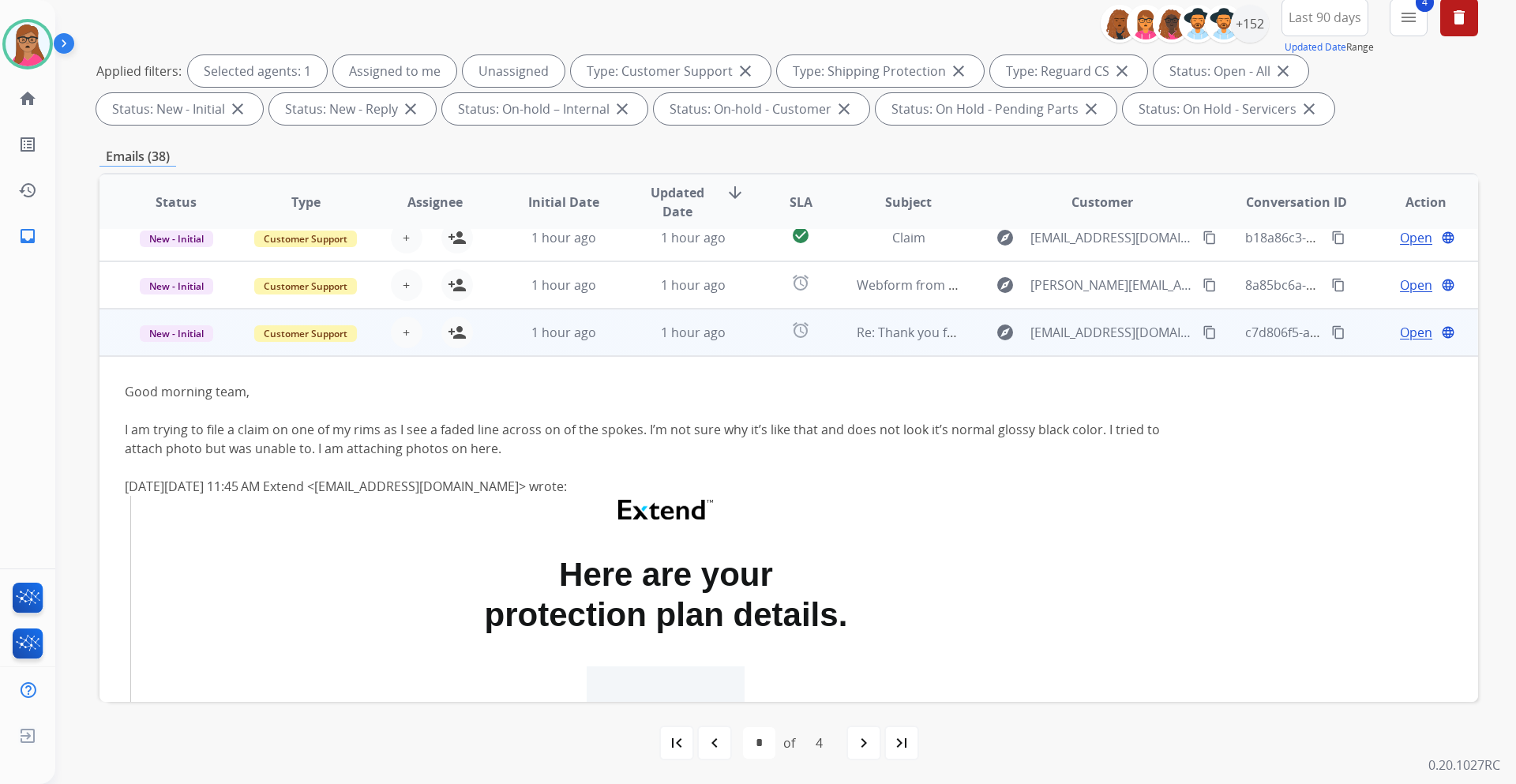
click at [182, 352] on td "New - Initial" at bounding box center [163, 332] width 129 height 48
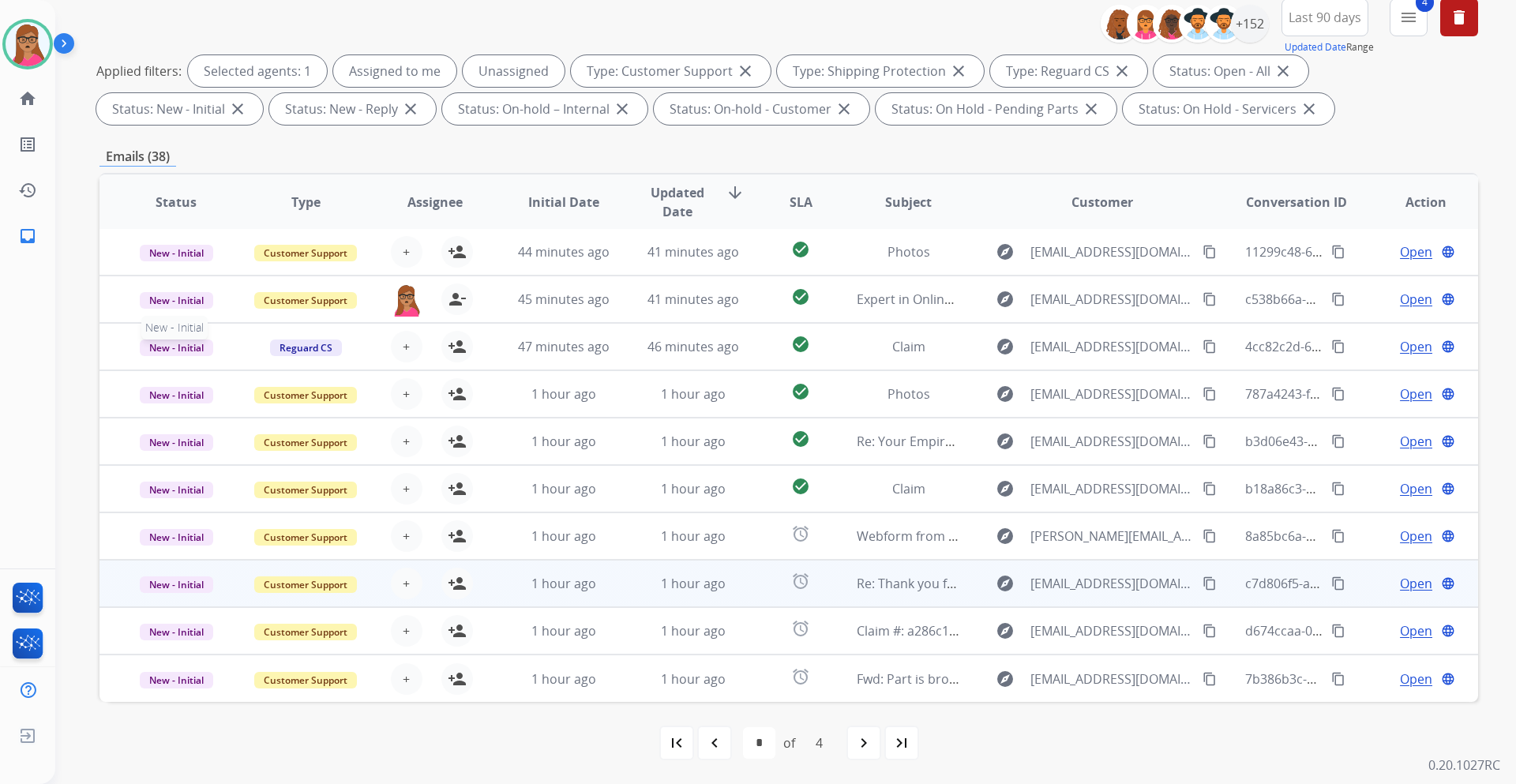
scroll to position [2, 0]
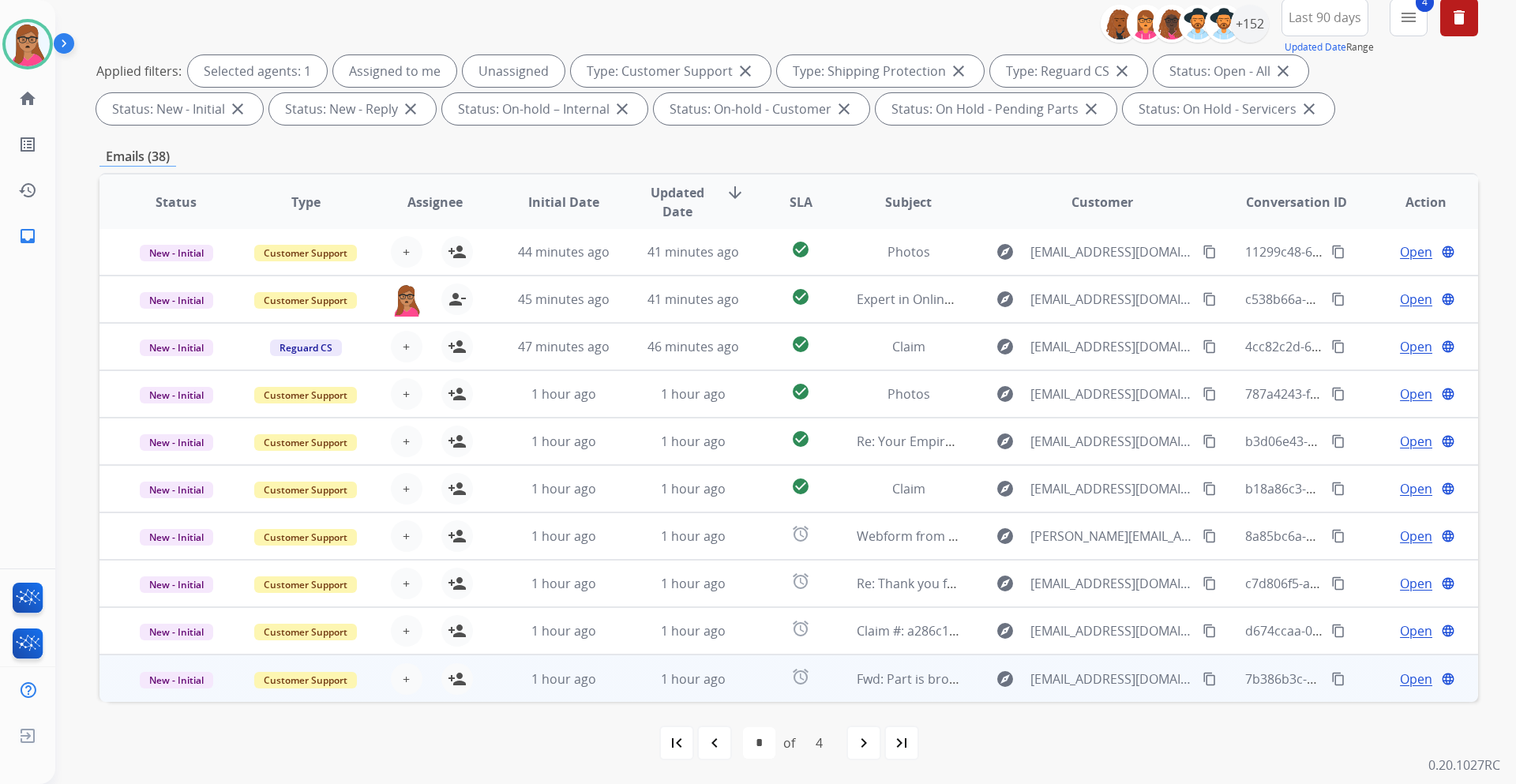
click at [167, 696] on td "New - Initial" at bounding box center [163, 678] width 129 height 48
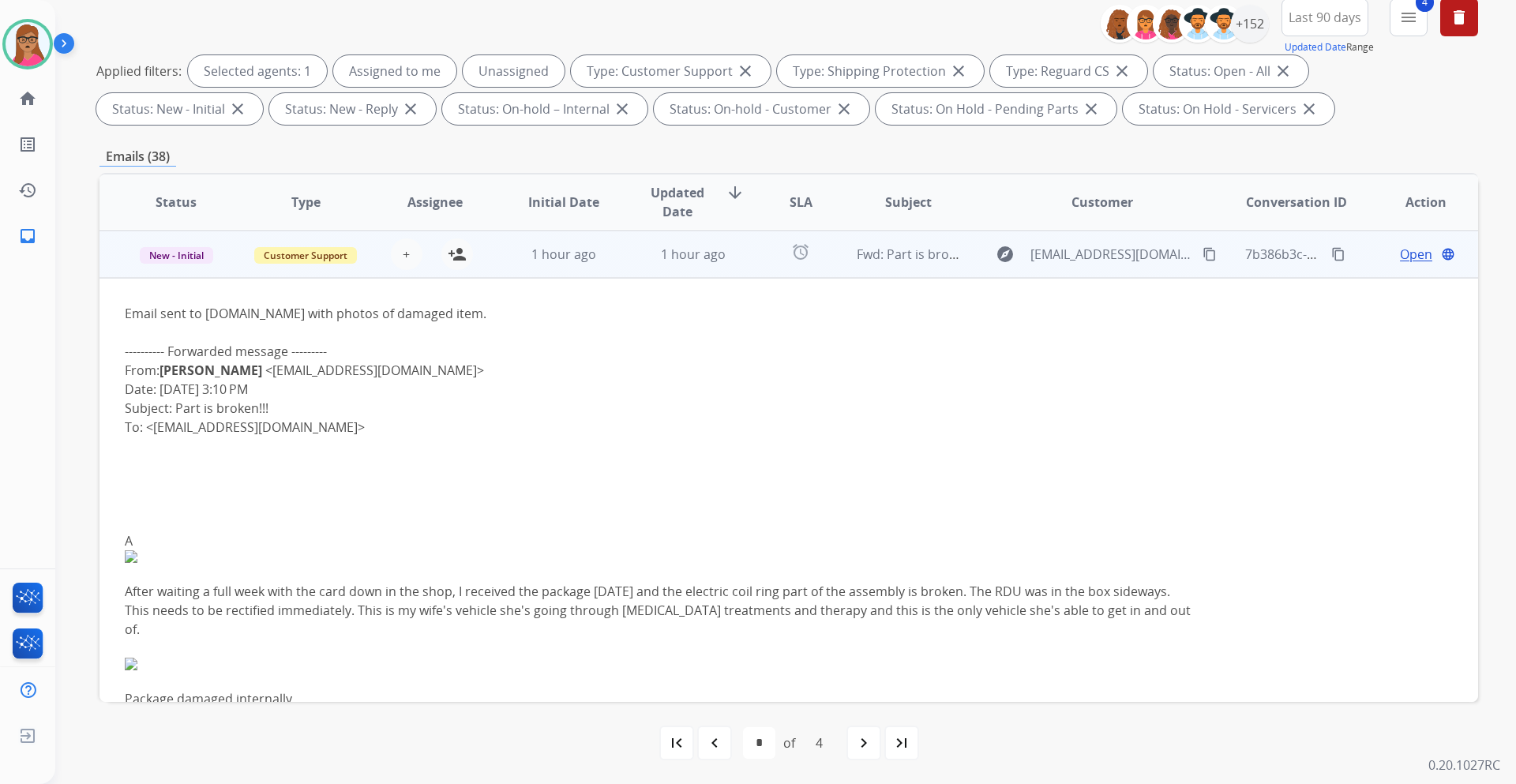
scroll to position [426, 0]
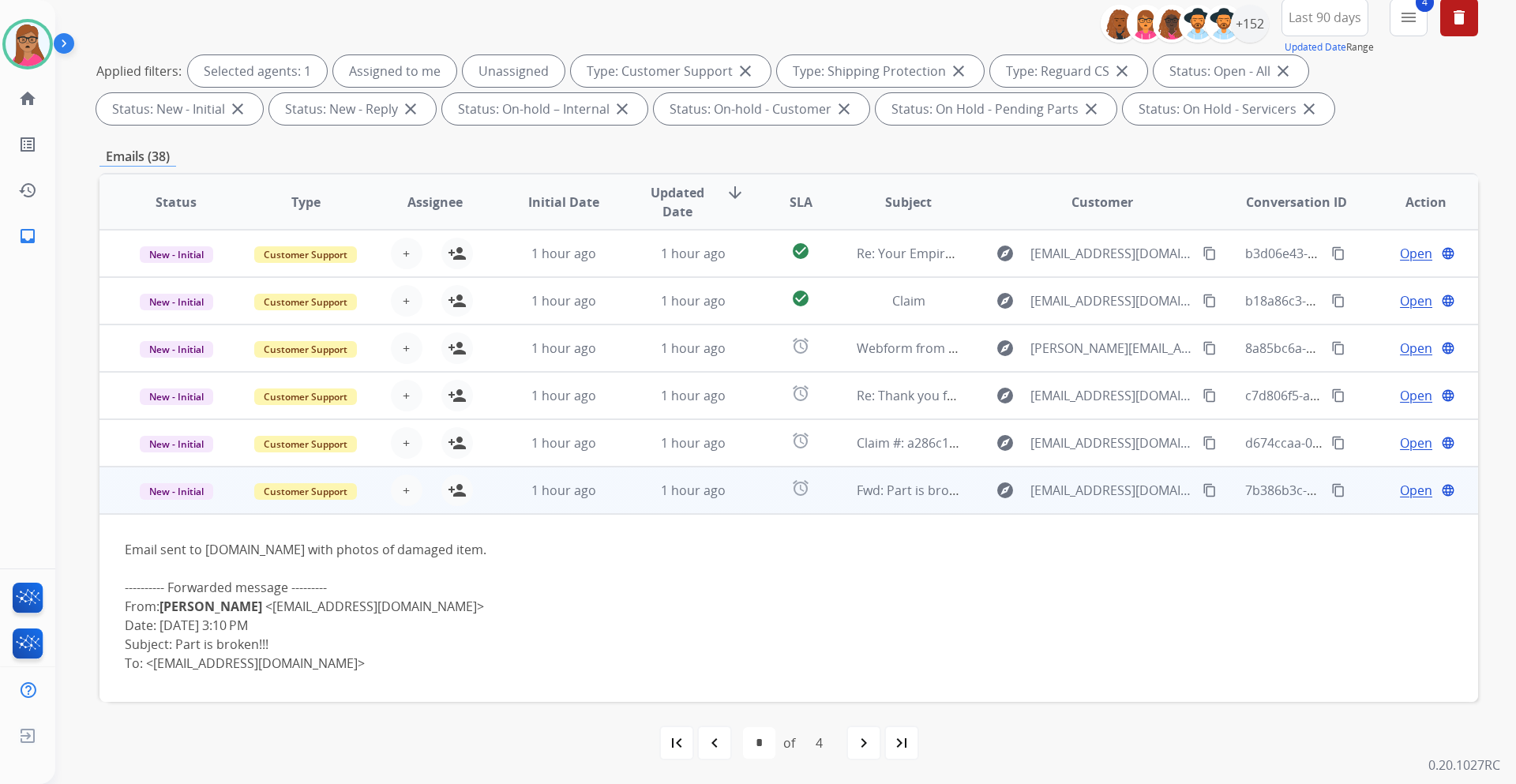
click at [173, 509] on td "New - Initial" at bounding box center [163, 490] width 129 height 48
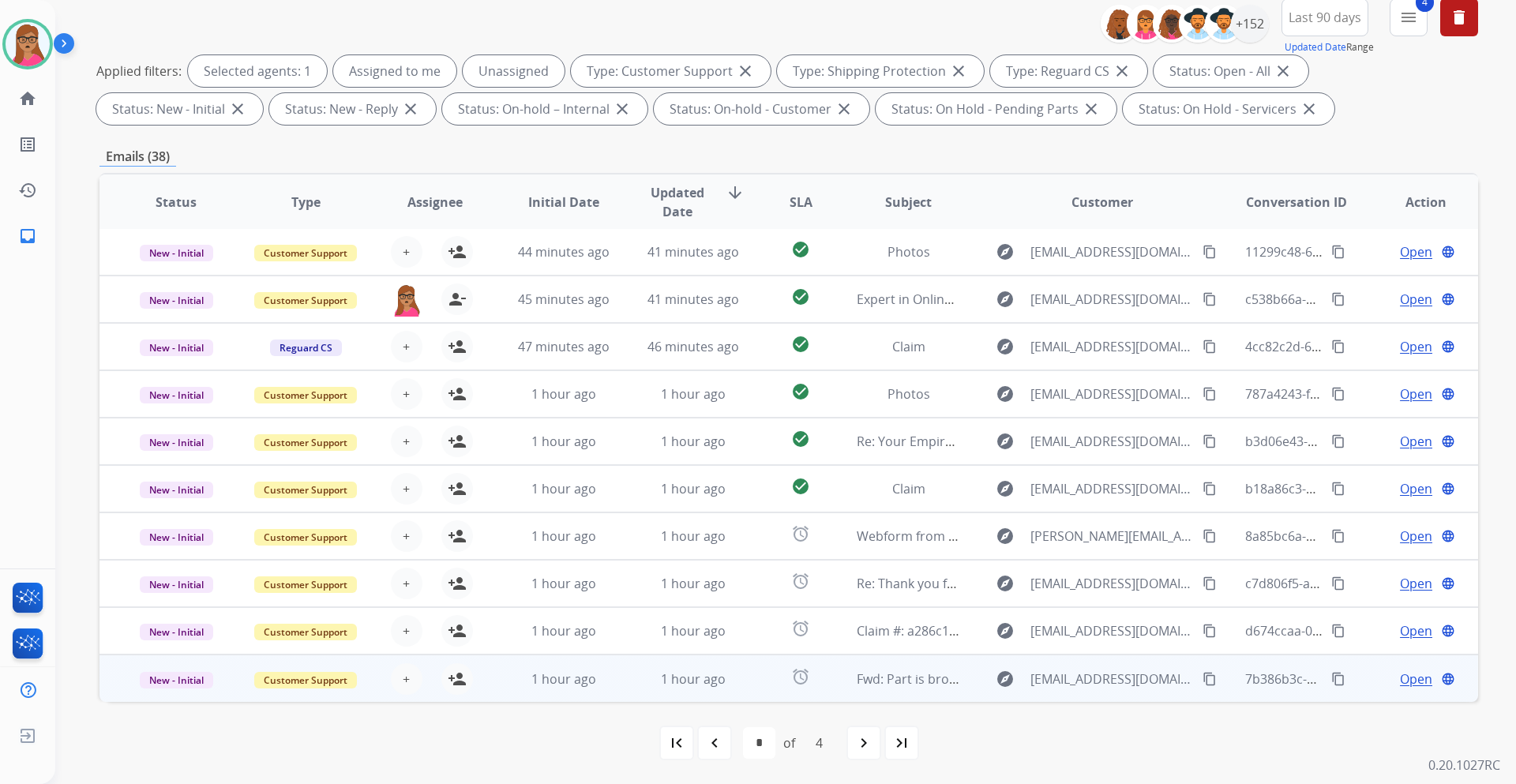
scroll to position [2, 0]
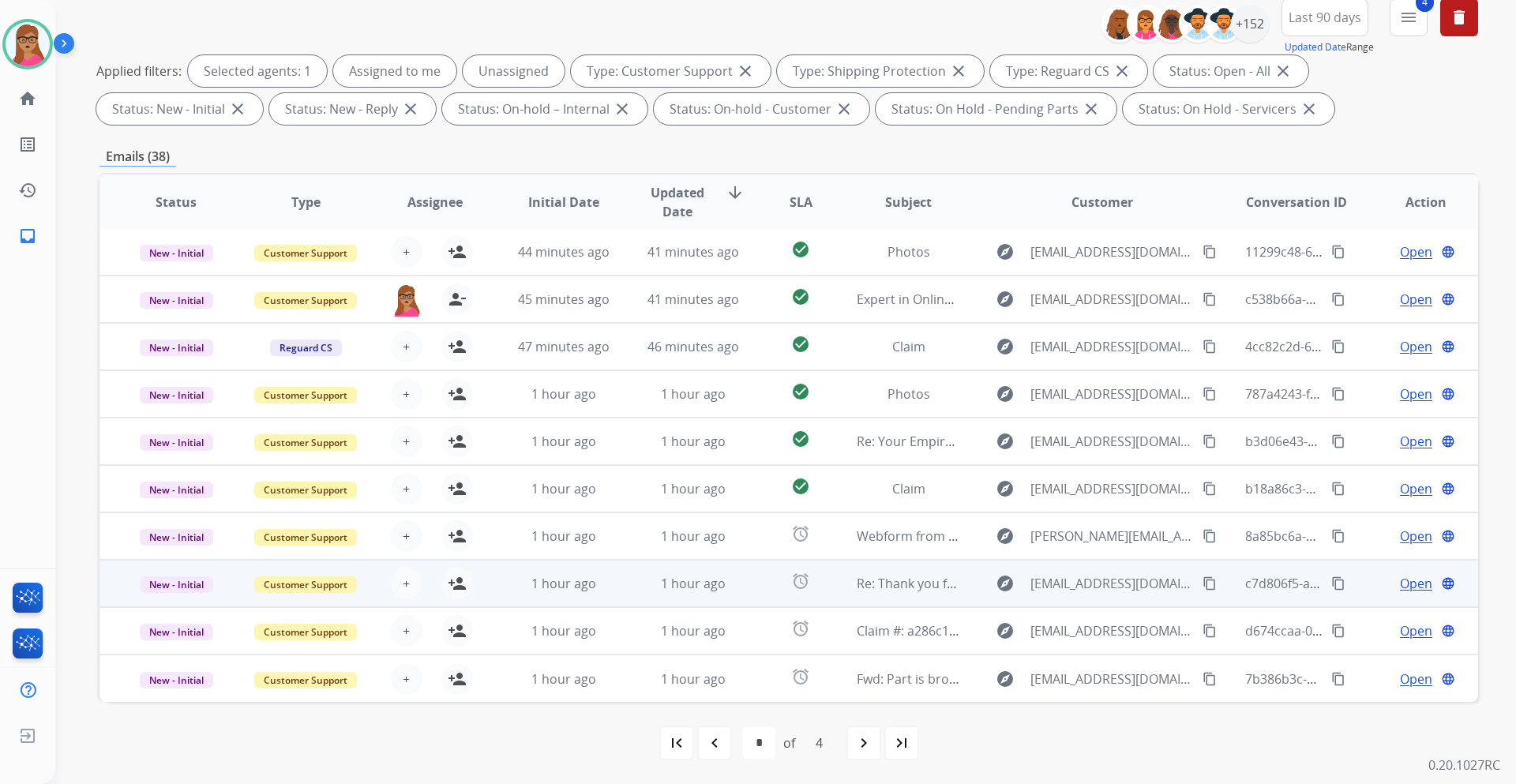
click at [169, 603] on td "New - Initial" at bounding box center [163, 583] width 129 height 48
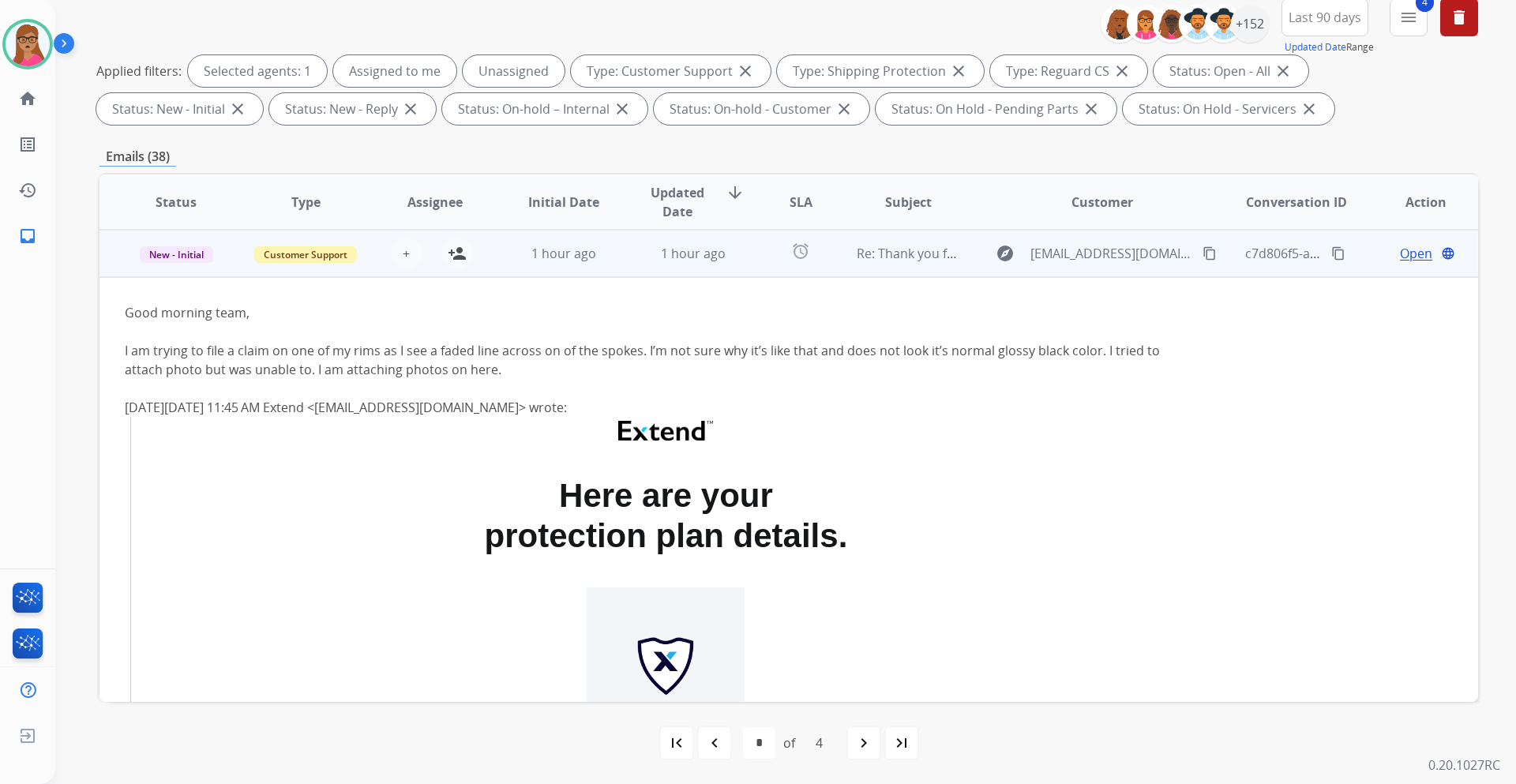
scroll to position [253, 0]
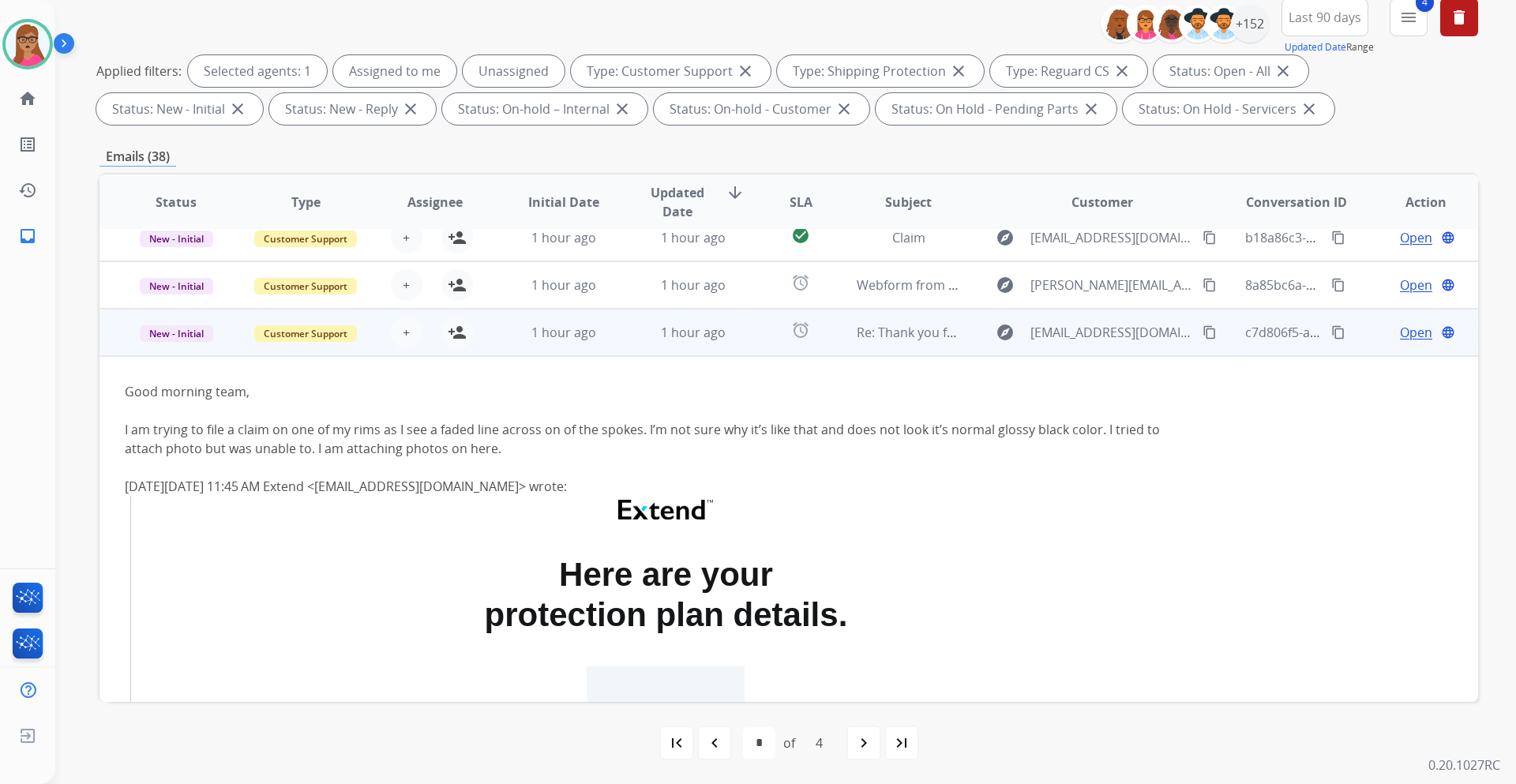
click at [163, 342] on td "New - Initial" at bounding box center [163, 332] width 129 height 48
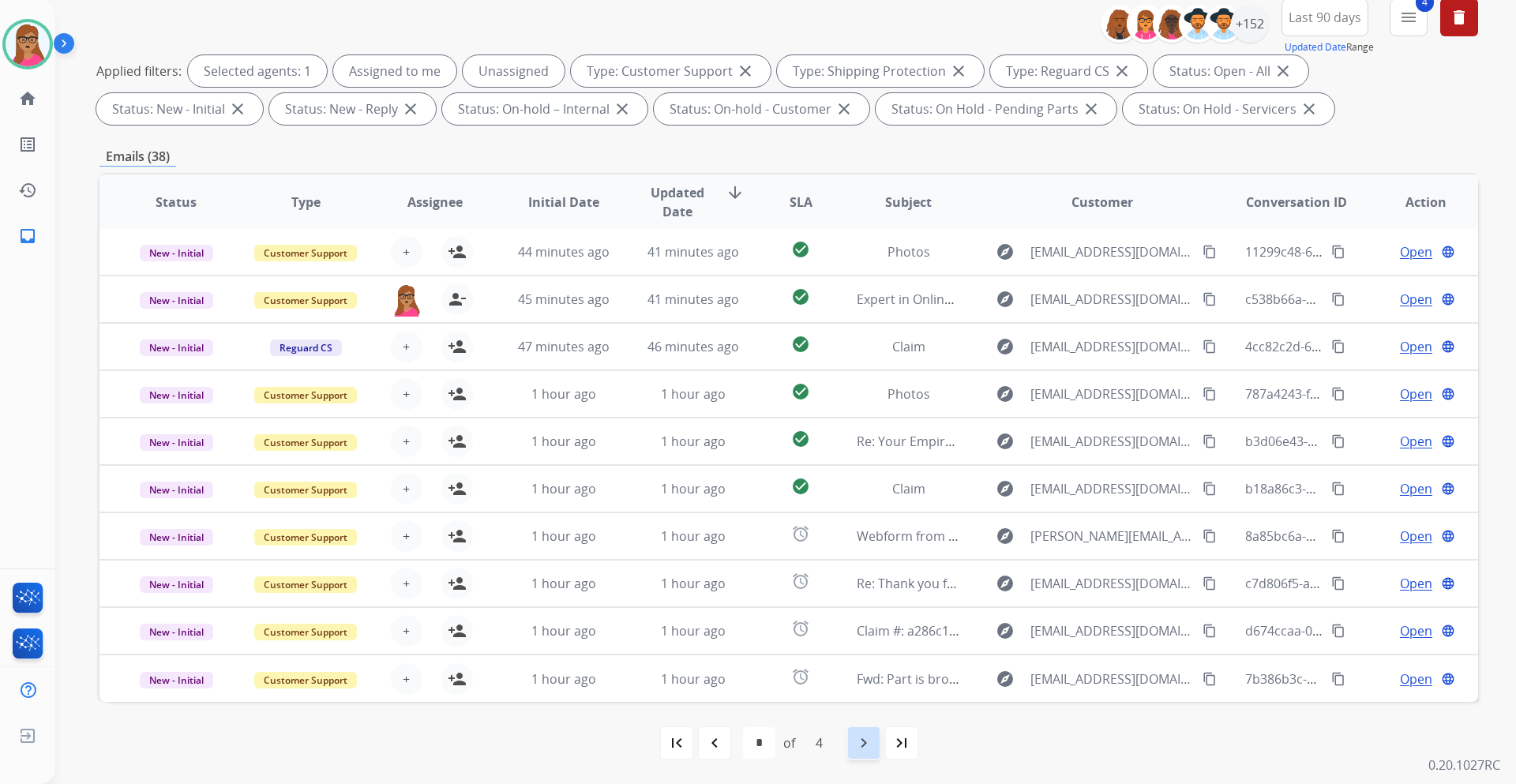
click at [849, 736] on div "navigate_next" at bounding box center [864, 743] width 35 height 35
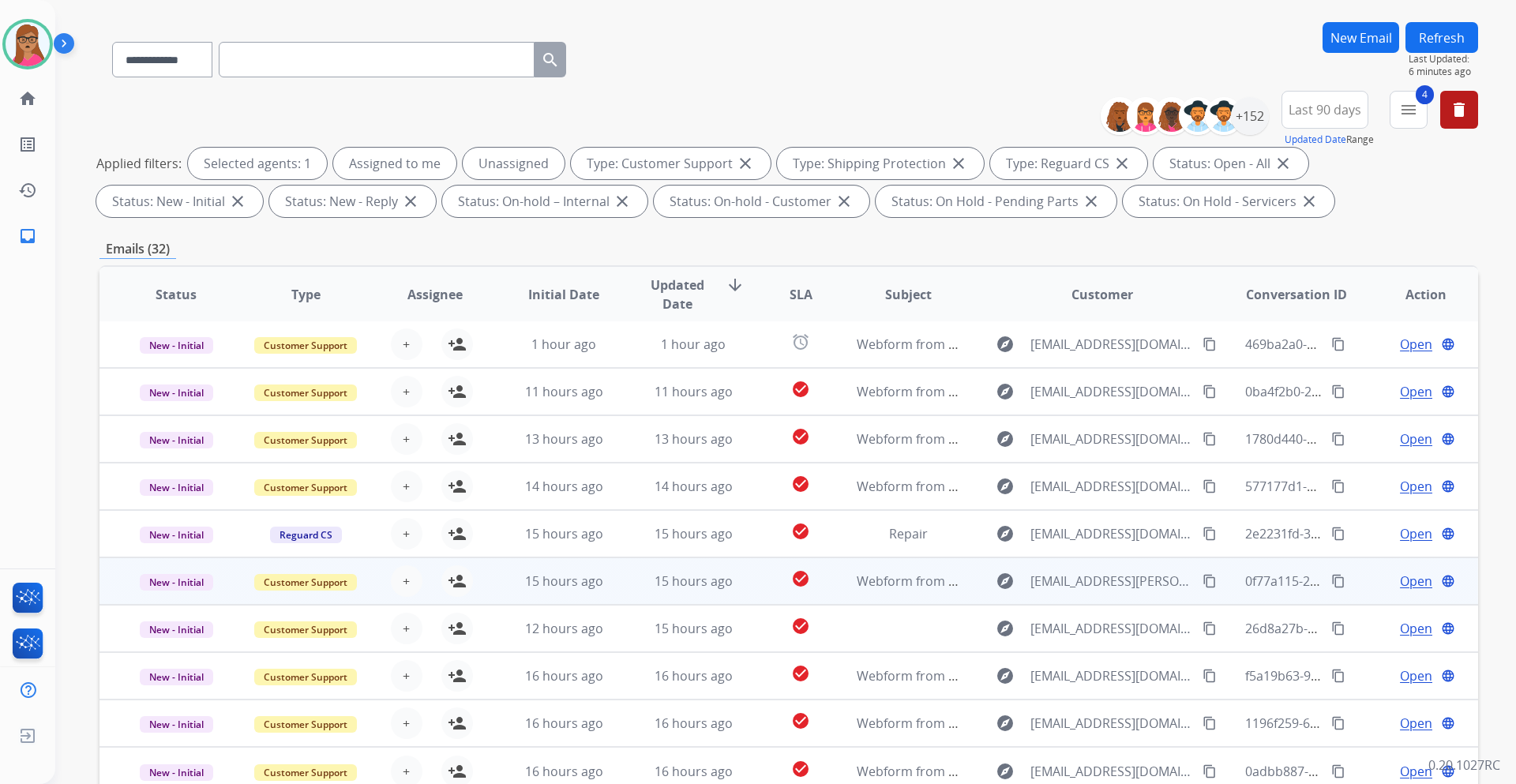
scroll to position [158, 0]
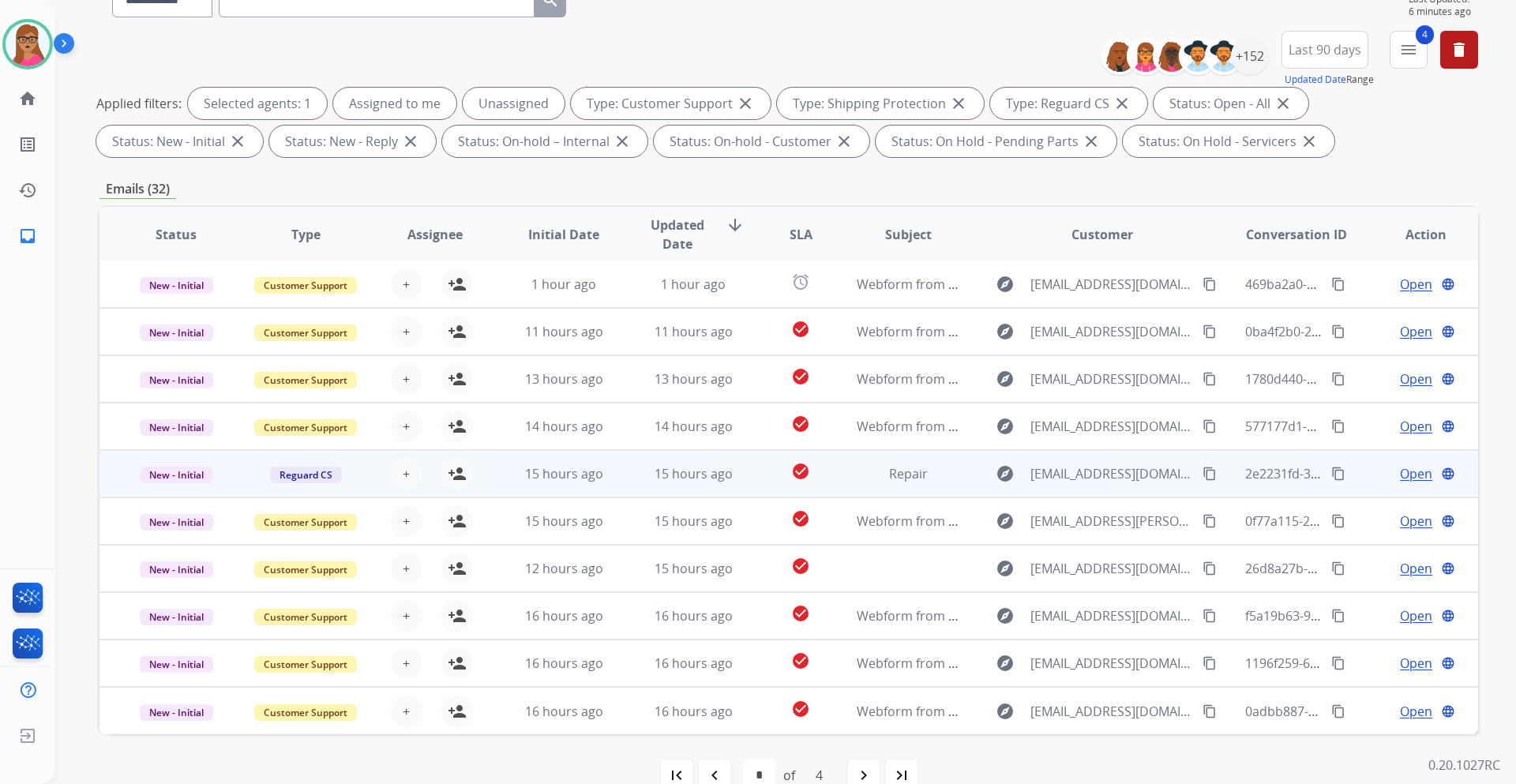
click at [179, 491] on td "New - Initial" at bounding box center [163, 474] width 129 height 48
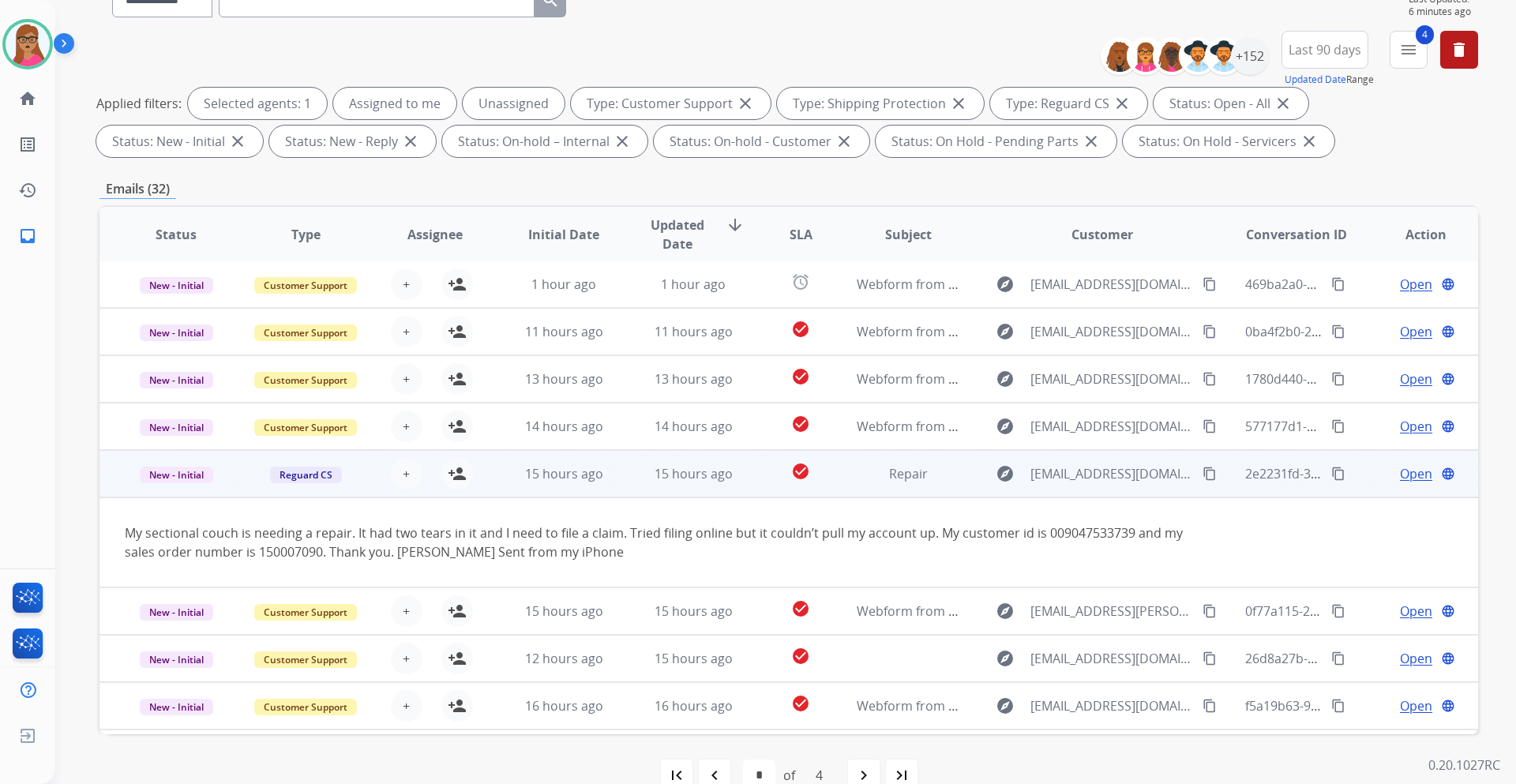
scroll to position [91, 0]
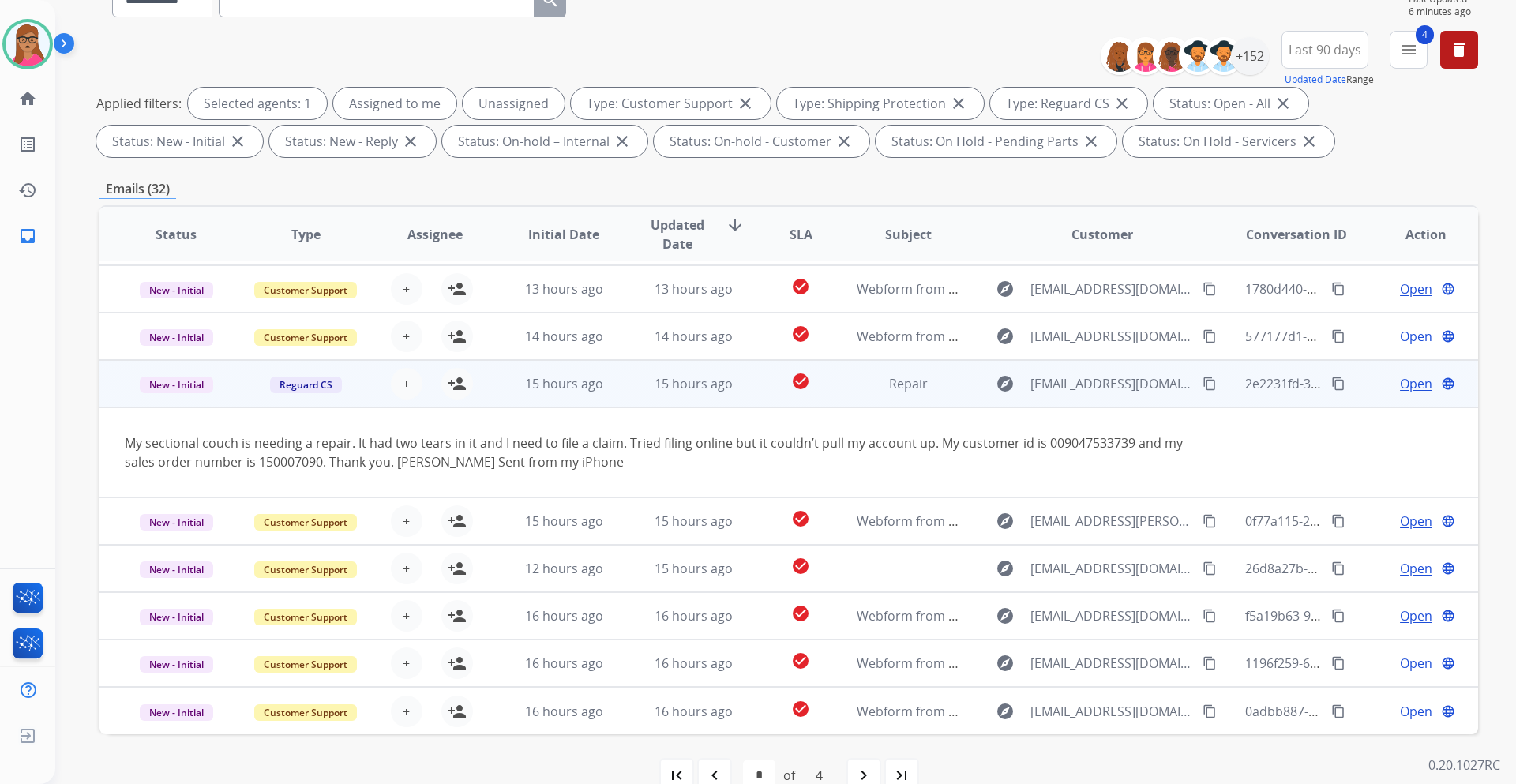
click at [179, 403] on td "New - Initial" at bounding box center [163, 383] width 129 height 48
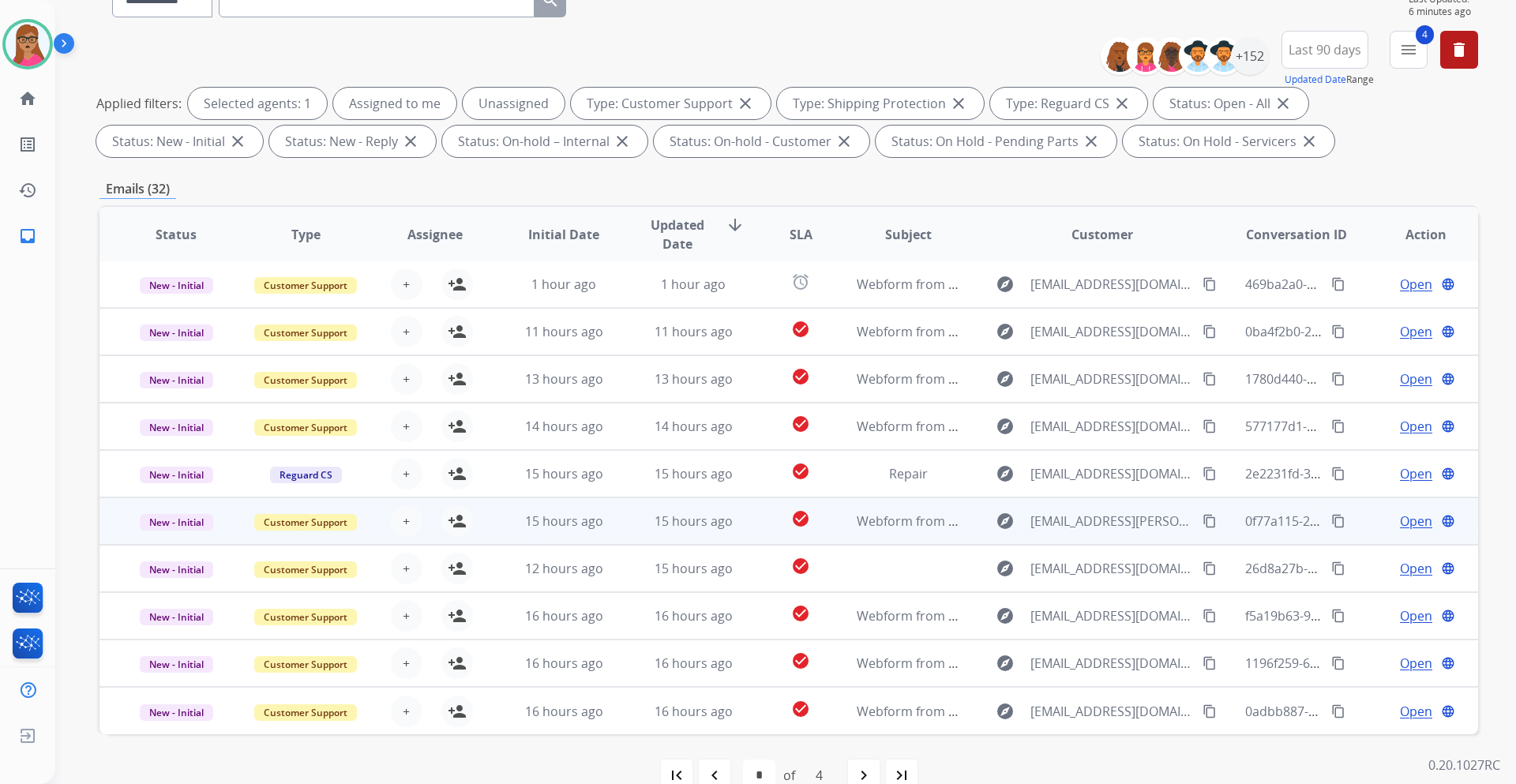
click at [173, 534] on td "New - Initial" at bounding box center [163, 520] width 129 height 48
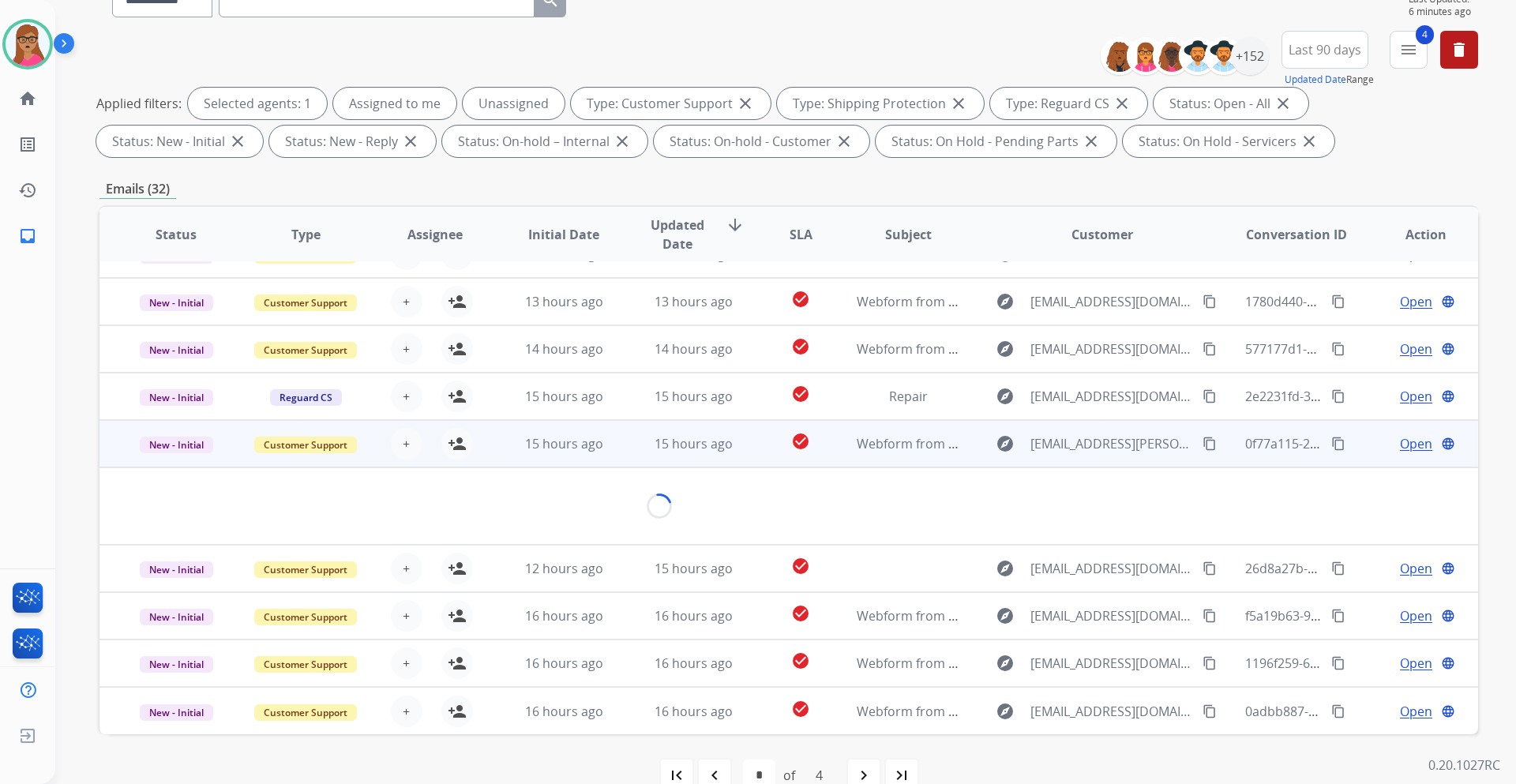
scroll to position [73, 0]
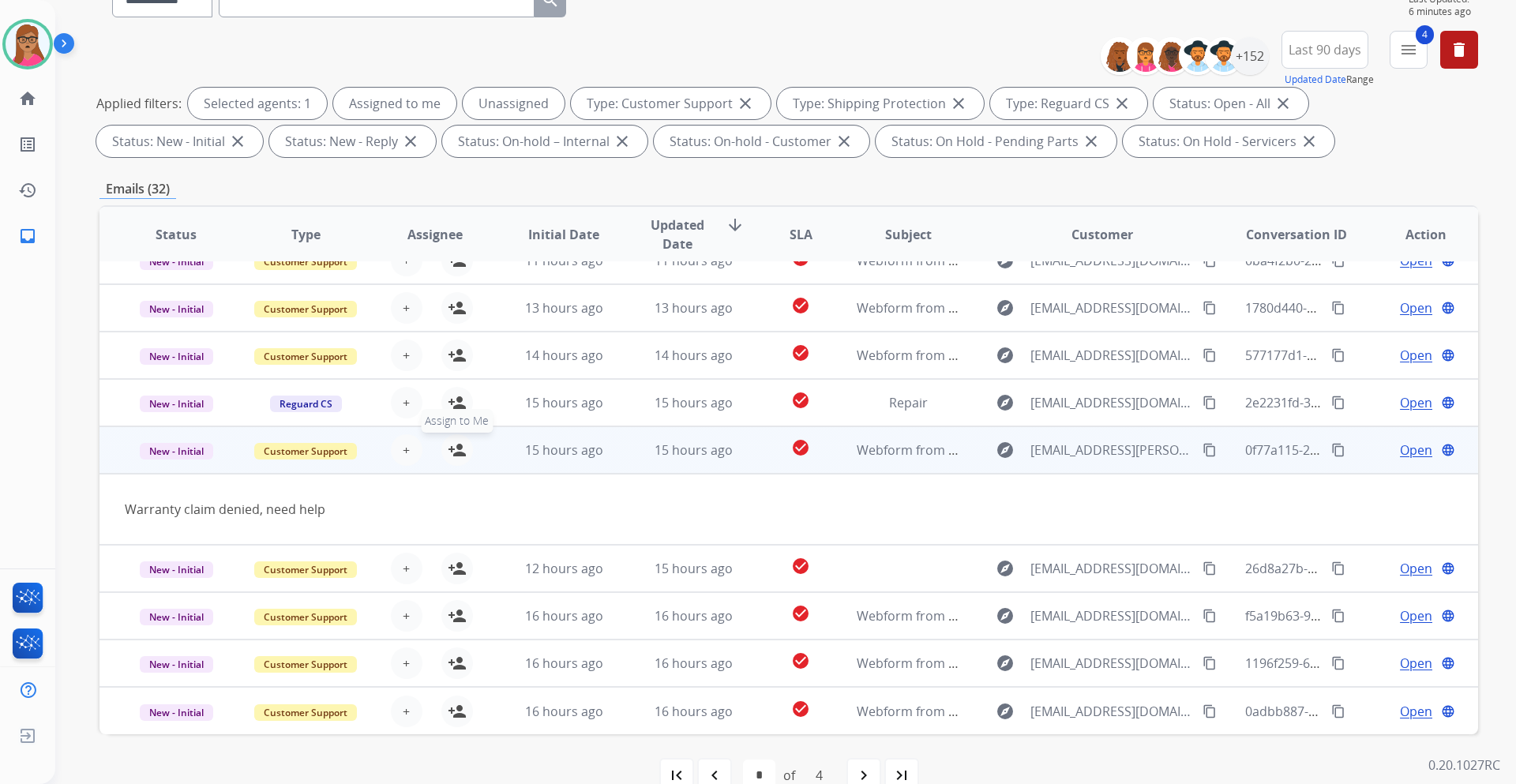
click at [448, 454] on mat-icon "person_add" at bounding box center [456, 449] width 18 height 18
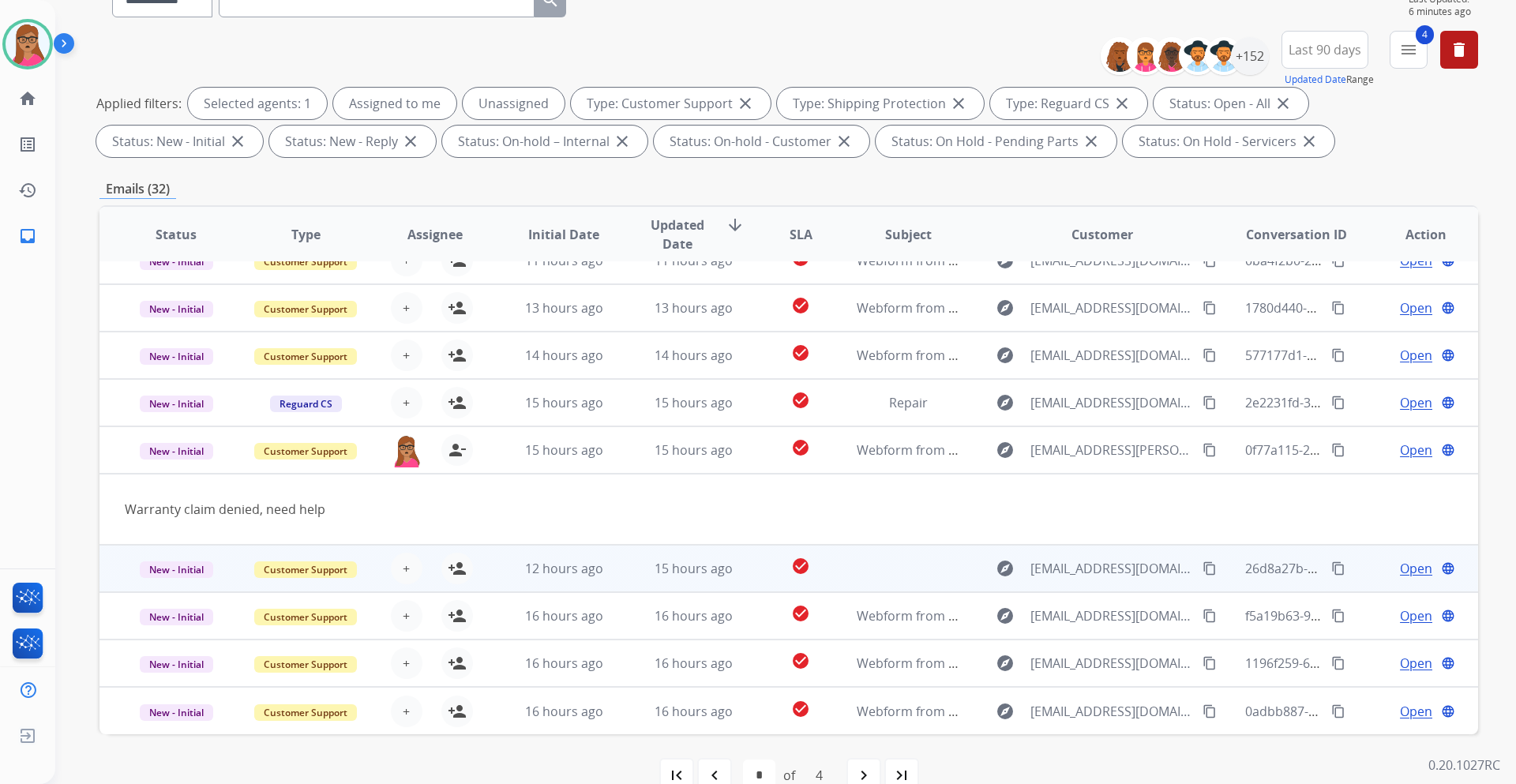
click at [191, 587] on td "New - Initial" at bounding box center [163, 568] width 129 height 48
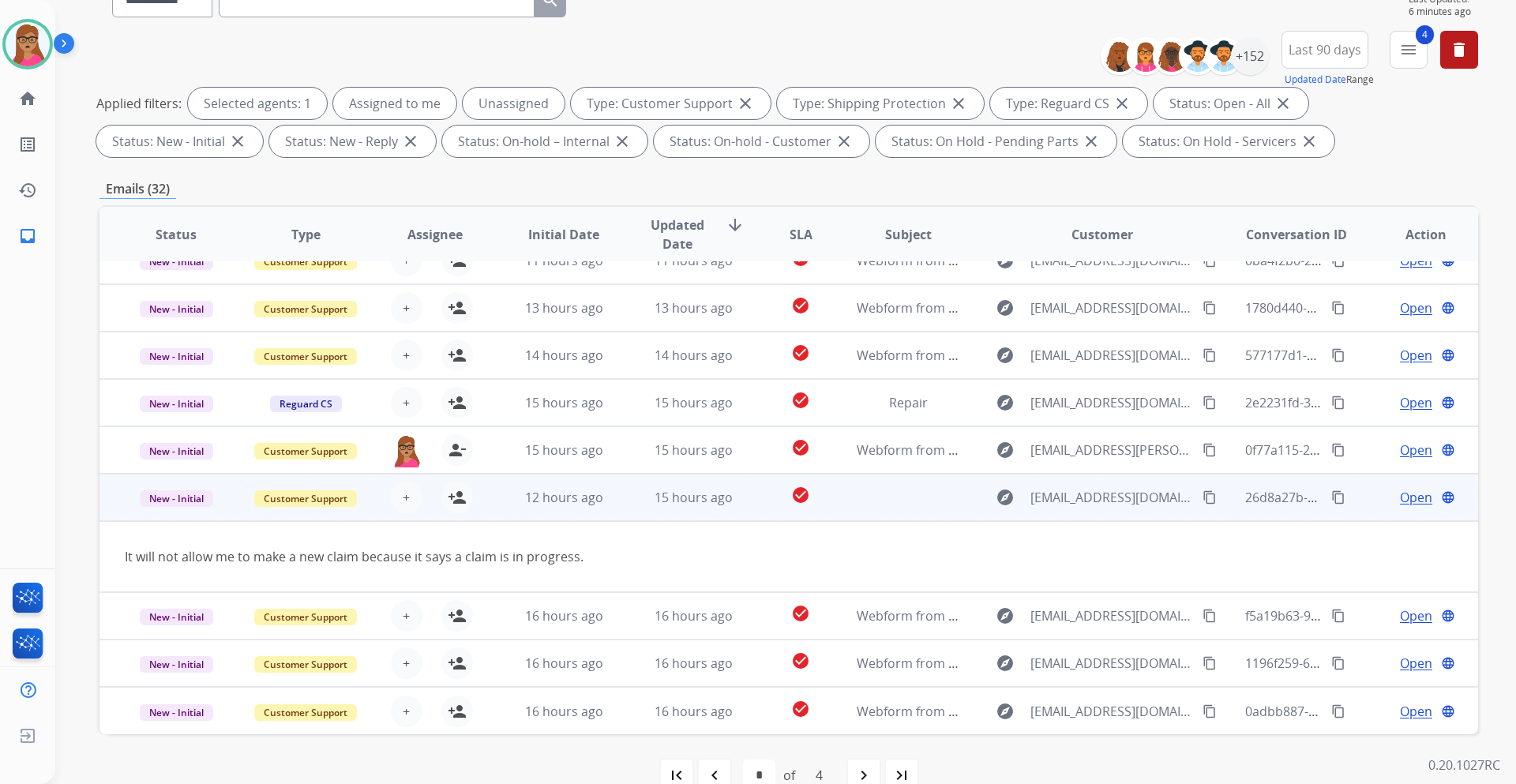
click at [164, 517] on td "New - Initial" at bounding box center [163, 497] width 129 height 48
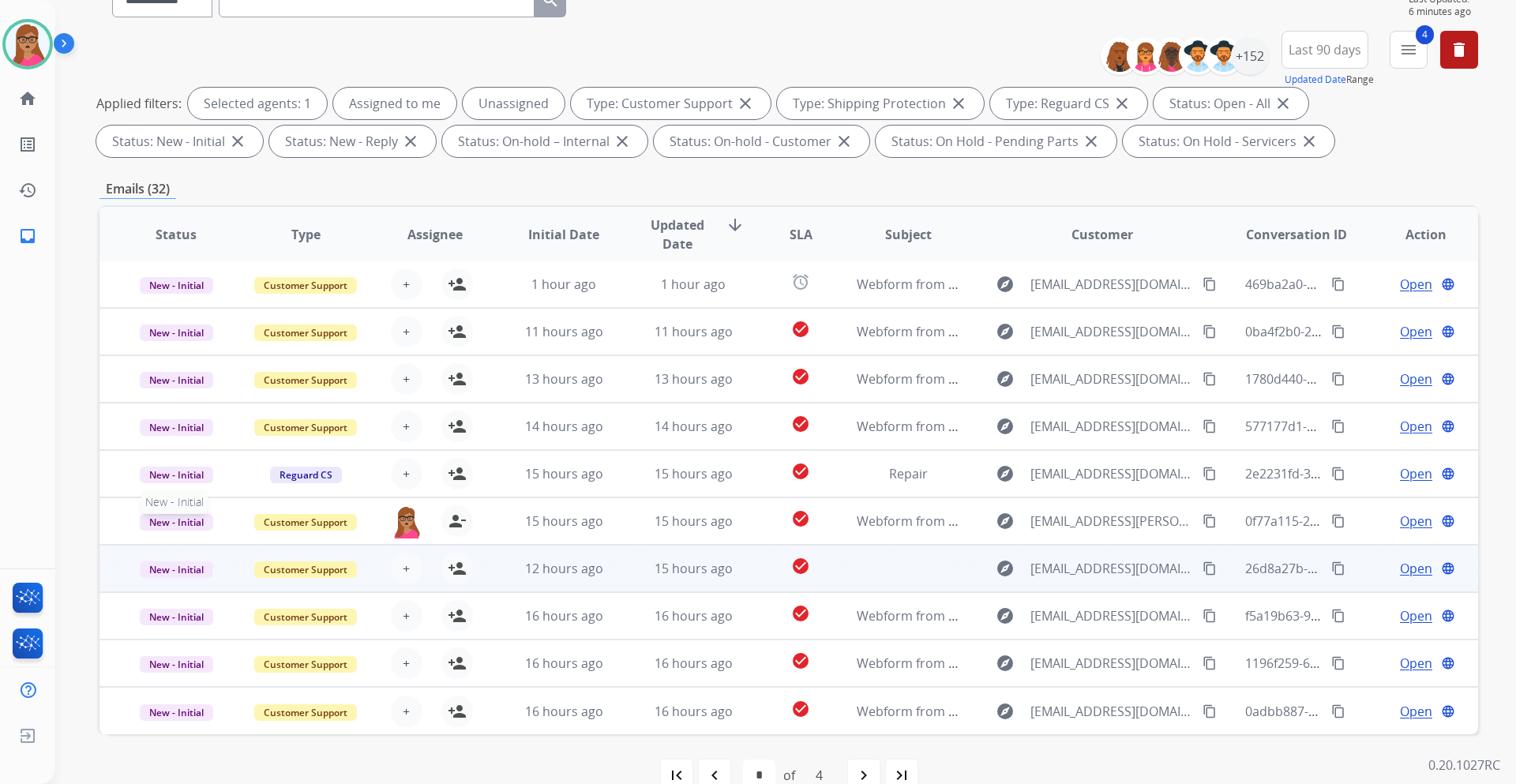
scroll to position [2, 0]
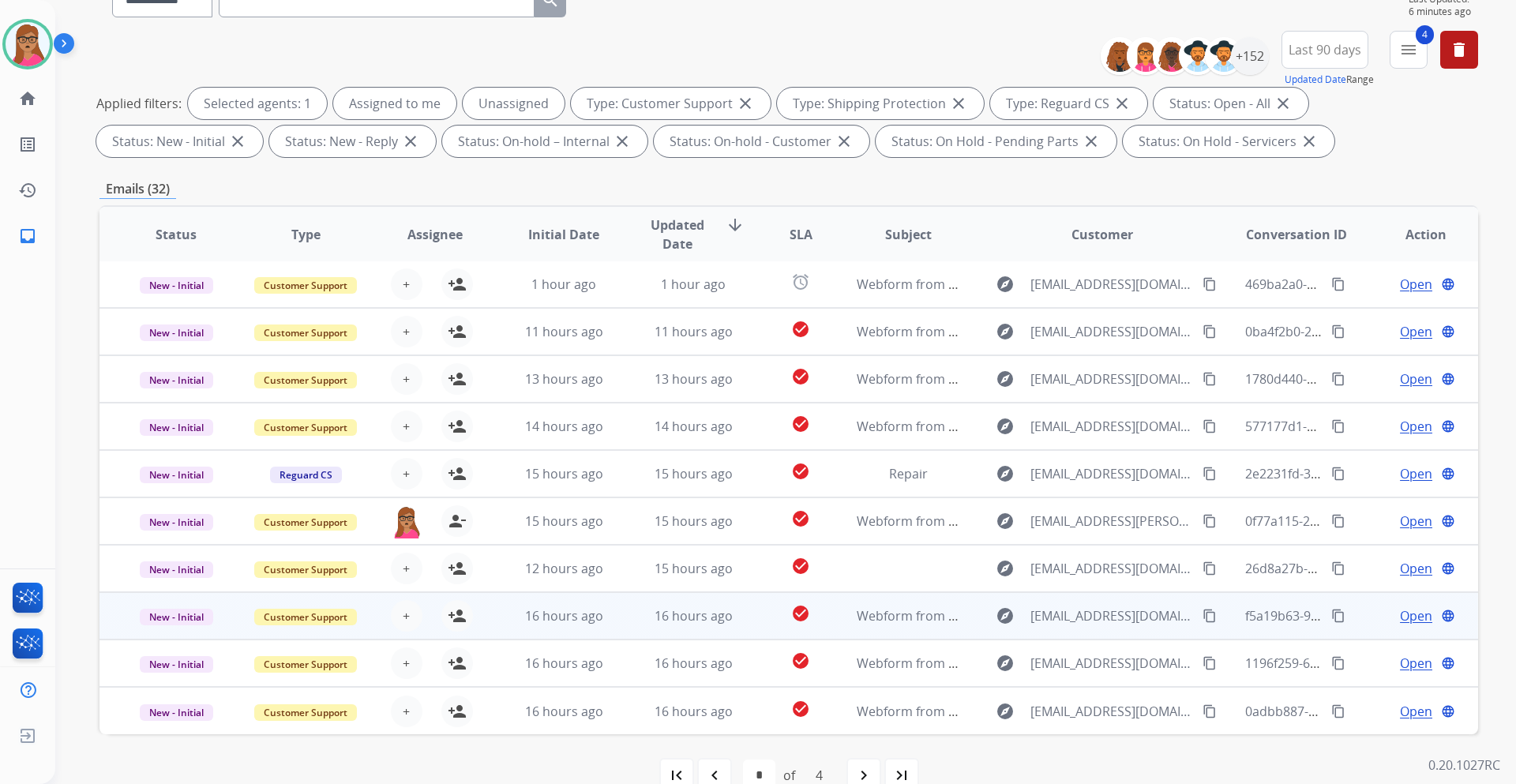
click at [180, 638] on td "New - Initial" at bounding box center [163, 616] width 129 height 48
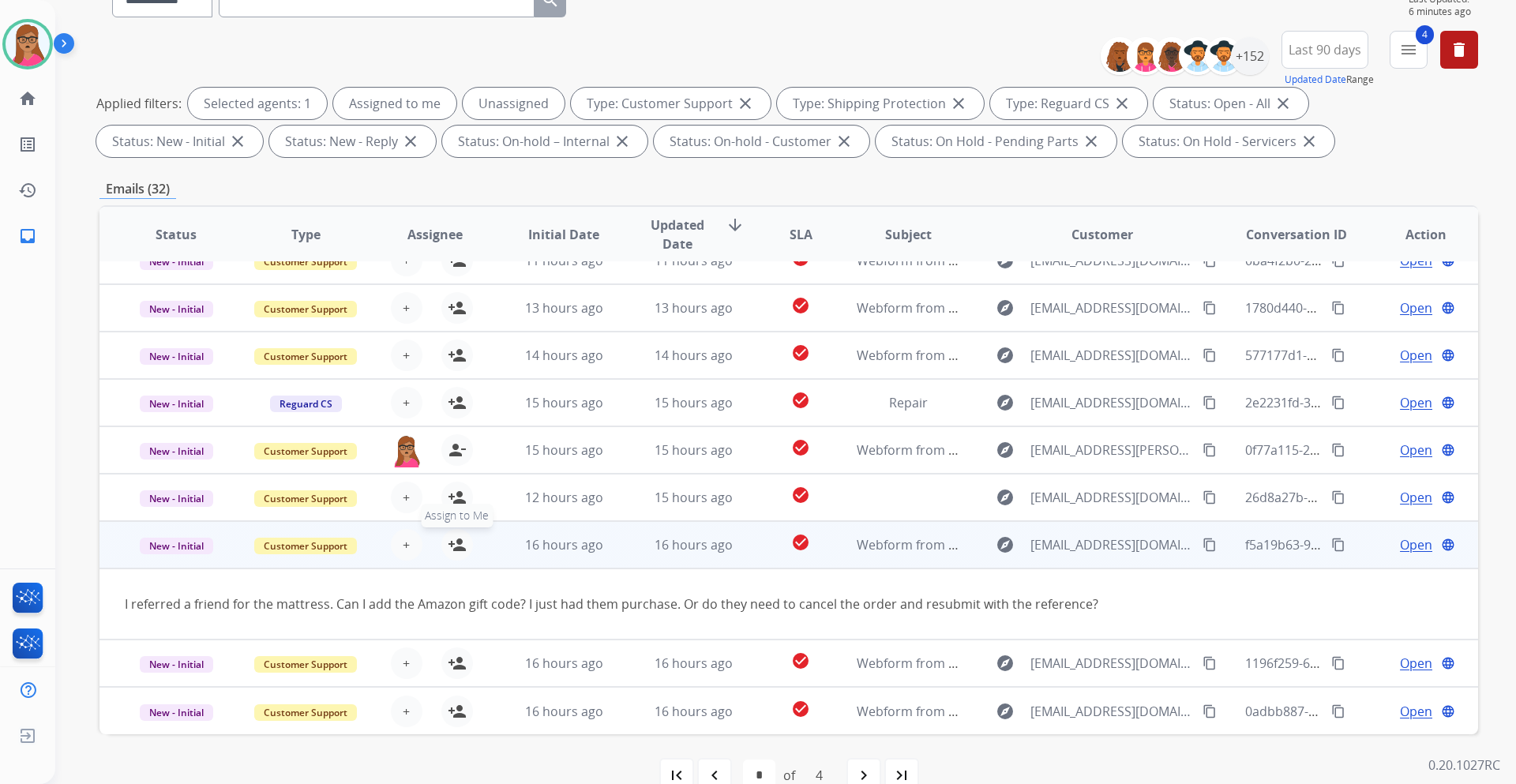
click at [458, 553] on mat-icon "person_add" at bounding box center [456, 544] width 18 height 18
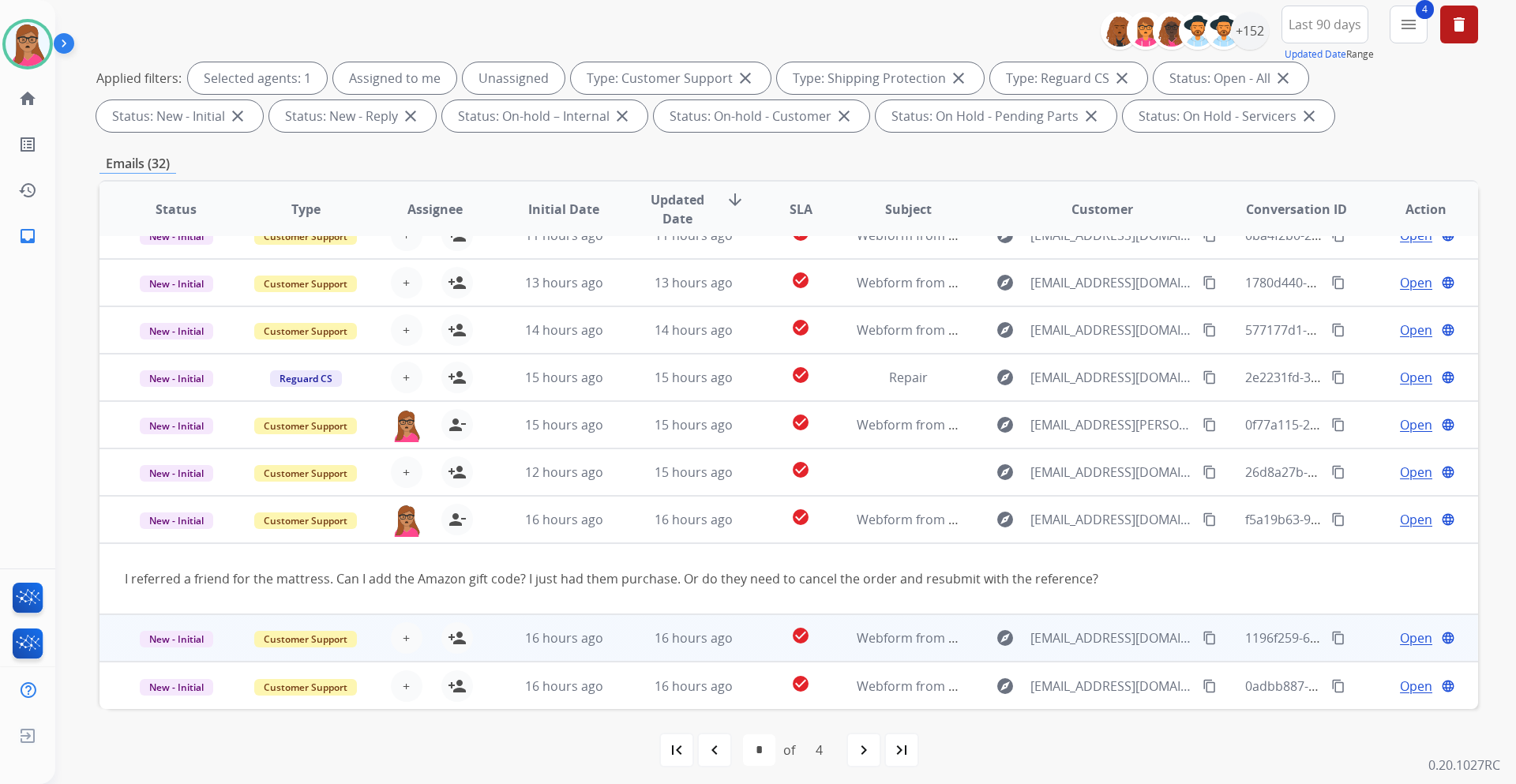
scroll to position [191, 0]
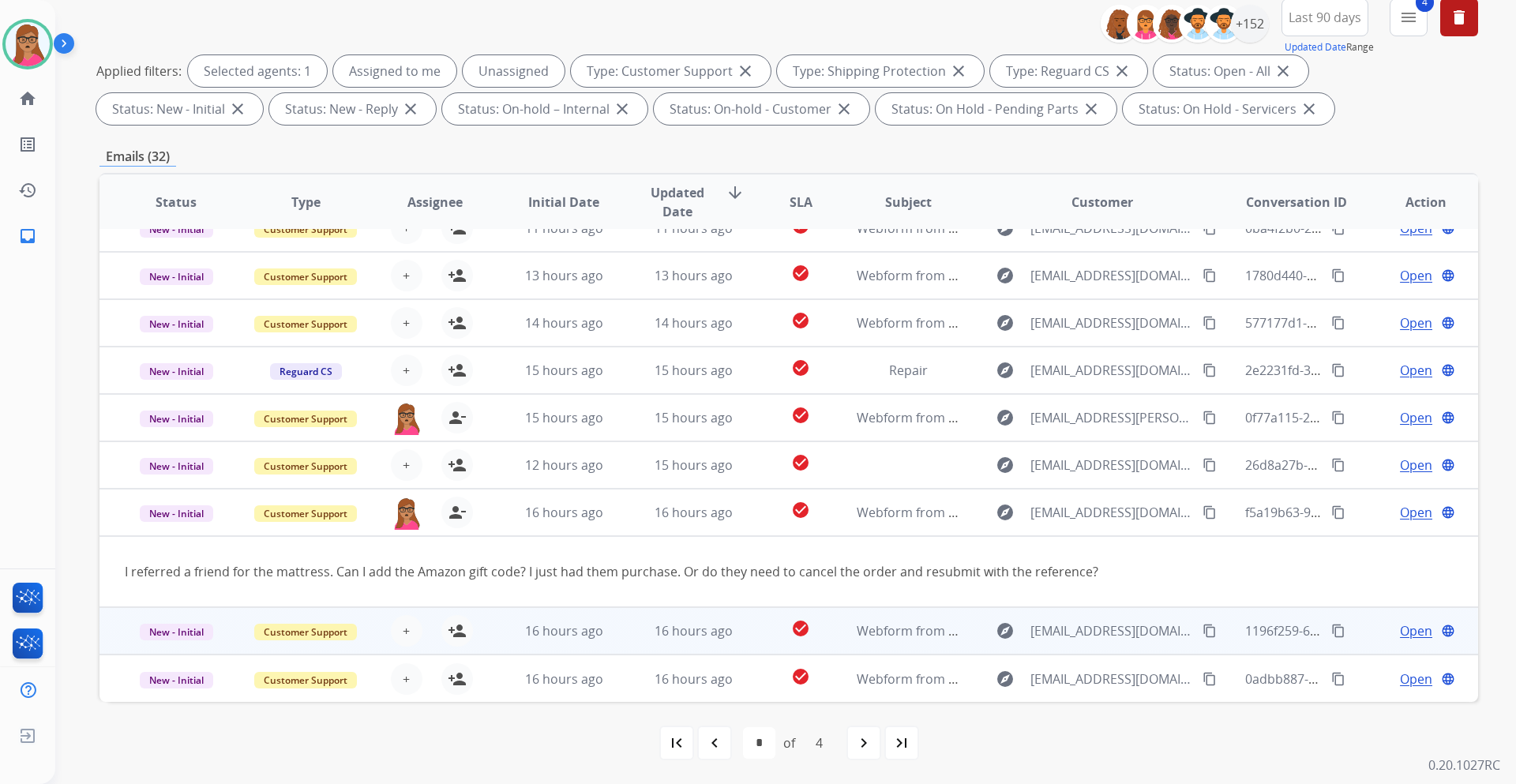
click at [171, 648] on td "New - Initial" at bounding box center [163, 630] width 129 height 48
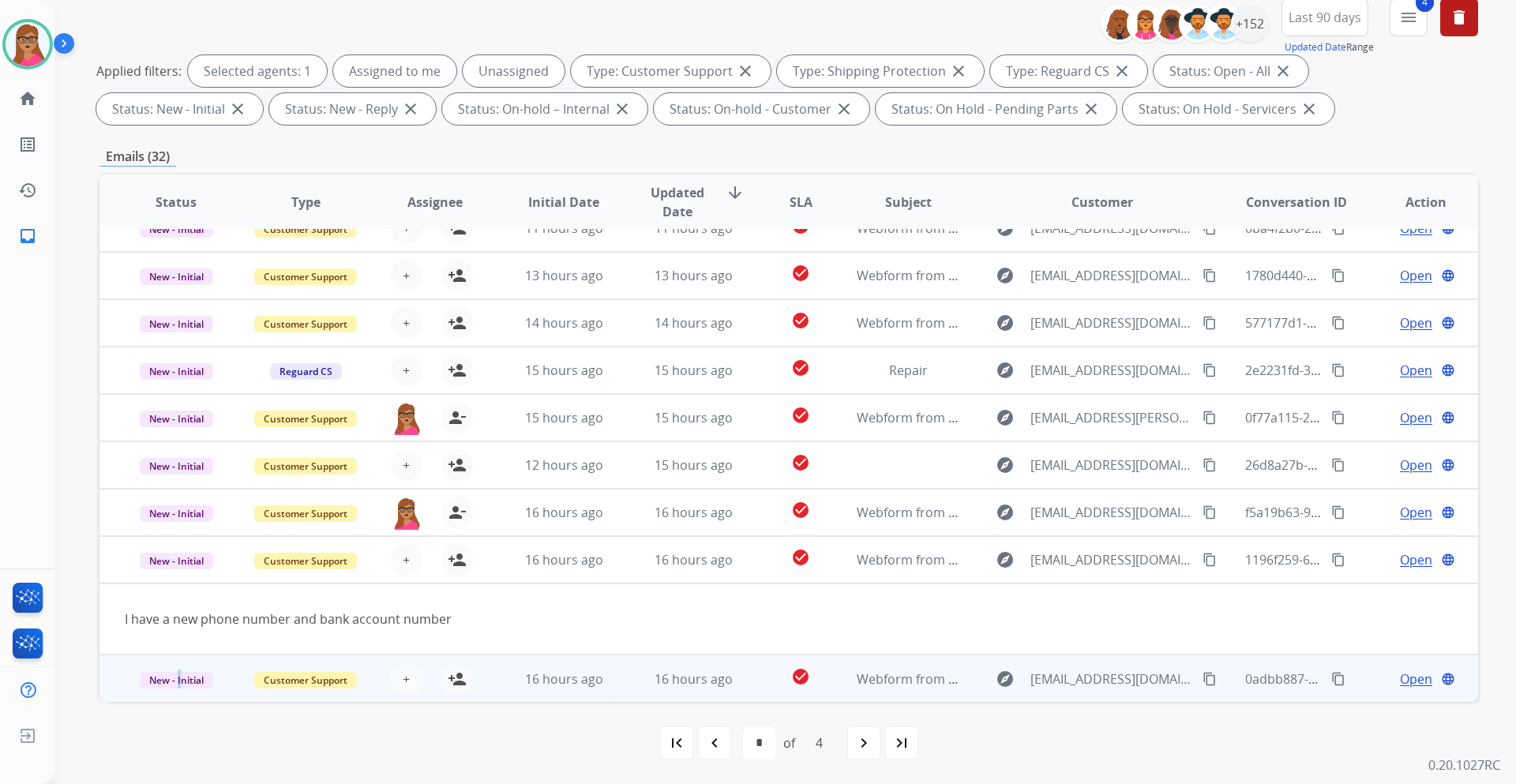
click at [178, 699] on td "New - Initial" at bounding box center [163, 678] width 129 height 48
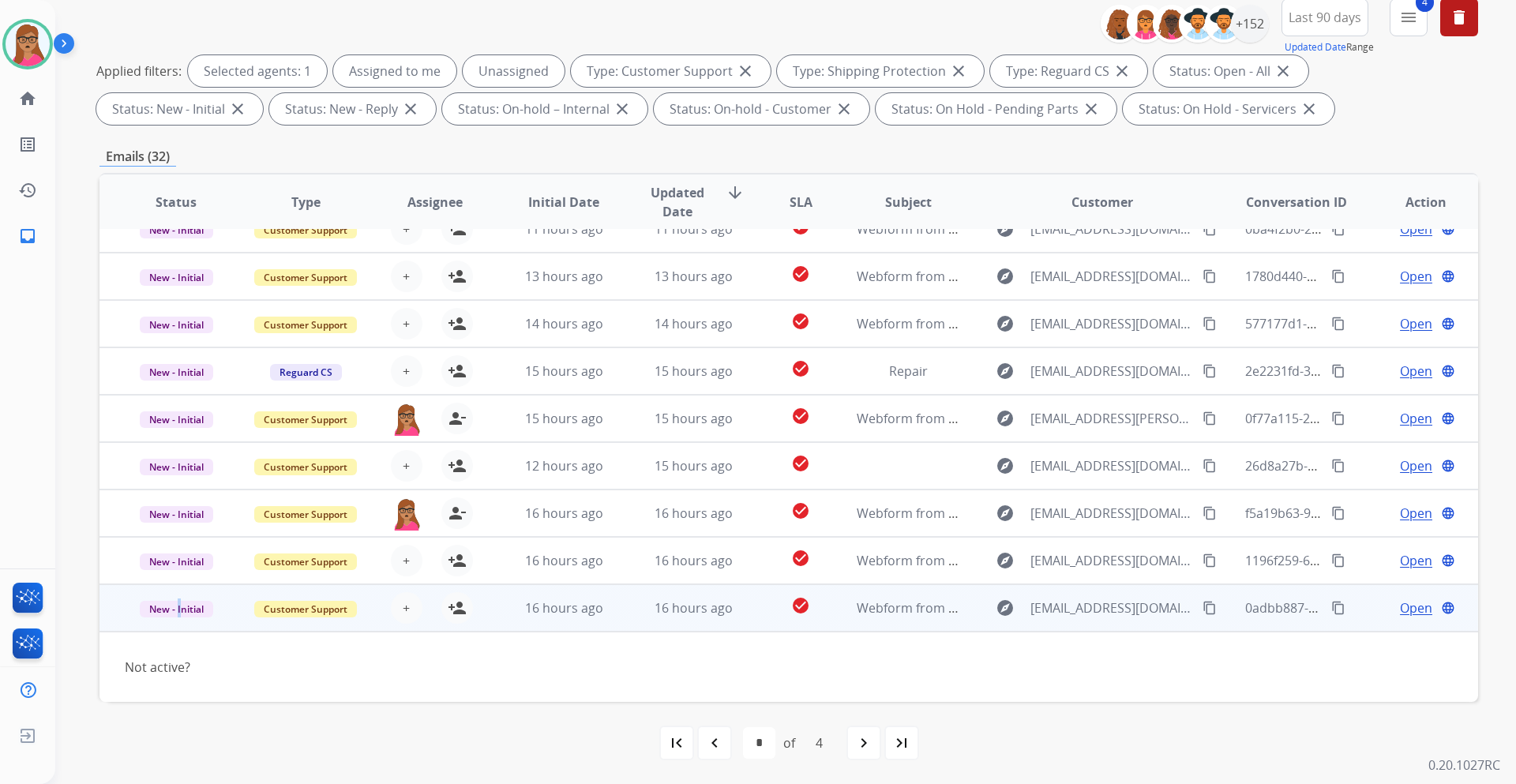
scroll to position [72, 0]
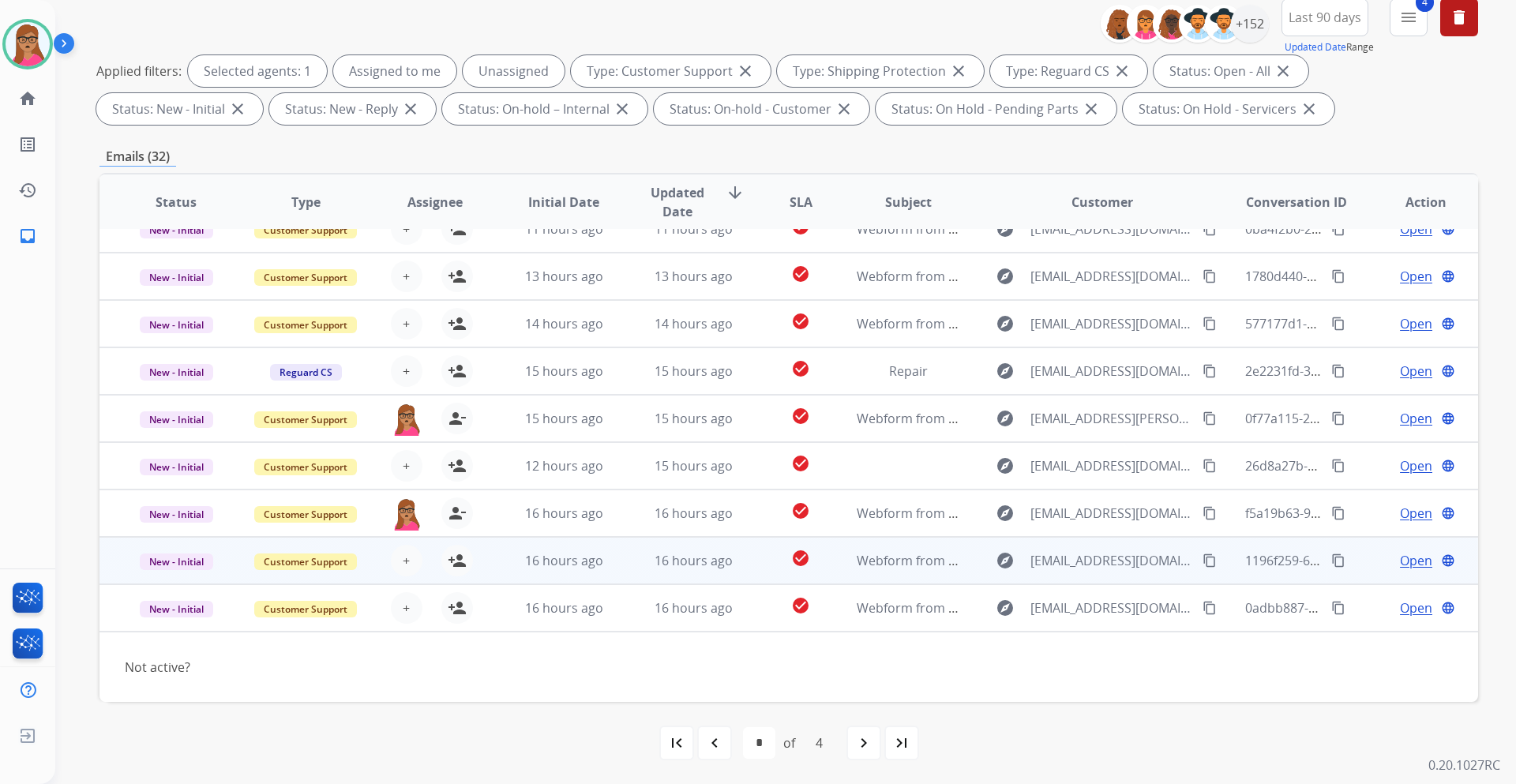
click at [171, 580] on td "New - Initial" at bounding box center [163, 560] width 129 height 48
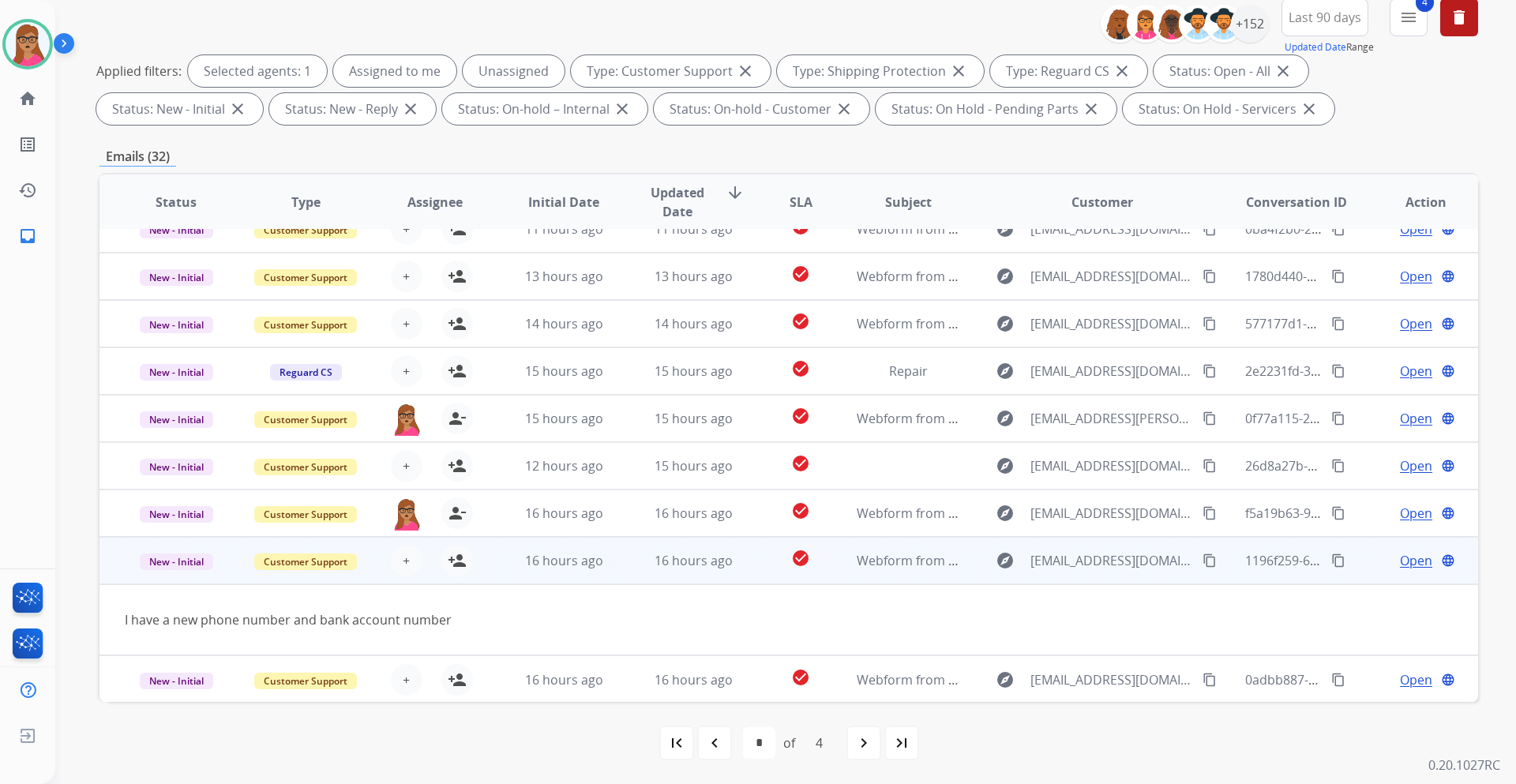
scroll to position [73, 0]
click at [453, 562] on mat-icon "person_add" at bounding box center [456, 559] width 18 height 18
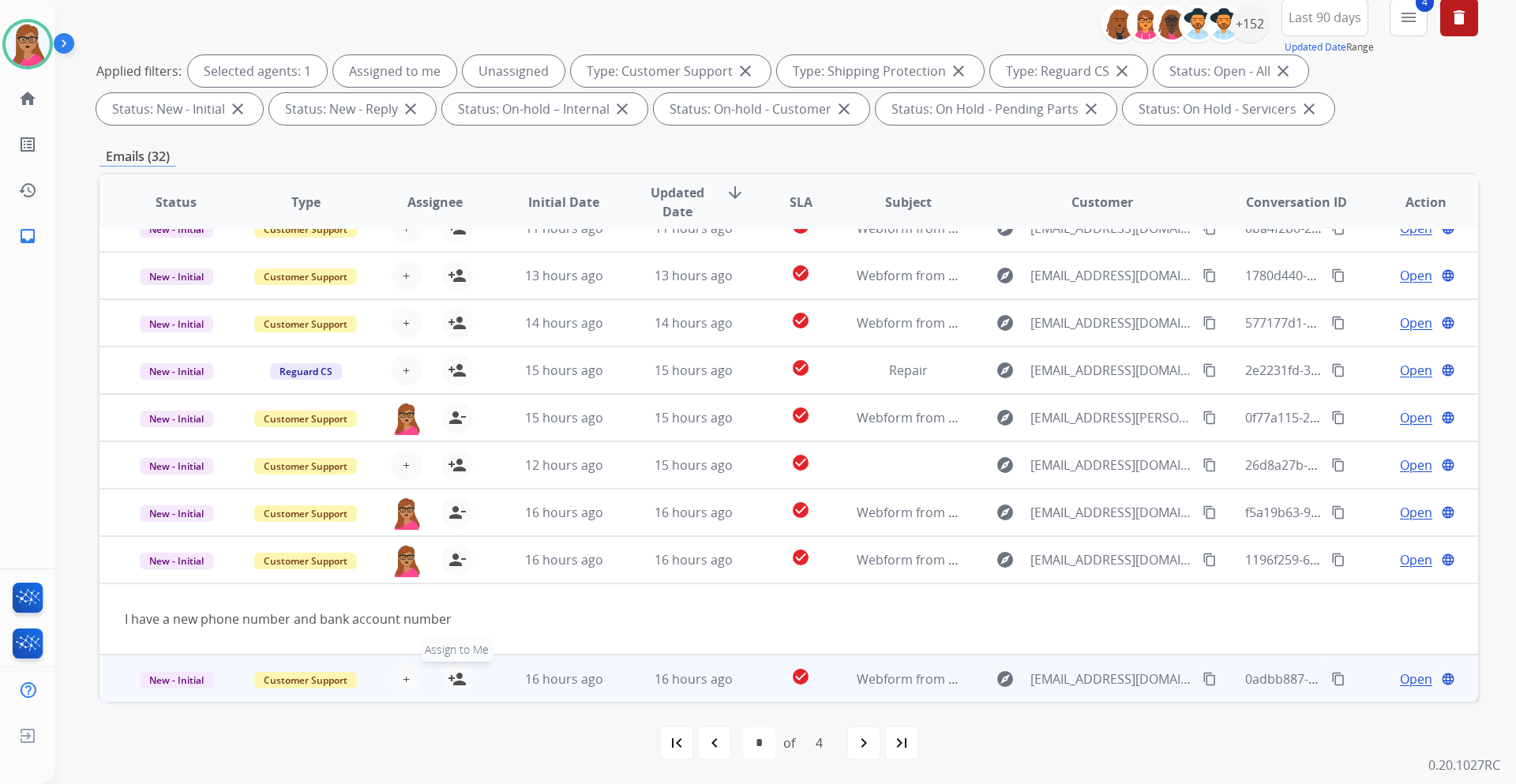
click at [452, 679] on mat-icon "person_add" at bounding box center [456, 678] width 18 height 18
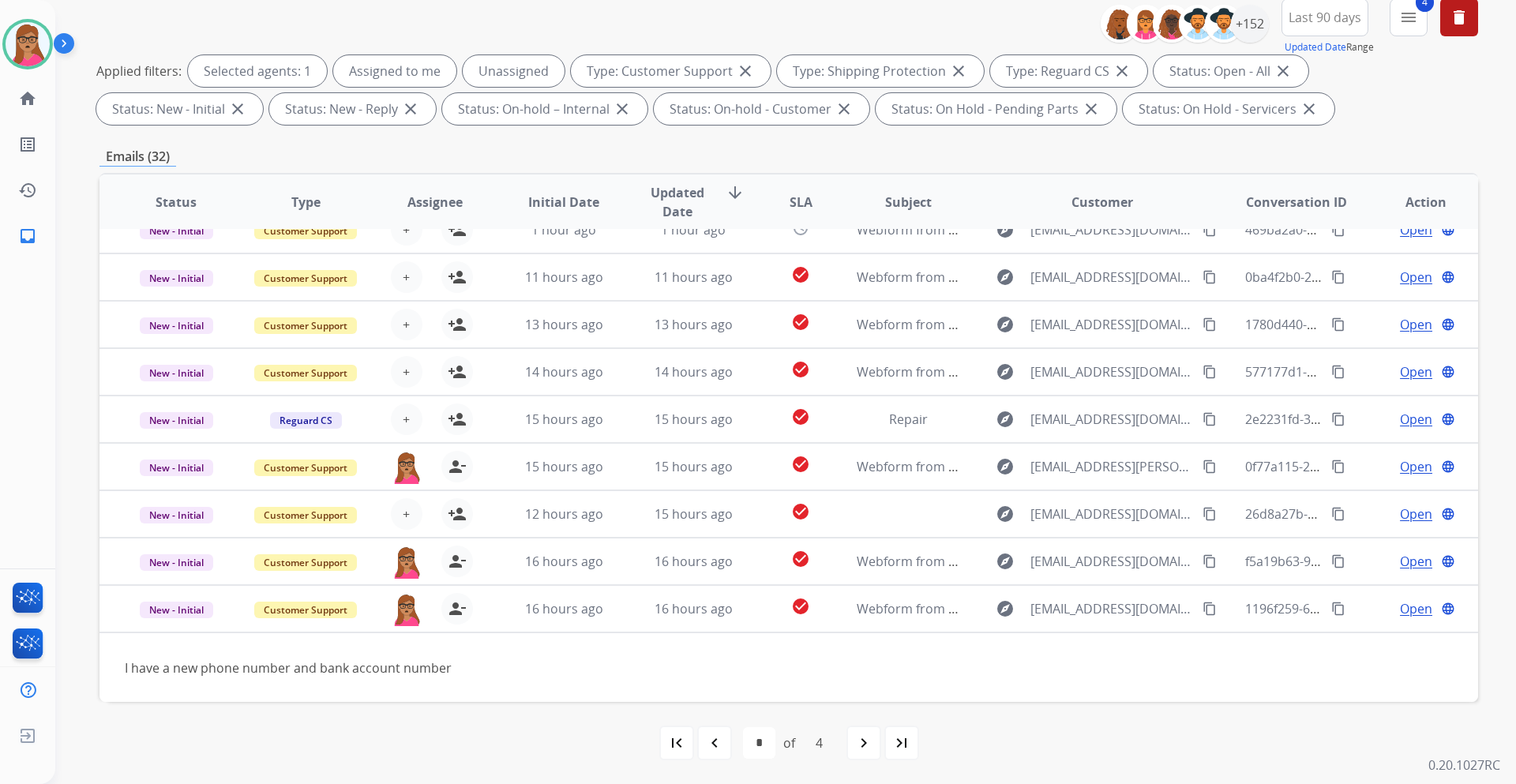
scroll to position [0, 0]
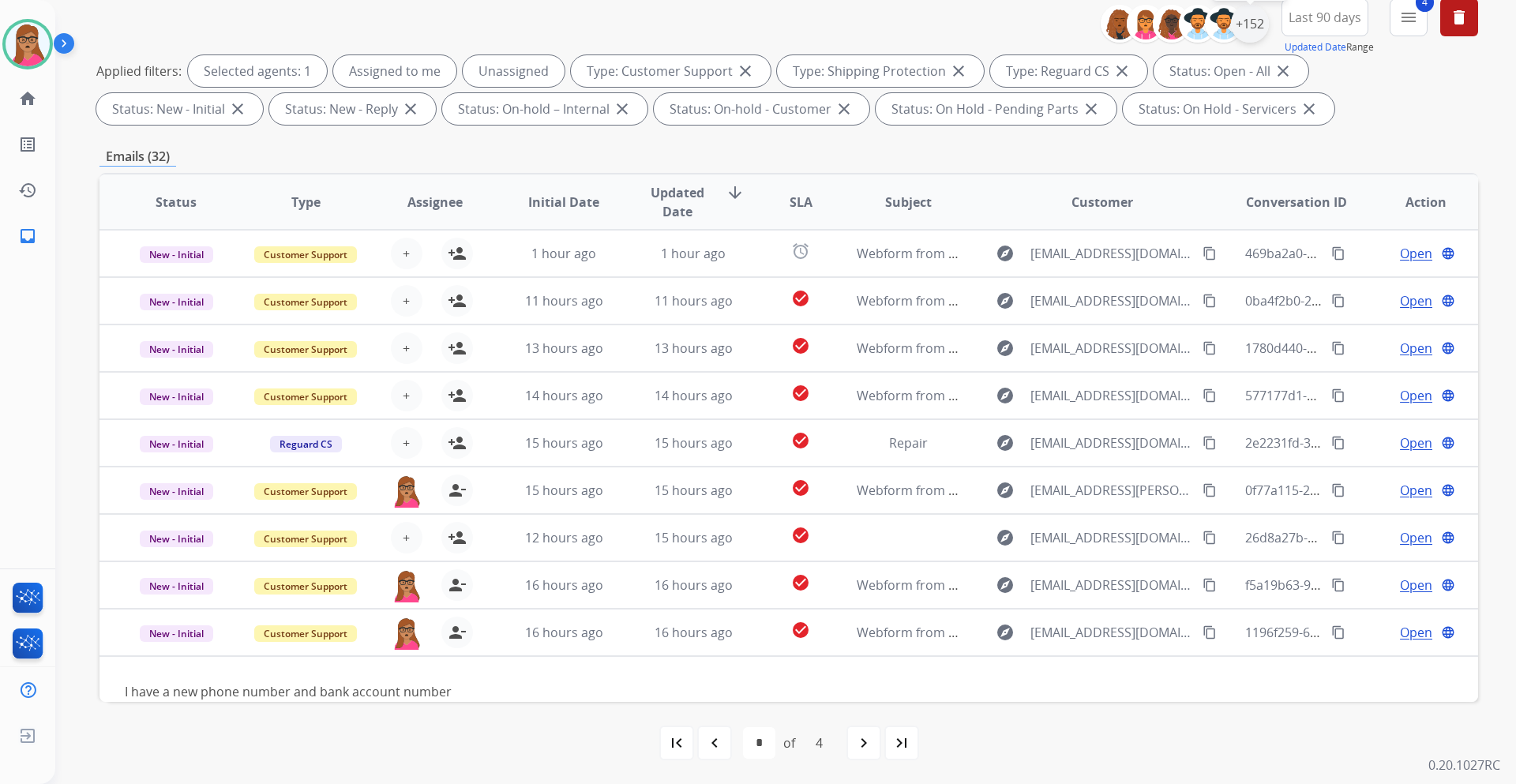
click at [1255, 26] on div "+152" at bounding box center [1249, 23] width 38 height 38
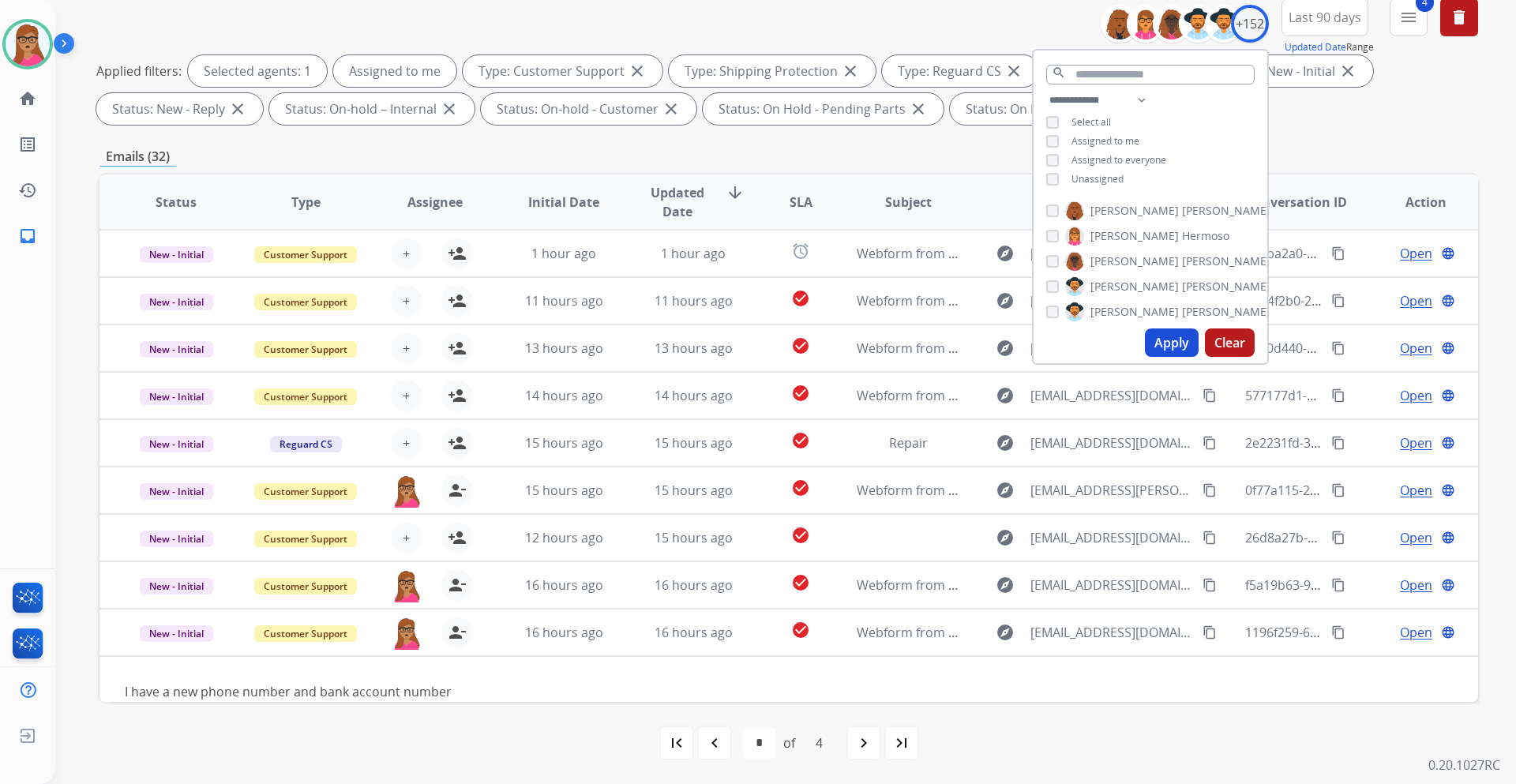
click at [1166, 352] on button "Apply" at bounding box center [1172, 342] width 54 height 28
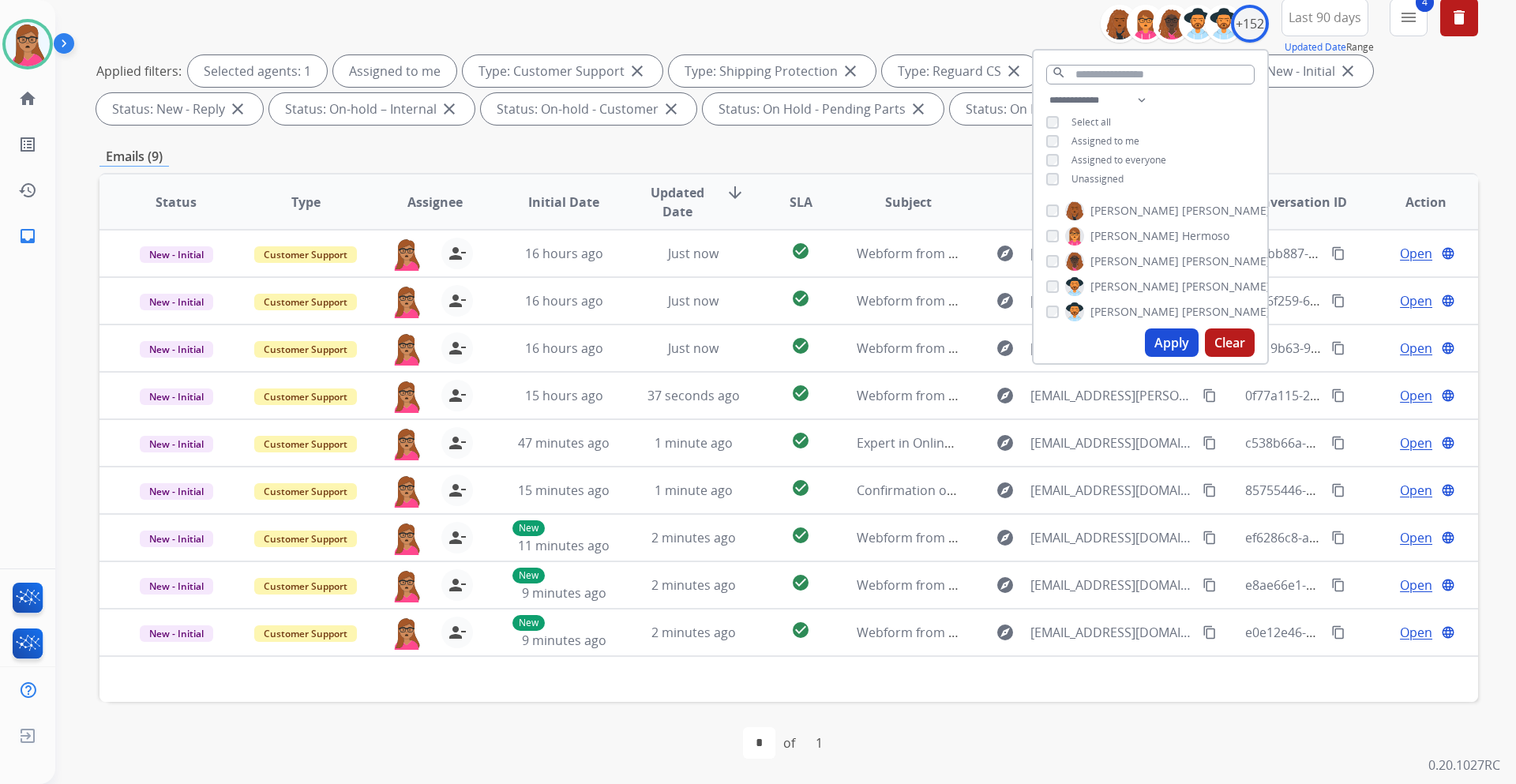
click at [1362, 122] on div "Applied filters: Selected agents: 1 Assigned to me Type: Customer Support close…" at bounding box center [785, 89] width 1379 height 69
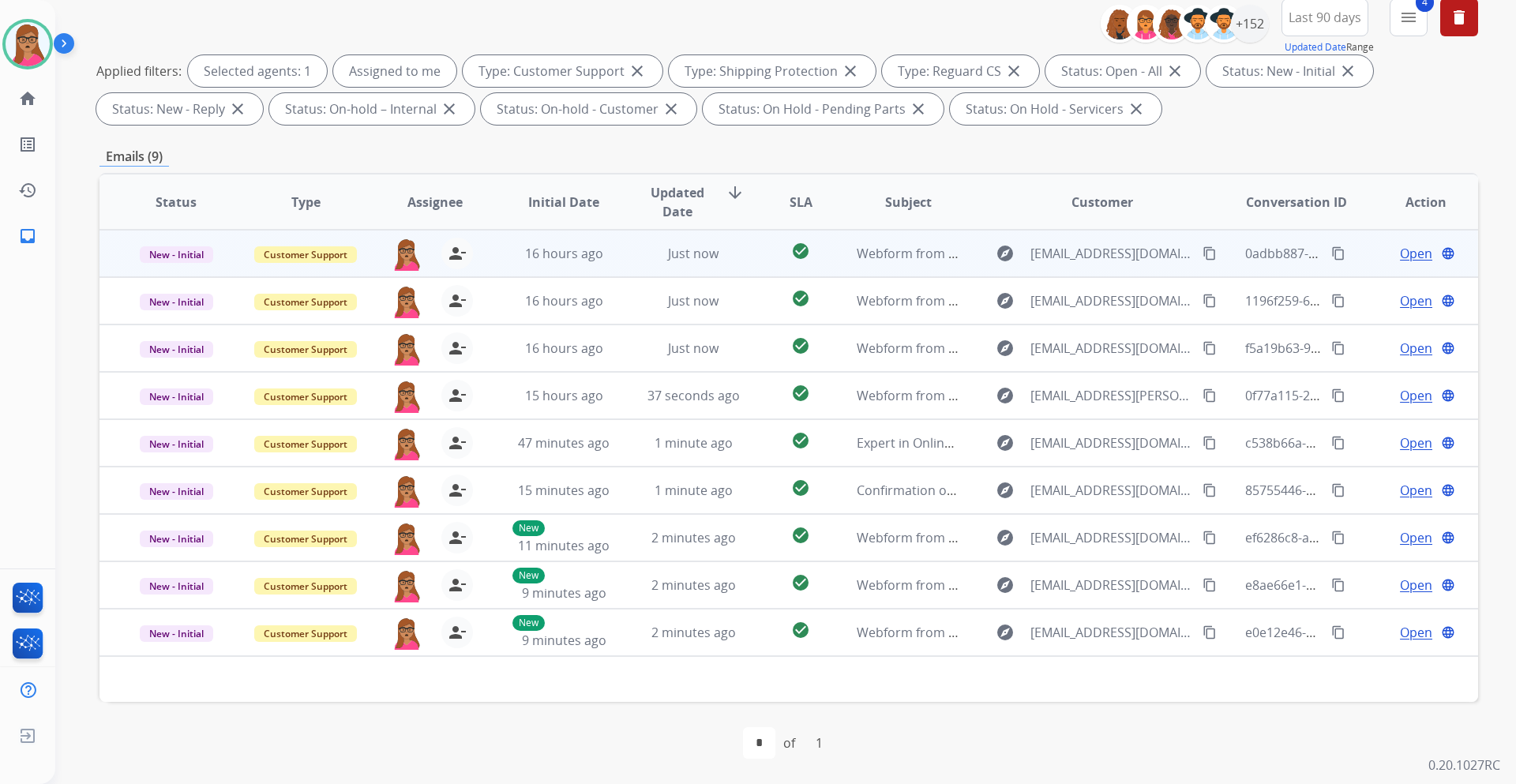
click at [1402, 255] on span "Open" at bounding box center [1416, 253] width 32 height 18
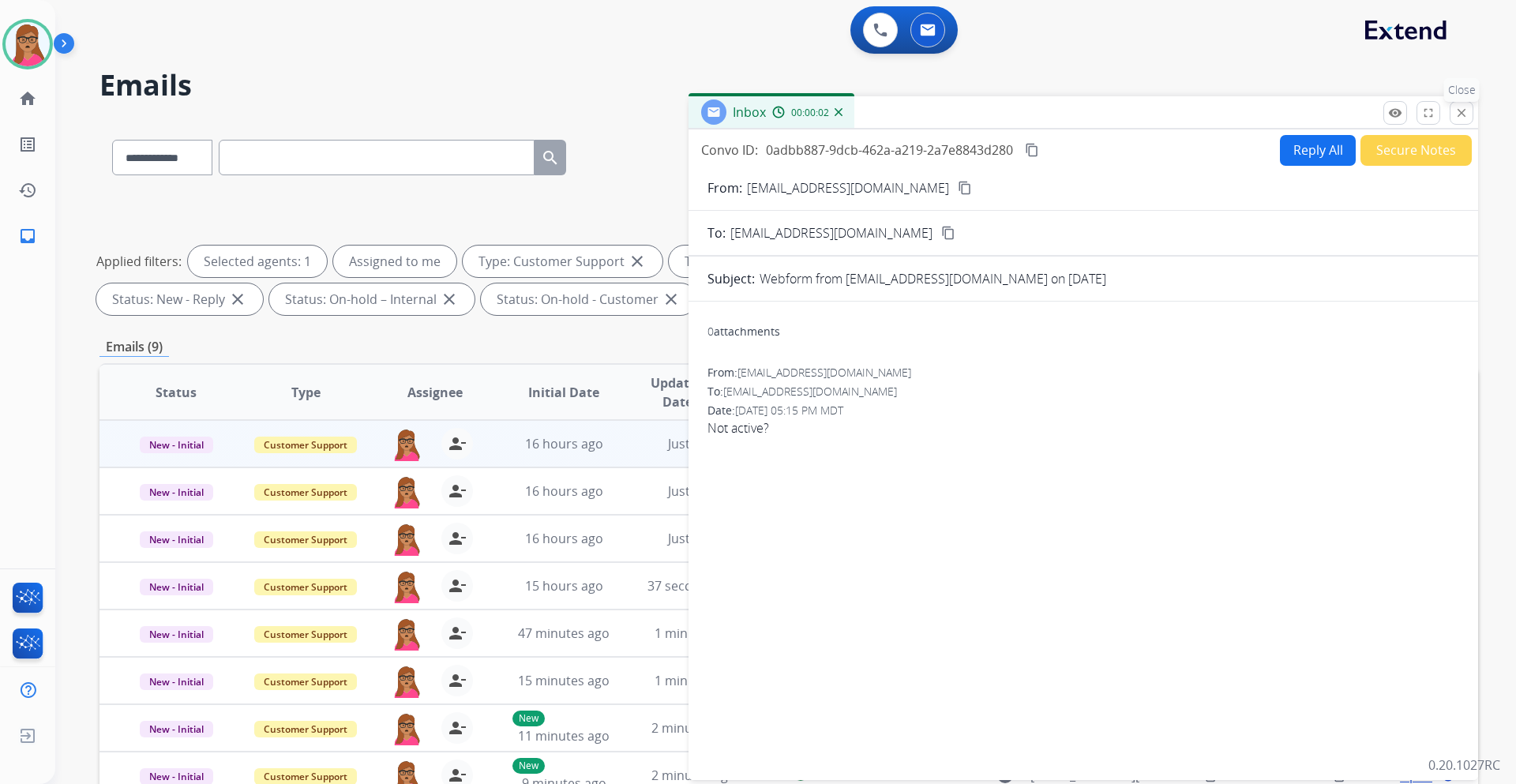
click at [1467, 115] on mat-icon "close" at bounding box center [1462, 113] width 15 height 15
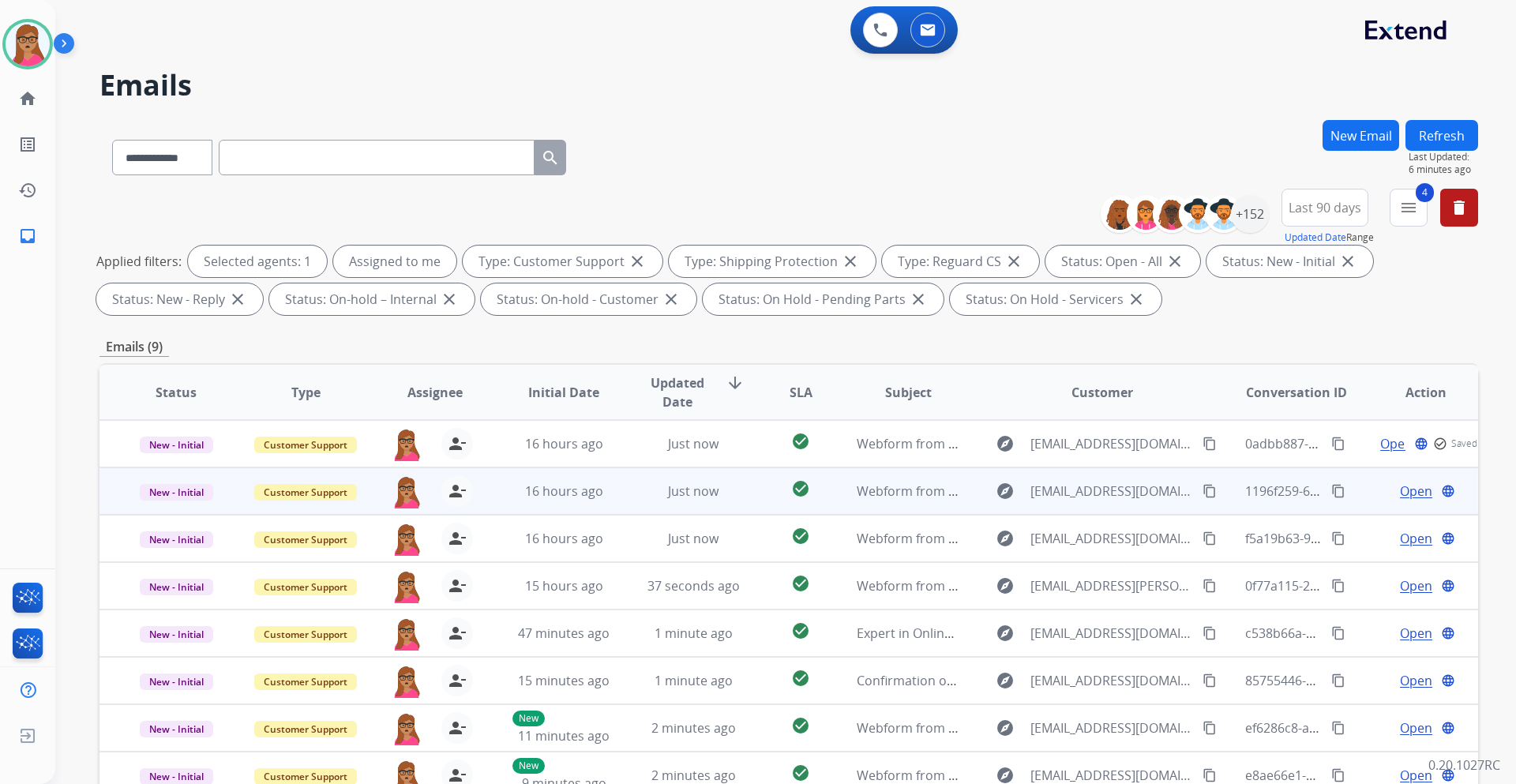
click at [1401, 490] on span "Open" at bounding box center [1416, 490] width 32 height 18
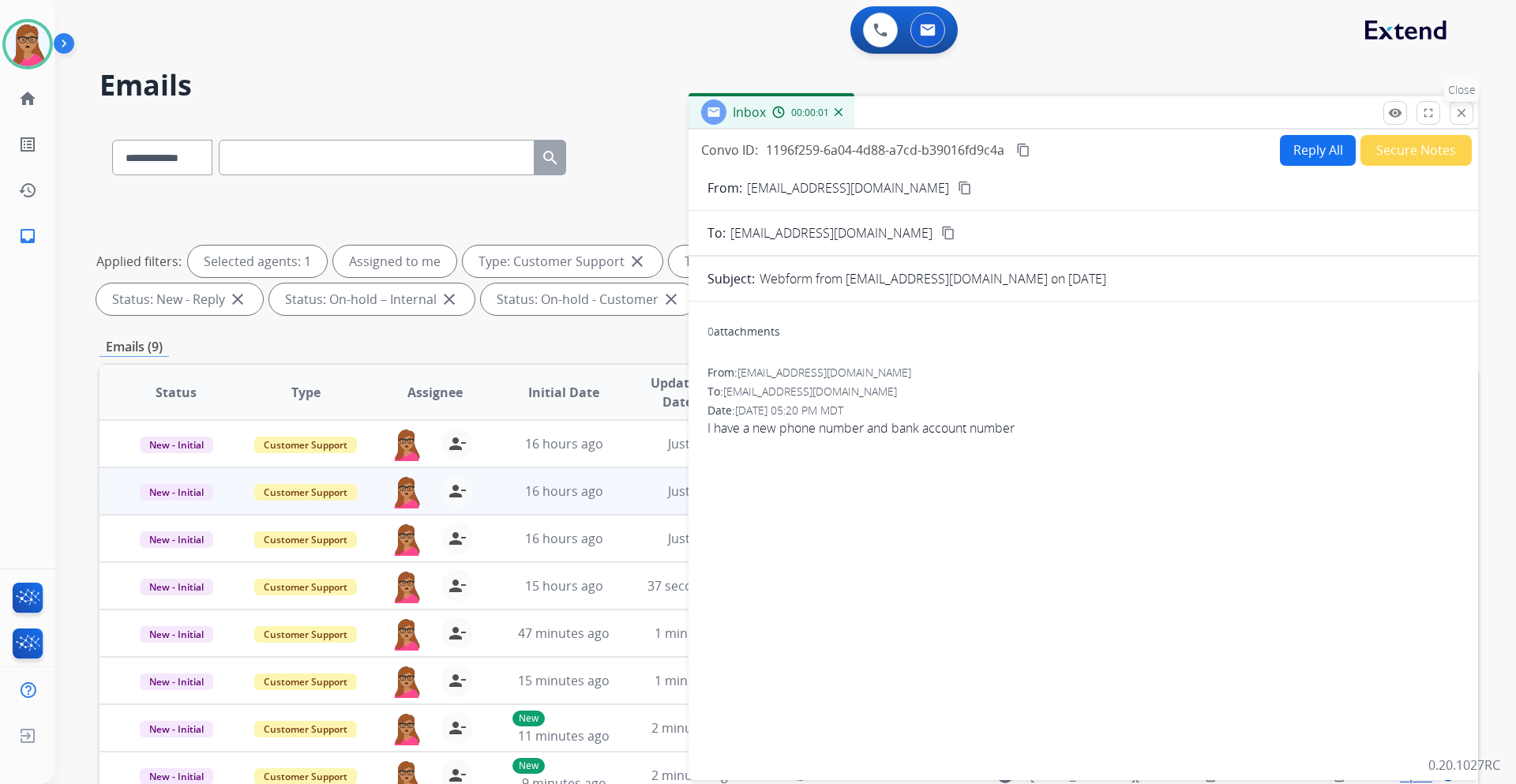
click at [1461, 111] on mat-icon "close" at bounding box center [1462, 113] width 15 height 15
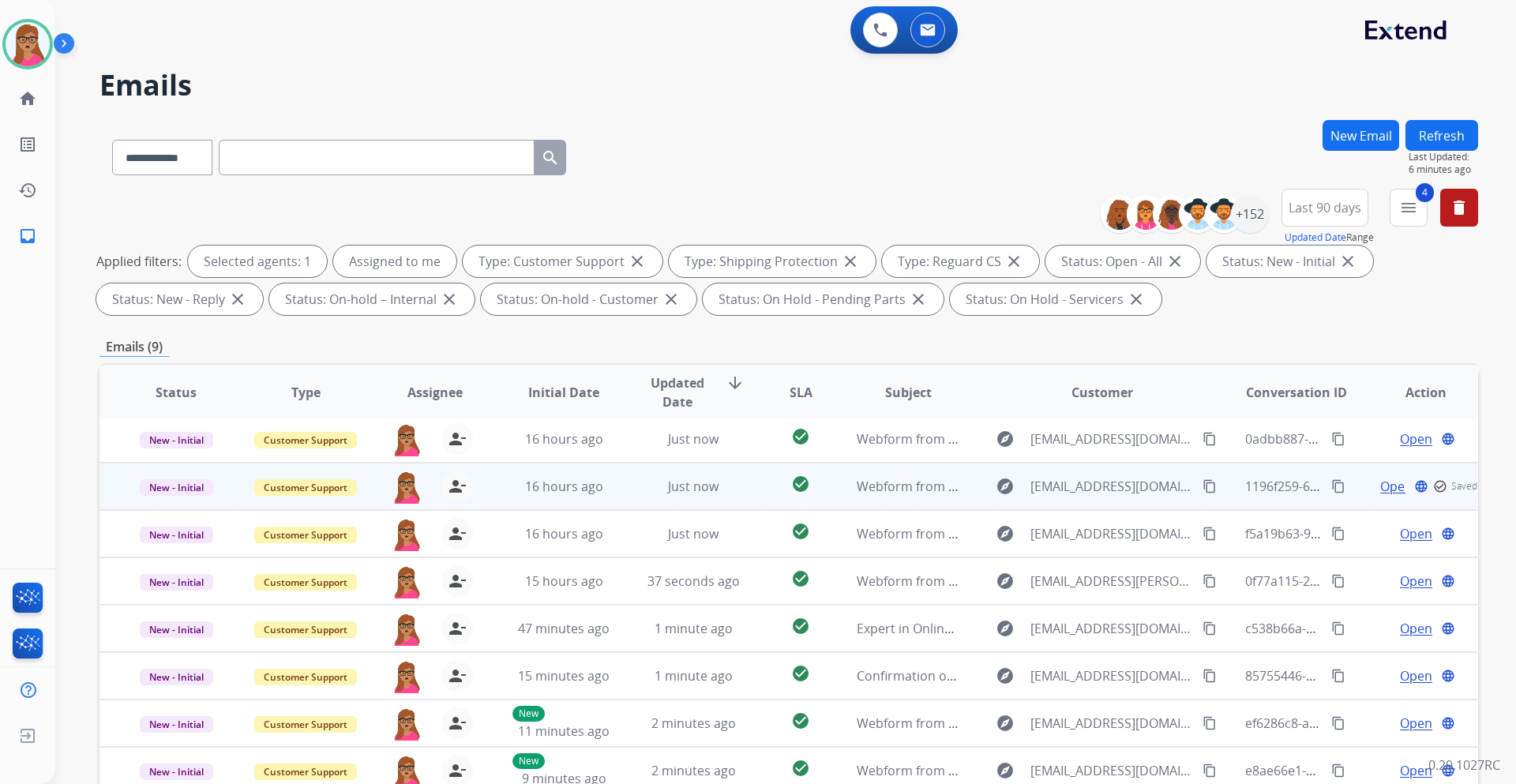
scroll to position [6, 0]
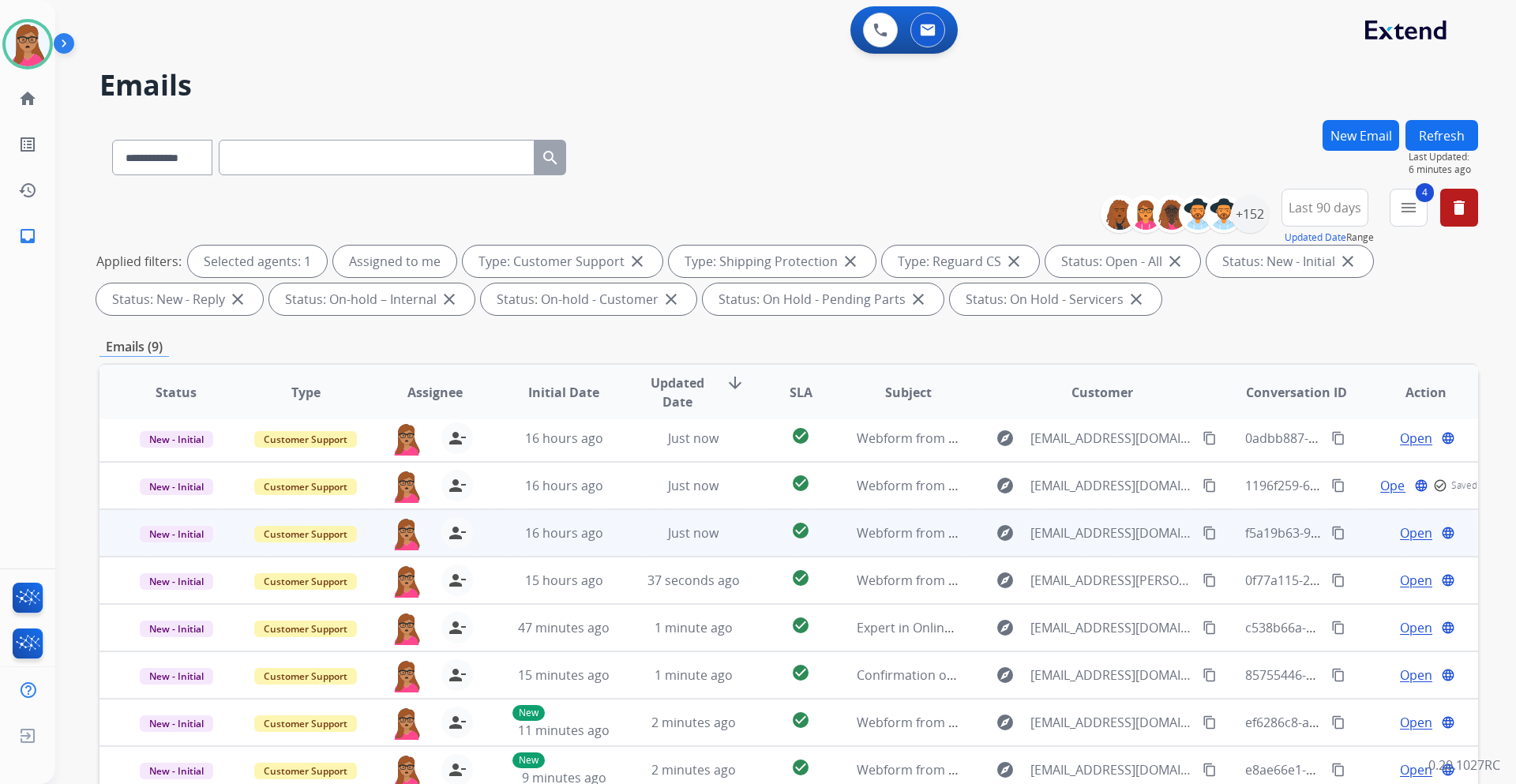
click at [1400, 530] on span "Open" at bounding box center [1416, 532] width 32 height 18
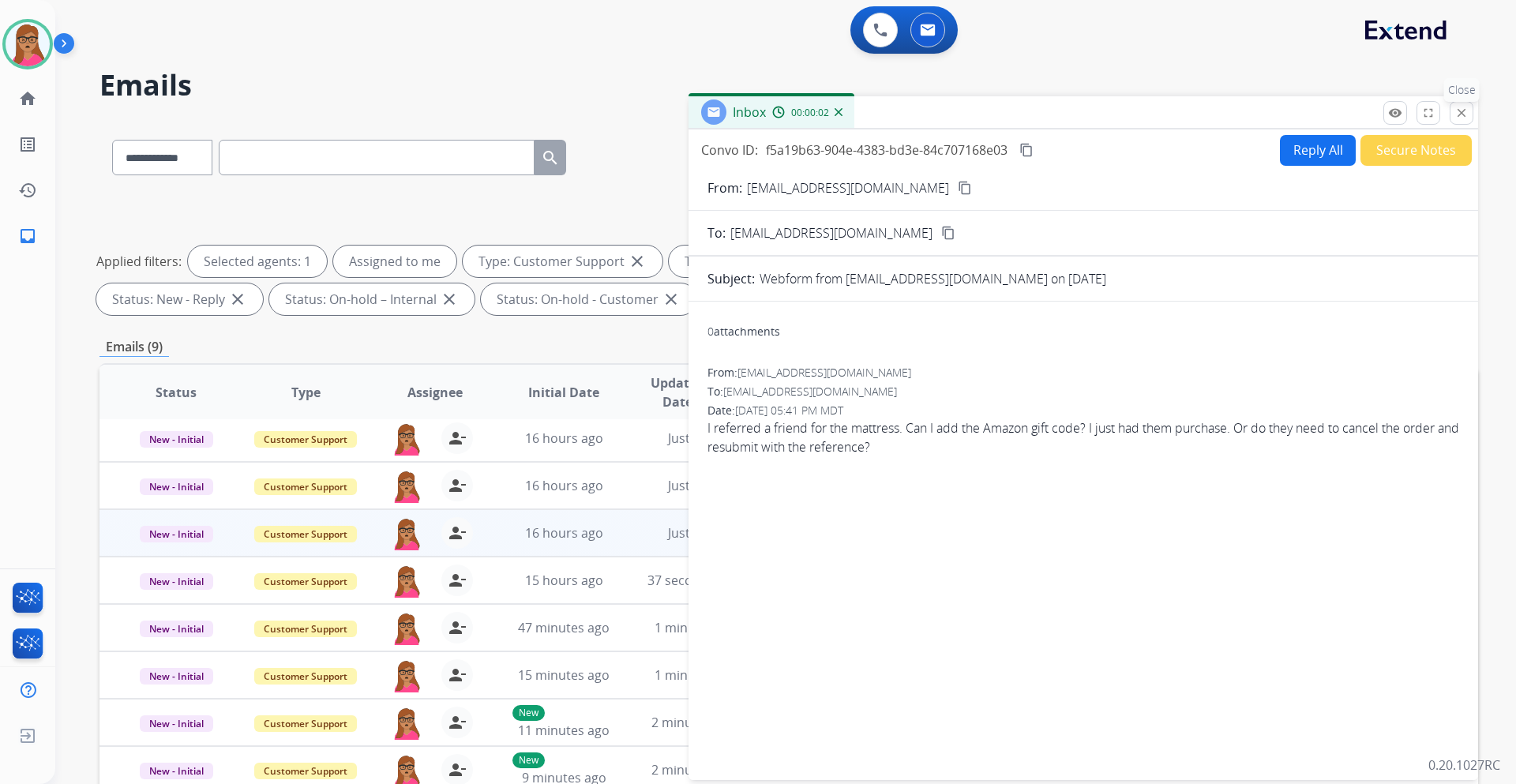
click at [1462, 109] on mat-icon "close" at bounding box center [1462, 113] width 15 height 15
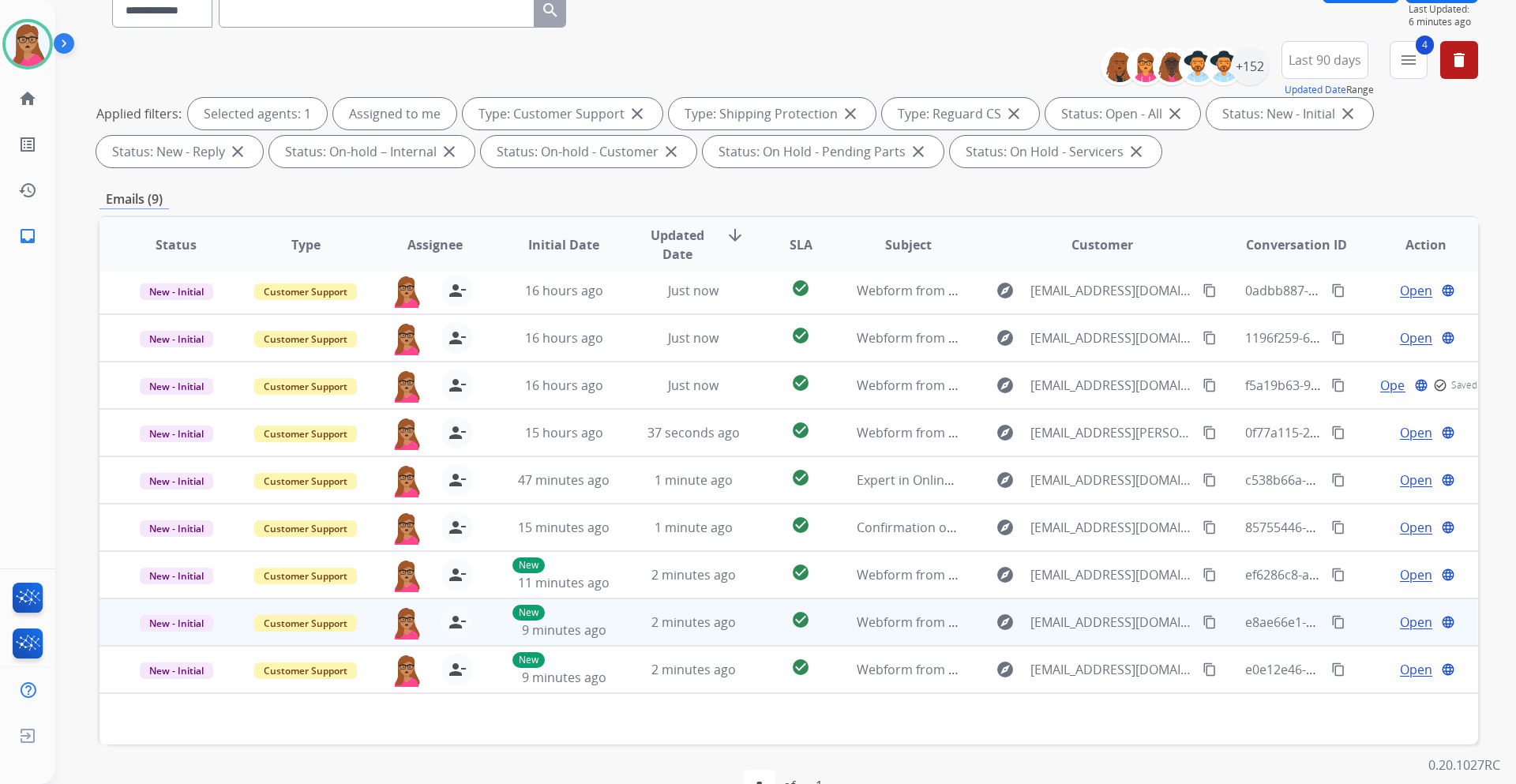
scroll to position [191, 0]
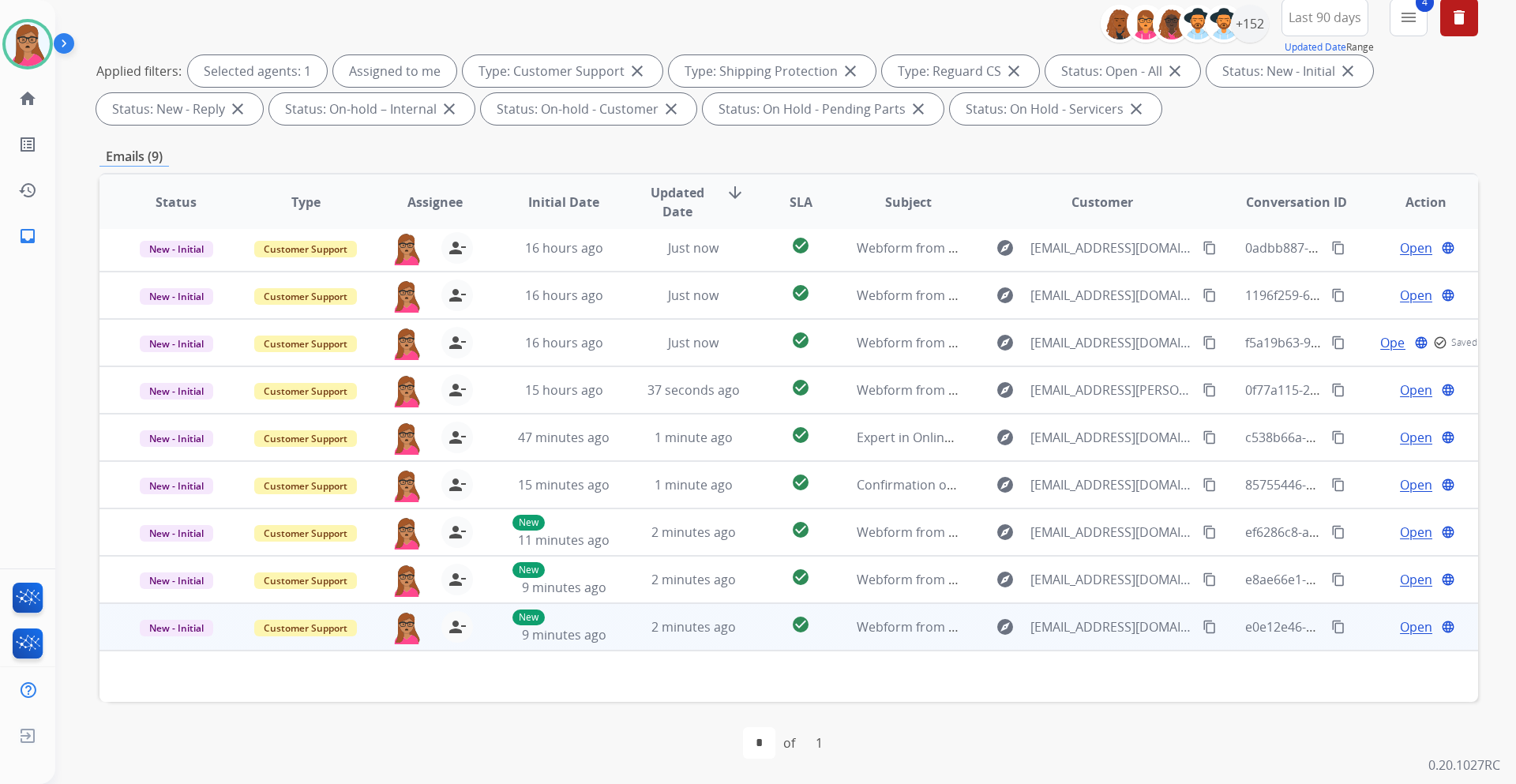
click at [1400, 635] on span "Open" at bounding box center [1416, 626] width 32 height 18
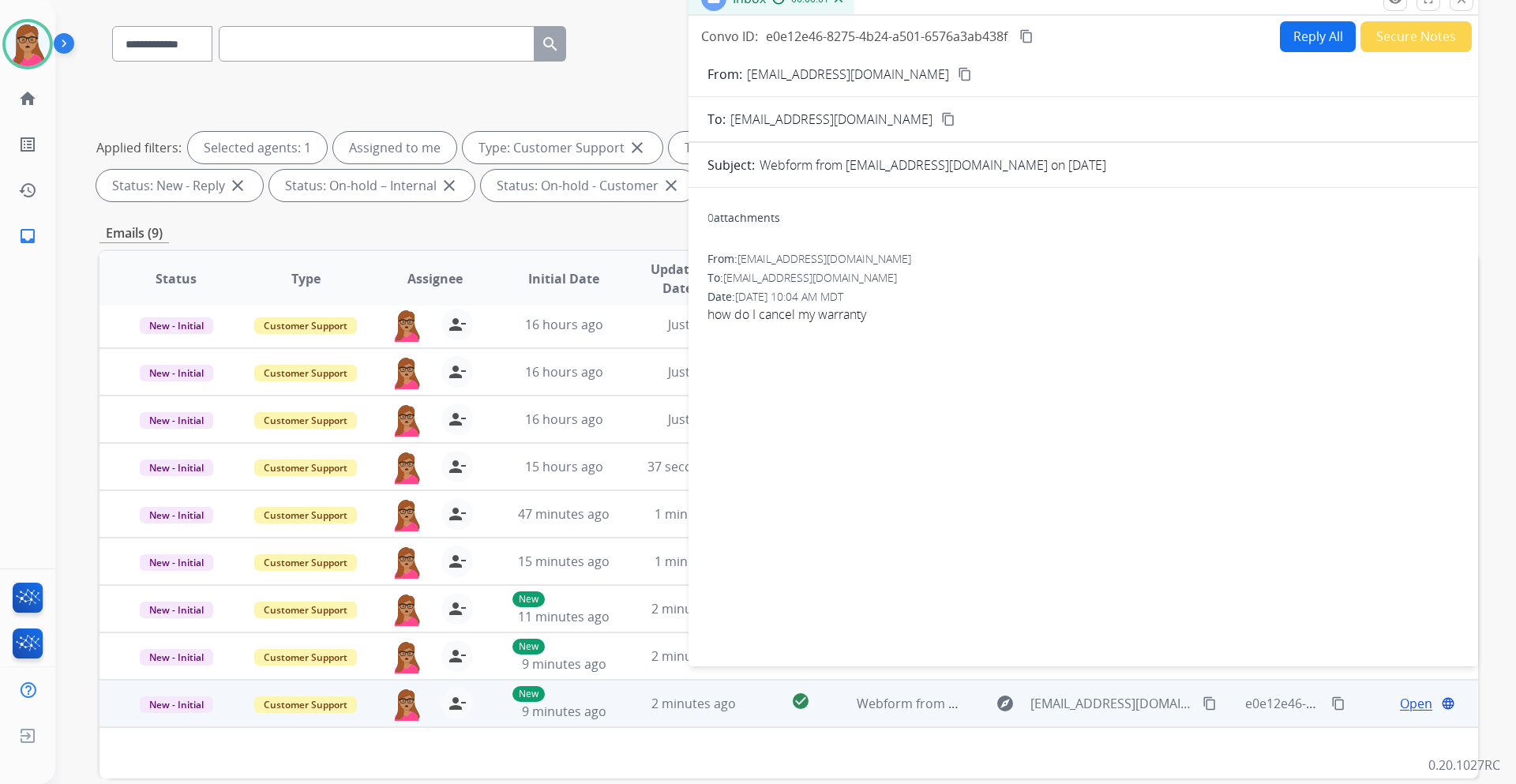
scroll to position [0, 0]
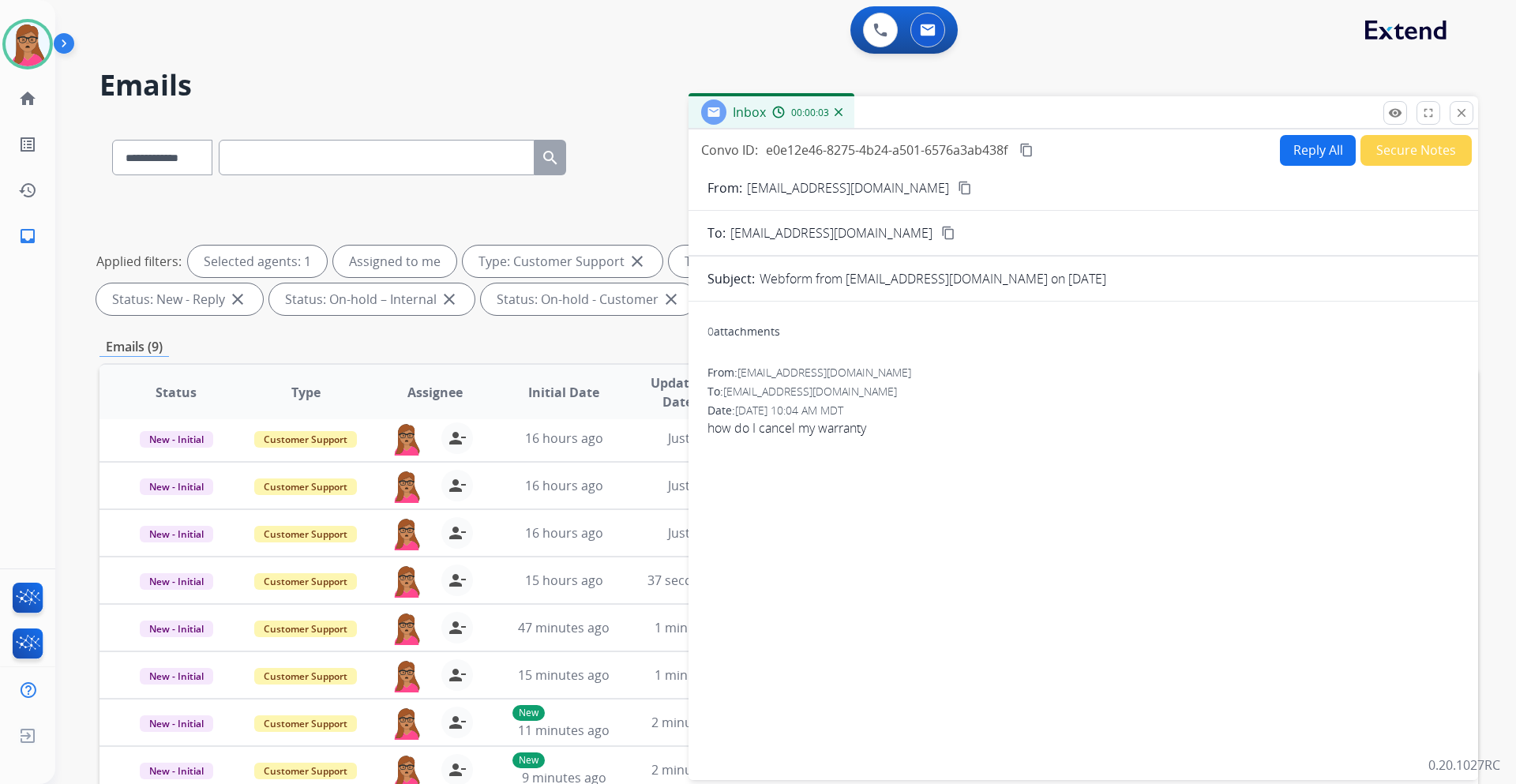
click at [957, 188] on mat-icon "content_copy" at bounding box center [964, 188] width 15 height 15
click at [1306, 159] on button "Reply All" at bounding box center [1318, 151] width 76 height 31
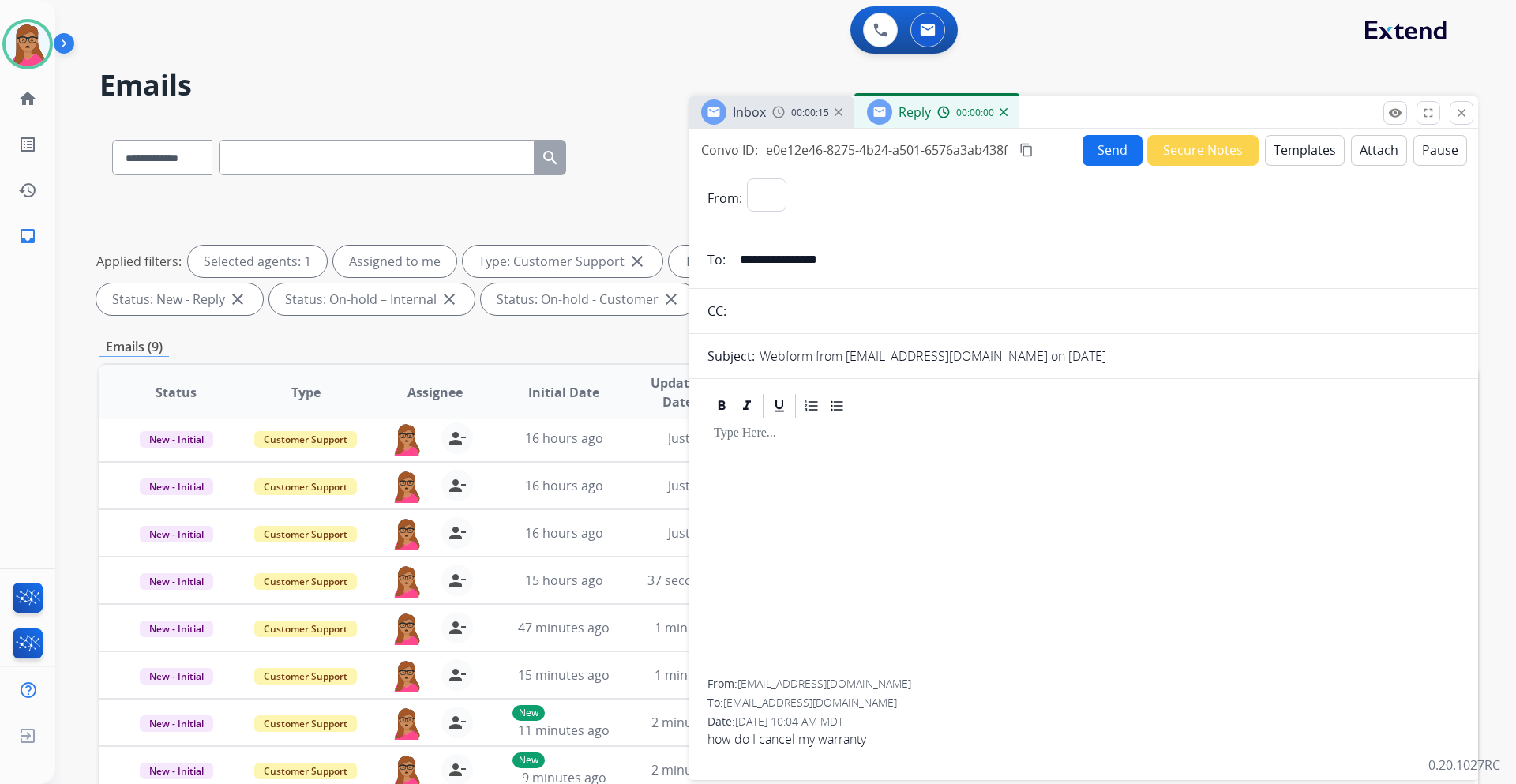
select select "**********"
click at [1276, 160] on button "Templates" at bounding box center [1305, 151] width 80 height 31
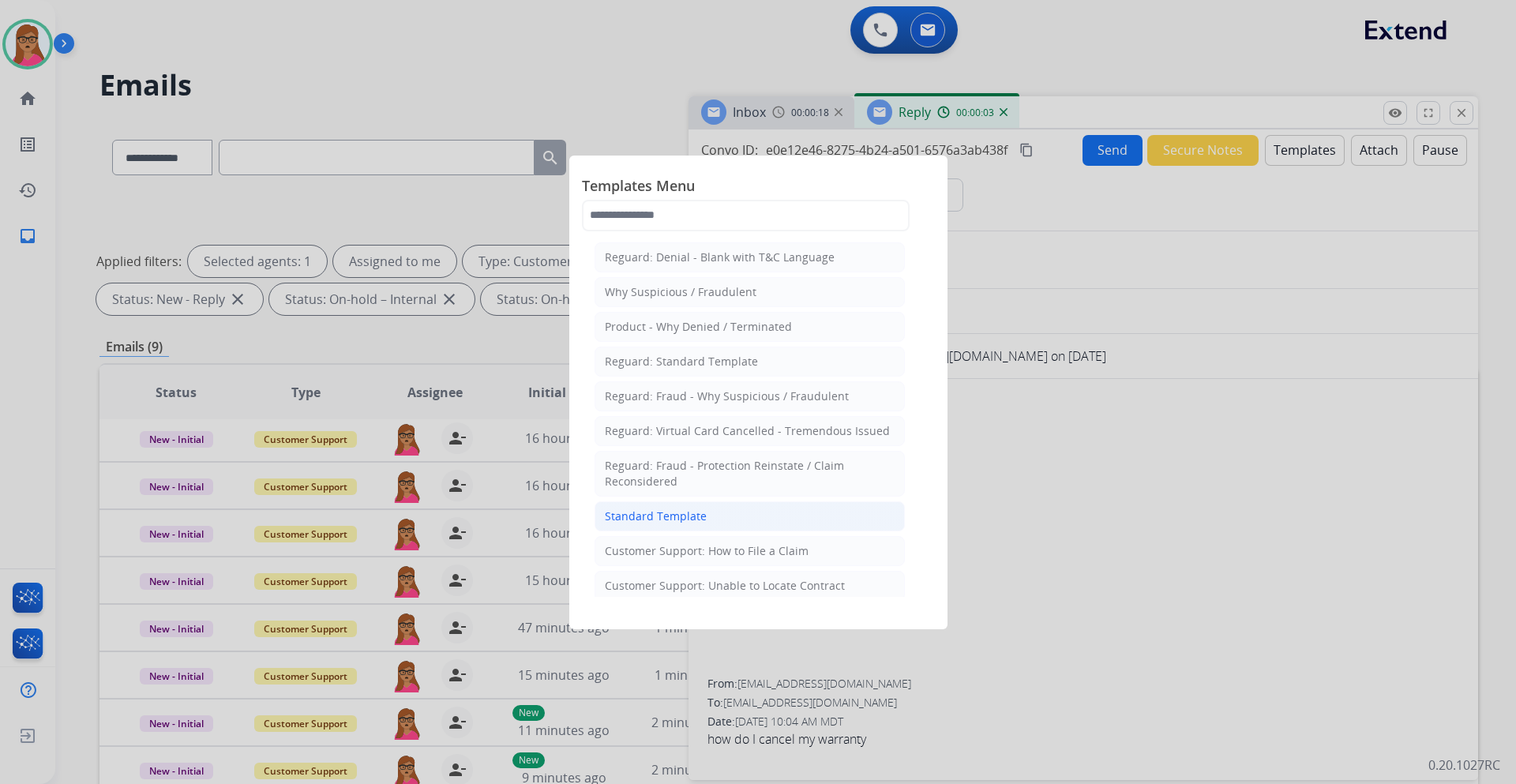
click at [697, 519] on div "Standard Template" at bounding box center [656, 517] width 102 height 16
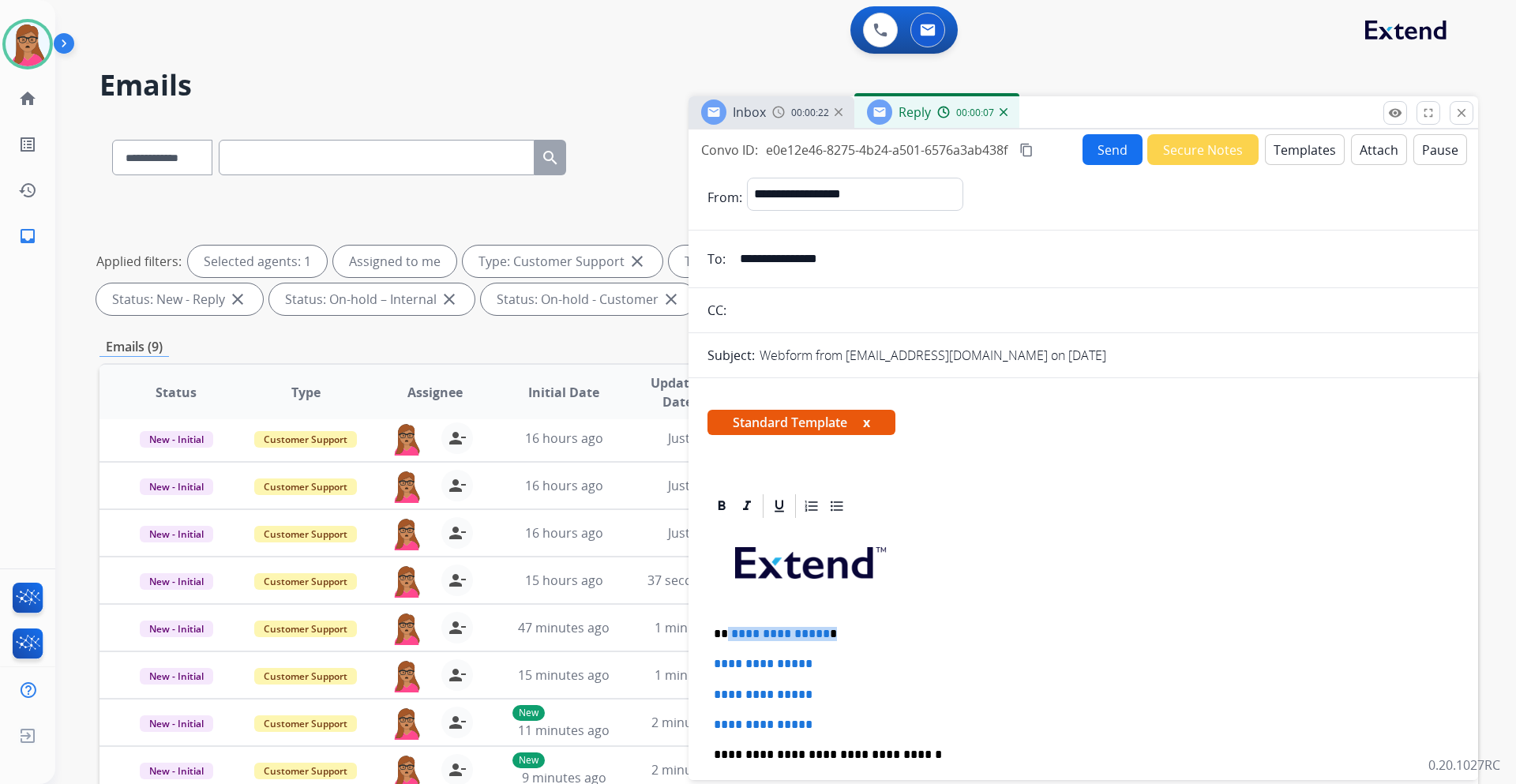
drag, startPoint x: 837, startPoint y: 633, endPoint x: 744, endPoint y: 629, distance: 93.1
click at [732, 628] on p "**********" at bounding box center [1077, 633] width 727 height 15
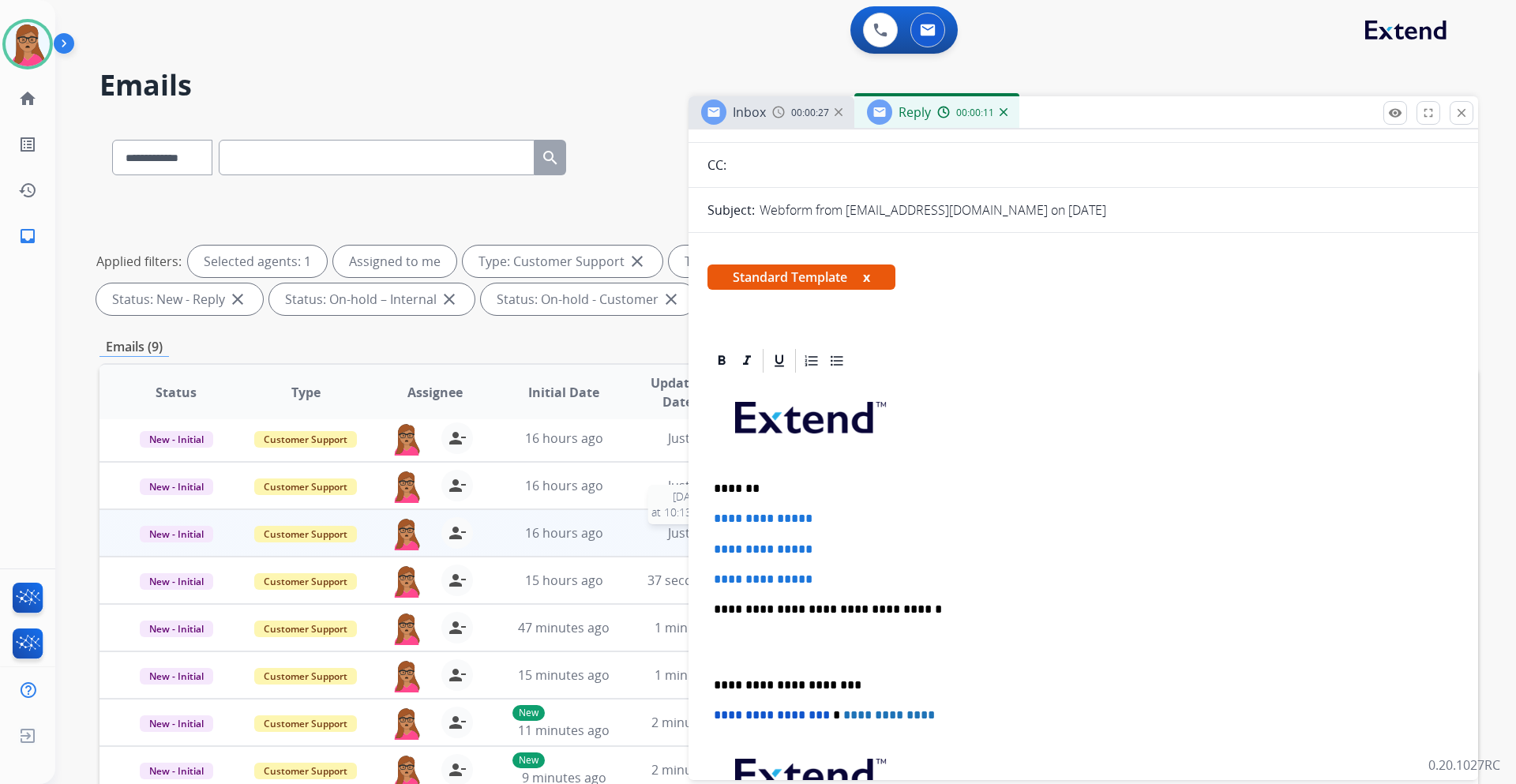
scroll to position [158, 0]
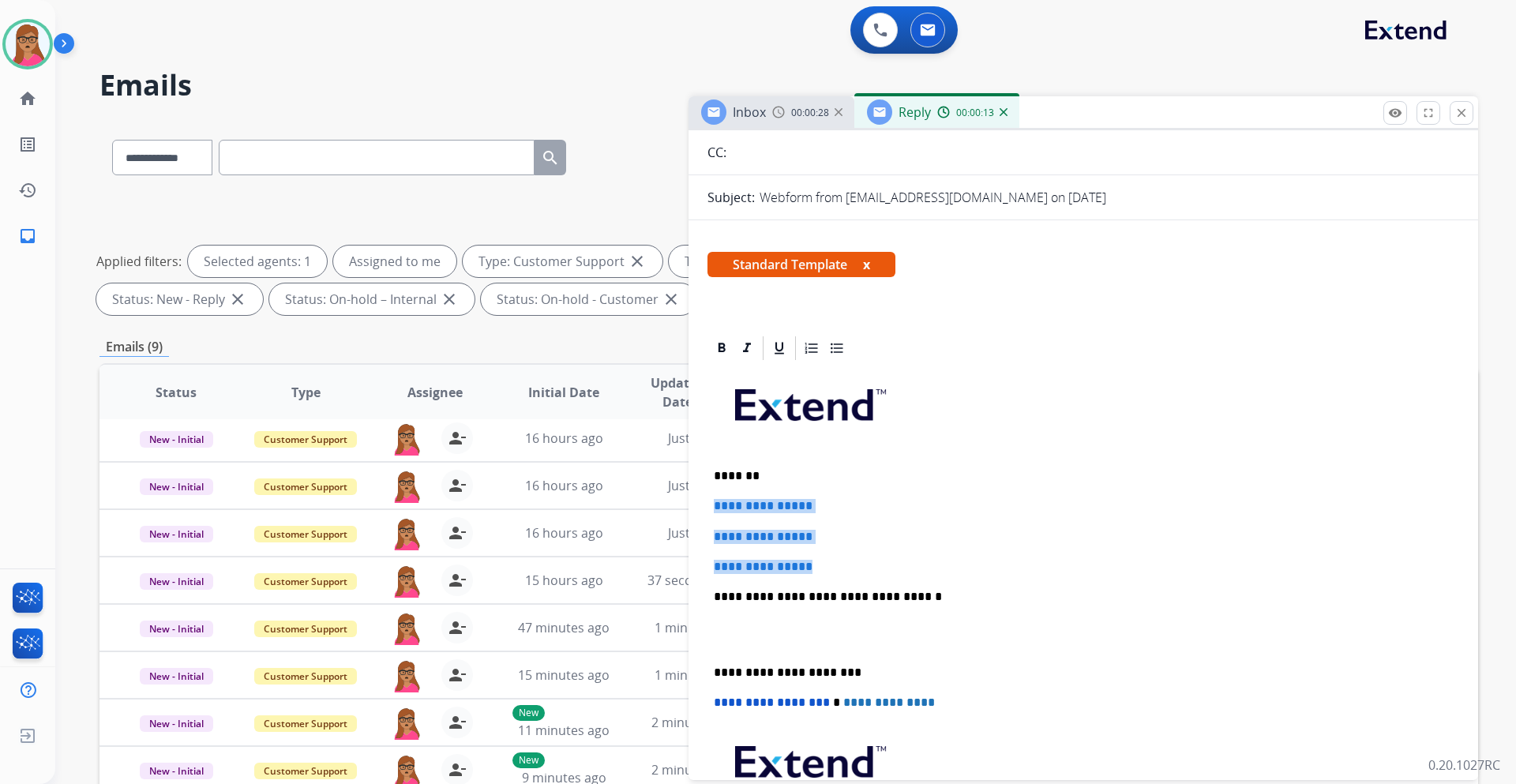
drag, startPoint x: 708, startPoint y: 501, endPoint x: 819, endPoint y: 559, distance: 125.2
click at [819, 559] on div "**********" at bounding box center [1083, 634] width 752 height 543
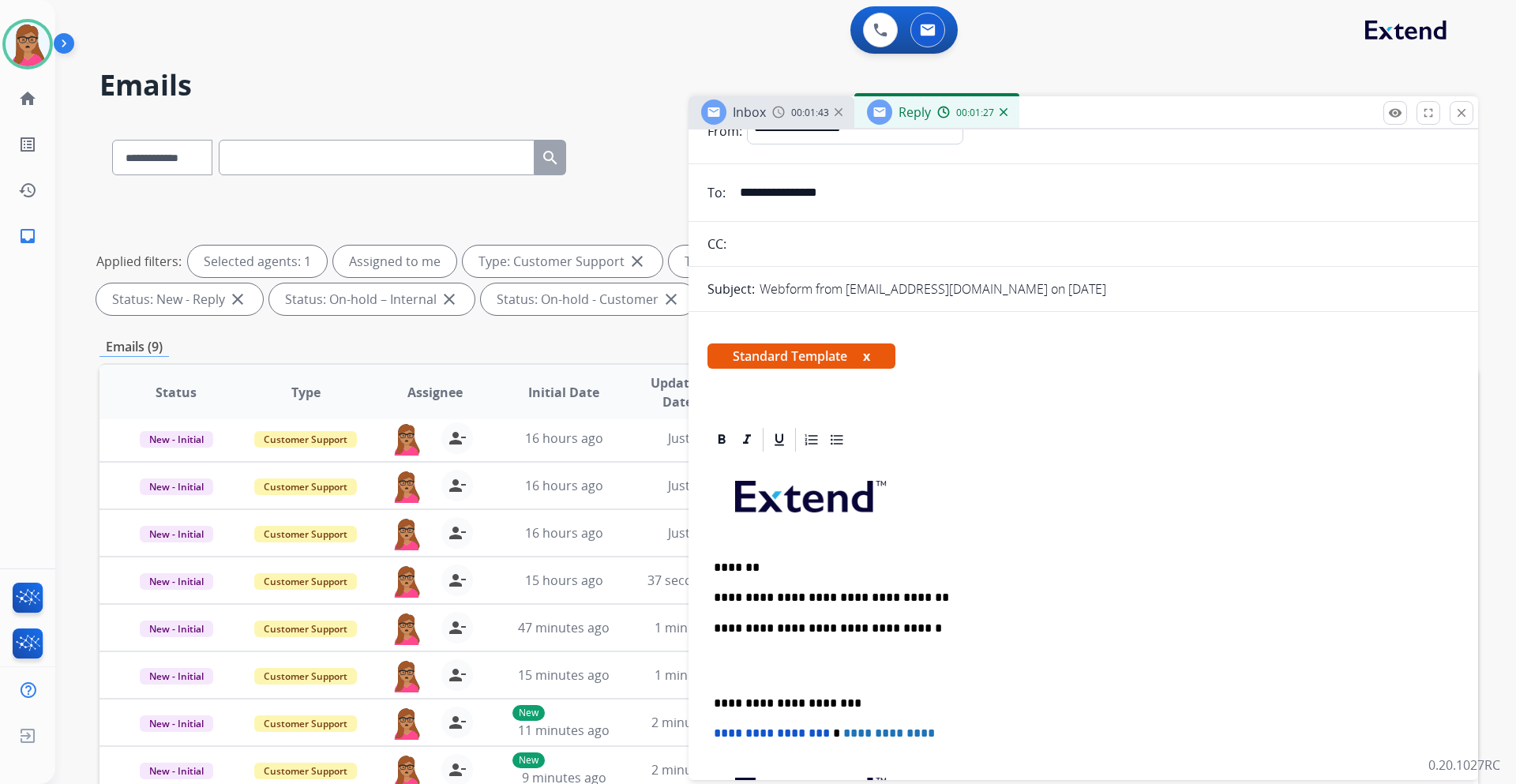
scroll to position [0, 0]
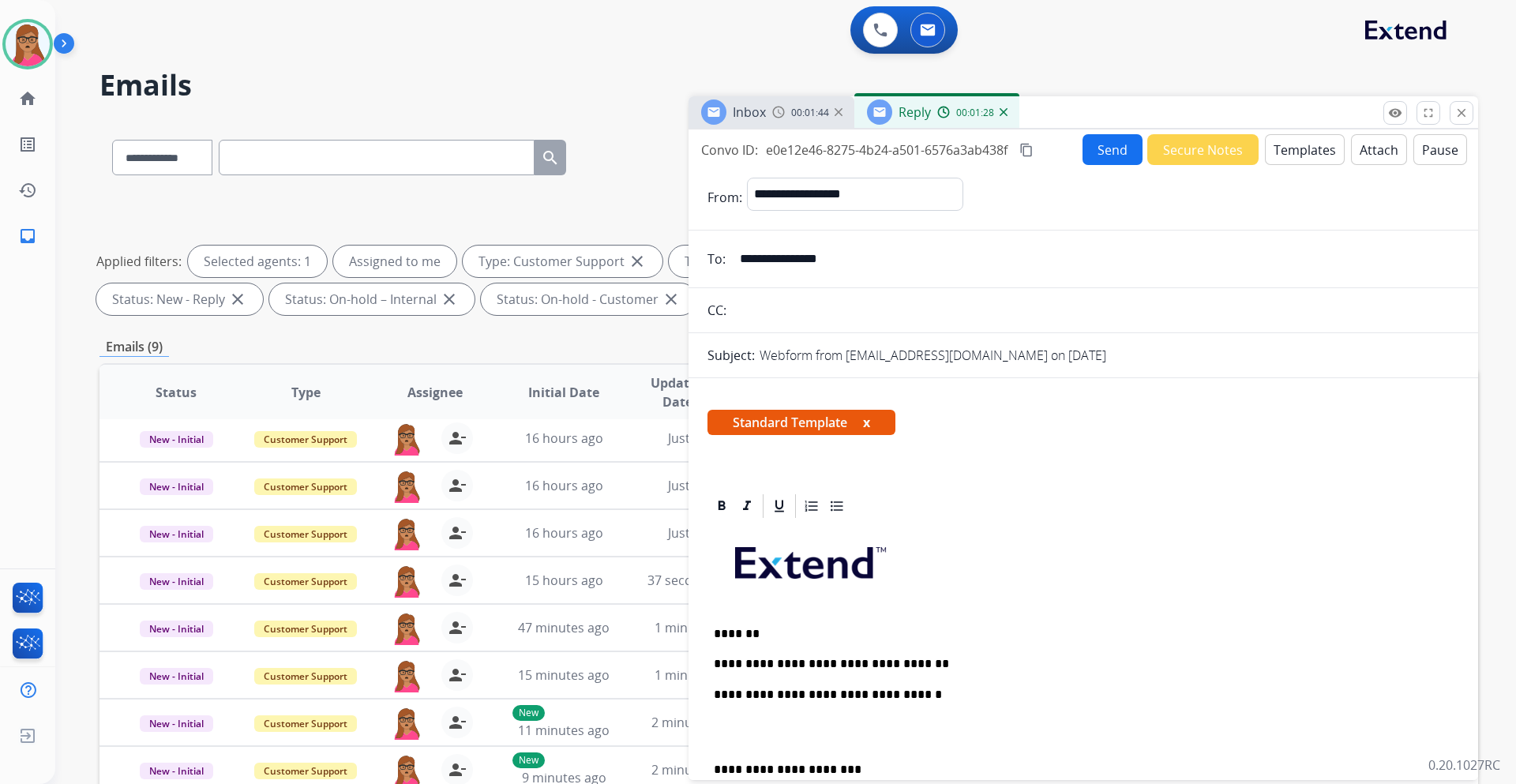
click at [1029, 153] on mat-icon "content_copy" at bounding box center [1027, 150] width 15 height 15
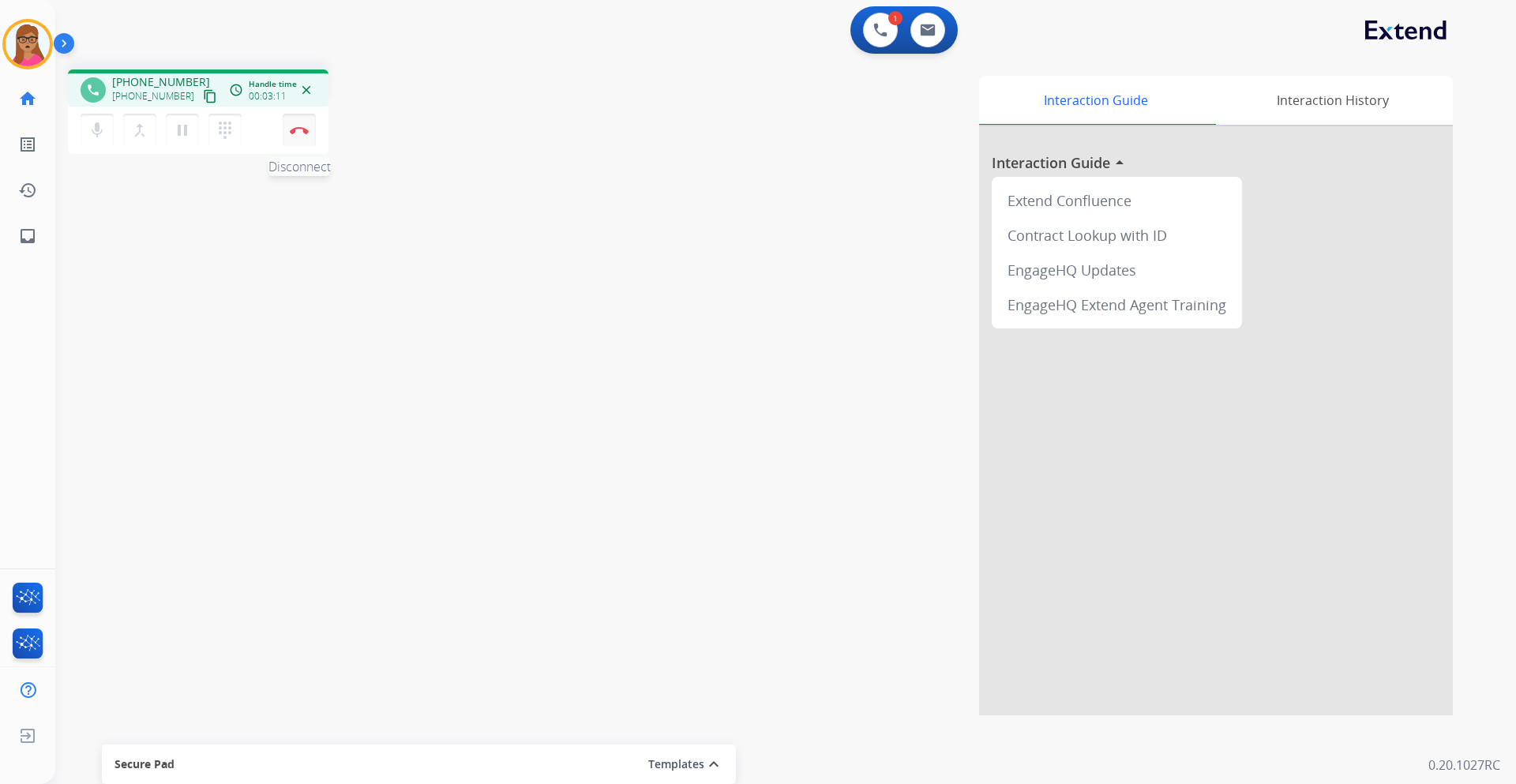
click at [298, 134] on button "Disconnect" at bounding box center [300, 130] width 33 height 33
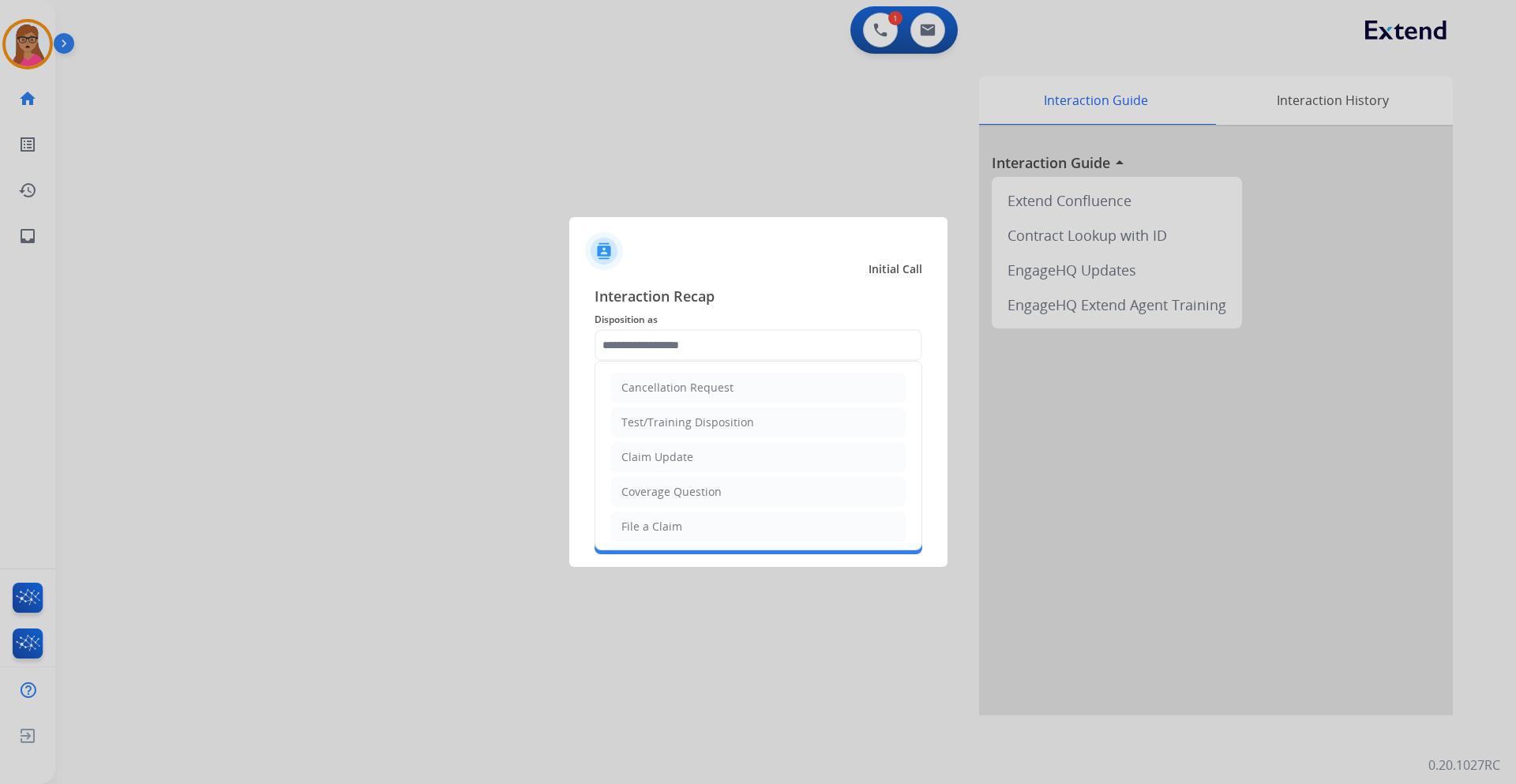
click at [631, 334] on input "text" at bounding box center [758, 344] width 328 height 31
click at [637, 489] on div "Other" at bounding box center [637, 488] width 31 height 16
type input "*****"
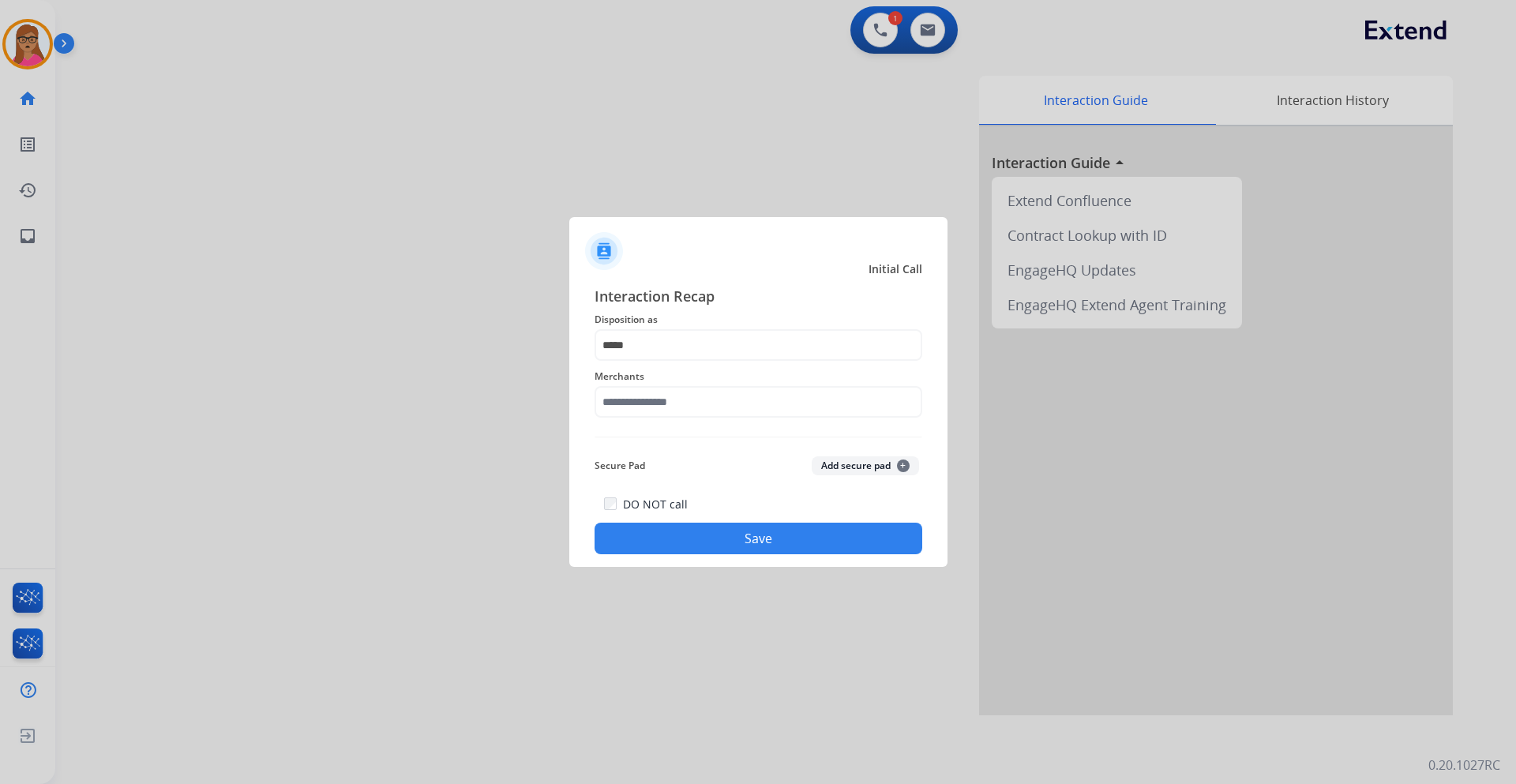
click at [639, 384] on span "Merchants" at bounding box center [758, 375] width 328 height 18
click at [636, 400] on input "text" at bounding box center [758, 402] width 328 height 31
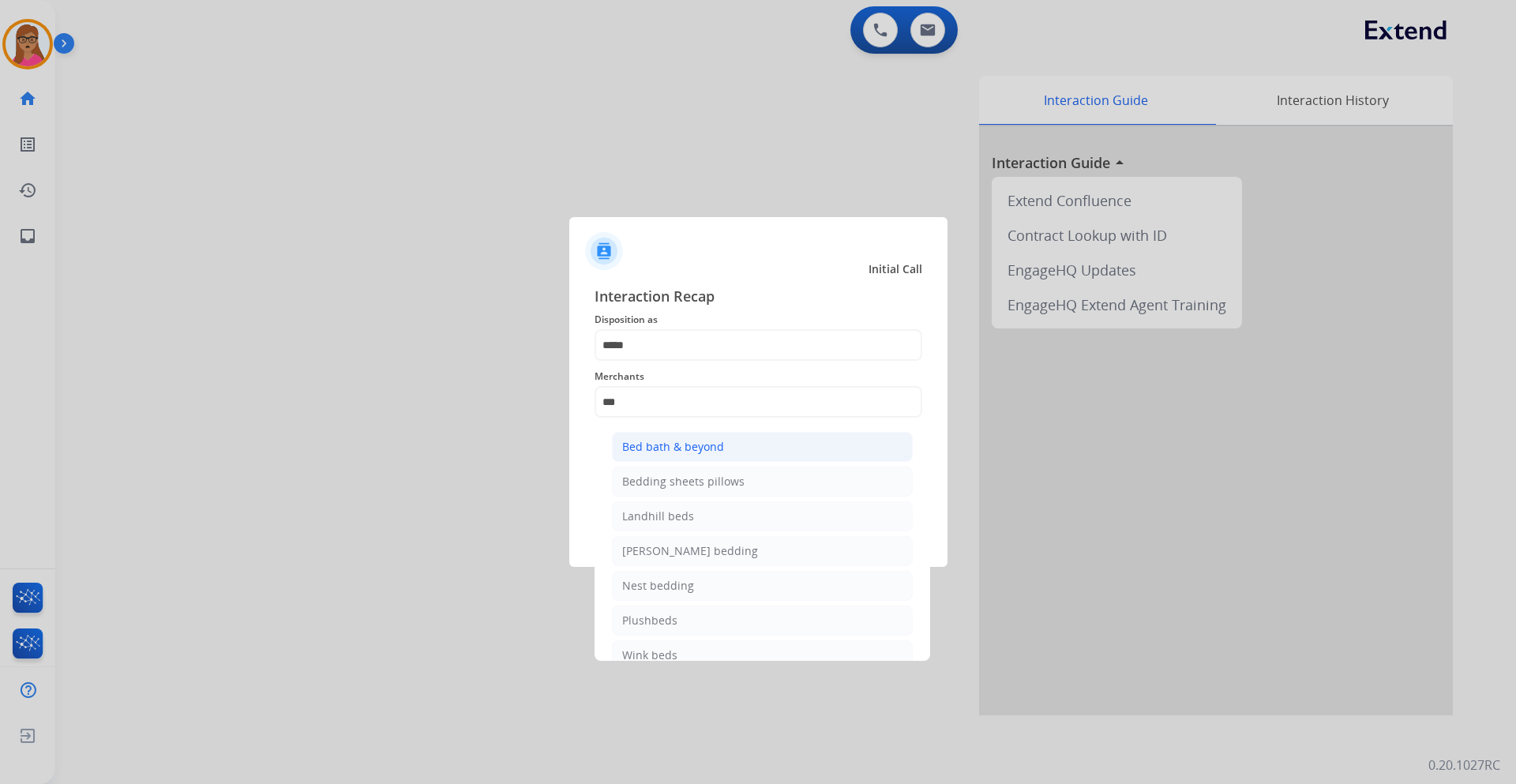
click at [677, 446] on div "Bed bath & beyond" at bounding box center [673, 446] width 102 height 16
type input "**********"
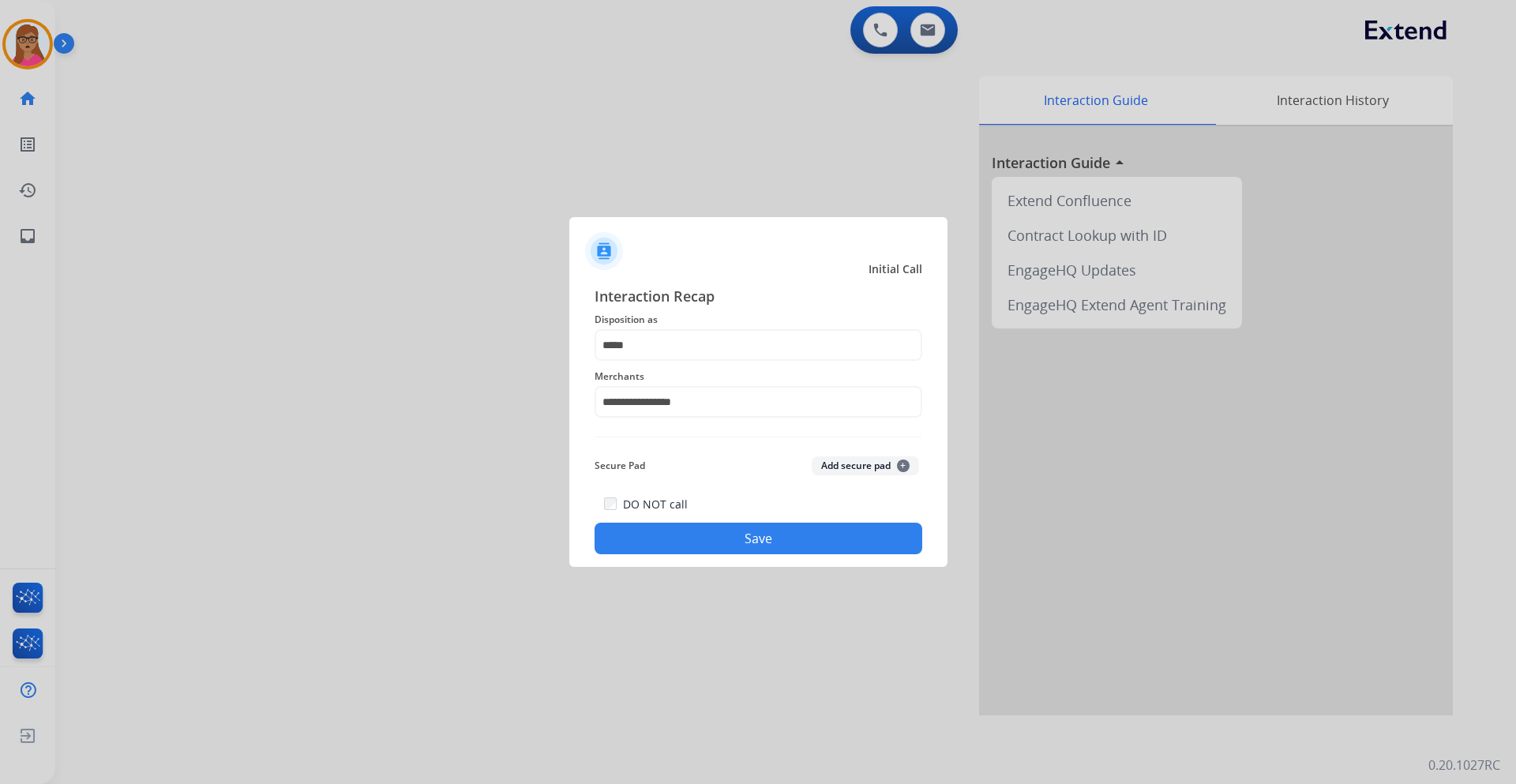
click at [729, 538] on button "Save" at bounding box center [758, 538] width 328 height 31
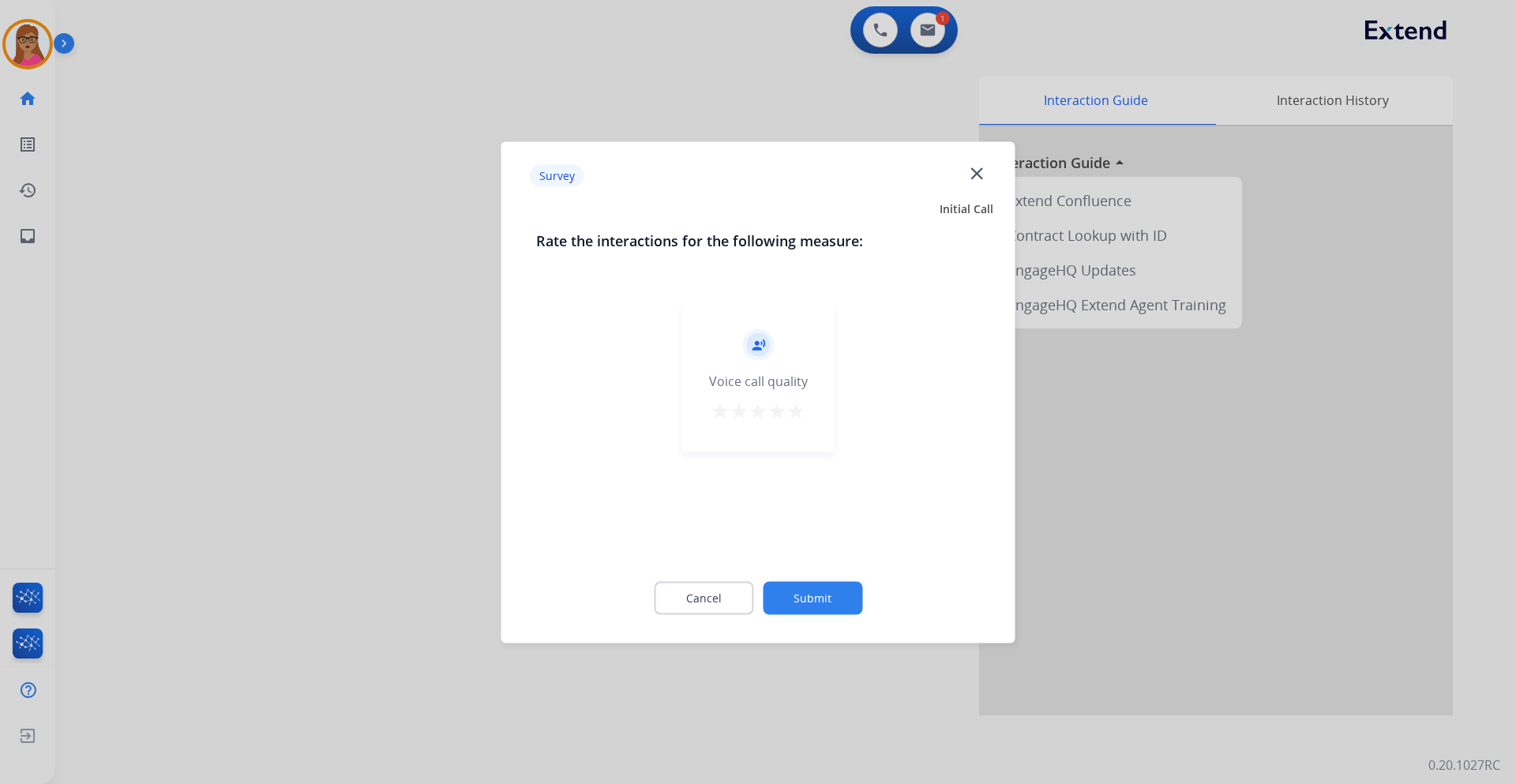
click at [300, 378] on div at bounding box center [758, 392] width 1516 height 784
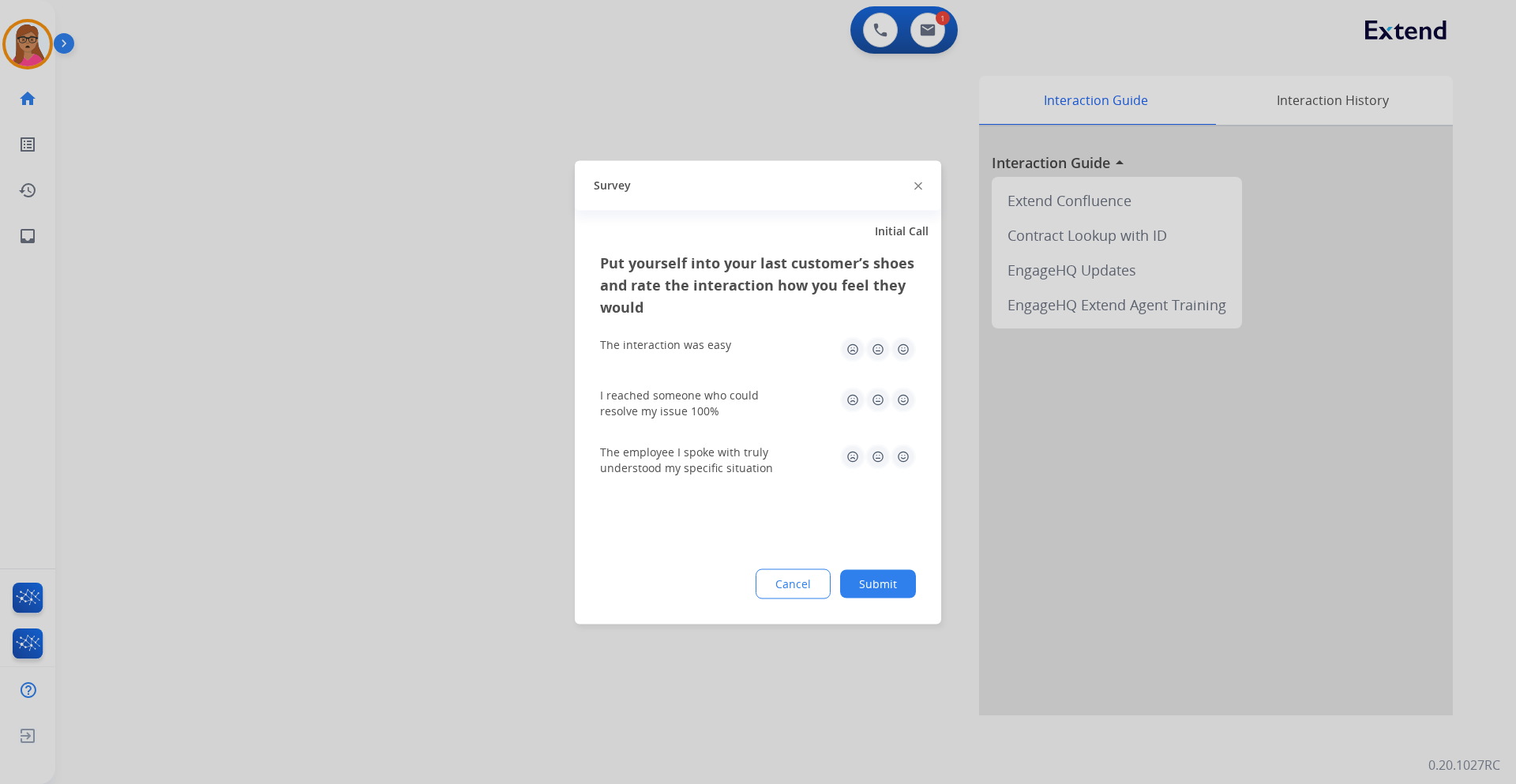
click at [302, 375] on div at bounding box center [758, 392] width 1516 height 784
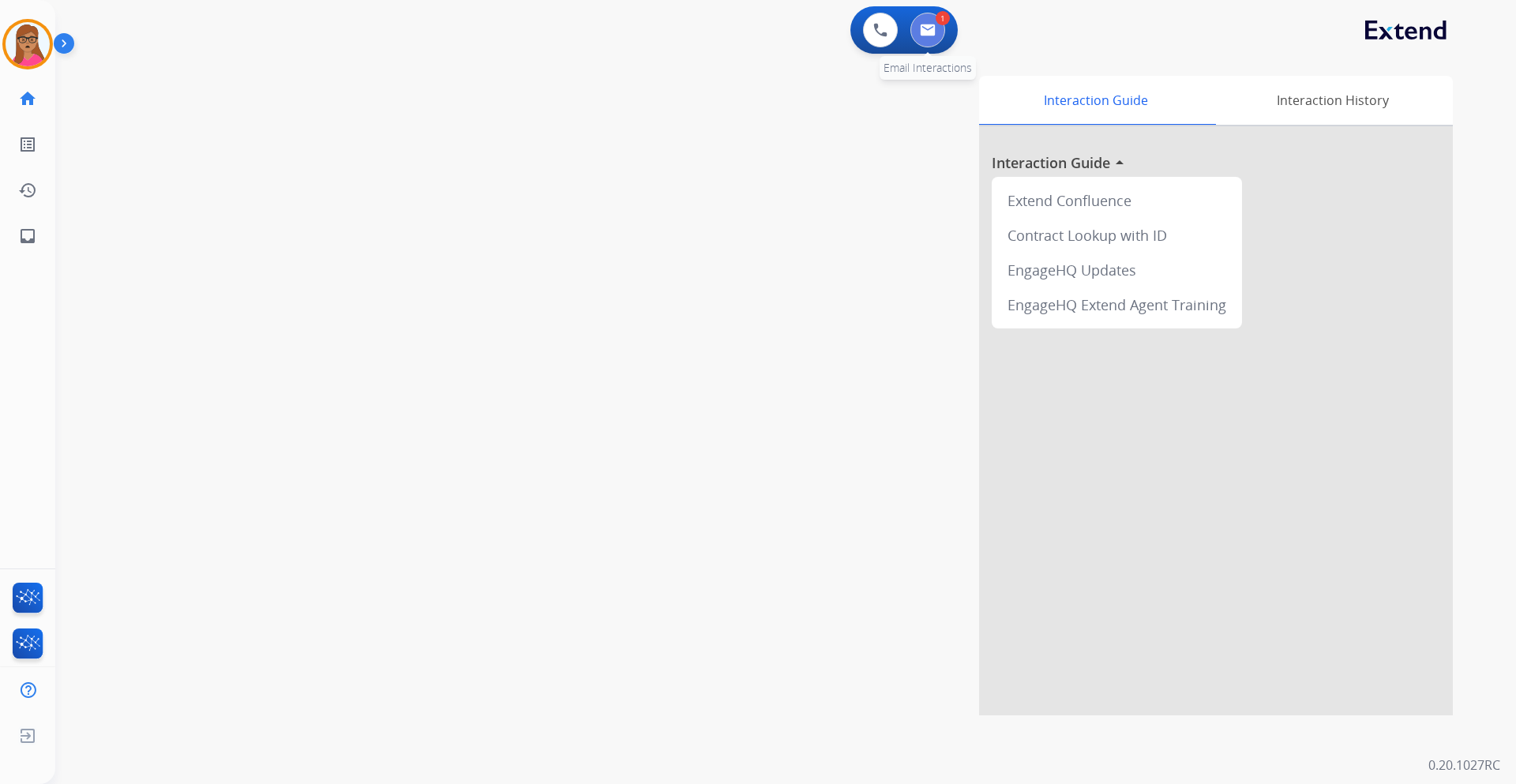
click at [935, 34] on img at bounding box center [928, 29] width 16 height 13
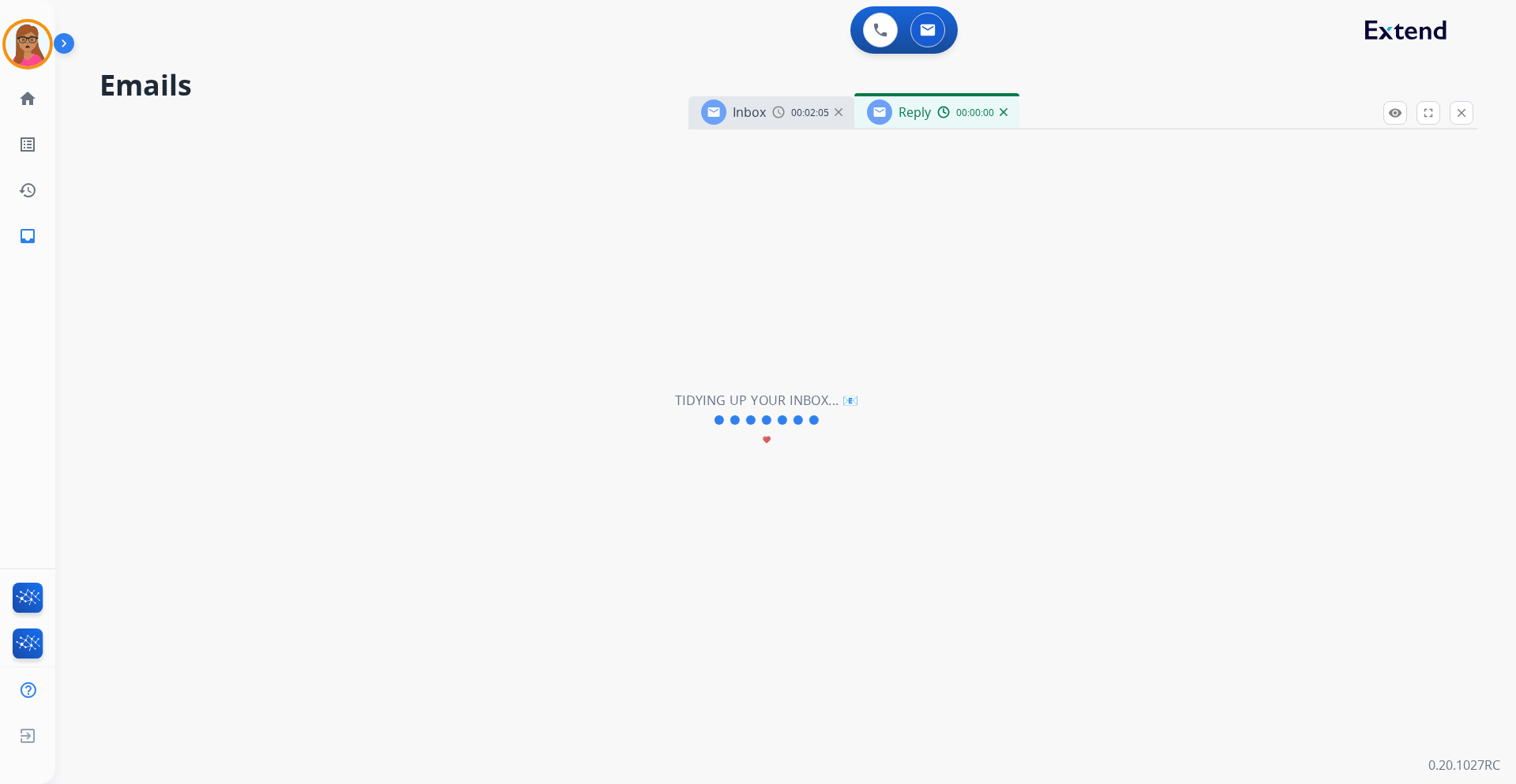
select select "**********"
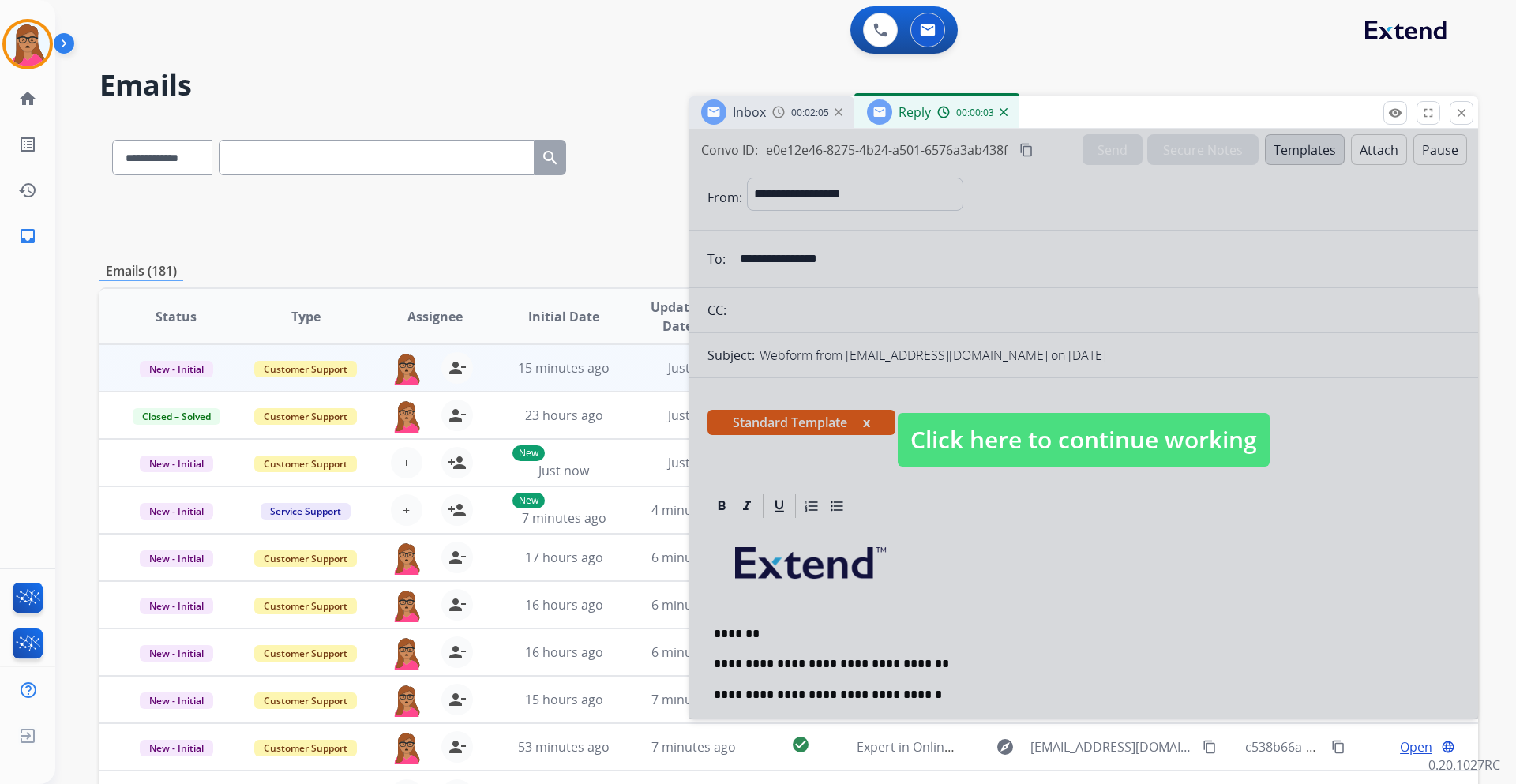
click at [932, 555] on div at bounding box center [1084, 424] width 790 height 589
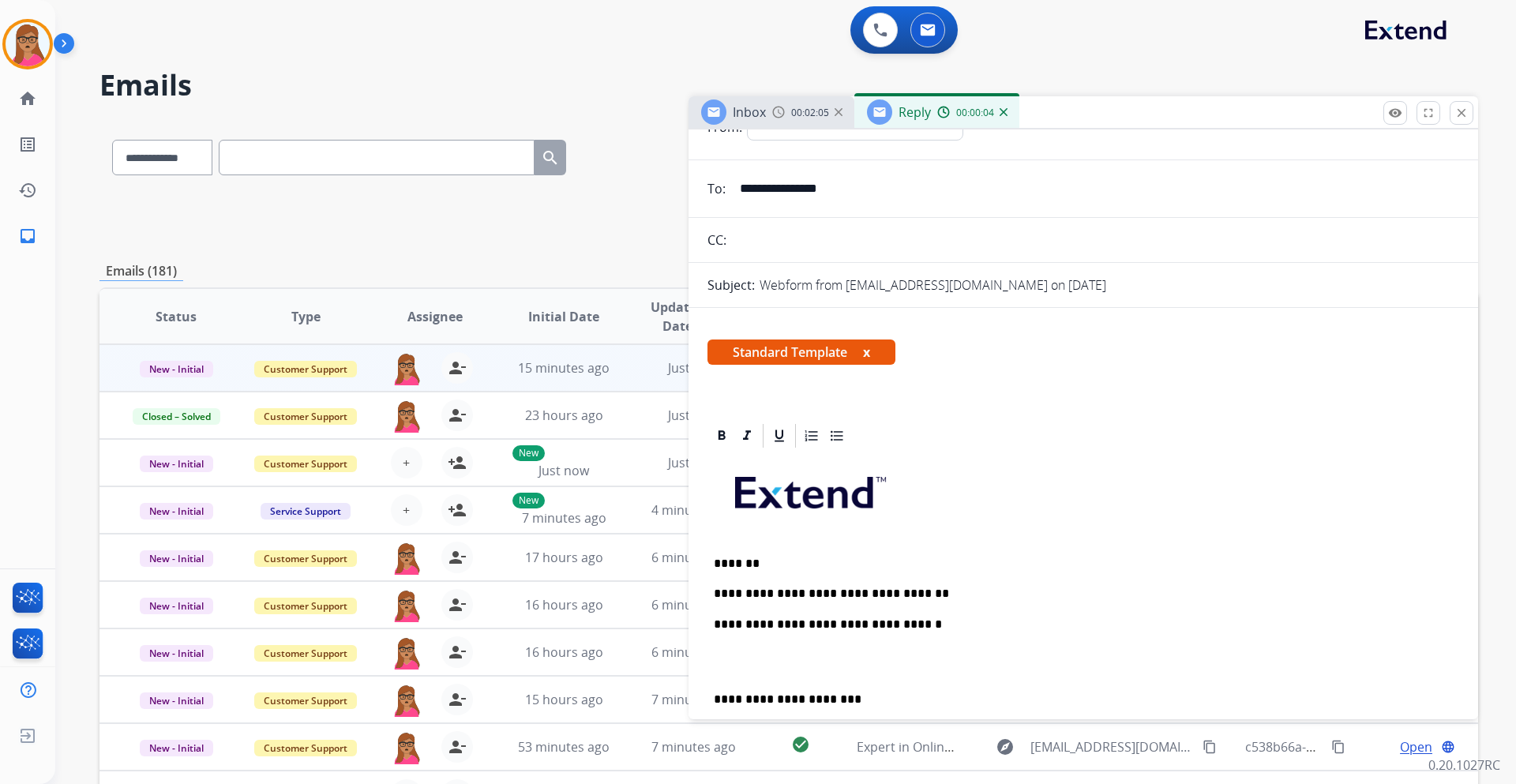
scroll to position [158, 0]
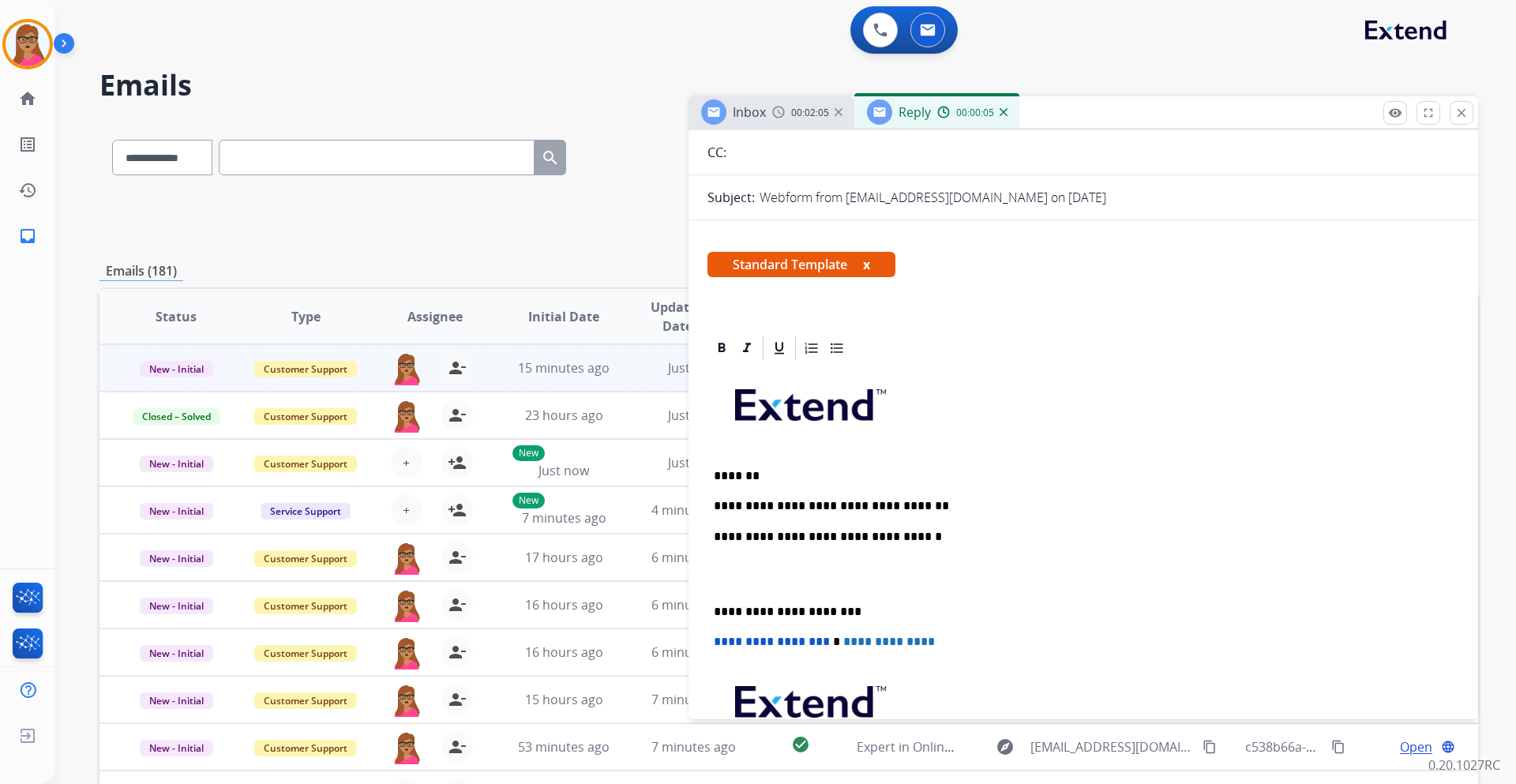
click at [944, 497] on div "**********" at bounding box center [1083, 604] width 752 height 482
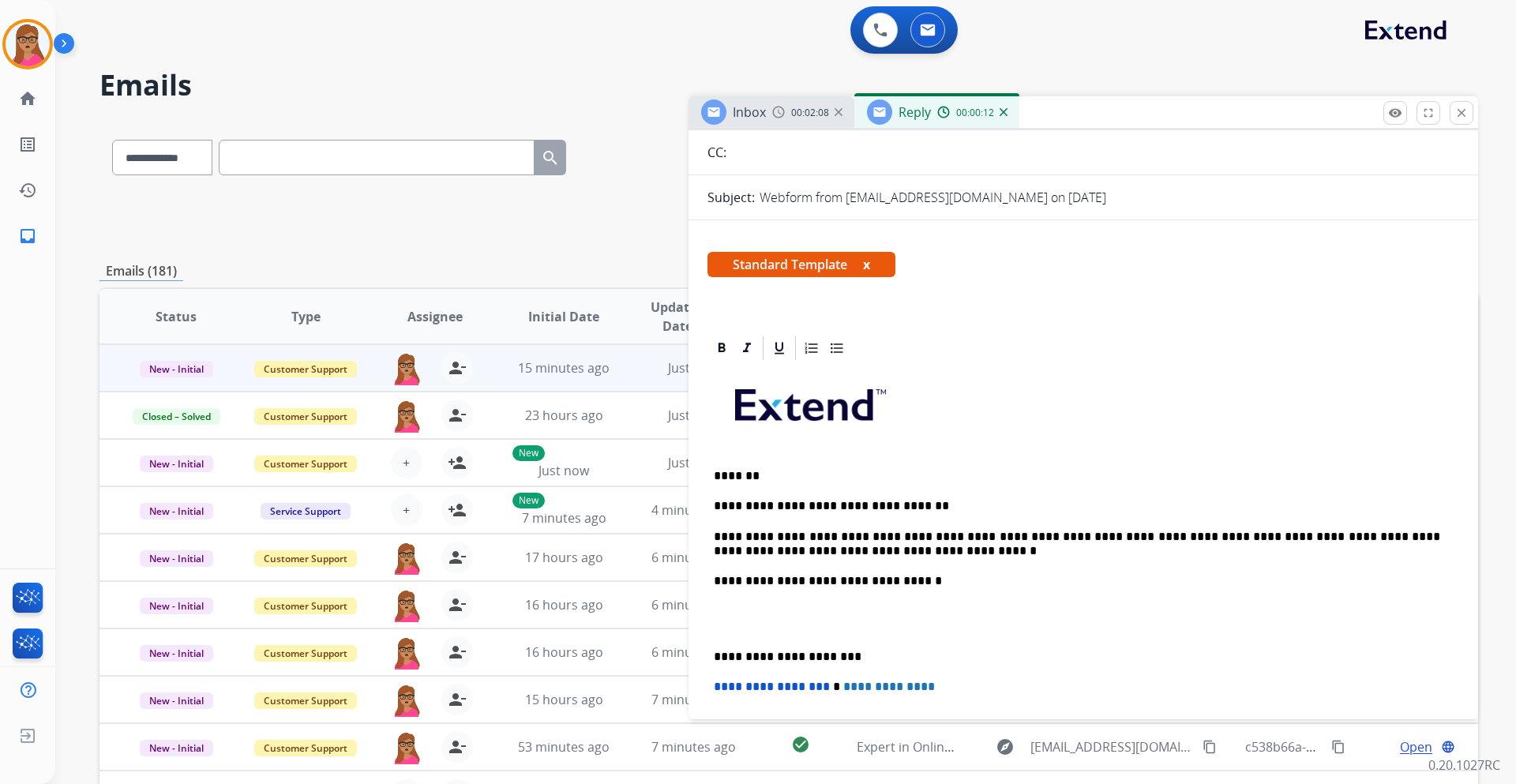
click at [716, 656] on p "**********" at bounding box center [1077, 657] width 727 height 15
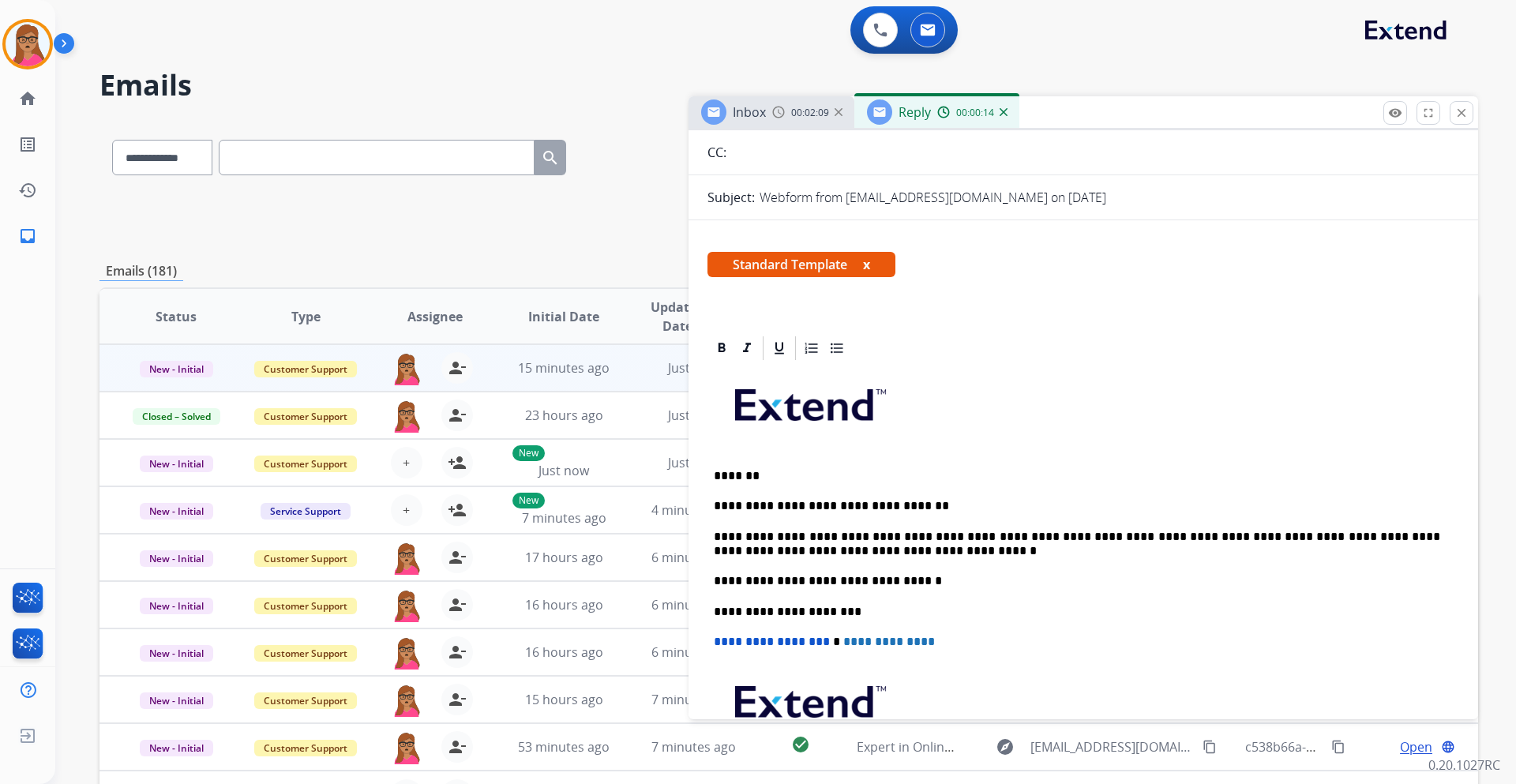
scroll to position [0, 0]
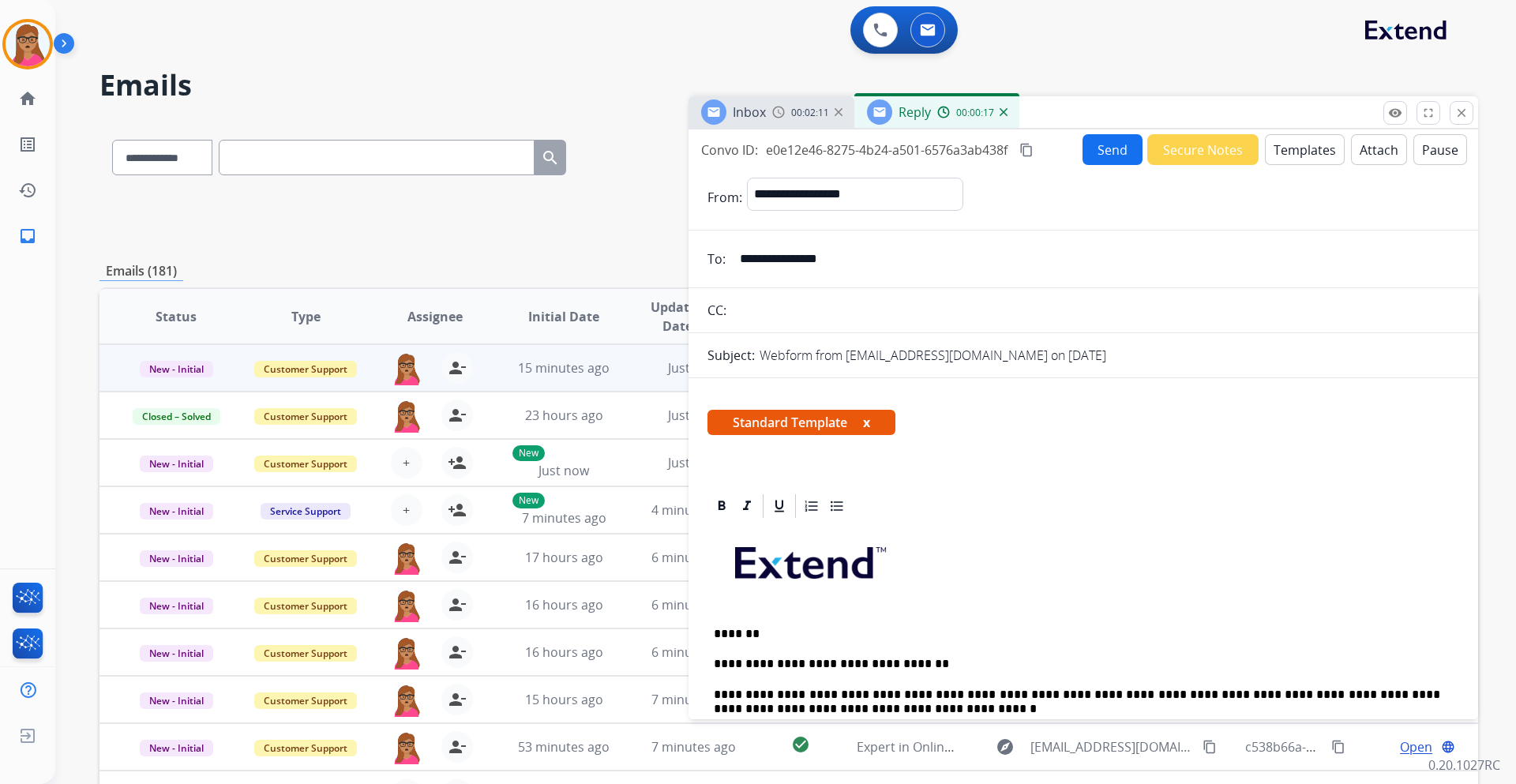
click at [1106, 156] on button "Send" at bounding box center [1113, 150] width 60 height 31
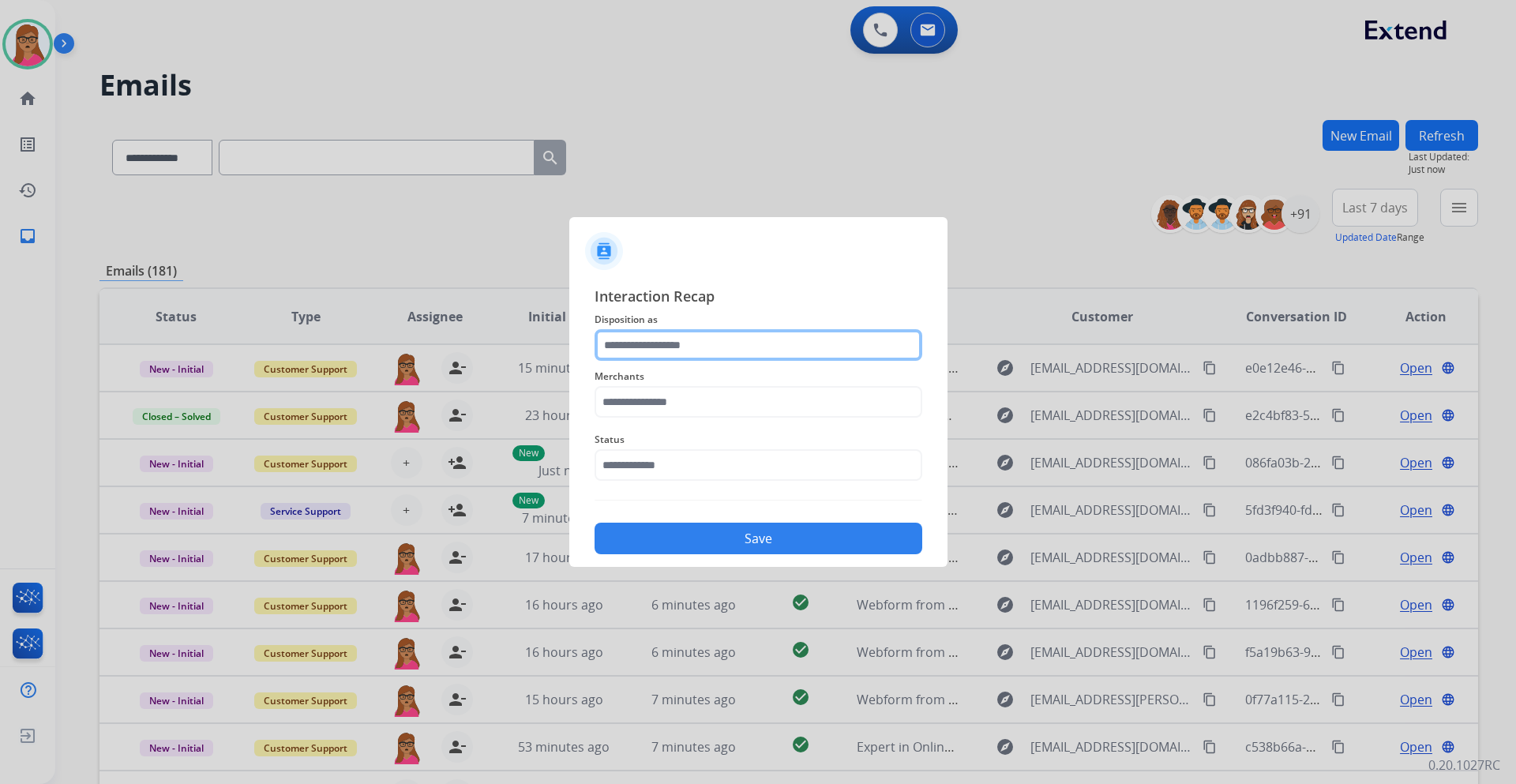
drag, startPoint x: 678, startPoint y: 349, endPoint x: 686, endPoint y: 354, distance: 9.4
click at [679, 349] on input "text" at bounding box center [758, 344] width 328 height 31
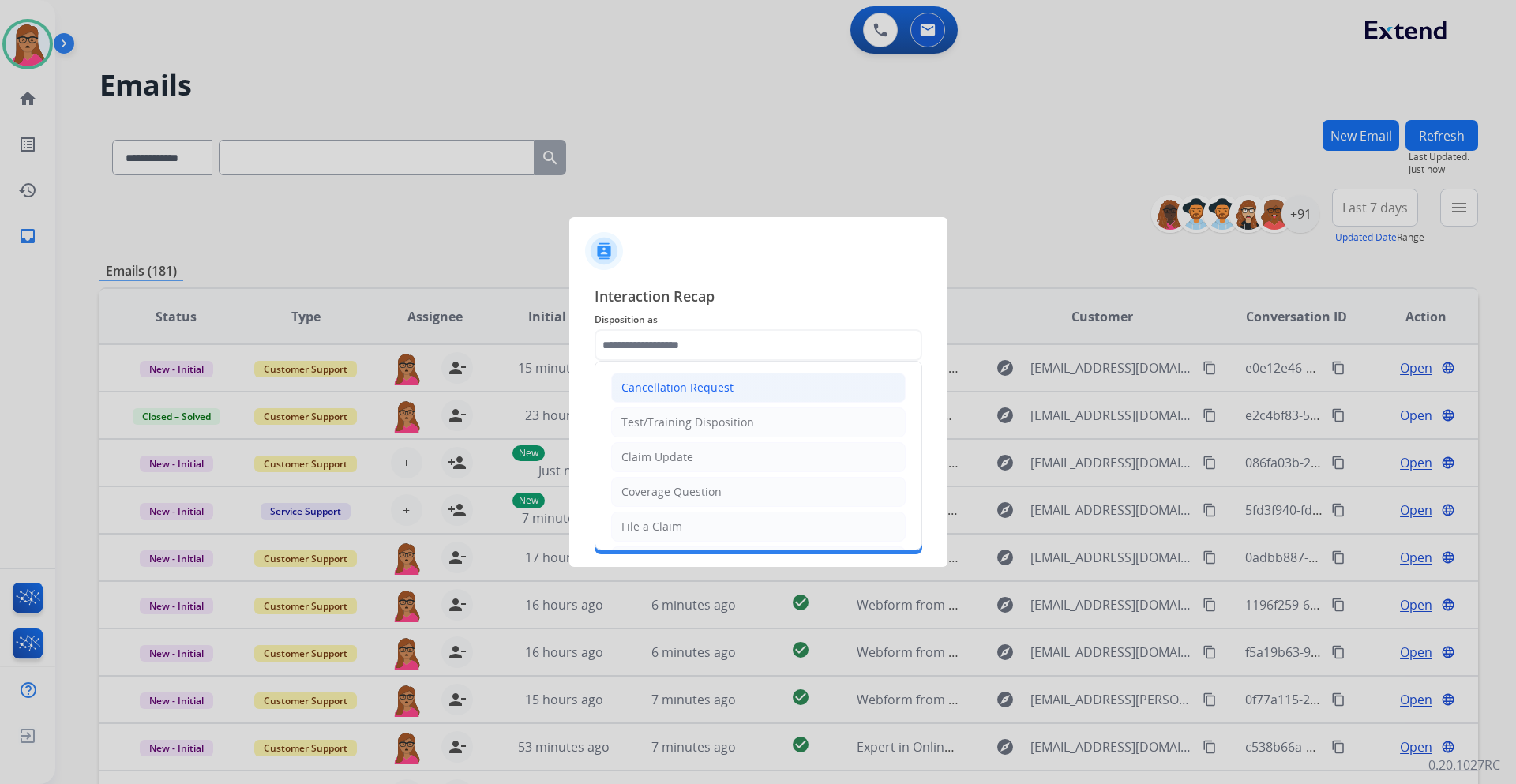
click at [748, 377] on li "Cancellation Request" at bounding box center [758, 387] width 295 height 30
type input "**********"
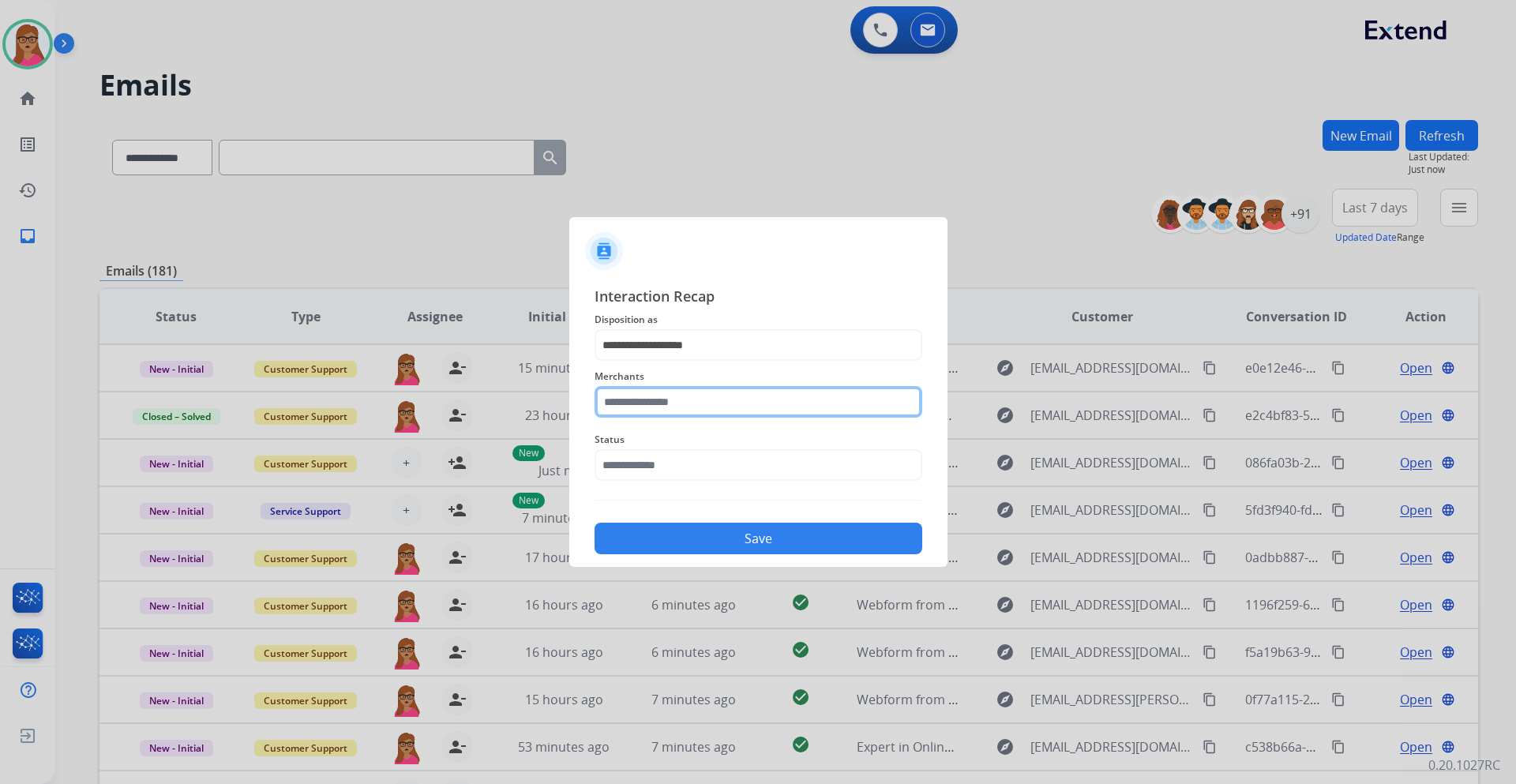
click at [704, 392] on input "text" at bounding box center [758, 402] width 328 height 31
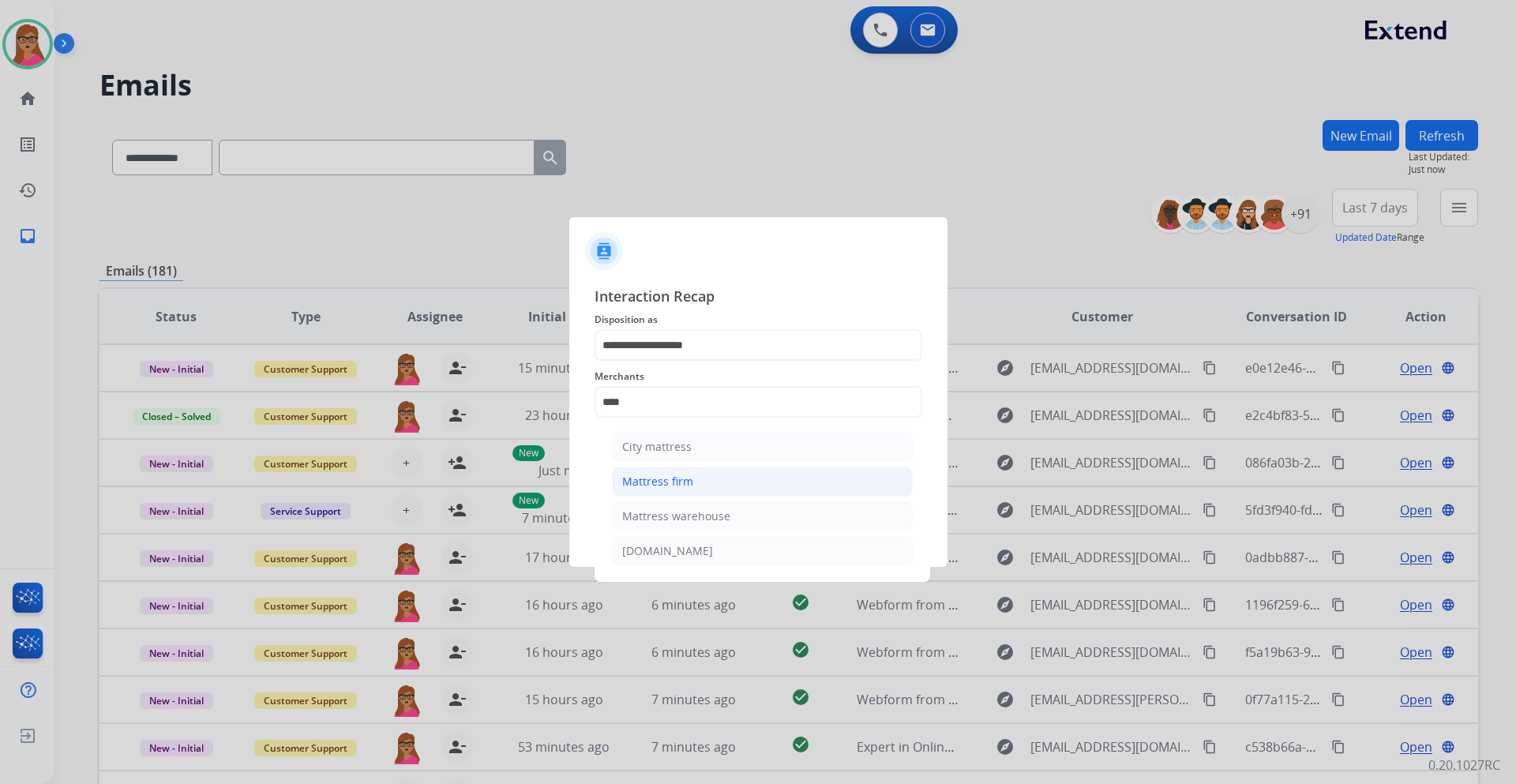
click at [699, 488] on li "Mattress firm" at bounding box center [762, 481] width 301 height 30
type input "**********"
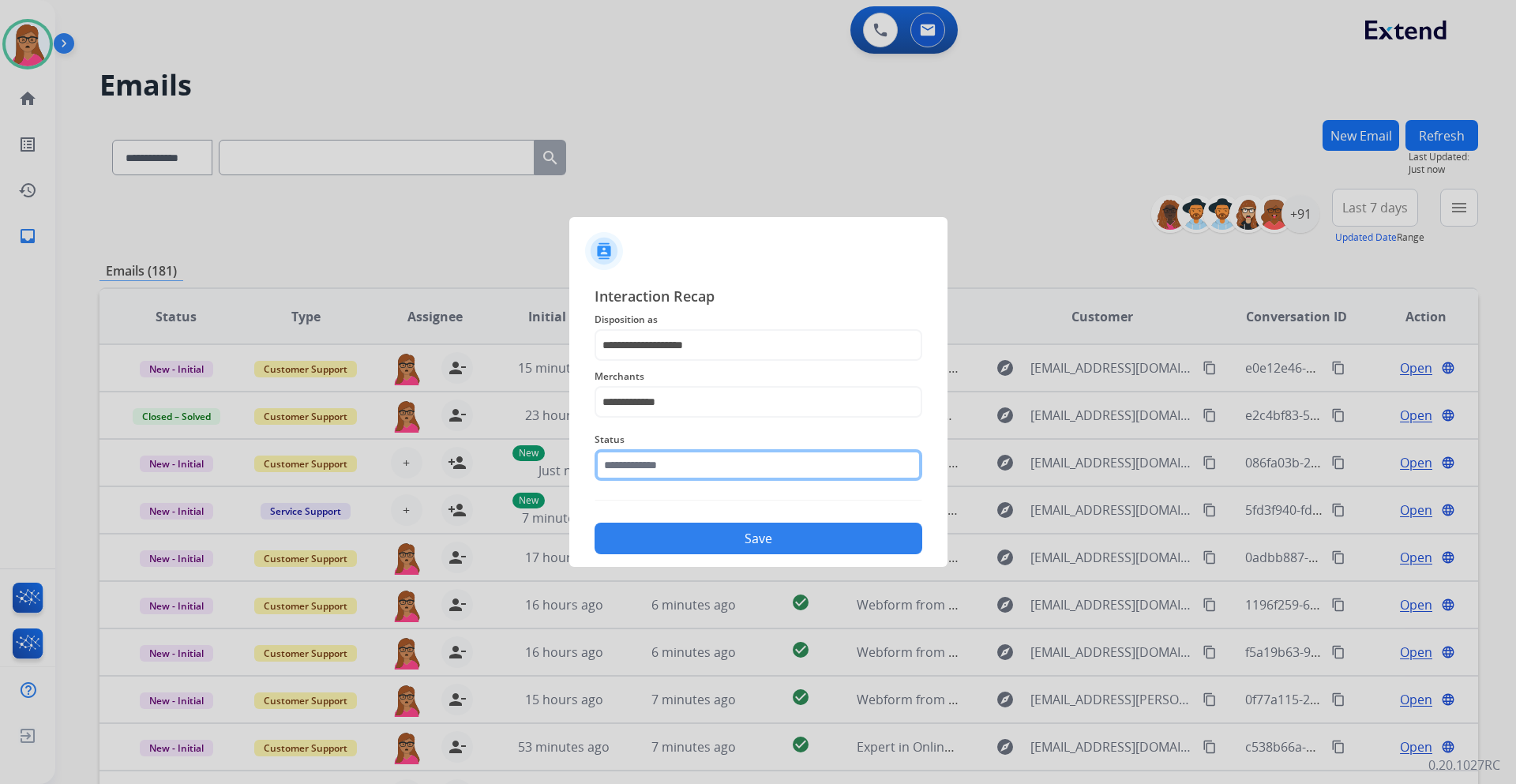
click at [652, 466] on input "text" at bounding box center [758, 465] width 328 height 31
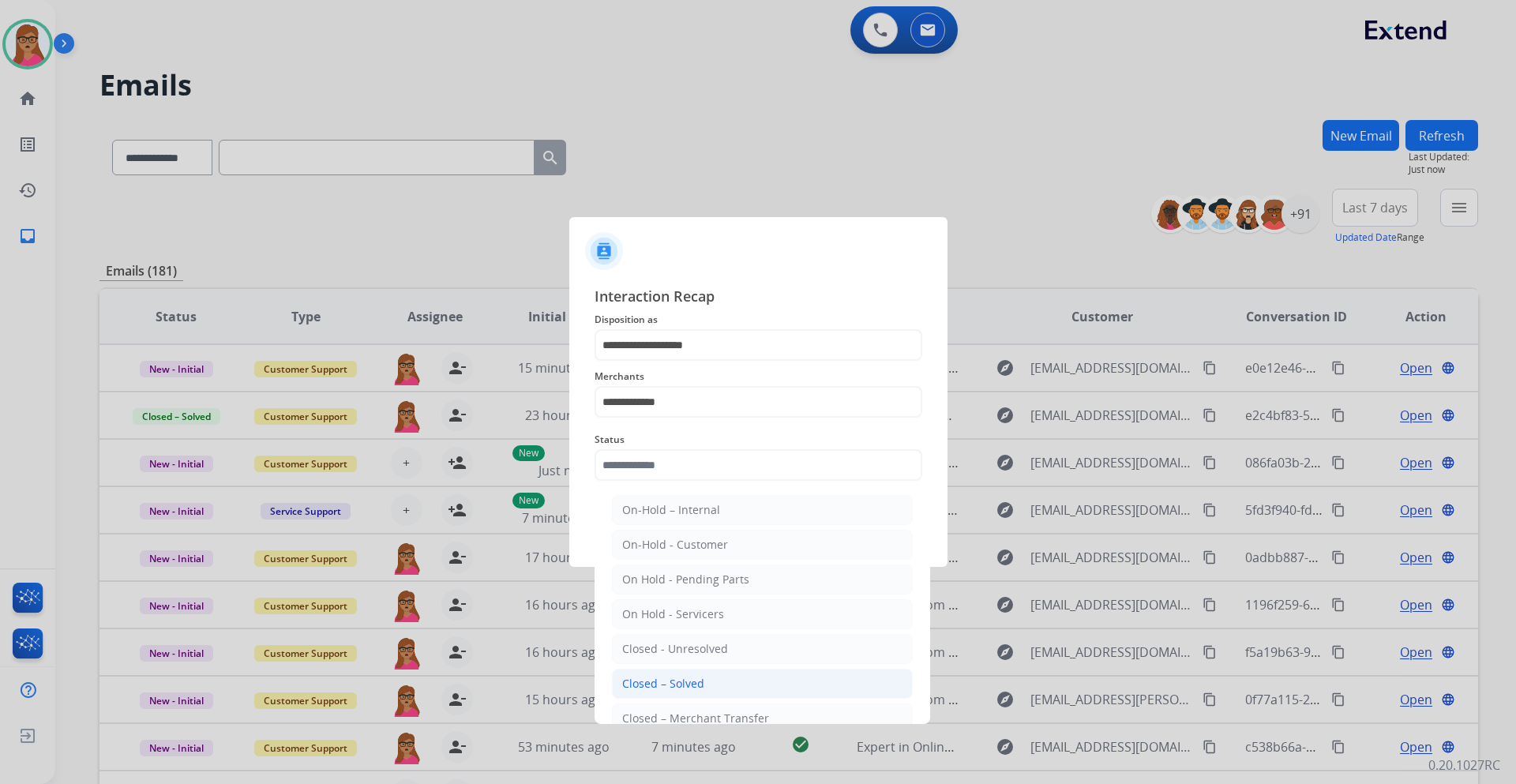
click at [723, 685] on li "Closed – Solved" at bounding box center [762, 683] width 301 height 30
type input "**********"
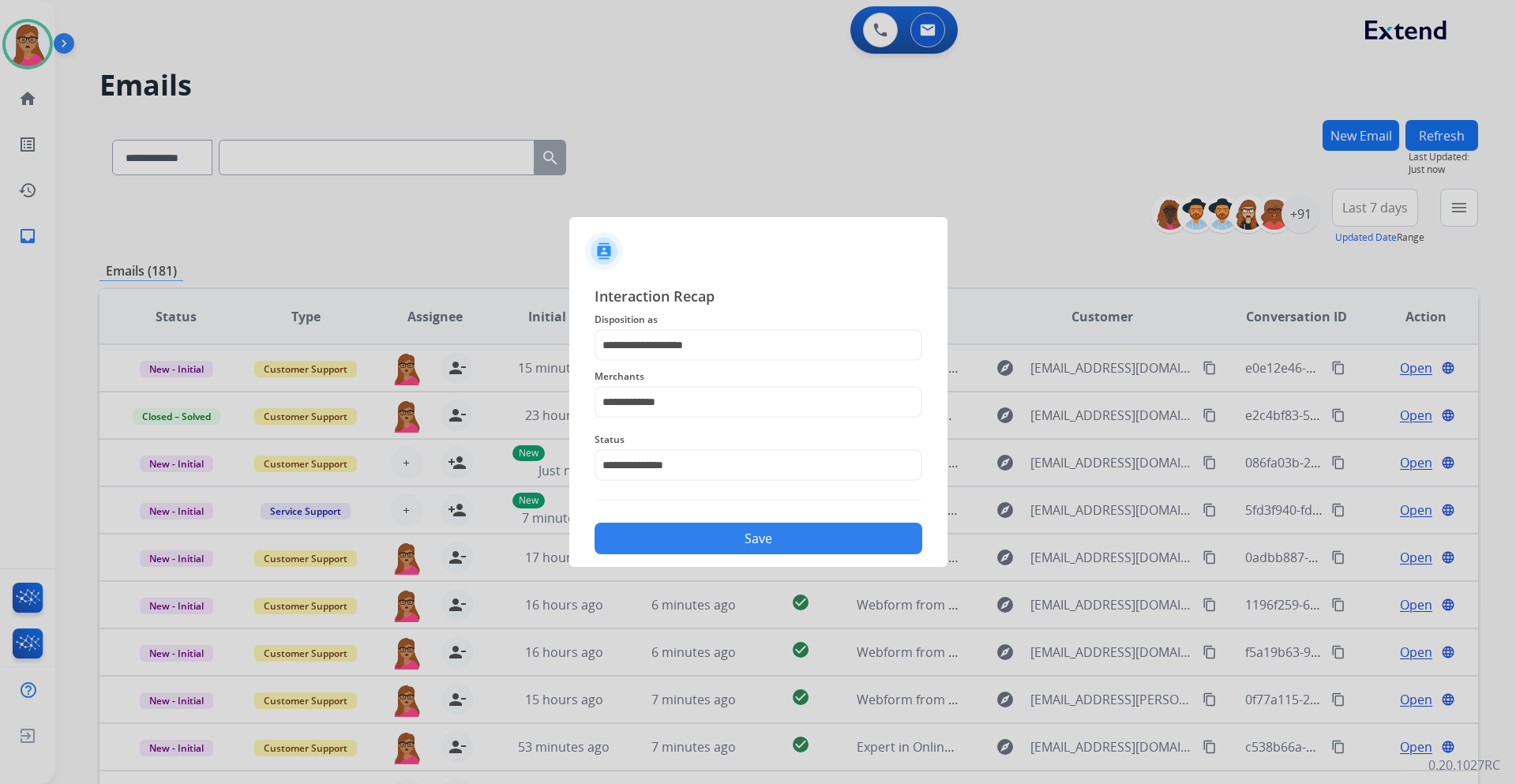
click at [763, 539] on button "Save" at bounding box center [758, 538] width 328 height 31
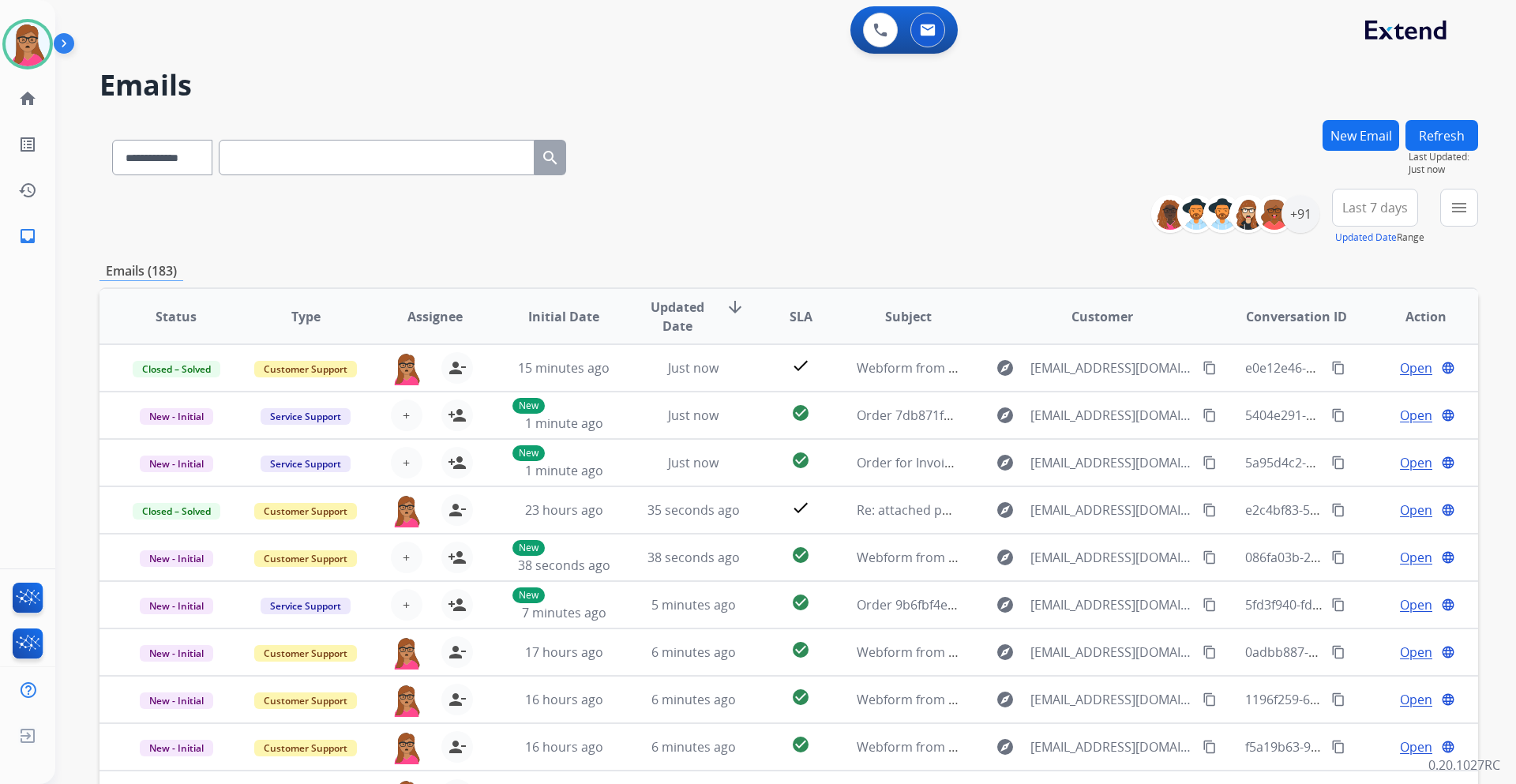
click at [1371, 206] on span "Last 7 days" at bounding box center [1375, 207] width 65 height 6
click at [1348, 409] on div "Last 90 days" at bounding box center [1370, 400] width 87 height 23
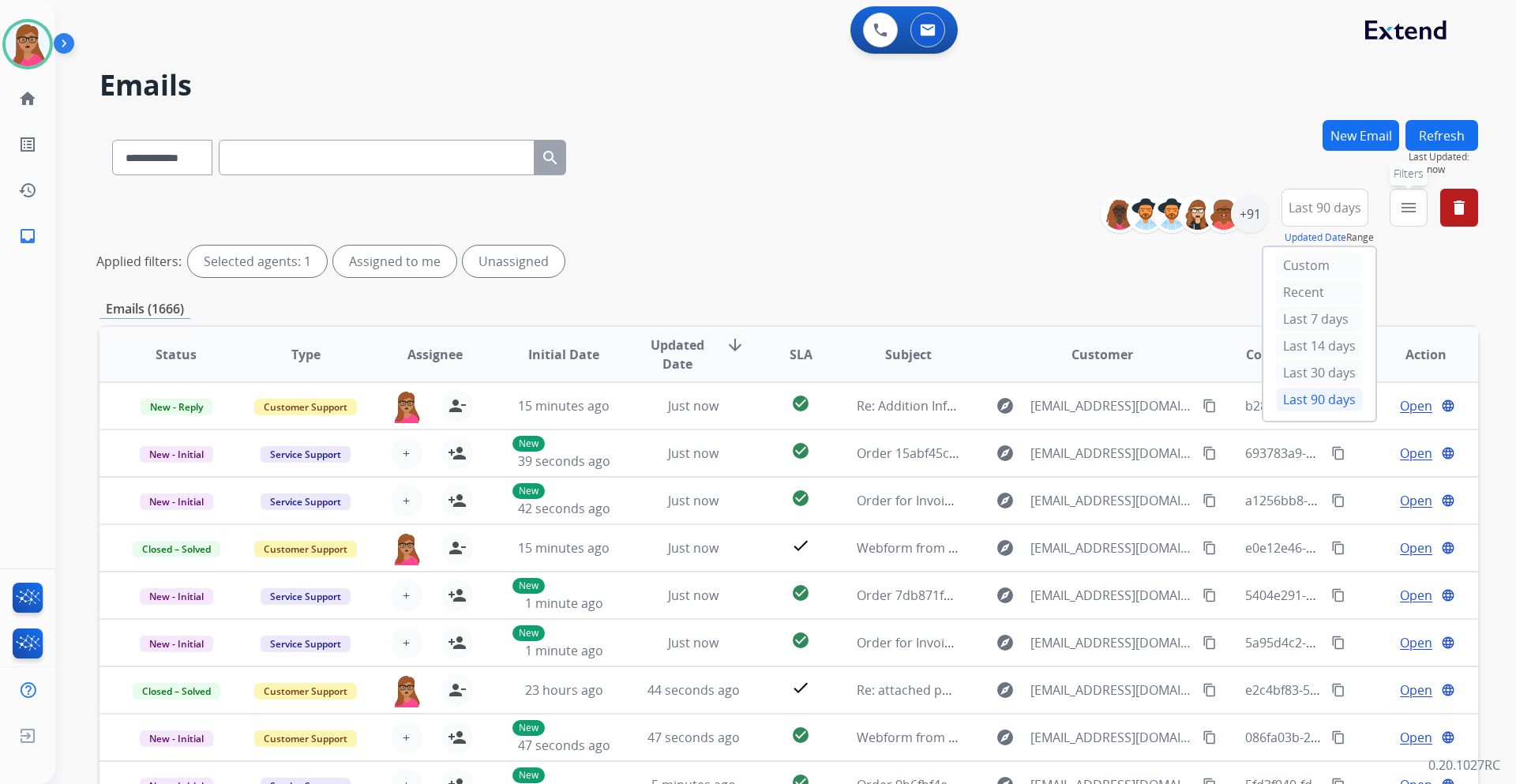
click at [1401, 212] on mat-icon "menu" at bounding box center [1408, 207] width 18 height 18
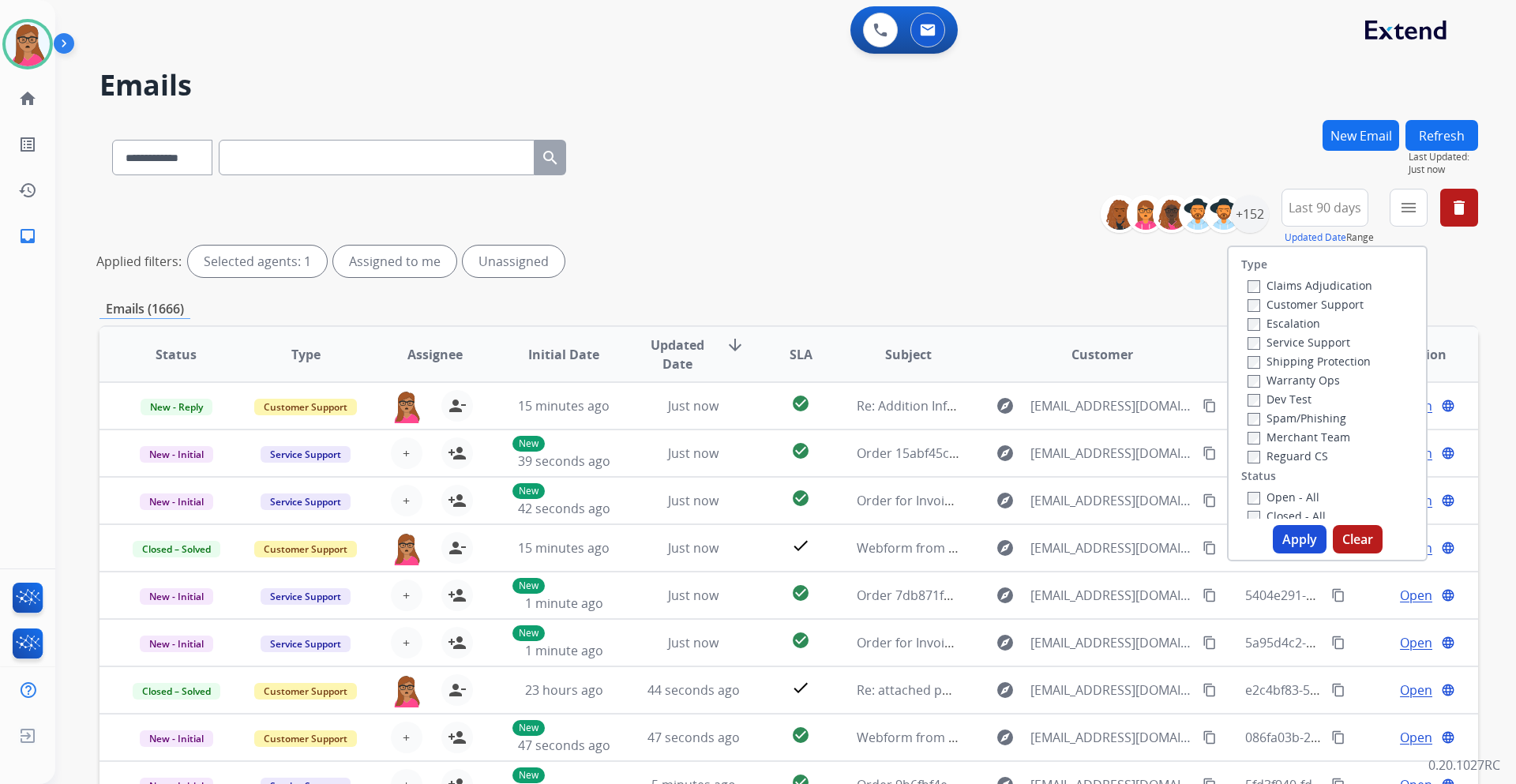
drag, startPoint x: 1335, startPoint y: 301, endPoint x: 1351, endPoint y: 341, distance: 43.1
click at [1334, 301] on label "Customer Support" at bounding box center [1305, 303] width 116 height 15
click at [1348, 360] on label "Shipping Protection" at bounding box center [1309, 361] width 124 height 15
click at [1297, 463] on label "Reguard CS" at bounding box center [1287, 455] width 81 height 15
click at [1264, 495] on label "Open - All" at bounding box center [1283, 496] width 72 height 15
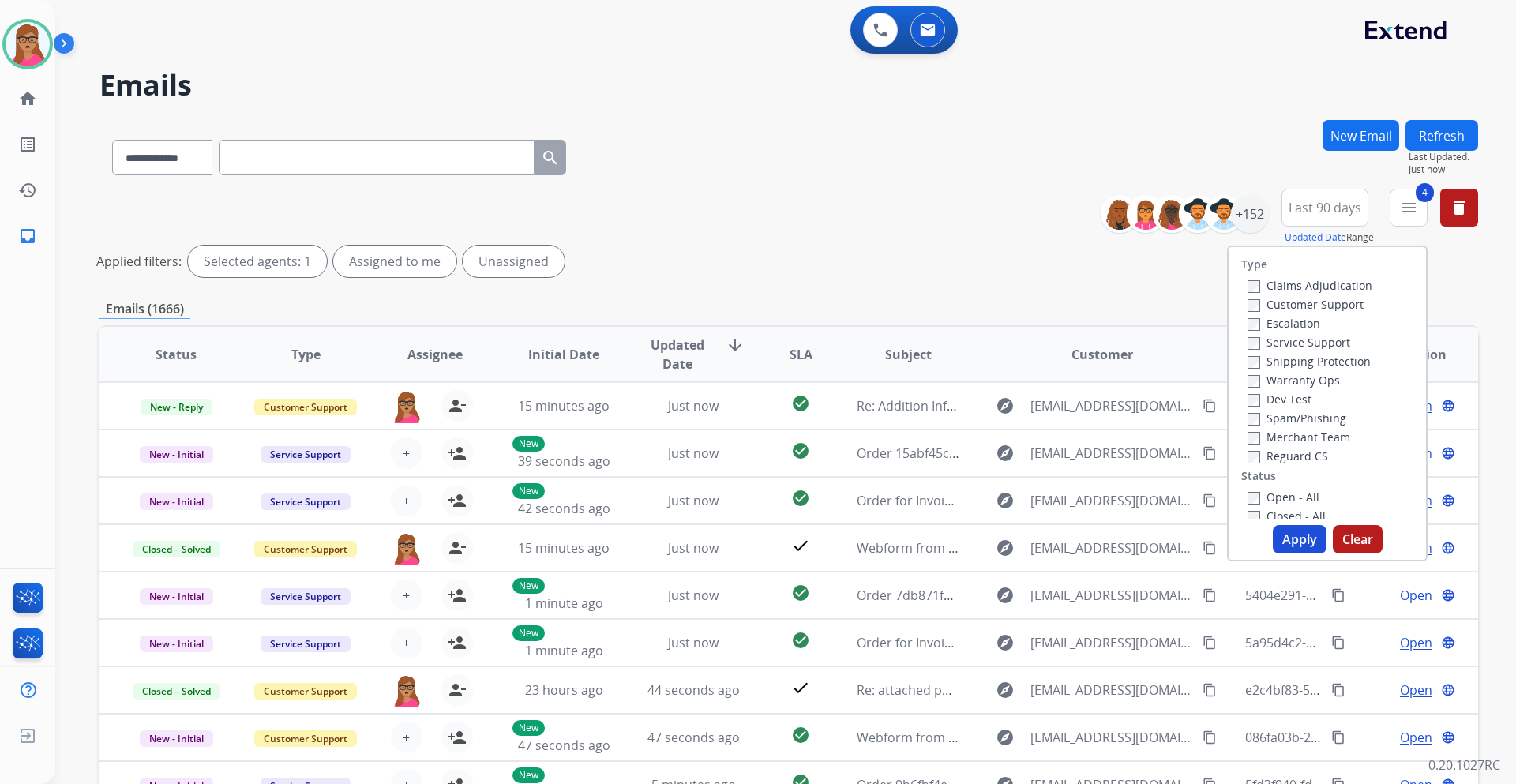
click at [1296, 544] on button "Apply" at bounding box center [1299, 539] width 54 height 28
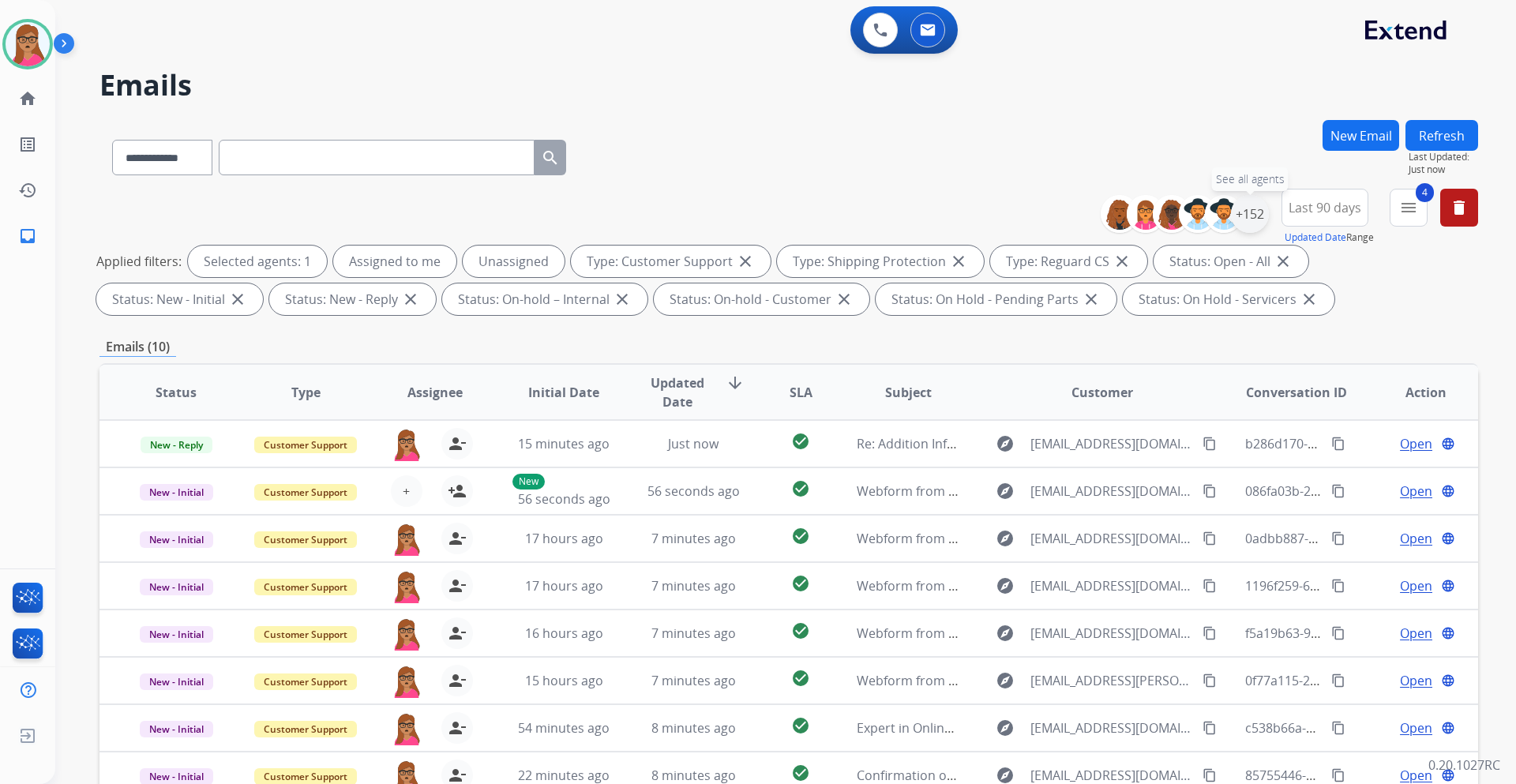
click at [1255, 208] on div "+152" at bounding box center [1249, 213] width 38 height 38
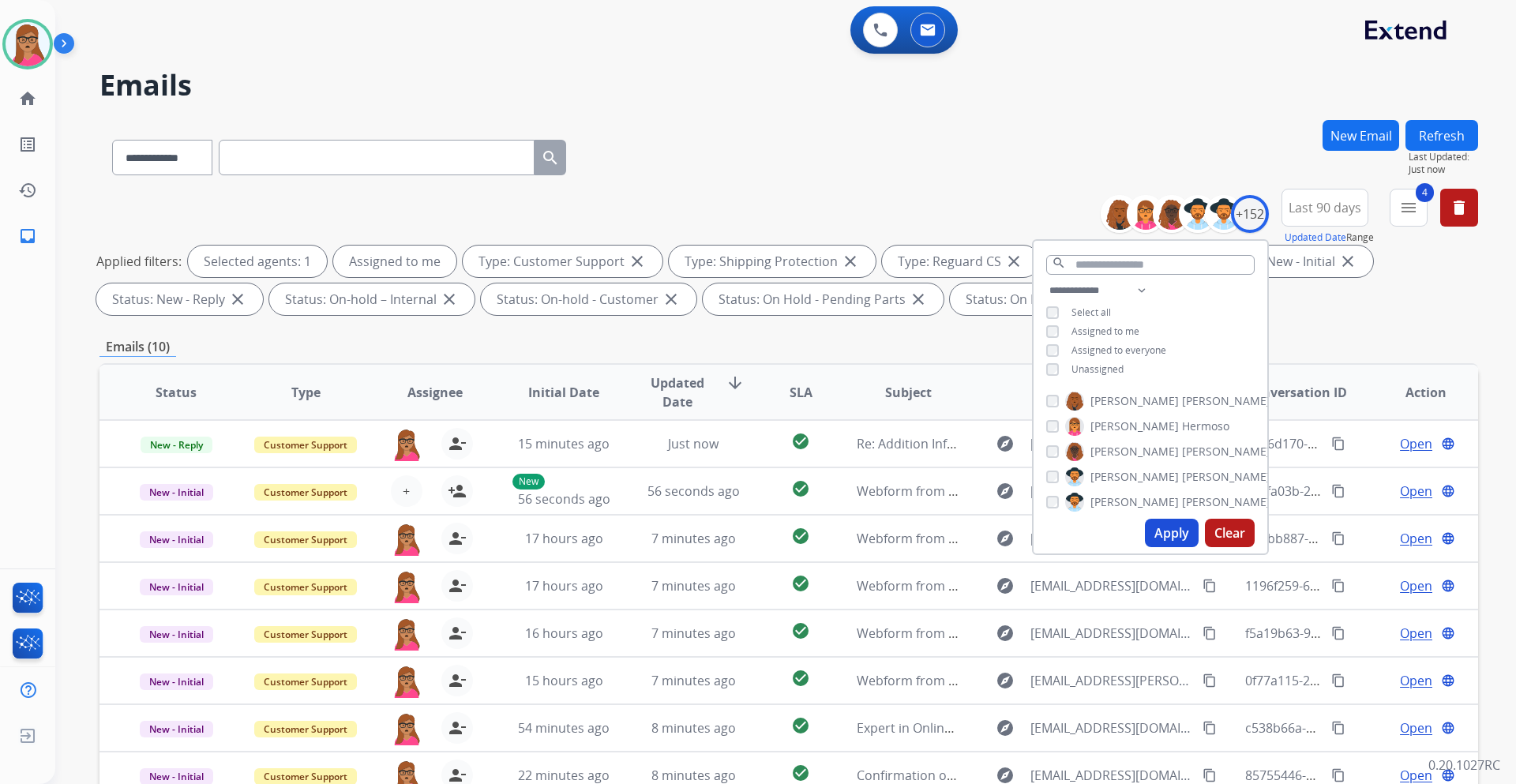
click at [1179, 534] on button "Apply" at bounding box center [1172, 532] width 54 height 28
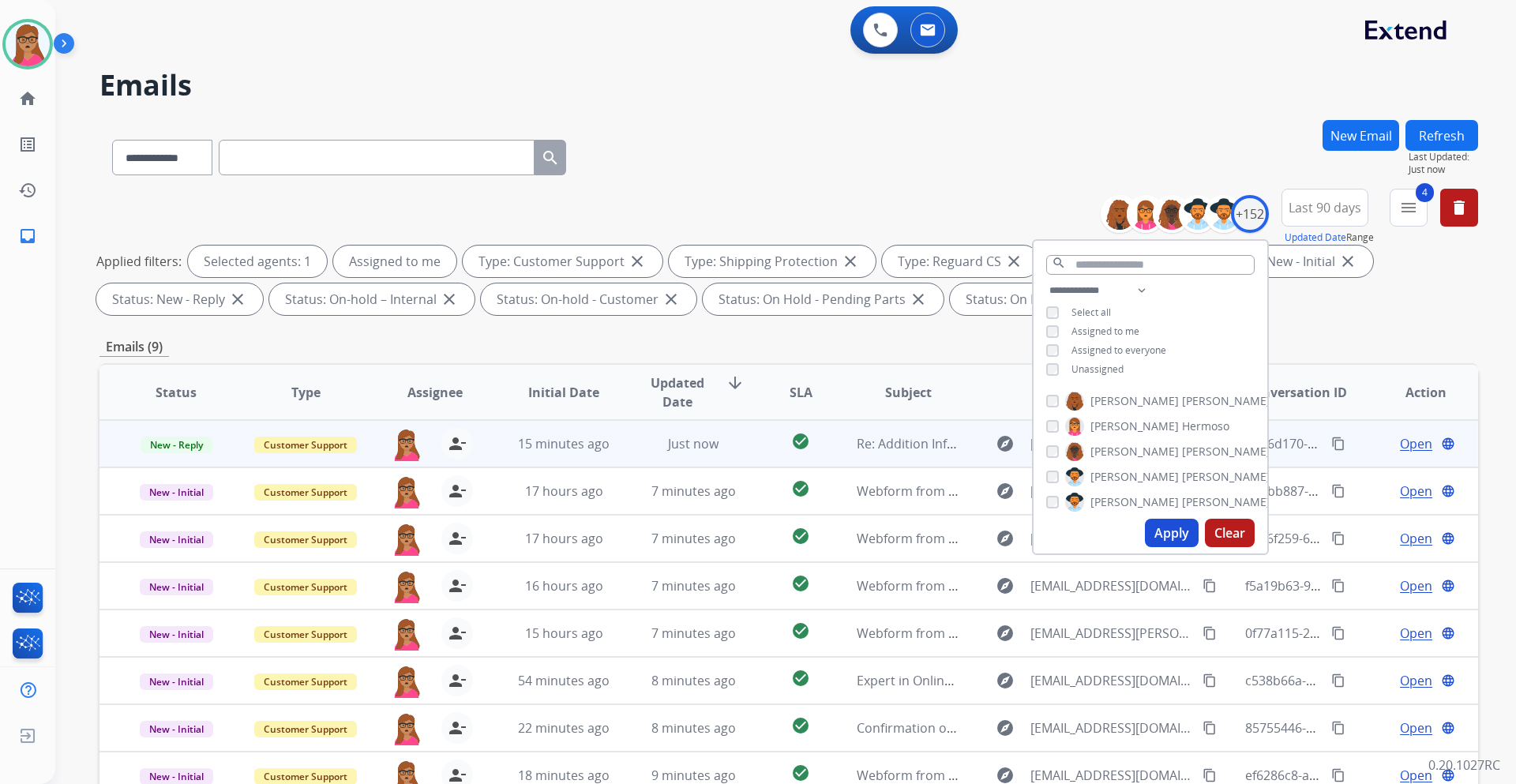
scroll to position [79, 0]
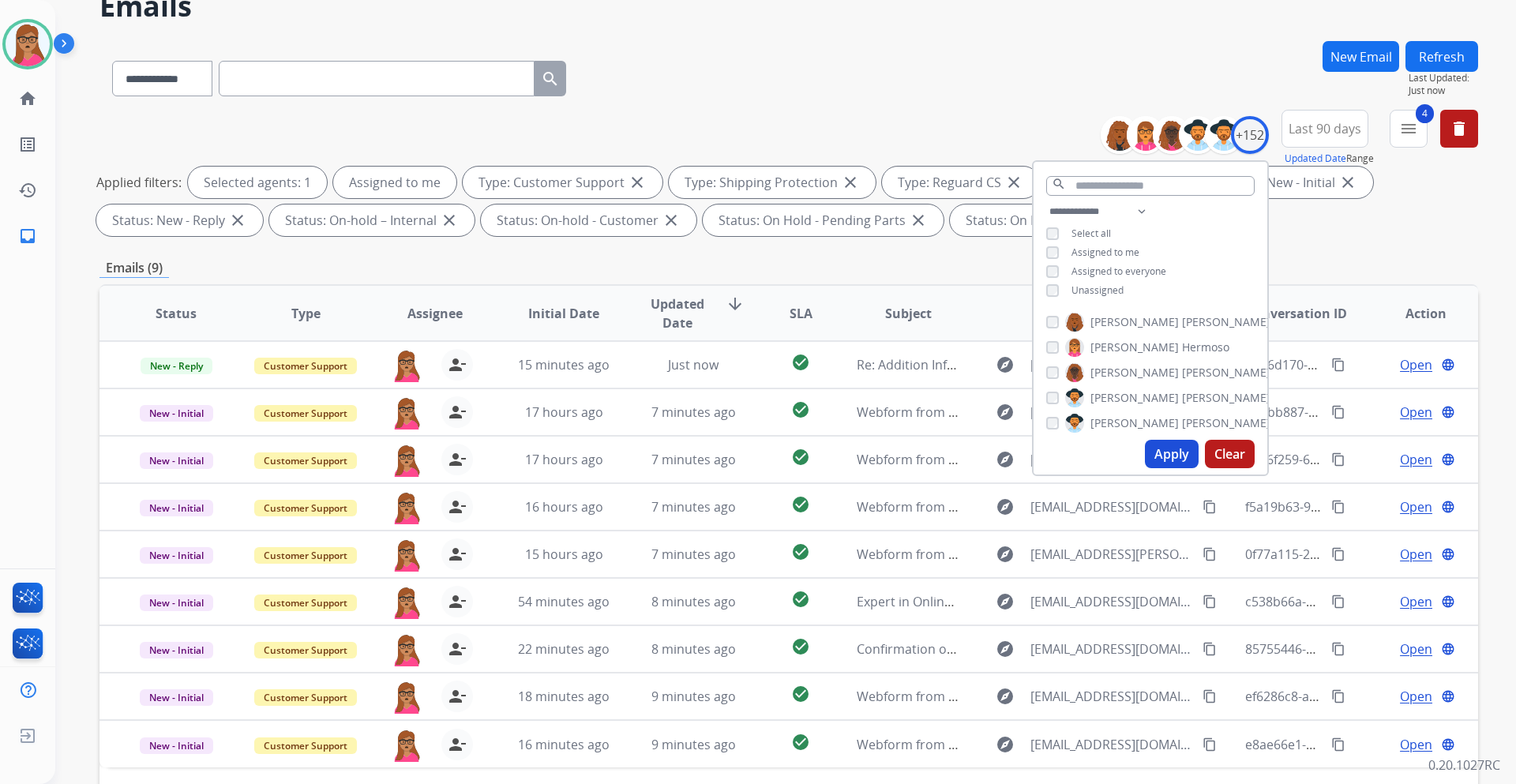
click at [893, 274] on div "Emails (9)" at bounding box center [788, 267] width 1379 height 19
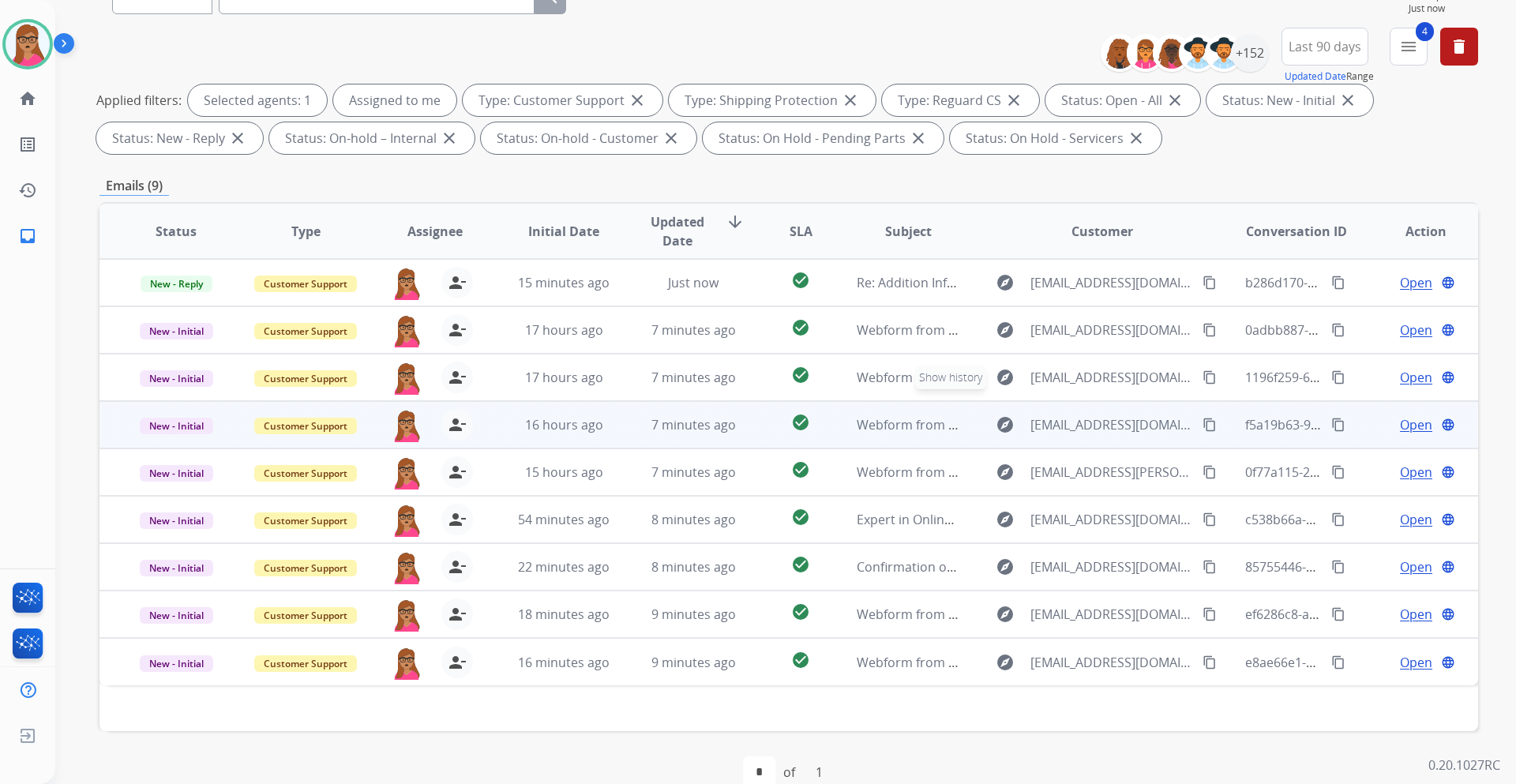
scroll to position [191, 0]
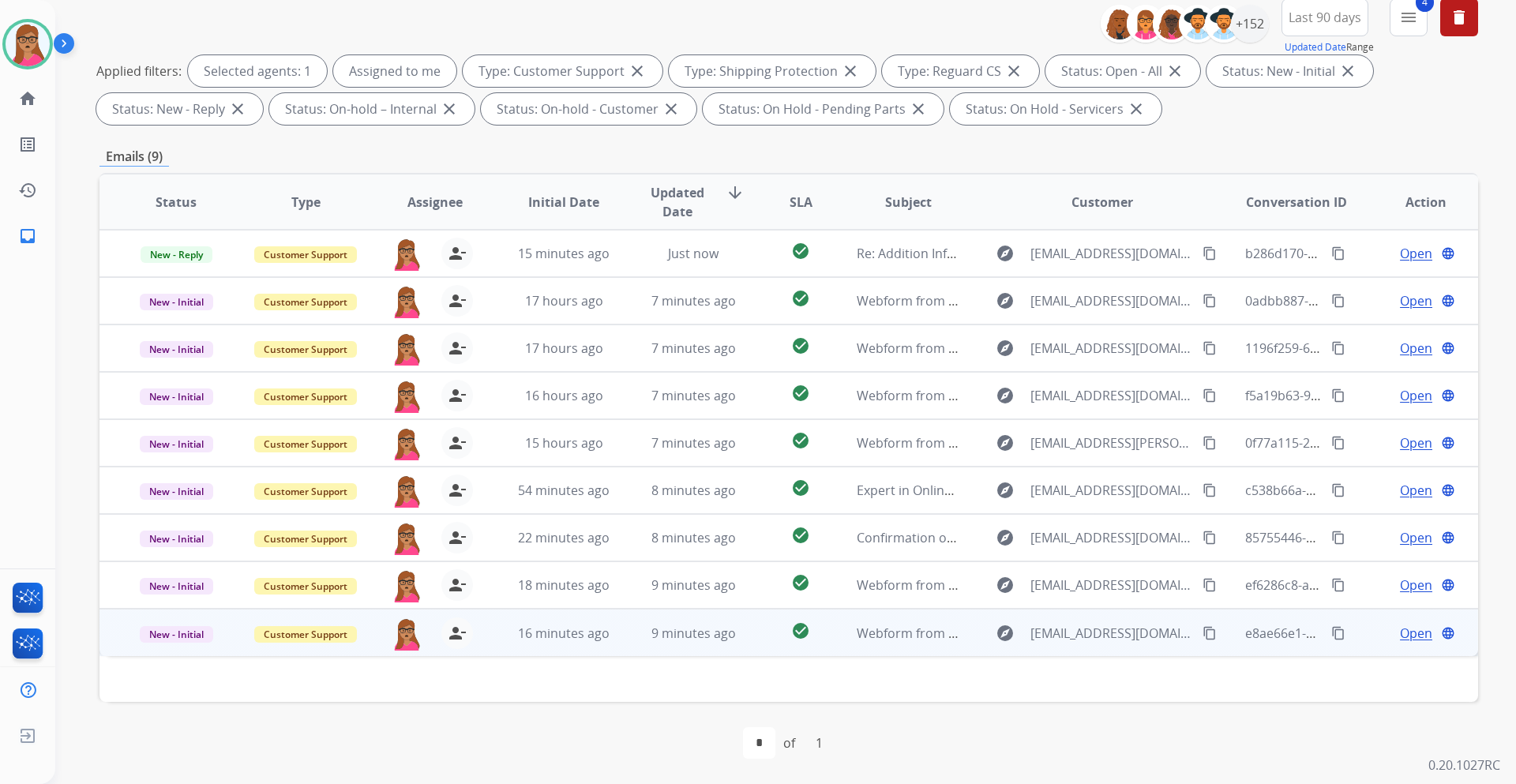
click at [1401, 631] on span "Open" at bounding box center [1416, 632] width 32 height 18
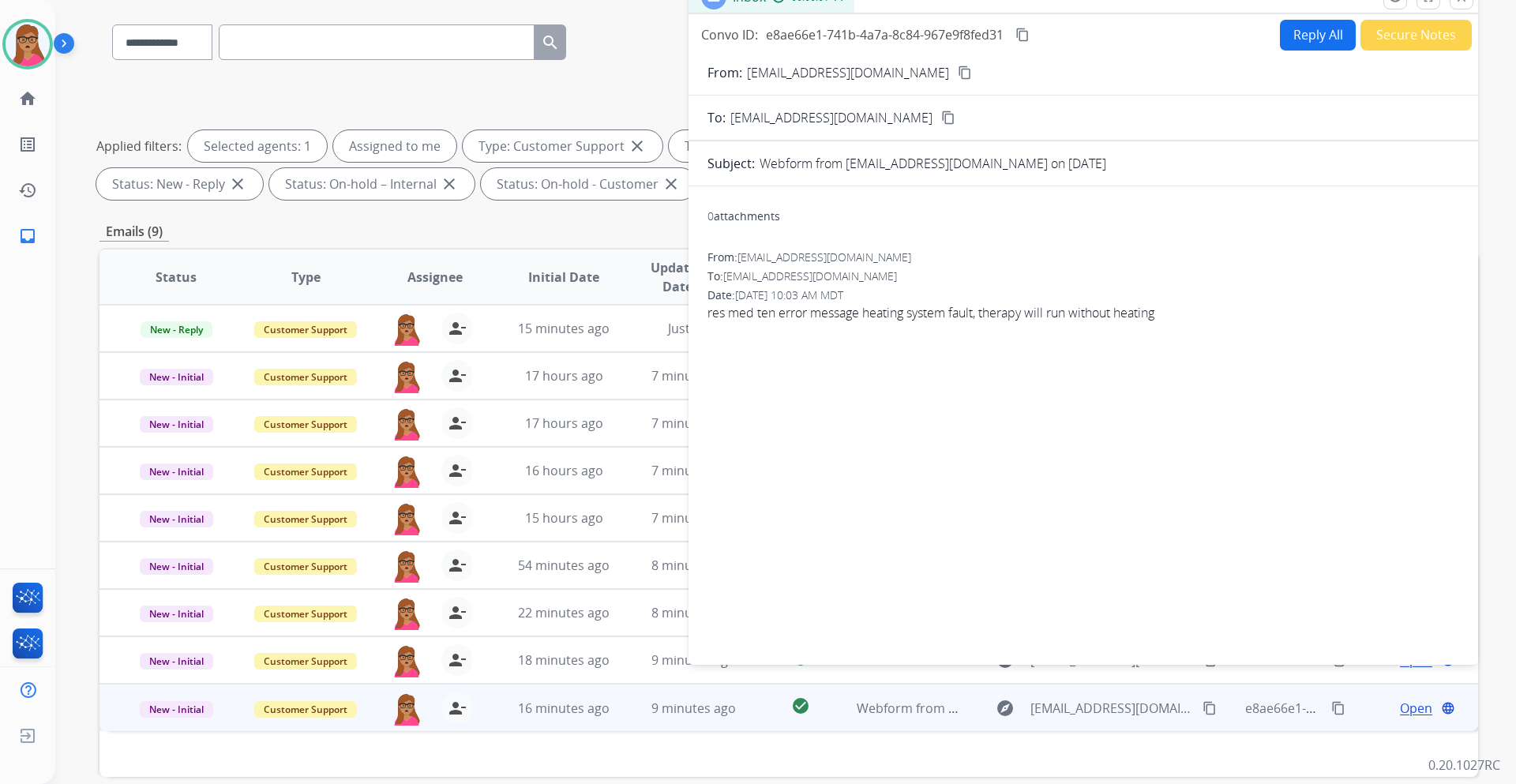
scroll to position [32, 0]
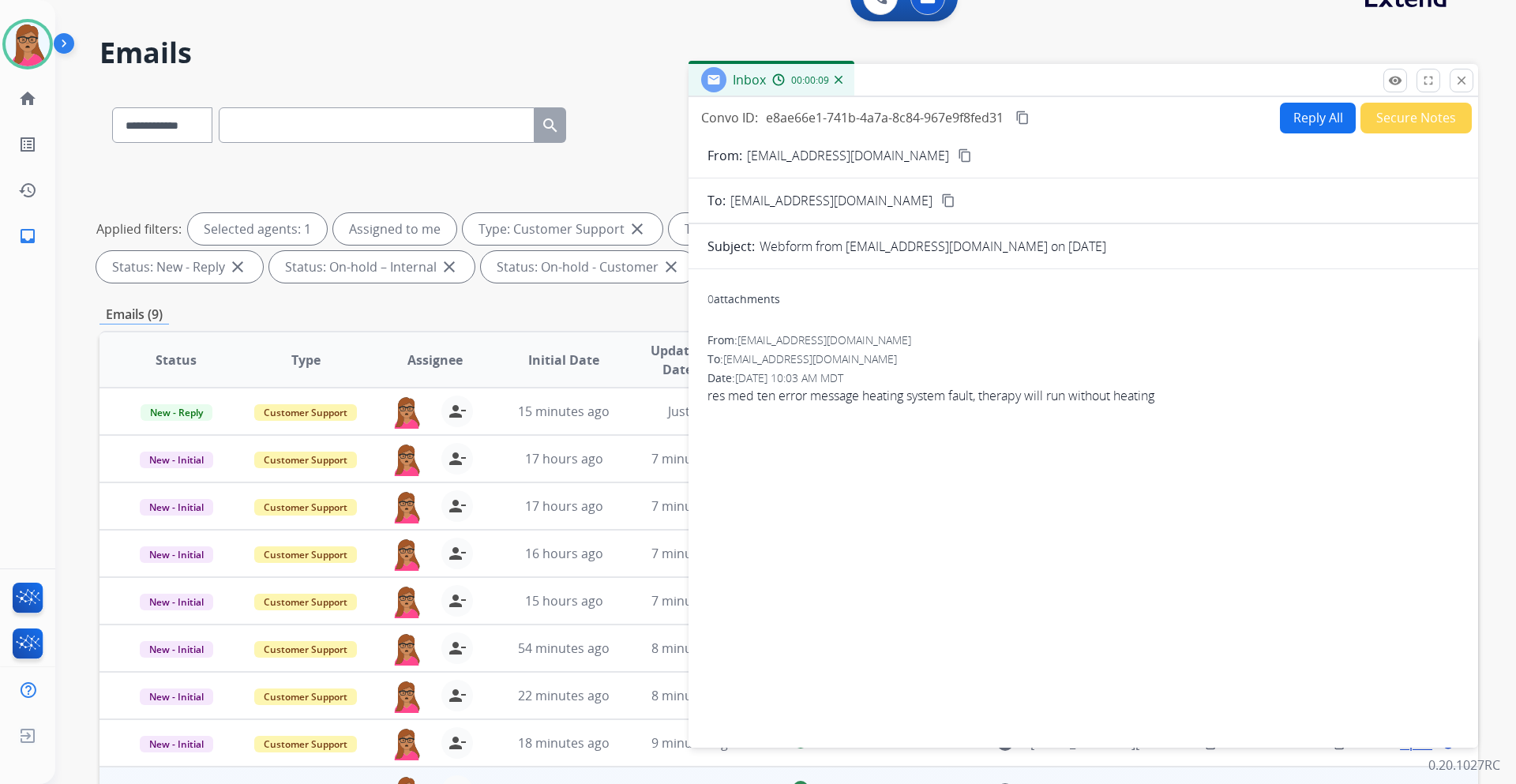
click at [957, 153] on mat-icon "content_copy" at bounding box center [964, 156] width 15 height 15
click at [1027, 117] on mat-icon "content_copy" at bounding box center [1023, 118] width 15 height 15
click at [1302, 126] on button "Reply All" at bounding box center [1318, 119] width 76 height 31
select select "**********"
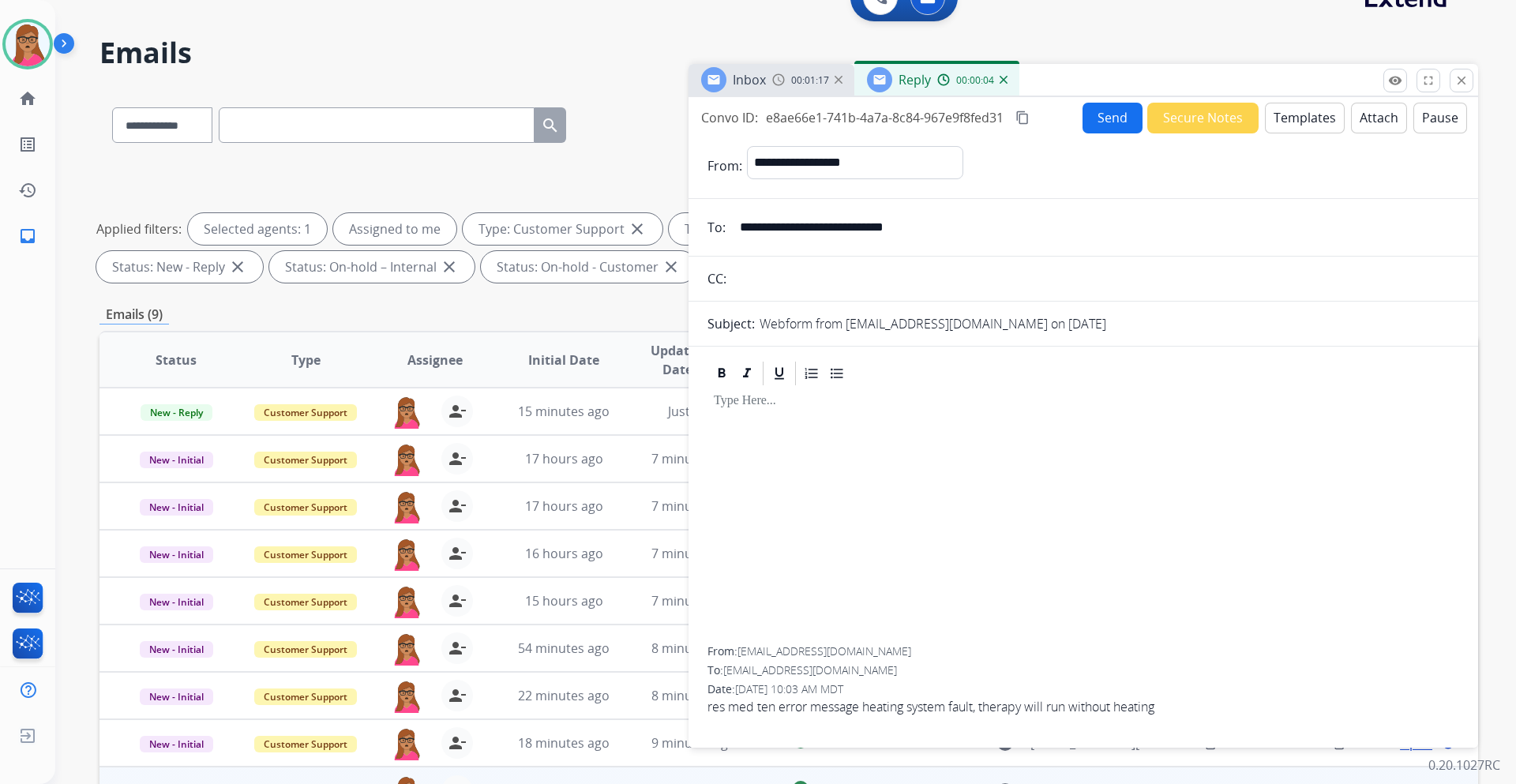
click at [1295, 115] on button "Templates" at bounding box center [1305, 119] width 80 height 31
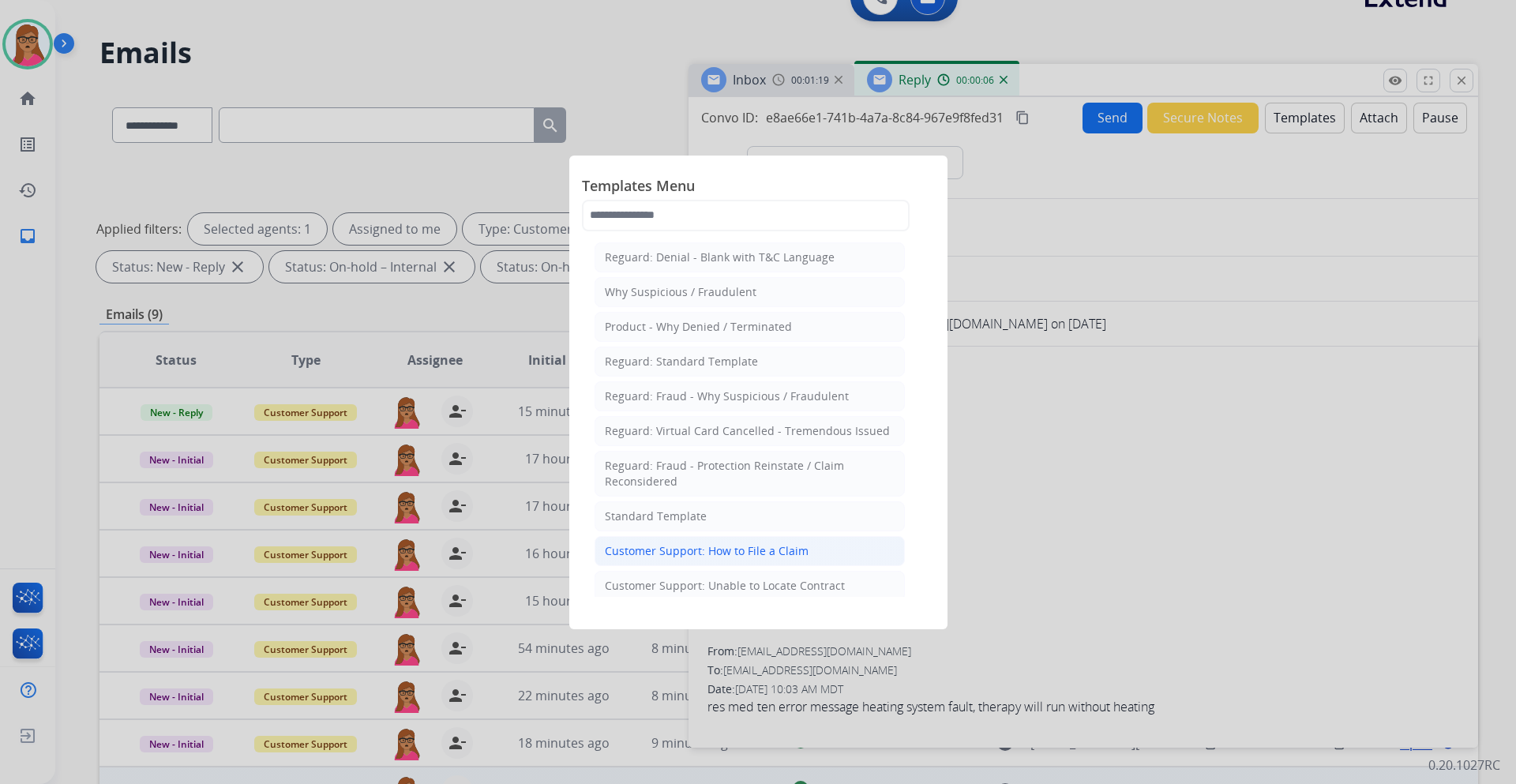
click at [757, 547] on div "Customer Support: How to File a Claim" at bounding box center [706, 551] width 203 height 16
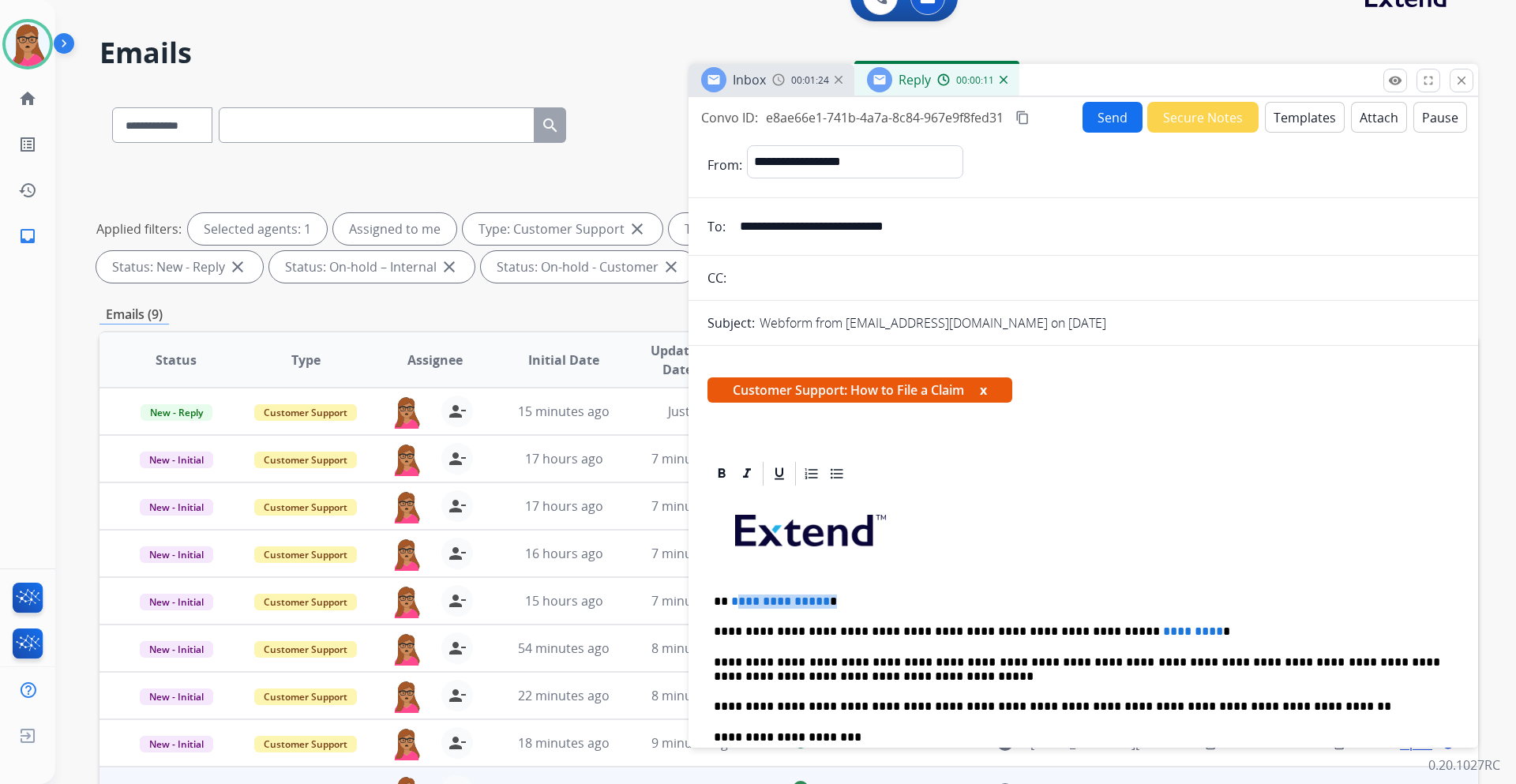
drag, startPoint x: 831, startPoint y: 601, endPoint x: 732, endPoint y: 594, distance: 99.2
click at [732, 594] on p "**********" at bounding box center [1077, 601] width 727 height 15
drag, startPoint x: 1171, startPoint y: 628, endPoint x: 1077, endPoint y: 630, distance: 94.0
click at [1077, 630] on p "**********" at bounding box center [1077, 631] width 727 height 15
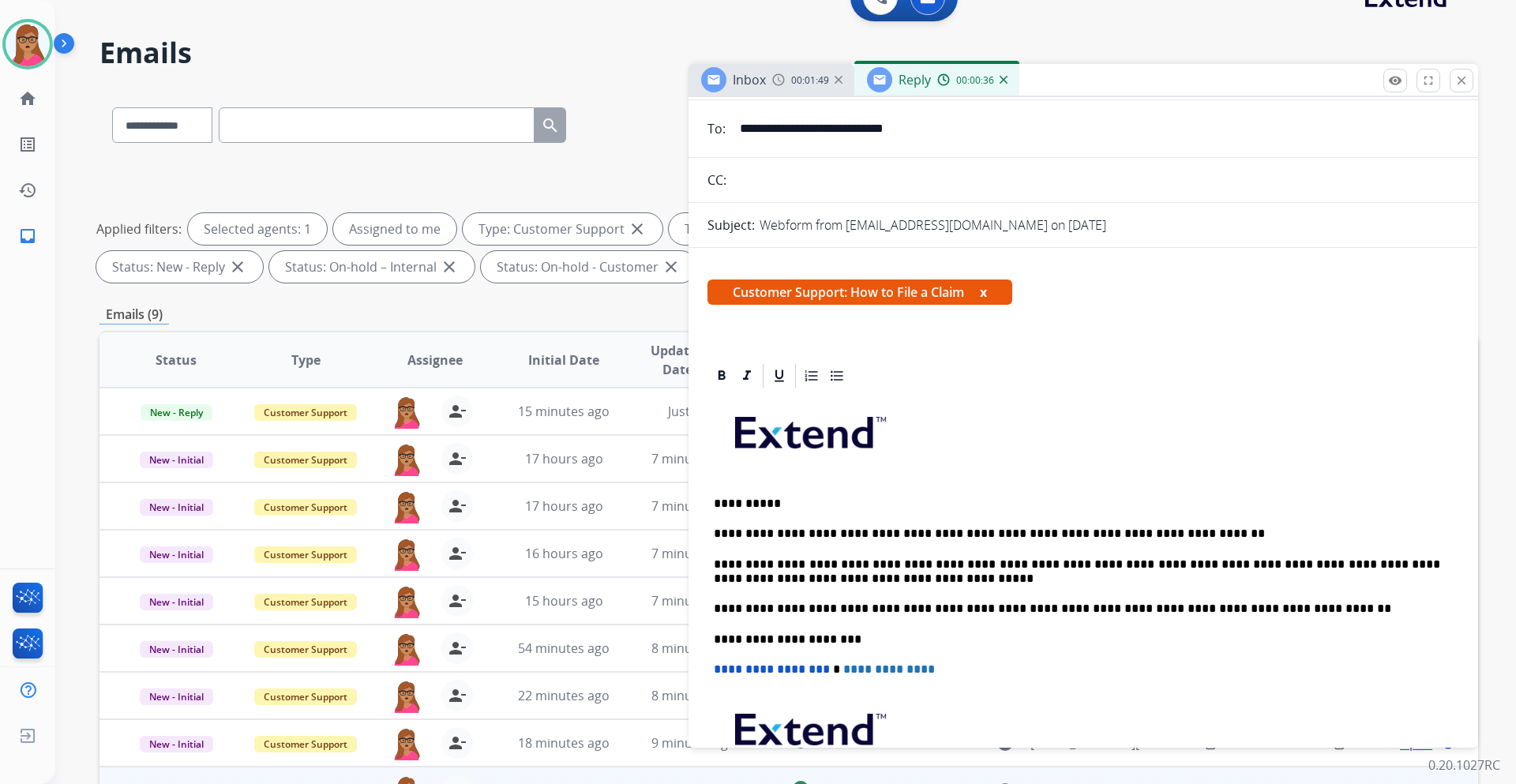
scroll to position [0, 0]
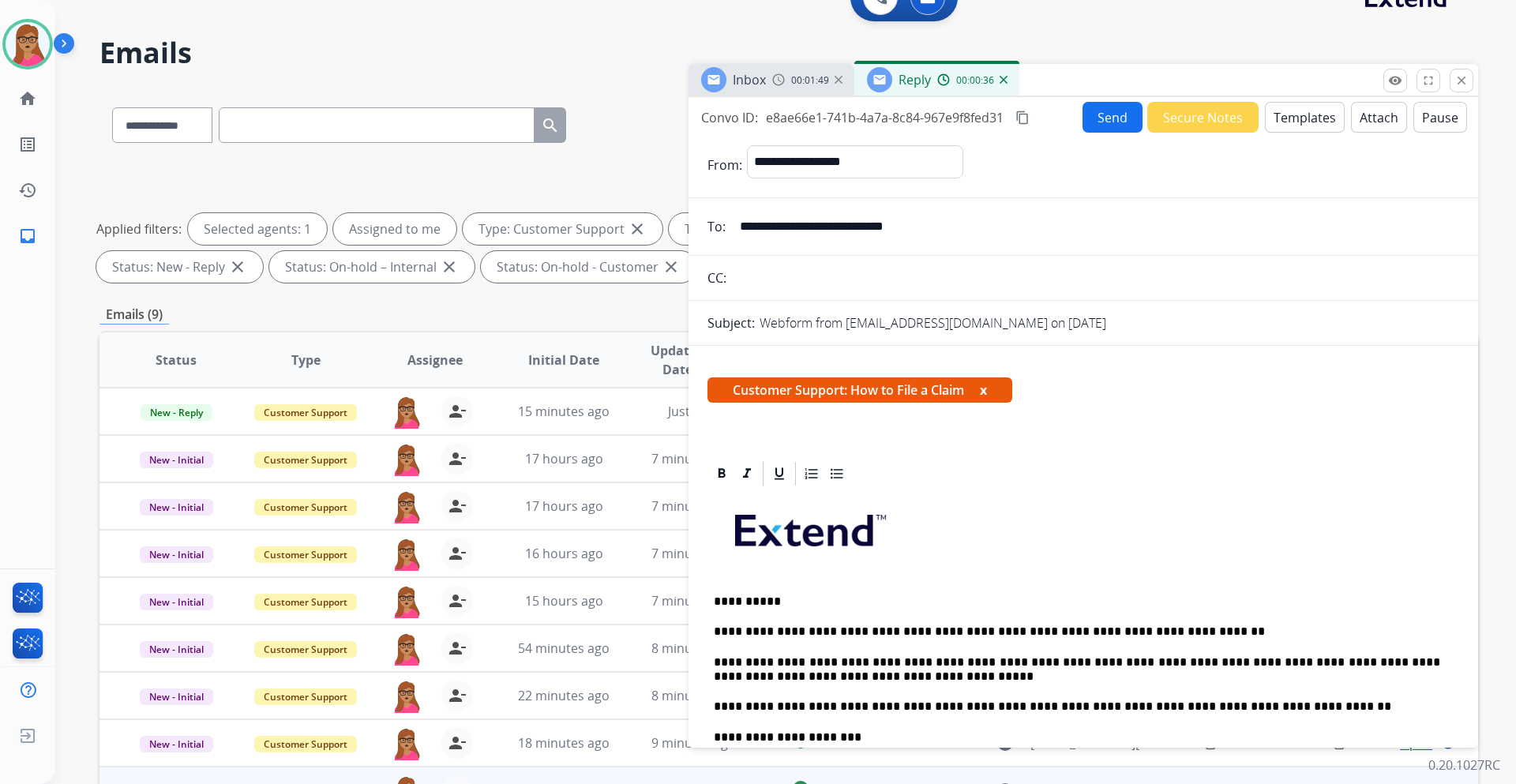
click at [1097, 120] on button "Send" at bounding box center [1113, 118] width 60 height 31
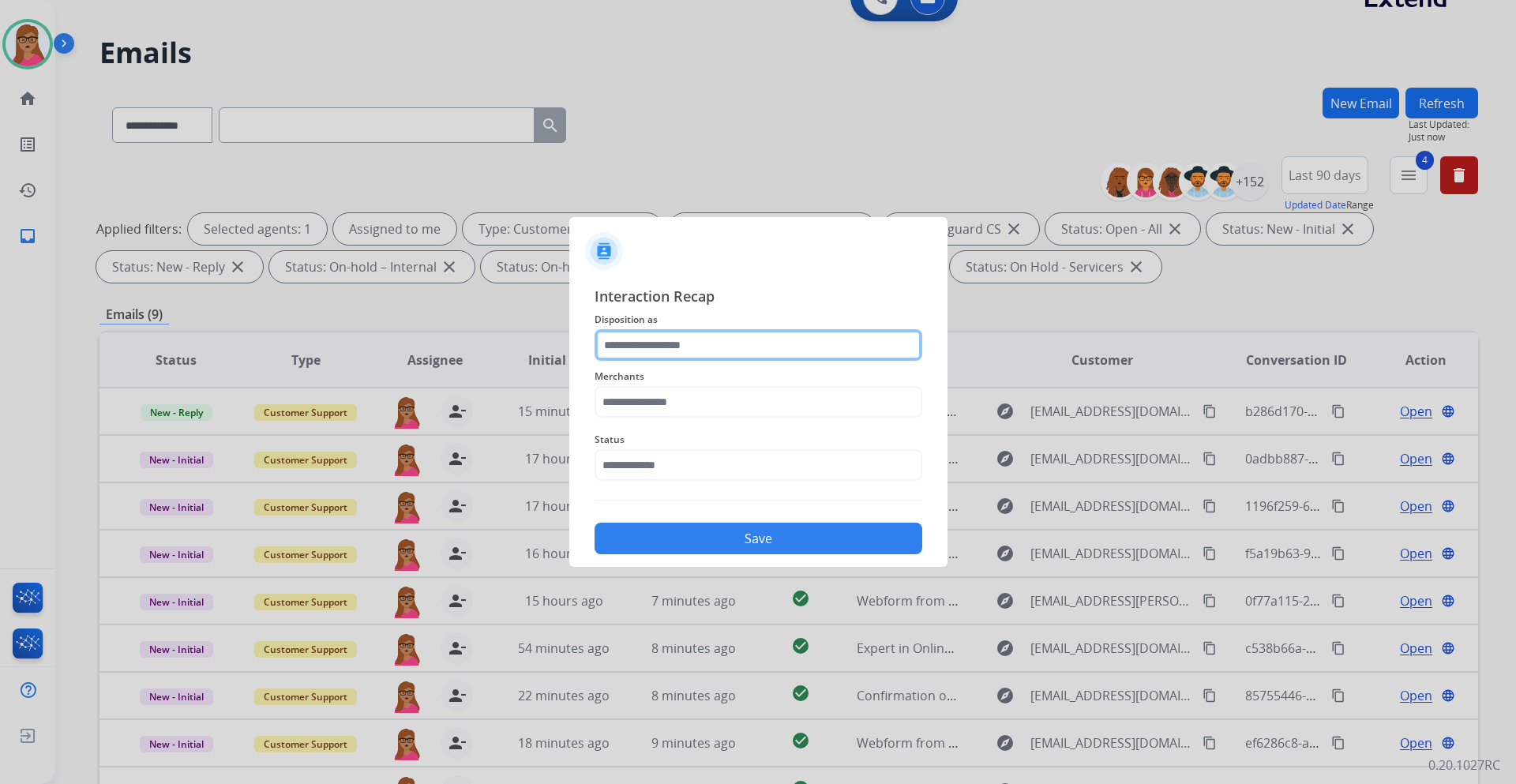
click at [672, 350] on input "text" at bounding box center [758, 344] width 328 height 31
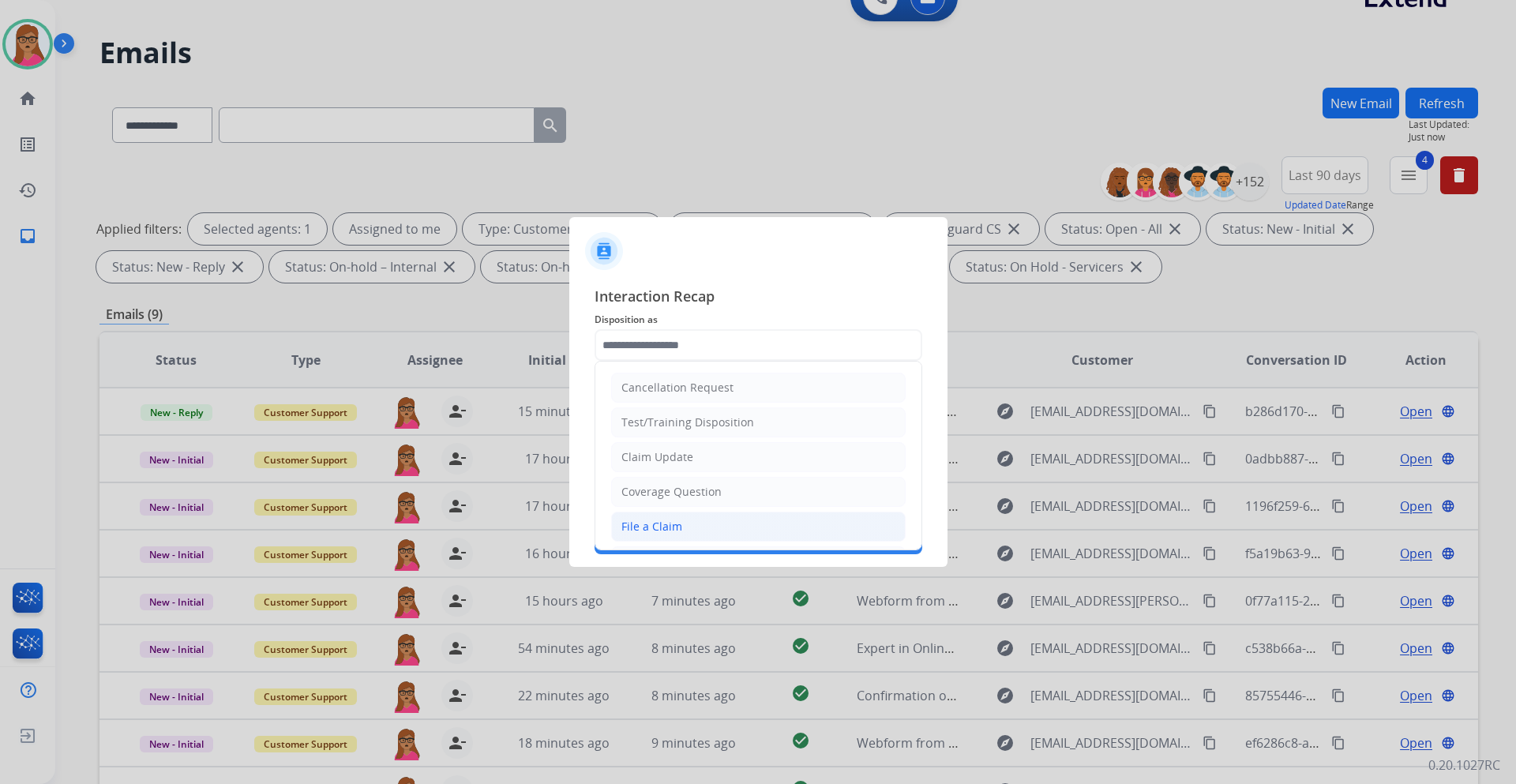
click at [679, 524] on div "File a Claim" at bounding box center [652, 526] width 60 height 16
type input "**********"
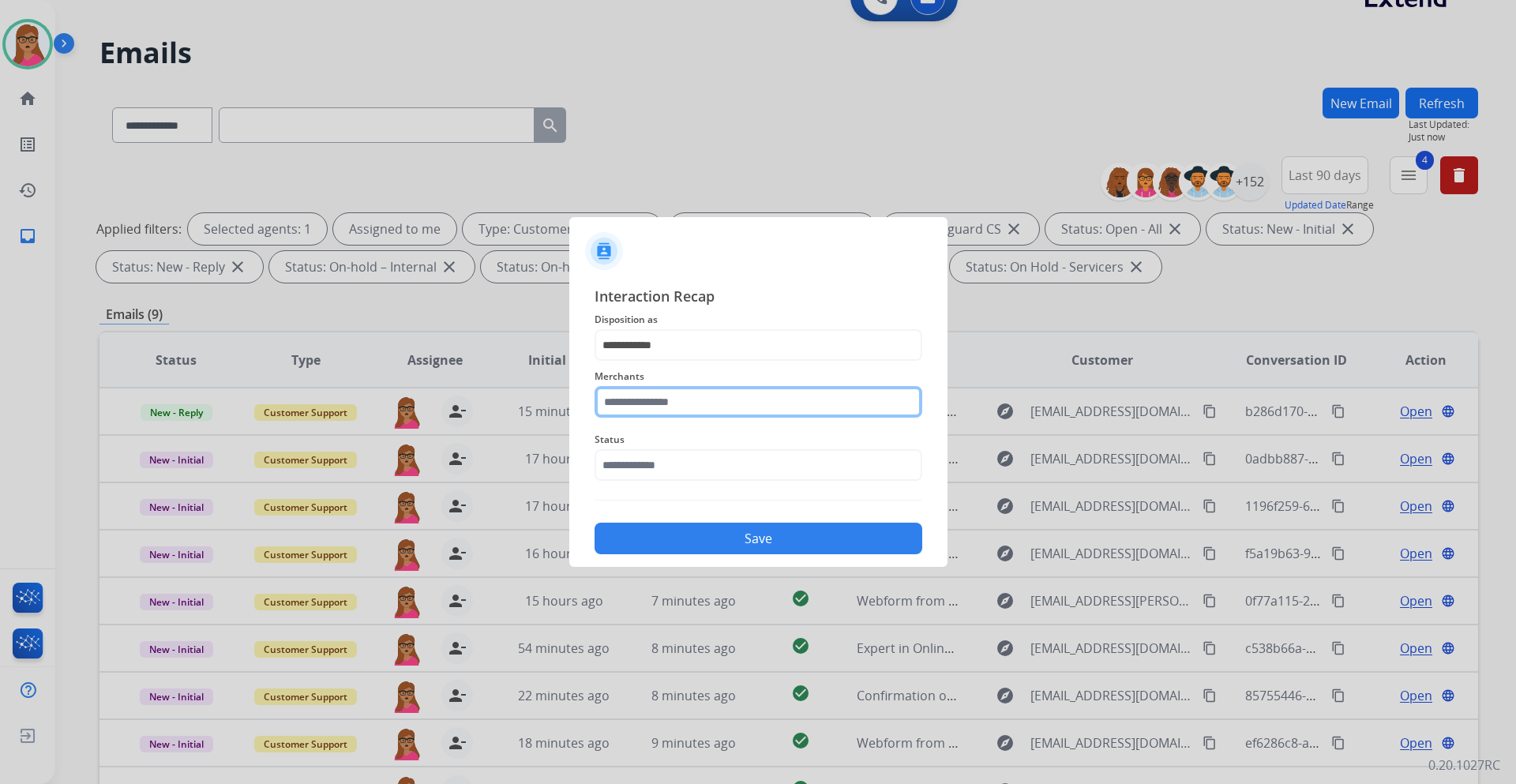
click at [698, 405] on input "text" at bounding box center [758, 402] width 328 height 31
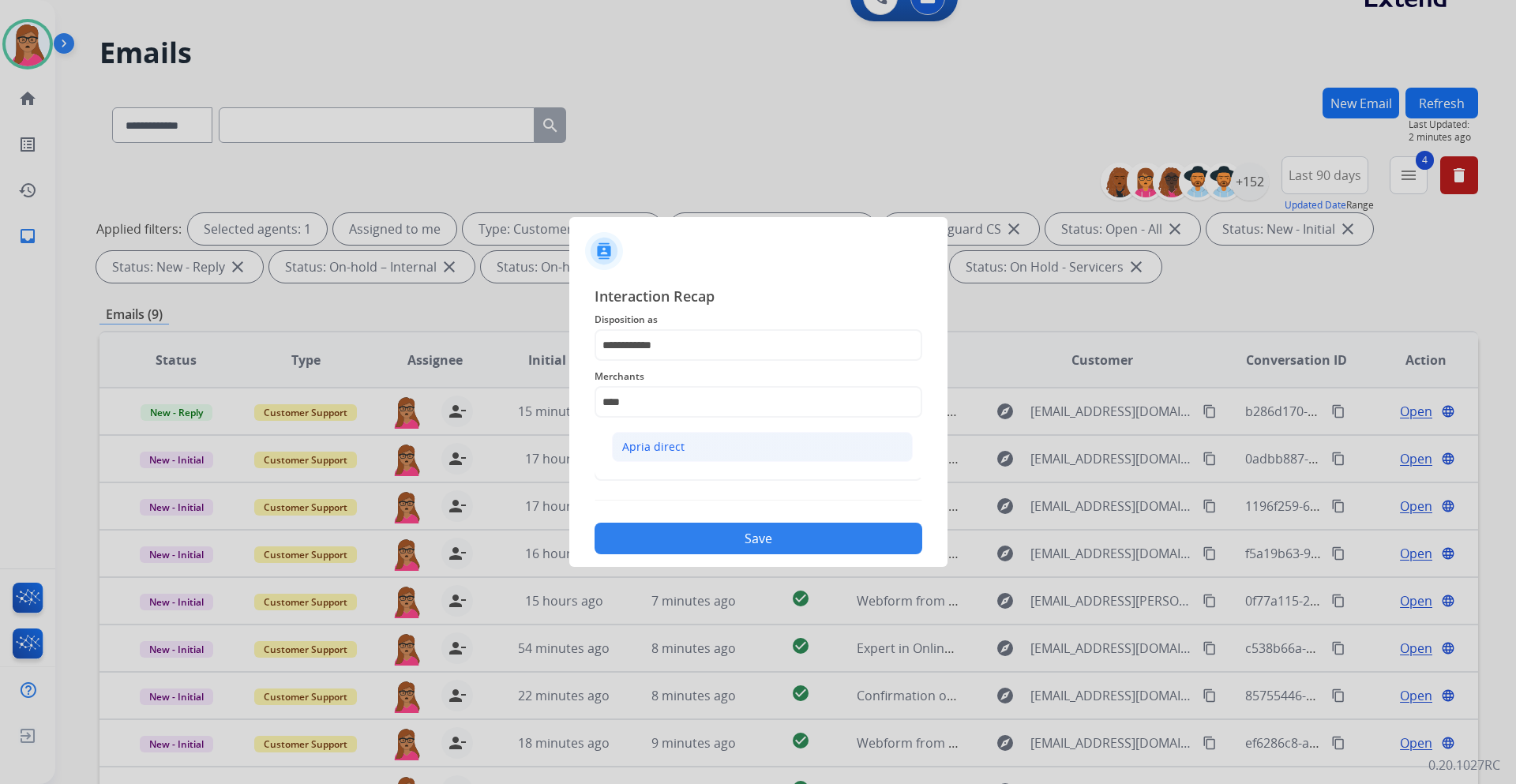
click at [669, 443] on div "Apria direct" at bounding box center [654, 446] width 62 height 16
type input "**********"
click at [694, 470] on input "text" at bounding box center [758, 465] width 328 height 31
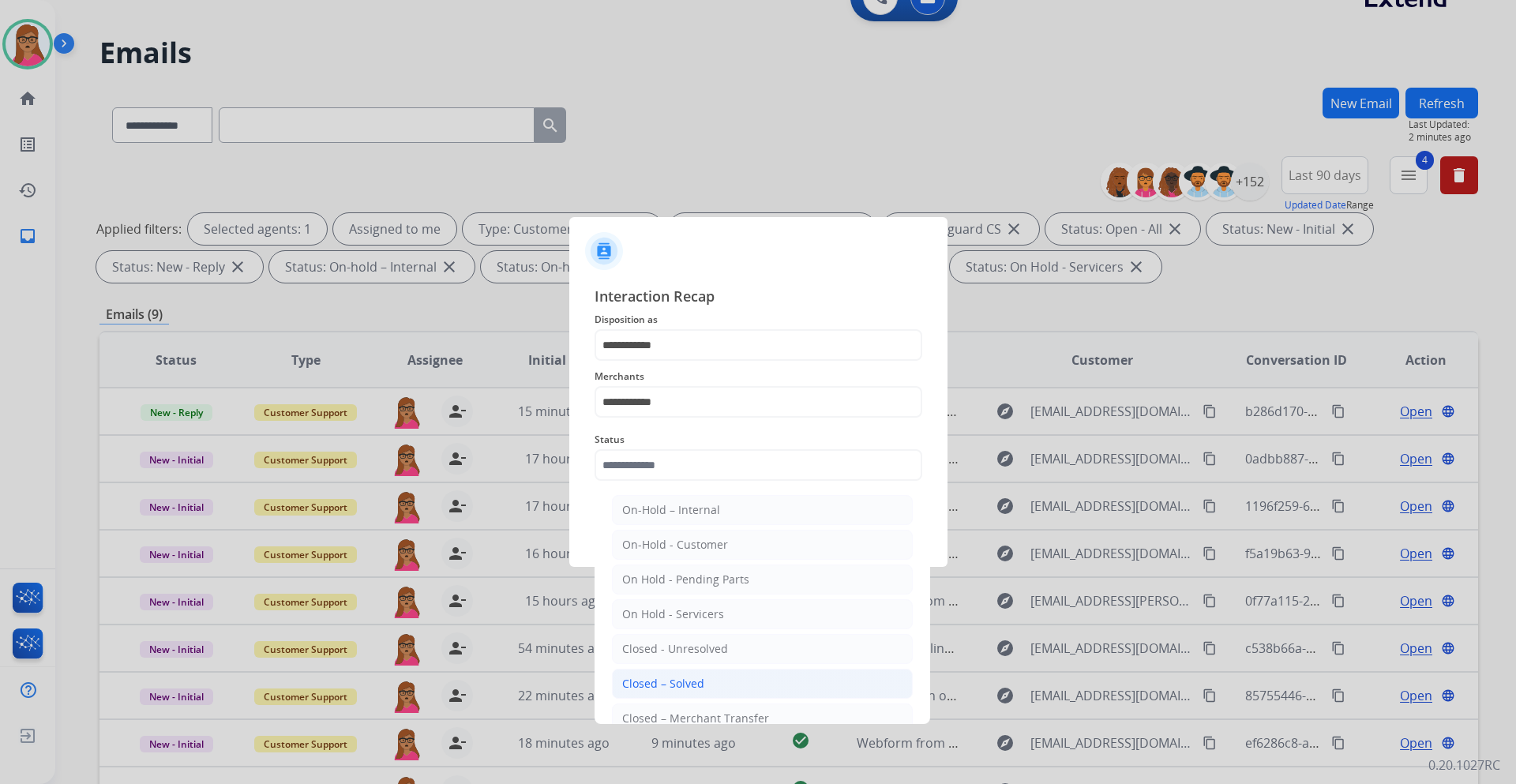
drag, startPoint x: 691, startPoint y: 686, endPoint x: 723, endPoint y: 643, distance: 53.6
click at [691, 684] on div "Closed – Solved" at bounding box center [664, 684] width 82 height 16
type input "**********"
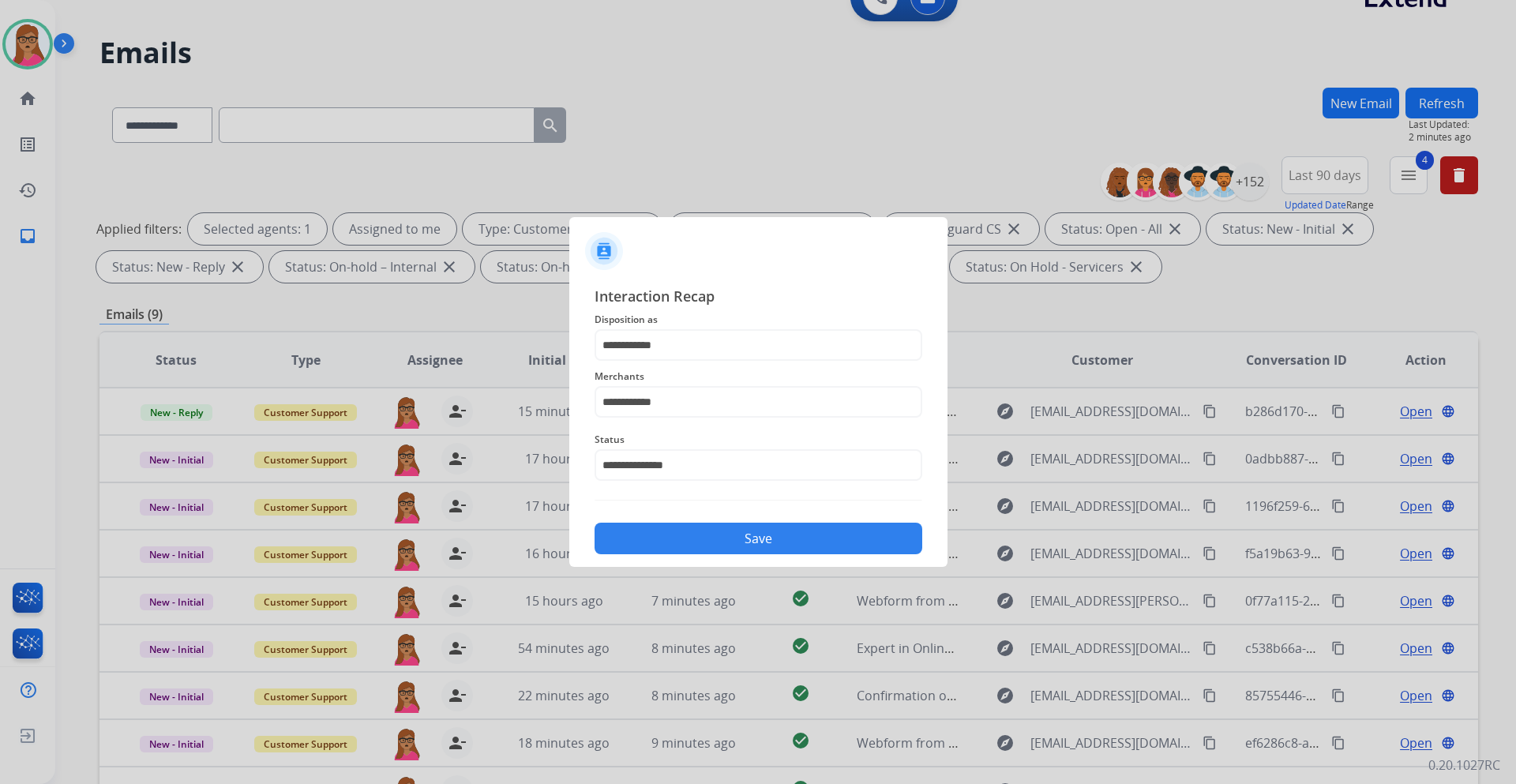
click at [765, 547] on button "Save" at bounding box center [758, 538] width 328 height 31
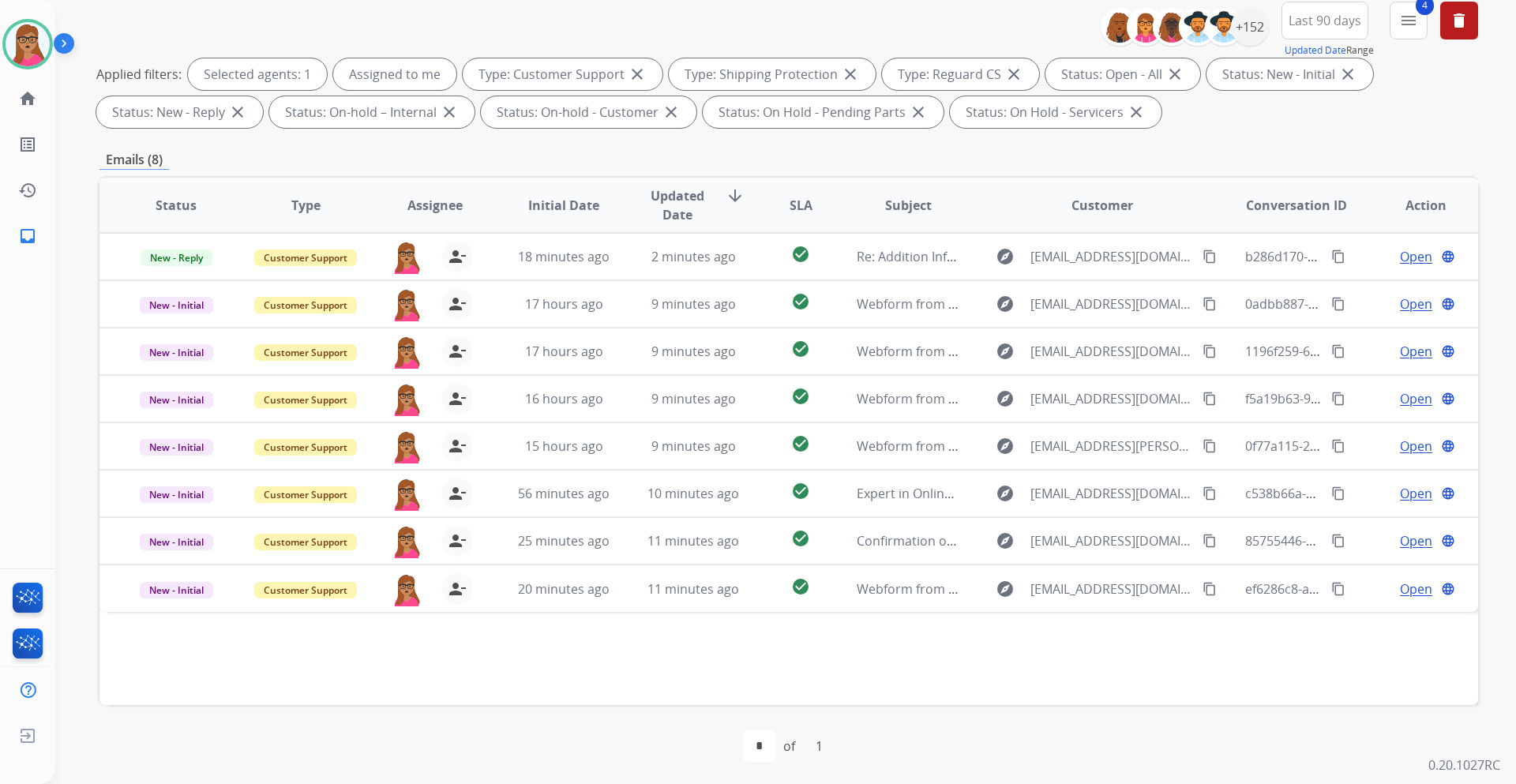
scroll to position [191, 0]
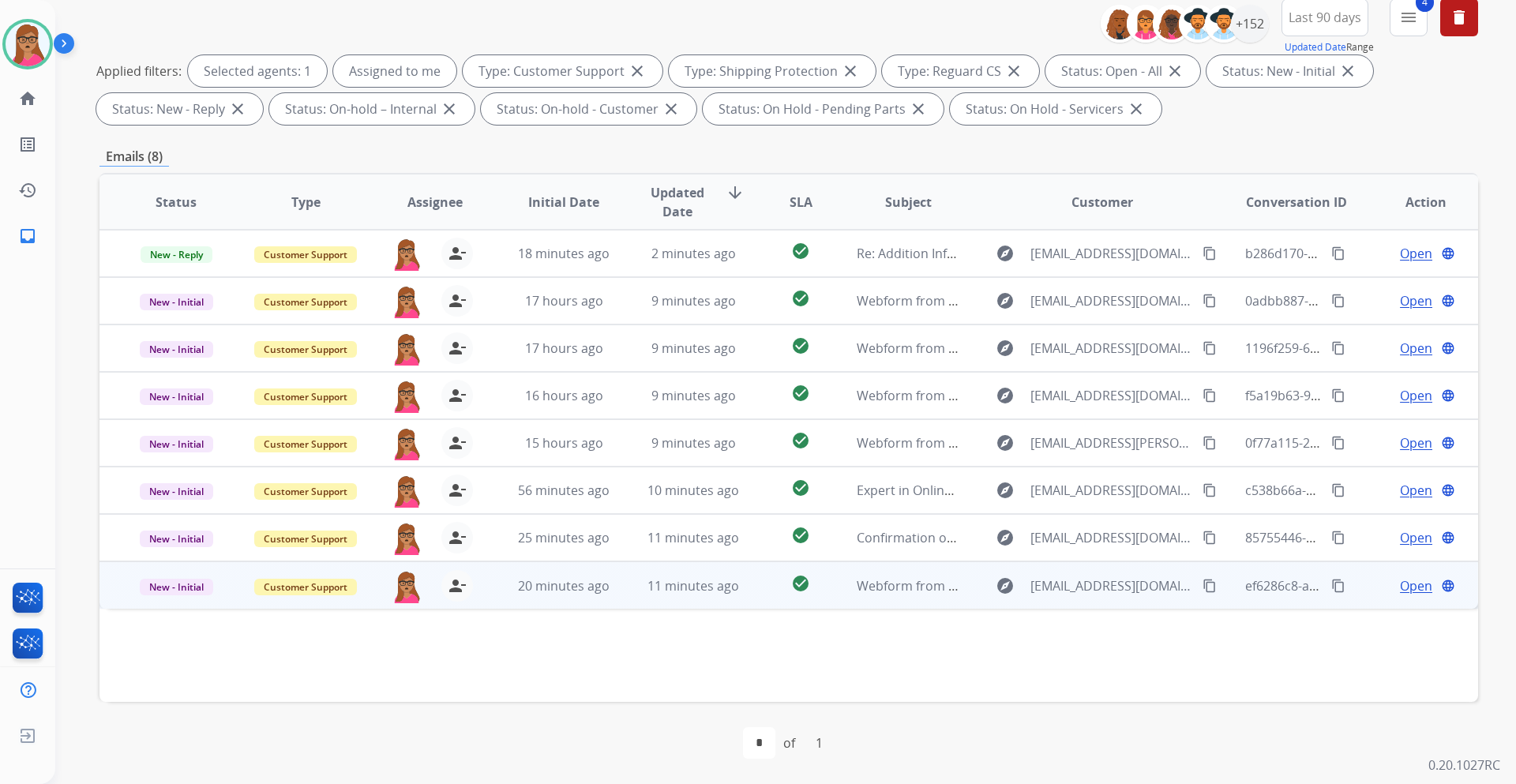
click at [1406, 588] on span "Open" at bounding box center [1416, 585] width 32 height 18
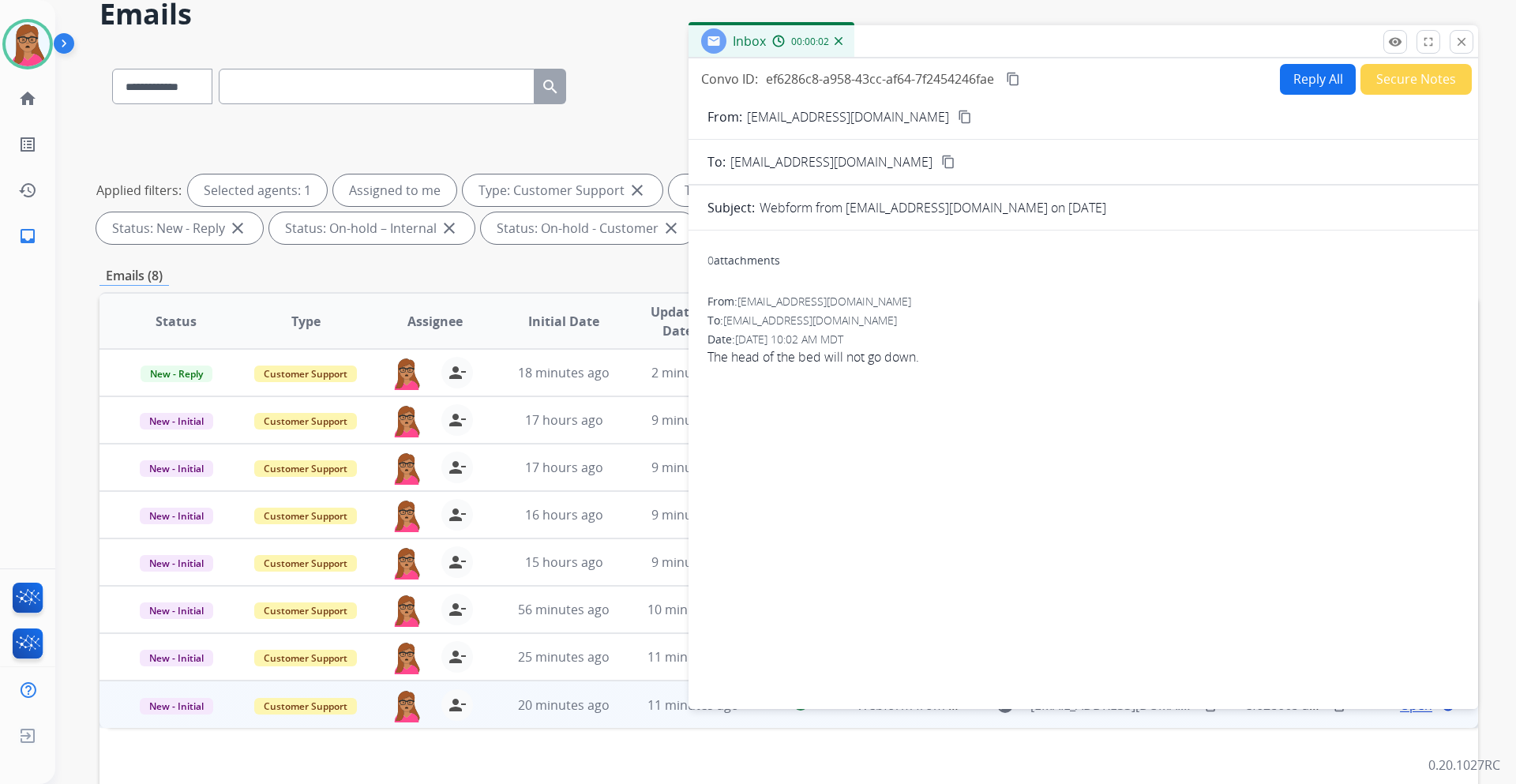
scroll to position [0, 0]
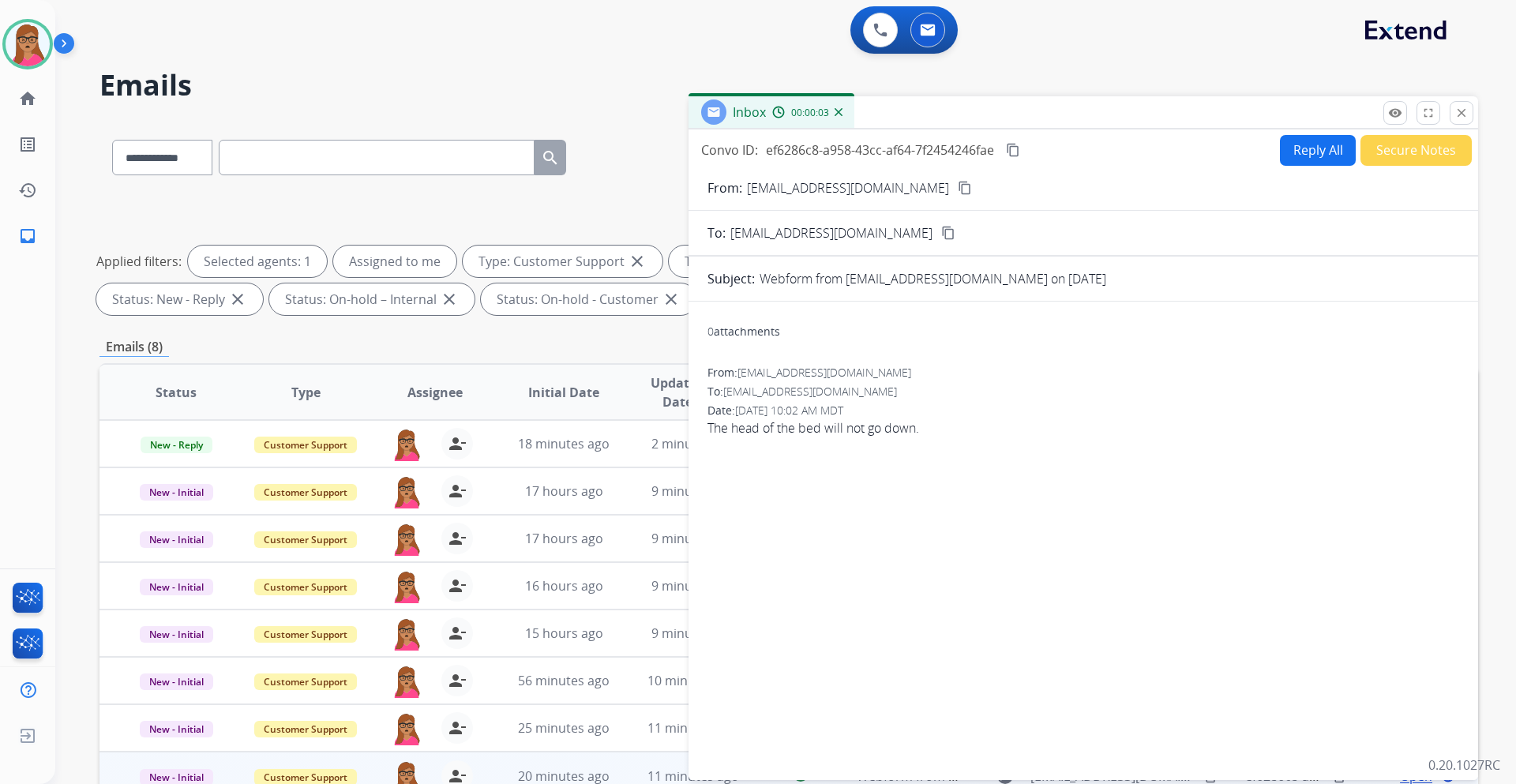
click at [957, 189] on mat-icon "content_copy" at bounding box center [964, 188] width 15 height 15
click at [1017, 150] on mat-icon "content_copy" at bounding box center [1013, 150] width 15 height 15
click at [1281, 165] on button "Reply All" at bounding box center [1318, 151] width 76 height 31
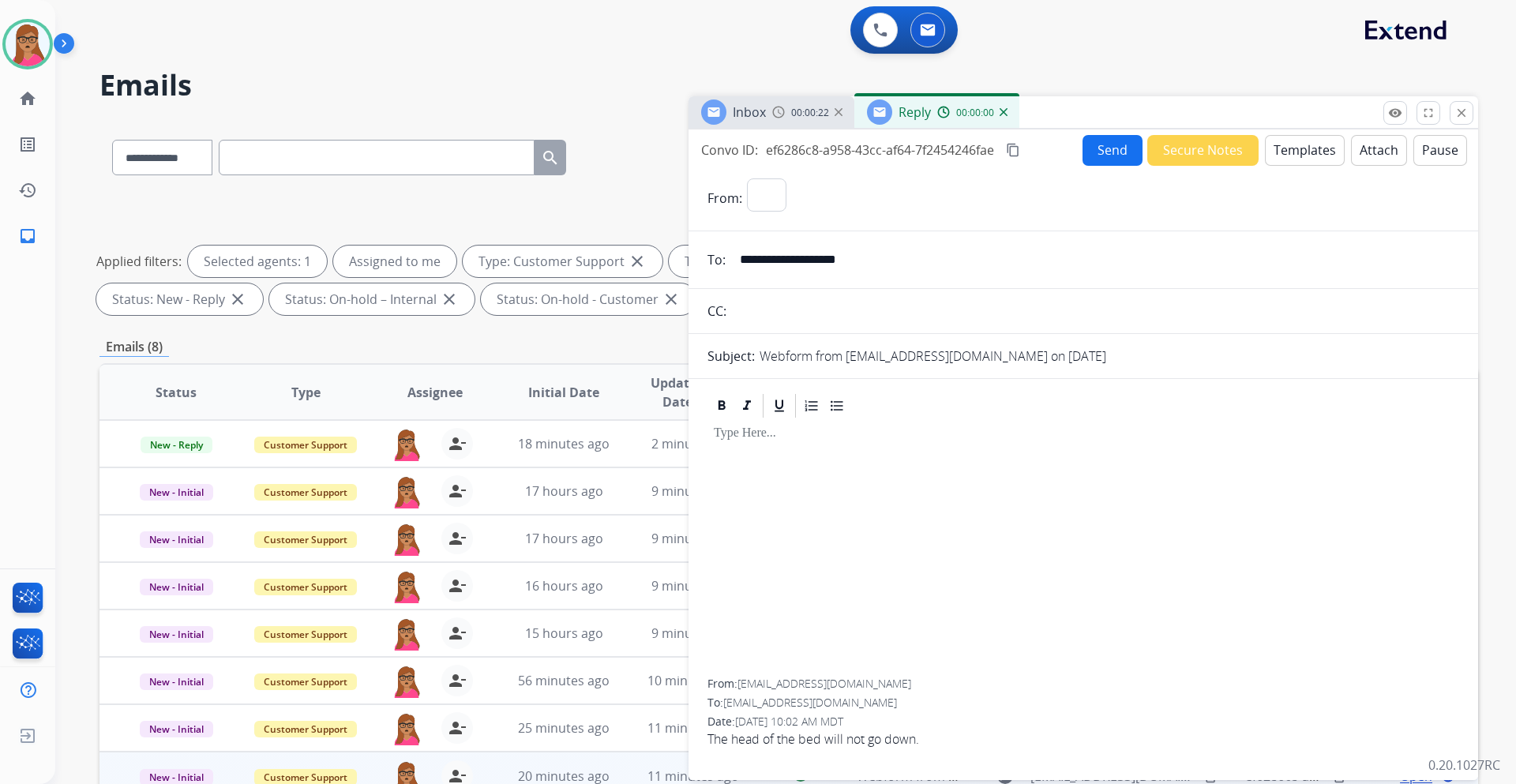
select select "**********"
click at [1311, 152] on button "Templates" at bounding box center [1305, 151] width 80 height 31
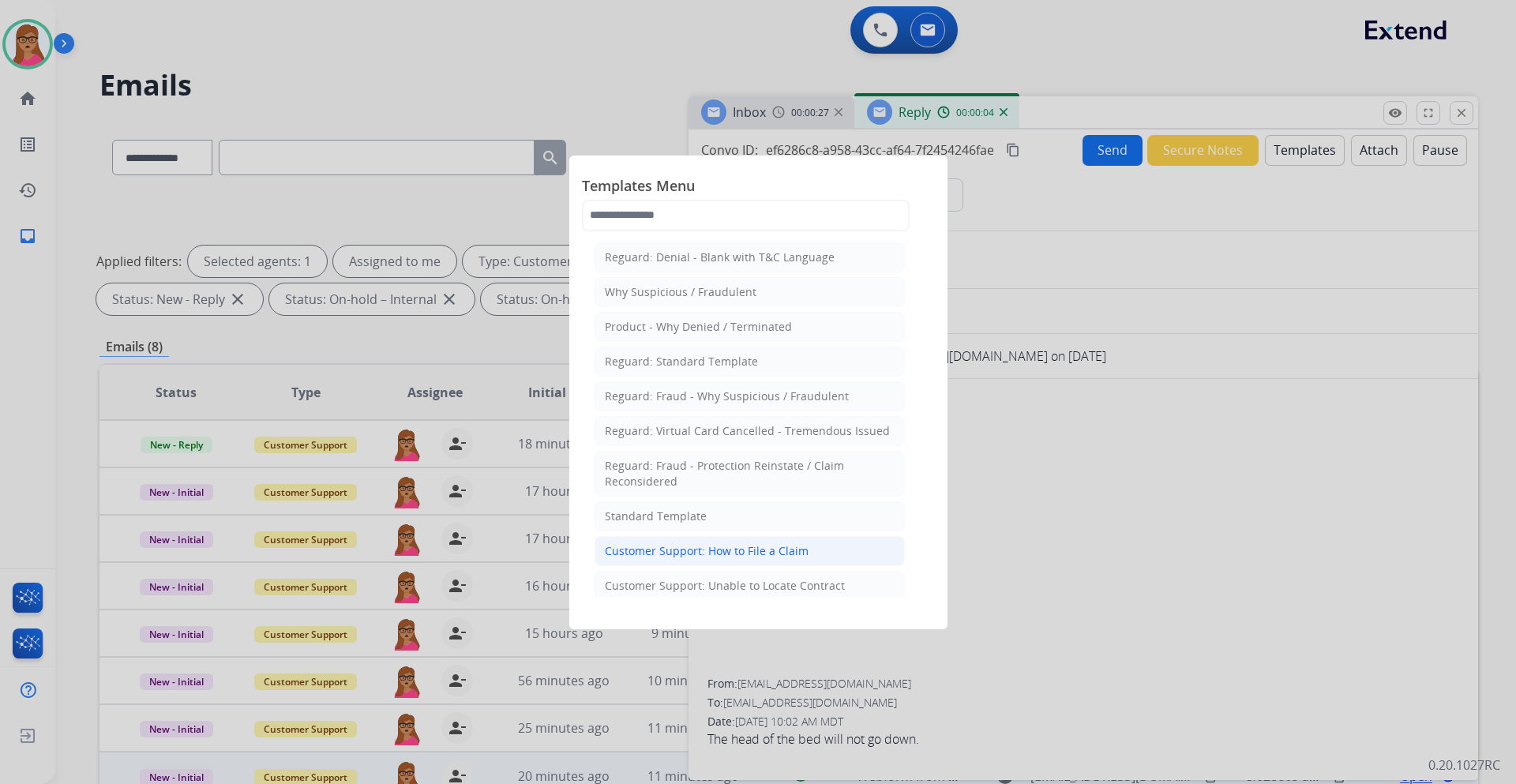
click at [702, 550] on div "Customer Support: How to File a Claim" at bounding box center [706, 551] width 203 height 16
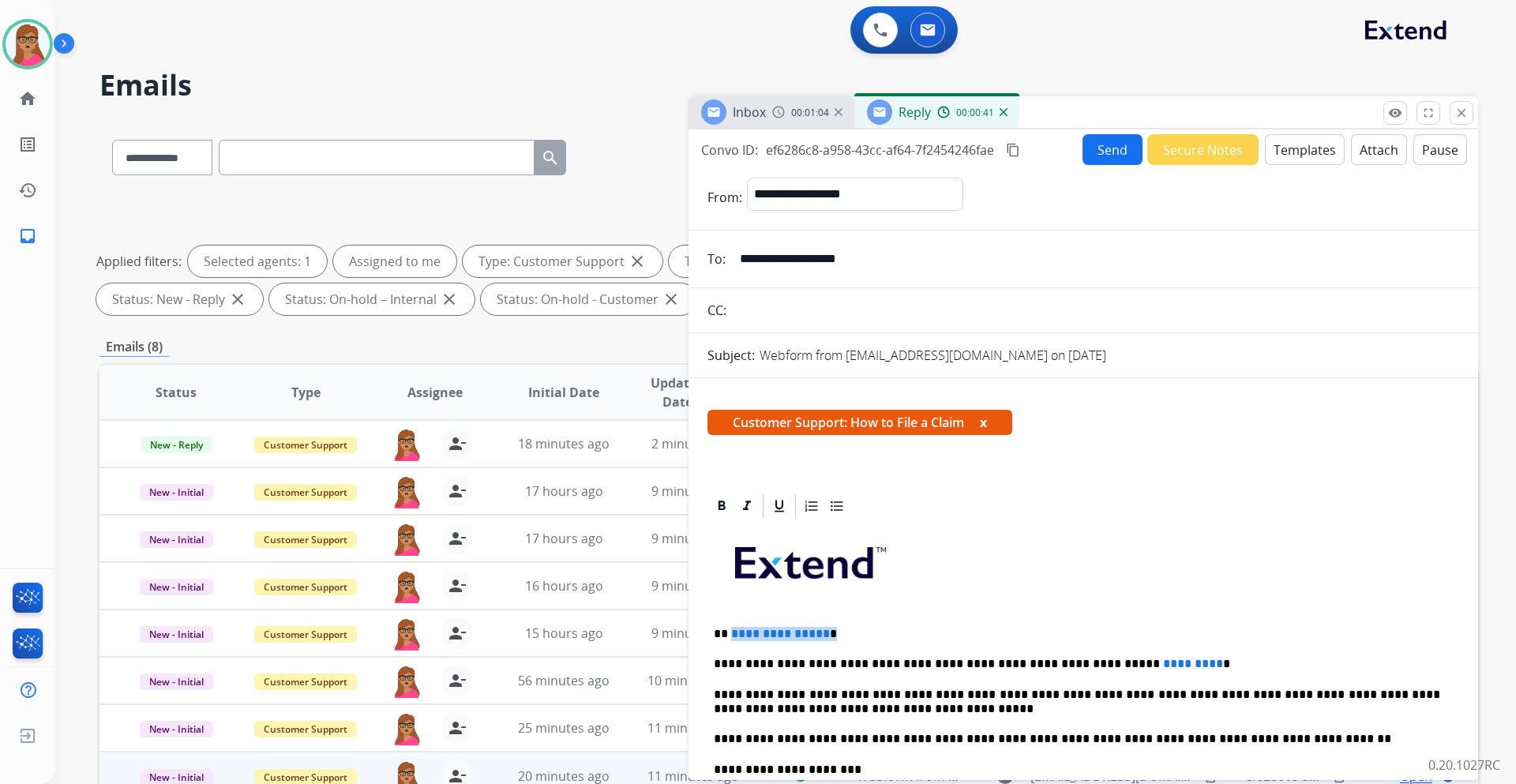
drag, startPoint x: 819, startPoint y: 634, endPoint x: 731, endPoint y: 633, distance: 88.0
click at [731, 633] on p "**********" at bounding box center [1077, 633] width 727 height 15
drag, startPoint x: 1161, startPoint y: 660, endPoint x: 1074, endPoint y: 662, distance: 87.0
click at [1073, 662] on p "**********" at bounding box center [1077, 663] width 727 height 15
click at [1076, 664] on p "**********" at bounding box center [1077, 663] width 727 height 15
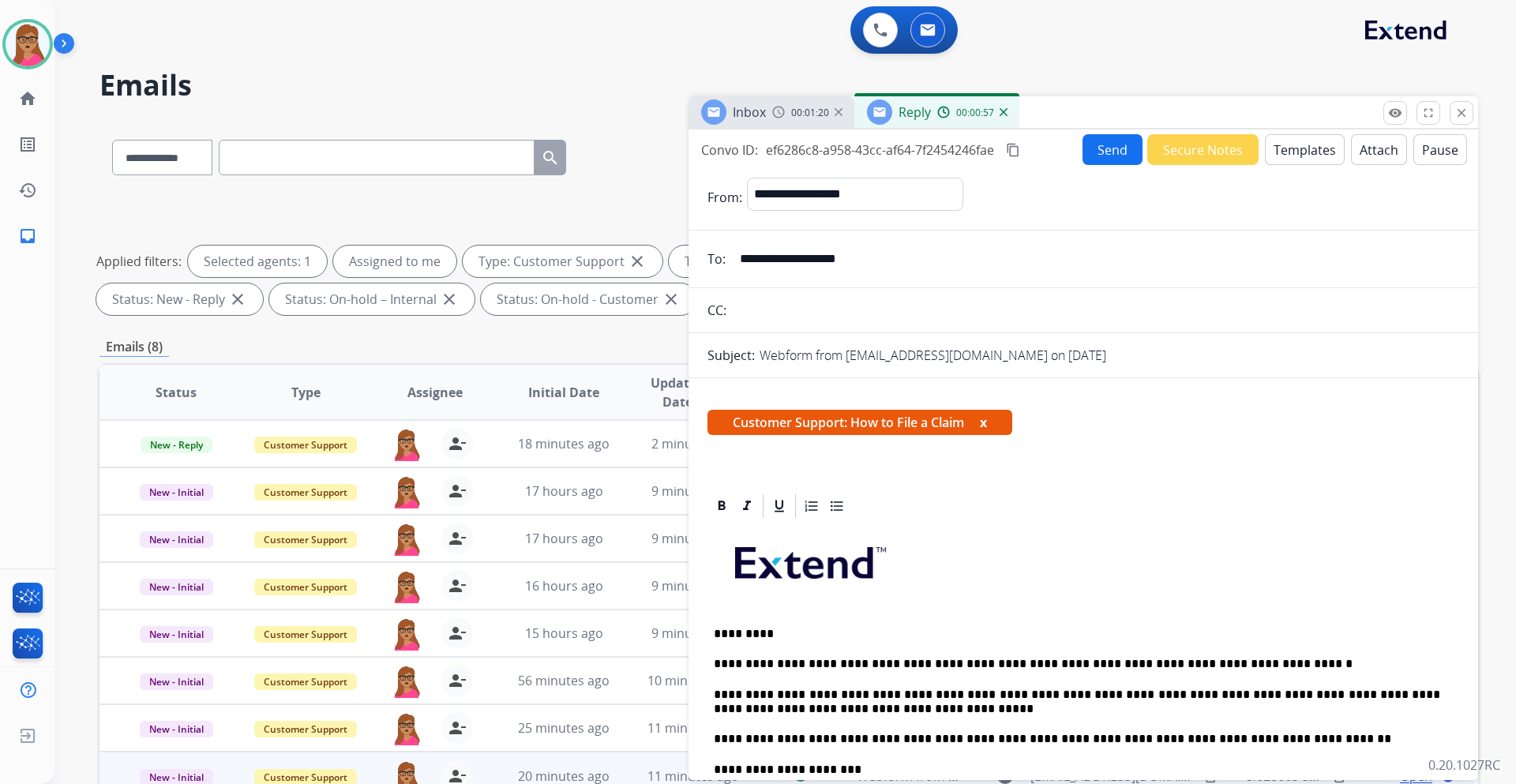
click at [1251, 660] on p "**********" at bounding box center [1077, 663] width 727 height 15
click at [1090, 154] on button "Send" at bounding box center [1113, 150] width 60 height 31
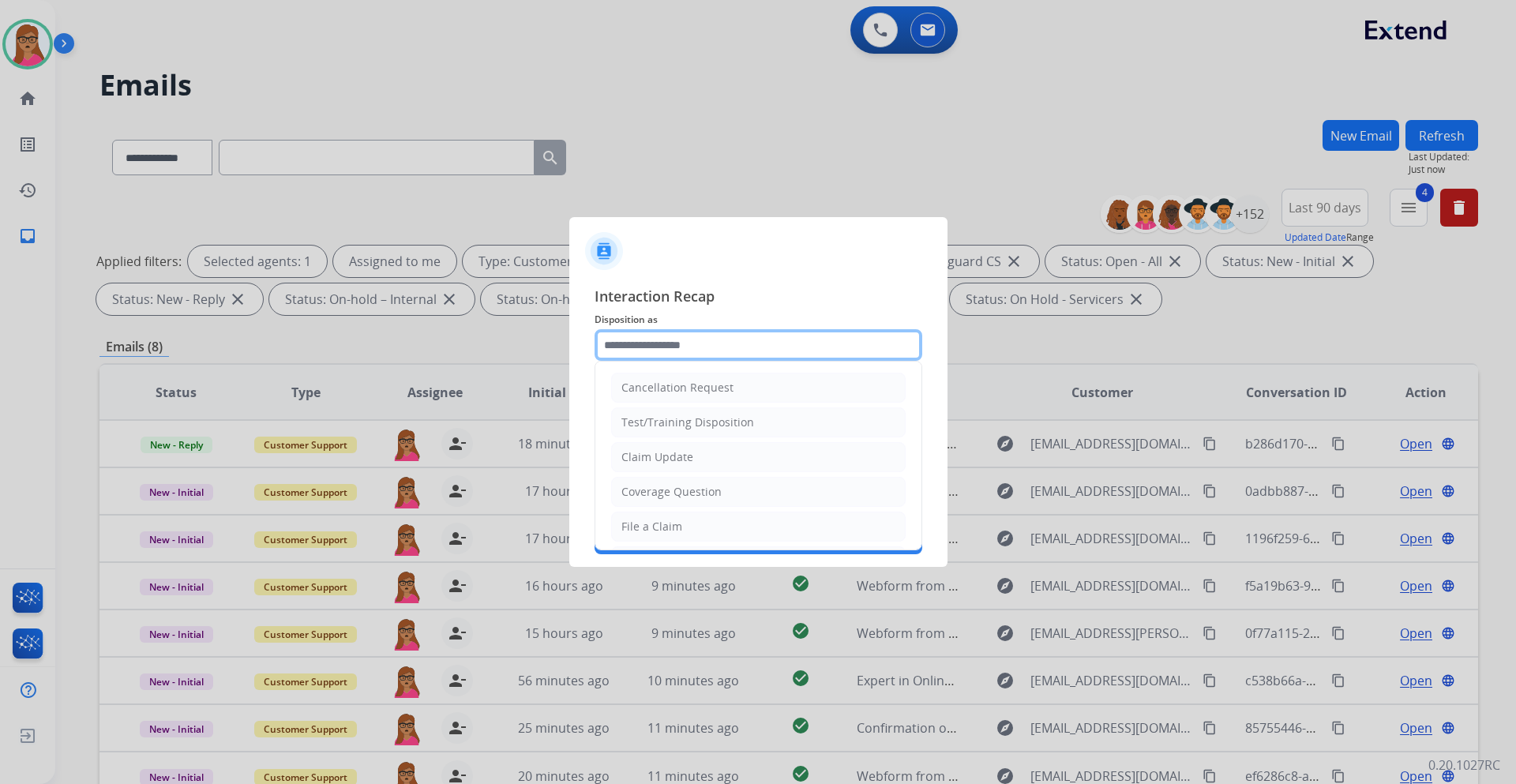
click at [681, 340] on input "text" at bounding box center [758, 344] width 328 height 31
click at [689, 523] on li "File a Claim" at bounding box center [758, 526] width 295 height 30
type input "**********"
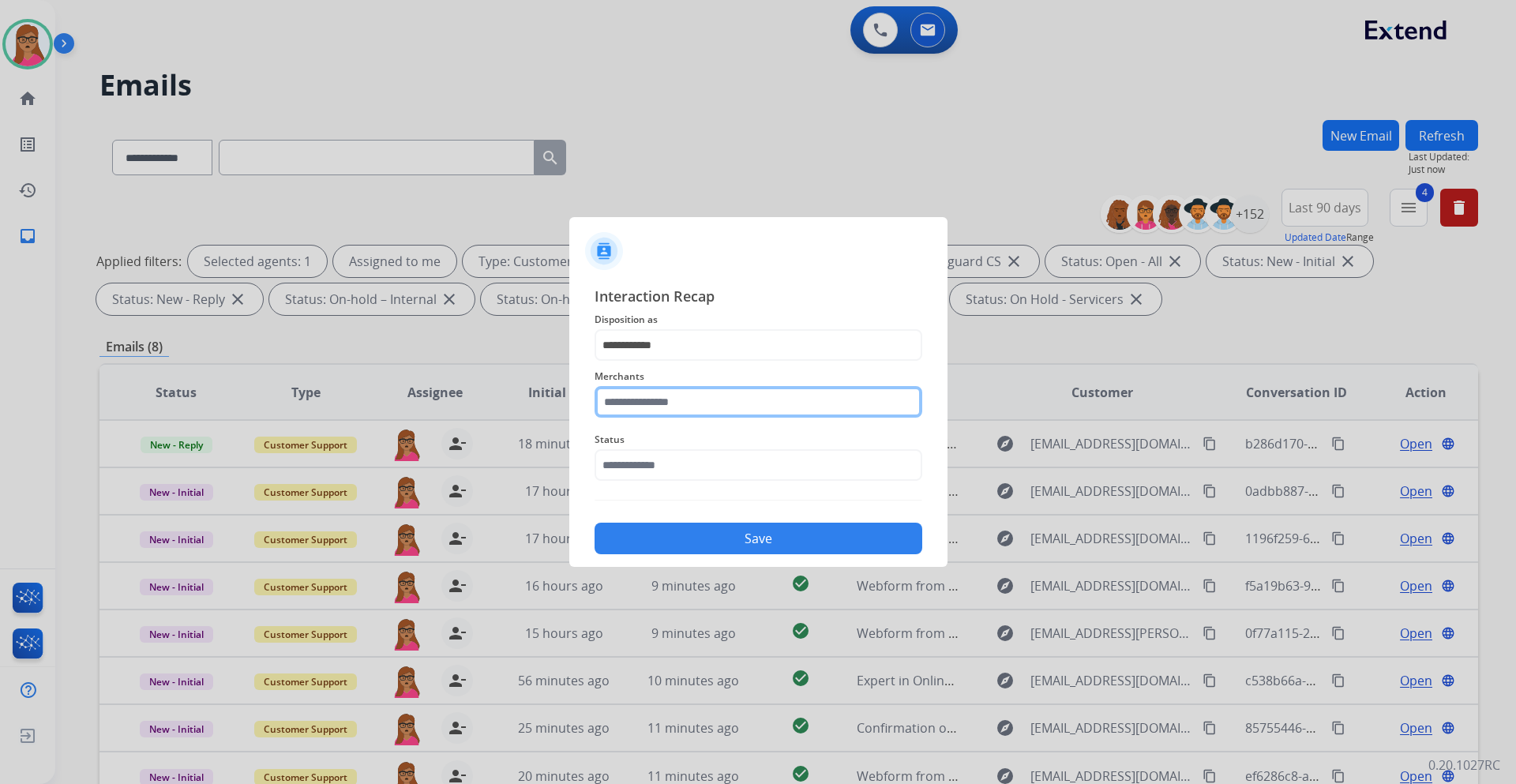
click at [698, 406] on input "text" at bounding box center [758, 402] width 328 height 31
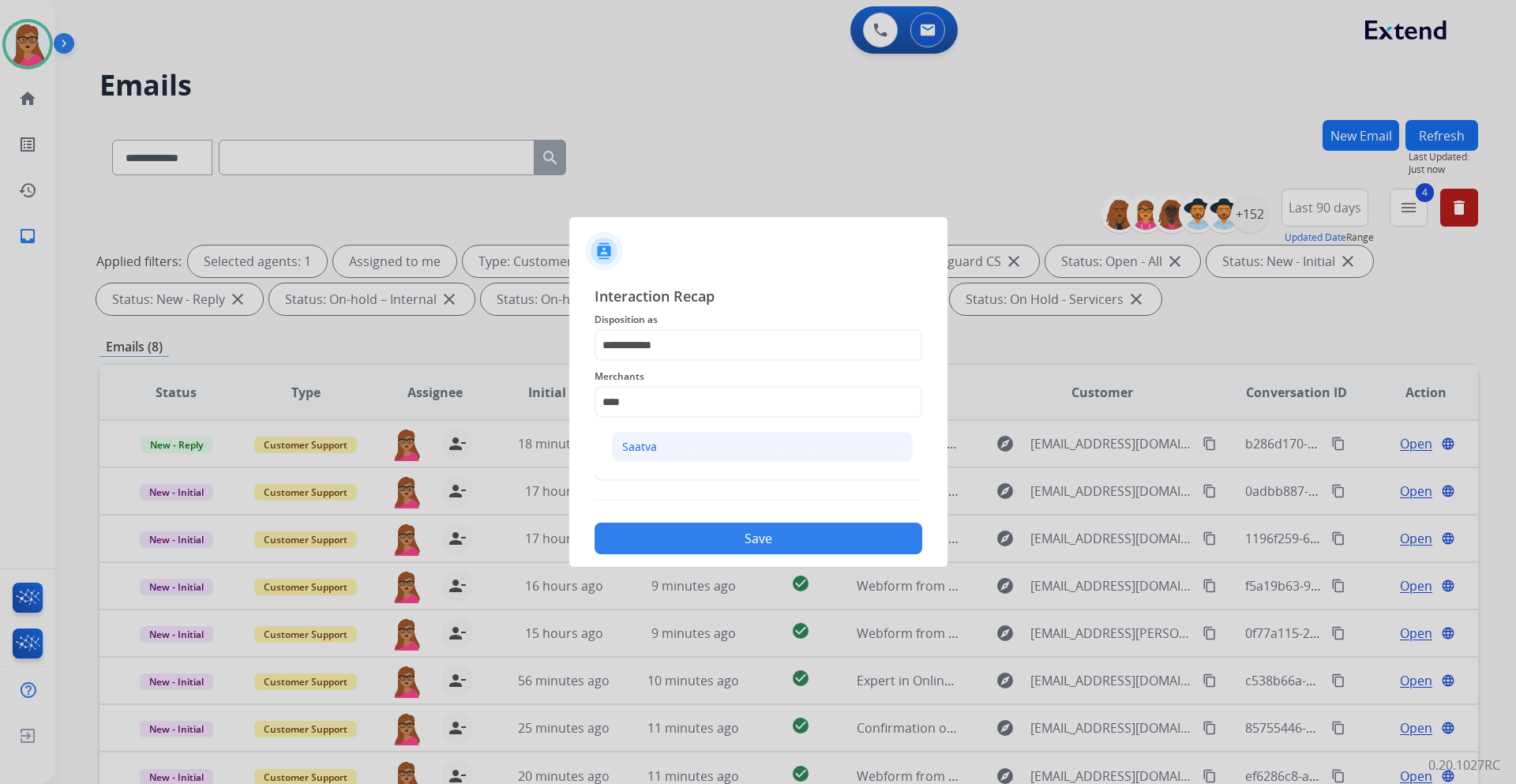
click at [668, 452] on li "Saatva" at bounding box center [762, 446] width 301 height 30
type input "******"
click at [661, 468] on input "text" at bounding box center [758, 465] width 328 height 31
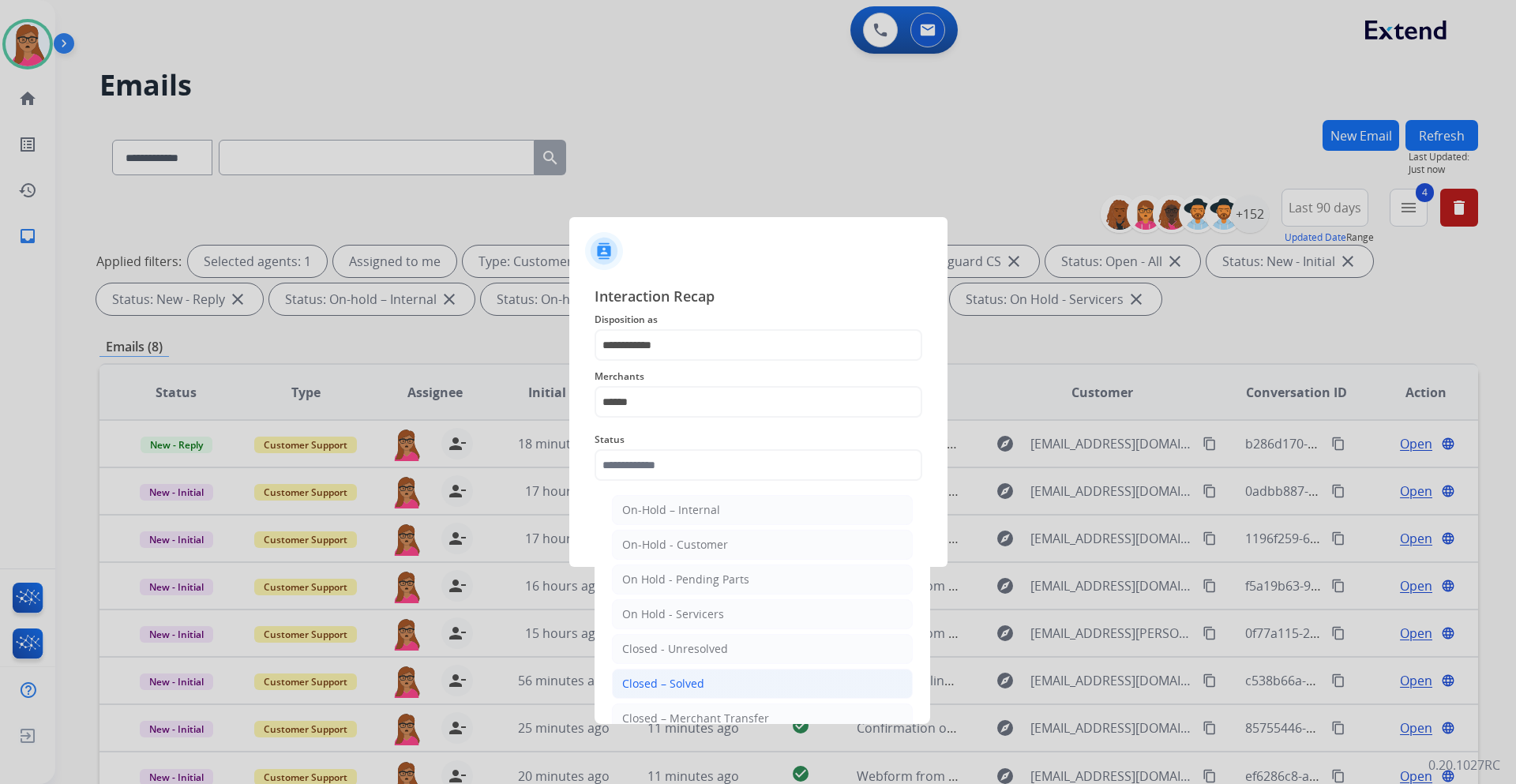
click at [714, 681] on li "Closed – Solved" at bounding box center [762, 683] width 301 height 30
type input "**********"
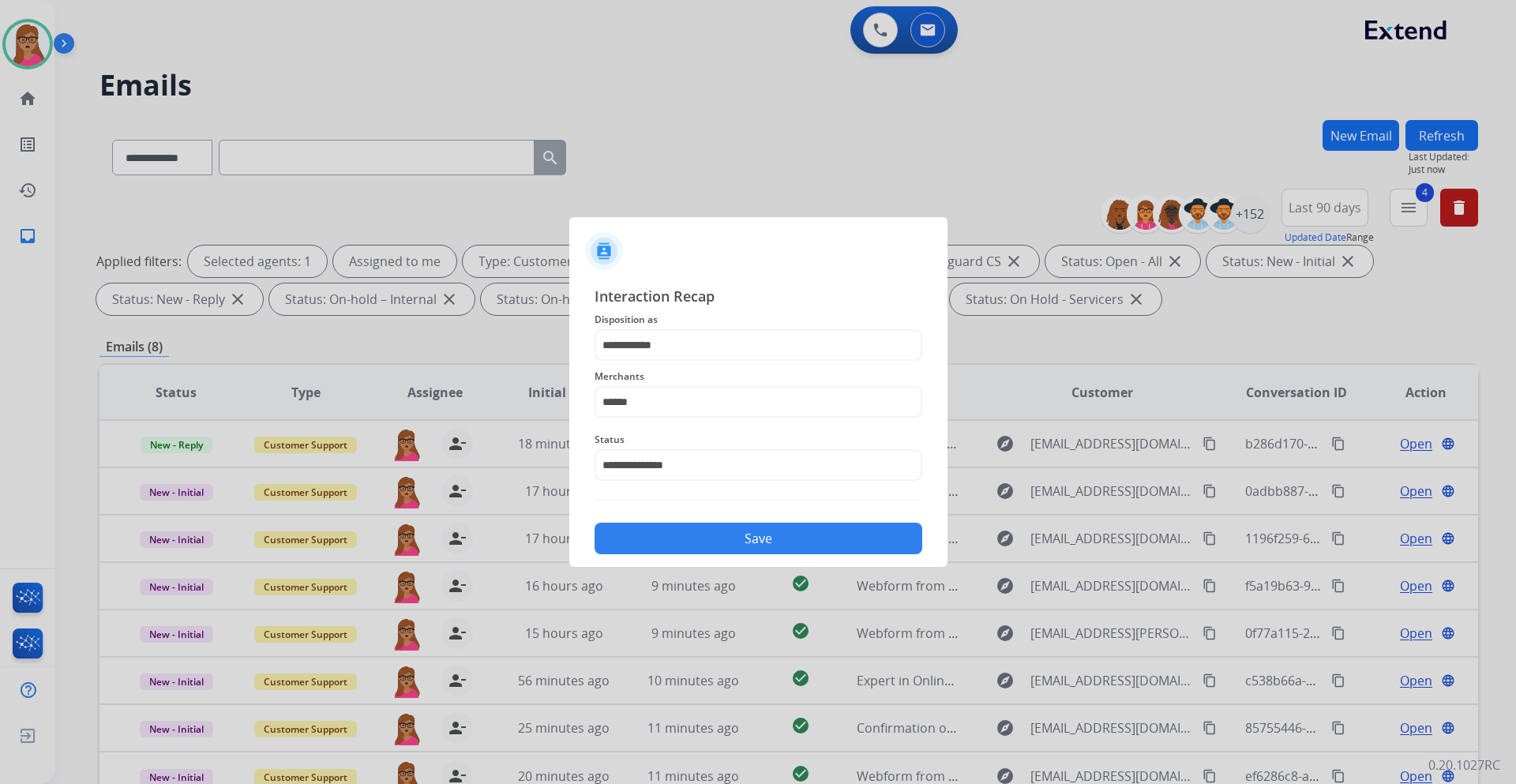
click at [741, 545] on button "Save" at bounding box center [758, 538] width 328 height 31
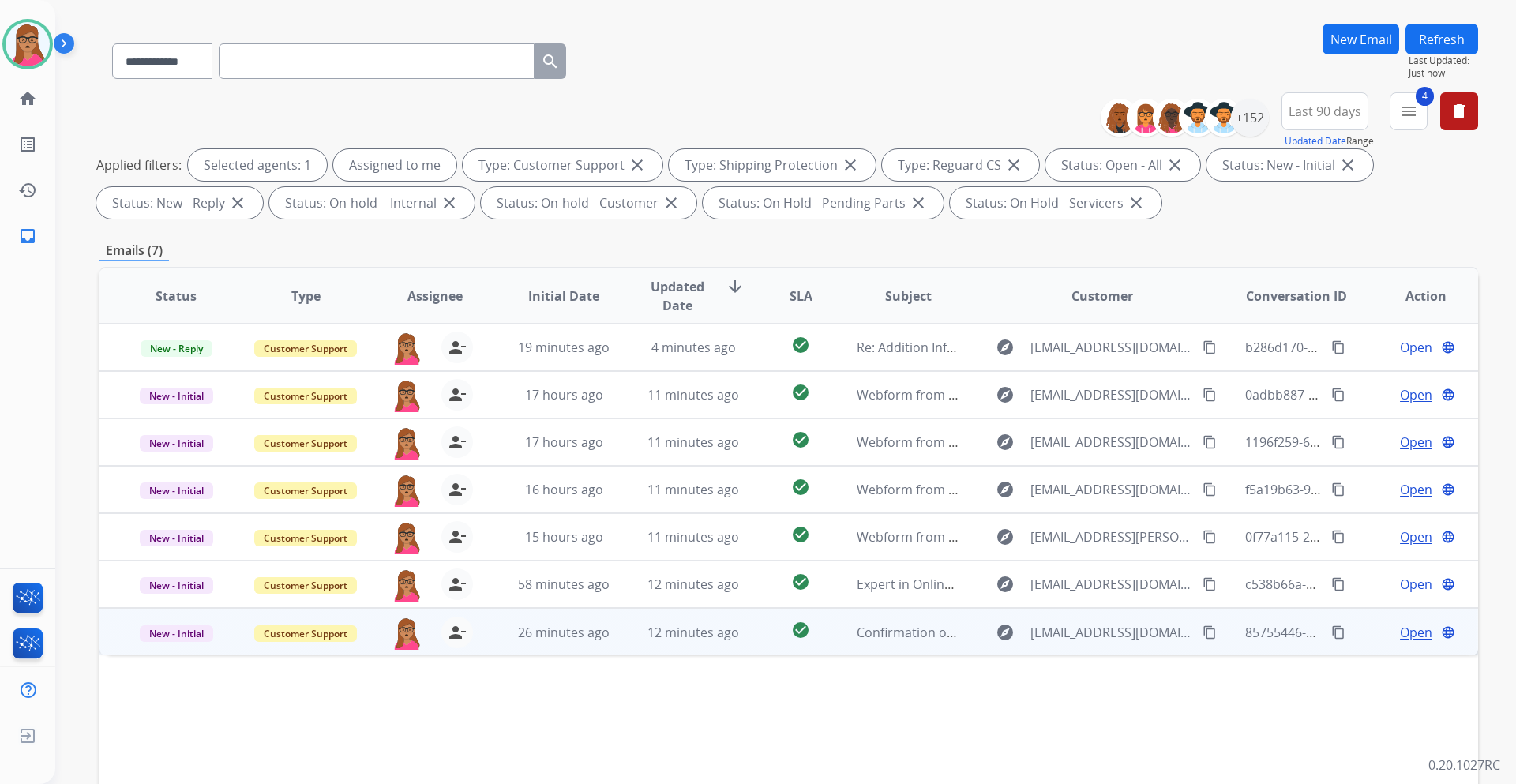
scroll to position [79, 0]
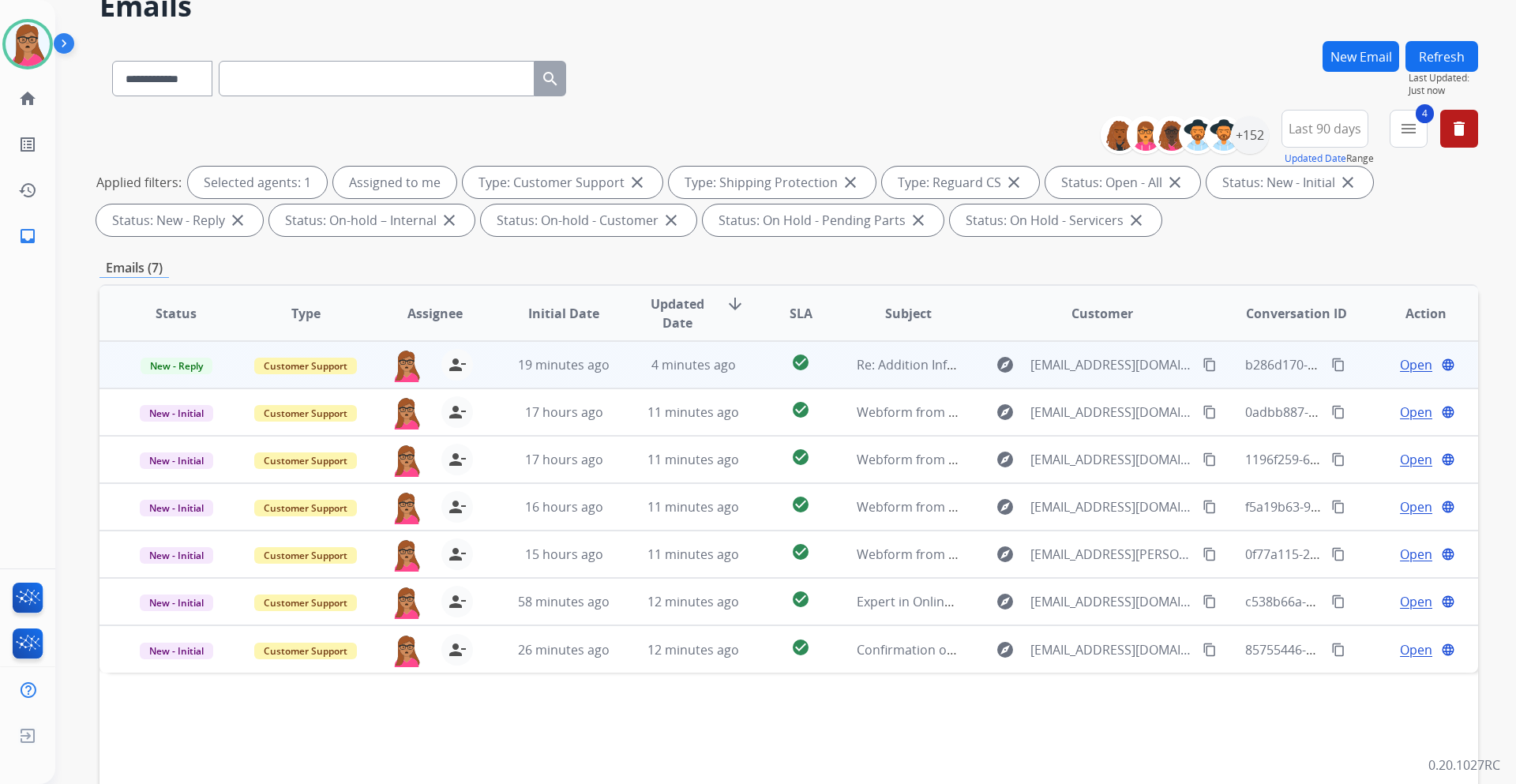
click at [1400, 358] on span "Open" at bounding box center [1416, 364] width 32 height 18
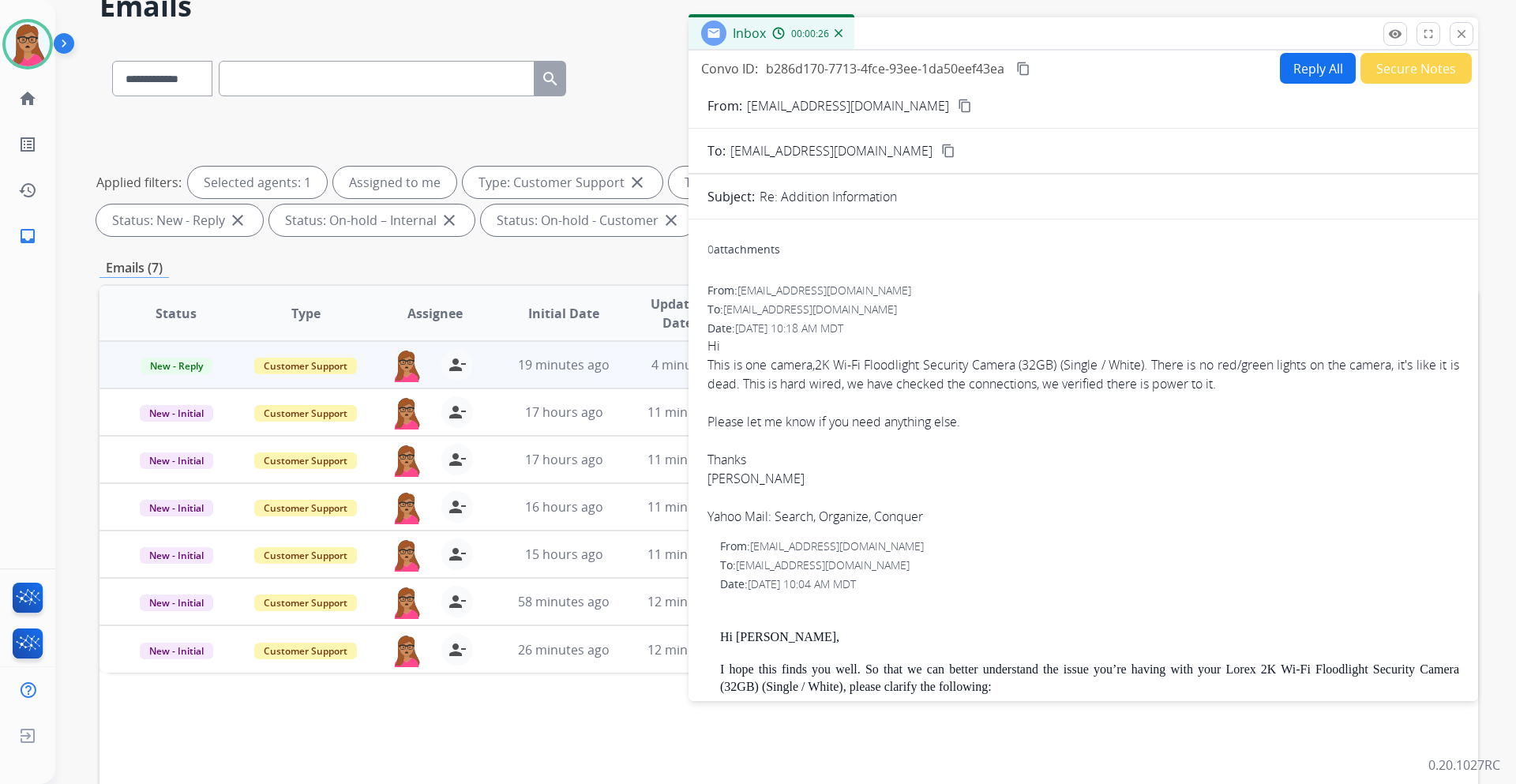
scroll to position [0, 0]
click at [1465, 31] on mat-icon "close" at bounding box center [1462, 34] width 15 height 15
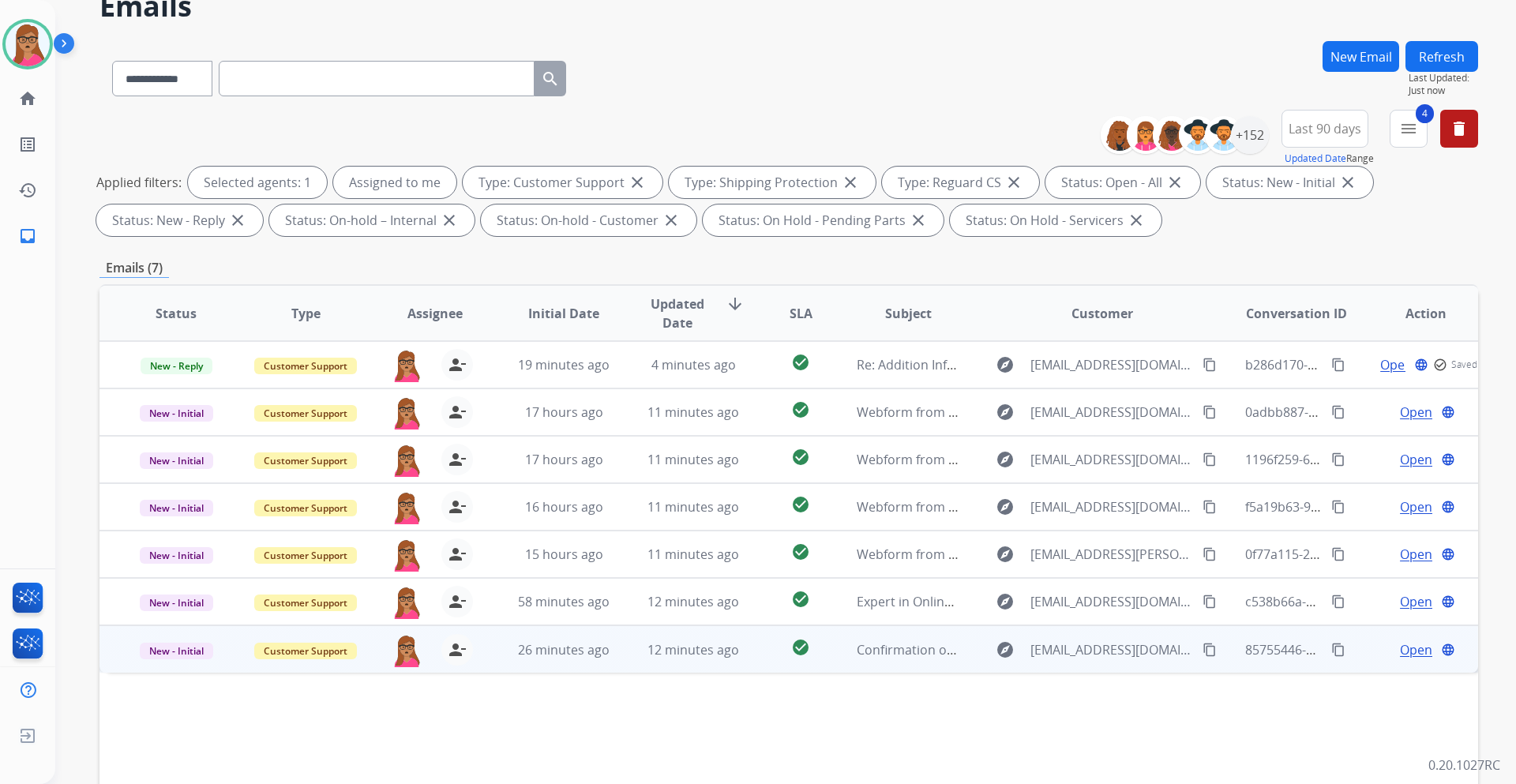
click at [1412, 644] on span "Open" at bounding box center [1416, 649] width 32 height 18
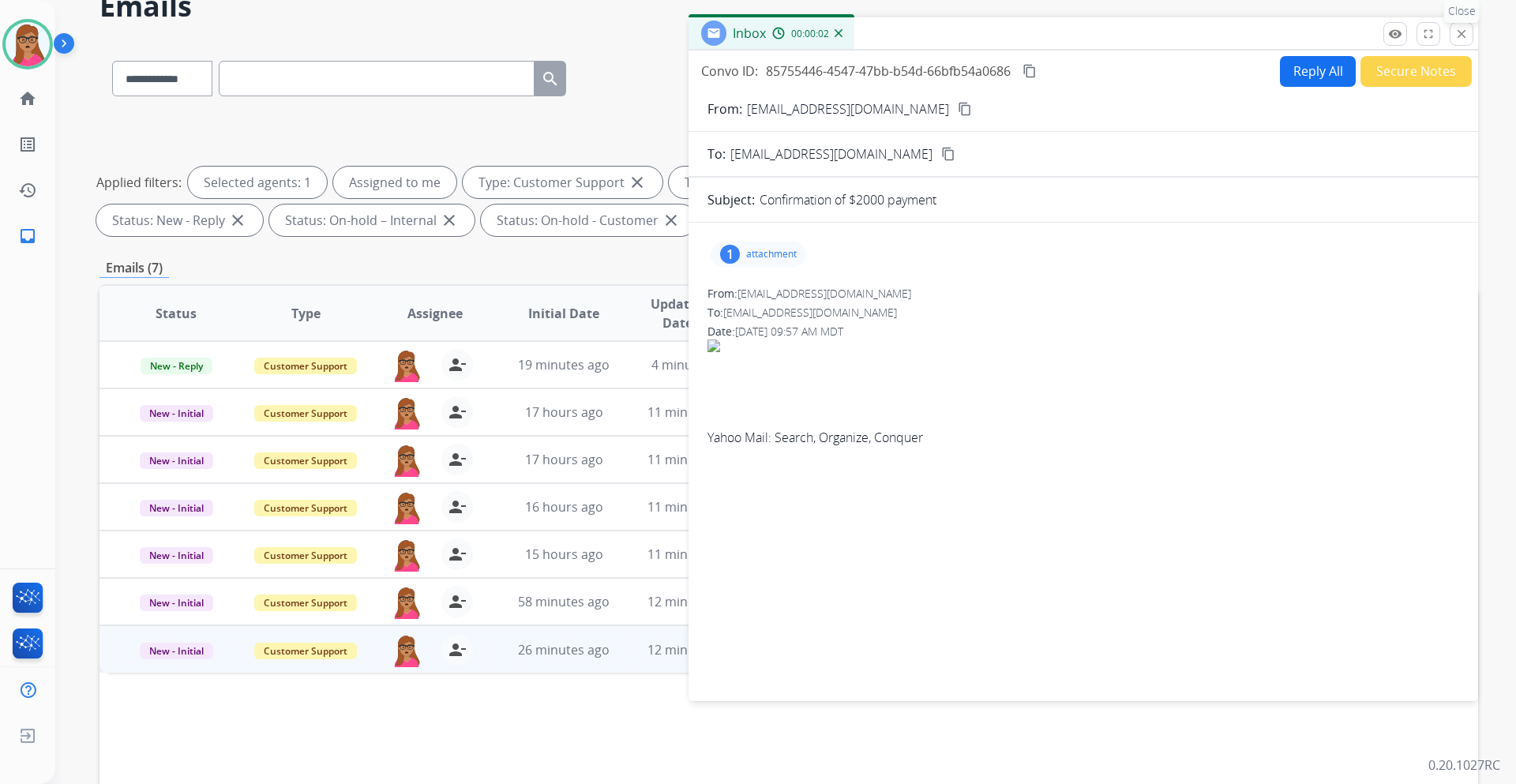
click at [1455, 39] on mat-icon "close" at bounding box center [1462, 34] width 15 height 15
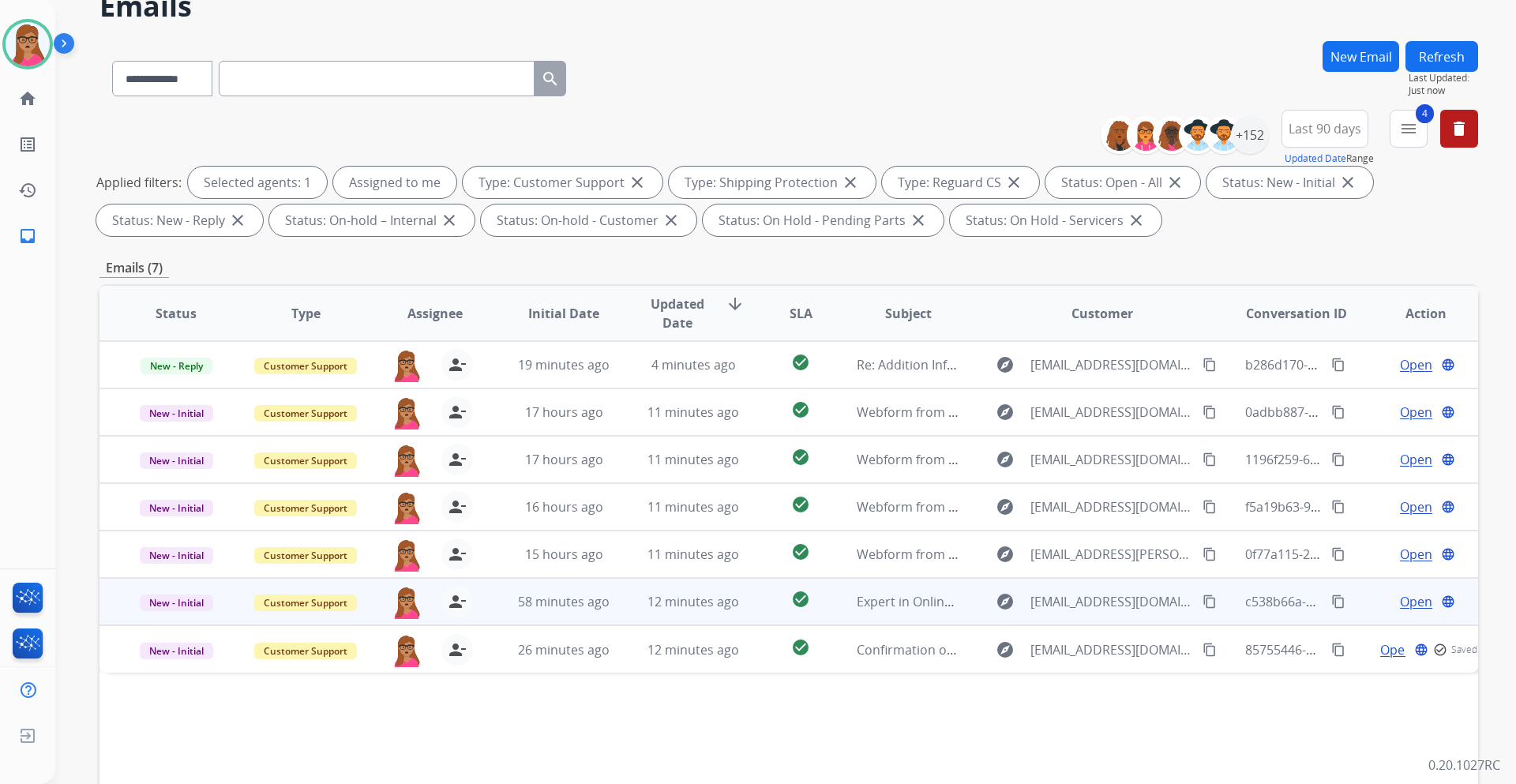
click at [1400, 598] on span "Open" at bounding box center [1416, 601] width 32 height 18
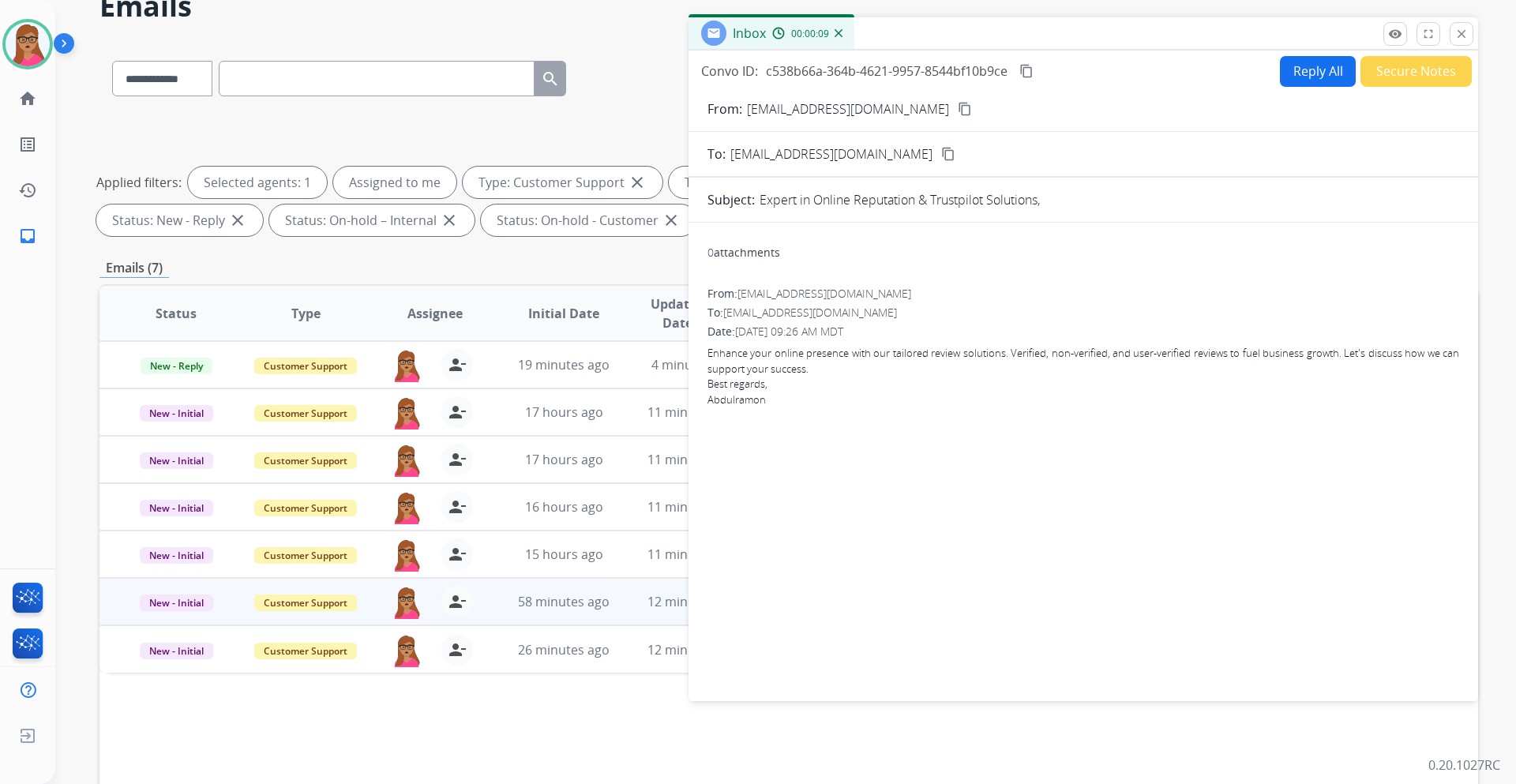
click at [1430, 66] on button "Secure Notes" at bounding box center [1416, 72] width 111 height 31
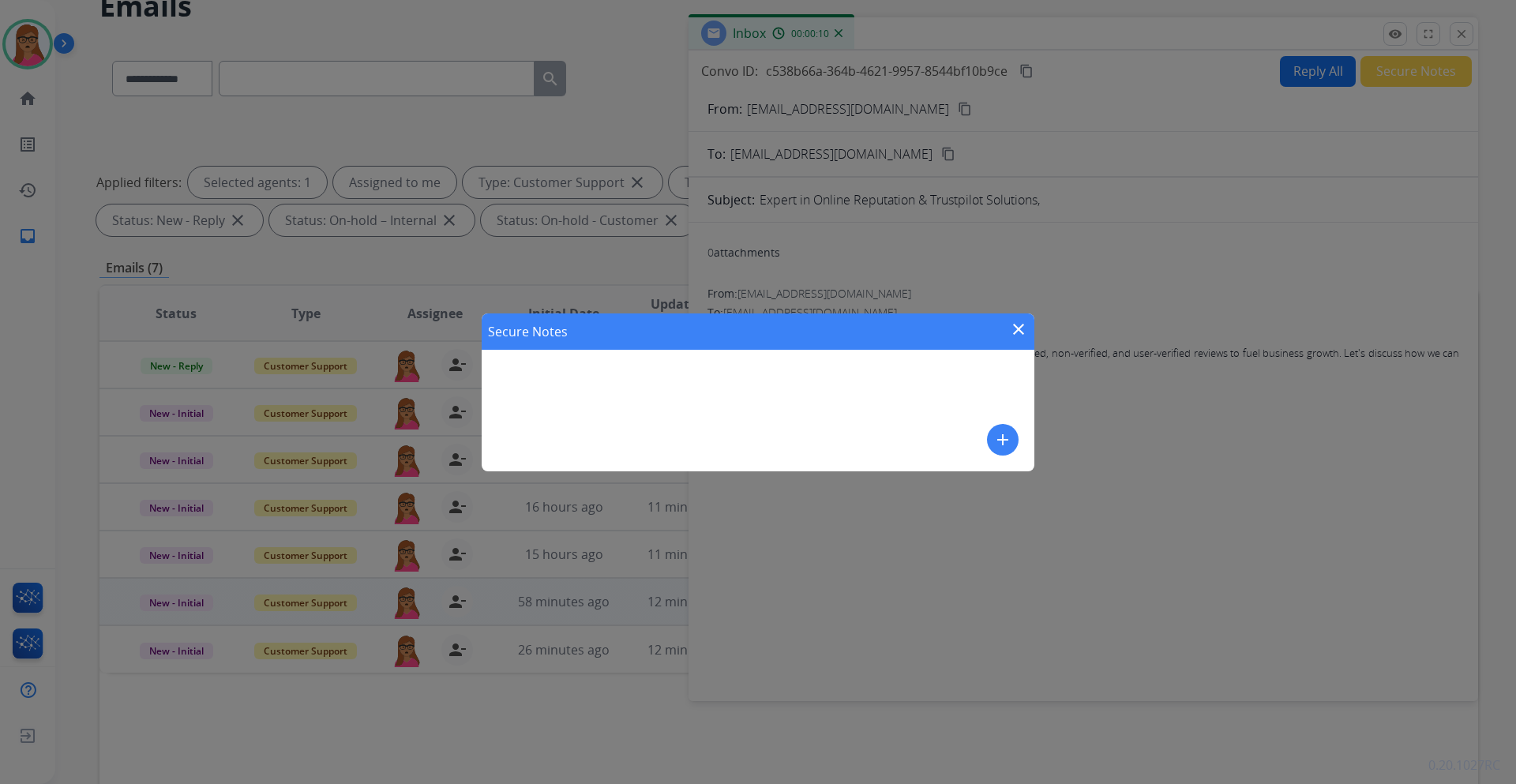
click at [1454, 34] on div "Secure Notes close add" at bounding box center [758, 392] width 1516 height 784
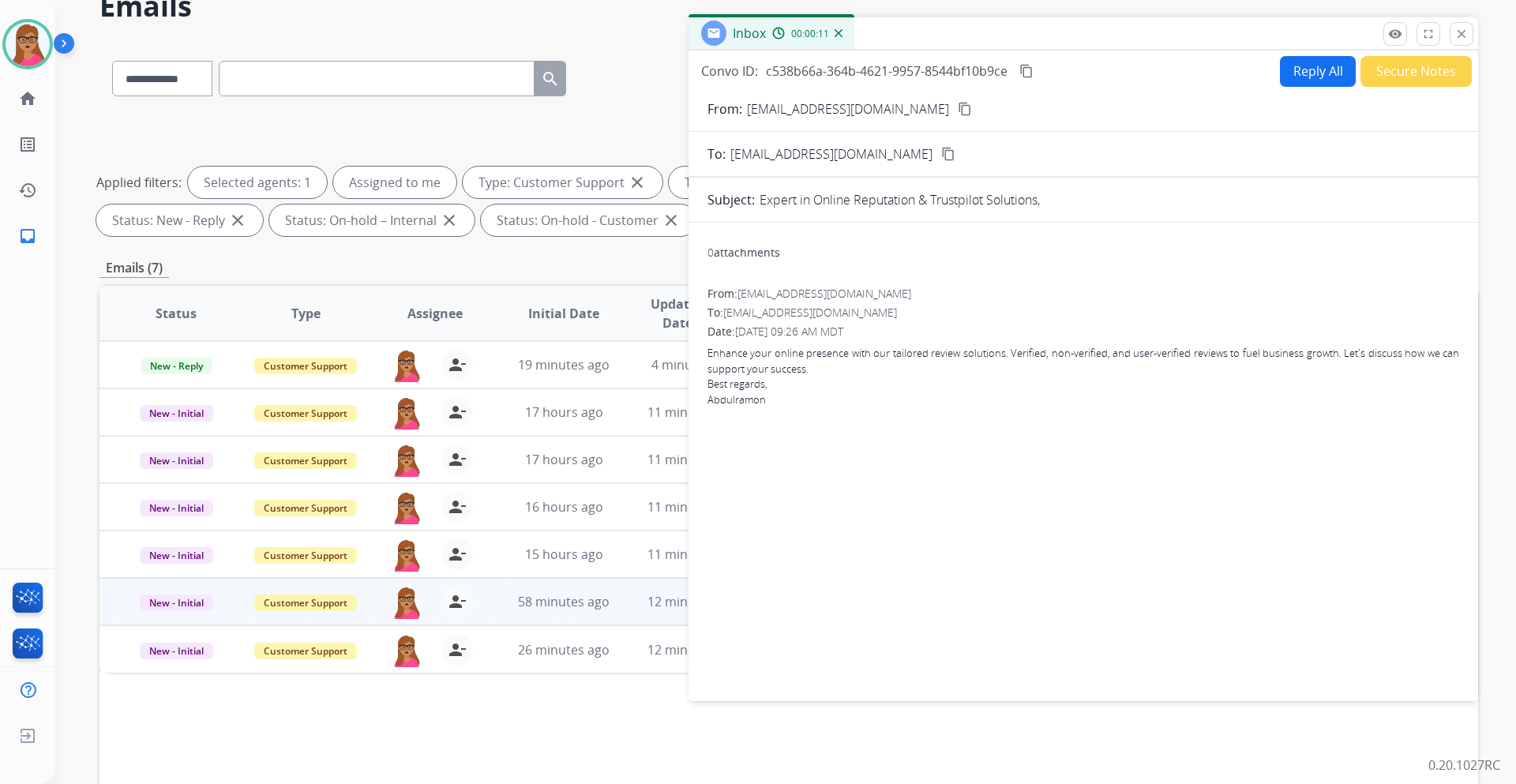
click at [1454, 34] on button "close Close" at bounding box center [1462, 34] width 23 height 23
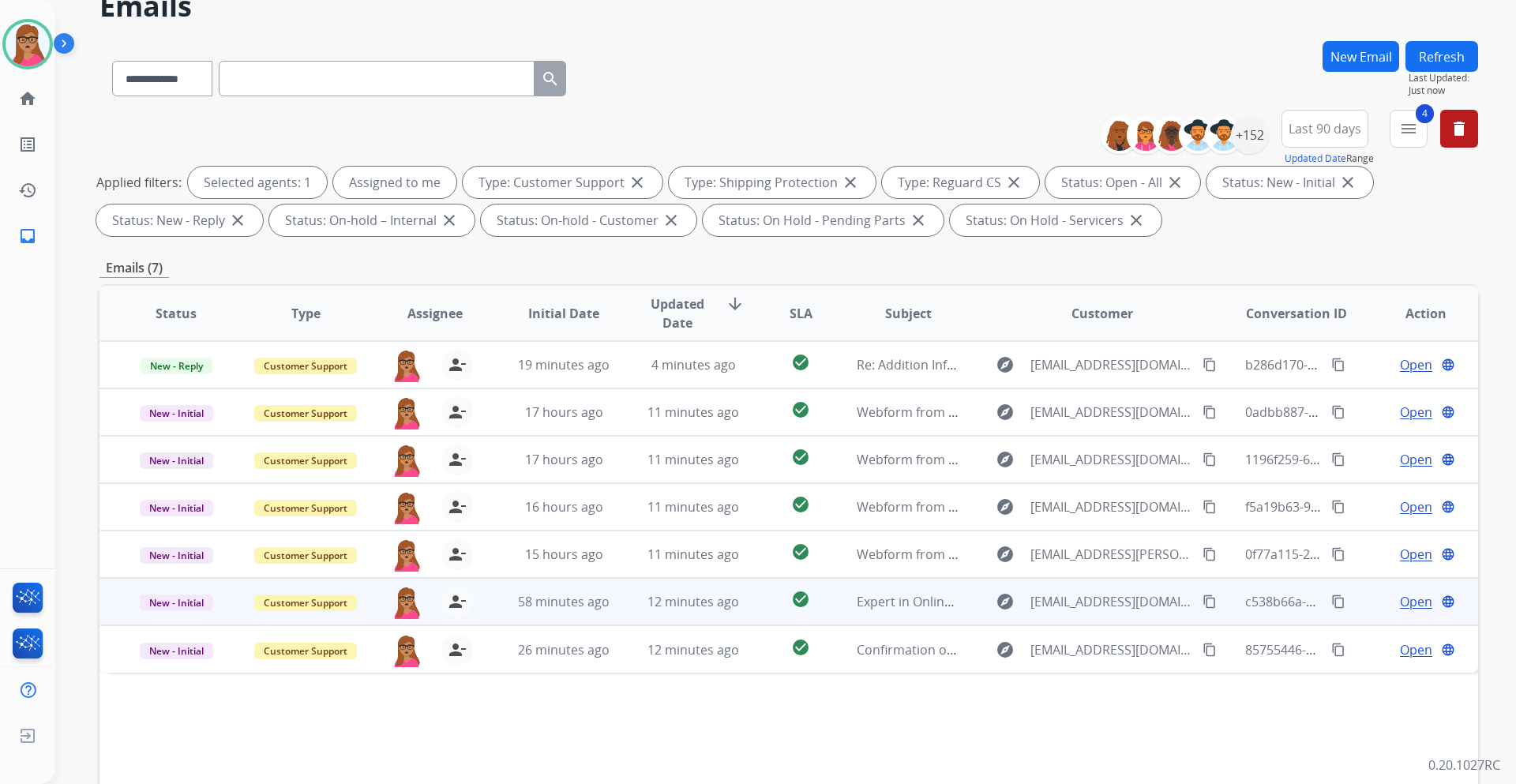
click at [1407, 598] on span "Open" at bounding box center [1416, 601] width 32 height 18
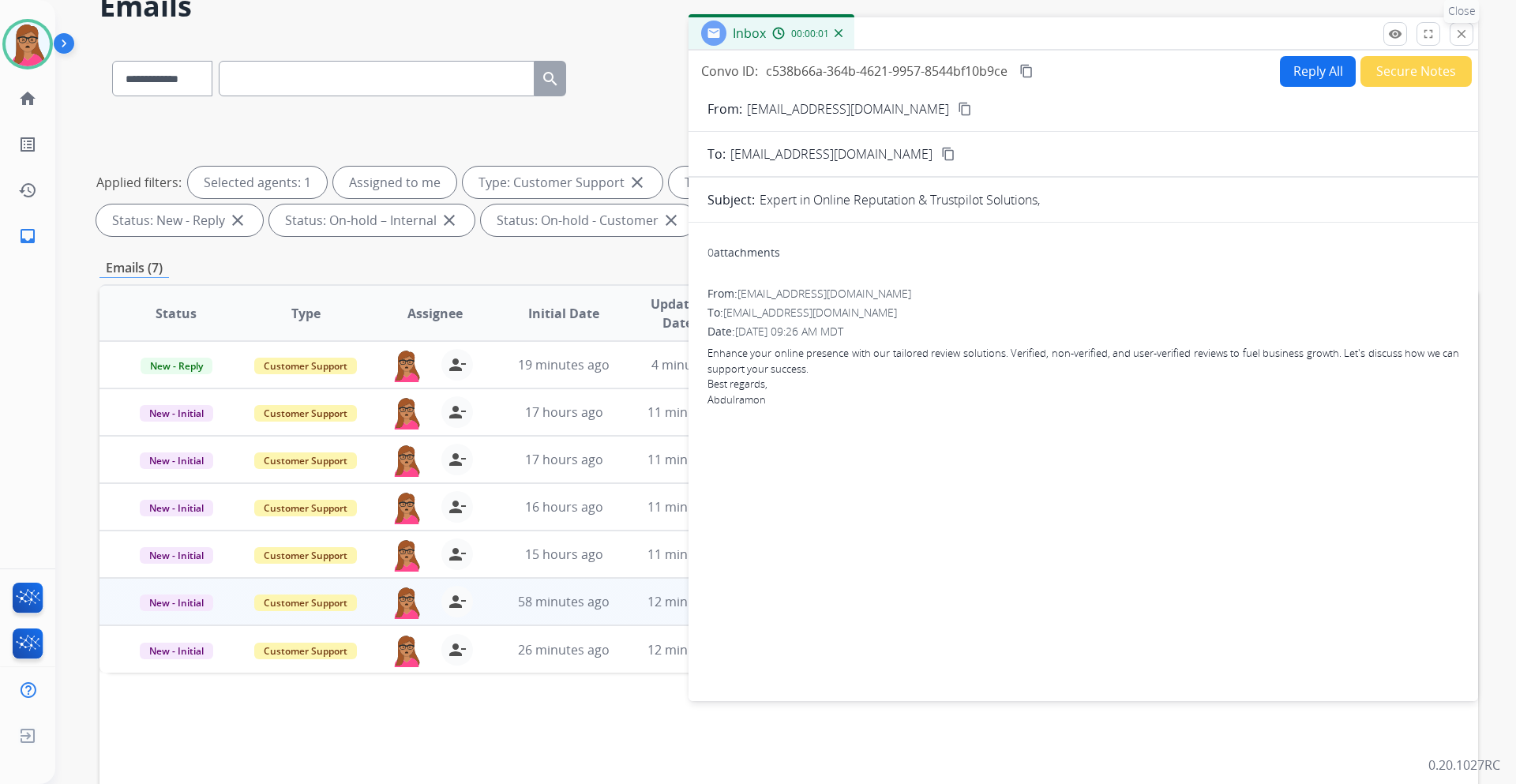
click at [1460, 31] on mat-icon "close" at bounding box center [1462, 34] width 15 height 15
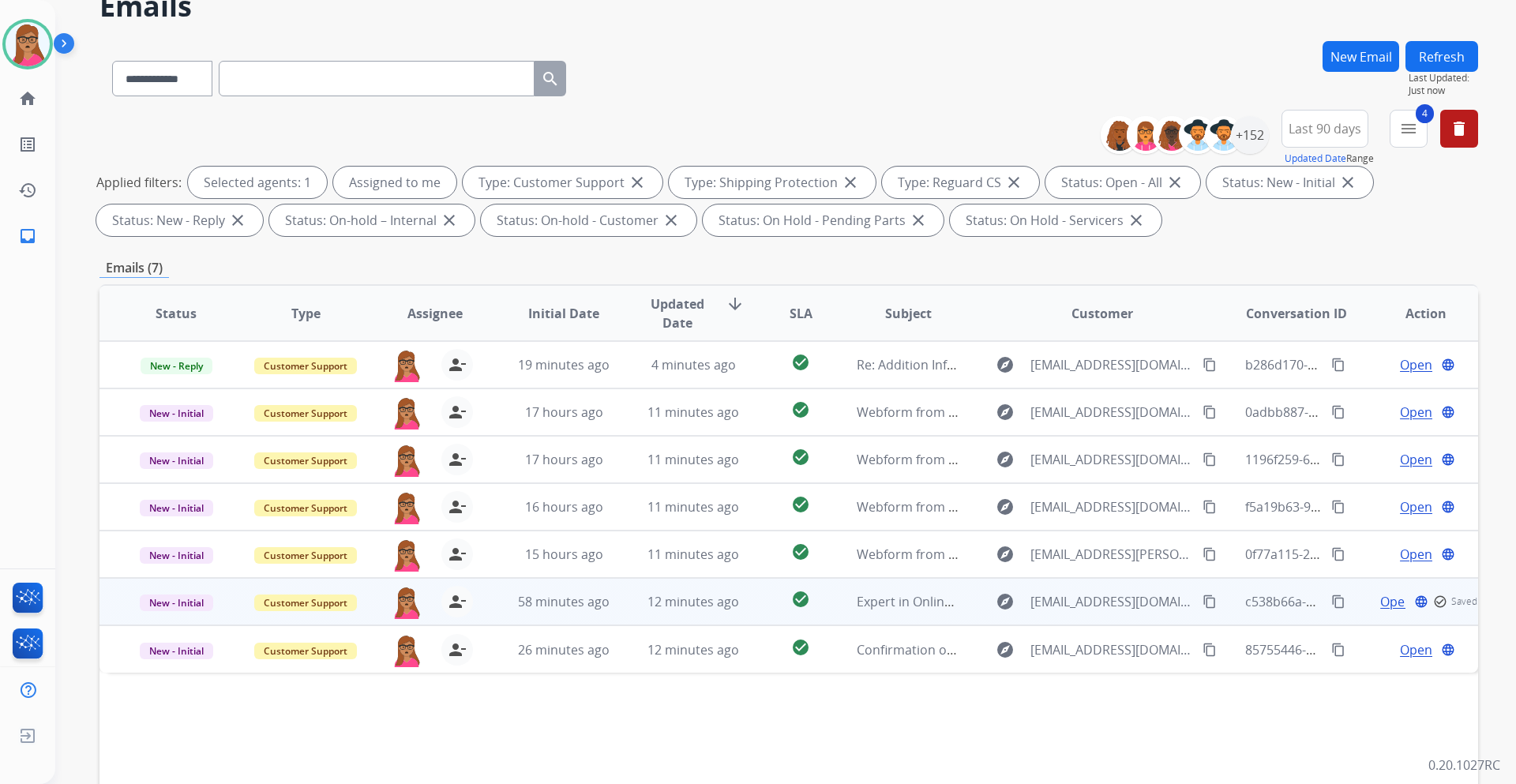
click at [272, 614] on td "Customer Support" at bounding box center [293, 601] width 129 height 48
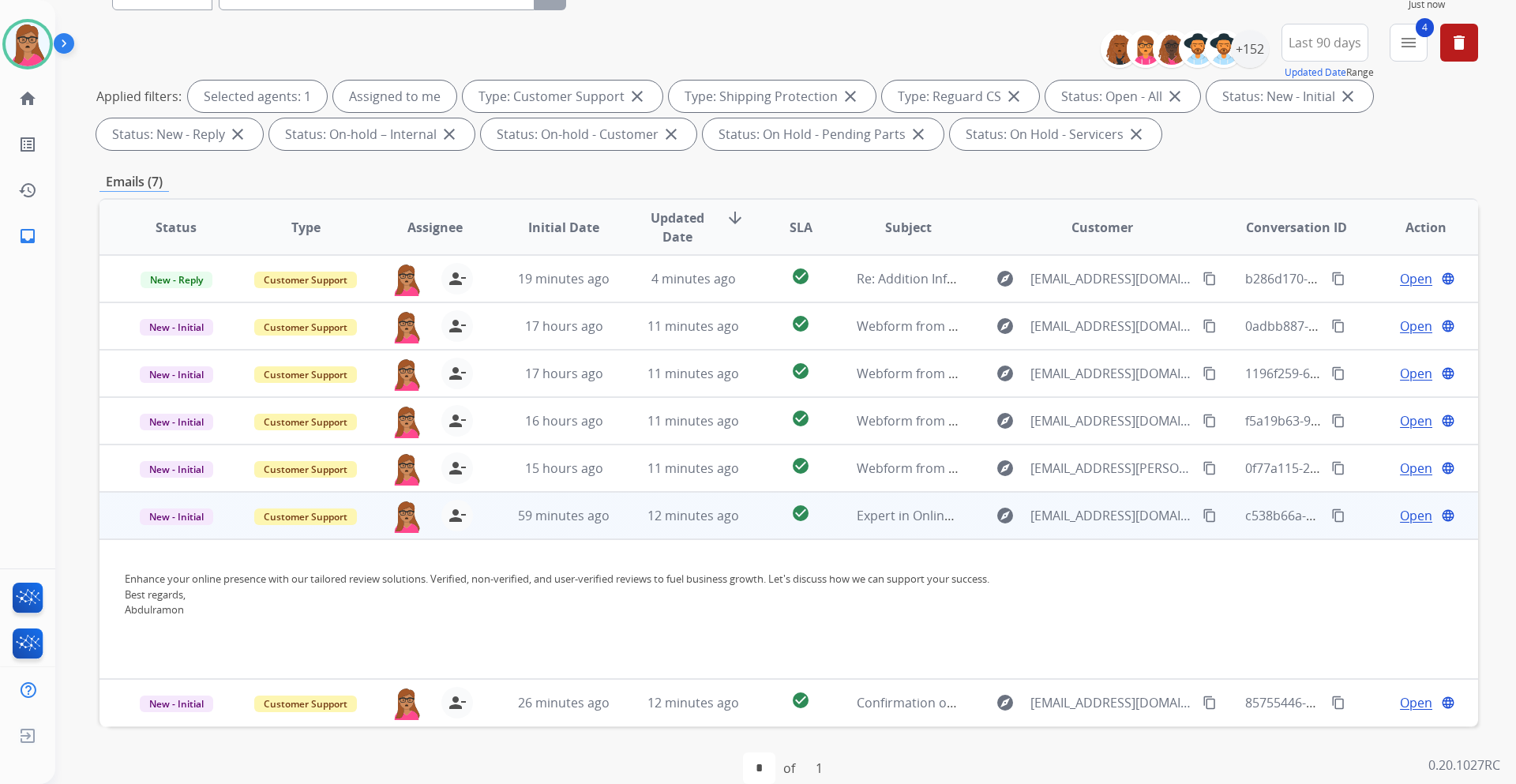
scroll to position [191, 0]
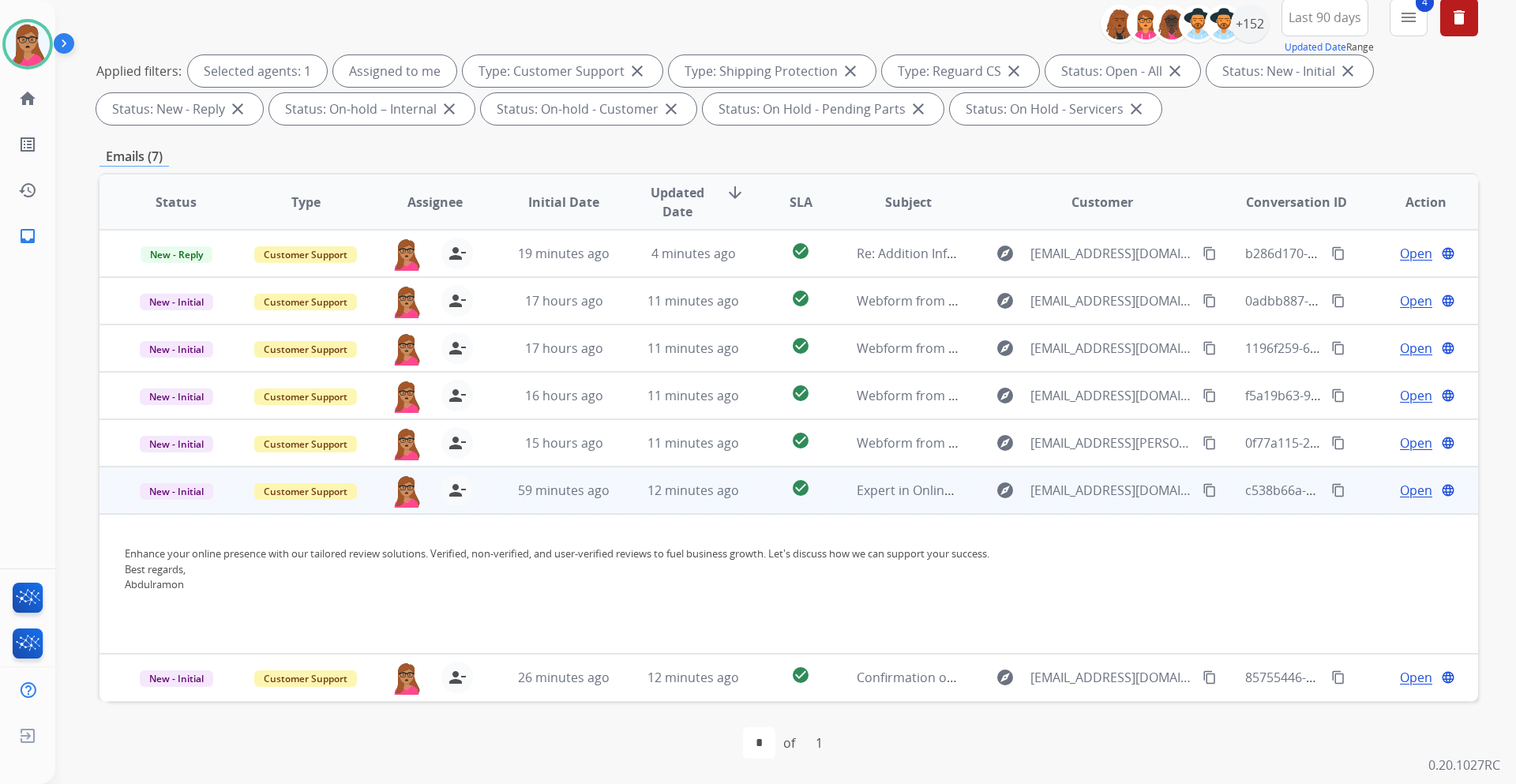
click at [324, 485] on span "Customer Support" at bounding box center [306, 491] width 103 height 17
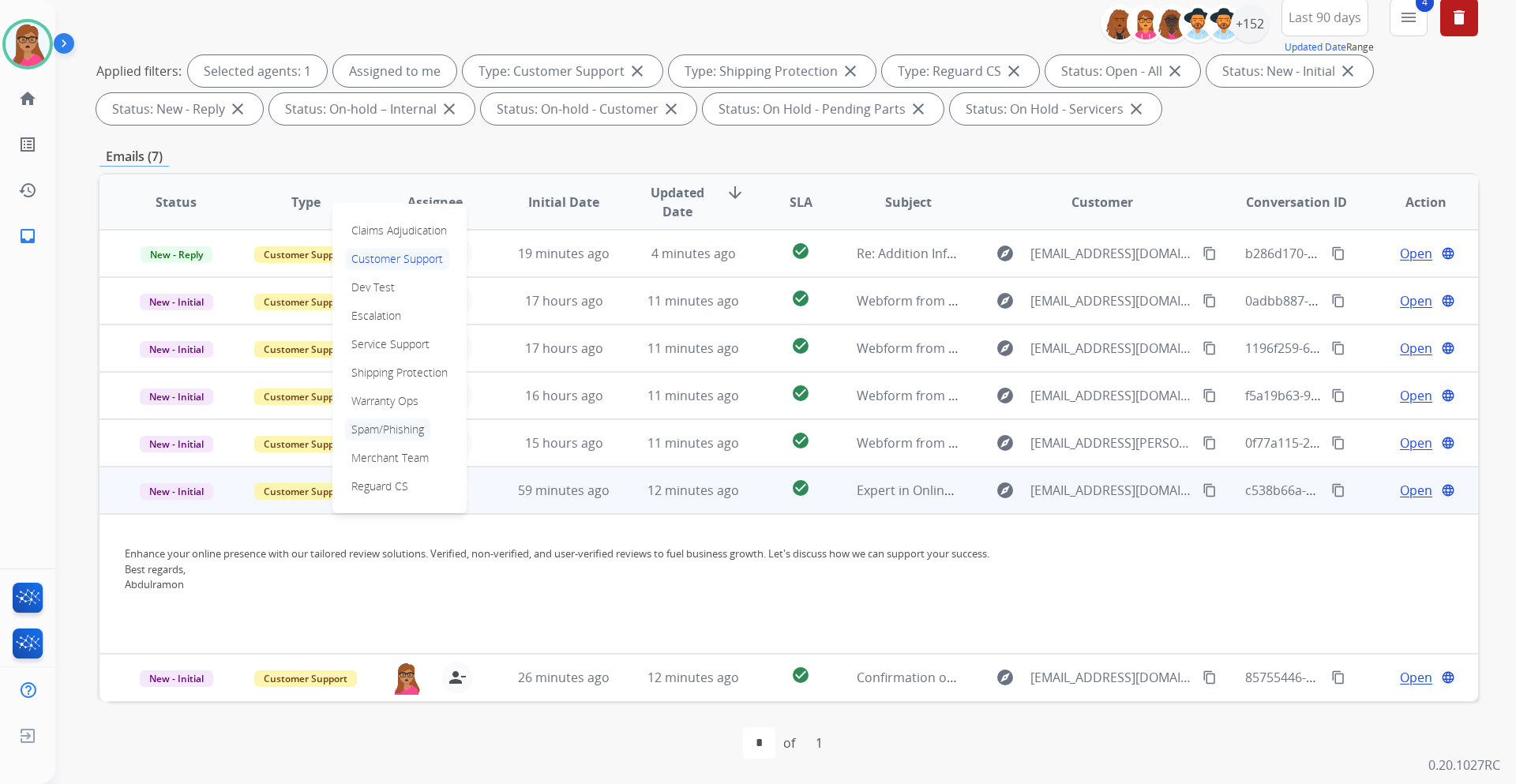
click at [383, 425] on p "Spam/Phishing" at bounding box center [388, 429] width 86 height 22
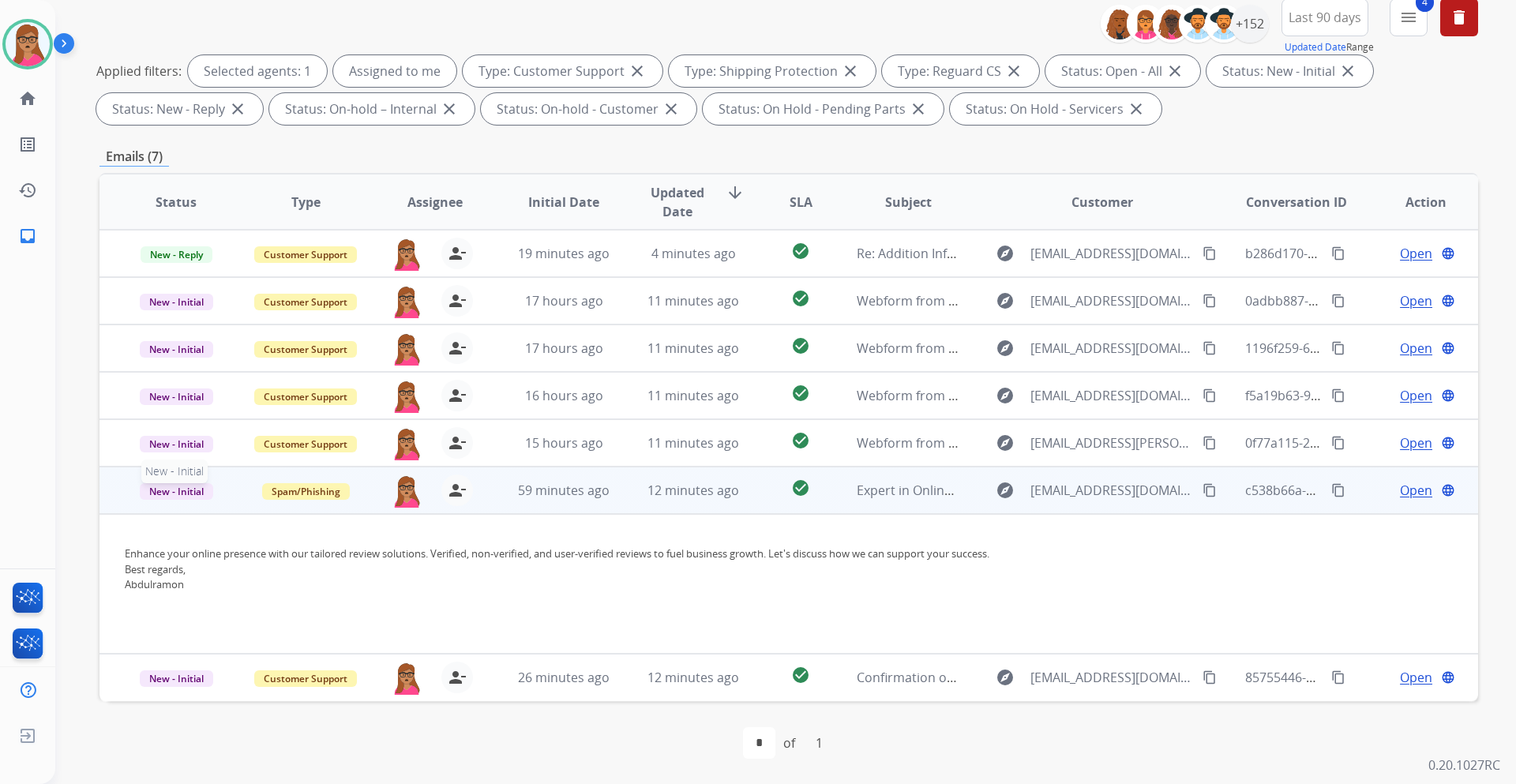
click at [184, 498] on span "New - Initial" at bounding box center [176, 491] width 73 height 17
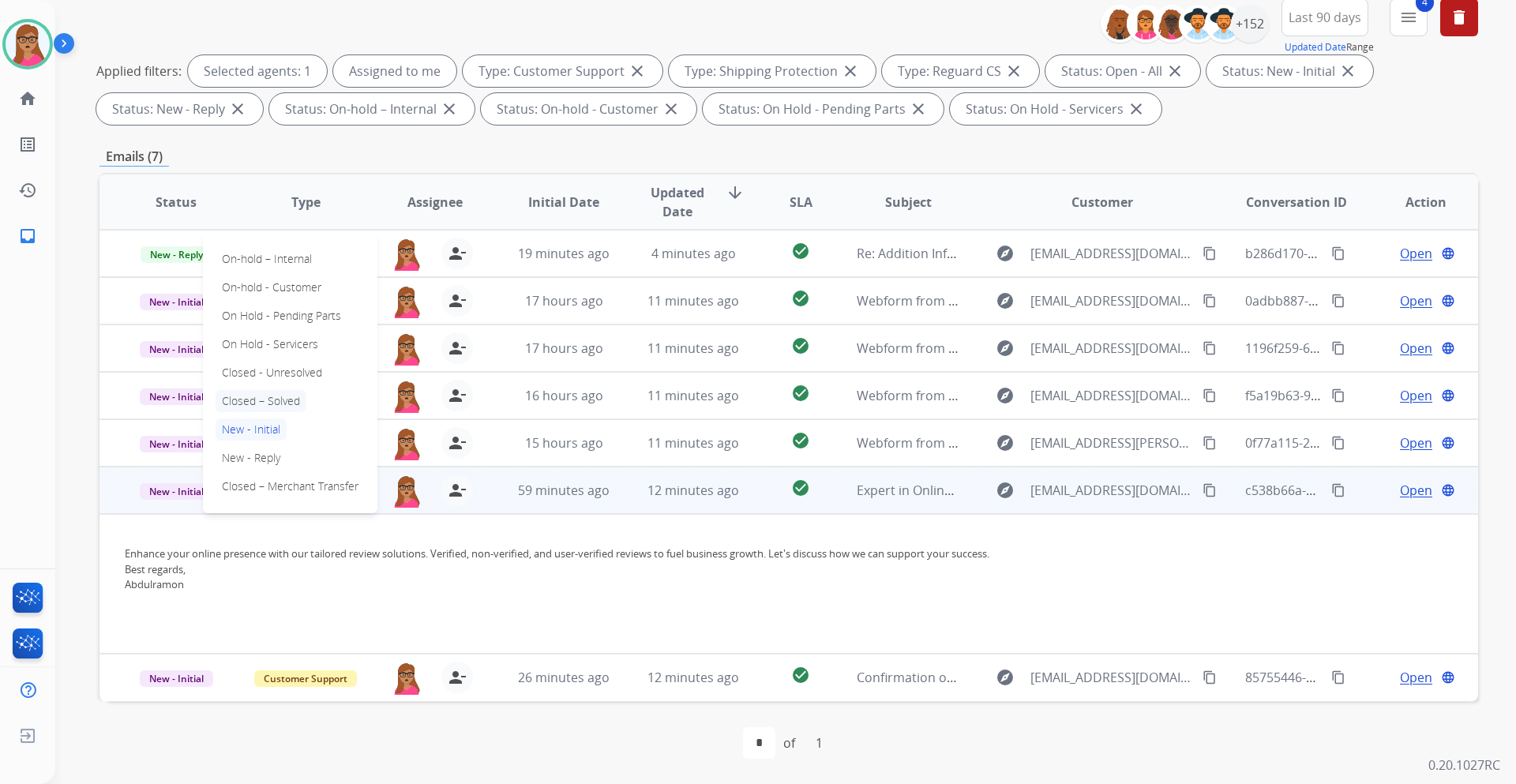
click at [276, 409] on p "Closed – Solved" at bounding box center [261, 401] width 90 height 22
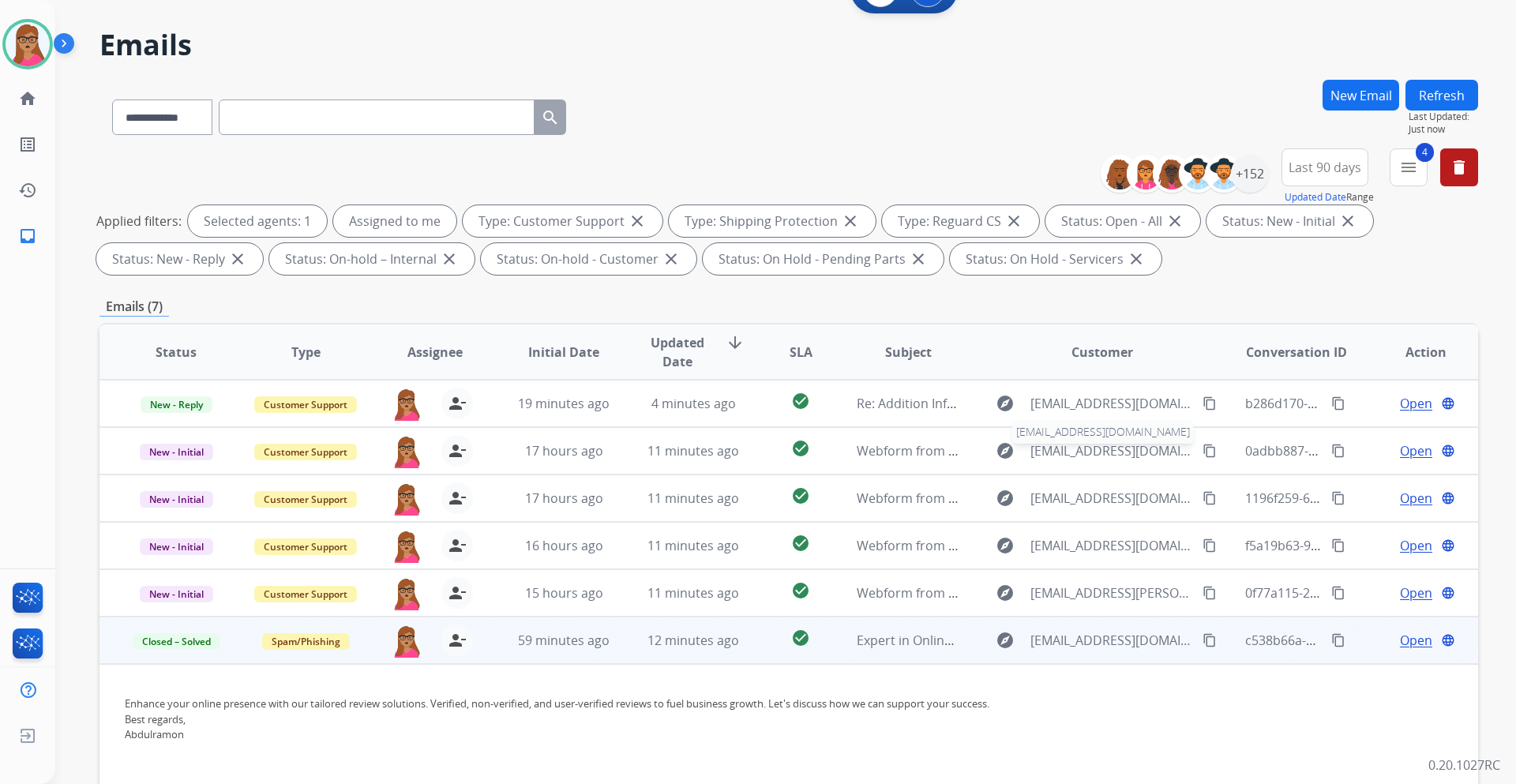
scroll to position [0, 0]
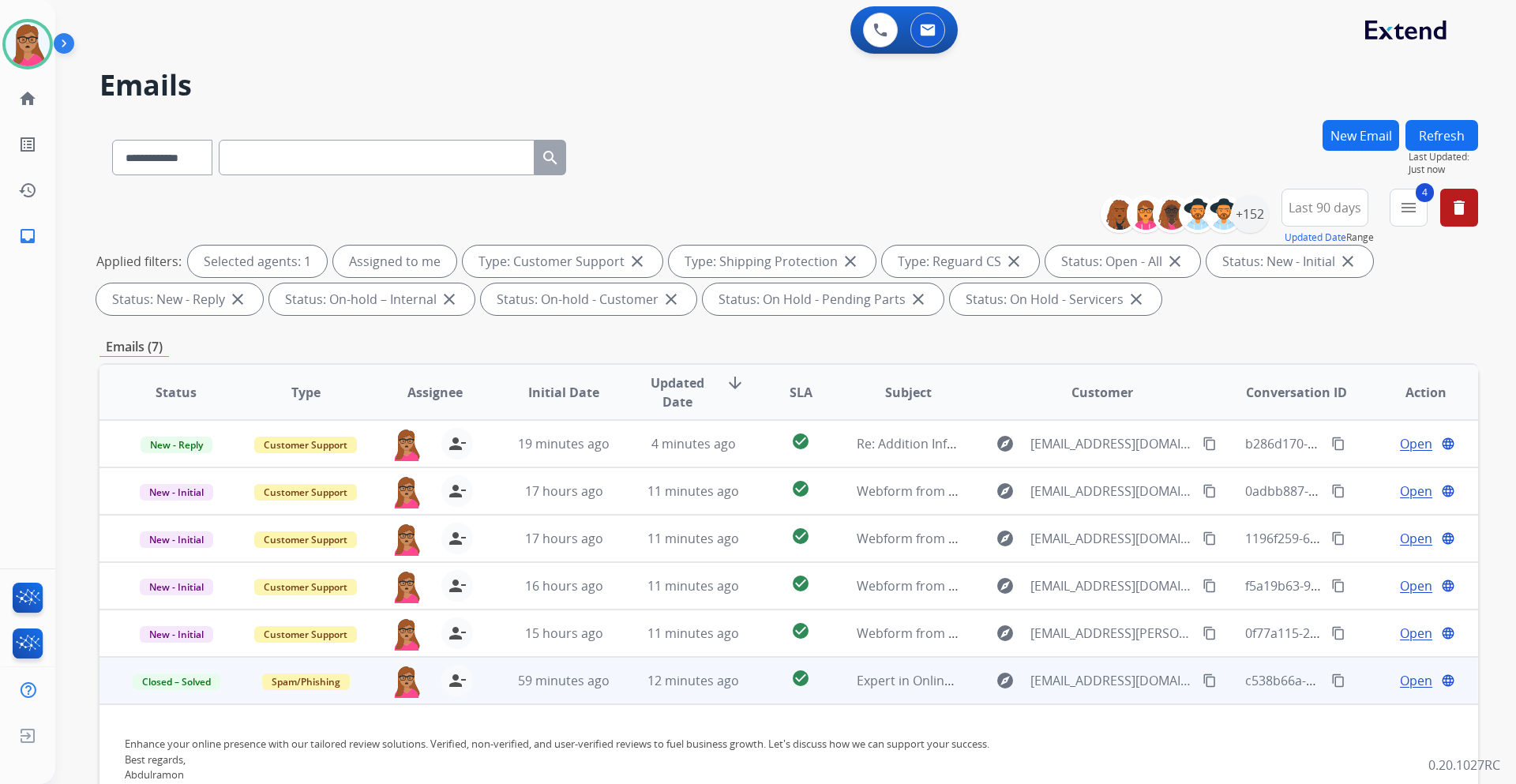
click at [1431, 119] on div "**********" at bounding box center [767, 448] width 1424 height 784
click at [1439, 132] on button "Refresh" at bounding box center [1442, 135] width 73 height 31
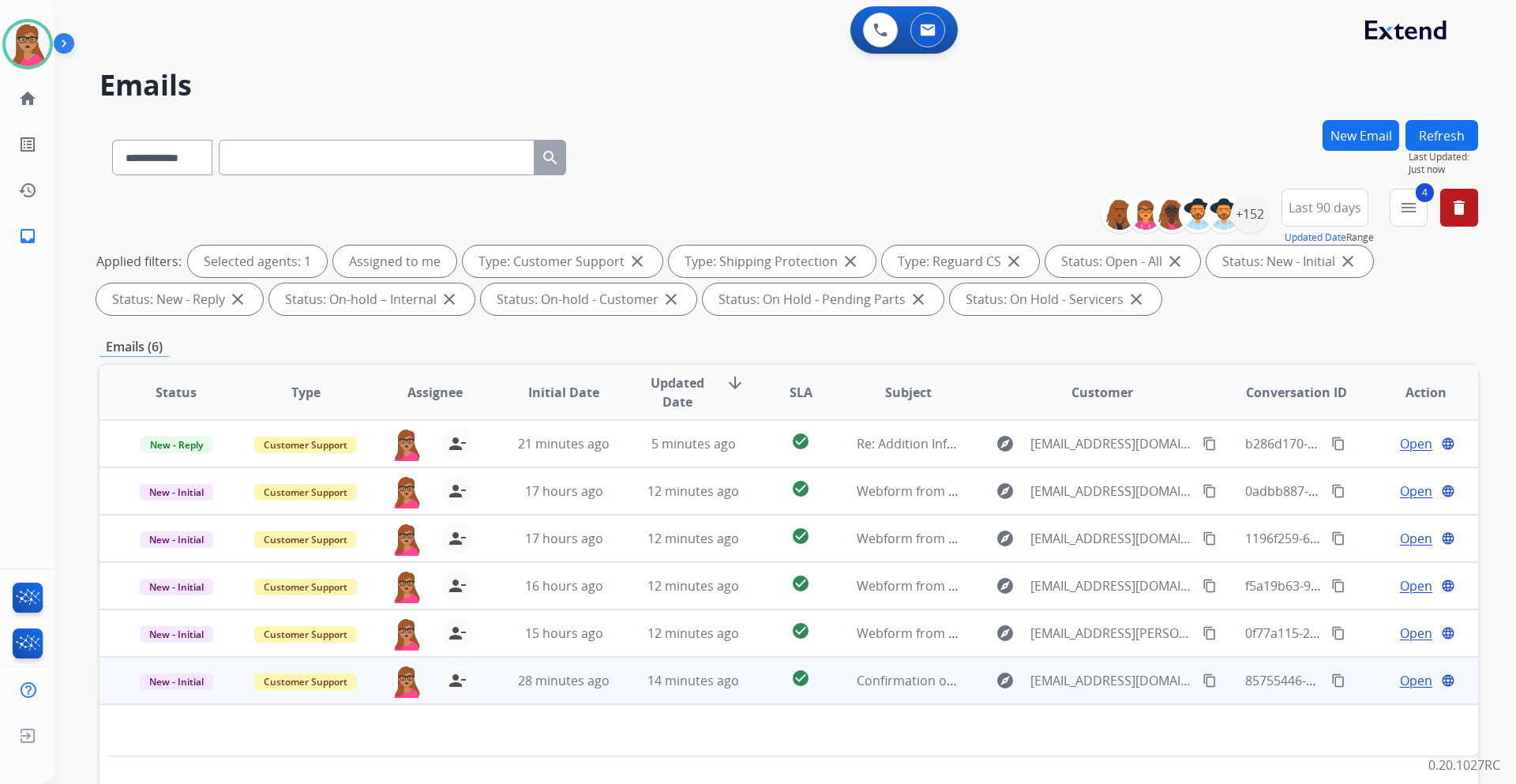
click at [1400, 683] on span "Open" at bounding box center [1416, 680] width 32 height 18
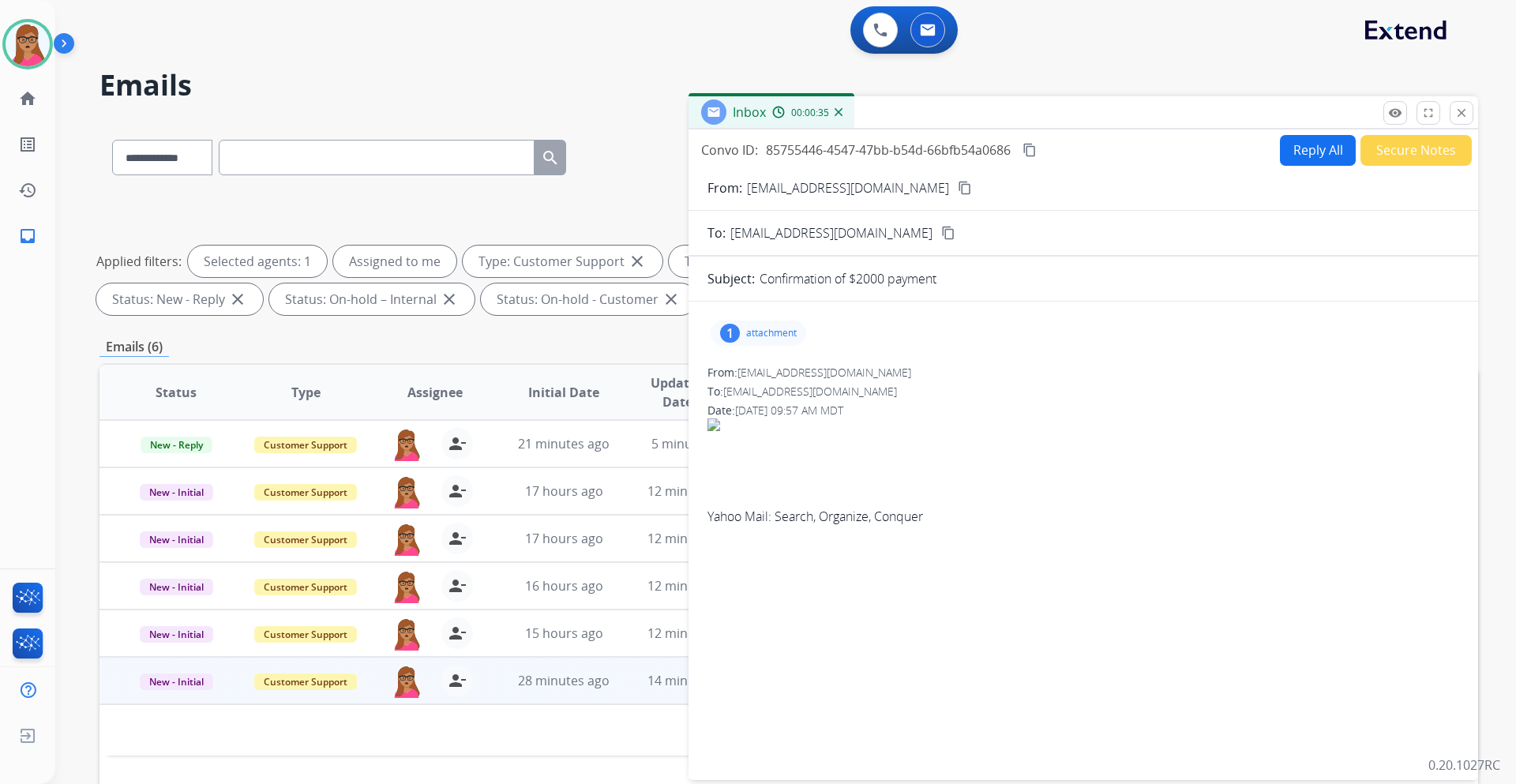
click at [763, 331] on p "attachment" at bounding box center [772, 333] width 51 height 13
click at [754, 370] on div at bounding box center [762, 373] width 79 height 55
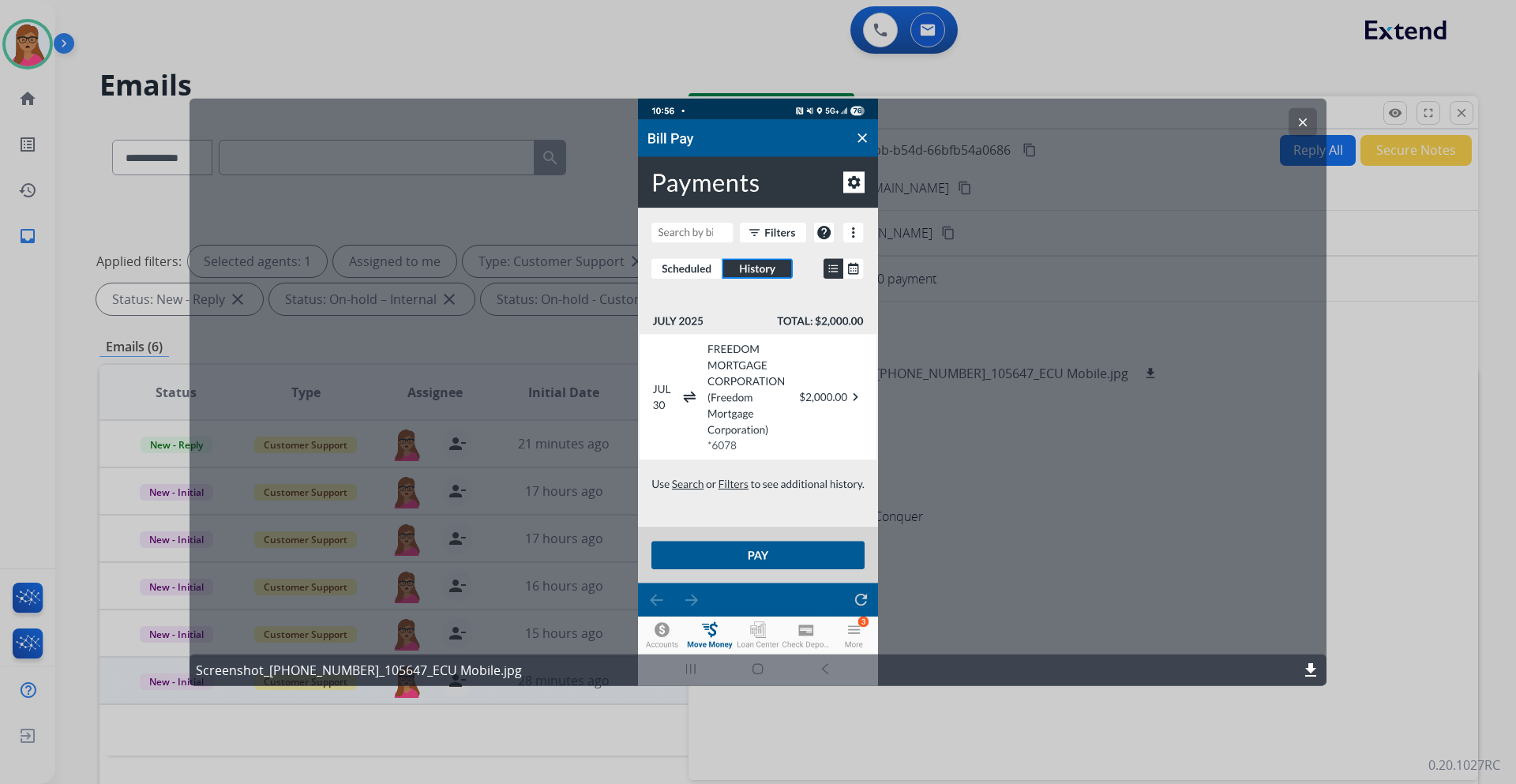
click at [1307, 120] on mat-icon "clear" at bounding box center [1303, 122] width 15 height 15
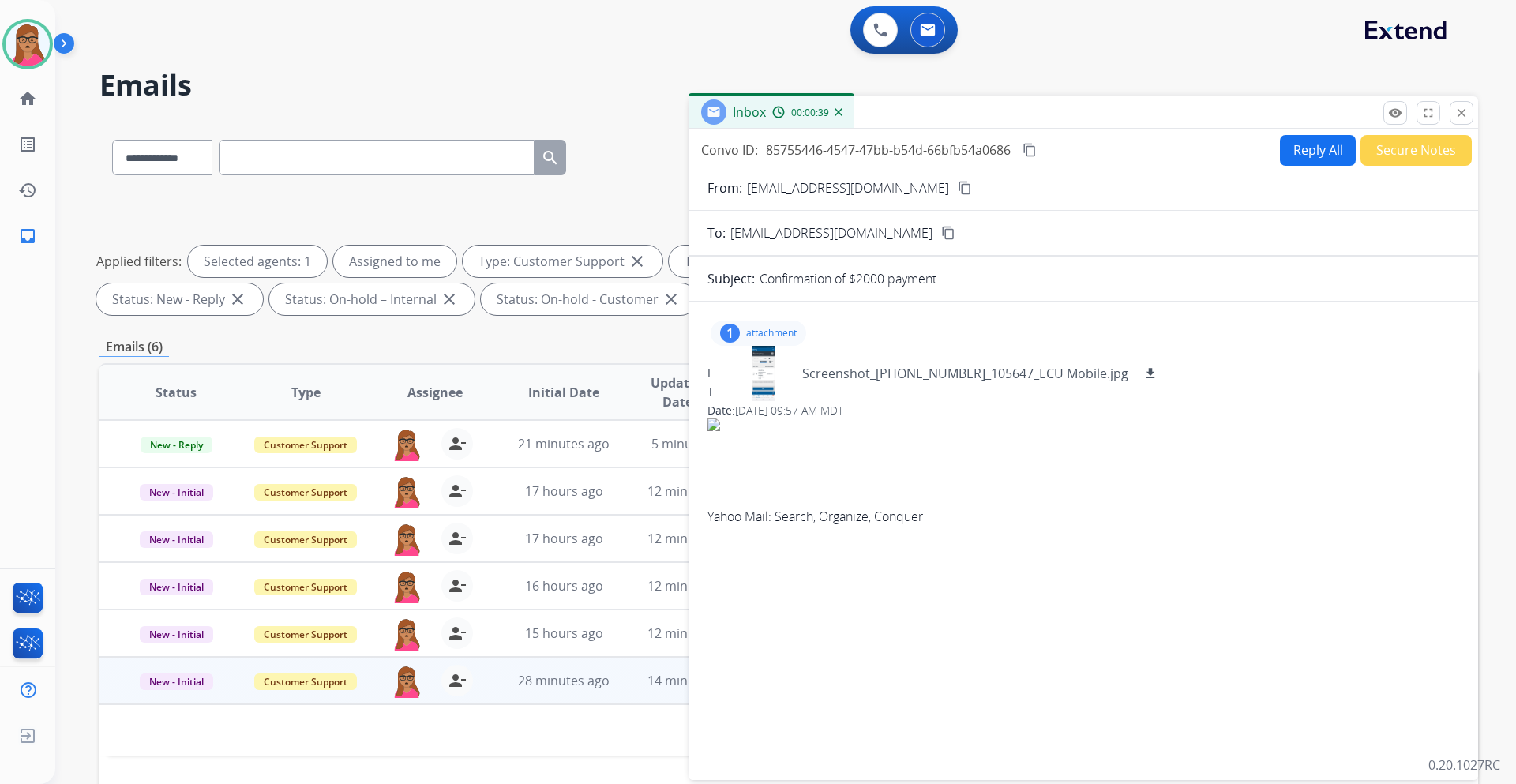
click at [957, 191] on mat-icon "content_copy" at bounding box center [964, 188] width 15 height 15
click at [761, 378] on div at bounding box center [762, 373] width 79 height 55
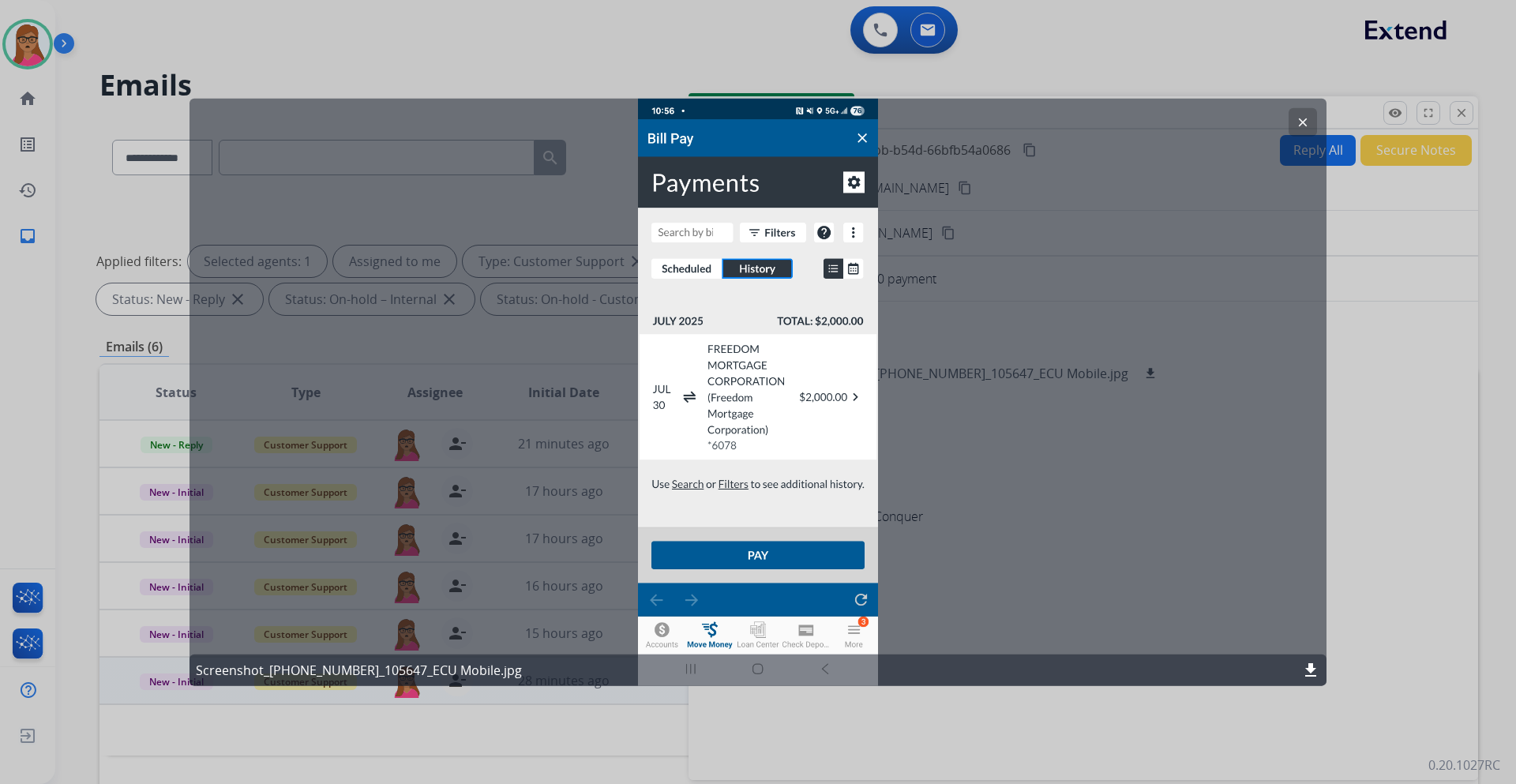
click at [1306, 115] on mat-icon "clear" at bounding box center [1303, 122] width 15 height 15
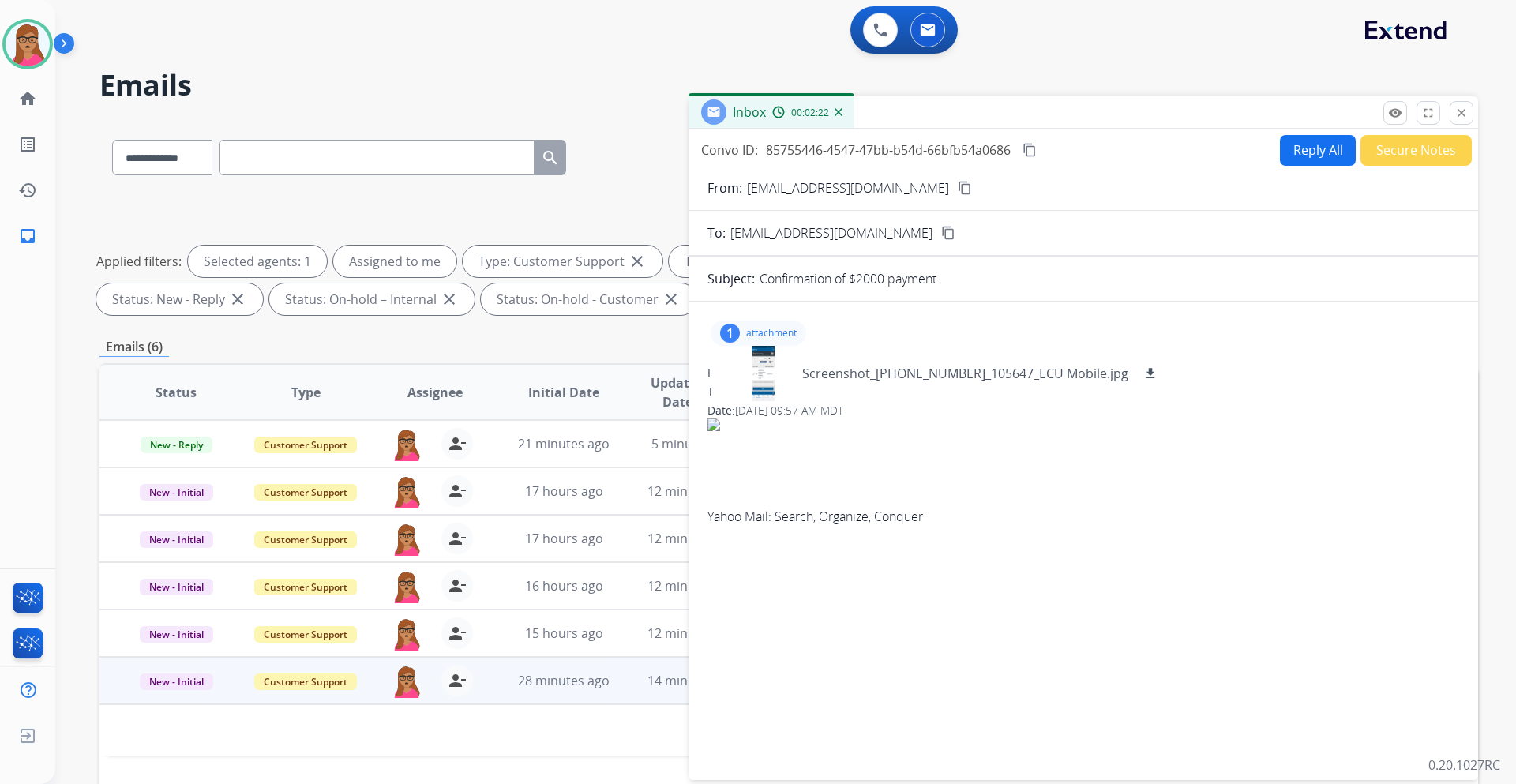
click at [1302, 147] on button "Reply All" at bounding box center [1318, 151] width 76 height 31
select select "**********"
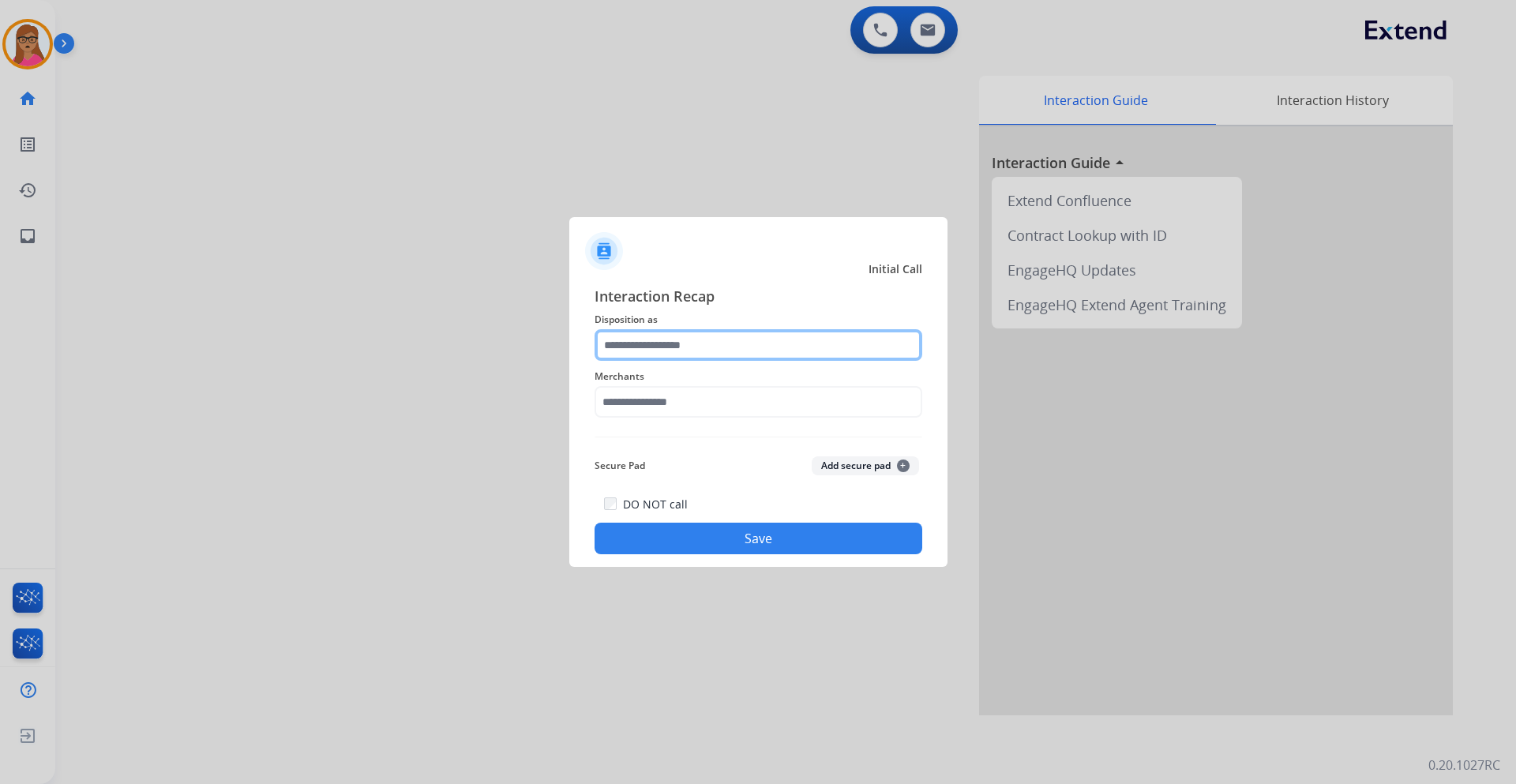
click at [664, 333] on input "text" at bounding box center [758, 344] width 328 height 31
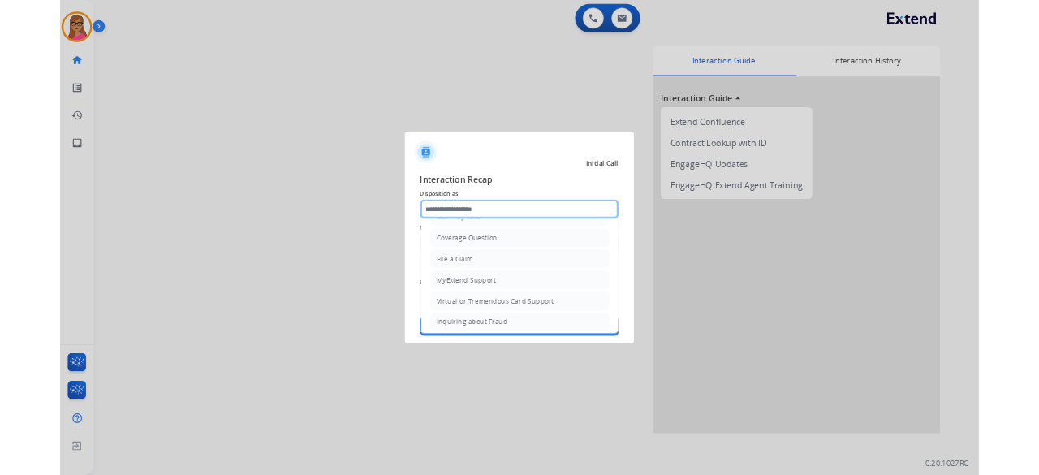
scroll to position [253, 0]
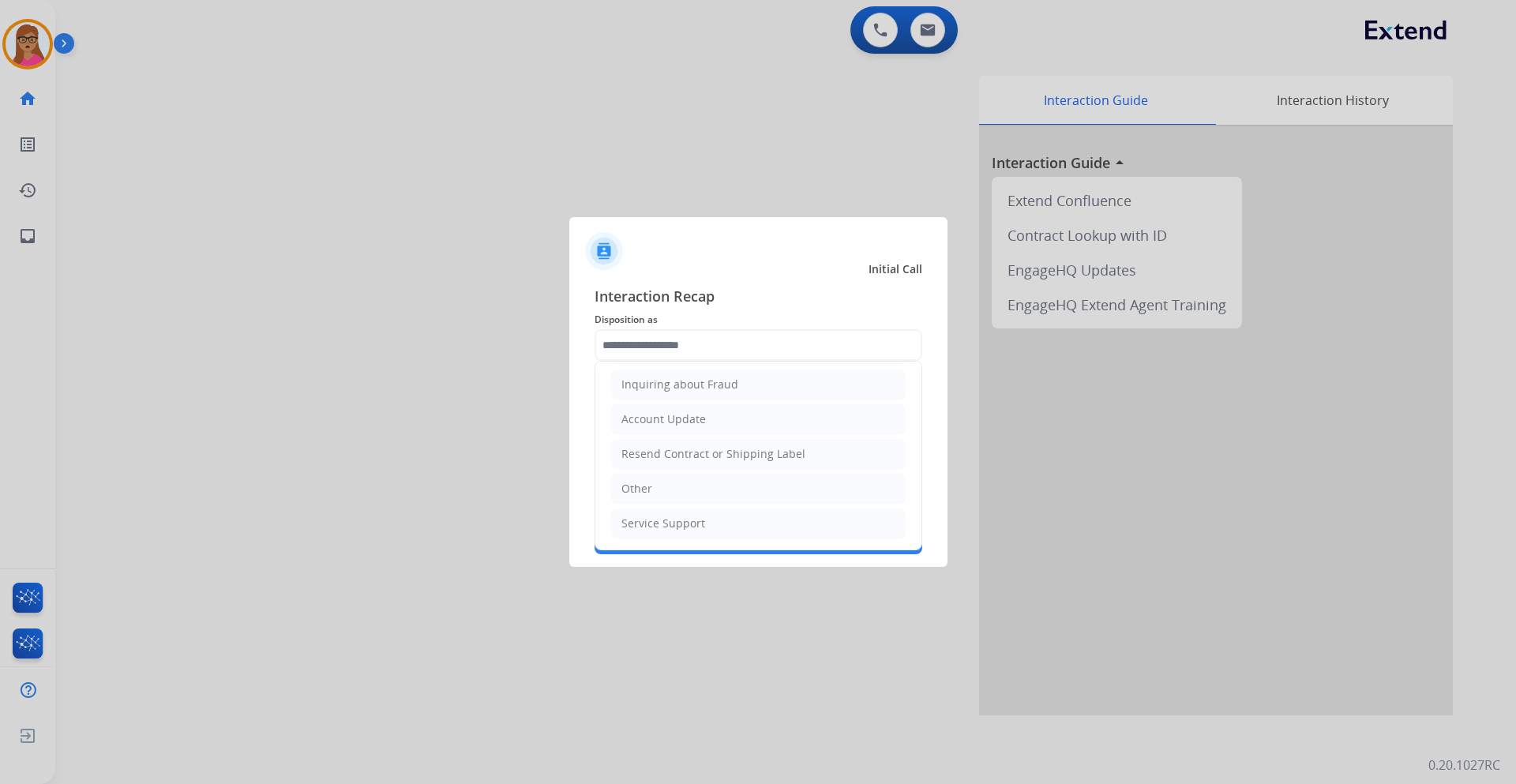
click at [661, 476] on li "Other" at bounding box center [758, 488] width 295 height 30
type input "*****"
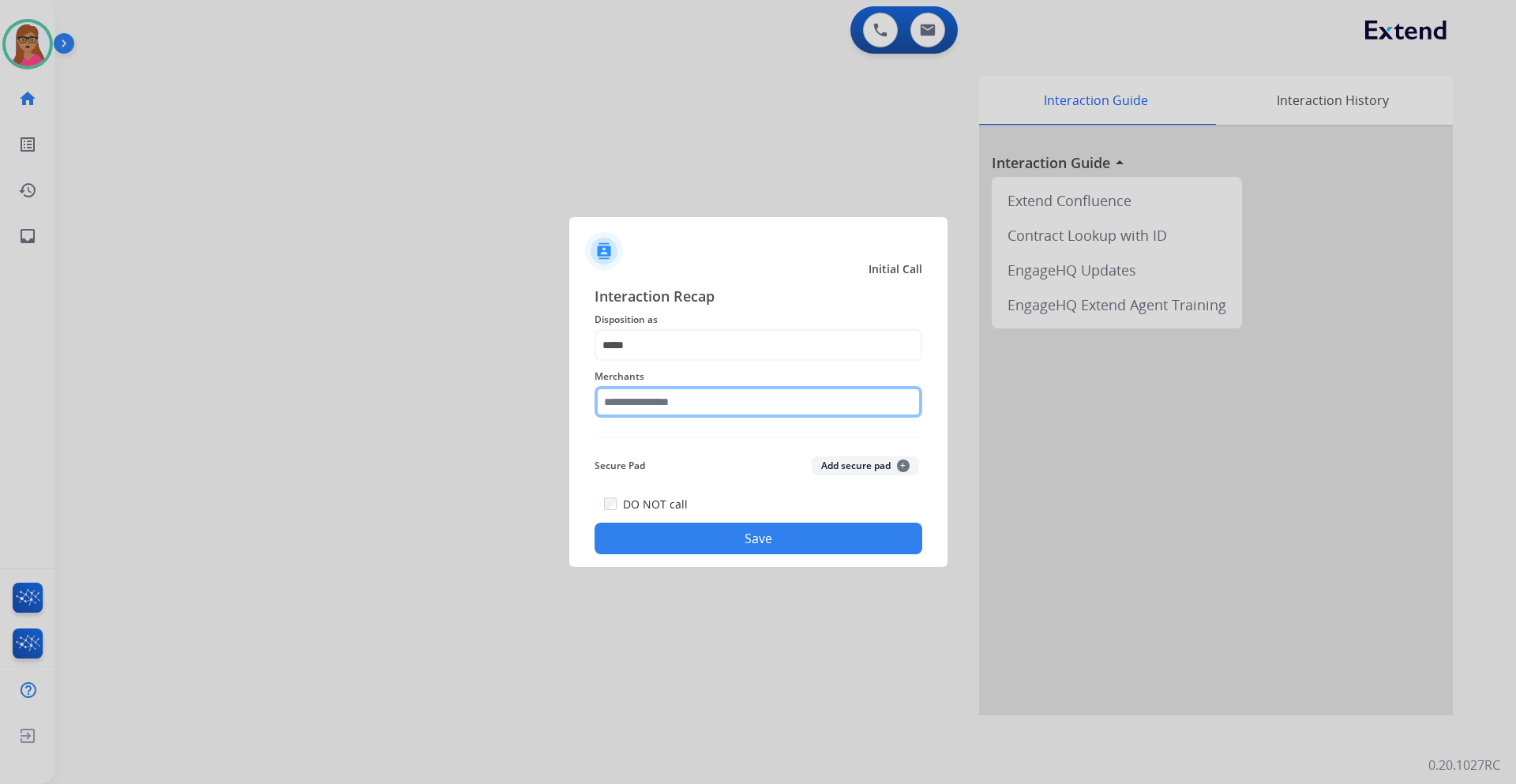
click at [667, 394] on input "text" at bounding box center [758, 402] width 328 height 31
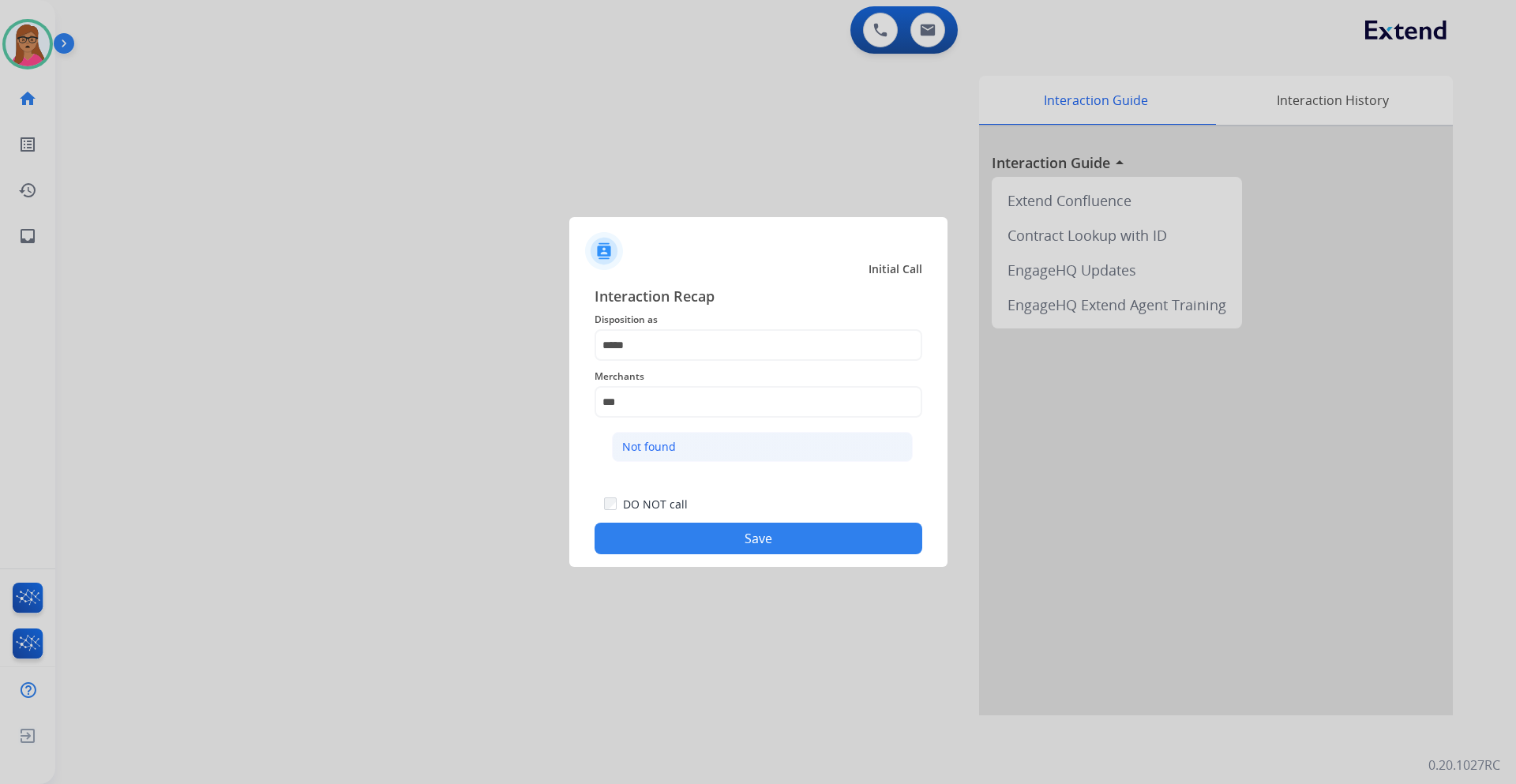
click at [665, 453] on div "Not found" at bounding box center [649, 446] width 54 height 16
type input "*********"
click at [750, 521] on div "DO NOT call Save" at bounding box center [758, 524] width 328 height 60
click at [734, 537] on button "Save" at bounding box center [758, 538] width 328 height 31
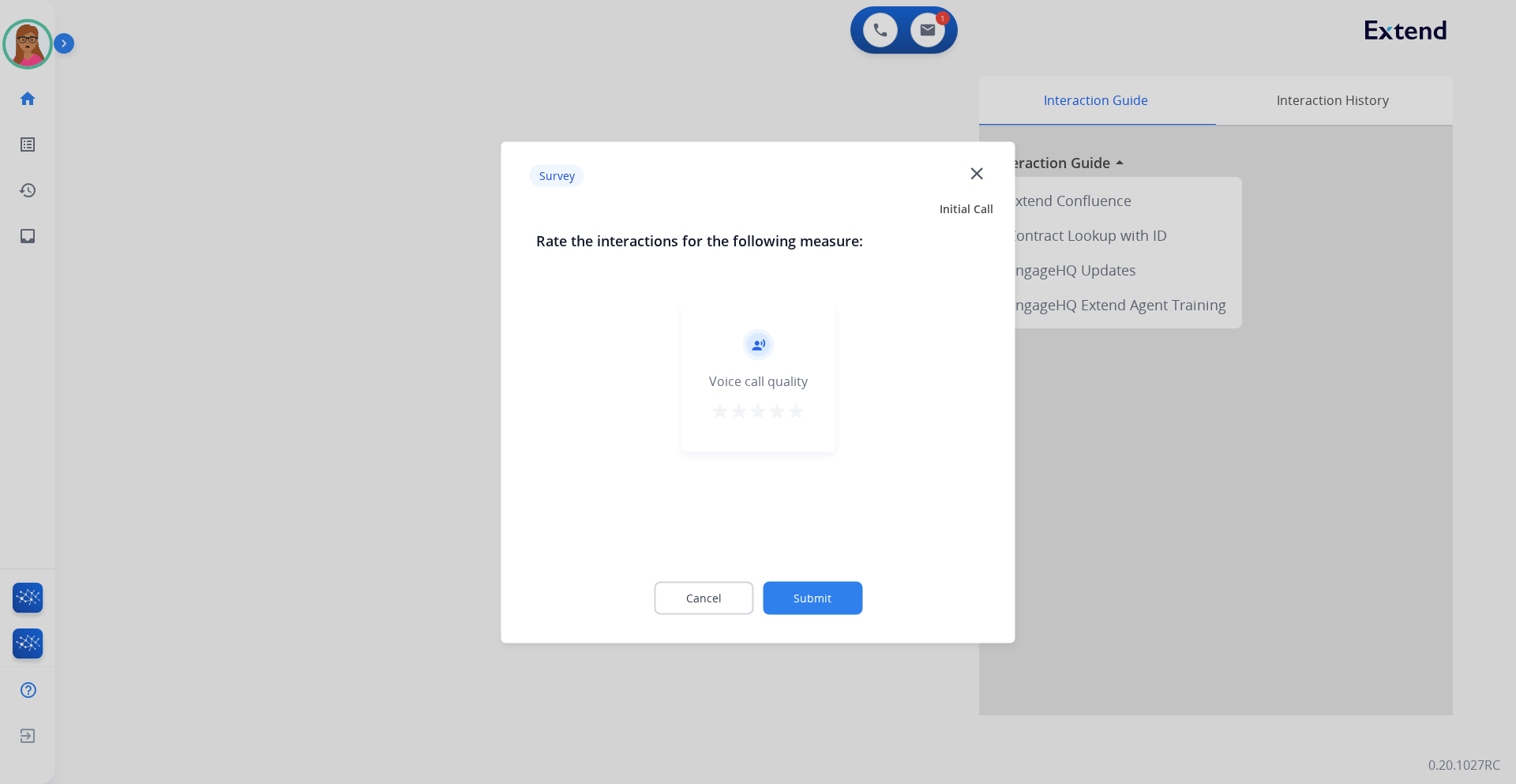
click at [374, 401] on div at bounding box center [758, 392] width 1516 height 784
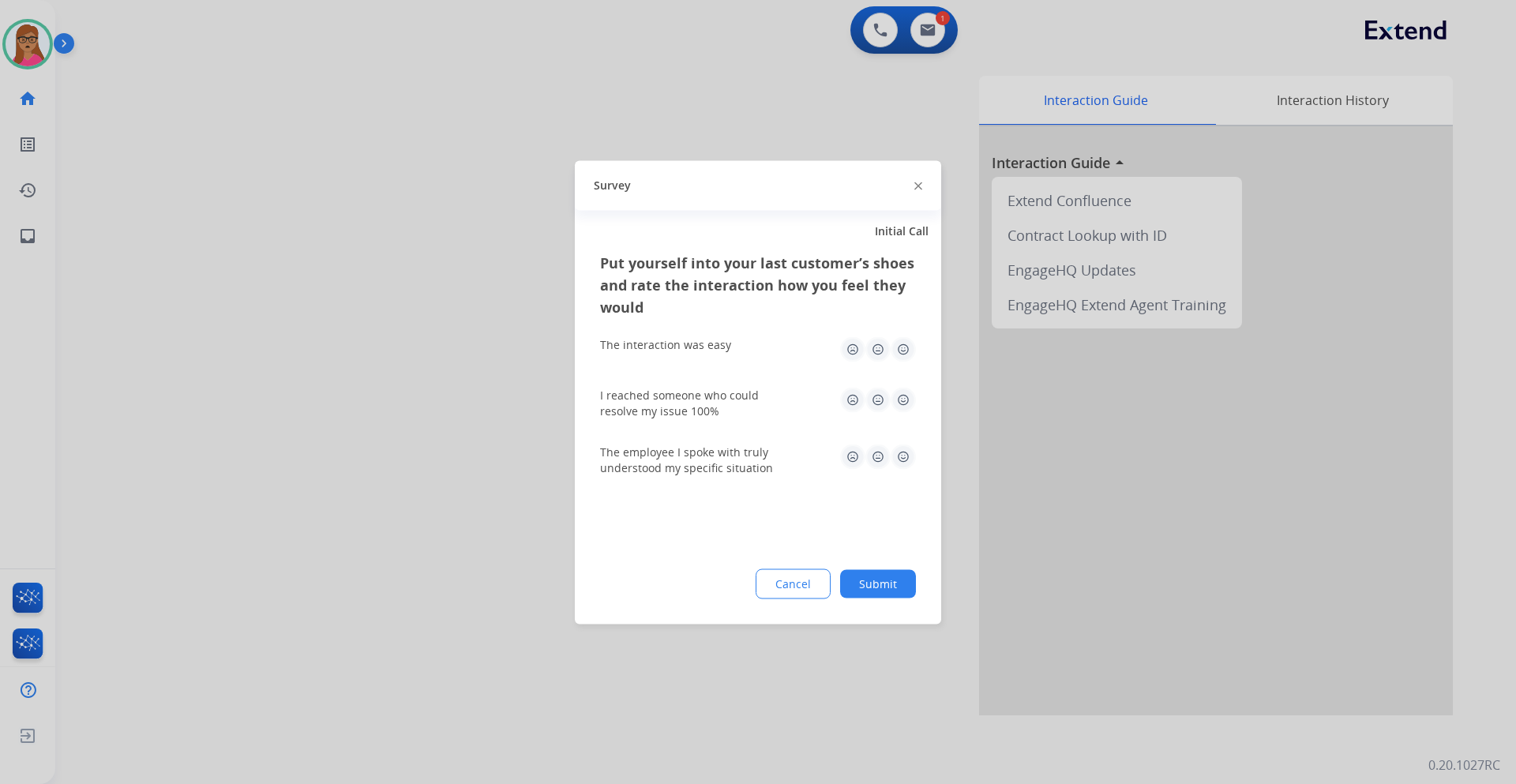
click at [374, 400] on div at bounding box center [758, 392] width 1516 height 784
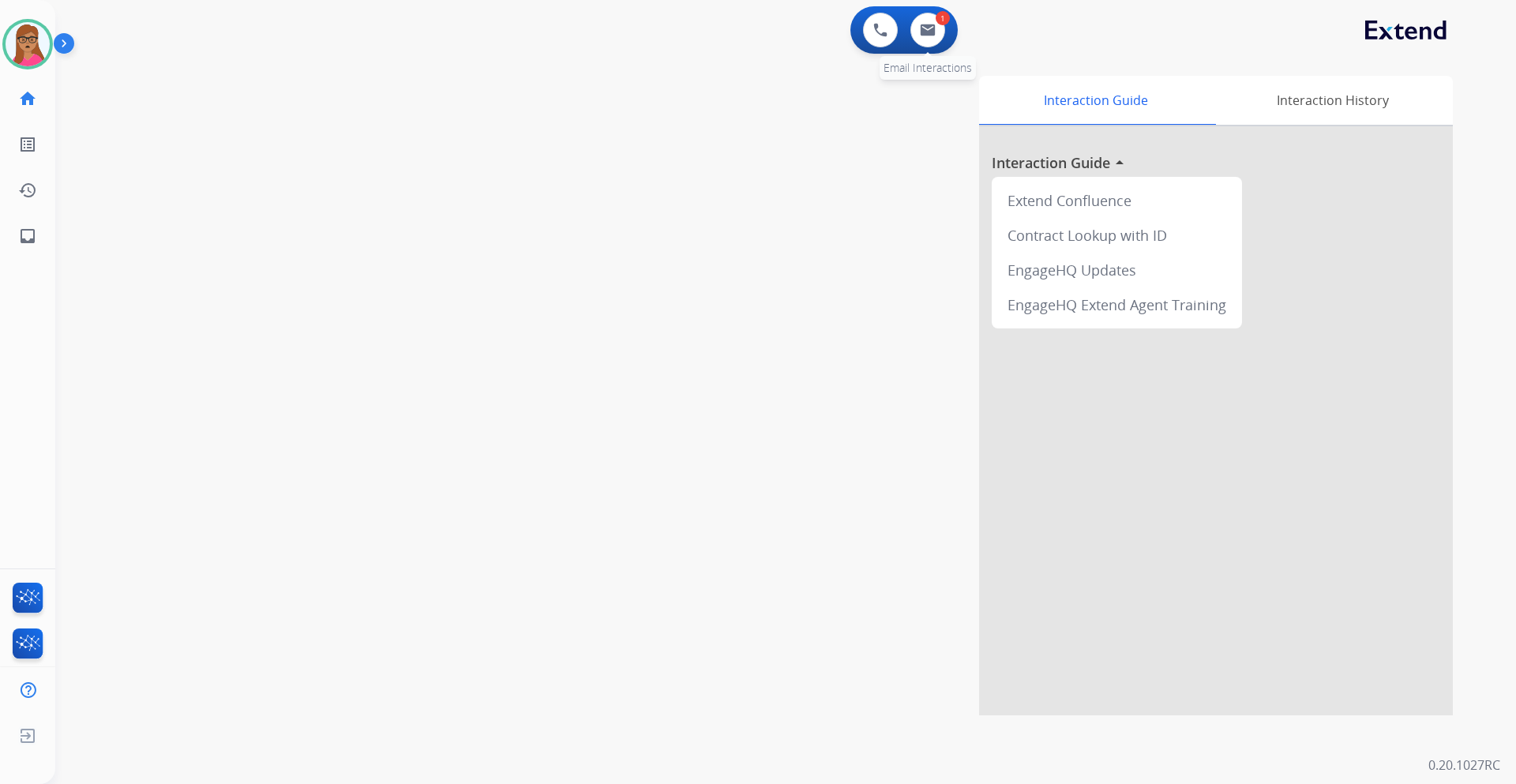
click at [936, 21] on div "1" at bounding box center [943, 18] width 15 height 15
click at [922, 37] on button at bounding box center [928, 30] width 35 height 35
select select "**********"
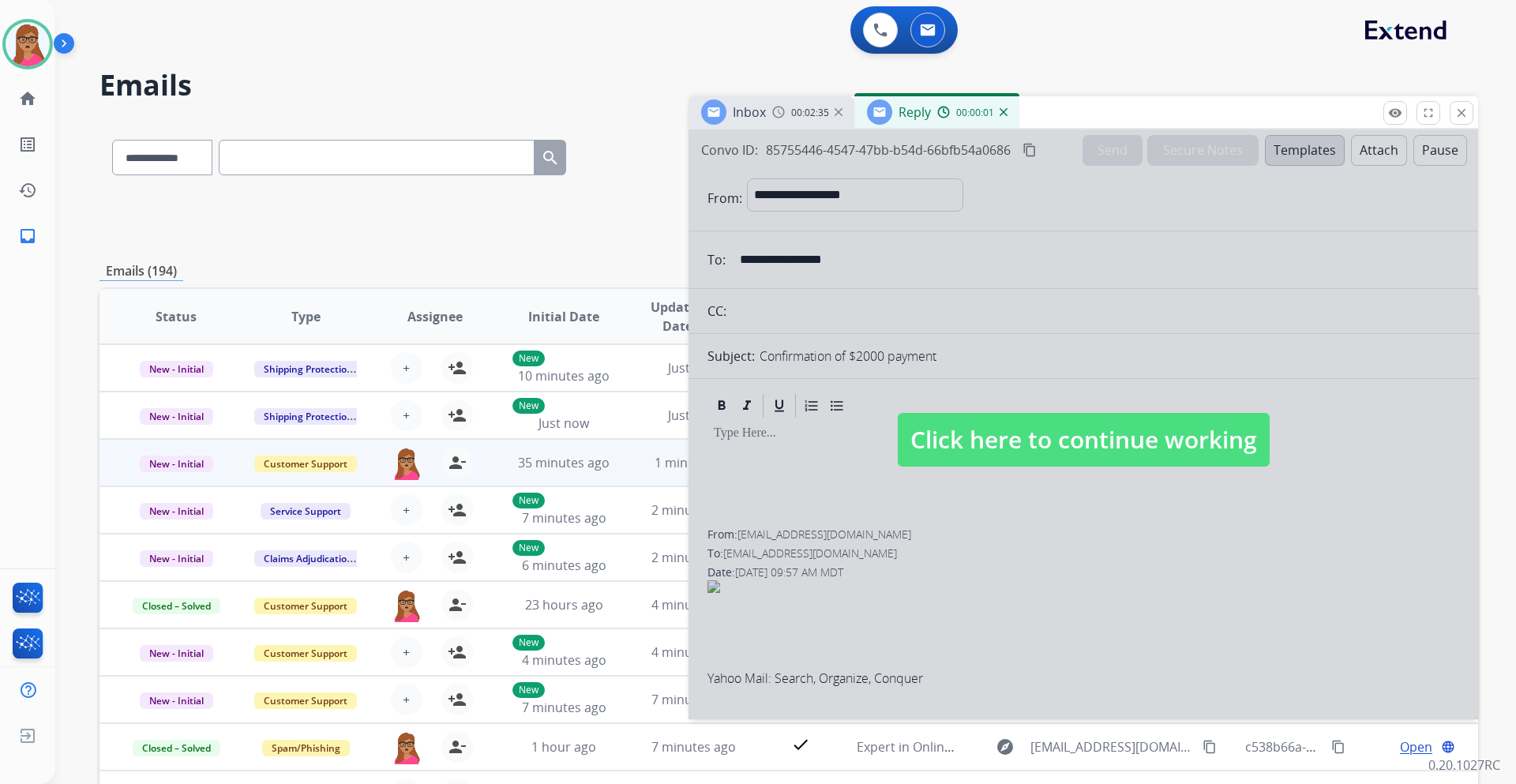
click at [954, 425] on span "Click here to continue working" at bounding box center [1084, 439] width 372 height 53
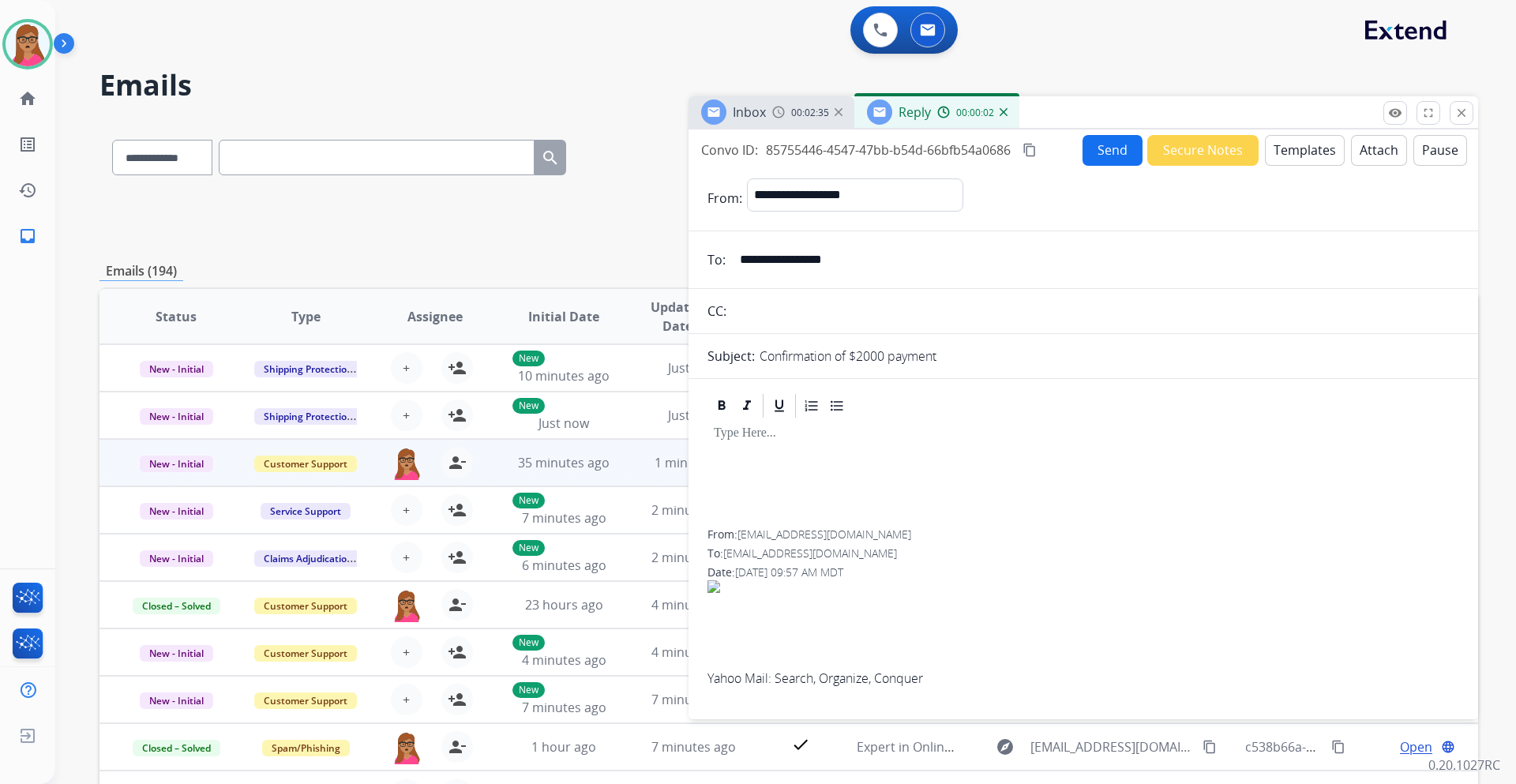
click at [759, 115] on span "Inbox" at bounding box center [749, 112] width 33 height 18
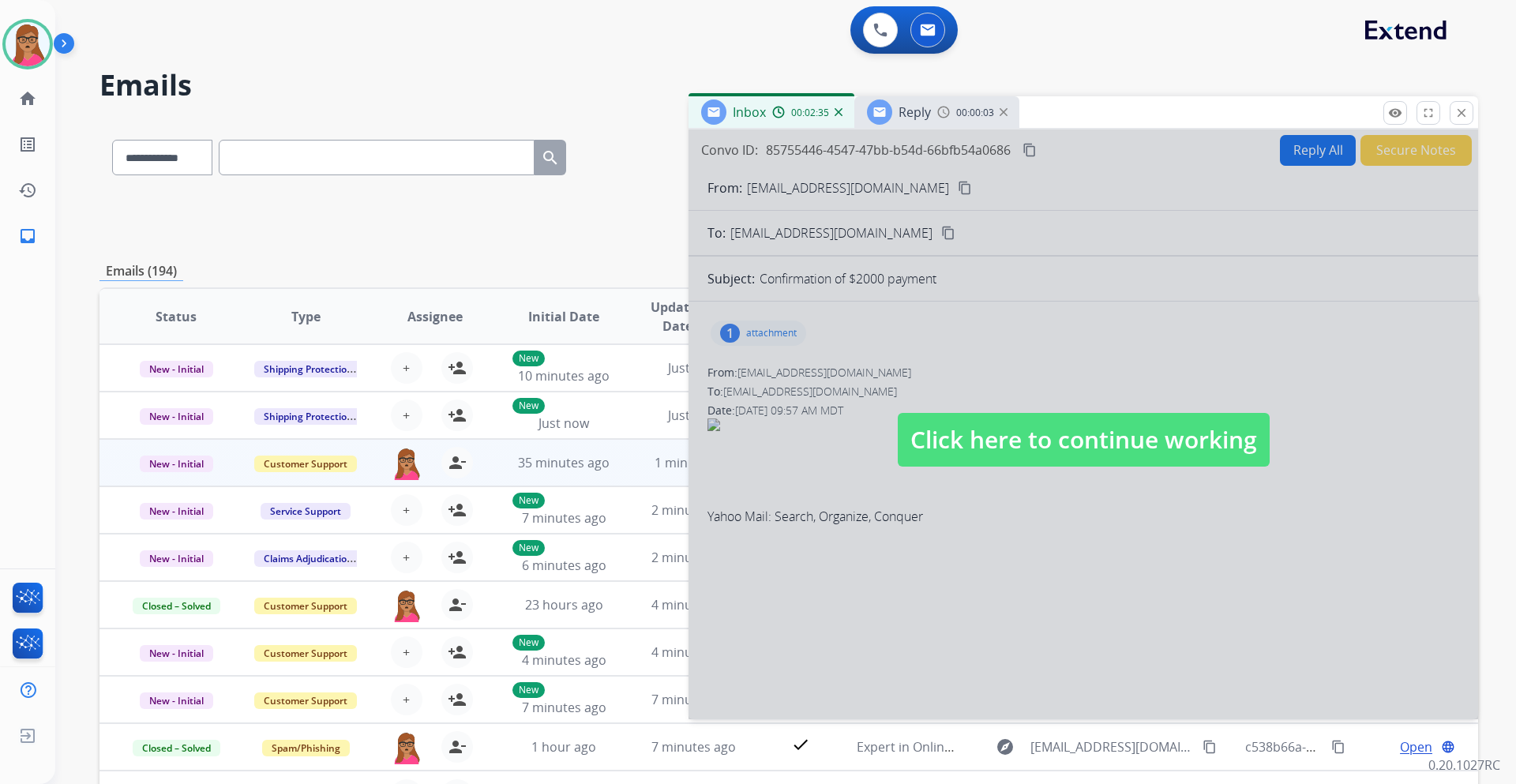
click at [905, 114] on span "Reply" at bounding box center [915, 112] width 32 height 18
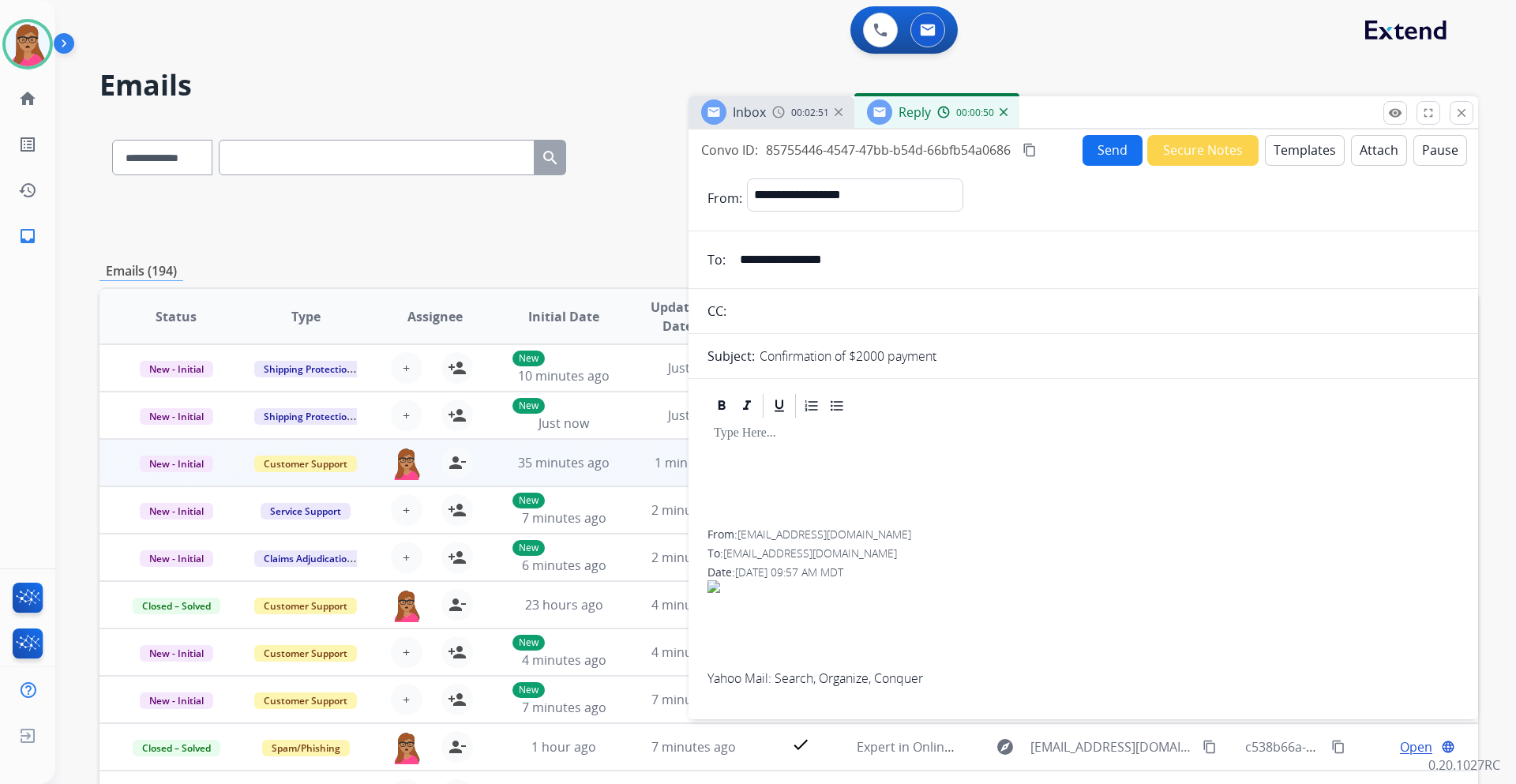
click at [1283, 149] on button "Templates" at bounding box center [1305, 151] width 80 height 31
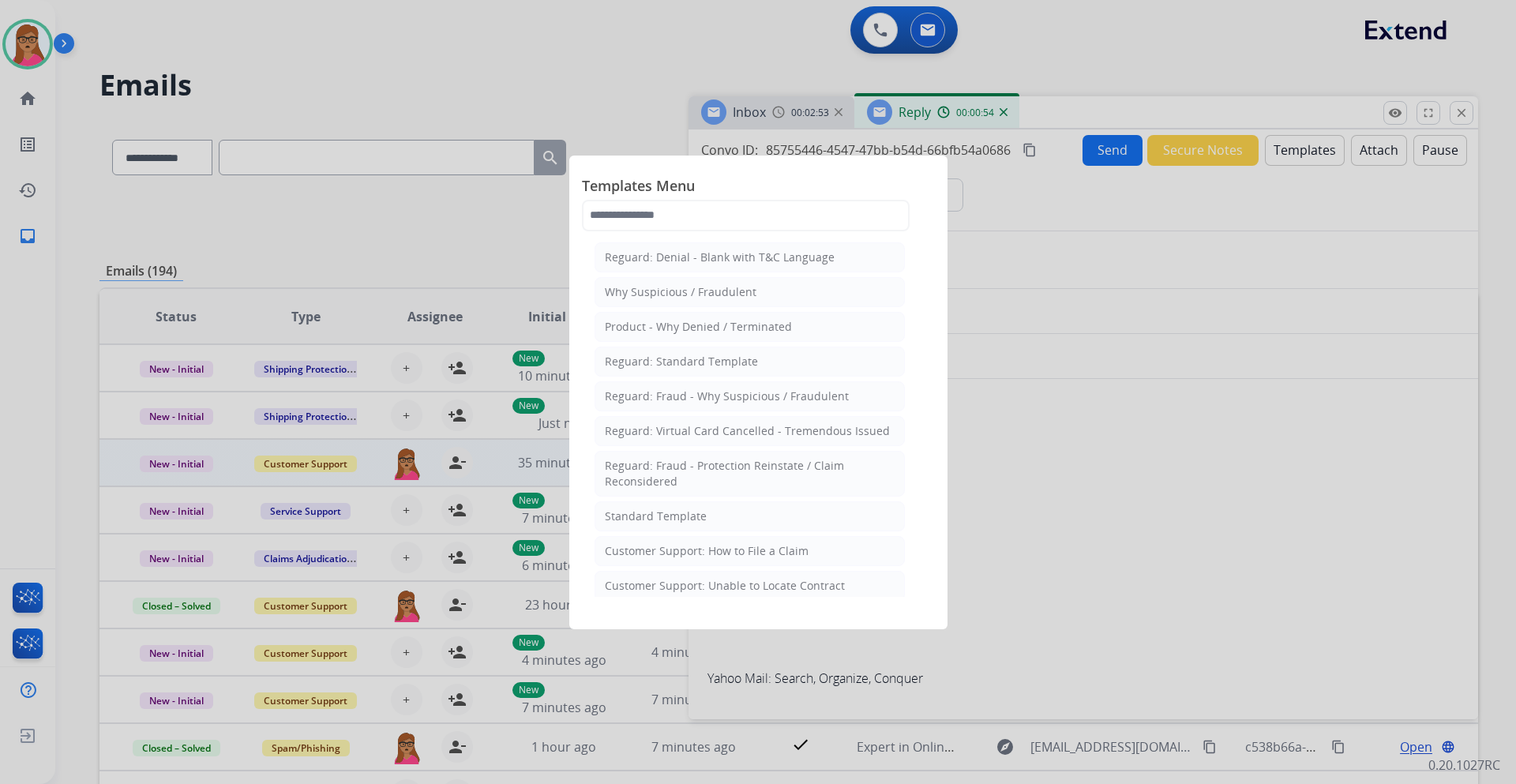
drag, startPoint x: 661, startPoint y: 513, endPoint x: 696, endPoint y: 232, distance: 283.2
click at [661, 513] on div "Standard Template" at bounding box center [656, 517] width 102 height 16
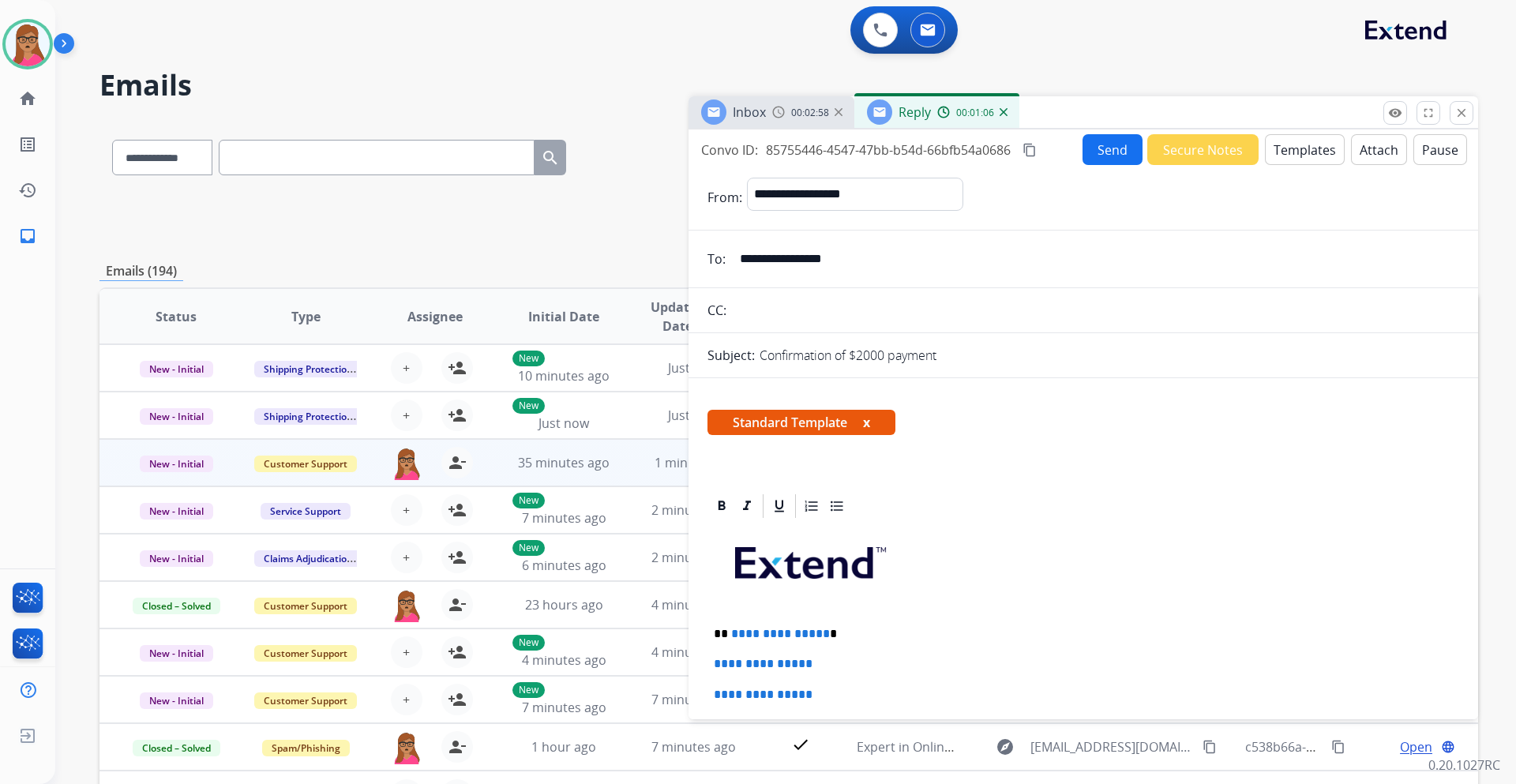
click at [1001, 112] on img at bounding box center [1003, 112] width 8 height 8
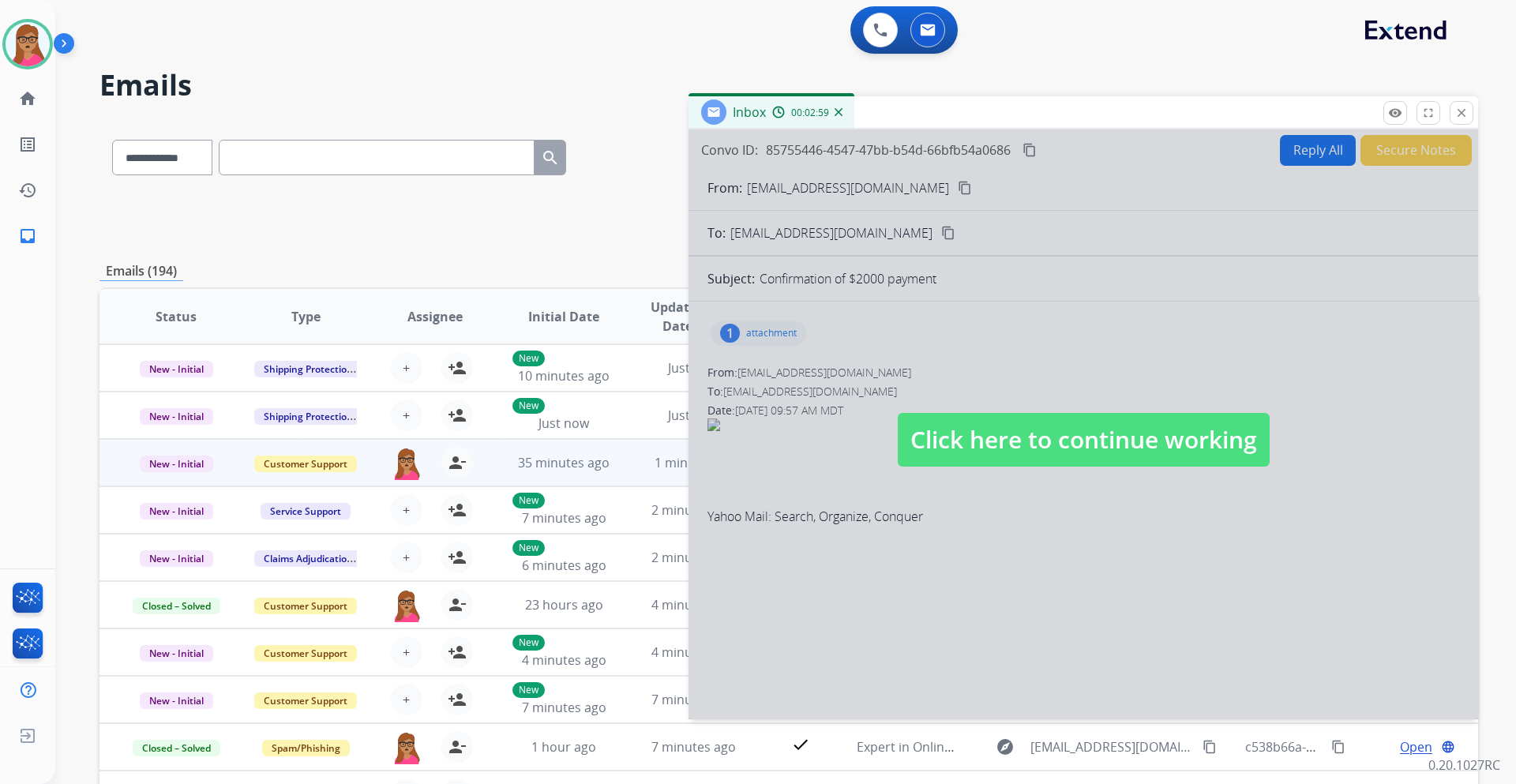
click at [1293, 153] on div at bounding box center [1084, 424] width 790 height 589
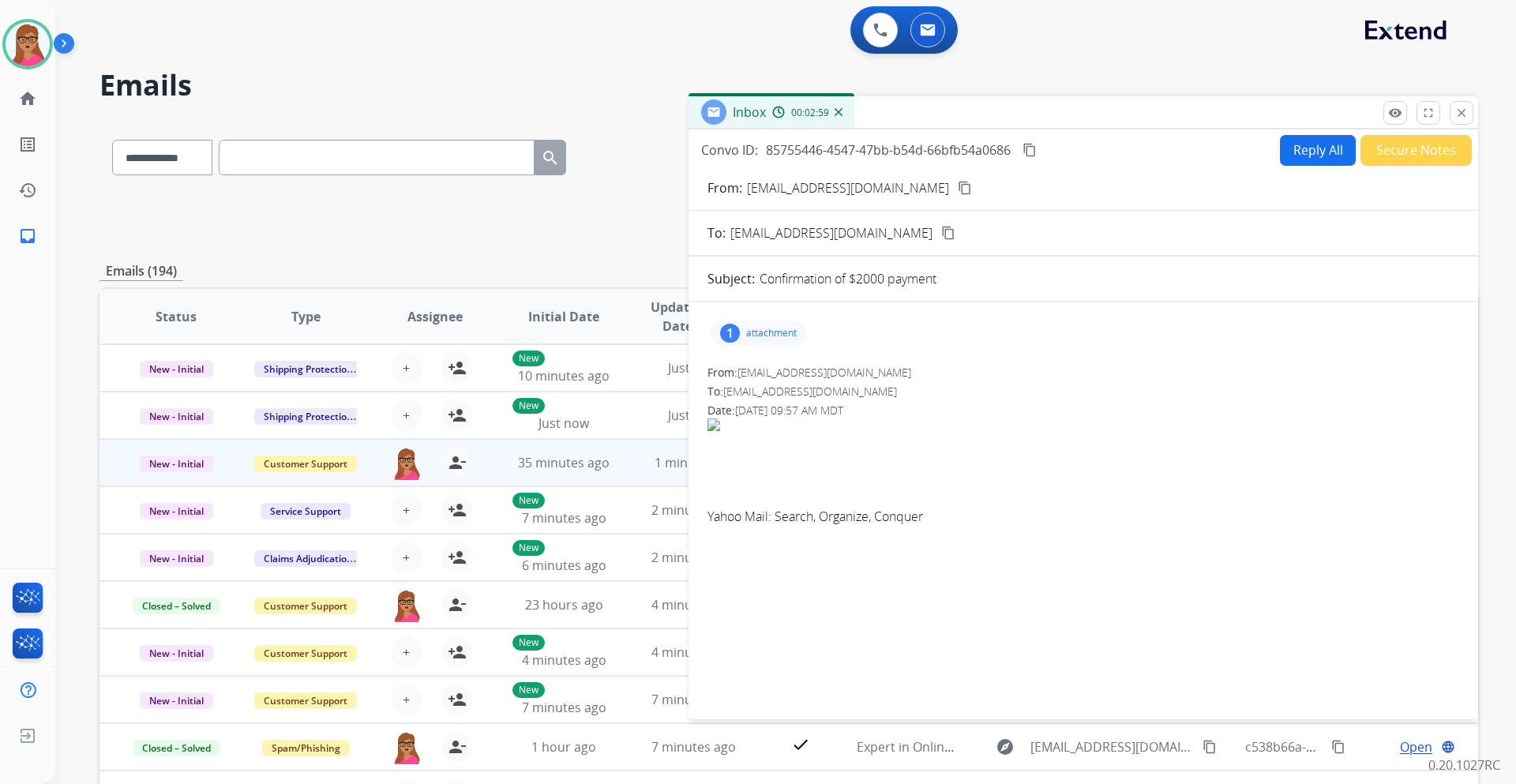
click at [1293, 153] on button "Reply All" at bounding box center [1318, 151] width 76 height 31
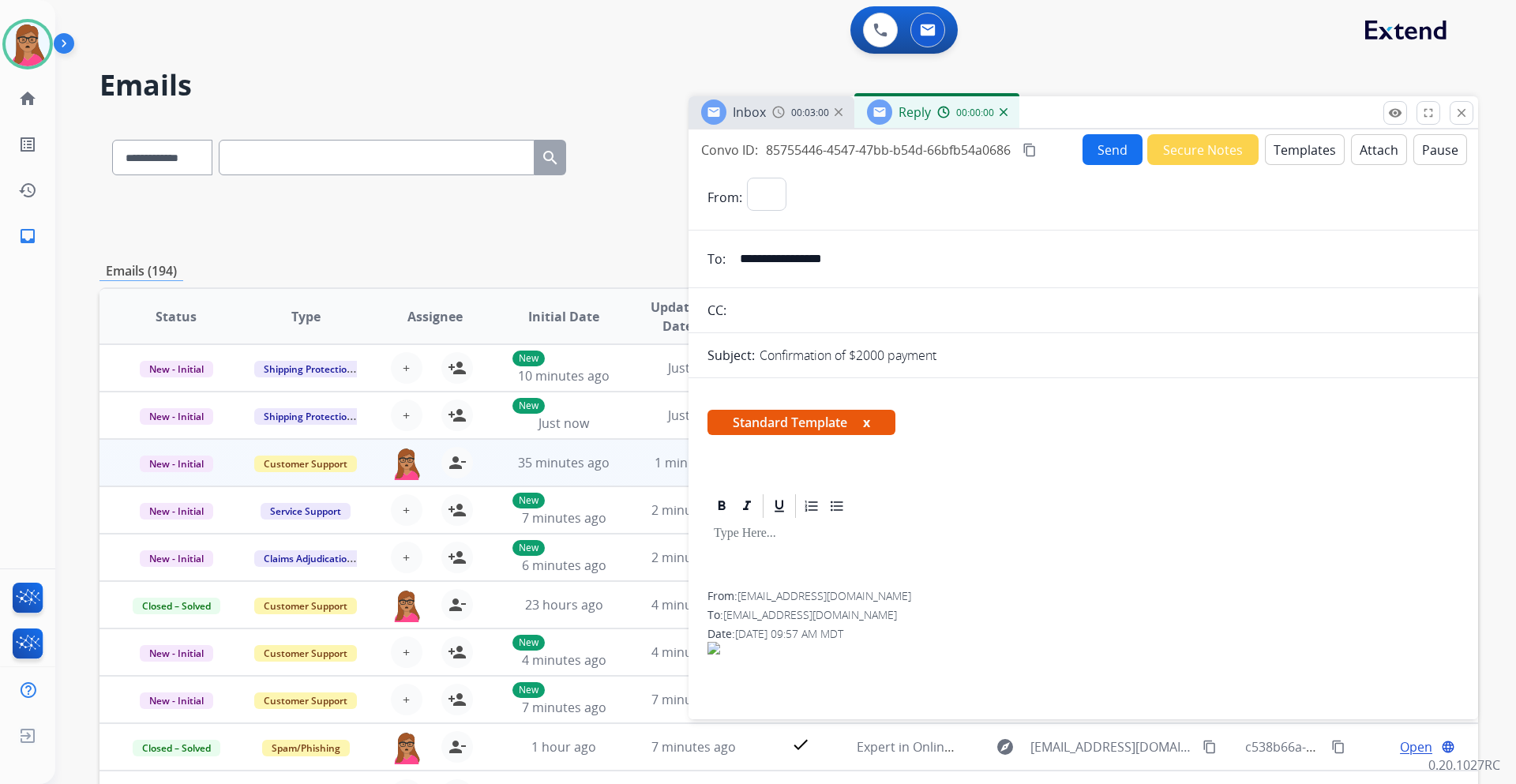
select select "**********"
click at [1317, 152] on button "Templates" at bounding box center [1305, 150] width 80 height 31
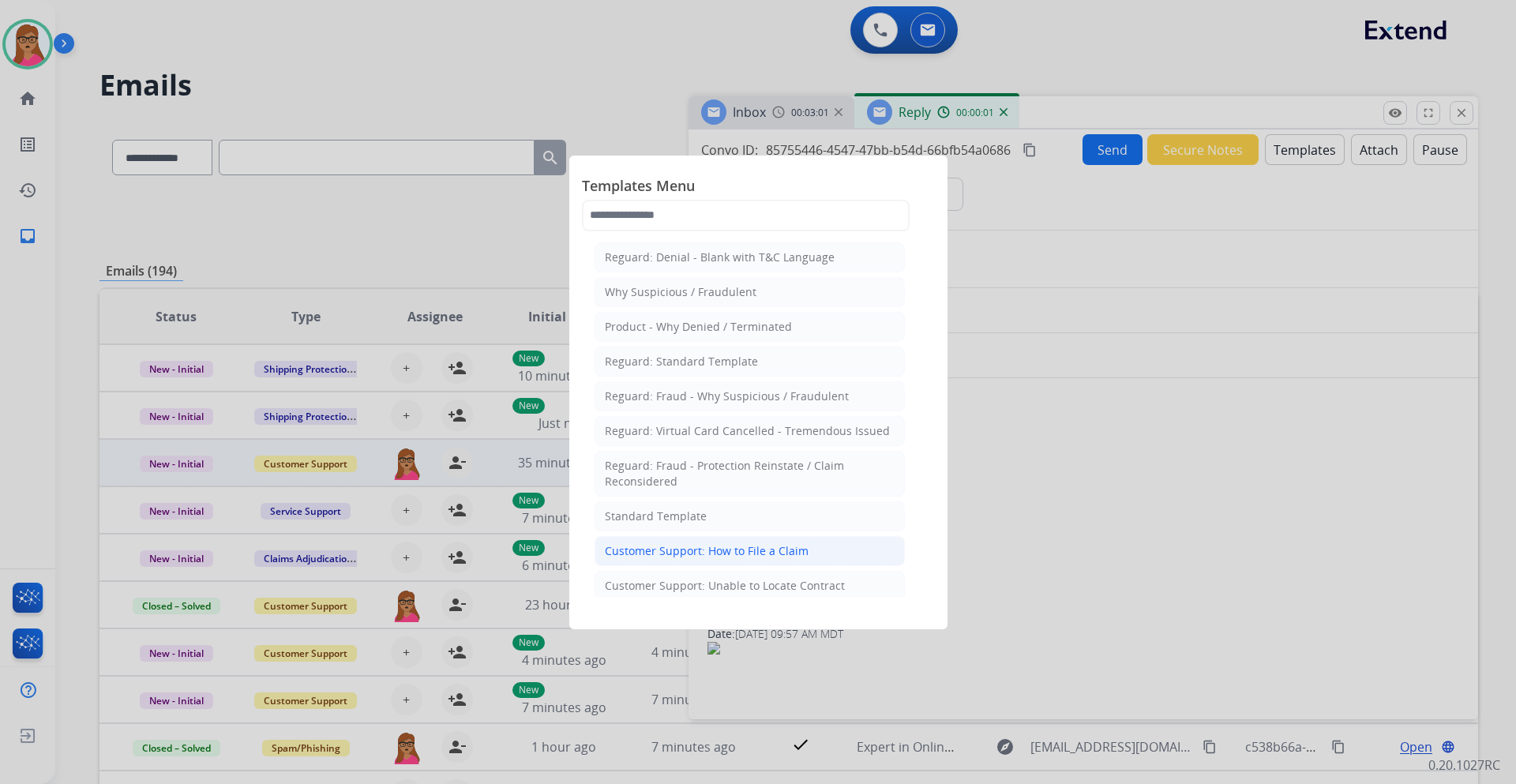
click at [758, 552] on div "Customer Support: How to File a Claim" at bounding box center [706, 551] width 203 height 16
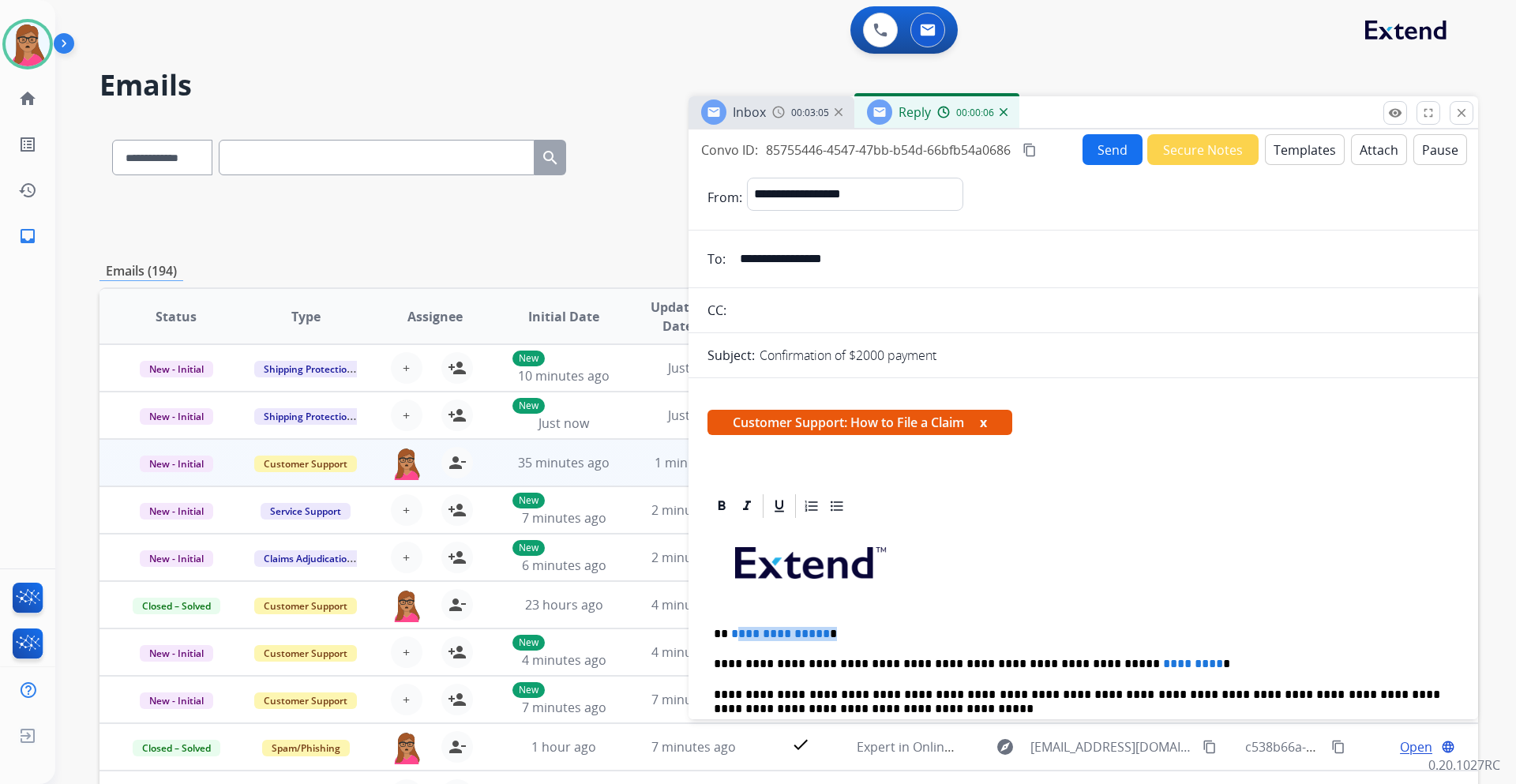
drag, startPoint x: 836, startPoint y: 638, endPoint x: 732, endPoint y: 632, distance: 104.2
click at [732, 632] on p "**********" at bounding box center [1077, 633] width 727 height 15
drag, startPoint x: 1164, startPoint y: 659, endPoint x: 1079, endPoint y: 660, distance: 85.0
click at [1079, 660] on p "**********" at bounding box center [1077, 663] width 727 height 15
click at [1031, 152] on mat-icon "content_copy" at bounding box center [1029, 150] width 15 height 15
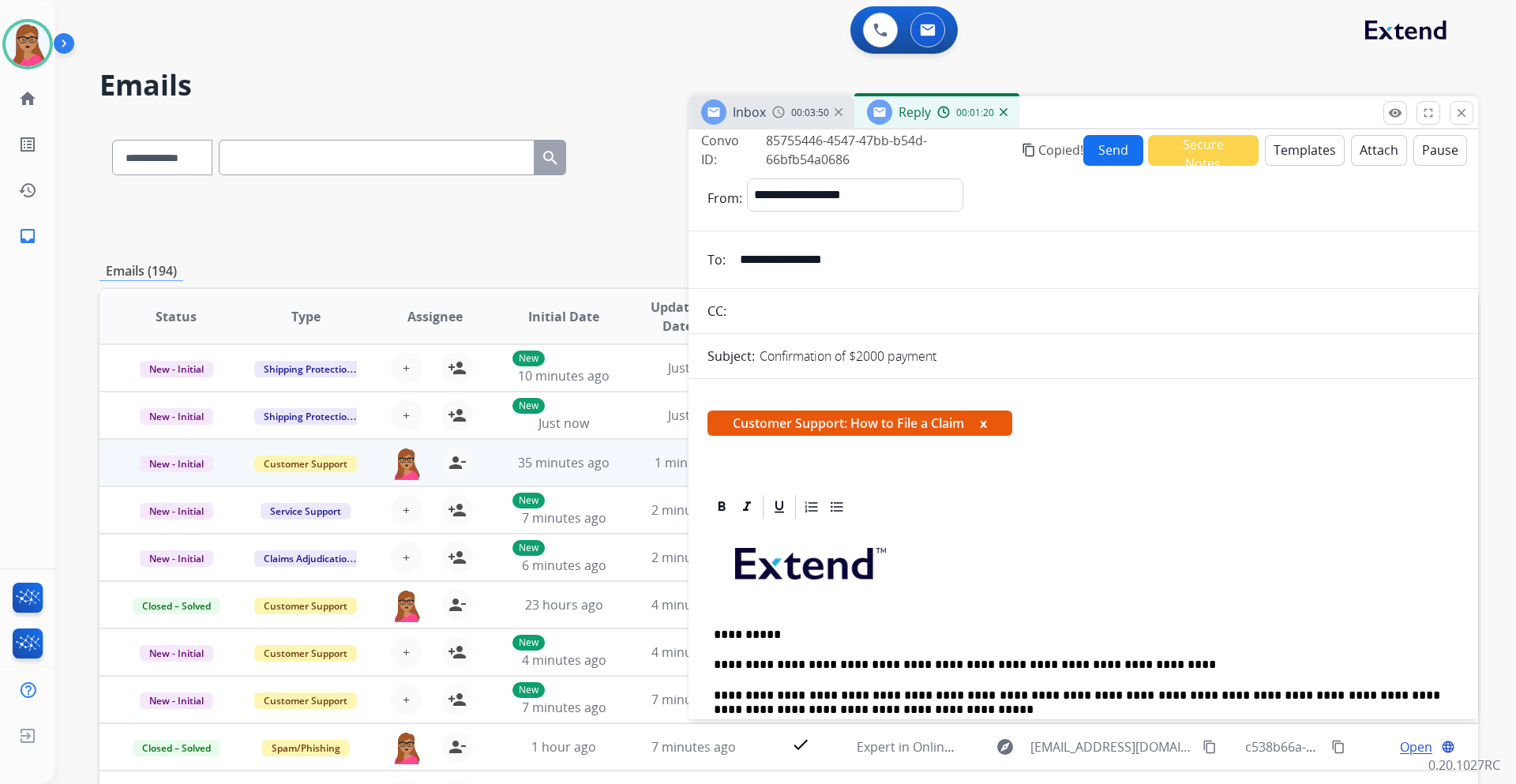
click at [1113, 137] on button "Send" at bounding box center [1114, 151] width 60 height 31
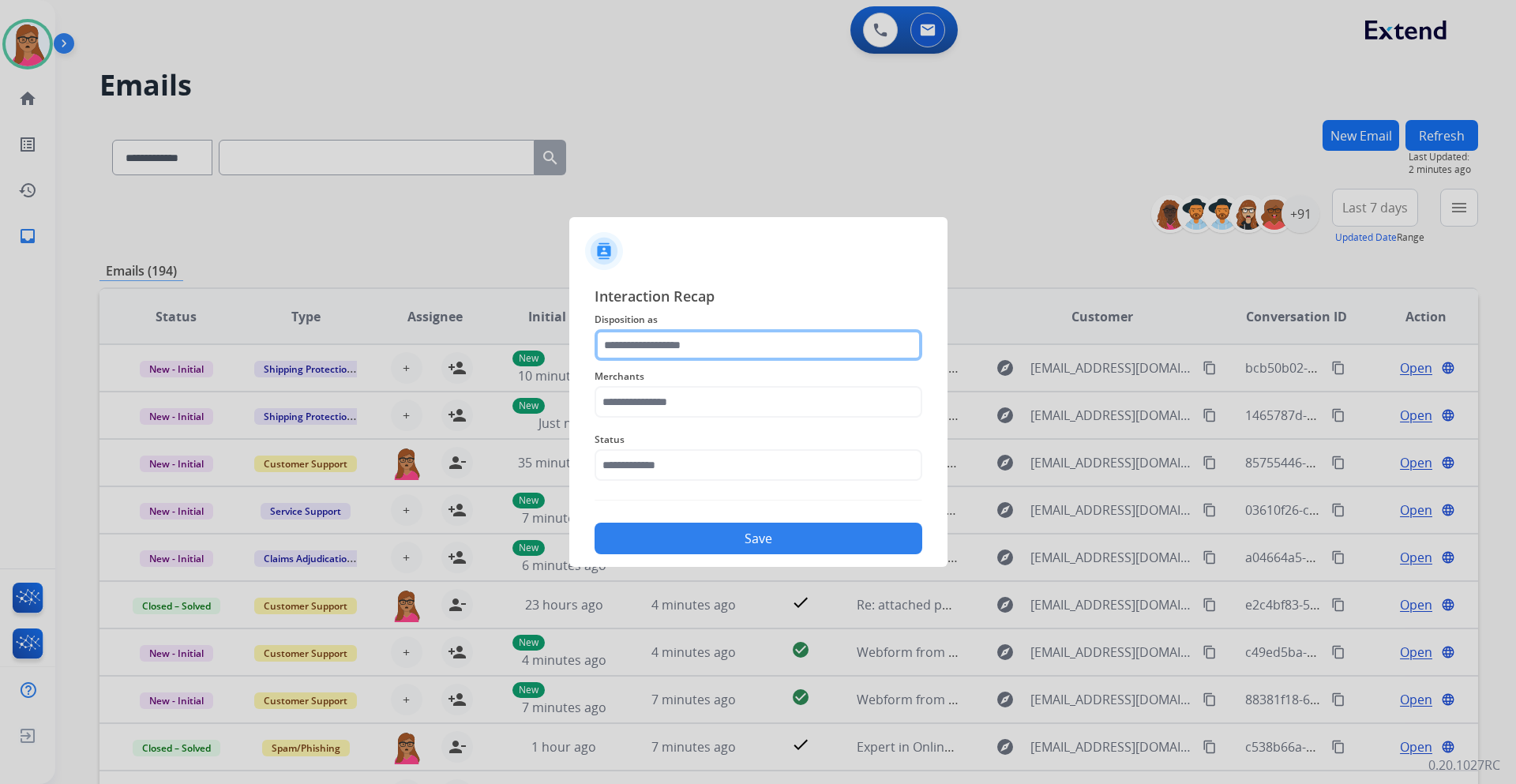
click at [694, 341] on input "text" at bounding box center [758, 344] width 328 height 31
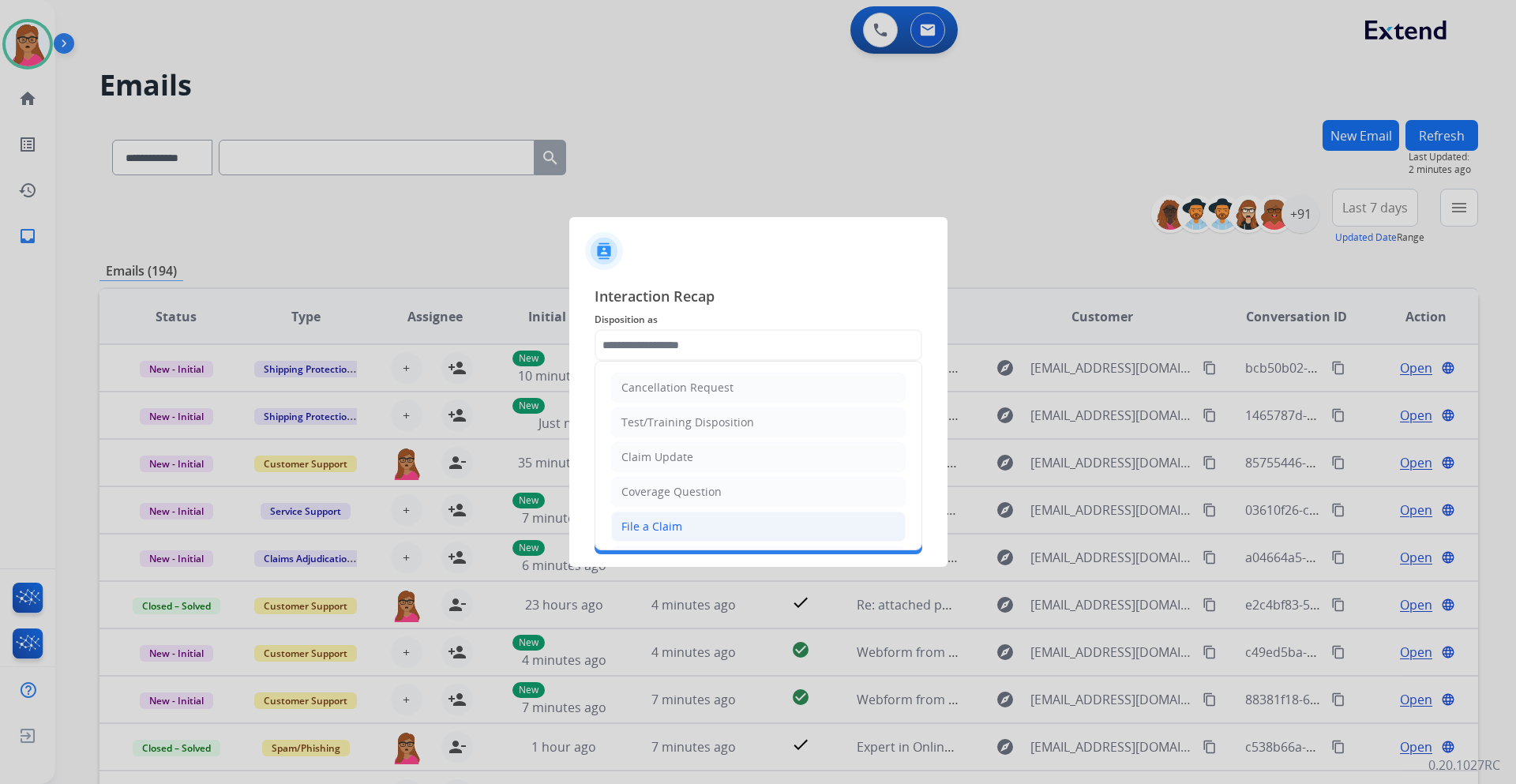
click at [681, 528] on li "File a Claim" at bounding box center [758, 526] width 295 height 30
type input "**********"
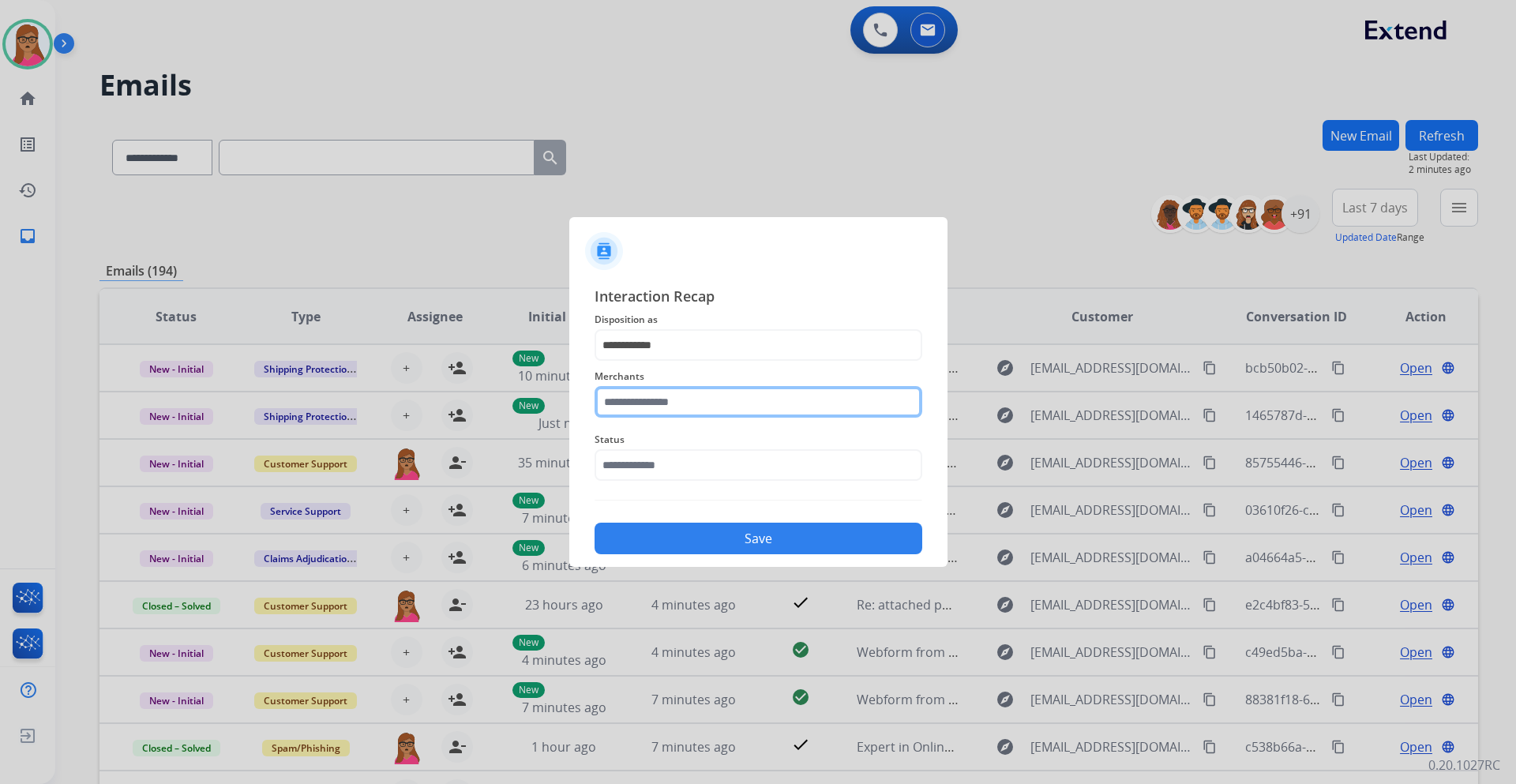
click at [679, 396] on input "text" at bounding box center [758, 402] width 328 height 31
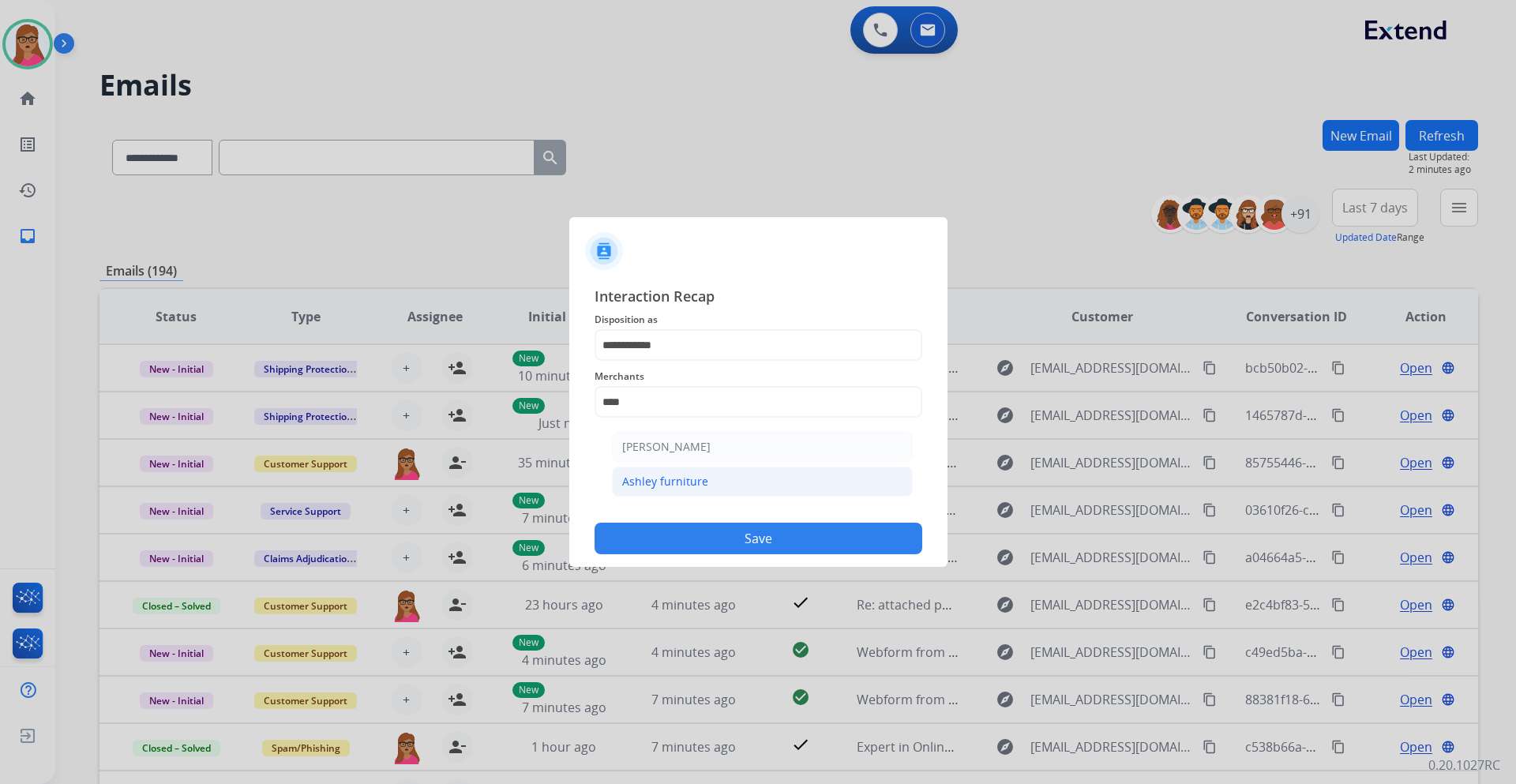
click at [686, 481] on div "Ashley furniture" at bounding box center [666, 481] width 86 height 16
type input "**********"
click at [675, 470] on input "text" at bounding box center [758, 465] width 328 height 31
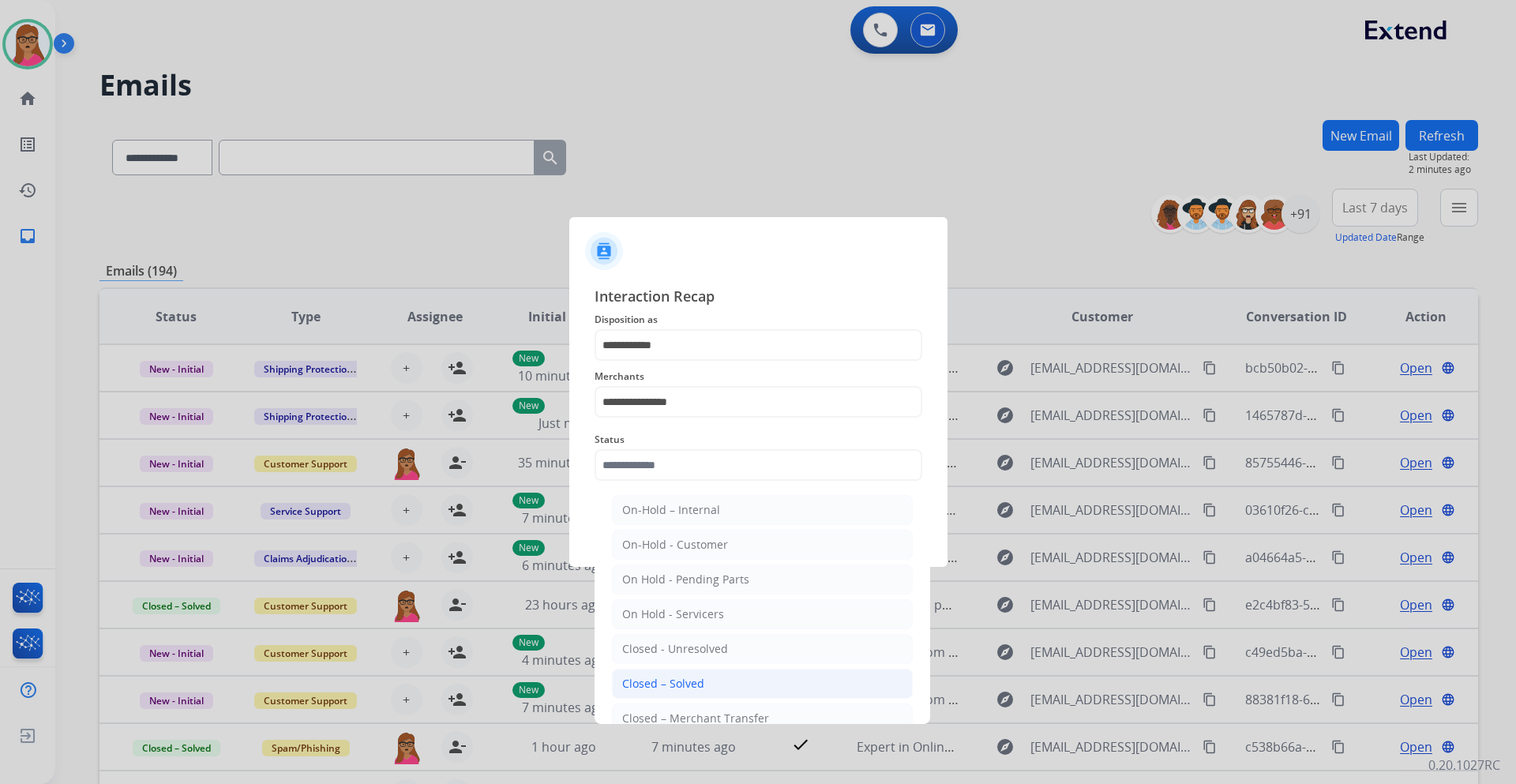
click at [710, 683] on li "Closed – Solved" at bounding box center [762, 683] width 301 height 30
type input "**********"
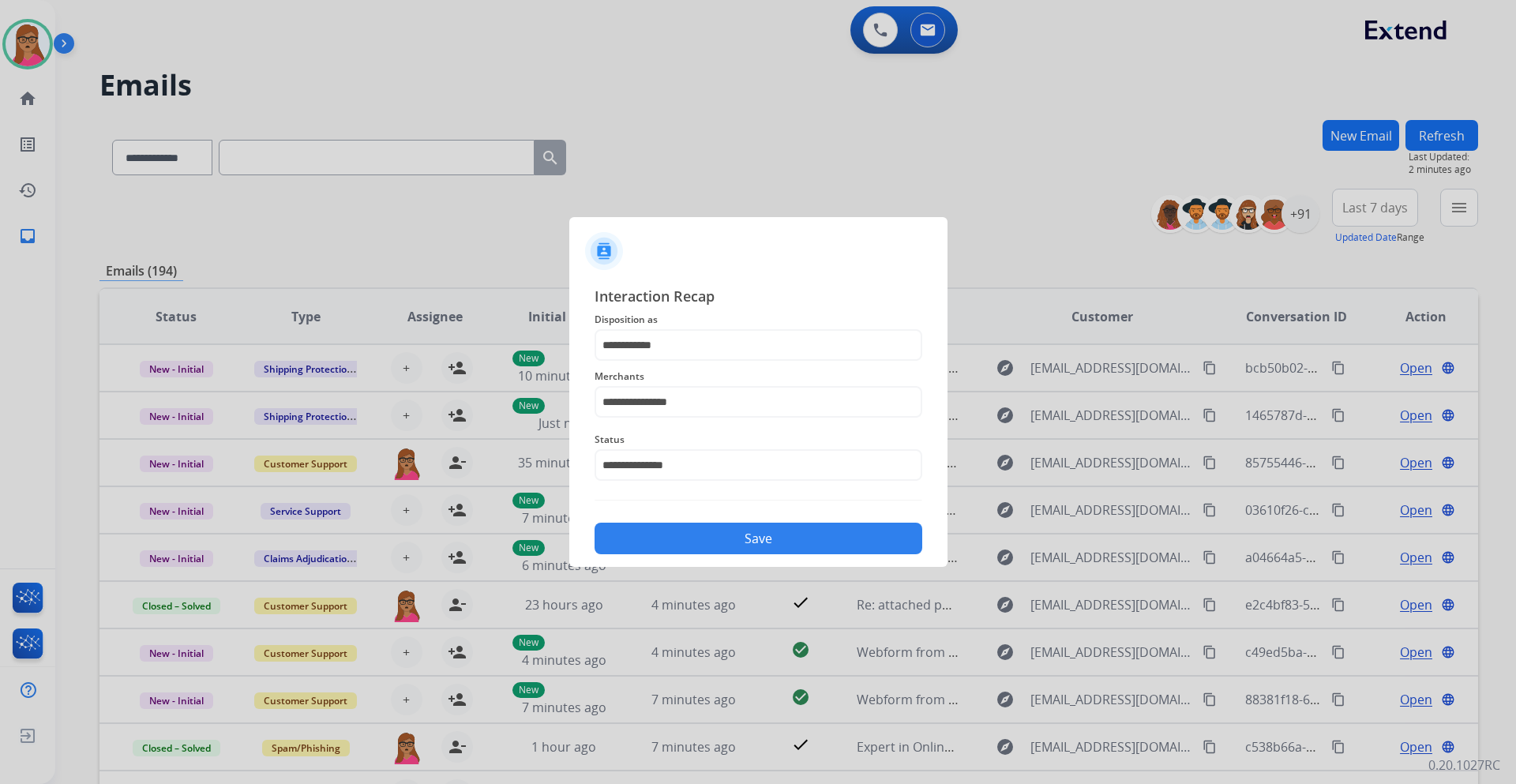
click at [725, 526] on button "Save" at bounding box center [758, 538] width 328 height 31
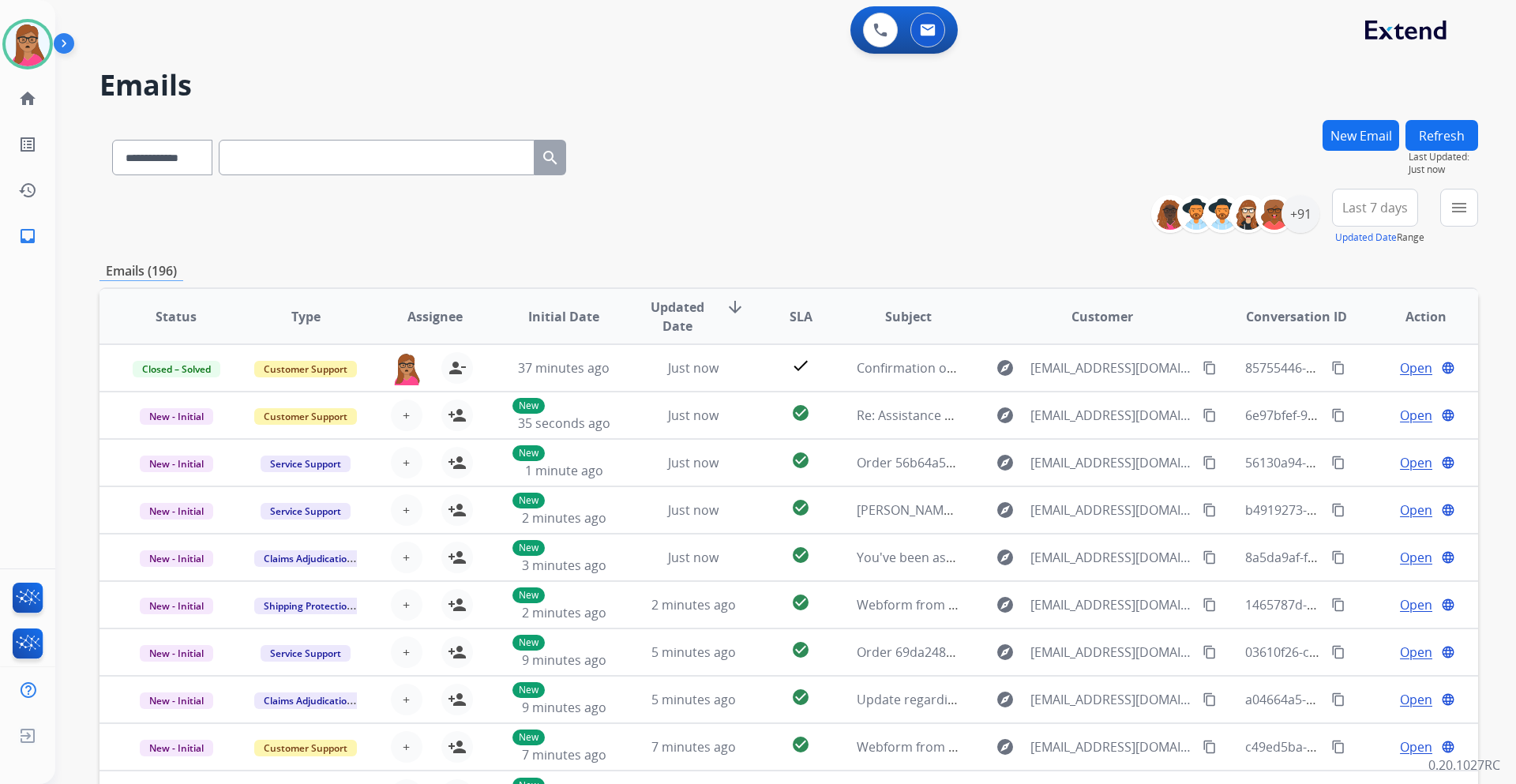
click at [1369, 207] on span "Last 7 days" at bounding box center [1375, 207] width 65 height 6
click at [1354, 396] on div "Last 90 days" at bounding box center [1370, 400] width 87 height 23
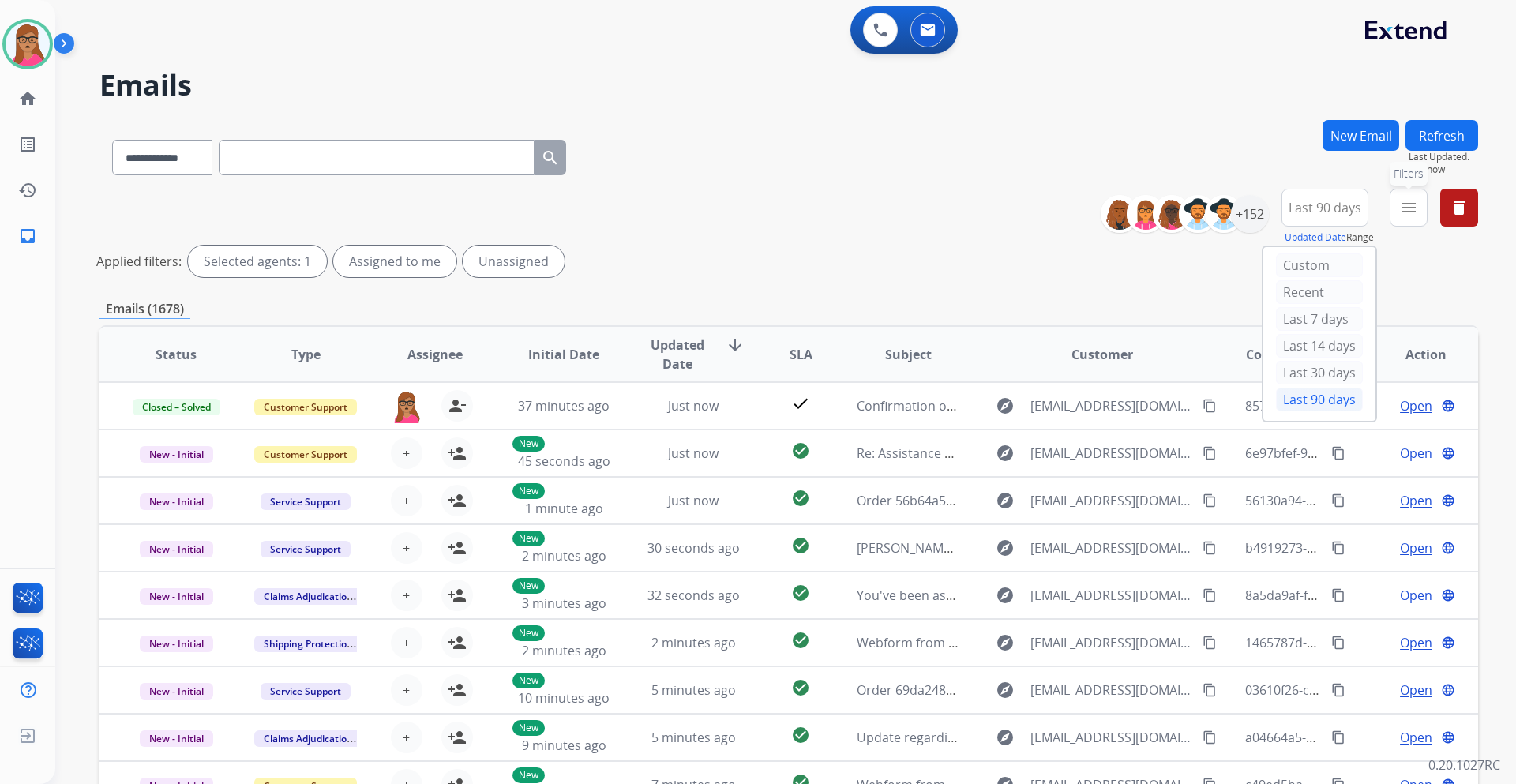
click at [1425, 207] on button "menu Filters" at bounding box center [1408, 207] width 38 height 38
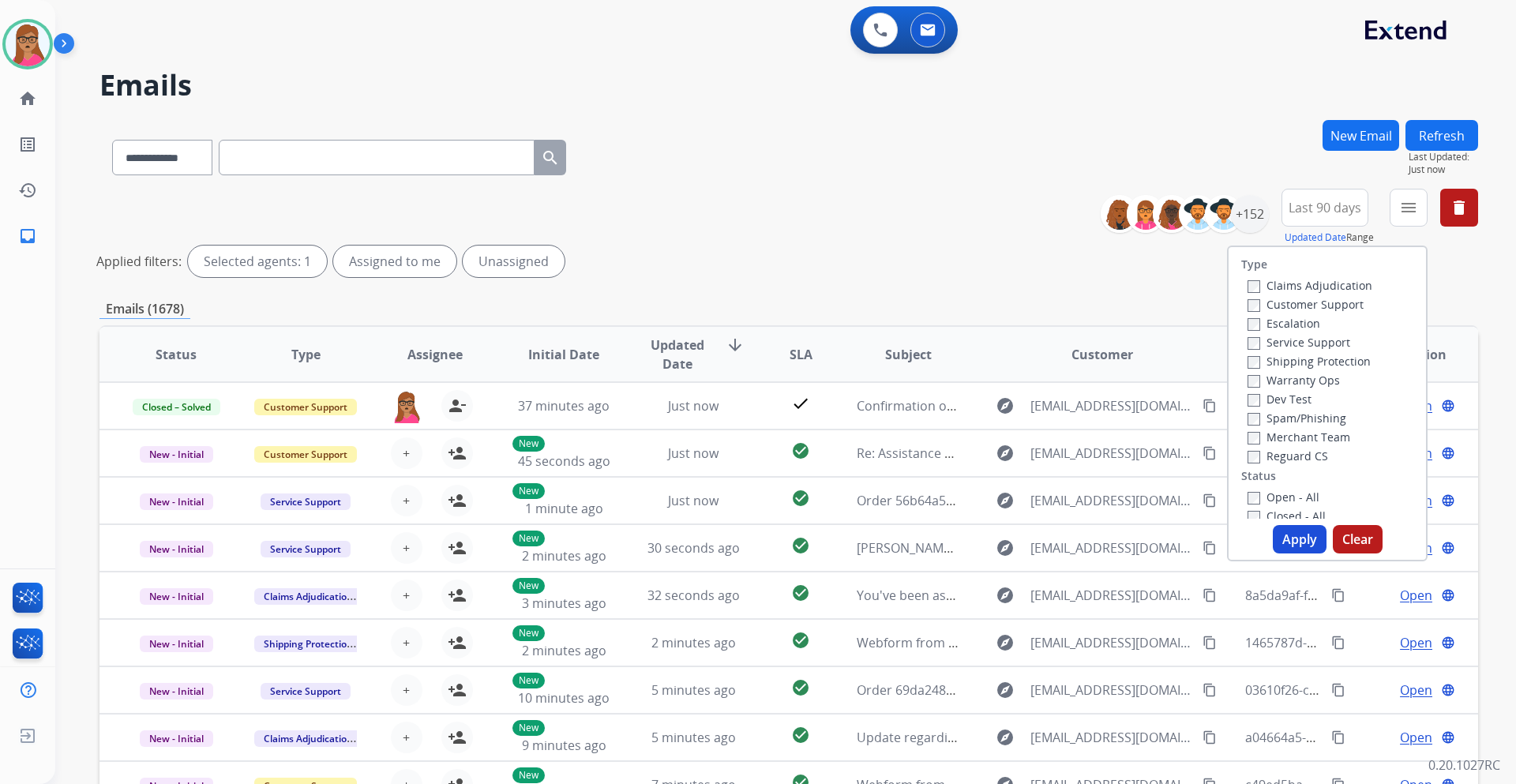
click at [1323, 303] on label "Customer Support" at bounding box center [1305, 303] width 116 height 15
click at [1326, 363] on label "Shipping Protection" at bounding box center [1309, 361] width 124 height 15
click at [1279, 461] on label "Reguard CS" at bounding box center [1287, 455] width 81 height 15
click at [1260, 497] on label "Open - All" at bounding box center [1283, 496] width 72 height 15
click at [1289, 541] on button "Apply" at bounding box center [1299, 539] width 54 height 28
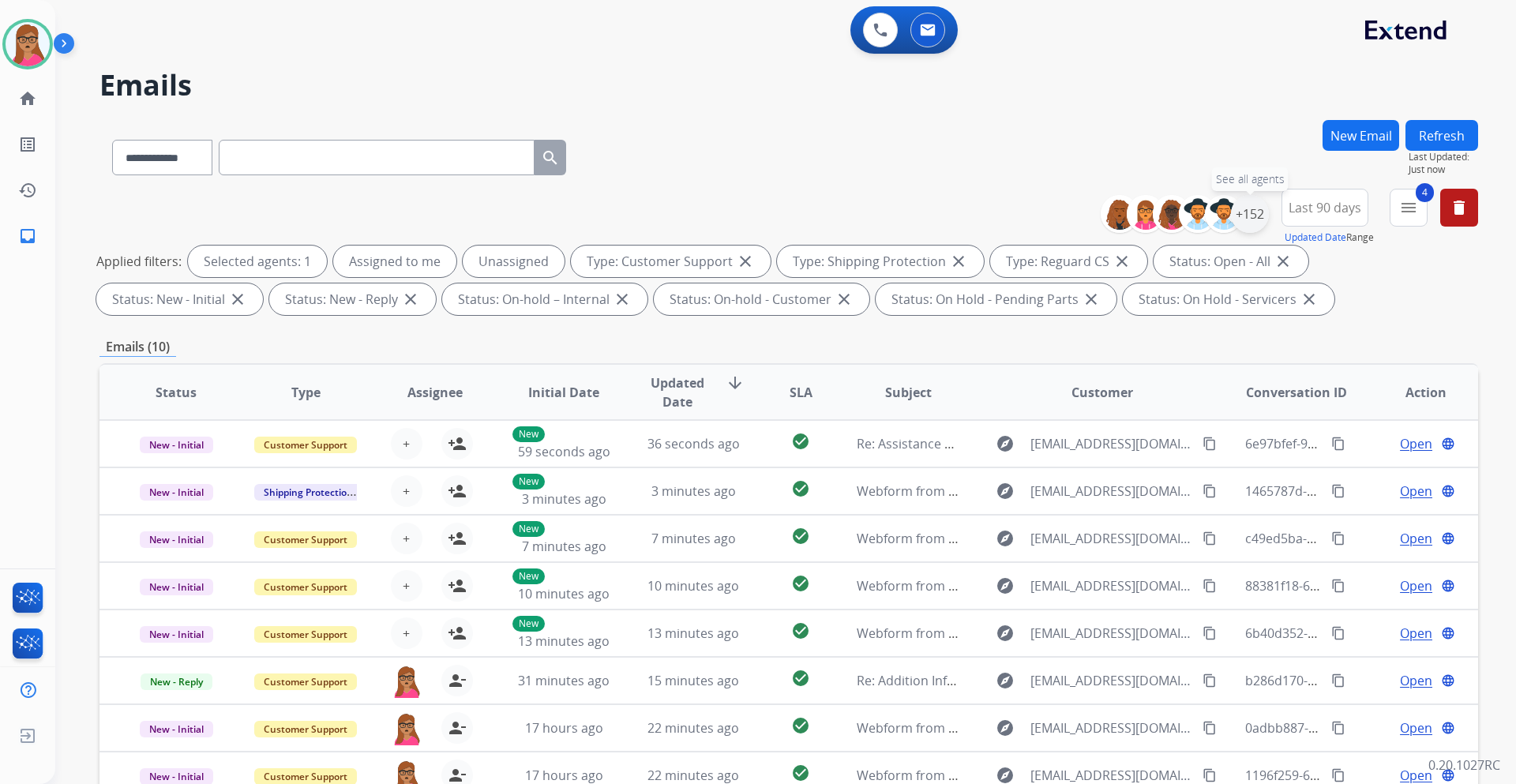
click at [1251, 203] on div "+152" at bounding box center [1249, 213] width 38 height 38
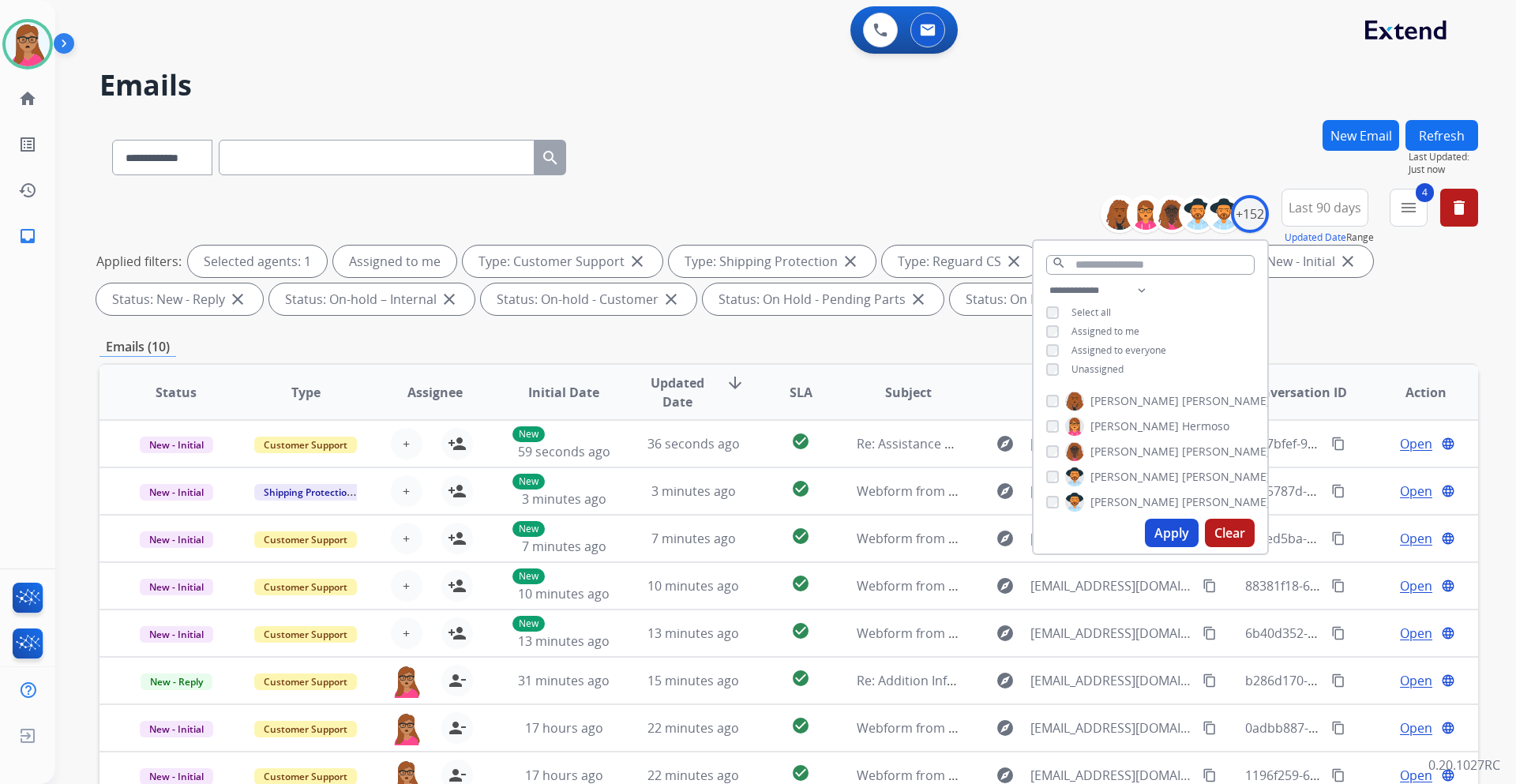
click at [1174, 541] on button "Apply" at bounding box center [1172, 532] width 54 height 28
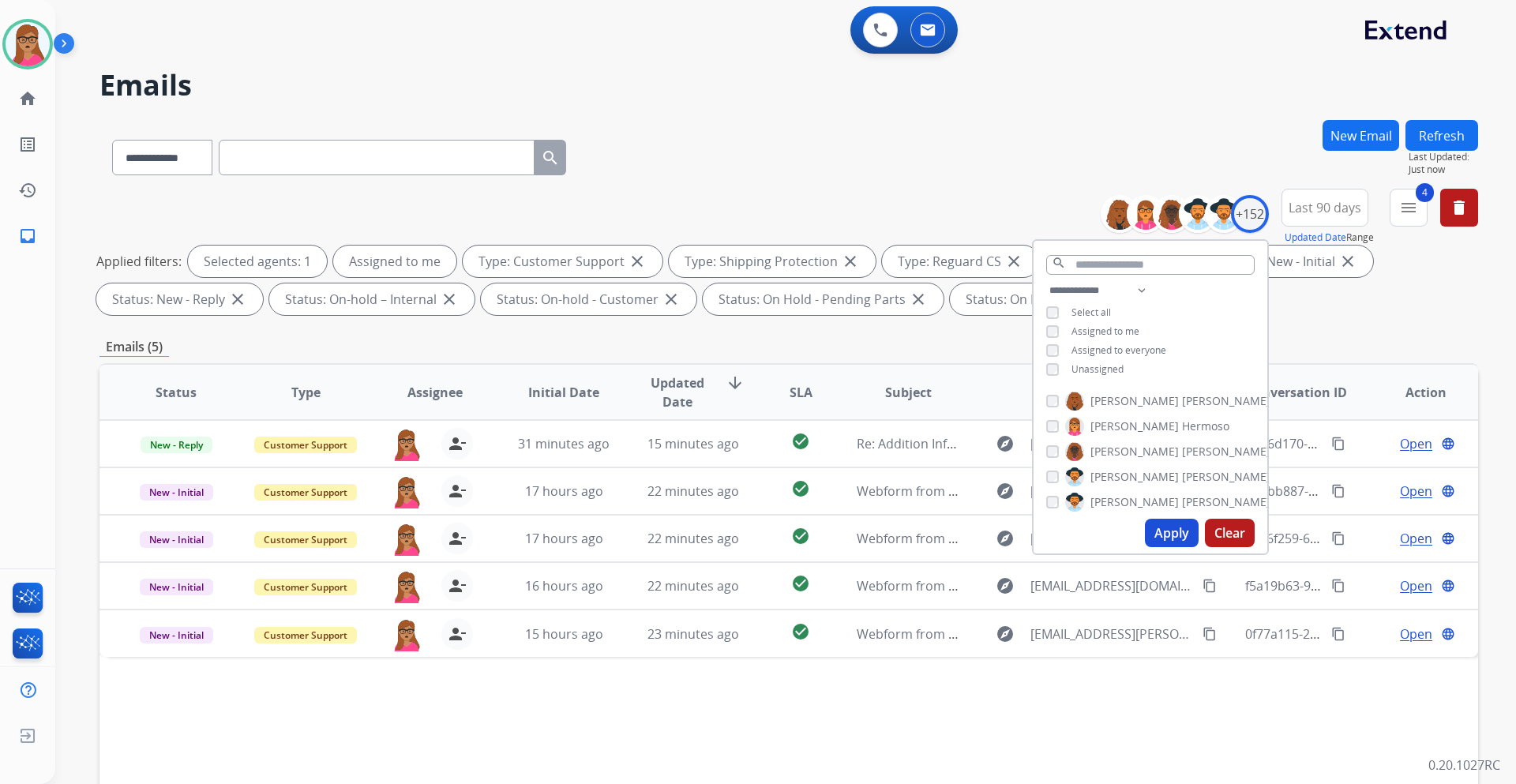
drag, startPoint x: 1082, startPoint y: 722, endPoint x: 1200, endPoint y: 652, distance: 137.2
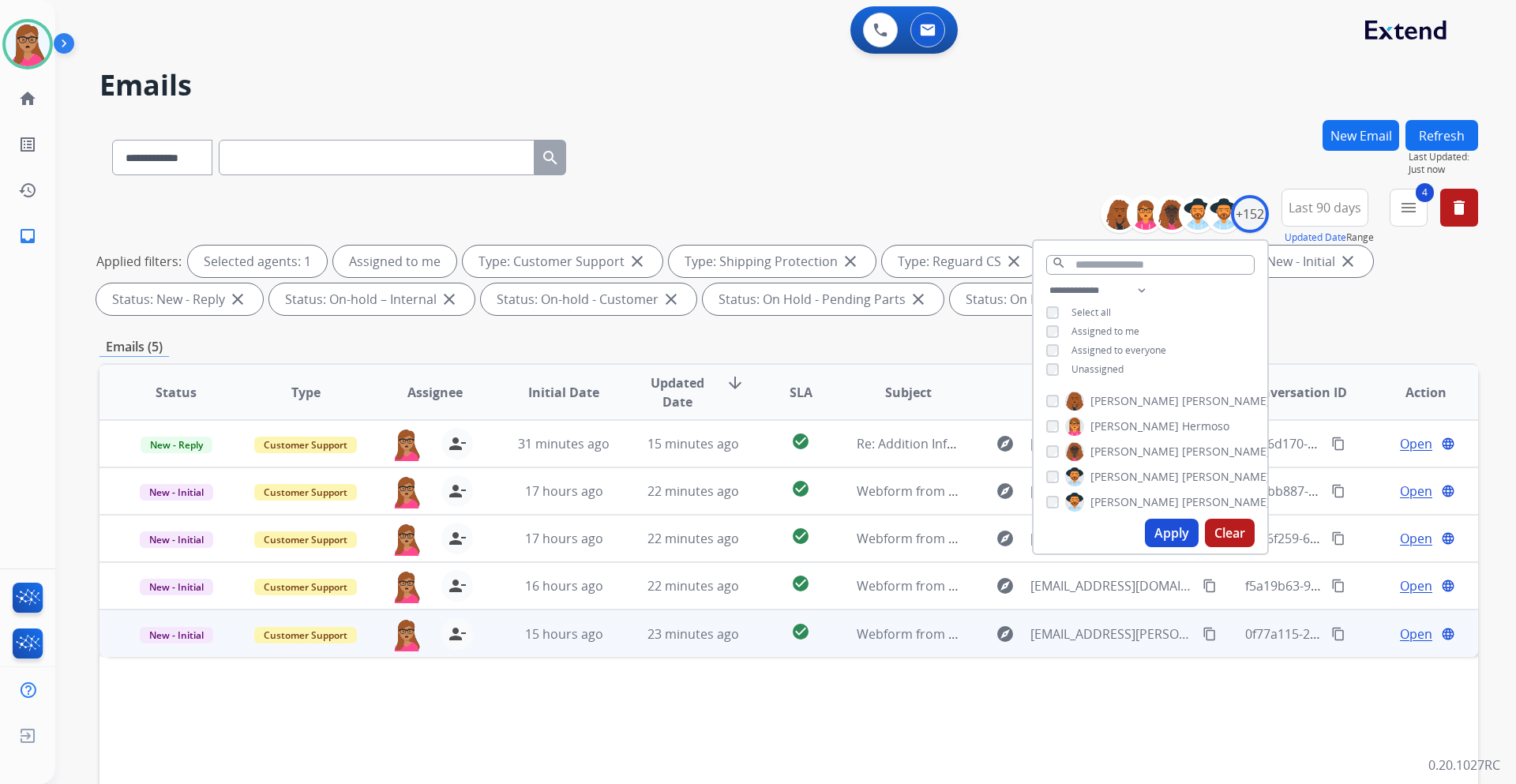
click at [1082, 720] on div "Status Type Assignee Initial Date Updated Date arrow_downward SLA Subject Custo…" at bounding box center [788, 627] width 1379 height 529
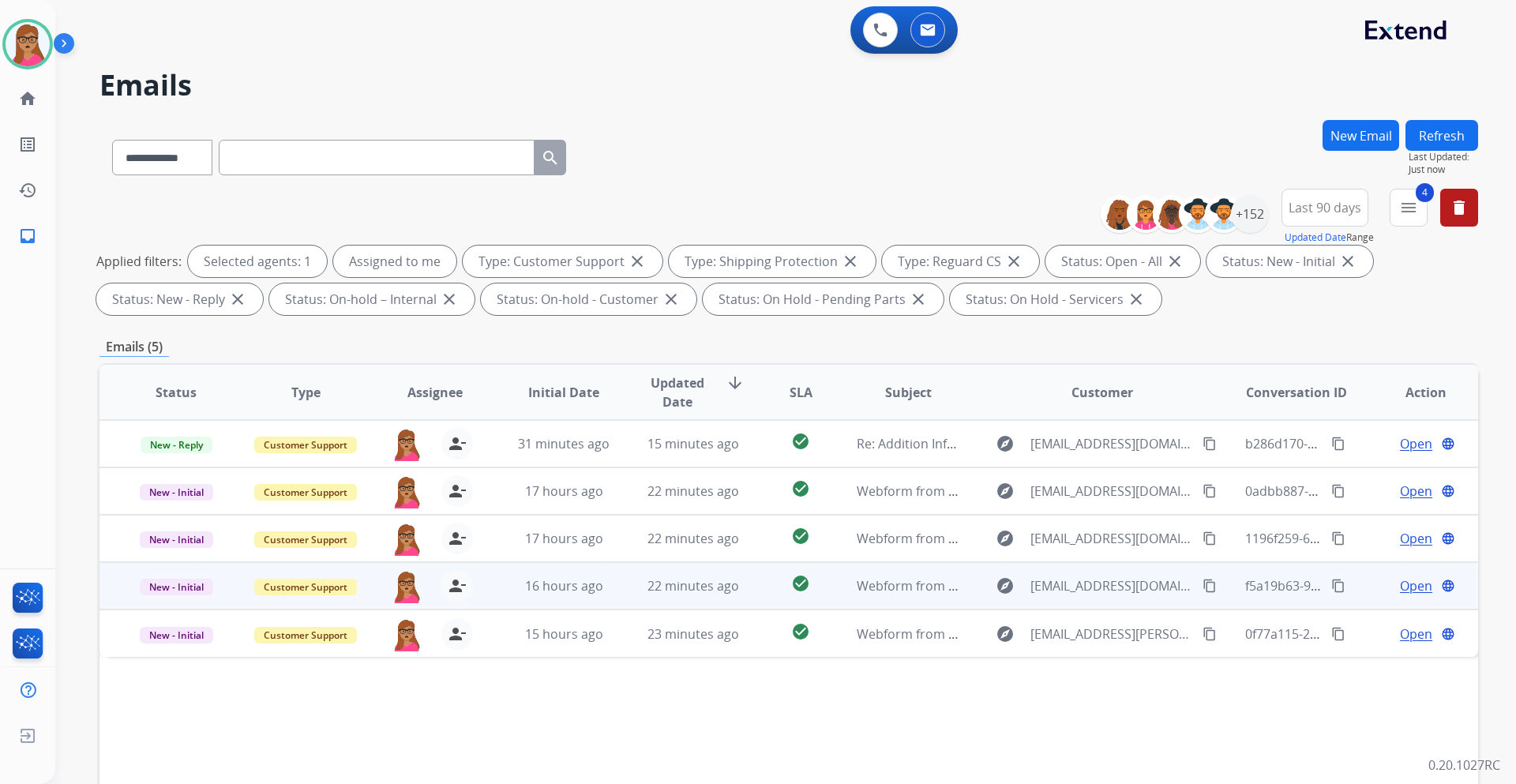
click at [1400, 585] on span "Open" at bounding box center [1416, 585] width 32 height 18
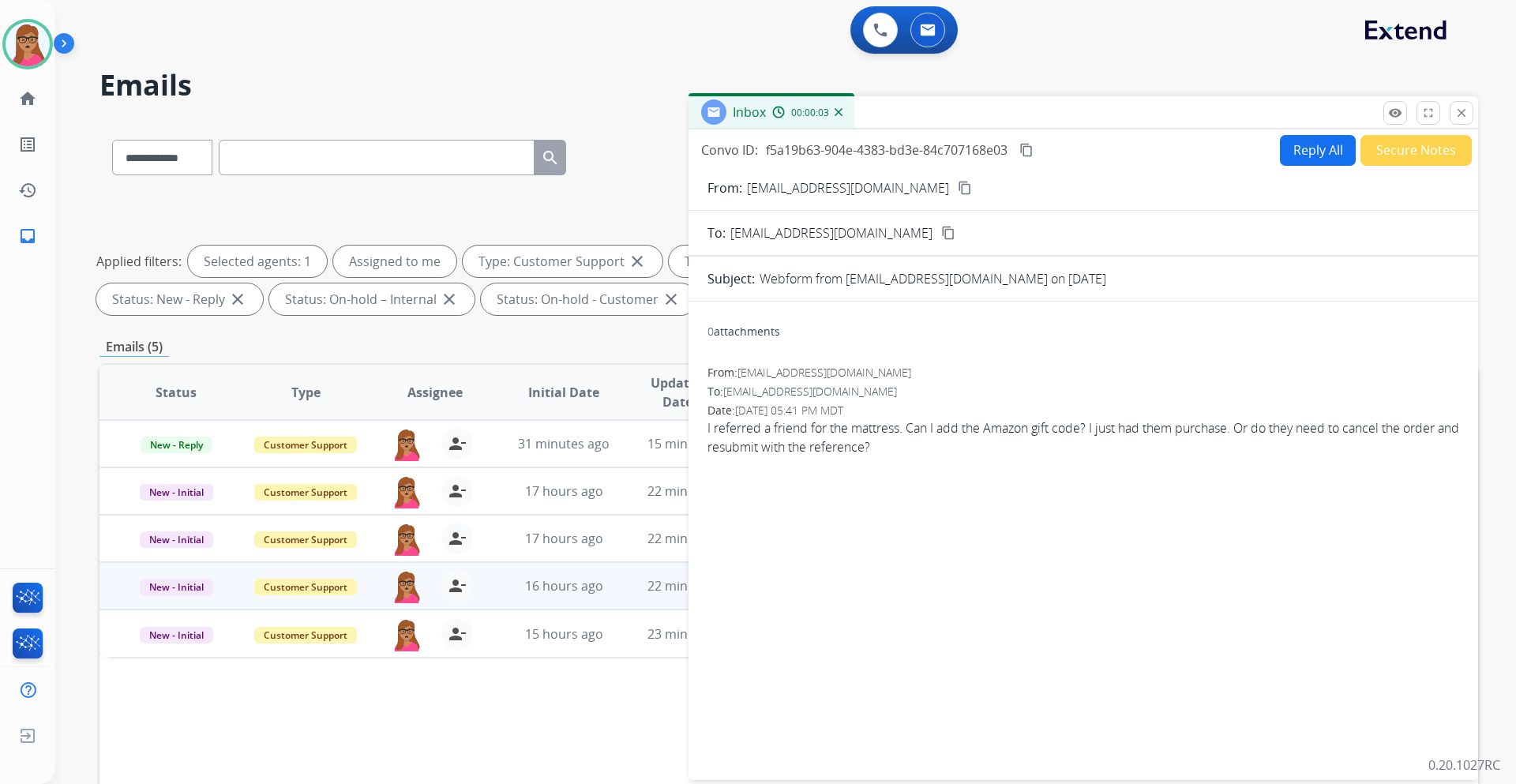
click at [957, 187] on mat-icon "content_copy" at bounding box center [964, 188] width 15 height 15
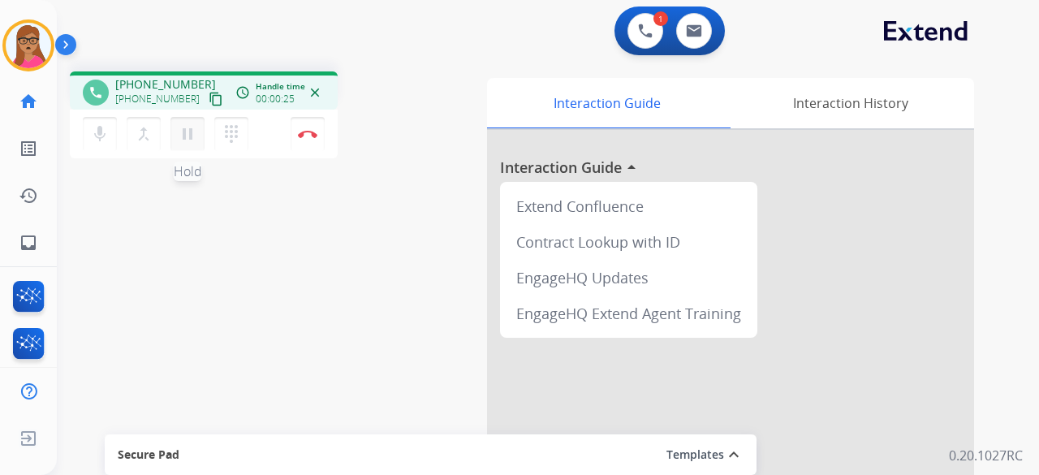
click at [187, 137] on mat-icon "pause" at bounding box center [187, 133] width 19 height 19
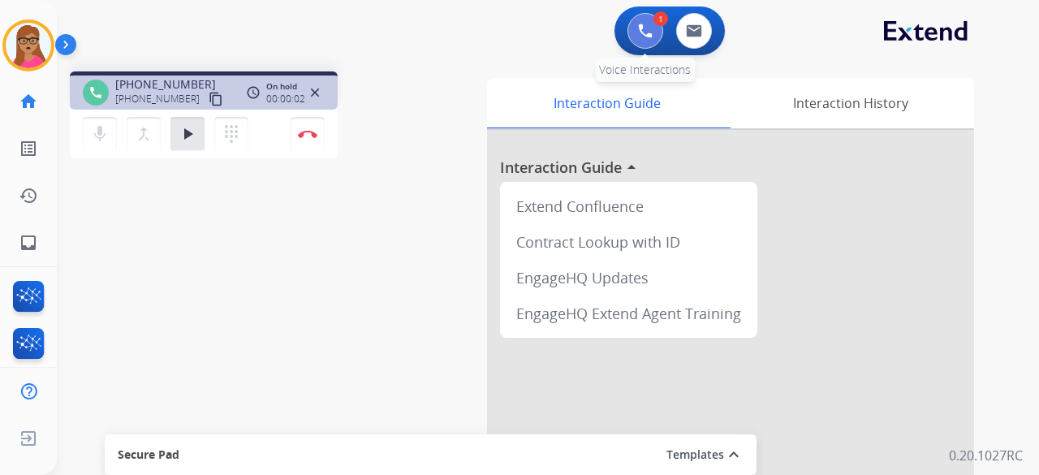
click at [640, 45] on button at bounding box center [645, 31] width 36 height 36
click at [641, 38] on button at bounding box center [645, 31] width 36 height 36
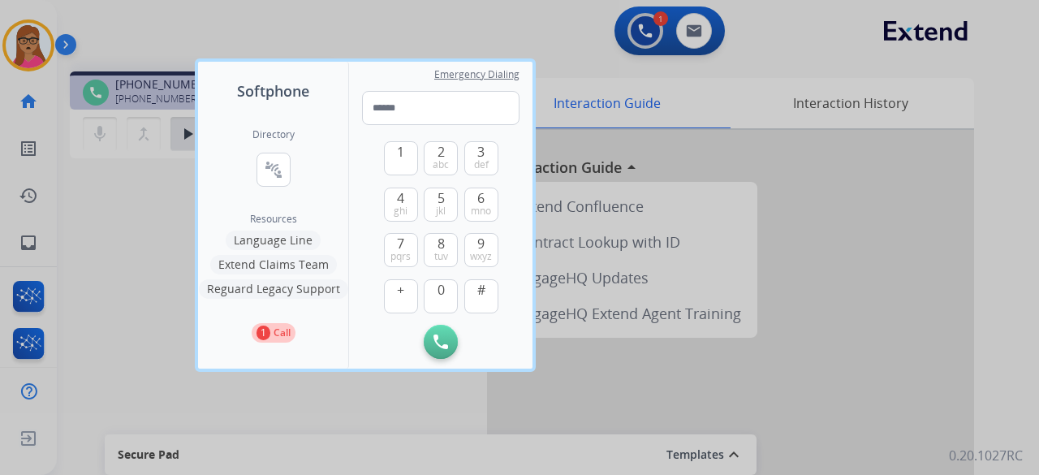
click at [261, 242] on button "Language Line" at bounding box center [273, 239] width 95 height 19
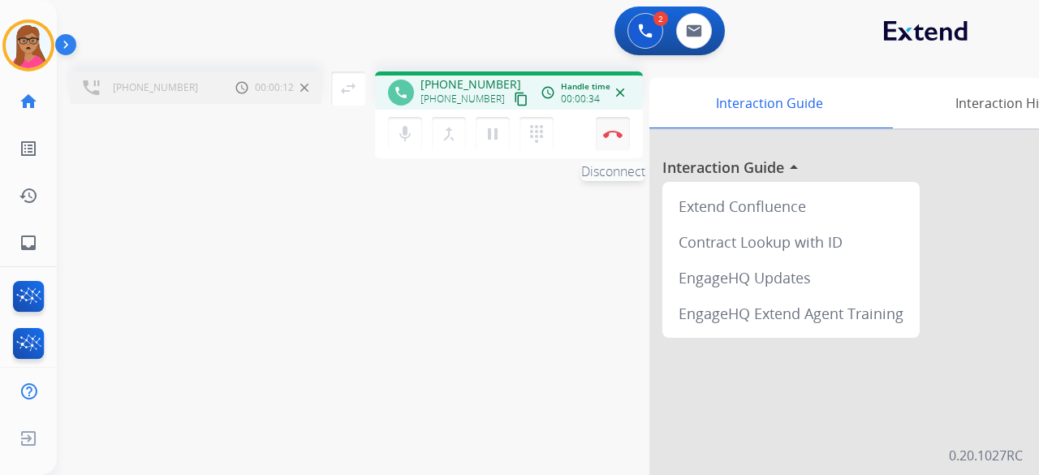
click at [608, 141] on button "Disconnect" at bounding box center [613, 134] width 34 height 34
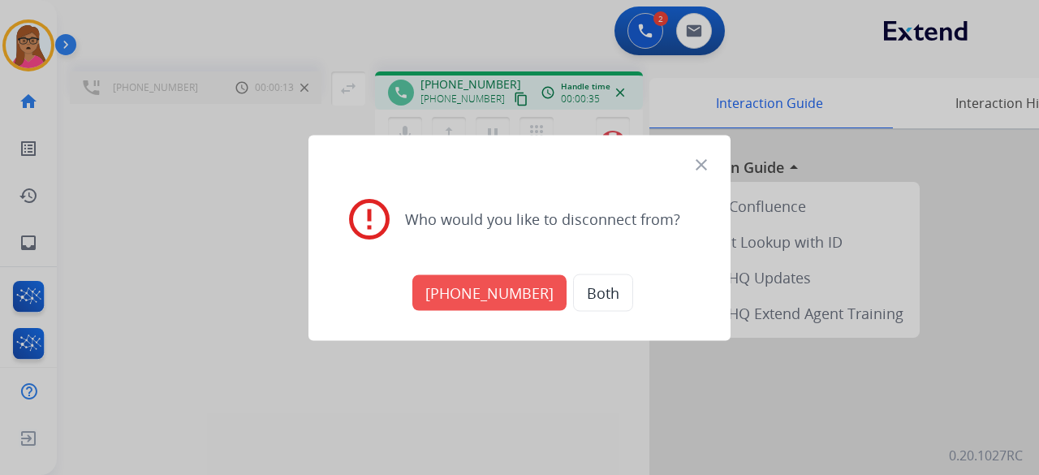
click at [486, 286] on button "[PHONE_NUMBER]" at bounding box center [489, 292] width 154 height 36
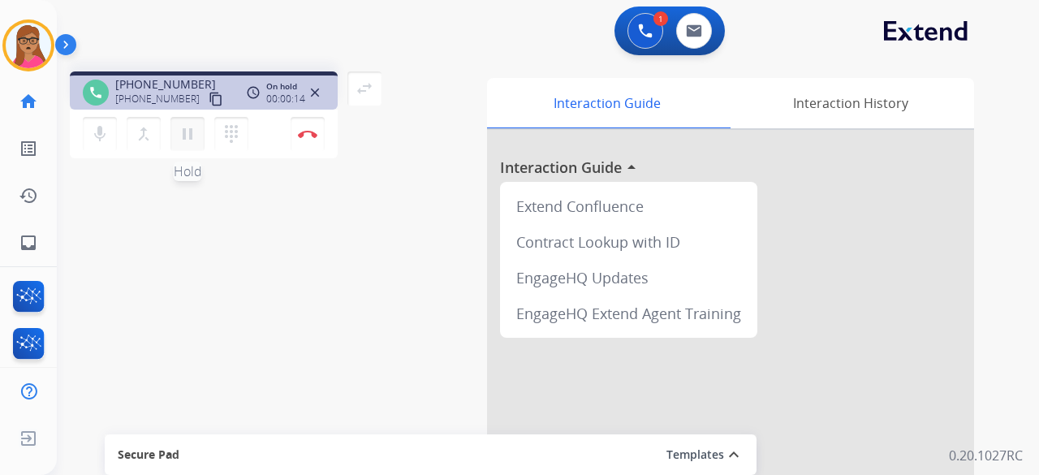
click at [191, 142] on mat-icon "pause" at bounding box center [187, 133] width 19 height 19
click at [201, 127] on button "play_arrow Hold" at bounding box center [187, 134] width 34 height 34
click at [193, 137] on mat-icon "play_arrow" at bounding box center [187, 133] width 19 height 19
click at [187, 144] on button "play_arrow Hold" at bounding box center [187, 134] width 34 height 34
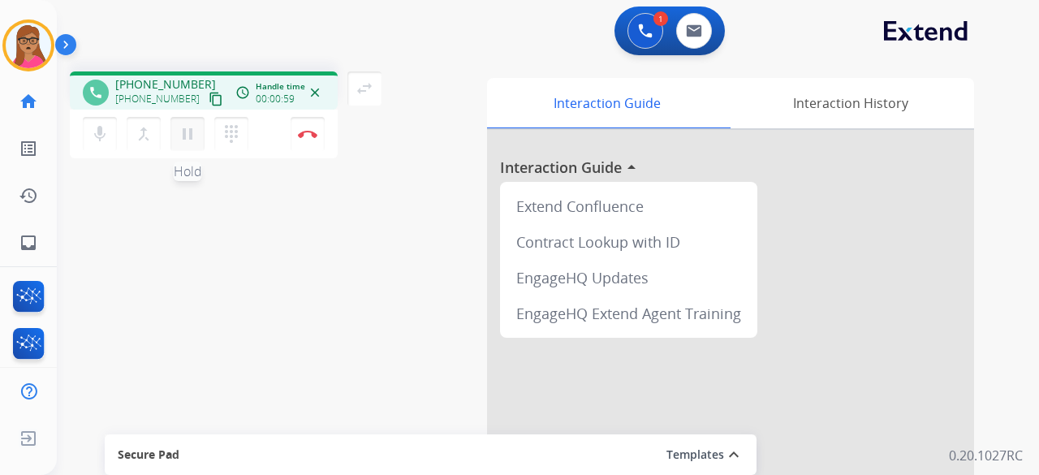
click at [186, 139] on mat-icon "pause" at bounding box center [187, 133] width 19 height 19
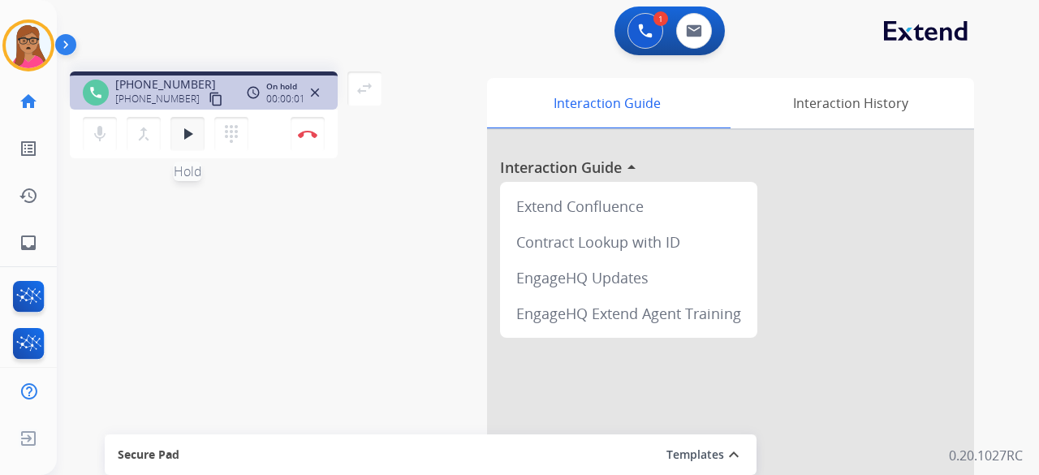
click at [186, 139] on mat-icon "play_arrow" at bounding box center [187, 133] width 19 height 19
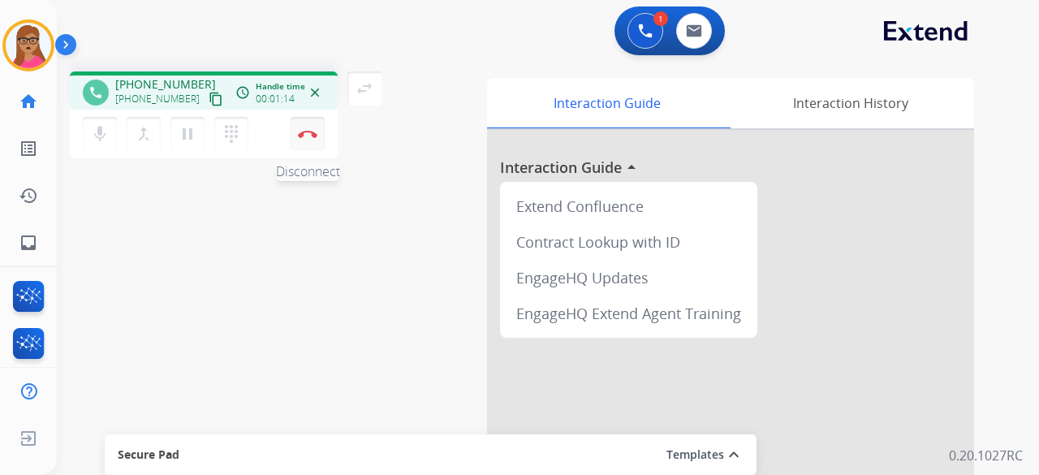
click at [310, 141] on button "Disconnect" at bounding box center [308, 134] width 34 height 34
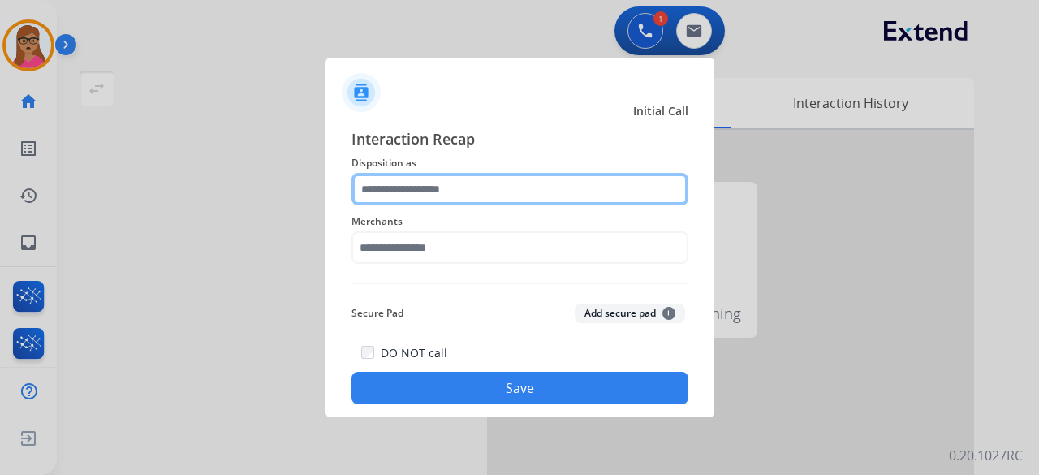
click at [416, 183] on input "text" at bounding box center [519, 189] width 337 height 32
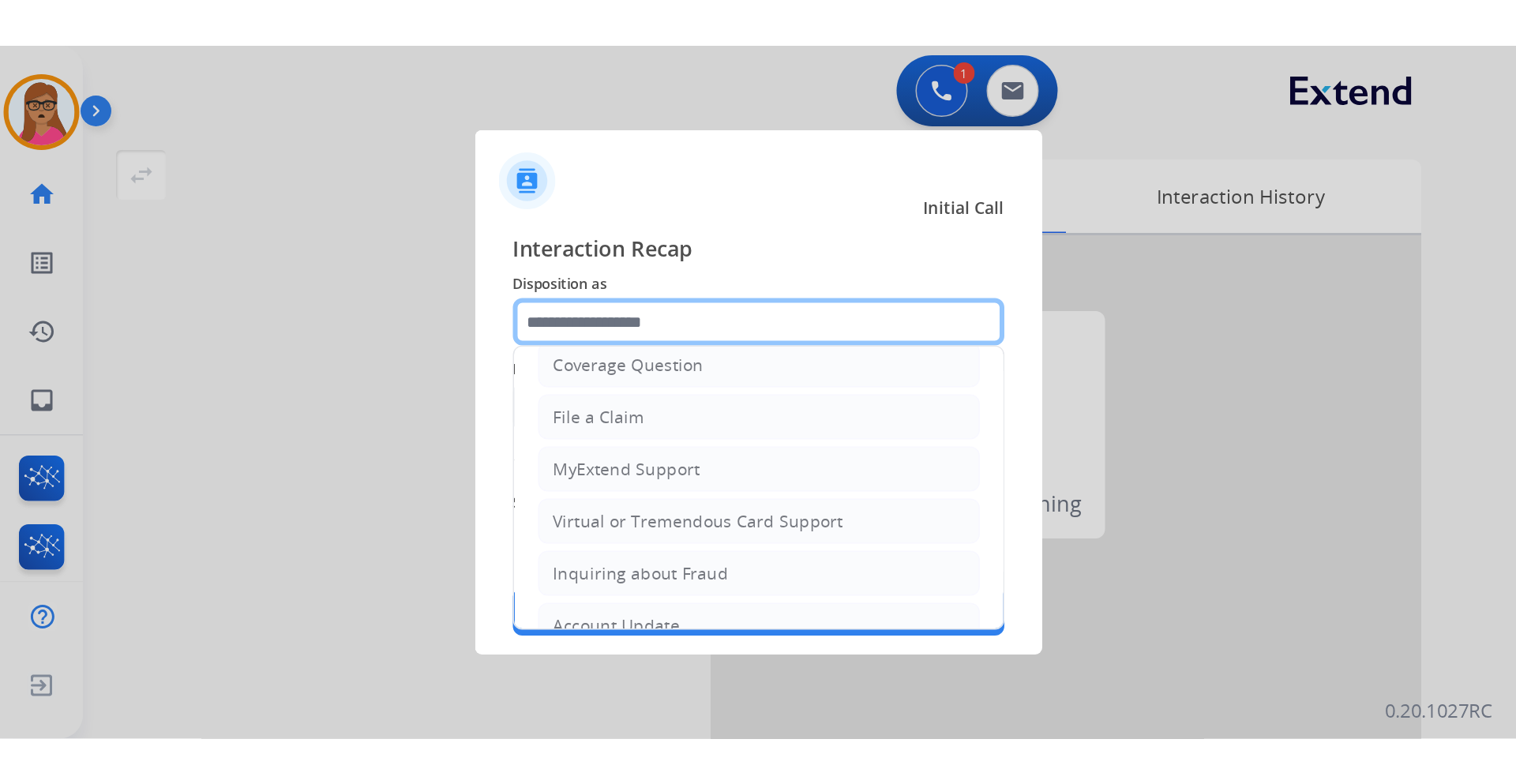
scroll to position [236, 0]
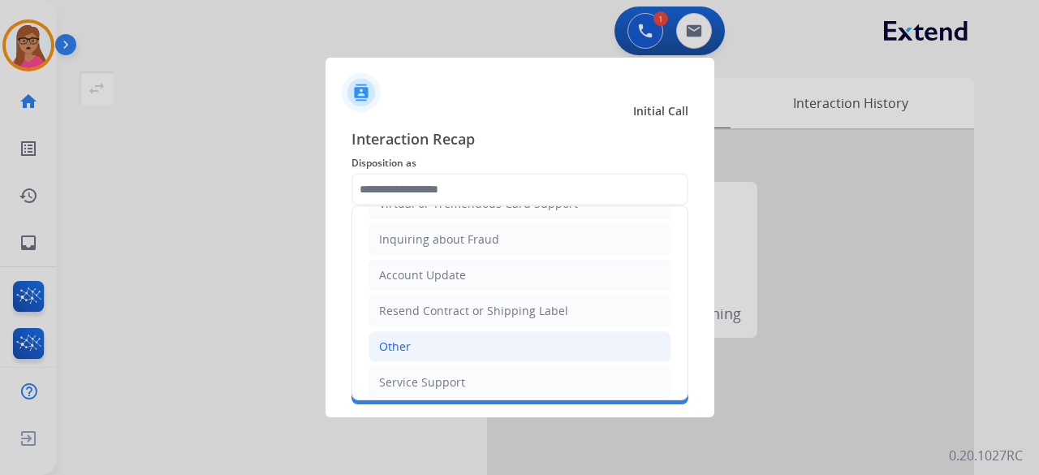
click at [424, 332] on li "Other" at bounding box center [519, 346] width 303 height 31
type input "*****"
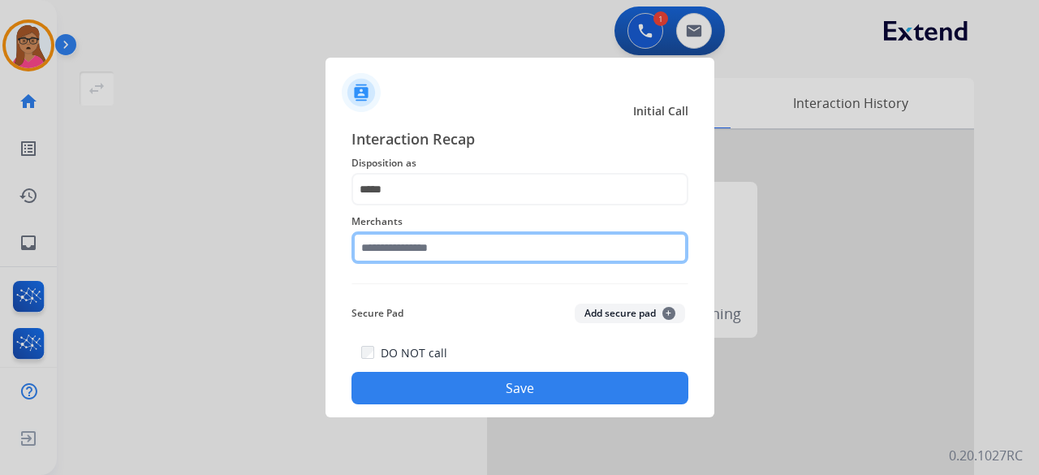
click at [429, 243] on input "text" at bounding box center [519, 247] width 337 height 32
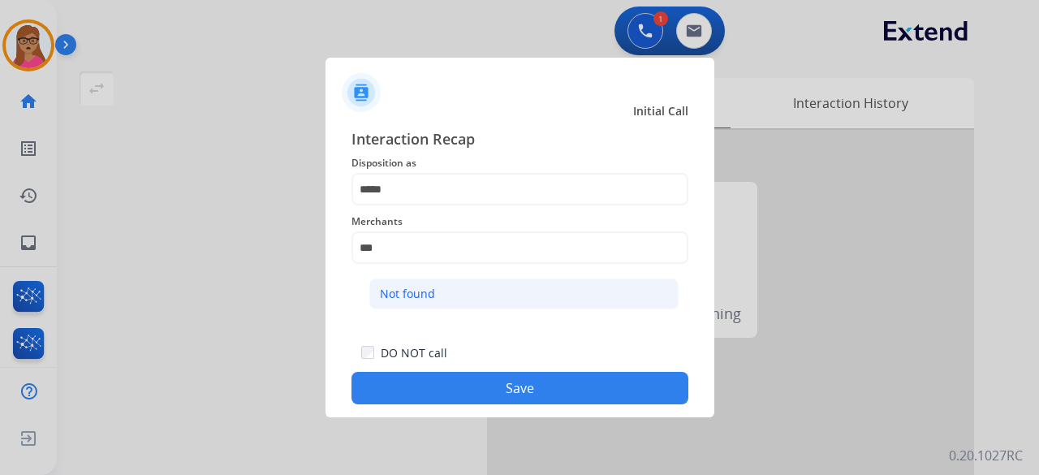
click at [474, 281] on li "Not found" at bounding box center [523, 293] width 309 height 31
type input "*********"
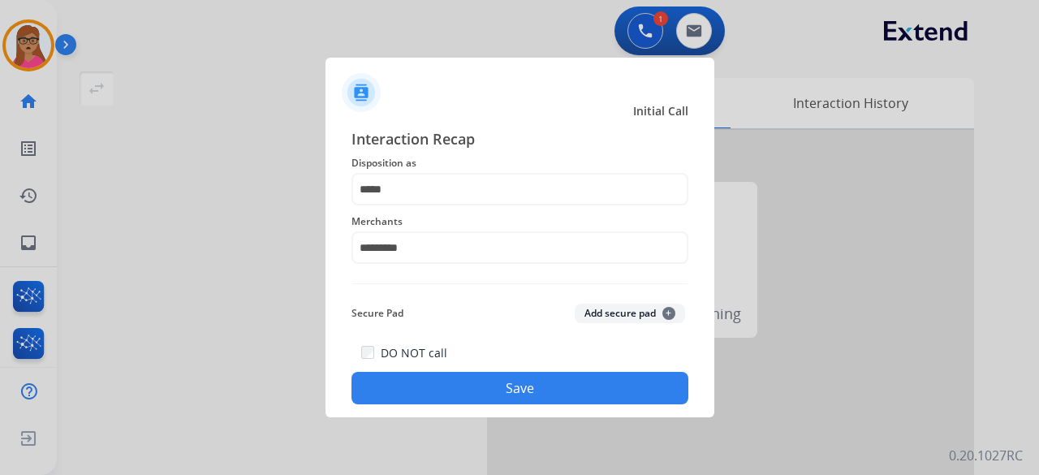
click at [539, 386] on button "Save" at bounding box center [519, 388] width 337 height 32
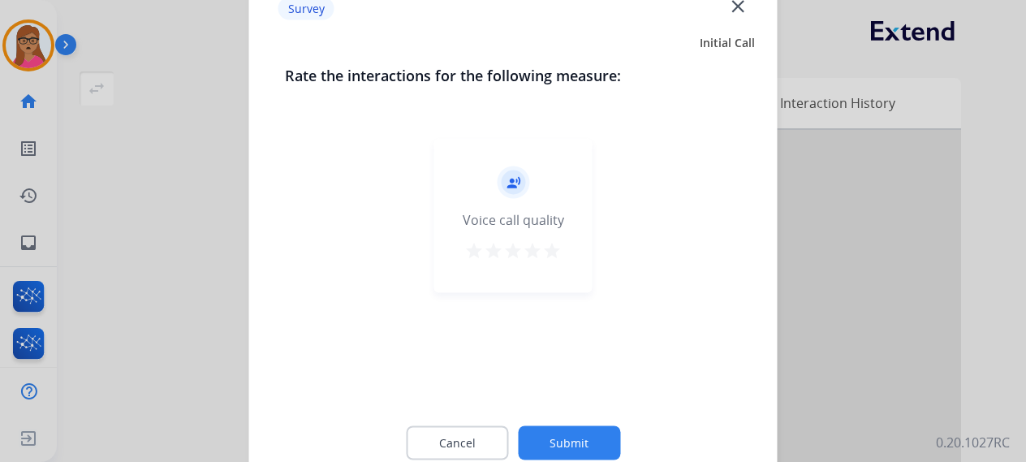
click at [131, 261] on div at bounding box center [513, 231] width 1026 height 462
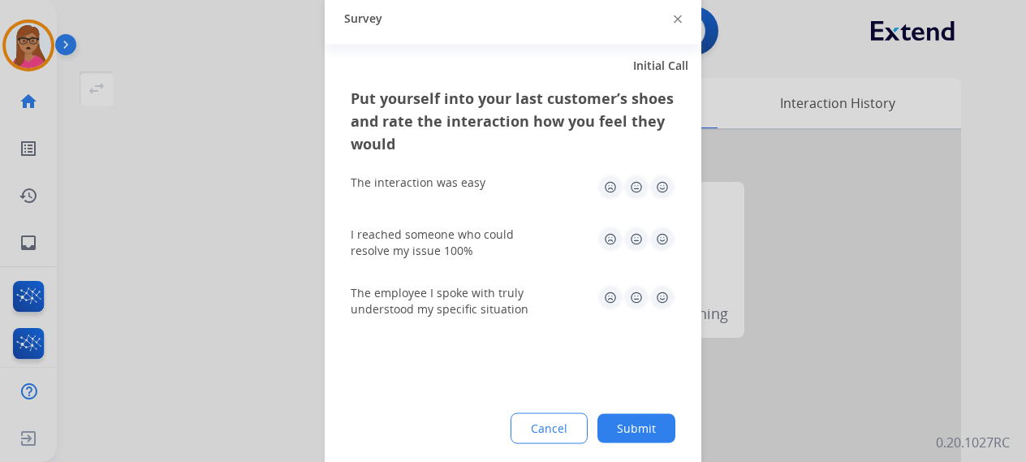
click at [131, 261] on div at bounding box center [513, 231] width 1026 height 462
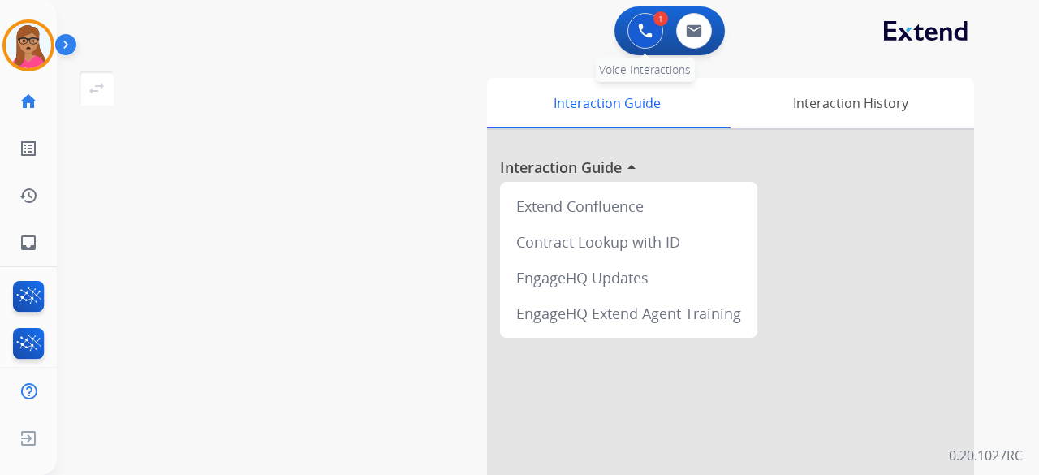
click at [640, 28] on img at bounding box center [645, 31] width 15 height 15
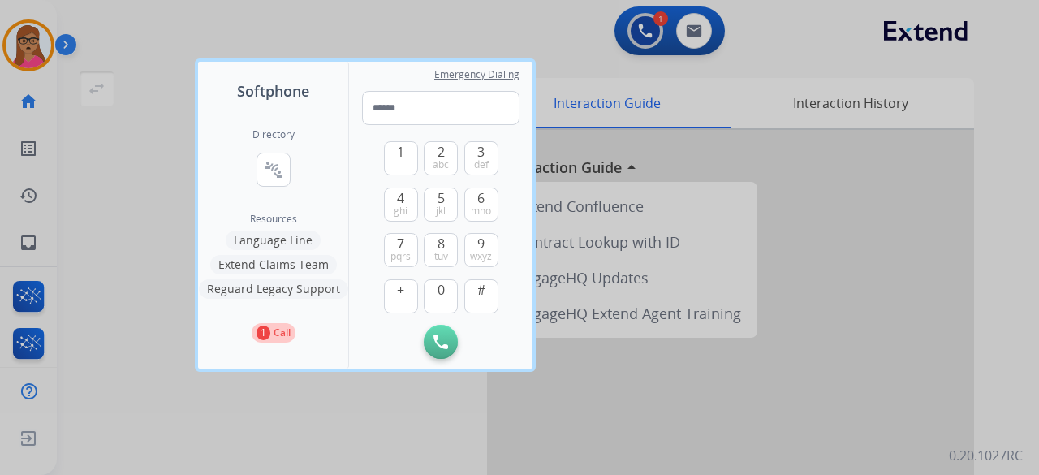
click at [446, 25] on div at bounding box center [519, 237] width 1039 height 475
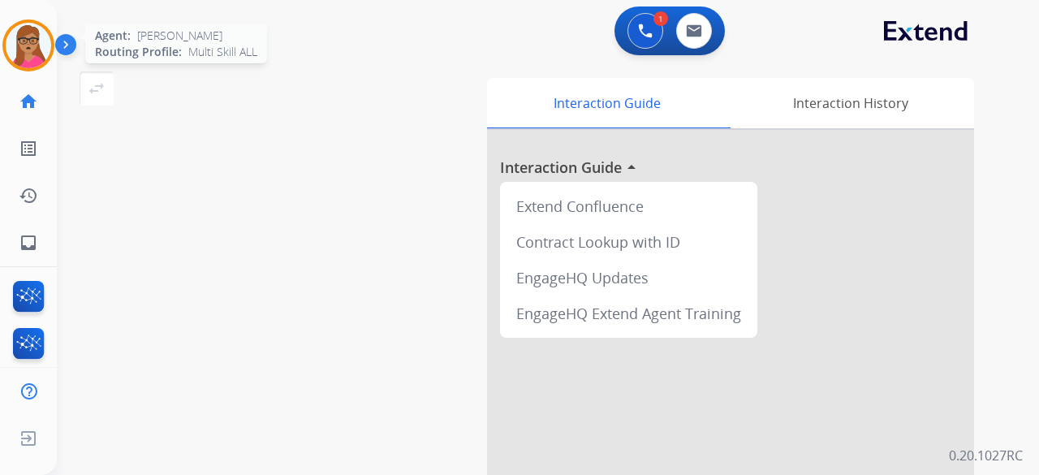
click at [33, 22] on div at bounding box center [28, 45] width 52 height 52
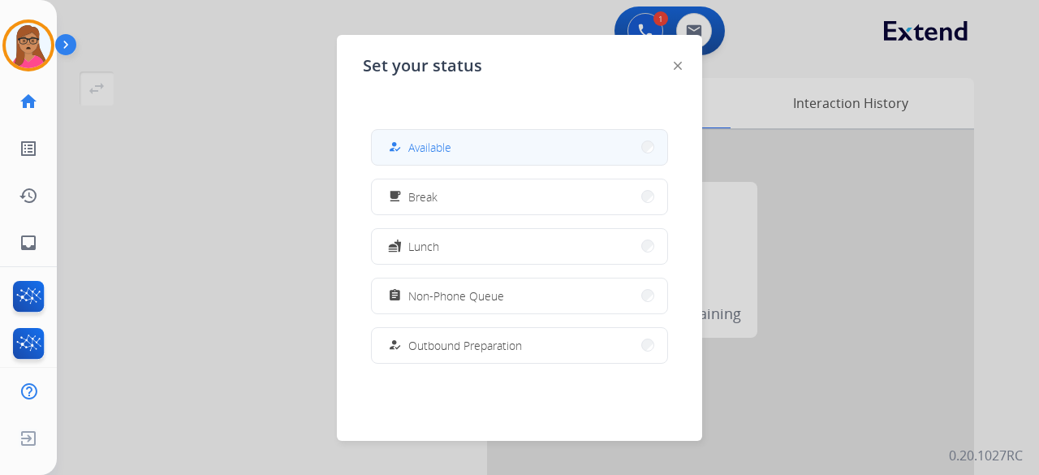
click at [442, 131] on button "how_to_reg Available" at bounding box center [519, 147] width 295 height 35
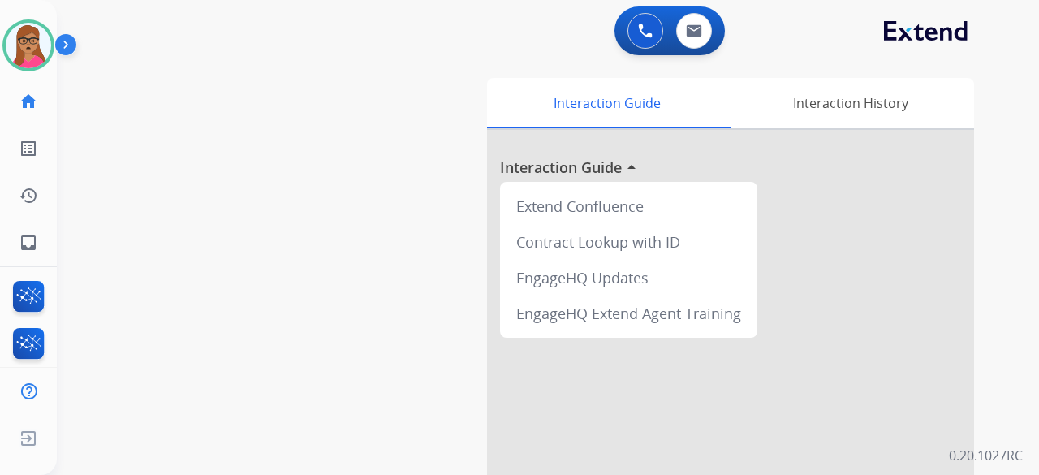
click at [245, 87] on div "swap_horiz Break voice bridge close_fullscreen Connect 3-Way Call merge_type Se…" at bounding box center [528, 396] width 943 height 677
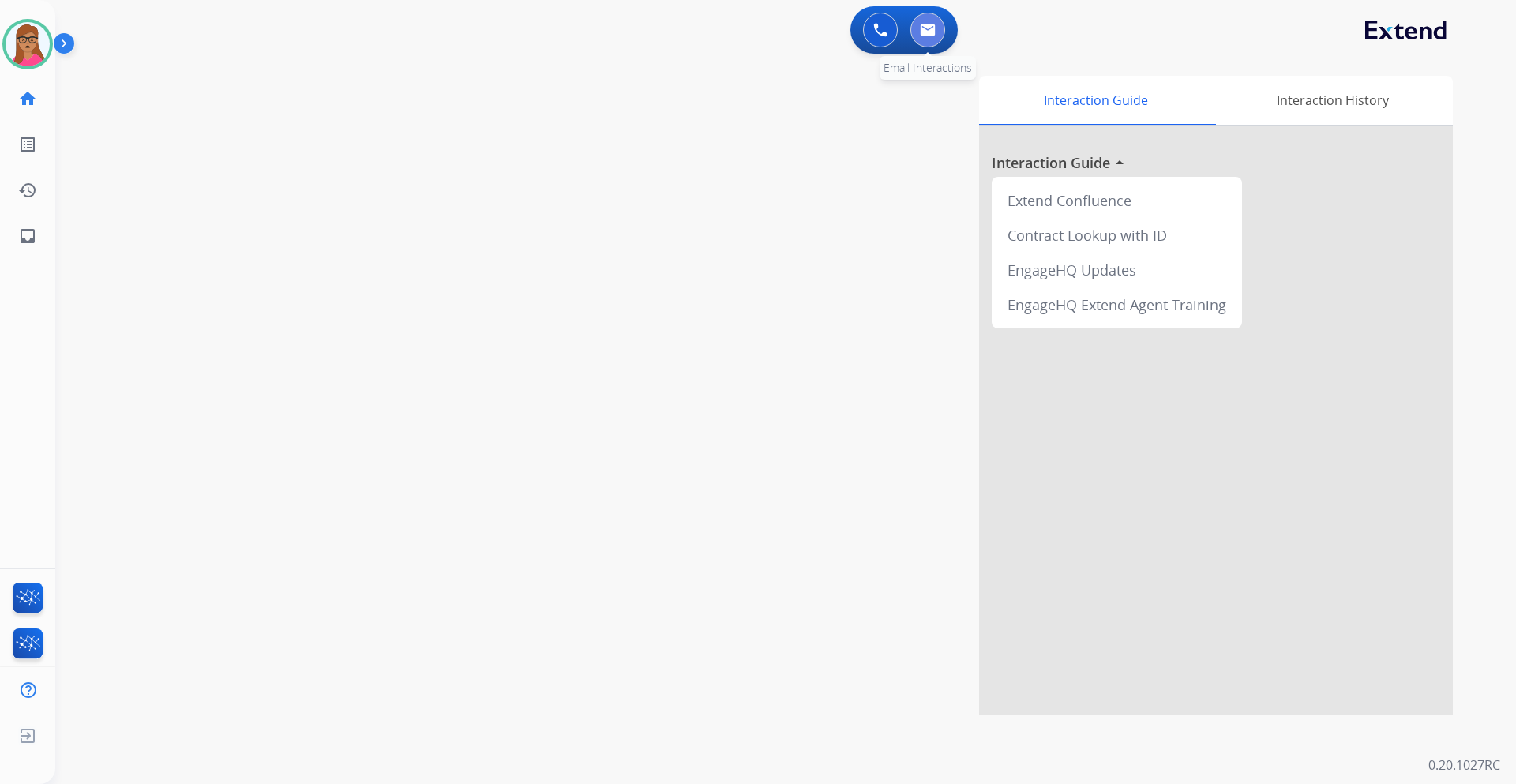
click at [928, 40] on button at bounding box center [928, 30] width 35 height 35
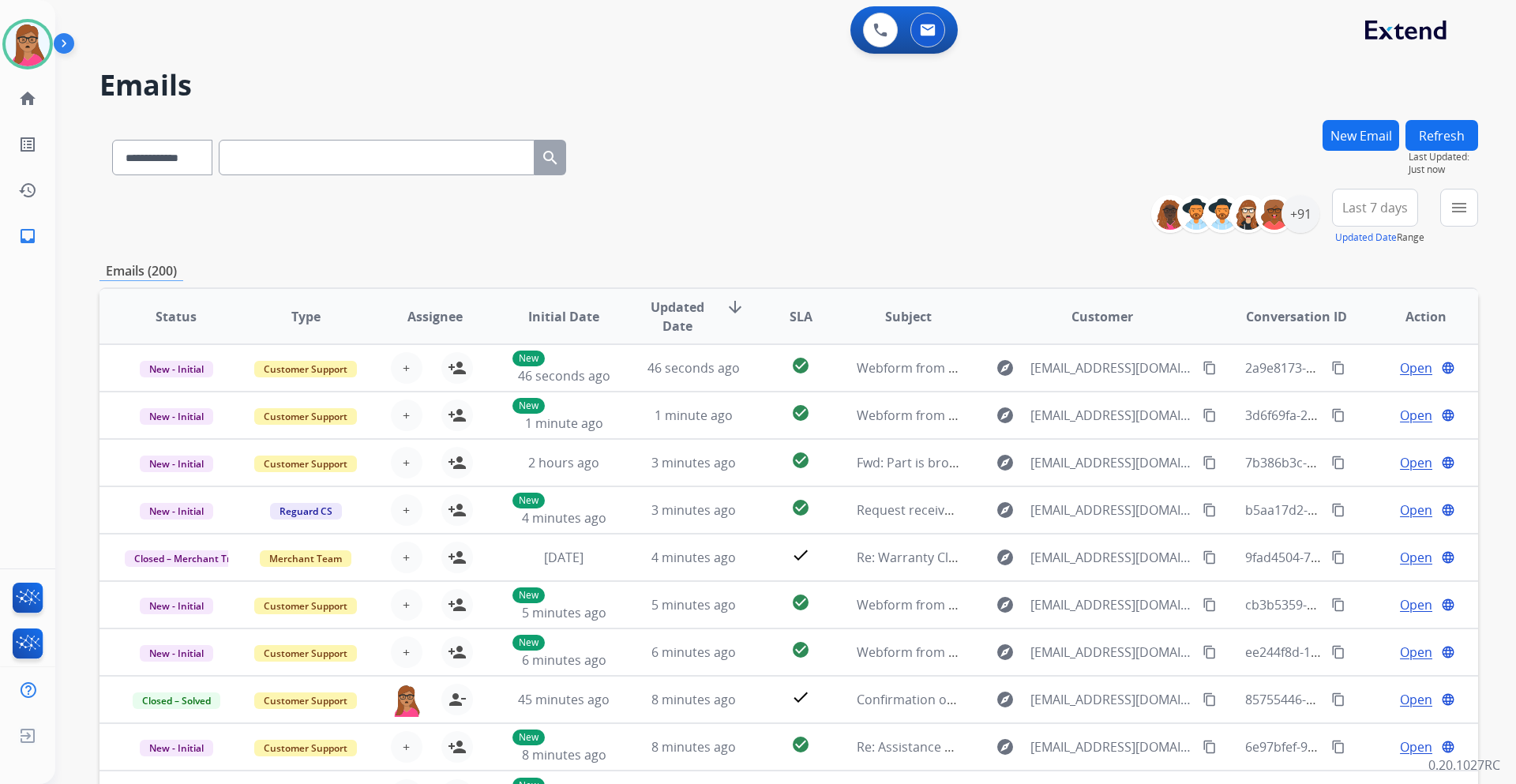
click at [1010, 207] on span "Last 7 days" at bounding box center [1375, 207] width 65 height 6
click at [1010, 412] on div "Last 90 days" at bounding box center [1370, 402] width 87 height 27
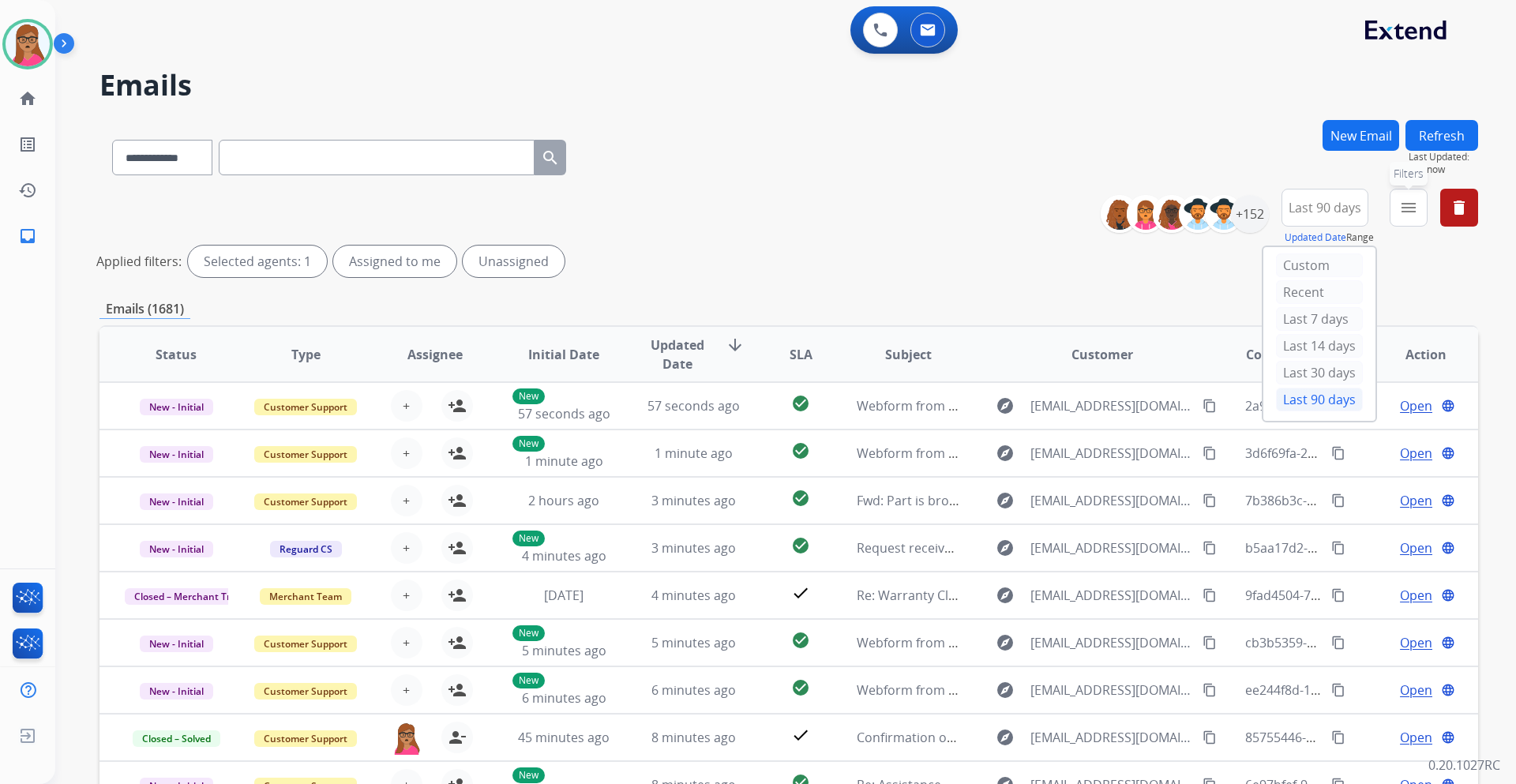
click at [1010, 210] on mat-icon "menu" at bounding box center [1408, 207] width 18 height 18
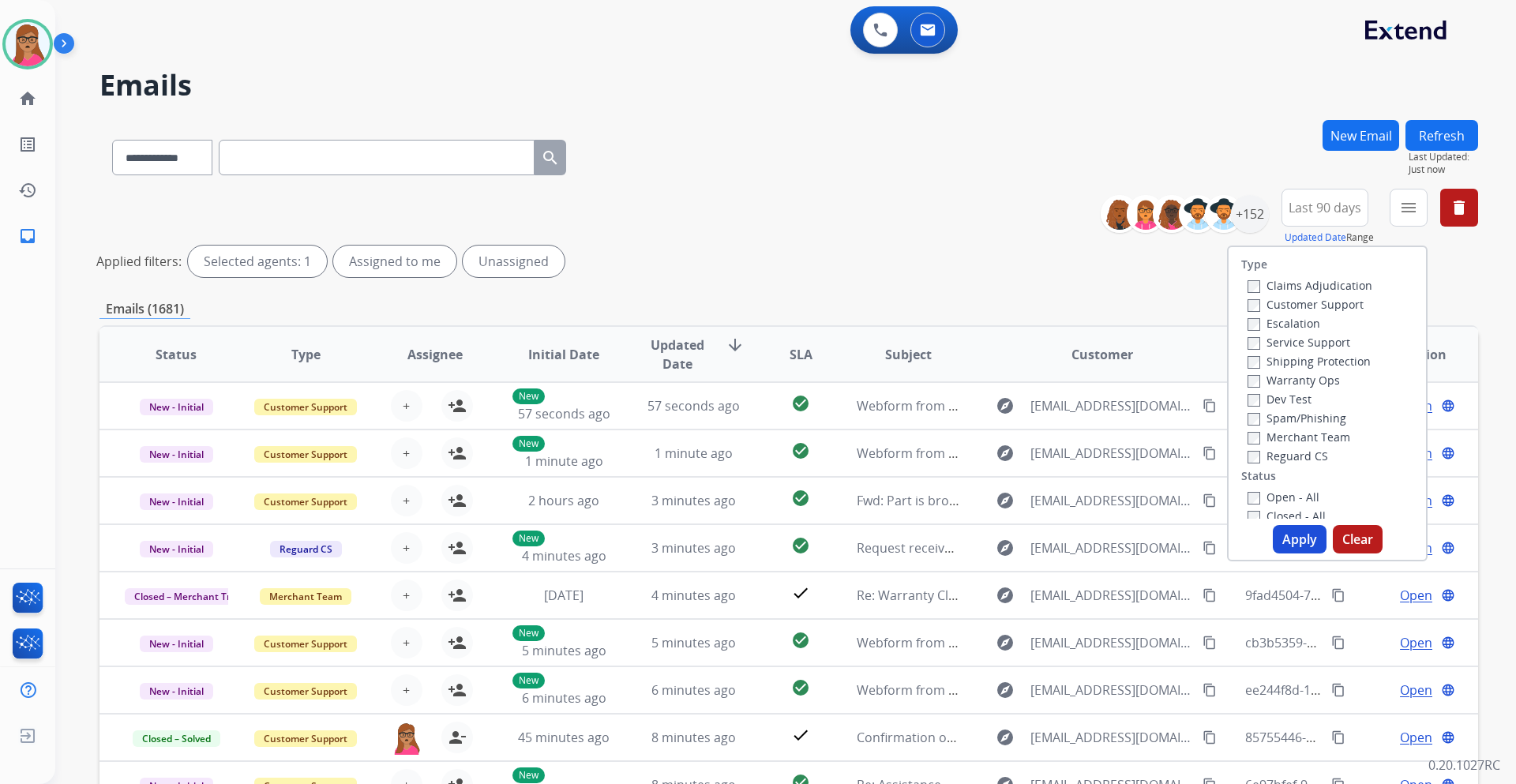
click at [1010, 305] on label "Customer Support" at bounding box center [1305, 303] width 116 height 15
click at [1010, 355] on label "Shipping Protection" at bounding box center [1309, 361] width 124 height 15
drag, startPoint x: 1302, startPoint y: 453, endPoint x: 1313, endPoint y: 452, distance: 11.0
click at [1010, 453] on label "Reguard CS" at bounding box center [1287, 455] width 81 height 15
click at [1010, 461] on label "Open - All" at bounding box center [1283, 496] width 72 height 15
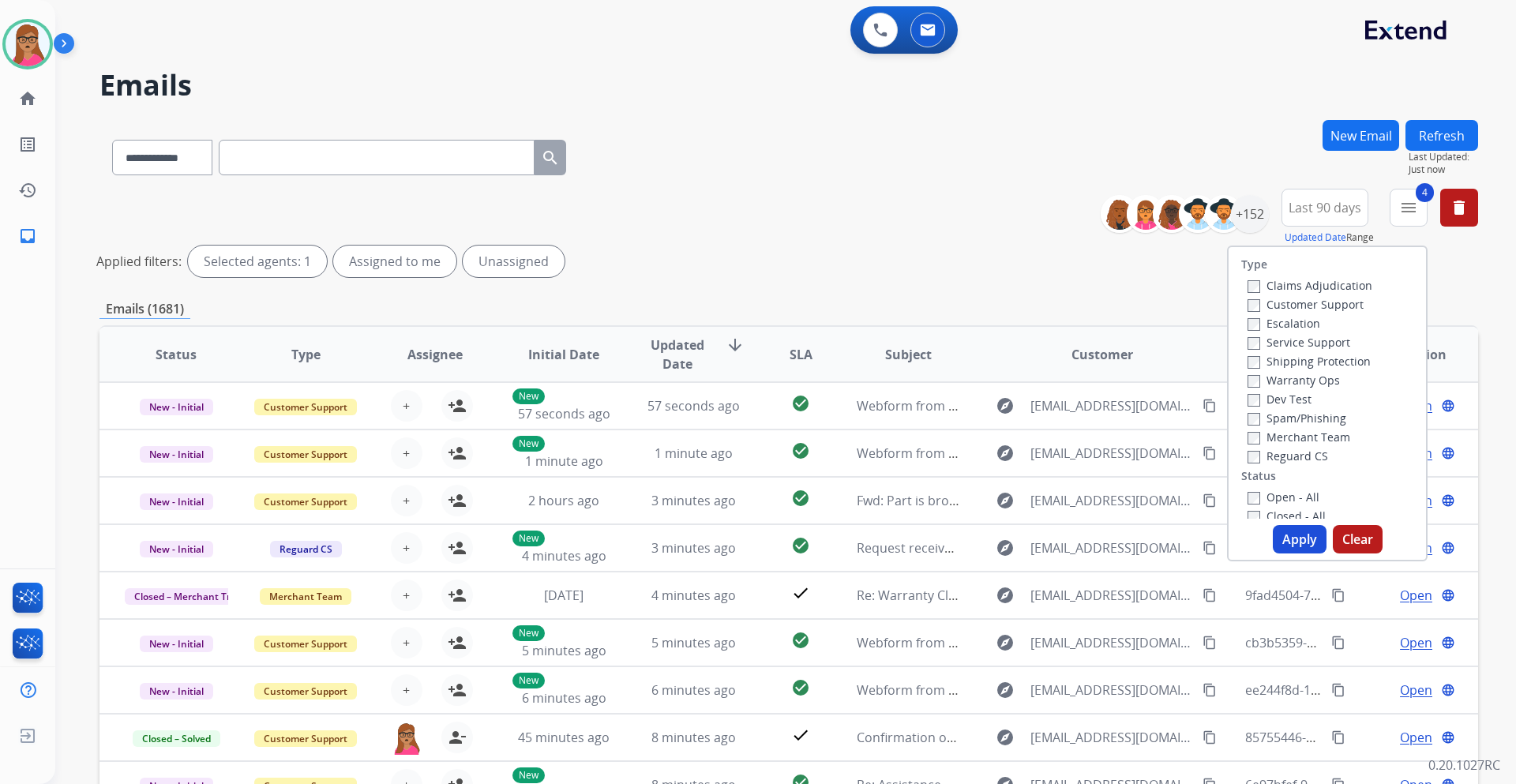
click at [1010, 461] on button "Apply" at bounding box center [1299, 539] width 54 height 28
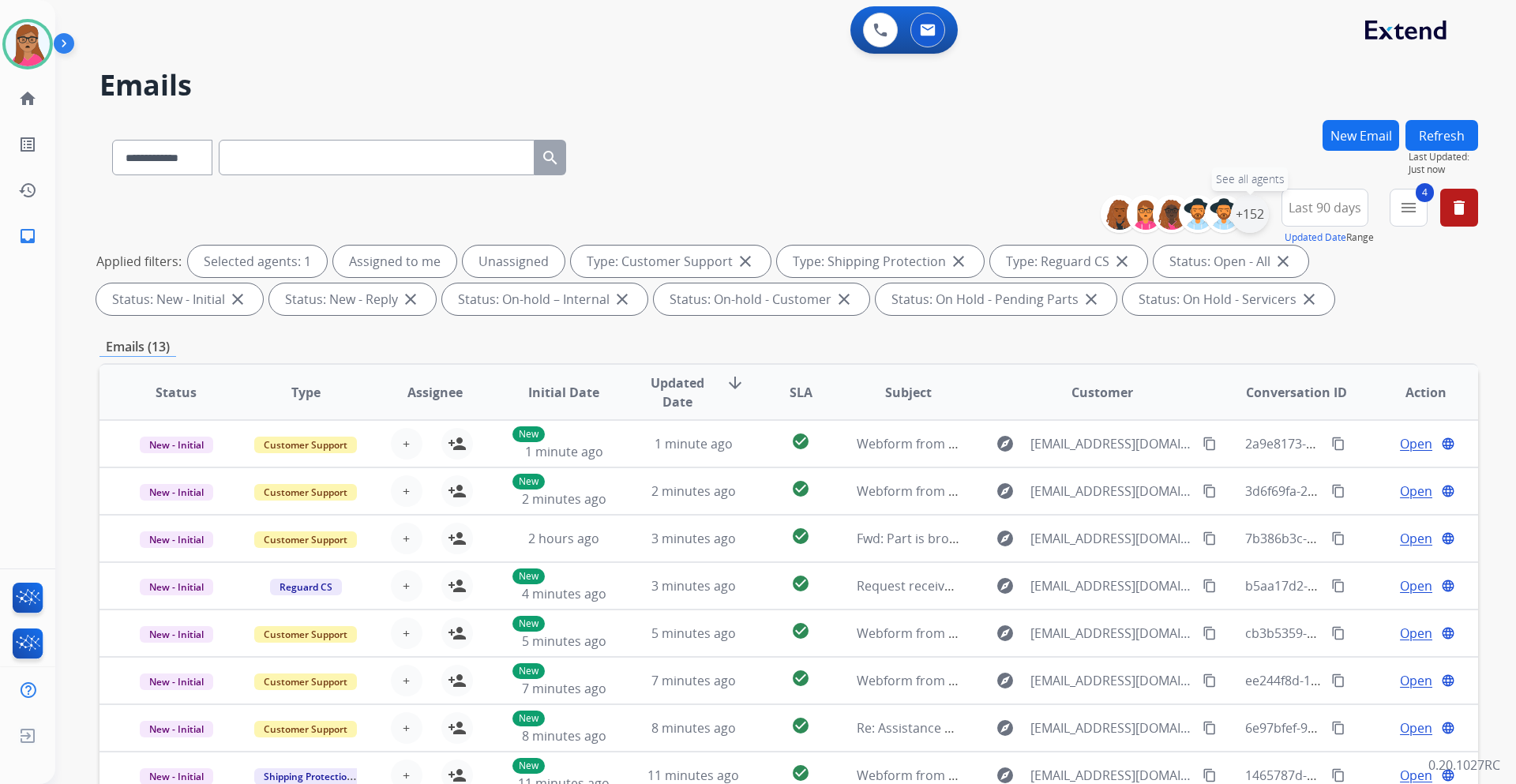
click at [1010, 221] on div "+152" at bounding box center [1249, 213] width 38 height 38
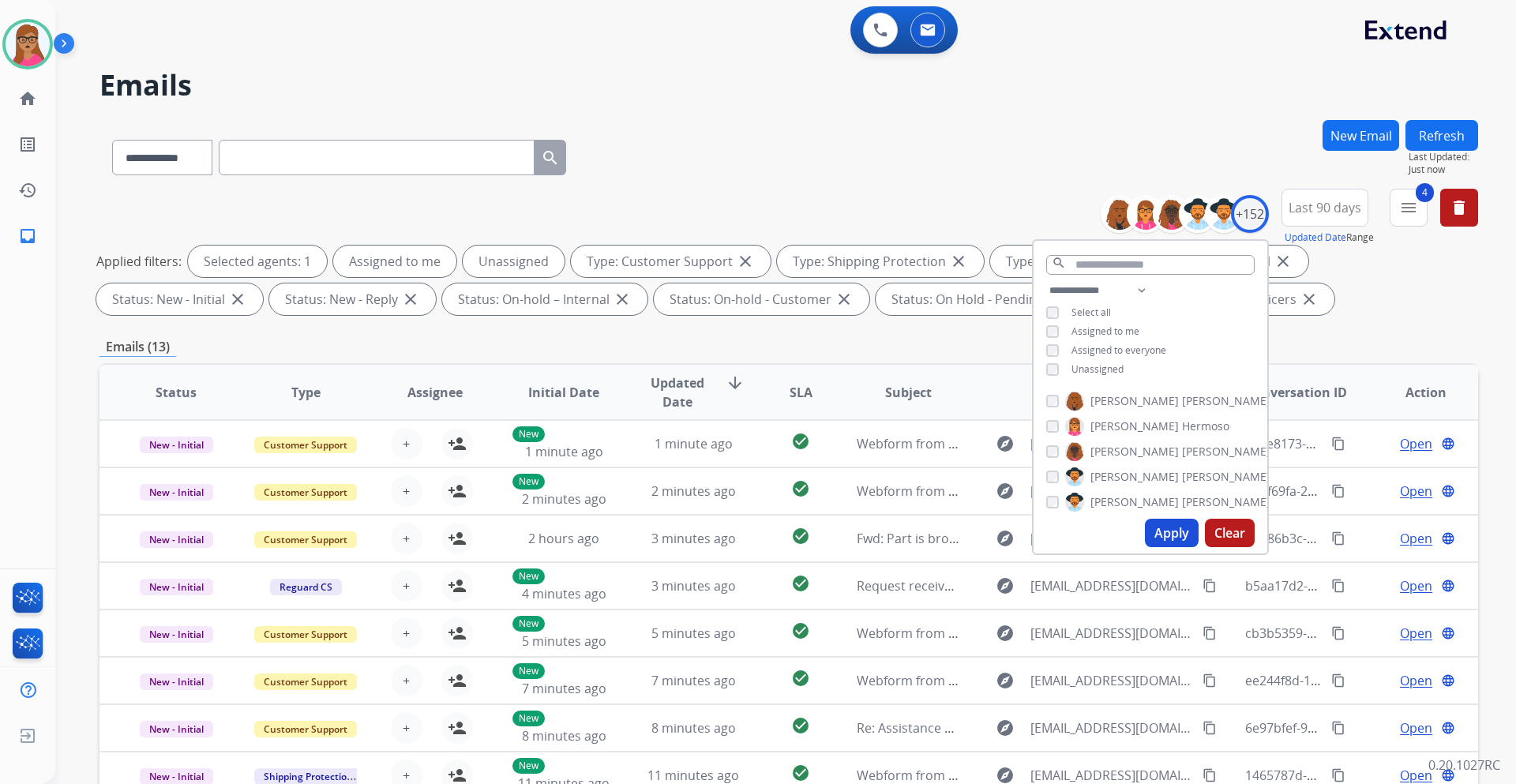
click at [1010, 371] on div "**********" at bounding box center [1150, 332] width 234 height 101
click at [1010, 461] on button "Apply" at bounding box center [1172, 532] width 54 height 28
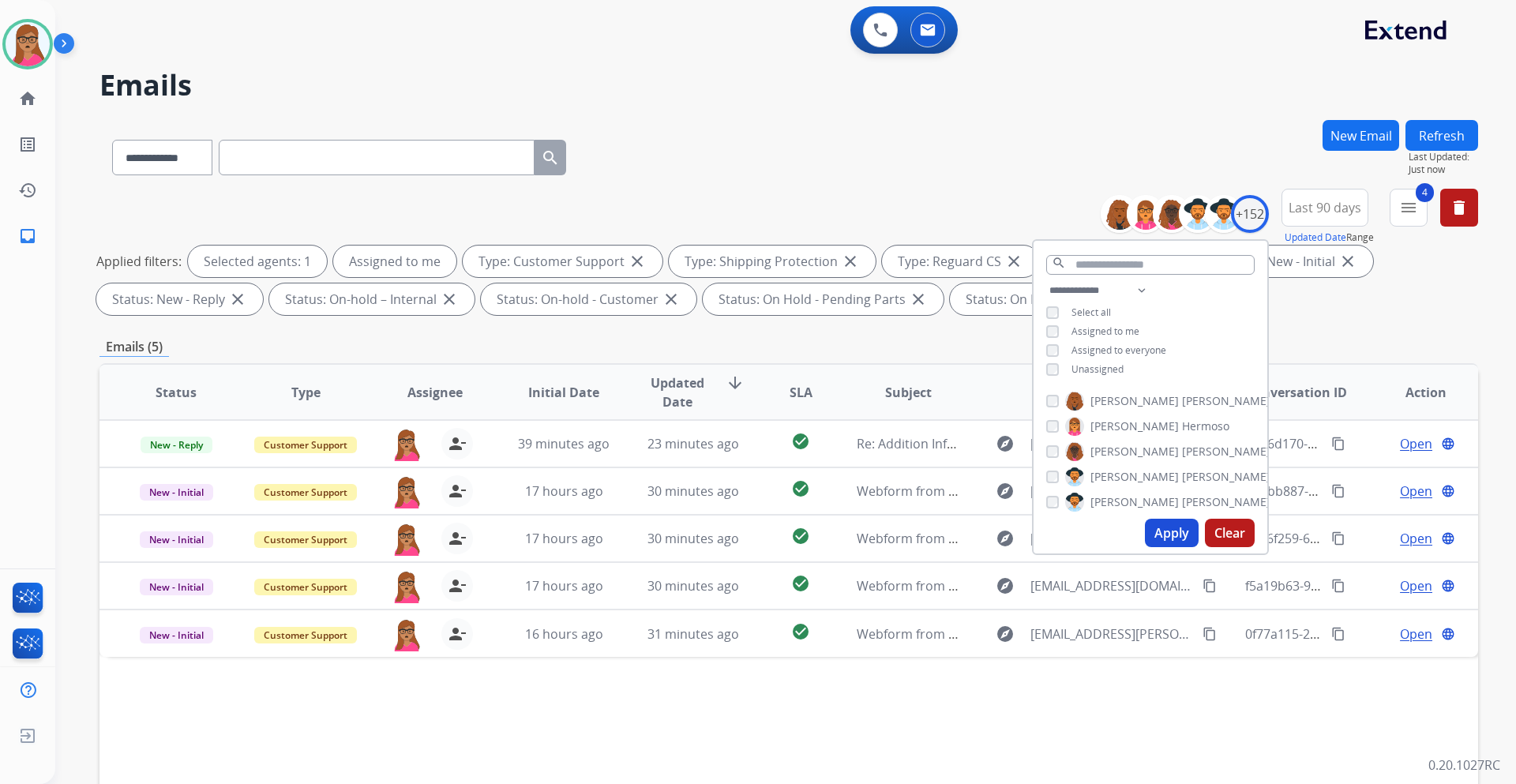
click at [962, 325] on div "**********" at bounding box center [788, 547] width 1379 height 854
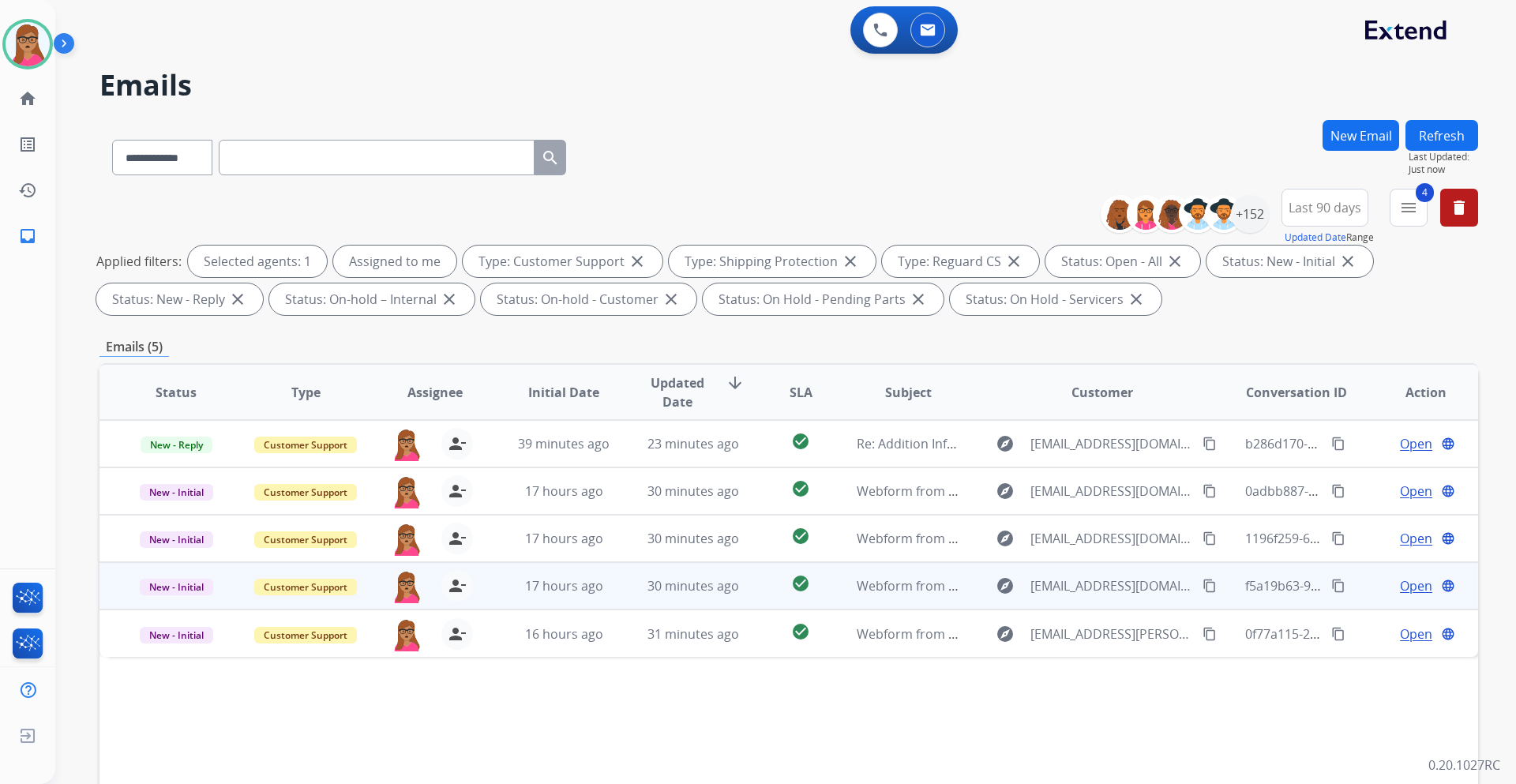
click at [1010, 461] on span "Open" at bounding box center [1416, 585] width 32 height 18
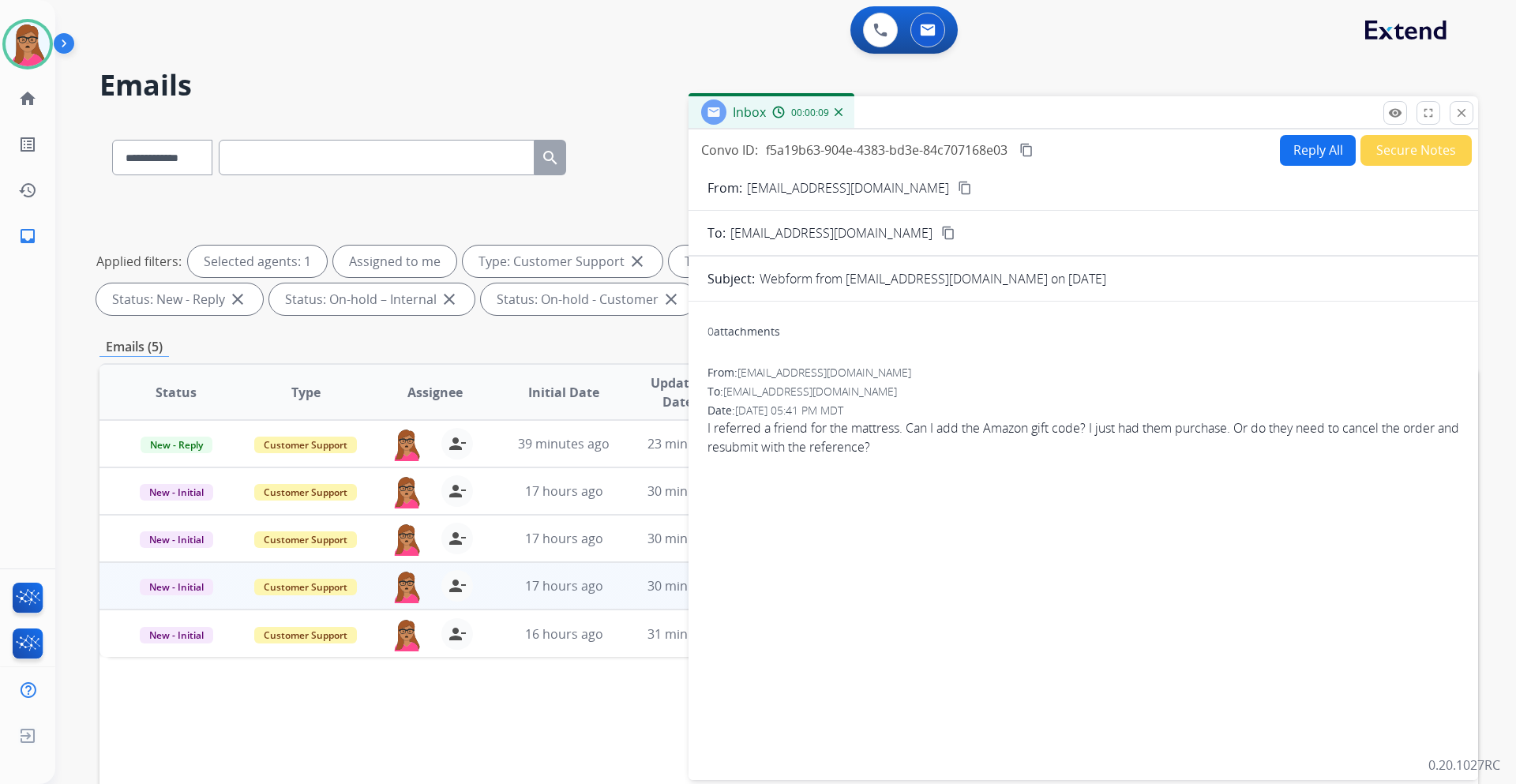
click at [1010, 154] on button "Reply All" at bounding box center [1318, 151] width 76 height 31
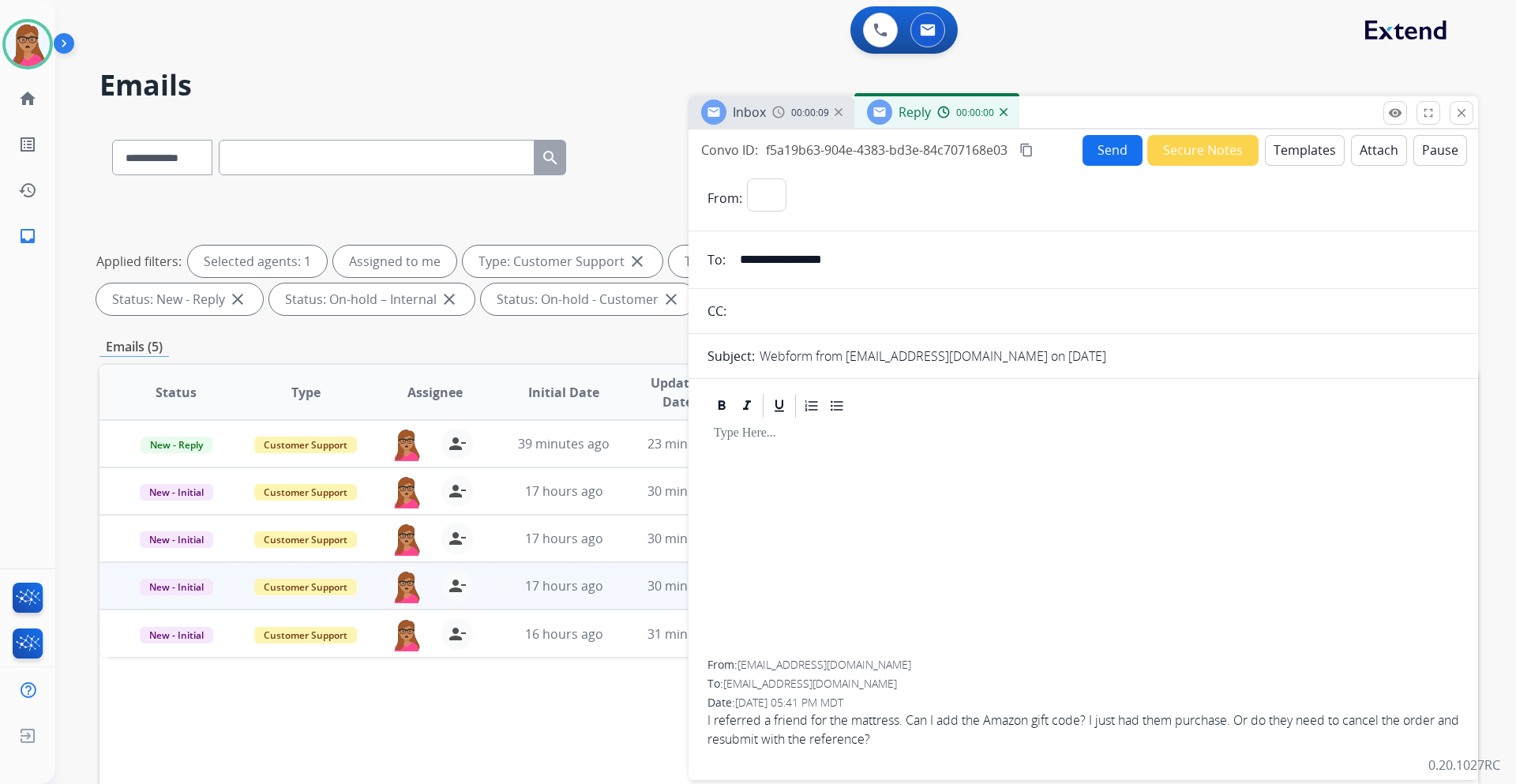
select select "**********"
click at [766, 106] on span "Inbox" at bounding box center [749, 112] width 33 height 18
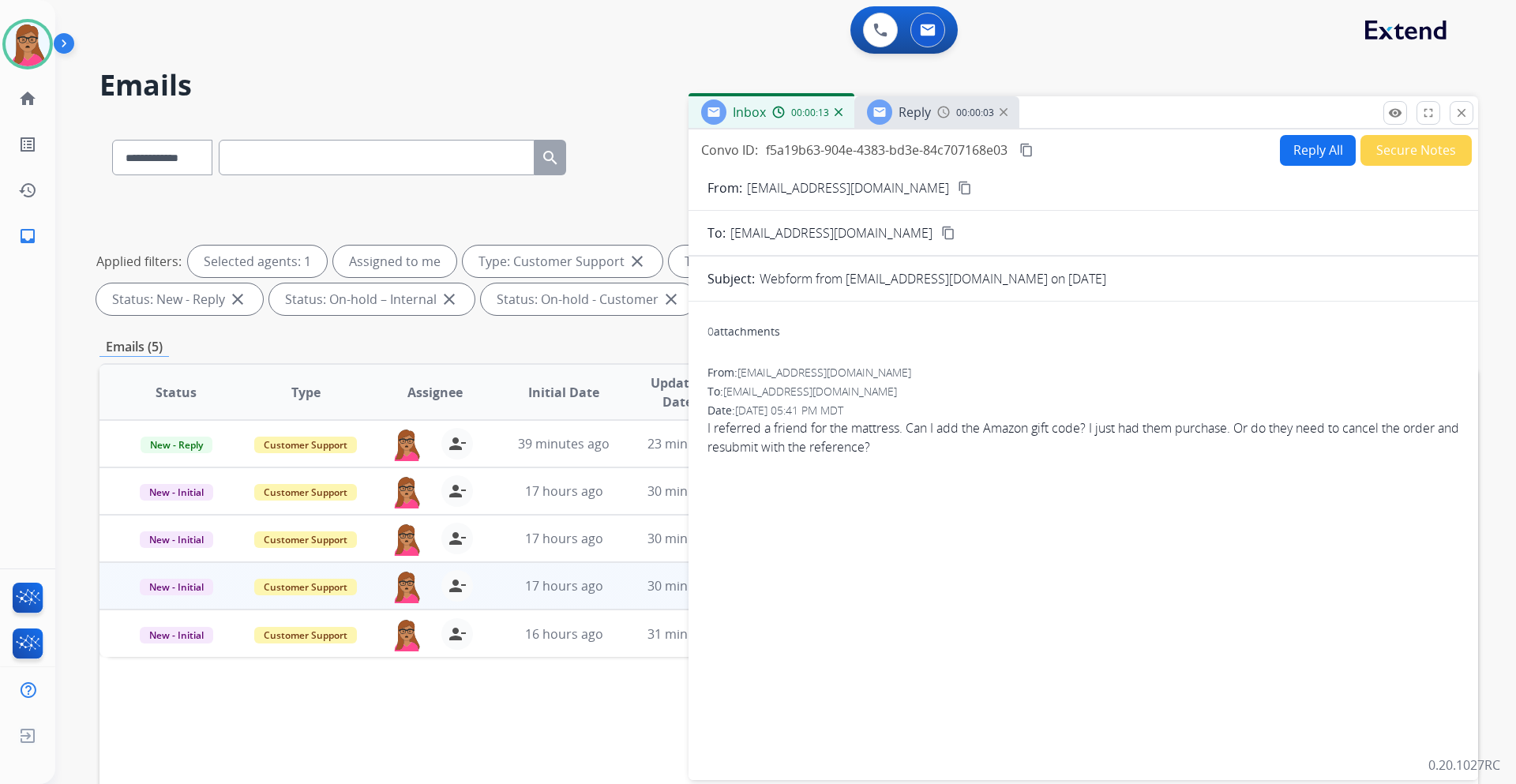
click at [957, 184] on mat-icon "content_copy" at bounding box center [964, 188] width 15 height 15
click at [916, 120] on span "Reply" at bounding box center [915, 112] width 32 height 18
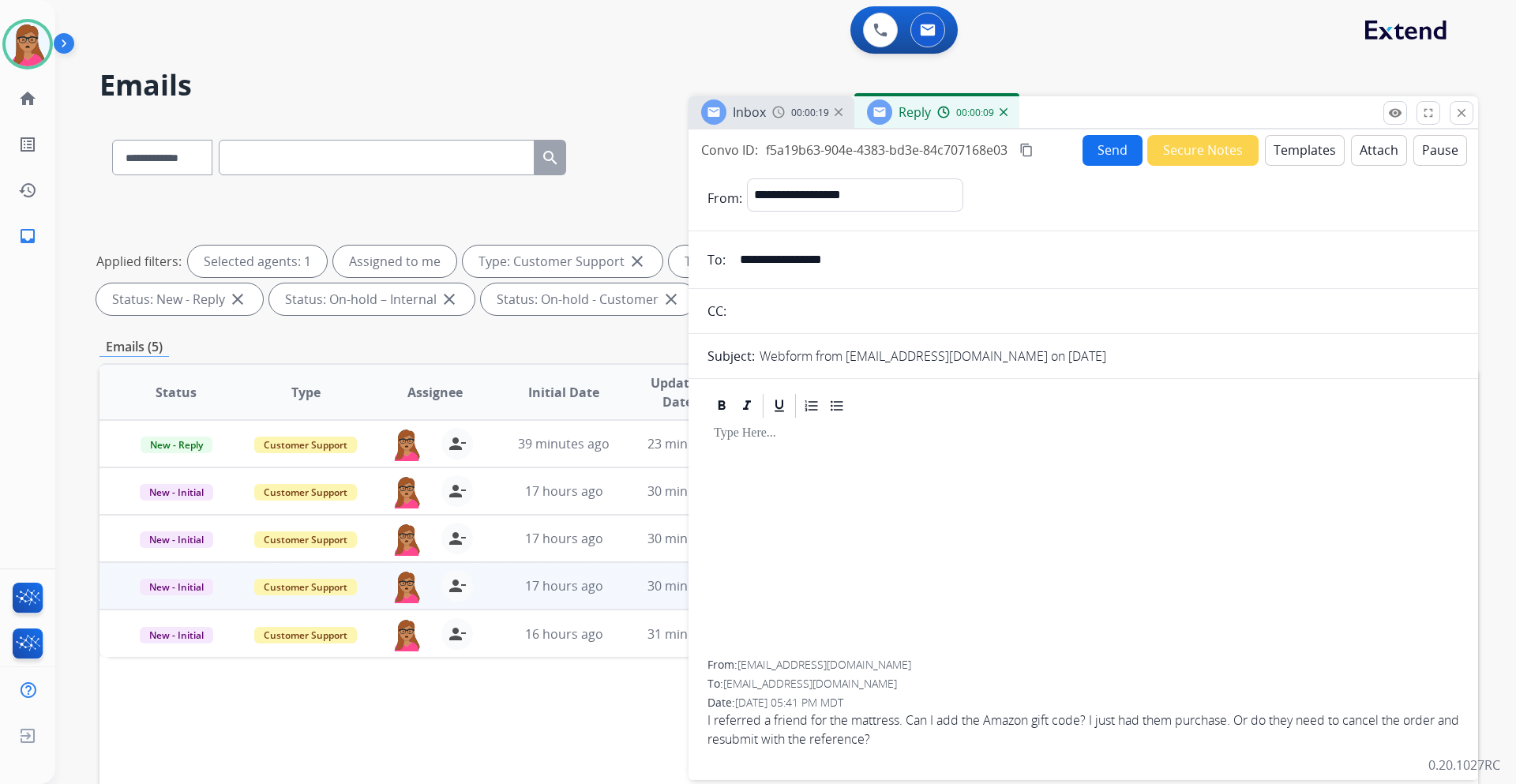
click at [1010, 148] on button "Templates" at bounding box center [1305, 151] width 80 height 31
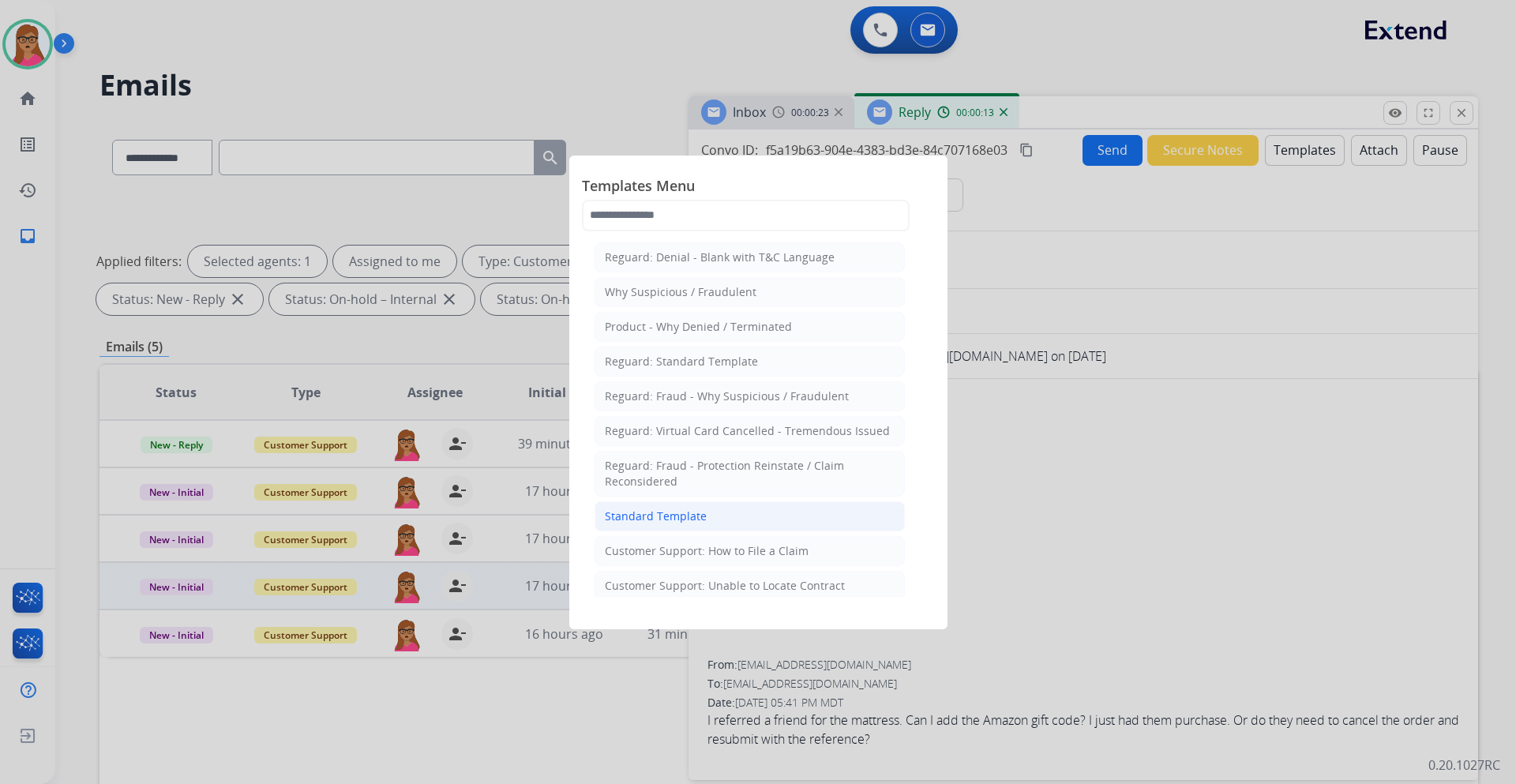
click at [697, 461] on div "Standard Template" at bounding box center [656, 517] width 102 height 16
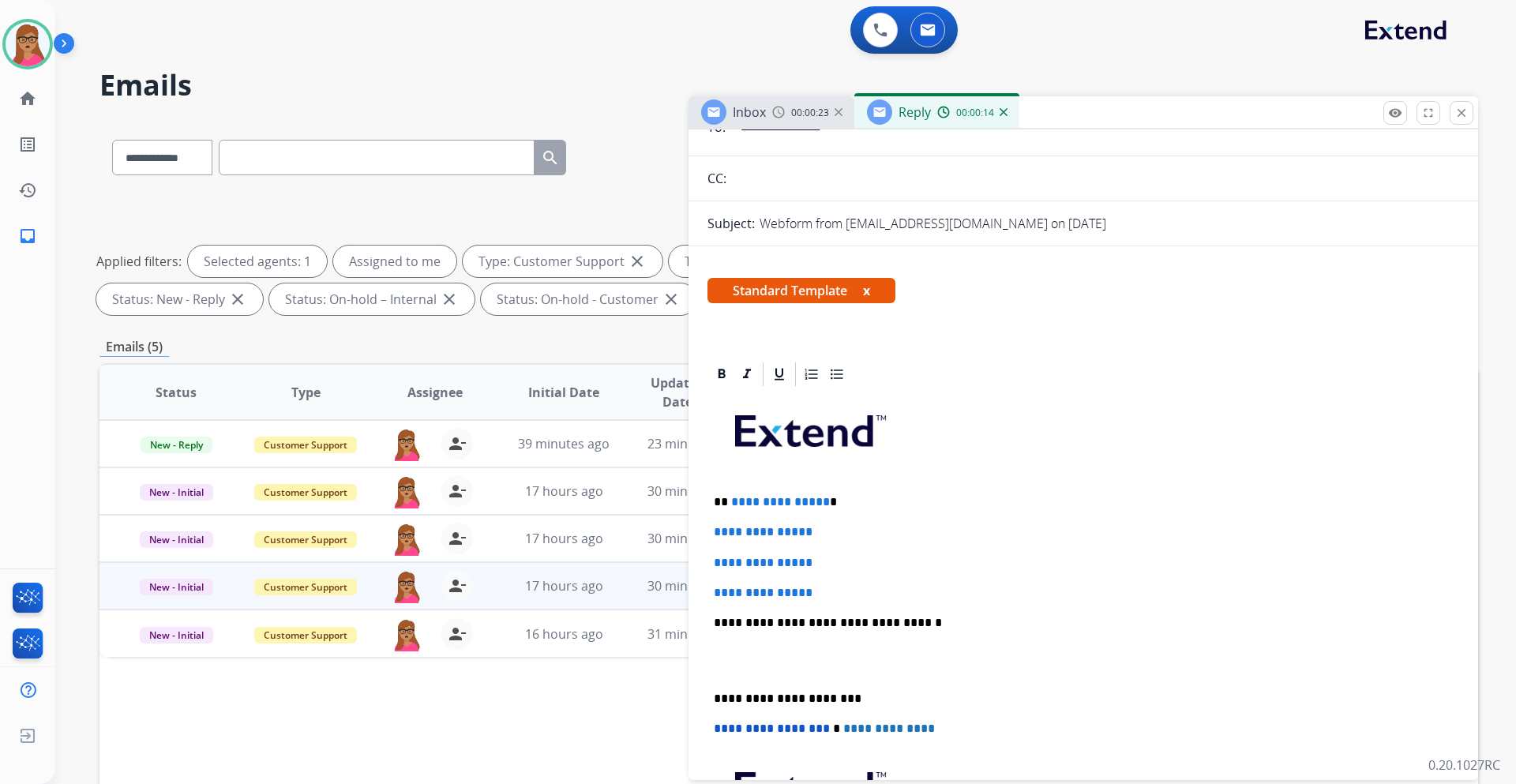
scroll to position [158, 0]
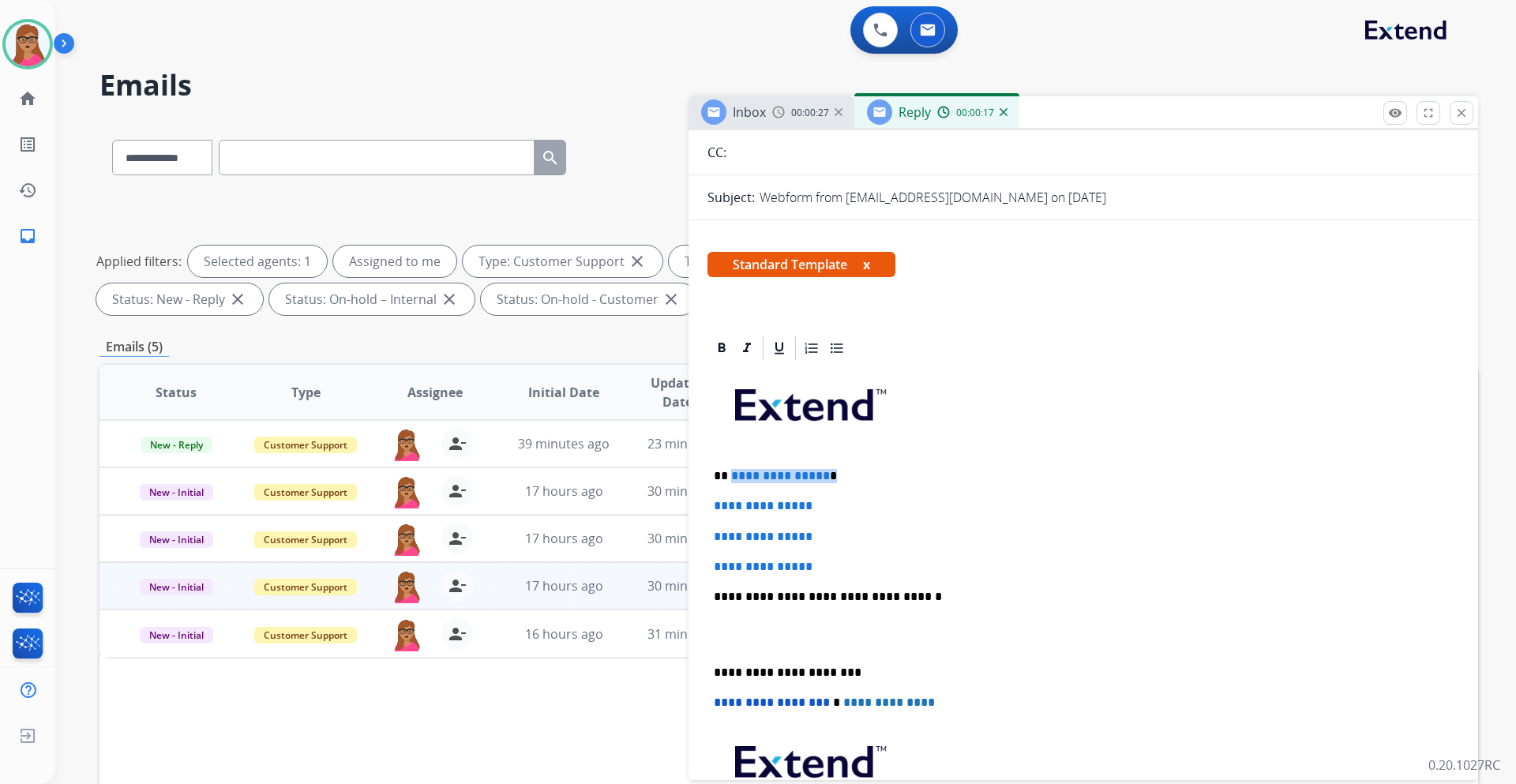
drag, startPoint x: 835, startPoint y: 480, endPoint x: 731, endPoint y: 479, distance: 104.0
click at [731, 461] on p "**********" at bounding box center [1077, 476] width 727 height 15
drag, startPoint x: 708, startPoint y: 501, endPoint x: 849, endPoint y: 563, distance: 154.0
click at [849, 461] on div "**********" at bounding box center [1083, 634] width 752 height 543
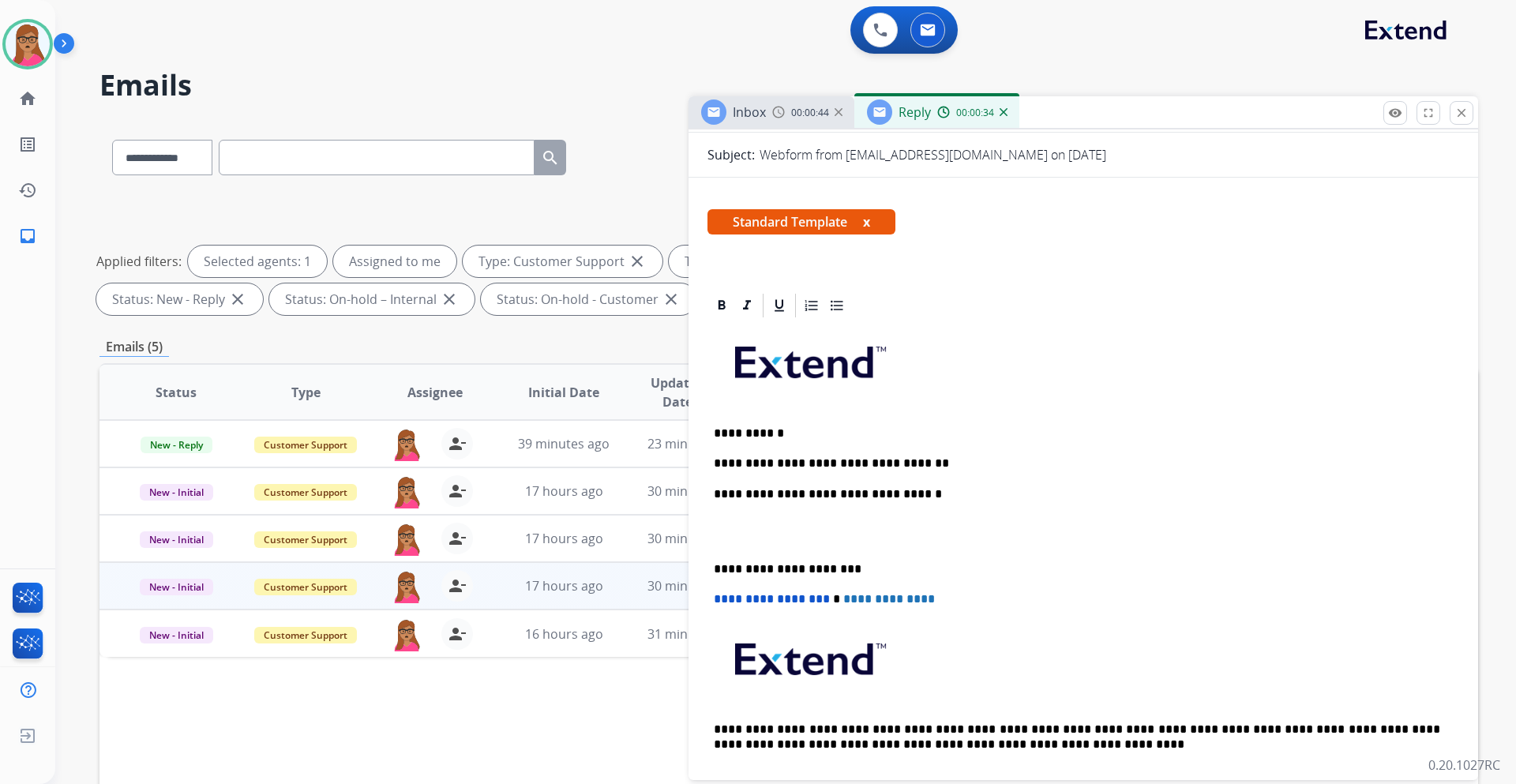
scroll to position [236, 0]
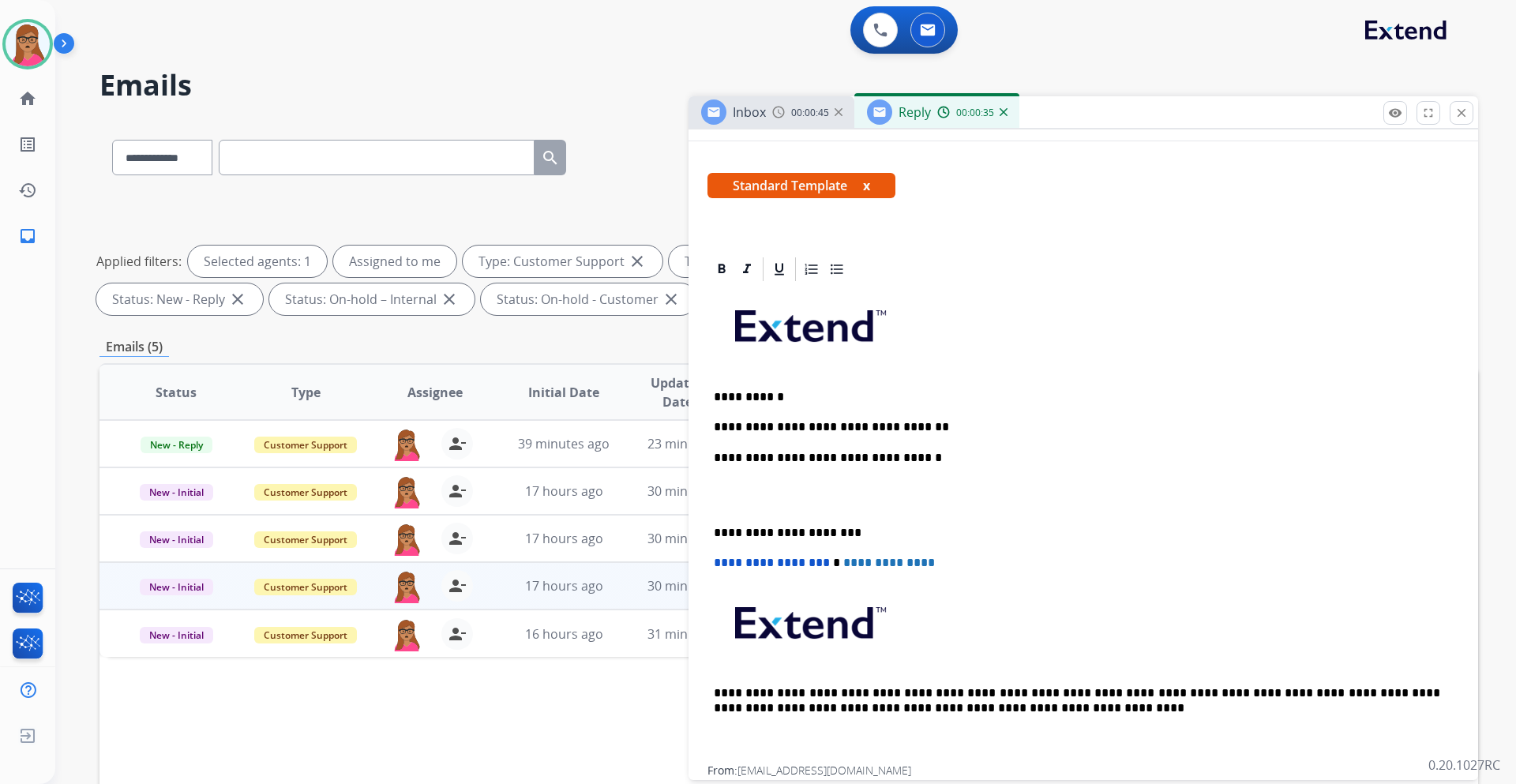
click at [757, 107] on span "Inbox" at bounding box center [749, 112] width 33 height 18
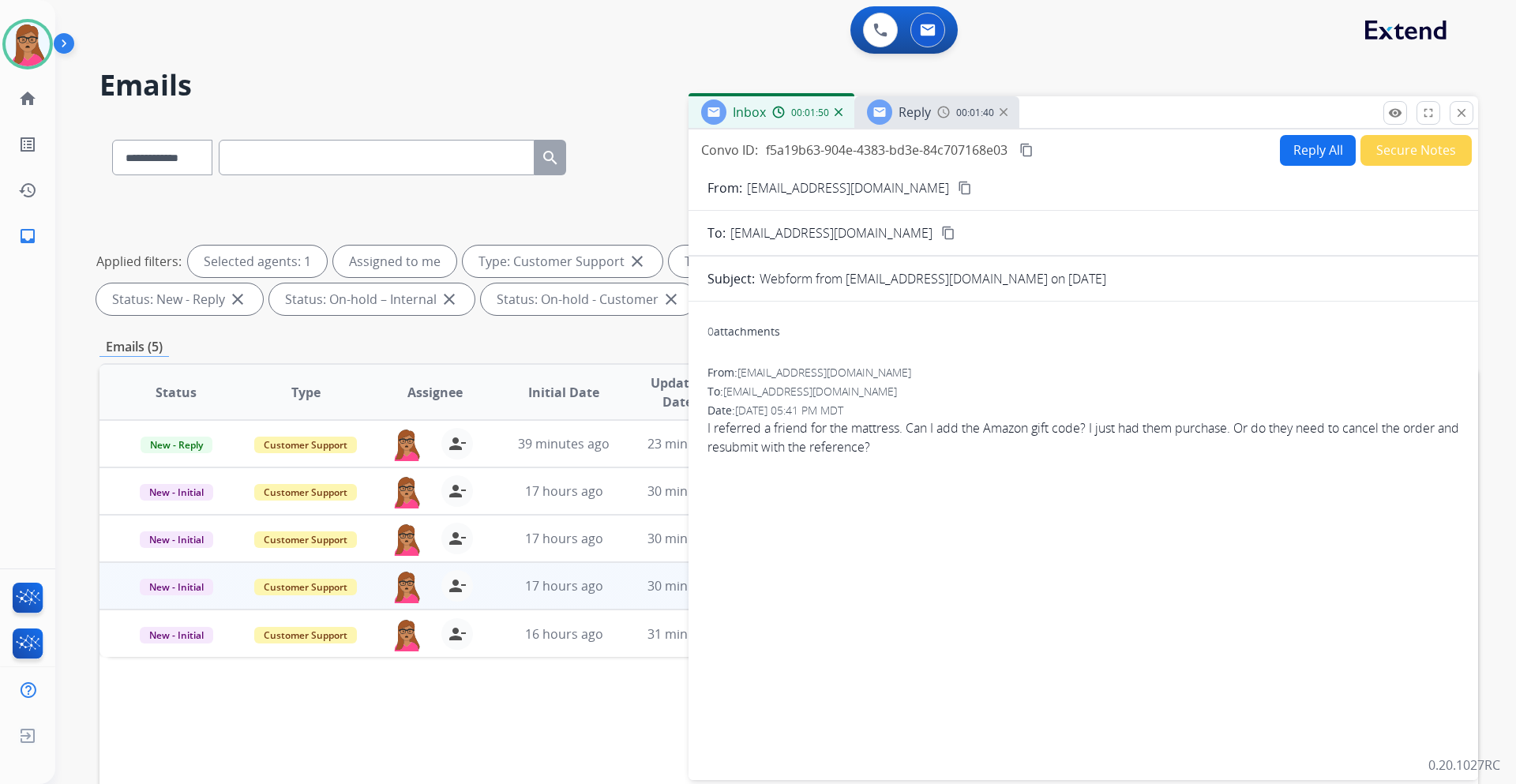
drag, startPoint x: 919, startPoint y: 125, endPoint x: 899, endPoint y: 77, distance: 52.0
click at [917, 124] on div "Reply 00:01:40" at bounding box center [937, 112] width 165 height 31
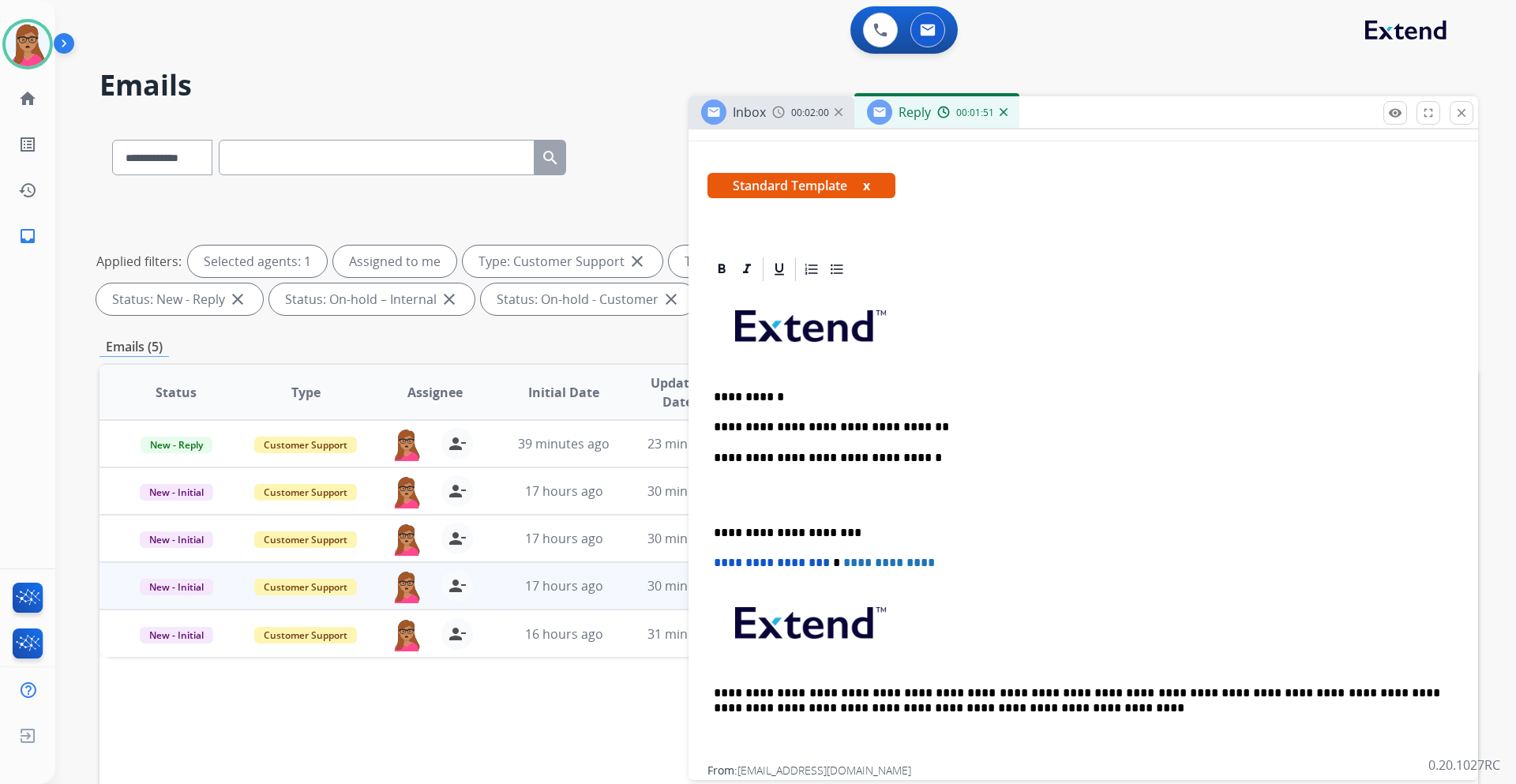
click at [945, 432] on p "**********" at bounding box center [1077, 427] width 727 height 15
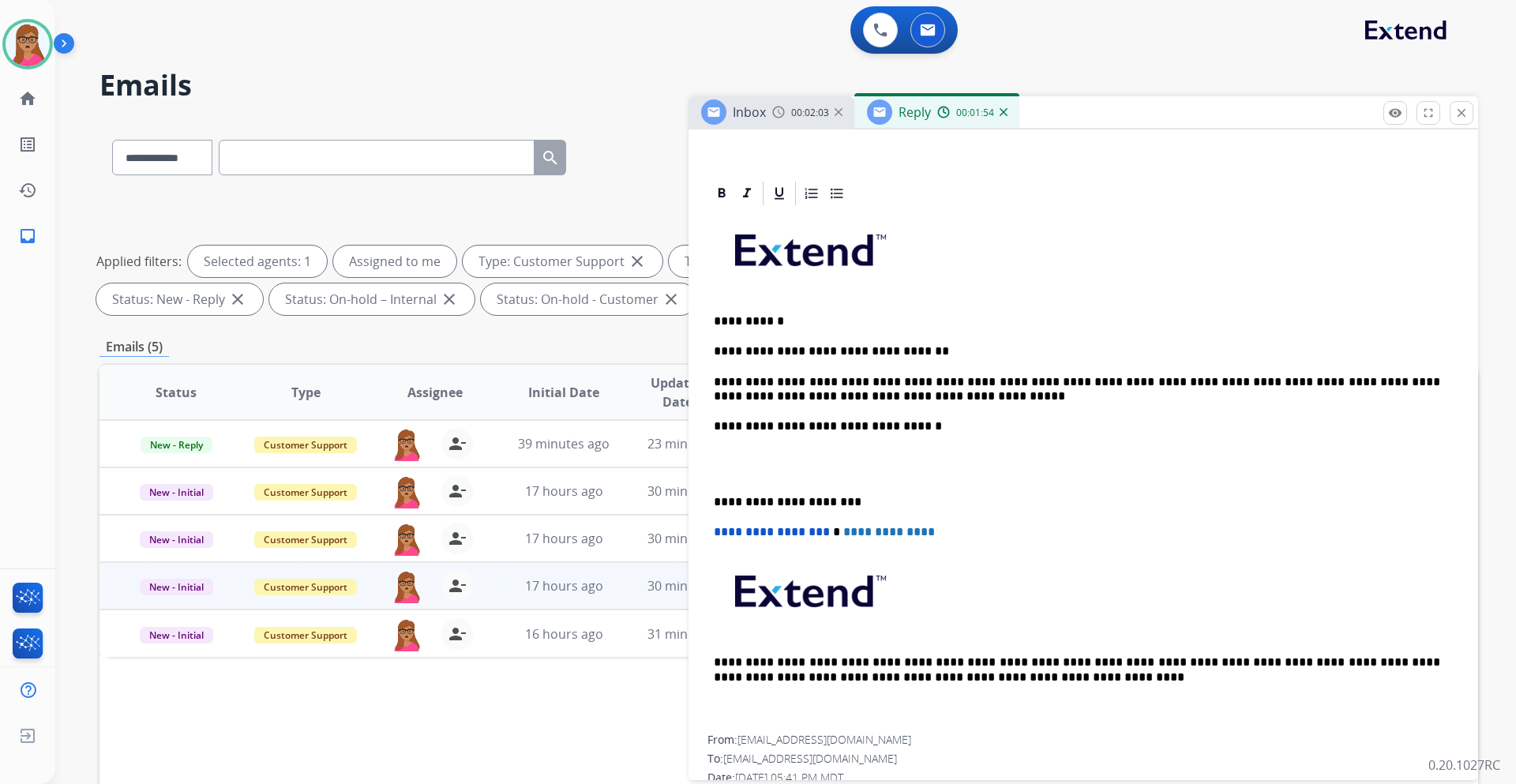
scroll to position [316, 0]
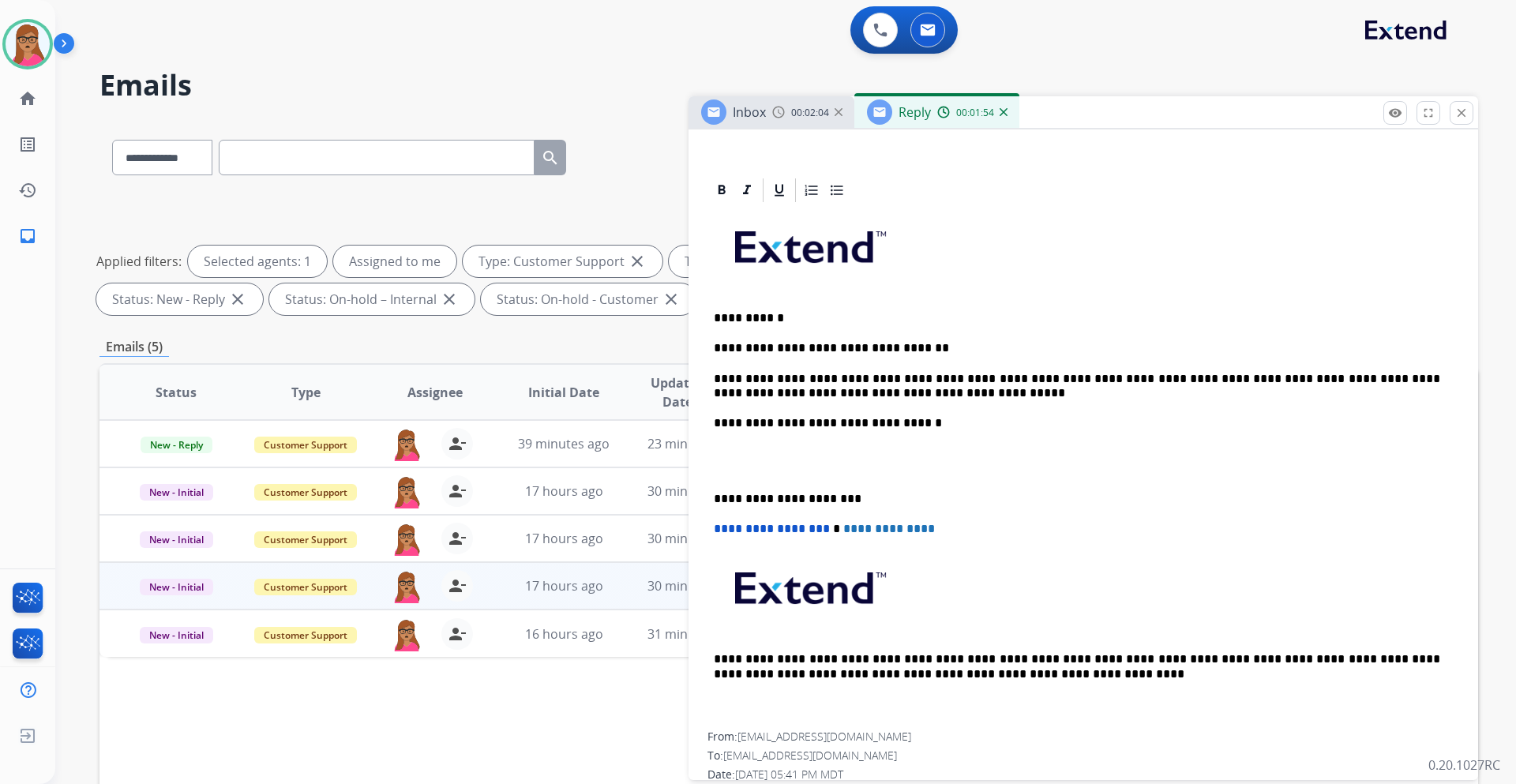
click at [713, 461] on div "**********" at bounding box center [1083, 468] width 752 height 527
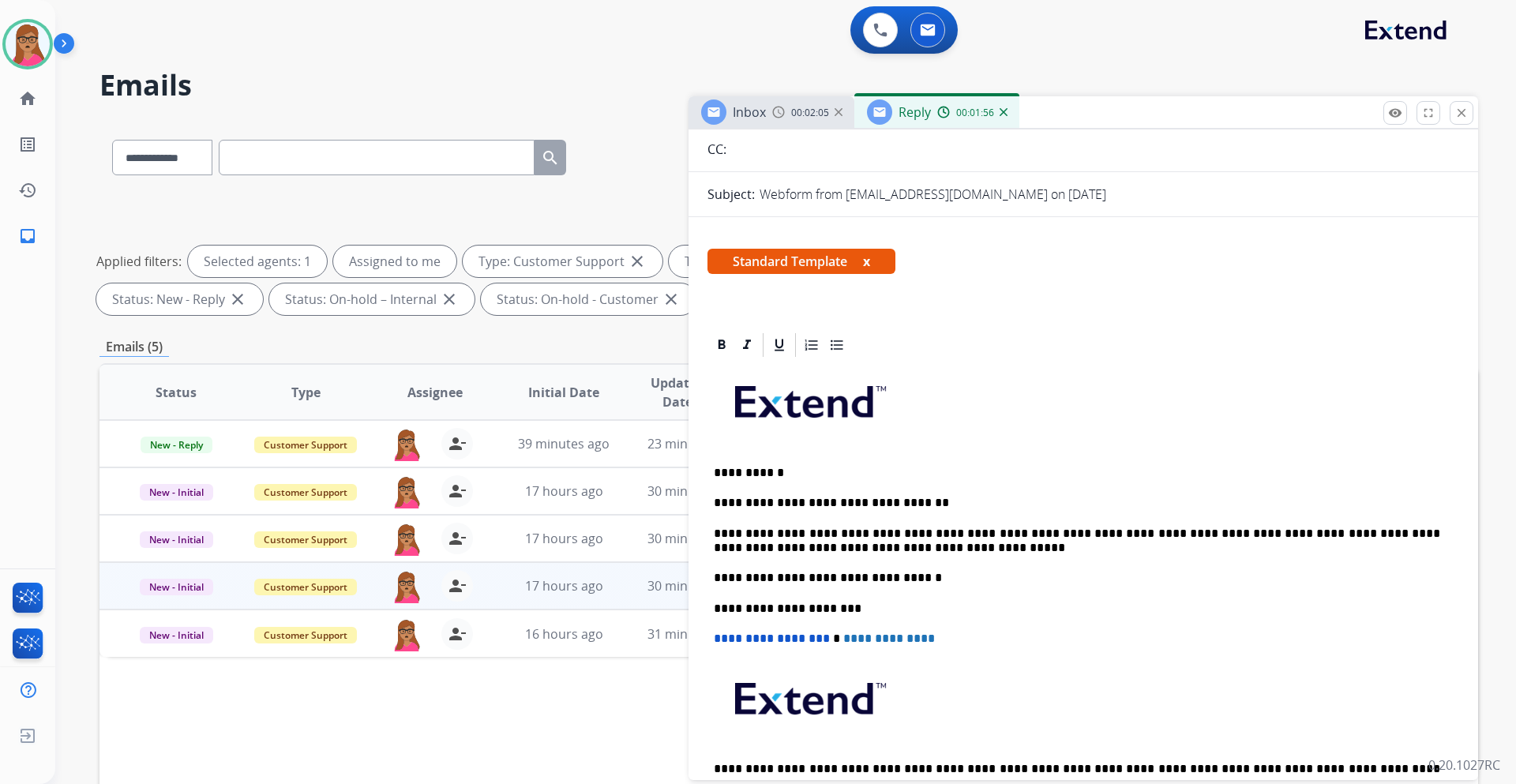
scroll to position [0, 0]
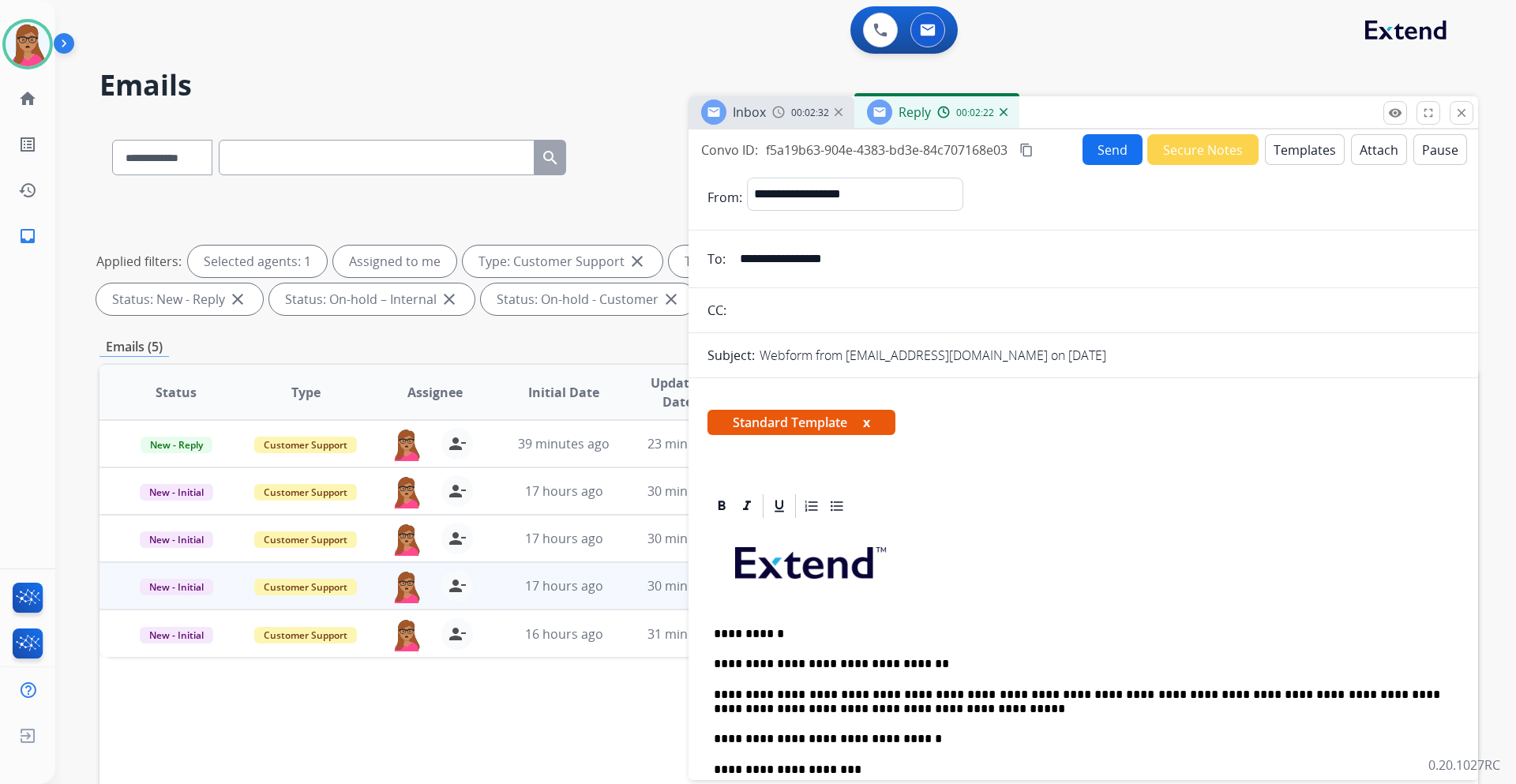
click at [1010, 148] on mat-icon "content_copy" at bounding box center [1027, 150] width 15 height 15
click at [1010, 145] on button "Send" at bounding box center [1113, 150] width 60 height 31
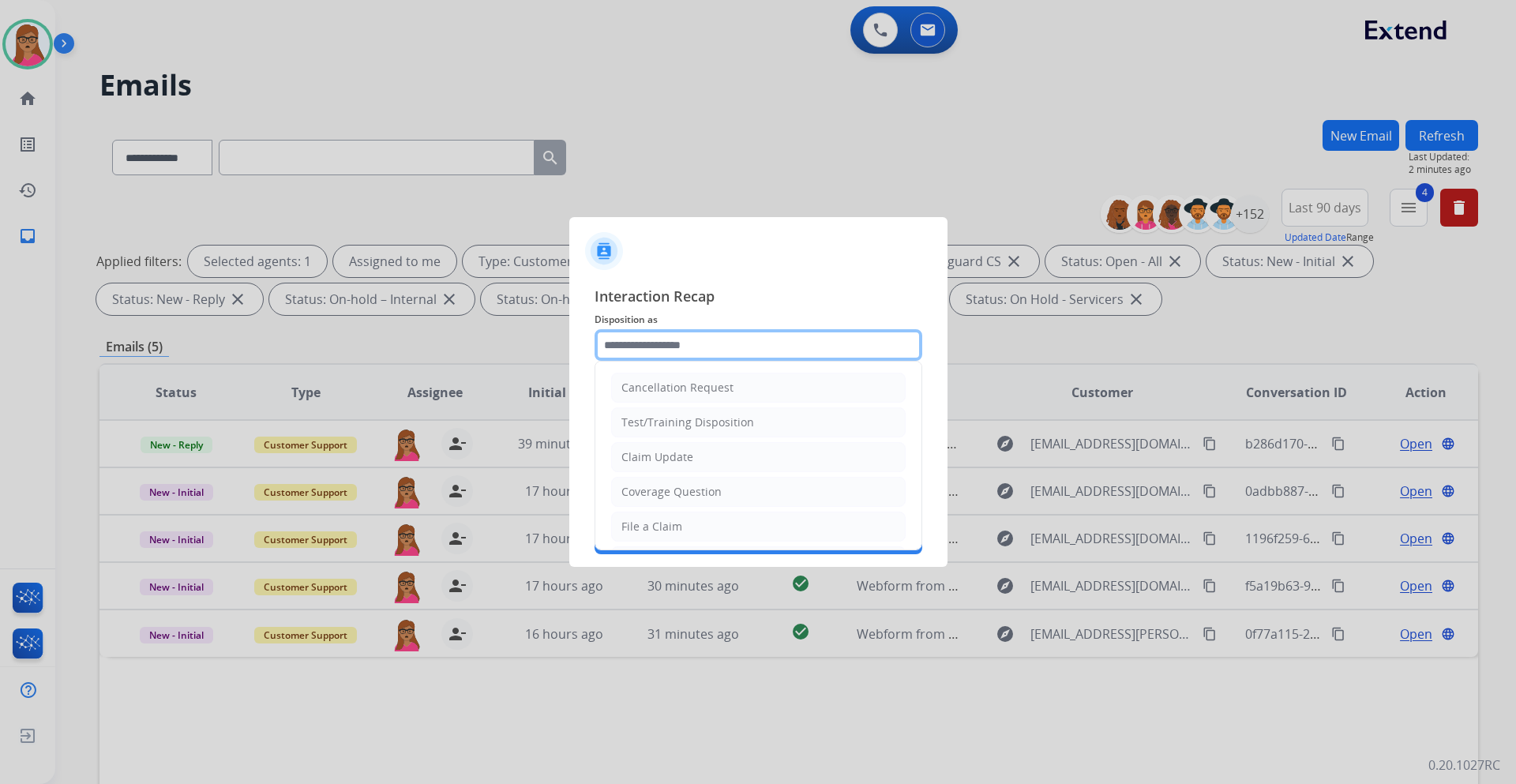
click at [723, 334] on input "text" at bounding box center [758, 344] width 328 height 31
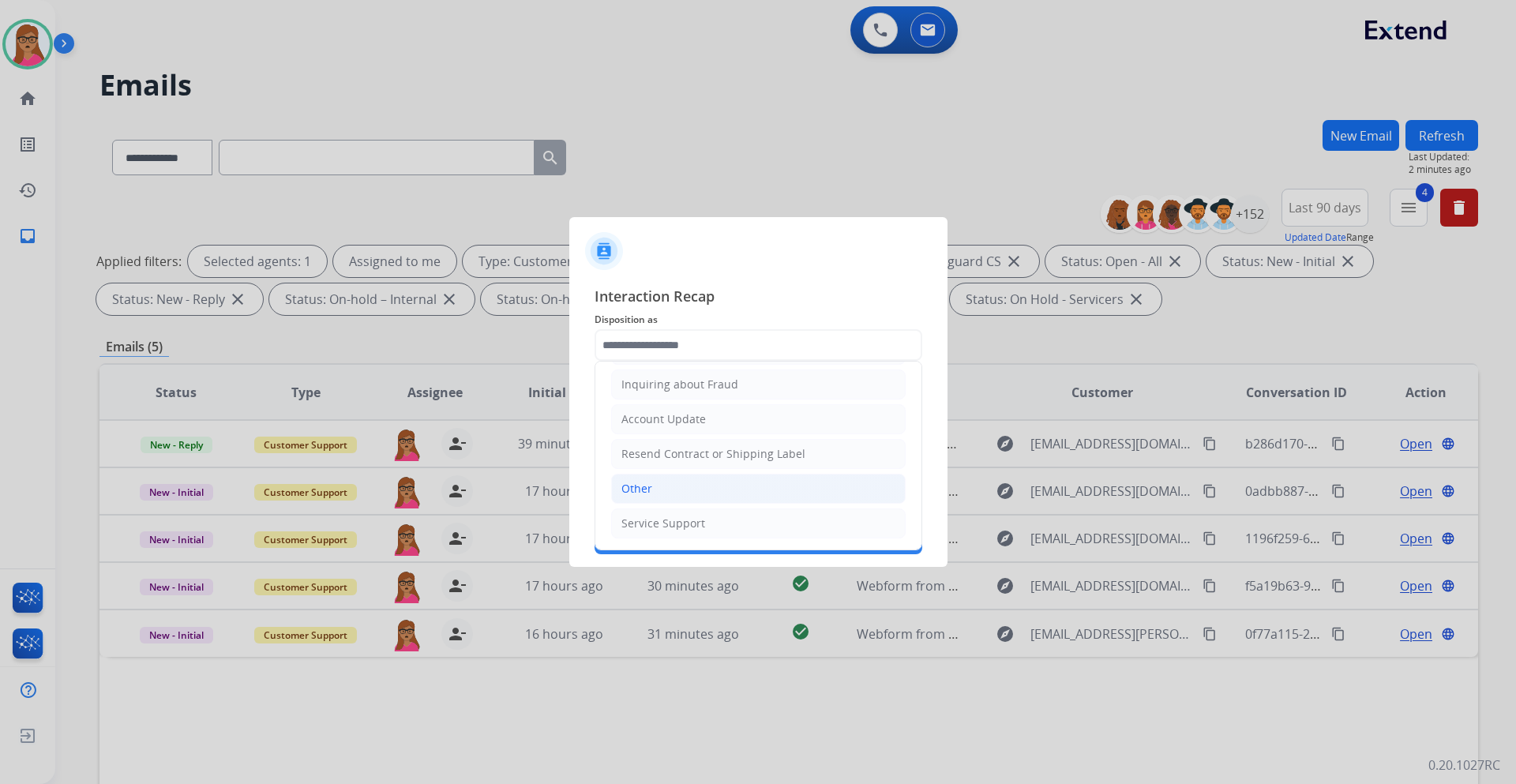
click at [615, 461] on li "Other" at bounding box center [758, 488] width 295 height 30
type input "*****"
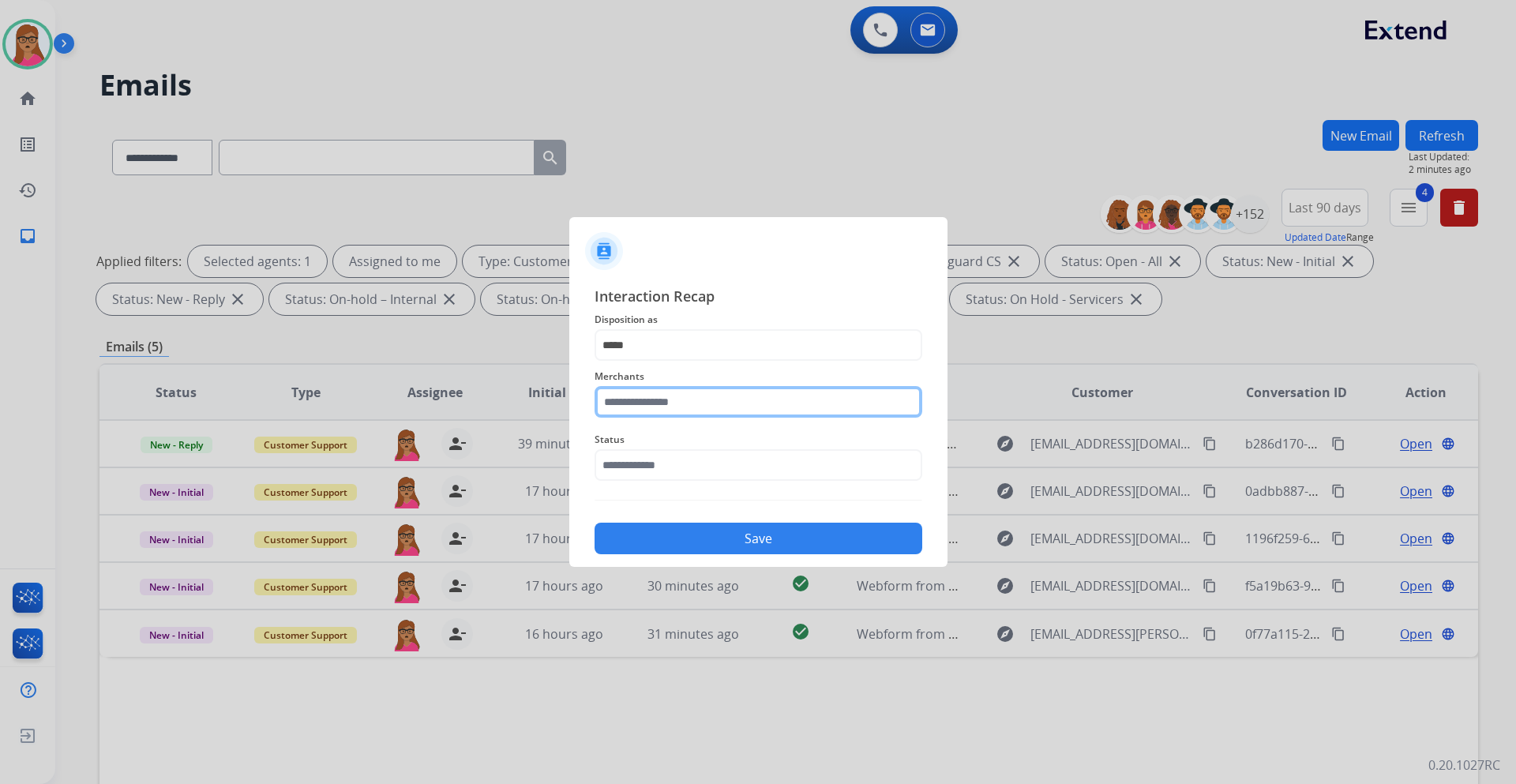
click at [692, 401] on input "text" at bounding box center [758, 402] width 328 height 31
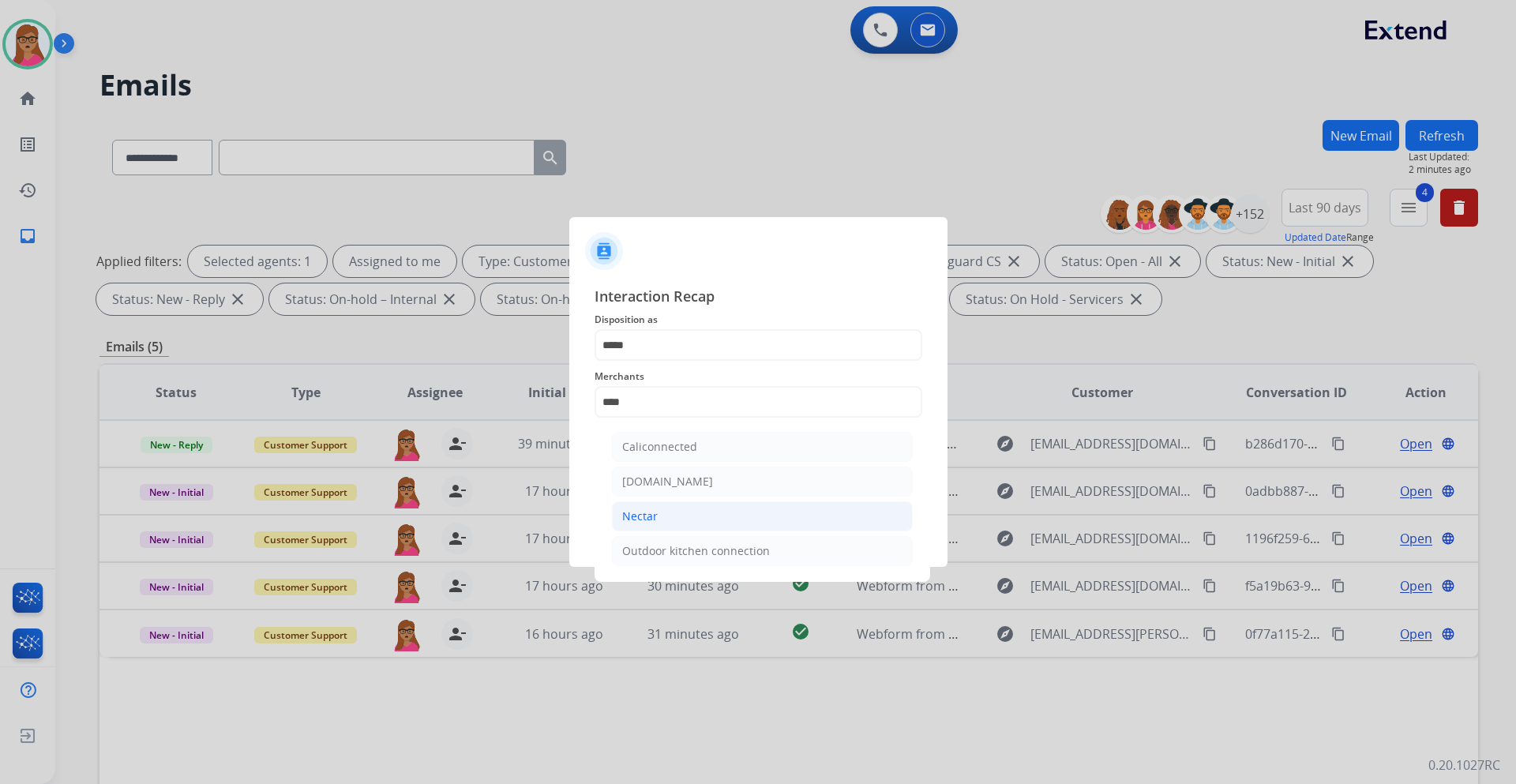
click at [684, 461] on li "Nectar" at bounding box center [762, 516] width 301 height 30
type input "******"
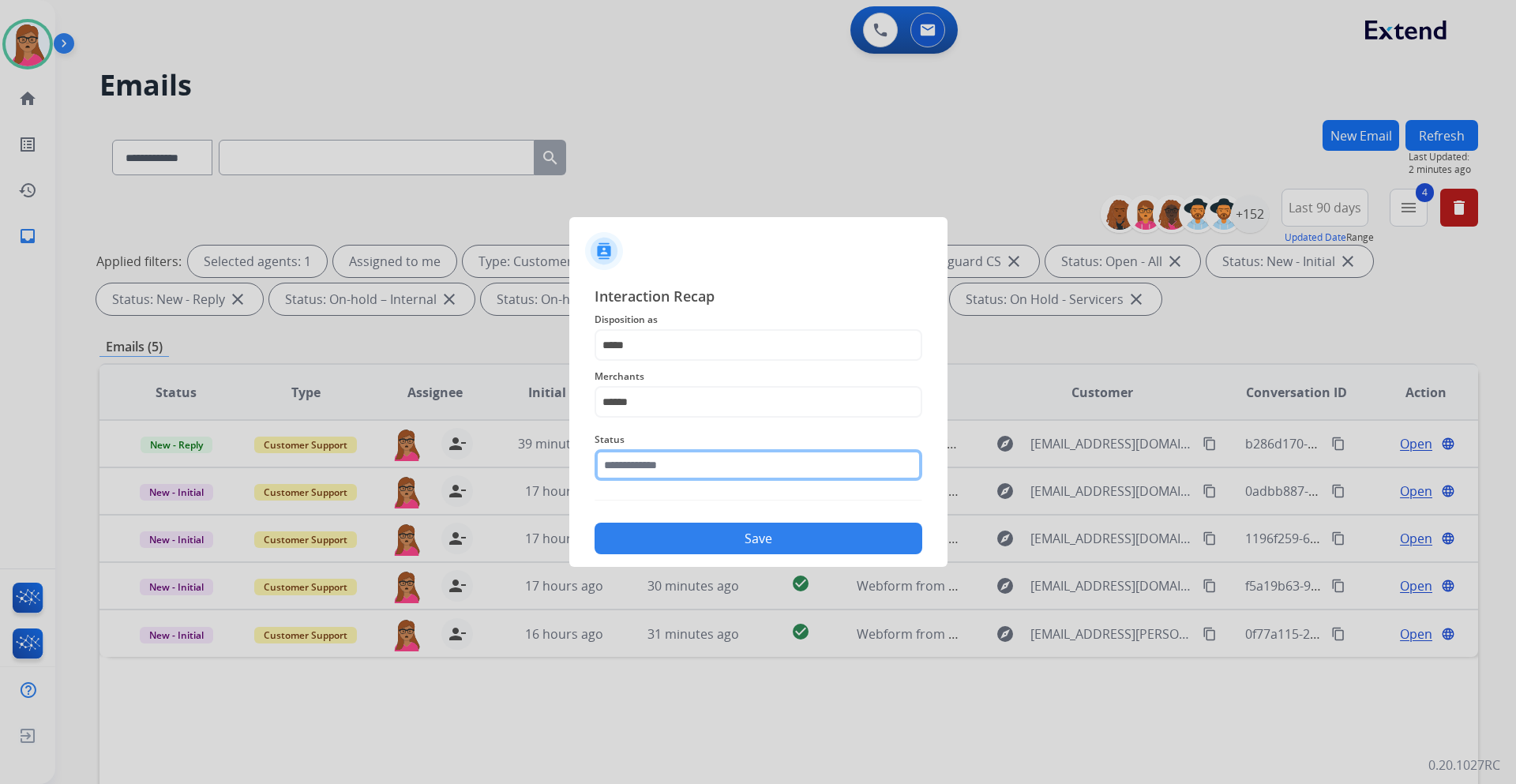
click at [686, 459] on input "text" at bounding box center [758, 465] width 328 height 31
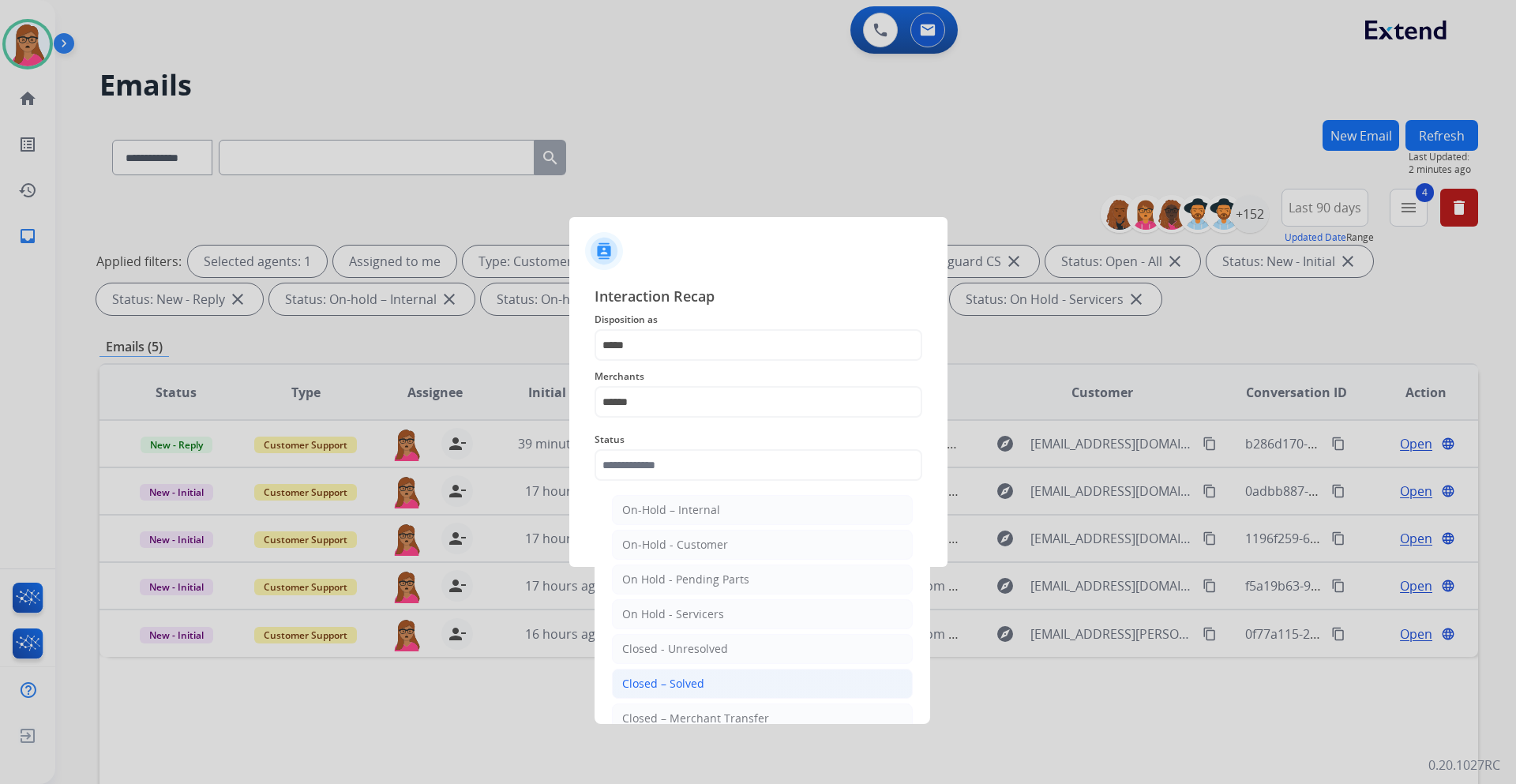
click at [718, 461] on li "Closed – Solved" at bounding box center [762, 683] width 301 height 30
type input "**********"
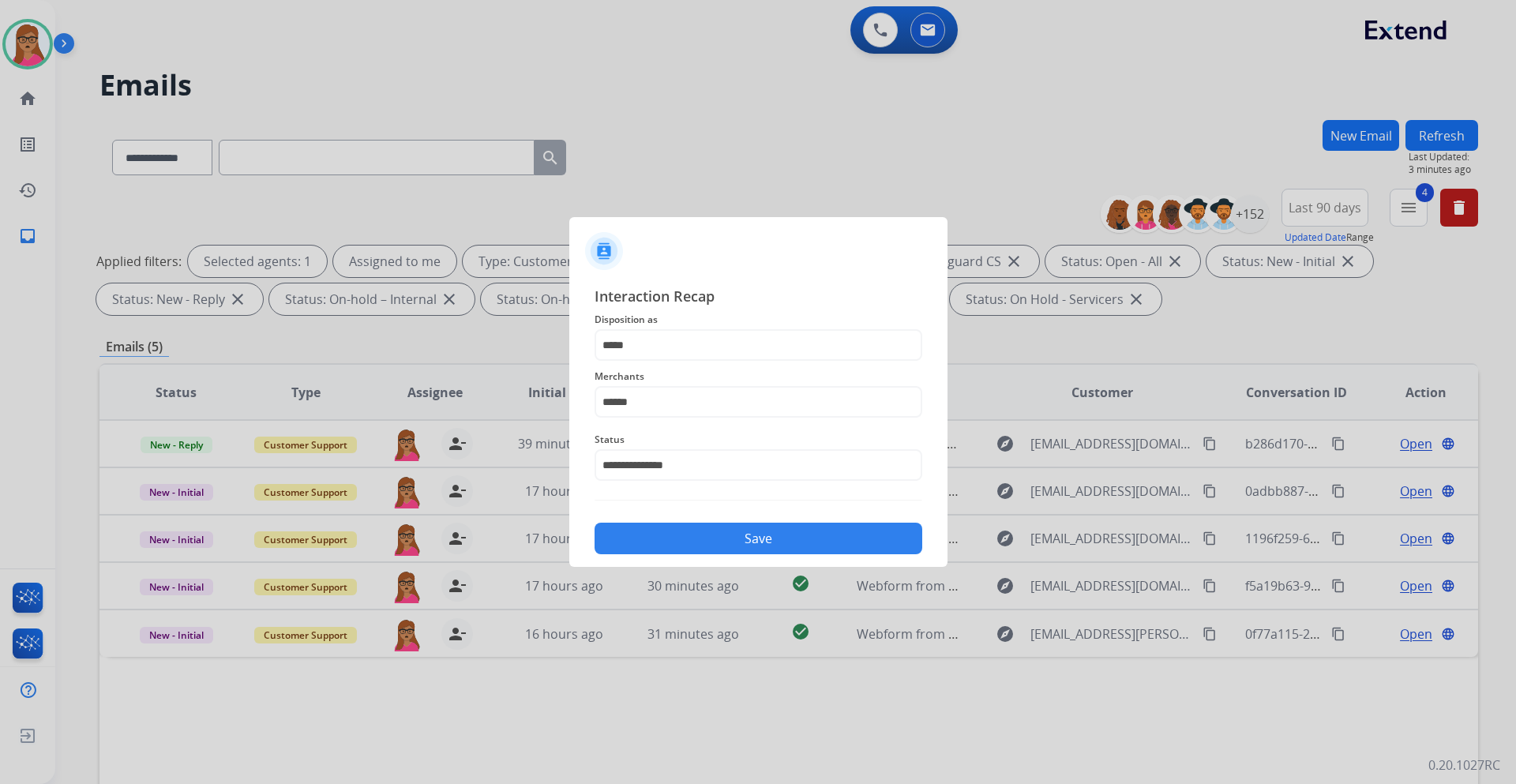
click at [783, 461] on button "Save" at bounding box center [758, 538] width 328 height 31
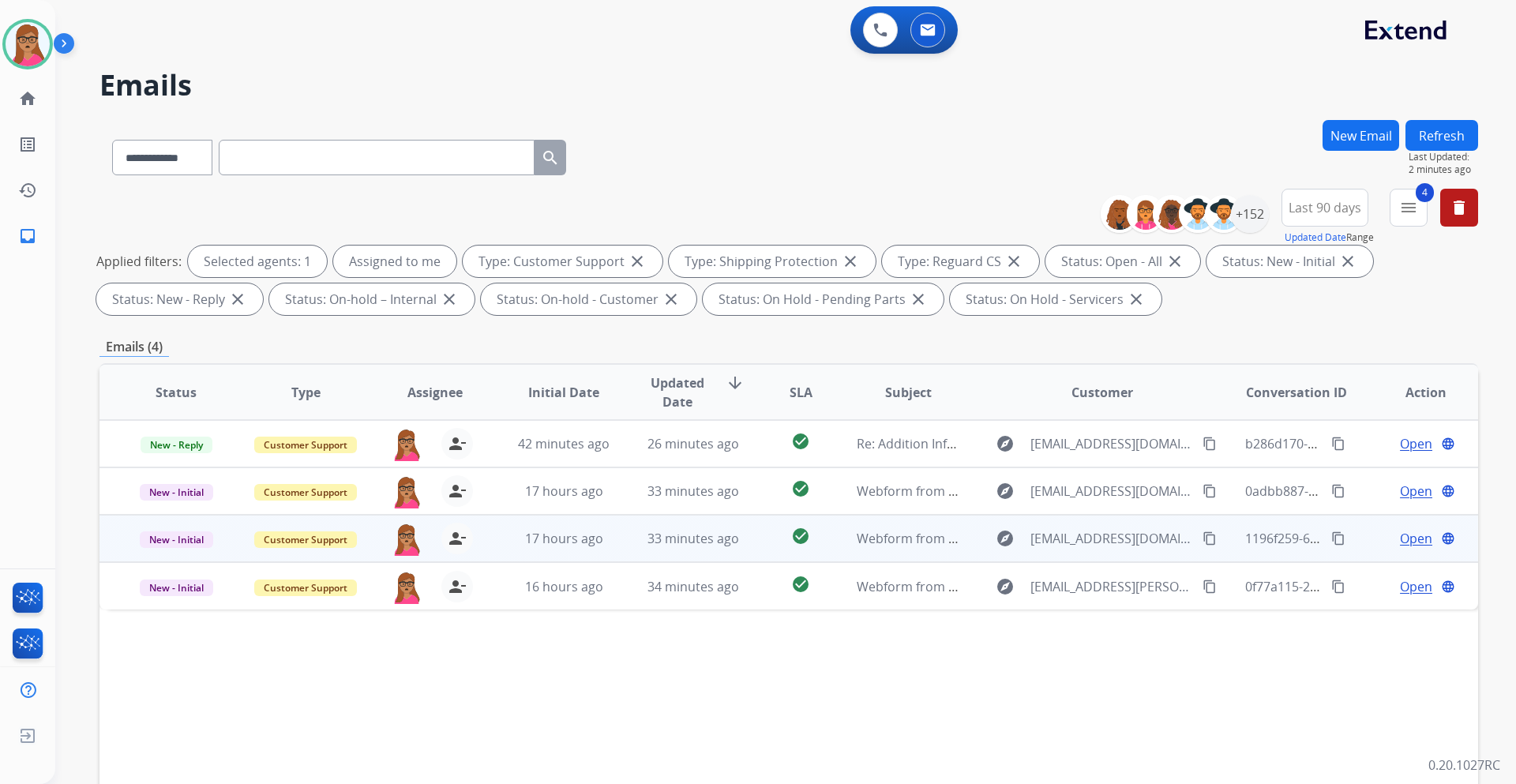
click at [1010, 461] on span "Open" at bounding box center [1416, 538] width 32 height 18
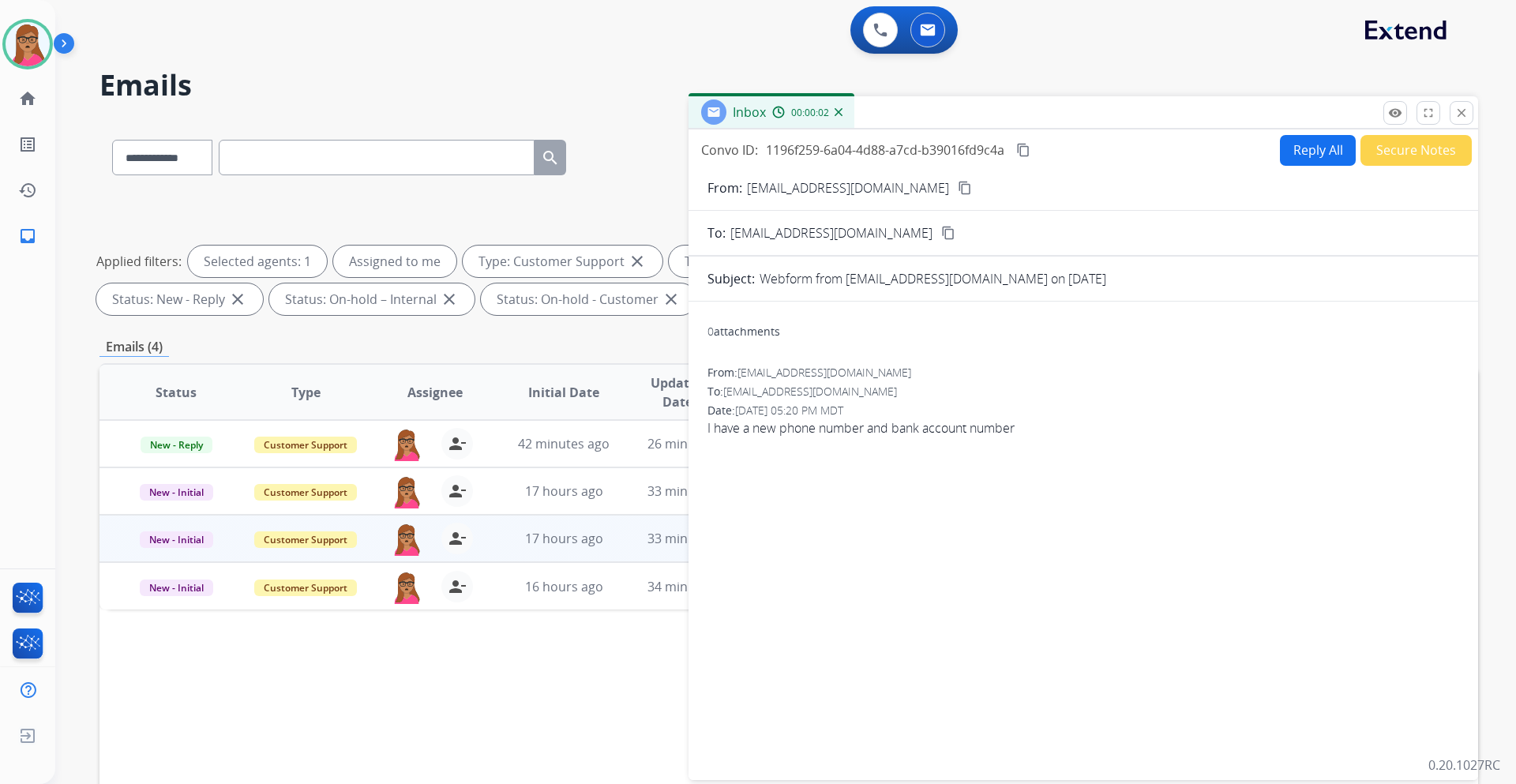
click at [957, 189] on mat-icon "content_copy" at bounding box center [964, 188] width 15 height 15
click at [1010, 159] on button "Reply All" at bounding box center [1318, 151] width 76 height 31
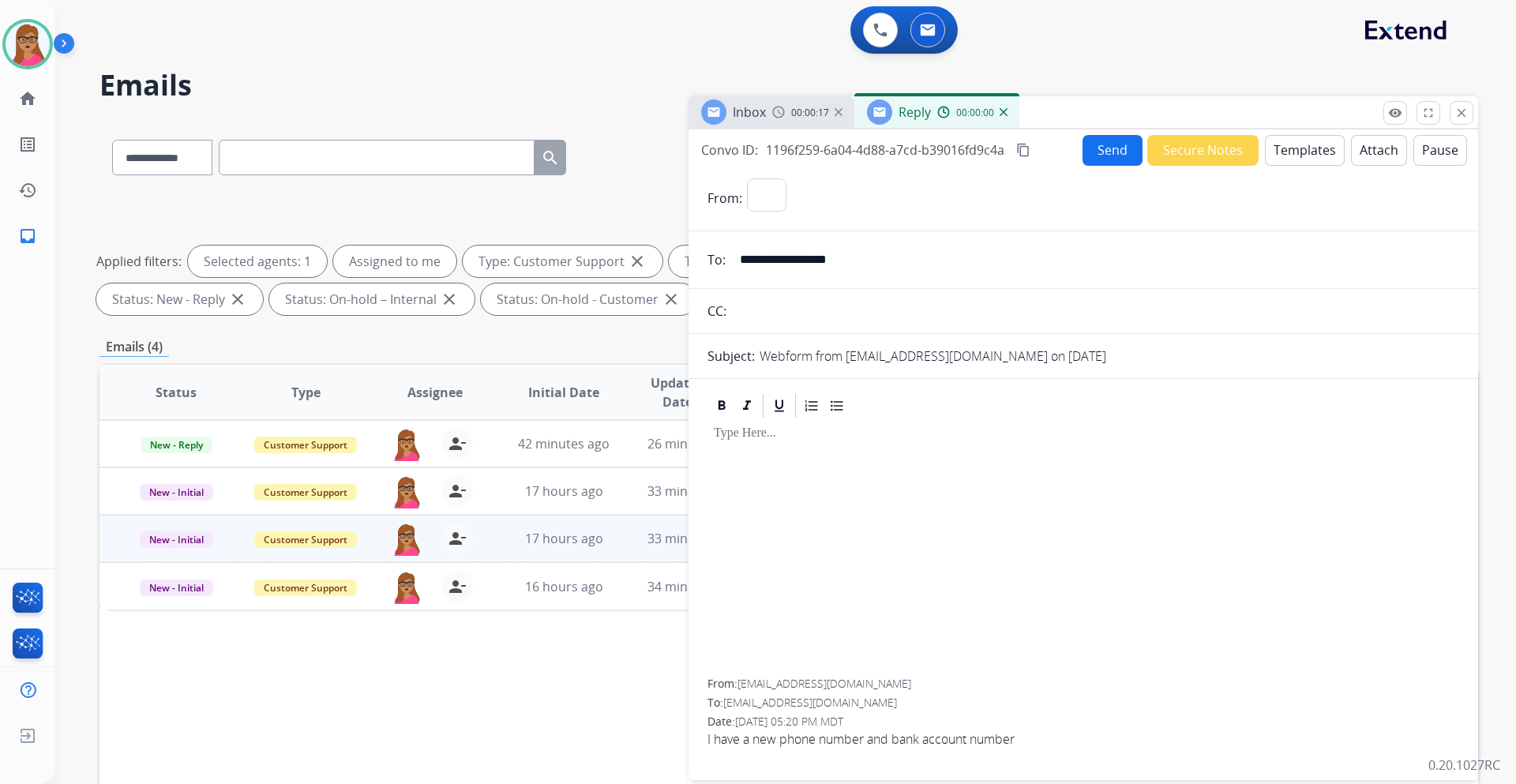
select select "**********"
click at [1010, 155] on button "Templates" at bounding box center [1305, 151] width 80 height 31
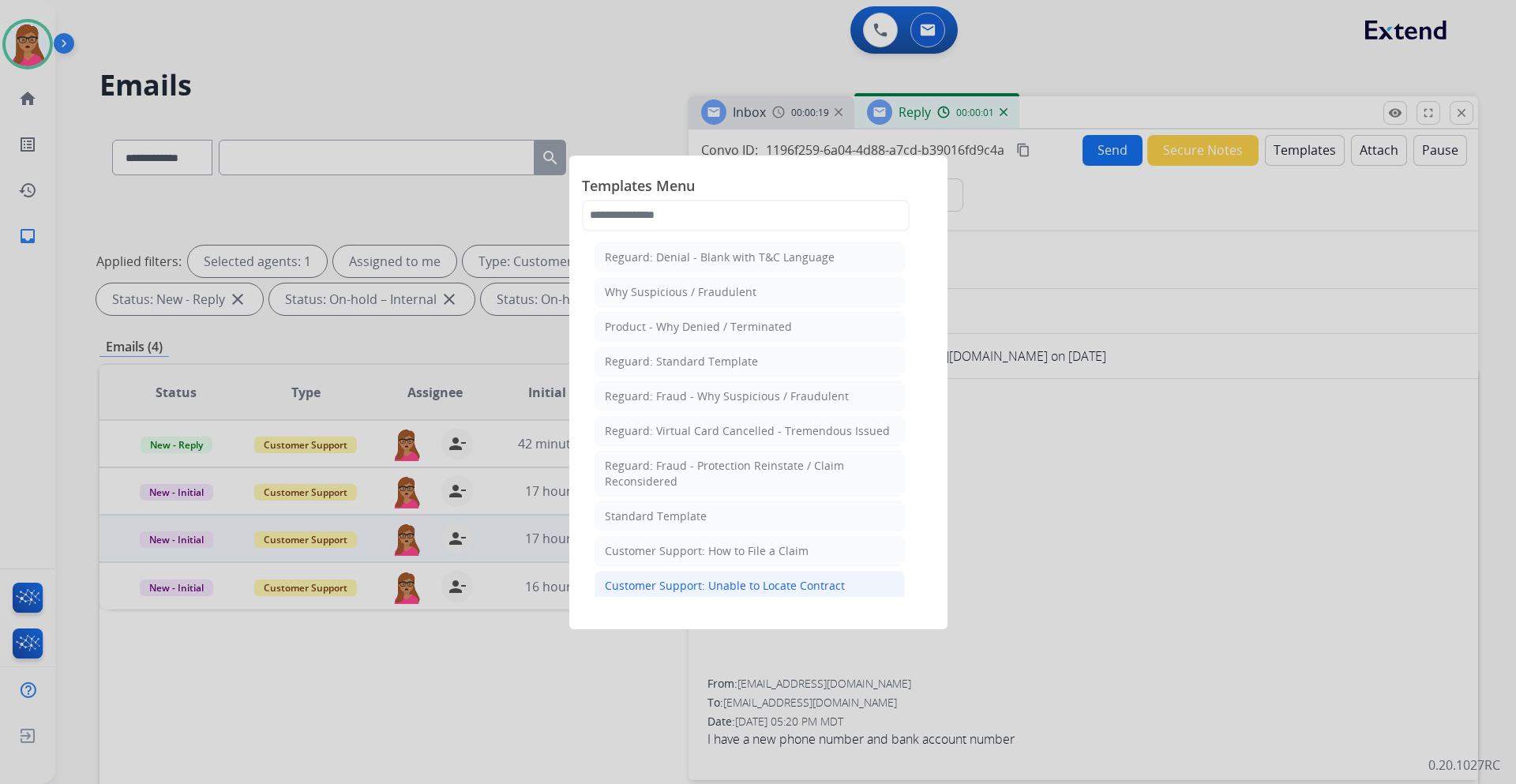
click at [772, 461] on div "Customer Support: Unable to Locate Contract" at bounding box center [725, 586] width 240 height 16
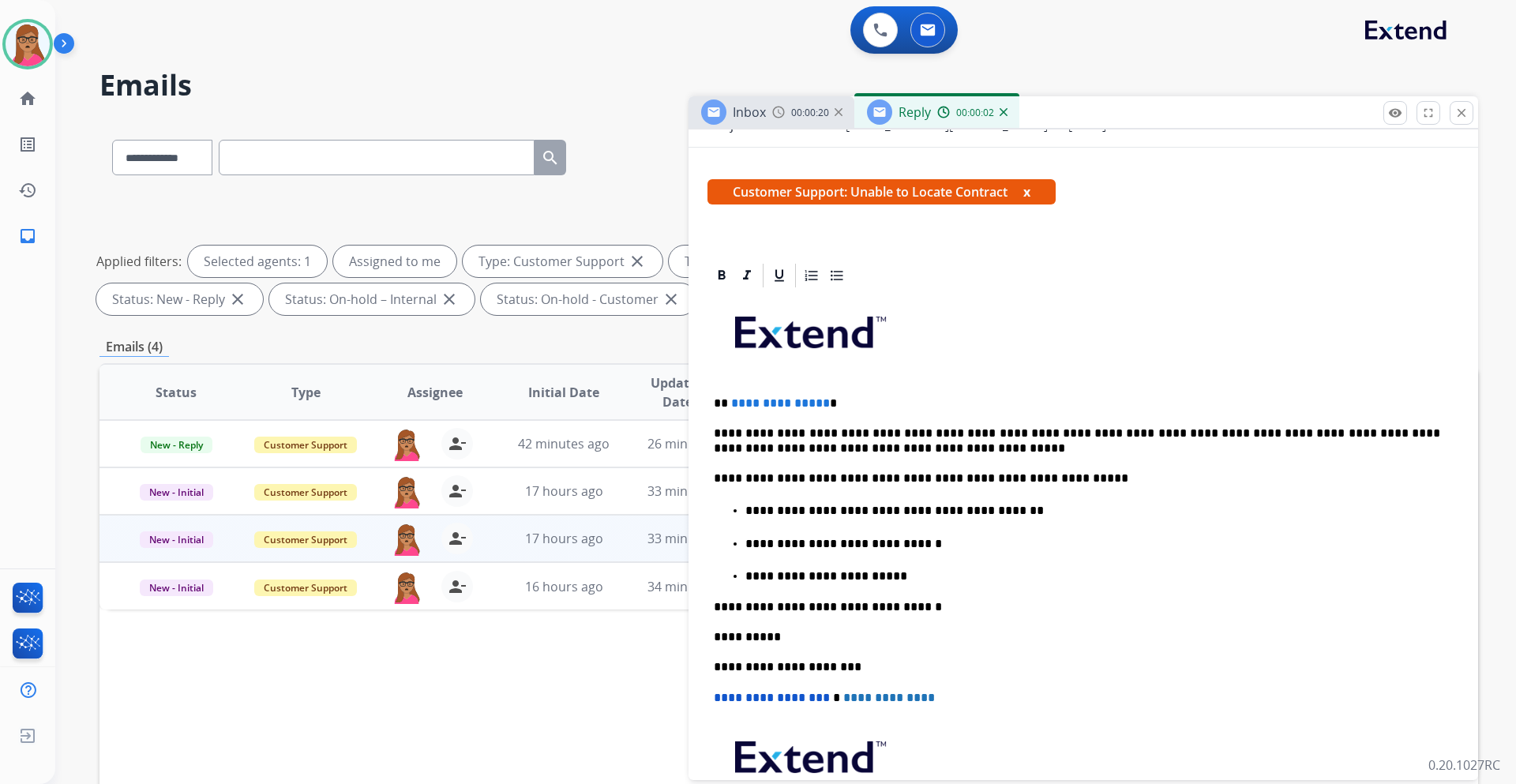
scroll to position [236, 0]
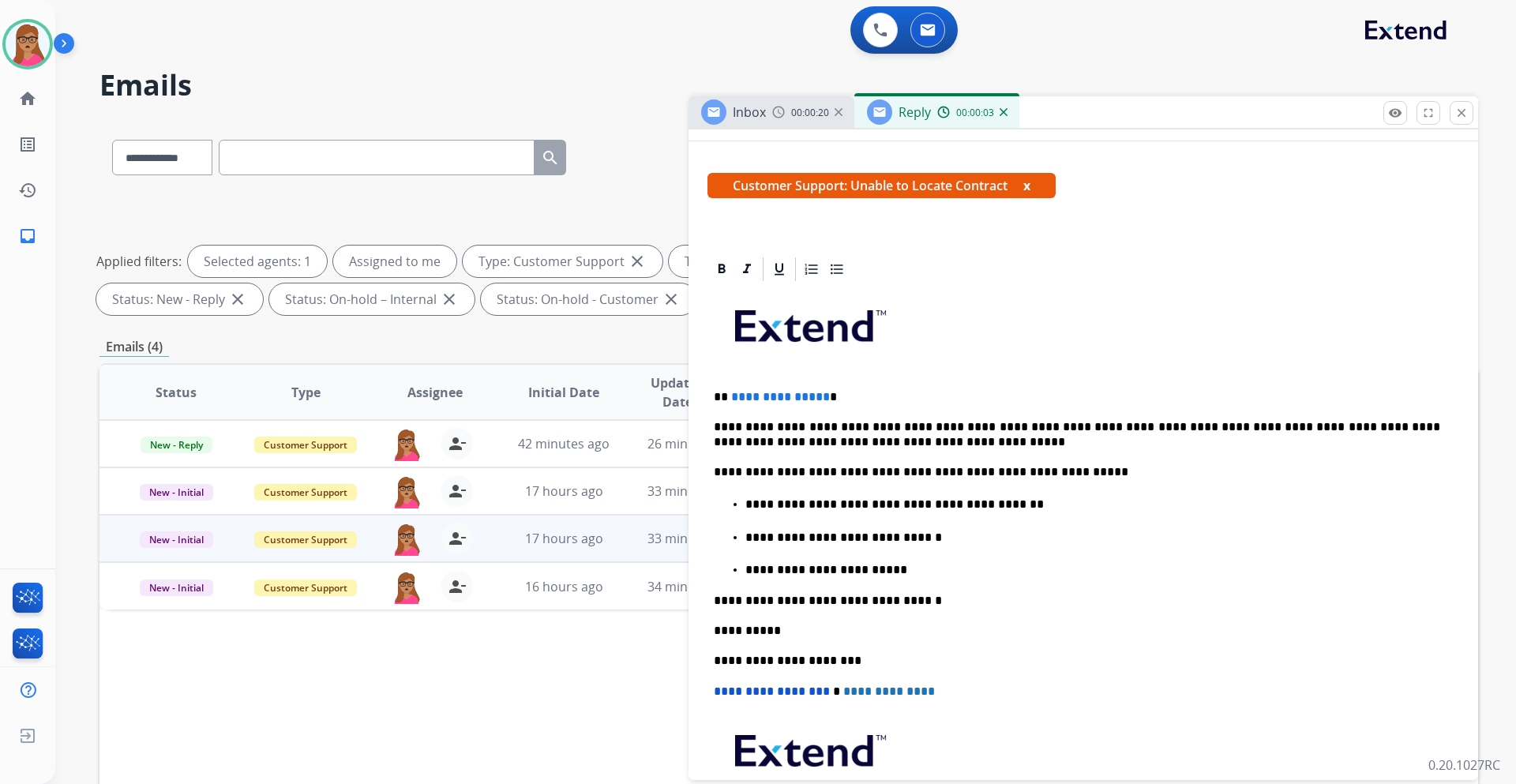
click at [841, 394] on p "**********" at bounding box center [1077, 397] width 727 height 15
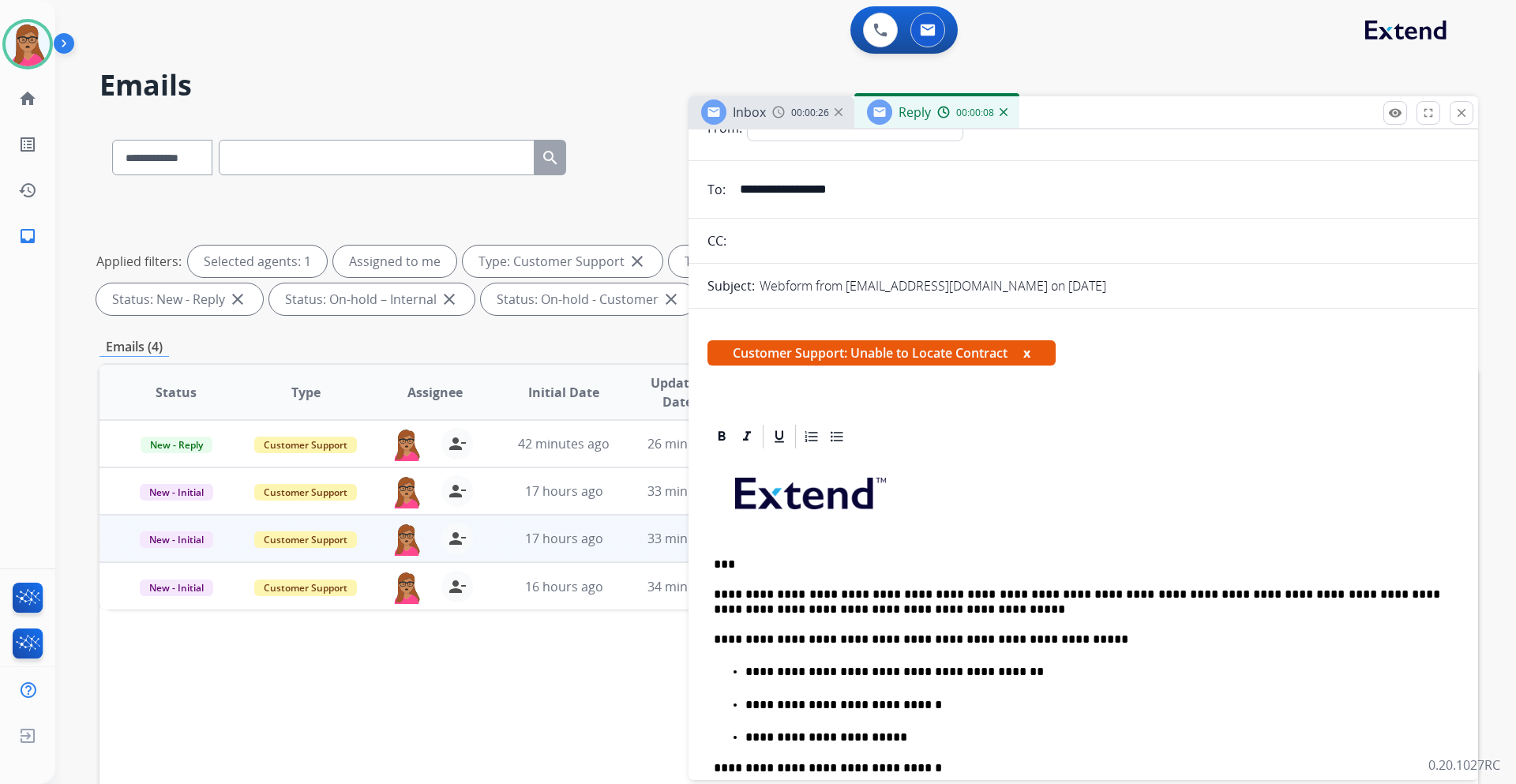
scroll to position [0, 0]
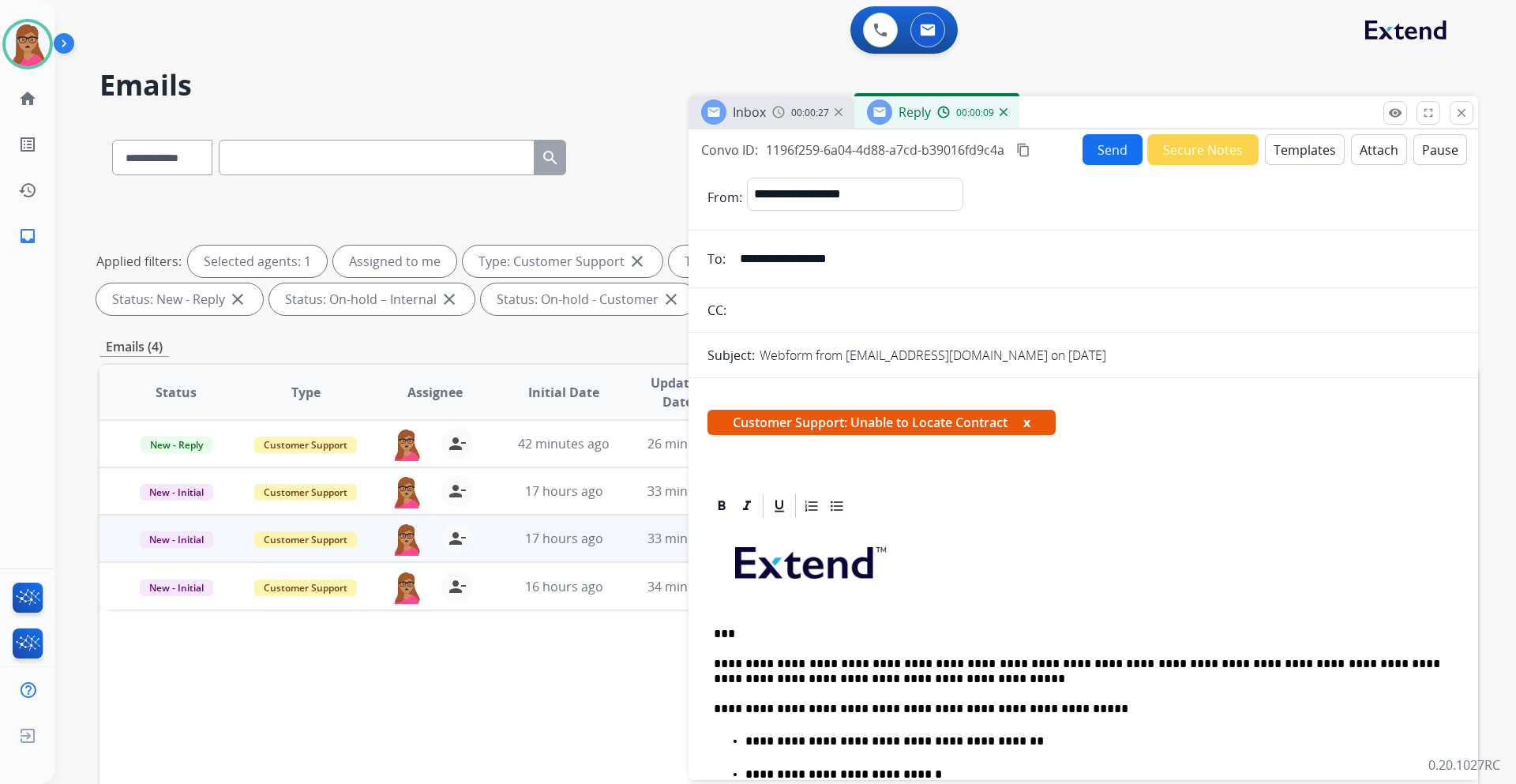
click at [1010, 152] on button "Send" at bounding box center [1113, 150] width 60 height 31
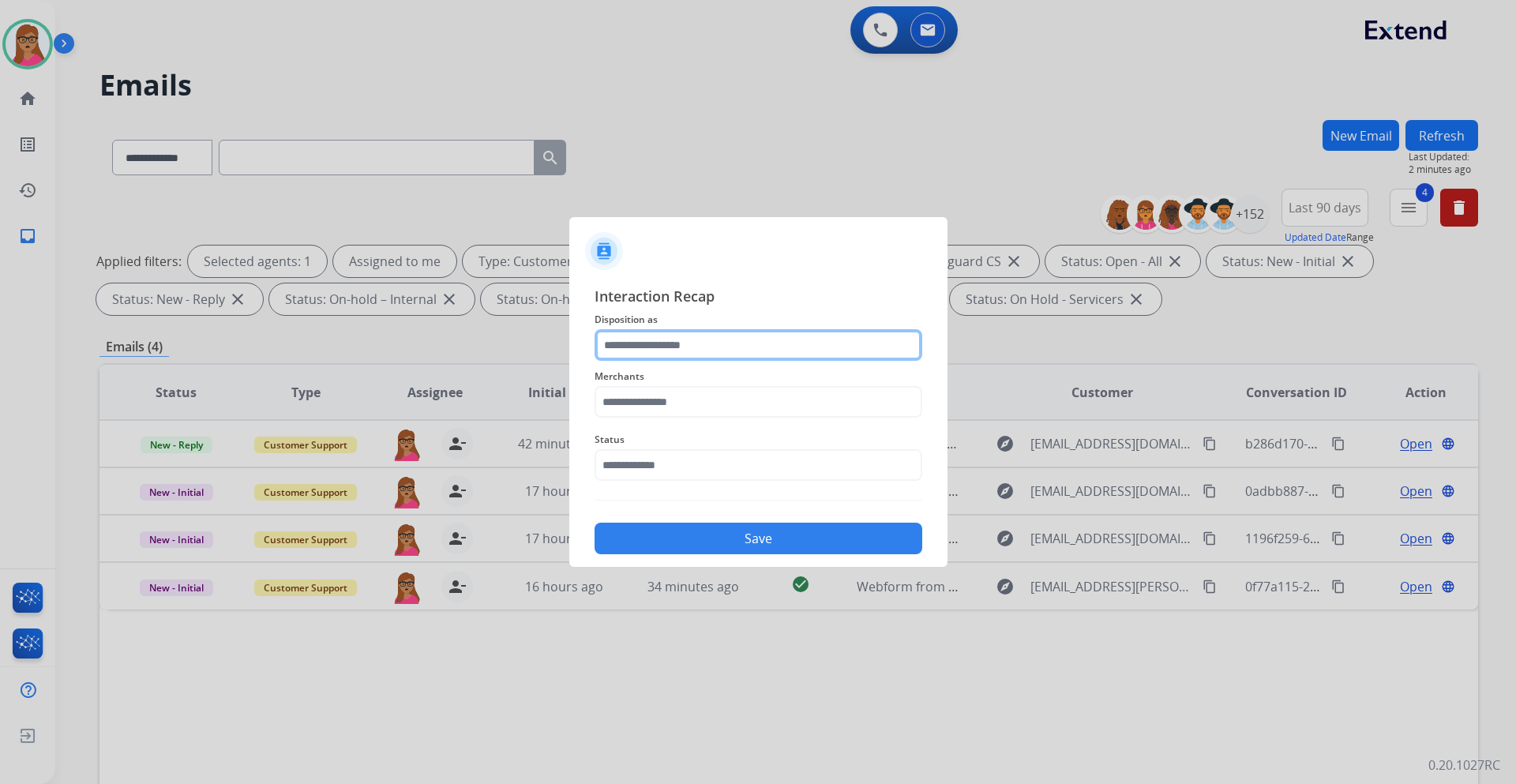
click at [636, 333] on input "text" at bounding box center [758, 344] width 328 height 31
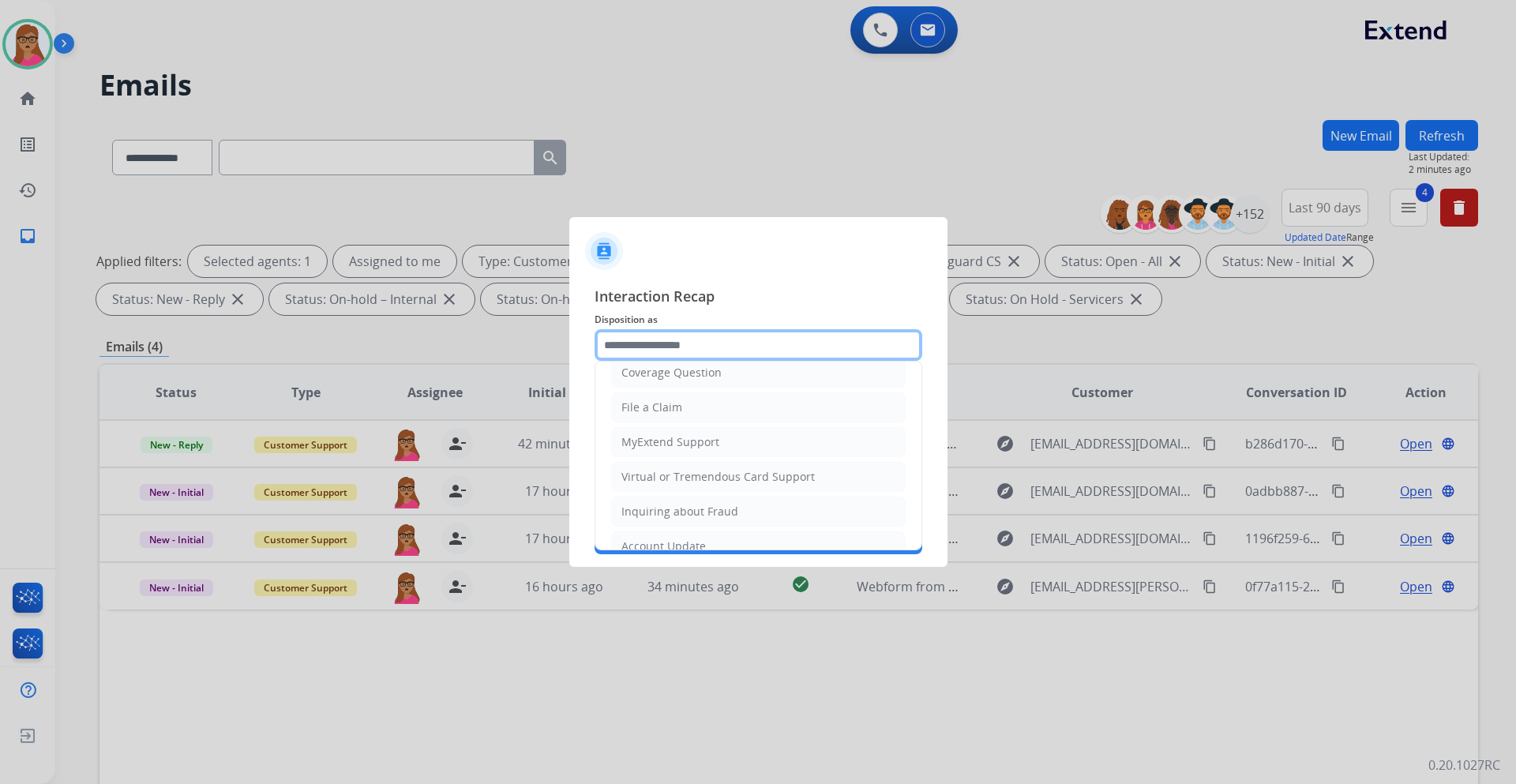
scroll to position [236, 0]
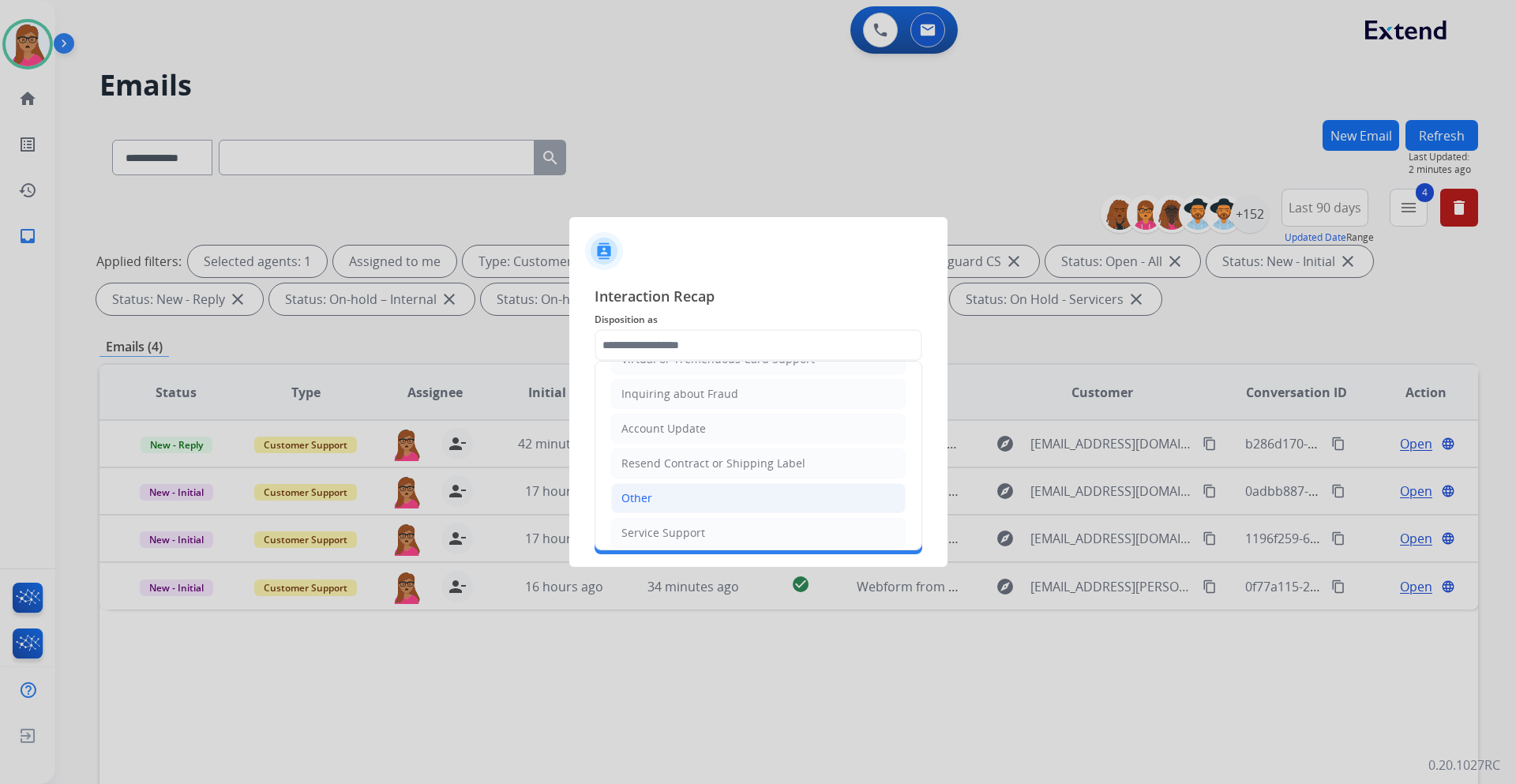
click at [648, 461] on li "Other" at bounding box center [758, 498] width 295 height 30
type input "*****"
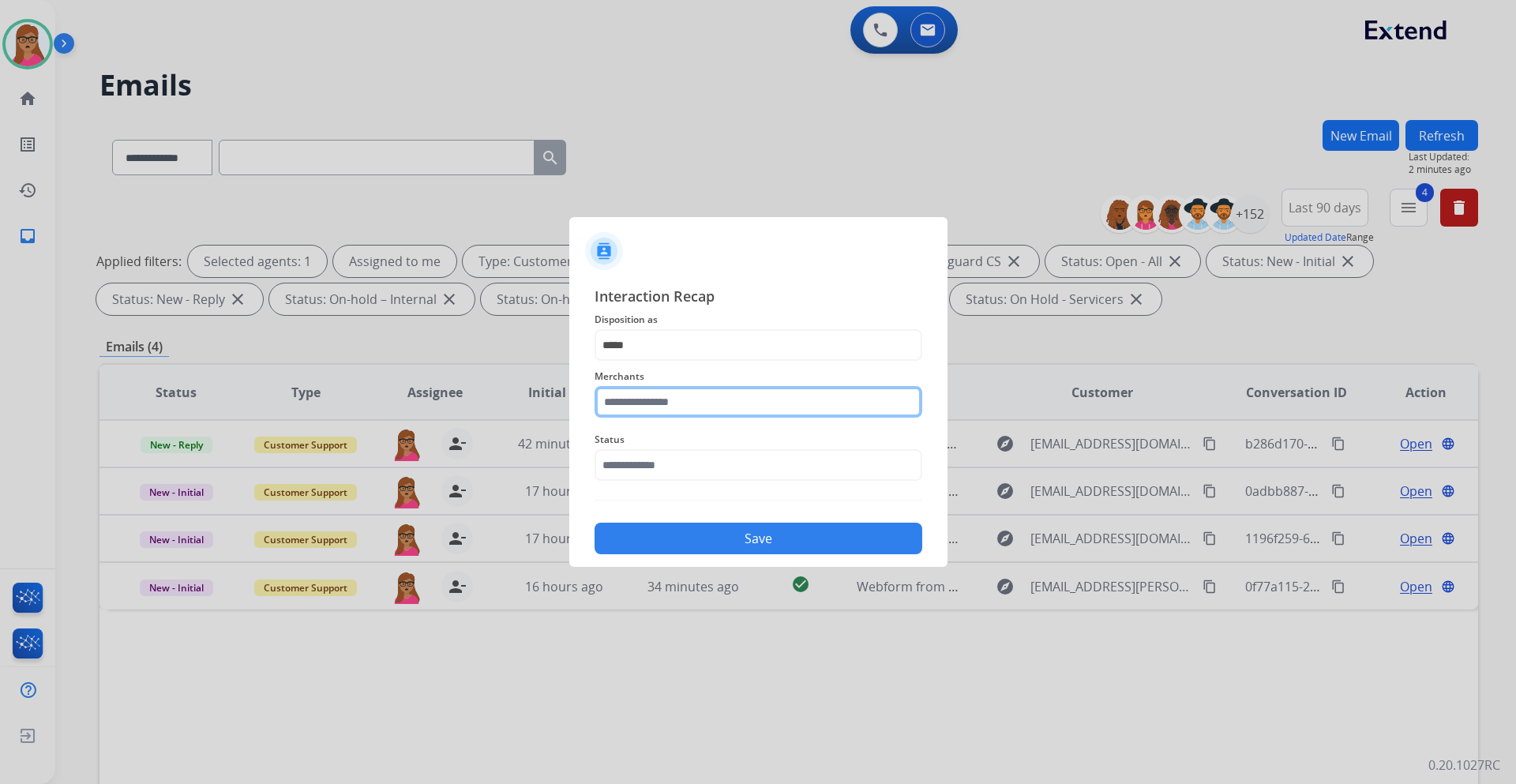
click at [666, 396] on input "text" at bounding box center [758, 402] width 328 height 31
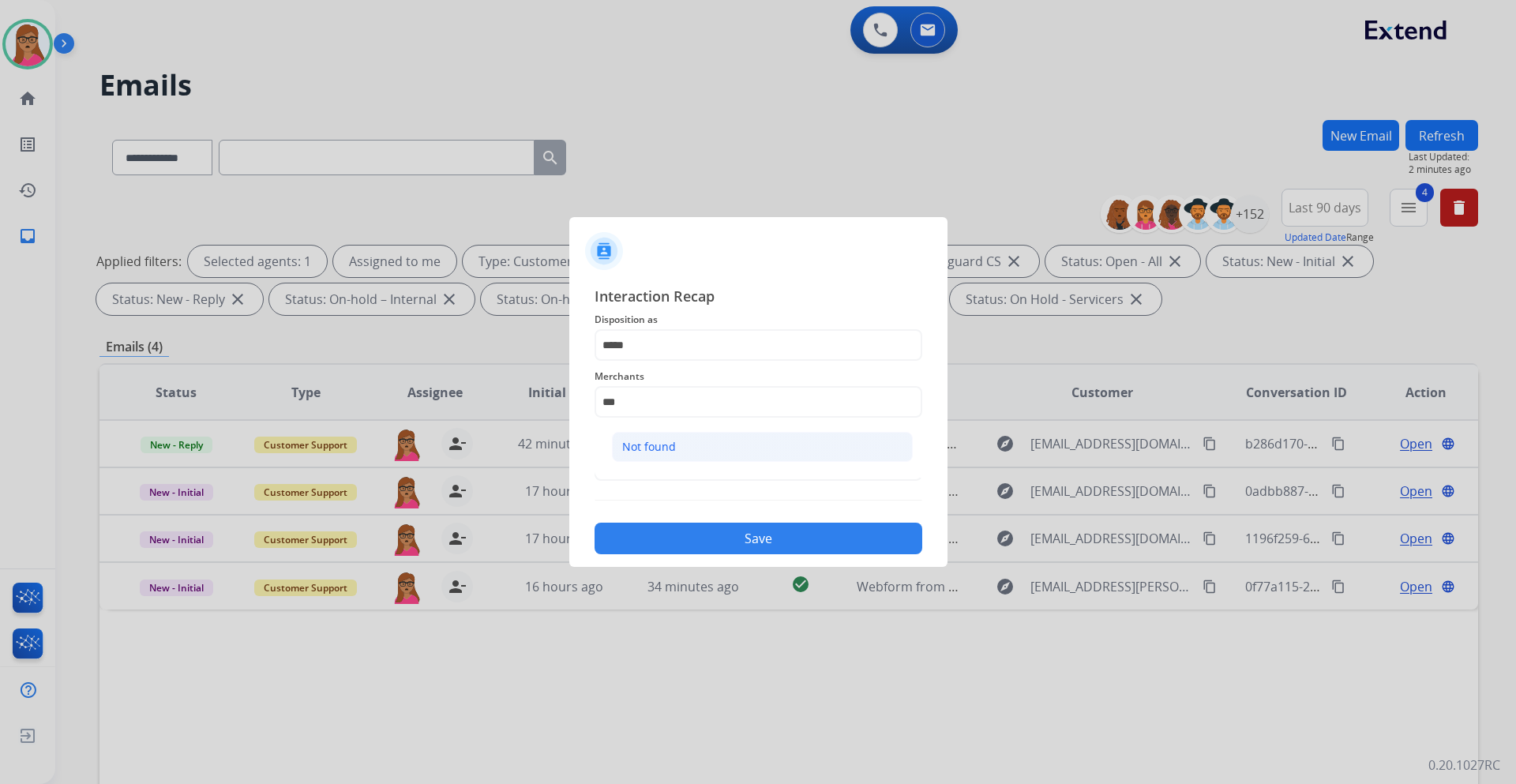
click at [666, 441] on div "Not found" at bounding box center [649, 446] width 54 height 16
type input "*********"
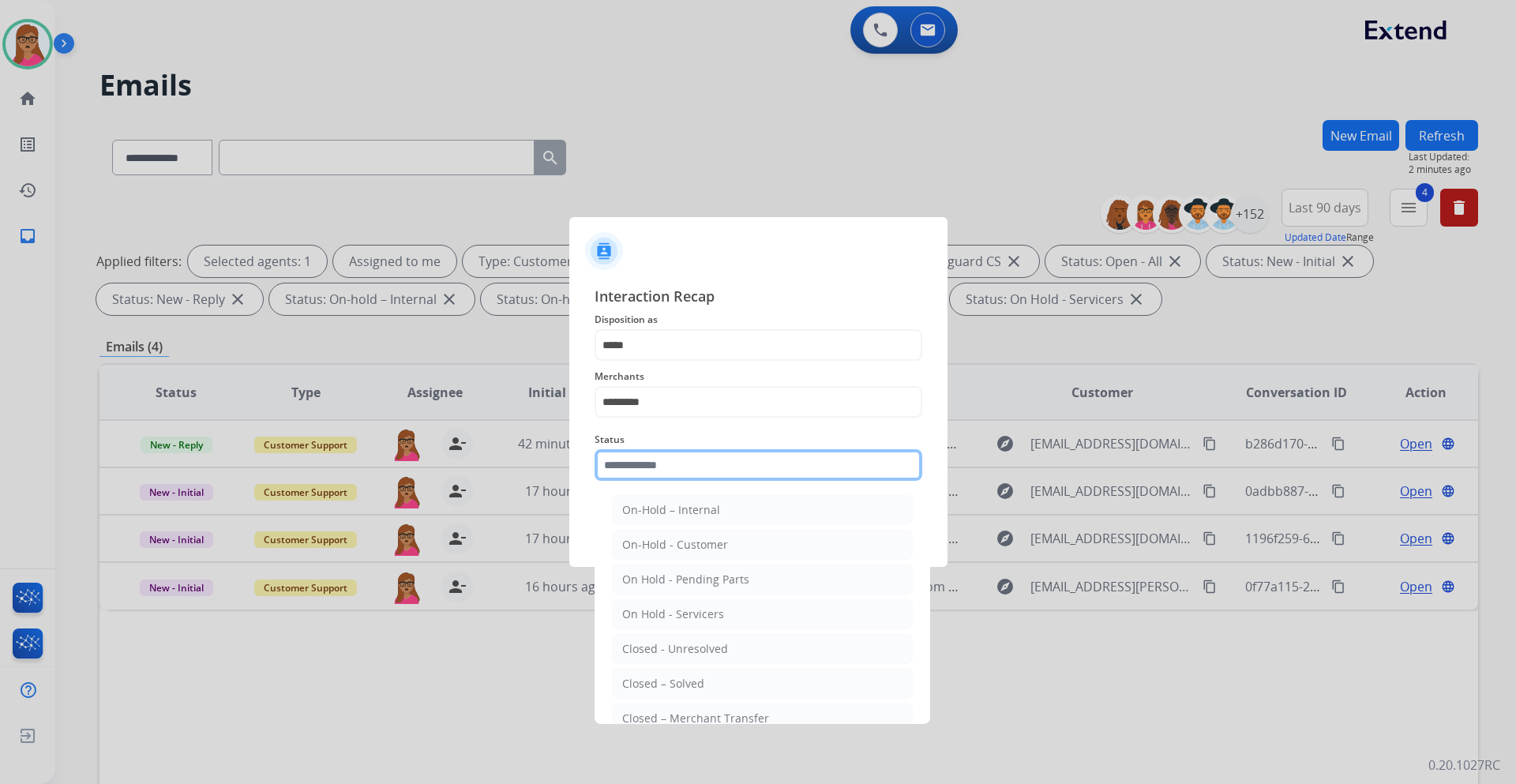
click at [637, 461] on input "text" at bounding box center [758, 465] width 328 height 31
click at [664, 461] on div "Closed – Solved" at bounding box center [664, 684] width 82 height 16
type input "**********"
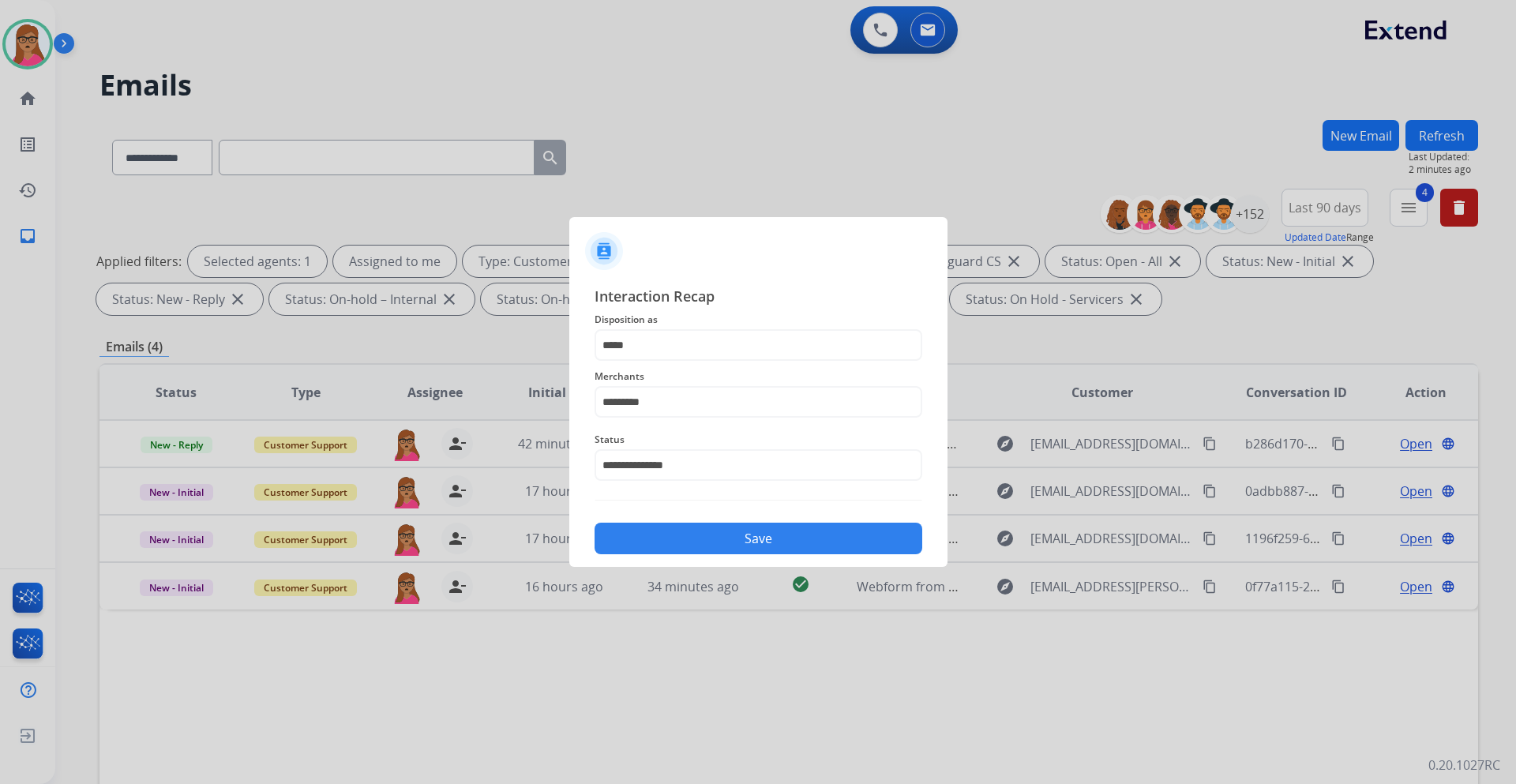
click at [736, 461] on button "Save" at bounding box center [758, 538] width 328 height 31
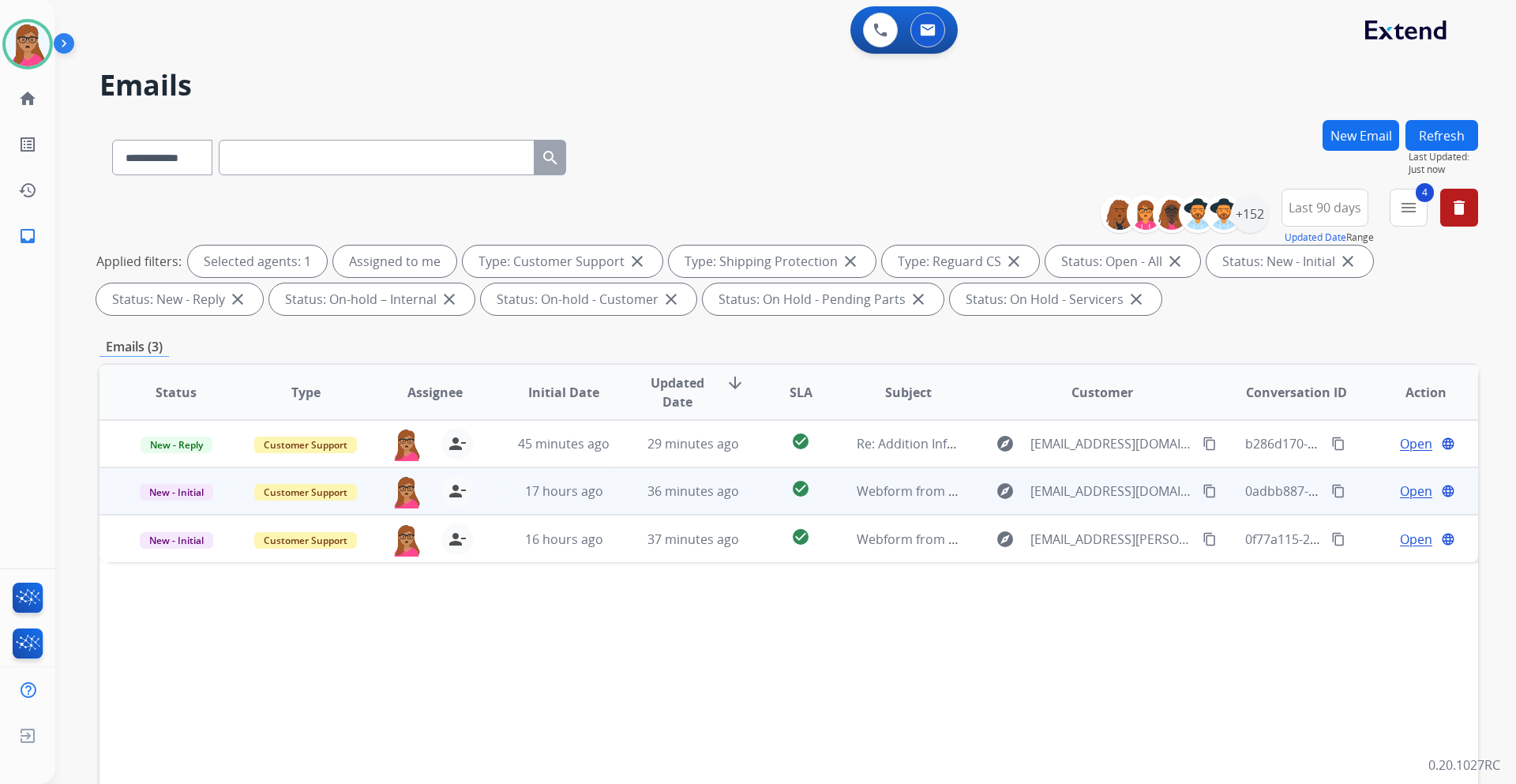
click at [1010, 461] on span "Open" at bounding box center [1416, 490] width 32 height 18
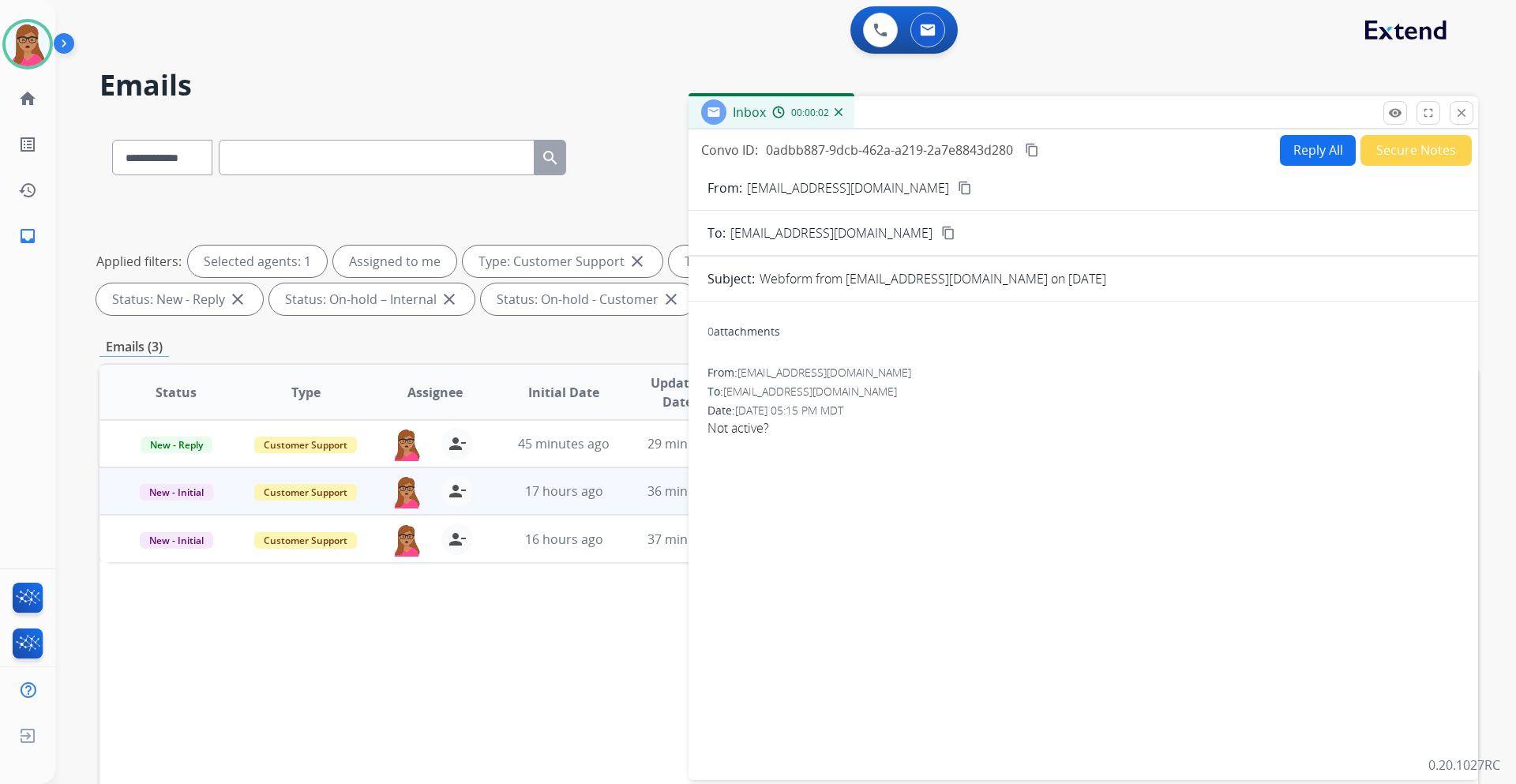
click at [957, 192] on mat-icon "content_copy" at bounding box center [964, 188] width 15 height 15
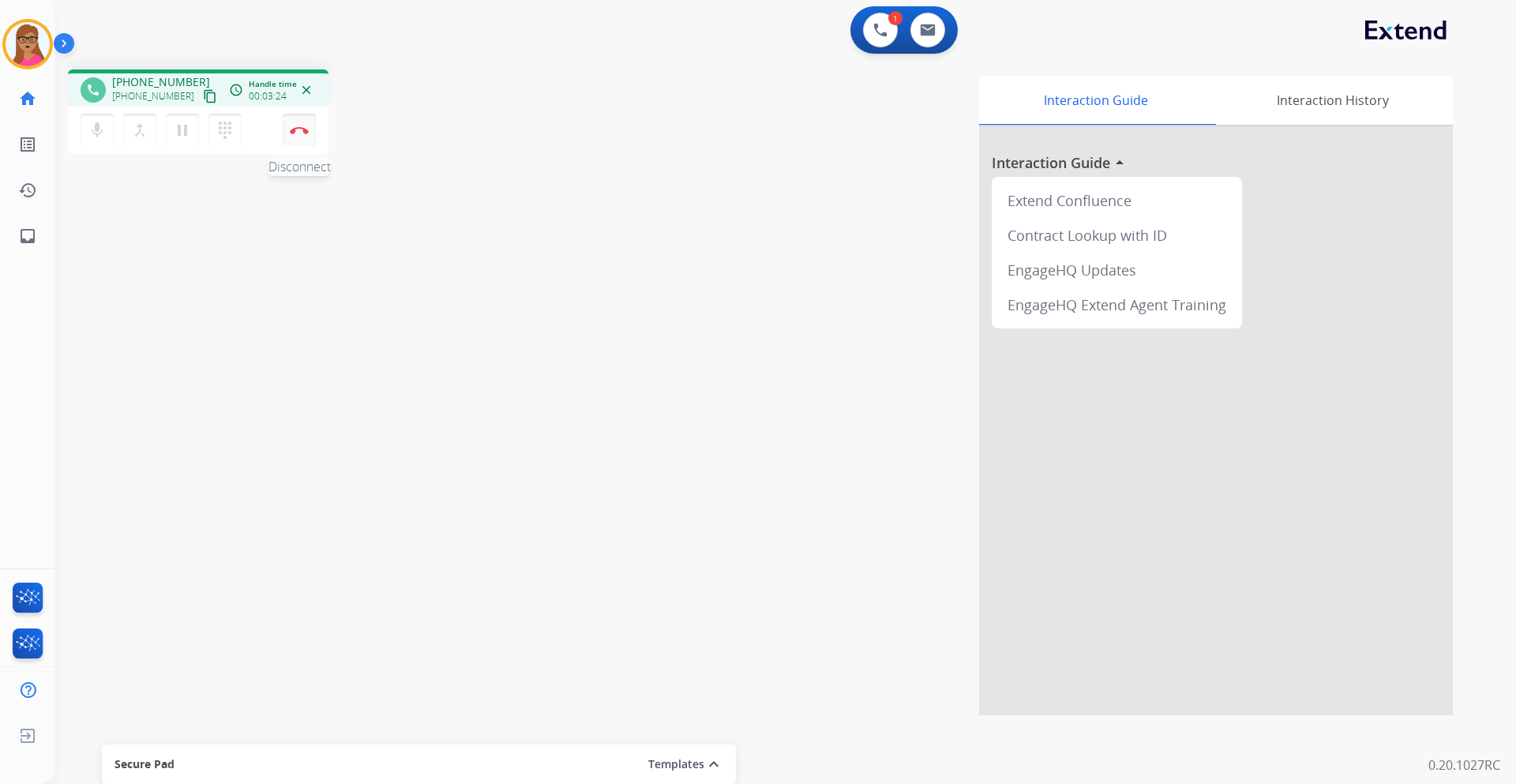
click at [305, 136] on button "Disconnect" at bounding box center [300, 130] width 33 height 33
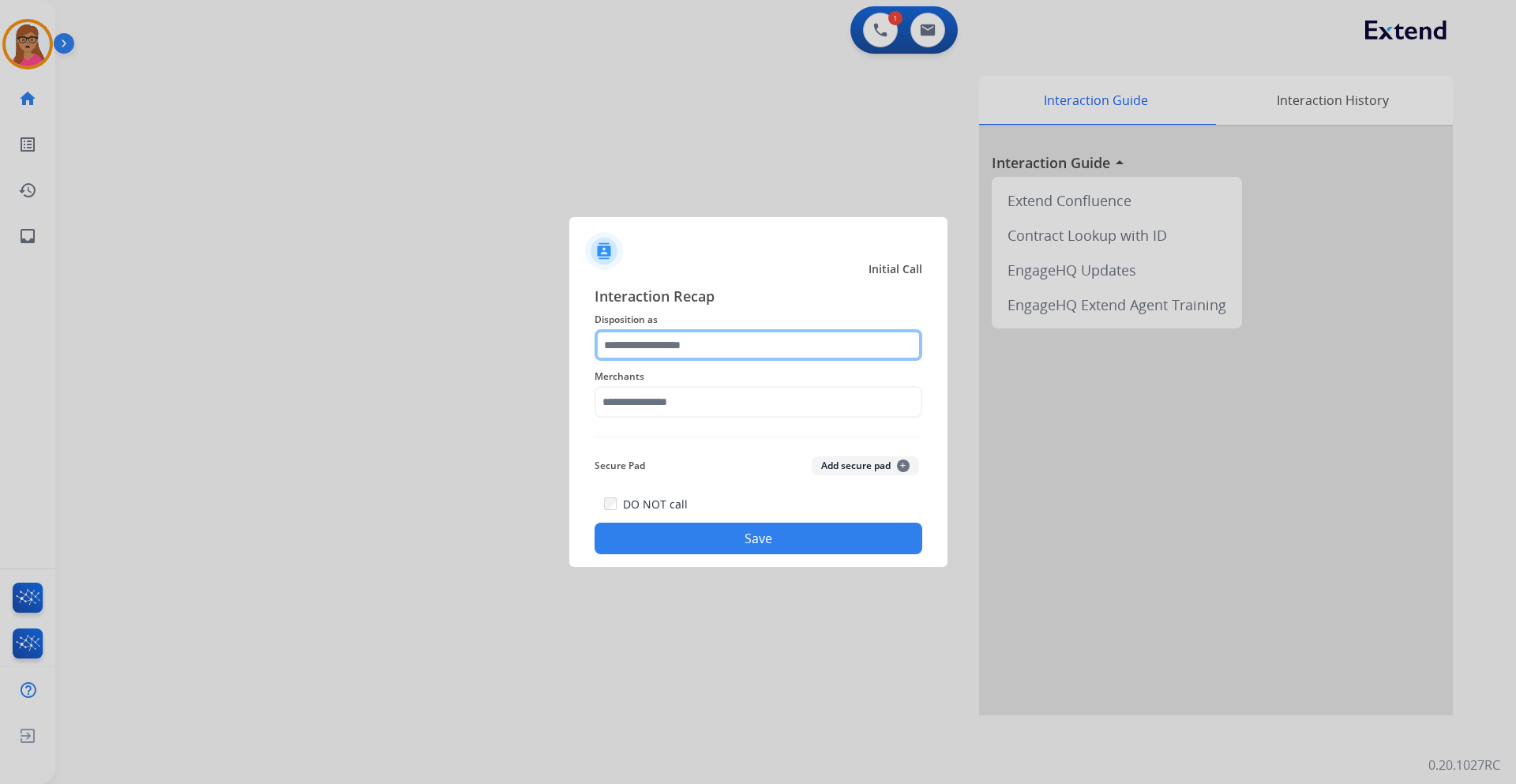
click at [679, 343] on input "text" at bounding box center [758, 344] width 328 height 31
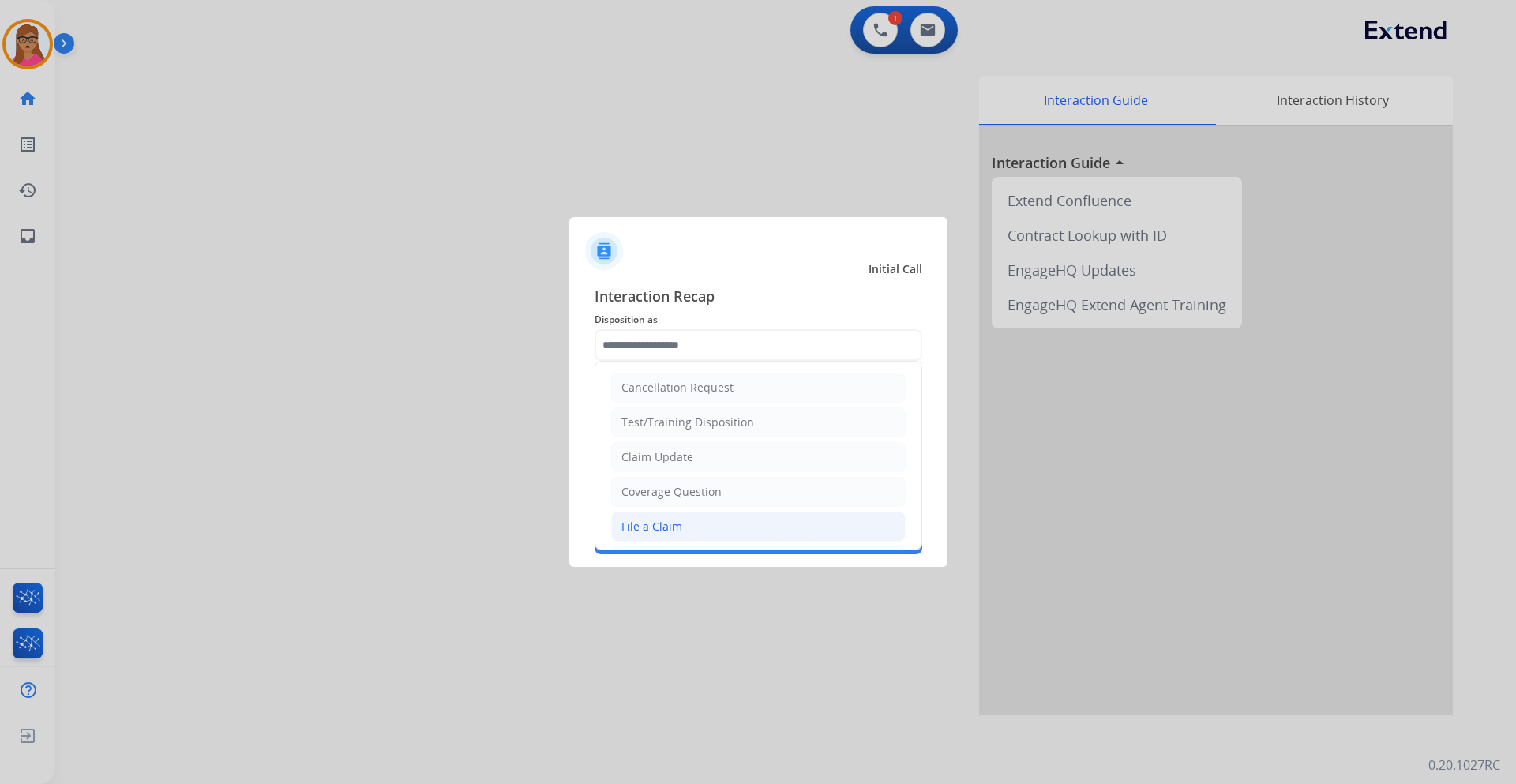
click at [690, 461] on li "File a Claim" at bounding box center [758, 526] width 295 height 30
type input "**********"
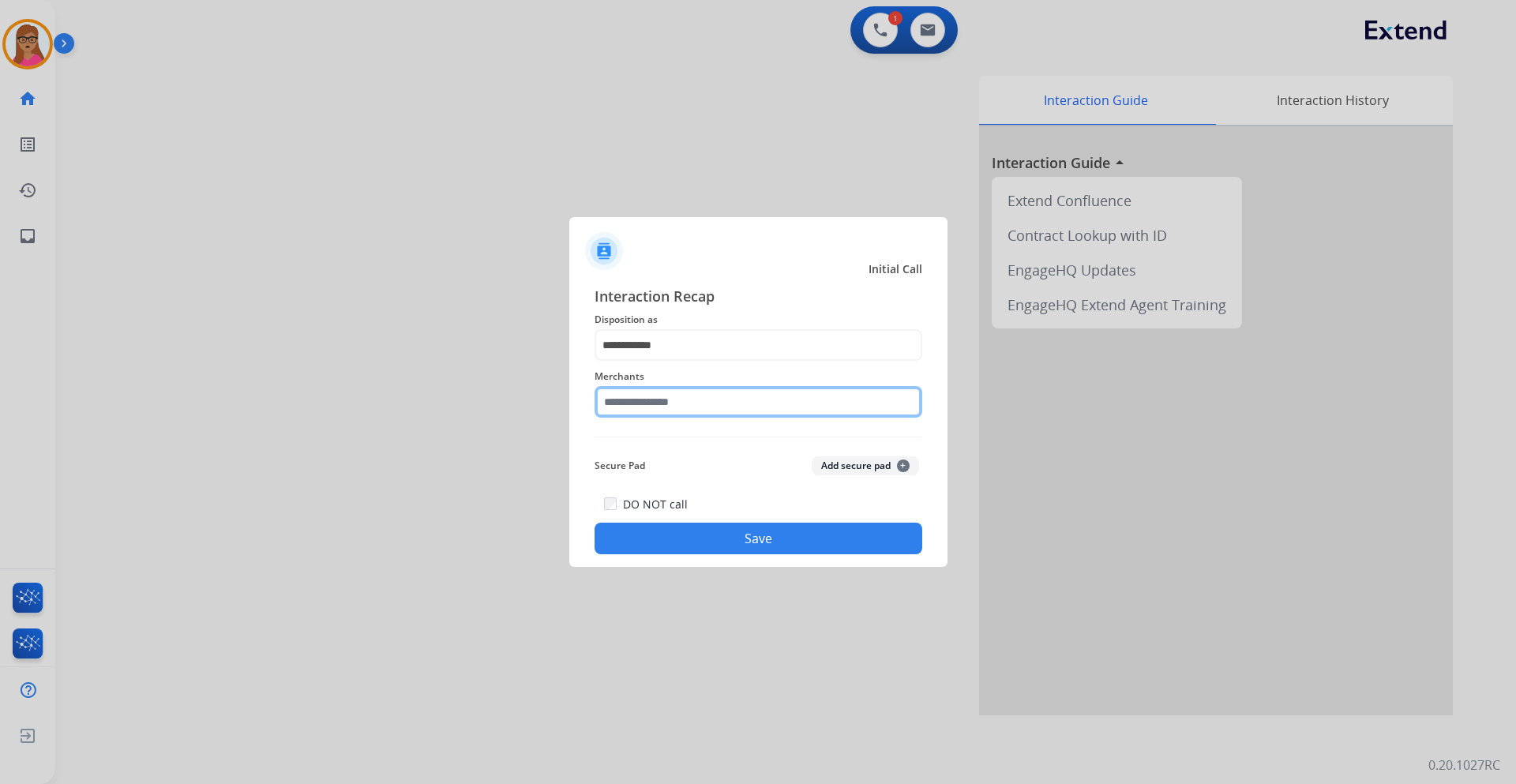
click at [672, 410] on input "text" at bounding box center [758, 402] width 328 height 31
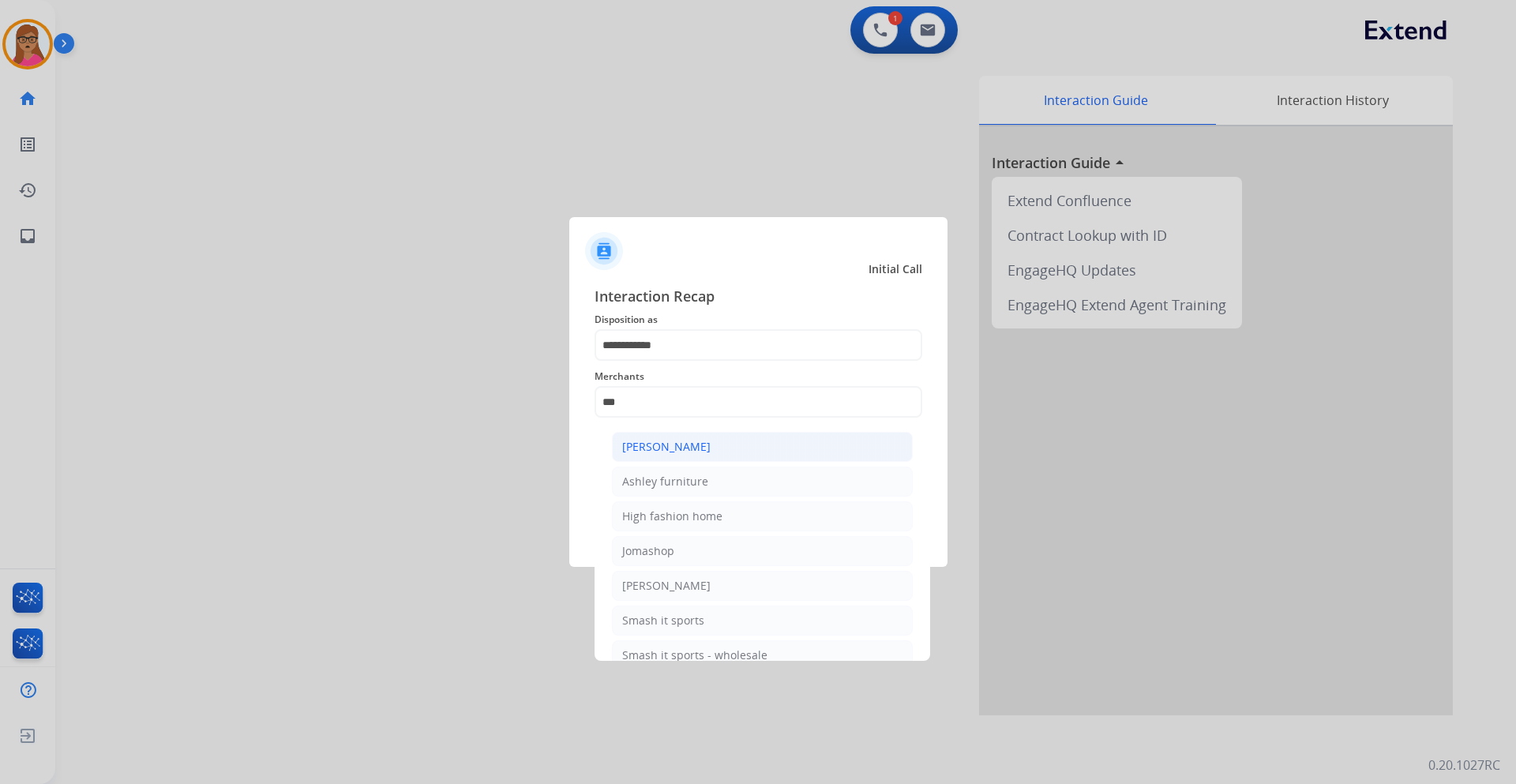
click at [677, 434] on li "[PERSON_NAME]" at bounding box center [762, 446] width 301 height 30
type input "**********"
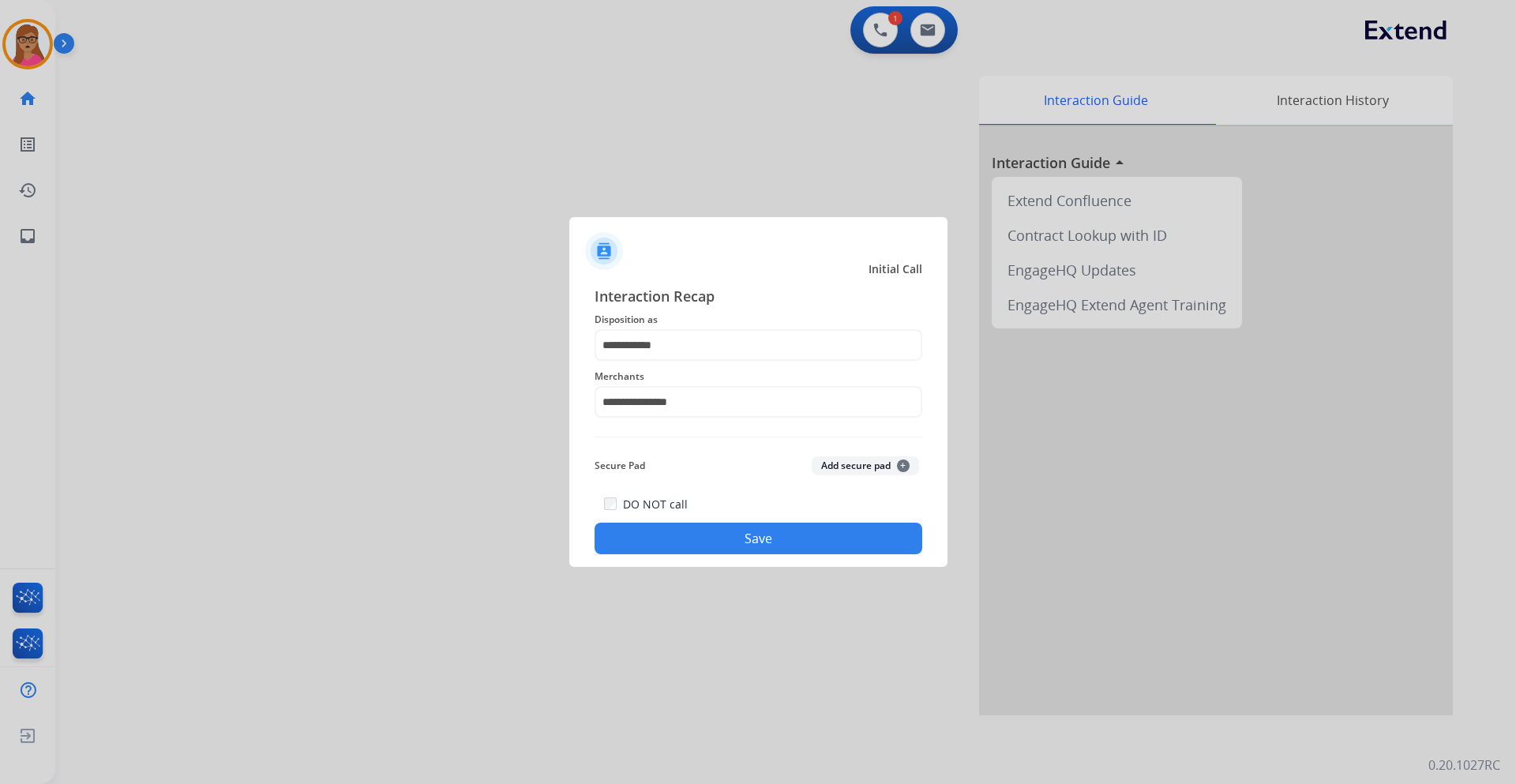
click at [752, 461] on button "Save" at bounding box center [758, 538] width 328 height 31
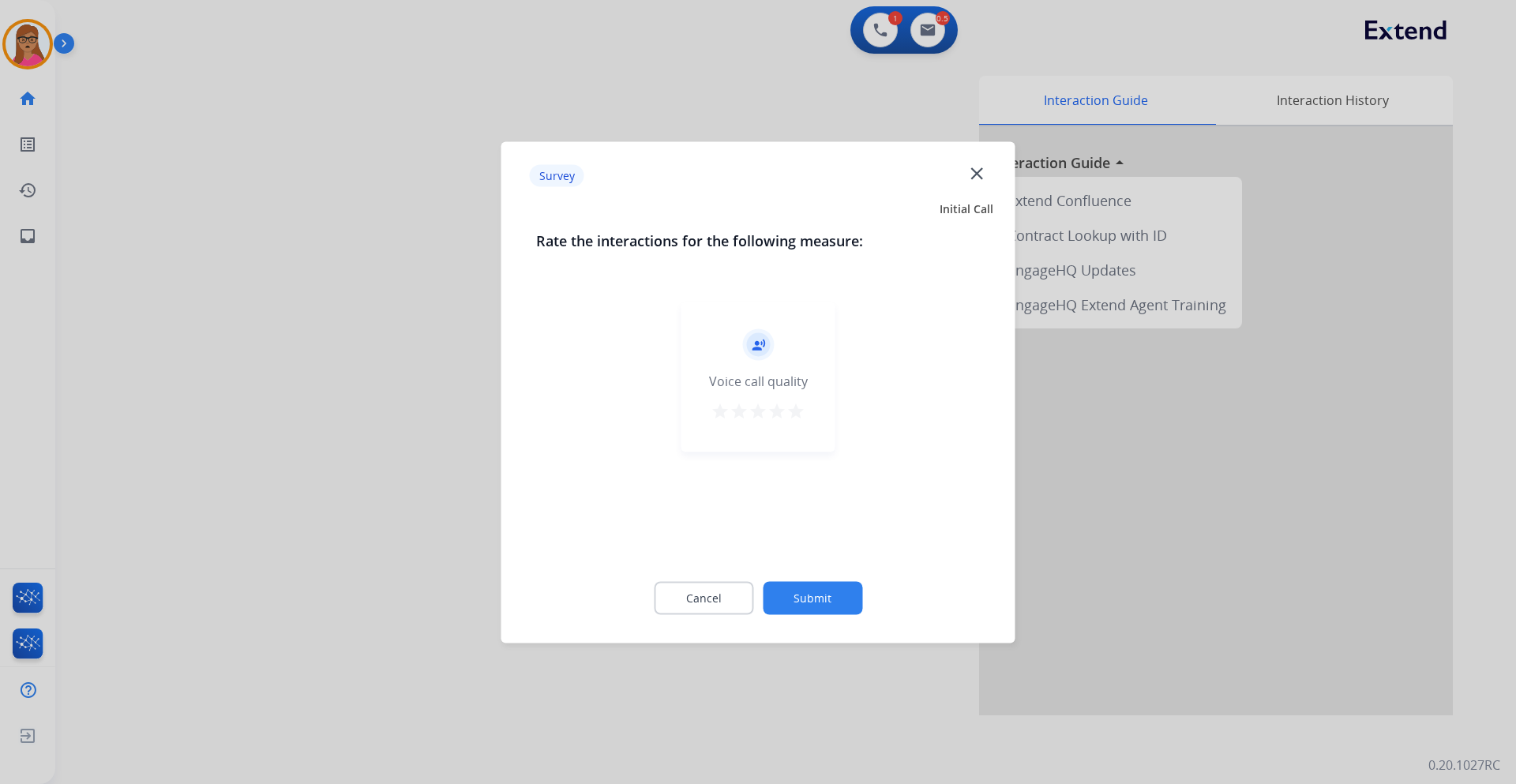
click at [145, 336] on div at bounding box center [758, 392] width 1516 height 784
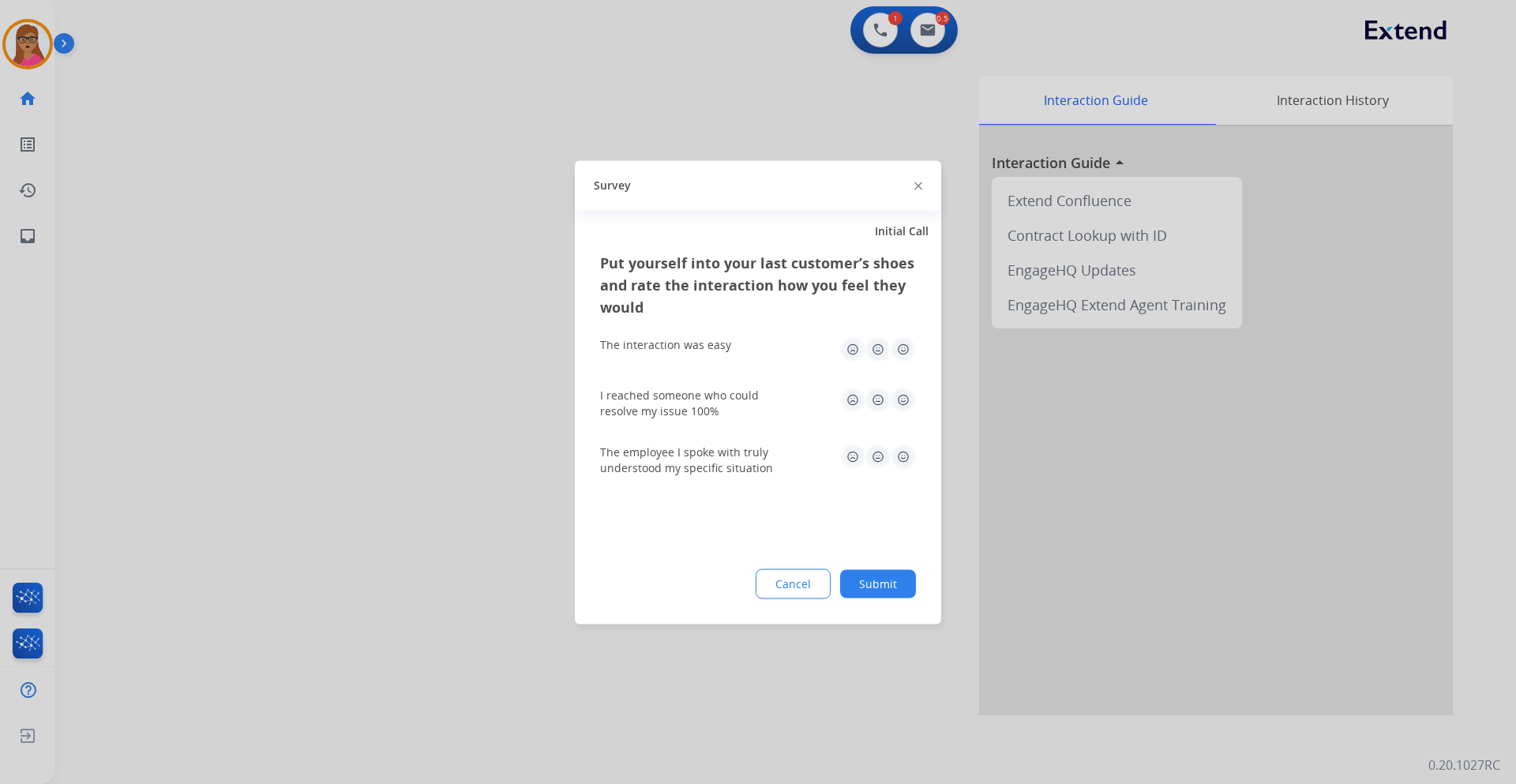
drag, startPoint x: 145, startPoint y: 336, endPoint x: 220, endPoint y: 303, distance: 81.9
click at [148, 334] on div at bounding box center [758, 392] width 1516 height 784
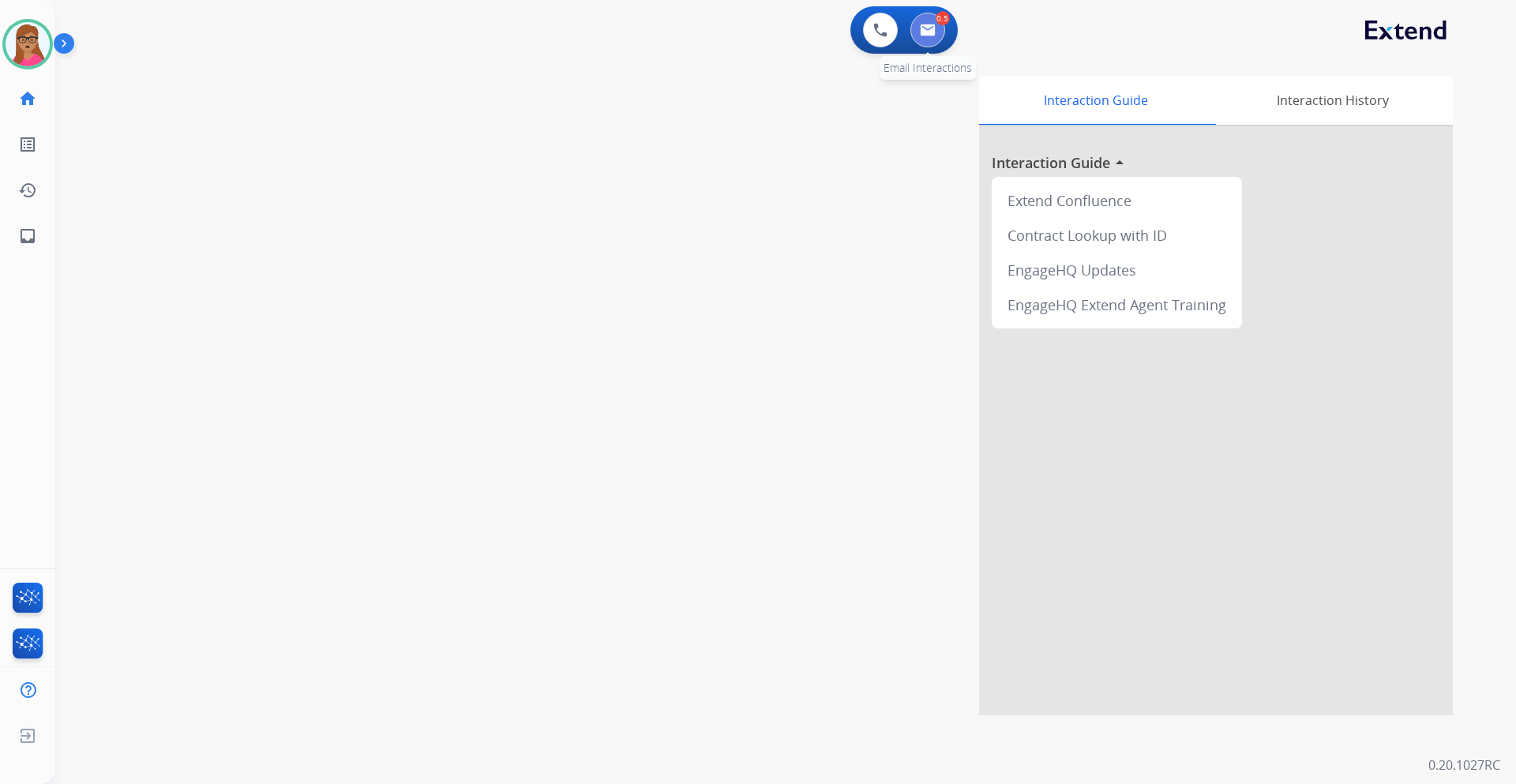
click at [920, 40] on button at bounding box center [928, 30] width 35 height 35
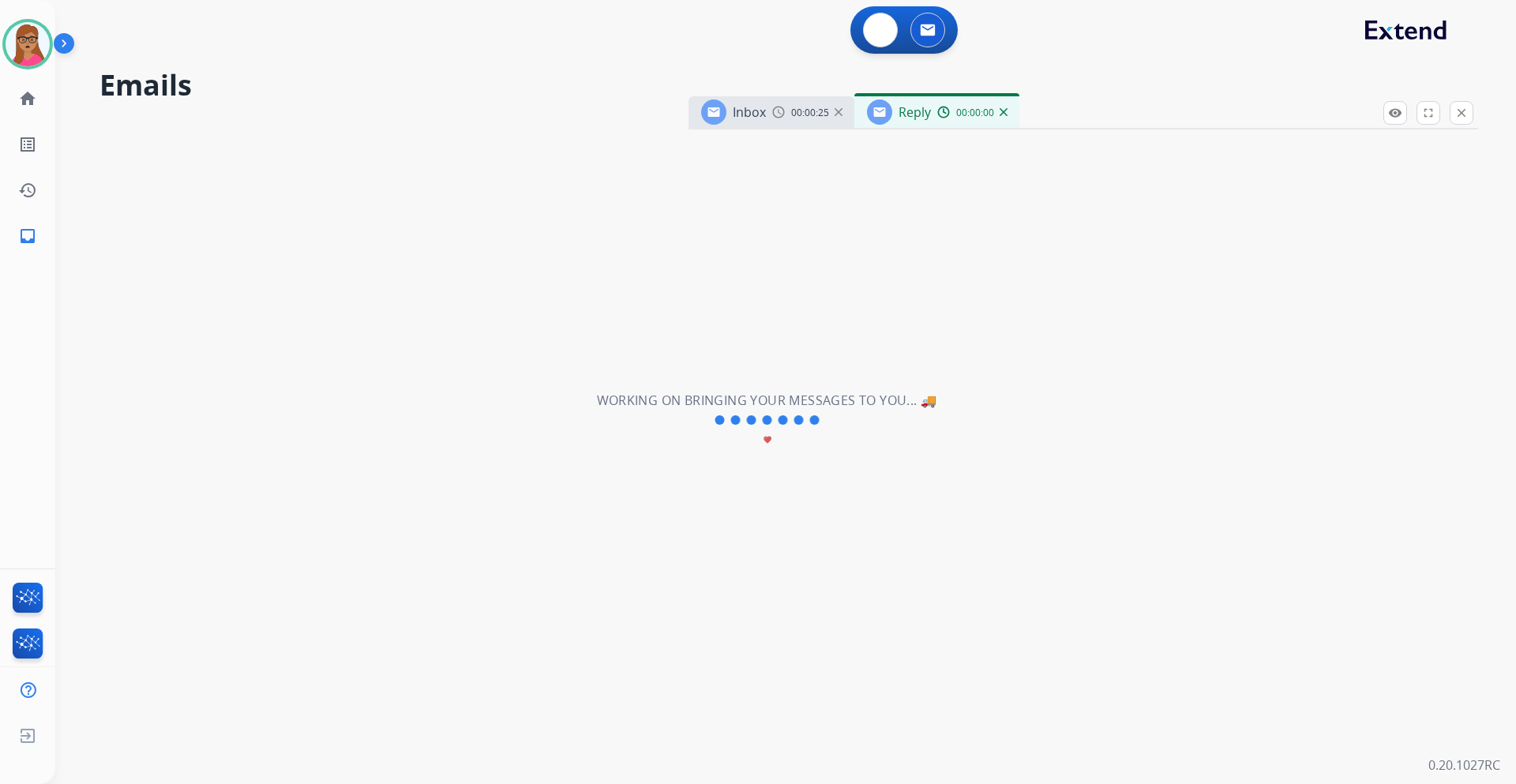
select select "**********"
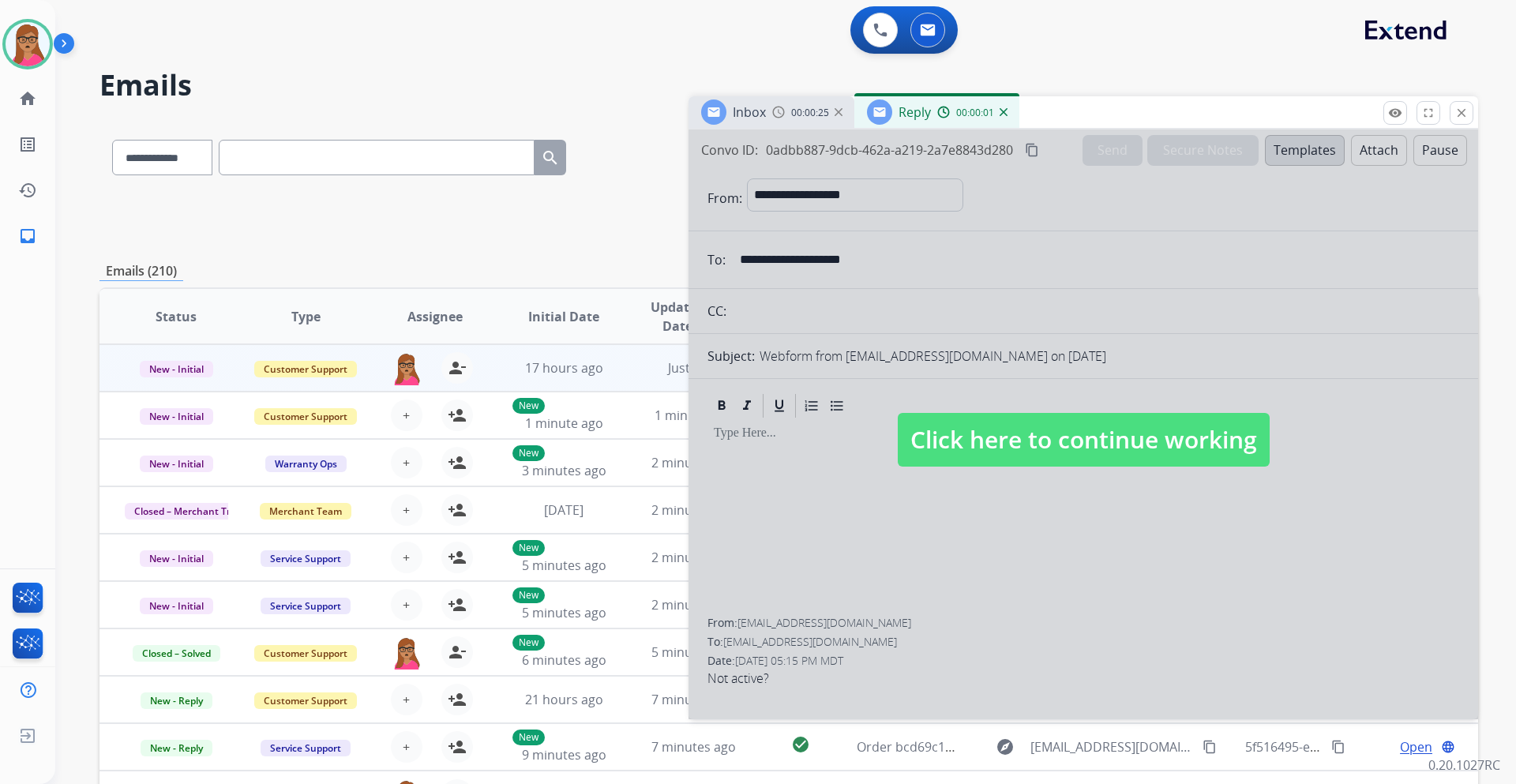
click at [993, 444] on span "Click here to continue working" at bounding box center [1084, 439] width 372 height 53
select select
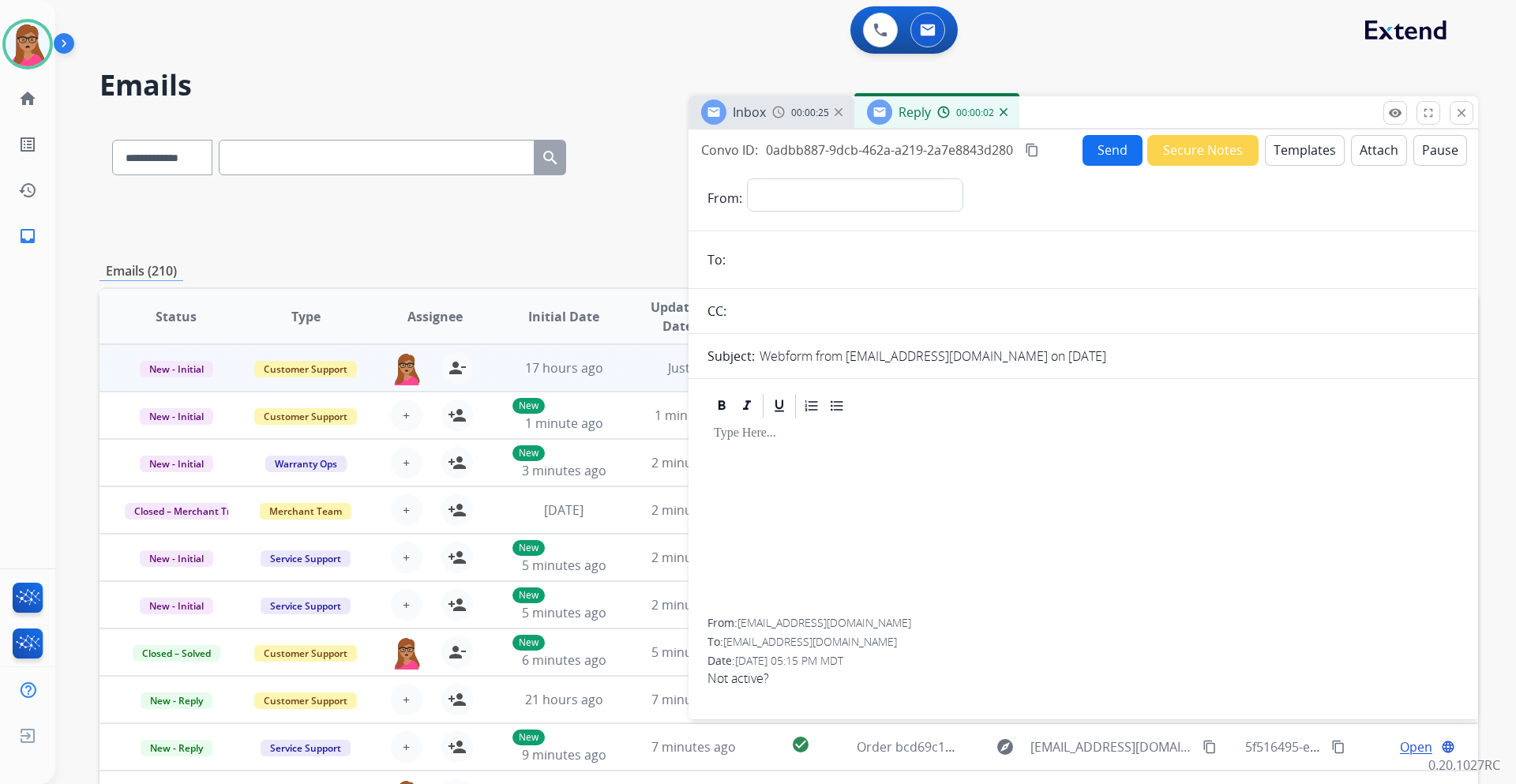
click at [769, 112] on div "Inbox 00:00:25" at bounding box center [772, 112] width 165 height 31
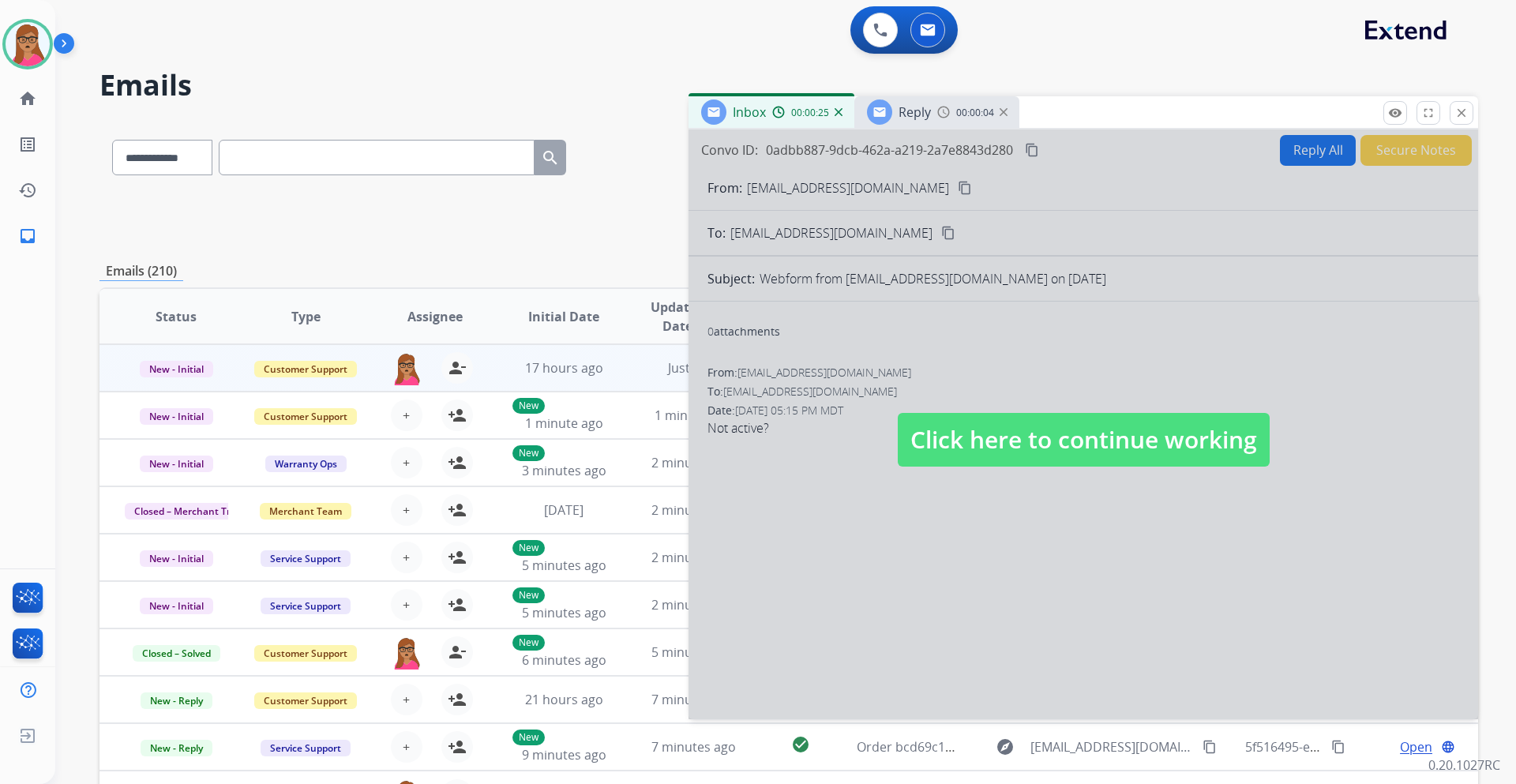
click at [927, 115] on span "Reply" at bounding box center [915, 112] width 32 height 18
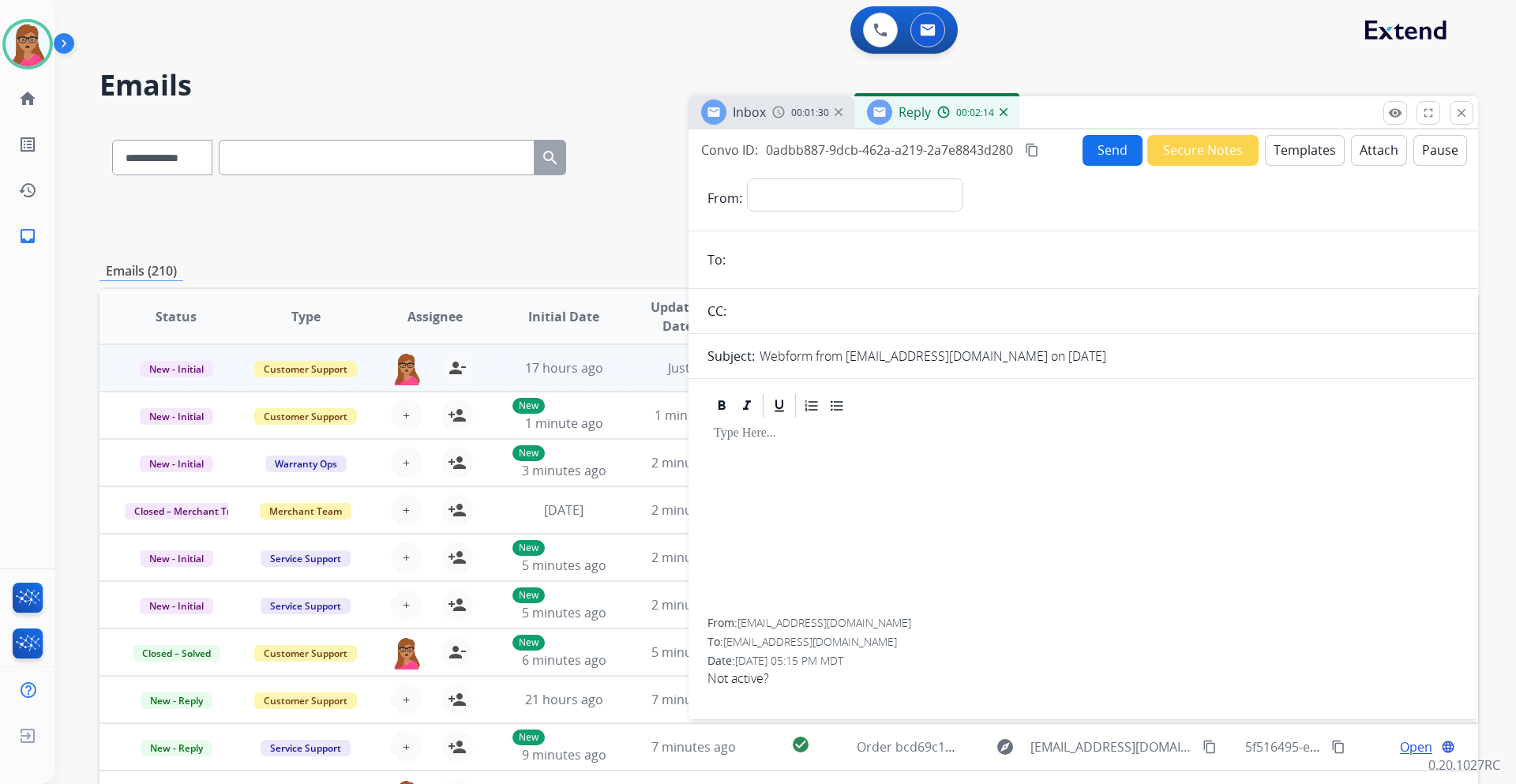
click at [1010, 160] on button "Templates" at bounding box center [1305, 151] width 80 height 31
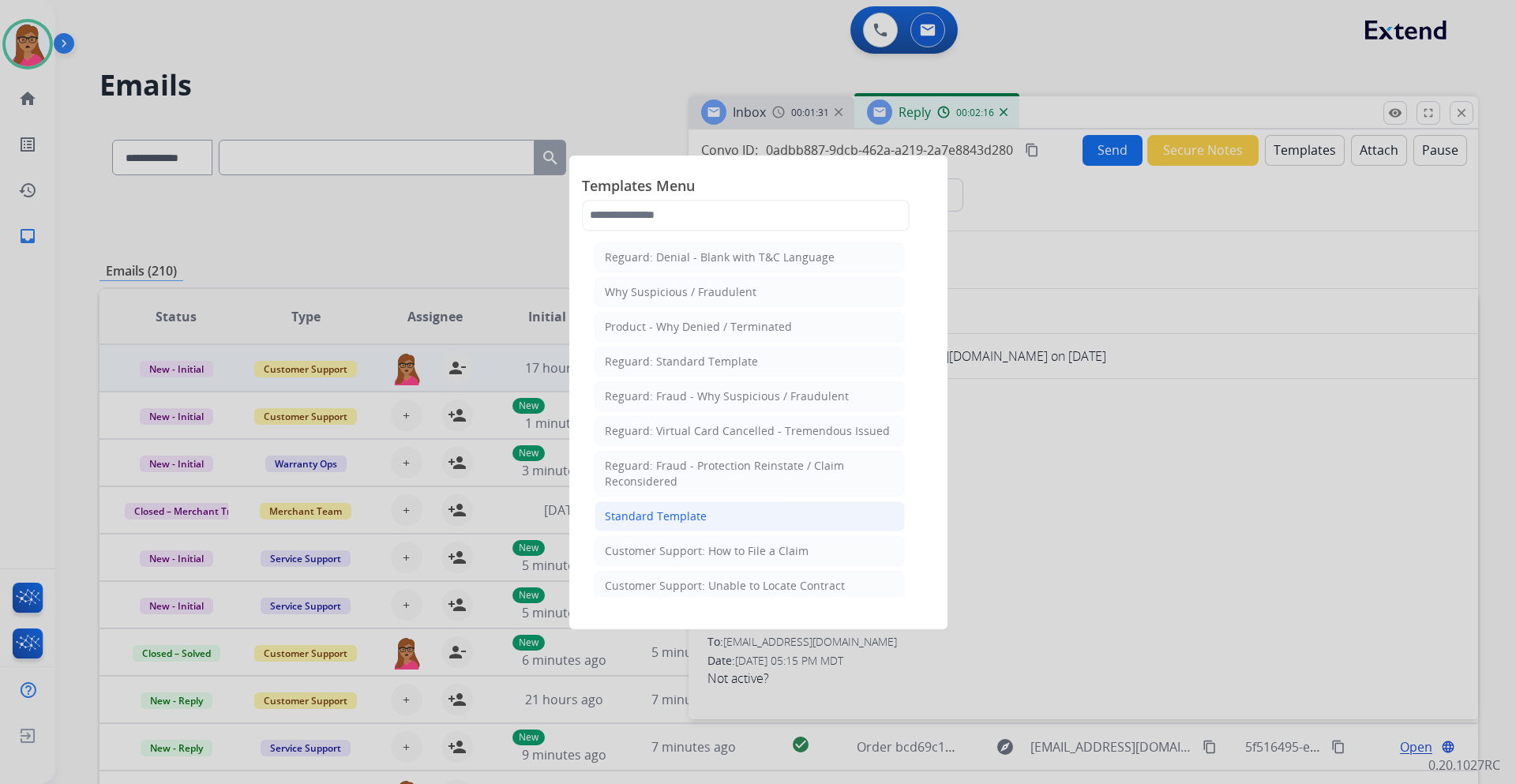
click at [695, 461] on div "Standard Template" at bounding box center [656, 517] width 102 height 16
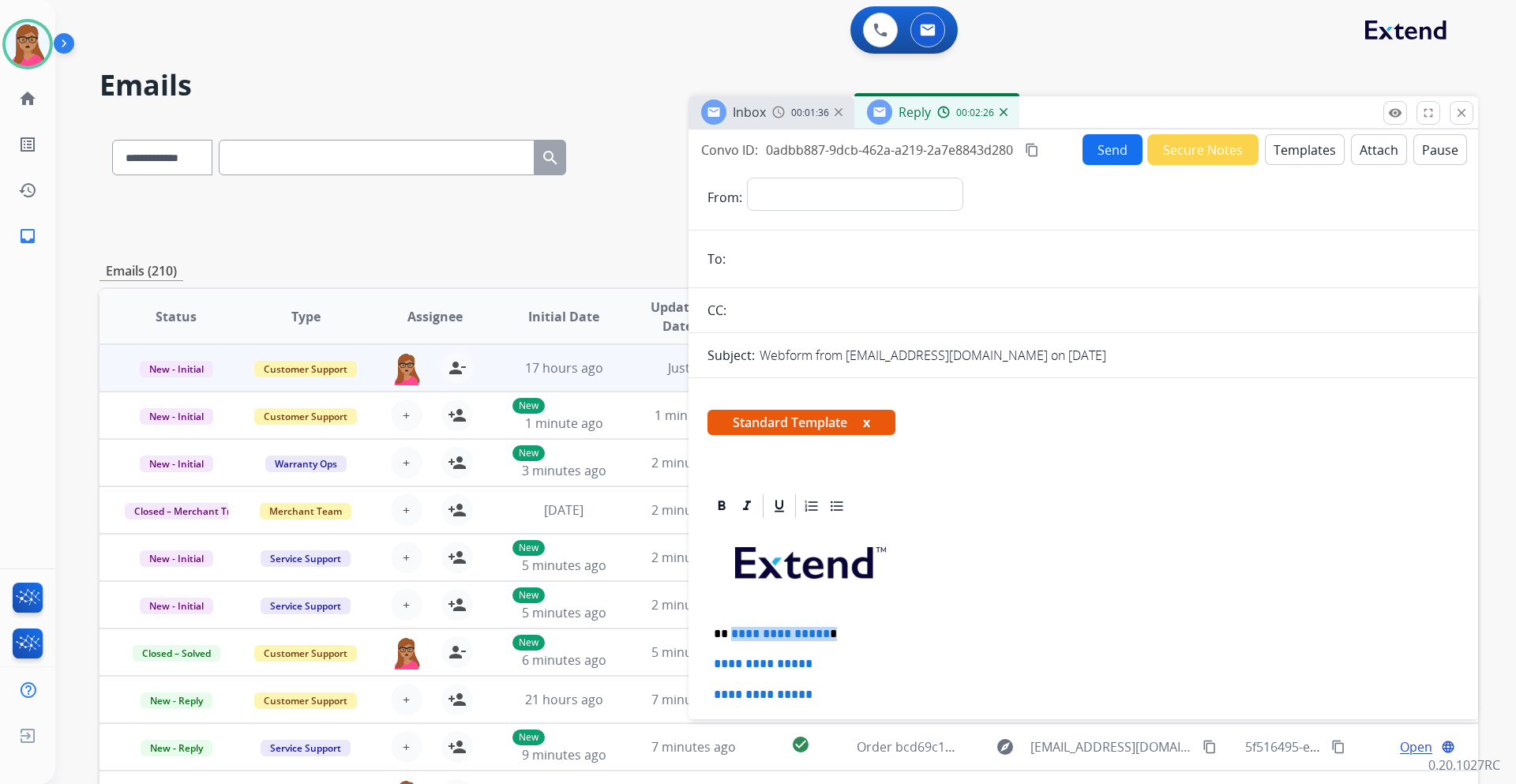
drag, startPoint x: 841, startPoint y: 632, endPoint x: 820, endPoint y: 632, distance: 21.0
click at [731, 461] on p "**********" at bounding box center [1077, 633] width 727 height 15
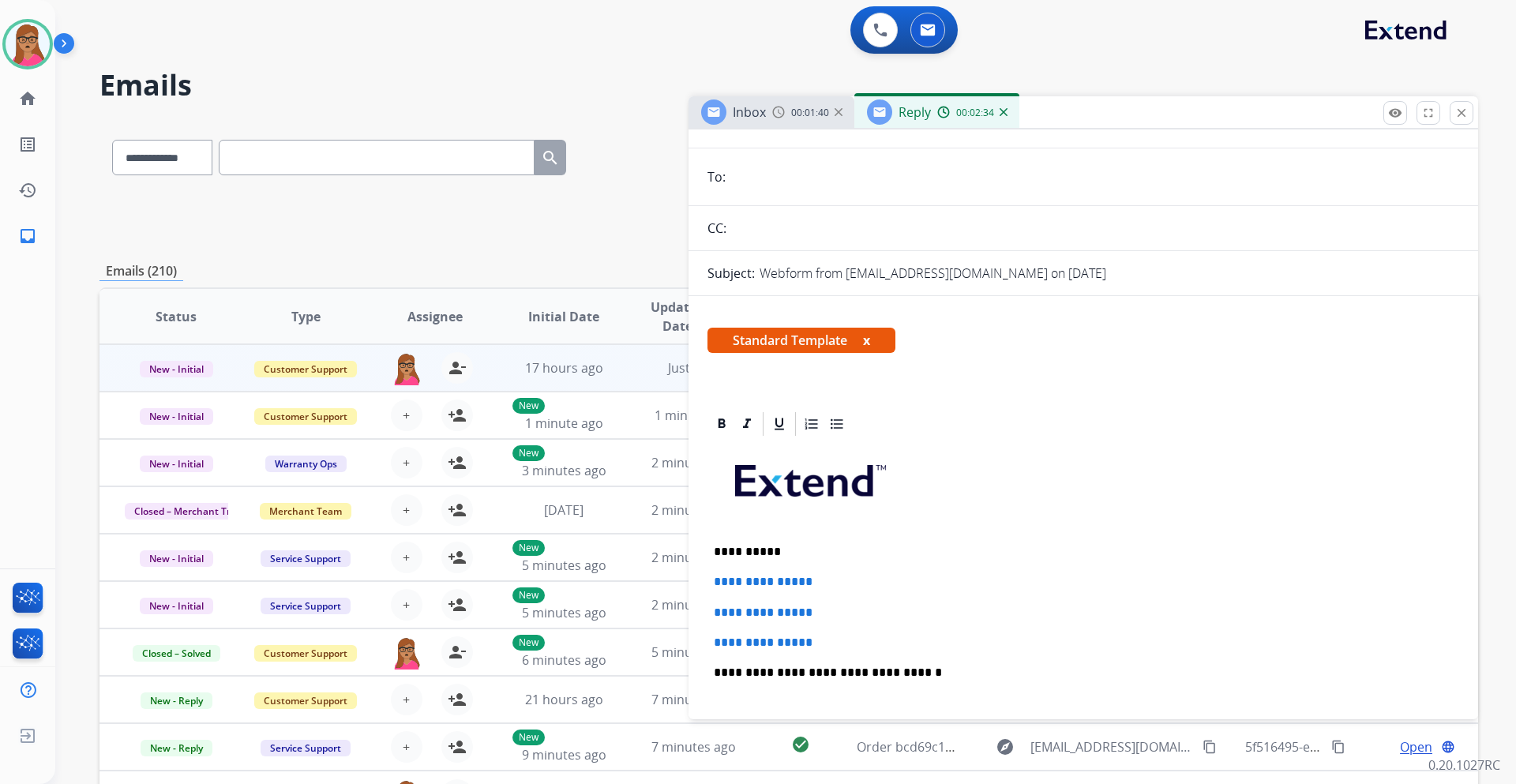
scroll to position [158, 0]
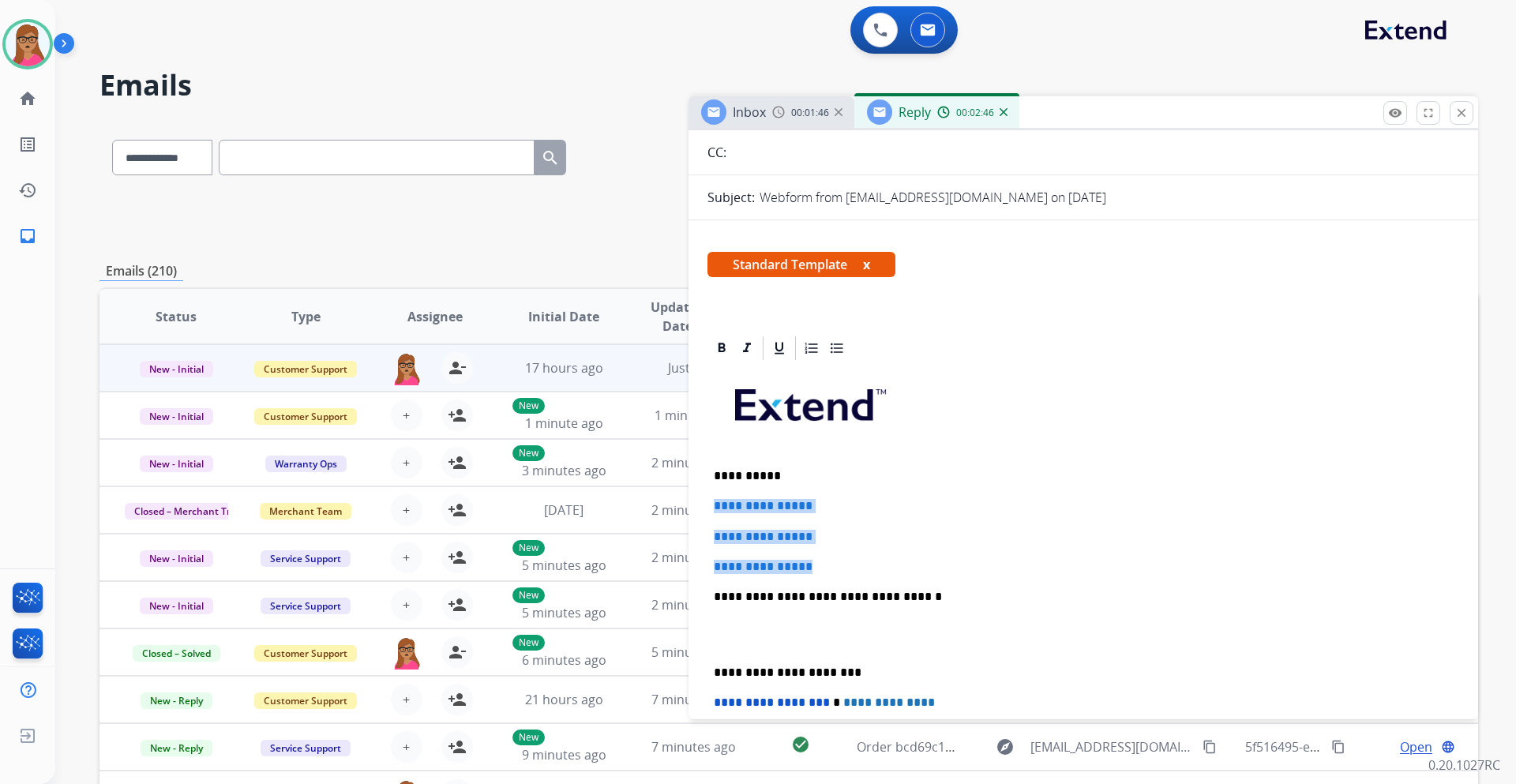
drag, startPoint x: 710, startPoint y: 507, endPoint x: 838, endPoint y: 568, distance: 141.8
click at [838, 461] on div "**********" at bounding box center [1083, 634] width 752 height 543
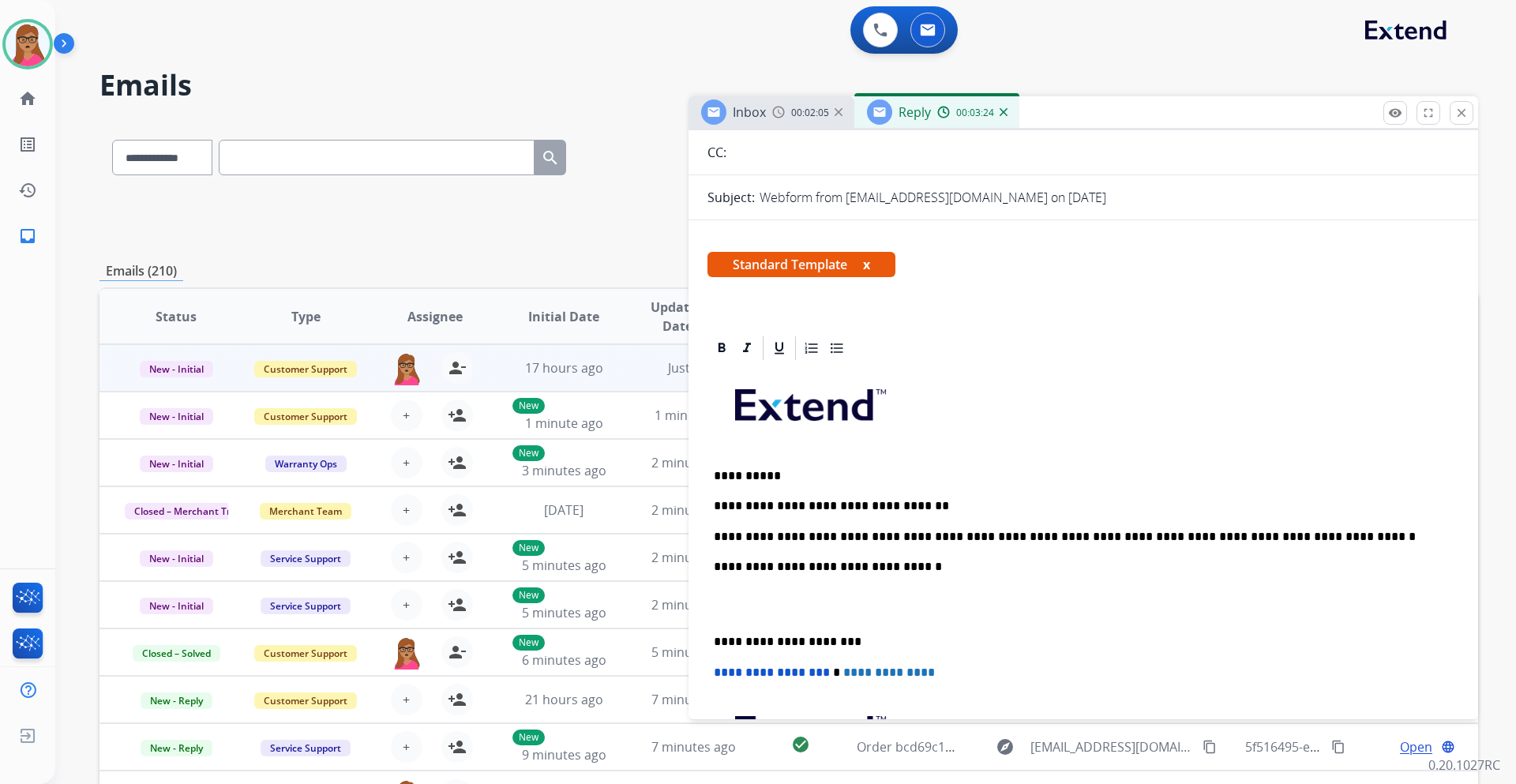
click at [709, 461] on div "**********" at bounding box center [1083, 620] width 752 height 514
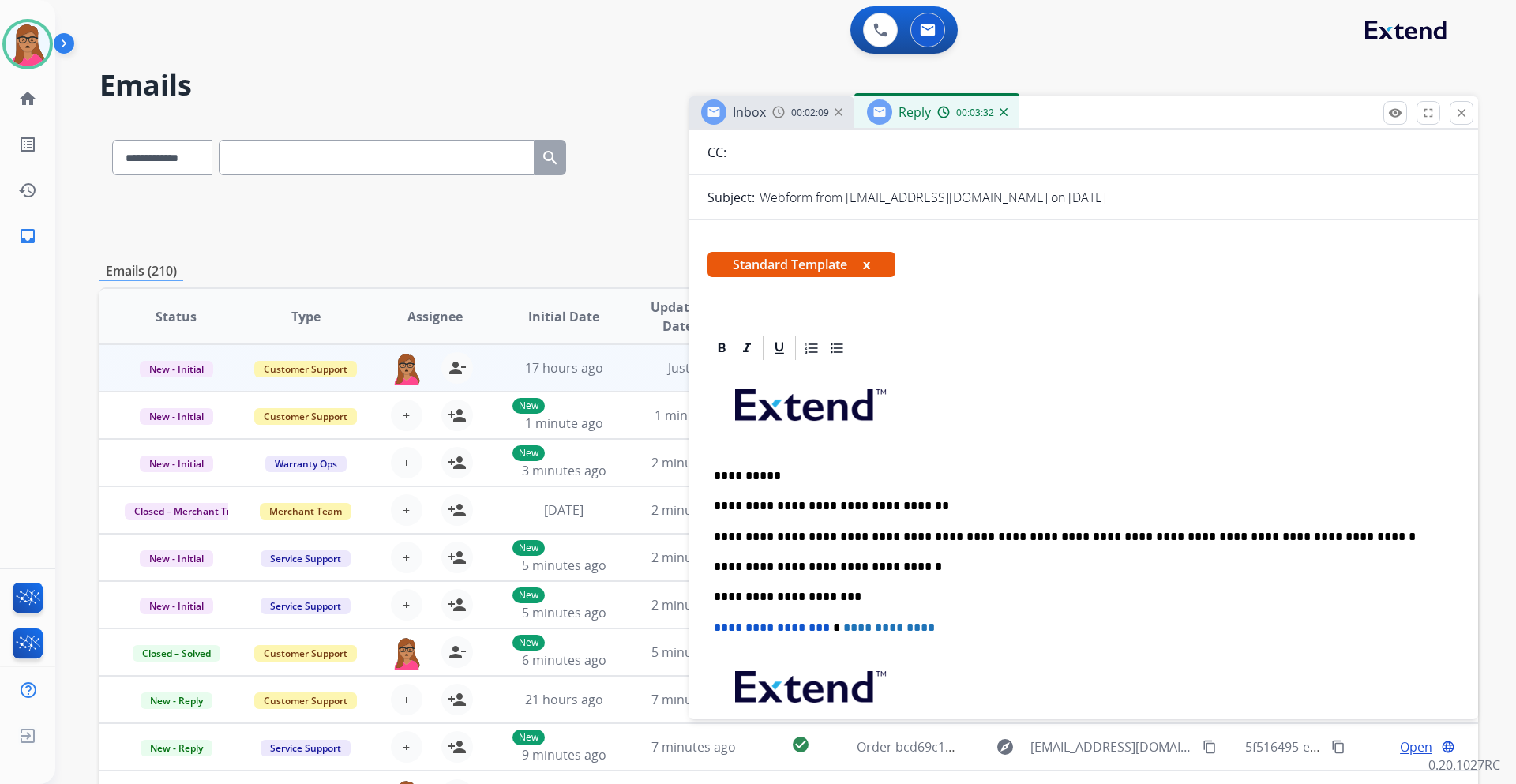
scroll to position [0, 0]
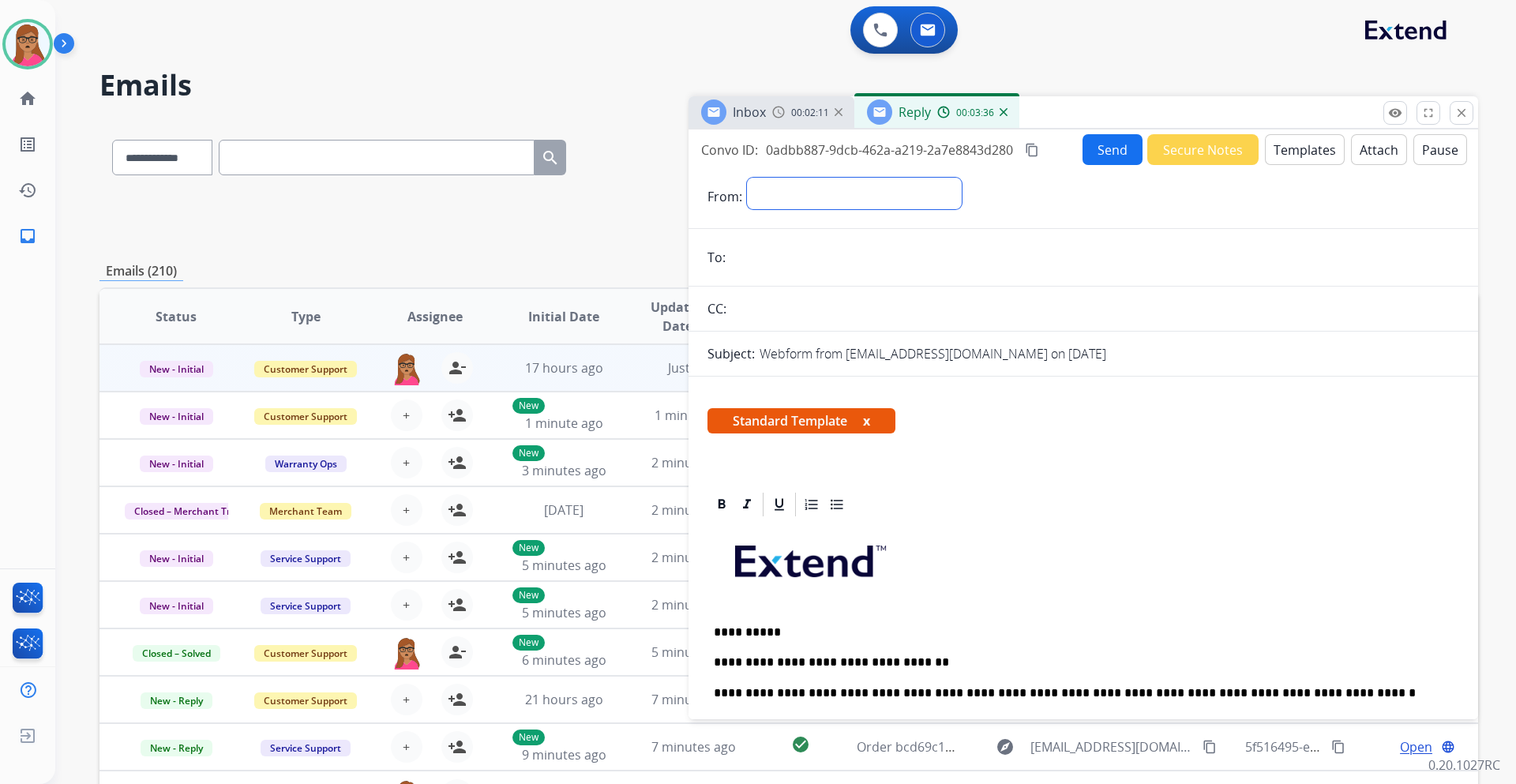
click at [804, 191] on select "**********" at bounding box center [854, 194] width 215 height 31
select select "**********"
click at [747, 178] on select "**********" at bounding box center [854, 194] width 215 height 31
click at [765, 243] on input "email" at bounding box center [1095, 259] width 729 height 31
click at [777, 103] on div "Inbox 00:02:13" at bounding box center [772, 112] width 165 height 31
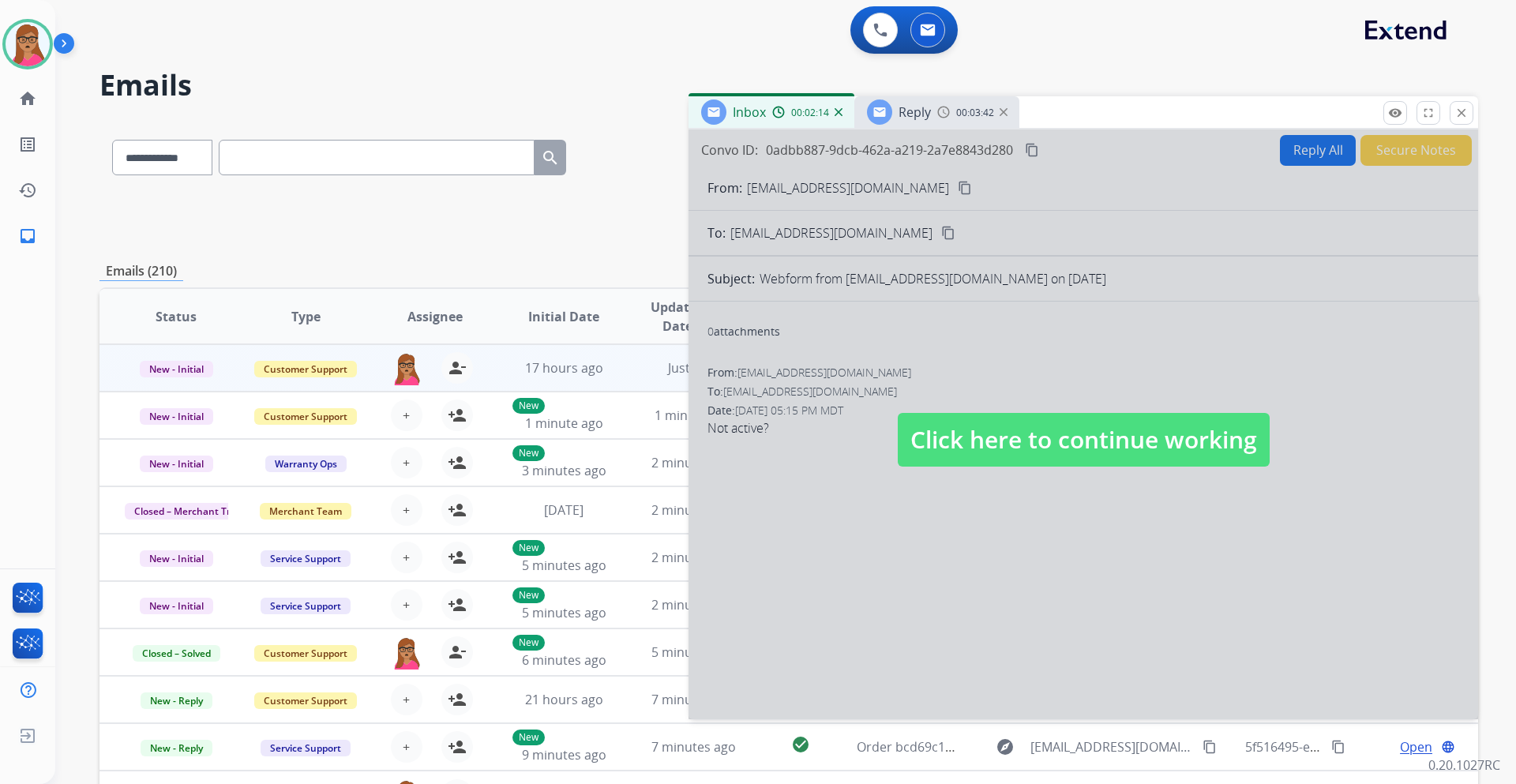
drag, startPoint x: 918, startPoint y: 216, endPoint x: 917, endPoint y: 192, distance: 24.0
click at [919, 216] on div at bounding box center [1084, 424] width 790 height 589
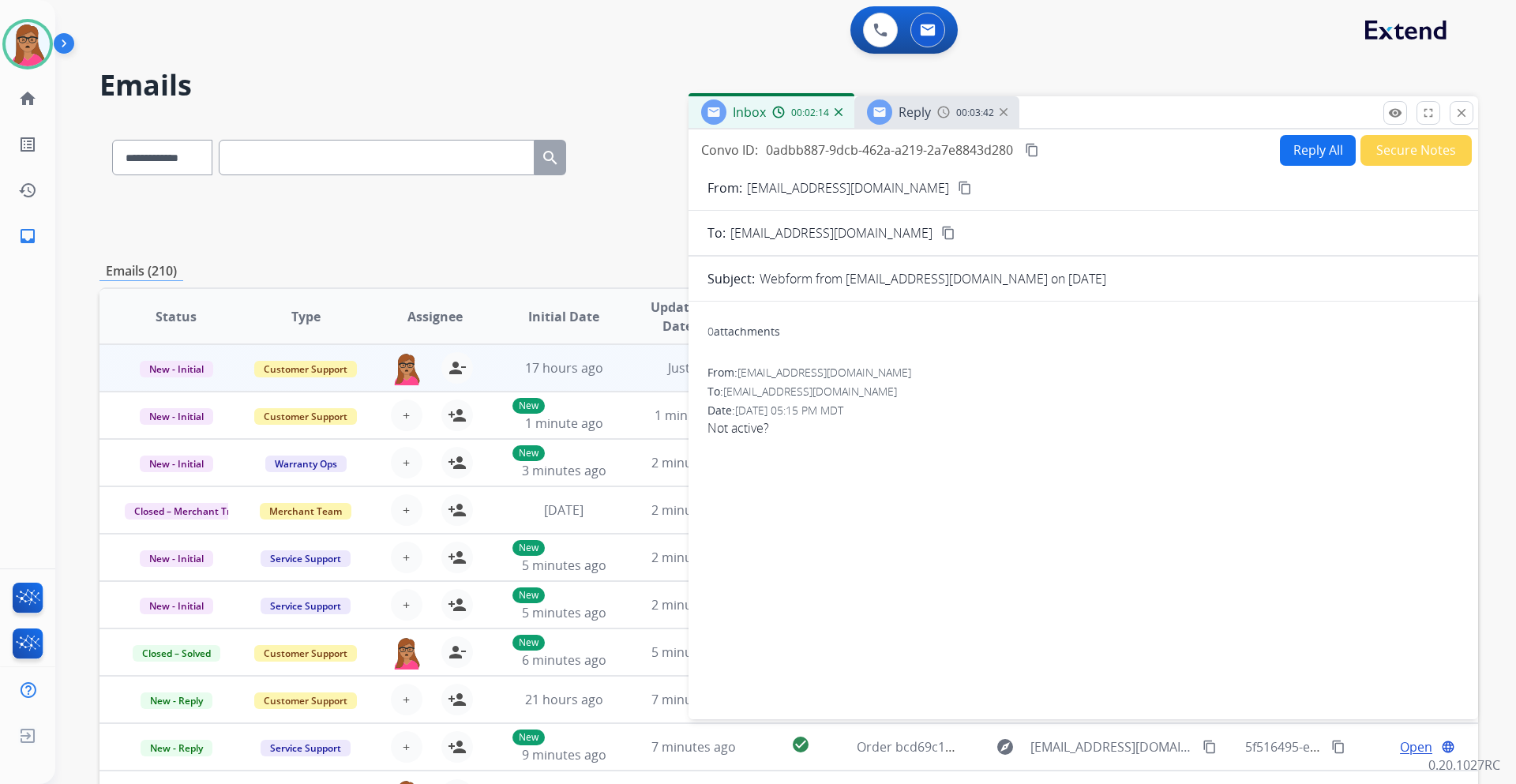
click at [957, 186] on mat-icon "content_copy" at bounding box center [964, 188] width 15 height 15
click at [928, 109] on span "Reply" at bounding box center [915, 112] width 32 height 18
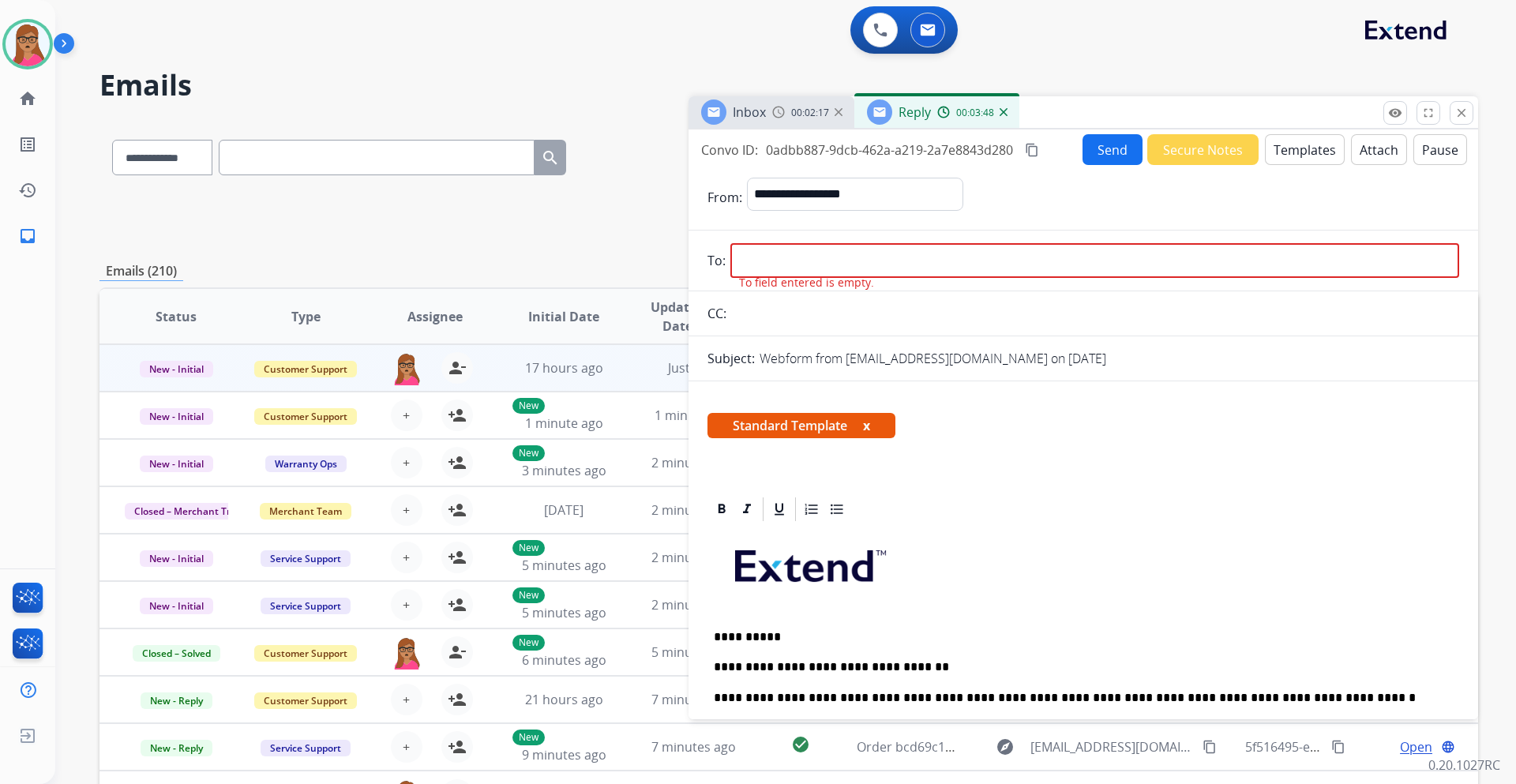
paste input "**********"
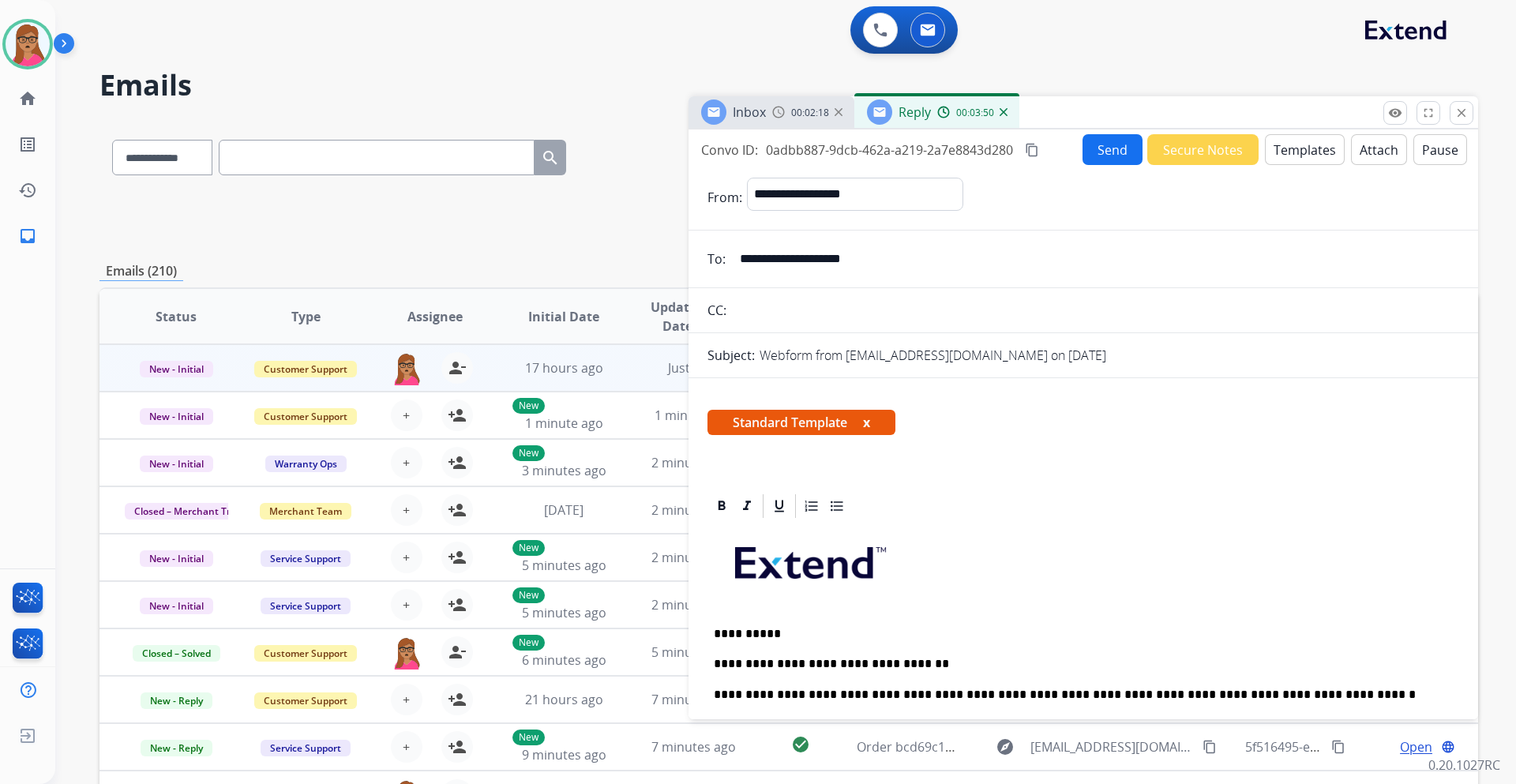
type input "**********"
click at [1010, 147] on mat-icon "content_copy" at bounding box center [1031, 150] width 15 height 15
click at [1010, 153] on button "Send" at bounding box center [1114, 151] width 59 height 31
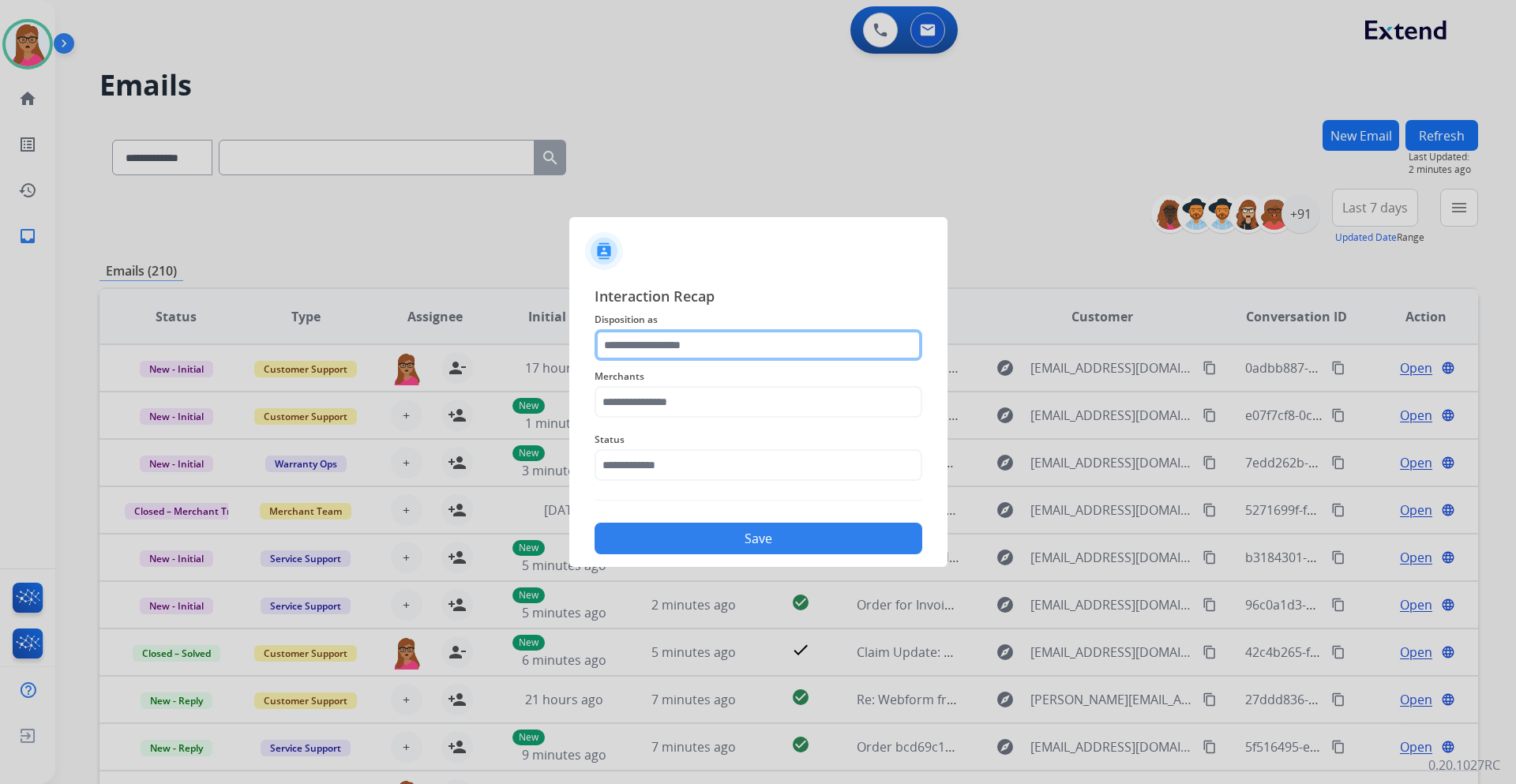
click at [711, 341] on input "text" at bounding box center [758, 344] width 328 height 31
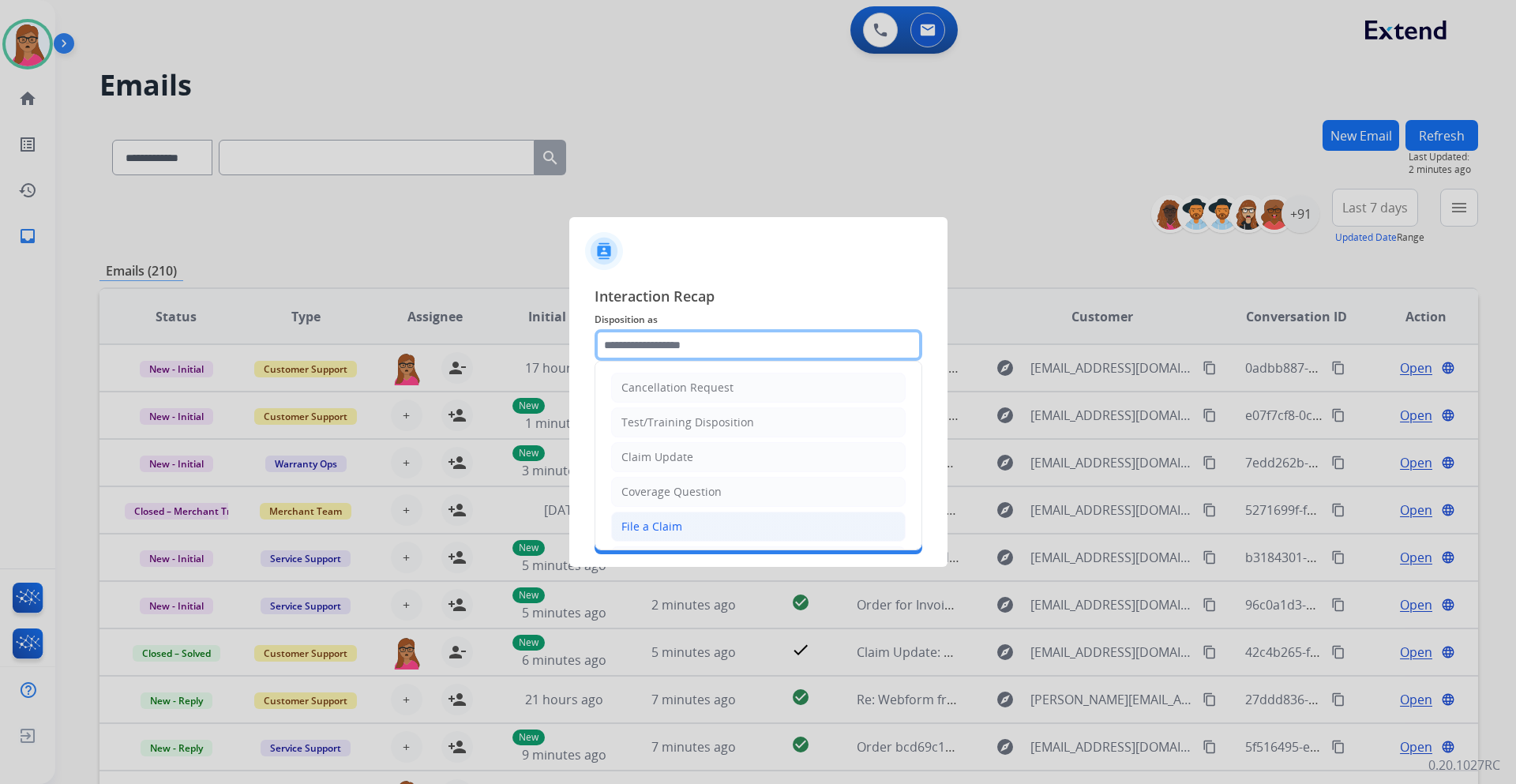
scroll to position [236, 0]
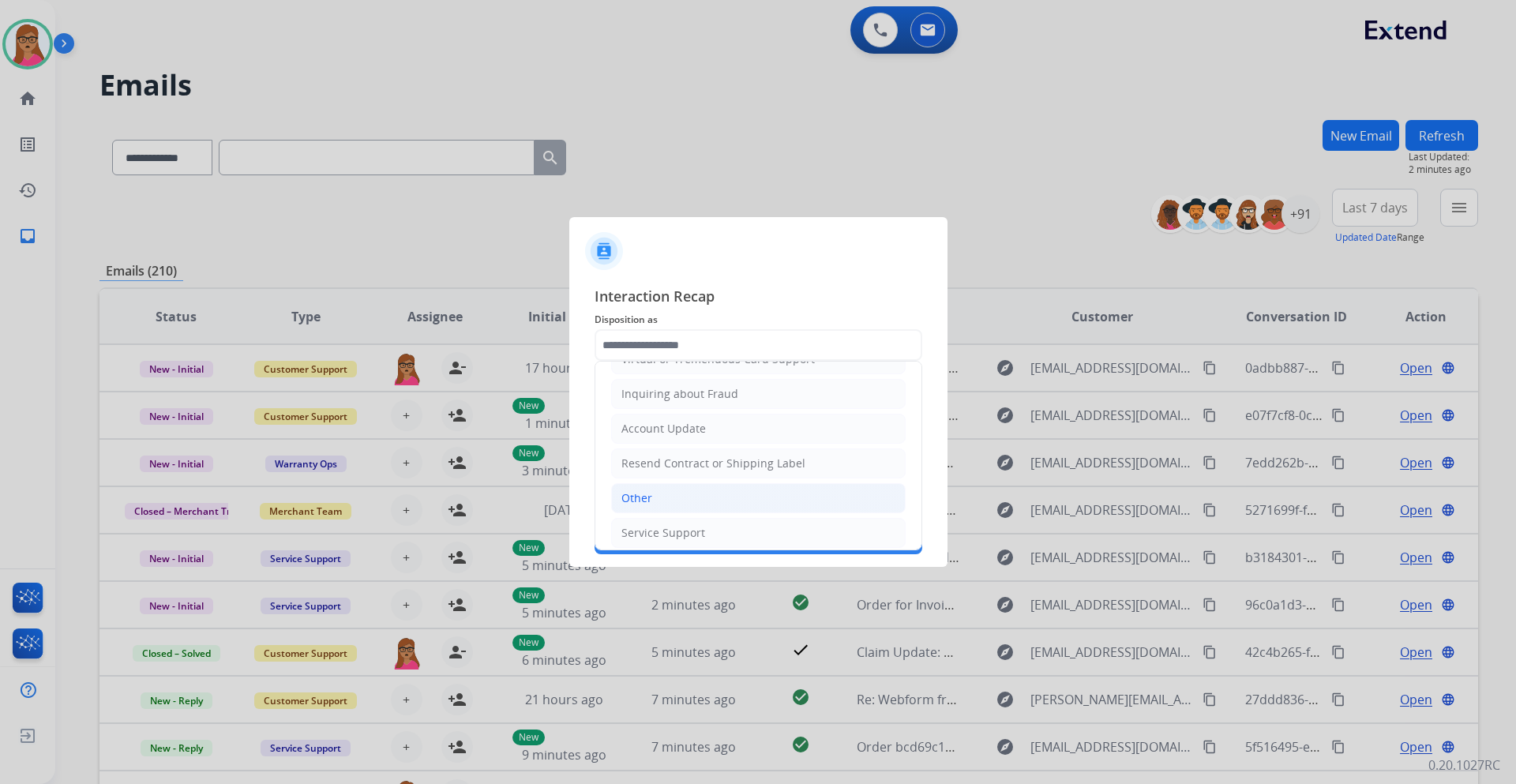
click at [652, 461] on li "Other" at bounding box center [758, 498] width 295 height 30
type input "*****"
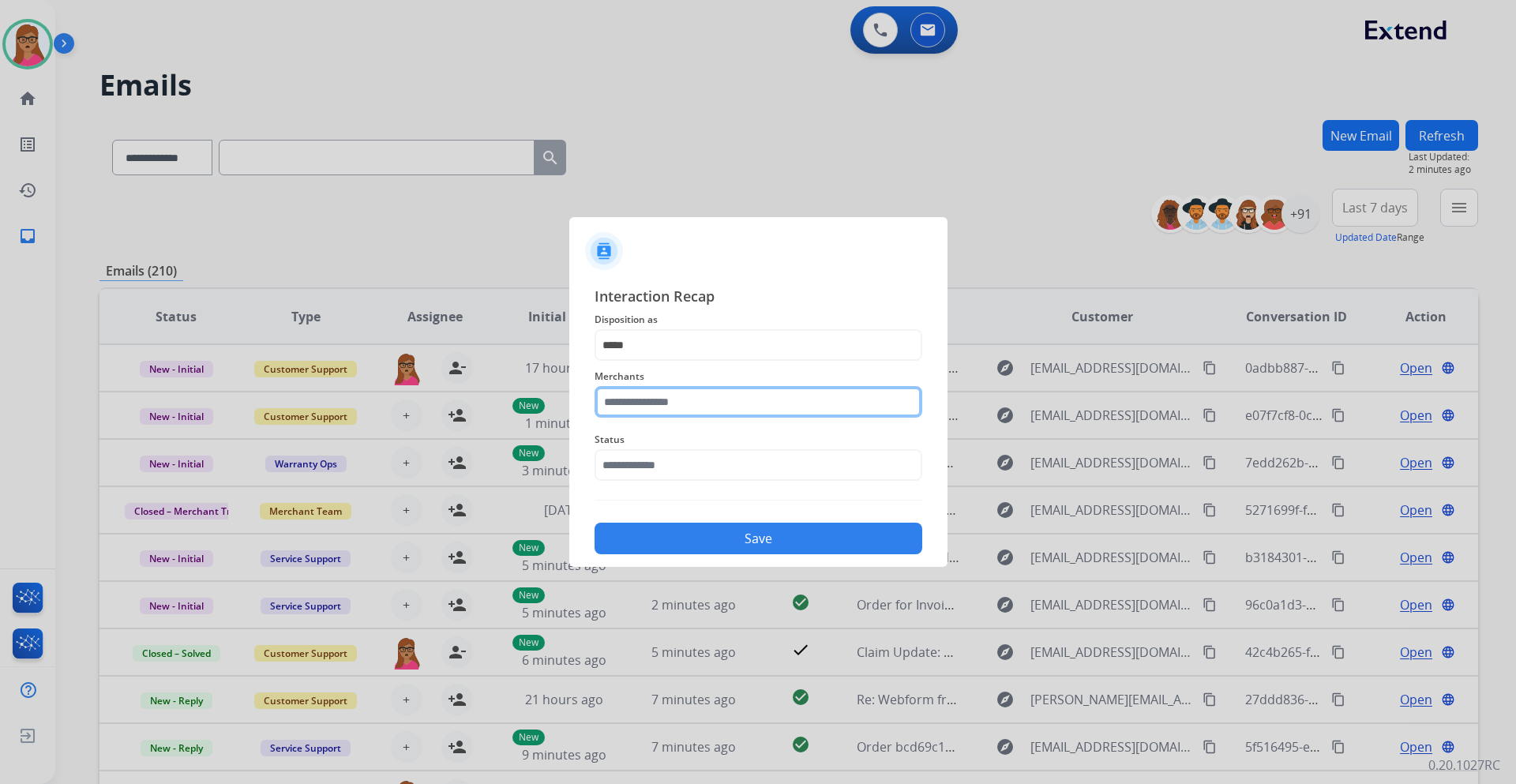
click at [680, 403] on input "text" at bounding box center [758, 402] width 328 height 31
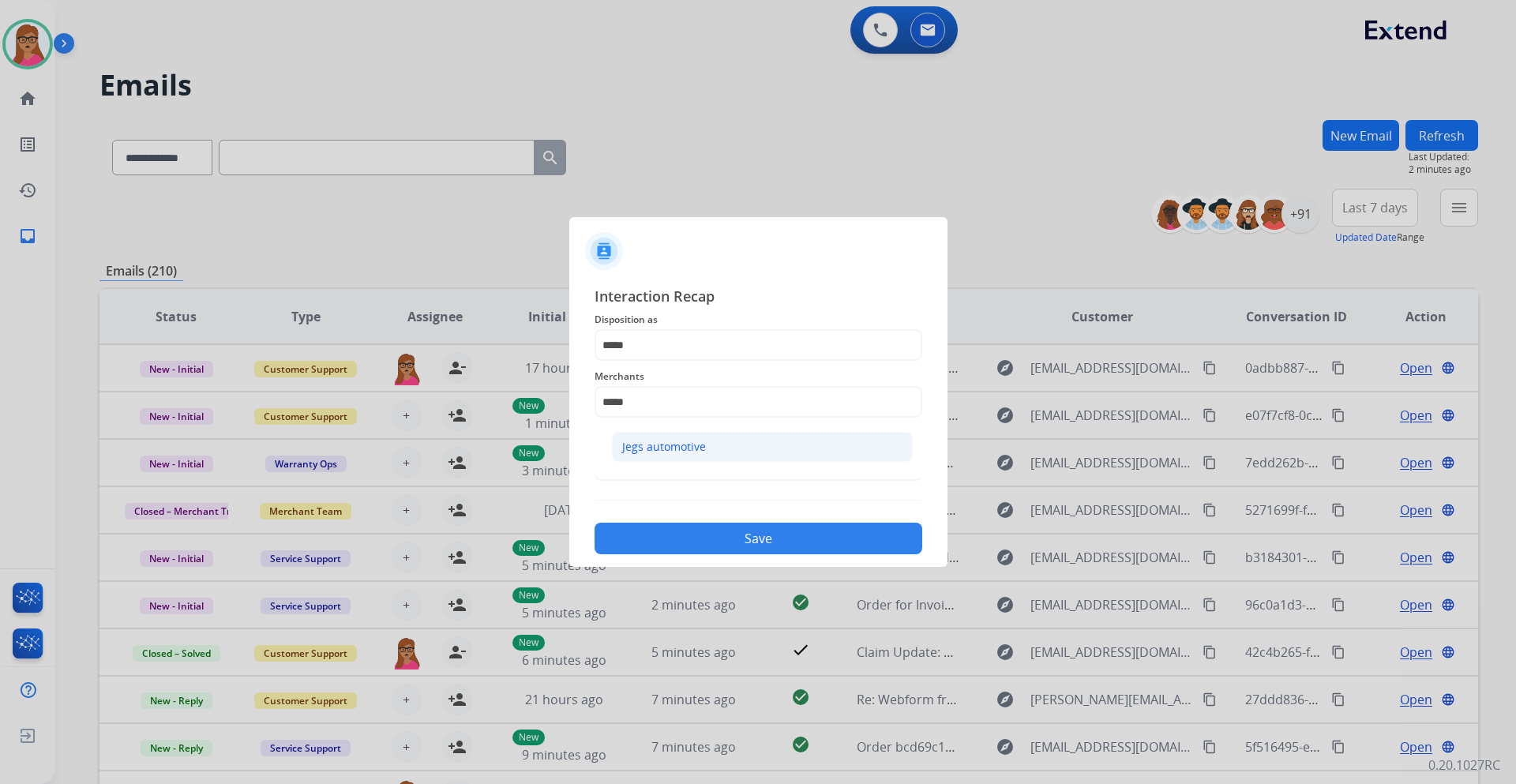
click at [666, 453] on div "Jegs automotive" at bounding box center [665, 446] width 84 height 16
type input "**********"
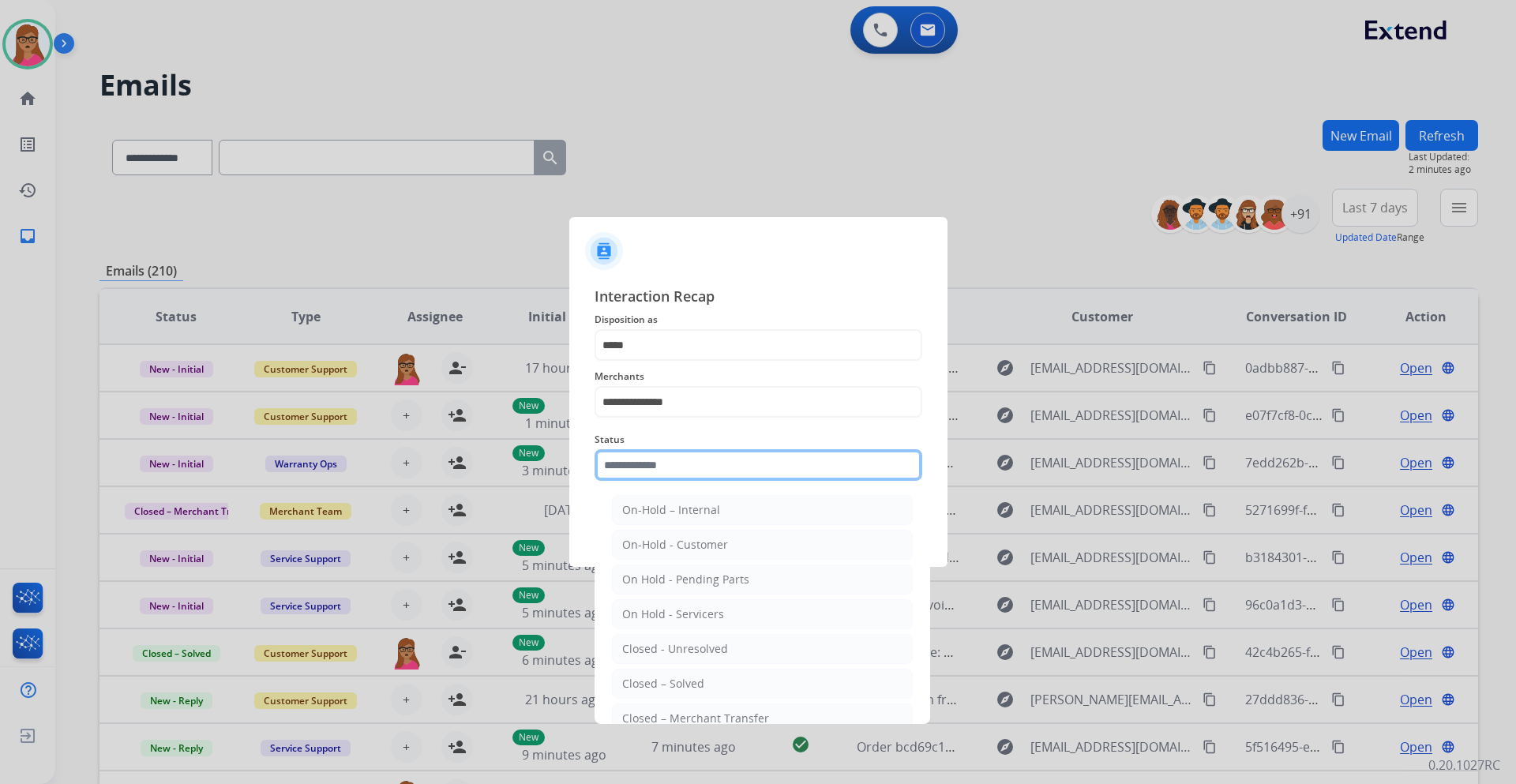
click at [654, 461] on input "text" at bounding box center [758, 465] width 328 height 31
click at [706, 461] on li "Closed – Solved" at bounding box center [762, 683] width 301 height 30
type input "**********"
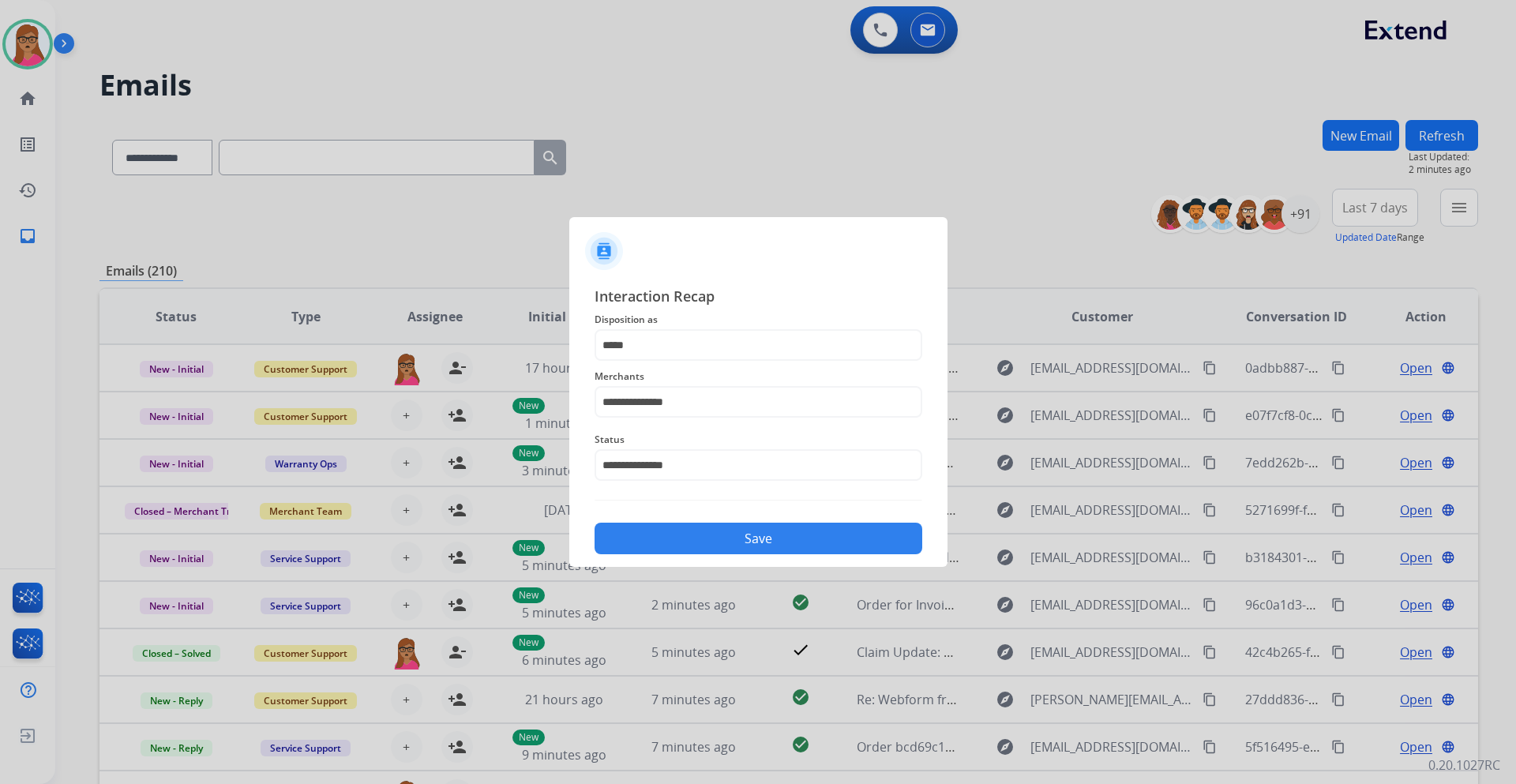
click at [743, 461] on button "Save" at bounding box center [758, 538] width 328 height 31
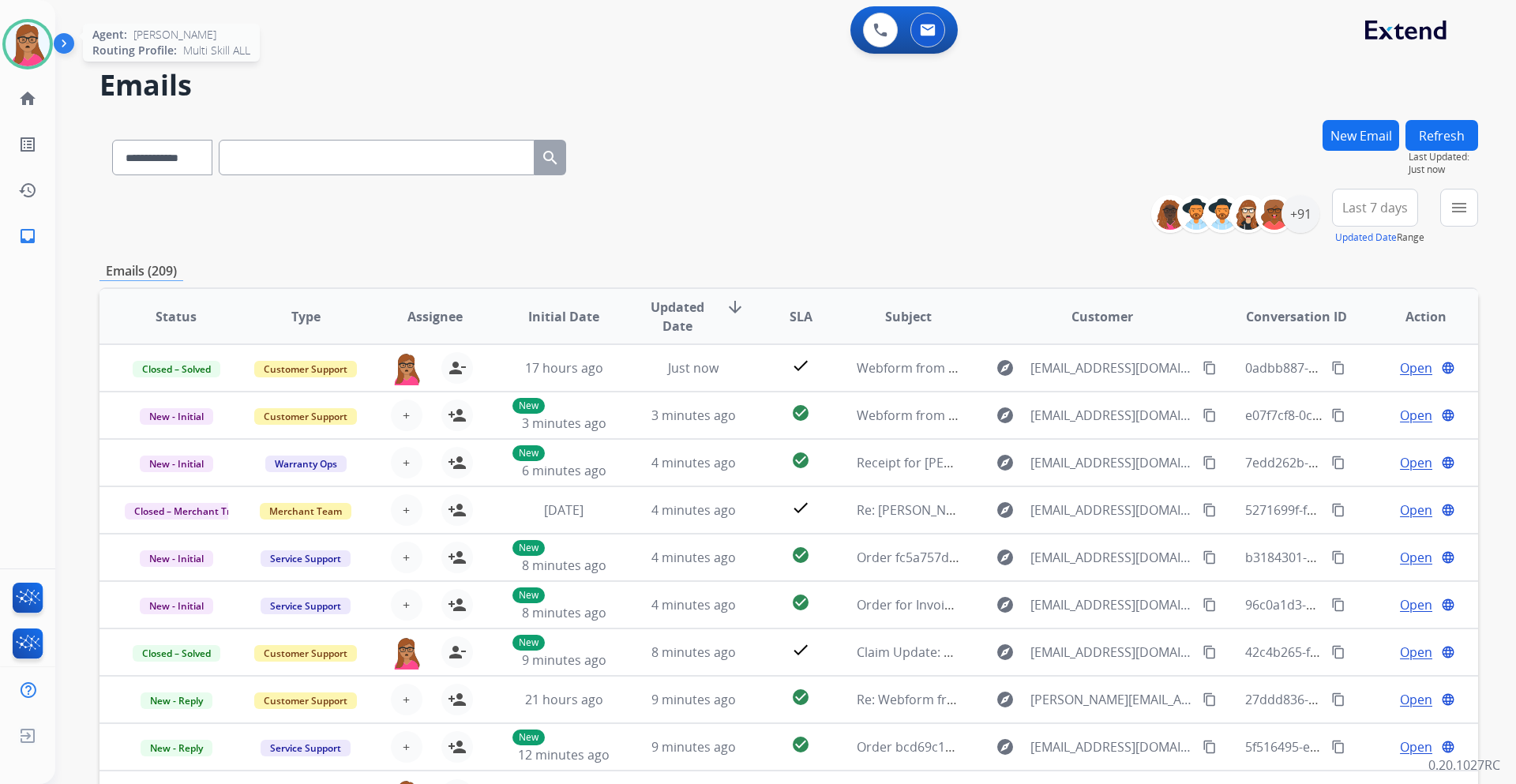
click at [20, 35] on img at bounding box center [27, 44] width 44 height 44
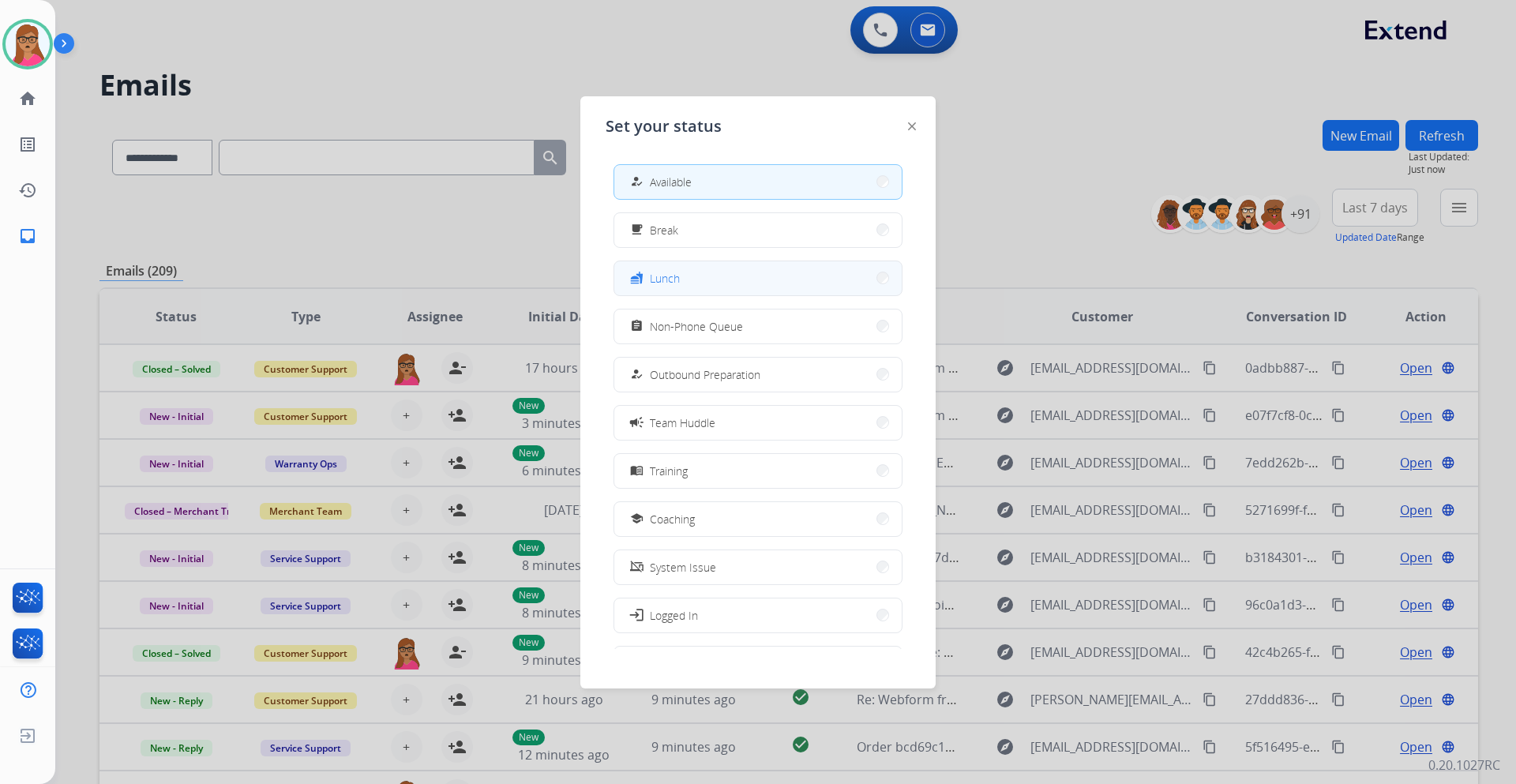
click at [741, 277] on button "fastfood Lunch" at bounding box center [757, 278] width 287 height 34
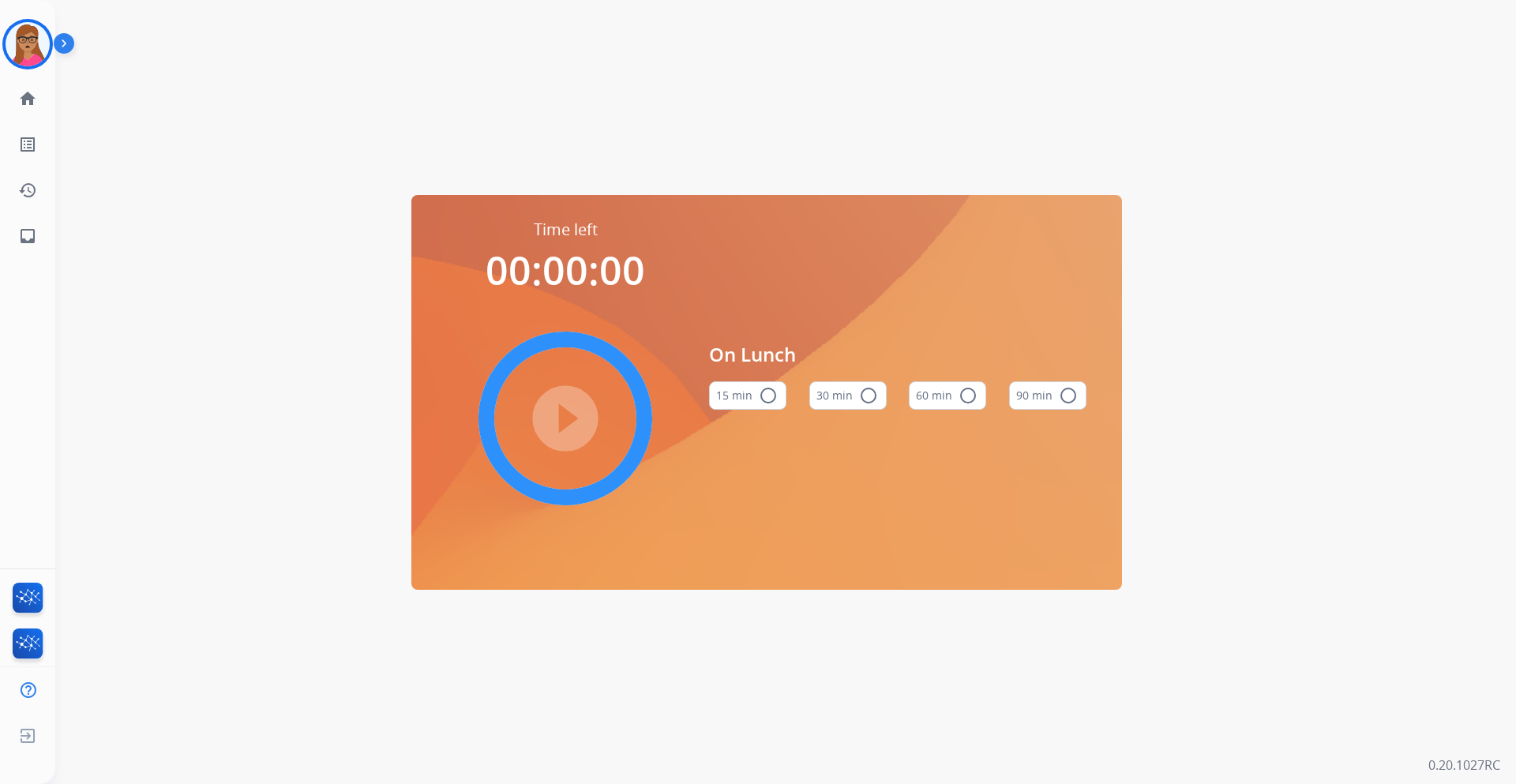
click at [942, 400] on button "60 min radio_button_unchecked" at bounding box center [948, 395] width 78 height 28
click at [559, 417] on mat-icon "play_circle_filled" at bounding box center [564, 417] width 18 height 18
